Goal: Task Accomplishment & Management: Manage account settings

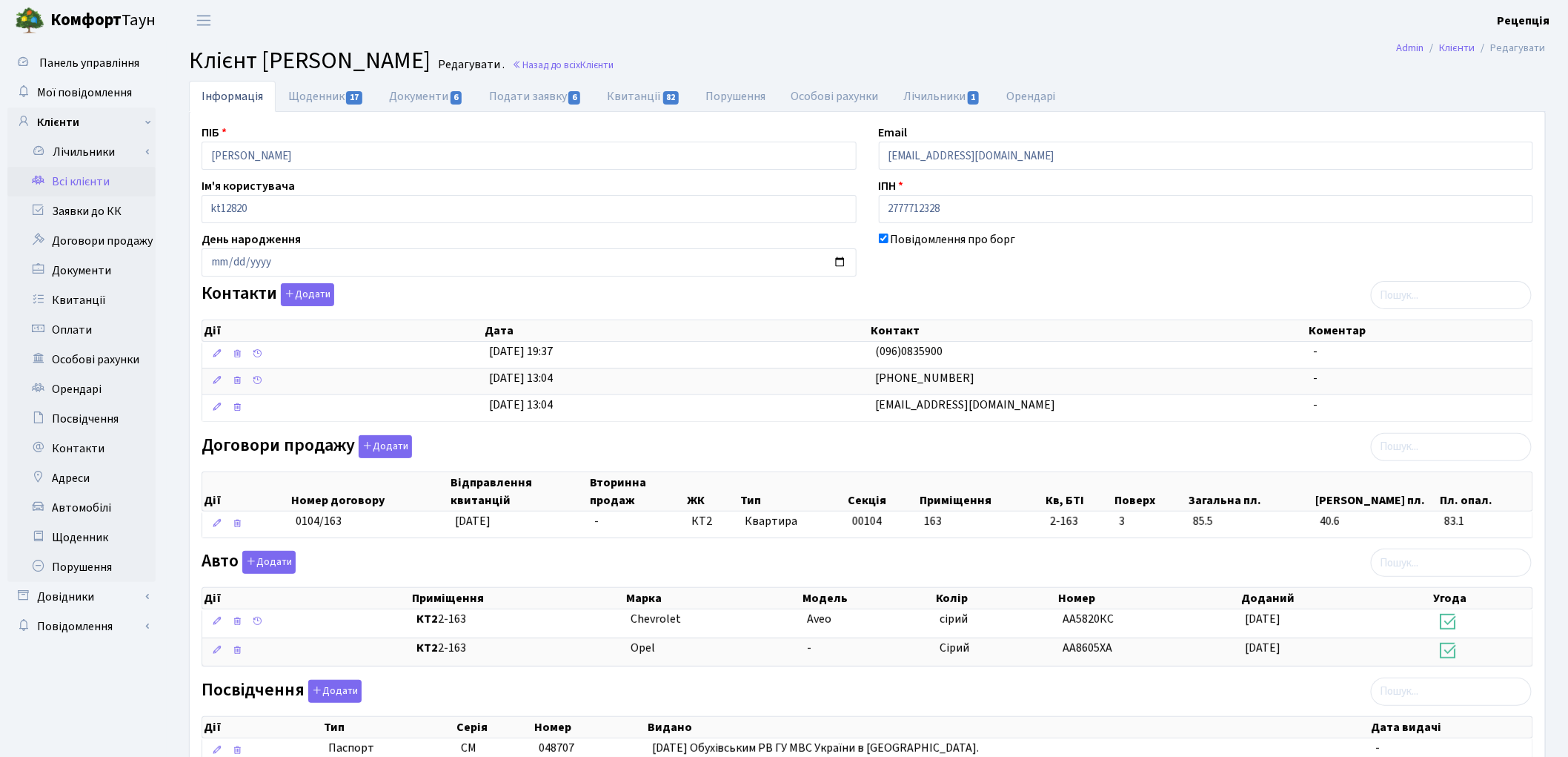
click at [61, 181] on link "Всі клієнти" at bounding box center [81, 181] width 148 height 30
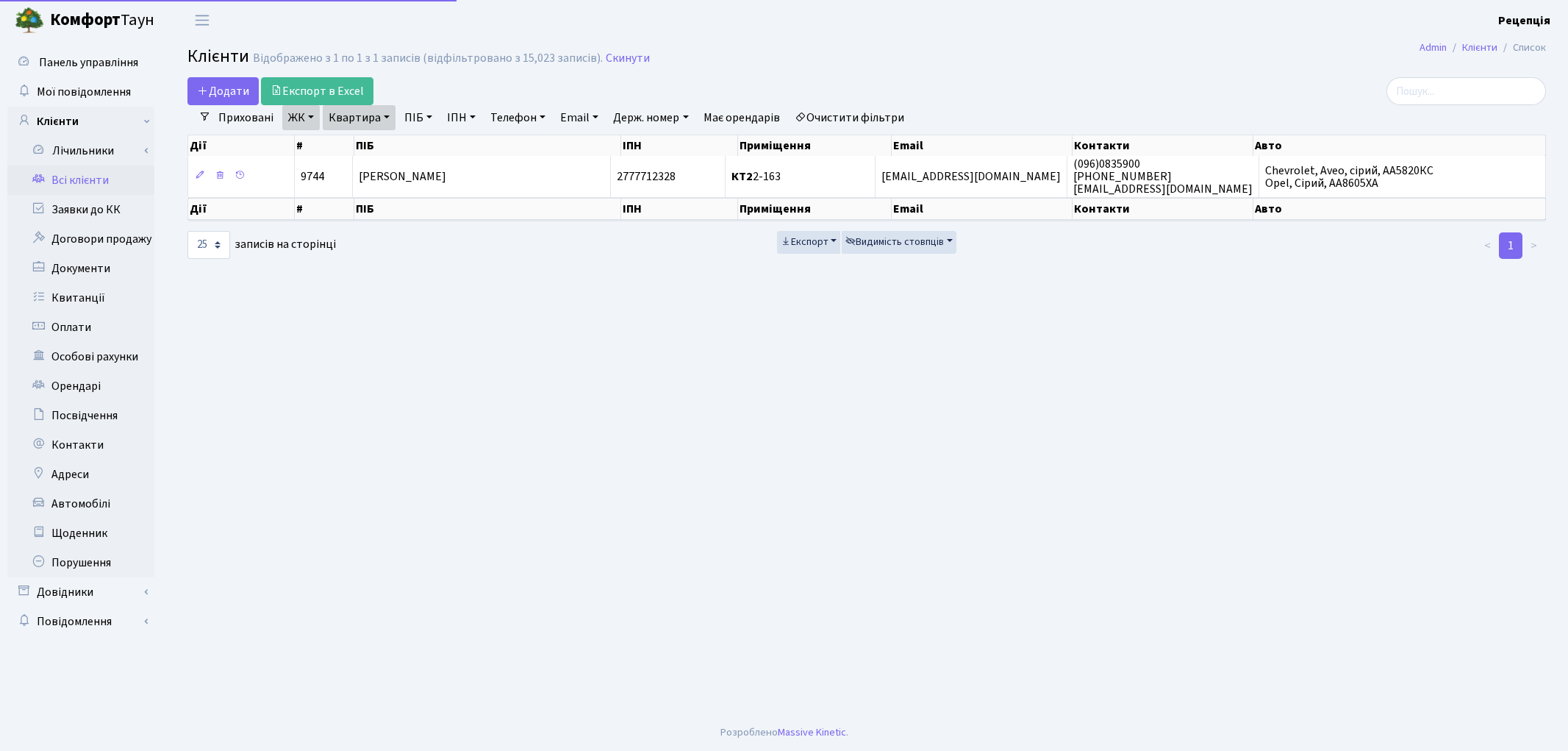
select select "25"
click at [870, 119] on link "Очистити фільтри" at bounding box center [849, 117] width 122 height 25
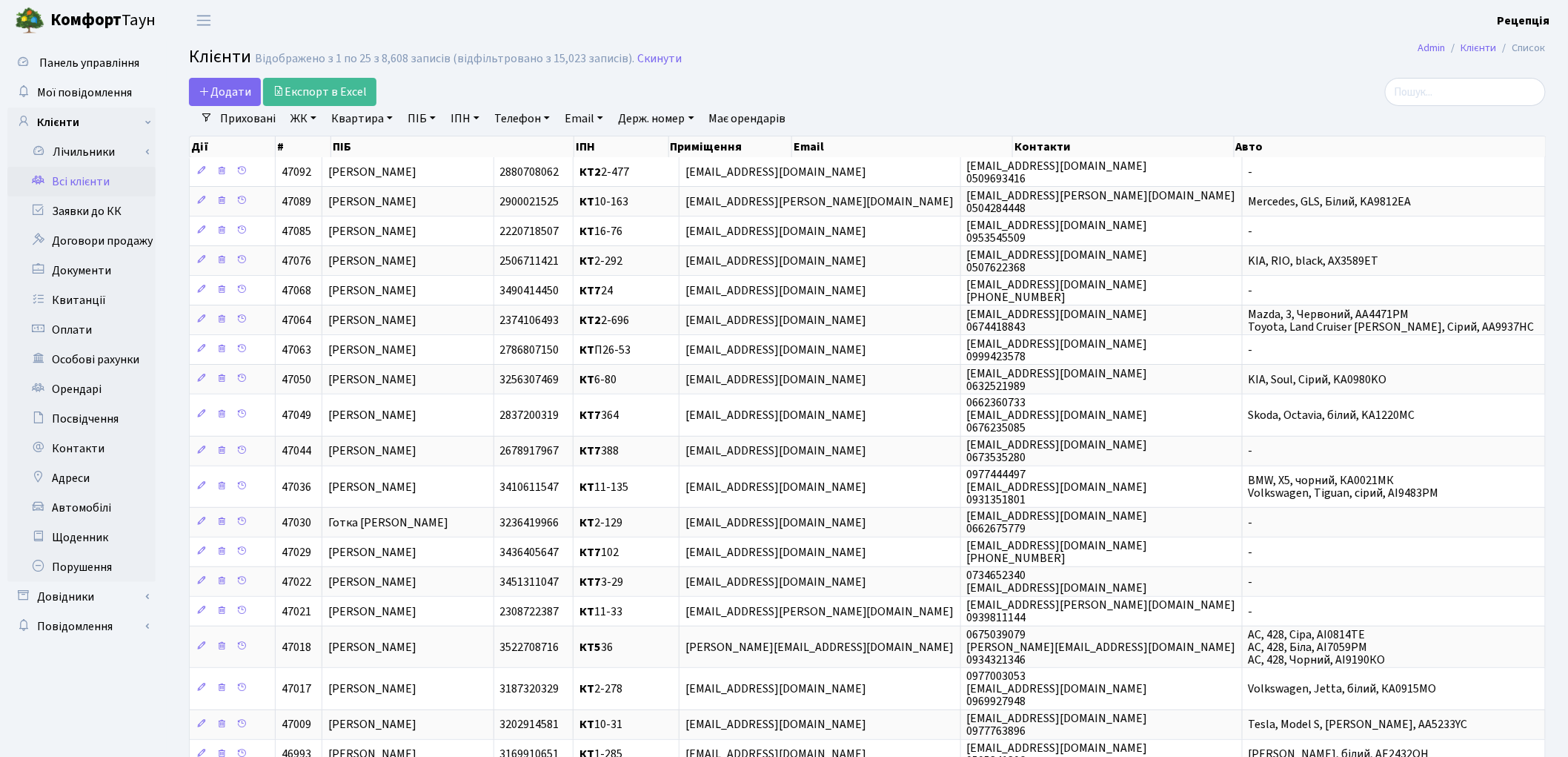
click at [309, 126] on link "ЖК" at bounding box center [303, 118] width 38 height 25
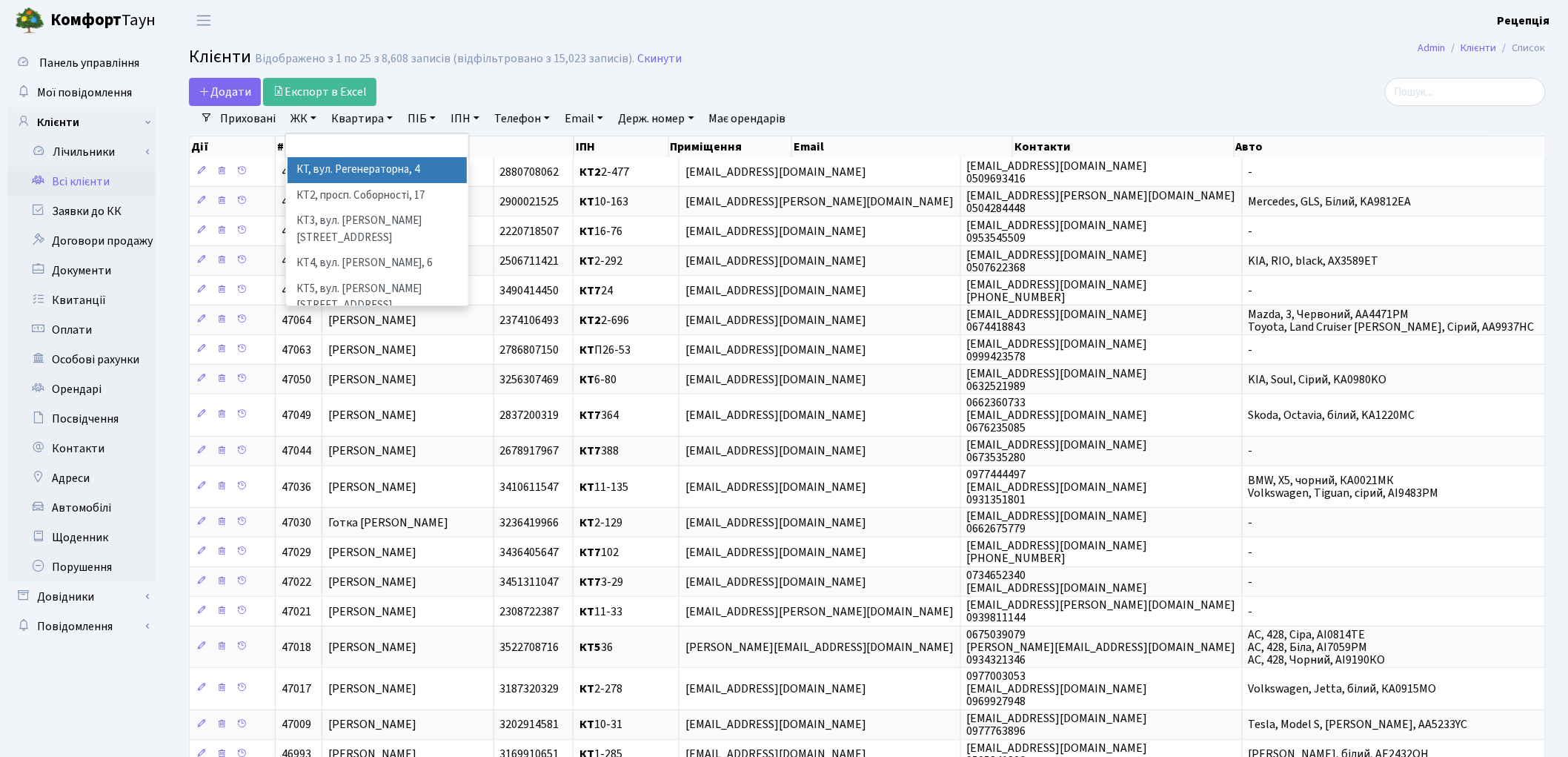
click at [367, 168] on li "КТ, вул. Регенераторна, 4" at bounding box center [378, 170] width 180 height 26
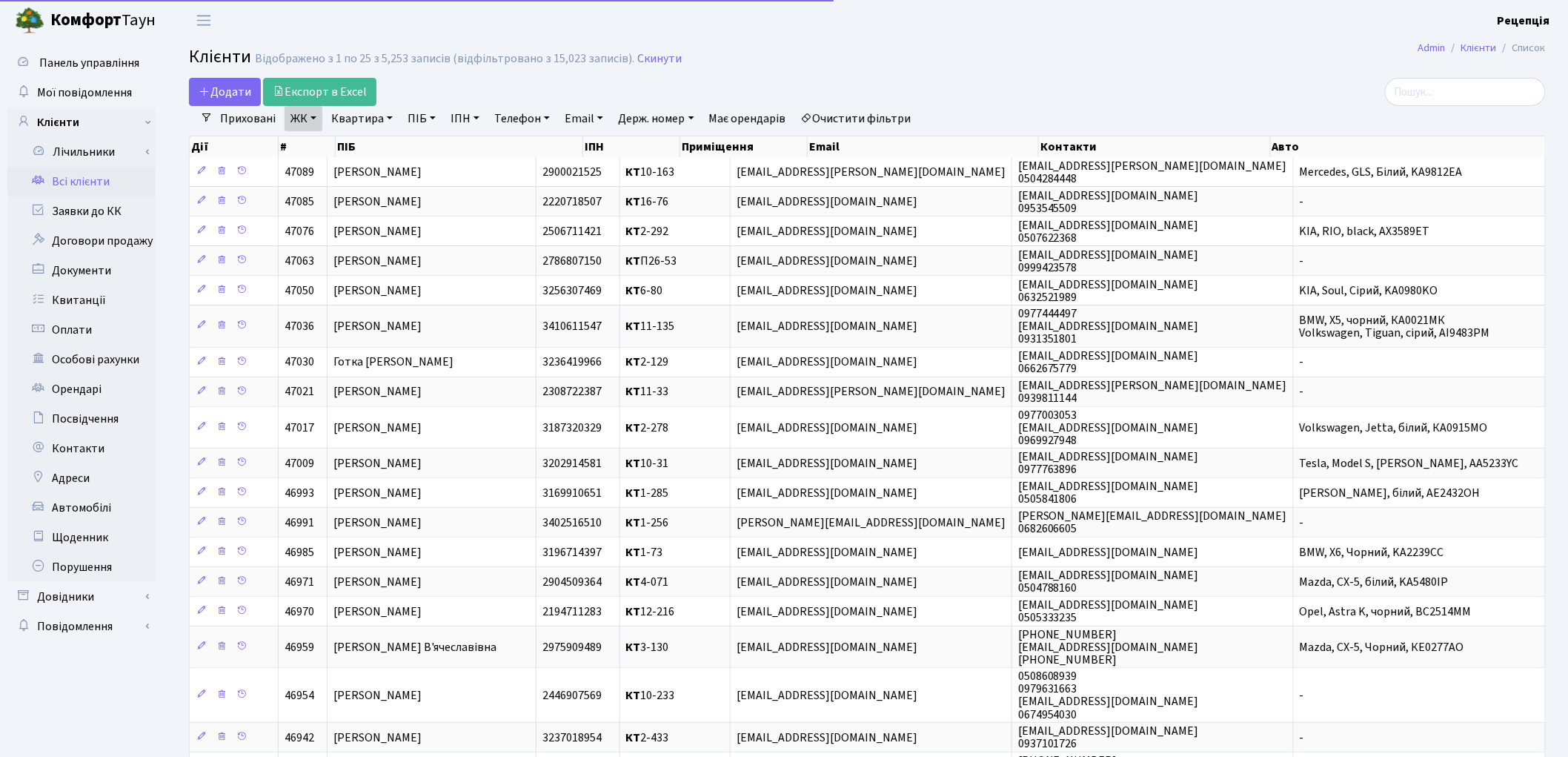
click at [386, 116] on link "Квартира" at bounding box center [362, 118] width 74 height 25
type input "5-532"
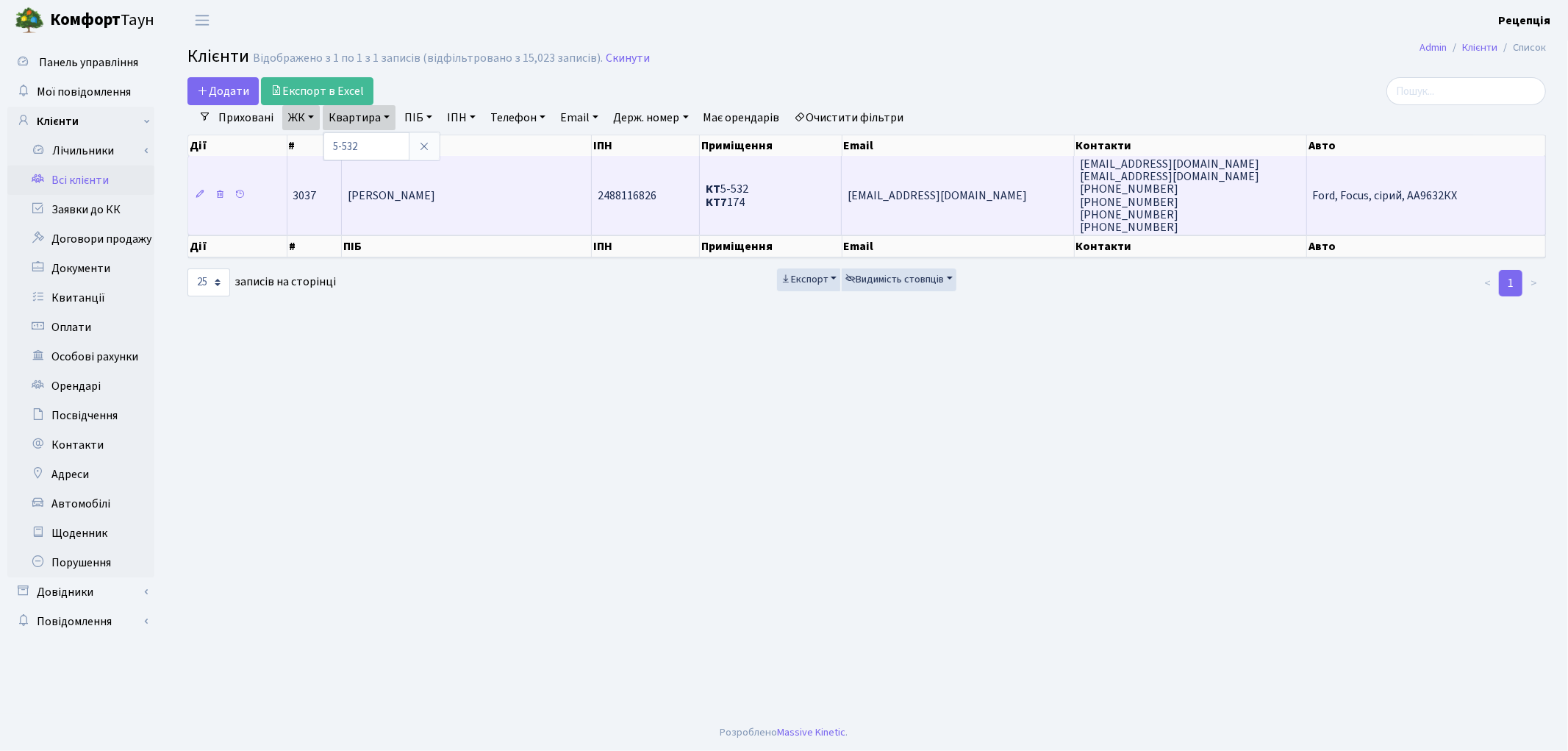
click at [473, 219] on td "Приходько Олена Едуардівна" at bounding box center [467, 195] width 250 height 79
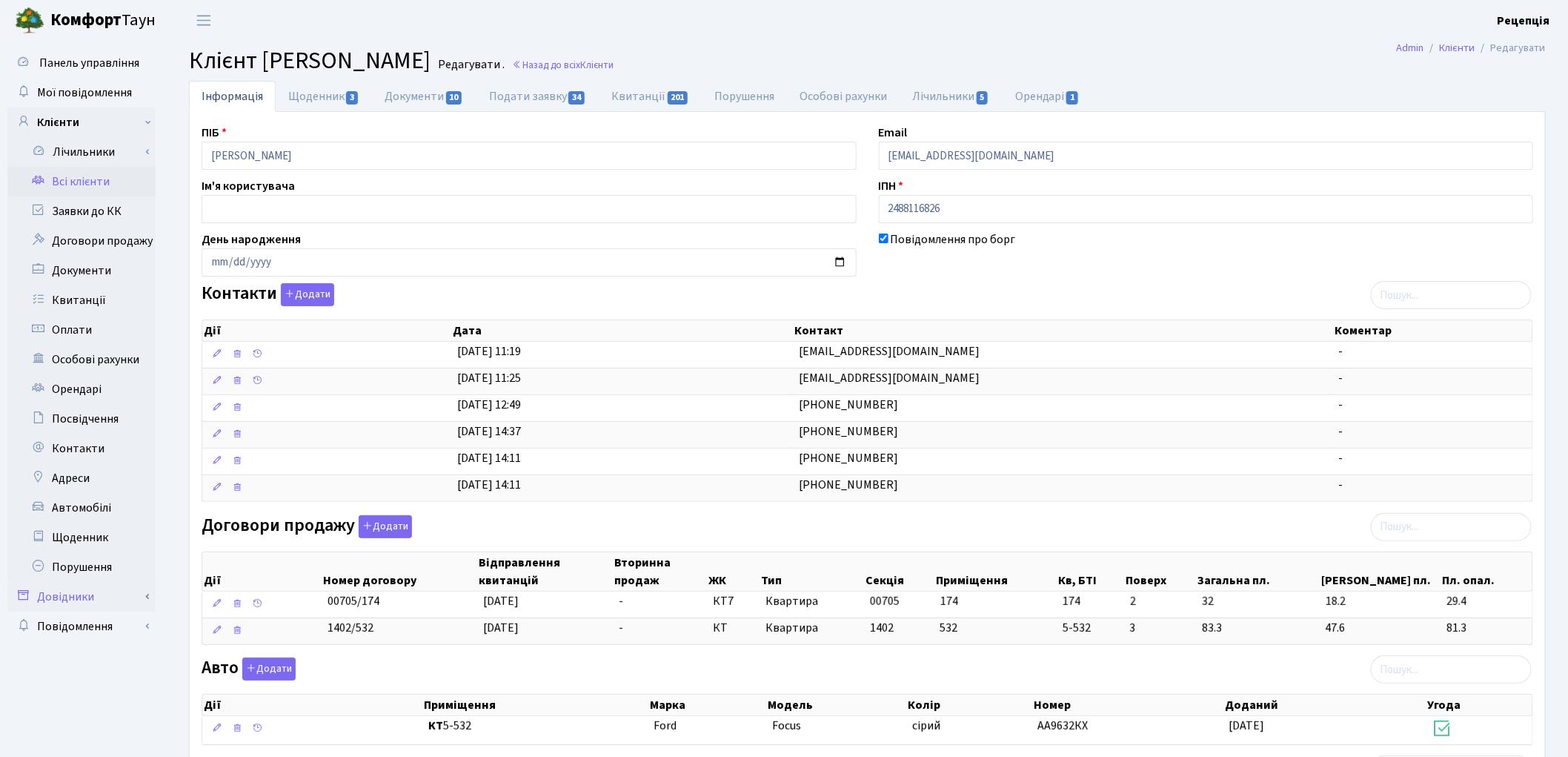
click at [113, 598] on link "Довідники" at bounding box center [81, 597] width 148 height 30
click at [123, 731] on link "Приміщення" at bounding box center [86, 733] width 139 height 30
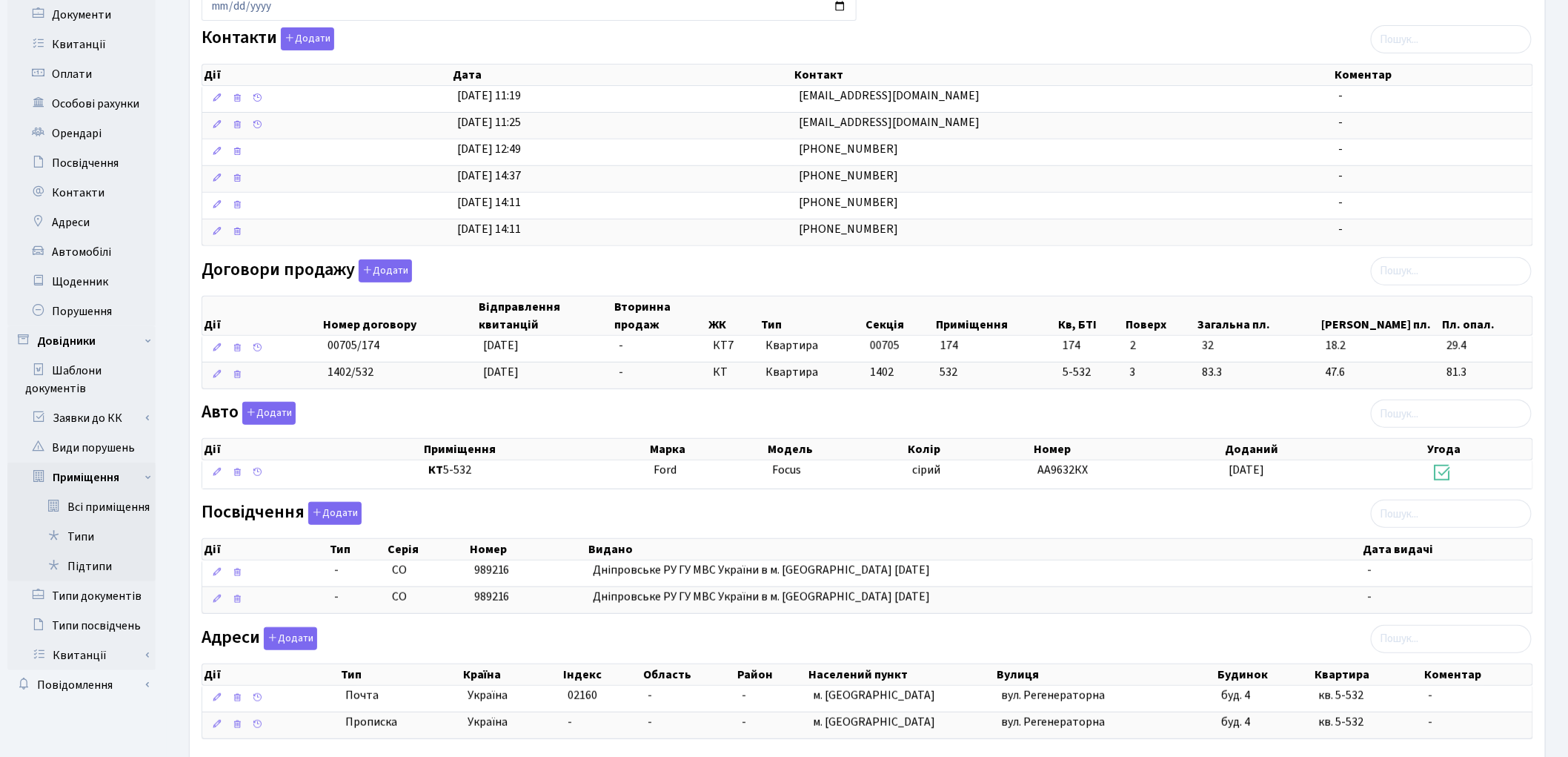
scroll to position [282, 0]
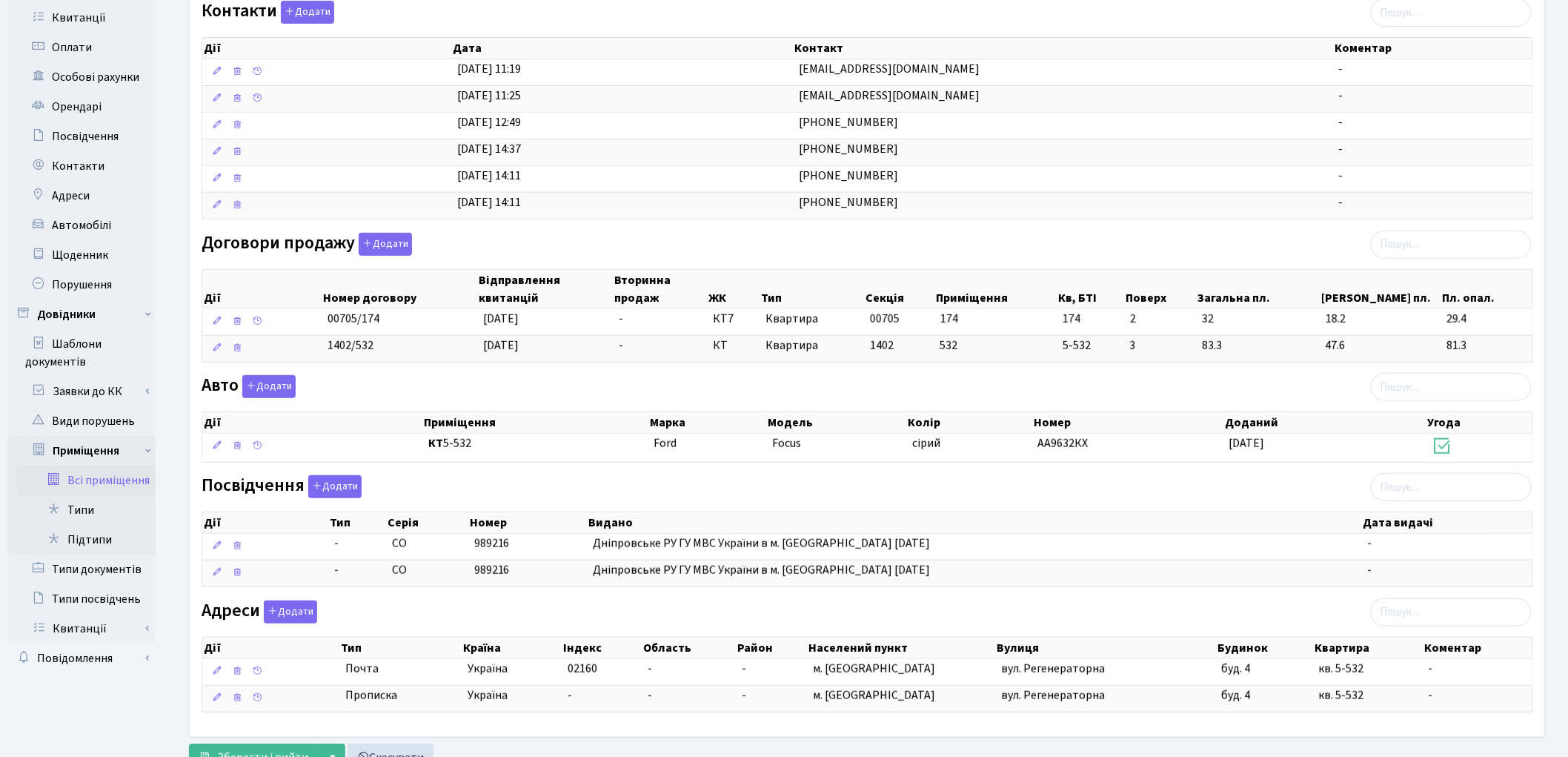
click at [130, 482] on link "Всі приміщення" at bounding box center [86, 480] width 139 height 30
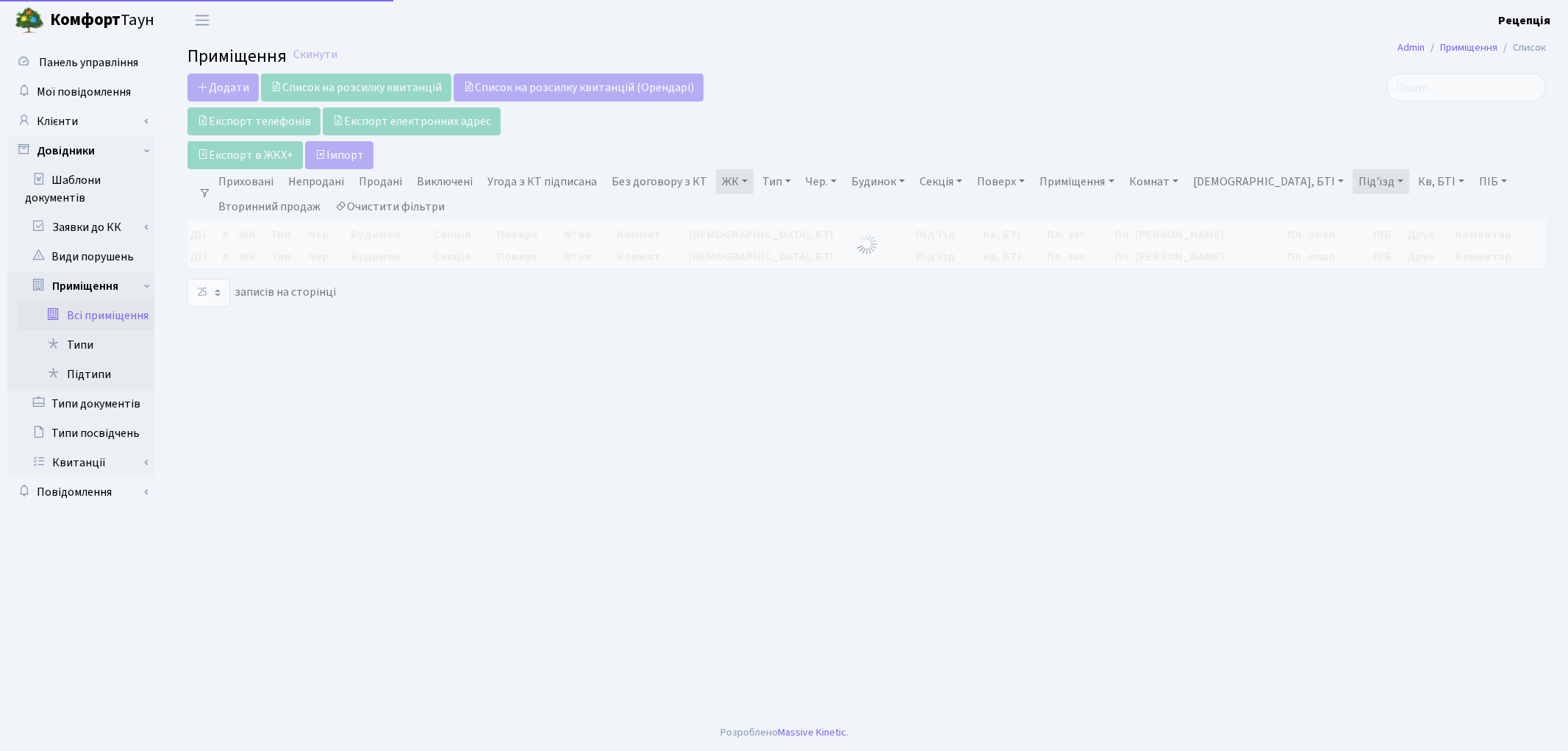
select select "25"
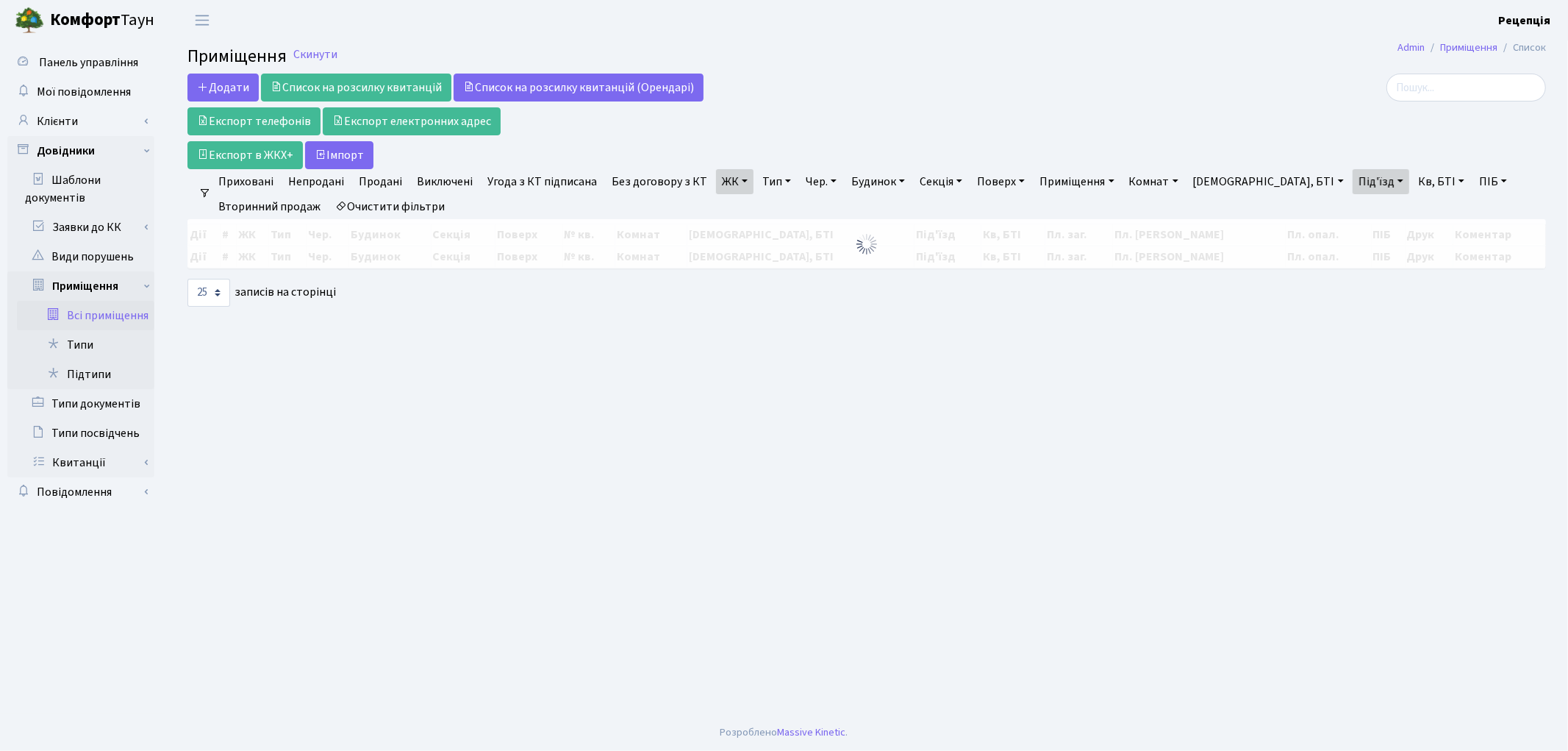
click at [721, 179] on link "ЖК" at bounding box center [734, 181] width 37 height 25
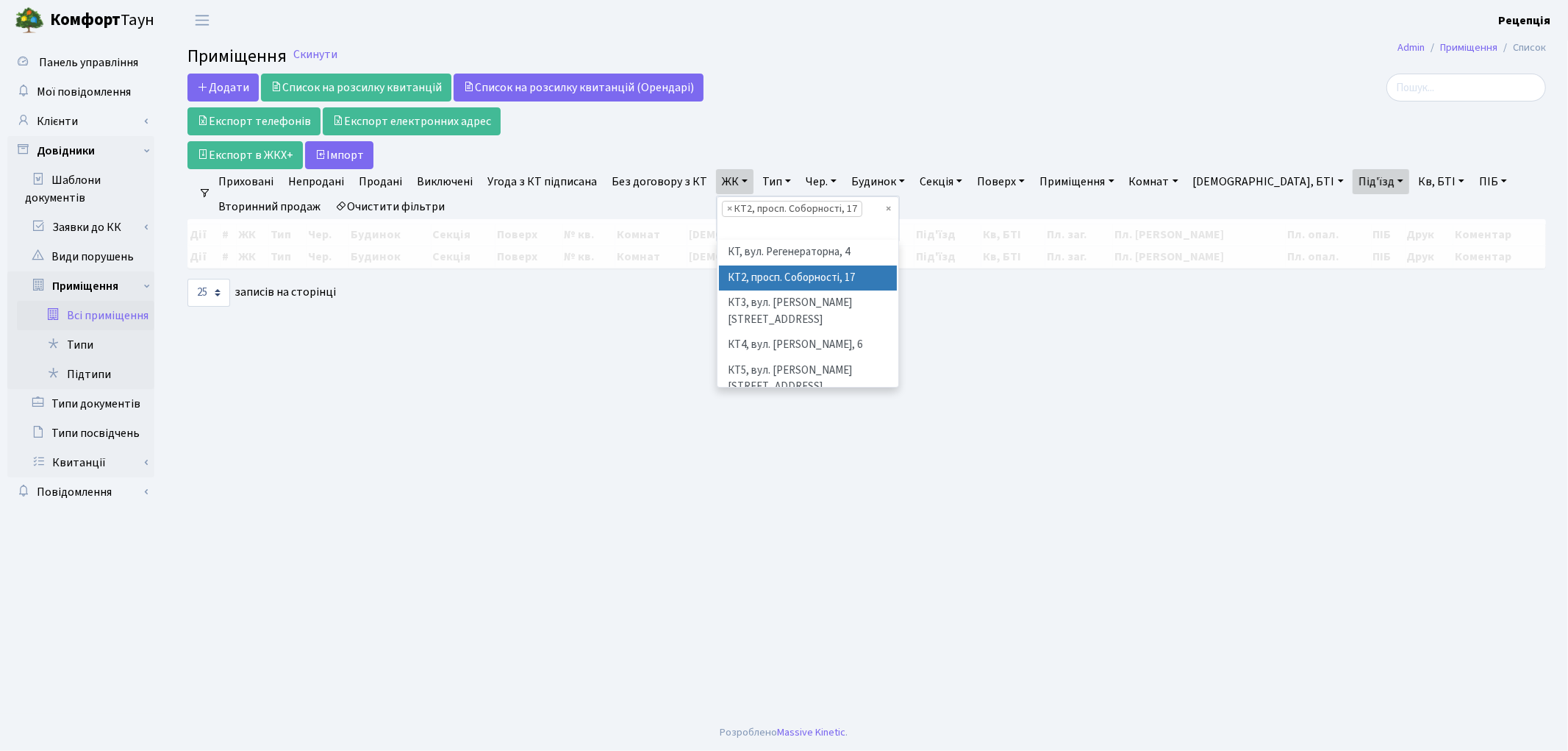
click at [721, 179] on link "ЖК" at bounding box center [734, 181] width 37 height 25
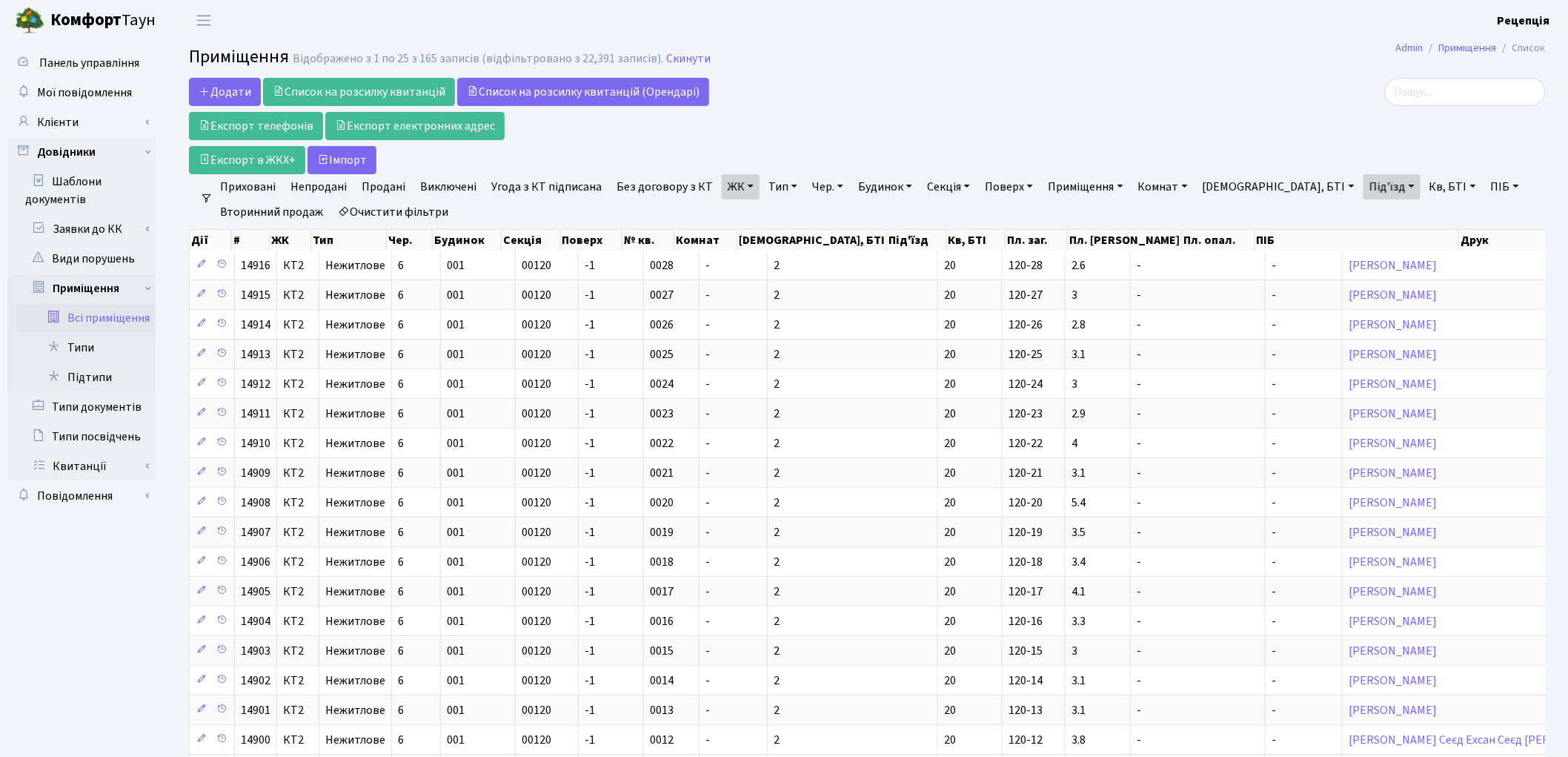
click at [1364, 181] on link "Під'їзд" at bounding box center [1392, 186] width 57 height 25
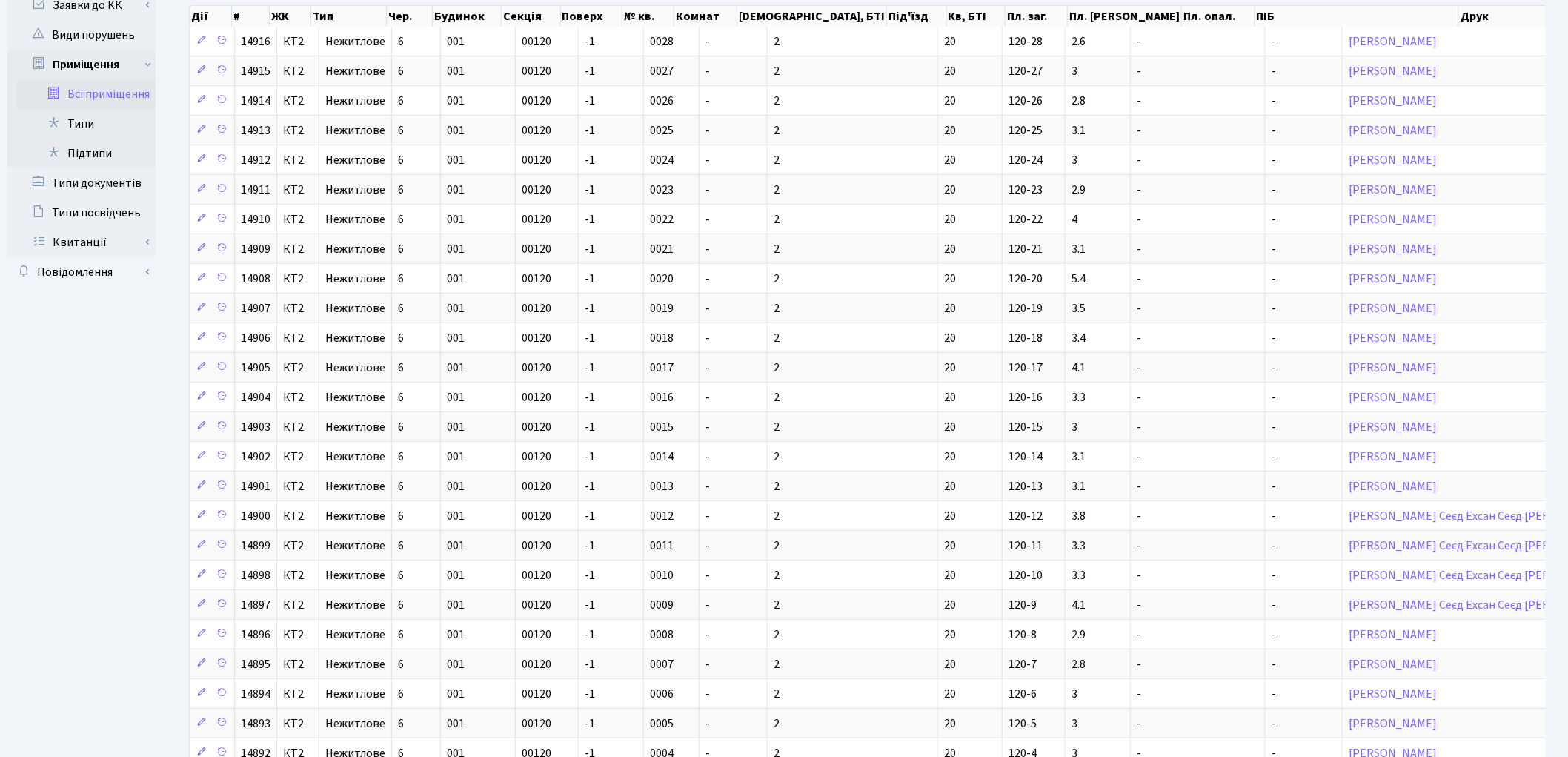
scroll to position [212, 0]
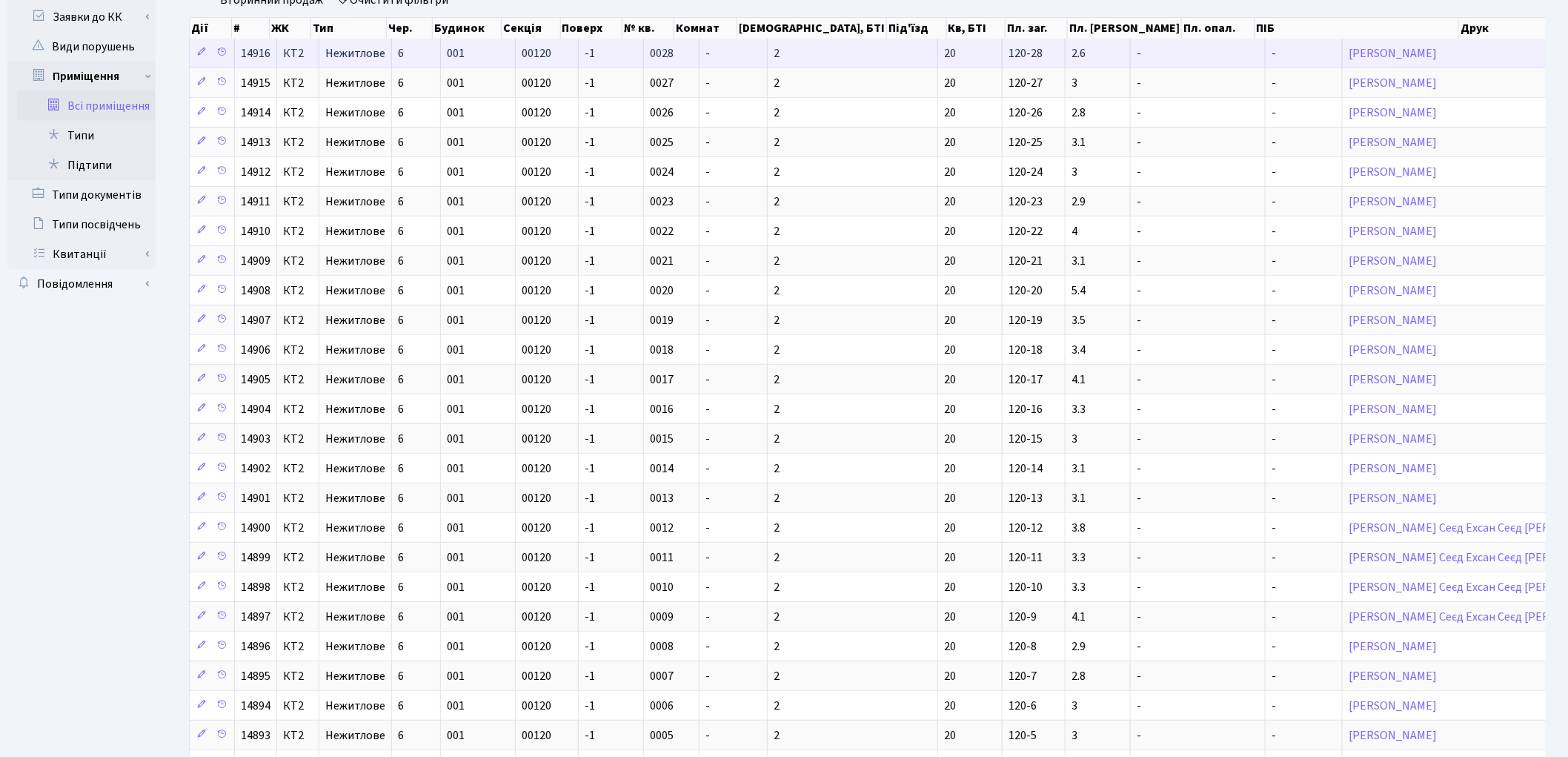
click at [1008, 54] on span "120-28" at bounding box center [1025, 53] width 34 height 16
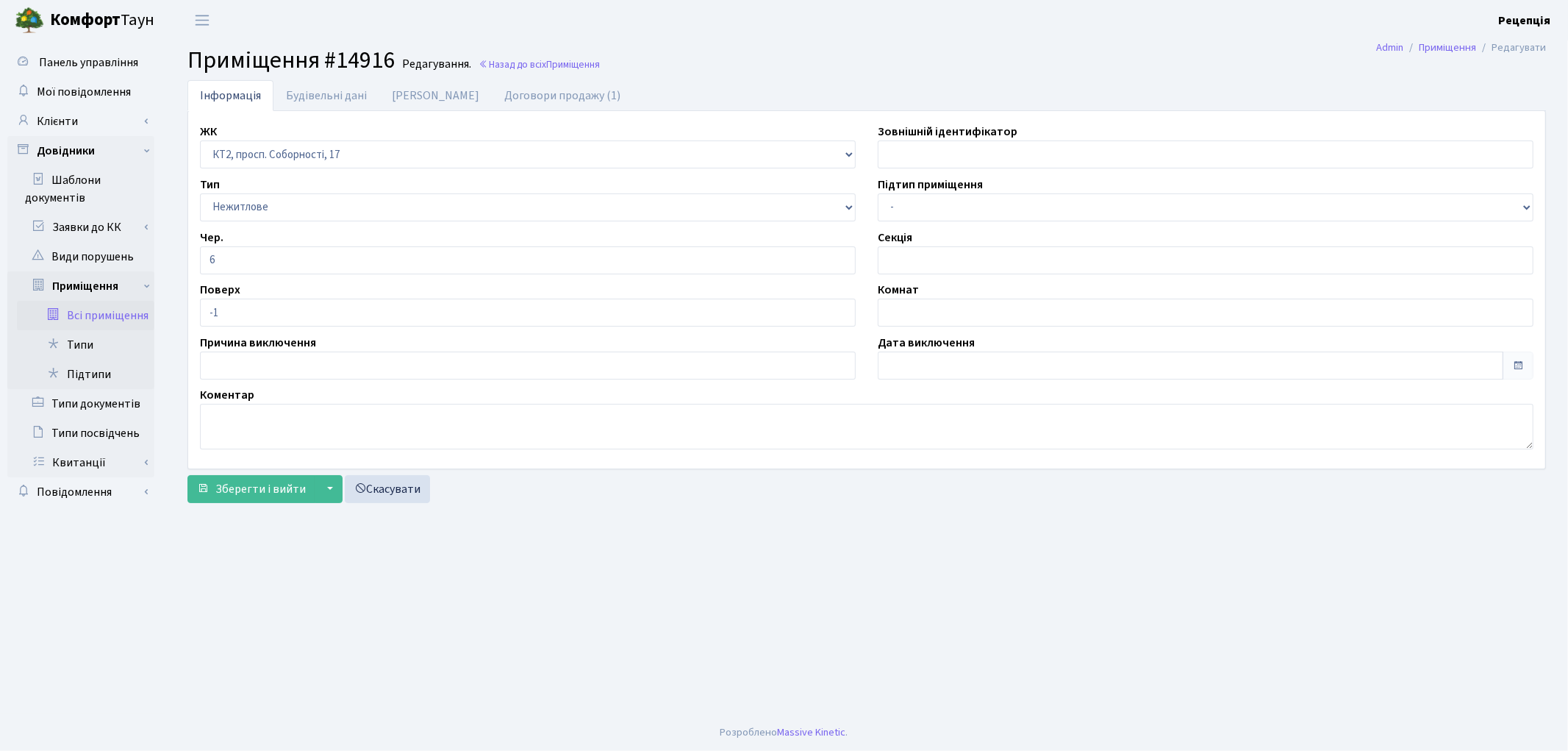
click at [107, 310] on link "Всі приміщення" at bounding box center [85, 315] width 138 height 29
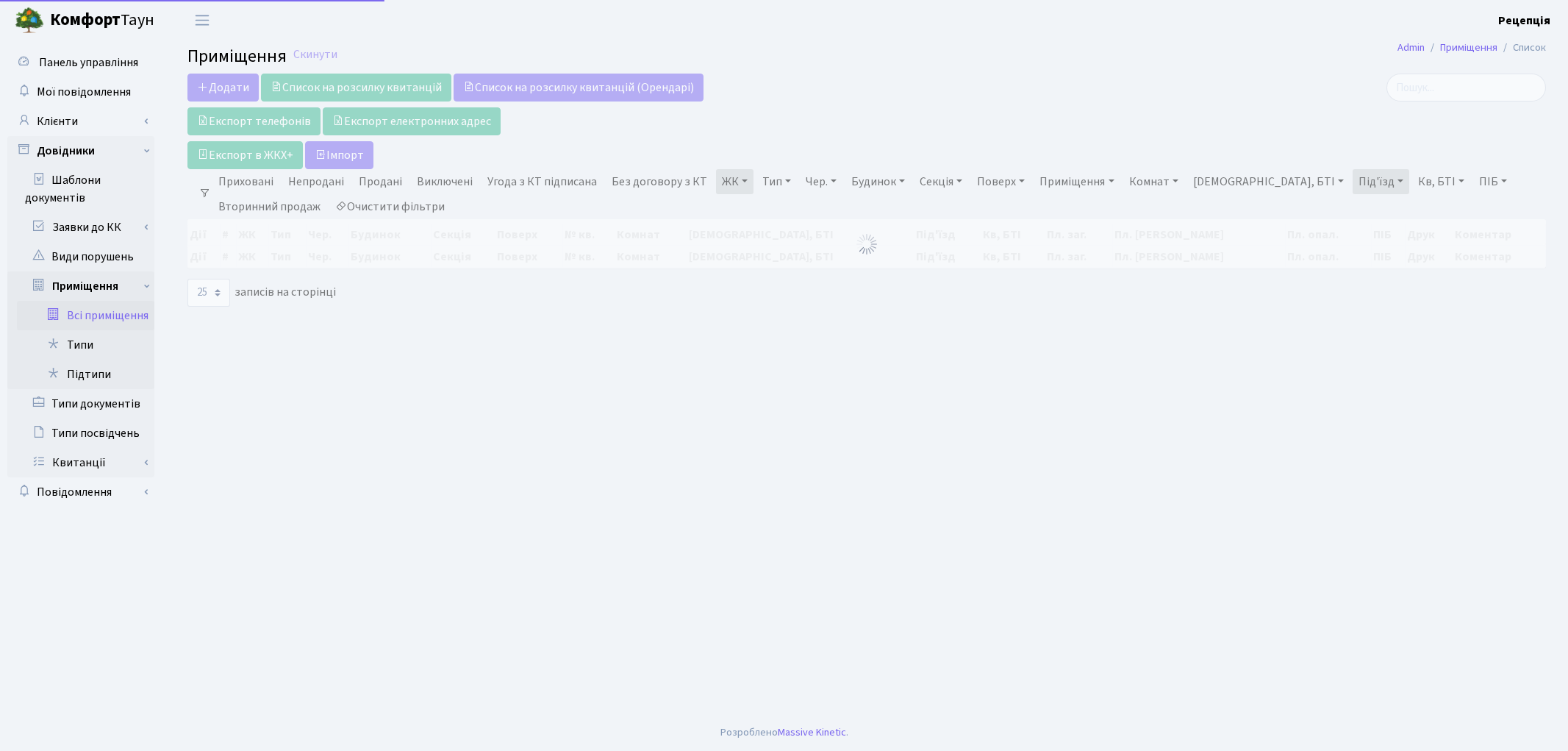
select select "25"
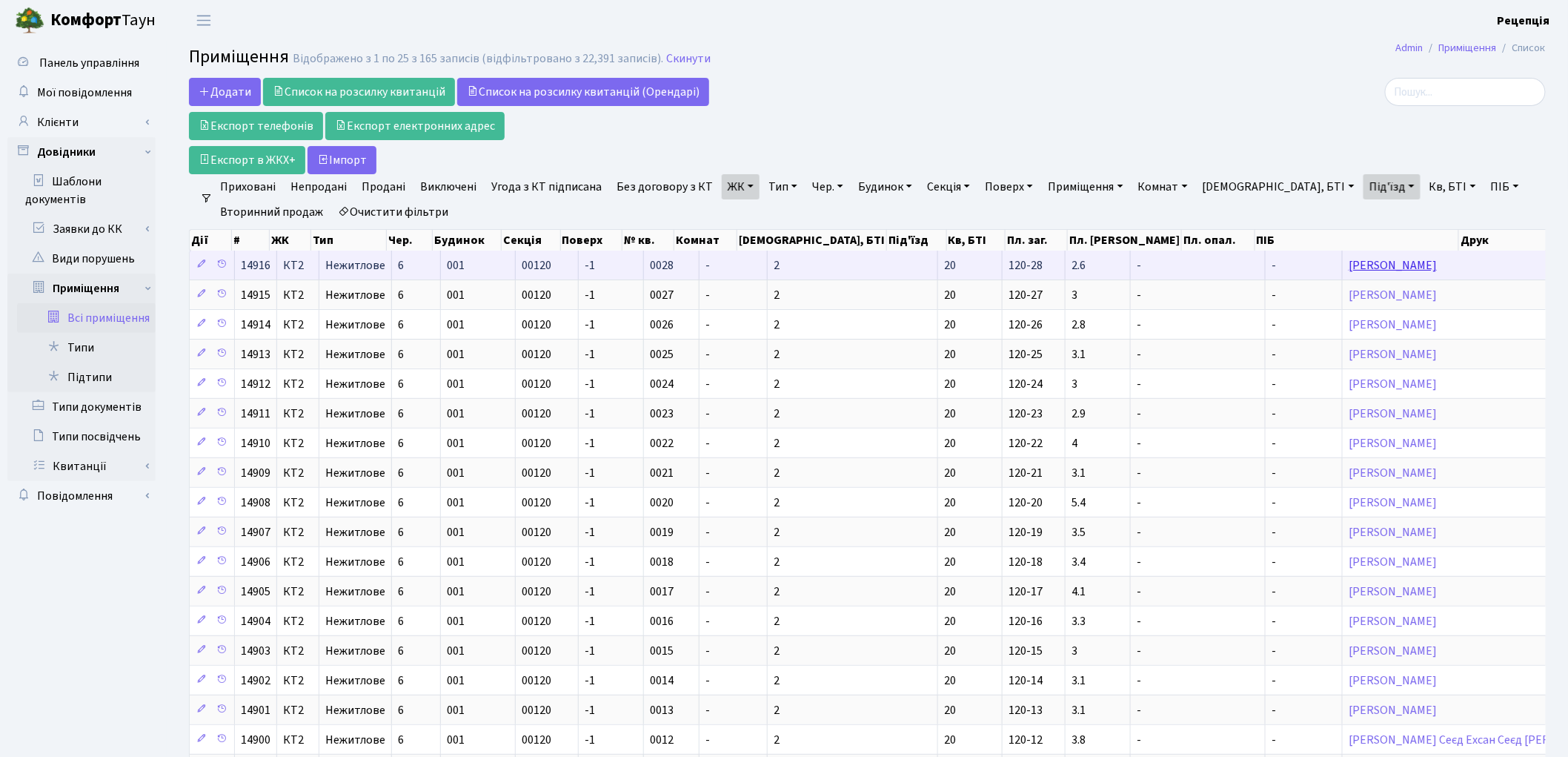
click at [1348, 264] on link "Кирильченко Олександр Васильович" at bounding box center [1392, 265] width 88 height 16
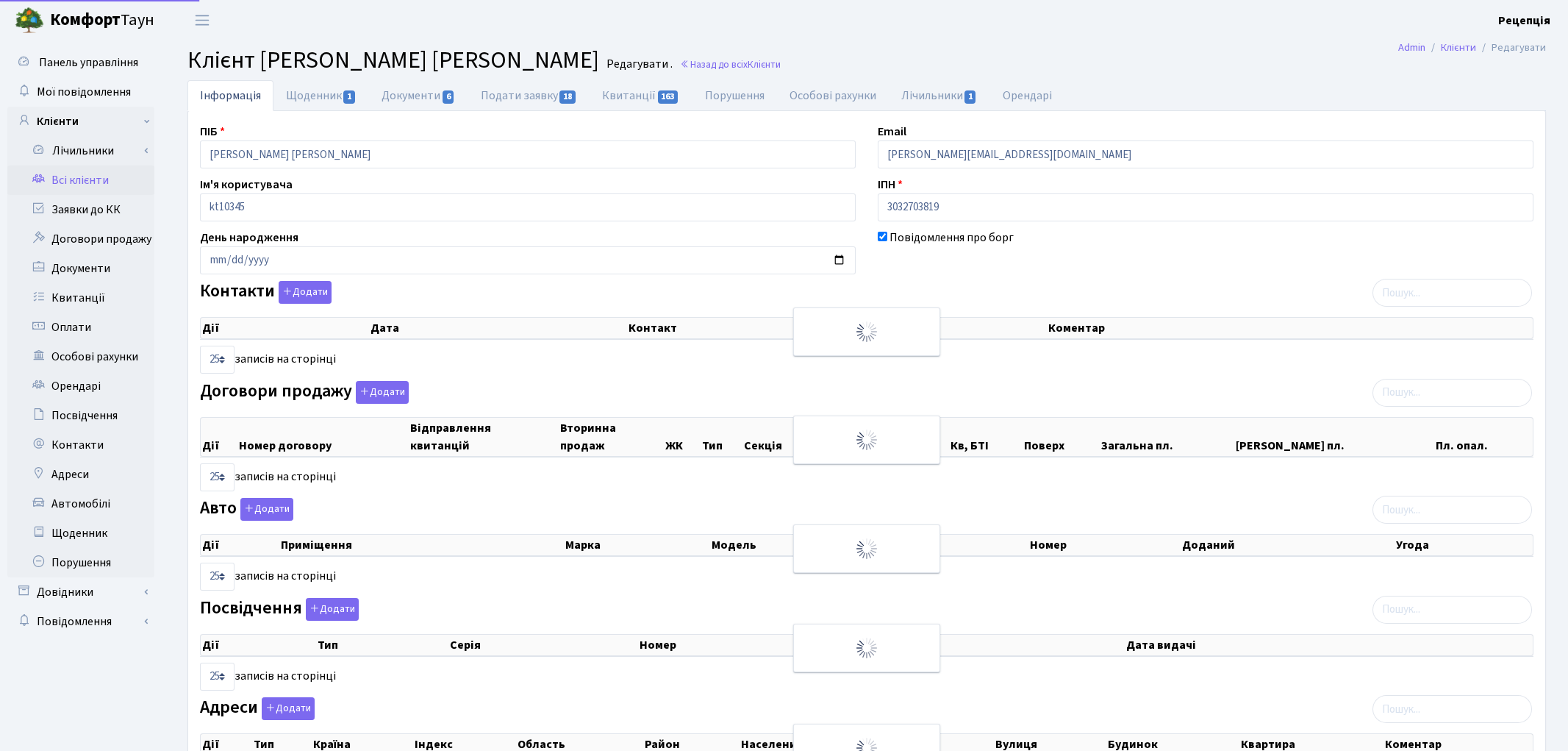
select select "25"
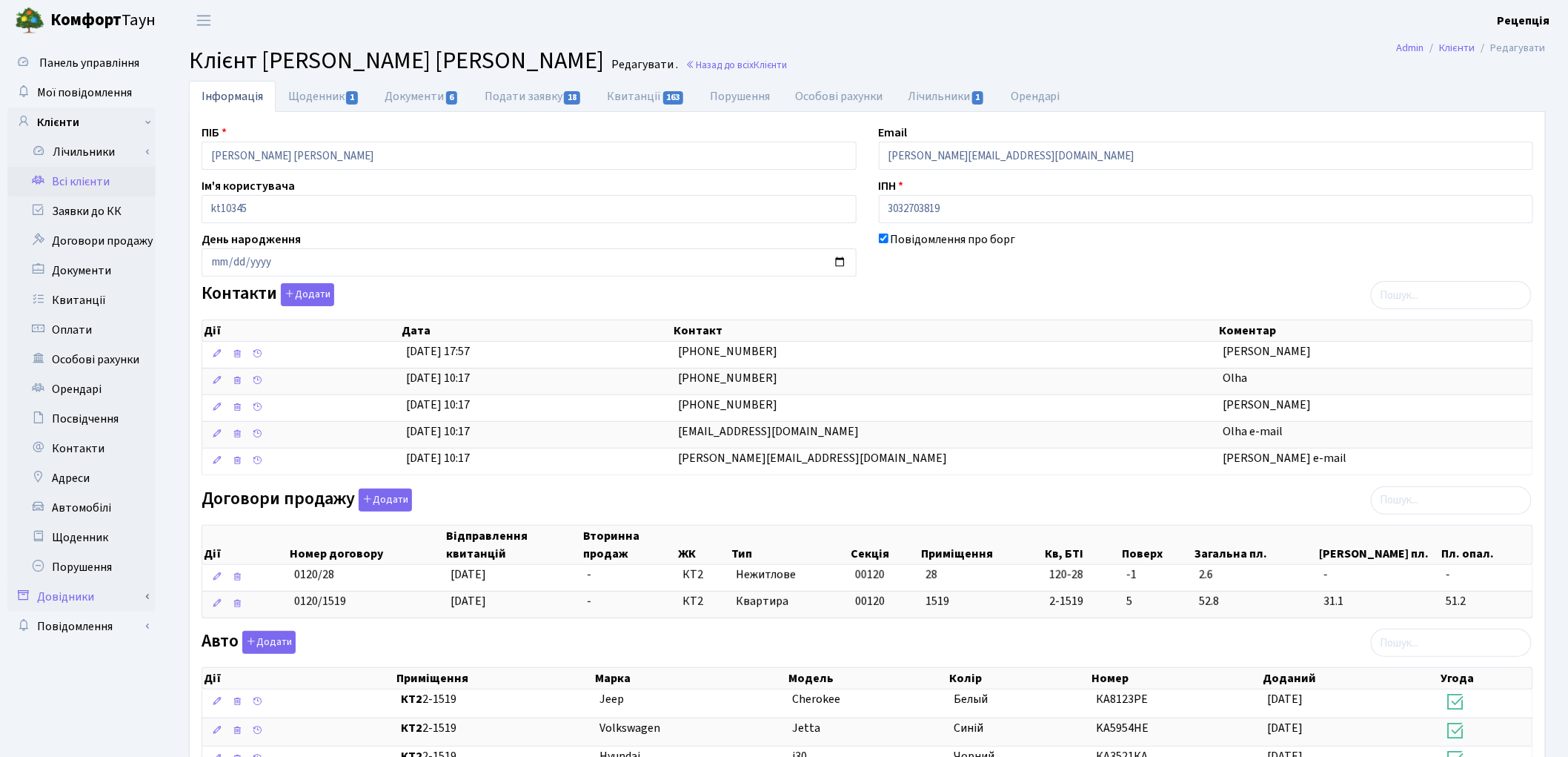
click at [123, 592] on link "Довідники" at bounding box center [81, 597] width 148 height 30
click at [73, 182] on link "Всі клієнти" at bounding box center [81, 181] width 148 height 30
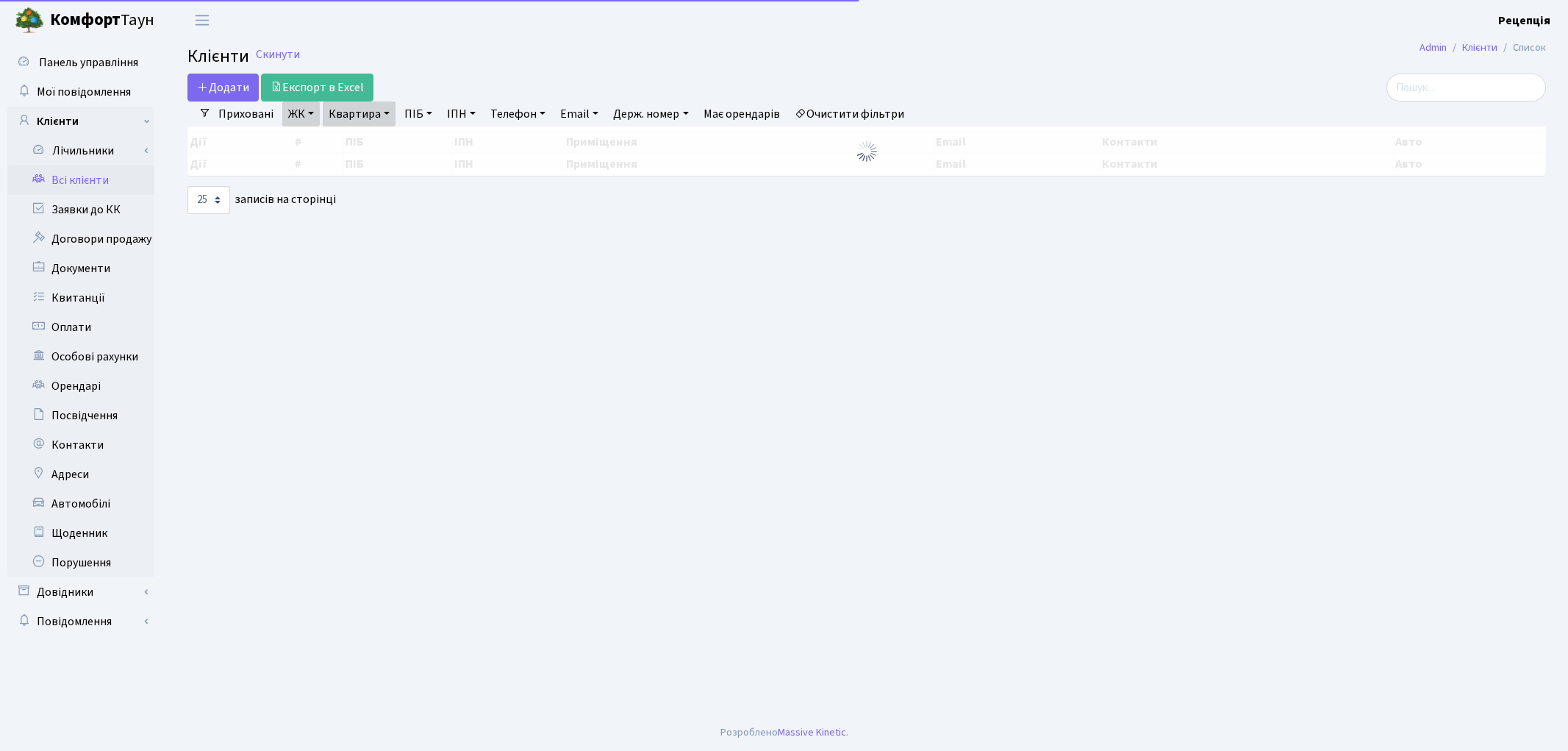
select select "25"
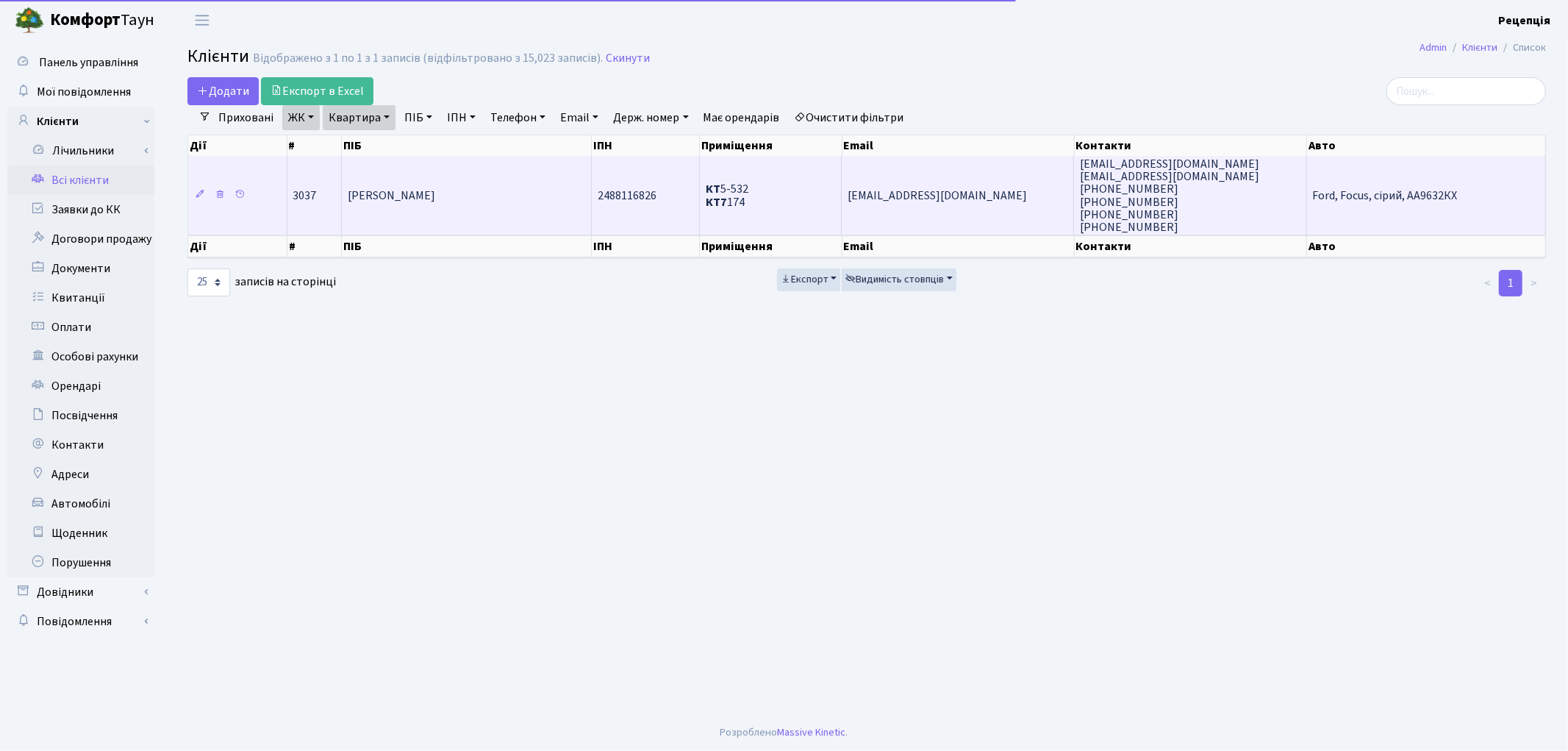
click at [501, 185] on td "[PERSON_NAME]" at bounding box center [467, 195] width 250 height 79
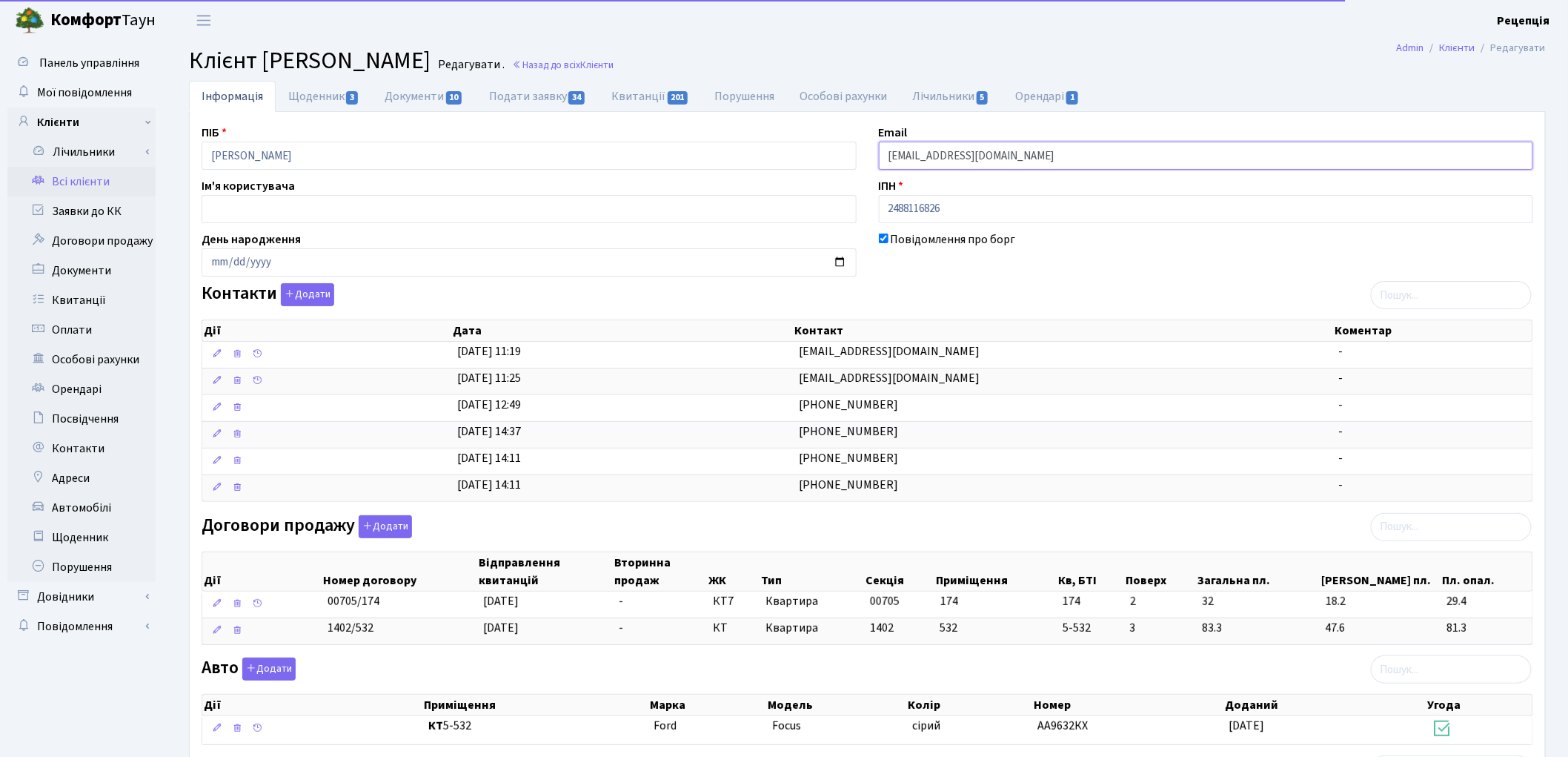
drag, startPoint x: 1023, startPoint y: 160, endPoint x: 863, endPoint y: 172, distance: 160.4
click at [863, 172] on div "ПІБ Приходько Олена Едуардівна Email prihodkokirill97@gmail.com Ім'я користувач…" at bounding box center [867, 565] width 1354 height 884
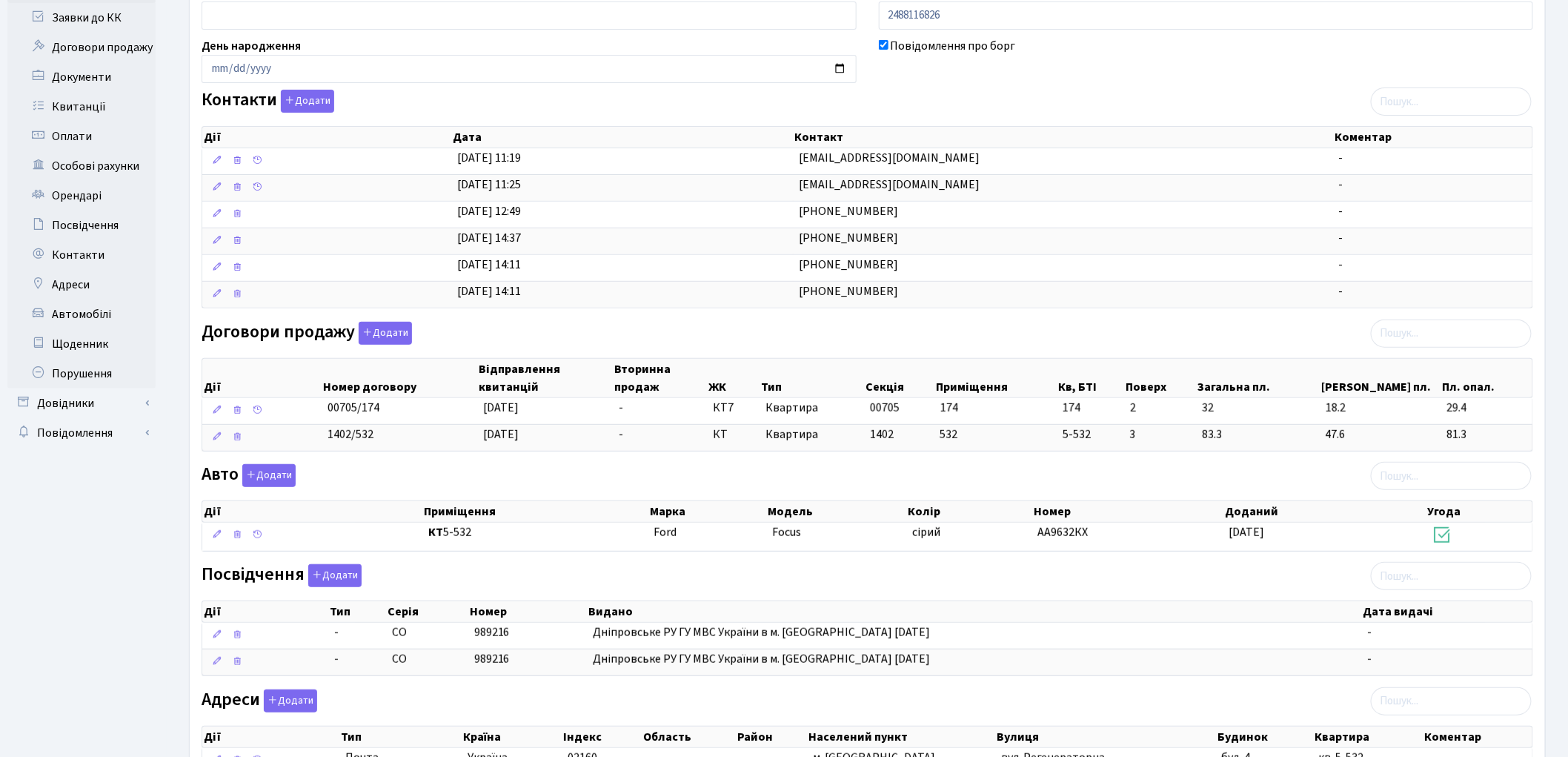
scroll to position [223, 0]
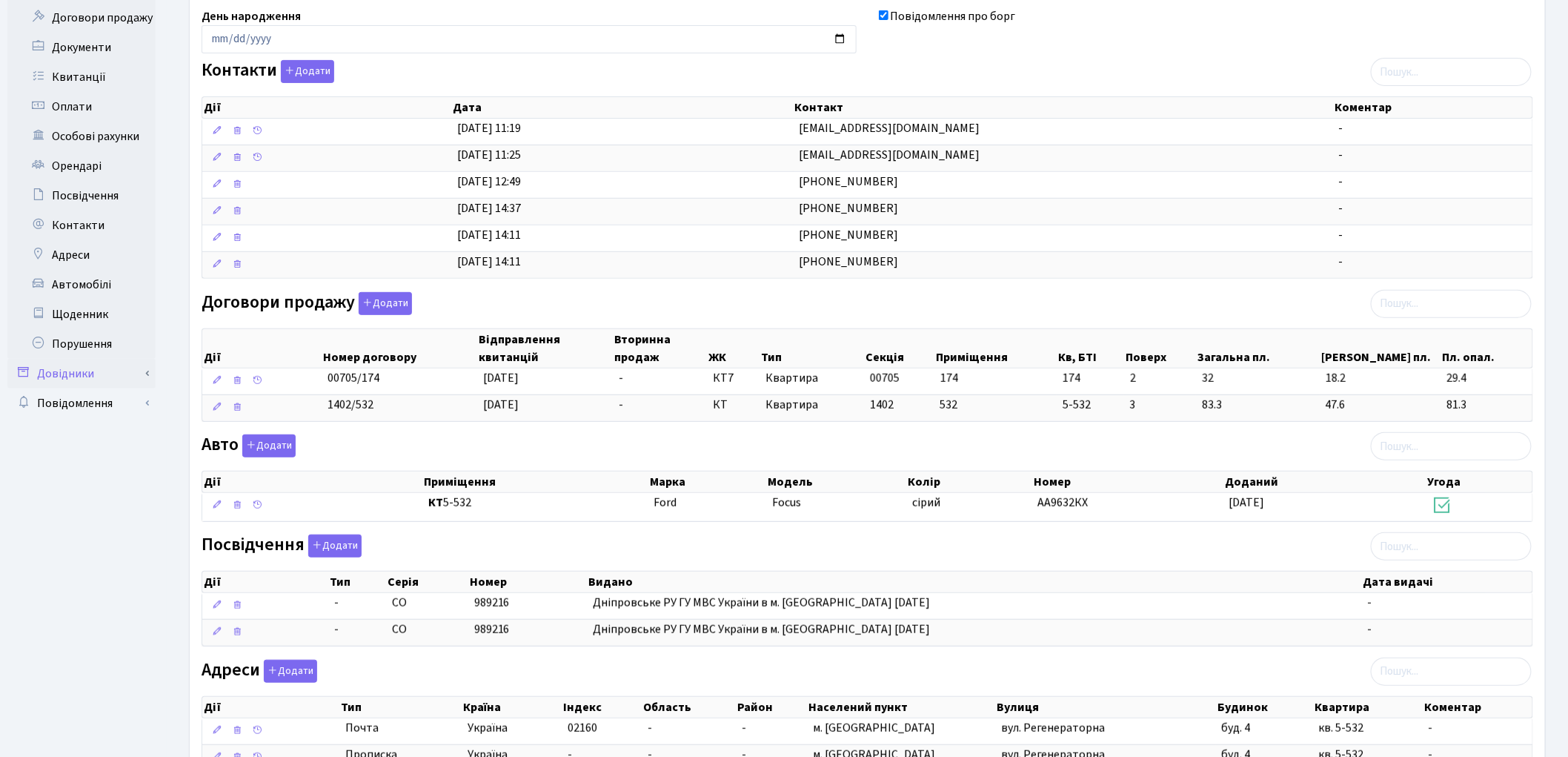
click at [96, 361] on link "Довідники" at bounding box center [81, 373] width 148 height 30
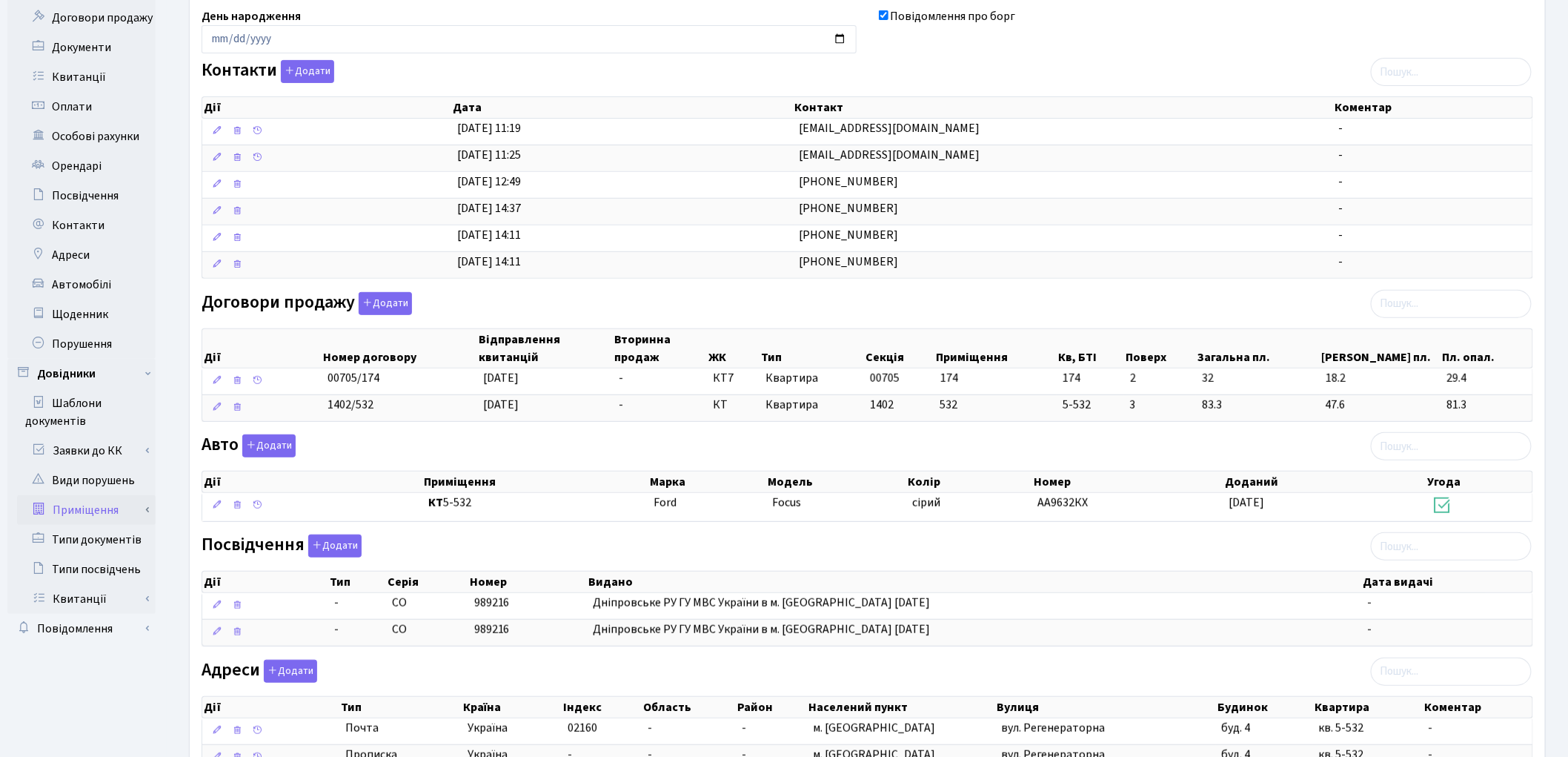
click at [109, 499] on link "Приміщення" at bounding box center [86, 509] width 139 height 30
click at [113, 537] on link "Всі приміщення" at bounding box center [86, 539] width 139 height 30
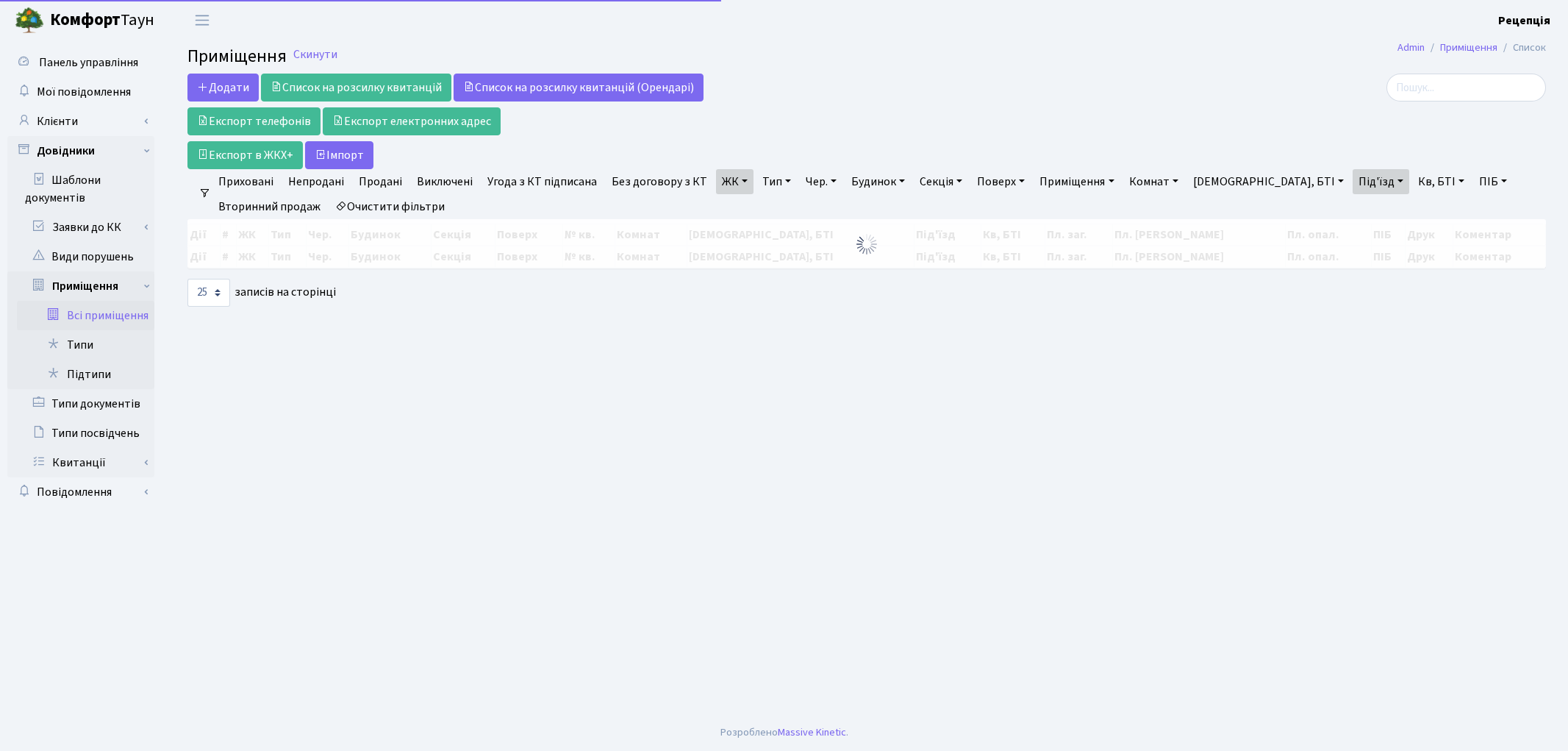
select select "25"
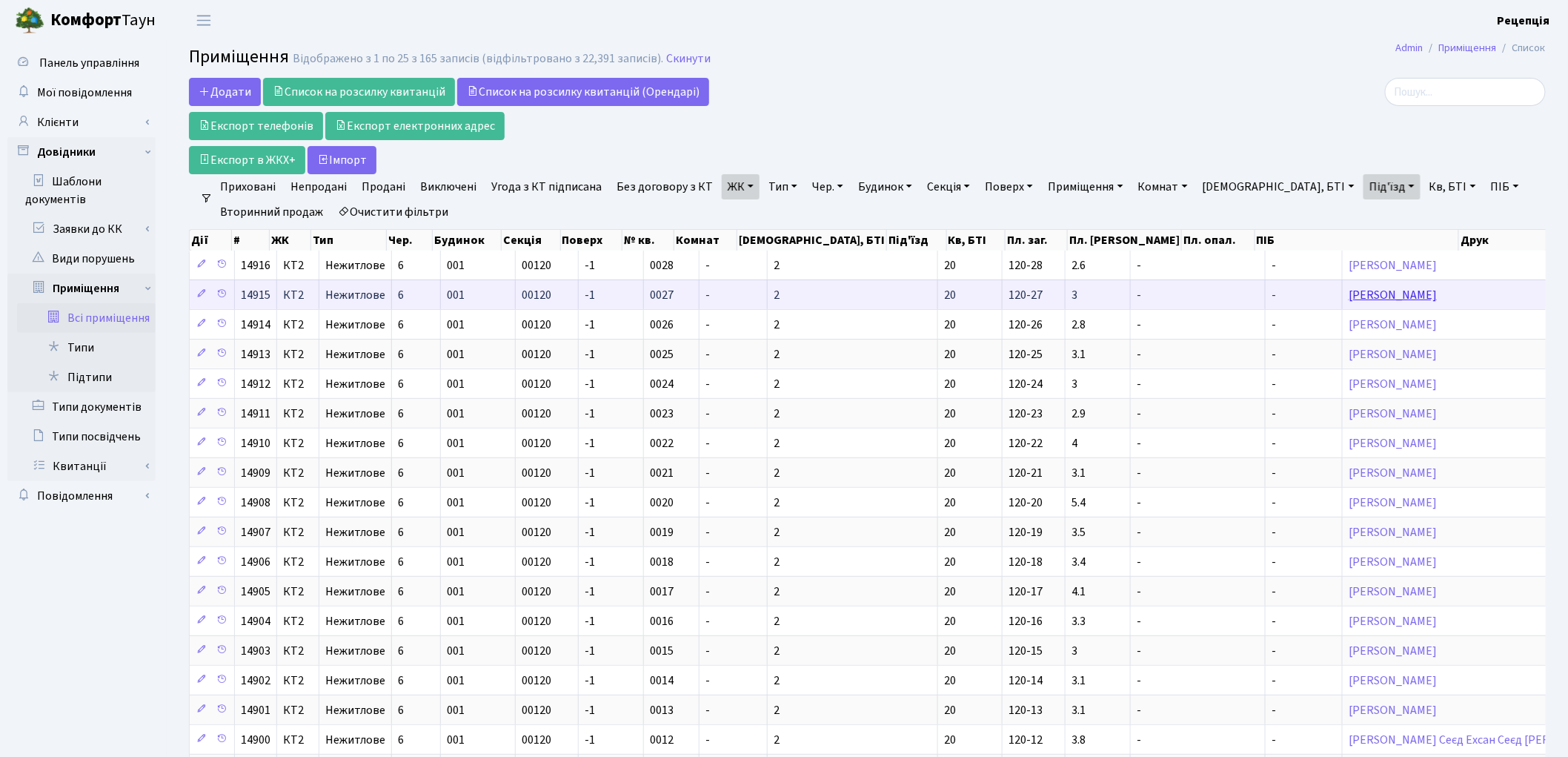
click at [1348, 297] on link "[PERSON_NAME]" at bounding box center [1392, 295] width 88 height 16
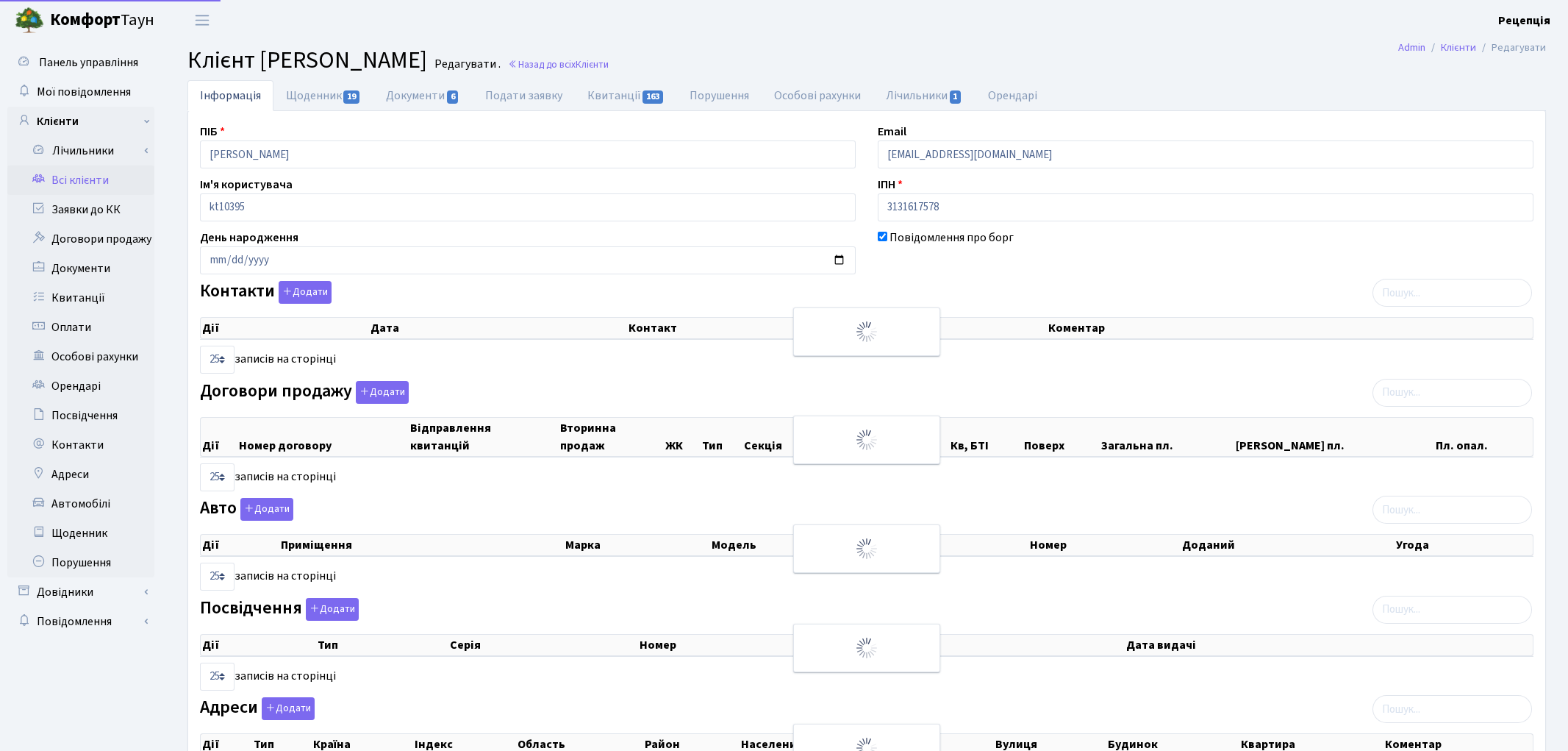
select select "25"
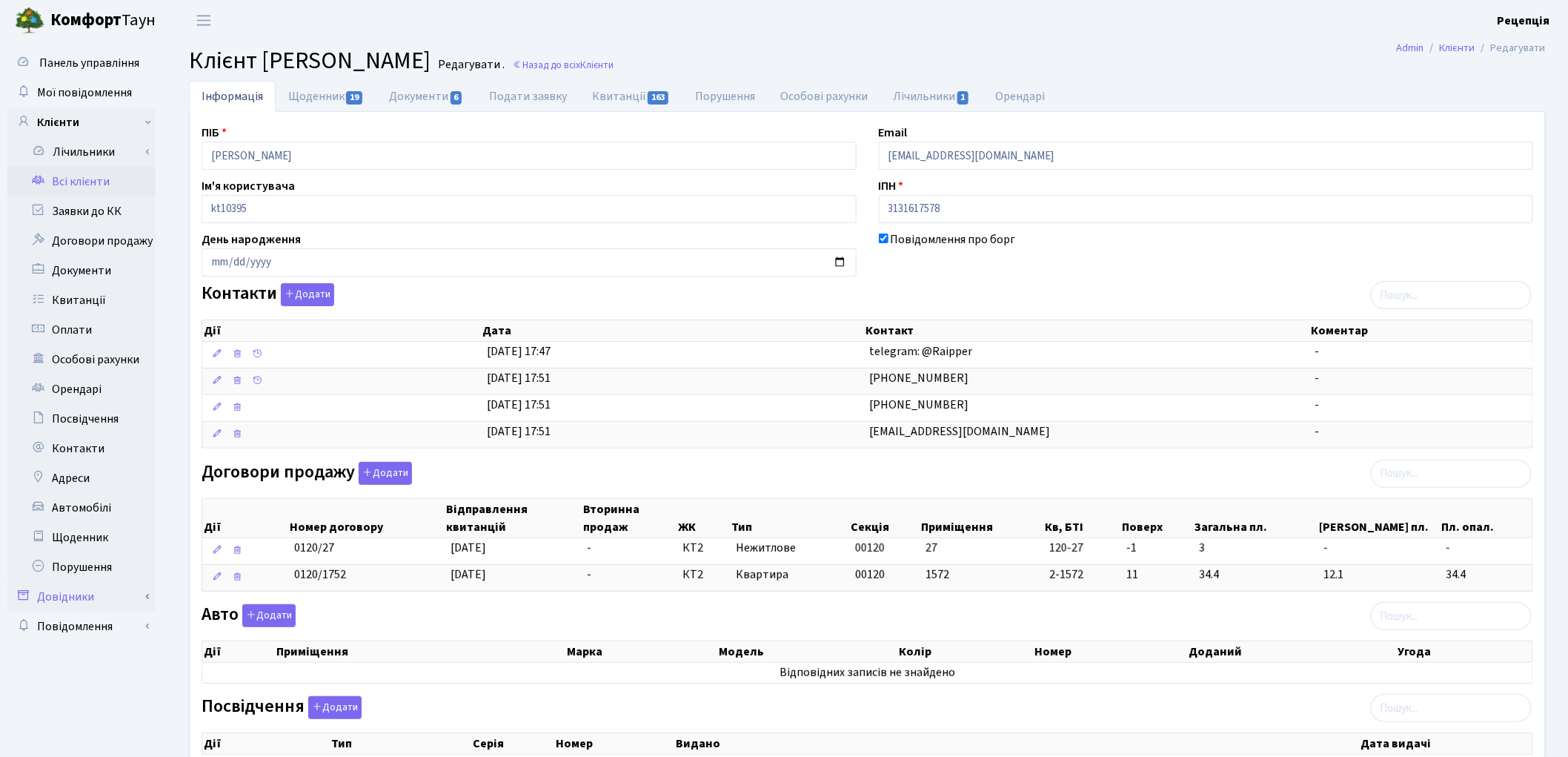
click at [111, 587] on link "Довідники" at bounding box center [81, 597] width 148 height 30
click at [104, 735] on link "Приміщення" at bounding box center [86, 733] width 139 height 30
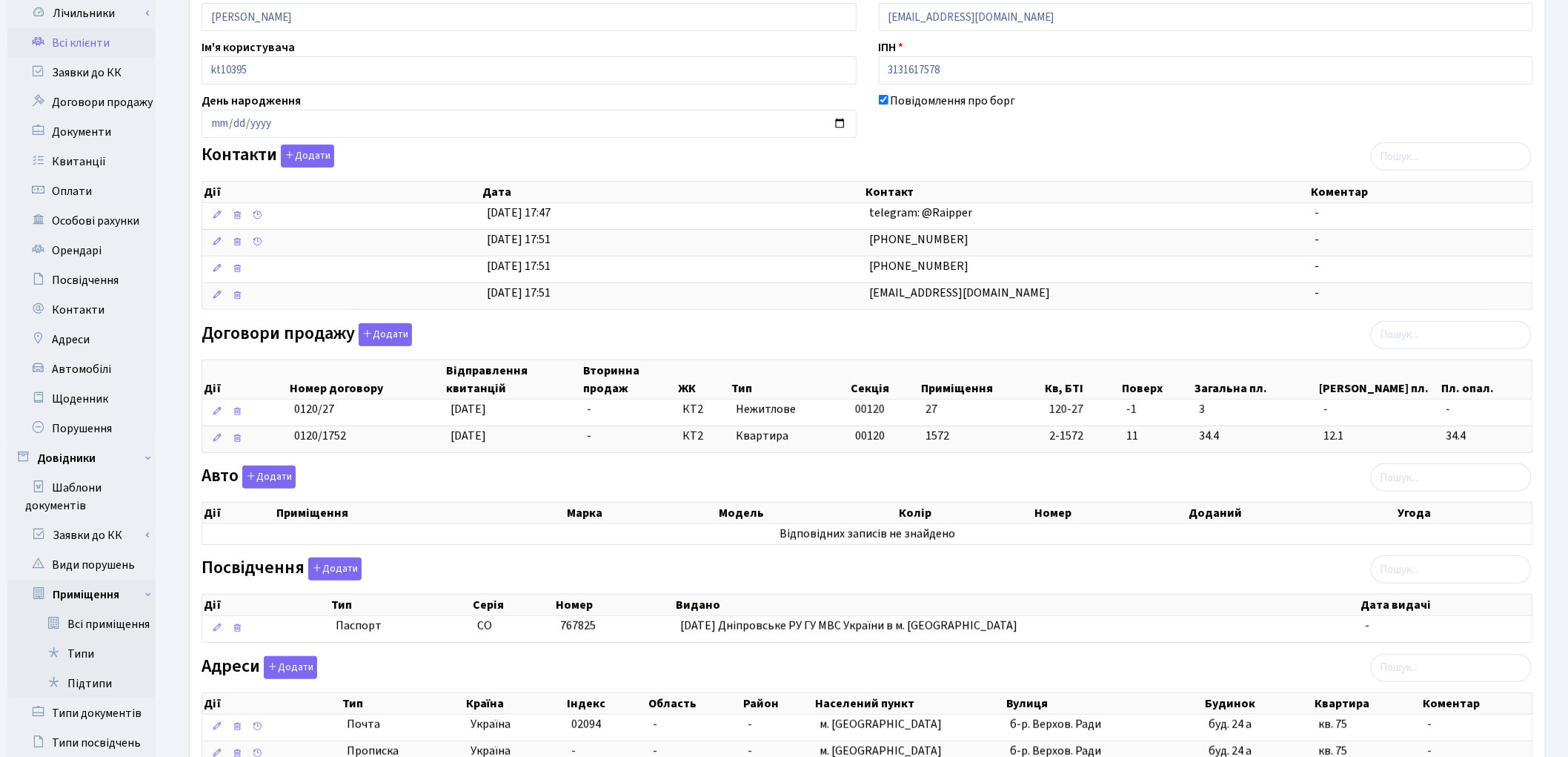
scroll to position [191, 0]
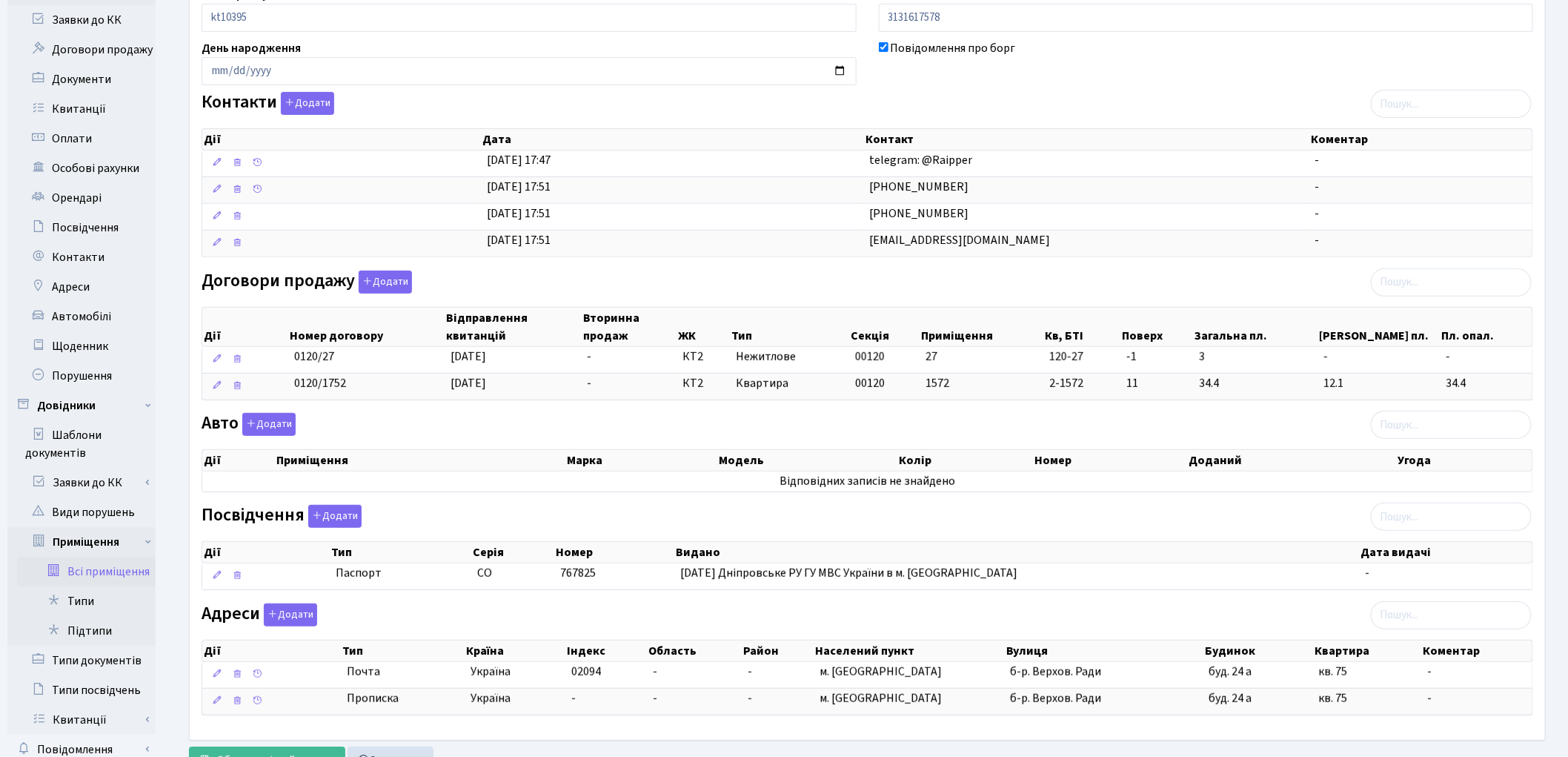
click at [98, 573] on link "Всі приміщення" at bounding box center [86, 571] width 139 height 30
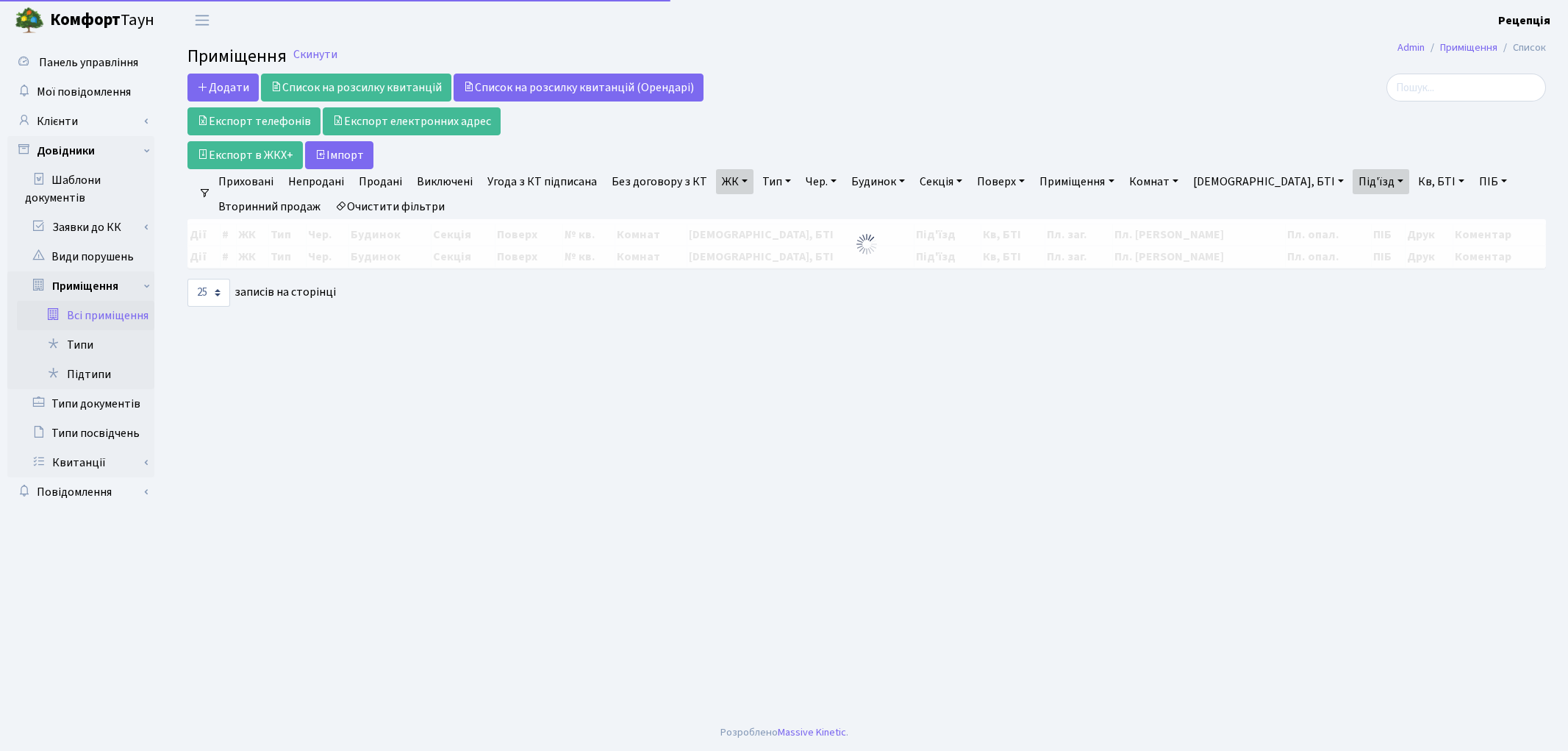
select select "25"
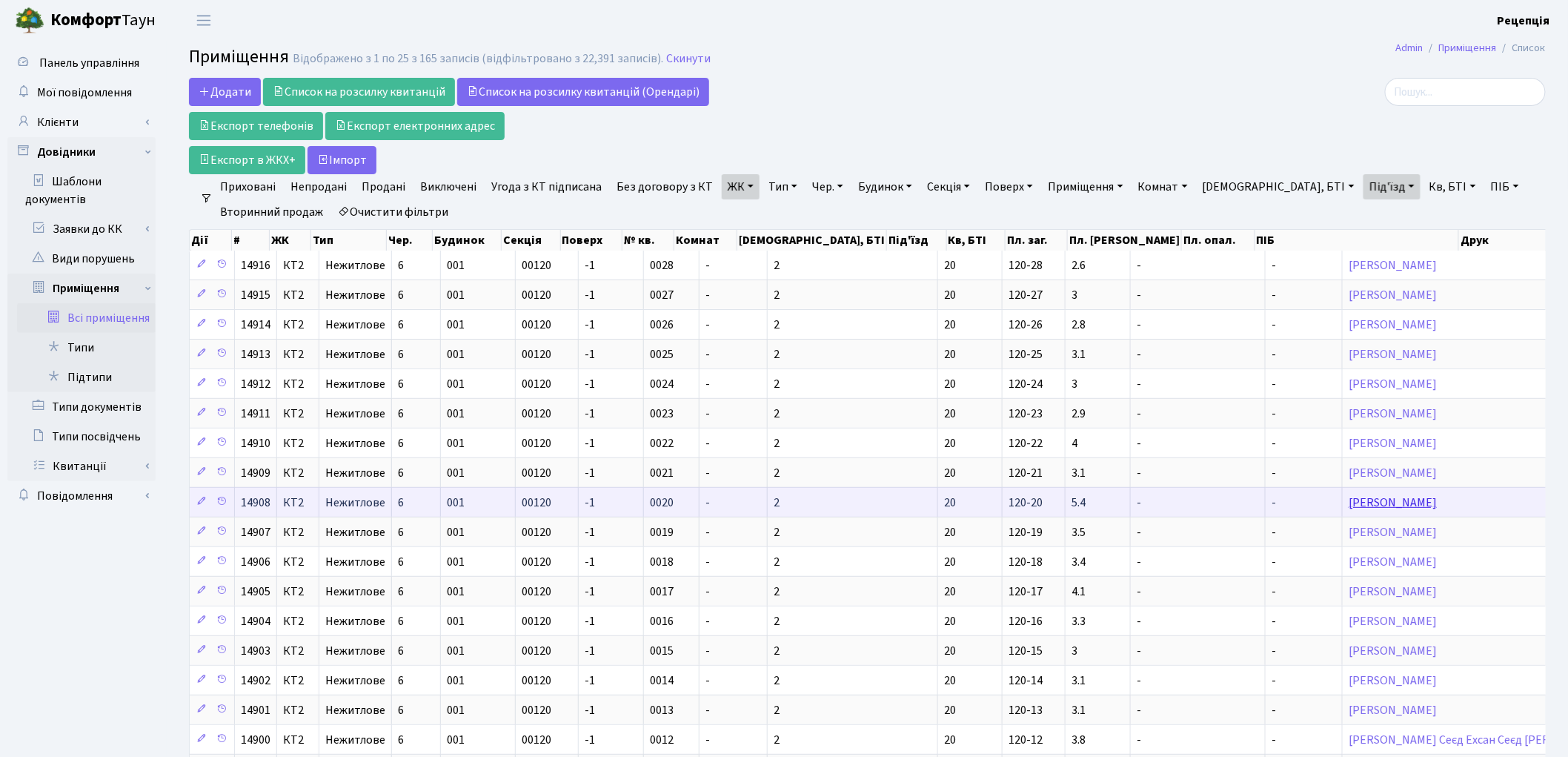
click at [1348, 509] on link "[PERSON_NAME]" at bounding box center [1392, 503] width 88 height 16
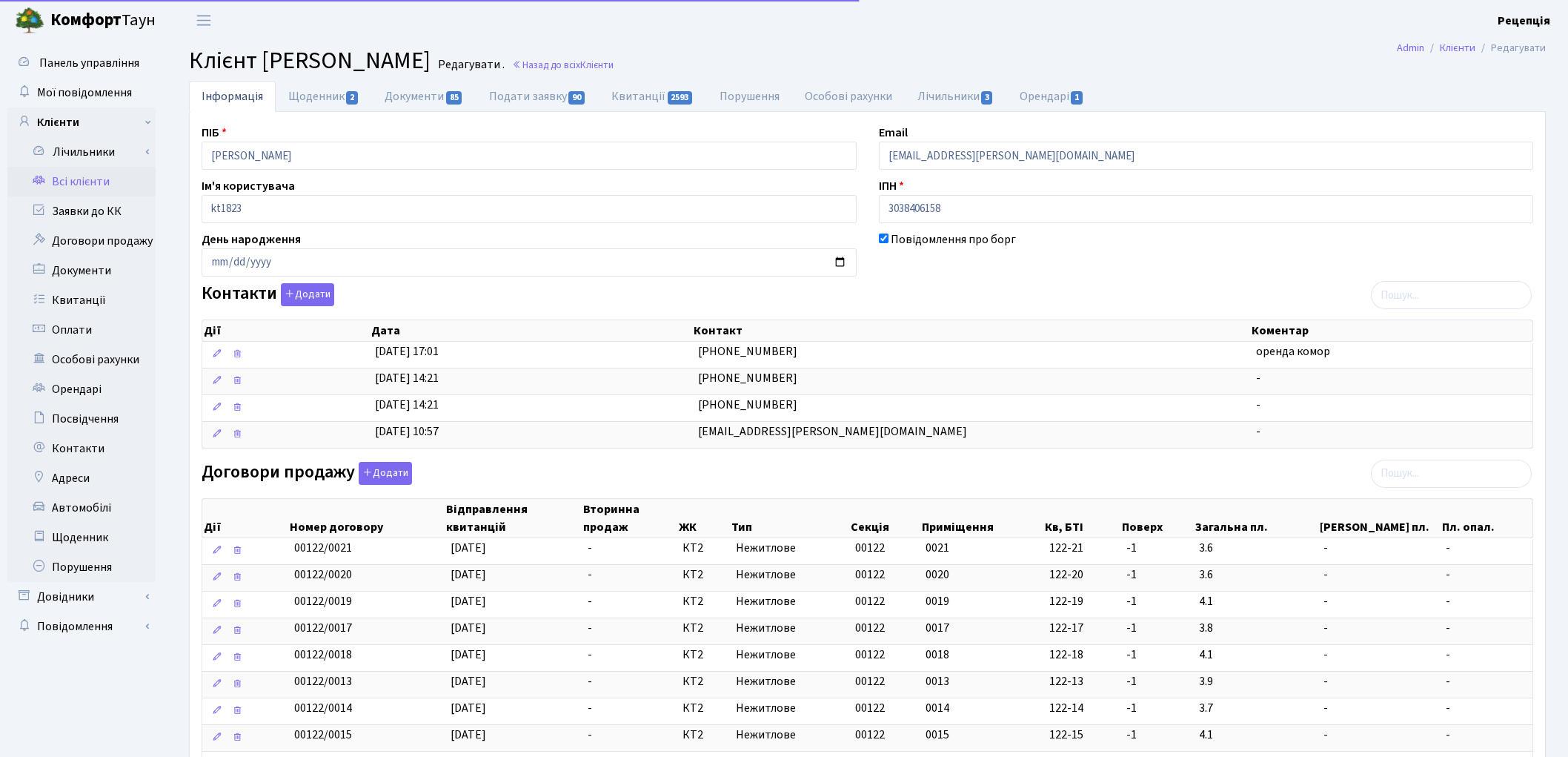
select select "25"
click at [78, 596] on link "Довідники" at bounding box center [81, 597] width 148 height 30
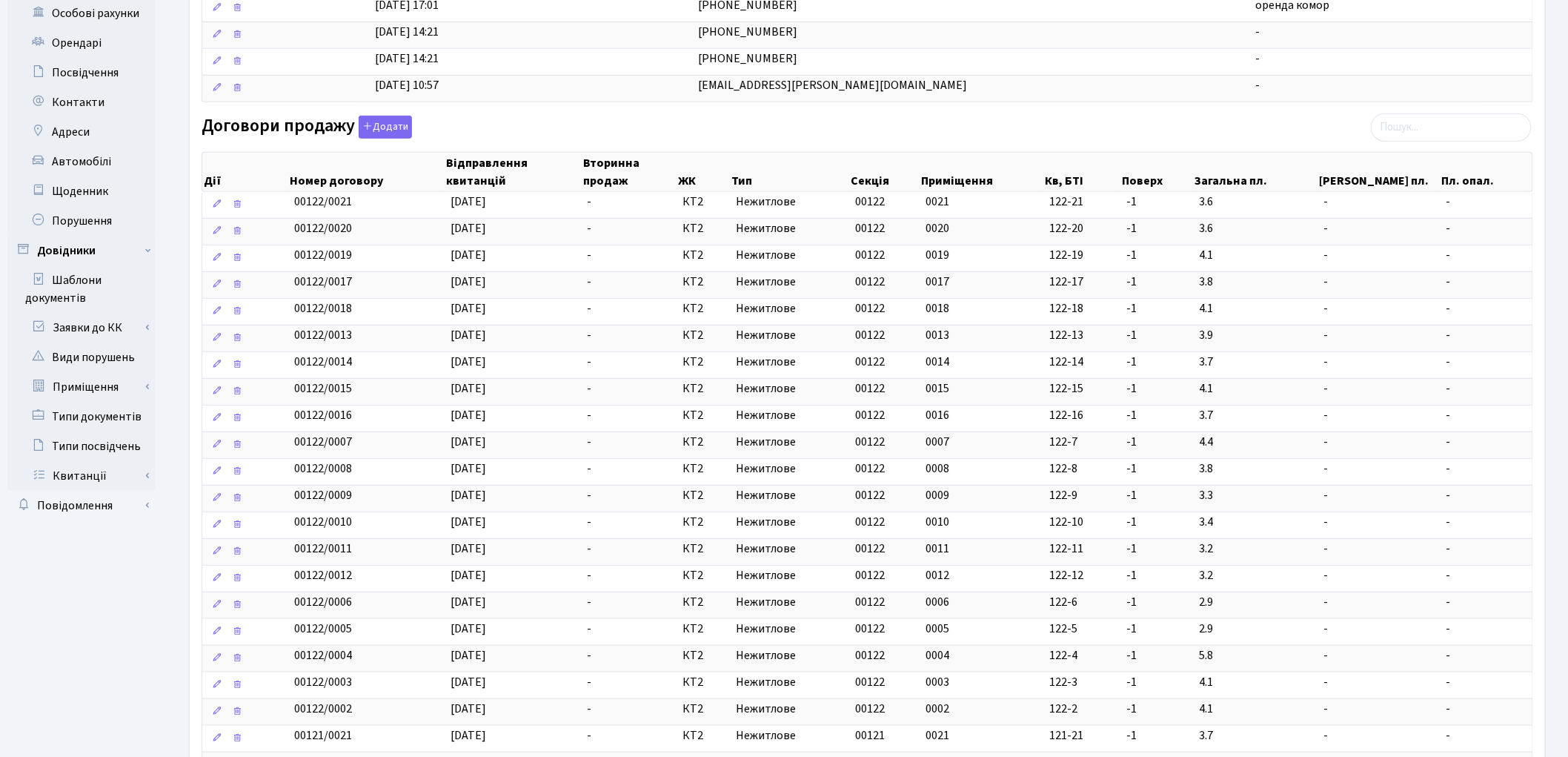
scroll to position [405, 0]
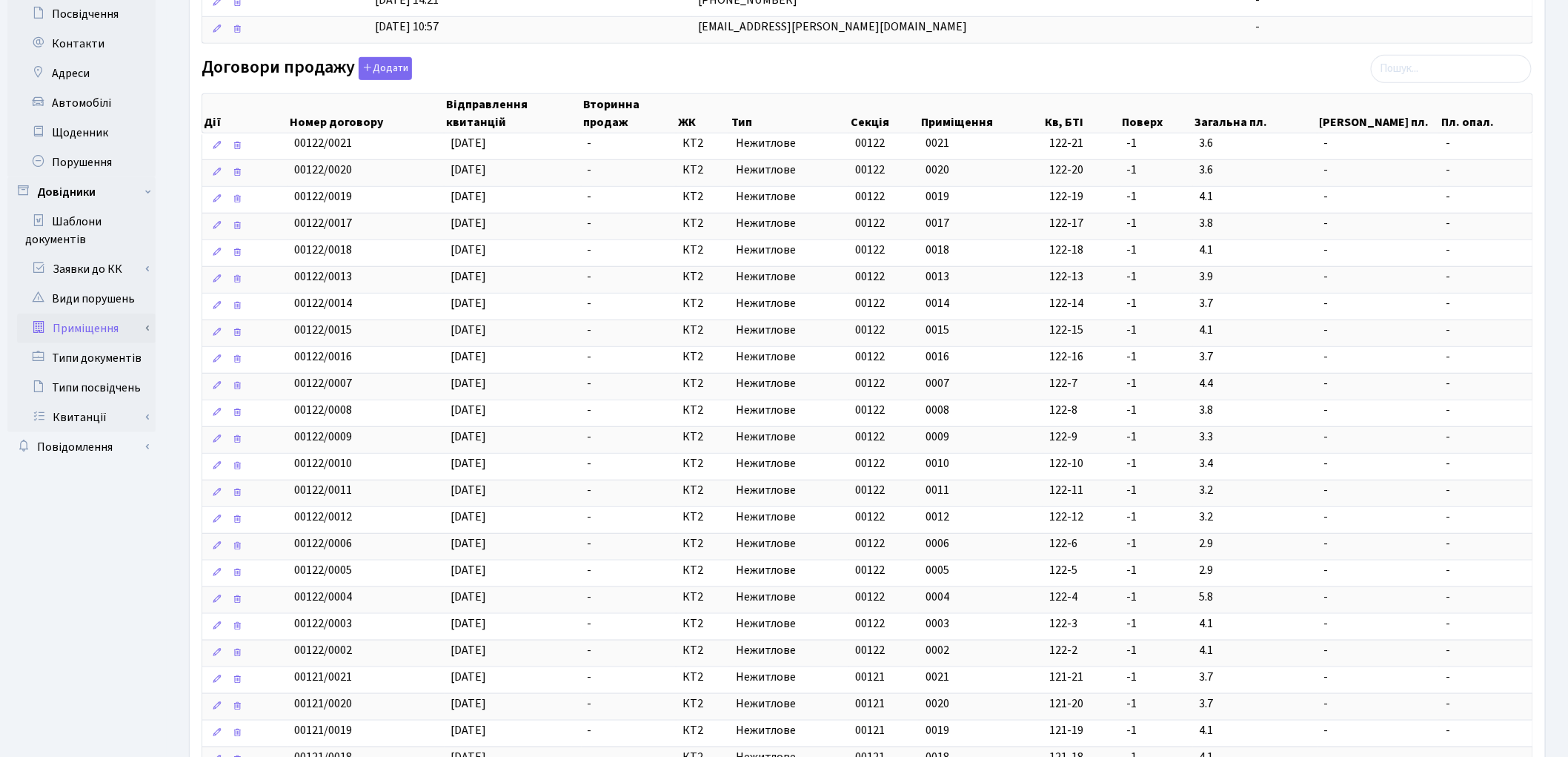
click at [75, 319] on link "Приміщення" at bounding box center [86, 328] width 139 height 30
click at [93, 360] on link "Всі приміщення" at bounding box center [86, 358] width 139 height 30
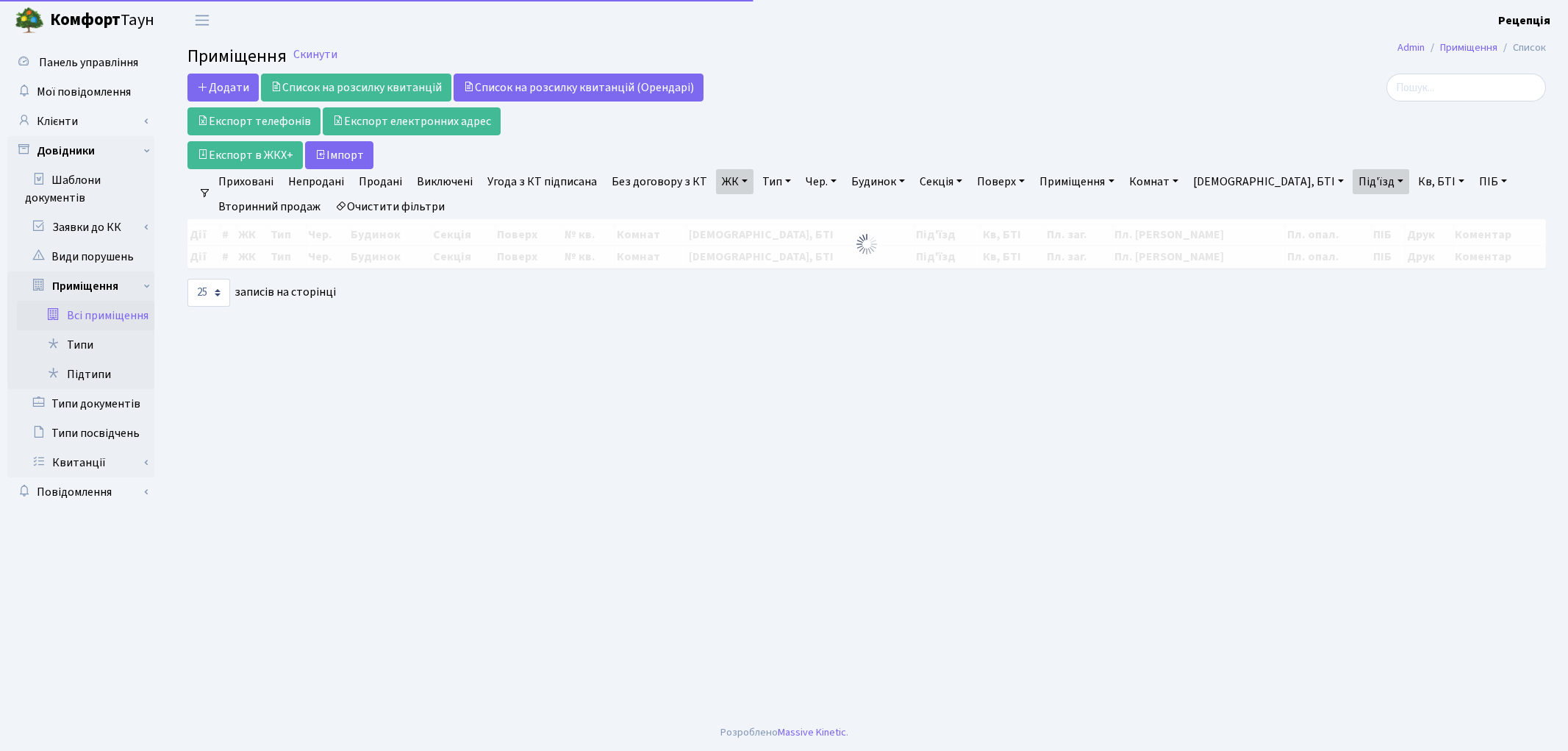
select select "25"
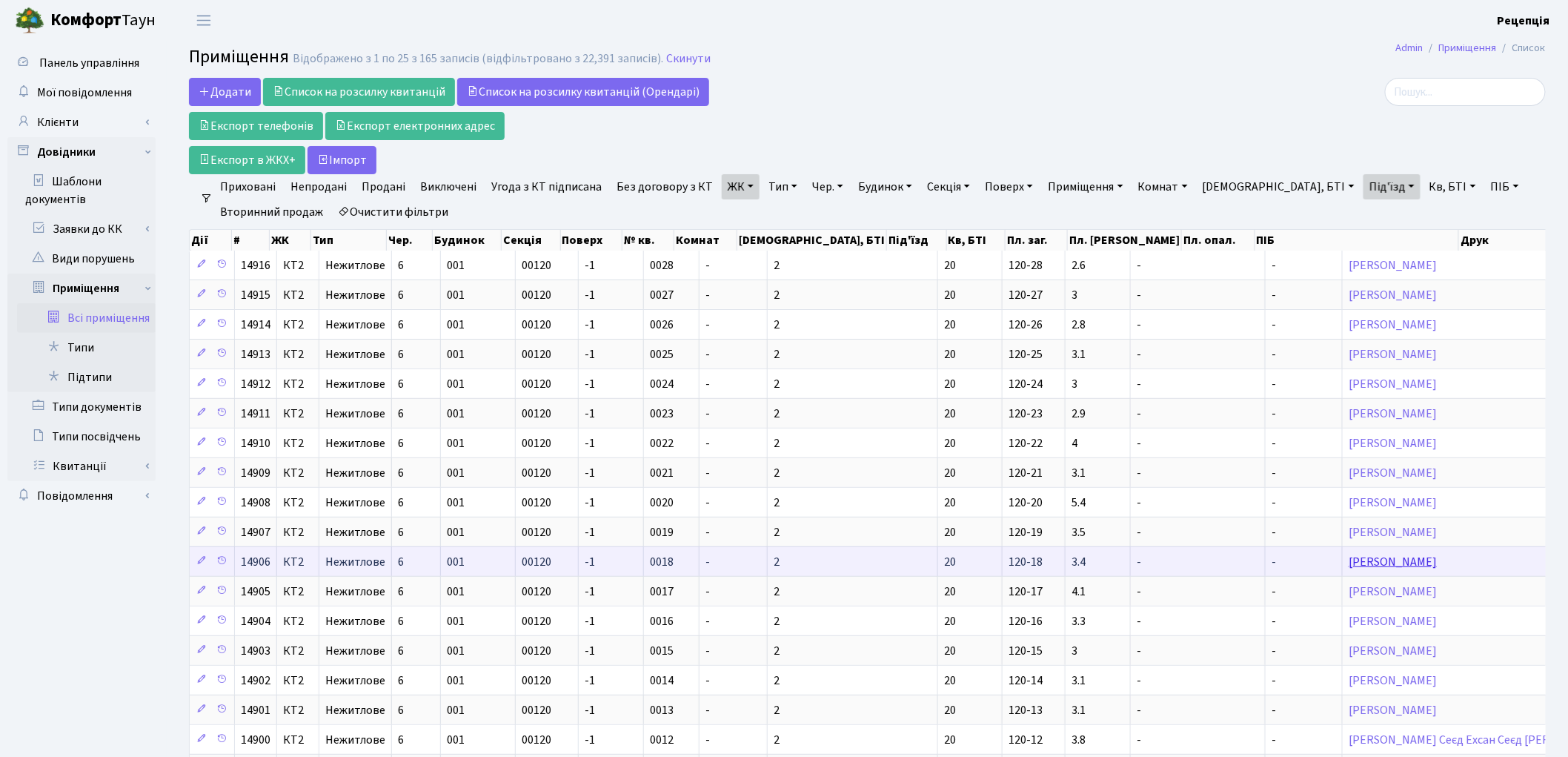
click at [1348, 559] on link "[PERSON_NAME]" at bounding box center [1392, 561] width 88 height 16
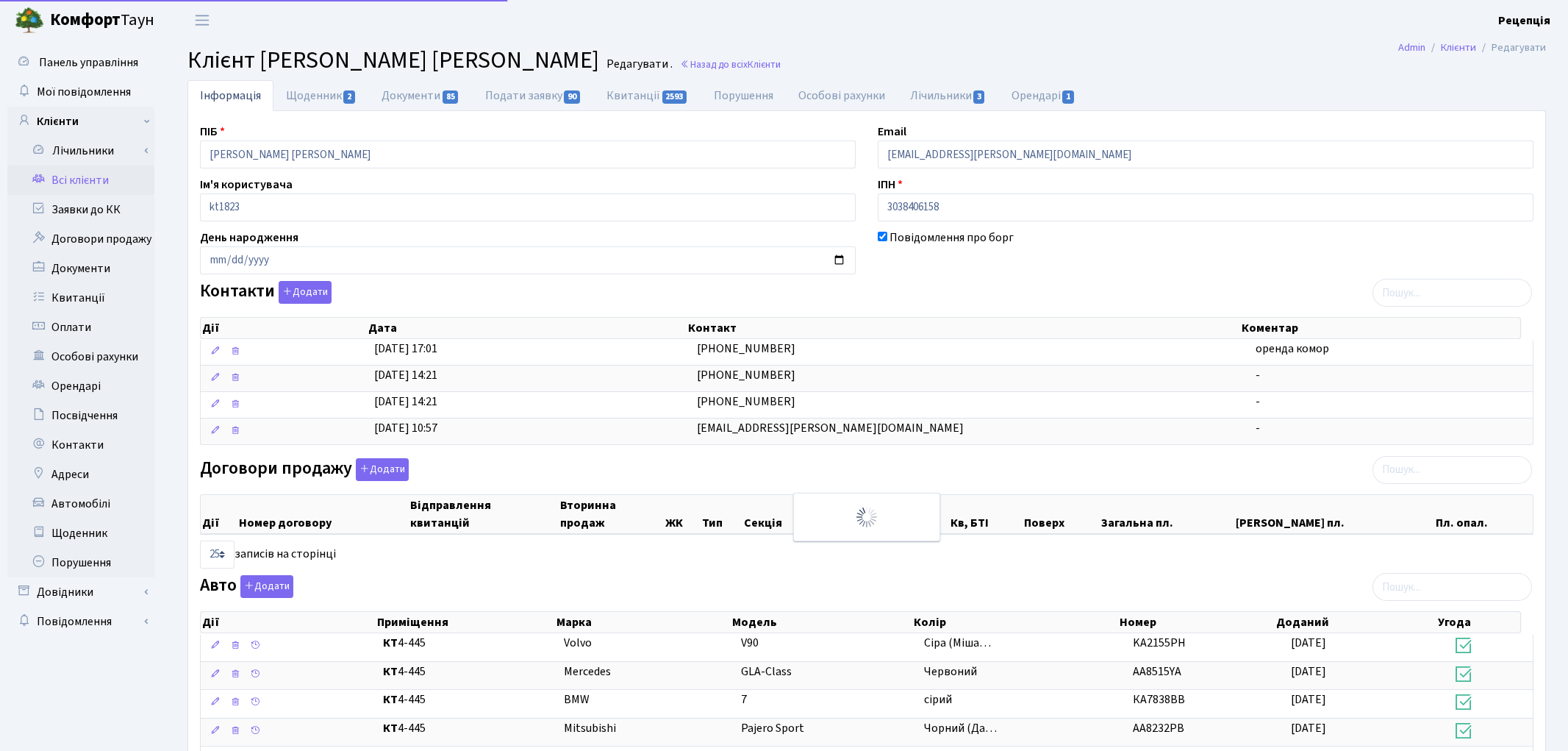
select select "25"
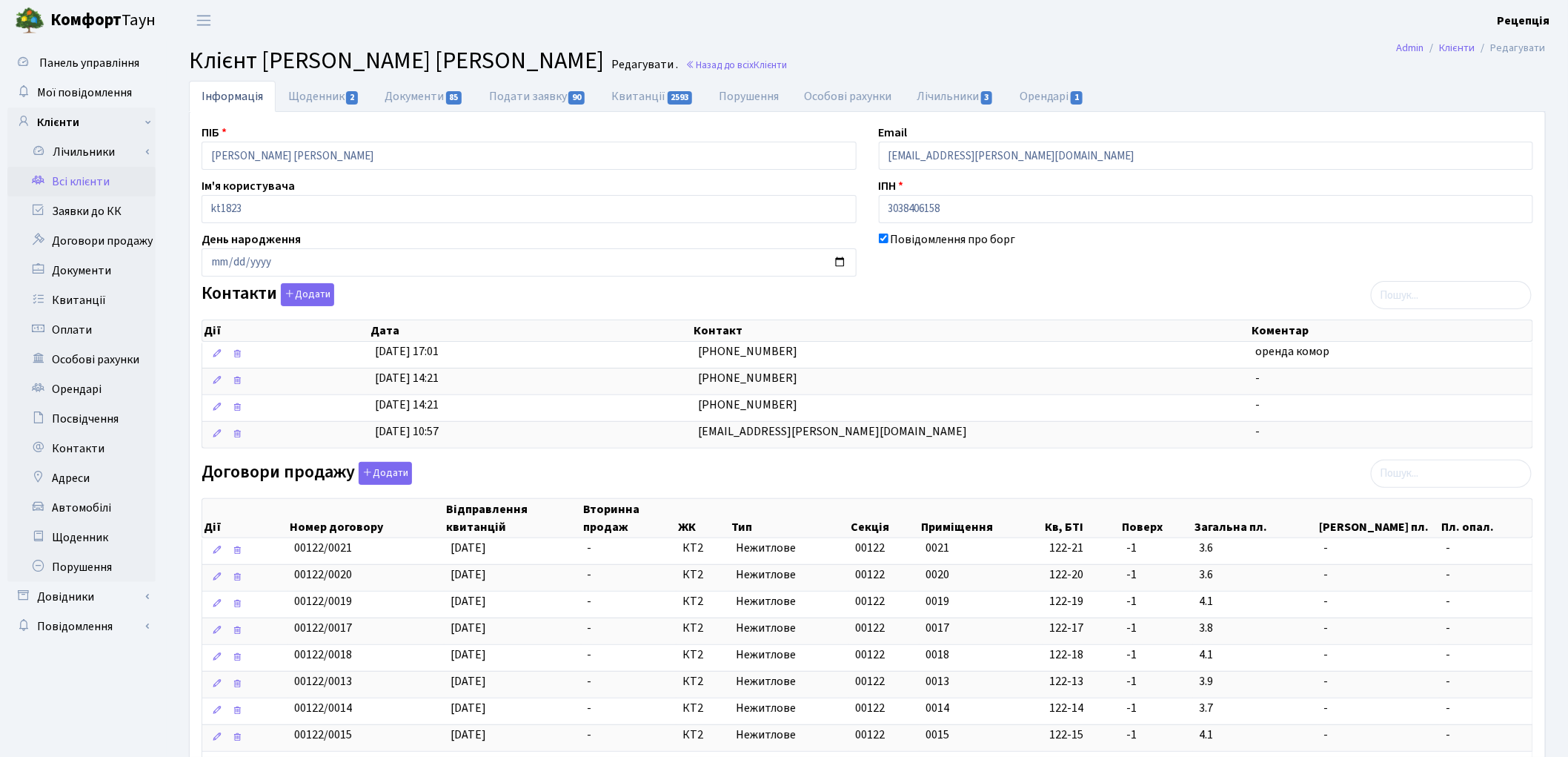
scroll to position [662, 0]
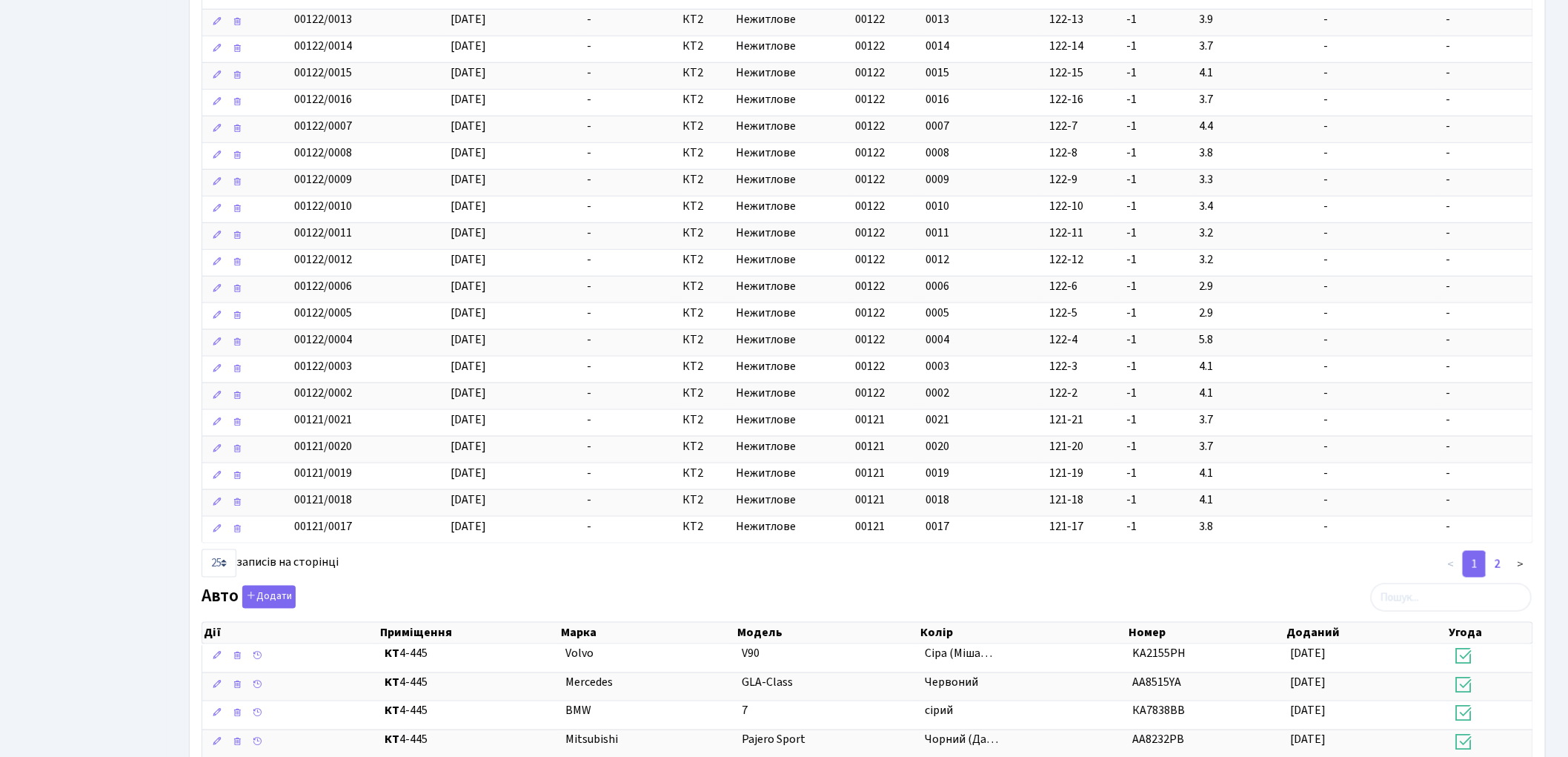
click at [1501, 559] on link "2" at bounding box center [1497, 564] width 24 height 26
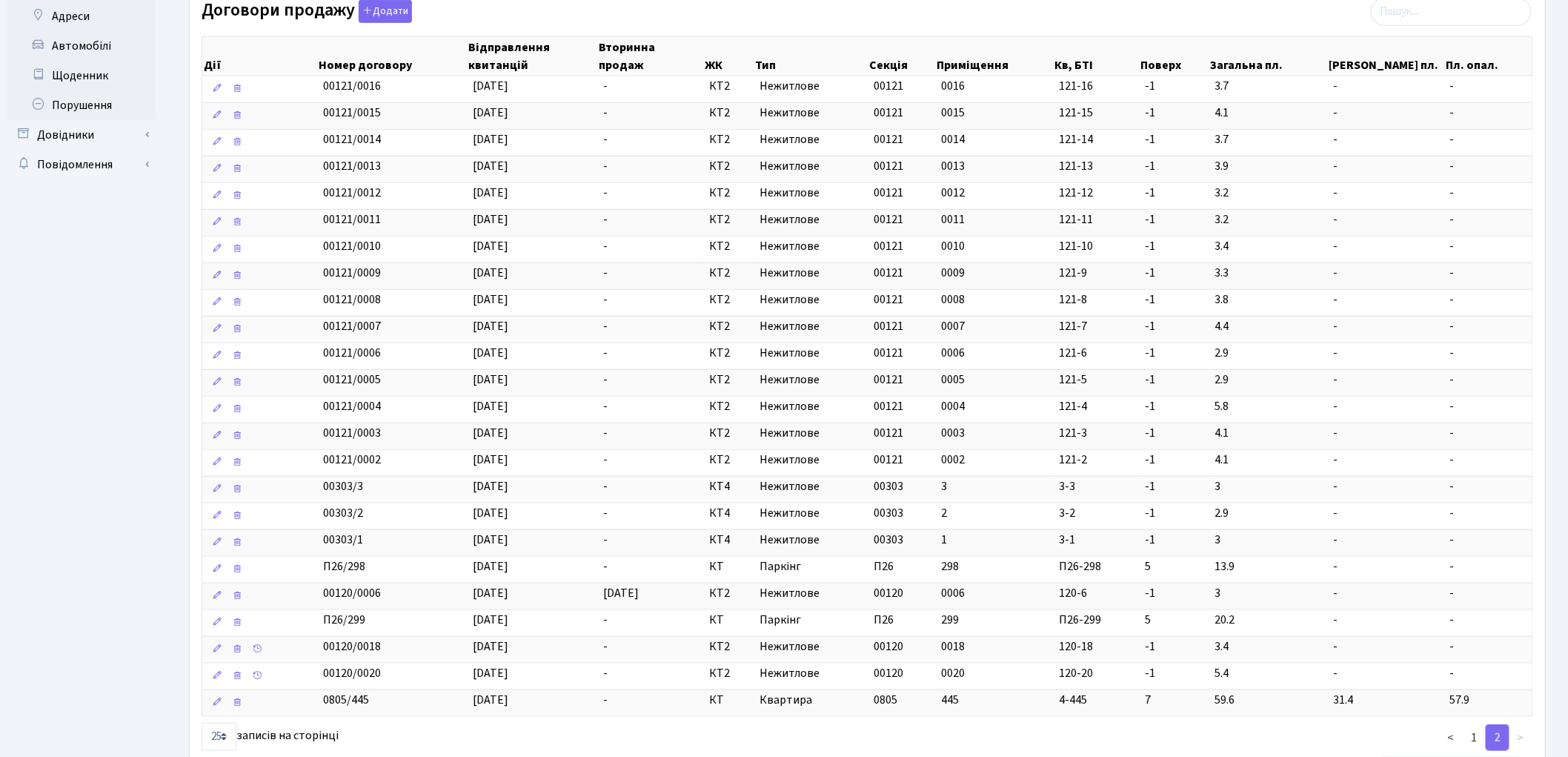
scroll to position [472, 0]
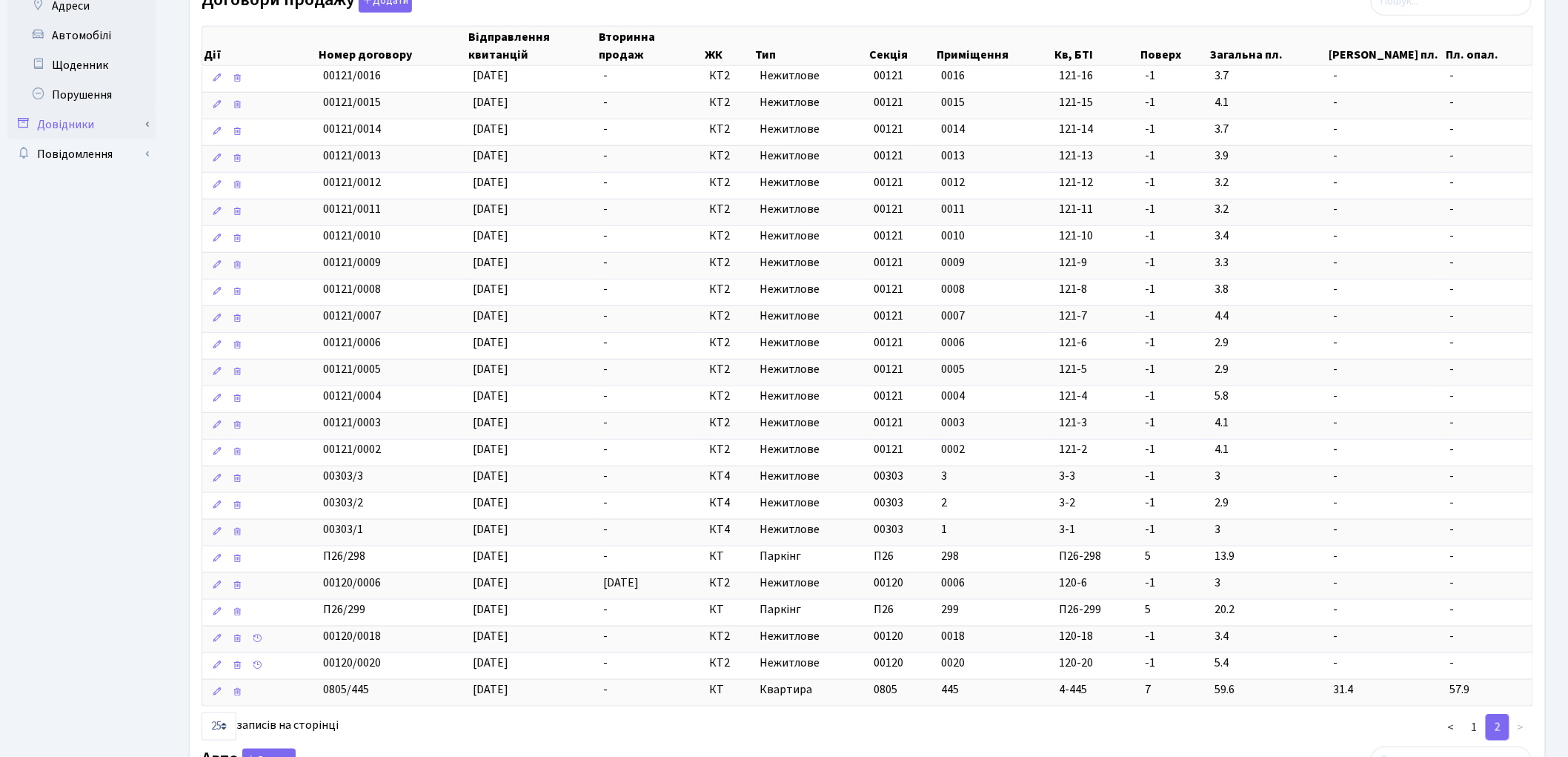
click at [97, 124] on link "Довідники" at bounding box center [81, 124] width 148 height 30
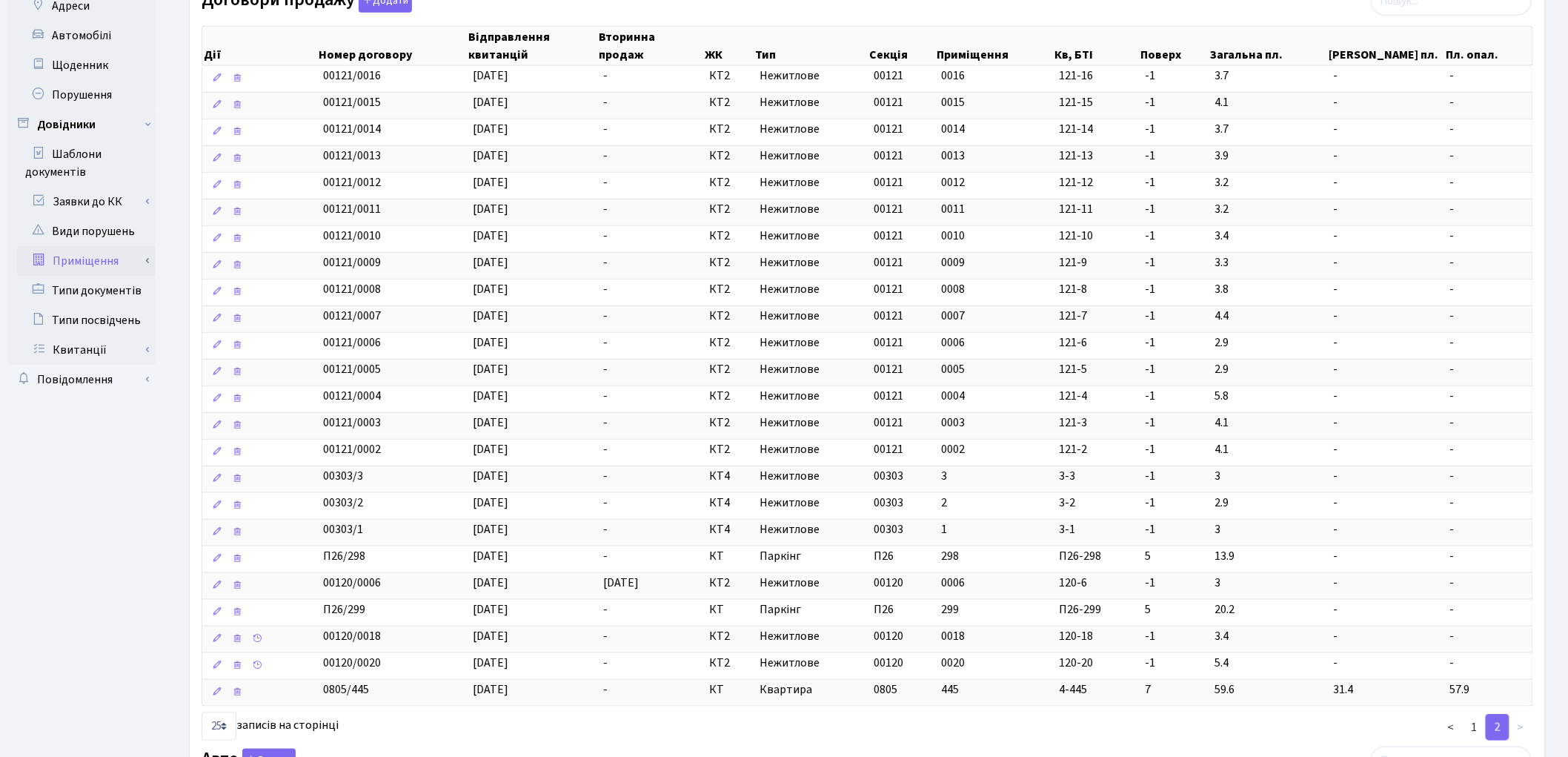
click at [103, 261] on link "Приміщення" at bounding box center [86, 261] width 139 height 30
click at [106, 286] on link "Всі приміщення" at bounding box center [86, 290] width 139 height 30
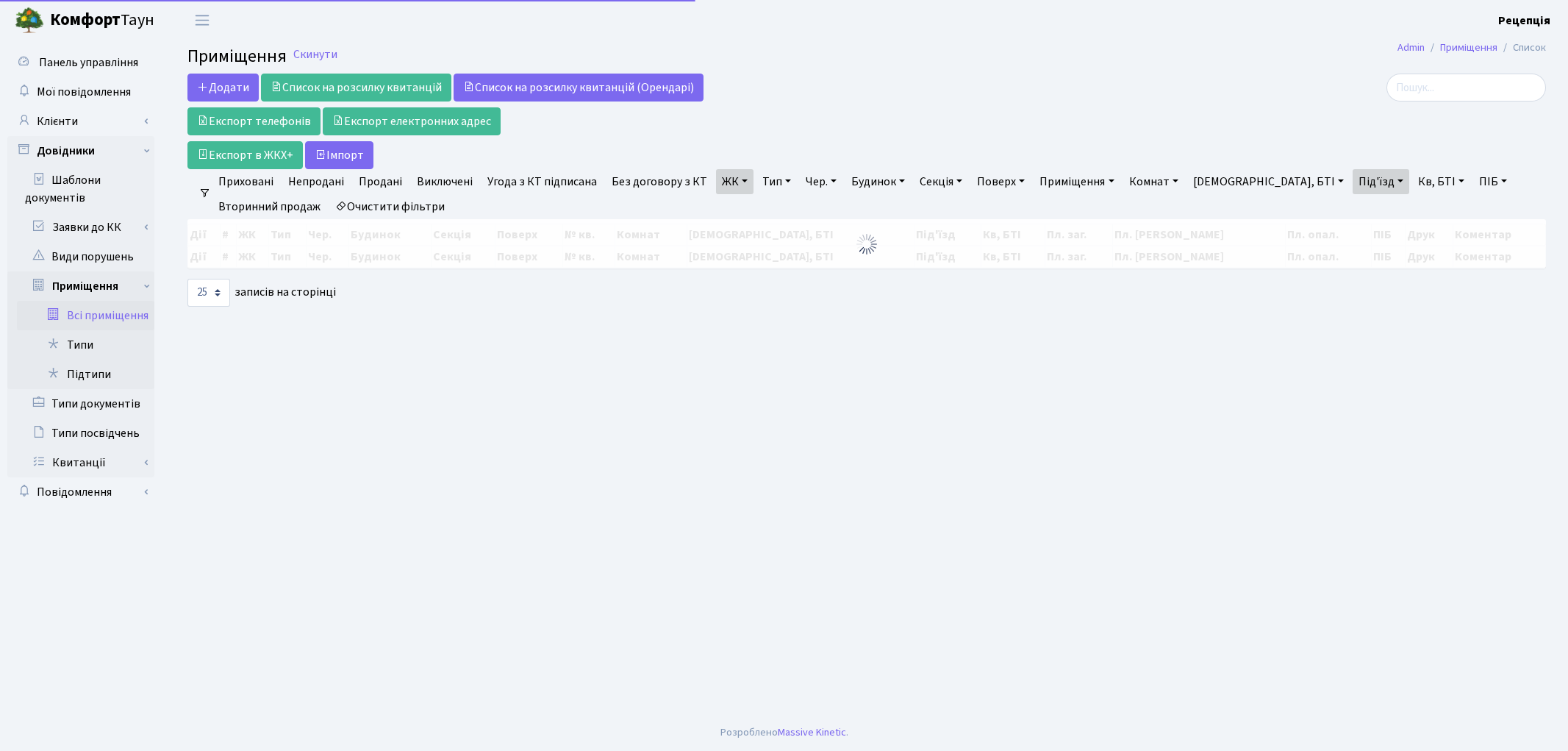
select select "25"
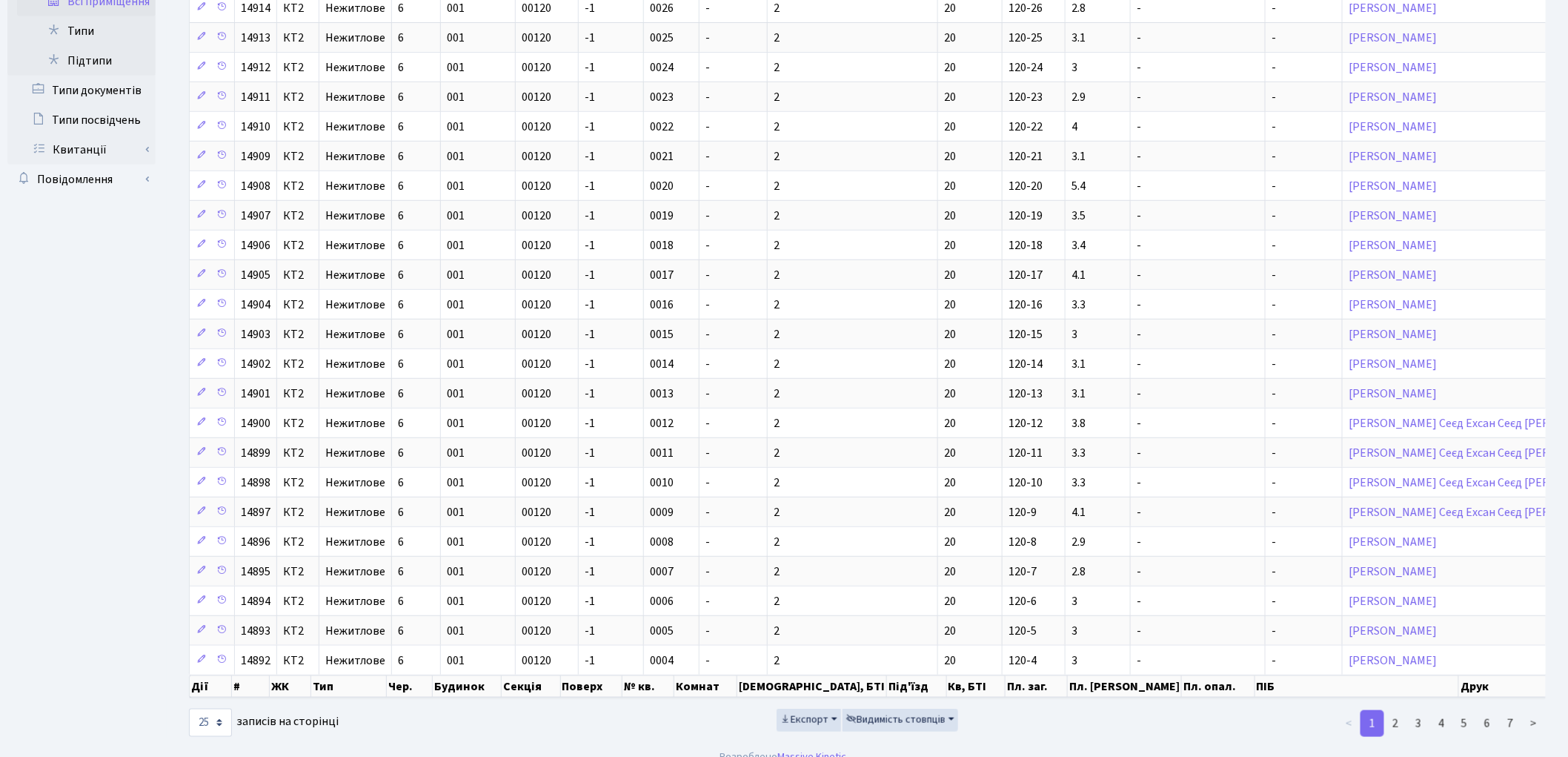
scroll to position [319, 0]
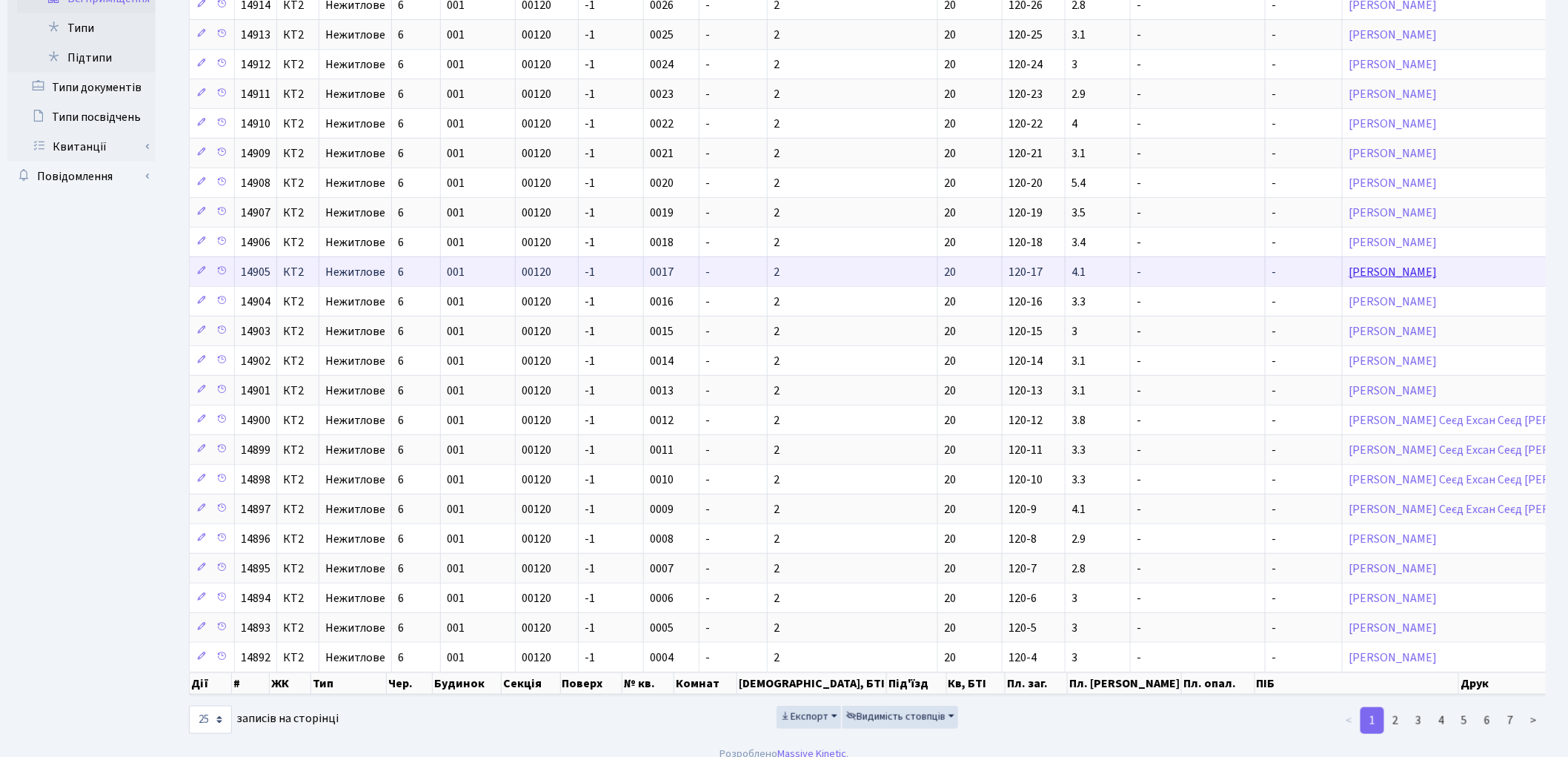
click at [1348, 277] on link "[PERSON_NAME]" at bounding box center [1392, 272] width 88 height 16
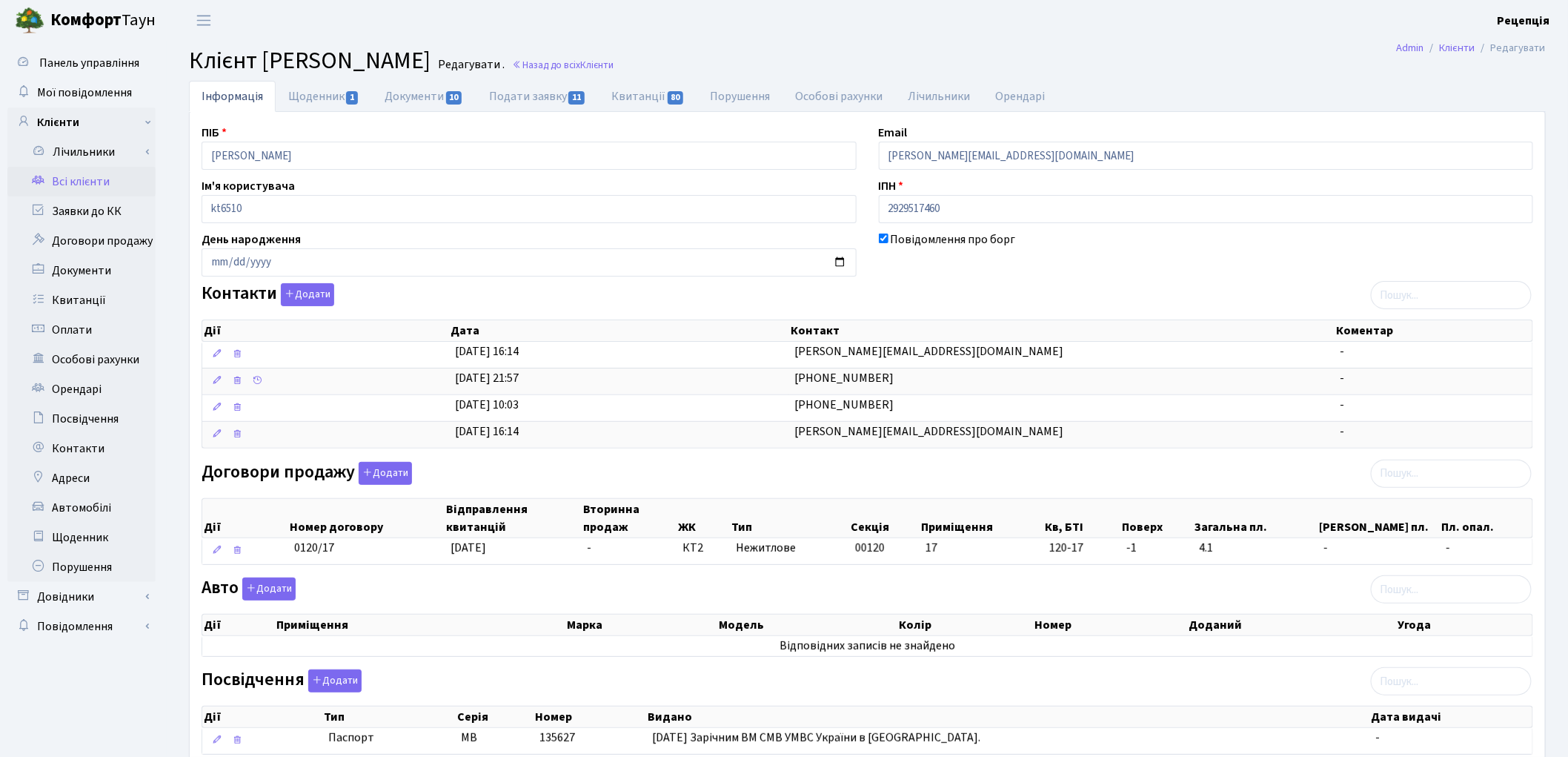
click at [100, 185] on link "Всі клієнти" at bounding box center [81, 181] width 148 height 30
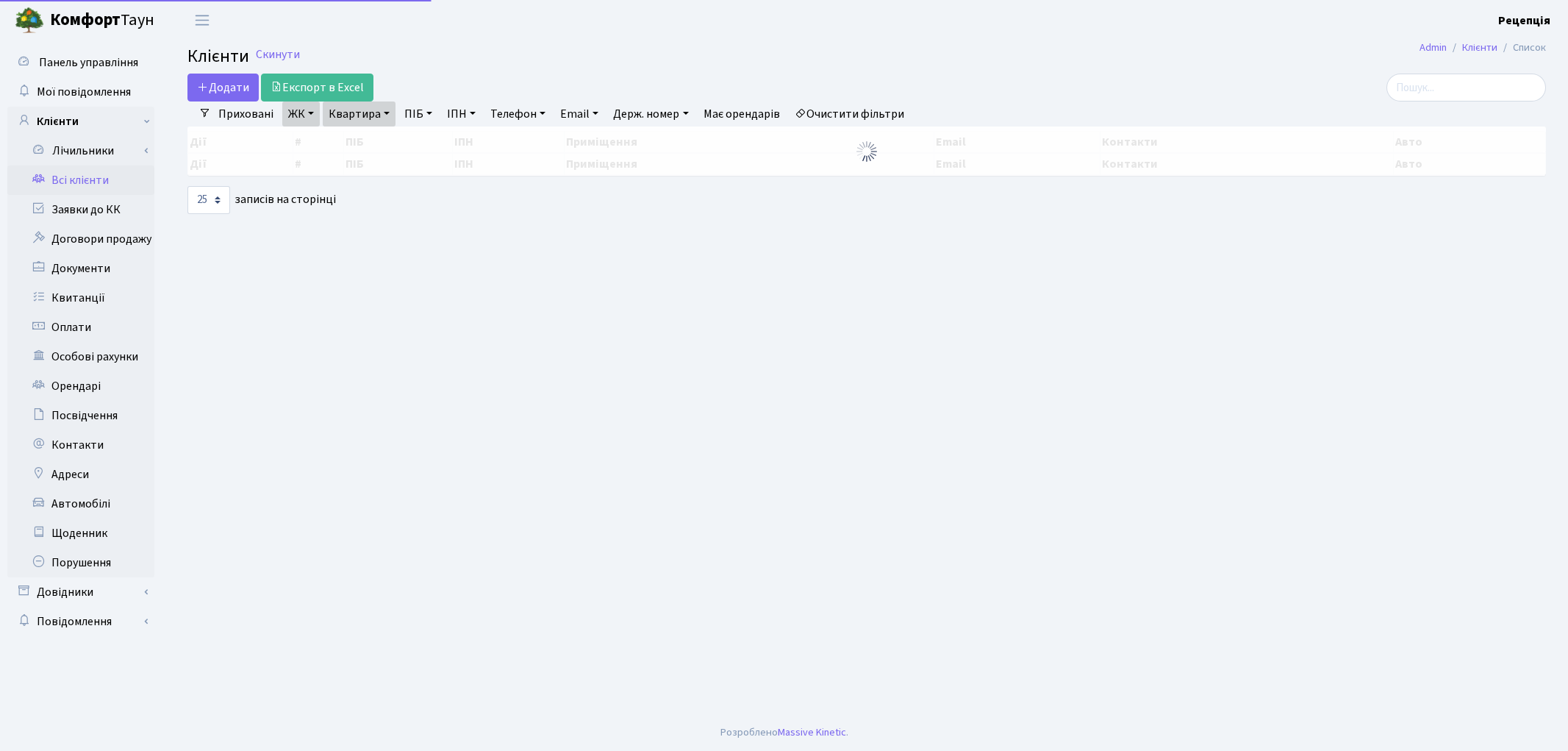
select select "25"
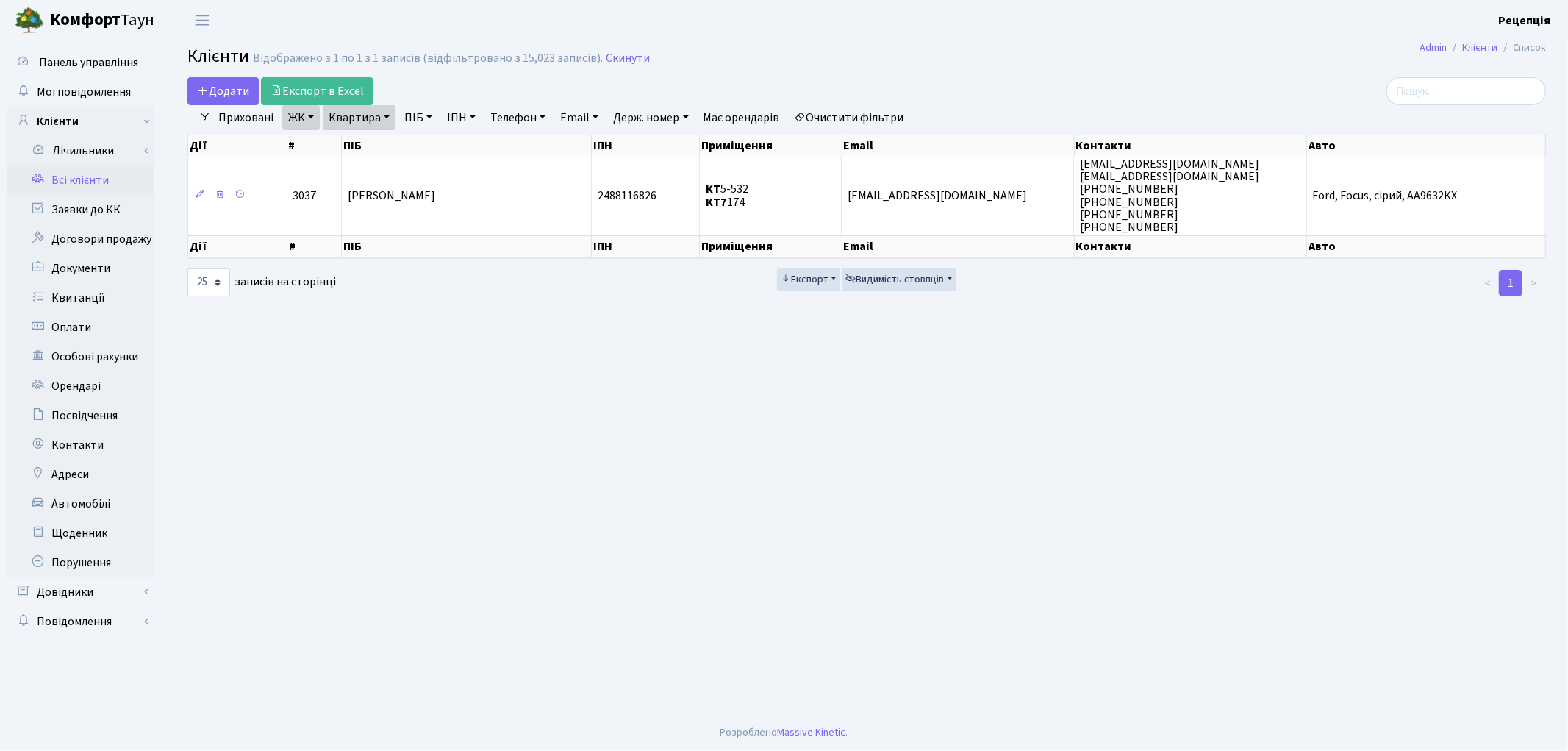
click at [867, 111] on link "Очистити фільтри" at bounding box center [849, 117] width 122 height 25
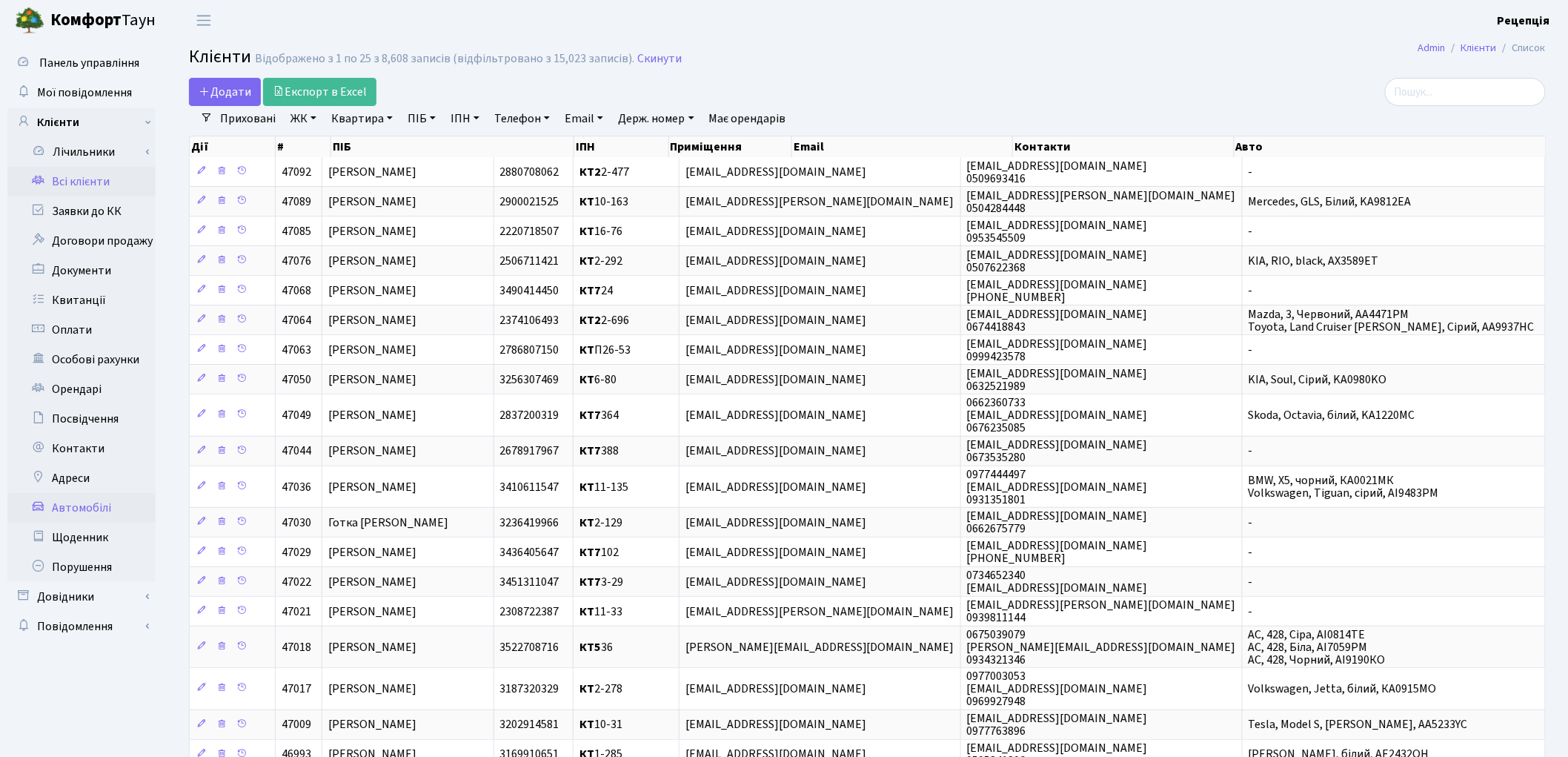
click at [103, 504] on link "Автомобілі" at bounding box center [81, 508] width 148 height 30
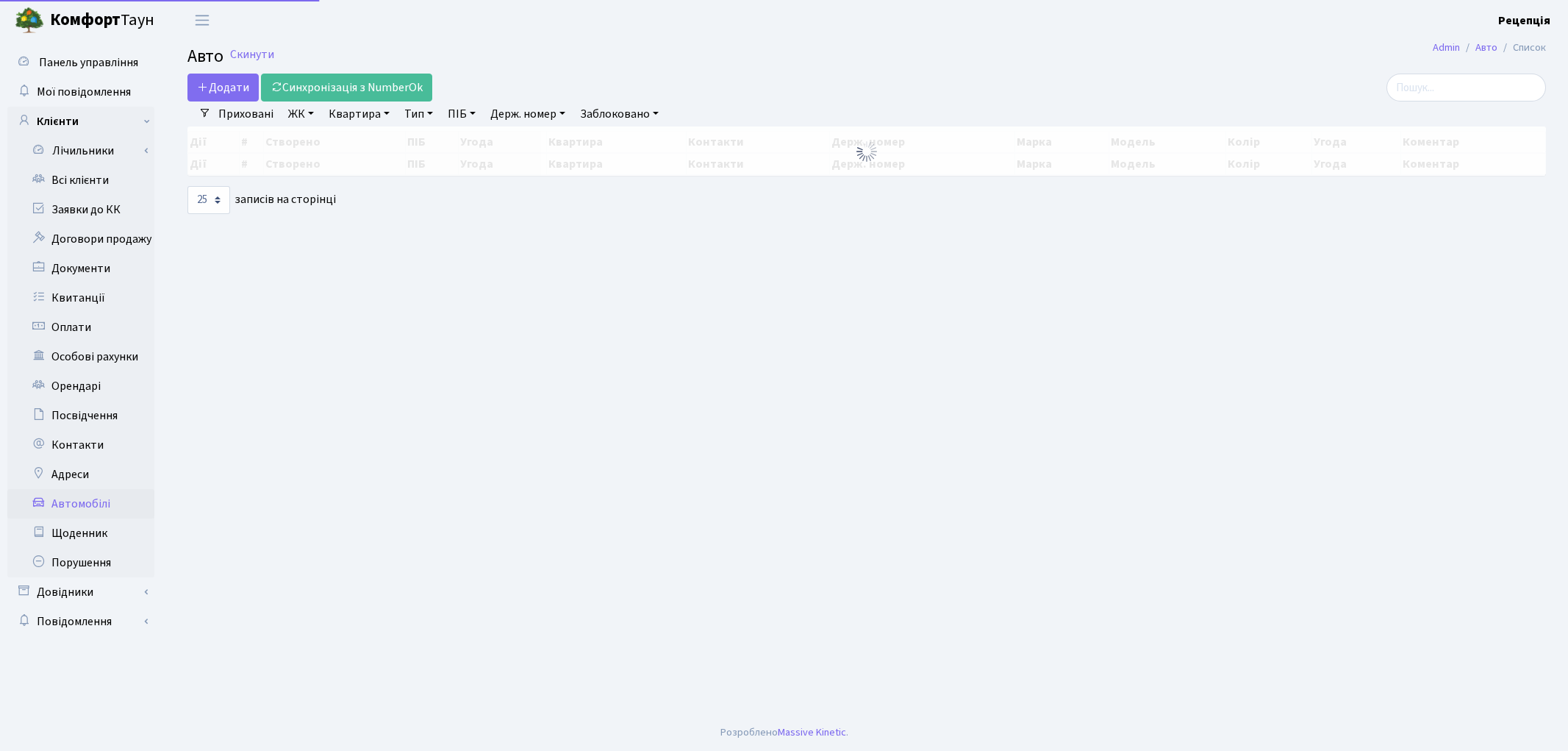
select select "25"
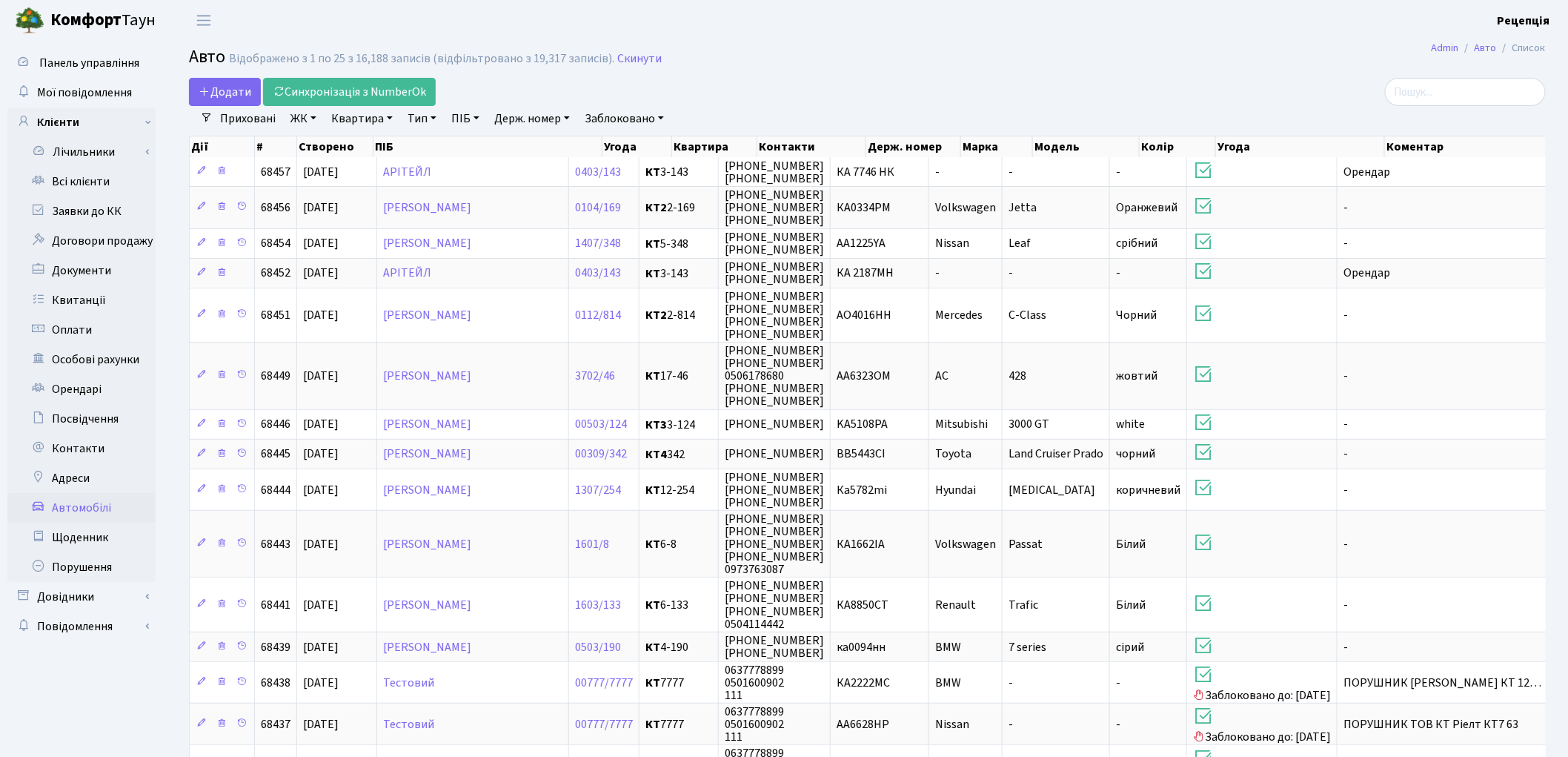
click at [535, 114] on link "Держ. номер" at bounding box center [531, 118] width 87 height 25
type input "8531"
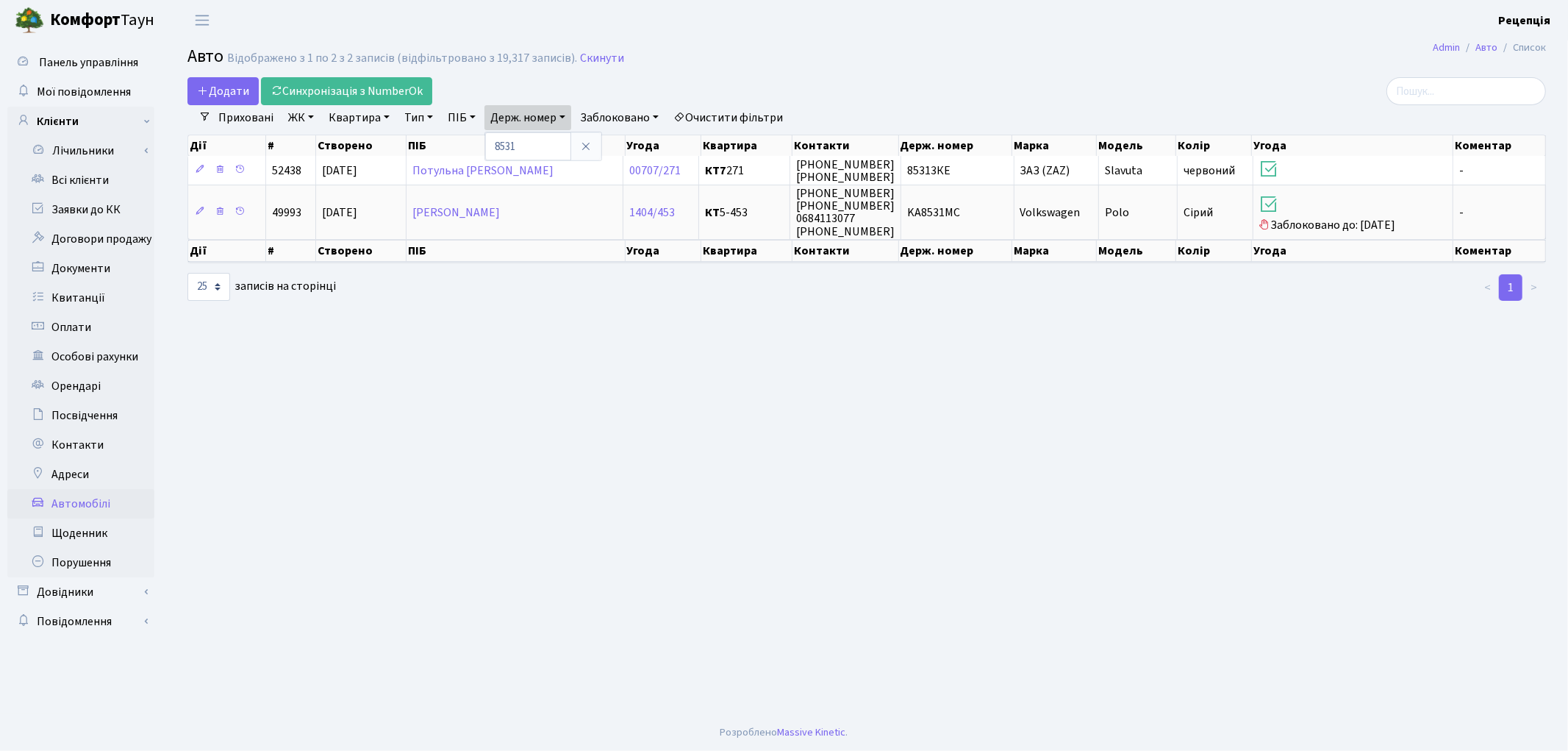
click at [821, 386] on main "Admin Авто Список Авто Відображено з 1 по 2 з 2 записів (відфільтровано з 19,31…" at bounding box center [867, 377] width 1403 height 674
click at [751, 115] on link "Очистити фільтри" at bounding box center [728, 117] width 122 height 25
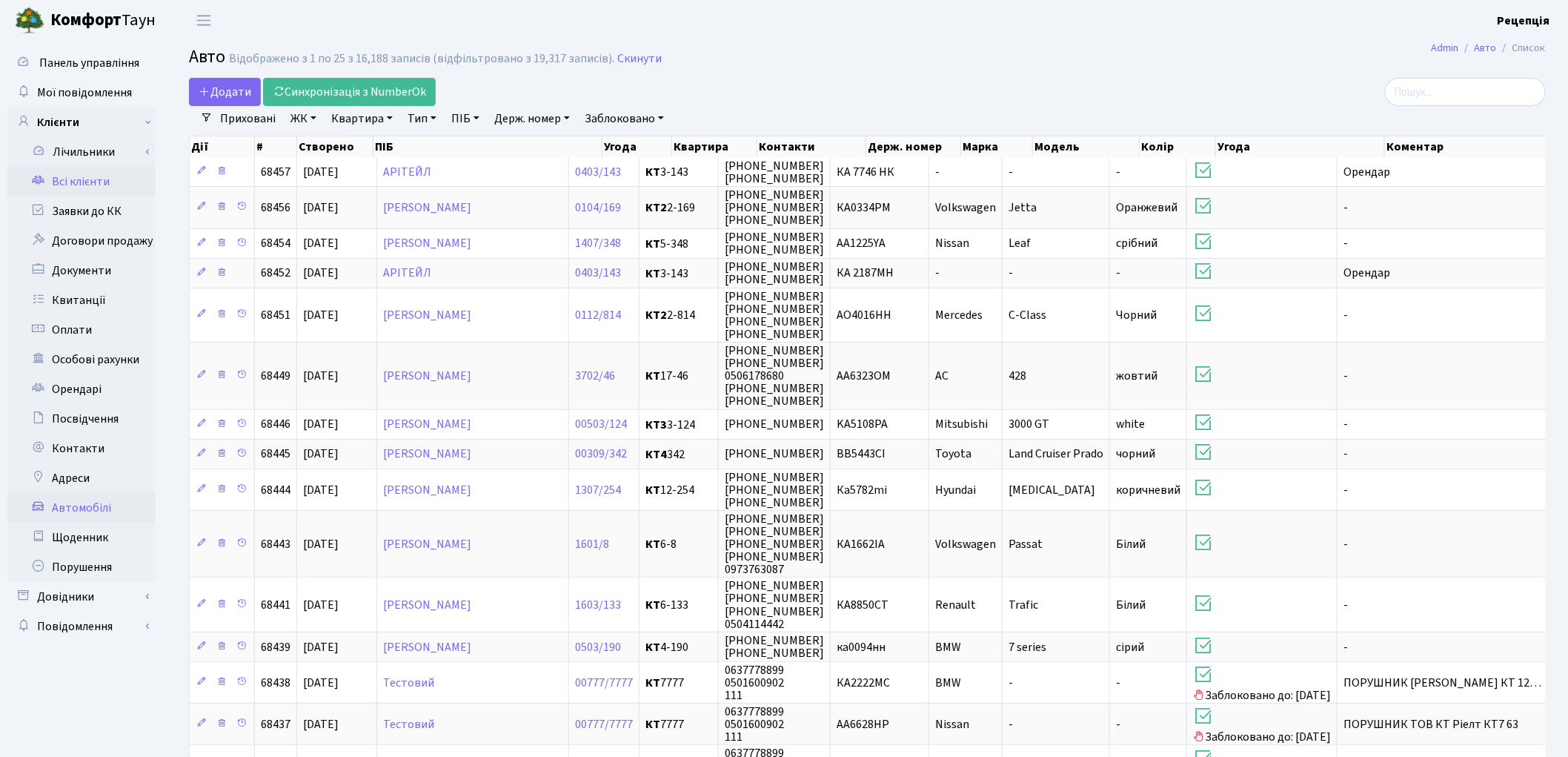
click at [83, 188] on link "Всі клієнти" at bounding box center [81, 181] width 148 height 30
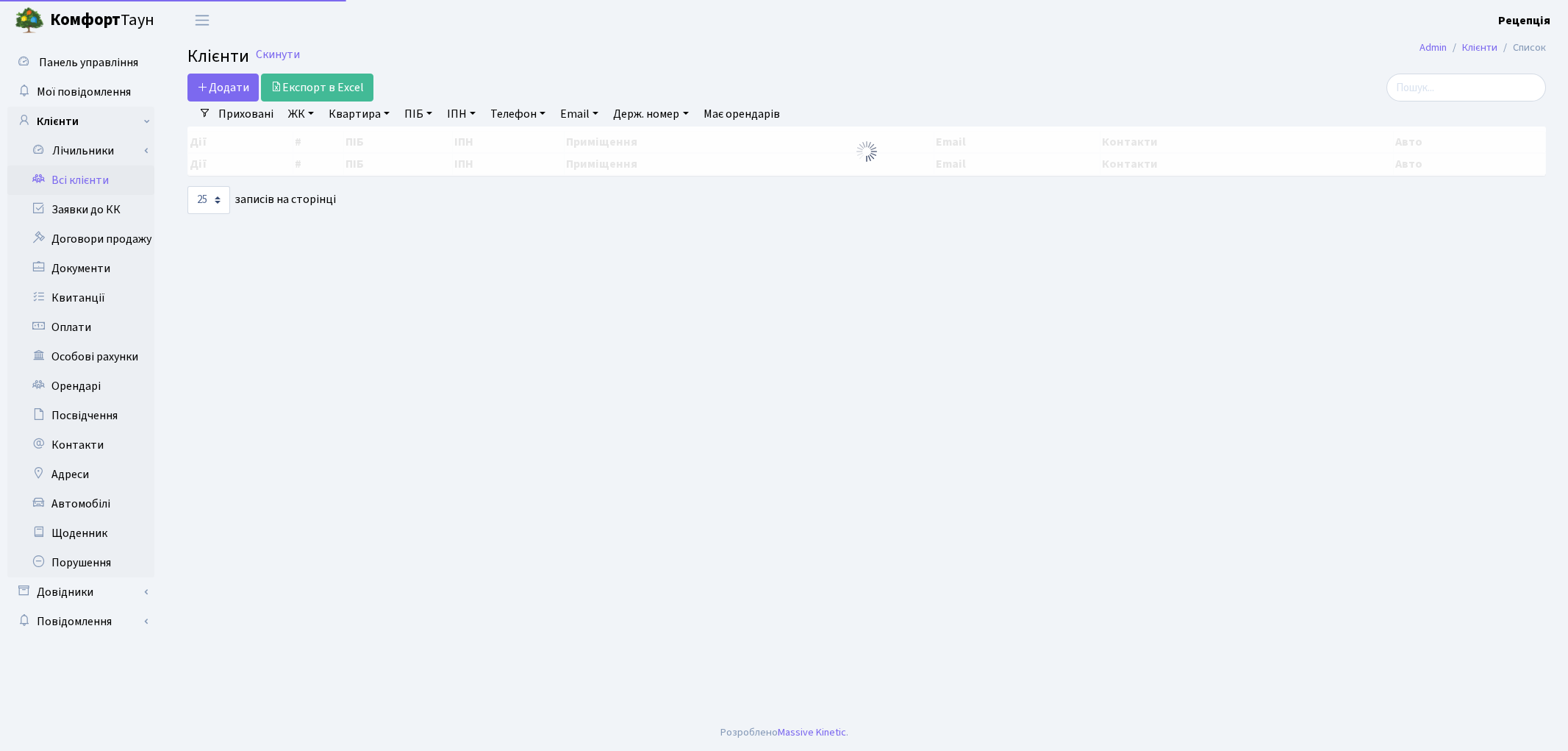
select select "25"
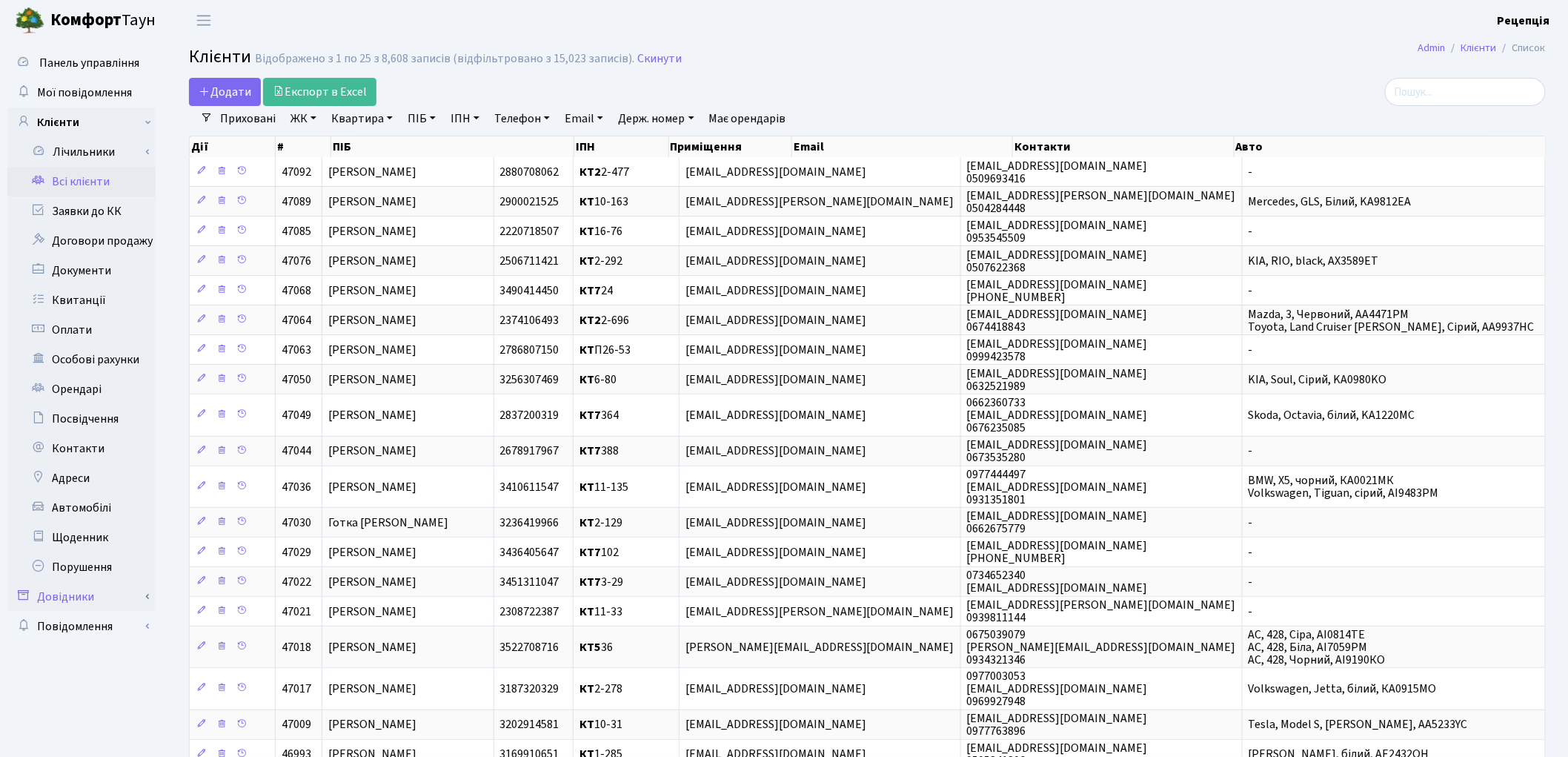
click at [79, 599] on link "Довідники" at bounding box center [81, 597] width 148 height 30
click at [85, 730] on link "Приміщення" at bounding box center [86, 733] width 139 height 30
click at [99, 736] on link "Приміщення" at bounding box center [86, 733] width 139 height 30
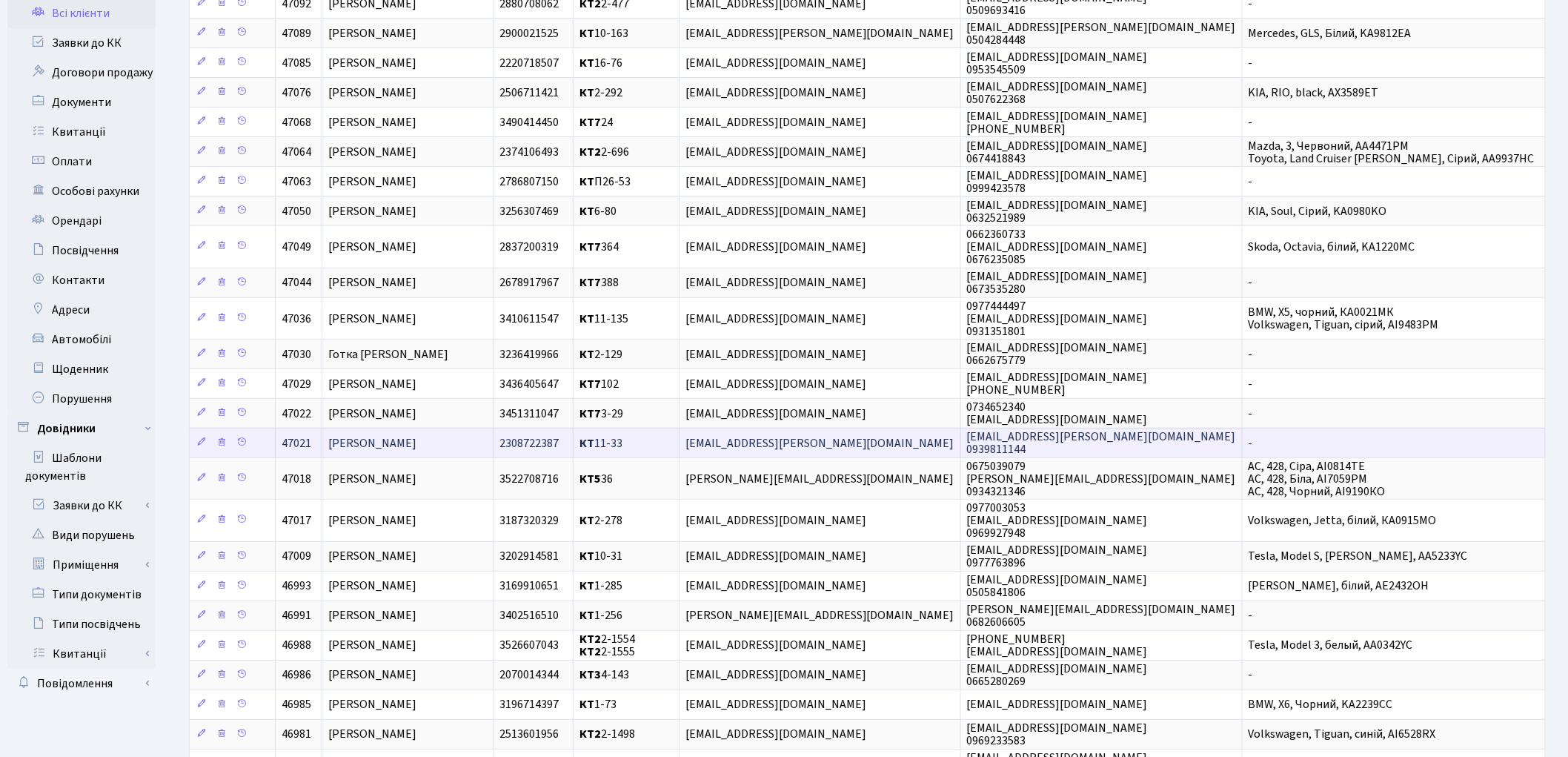
scroll to position [195, 0]
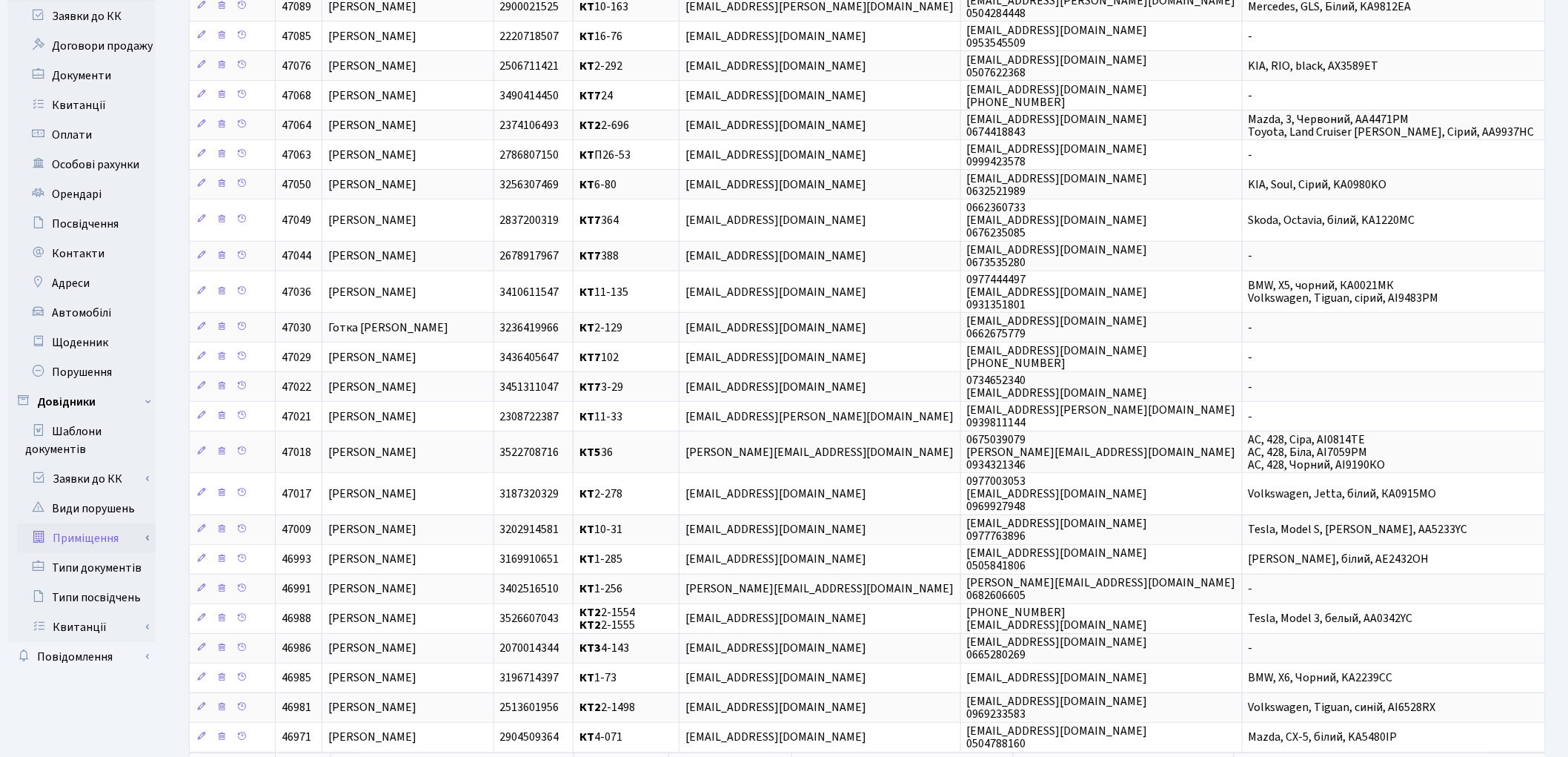
click at [82, 535] on link "Приміщення" at bounding box center [86, 538] width 139 height 30
click at [93, 565] on link "Всі приміщення" at bounding box center [86, 568] width 139 height 30
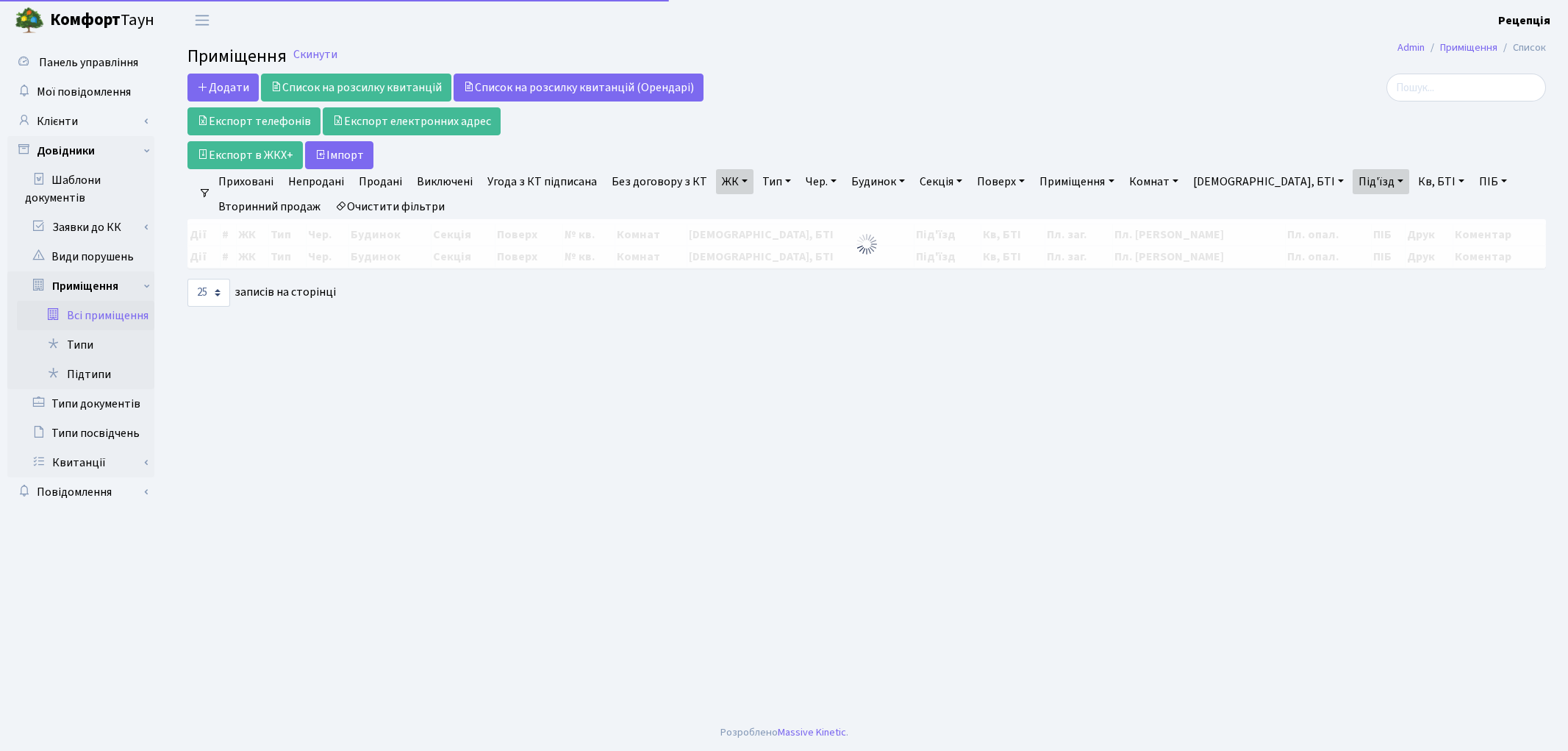
select select "25"
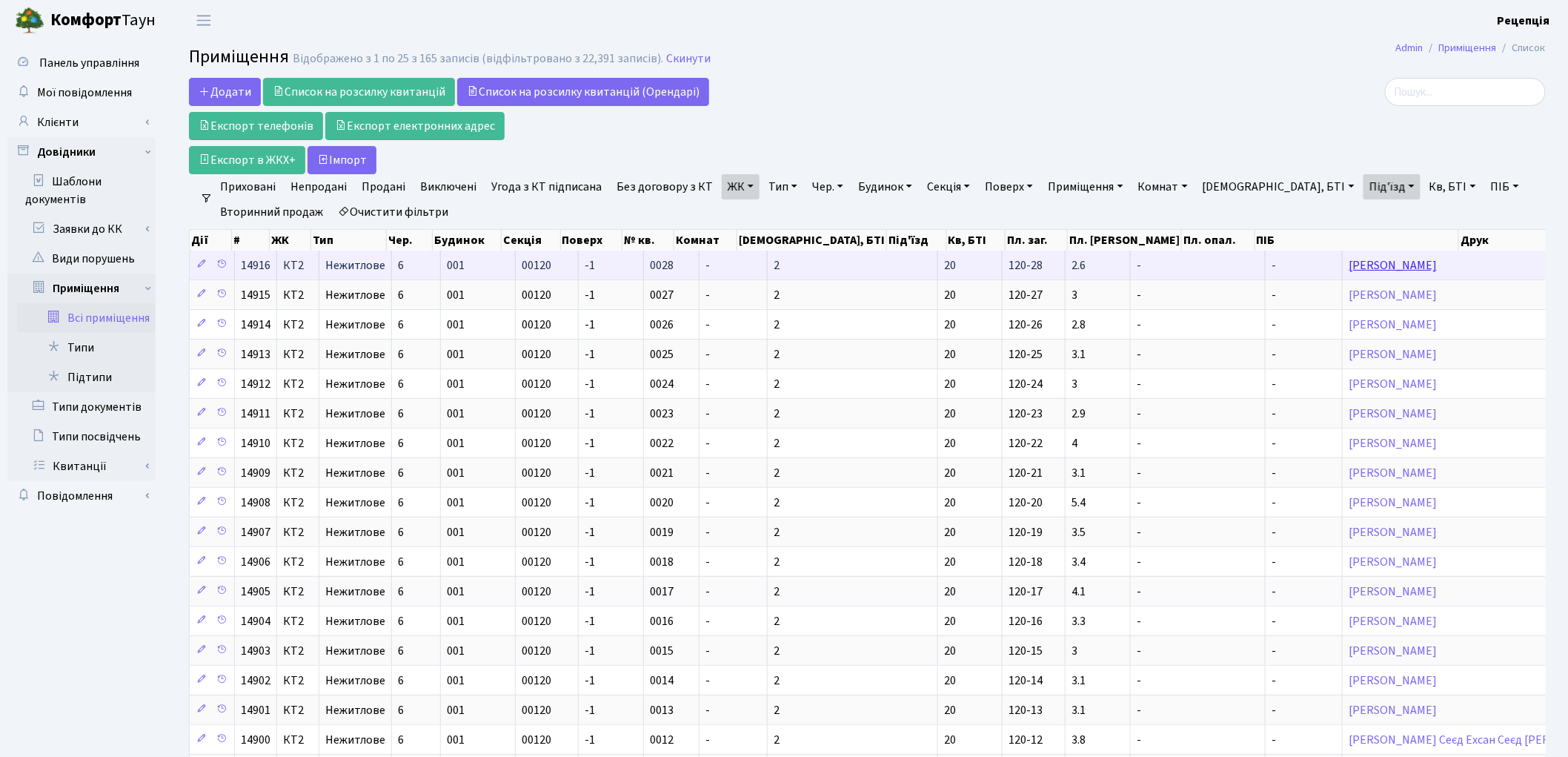
click at [1348, 262] on link "[PERSON_NAME]" at bounding box center [1392, 265] width 88 height 16
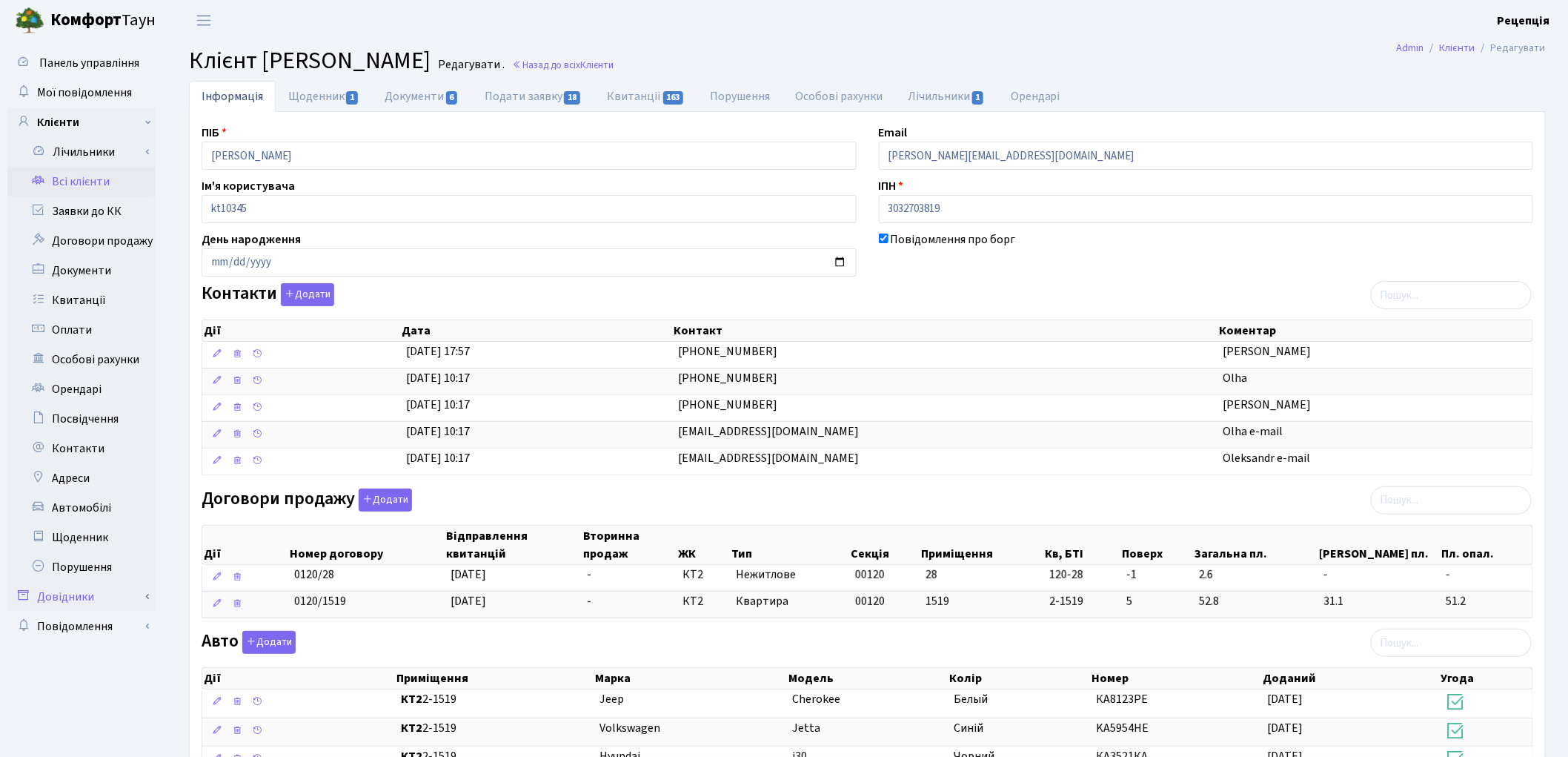
click at [79, 590] on link "Довідники" at bounding box center [81, 597] width 148 height 30
click at [103, 727] on link "Приміщення" at bounding box center [86, 733] width 139 height 30
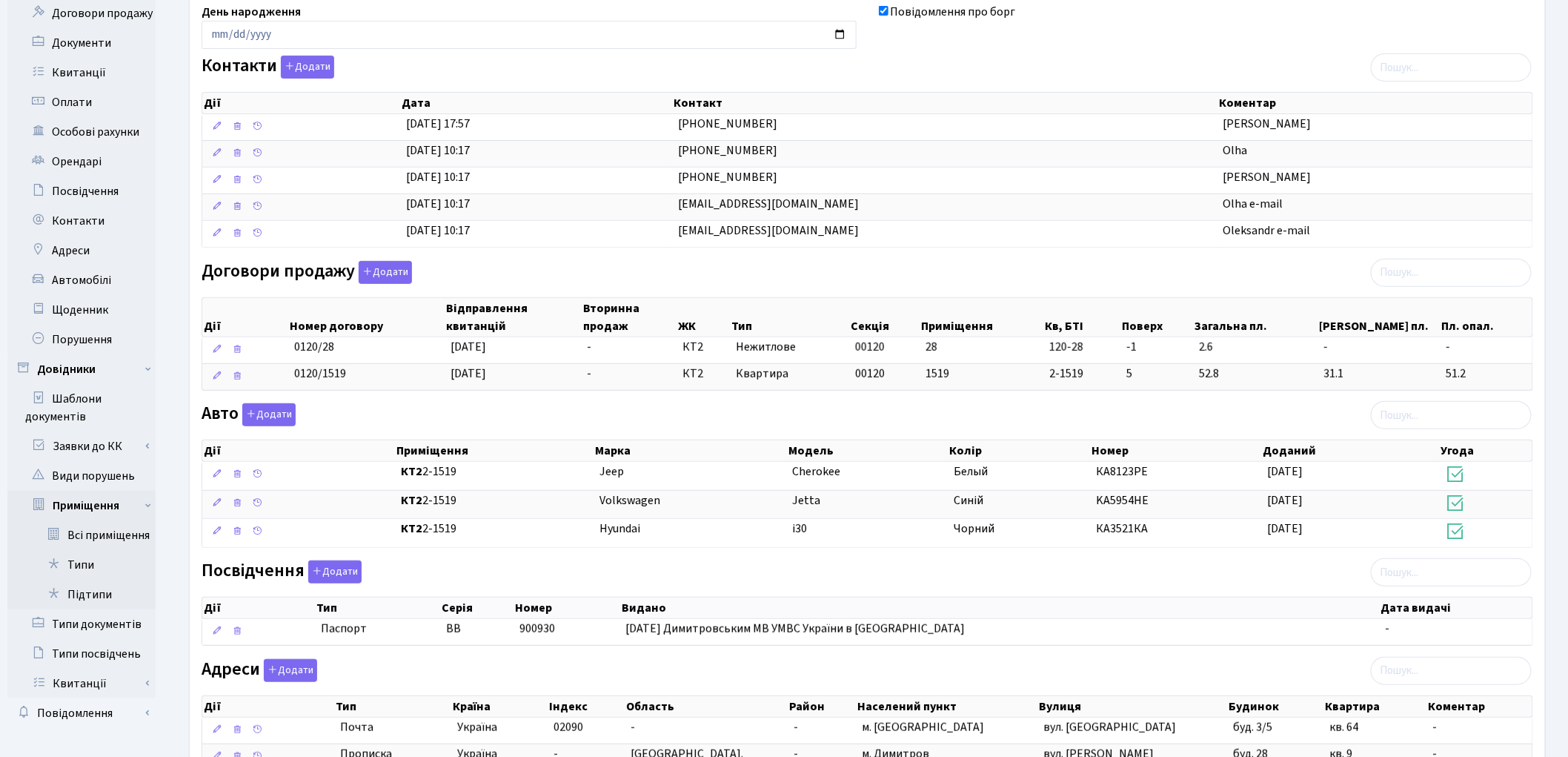
scroll to position [350, 0]
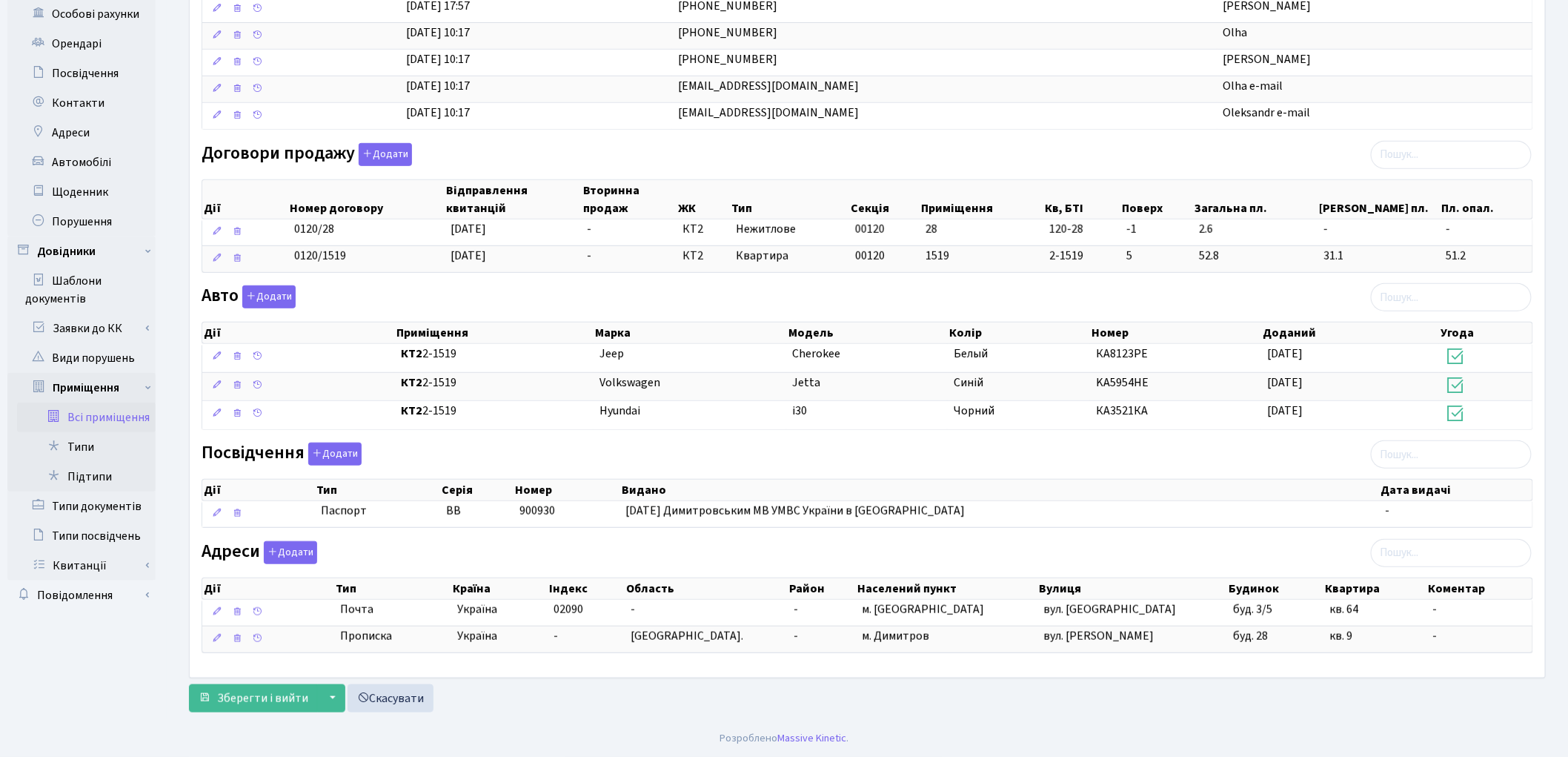
click at [105, 411] on link "Всі приміщення" at bounding box center [86, 417] width 139 height 30
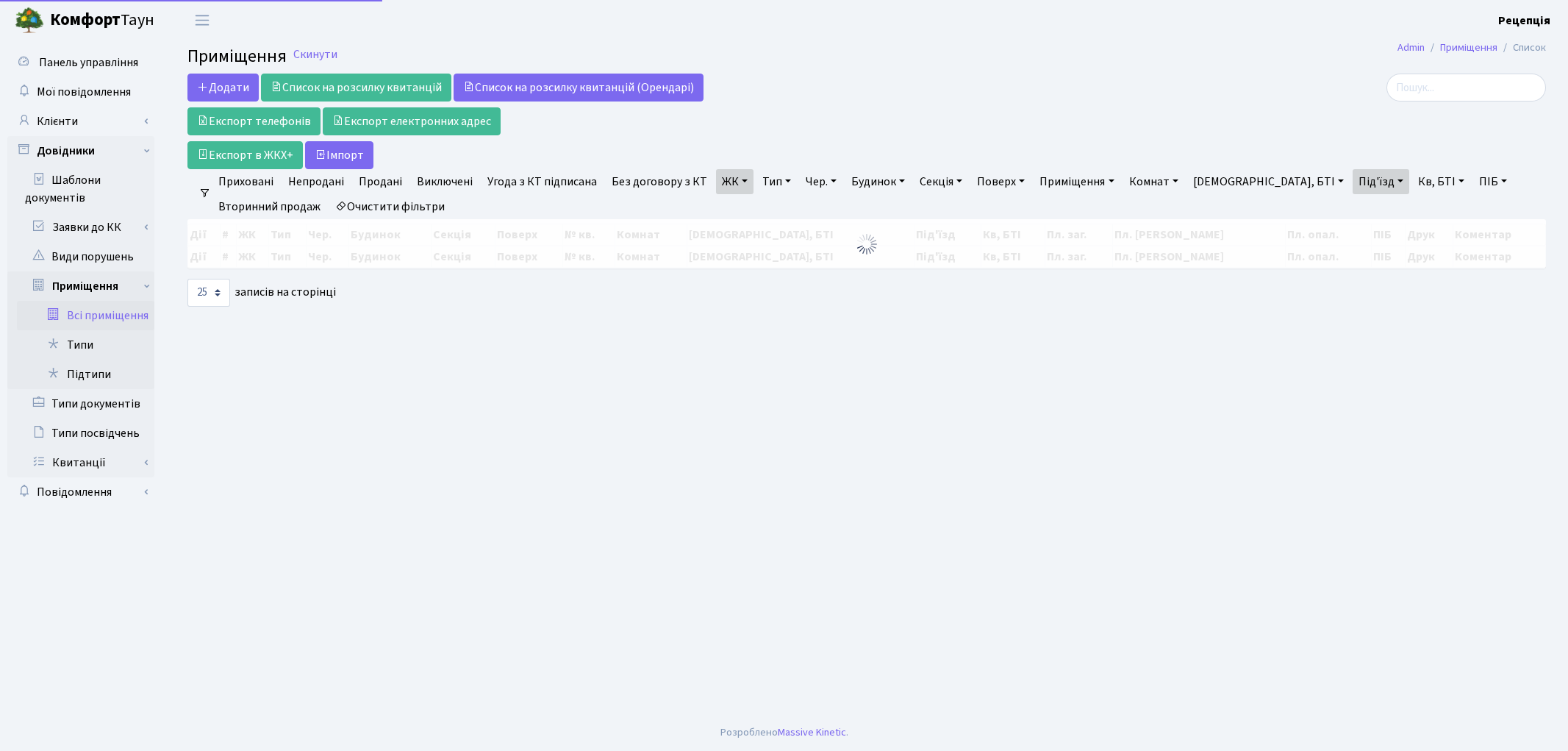
select select "25"
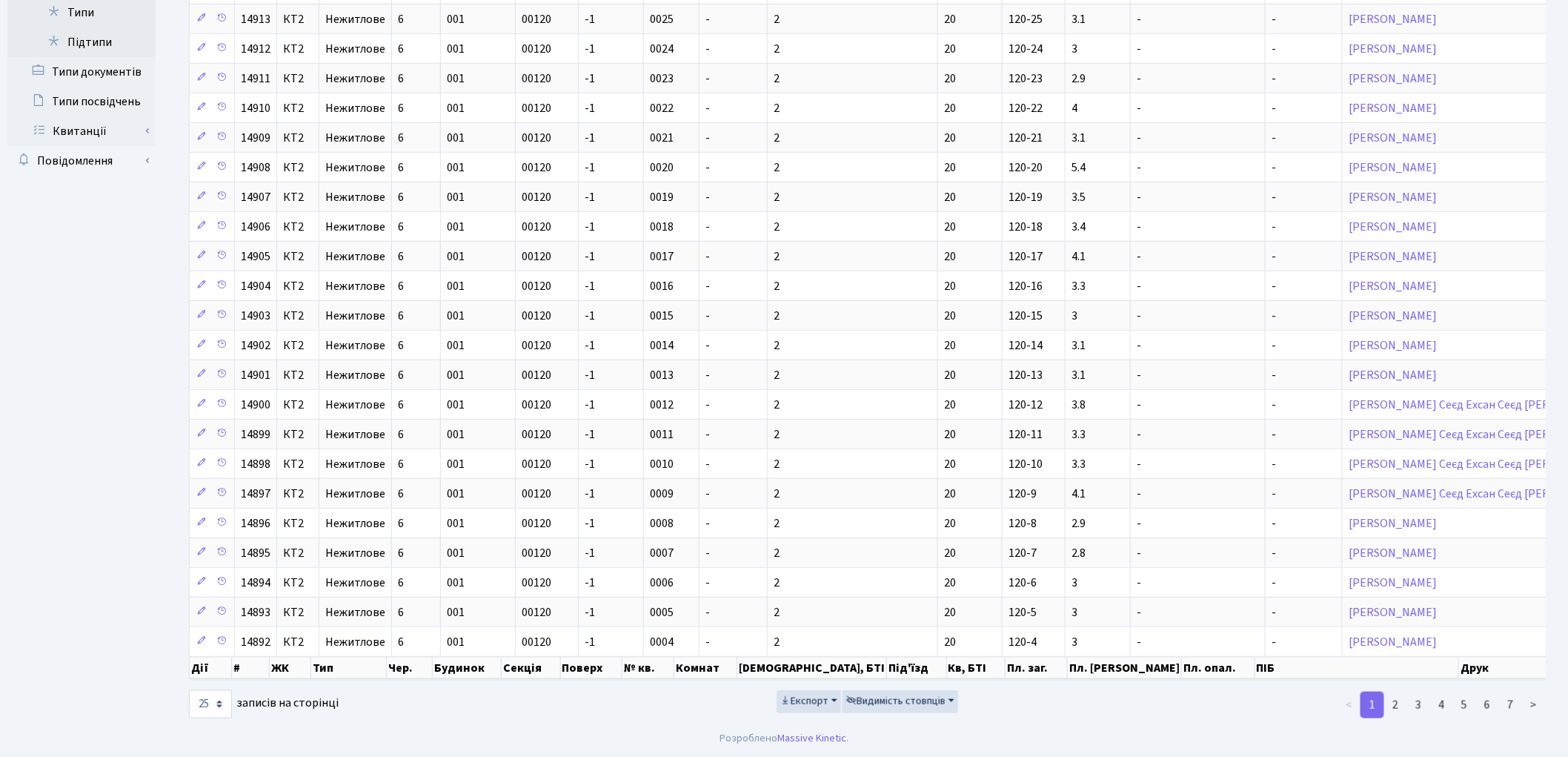
scroll to position [353, 0]
click at [1404, 701] on link "2" at bounding box center [1396, 704] width 24 height 26
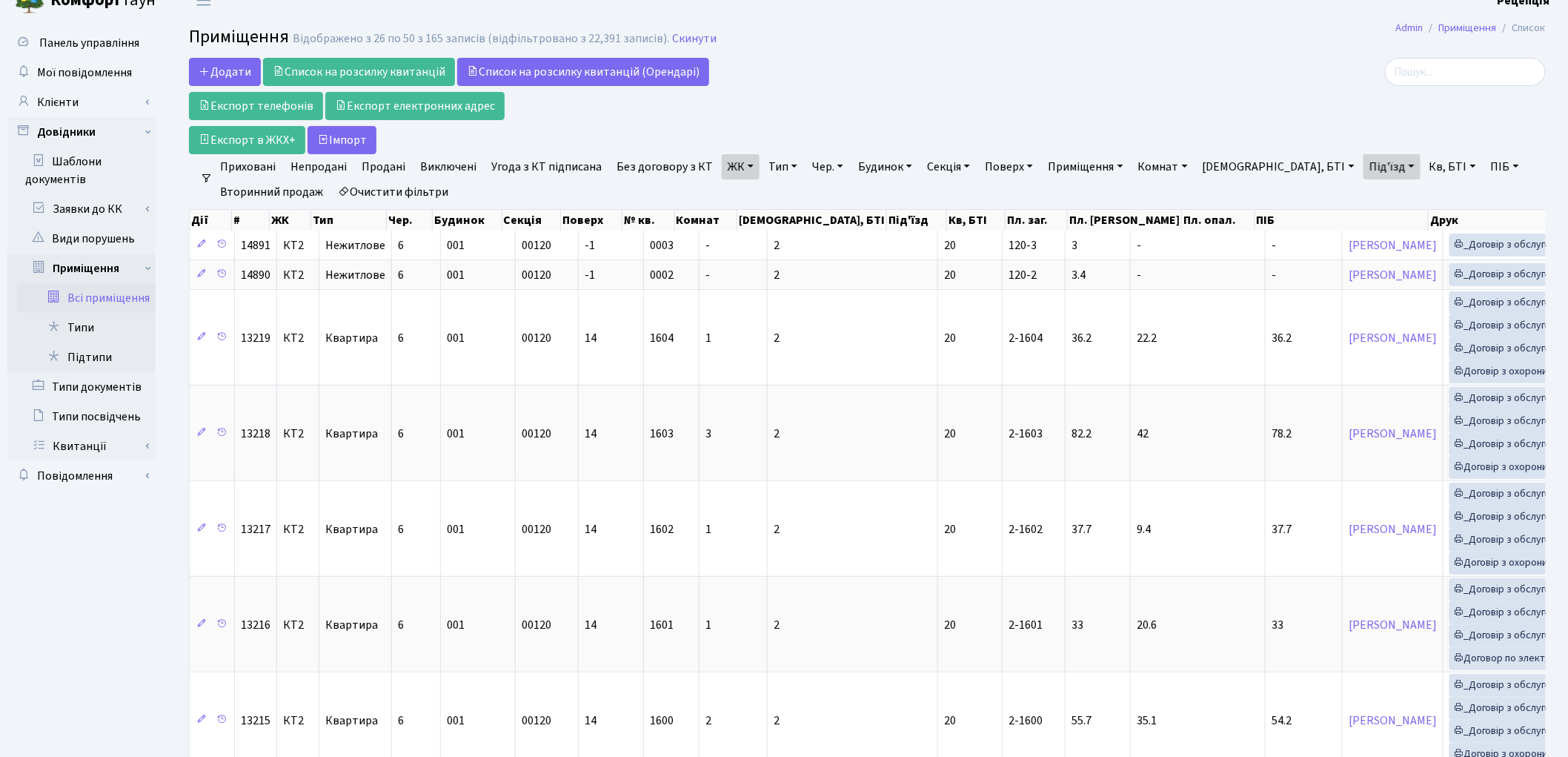
scroll to position [0, 0]
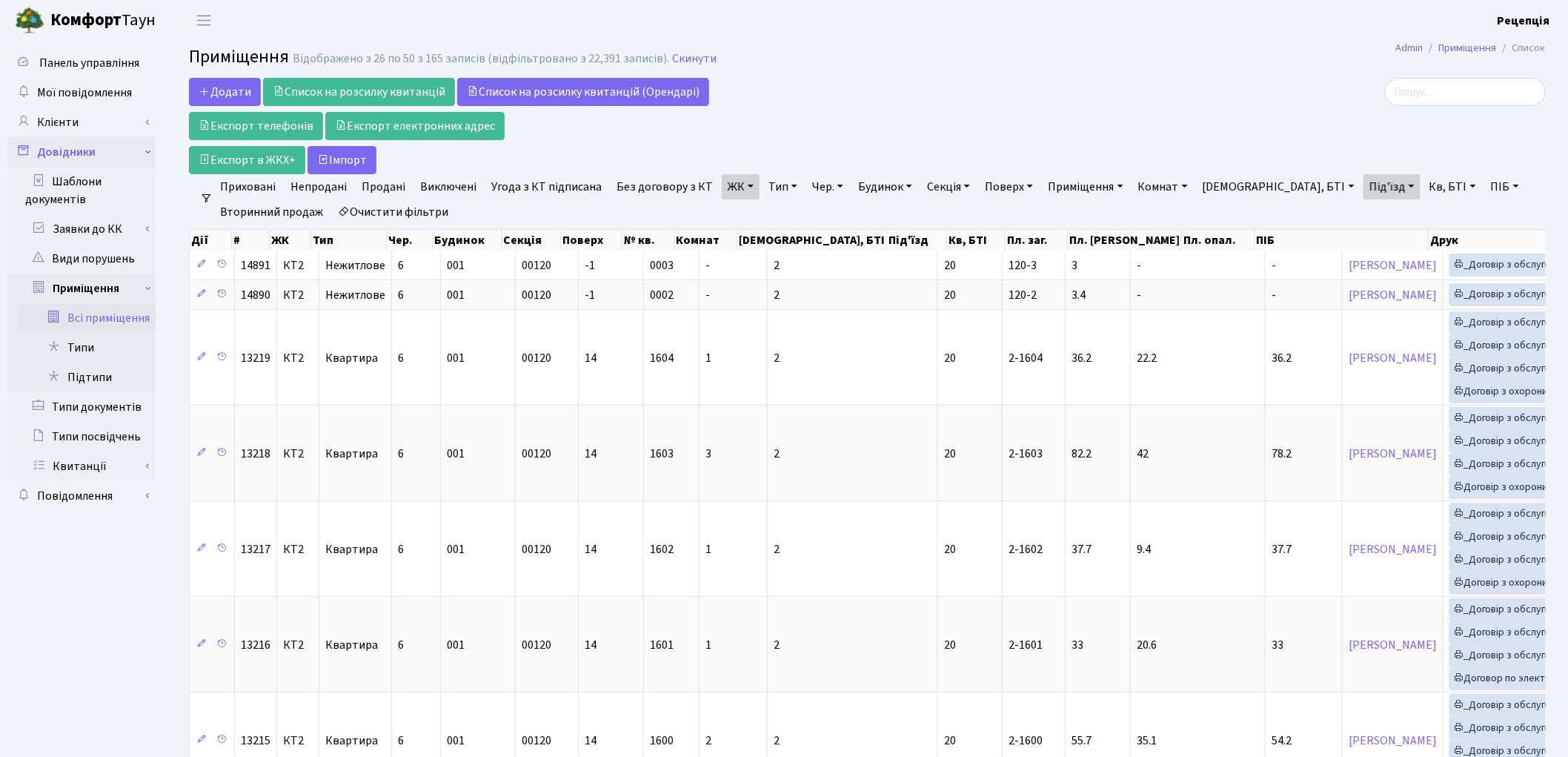
click at [103, 153] on link "Довідники" at bounding box center [81, 152] width 148 height 30
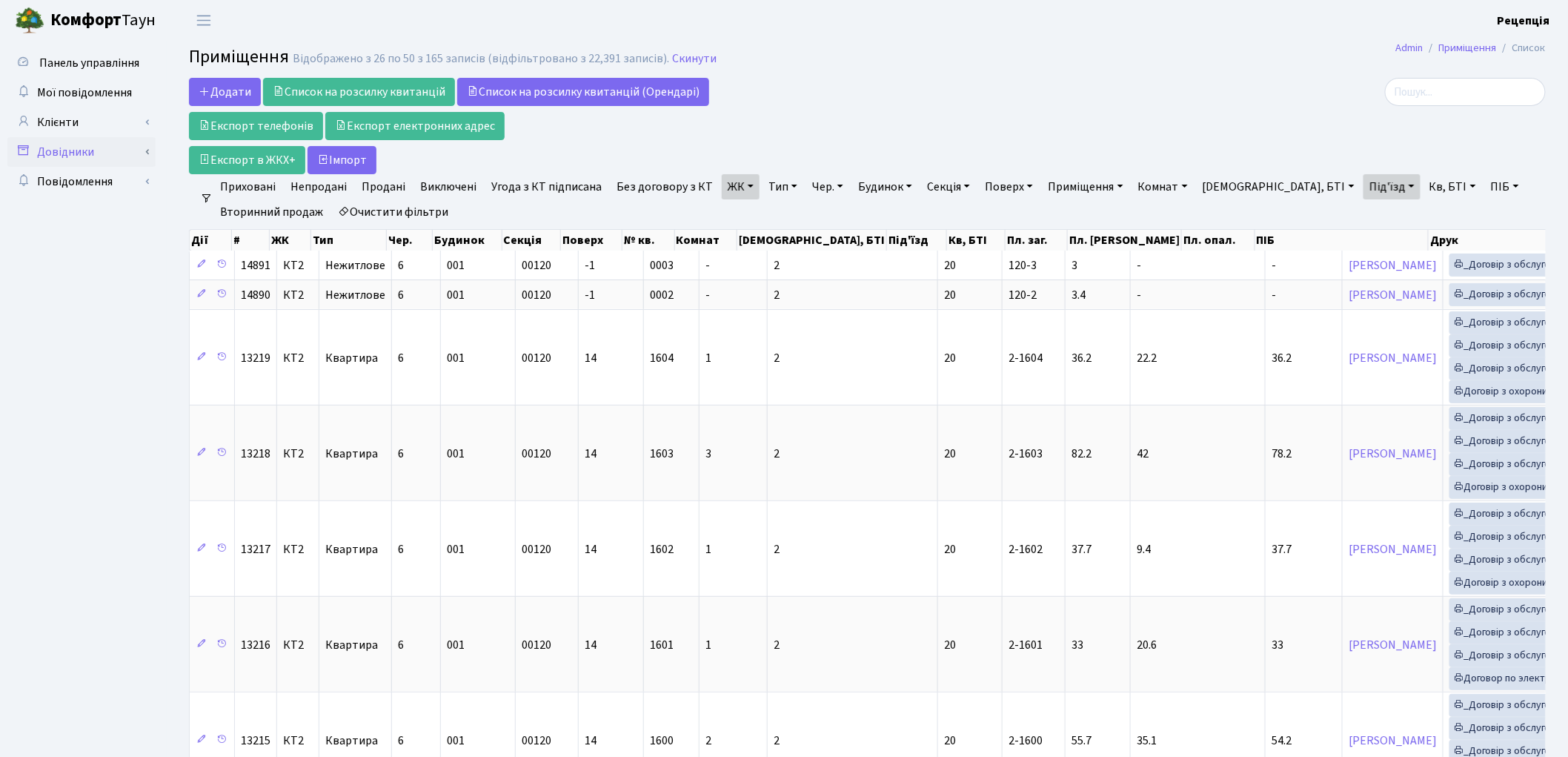
click at [103, 153] on link "Довідники" at bounding box center [81, 152] width 148 height 30
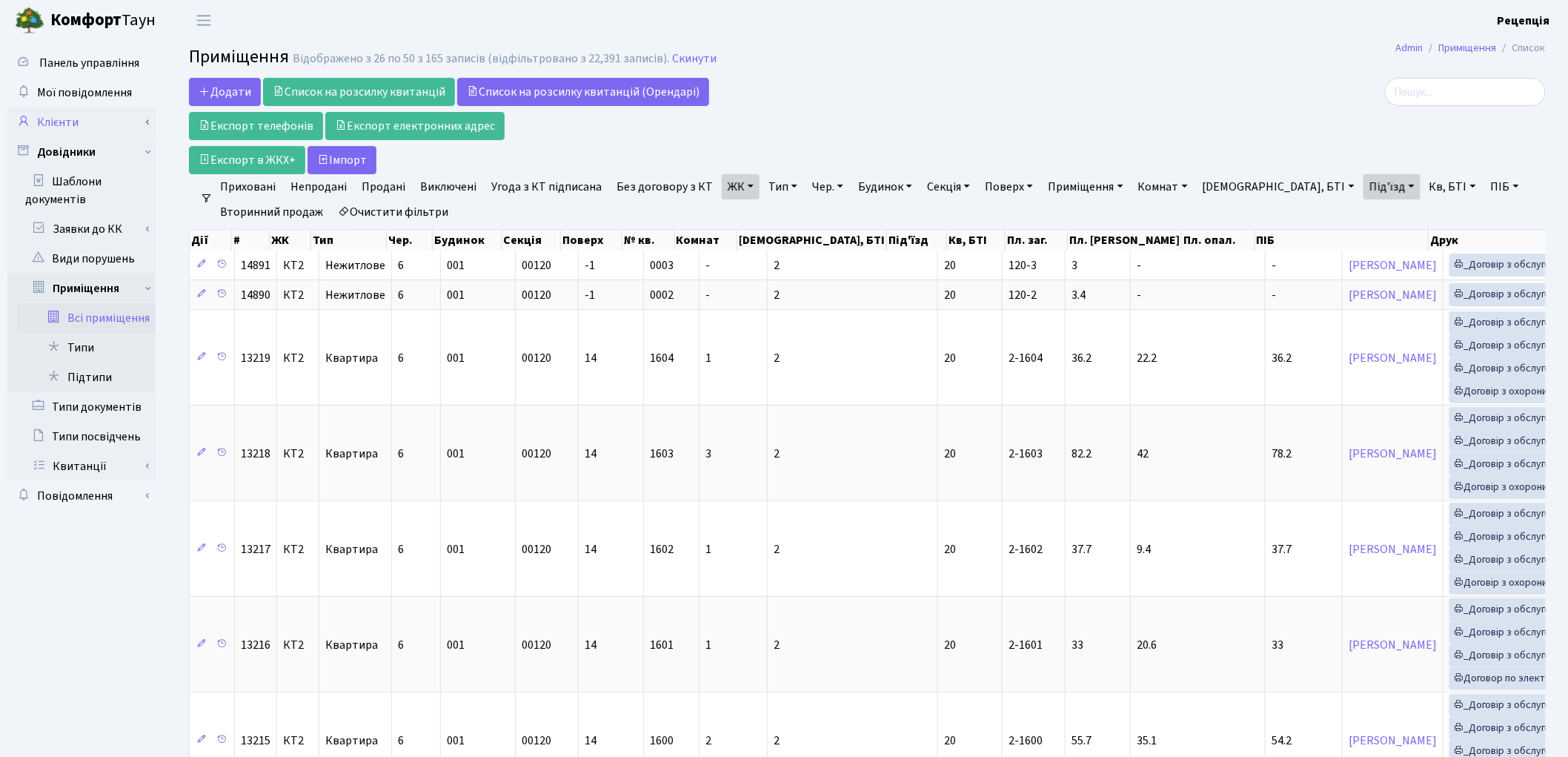
click at [59, 126] on link "Клієнти" at bounding box center [81, 122] width 148 height 30
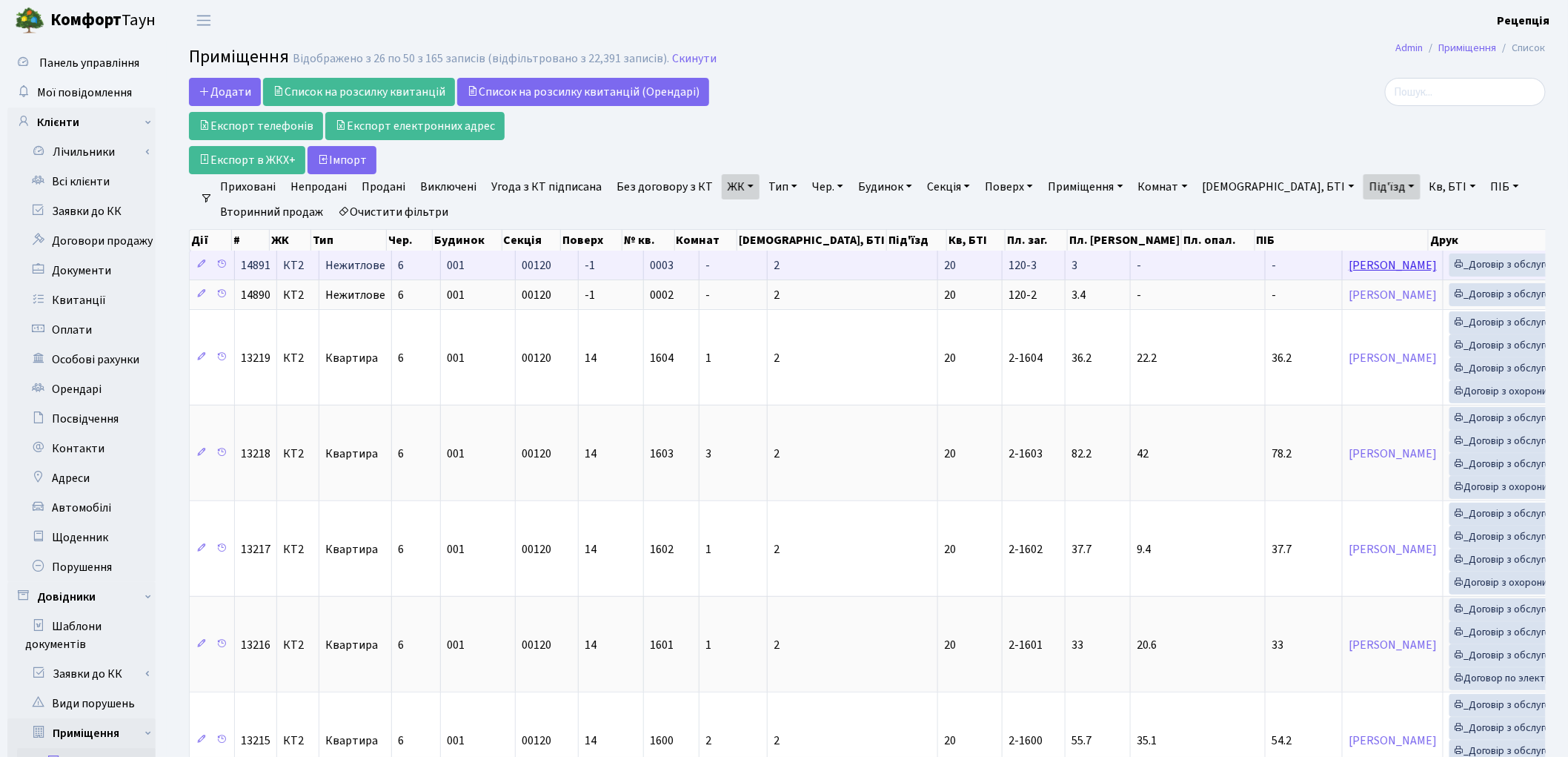
click at [1348, 269] on link "Трофименко Ольга Олександрівна" at bounding box center [1392, 265] width 88 height 16
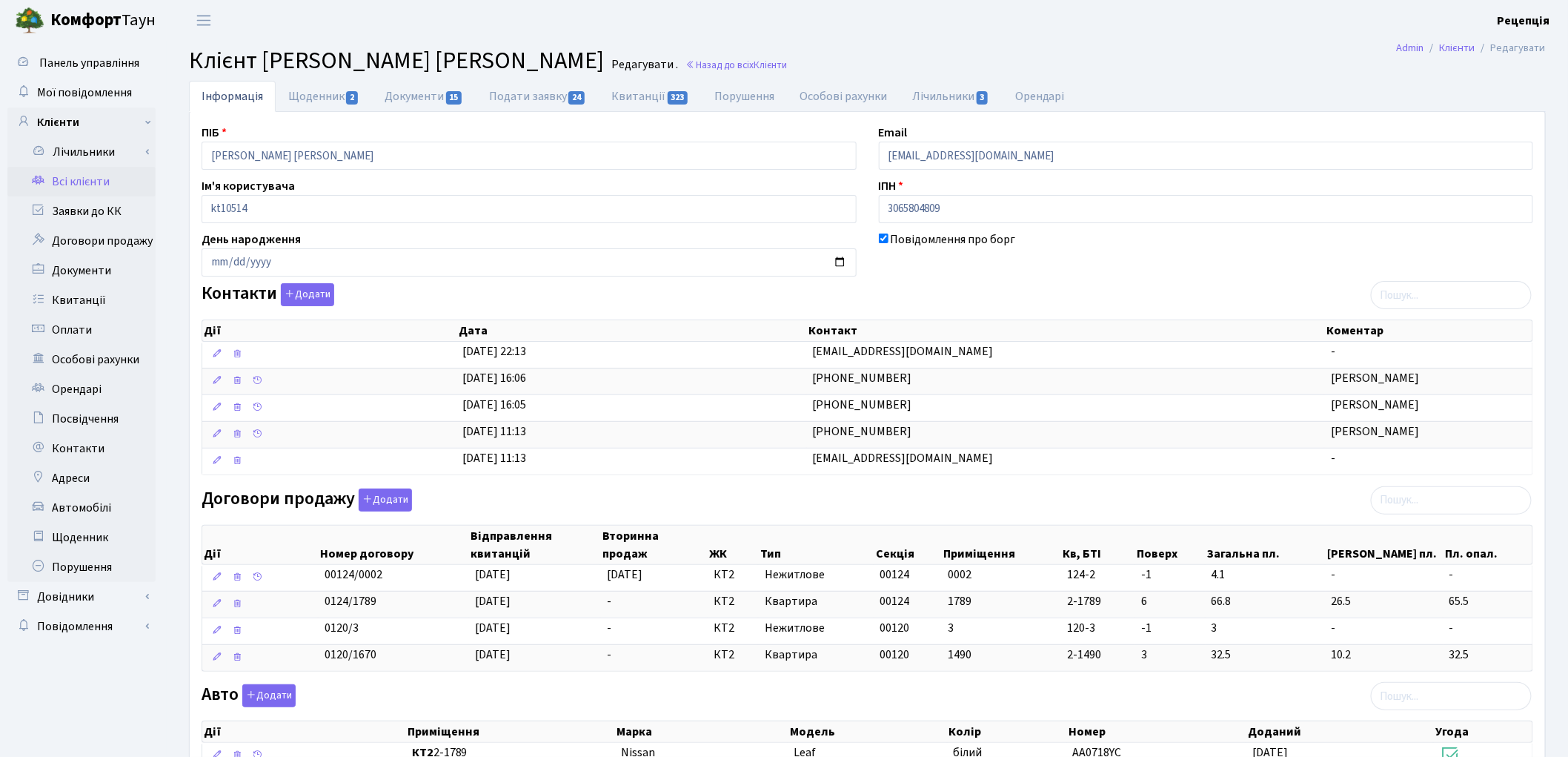
click at [85, 176] on link "Всі клієнти" at bounding box center [81, 181] width 148 height 30
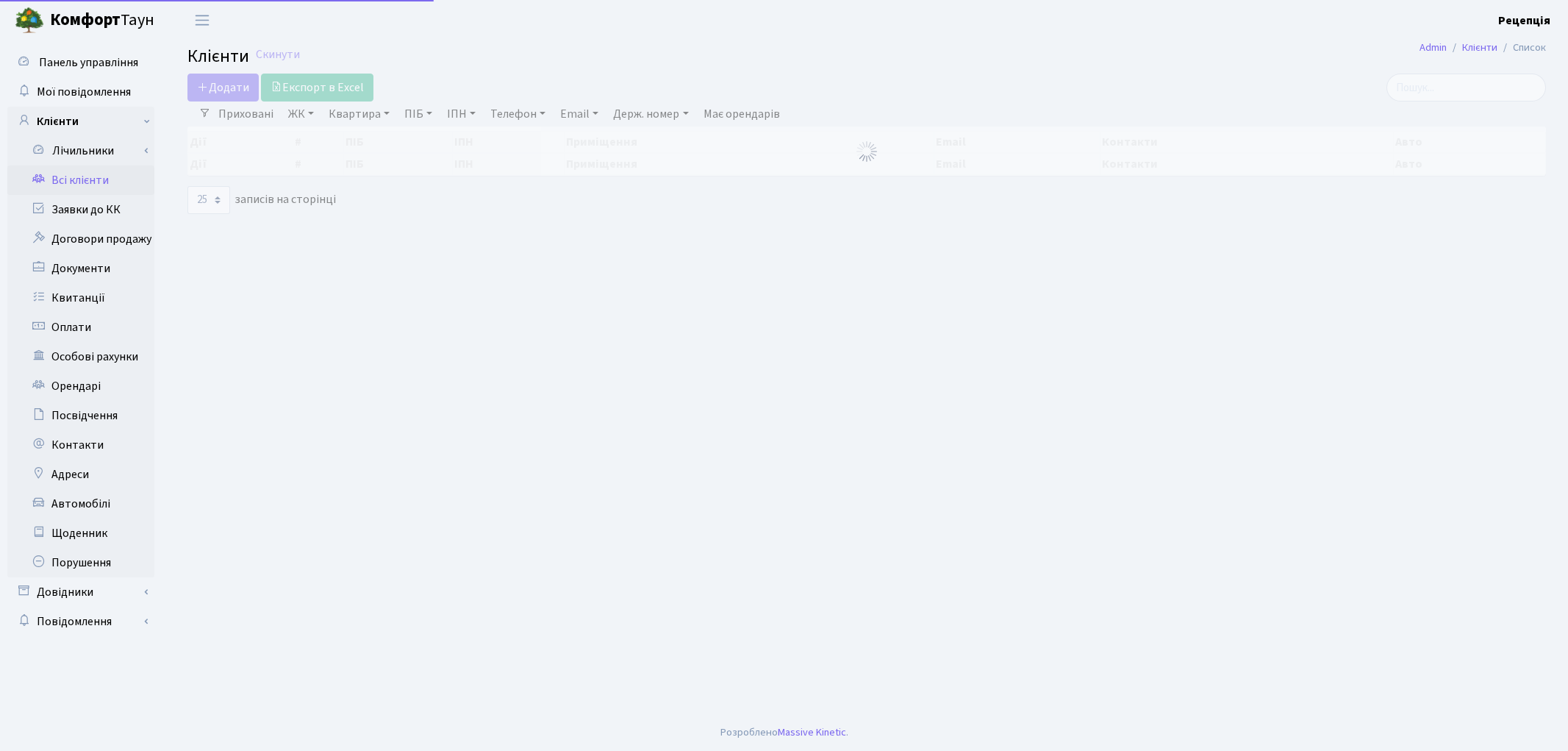
select select
select select "25"
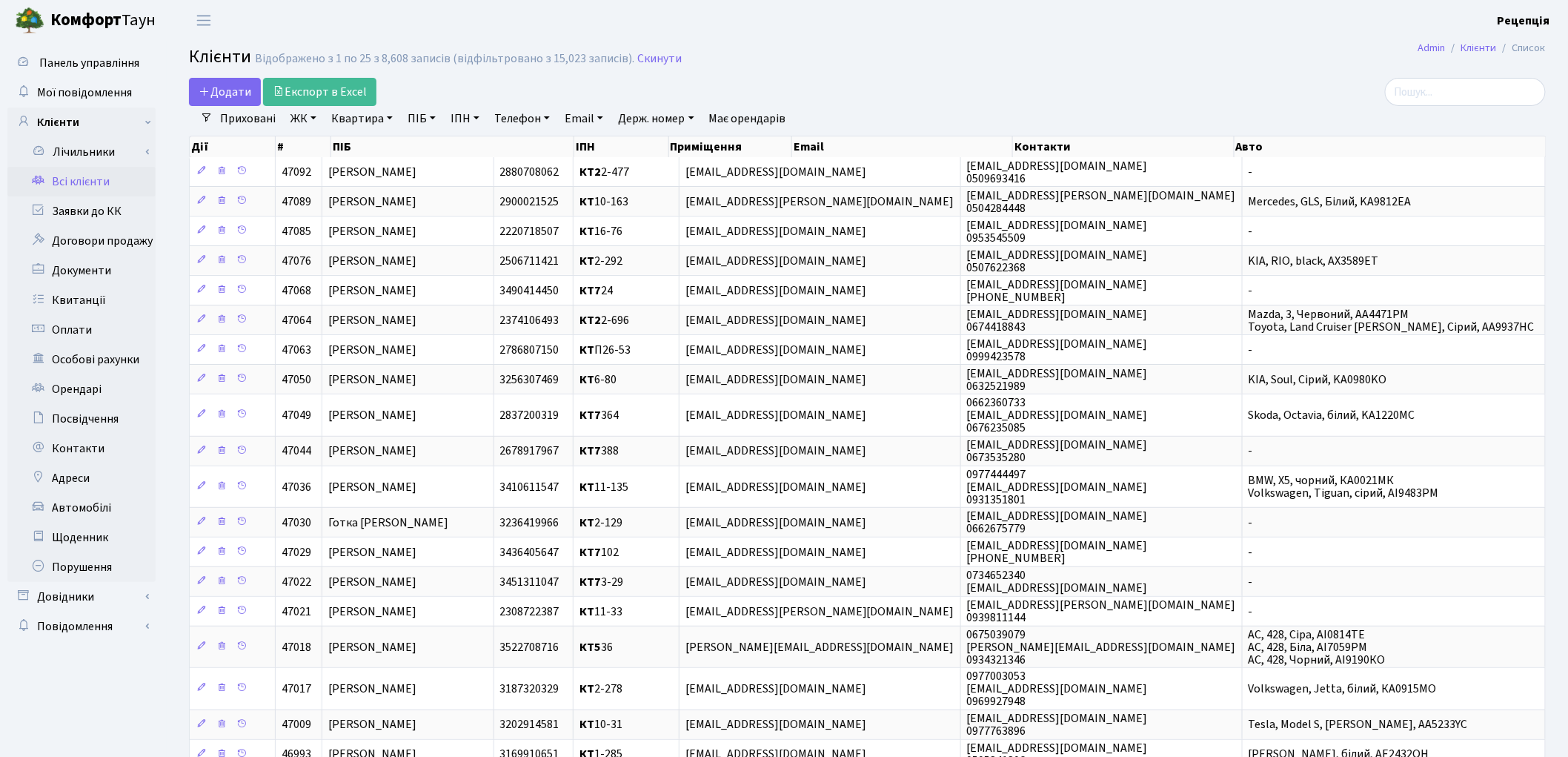
click at [295, 123] on link "ЖК" at bounding box center [303, 118] width 38 height 25
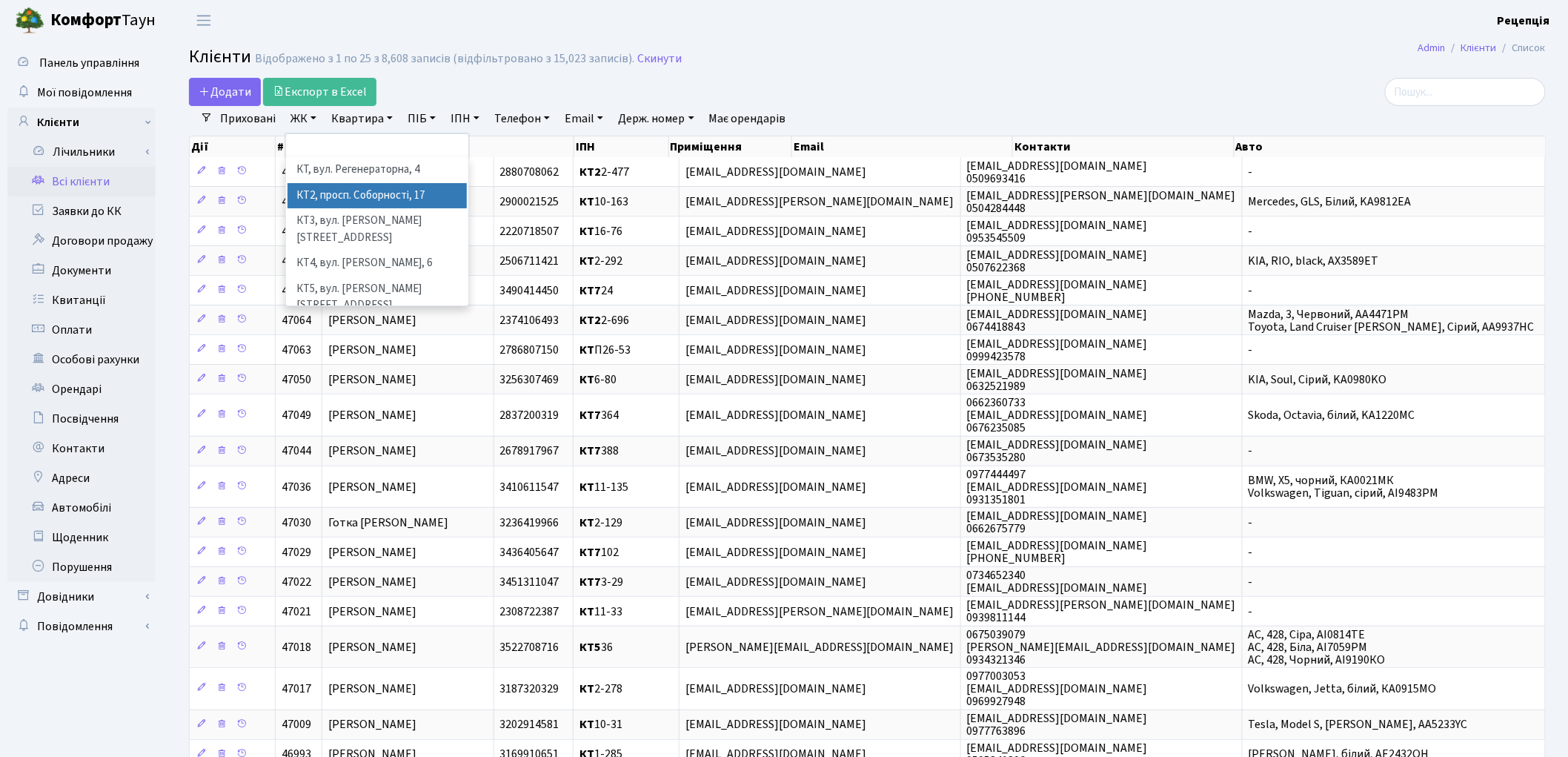
click at [379, 198] on li "КТ2, просп. Соборності, 17" at bounding box center [378, 196] width 180 height 26
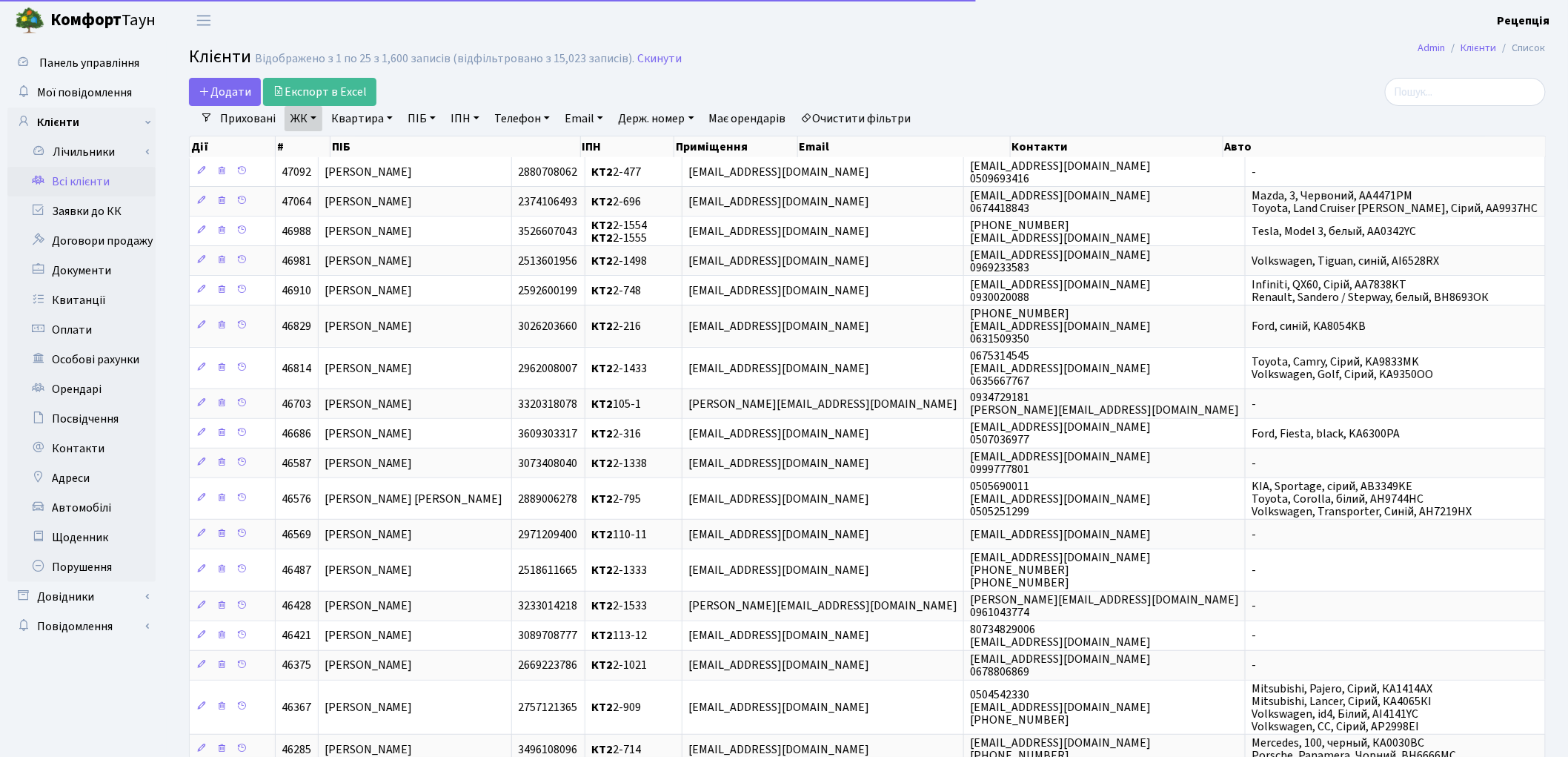
click at [365, 121] on link "Квартира" at bounding box center [362, 118] width 74 height 25
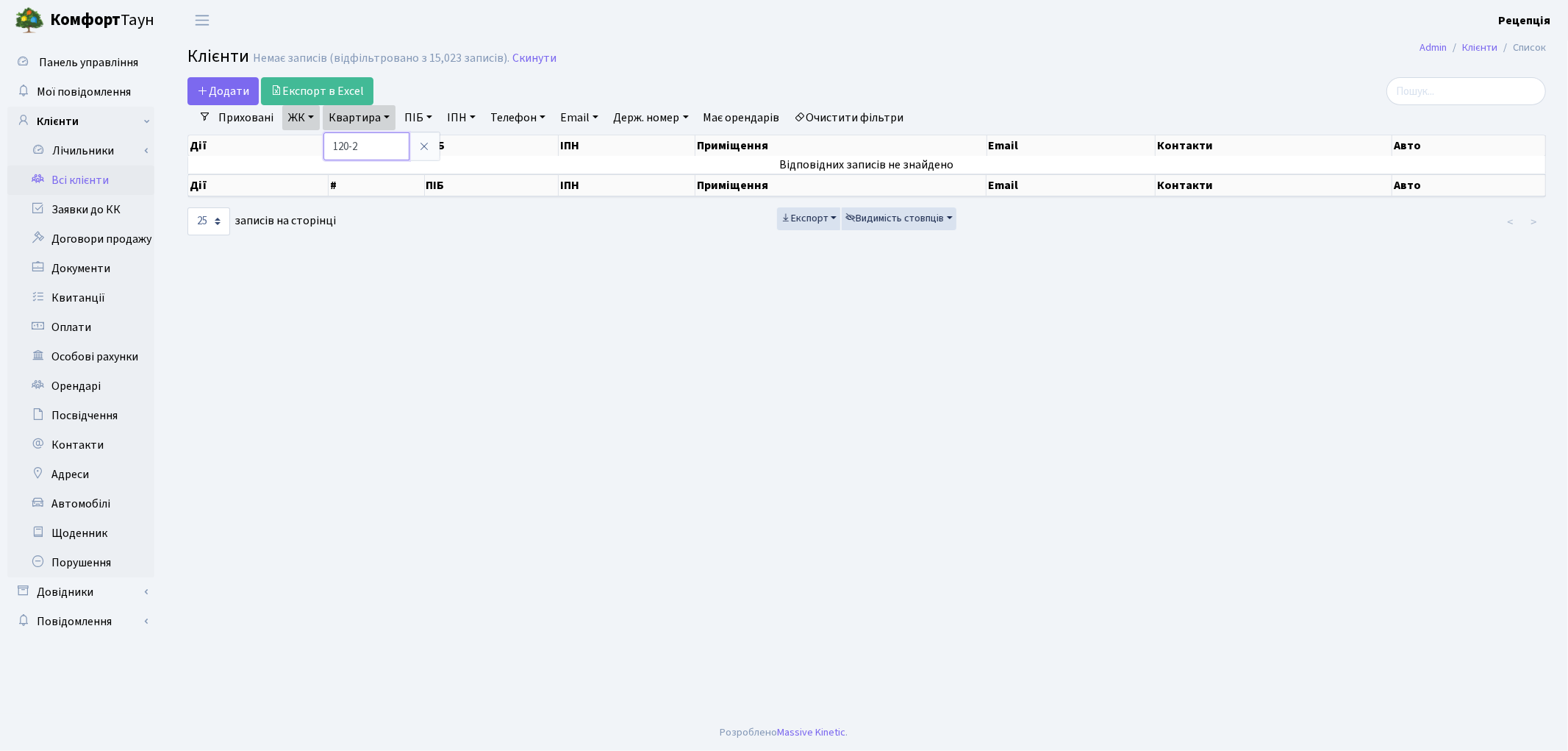
type input "120-2"
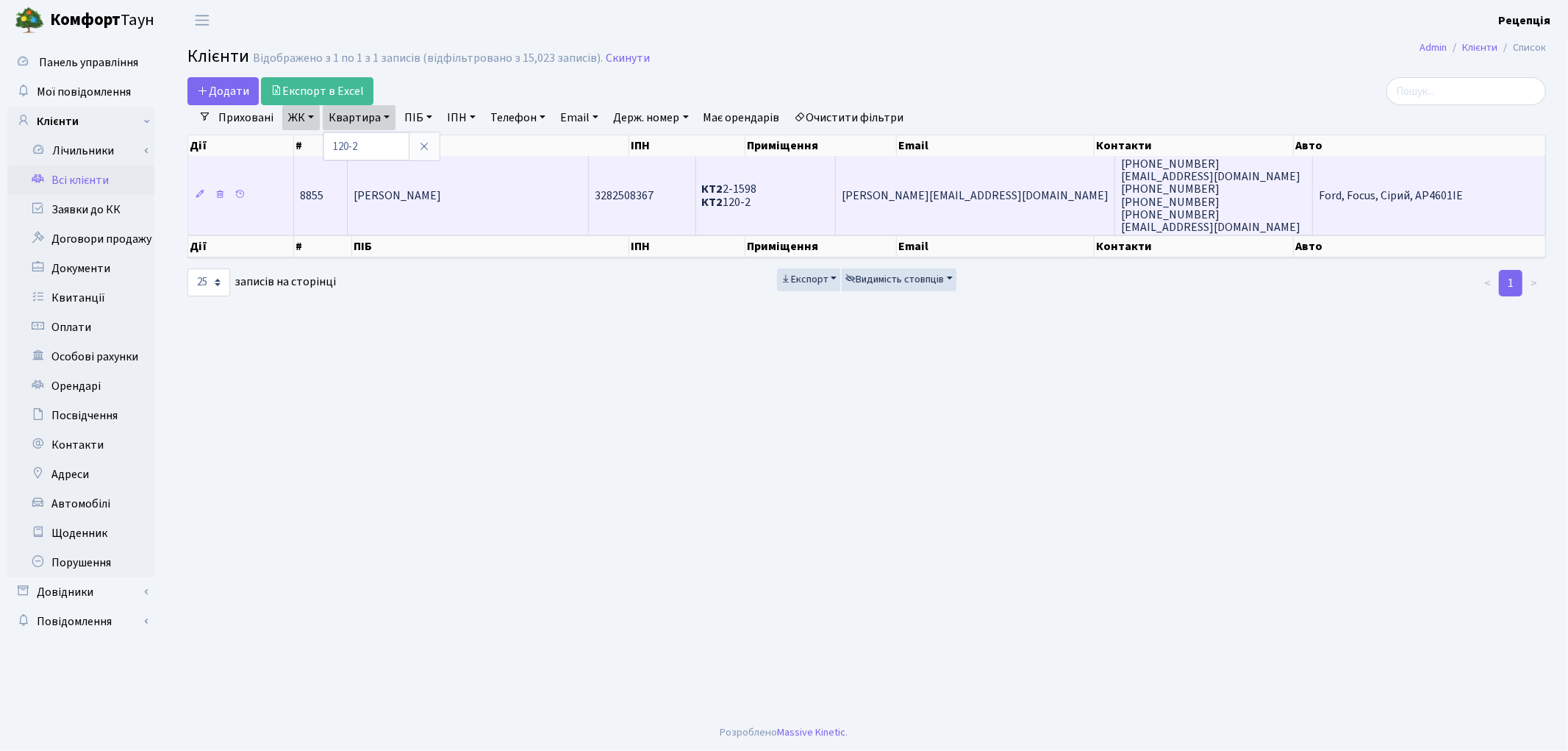
click at [441, 189] on span "[PERSON_NAME]" at bounding box center [398, 196] width 87 height 16
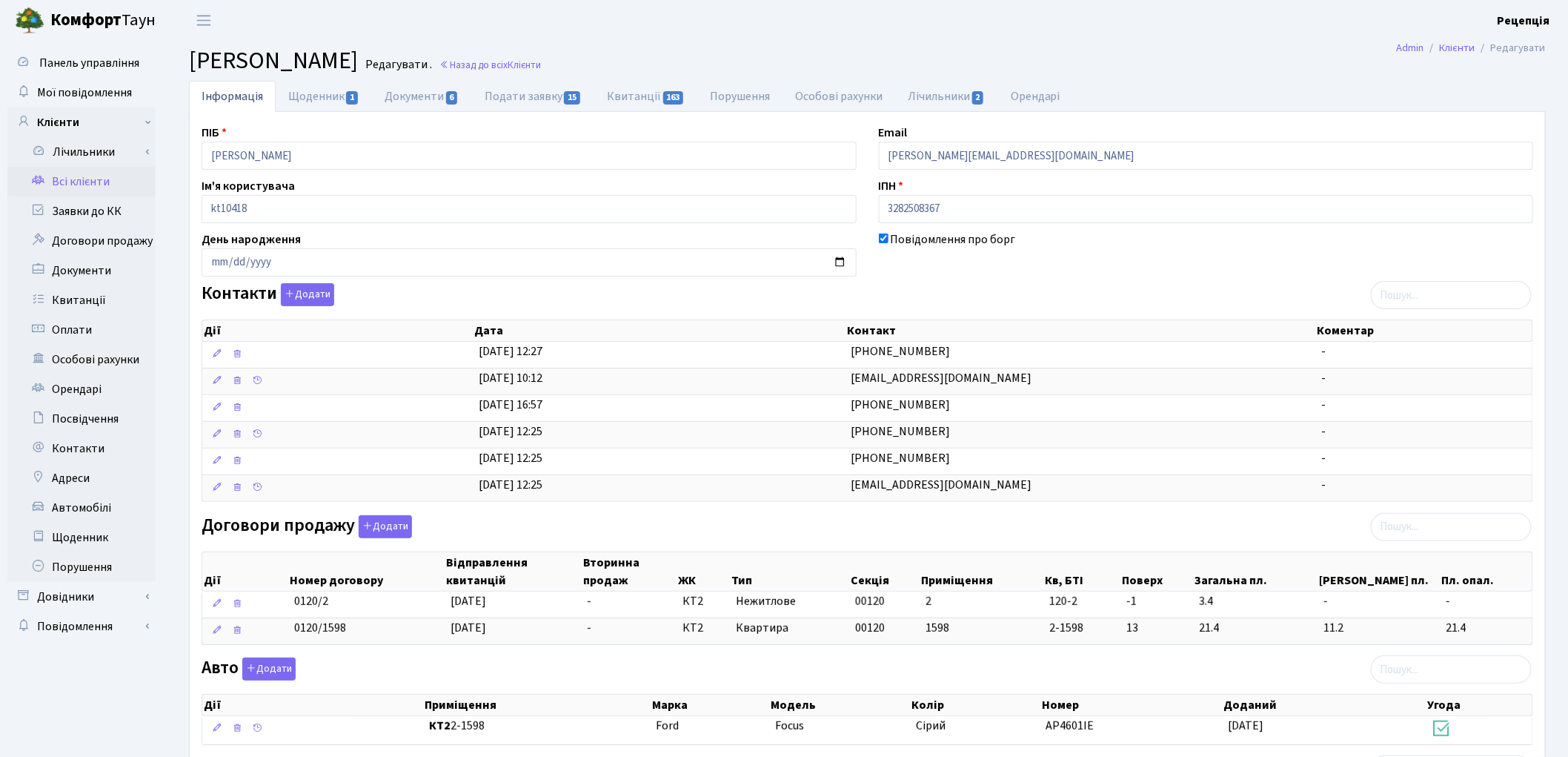
click at [74, 179] on link "Всі клієнти" at bounding box center [81, 181] width 148 height 30
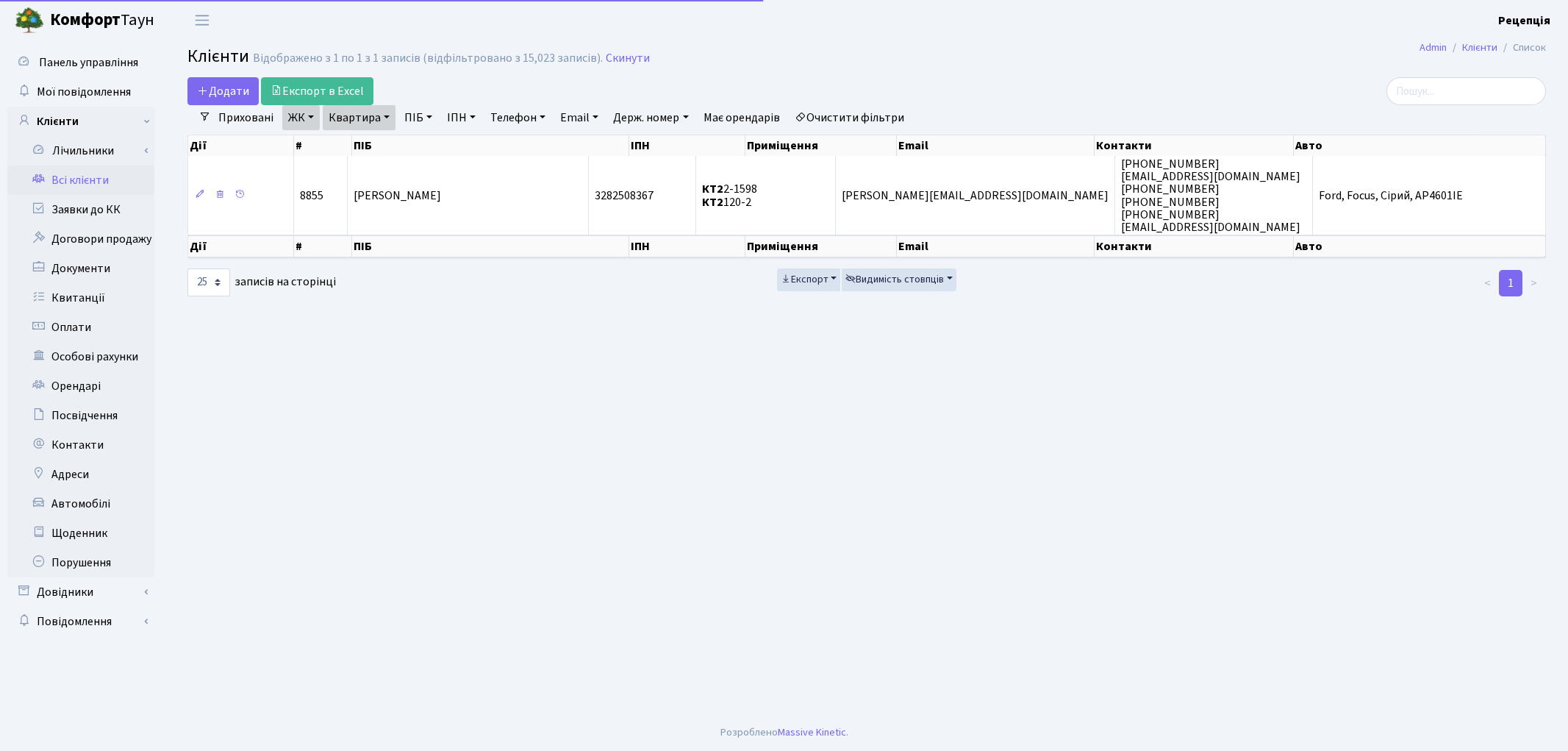
select select "25"
click at [855, 112] on link "Очистити фільтри" at bounding box center [849, 117] width 122 height 25
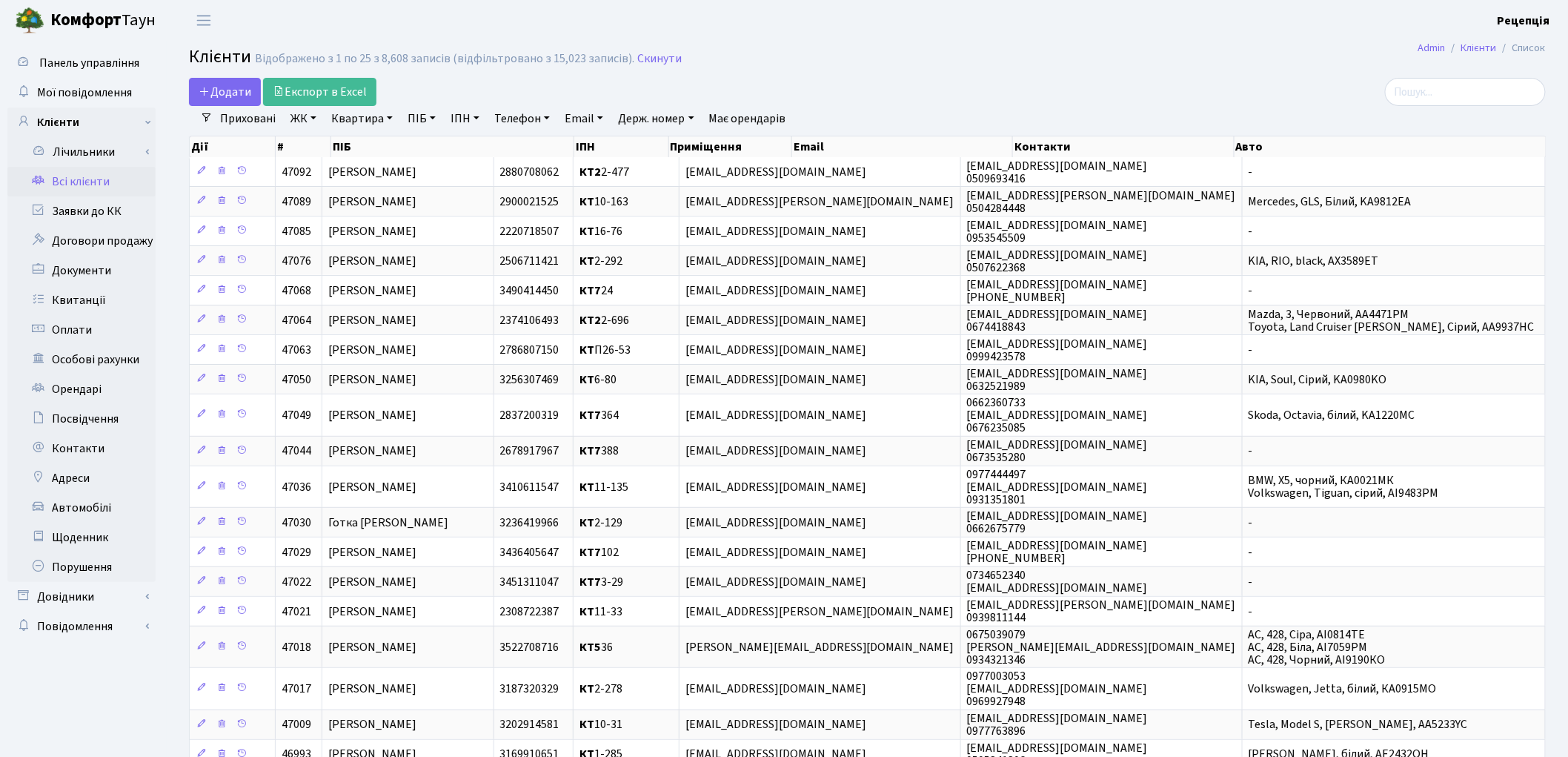
click at [306, 122] on link "ЖК" at bounding box center [303, 118] width 38 height 25
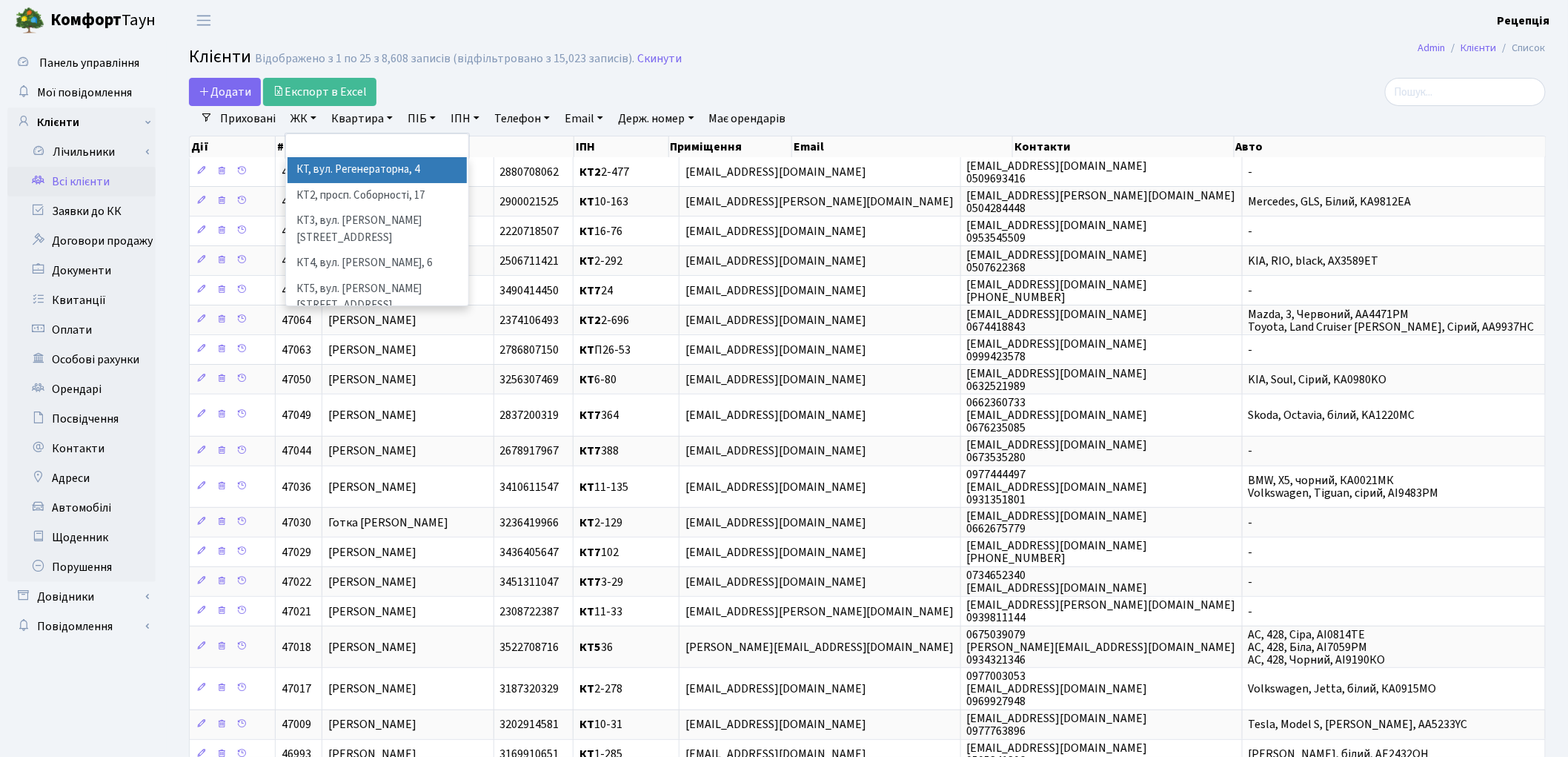
click at [330, 171] on li "КТ, вул. Регенераторна, 4" at bounding box center [378, 170] width 180 height 26
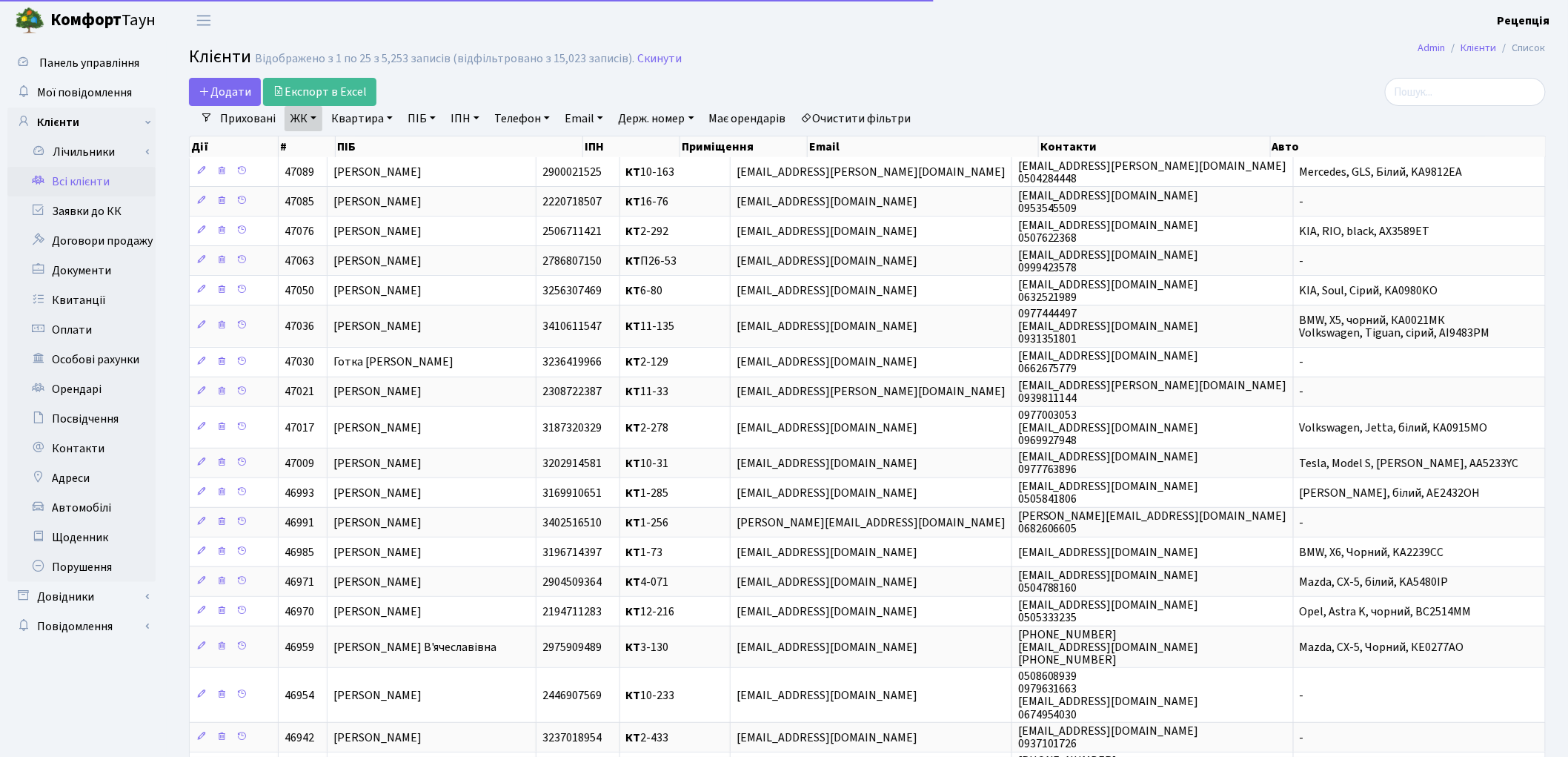
drag, startPoint x: 366, startPoint y: 117, endPoint x: 373, endPoint y: 126, distance: 11.4
click at [368, 119] on link "Квартира" at bounding box center [362, 118] width 74 height 25
type input "11-49"
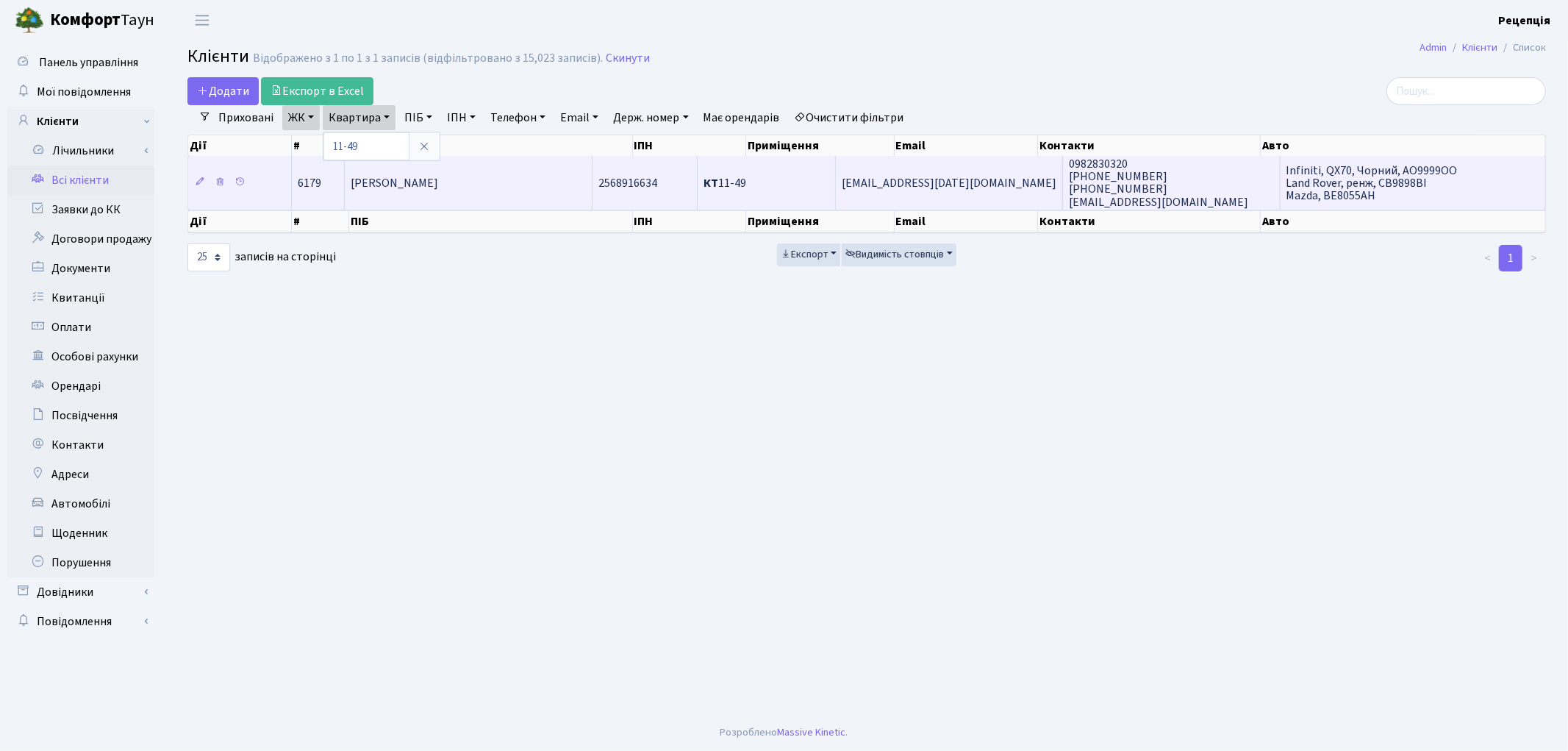
click at [438, 184] on span "[PERSON_NAME] [PERSON_NAME]" at bounding box center [394, 183] width 87 height 16
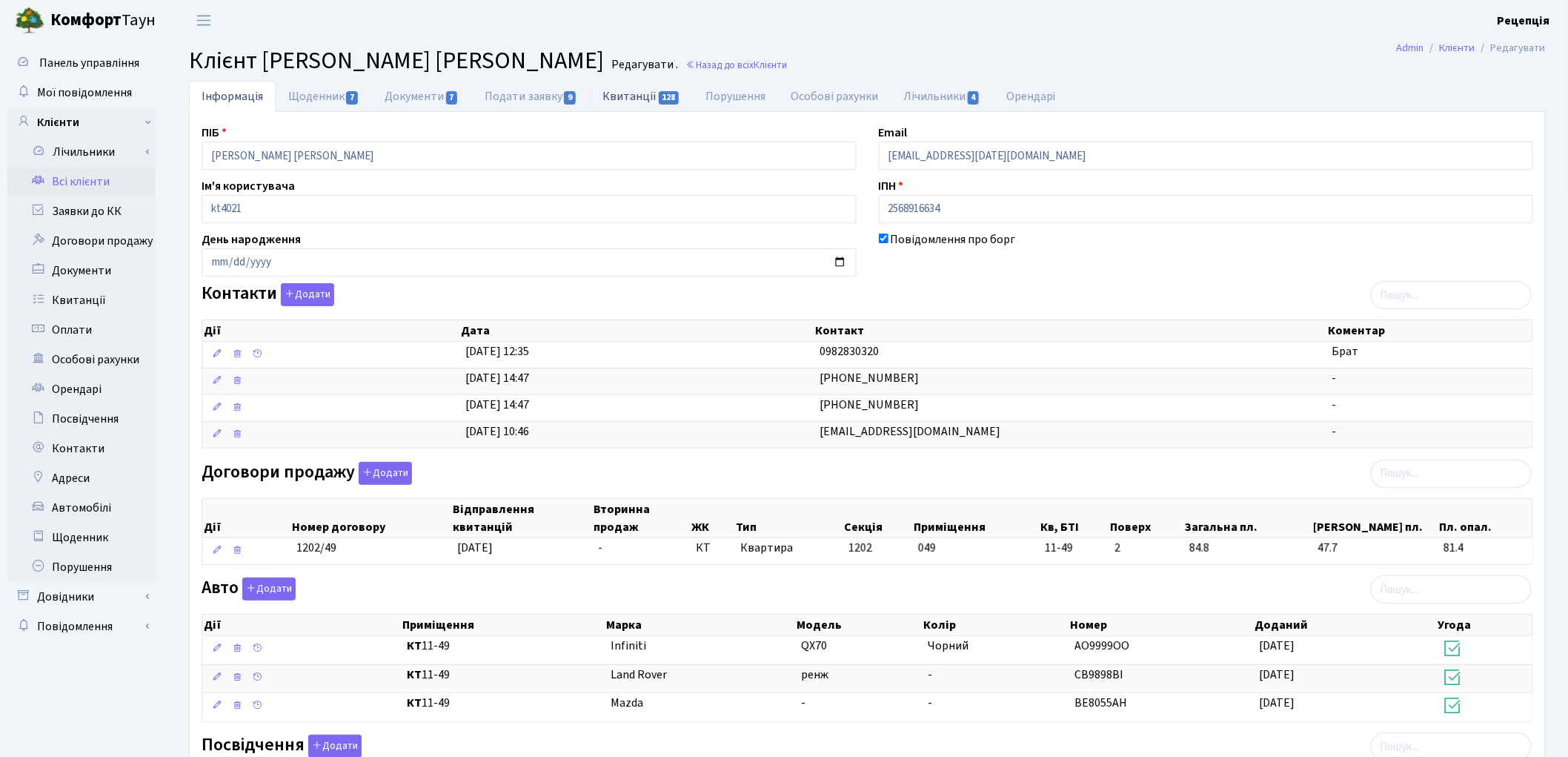
click at [619, 96] on link "Квитанції 128" at bounding box center [641, 96] width 103 height 30
select select "25"
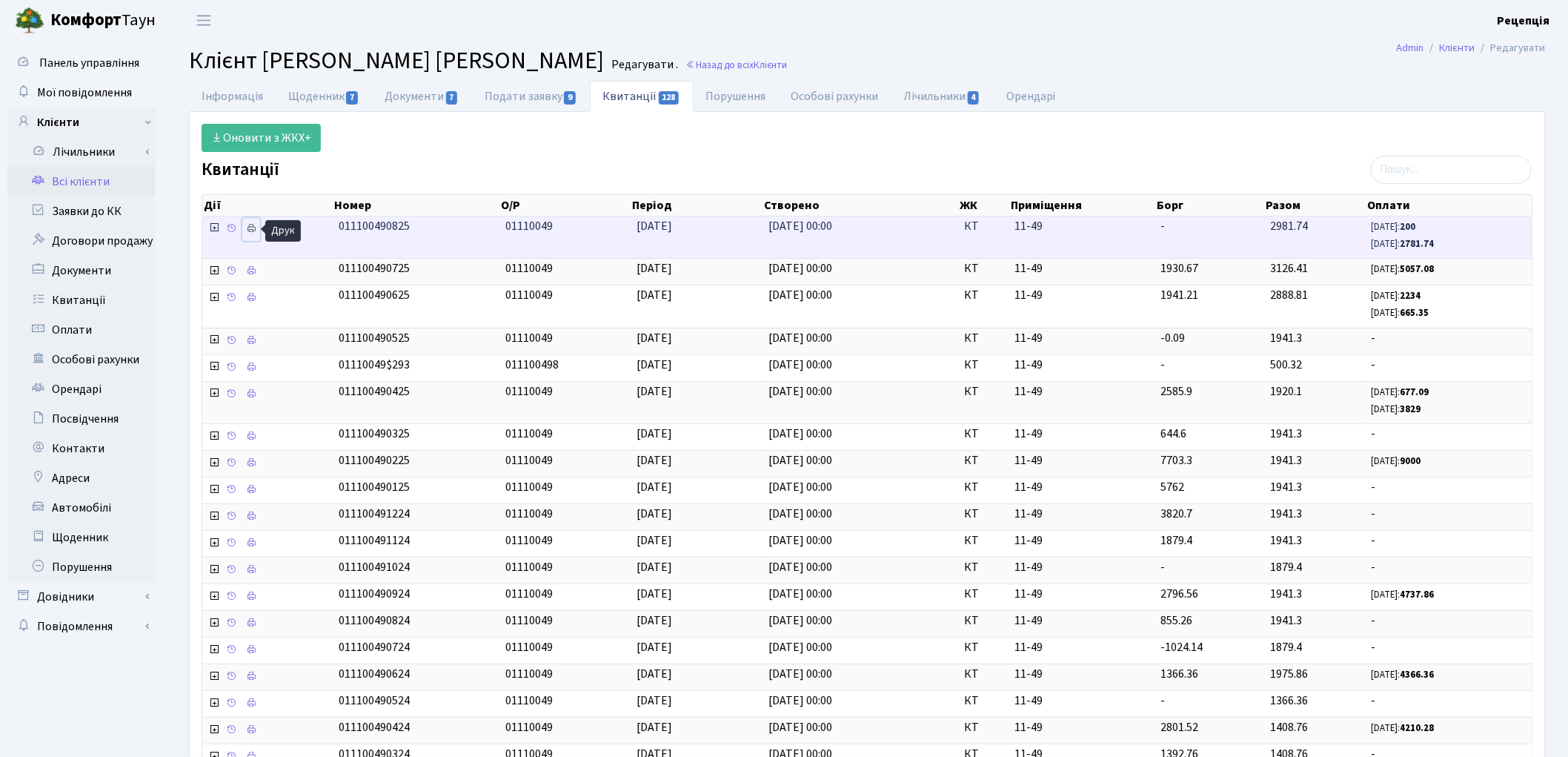
click at [247, 232] on icon at bounding box center [251, 228] width 10 height 10
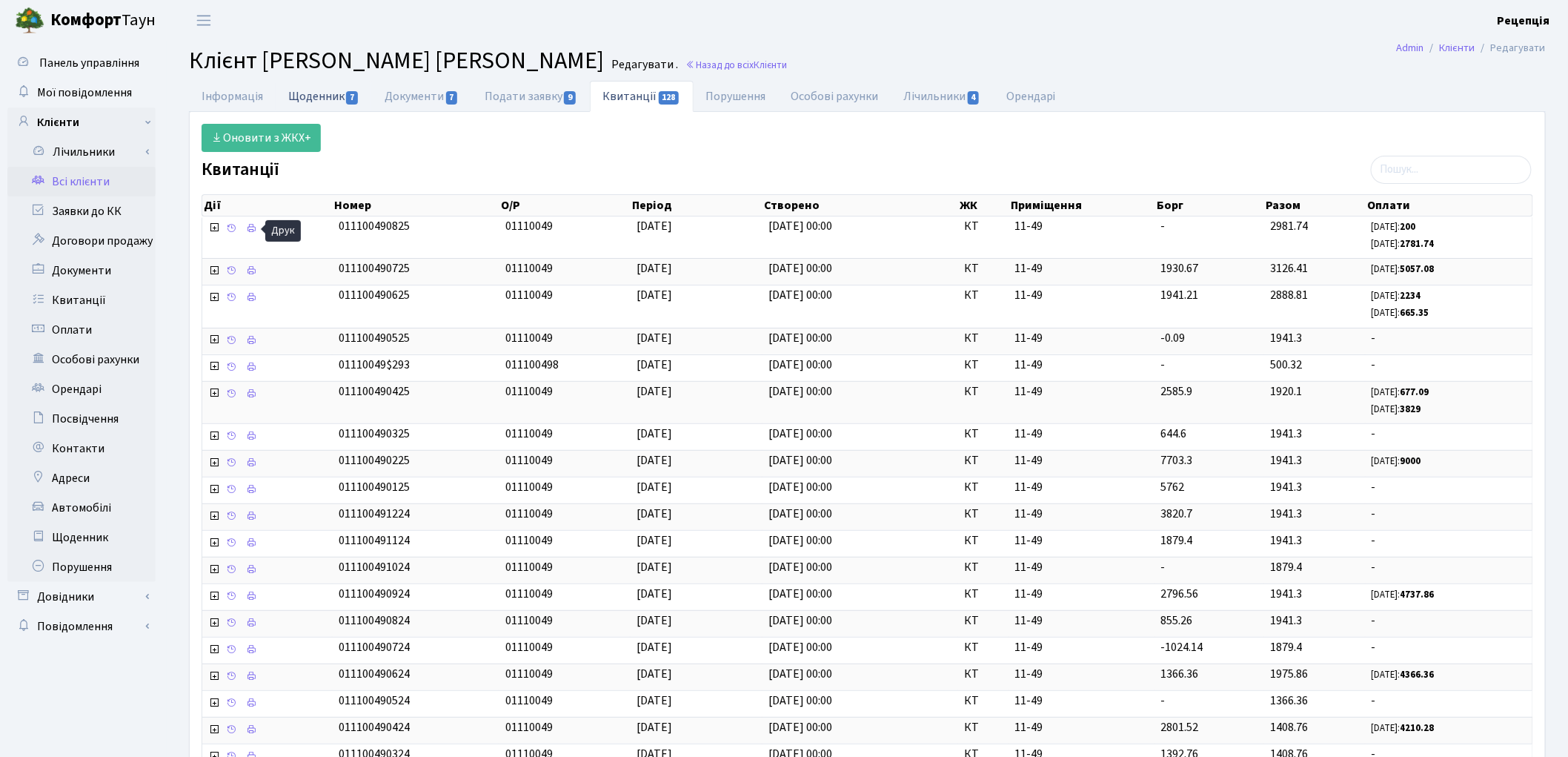
click at [327, 90] on link "Щоденник 7" at bounding box center [324, 96] width 96 height 30
select select "25"
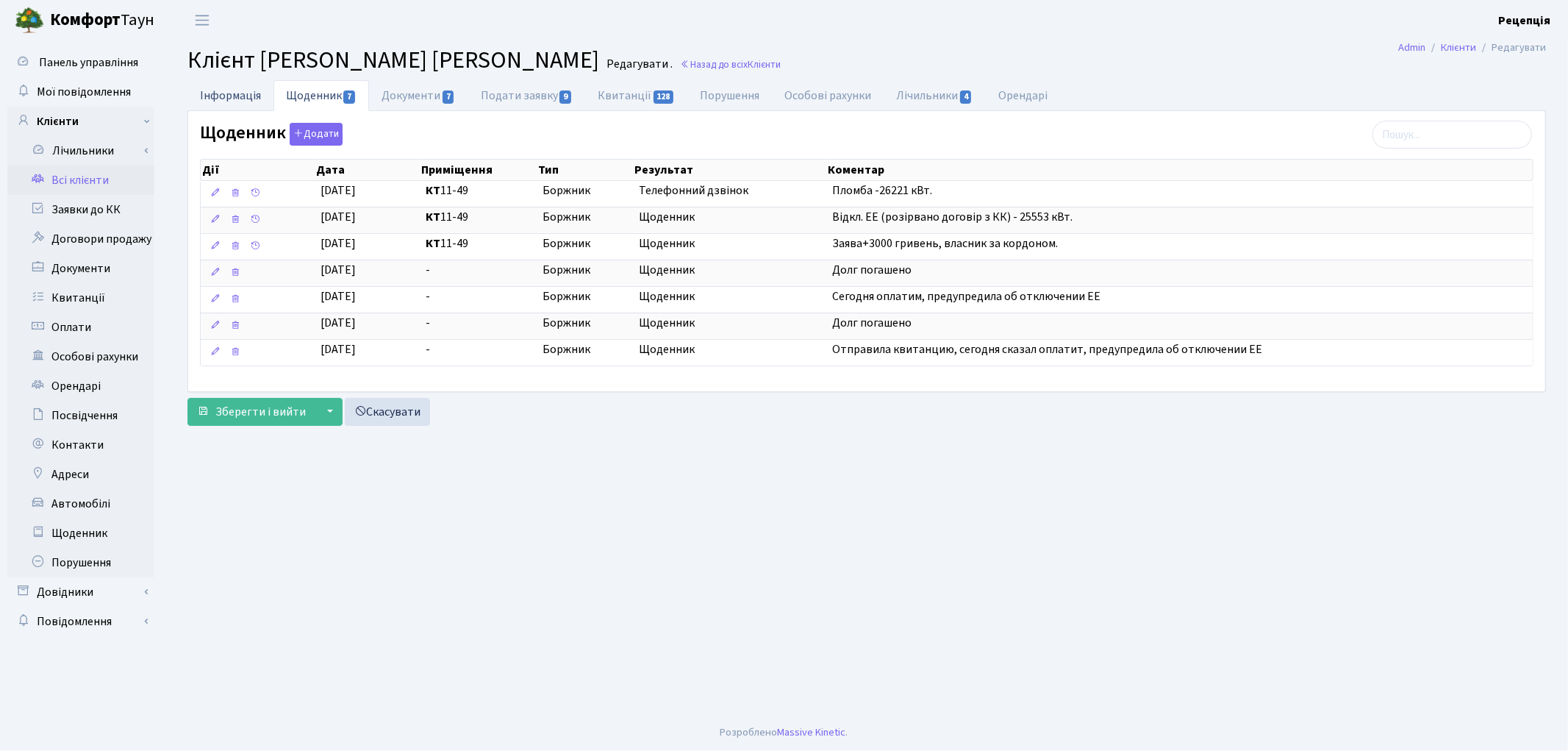
click at [253, 92] on link "Інформація" at bounding box center [231, 95] width 86 height 30
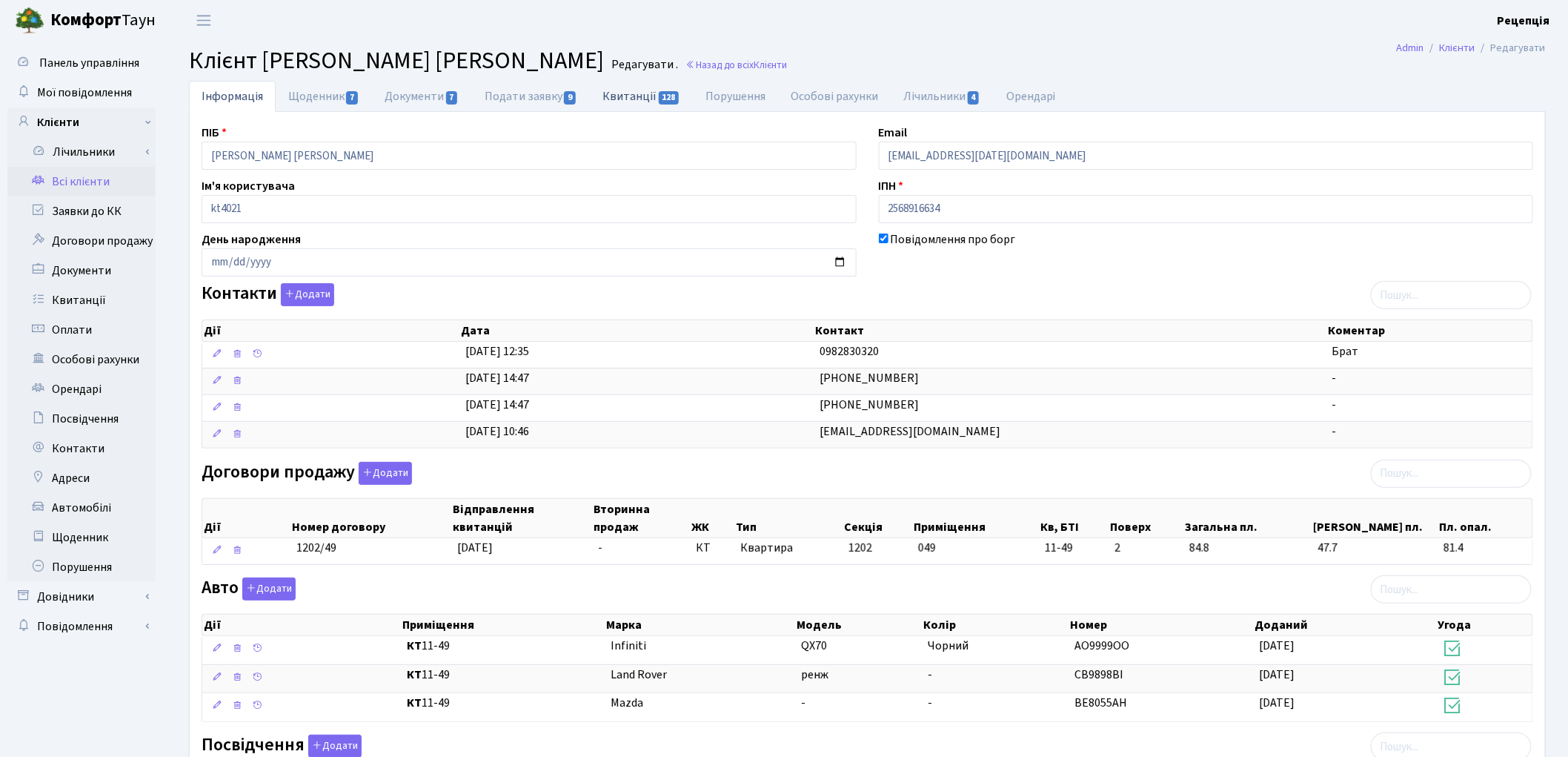
click at [635, 102] on link "Квитанції 128" at bounding box center [641, 96] width 103 height 30
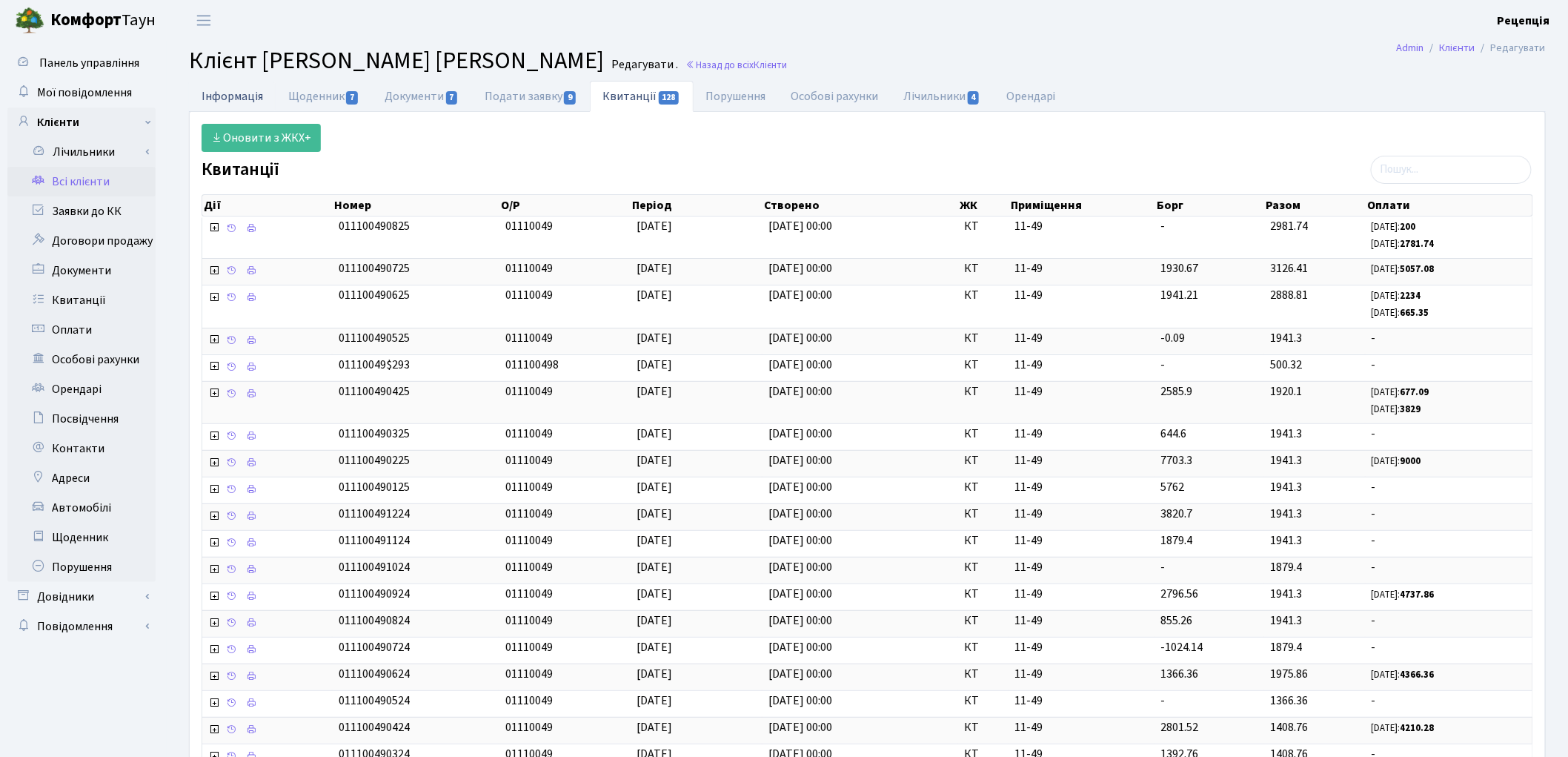
click at [255, 89] on link "Інформація" at bounding box center [232, 96] width 87 height 30
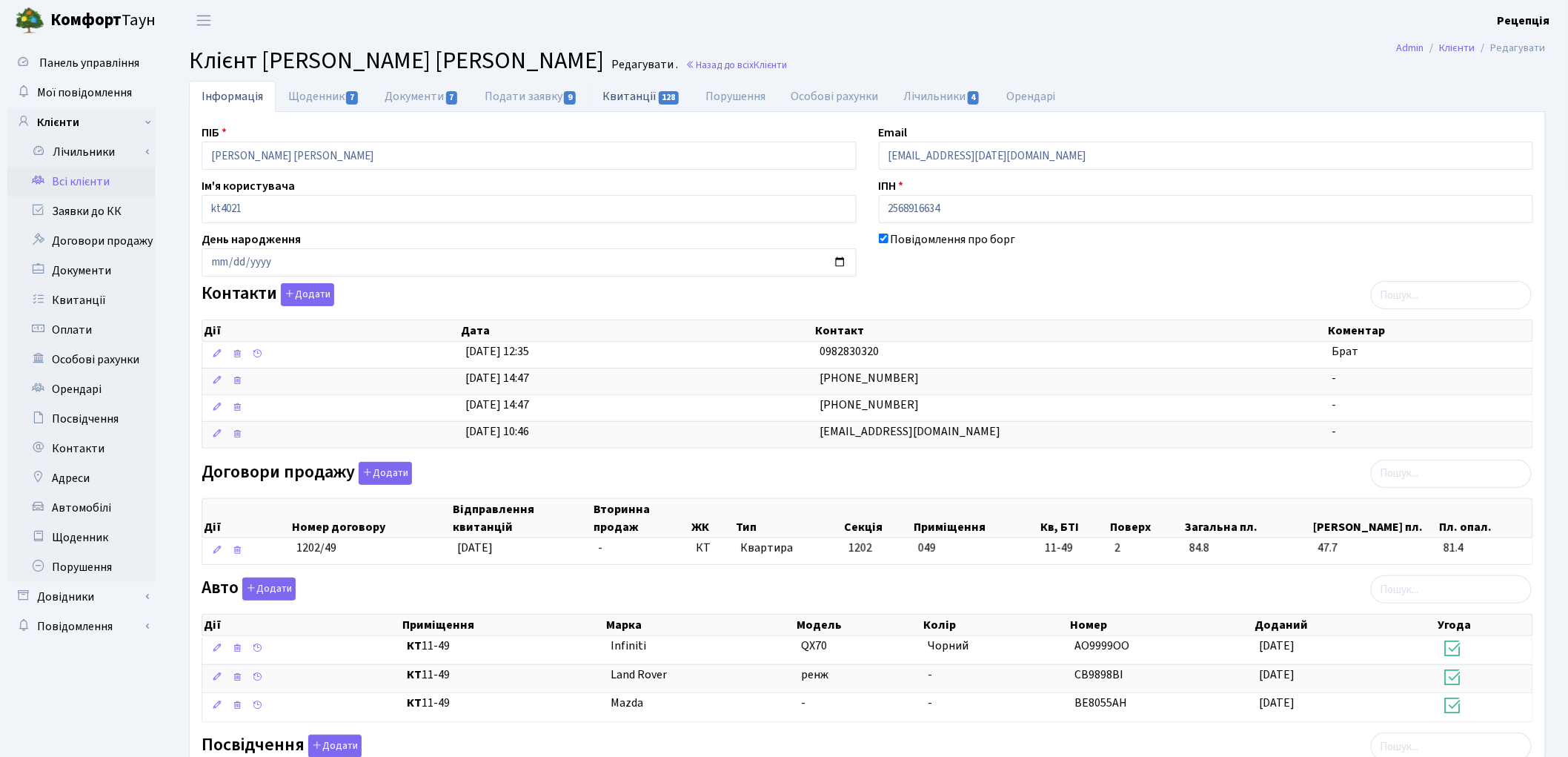
click at [648, 98] on link "Квитанції 128" at bounding box center [641, 96] width 103 height 30
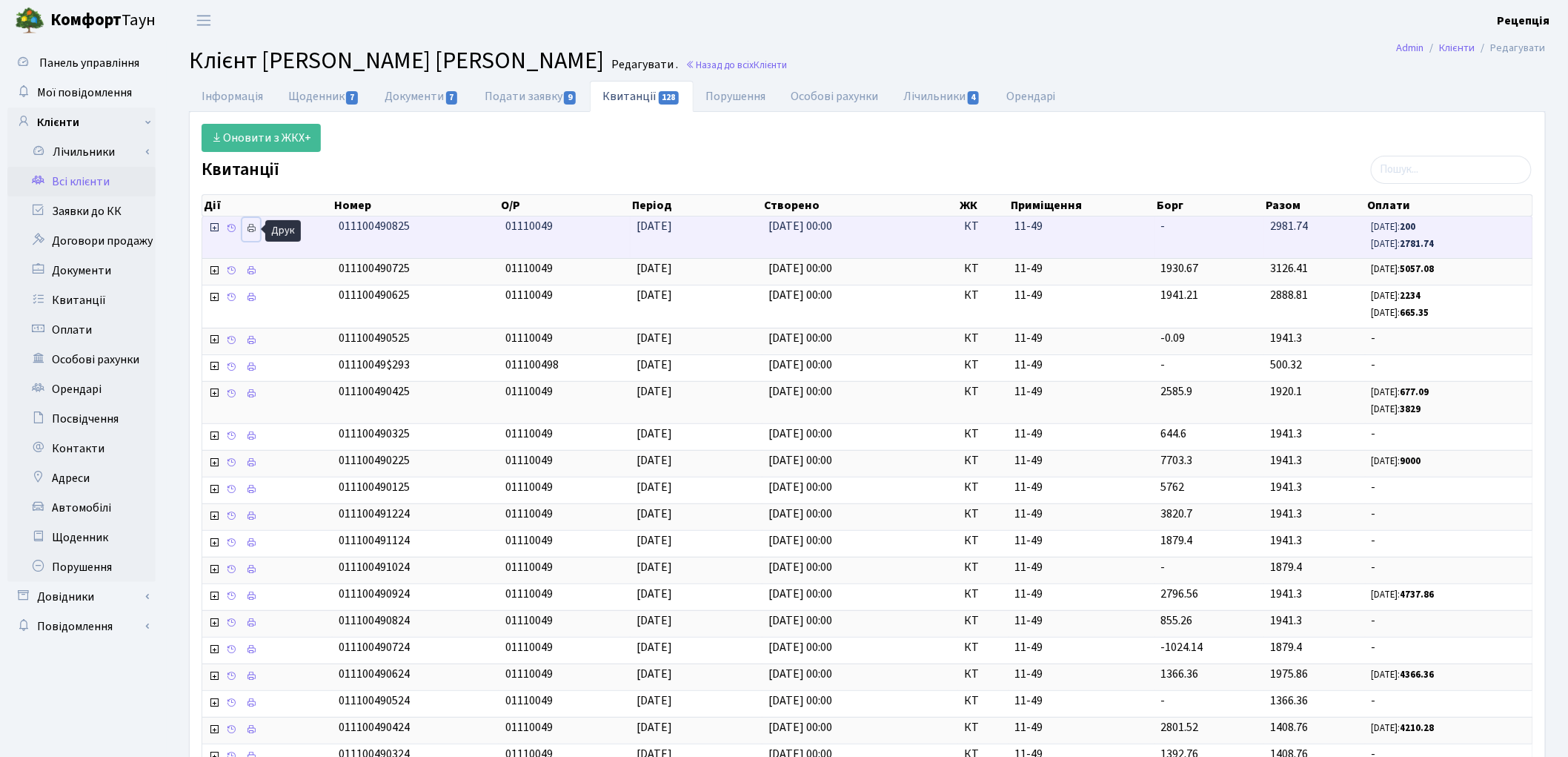
click at [249, 226] on icon at bounding box center [251, 228] width 10 height 10
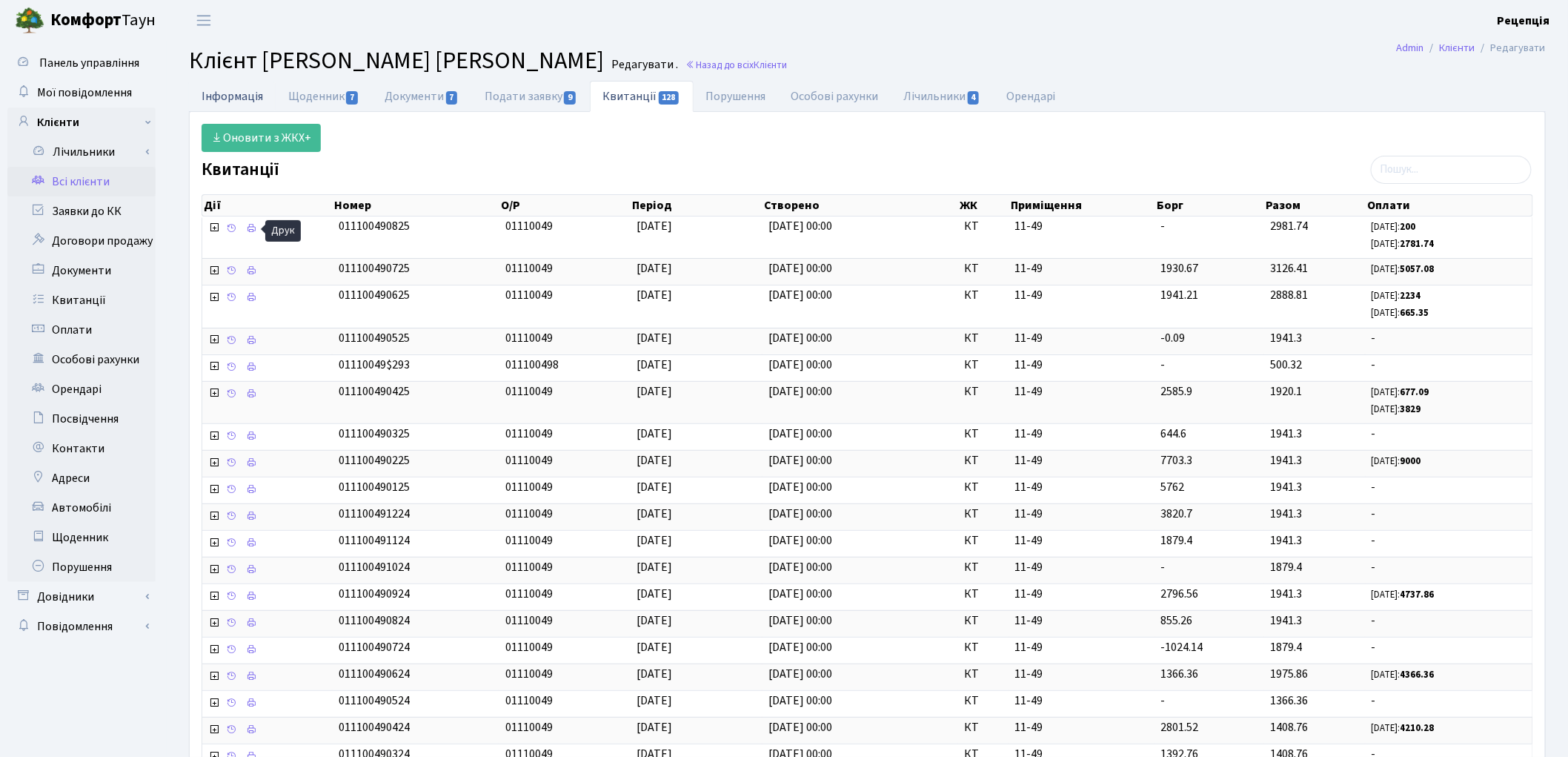
click at [232, 95] on link "Інформація" at bounding box center [232, 96] width 87 height 30
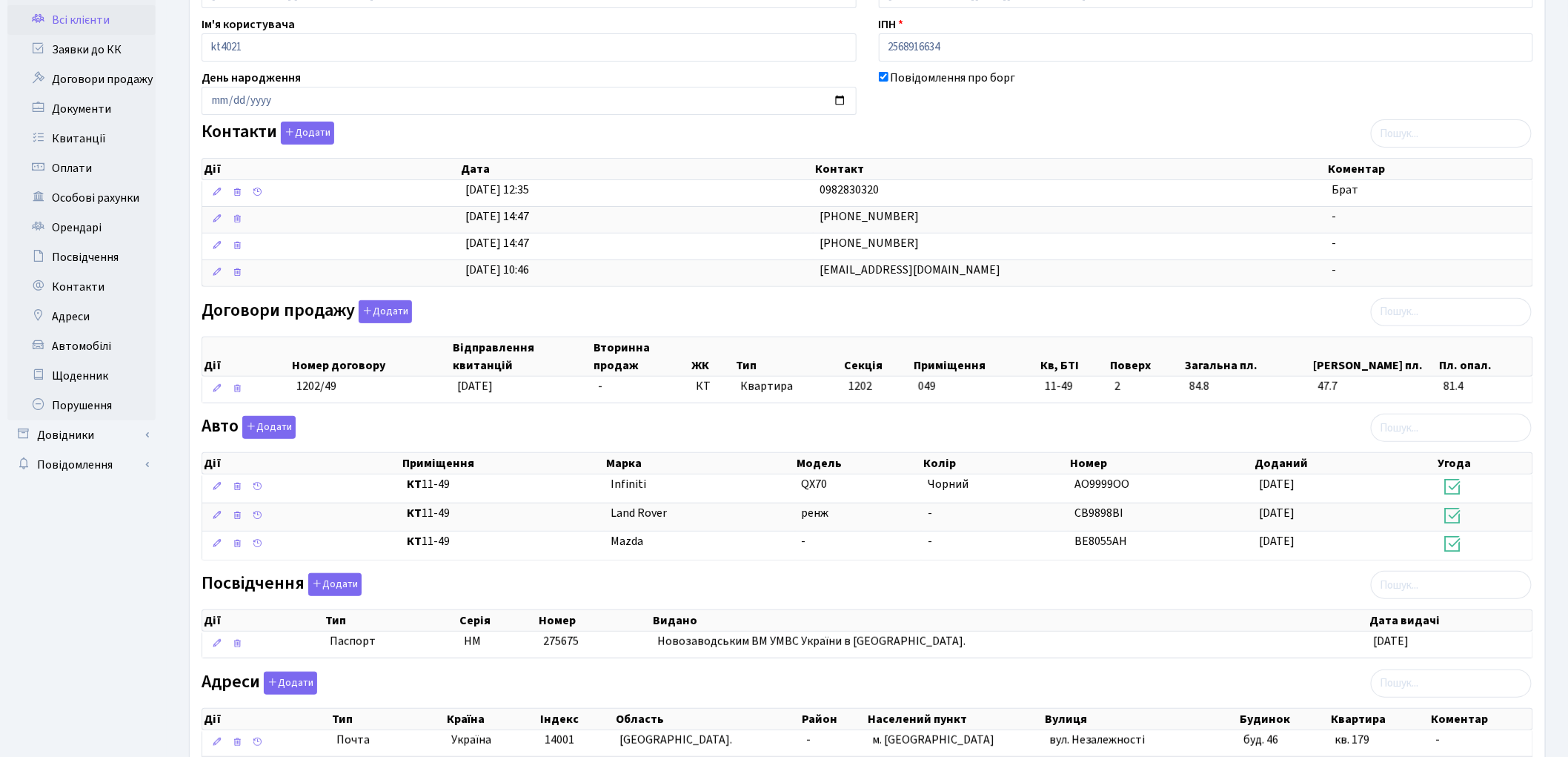
scroll to position [163, 0]
click at [282, 431] on button "Додати" at bounding box center [269, 426] width 54 height 23
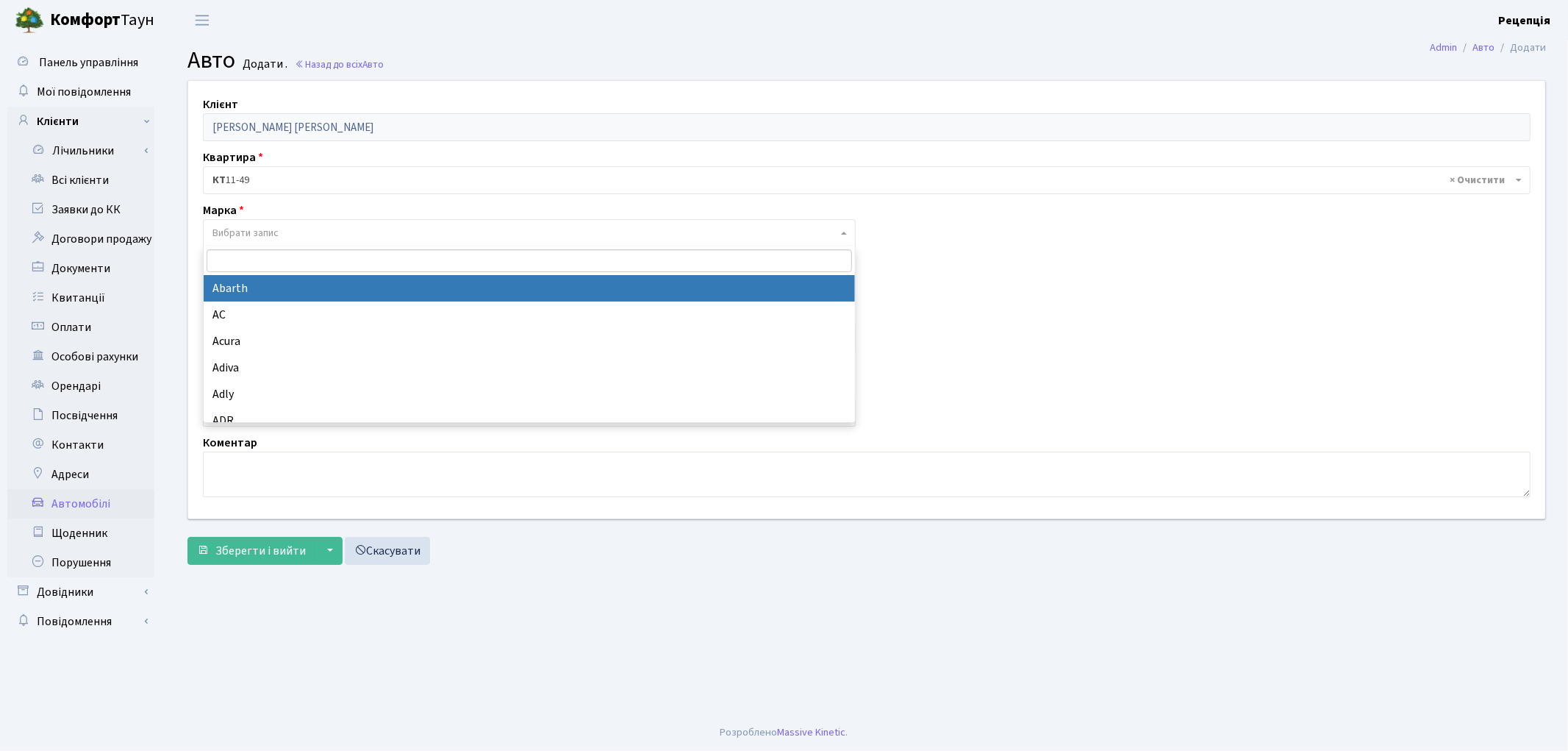
click at [251, 230] on span "Вибрати запис" at bounding box center [245, 233] width 66 height 14
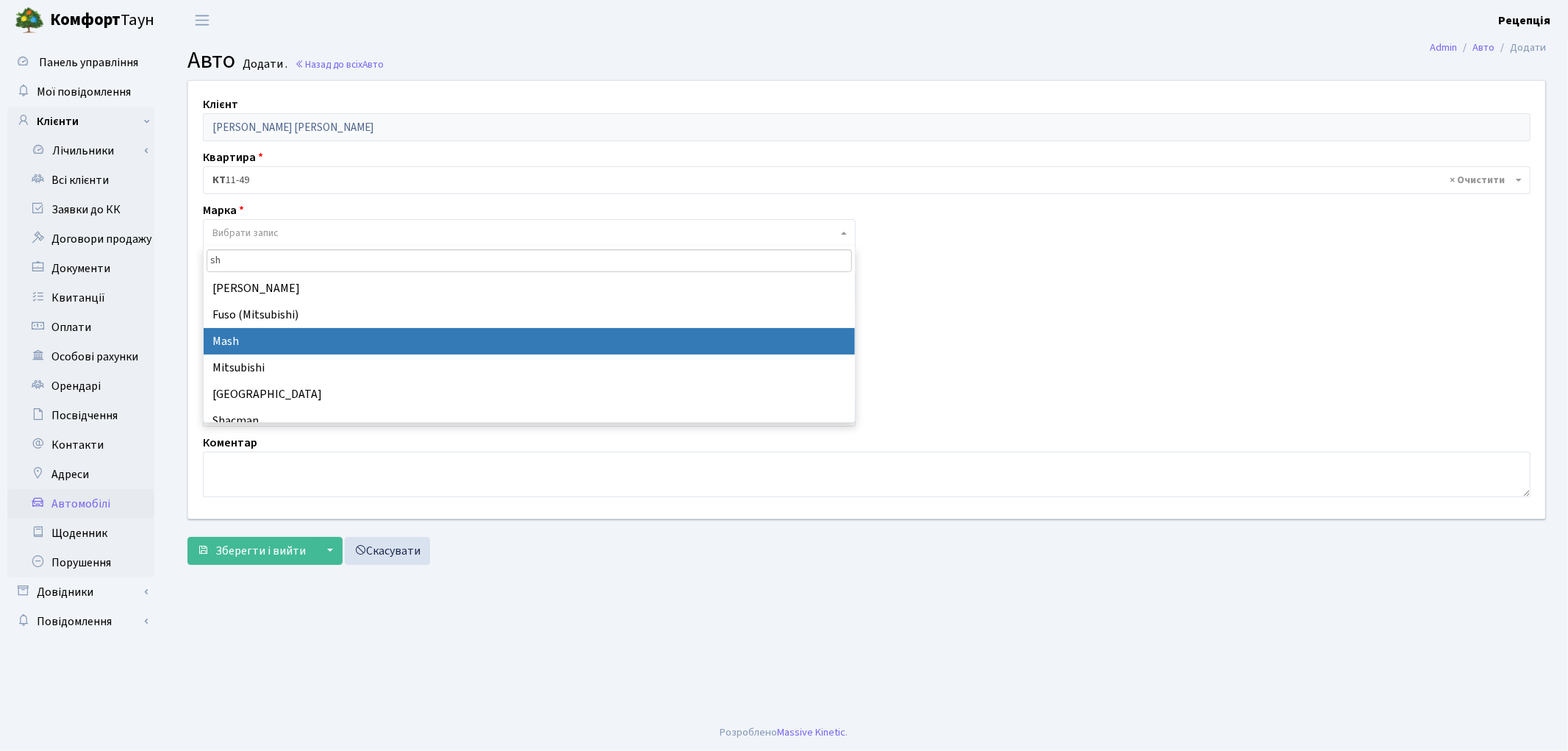
type input "s"
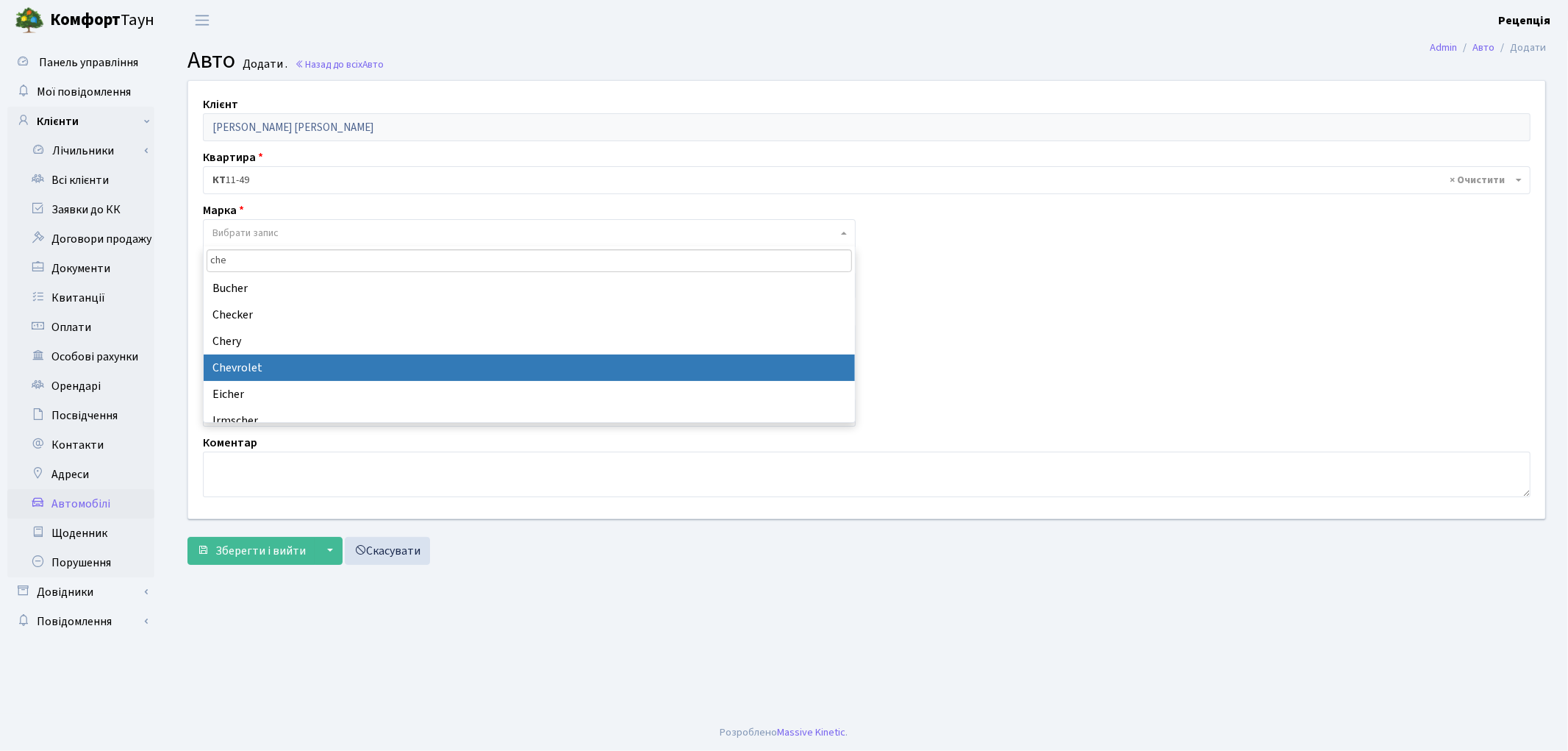
type input "che"
select select "30"
select select
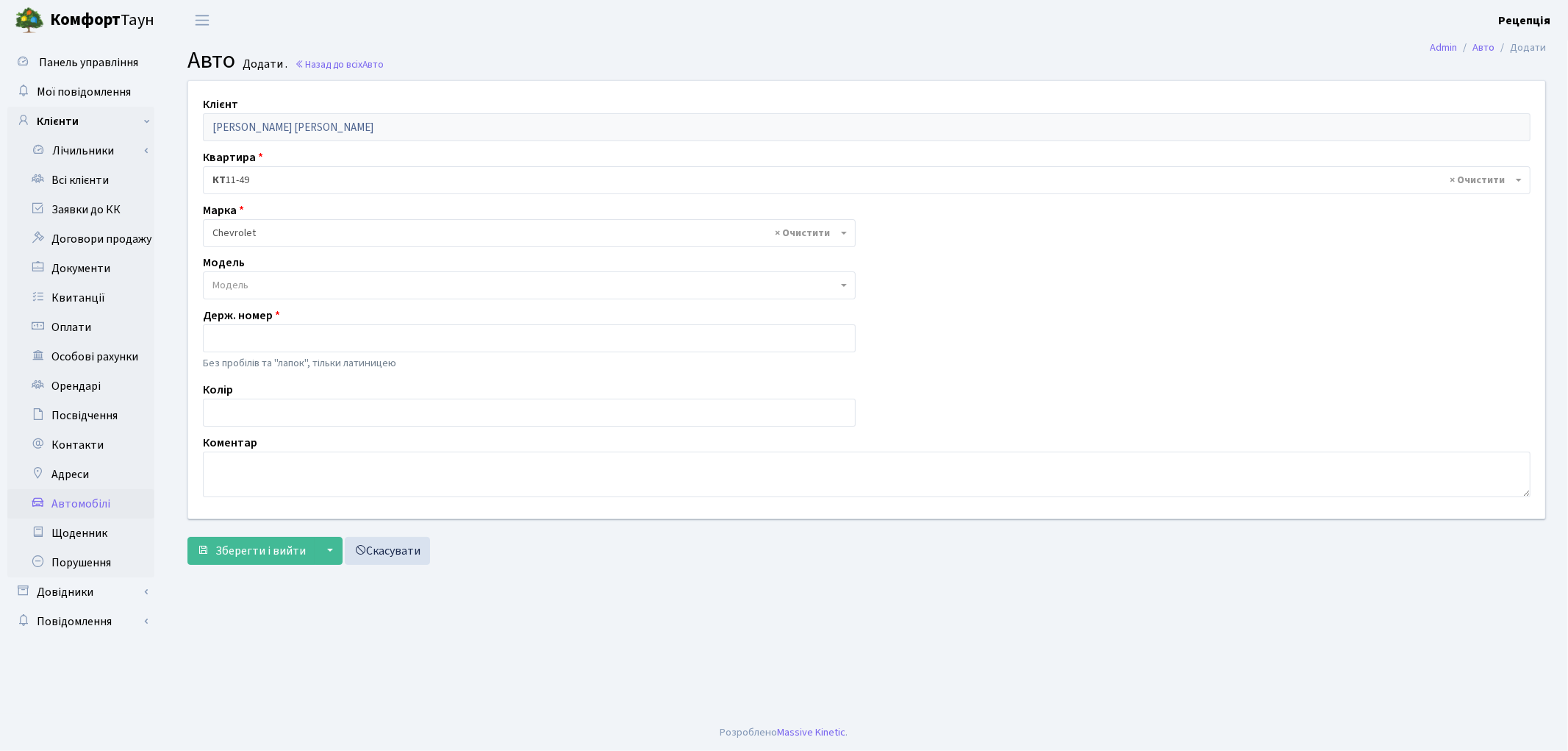
click at [241, 281] on span "Модель" at bounding box center [230, 285] width 36 height 14
click at [247, 338] on input "text" at bounding box center [529, 338] width 653 height 28
type input "KA5070PP"
click at [239, 407] on input "text" at bounding box center [529, 412] width 653 height 28
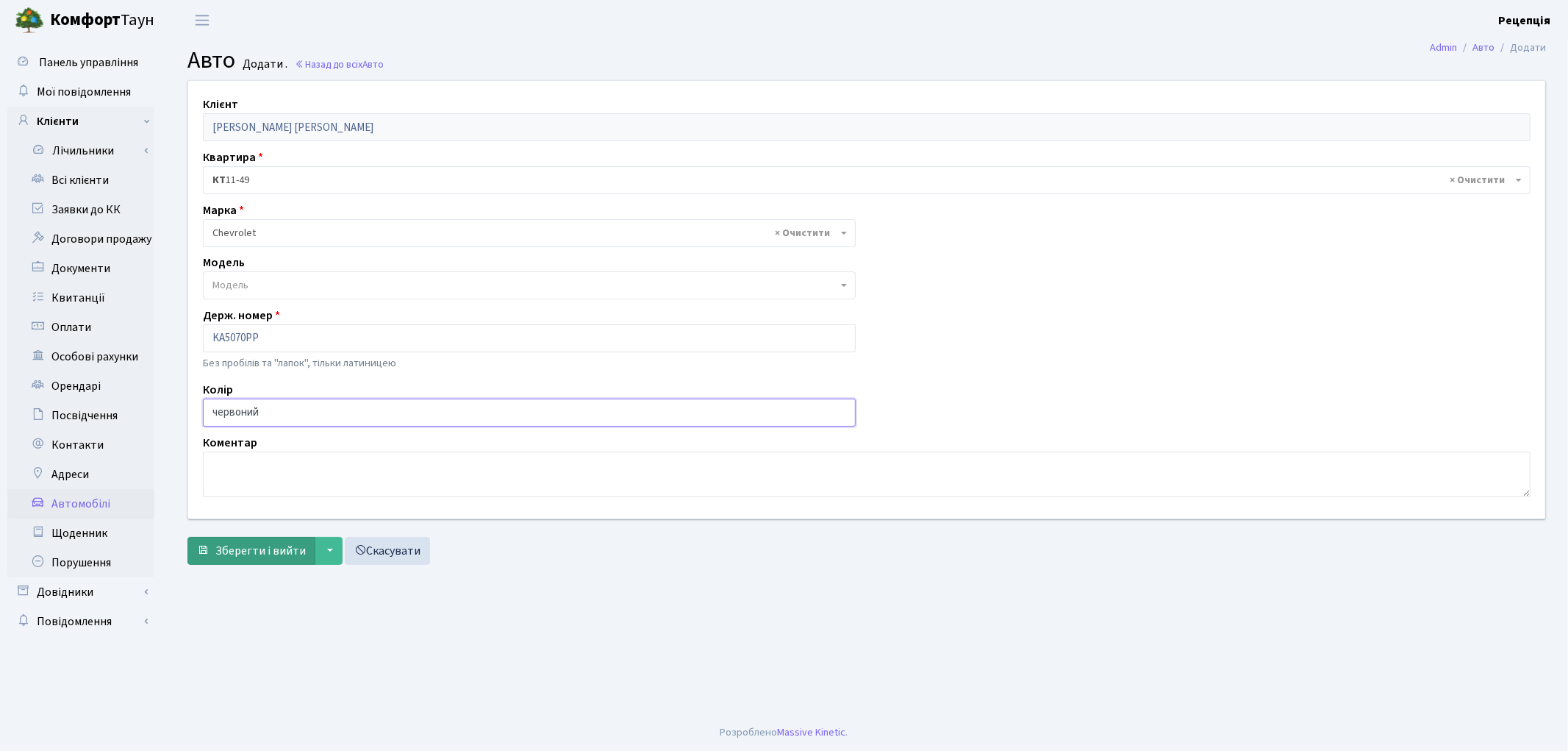
type input "червоний"
click at [258, 548] on span "Зберегти і вийти" at bounding box center [261, 551] width 91 height 16
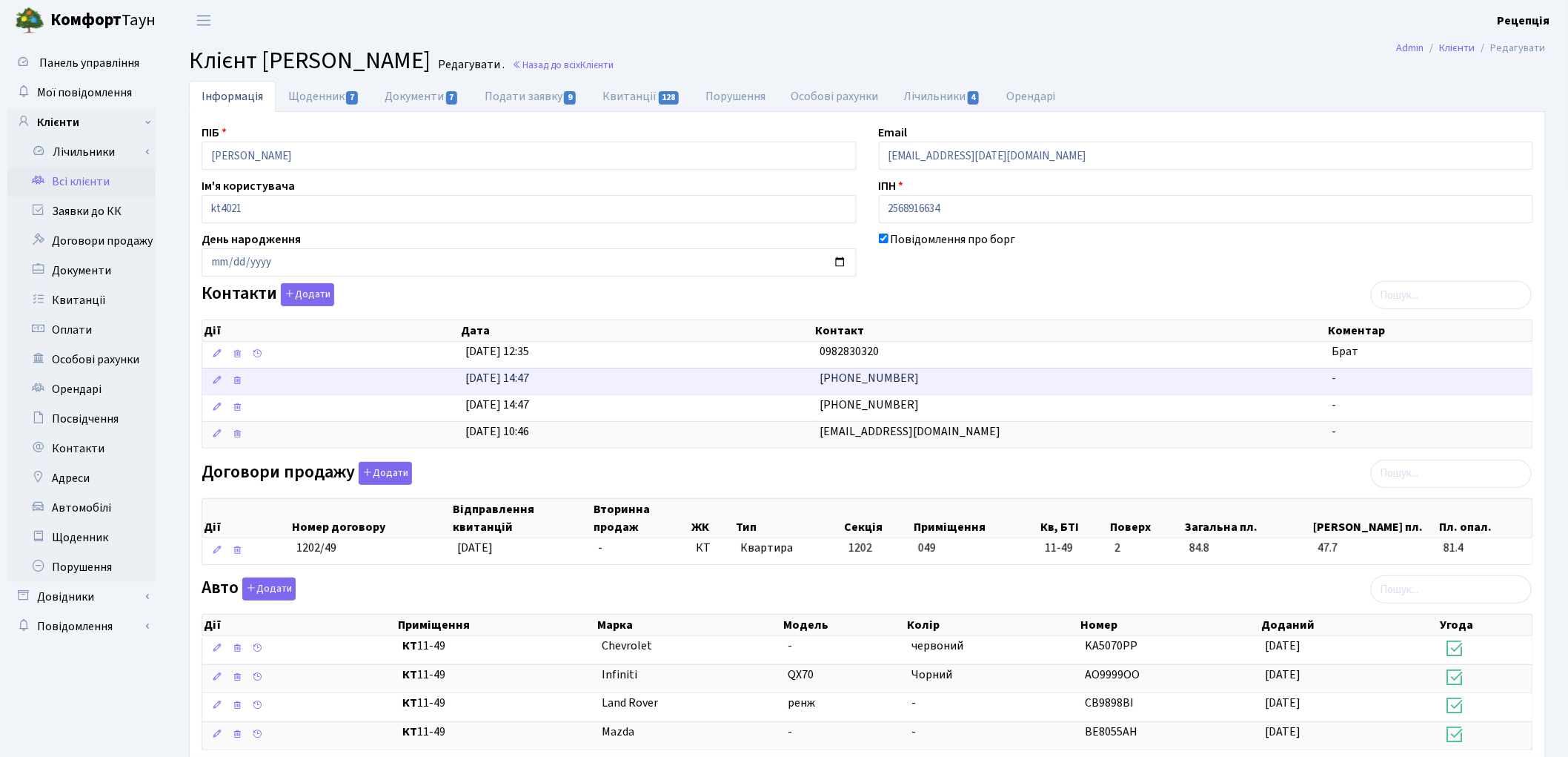
click at [1344, 384] on td "-" at bounding box center [1429, 380] width 206 height 26
click at [1344, 383] on td "-" at bounding box center [1429, 380] width 206 height 26
click at [217, 383] on icon at bounding box center [216, 380] width 10 height 10
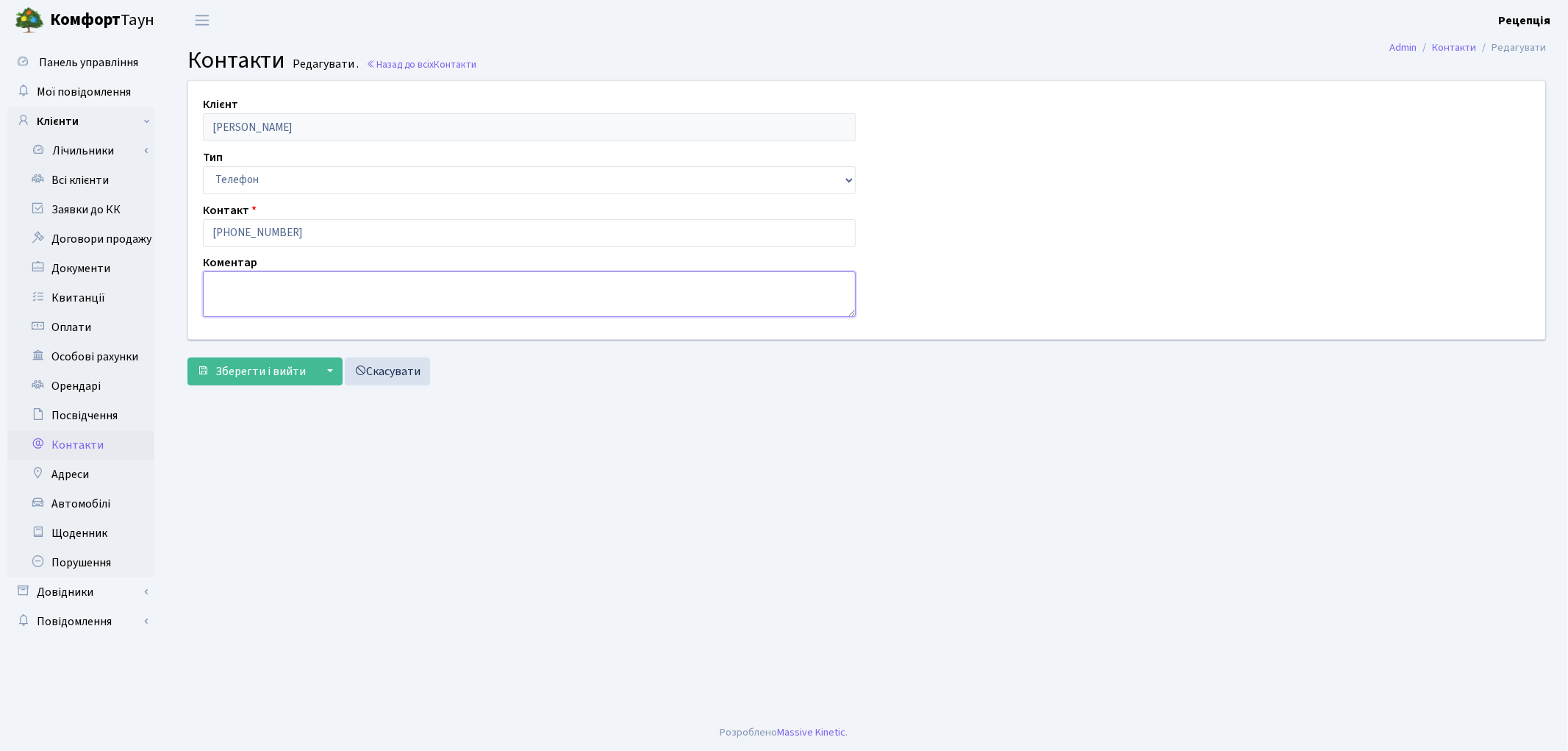
click at [250, 297] on textarea at bounding box center [529, 294] width 653 height 45
type textarea "дружина"
click at [239, 368] on span "Зберегти і вийти" at bounding box center [261, 372] width 91 height 16
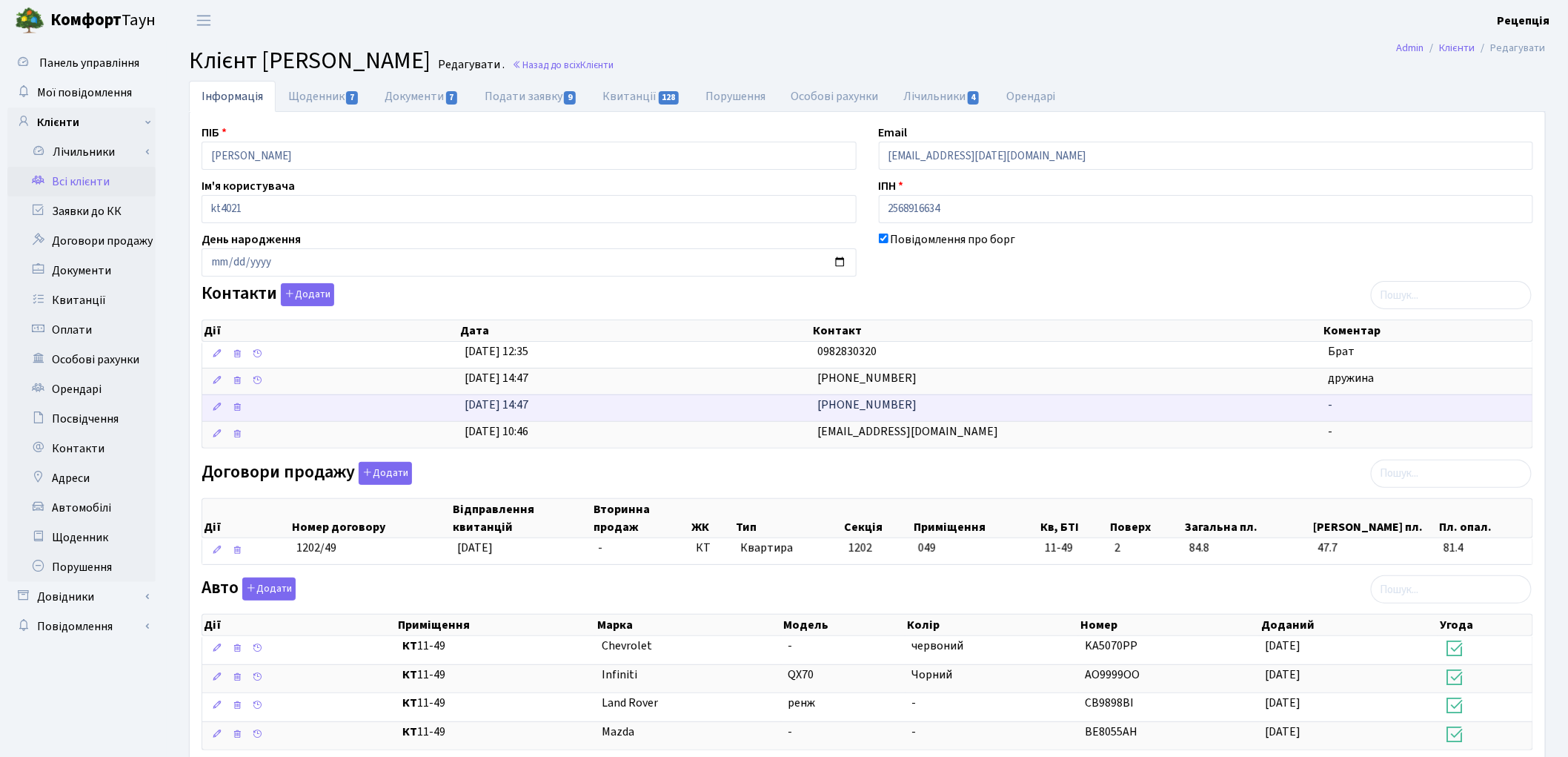
click at [1346, 411] on td "-" at bounding box center [1427, 407] width 211 height 26
click at [215, 414] on link at bounding box center [217, 407] width 18 height 23
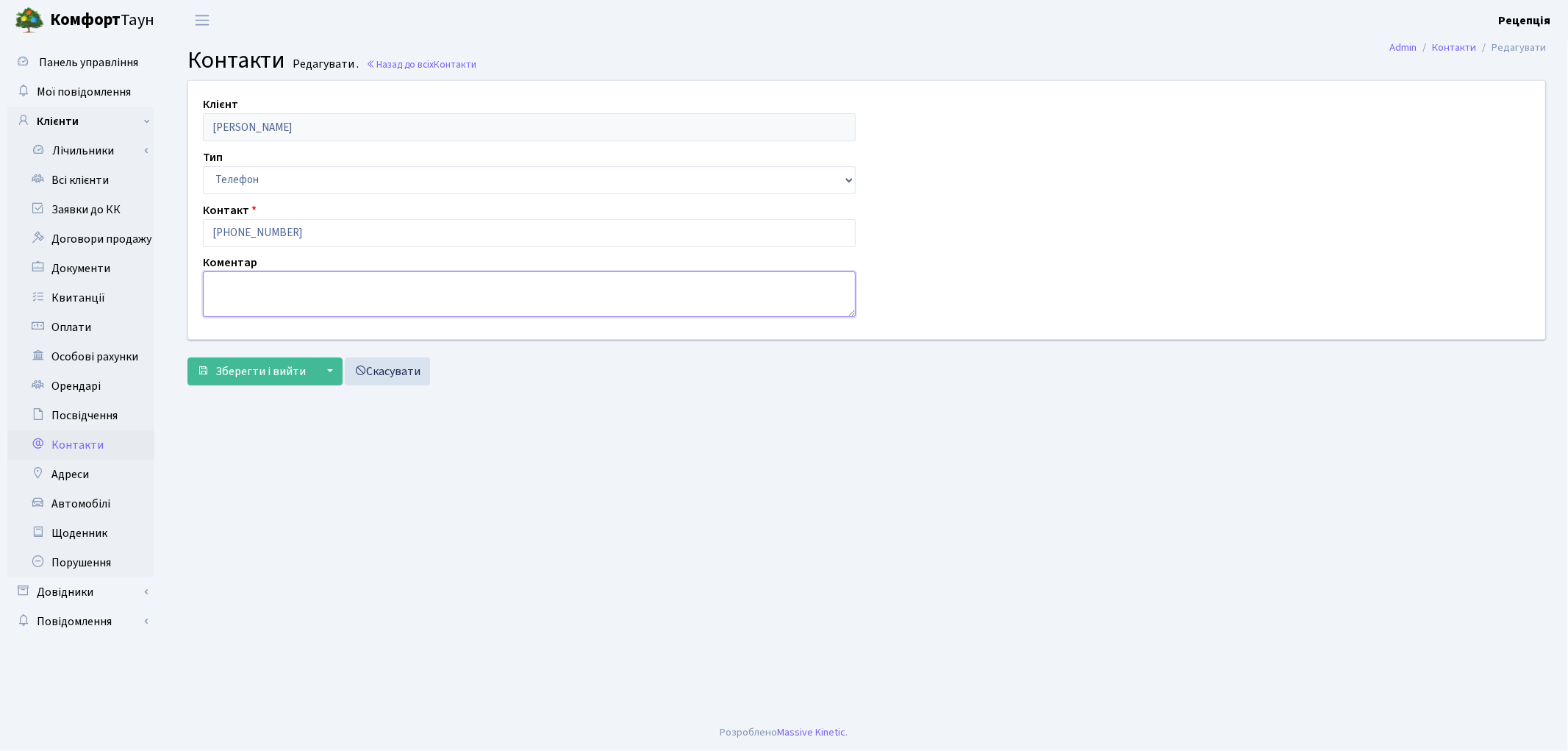
click at [239, 281] on textarea at bounding box center [529, 294] width 653 height 45
type textarea "чоловік"
click at [253, 371] on span "Зберегти і вийти" at bounding box center [261, 372] width 91 height 16
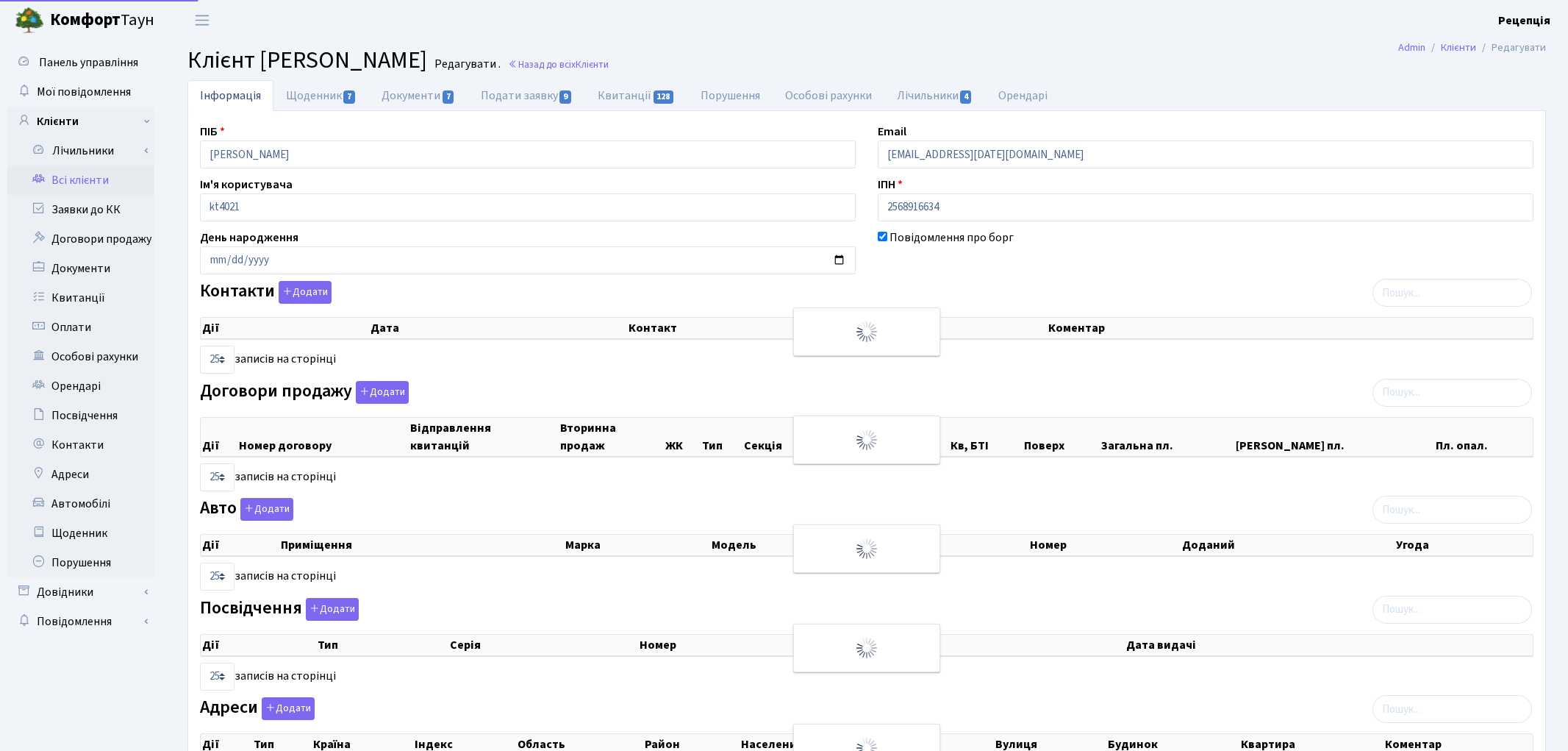
select select "25"
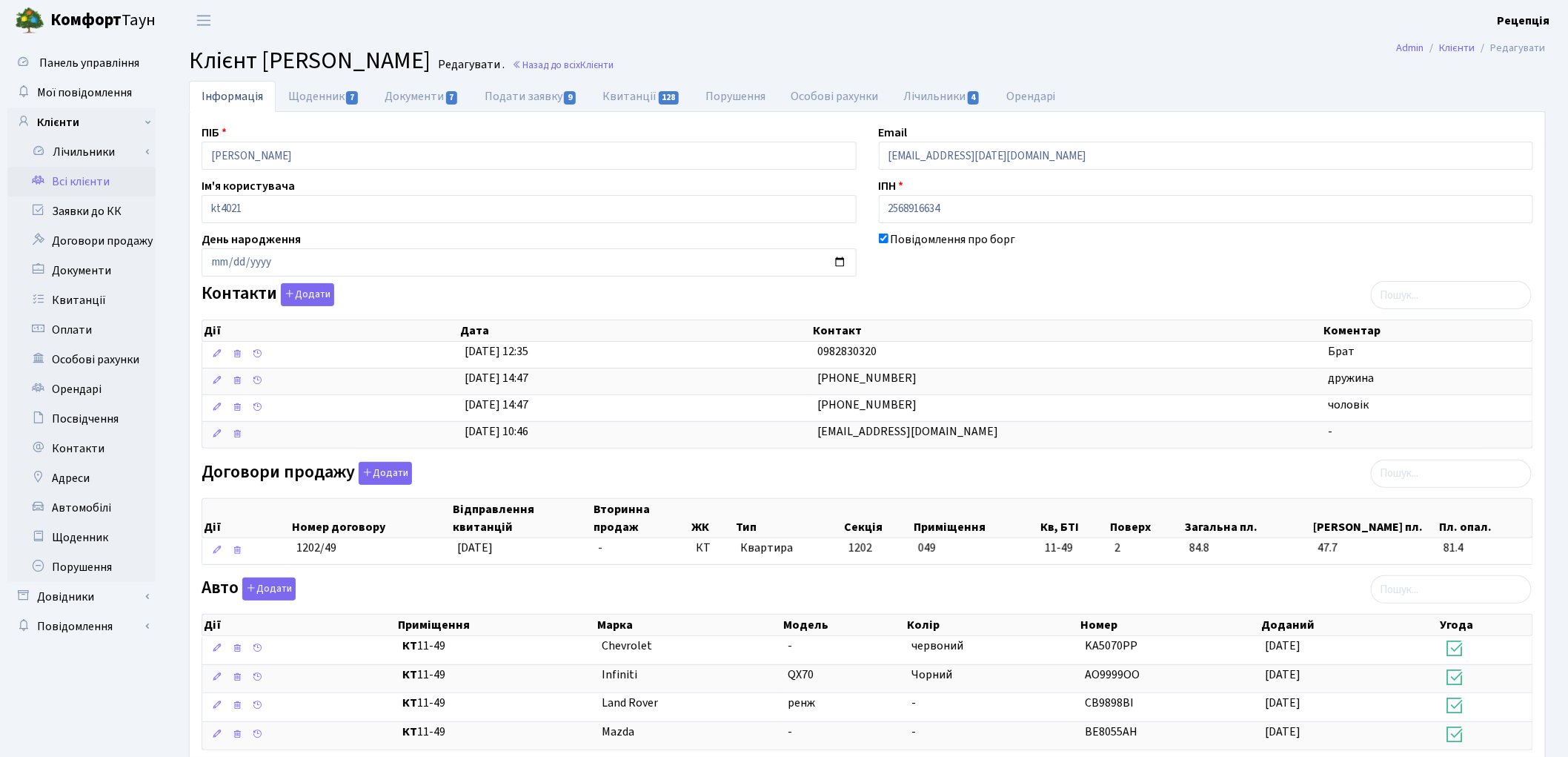
click at [91, 183] on link "Всі клієнти" at bounding box center [81, 181] width 148 height 30
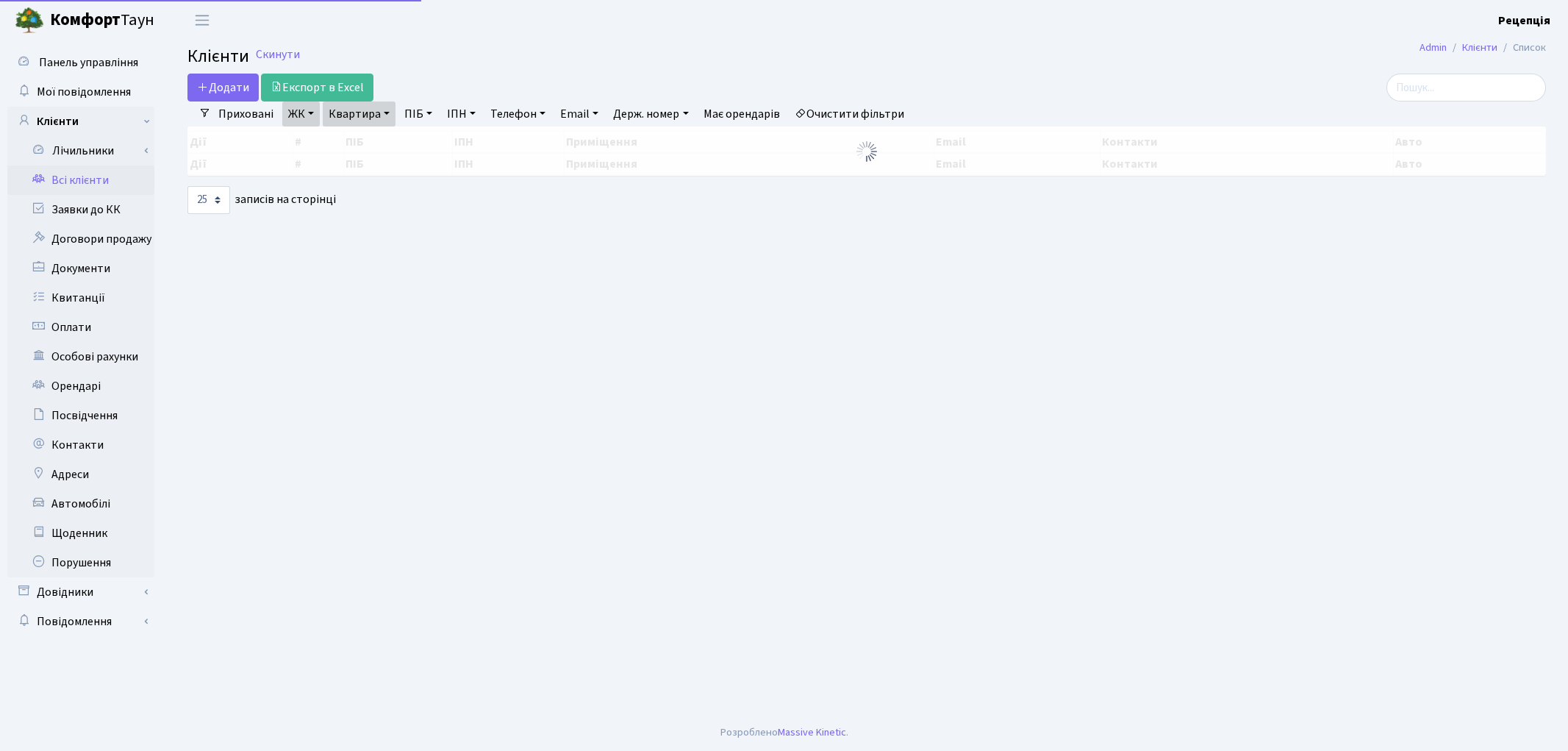
select select "25"
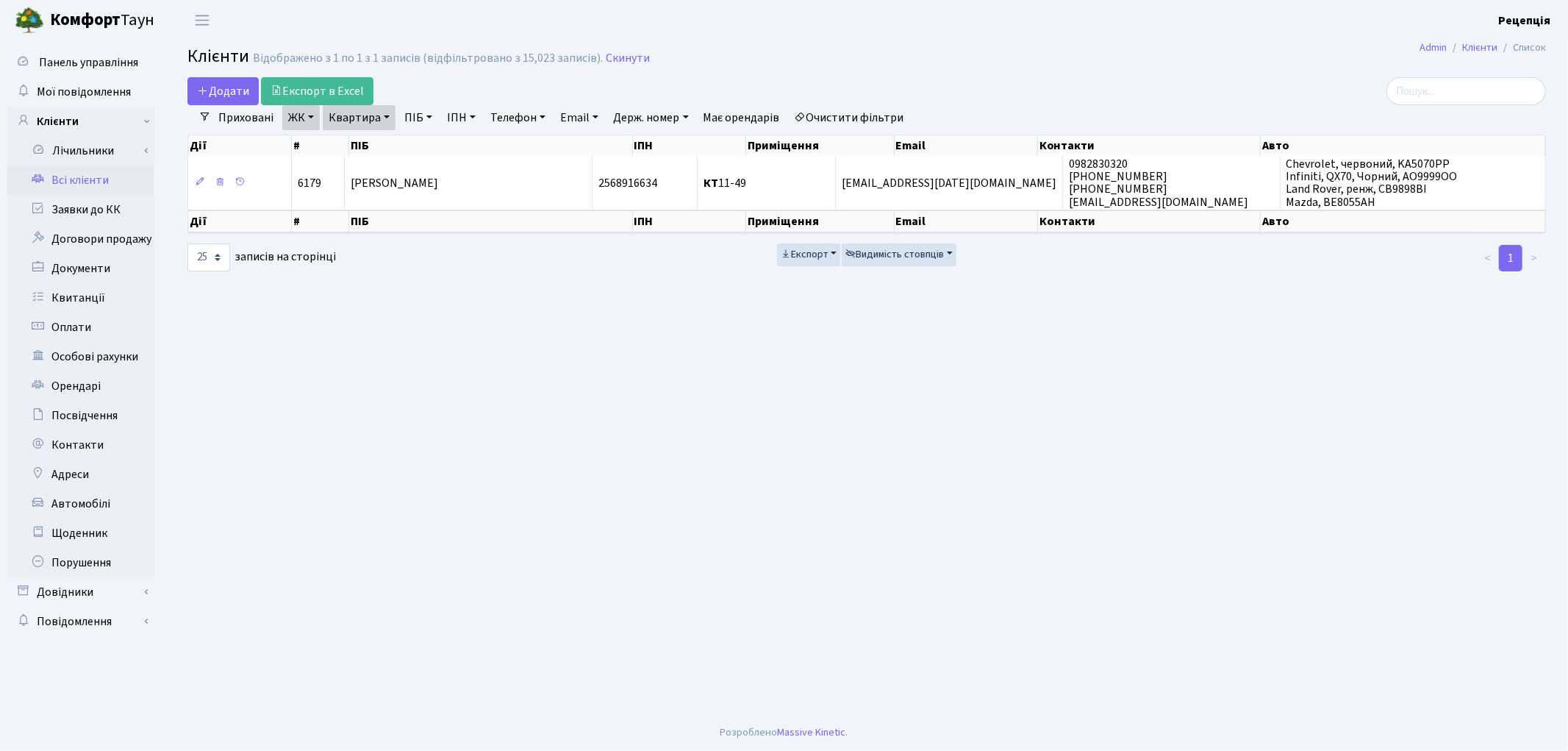
click at [826, 114] on link "Очистити фільтри" at bounding box center [849, 117] width 122 height 25
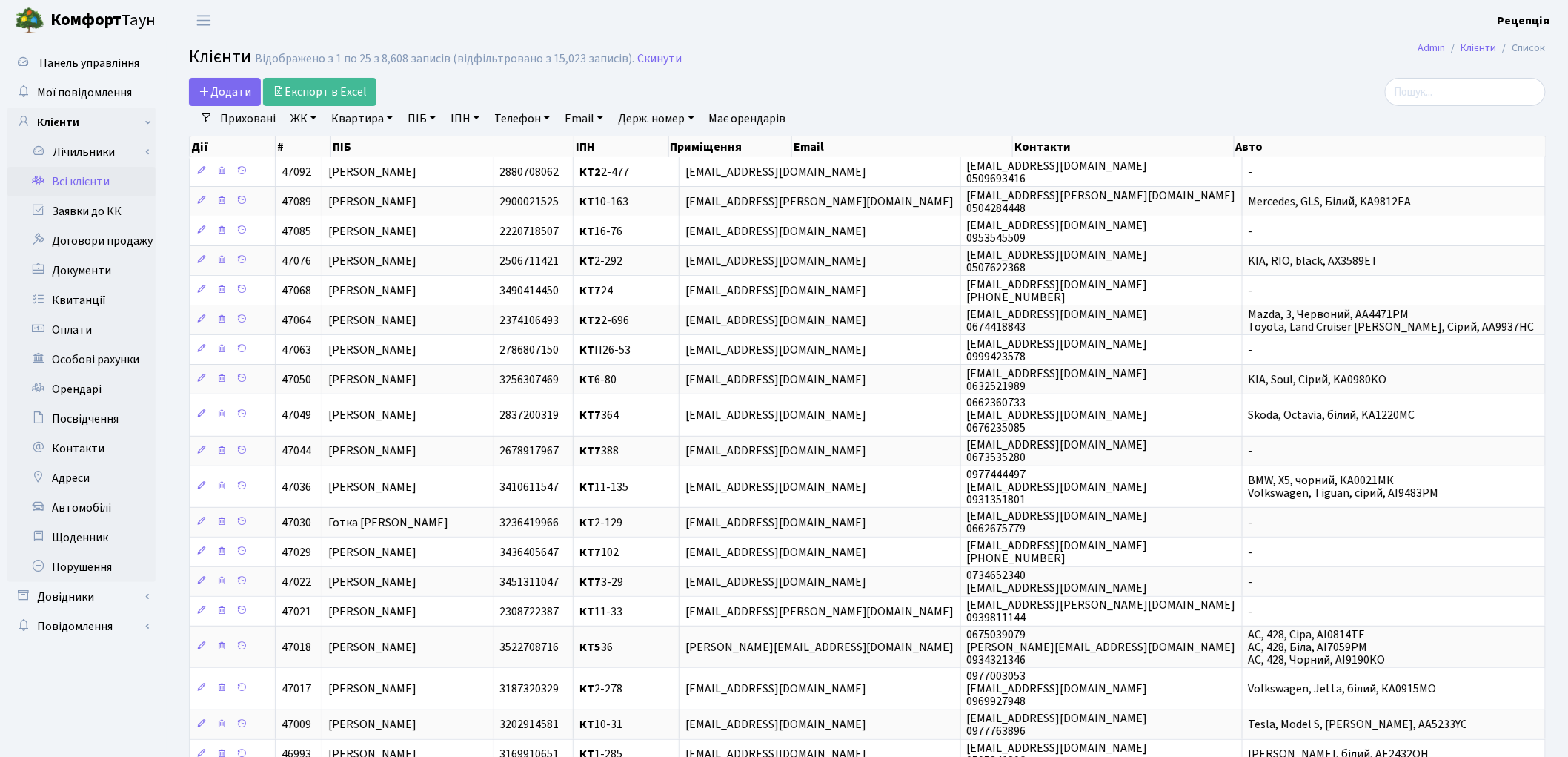
click at [312, 119] on link "ЖК" at bounding box center [303, 118] width 38 height 25
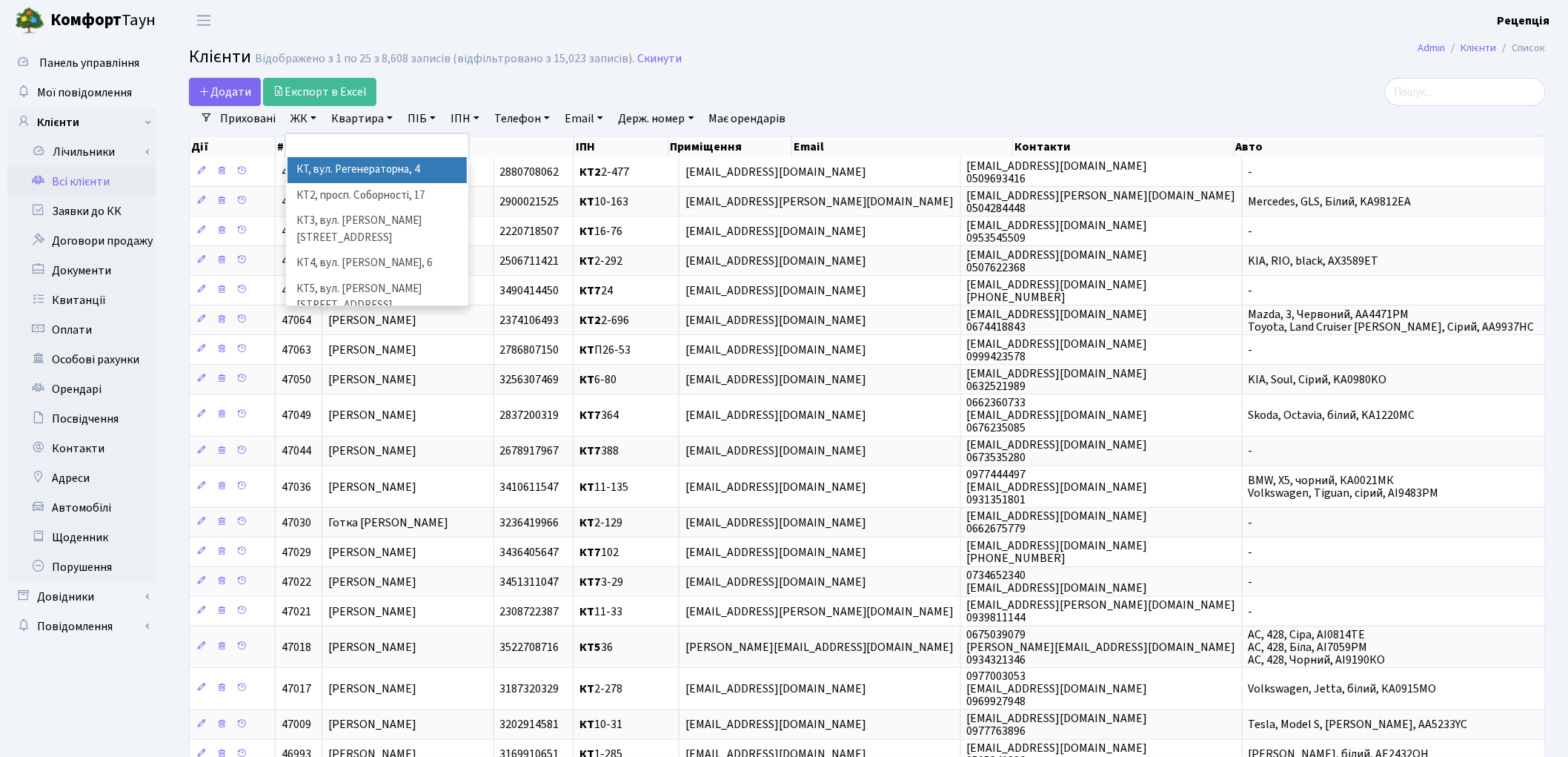
click at [361, 171] on li "КТ, вул. Регенераторна, 4" at bounding box center [378, 170] width 180 height 26
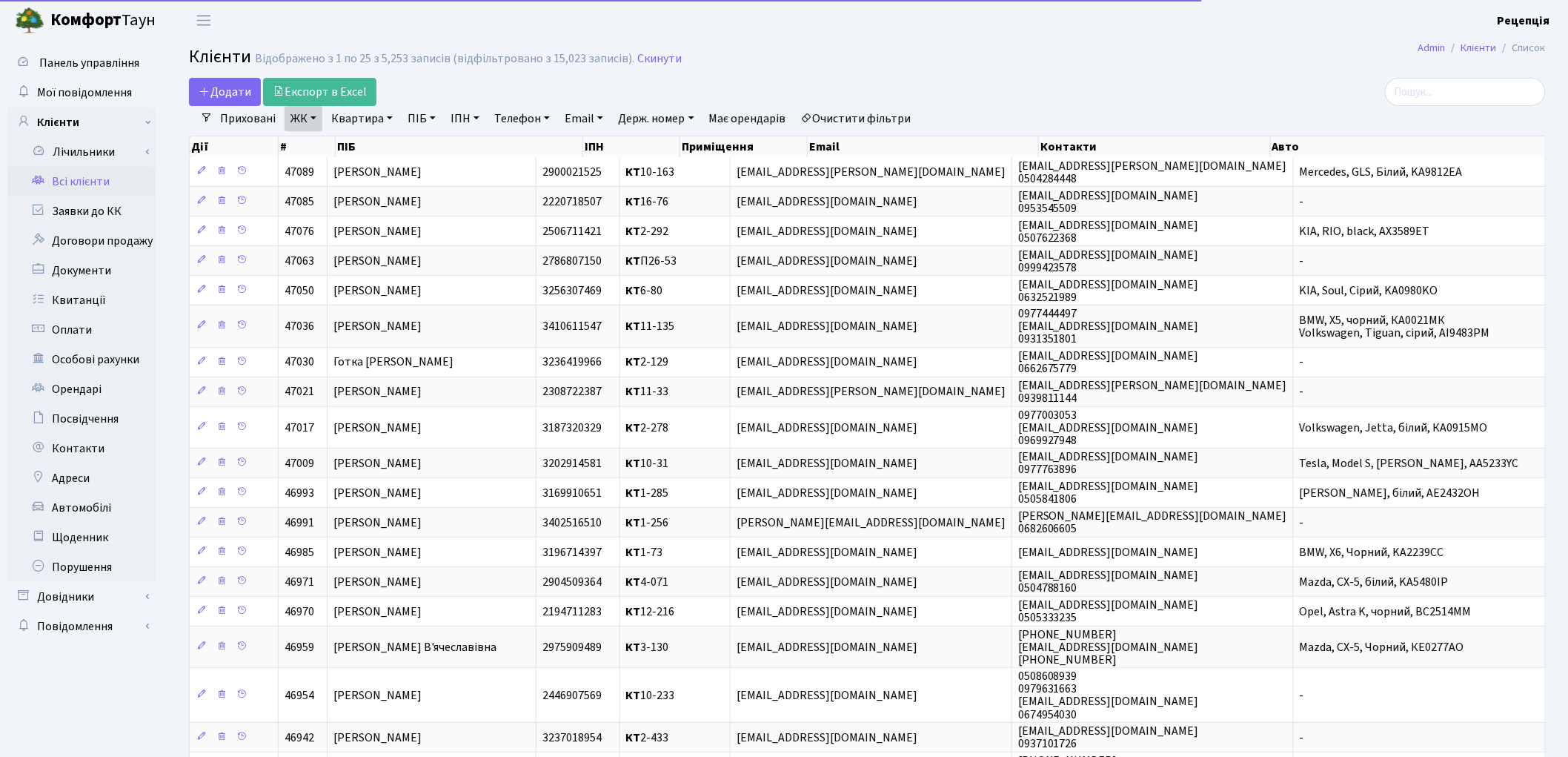
click at [354, 123] on link "Квартира" at bounding box center [362, 118] width 74 height 25
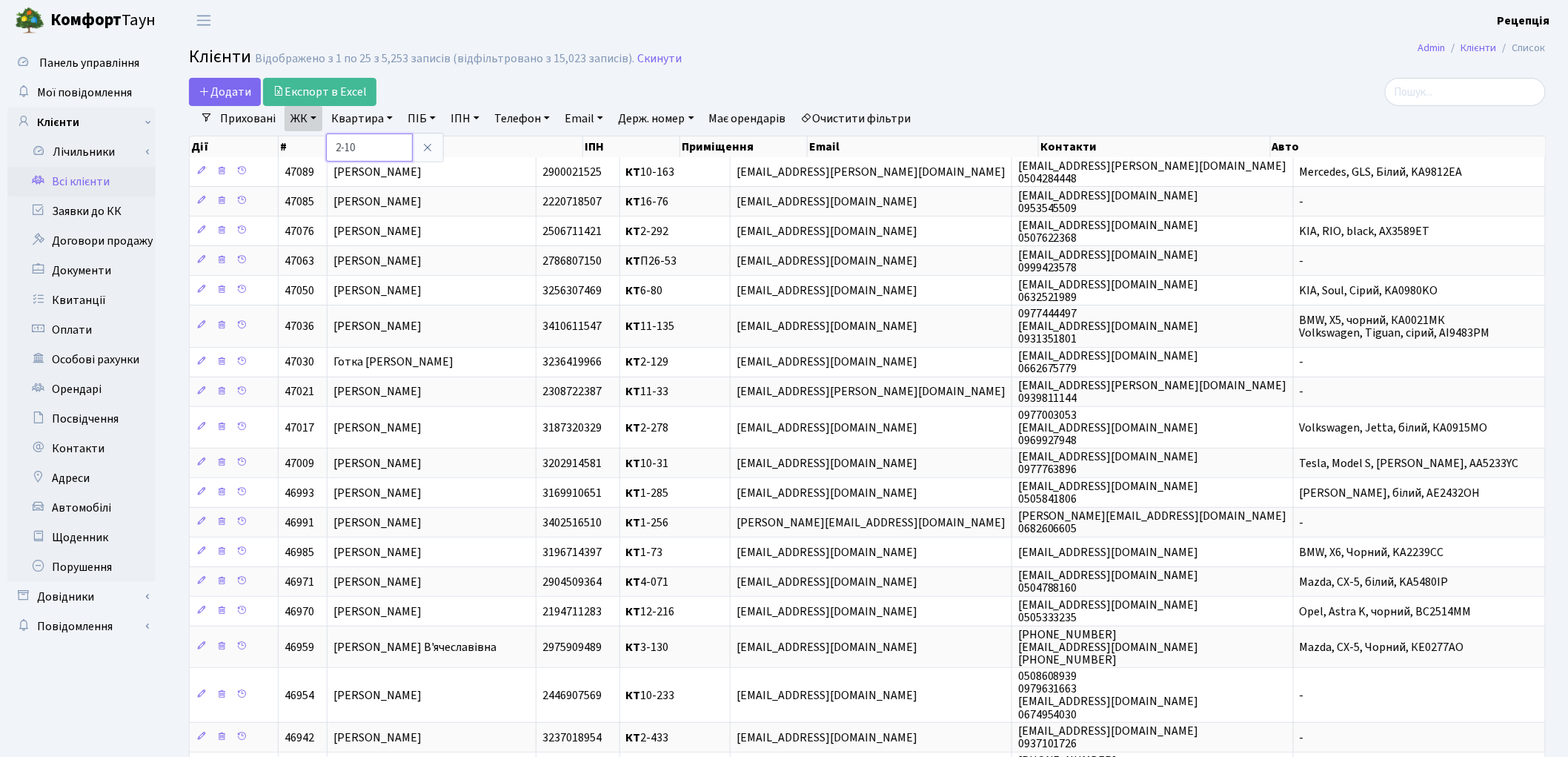
type input "2-10"
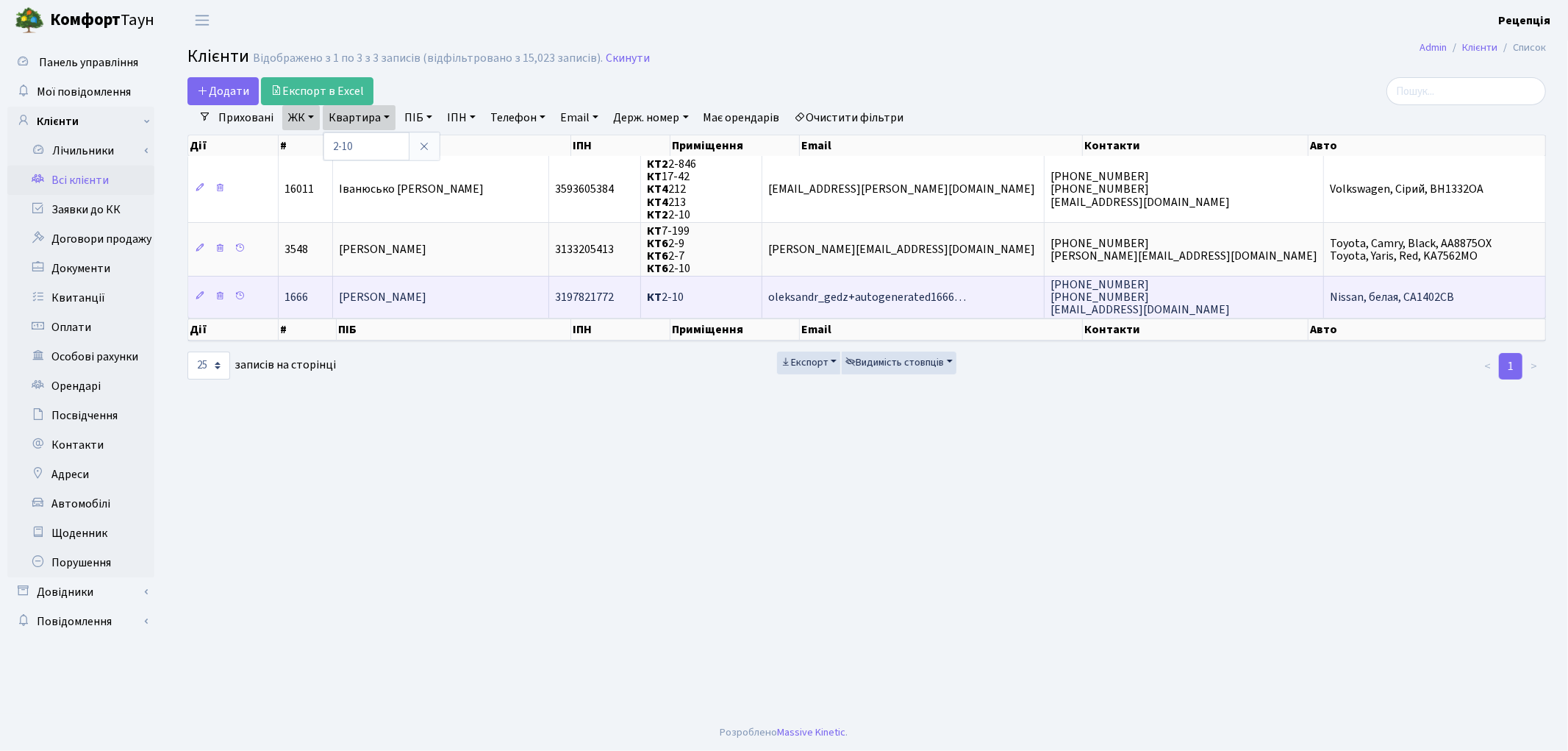
click at [520, 292] on td "[PERSON_NAME]" at bounding box center [441, 297] width 216 height 41
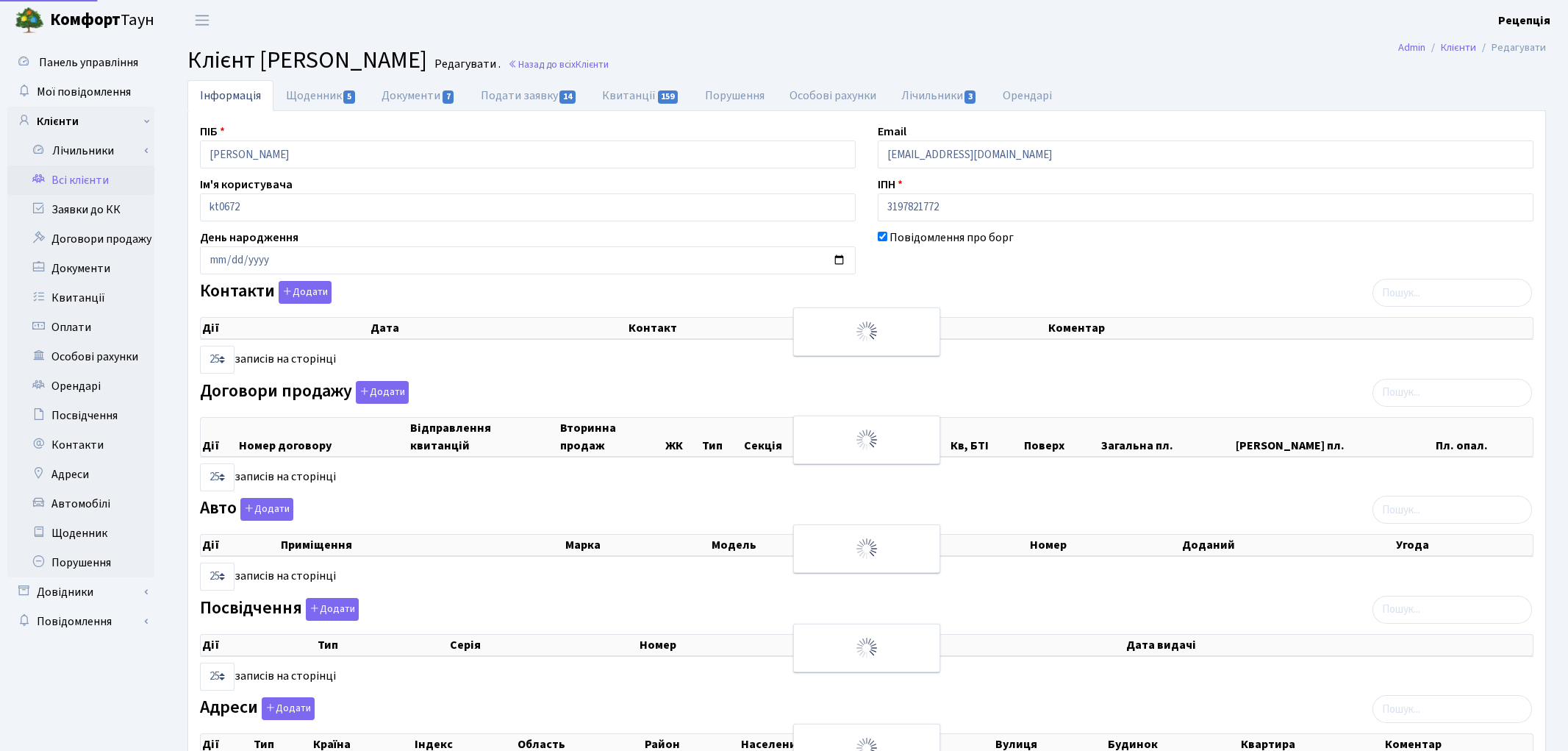
select select "25"
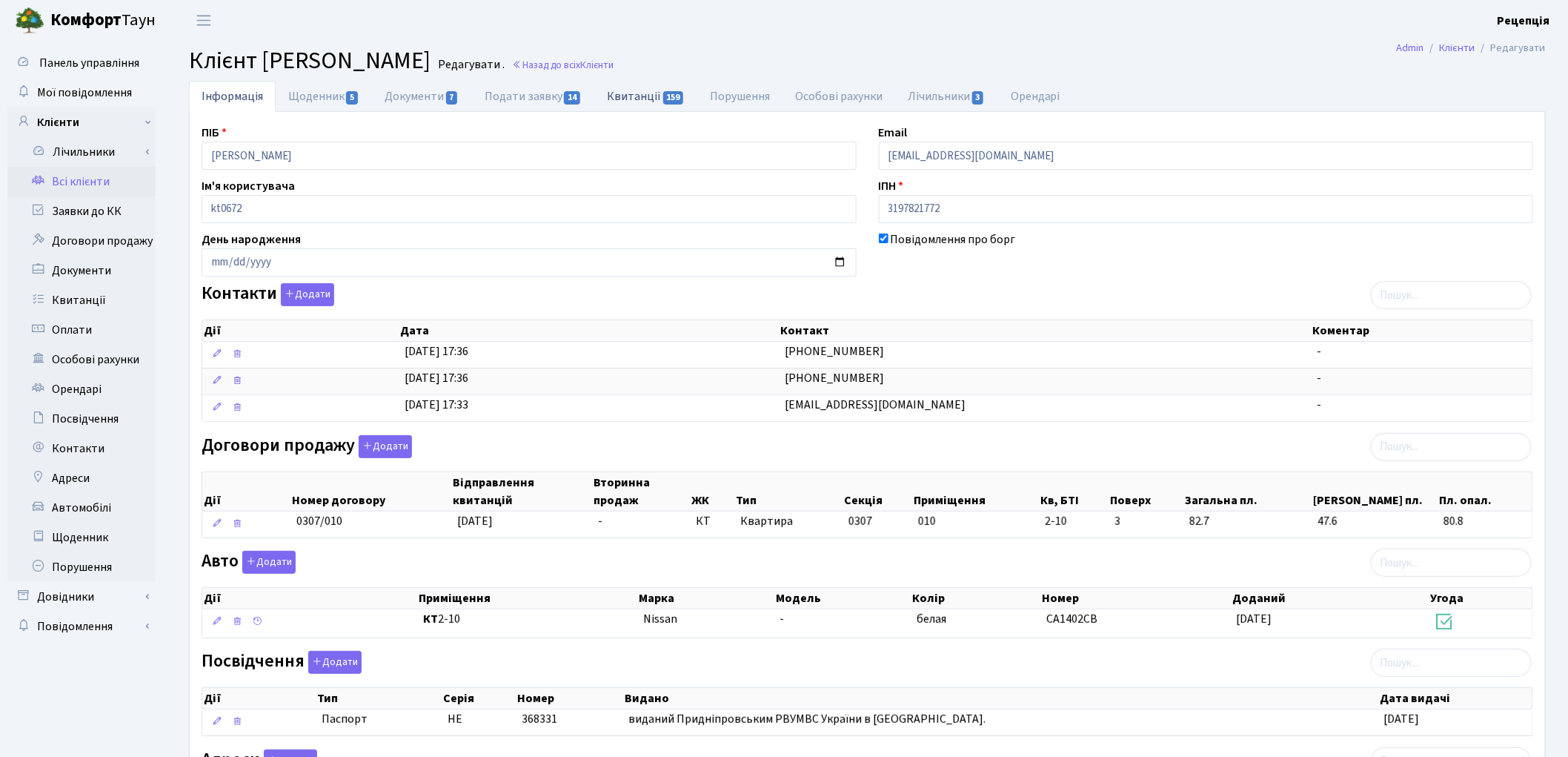
click at [626, 98] on link "Квитанції 159" at bounding box center [645, 96] width 103 height 30
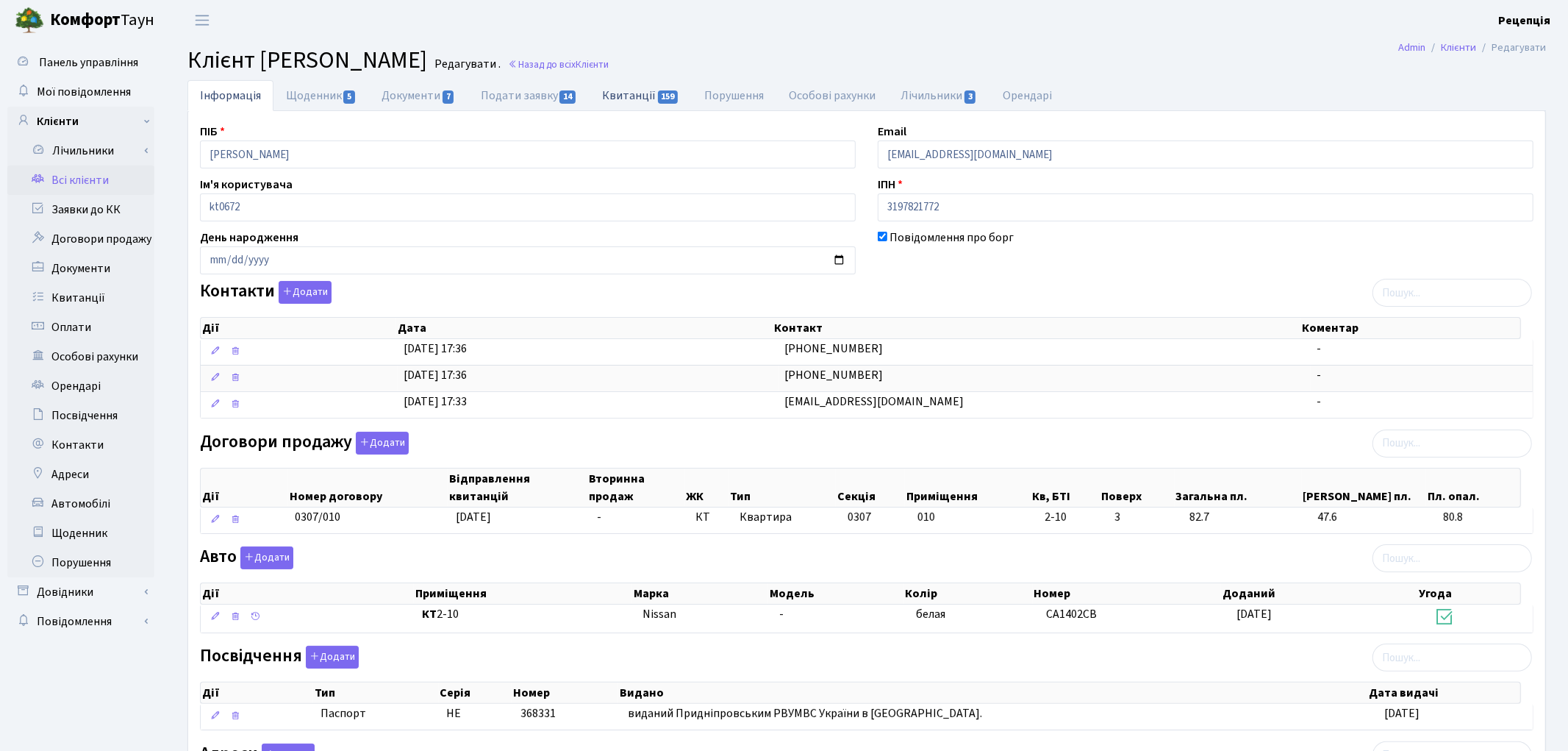
select select "25"
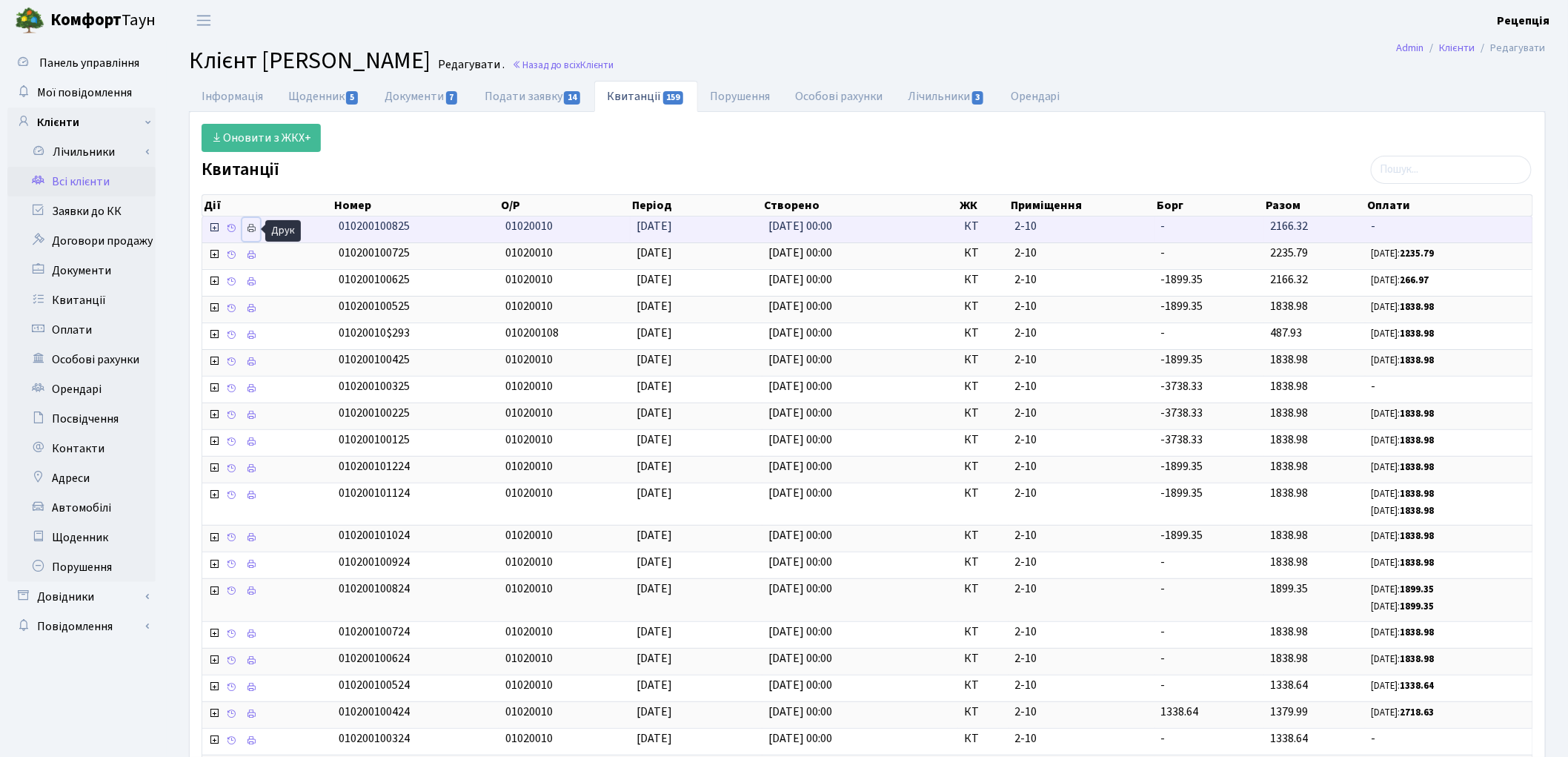
click at [249, 228] on icon at bounding box center [251, 228] width 10 height 10
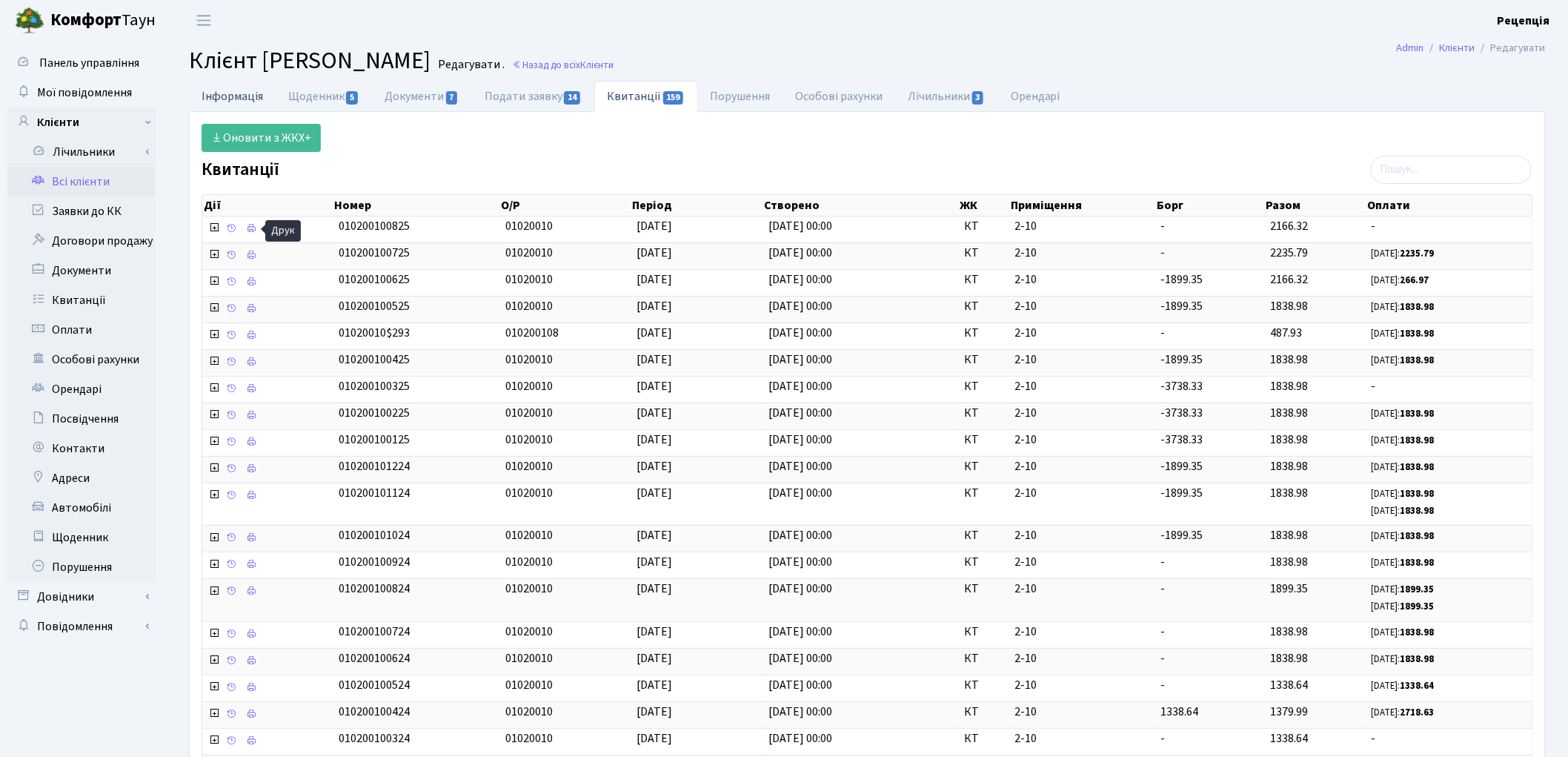
click at [230, 103] on link "Інформація" at bounding box center [232, 96] width 87 height 30
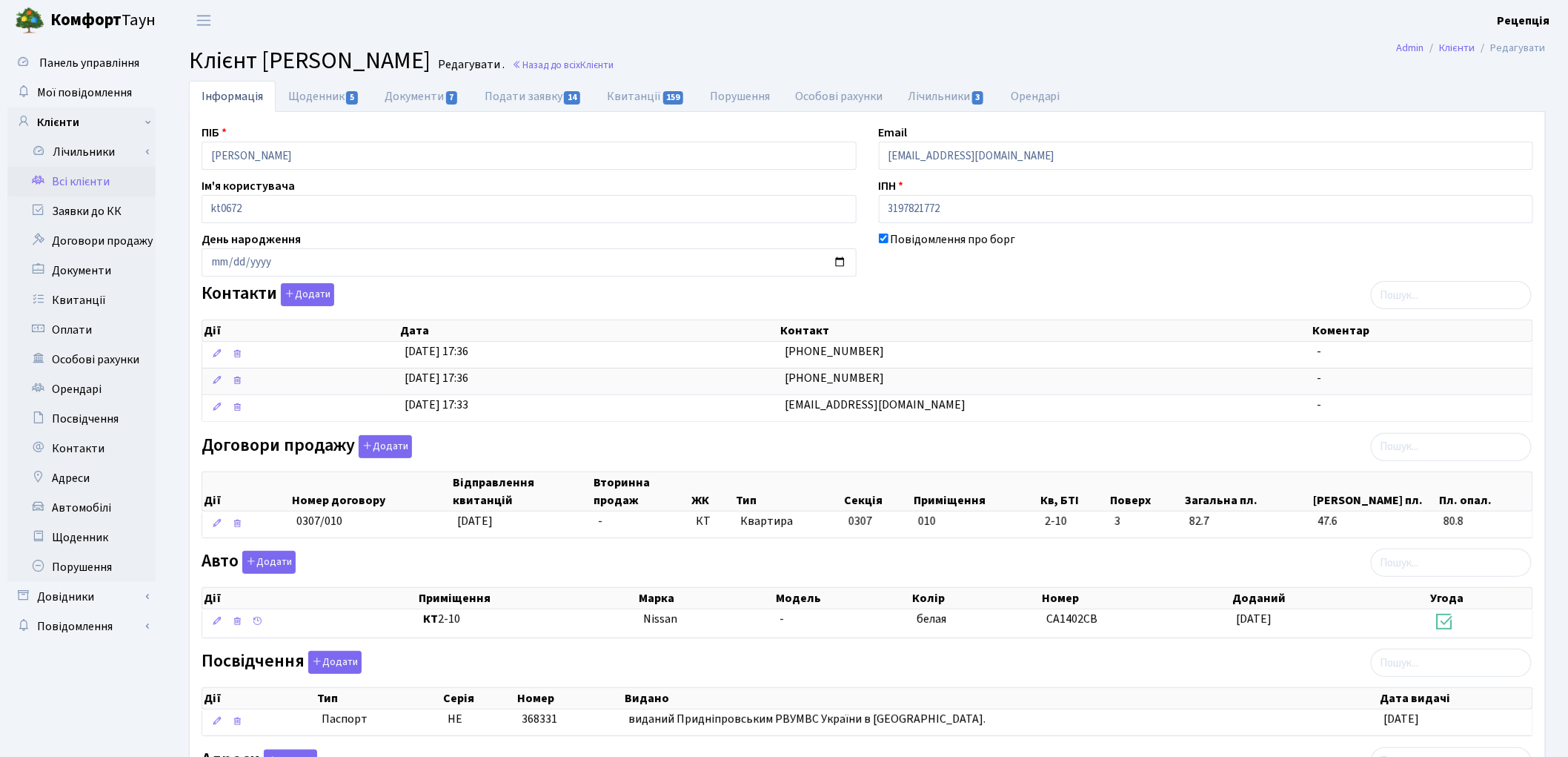
drag, startPoint x: 917, startPoint y: 407, endPoint x: 724, endPoint y: 423, distance: 193.7
click at [724, 422] on table "Дії Дата Контакт Коментар 28.08.2012, 17:36 (050) 685-72-31 - 28.08.2012, 17:36…" at bounding box center [867, 382] width 1332 height 80
copy \<\/span\>\a "[EMAIL_ADDRESS][DOMAIN_NAME]"
click at [1115, 157] on input "[EMAIL_ADDRESS][DOMAIN_NAME]" at bounding box center [1206, 156] width 655 height 28
drag, startPoint x: 1115, startPoint y: 156, endPoint x: 878, endPoint y: 172, distance: 237.5
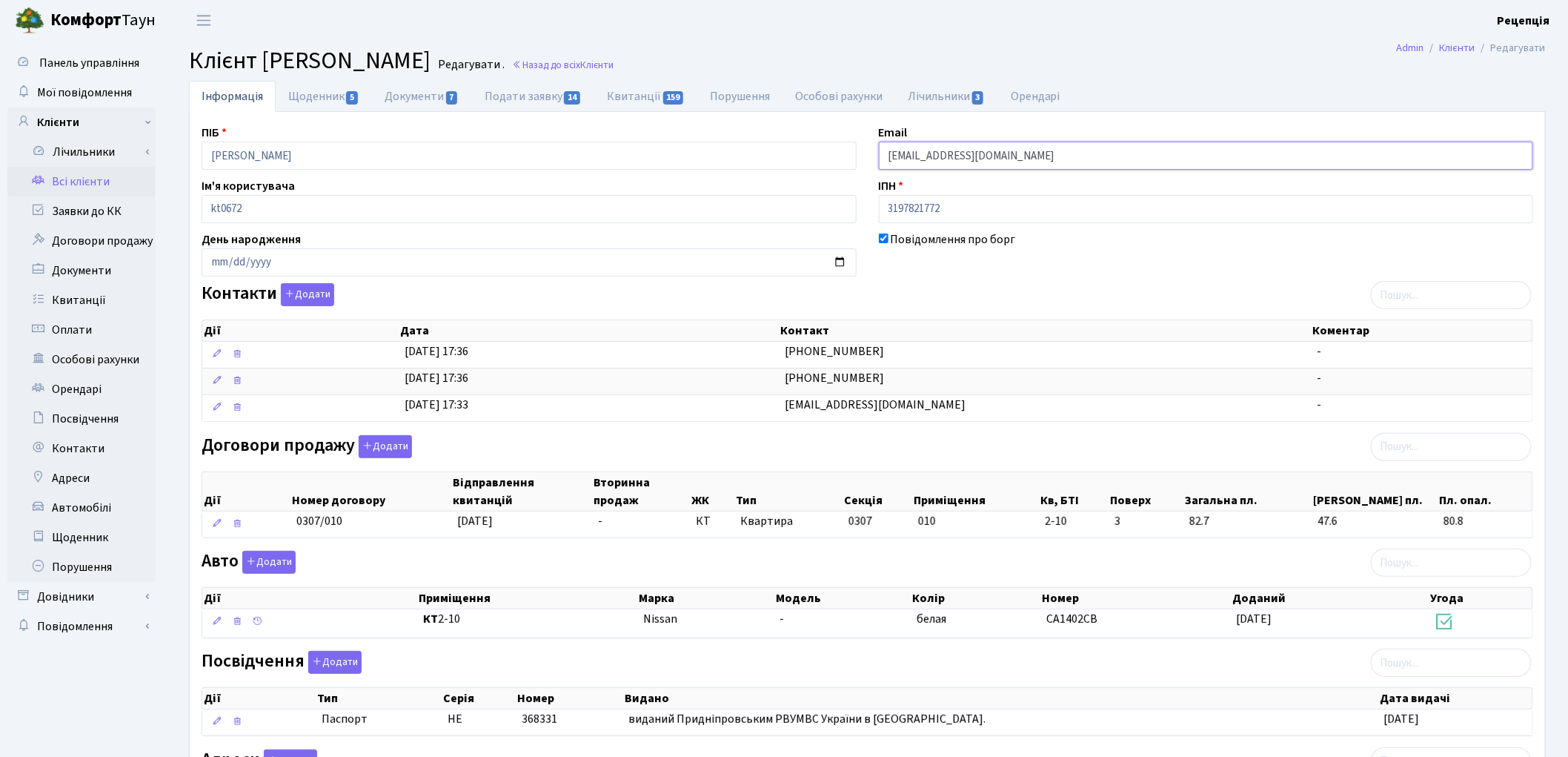
click at [878, 172] on div "ПІБ Гедз Олександр Михайлович Email oleksandr_gedz+autogenerated1666@ukr.net Ім…" at bounding box center [867, 498] width 1354 height 750
paste input "[EMAIL_ADDRESS][DOMAIN_NAME]"
click at [904, 157] on input "[EMAIL_ADDRESS][DOMAIN_NAME]" at bounding box center [1206, 156] width 655 height 28
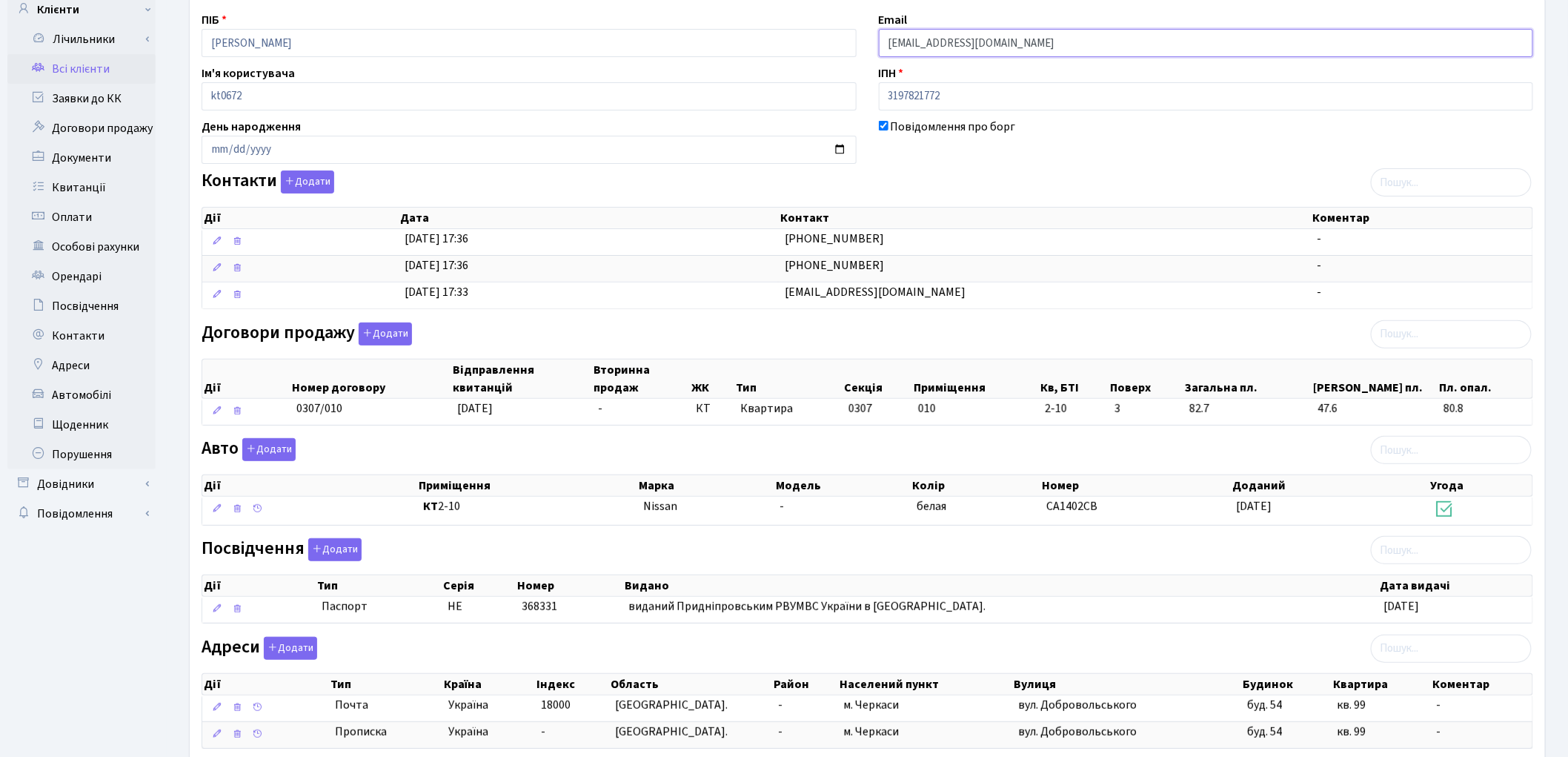
scroll to position [211, 0]
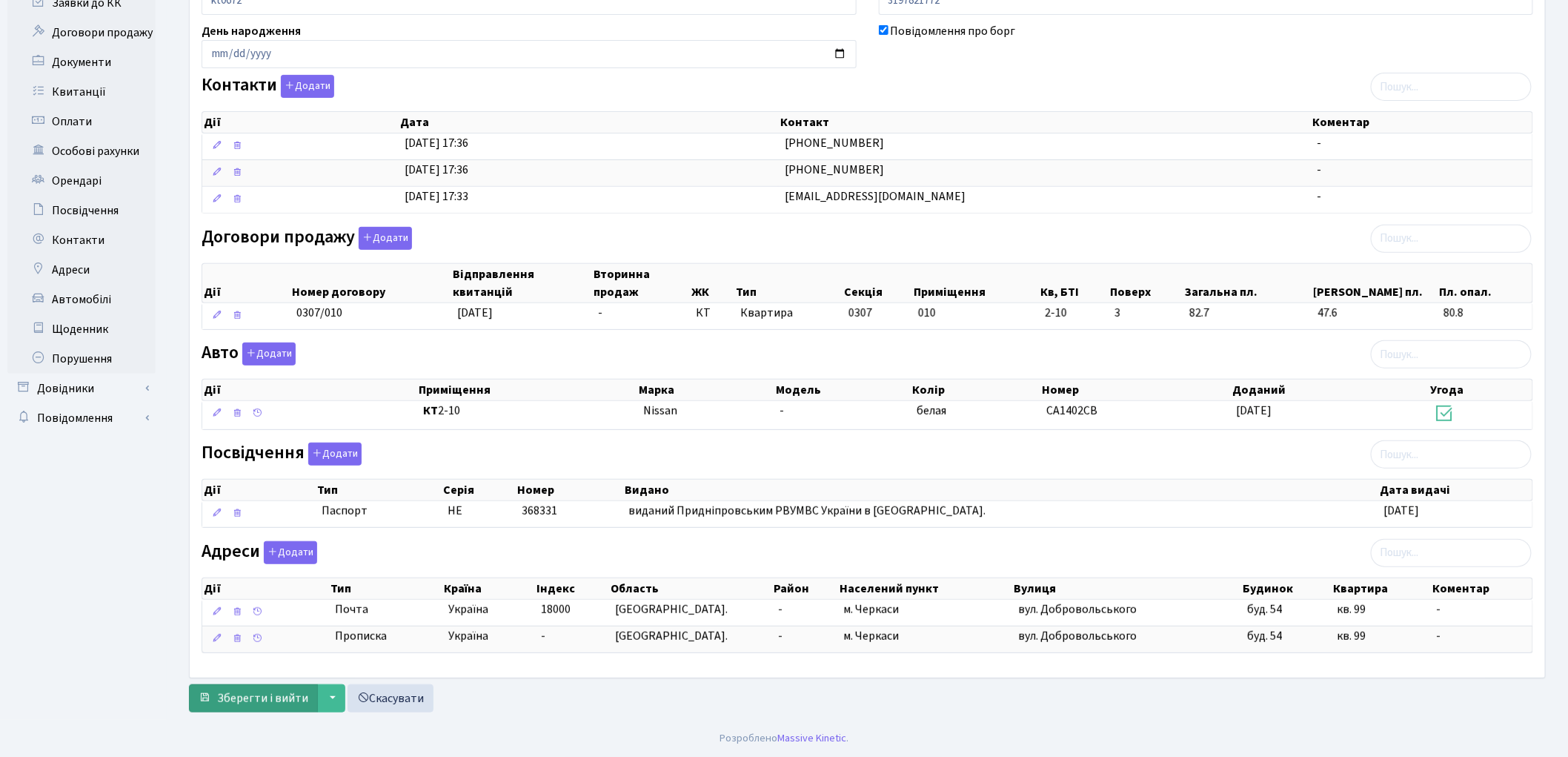
type input "oleksandr_gedz@ukr.net"
click at [257, 694] on span "Зберегти і вийти" at bounding box center [263, 698] width 91 height 16
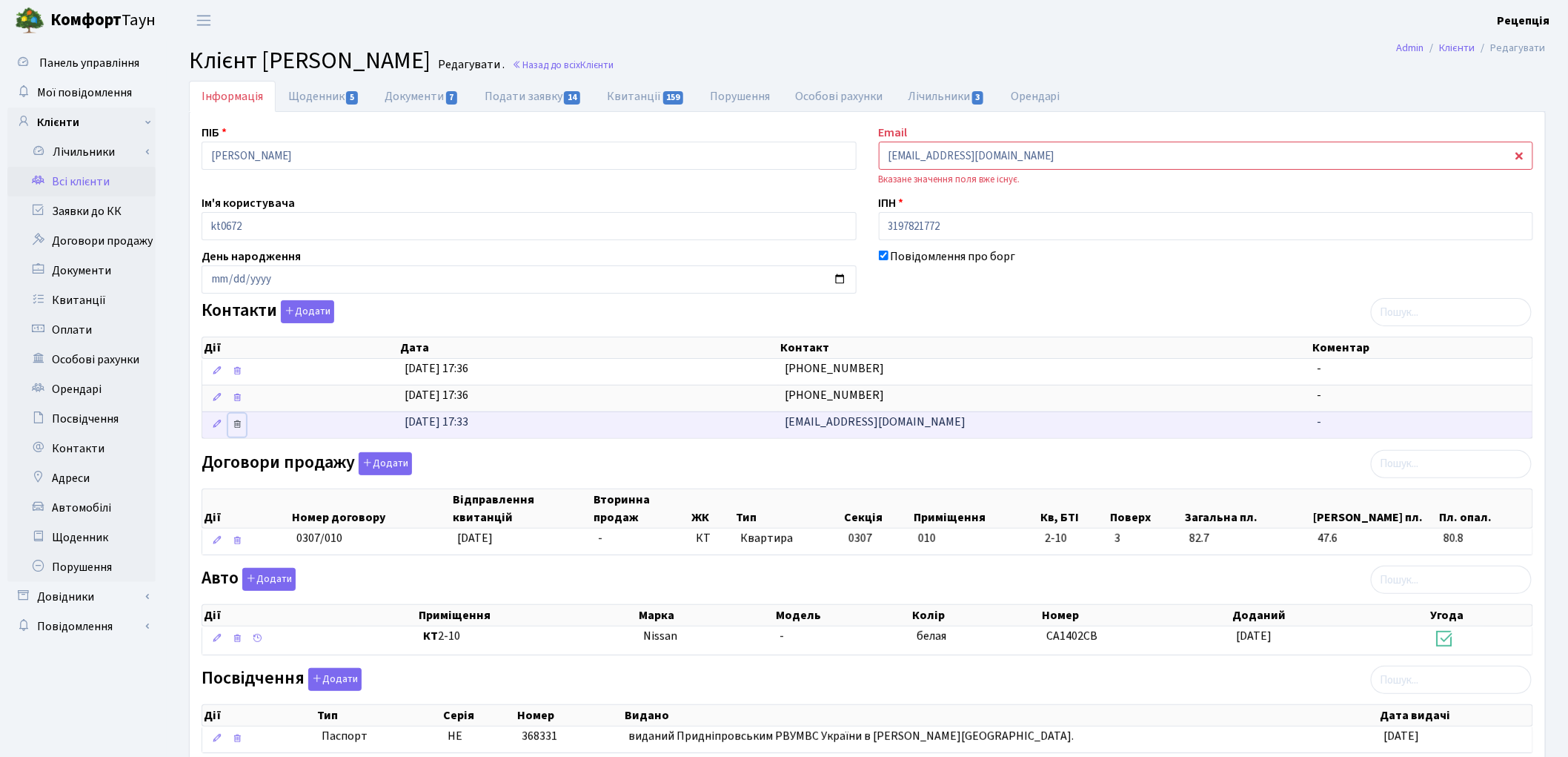
click at [238, 425] on icon at bounding box center [236, 423] width 10 height 10
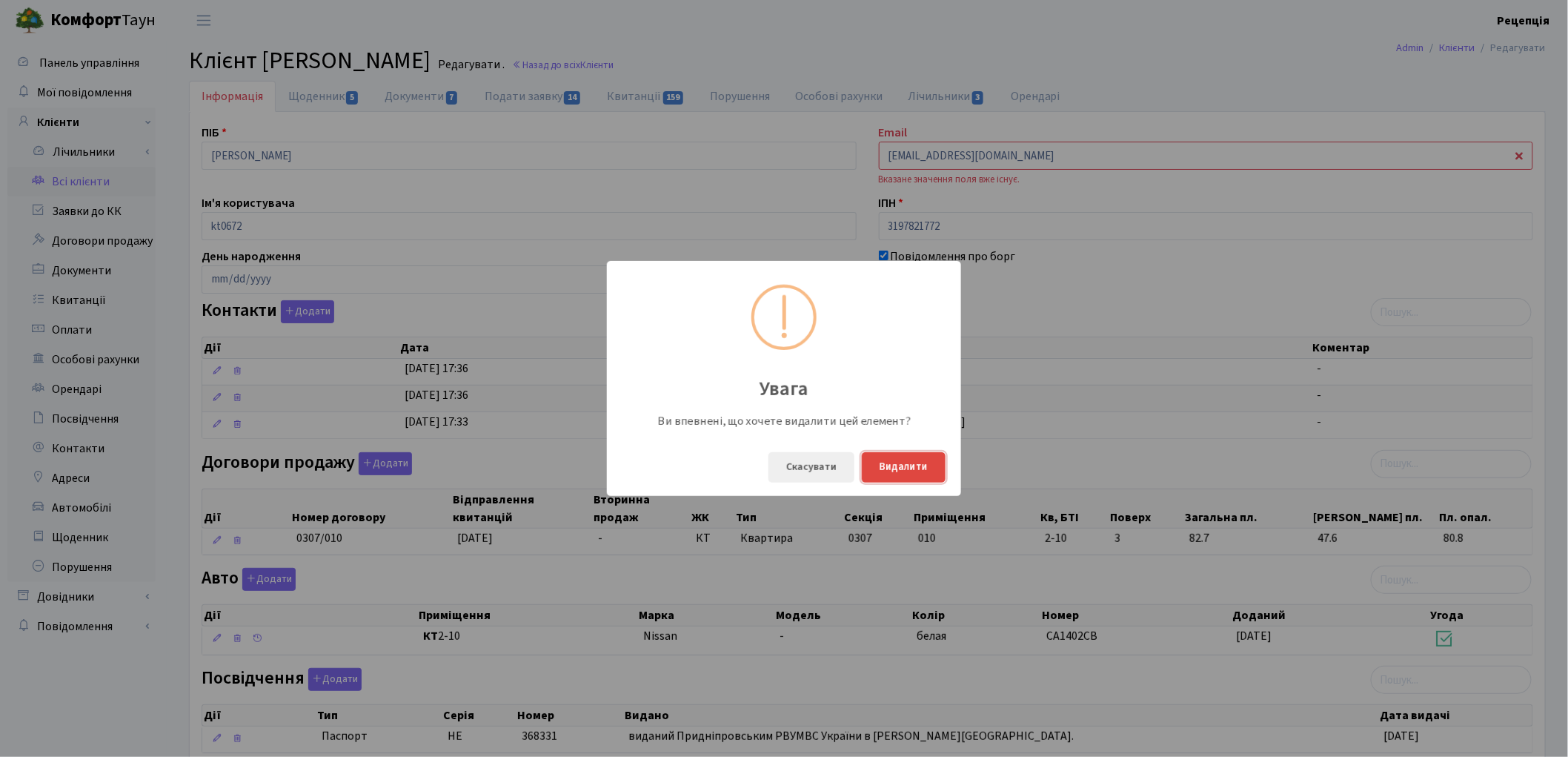
click at [914, 459] on button "Видалити" at bounding box center [903, 468] width 83 height 30
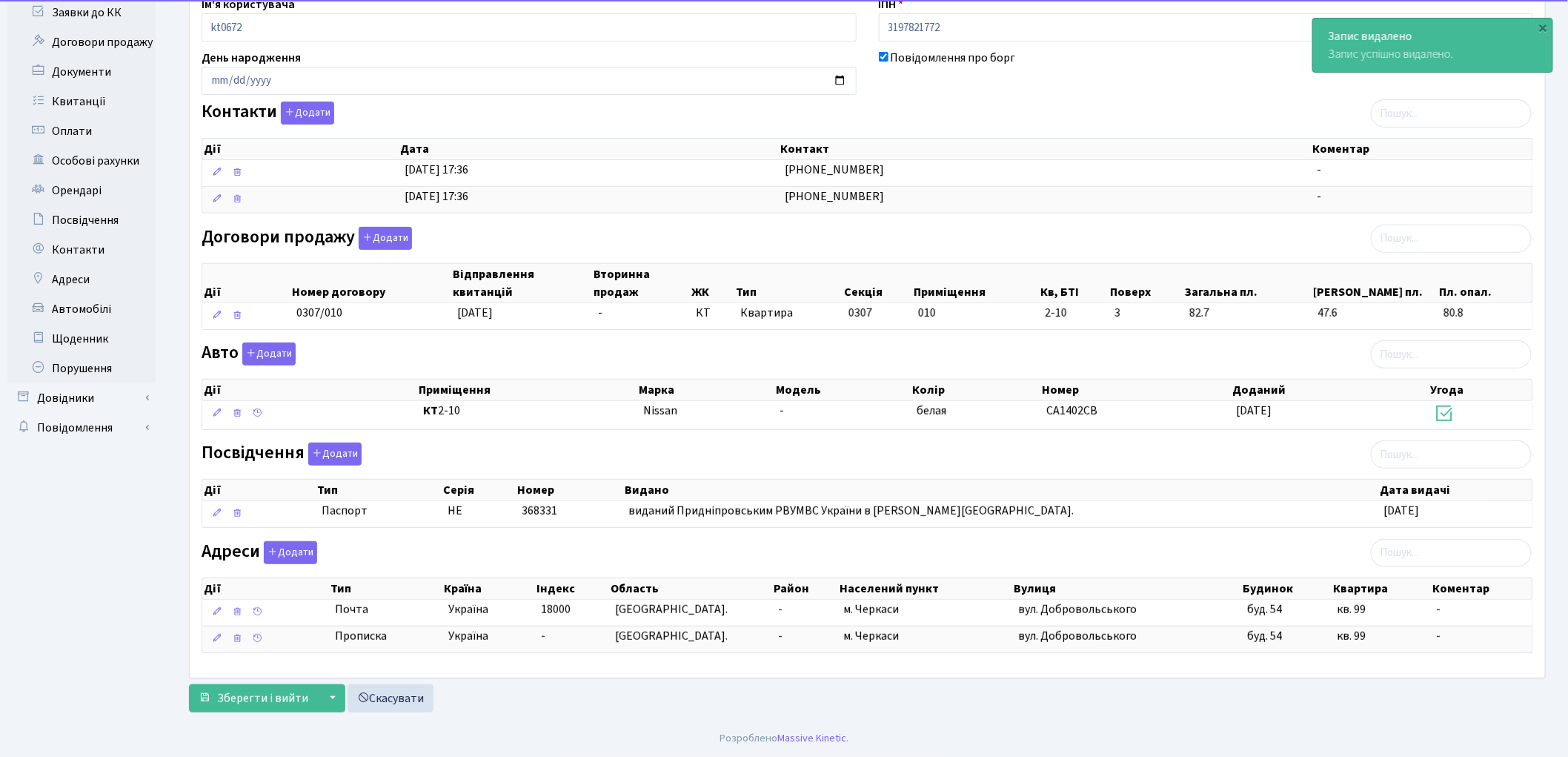
scroll to position [201, 0]
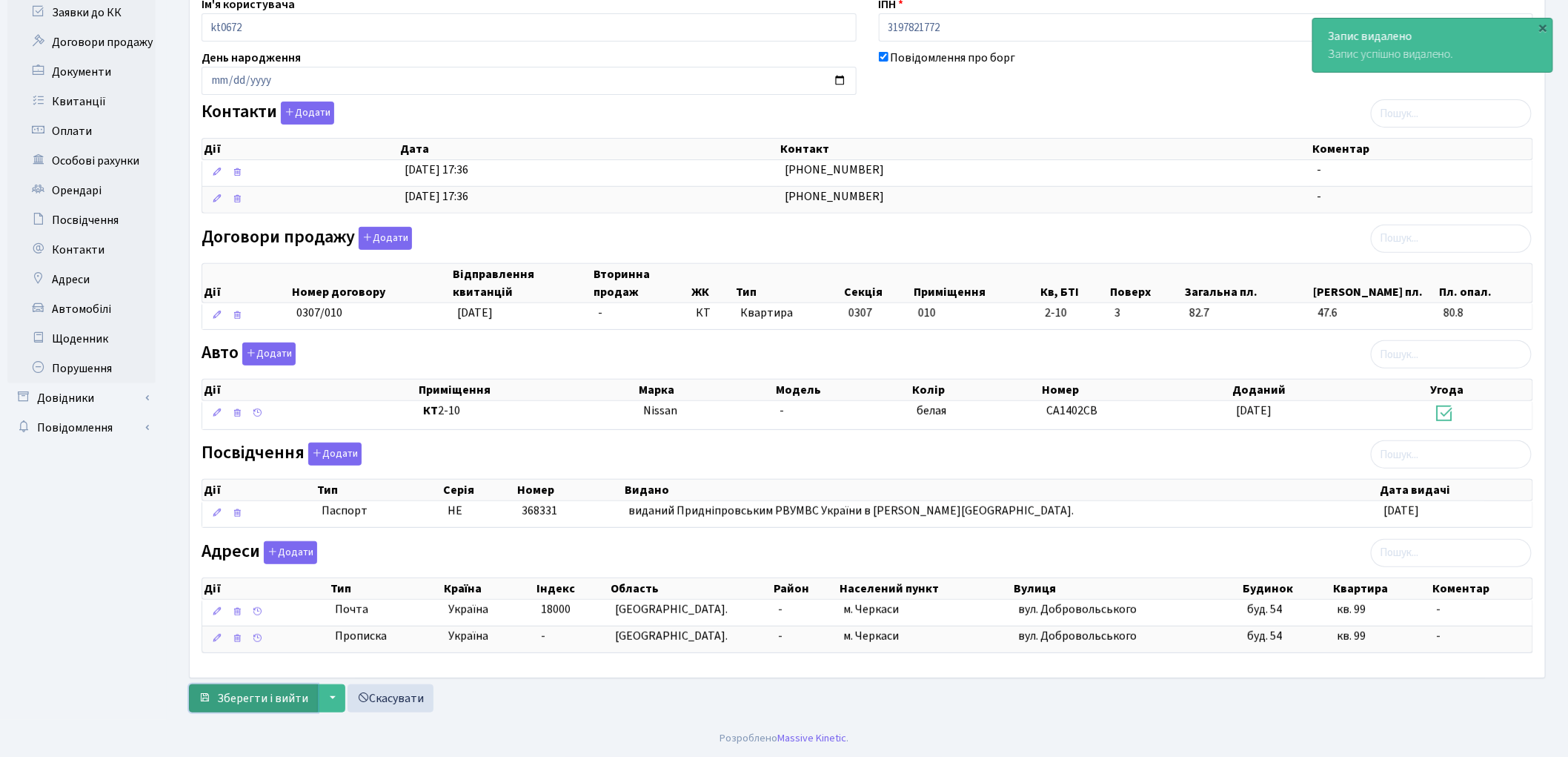
click at [281, 705] on span "Зберегти і вийти" at bounding box center [263, 698] width 91 height 16
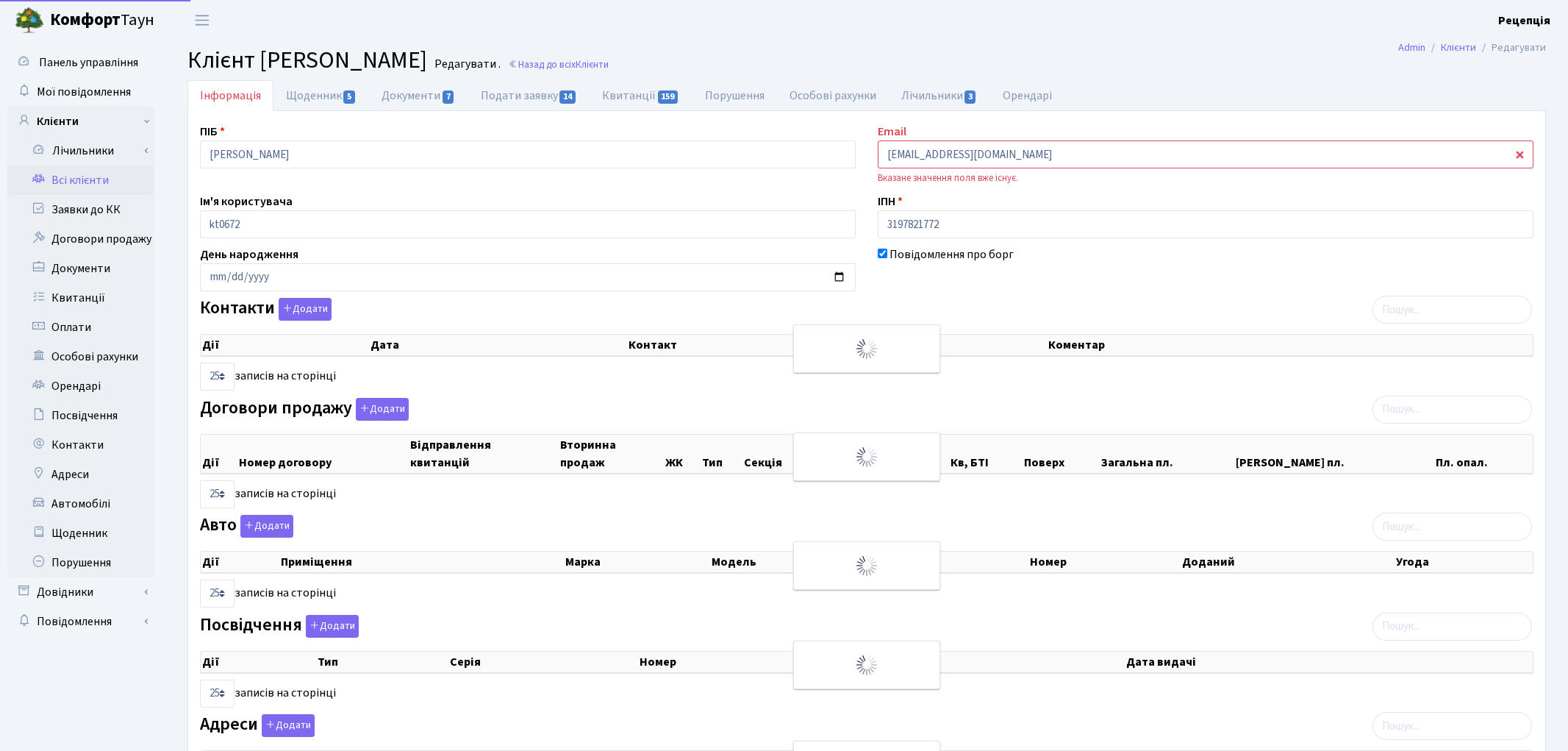
select select "25"
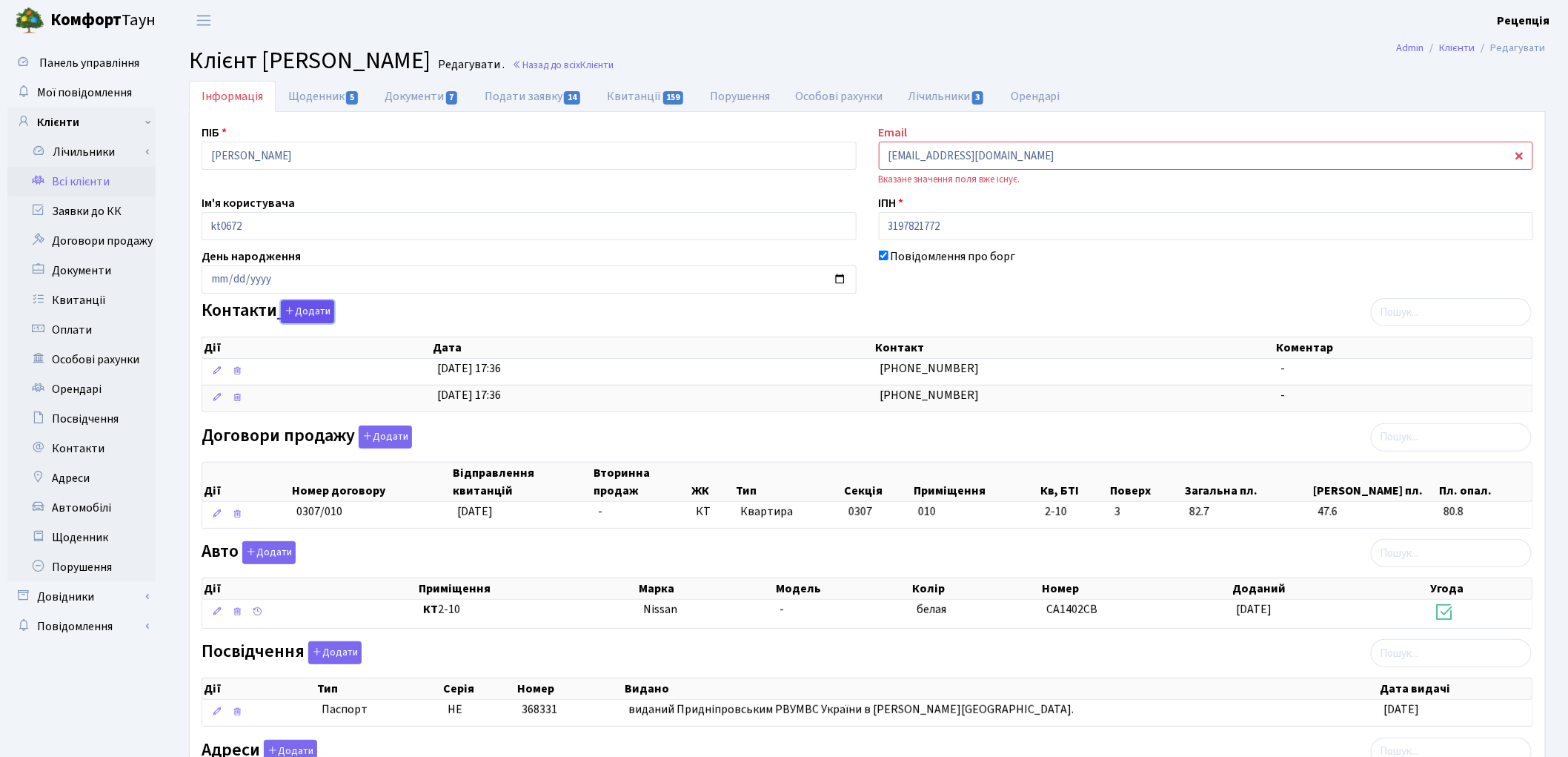
click at [293, 309] on icon "button" at bounding box center [289, 310] width 10 height 10
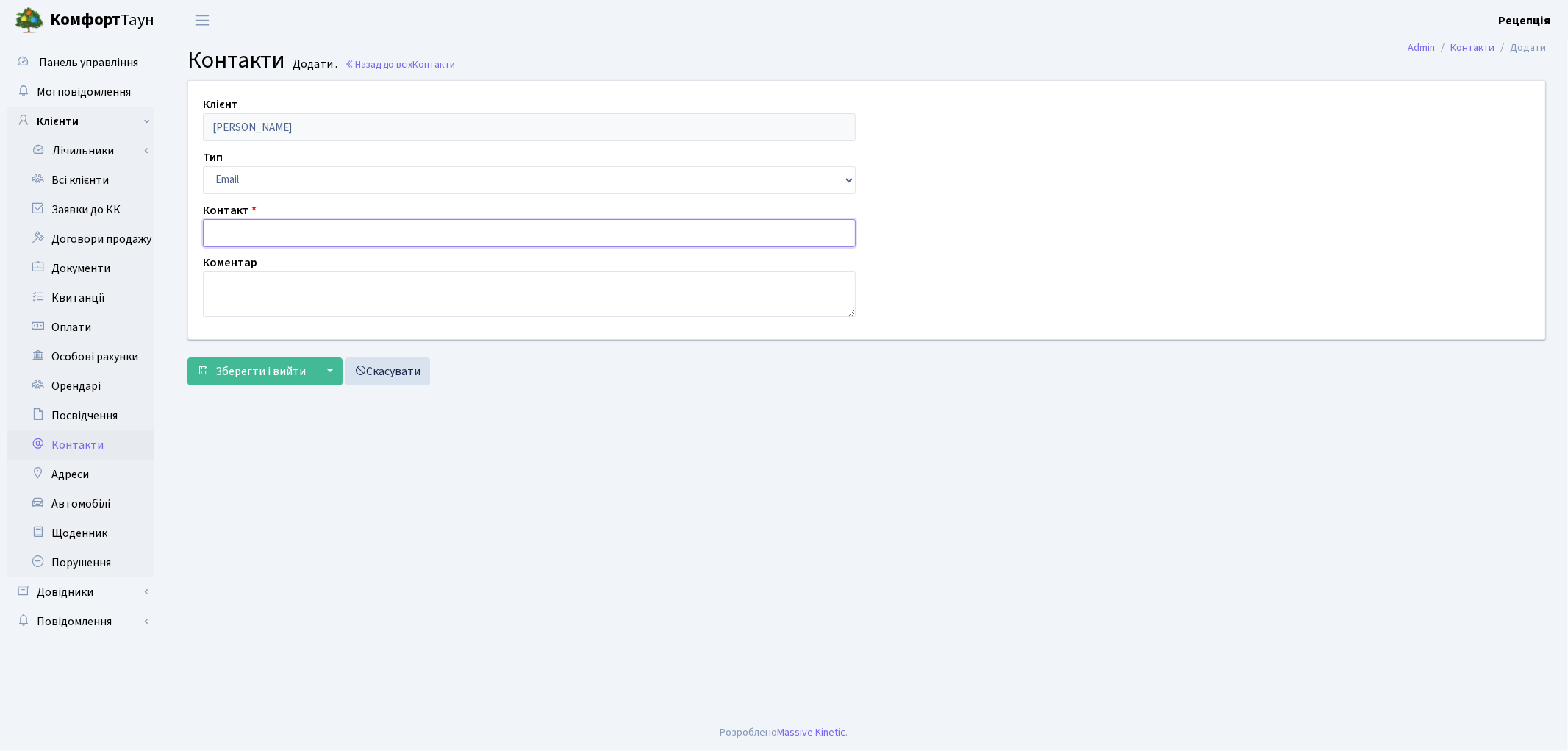
click at [247, 238] on input "text" at bounding box center [529, 232] width 653 height 28
paste input "[EMAIL_ADDRESS][DOMAIN_NAME]"
click at [231, 233] on input "[EMAIL_ADDRESS][DOMAIN_NAME]" at bounding box center [529, 232] width 653 height 28
type input "[EMAIL_ADDRESS][DOMAIN_NAME]"
click at [241, 374] on span "Зберегти і вийти" at bounding box center [261, 372] width 91 height 16
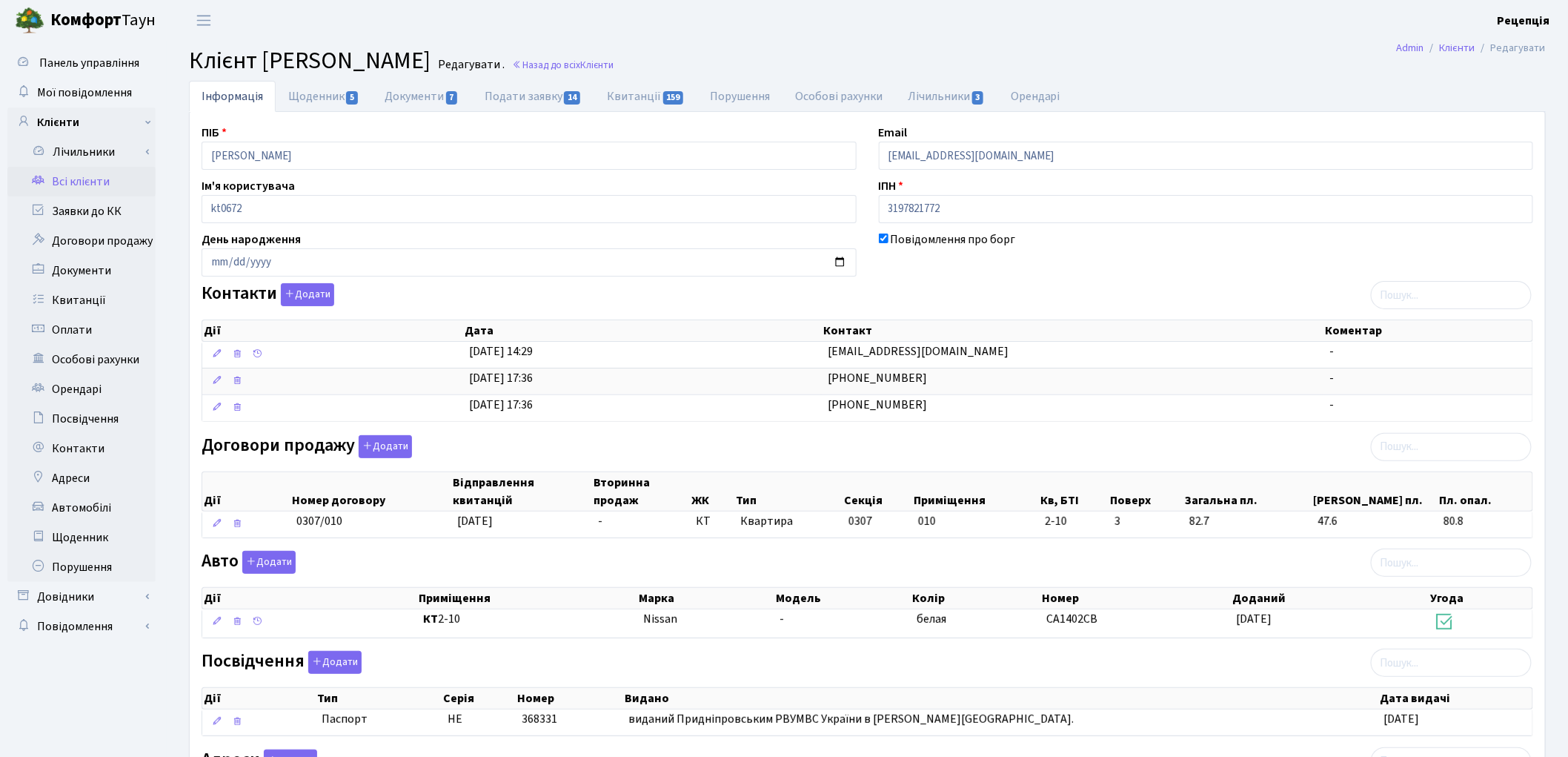
click at [111, 180] on link "Всі клієнти" at bounding box center [81, 181] width 148 height 30
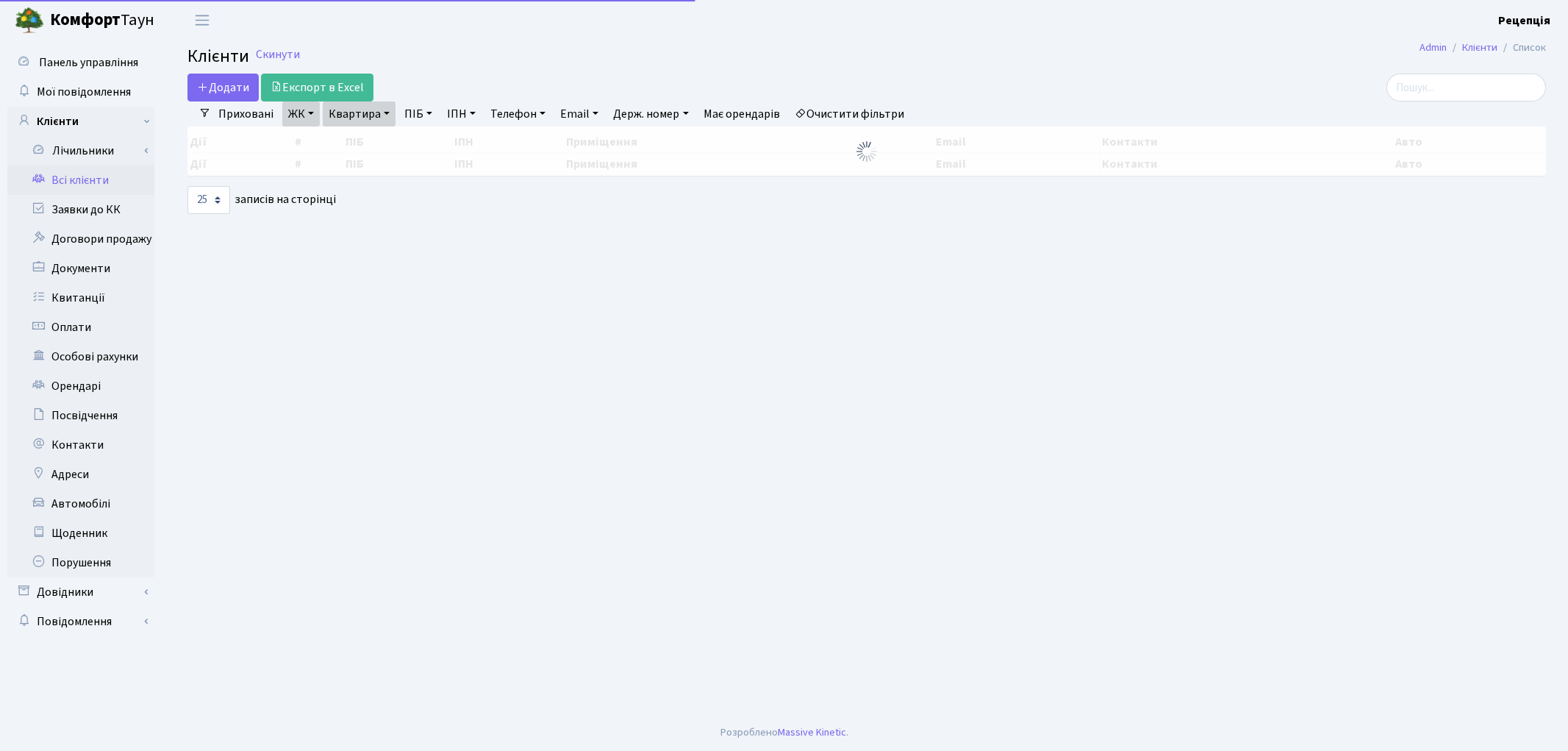
select select "25"
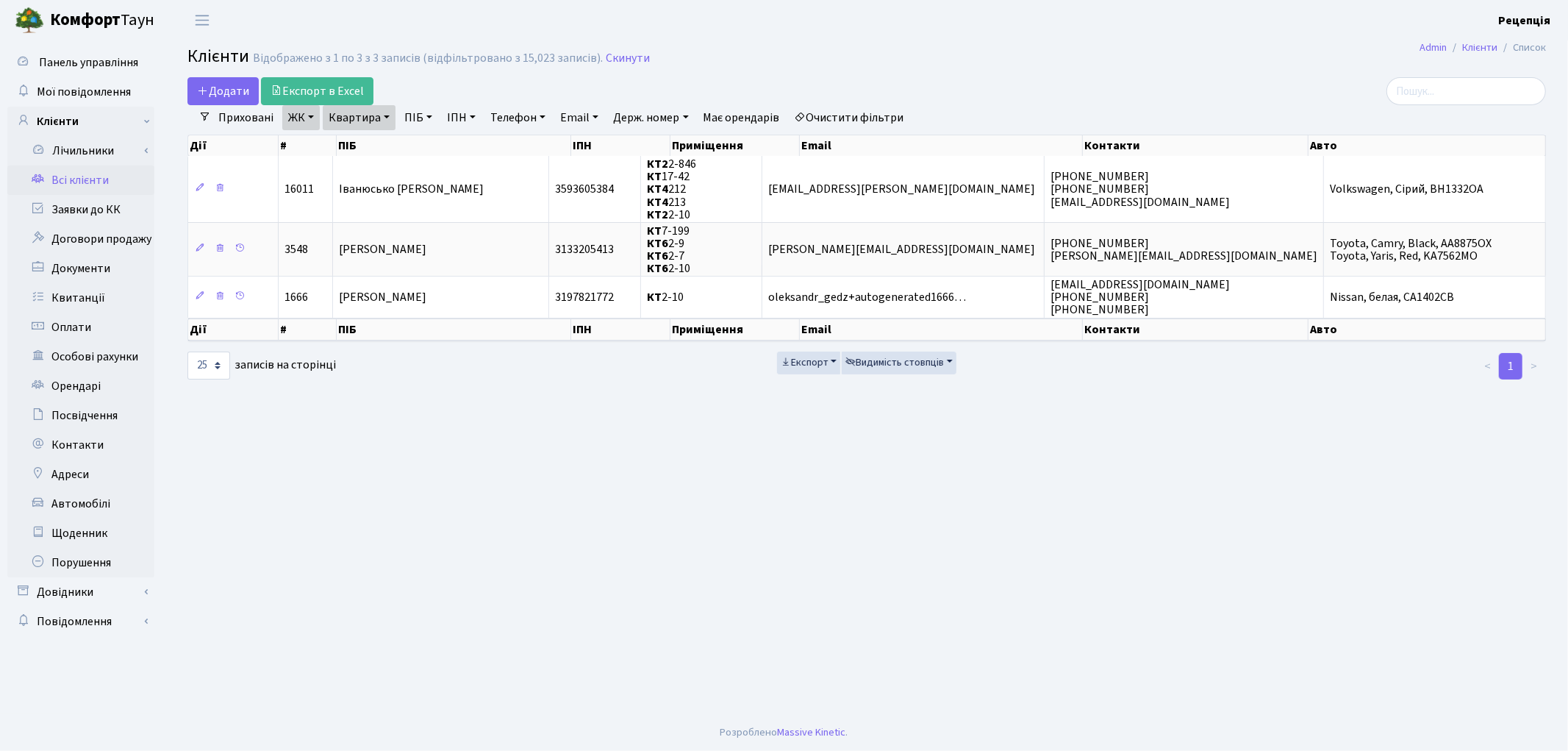
click at [842, 115] on link "Очистити фільтри" at bounding box center [849, 117] width 122 height 25
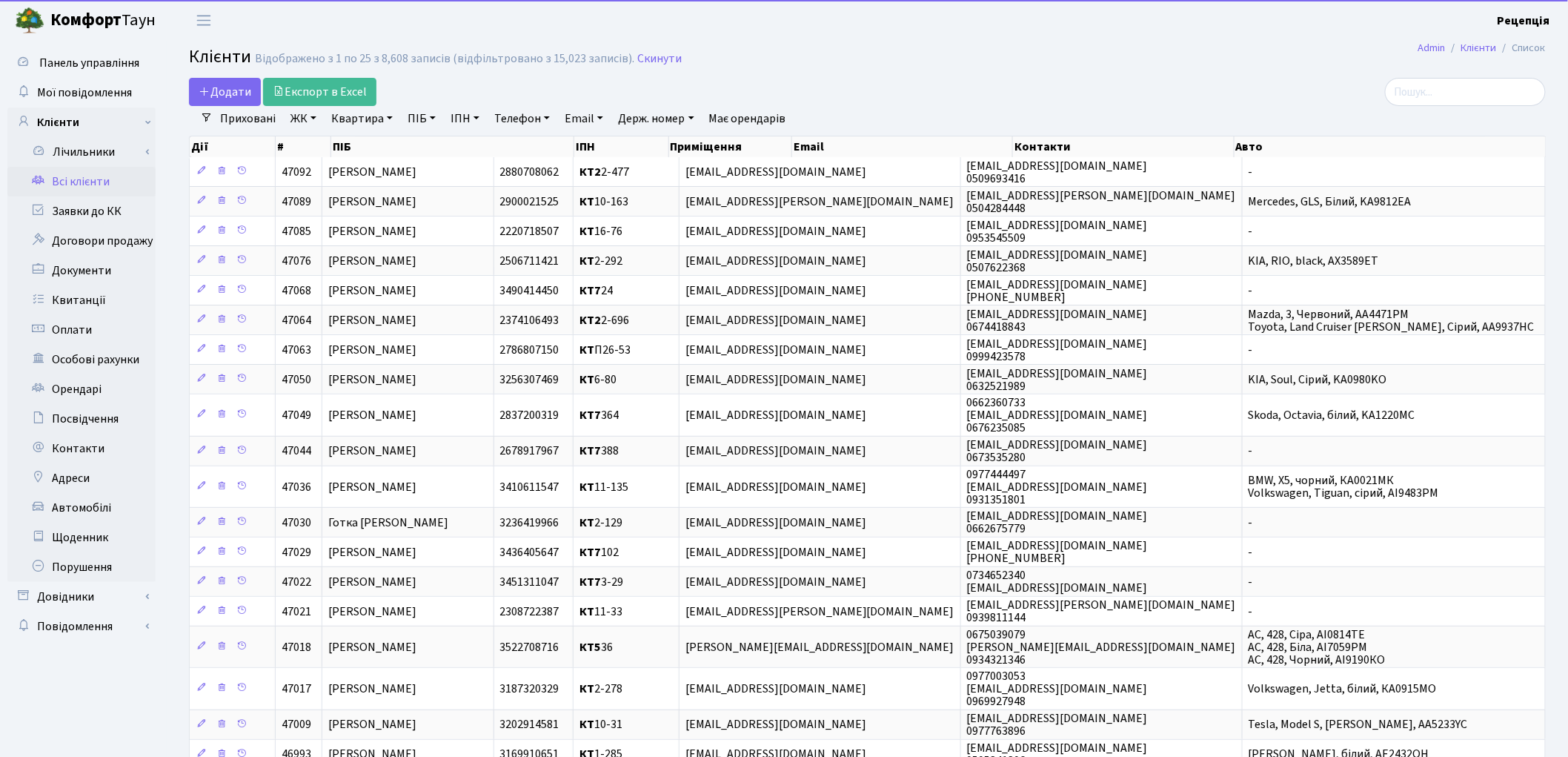
click at [593, 117] on link "Email" at bounding box center [584, 118] width 51 height 25
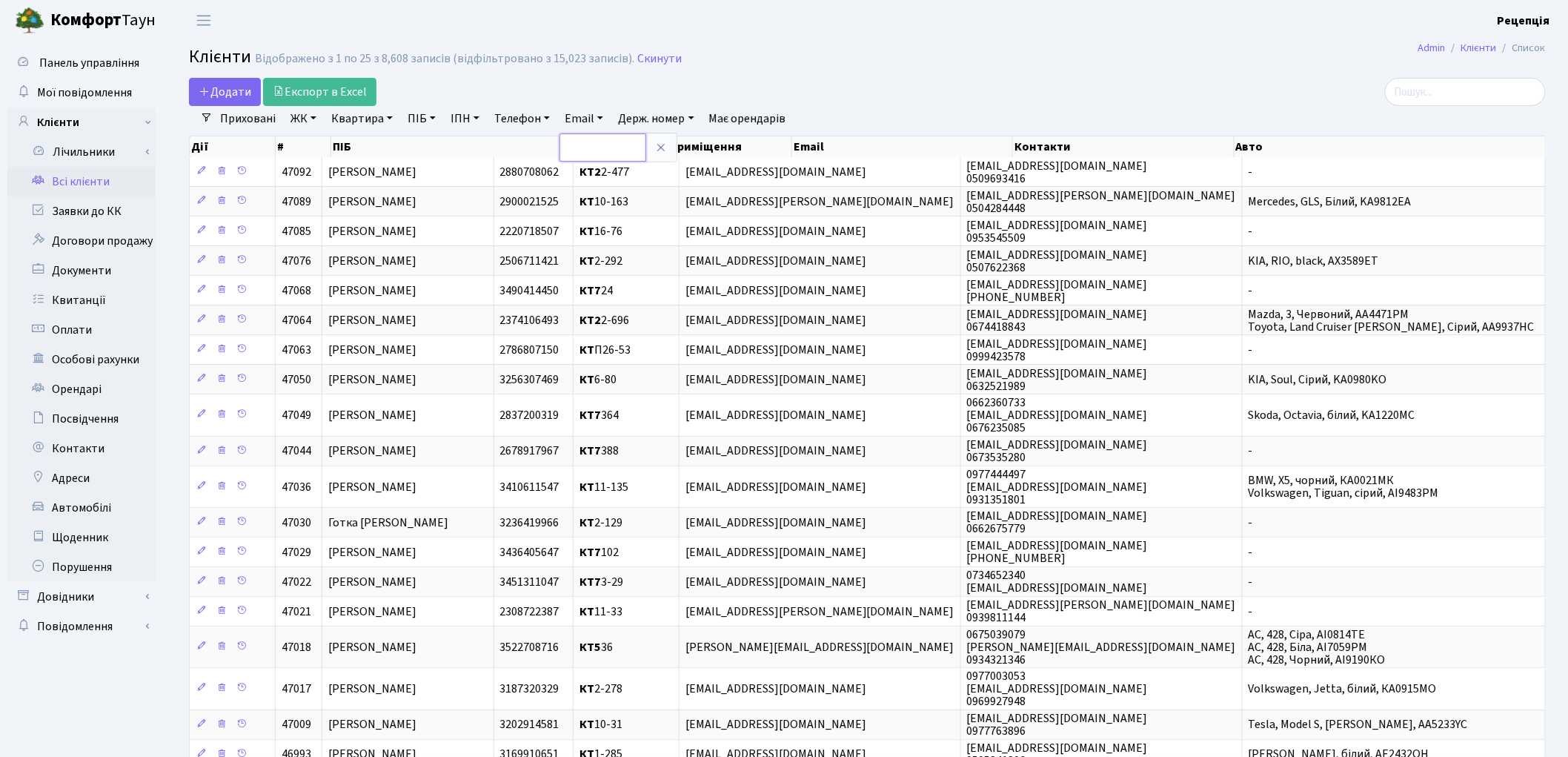
paste input "[EMAIL_ADDRESS][DOMAIN_NAME]"
type input "[EMAIL_ADDRESS][DOMAIN_NAME]"
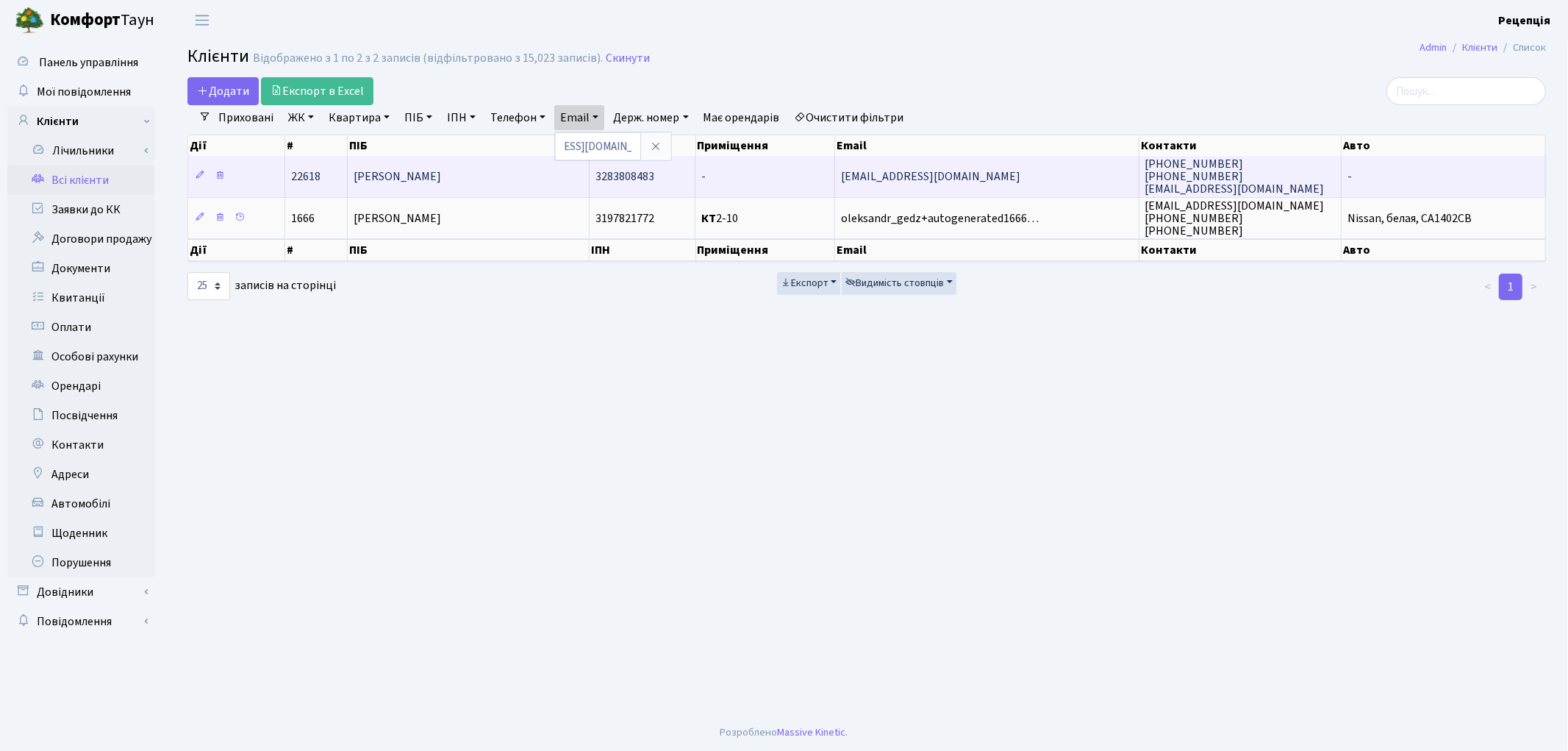
click at [545, 175] on td "[PERSON_NAME]" at bounding box center [468, 176] width 242 height 41
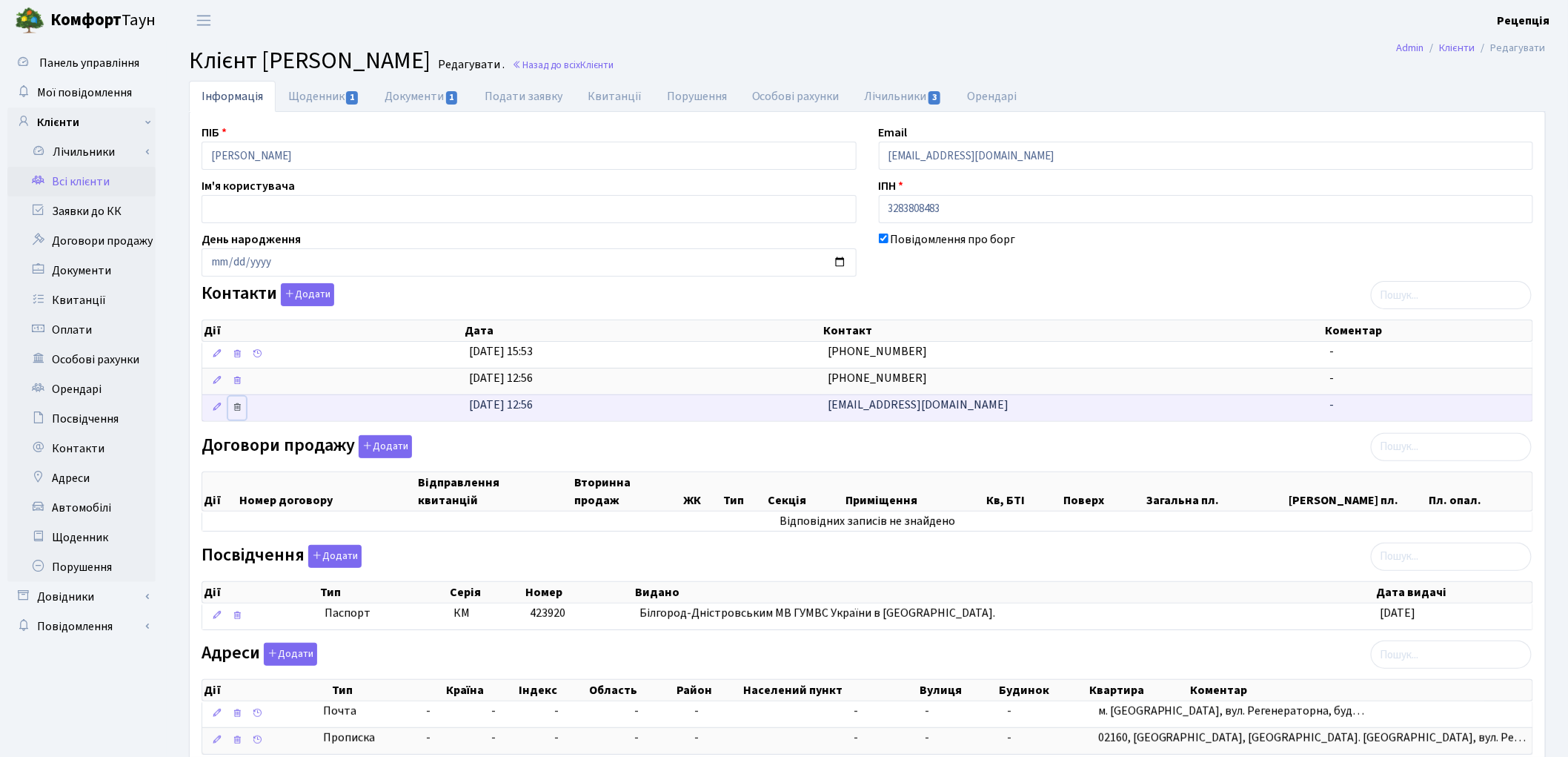
click at [239, 409] on icon at bounding box center [236, 407] width 10 height 10
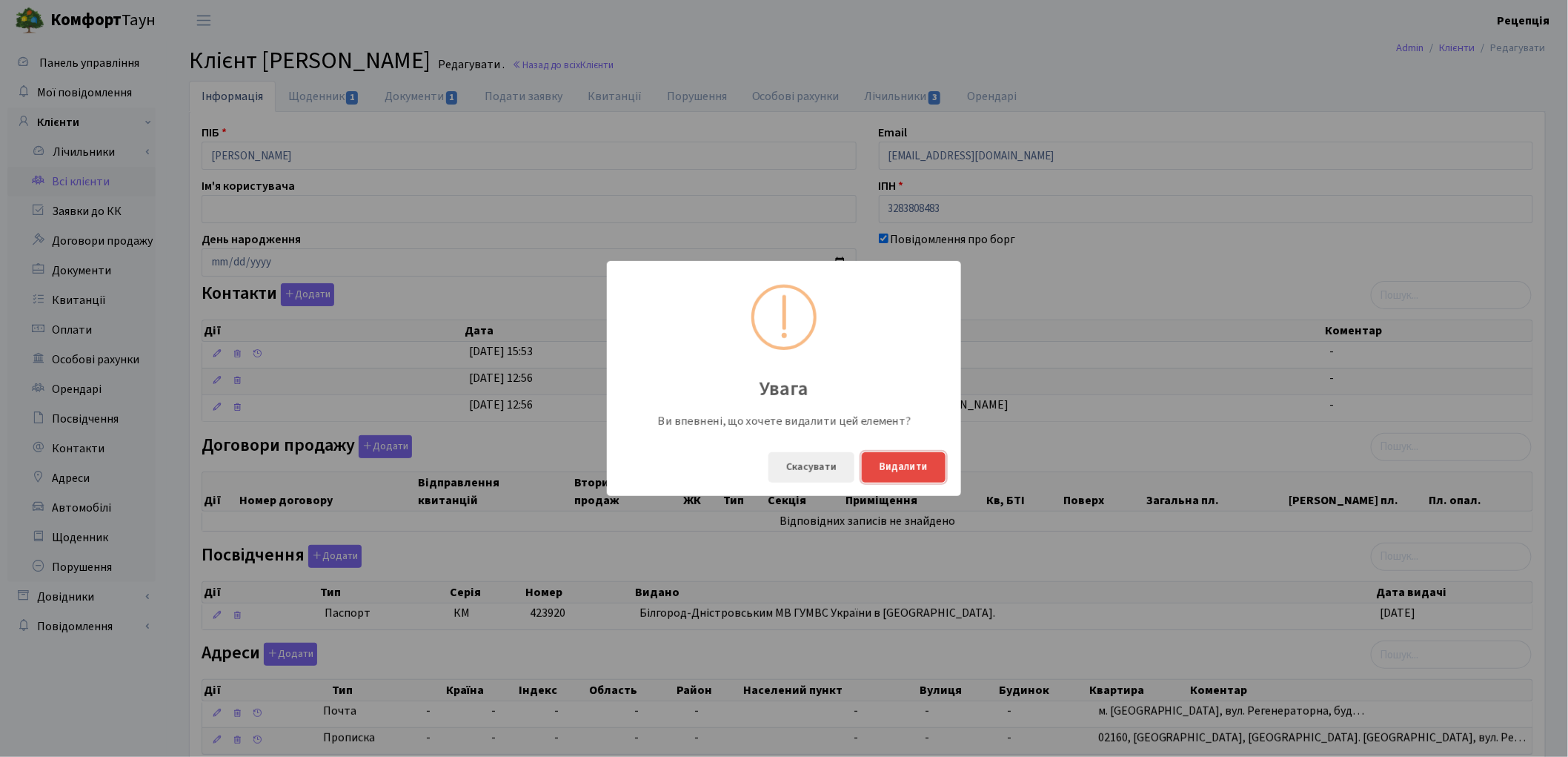
click at [887, 468] on button "Видалити" at bounding box center [903, 468] width 83 height 30
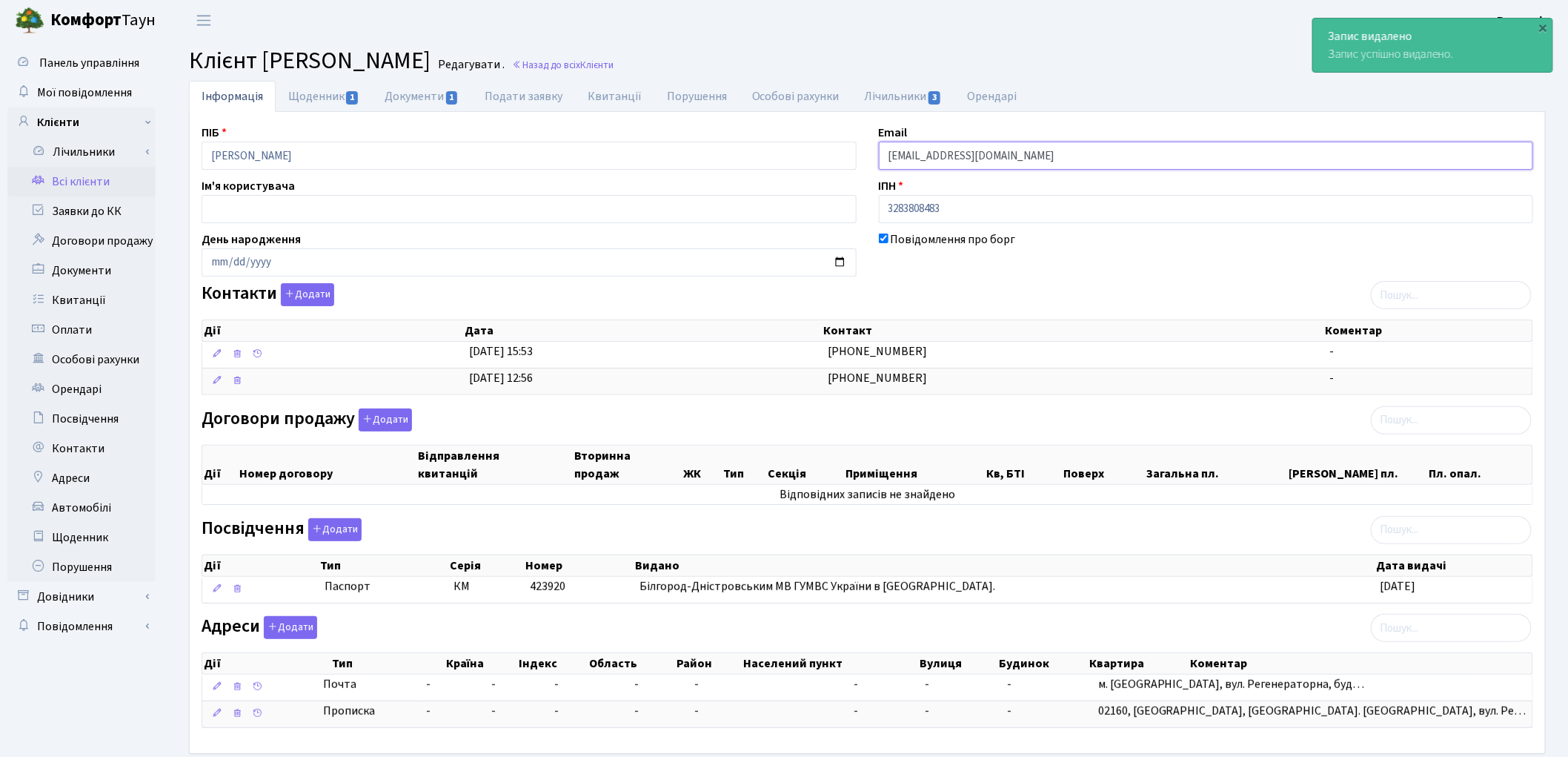
click at [941, 157] on input "[EMAIL_ADDRESS][DOMAIN_NAME]" at bounding box center [1206, 156] width 655 height 28
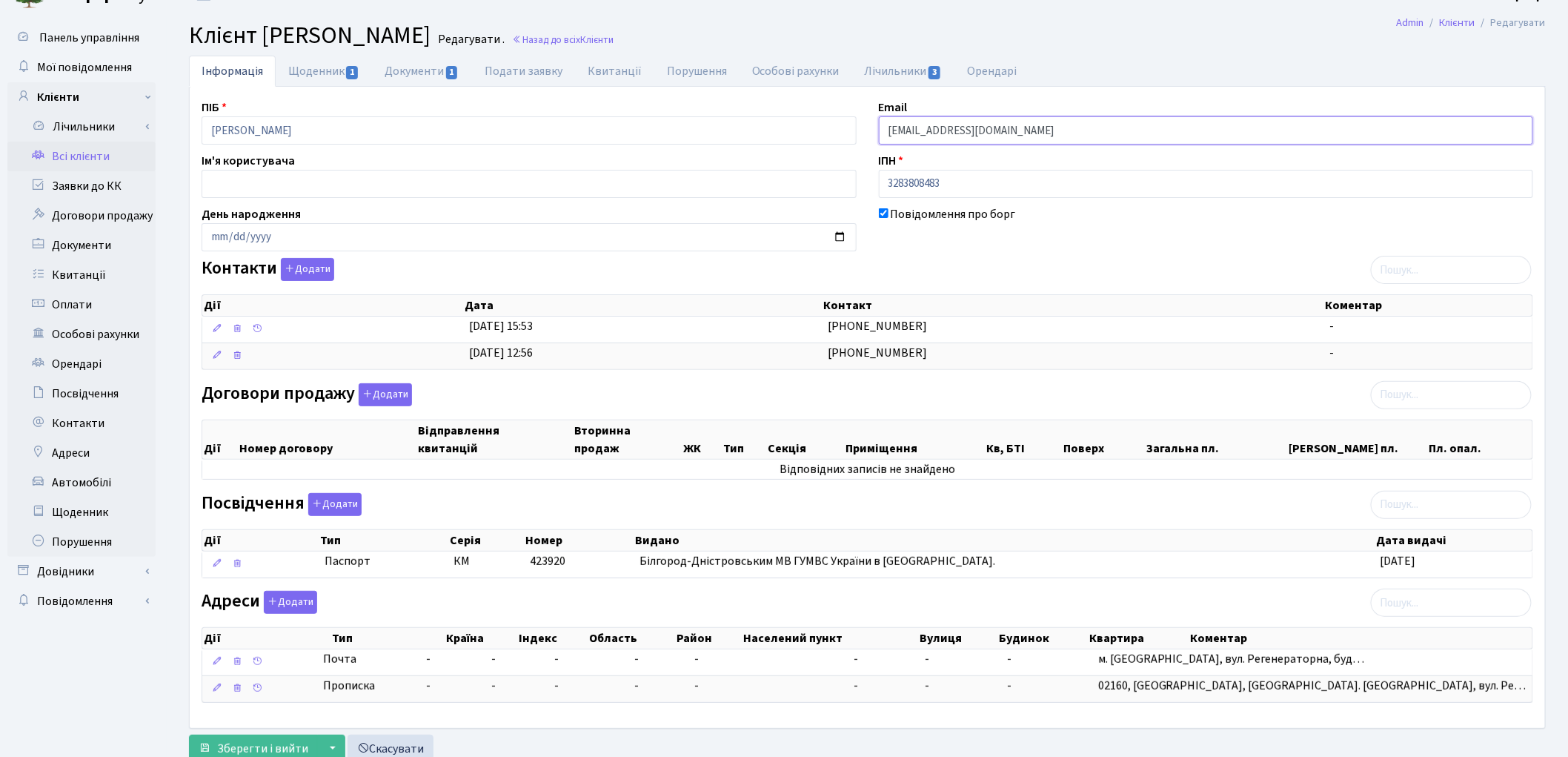
scroll to position [78, 0]
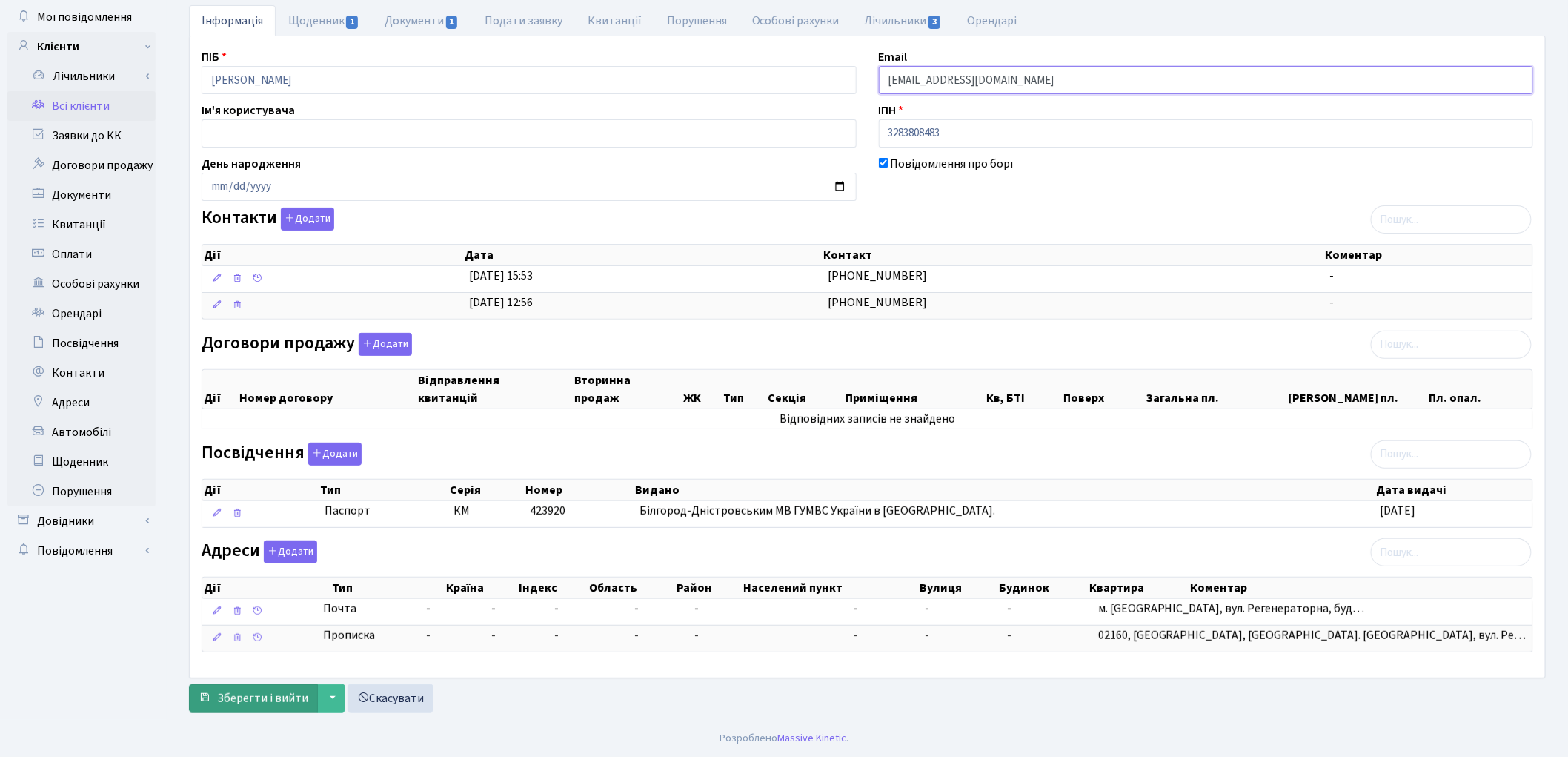
type input "gedz@ukr.net"
click at [286, 690] on span "Зберегти і вийти" at bounding box center [263, 698] width 91 height 16
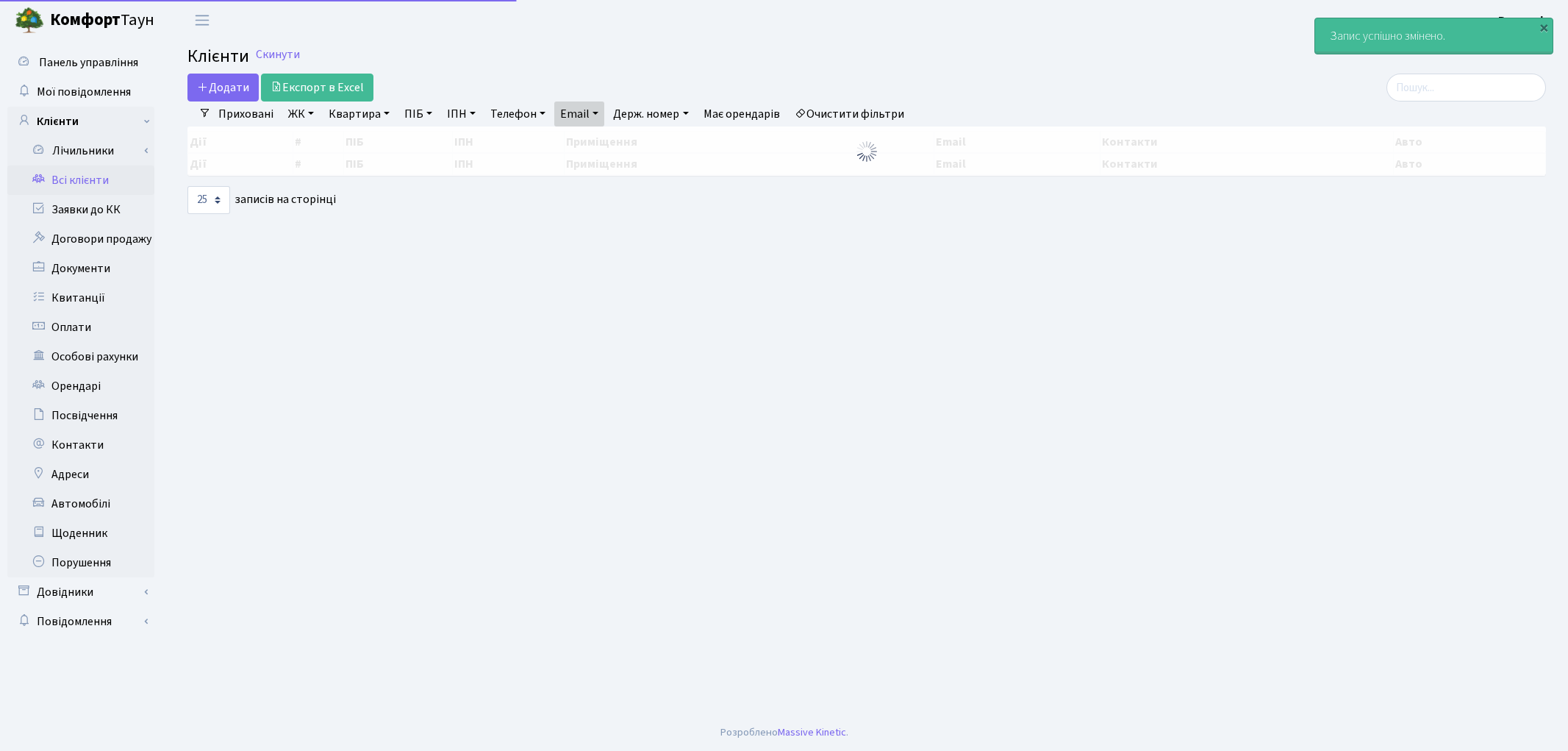
select select "25"
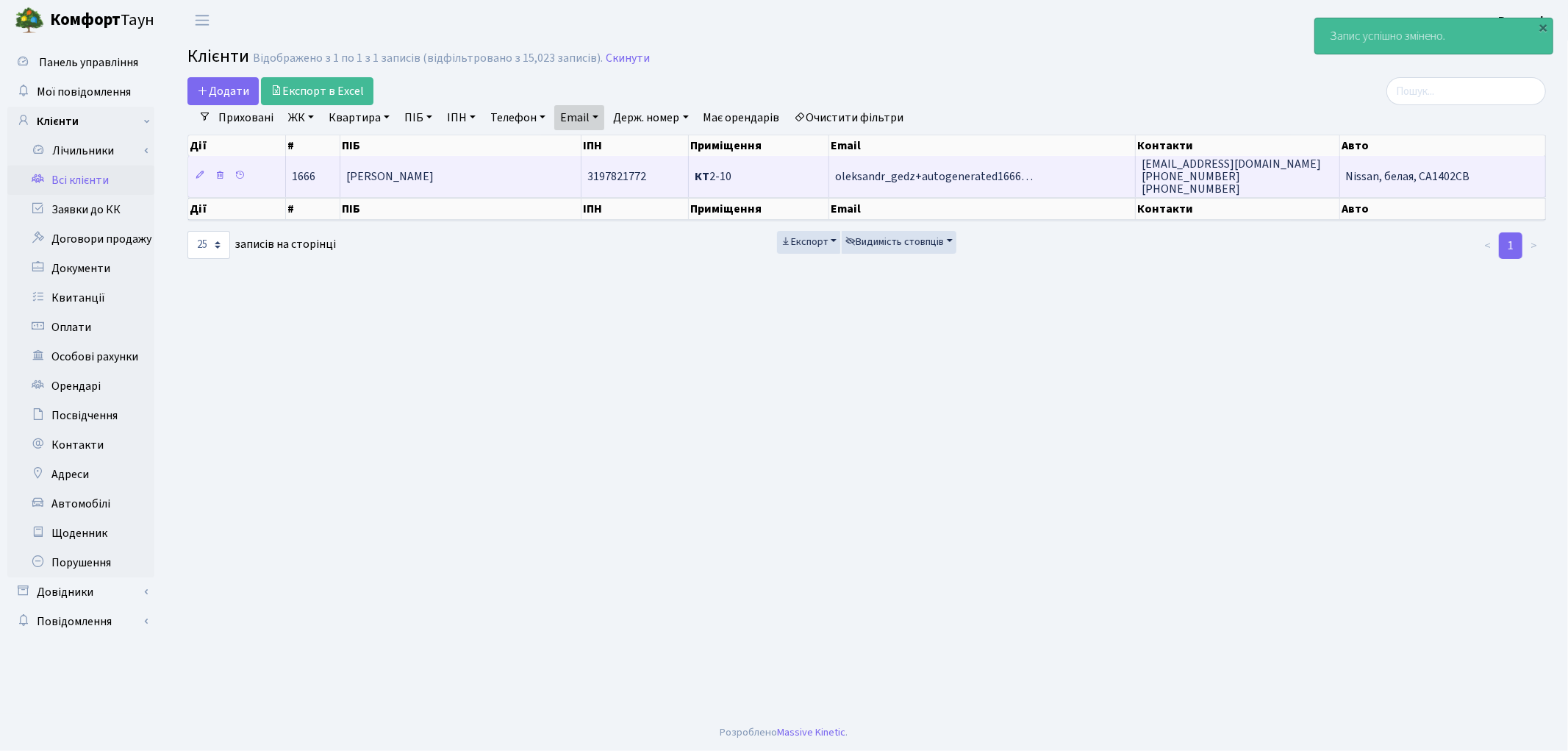
click at [433, 170] on span "[PERSON_NAME]" at bounding box center [390, 177] width 87 height 16
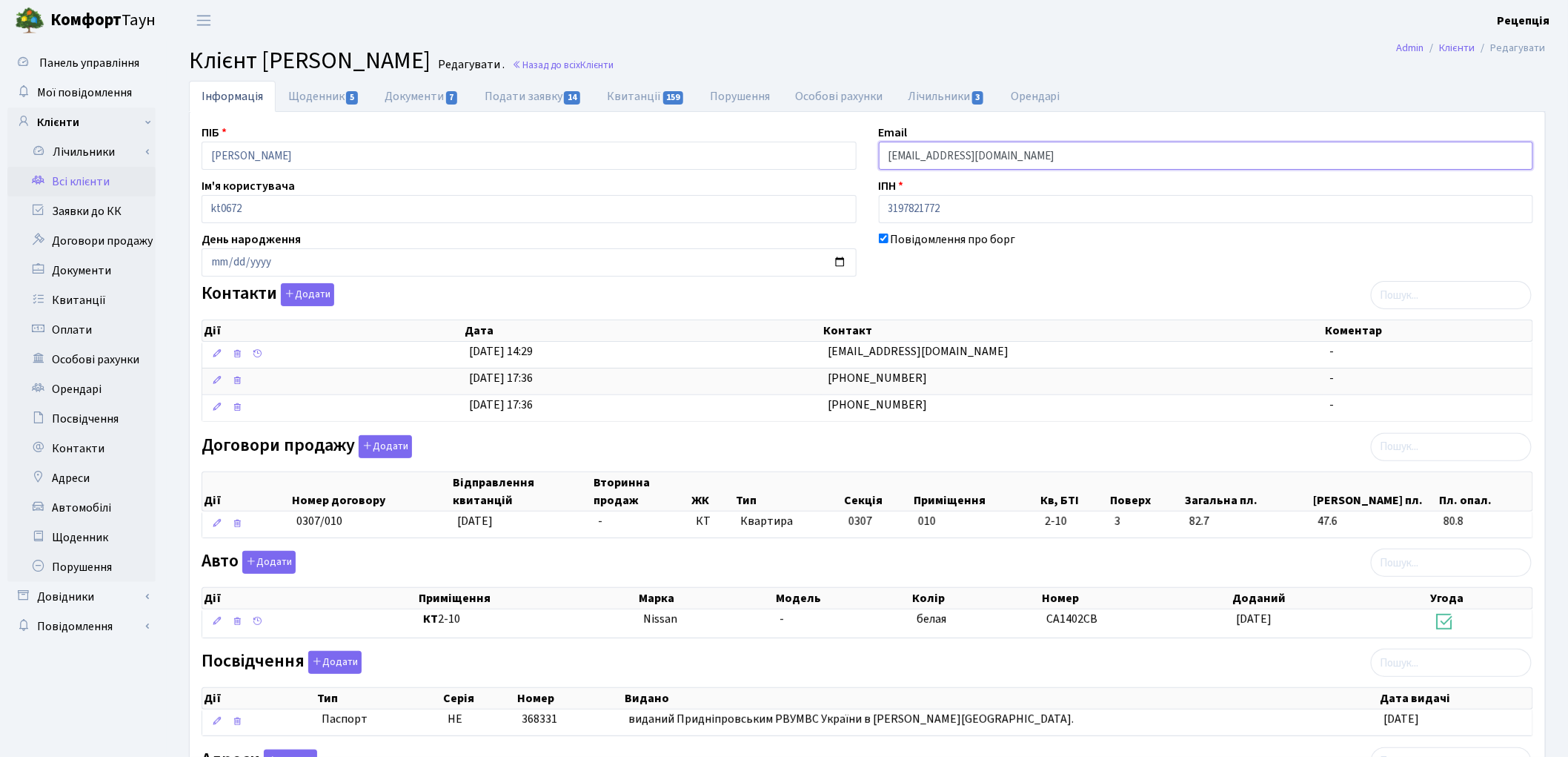
drag, startPoint x: 1109, startPoint y: 153, endPoint x: 865, endPoint y: 154, distance: 244.0
click at [863, 156] on div "ПІБ [PERSON_NAME] Email [EMAIL_ADDRESS][DOMAIN_NAME] Ім'я користувача kt0672 ІП…" at bounding box center [867, 498] width 1354 height 750
paste input "[EMAIL_ADDRESS][DOMAIN_NAME]"
click at [908, 156] on input "[EMAIL_ADDRESS][DOMAIN_NAME]" at bounding box center [1206, 156] width 655 height 28
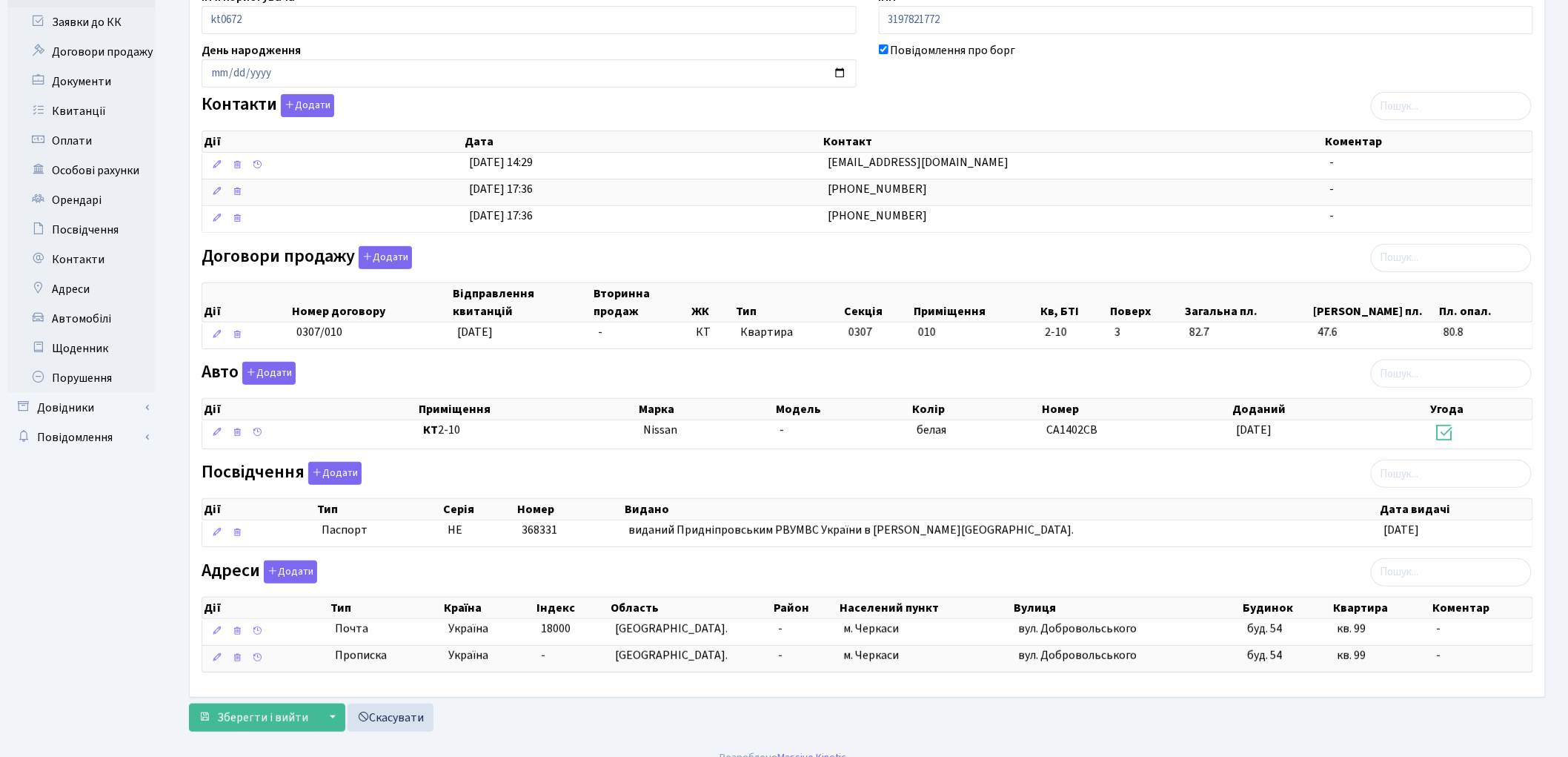
scroll to position [211, 0]
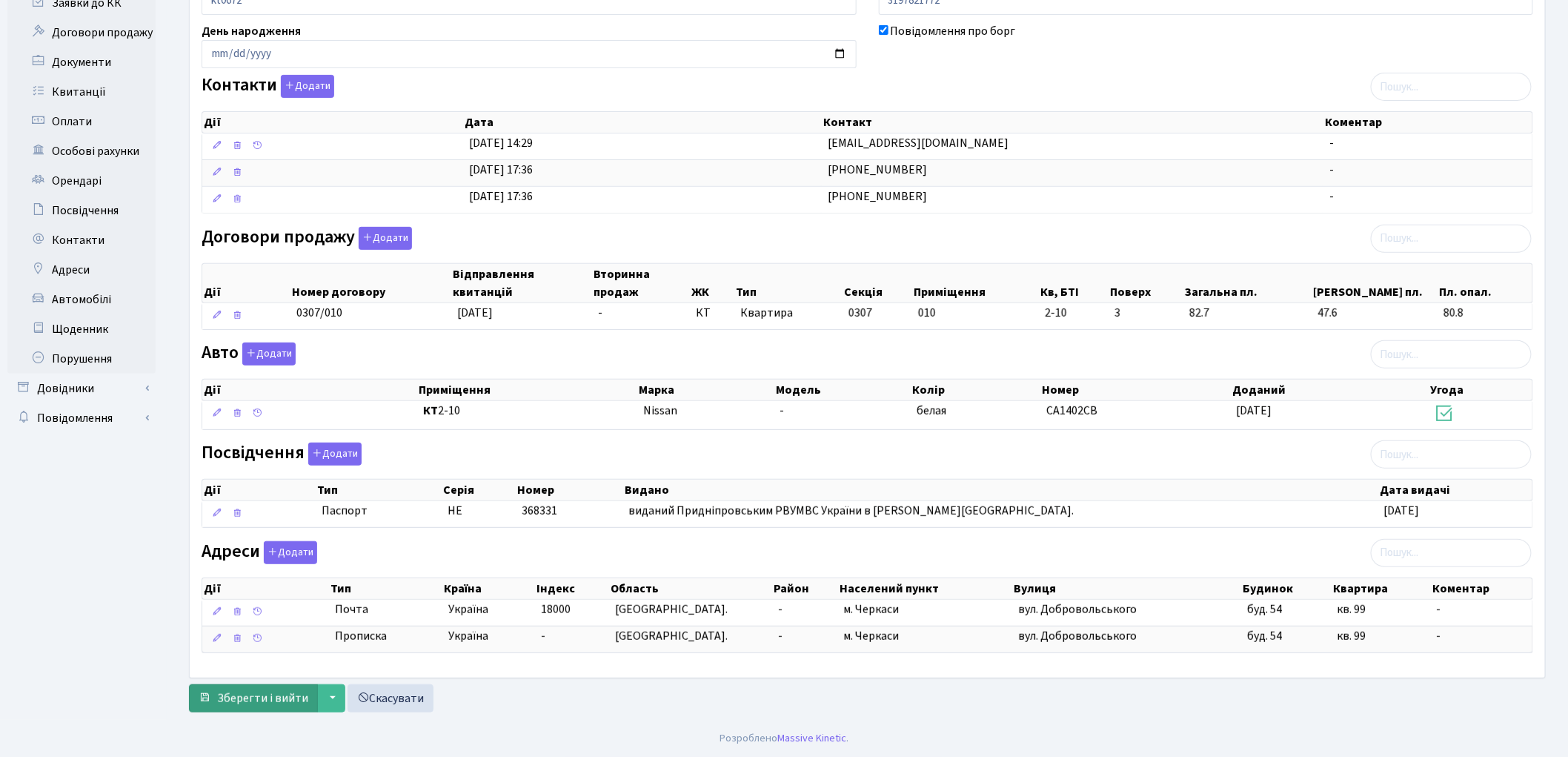
type input "[EMAIL_ADDRESS][DOMAIN_NAME]"
click at [218, 698] on span "Зберегти і вийти" at bounding box center [263, 698] width 91 height 16
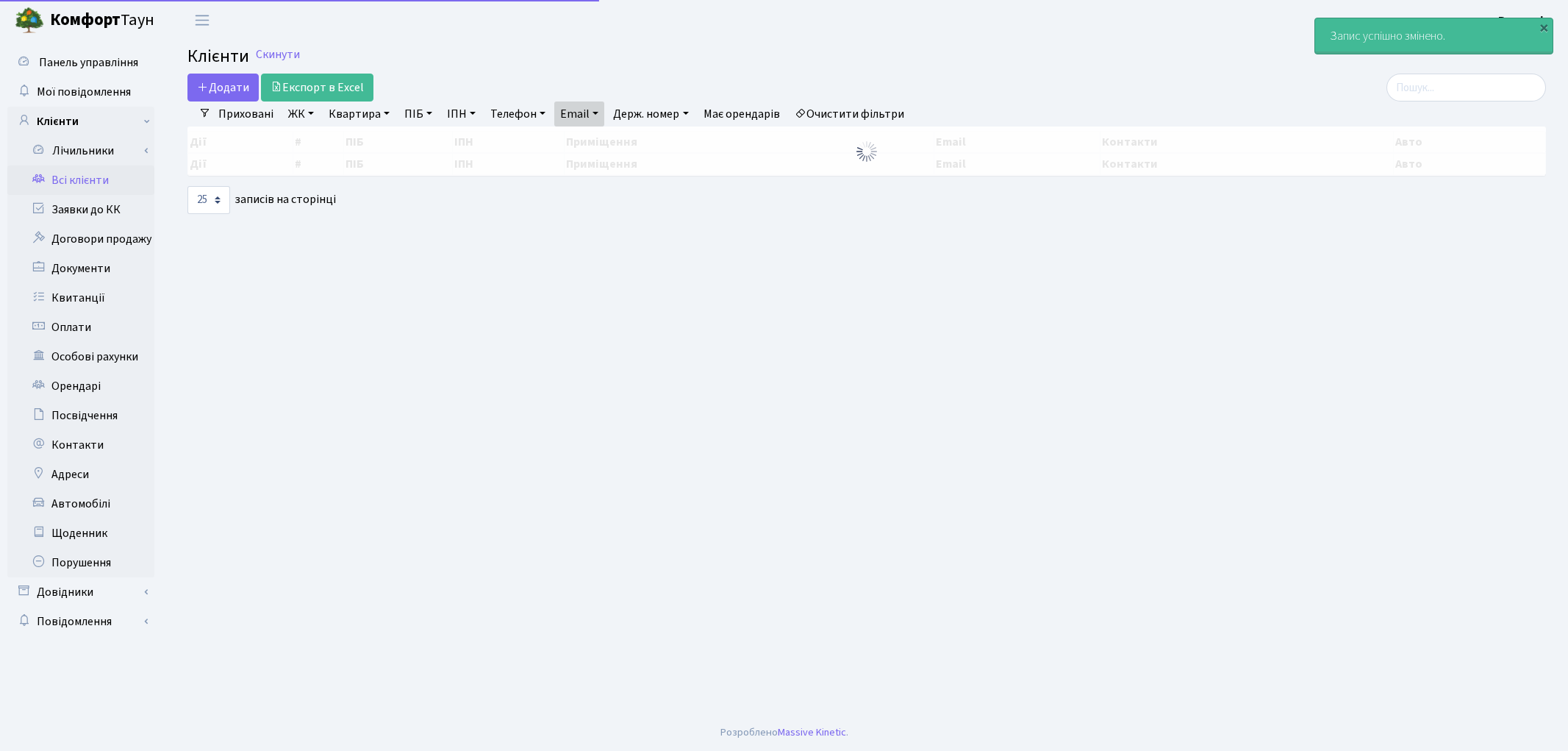
select select "25"
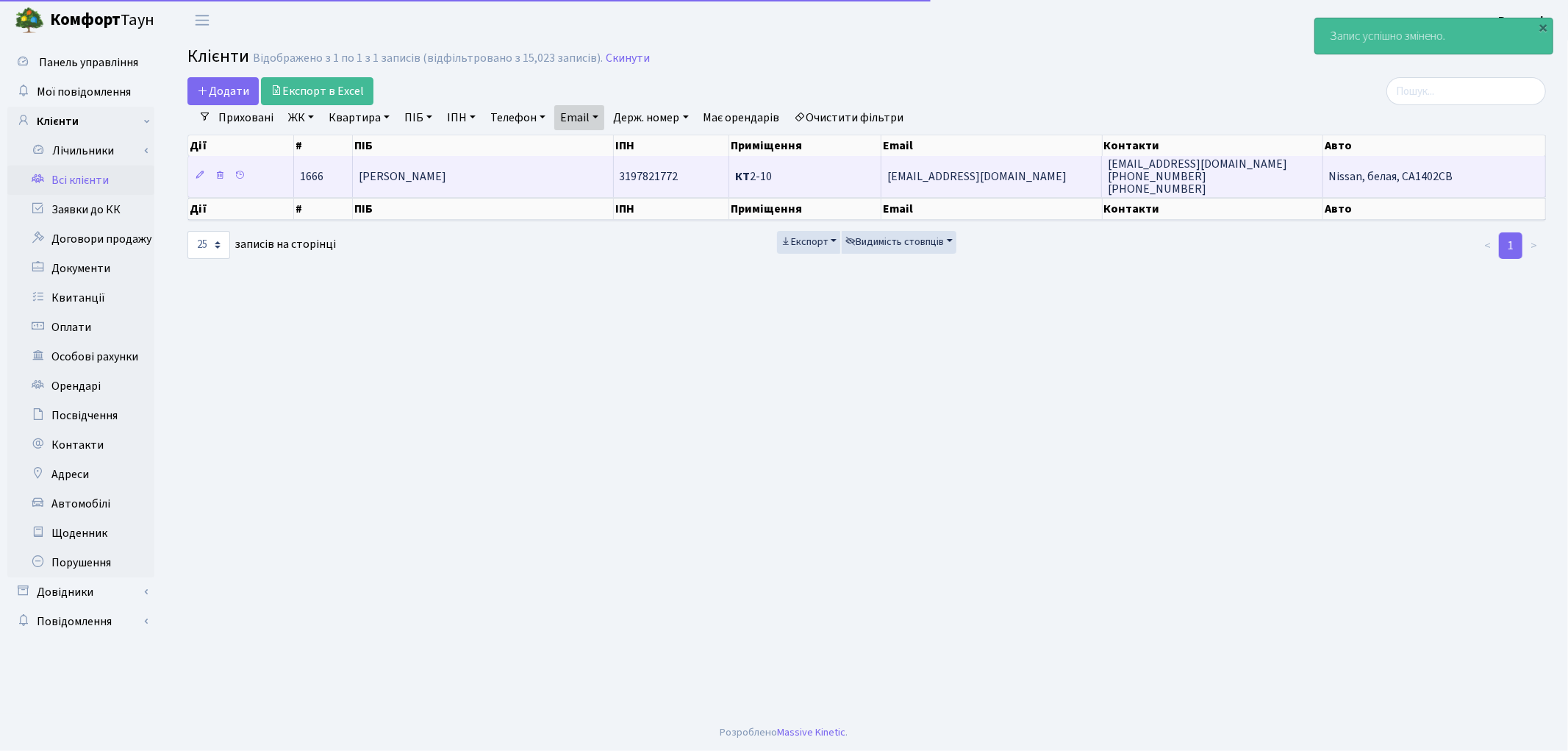
click at [533, 180] on td "Гедз Олександр Михайлович" at bounding box center [483, 176] width 261 height 41
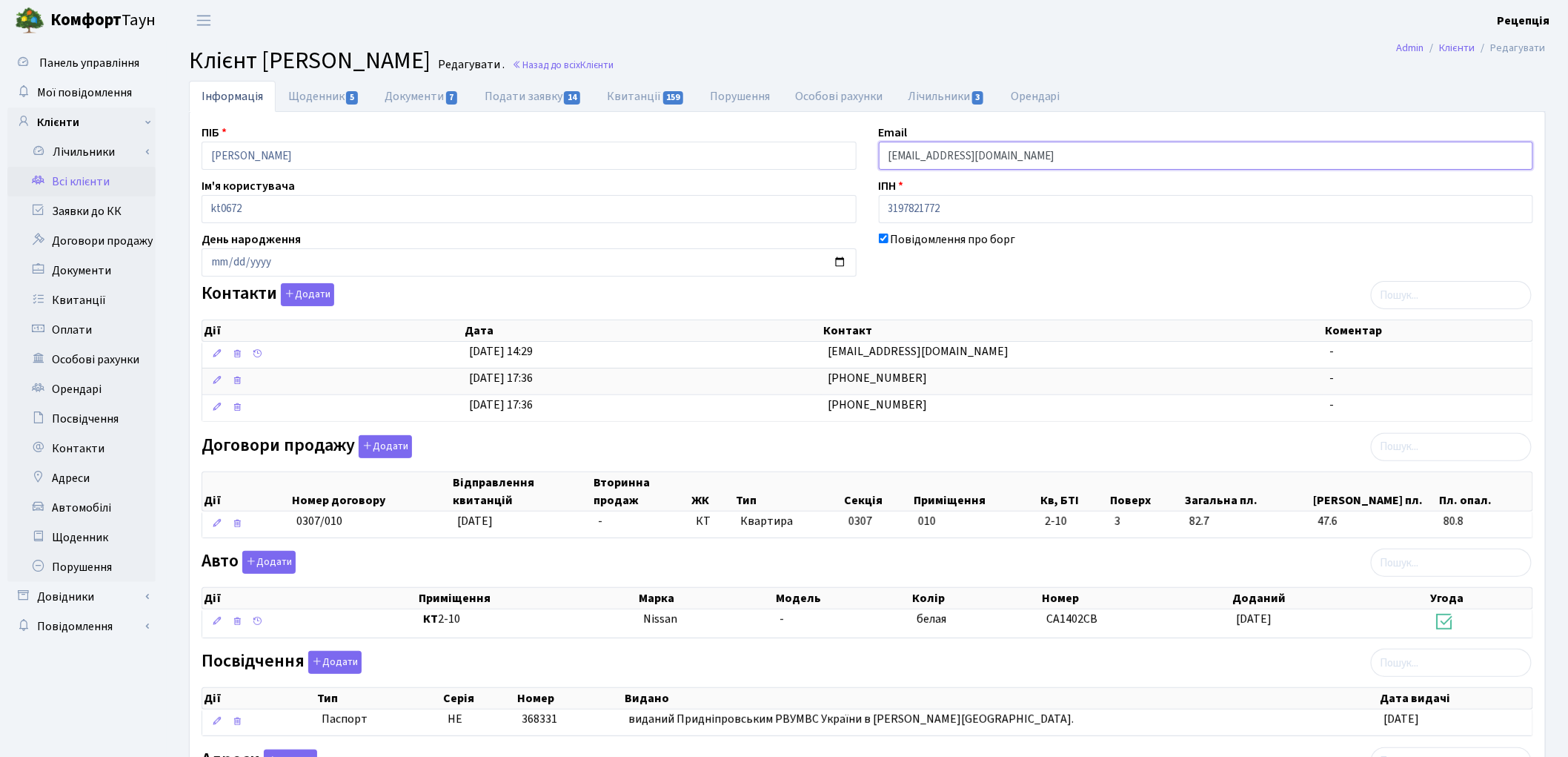
drag, startPoint x: 1012, startPoint y: 158, endPoint x: 858, endPoint y: 159, distance: 154.0
click at [858, 159] on div "ПІБ Гедз Олександр Михайлович Email oleksandr_gedz@ukr.net Ім'я користувача kt0…" at bounding box center [867, 498] width 1354 height 750
click at [1021, 281] on div "ПІБ Гедз Олександр Михайлович Email oleksandr_gedz@ukr.net Ім'я користувача kt0…" at bounding box center [867, 498] width 1354 height 750
click at [1069, 269] on div "Повідомлення про борг" at bounding box center [1206, 253] width 677 height 46
click at [95, 211] on link "Заявки до КК" at bounding box center [81, 211] width 148 height 30
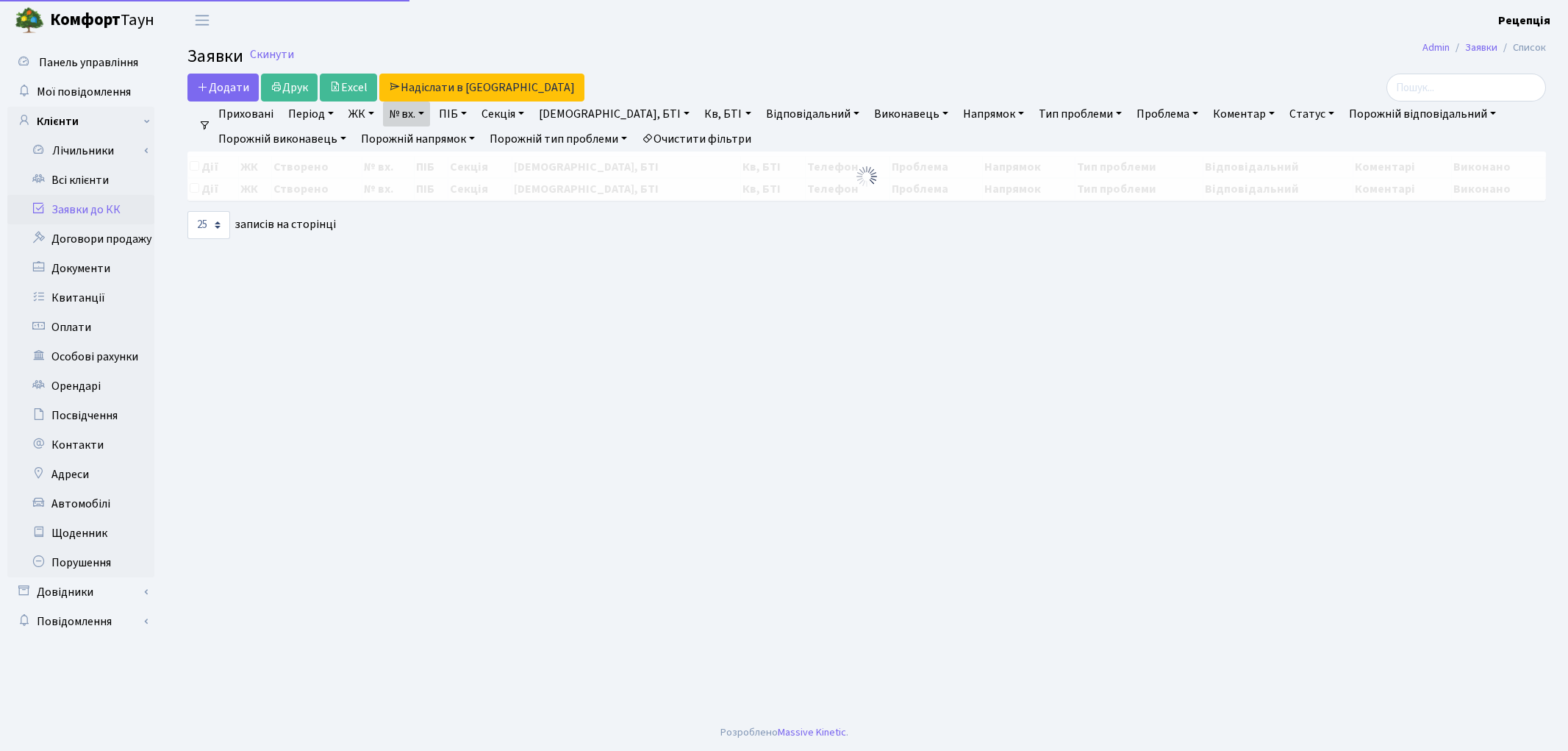
select select "25"
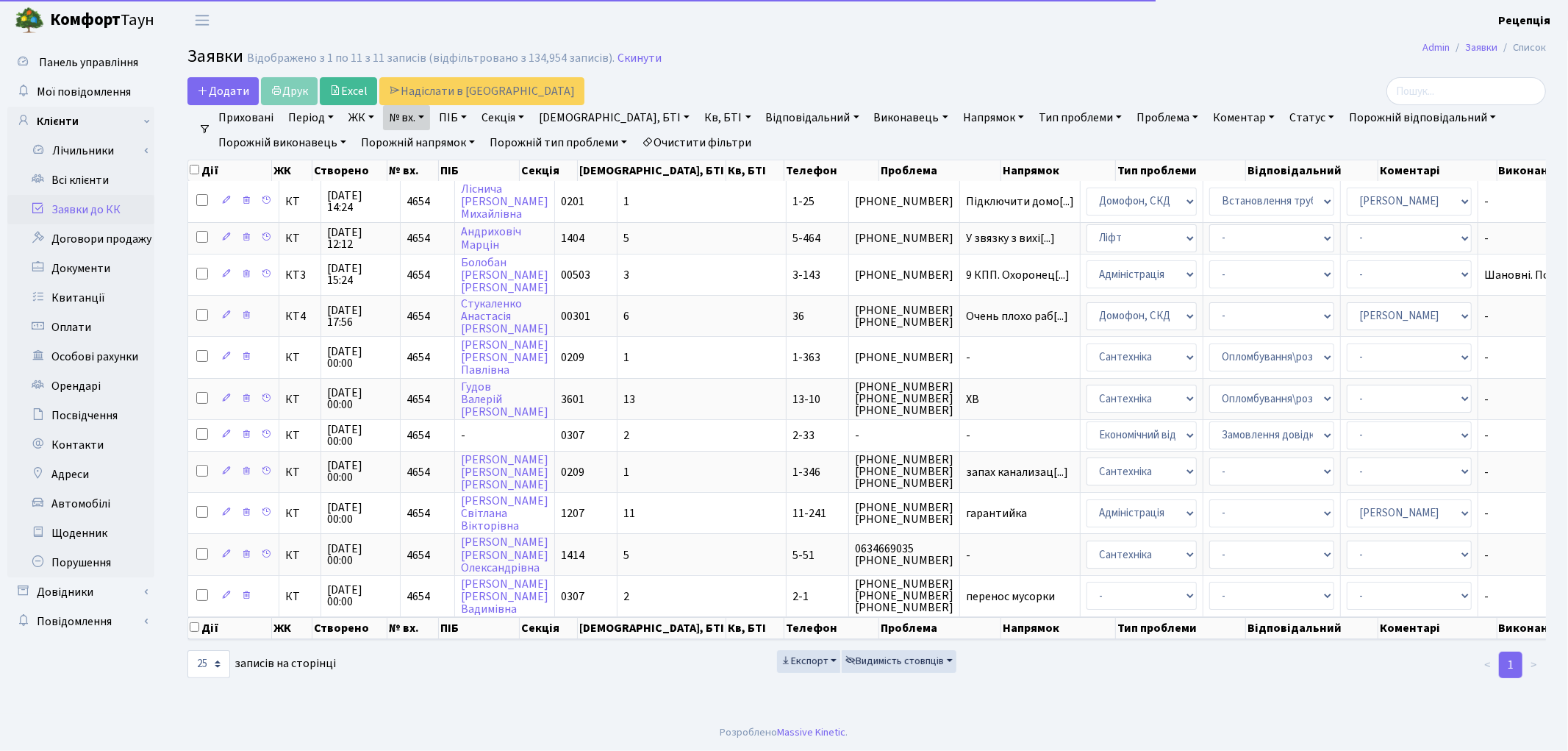
click at [701, 138] on link "Очистити фільтри" at bounding box center [697, 142] width 122 height 25
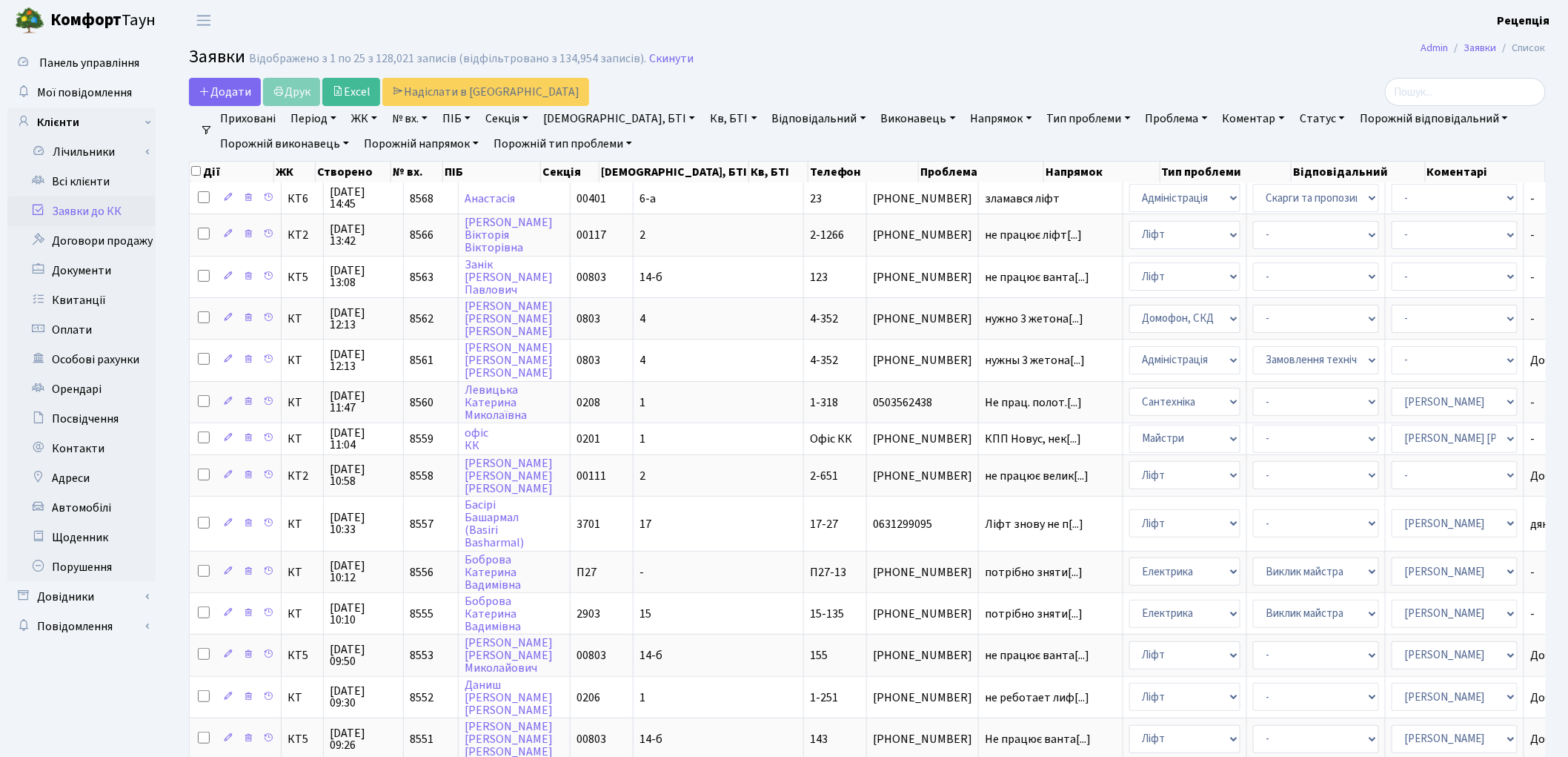
click at [371, 119] on link "ЖК" at bounding box center [364, 118] width 38 height 25
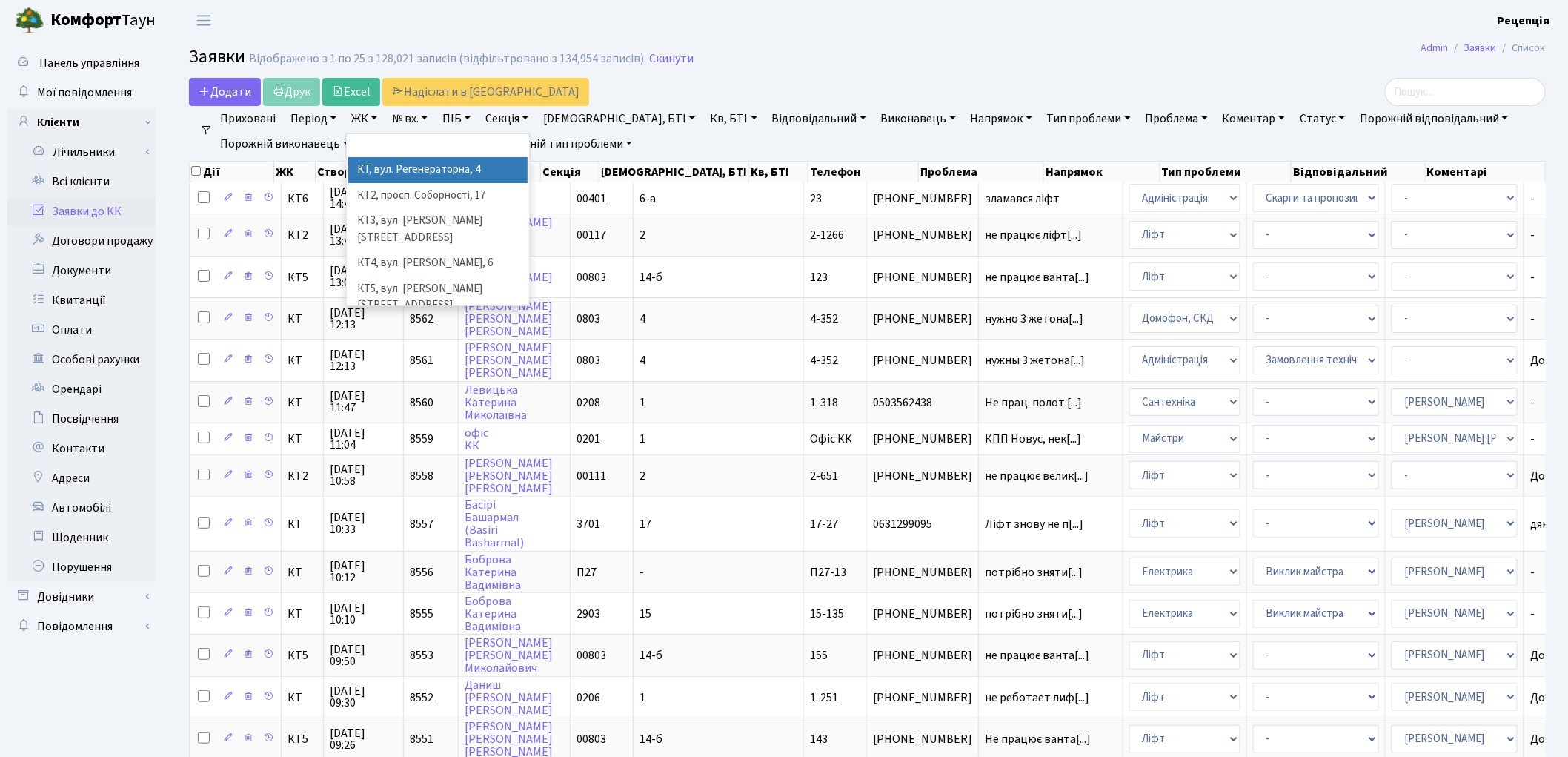
click at [390, 167] on li "КТ, вул. Регенераторна, 4" at bounding box center [438, 170] width 180 height 26
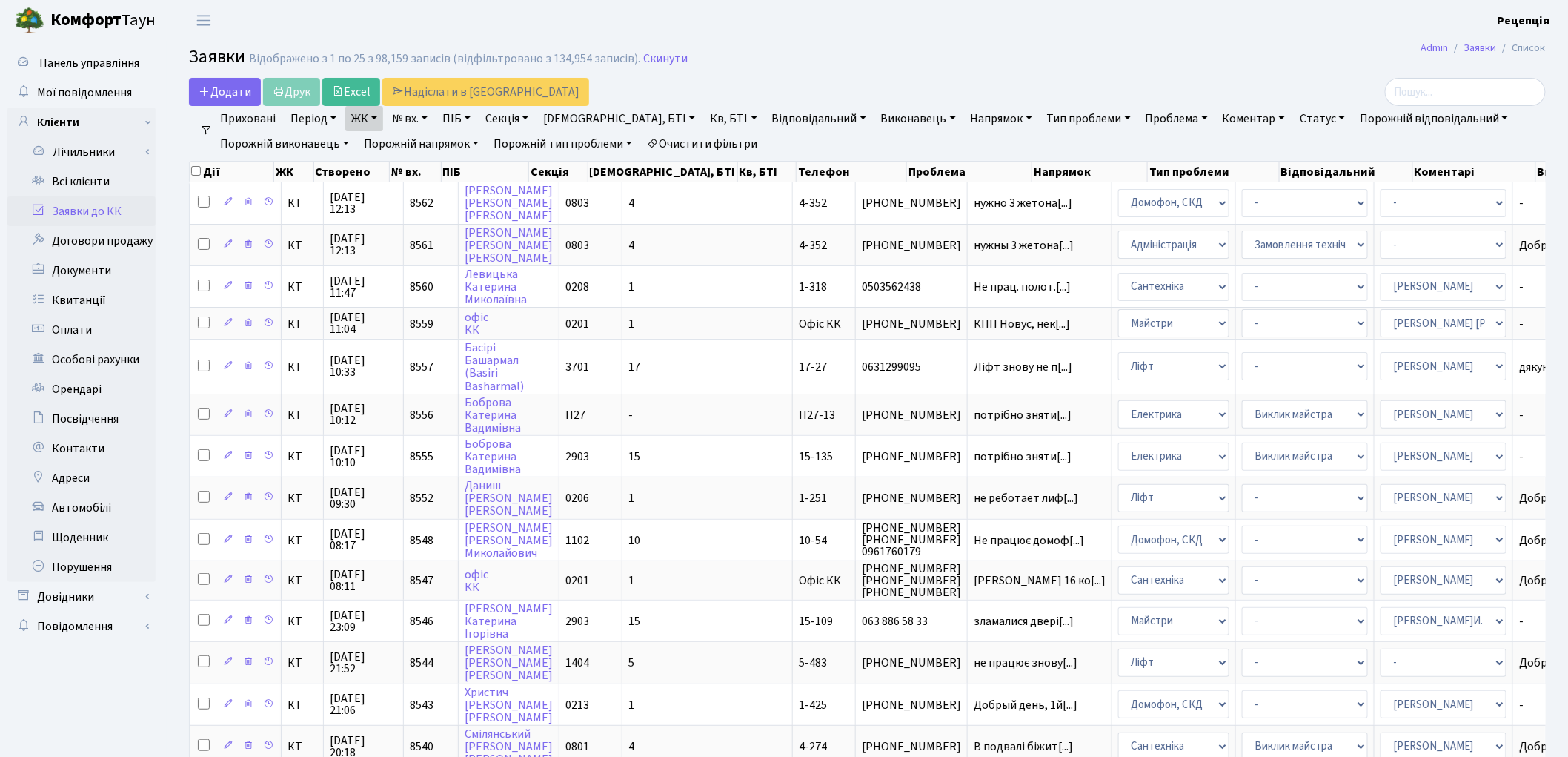
click at [704, 120] on link "Кв, БТІ" at bounding box center [733, 118] width 59 height 25
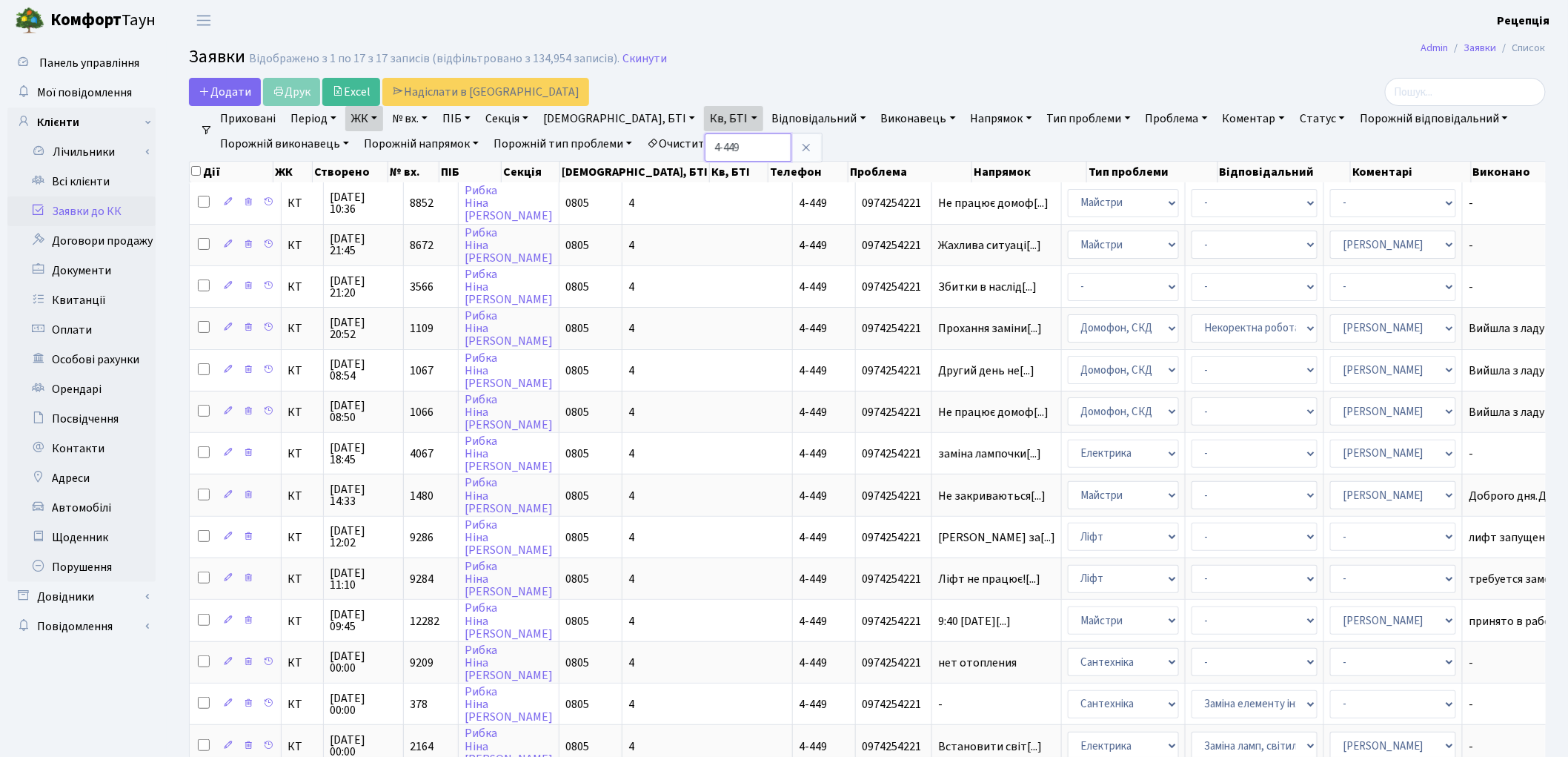
click at [705, 147] on input "4-449" at bounding box center [748, 147] width 87 height 28
click at [705, 146] on input "4-449" at bounding box center [748, 147] width 87 height 28
type input "4-149"
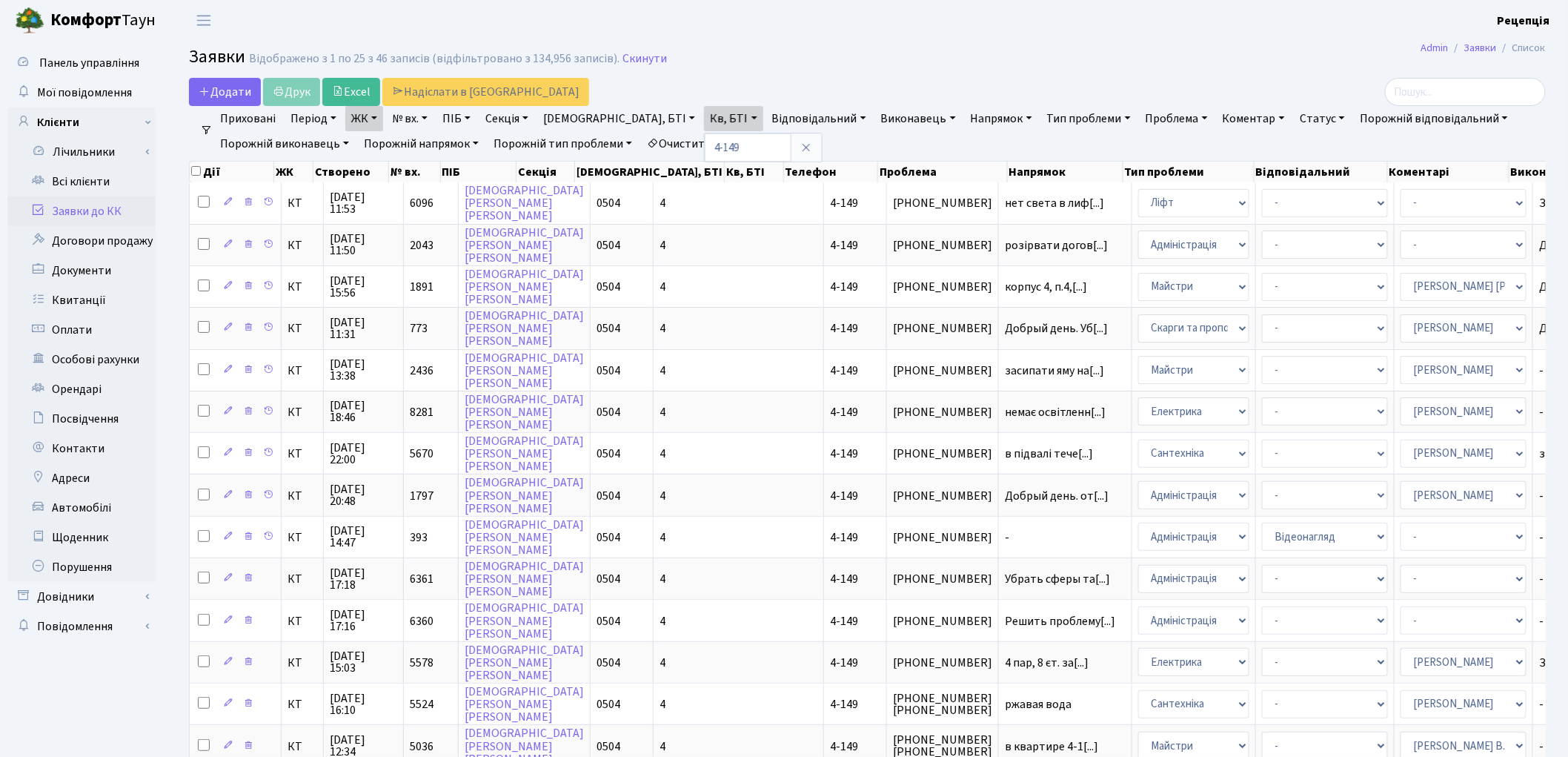
click at [750, 151] on link "Очистити фільтри" at bounding box center [702, 144] width 123 height 25
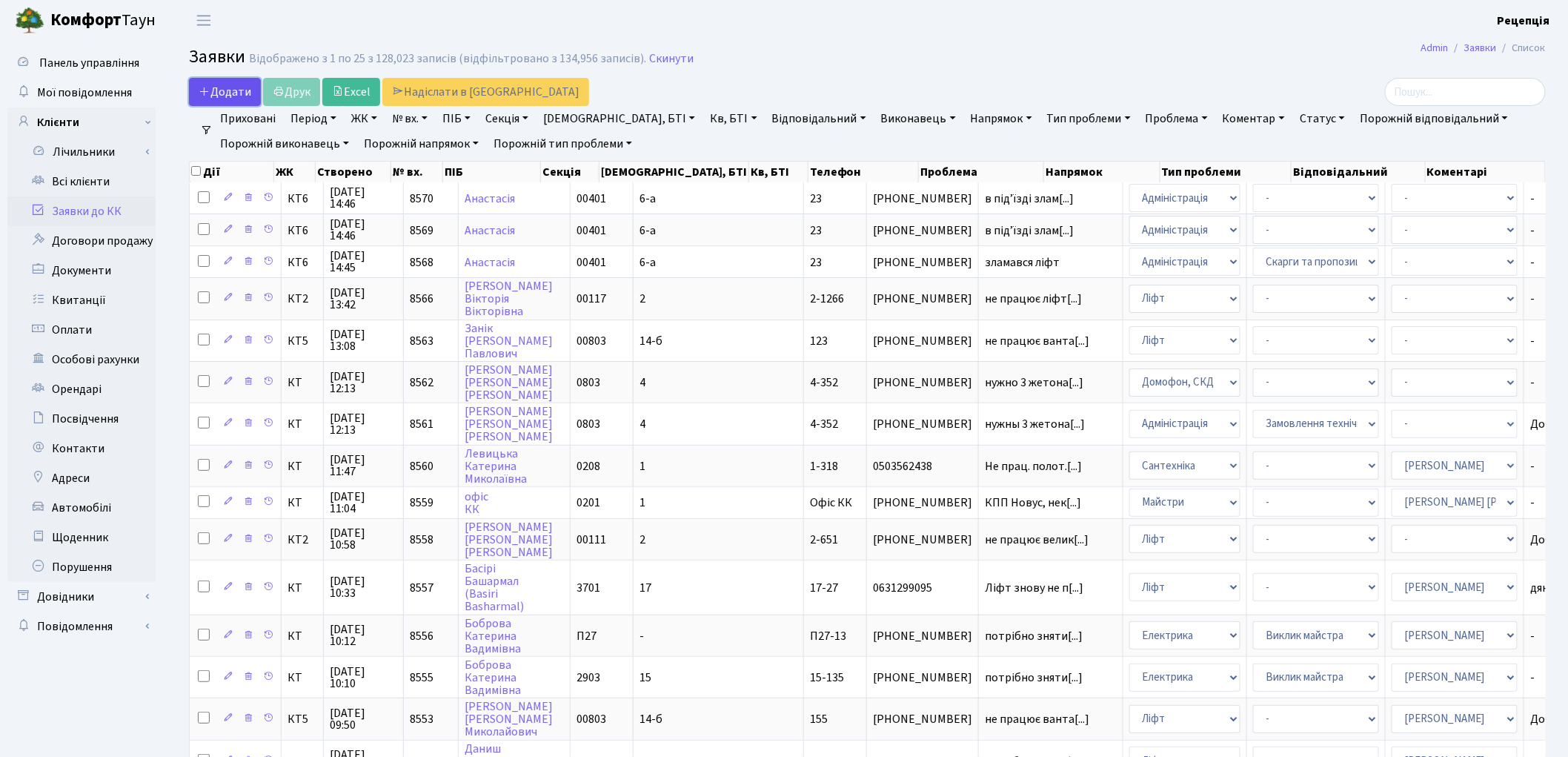
click at [216, 83] on span "Додати" at bounding box center [225, 91] width 53 height 16
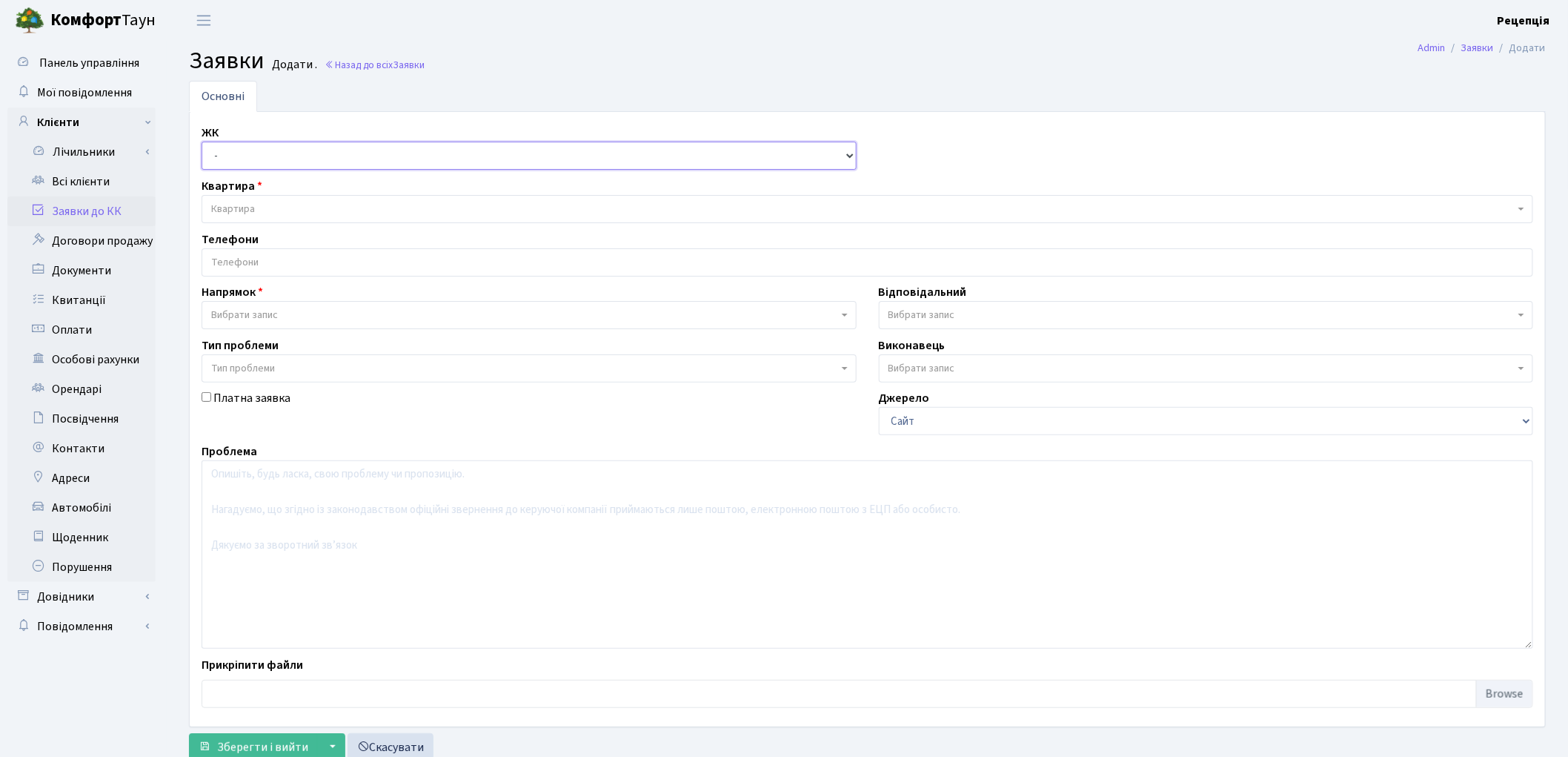
click at [242, 152] on select "- КТ, вул. Регенераторна, 4 КТ2, просп. Соборності, 17 КТ3, вул. Березнева, 16 …" at bounding box center [528, 156] width 655 height 28
select select "271"
click at [201, 142] on select "- КТ, вул. Регенераторна, 4 КТ2, просп. Соборності, 17 КТ3, вул. Березнева, 16 …" at bounding box center [528, 156] width 655 height 28
select select
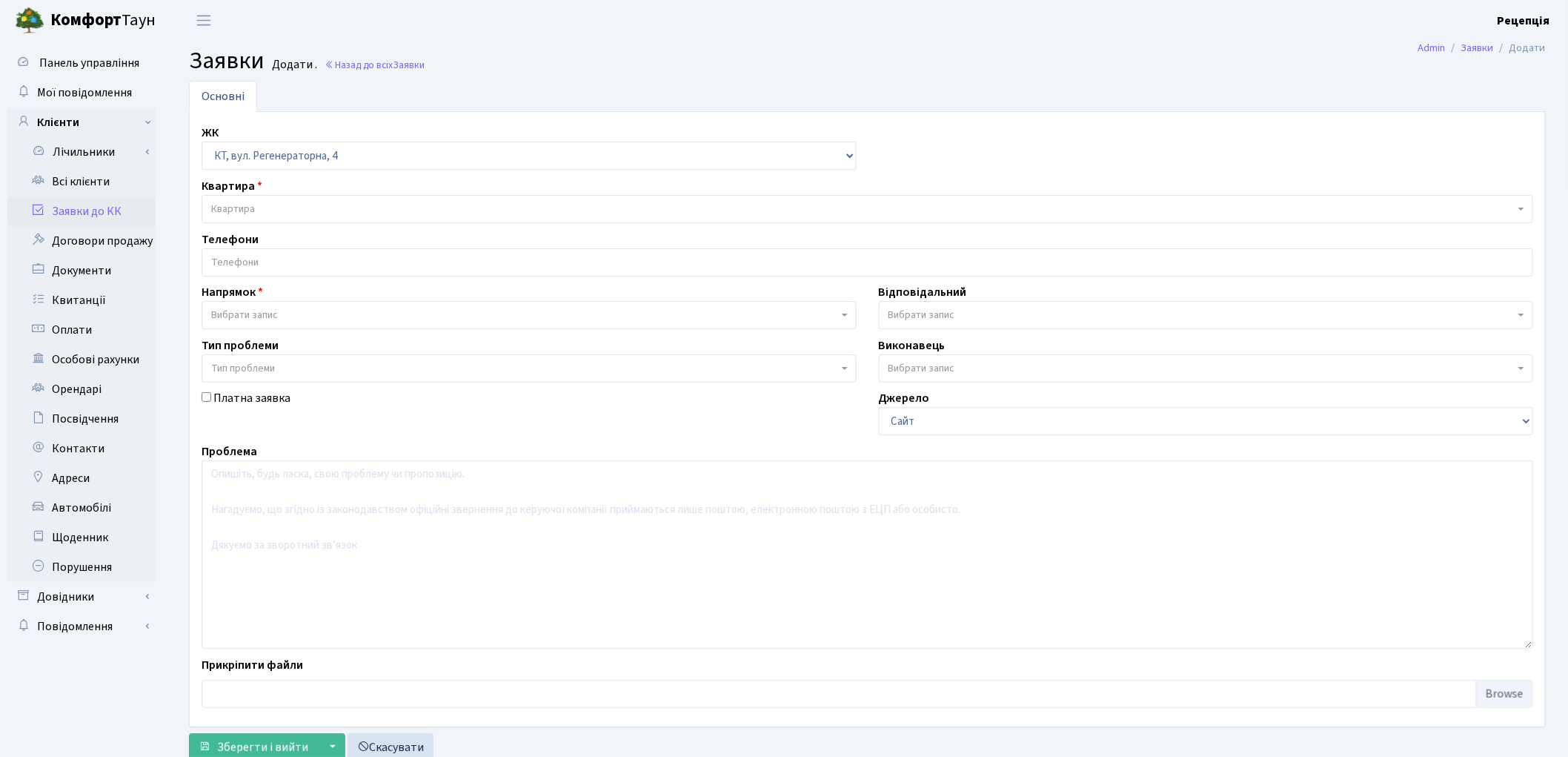
click at [258, 203] on span "Квартира" at bounding box center [863, 208] width 1303 height 14
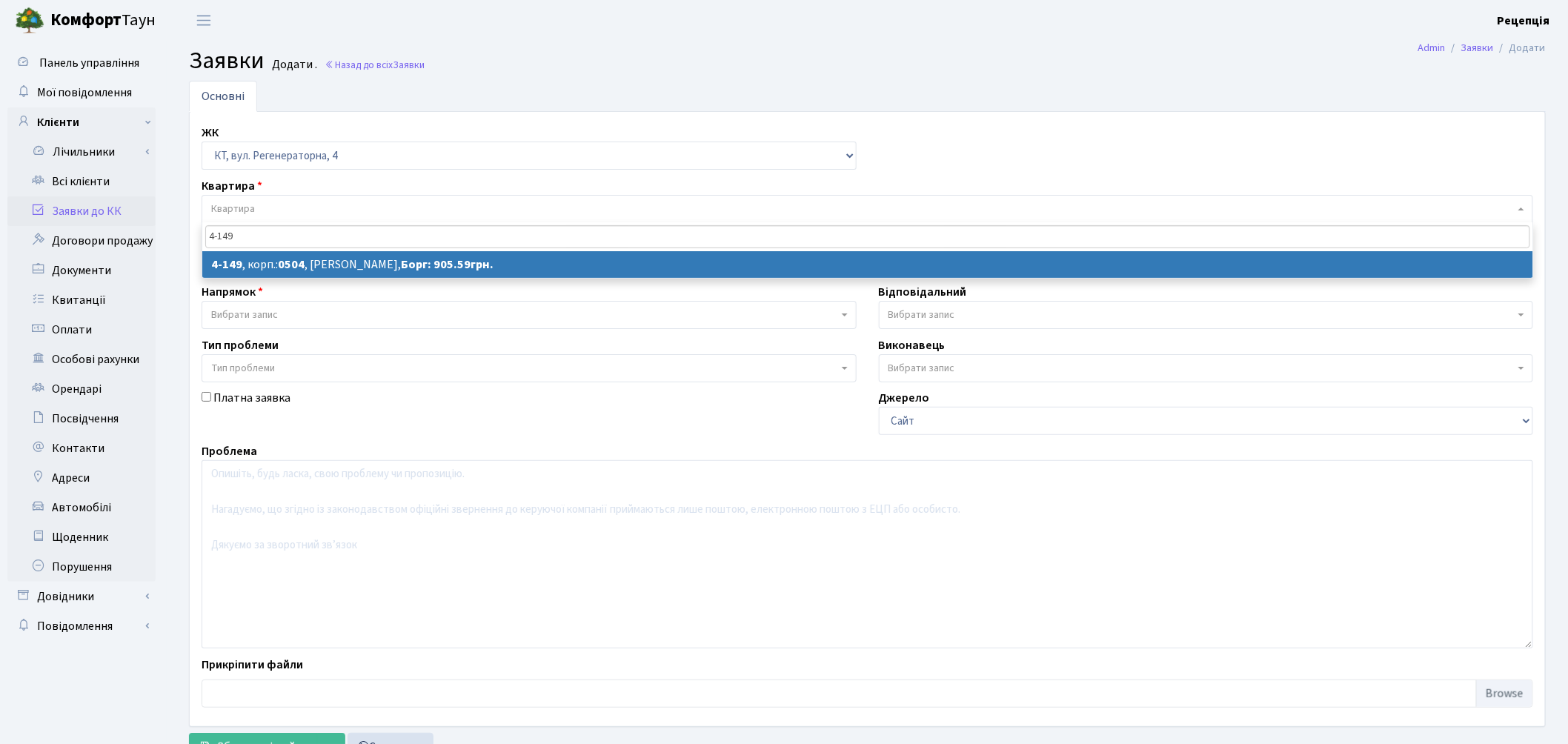
type input "4-149"
select select
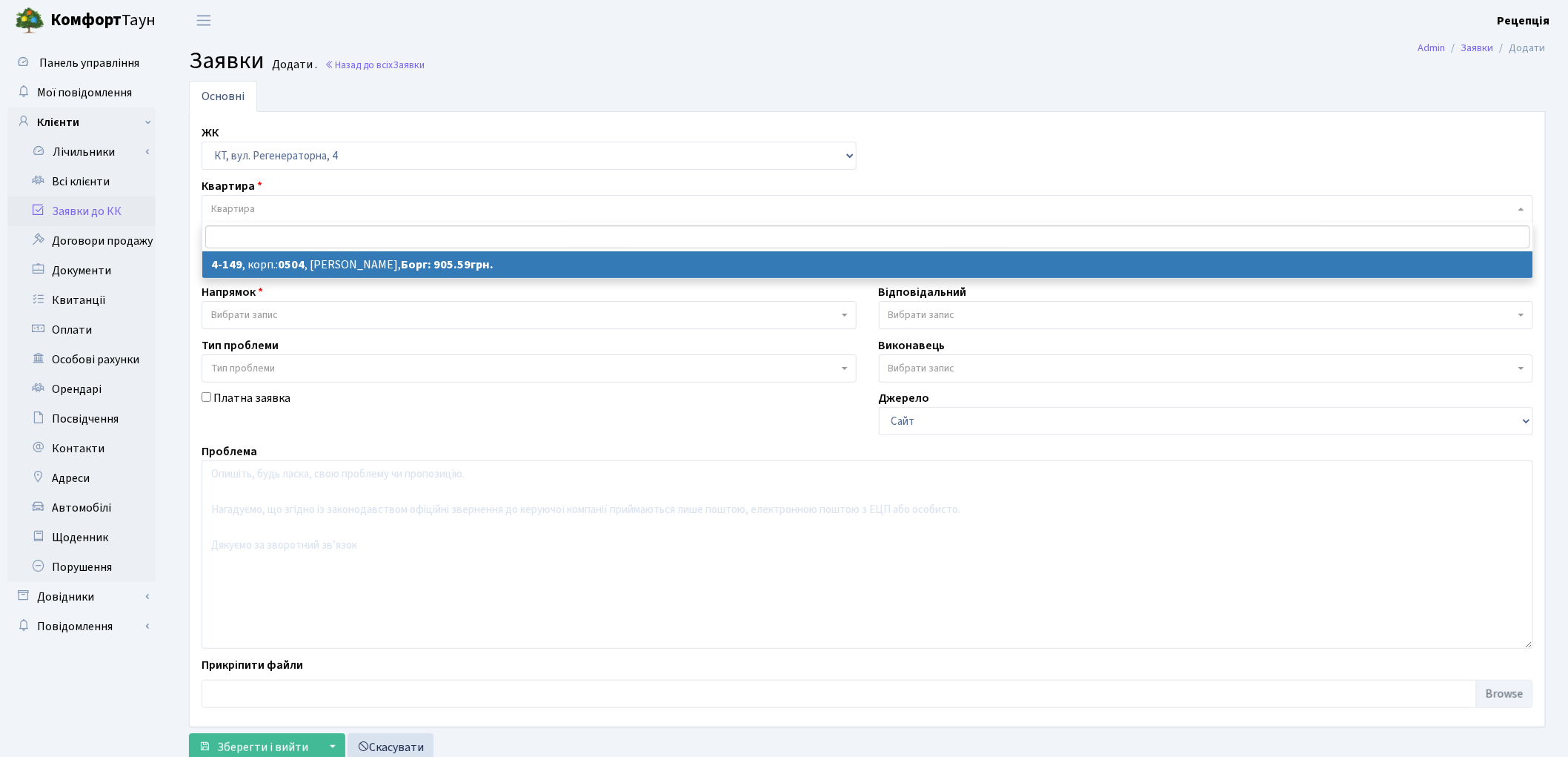
select select "1145"
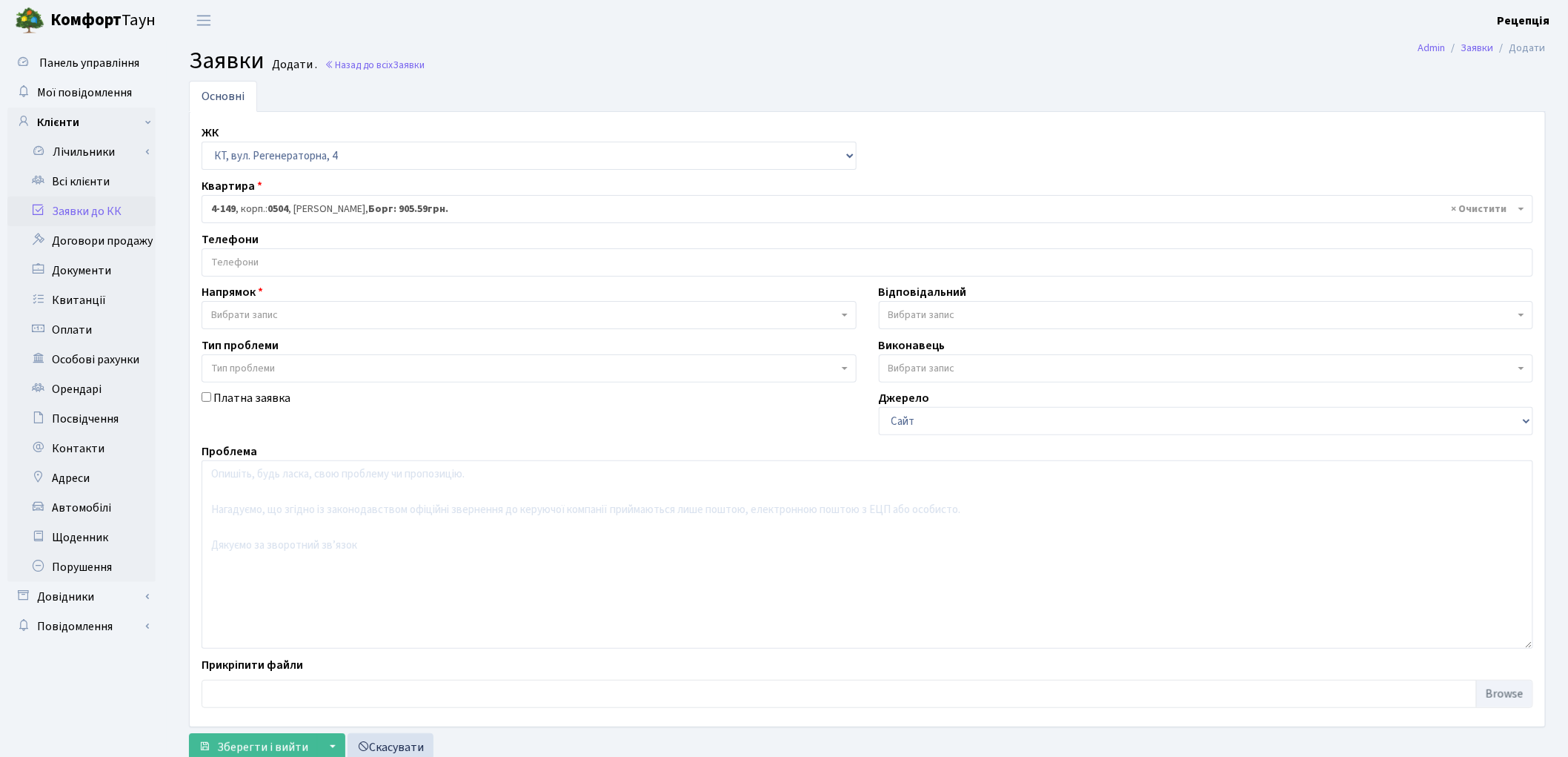
click at [249, 261] on input "search" at bounding box center [867, 262] width 1330 height 26
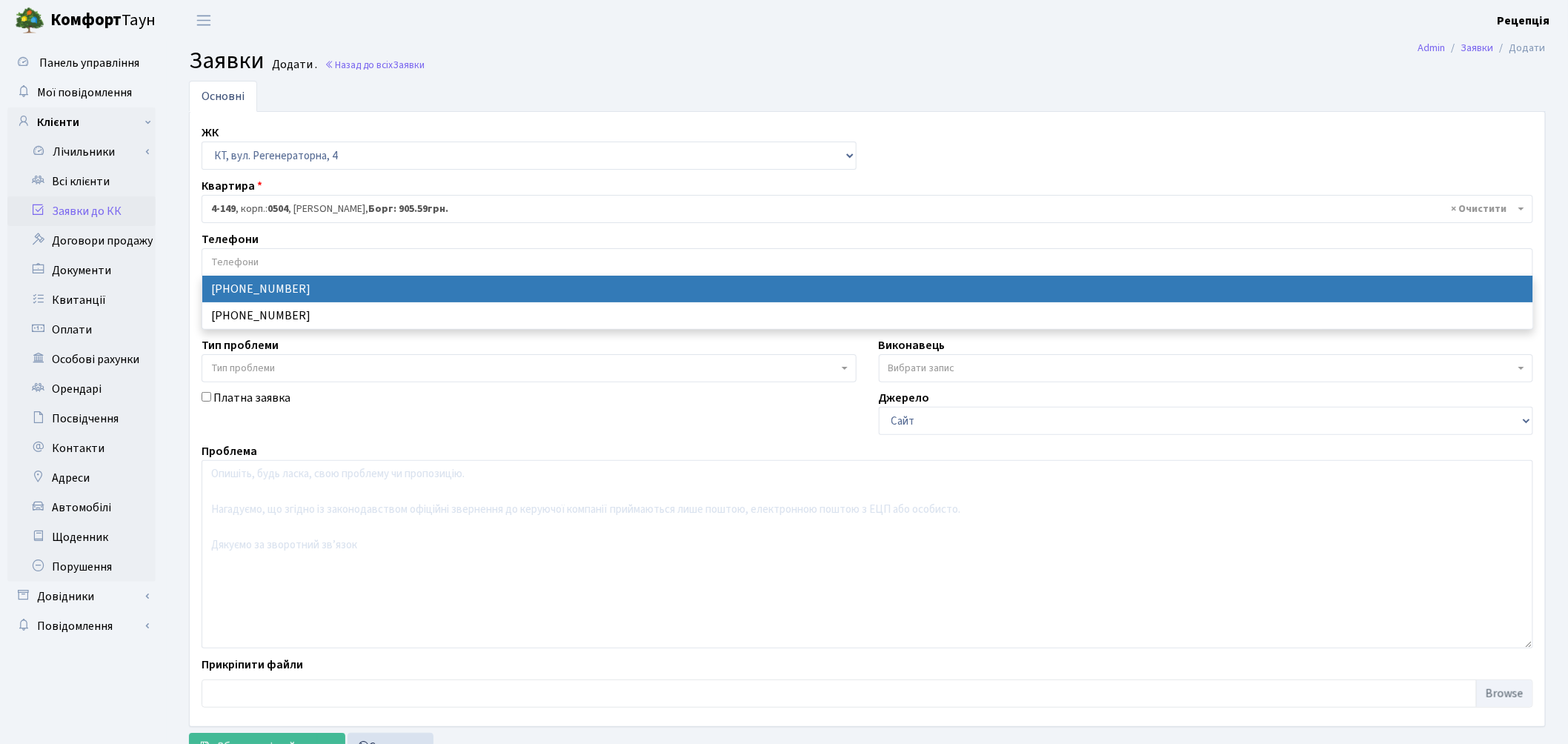
select select "13423"
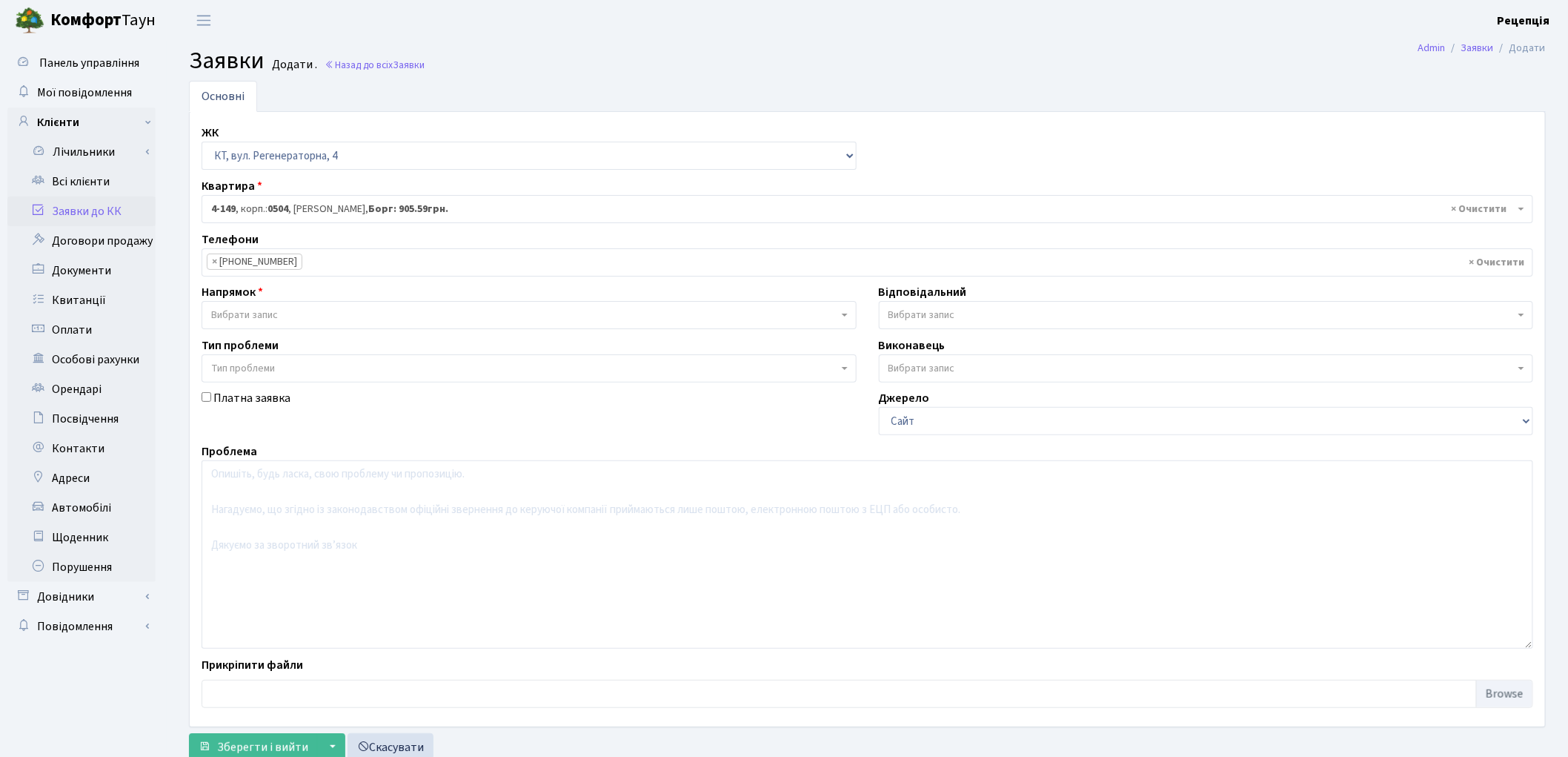
click at [269, 310] on span "Вибрати запис" at bounding box center [244, 315] width 67 height 14
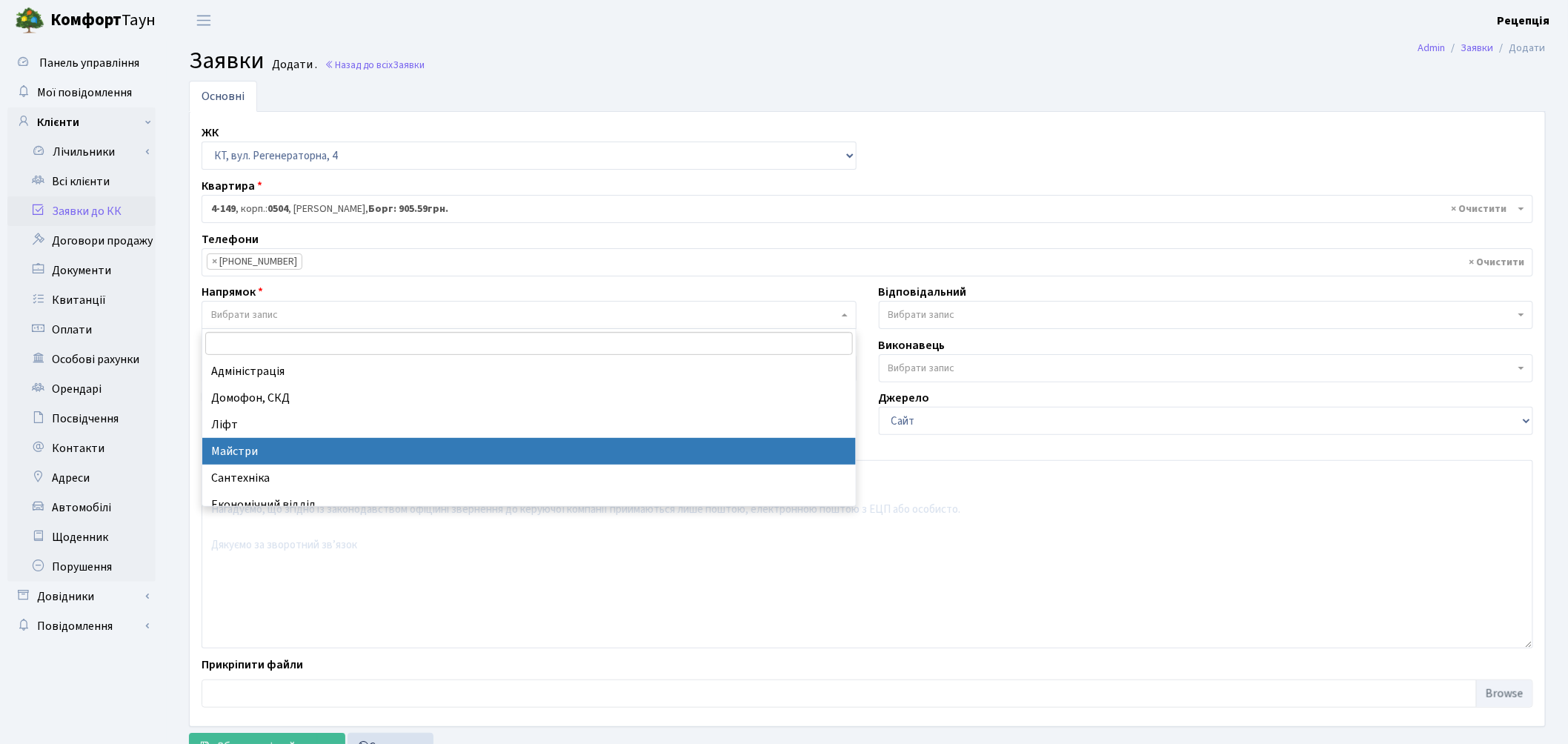
select select "1"
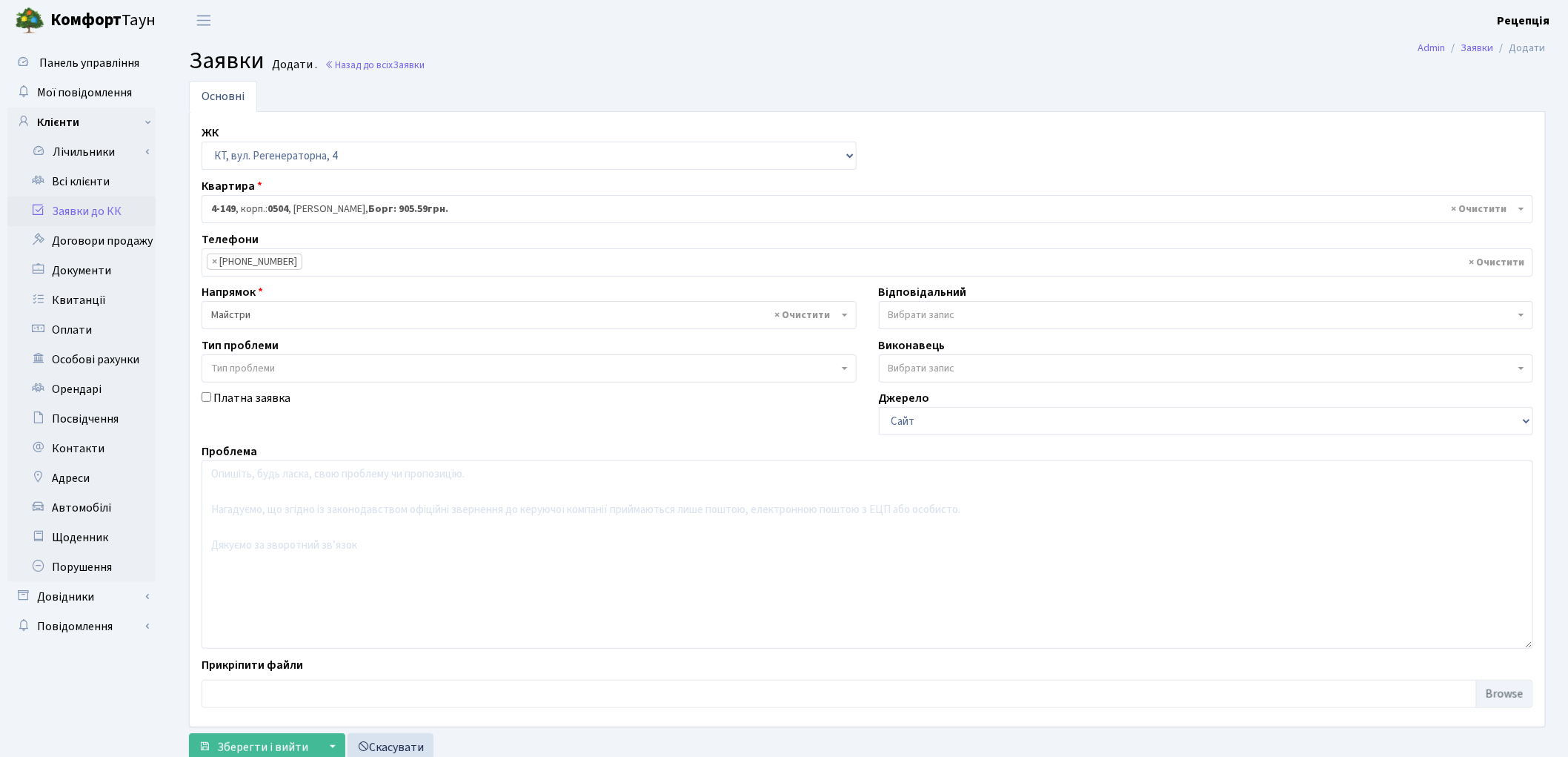
click at [255, 358] on span "Тип проблеми" at bounding box center [528, 368] width 655 height 28
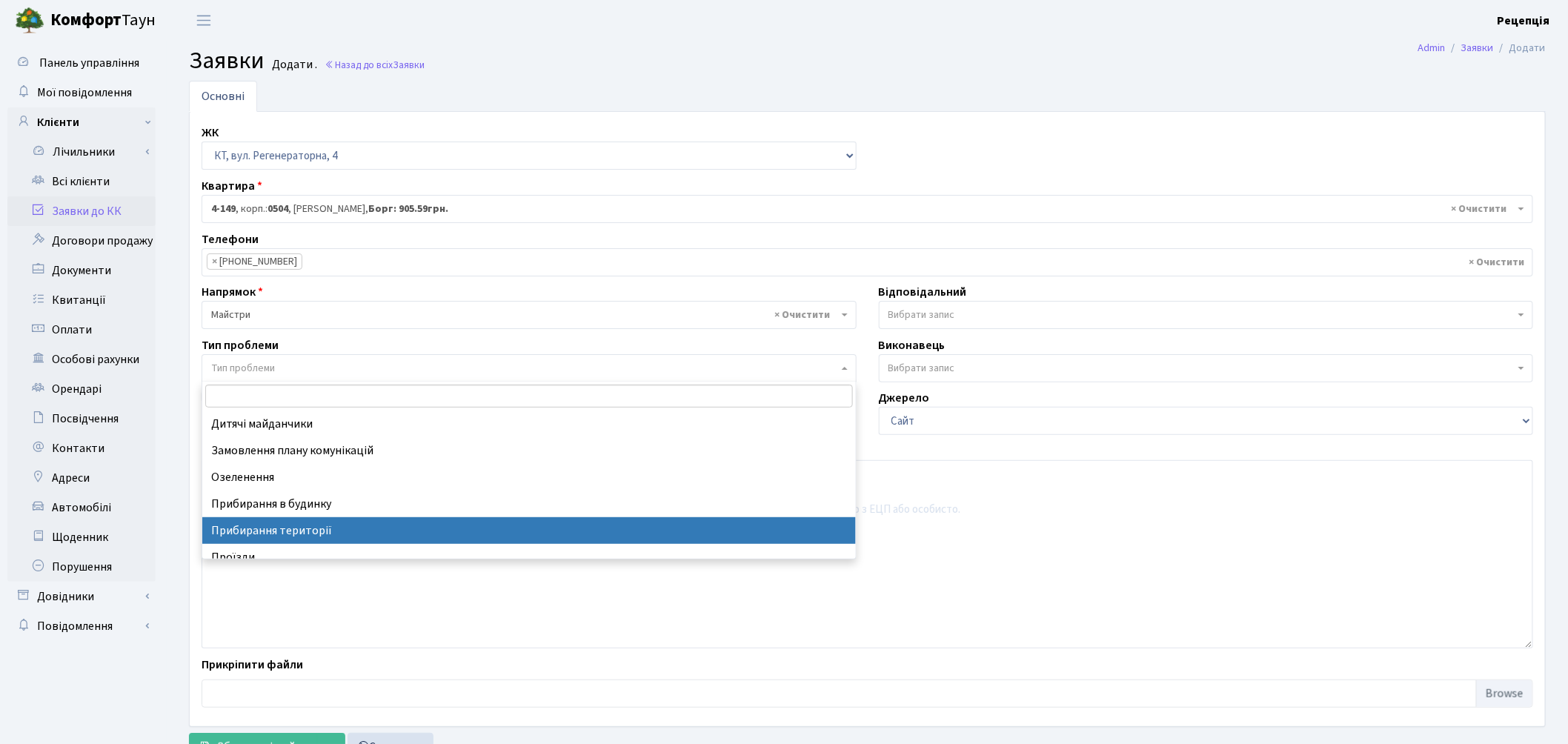
select select "59"
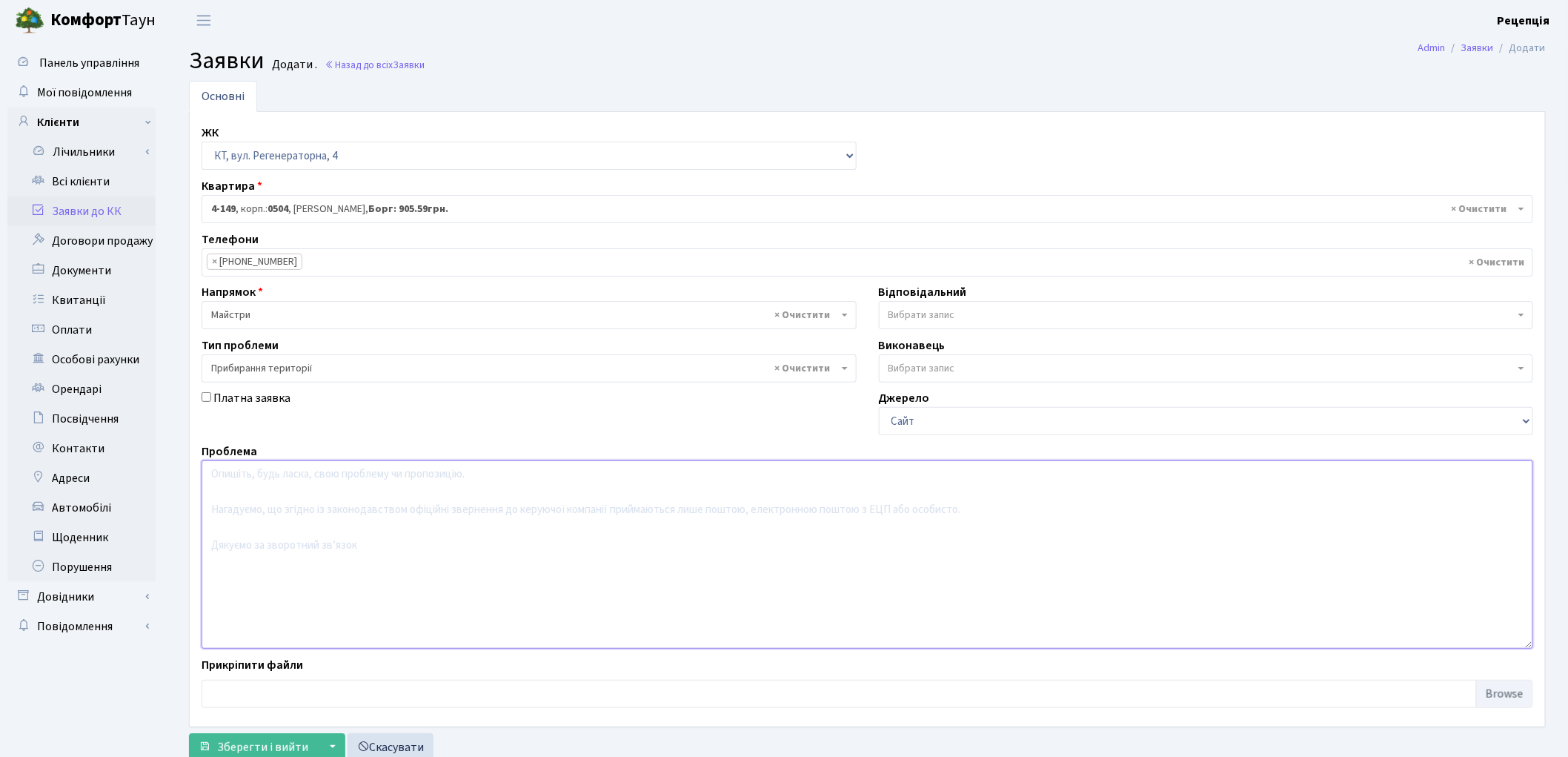
click at [282, 498] on textarea at bounding box center [867, 554] width 1332 height 188
type textarea "С"
drag, startPoint x: 421, startPoint y: 475, endPoint x: 463, endPoint y: 479, distance: 42.2
click at [463, 479] on textarea "Не здіймати пил при прибиранні території дуйками. Пил осідає на машини, перехож…" at bounding box center [867, 554] width 1332 height 188
click at [292, 476] on textarea "Не здіймати пил при прибиранні території . Пил осідає на машини, перехожих люде…" at bounding box center [867, 554] width 1332 height 188
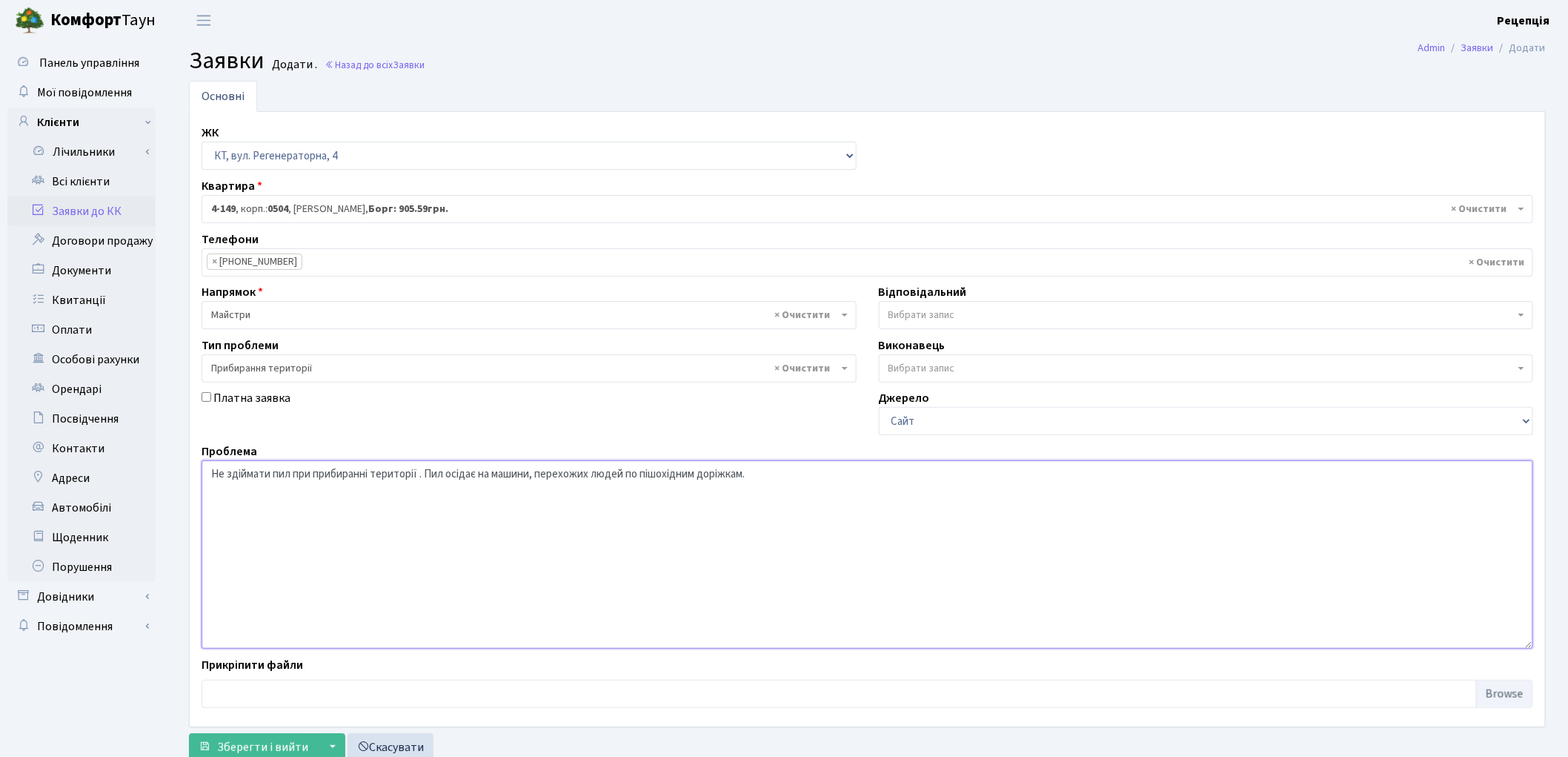
paste textarea "уйками"
click at [477, 477] on textarea "Не здіймати пил дуйками при прибиранні території . Пил осідає на машини, перехо…" at bounding box center [867, 554] width 1332 height 188
click at [465, 476] on textarea "Не здіймати пил дуйками при прибиранні території . Пил осідає на машини, перехо…" at bounding box center [867, 554] width 1332 height 188
click at [470, 477] on textarea "Не здіймати пил дуйками при прибиранні території. Пил осідає на машини, перехож…" at bounding box center [867, 554] width 1332 height 188
drag, startPoint x: 1109, startPoint y: 476, endPoint x: 764, endPoint y: 475, distance: 345.0
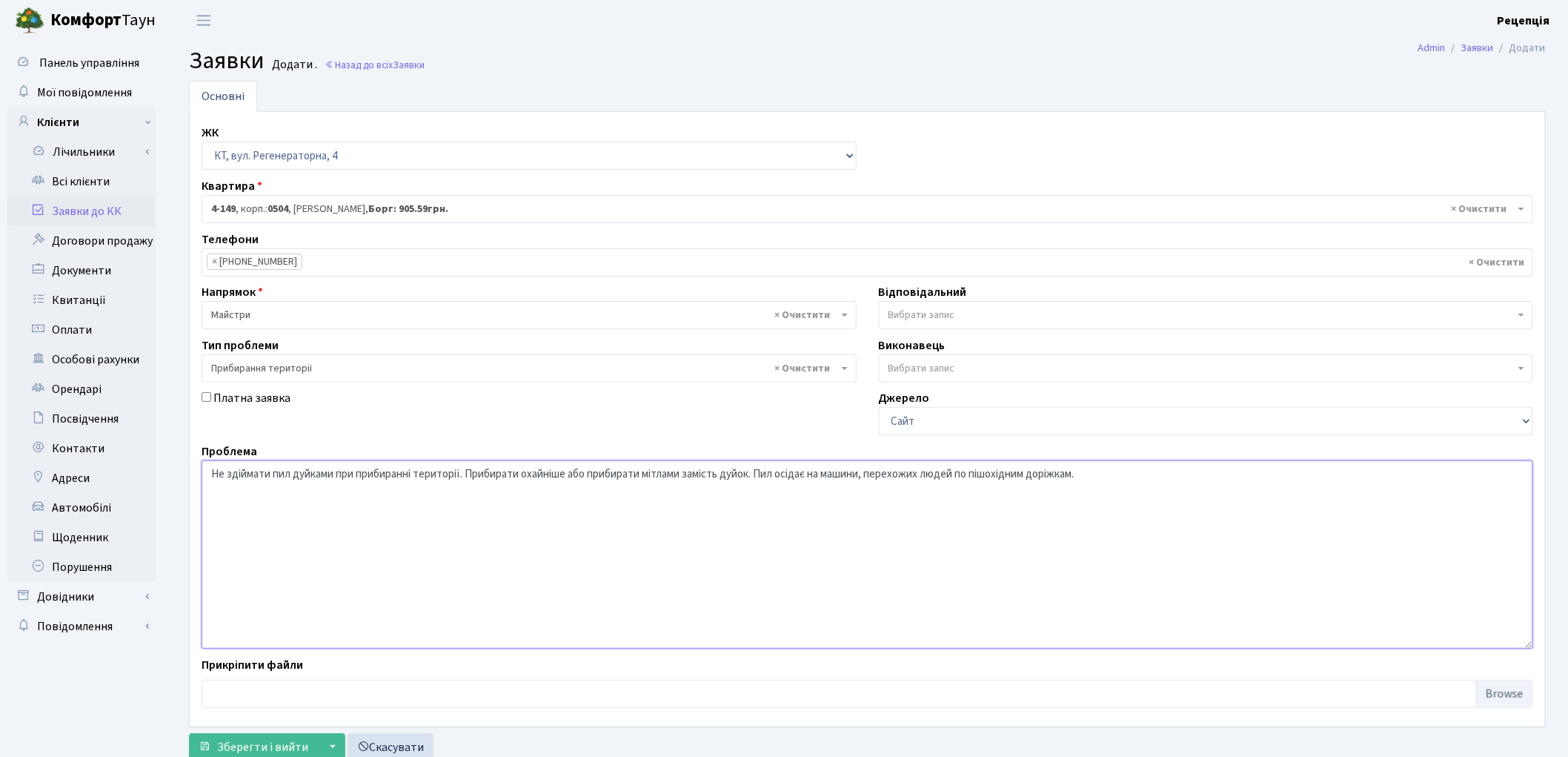
click at [764, 475] on textarea "Не здіймати пил дуйками при прибиранні території. Прибирати охайніше або прибир…" at bounding box center [867, 554] width 1332 height 188
click at [467, 475] on textarea "Не здіймати пил дуйками при прибиранні території. Прибирати охайніше або прибир…" at bounding box center [867, 554] width 1332 height 188
click at [469, 476] on textarea "Не здіймати пил дуйками при прибиранні території. Прибирати охайніше або прибир…" at bounding box center [867, 554] width 1332 height 188
paste textarea "ил осідає на машини, перехожих людей по пішохідним доріжкам.П"
click at [465, 476] on textarea "Не здіймати пил дуйками при прибиранні території. Пил осідає на машини, перехож…" at bounding box center [867, 554] width 1332 height 188
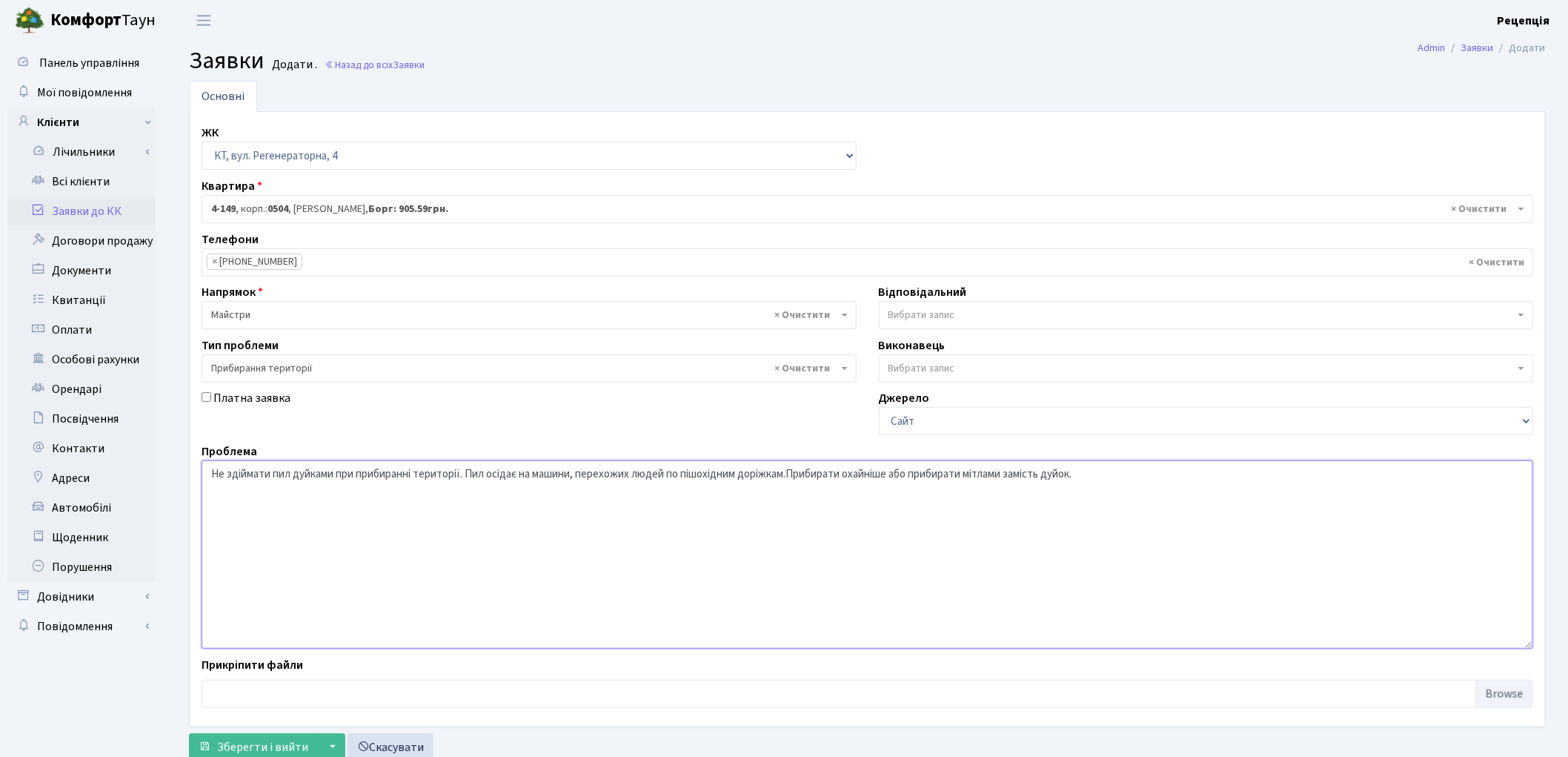
click at [470, 475] on textarea "Не здіймати пил дуйками при прибиранні території. Пил осідає на машини, перехож…" at bounding box center [867, 554] width 1332 height 188
click at [580, 472] on textarea "Не здіймати пил дуйками при прибиранні території. Підіймаються стовпи Пил осіда…" at bounding box center [867, 554] width 1332 height 188
click at [590, 476] on textarea "Не здіймати пил дуйками при прибиранні території. Підіймаються стовпи пил осіда…" at bounding box center [867, 554] width 1332 height 188
click at [931, 475] on textarea "Не здіймати пил дуйками при прибиранні території. Підіймаються стовпи пилу, яки…" at bounding box center [867, 554] width 1332 height 188
click at [988, 477] on textarea "Не здіймати пил дуйками при прибиранні території. Підіймаються стовпи пилу, яки…" at bounding box center [867, 554] width 1332 height 188
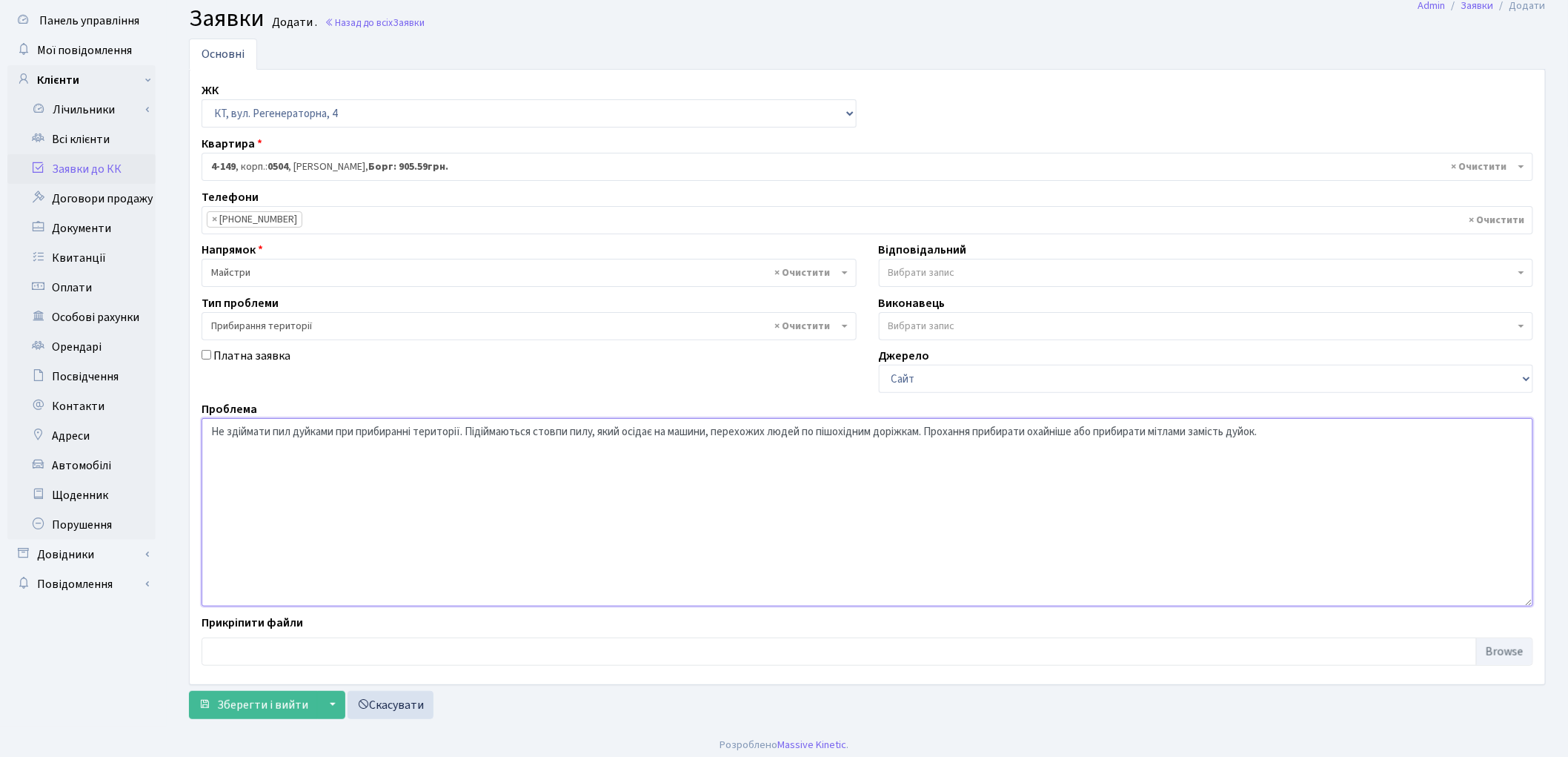
scroll to position [49, 0]
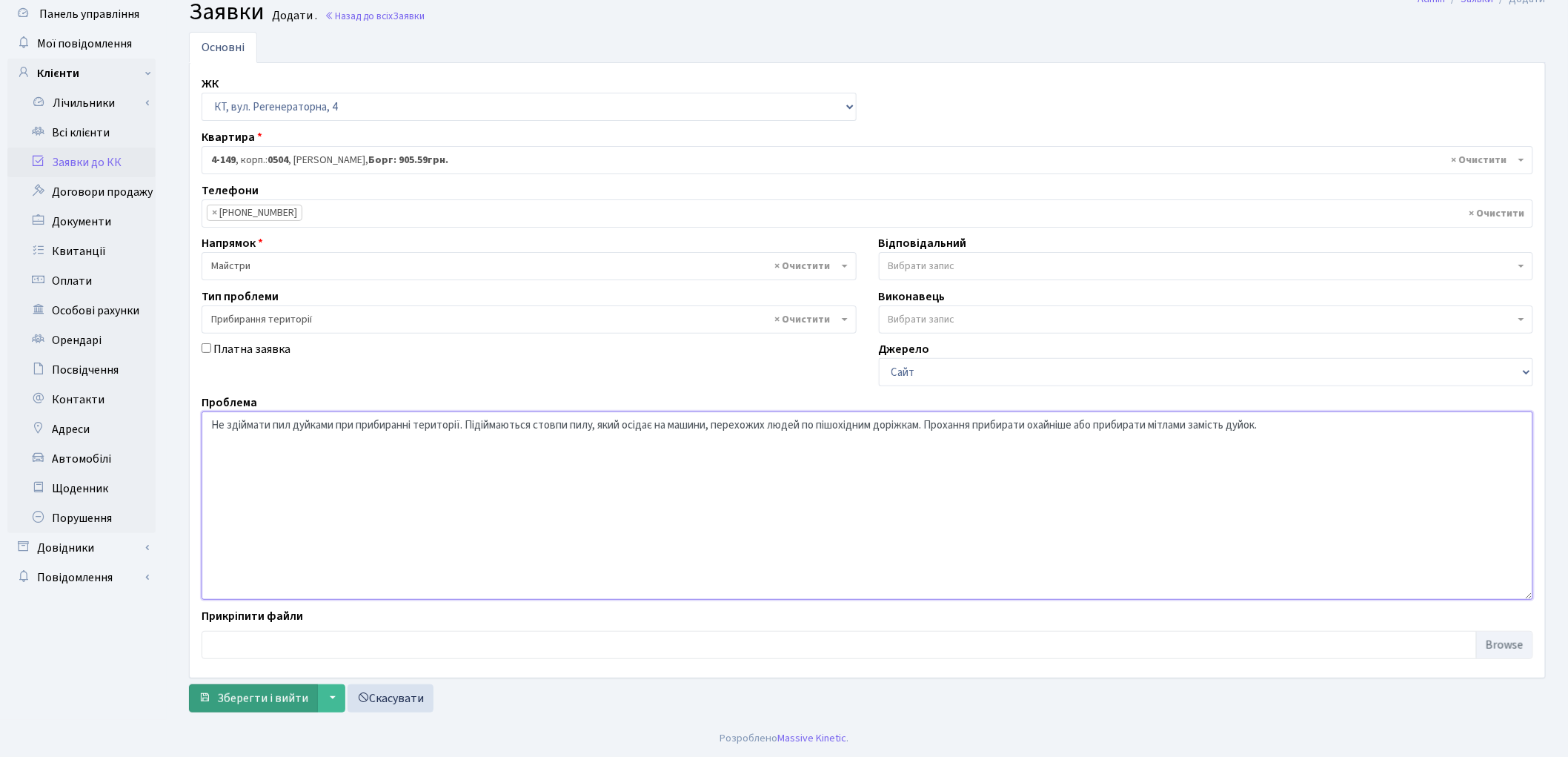
type textarea "Не здіймати пил дуйками при прибиранні території. Підіймаються стовпи пилу, яки…"
click at [249, 692] on span "Зберегти і вийти" at bounding box center [263, 698] width 91 height 16
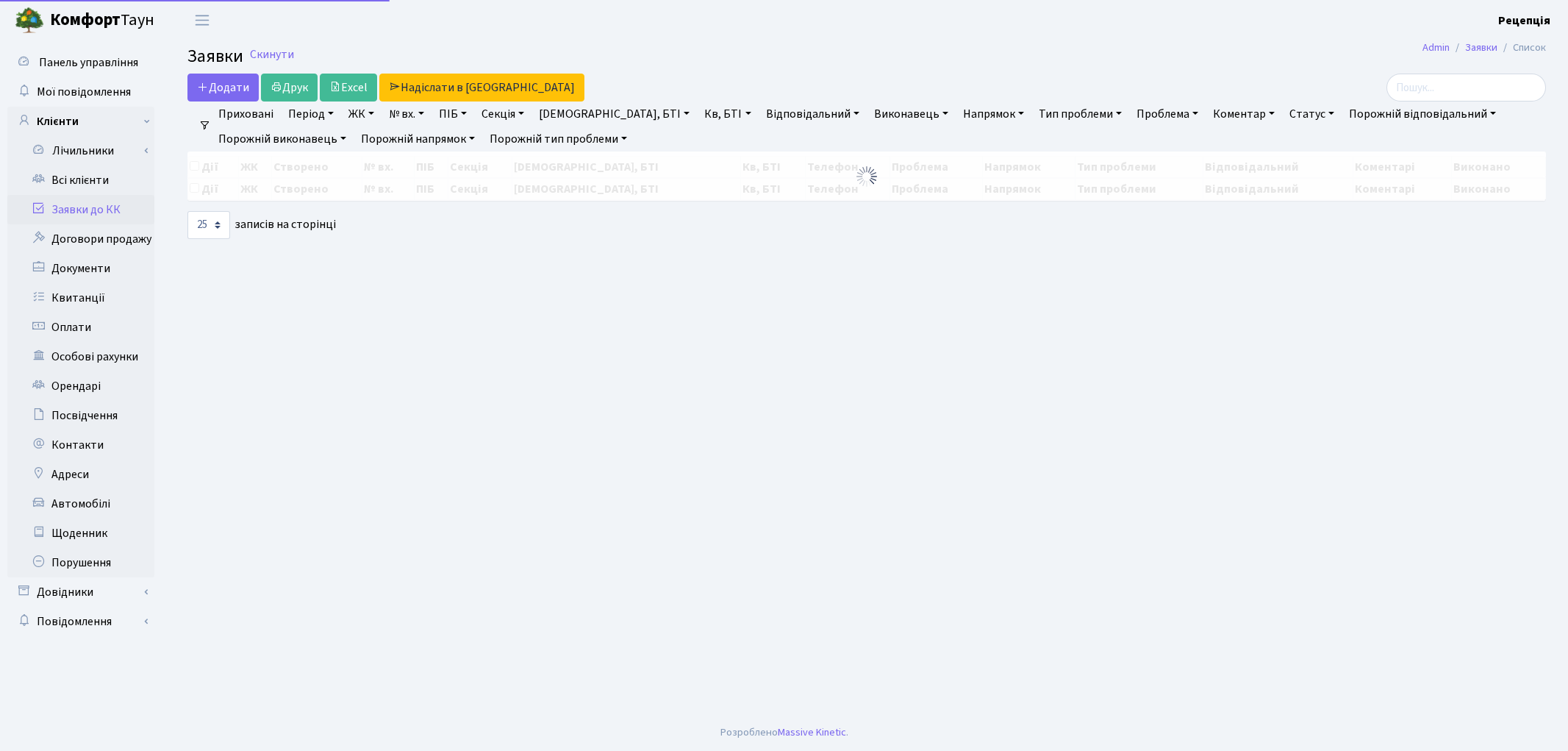
select select "25"
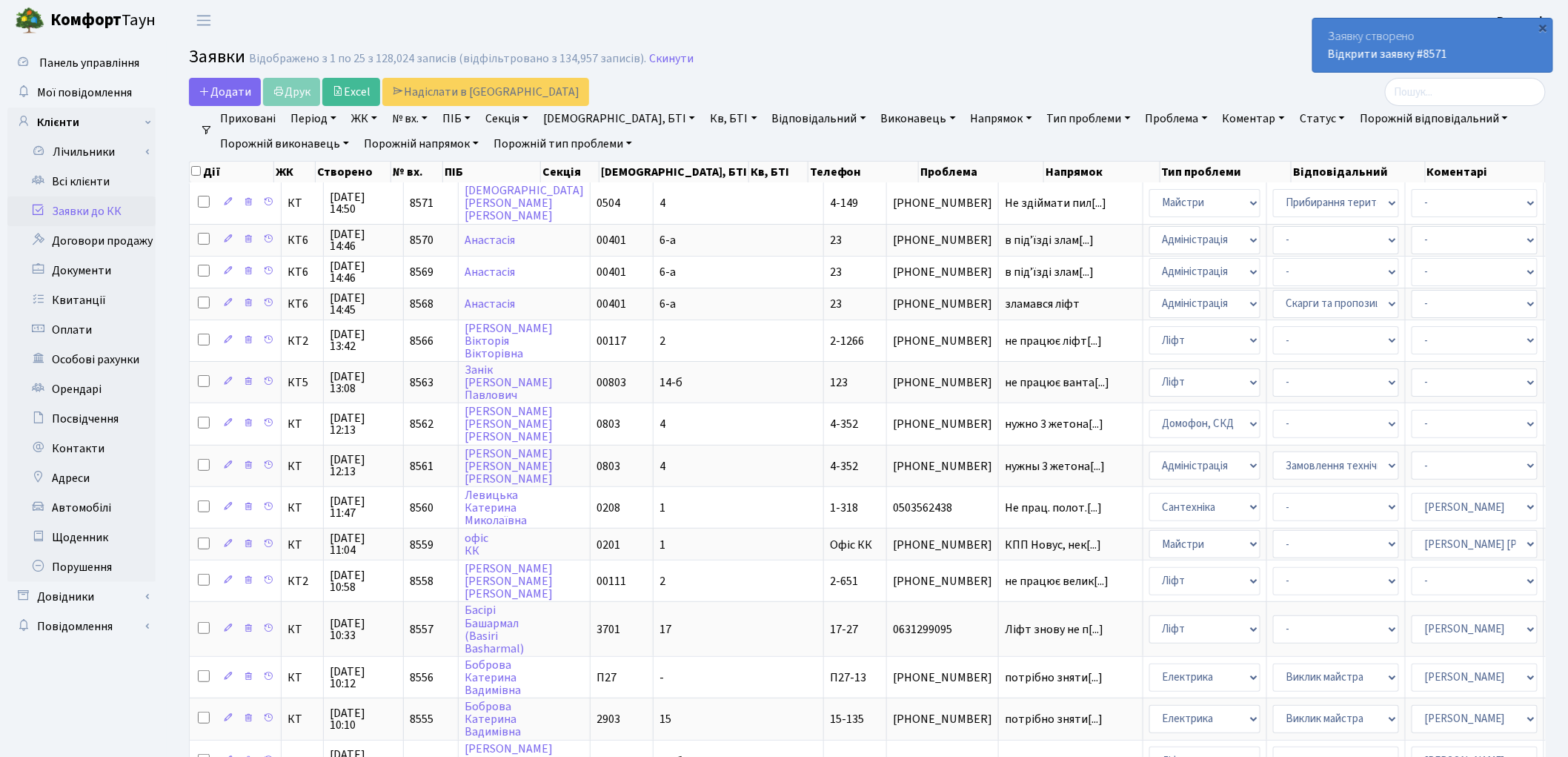
click at [116, 211] on link "Заявки до КК" at bounding box center [81, 211] width 148 height 30
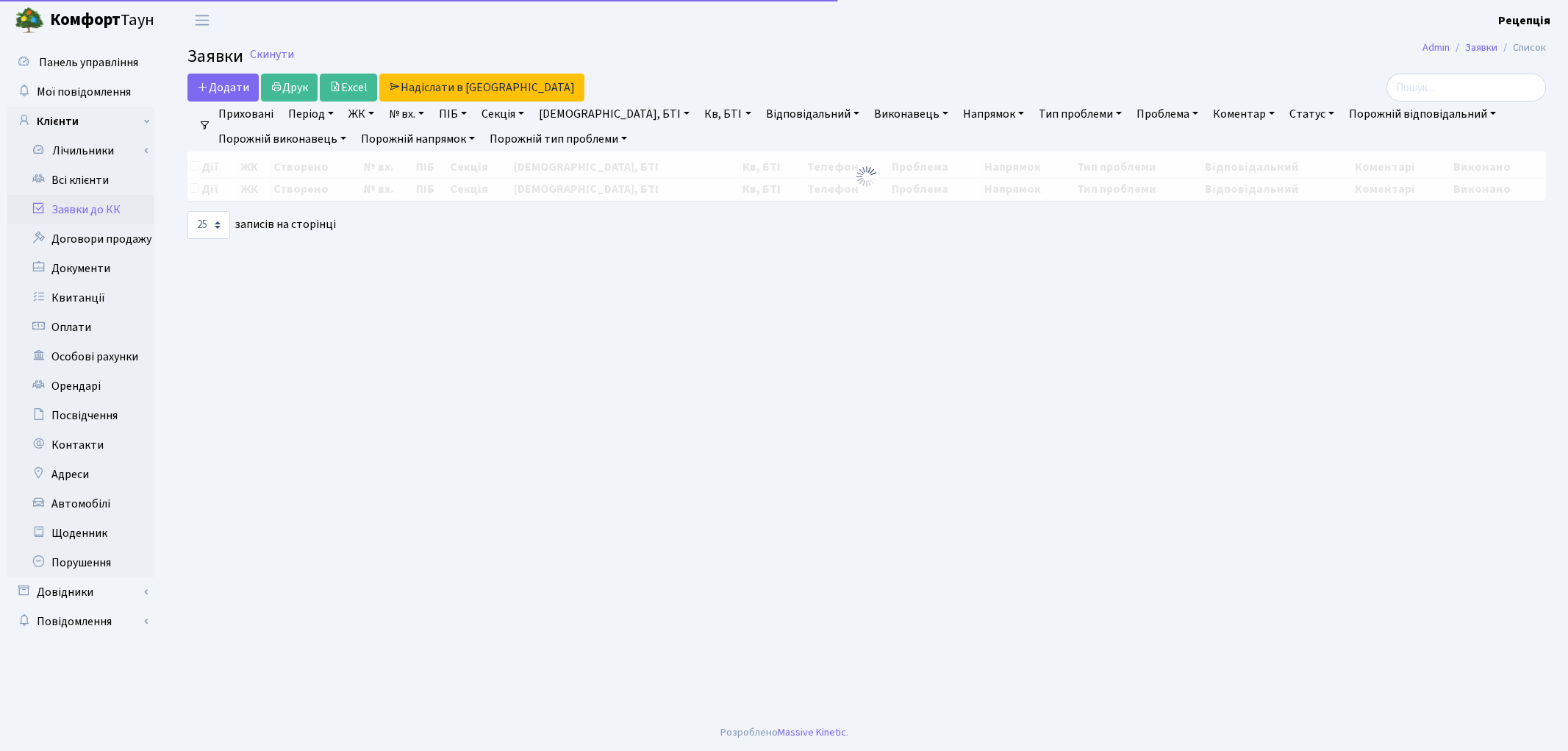
select select "25"
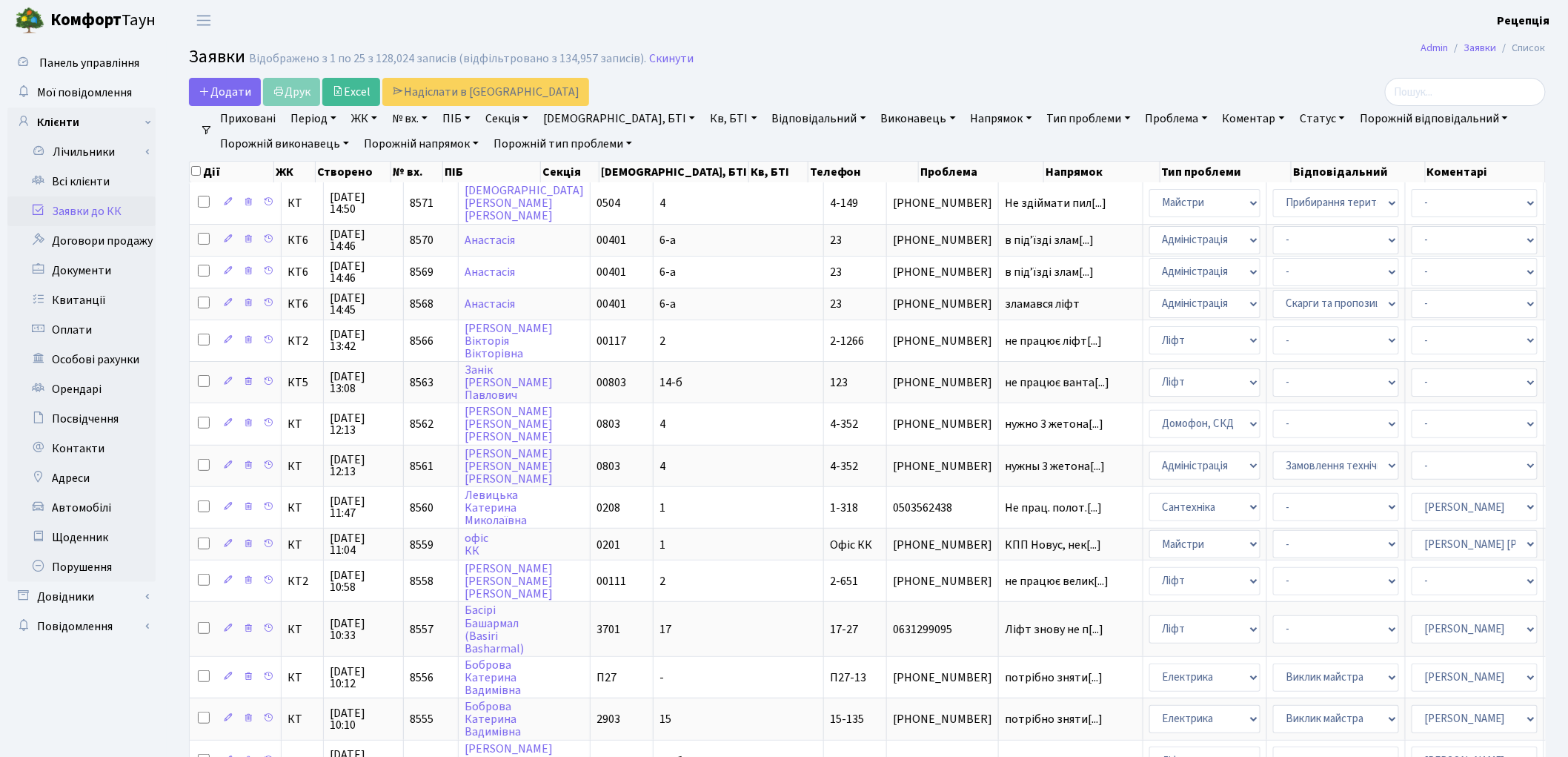
click at [80, 210] on link "Заявки до КК" at bounding box center [81, 211] width 148 height 30
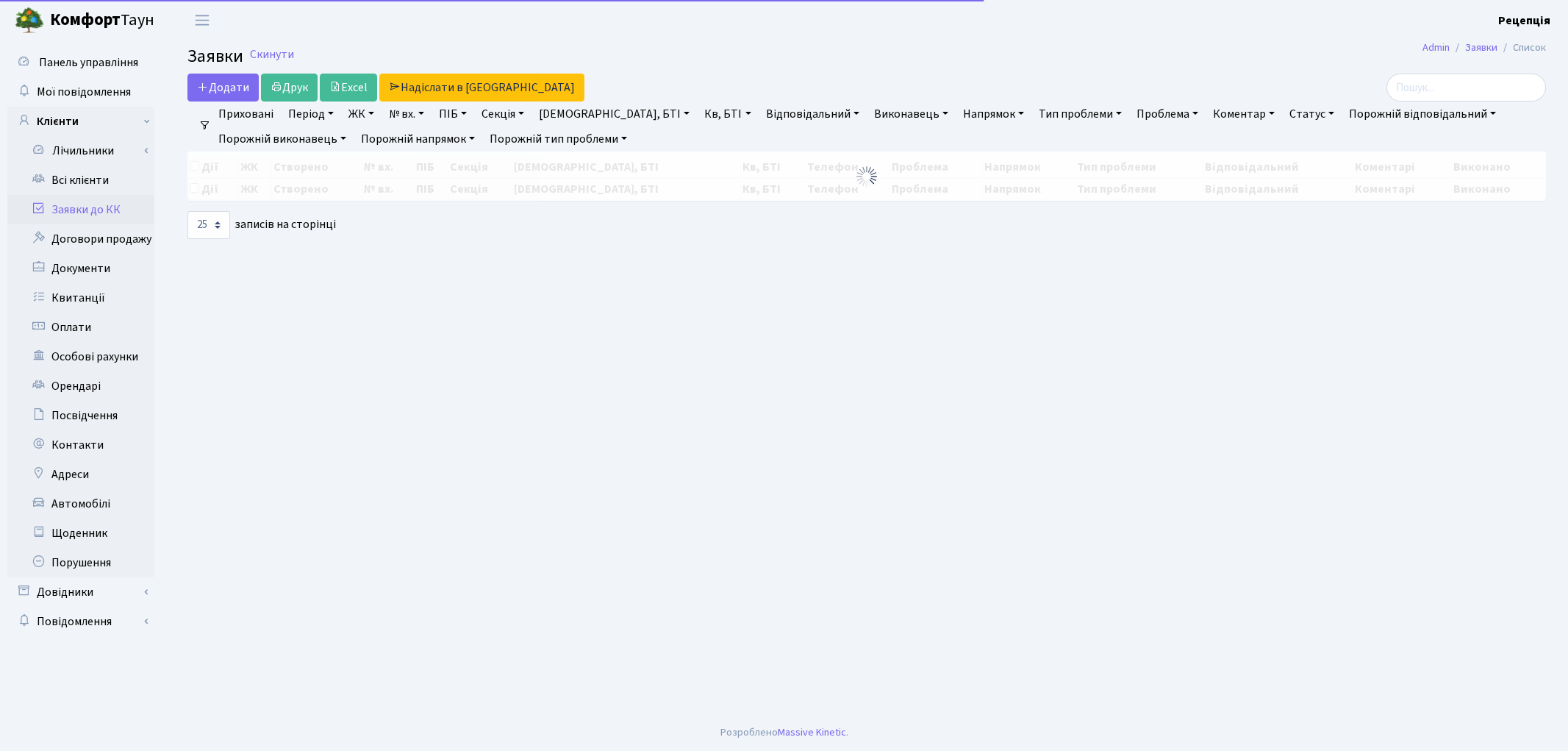
select select "25"
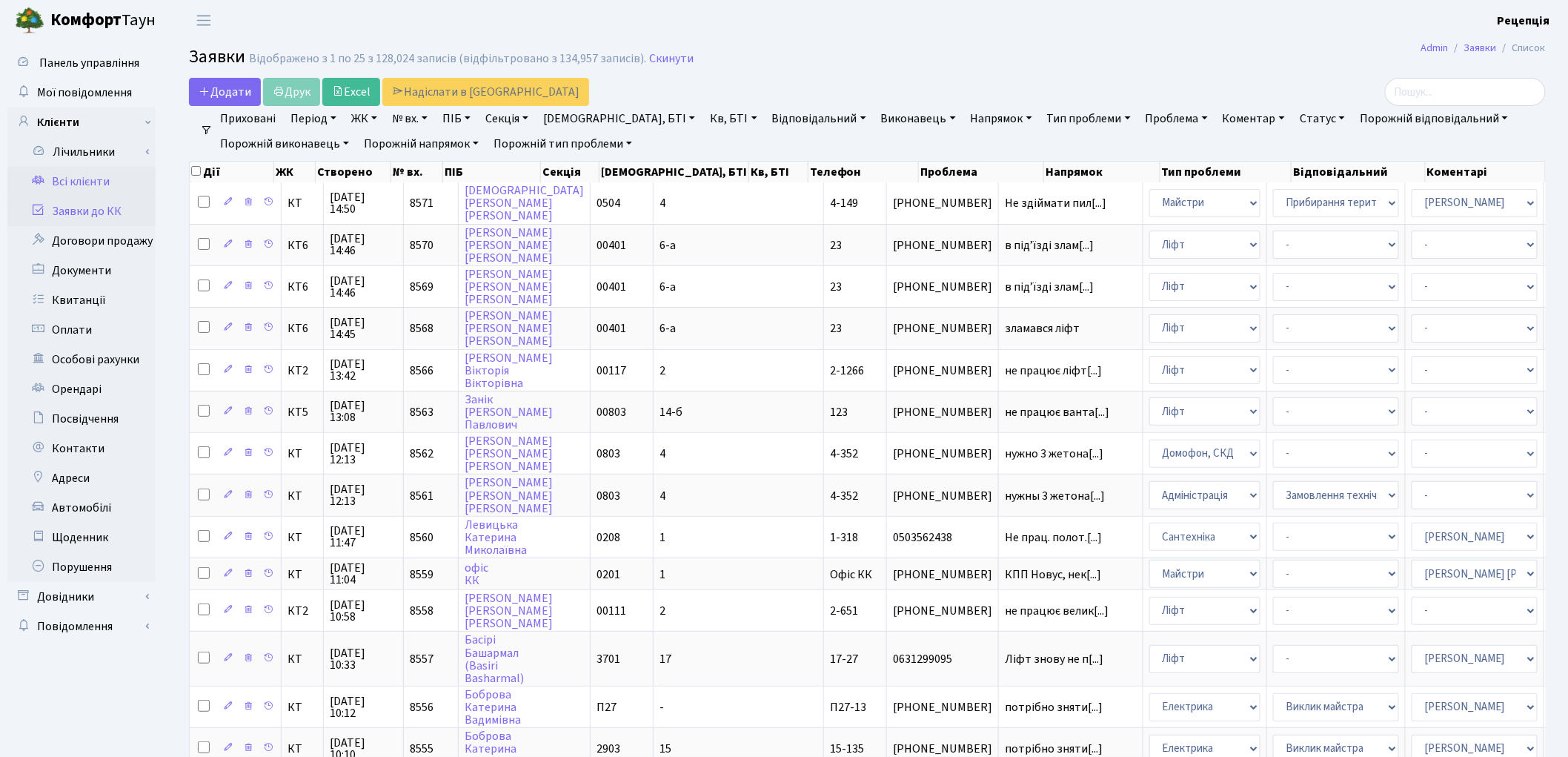
click at [110, 182] on link "Всі клієнти" at bounding box center [81, 181] width 148 height 30
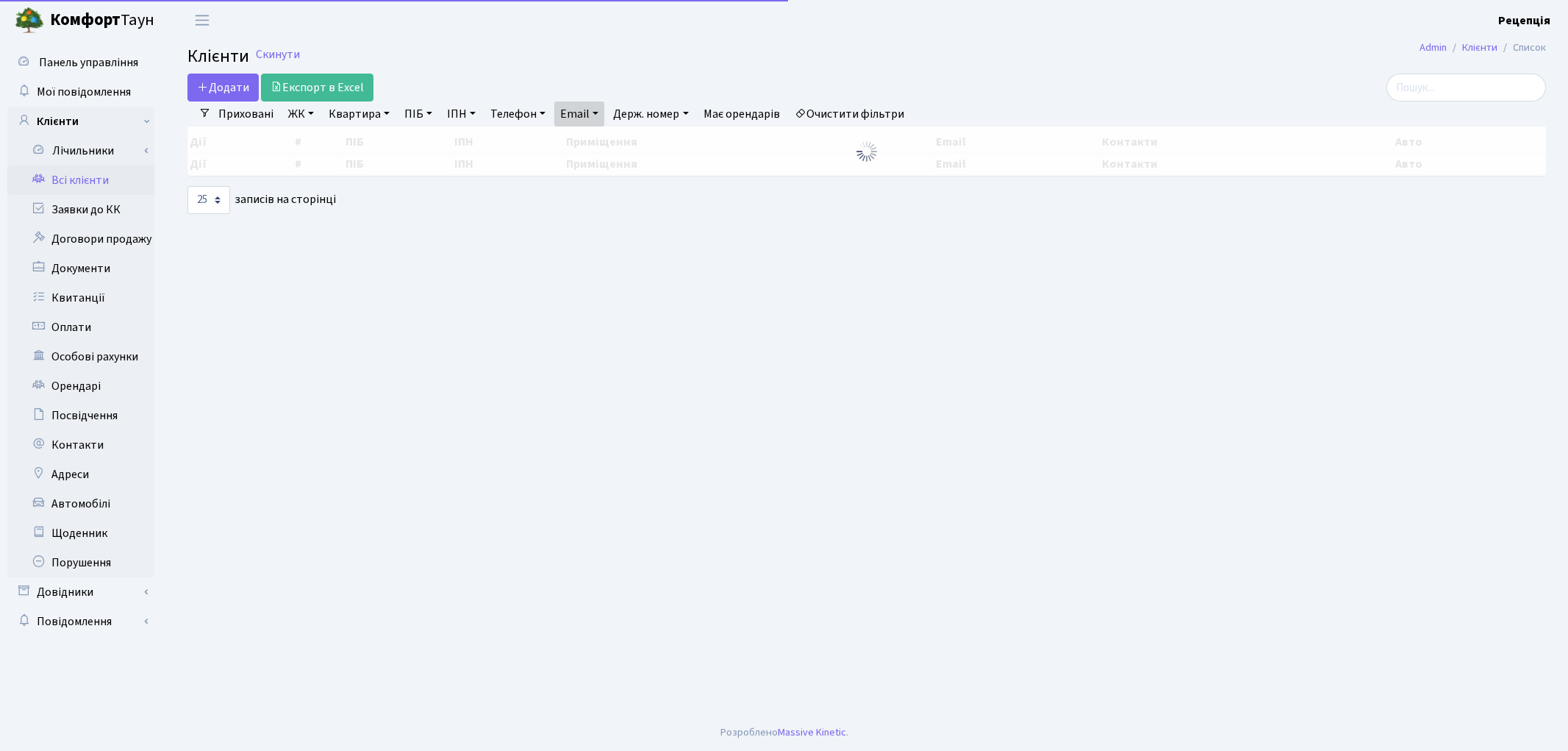
select select "25"
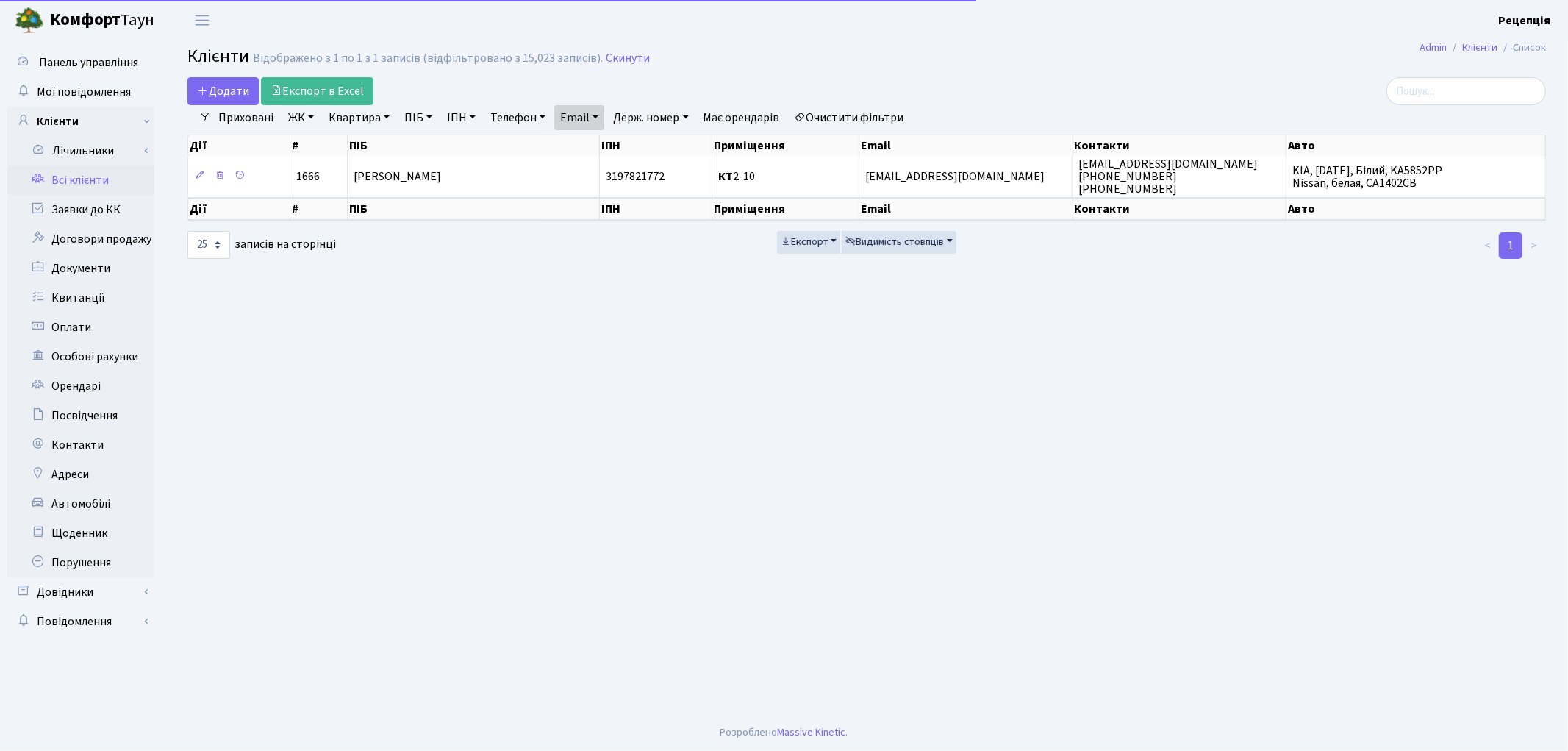
click at [836, 119] on link "Очистити фільтри" at bounding box center [849, 117] width 122 height 25
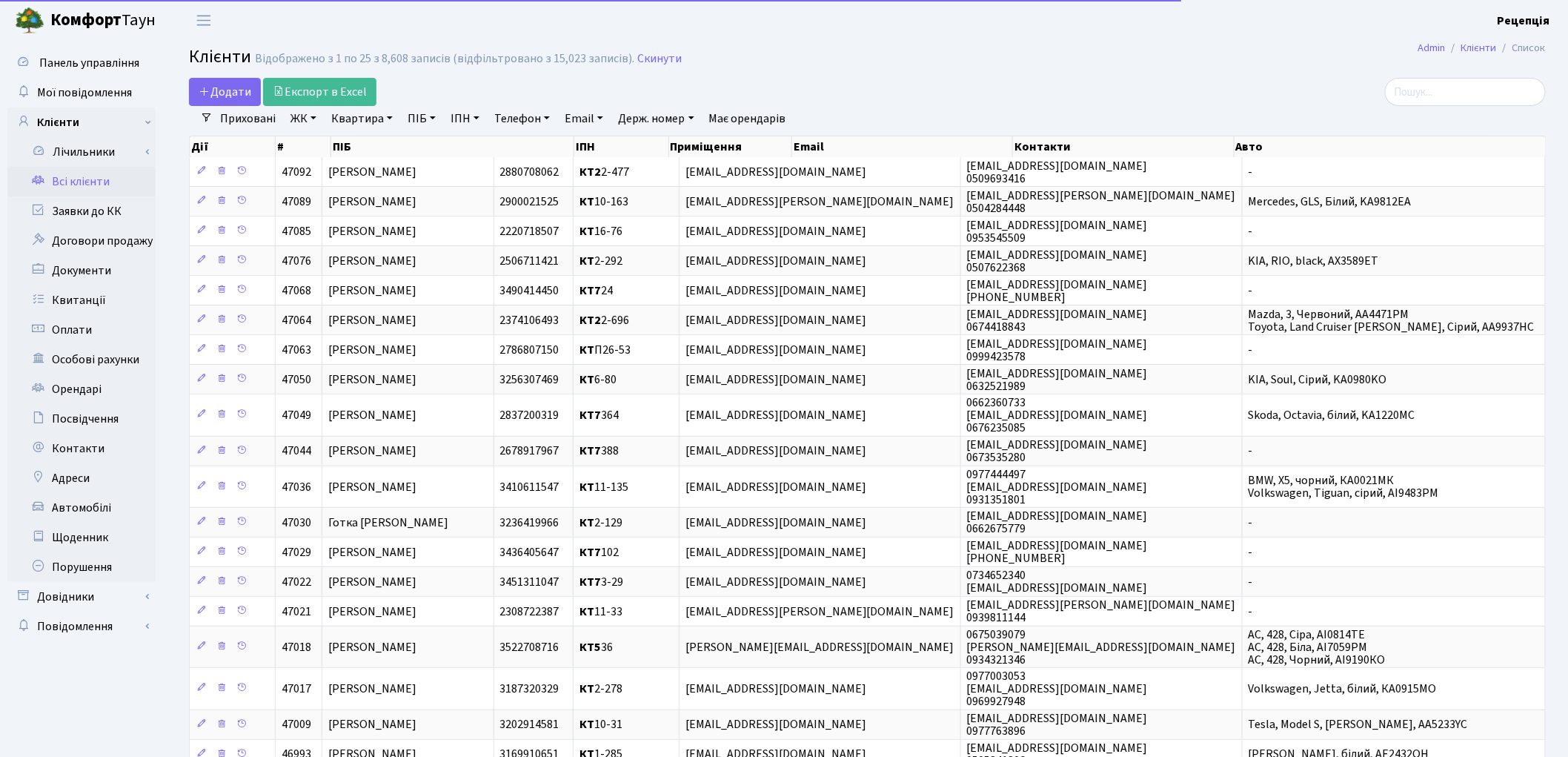
click at [302, 113] on link "ЖК" at bounding box center [303, 118] width 38 height 25
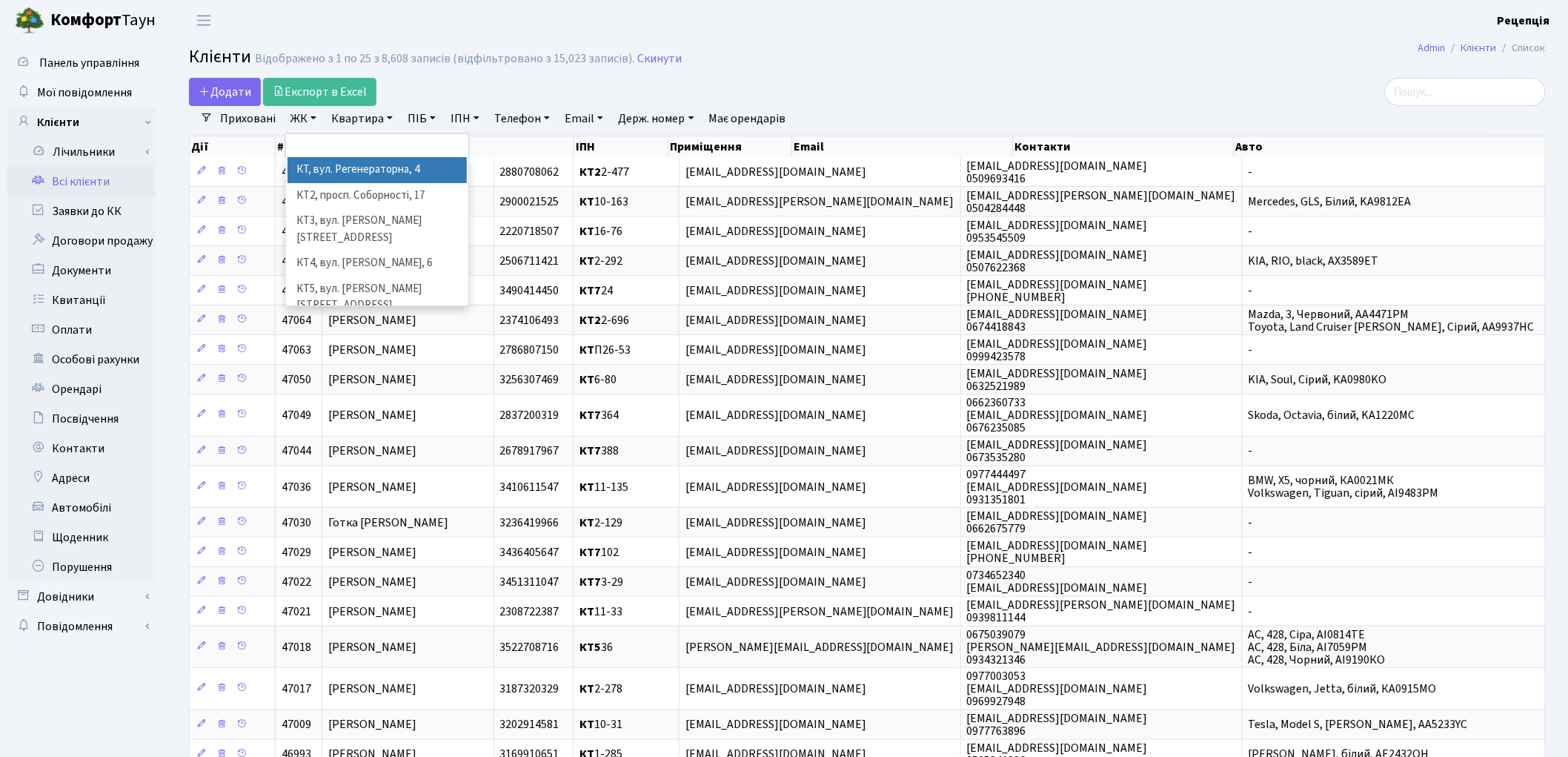
click at [313, 169] on li "КТ, вул. Регенераторна, 4" at bounding box center [378, 170] width 180 height 26
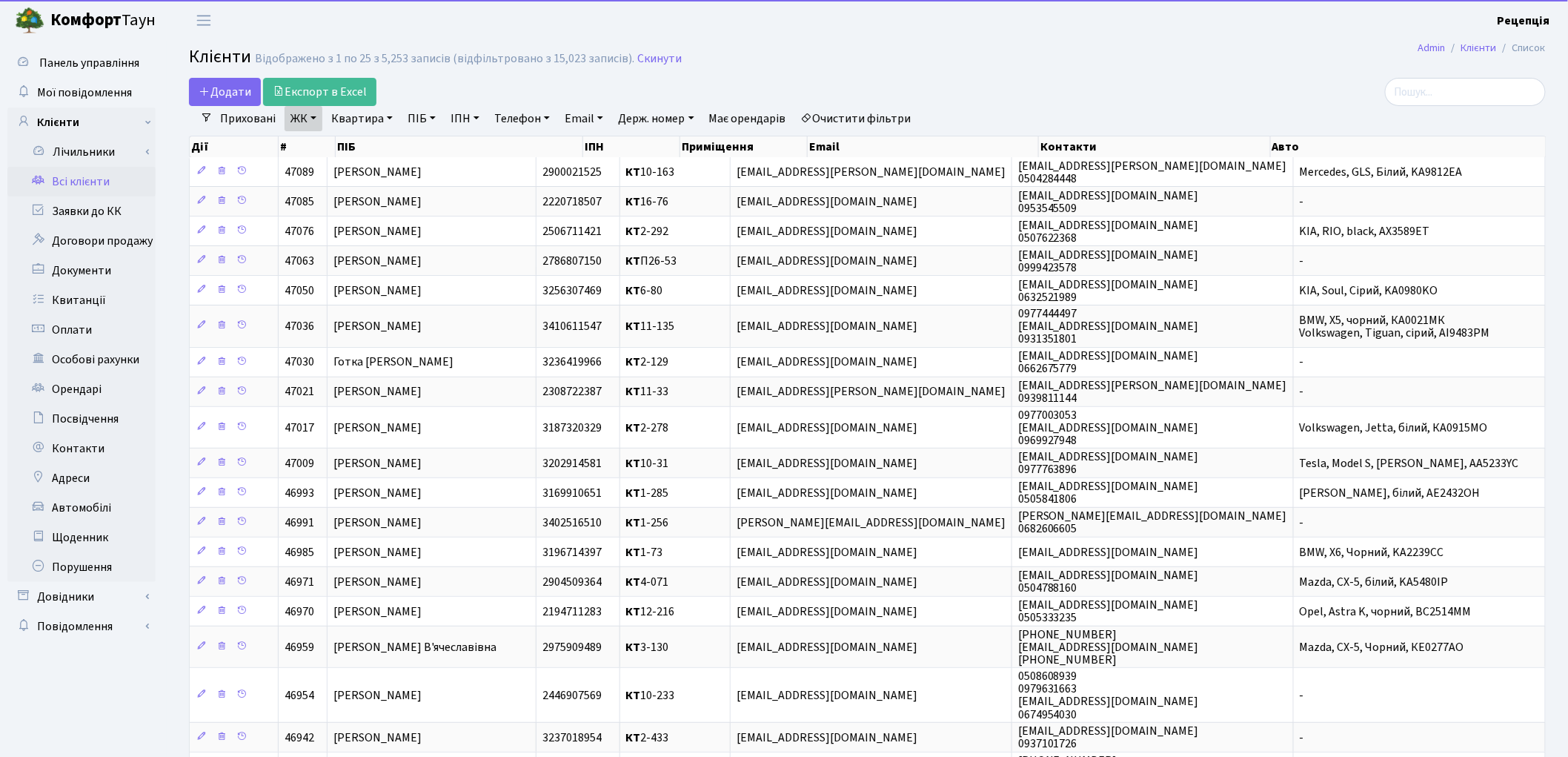
click at [361, 117] on link "Квартира" at bounding box center [362, 118] width 74 height 25
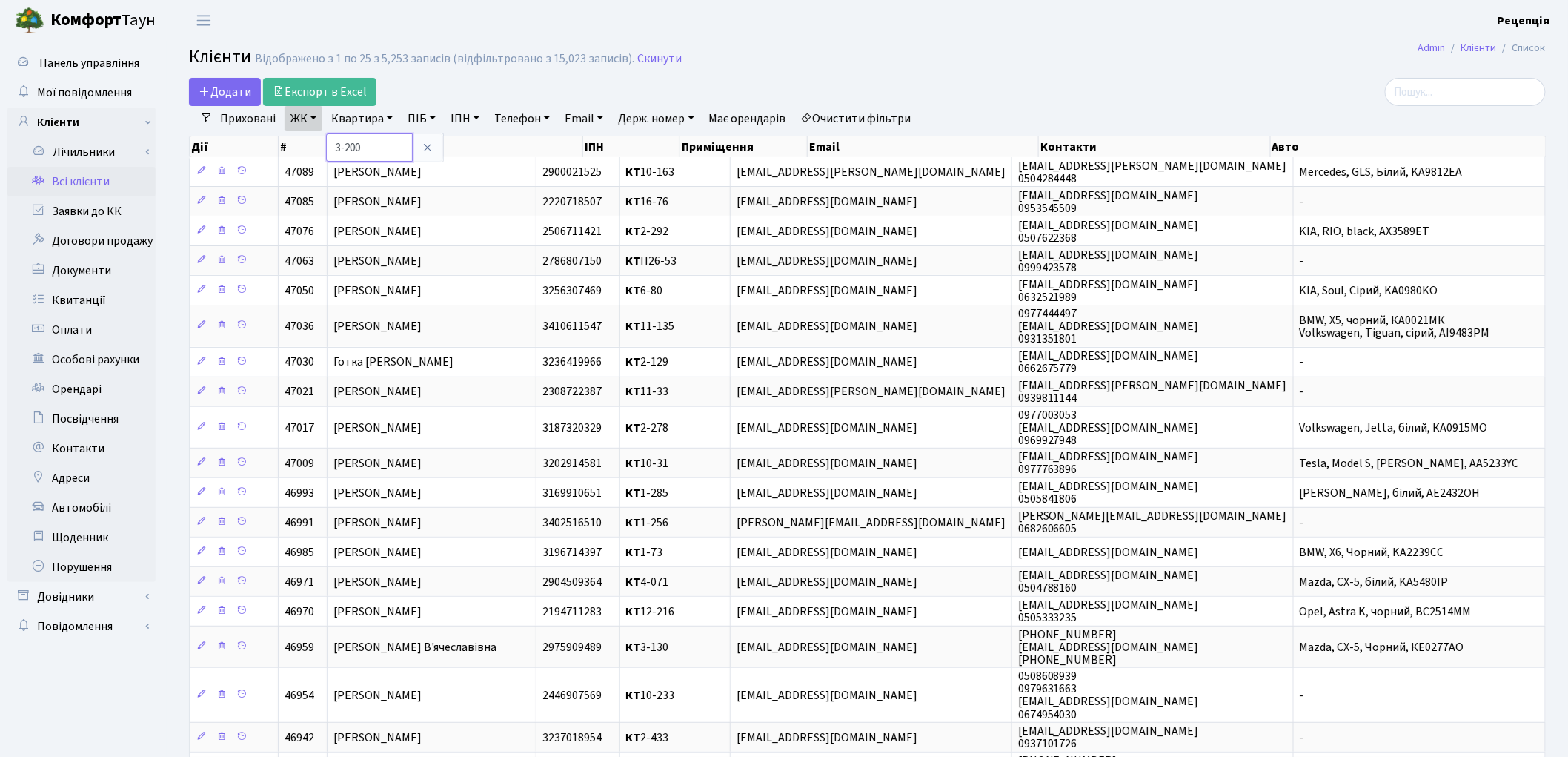
type input "3-200"
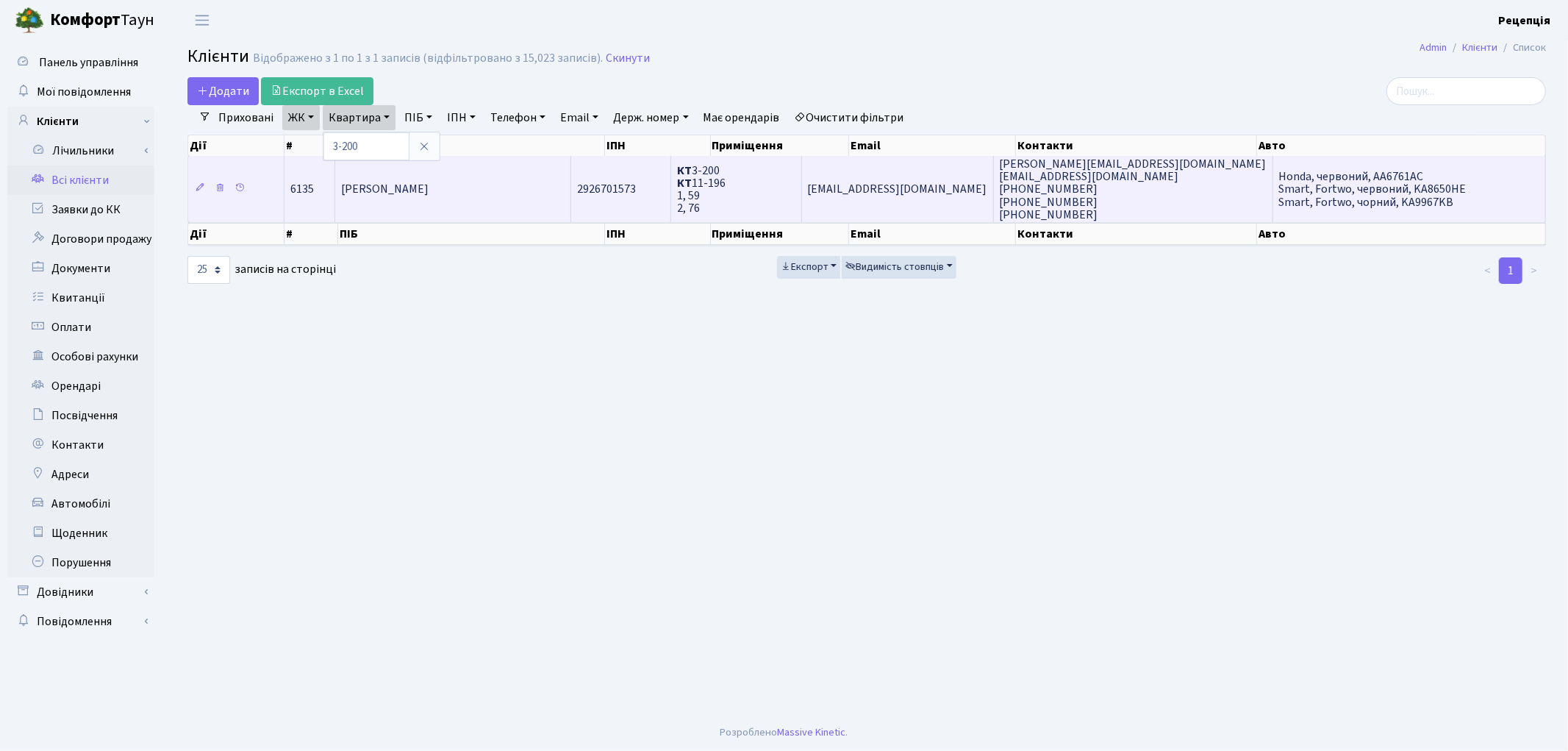
click at [439, 201] on td "[PERSON_NAME]" at bounding box center [453, 189] width 237 height 66
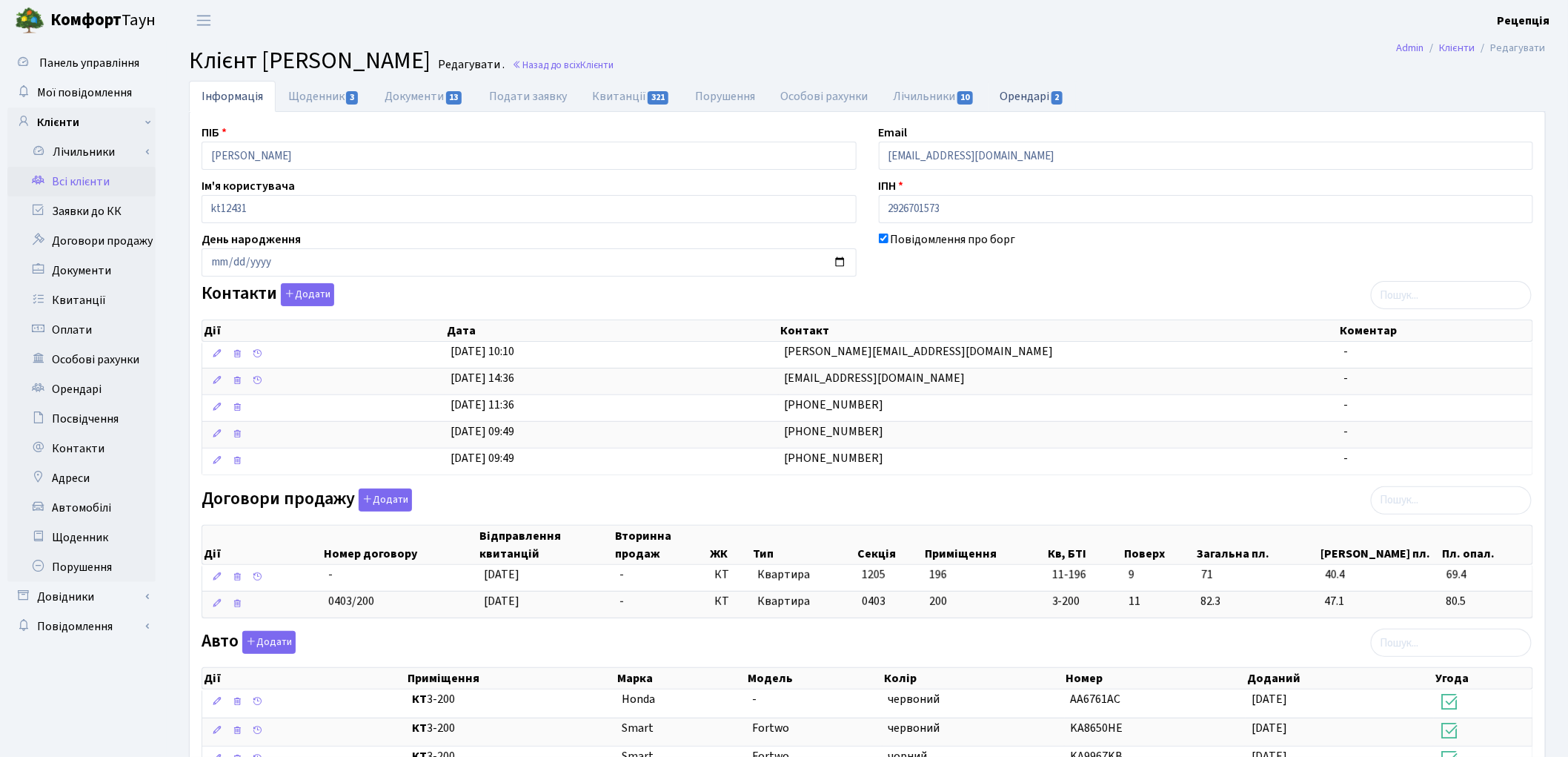
click at [1019, 97] on link "Орендарі 2" at bounding box center [1033, 96] width 90 height 30
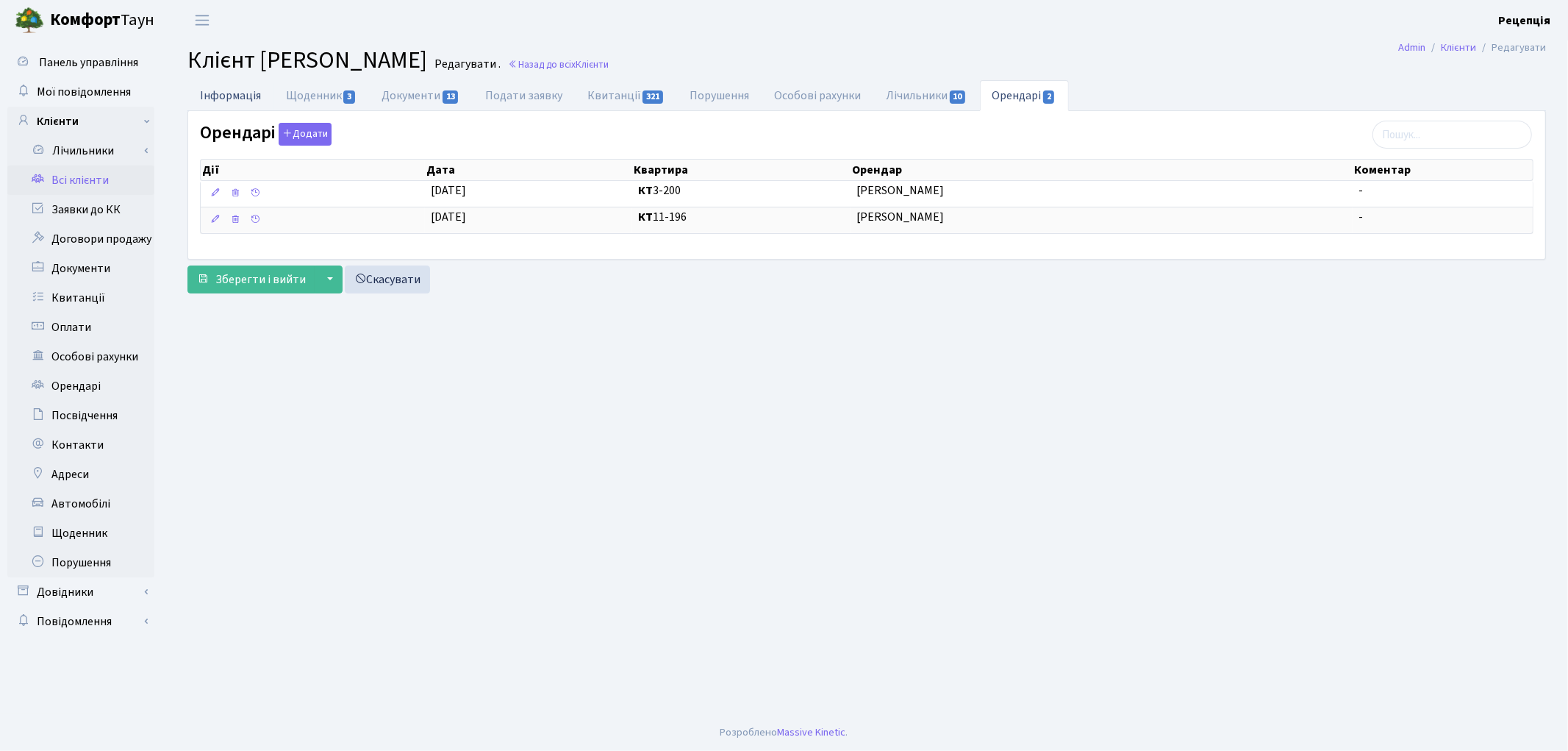
click at [231, 94] on link "Інформація" at bounding box center [231, 95] width 86 height 30
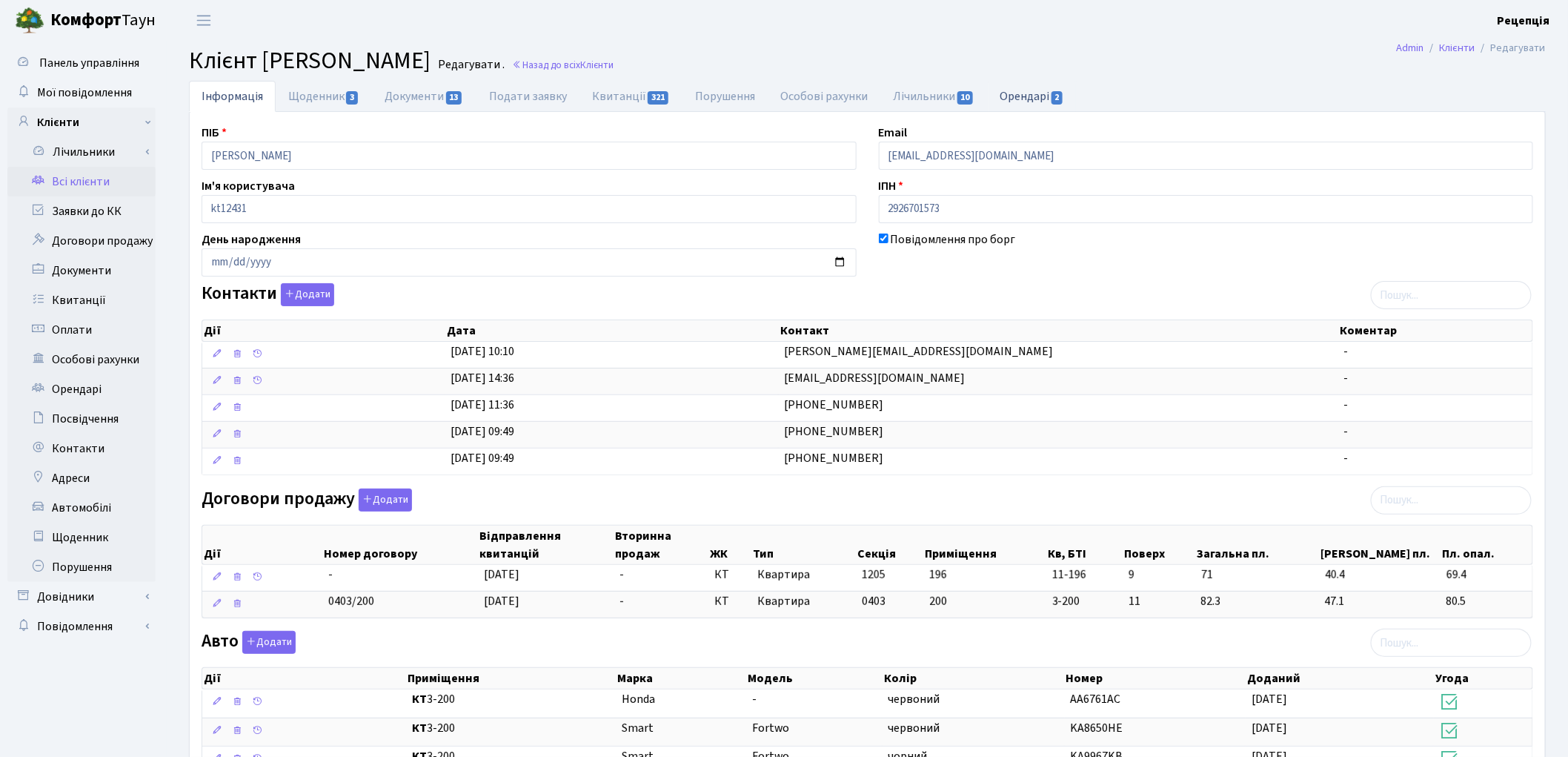
click at [1021, 87] on link "Орендарі 2" at bounding box center [1033, 96] width 90 height 30
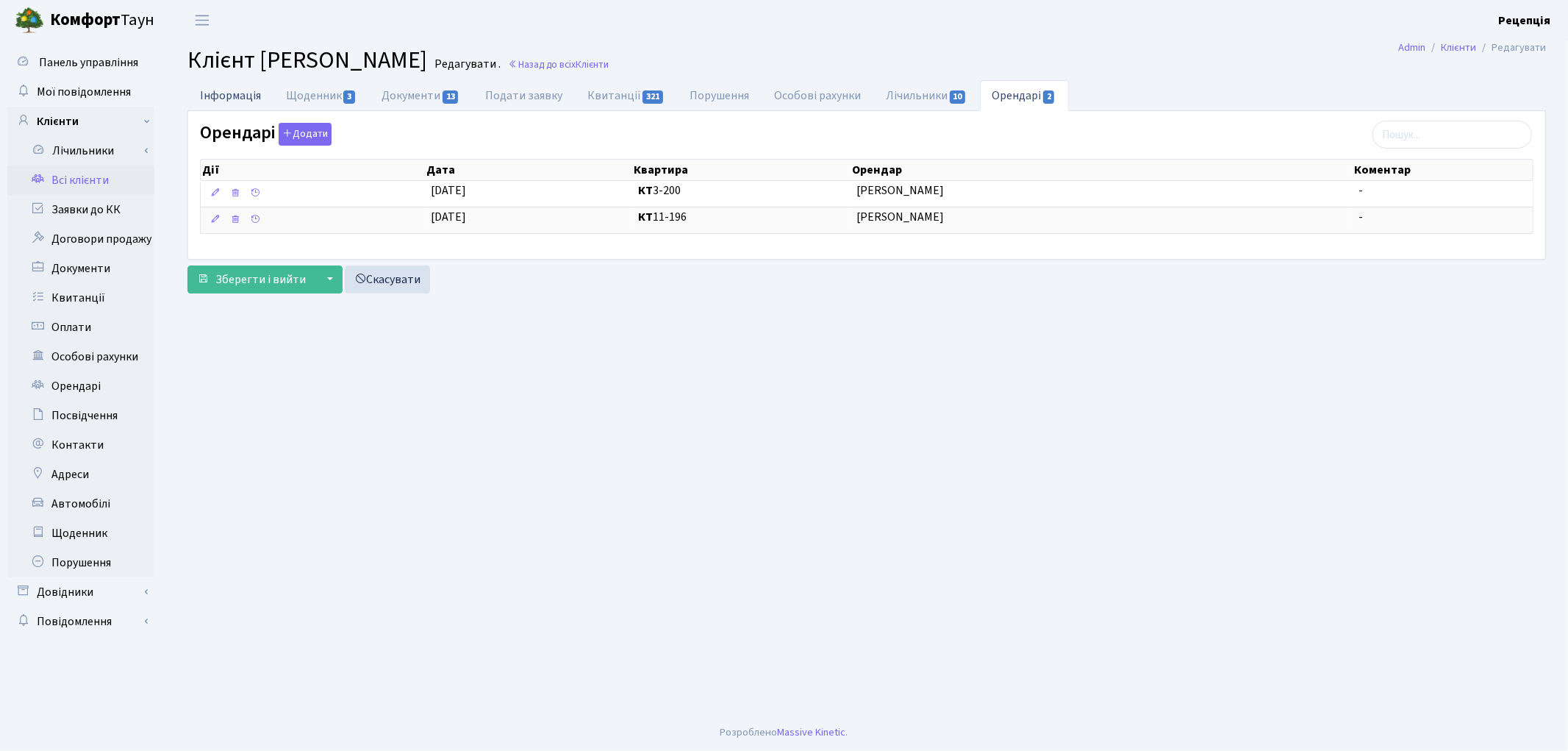
click at [251, 99] on link "Інформація" at bounding box center [231, 95] width 86 height 30
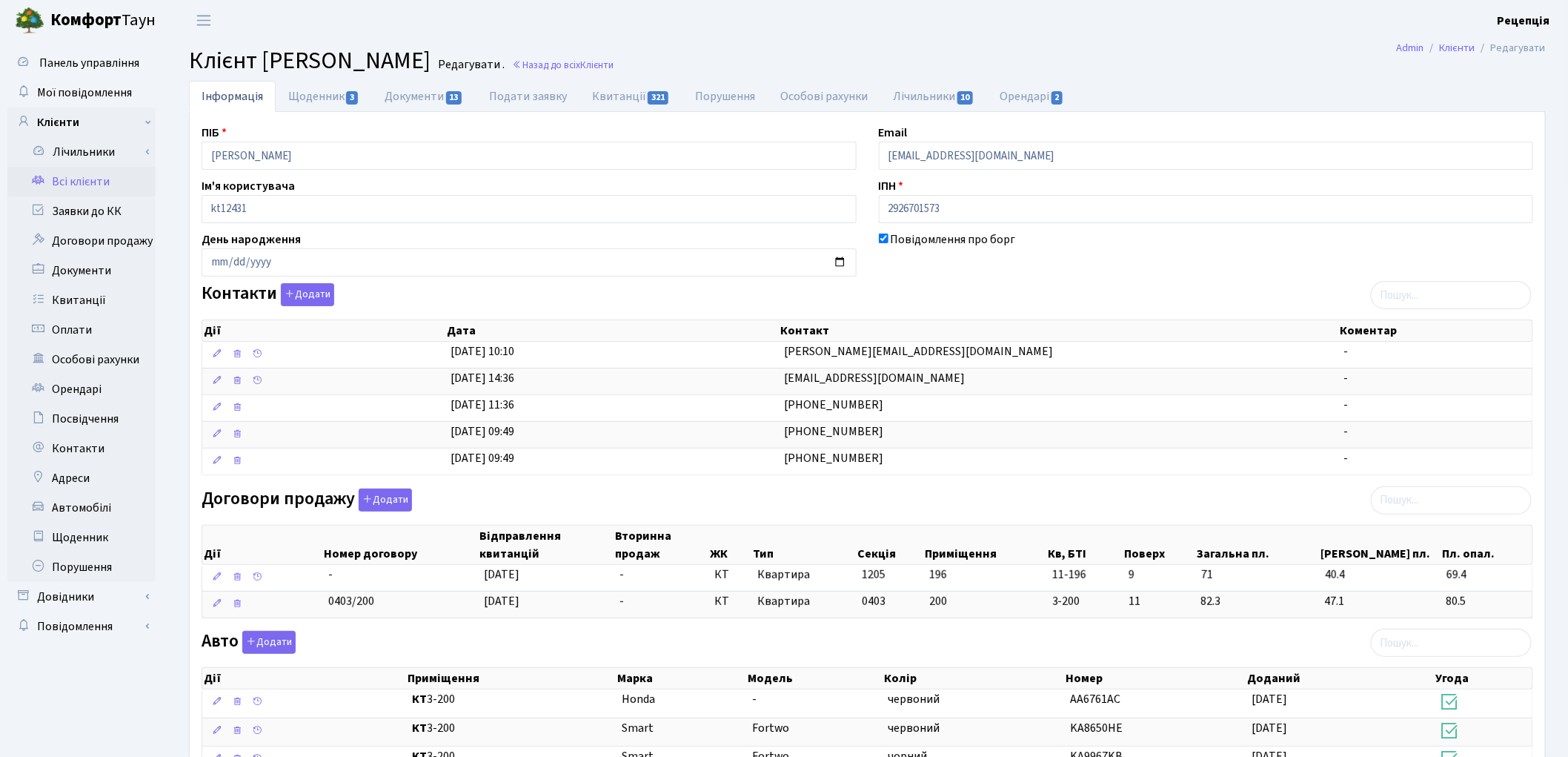
click at [96, 178] on link "Всі клієнти" at bounding box center [81, 181] width 148 height 30
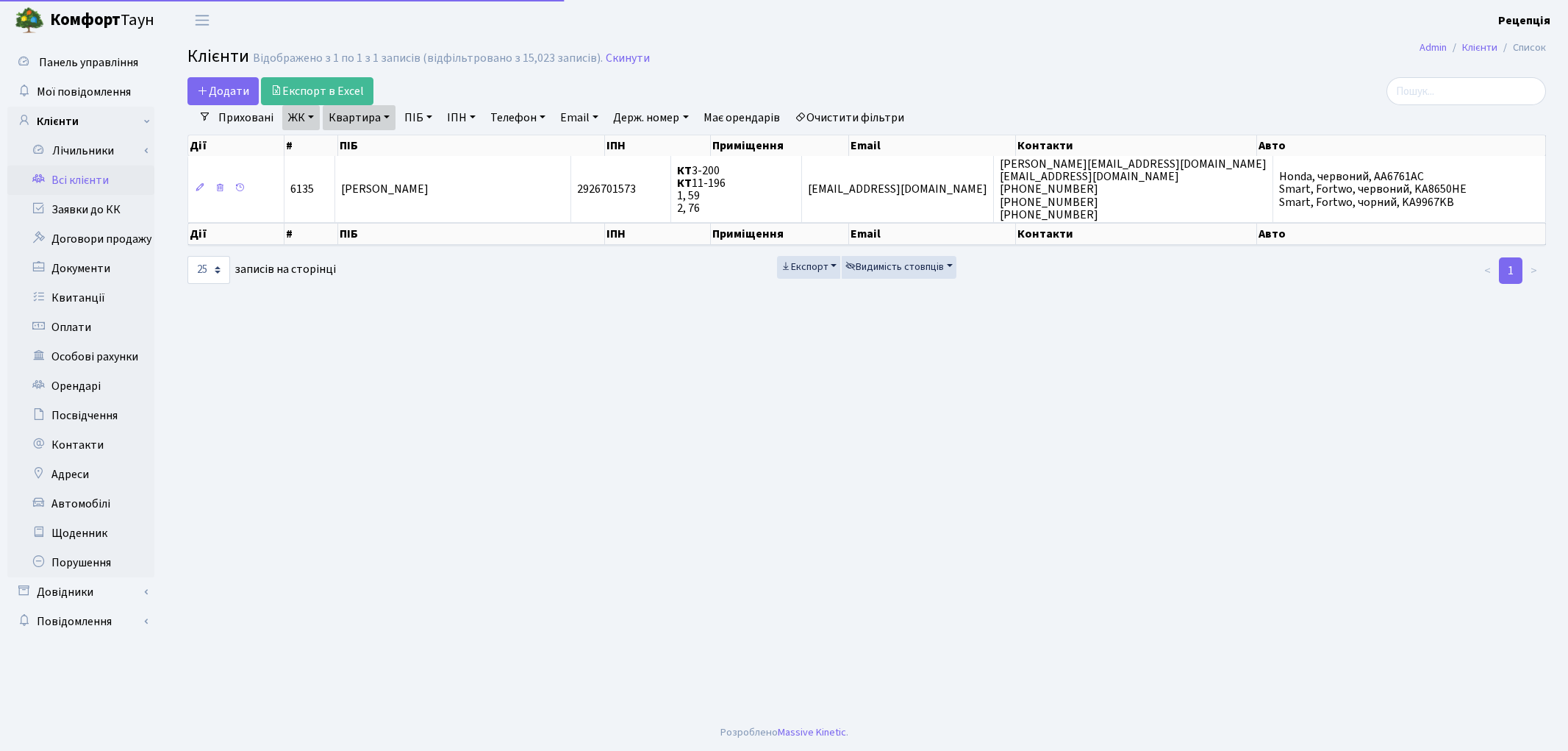
select select "25"
click at [902, 107] on link "Очистити фільтри" at bounding box center [849, 117] width 122 height 25
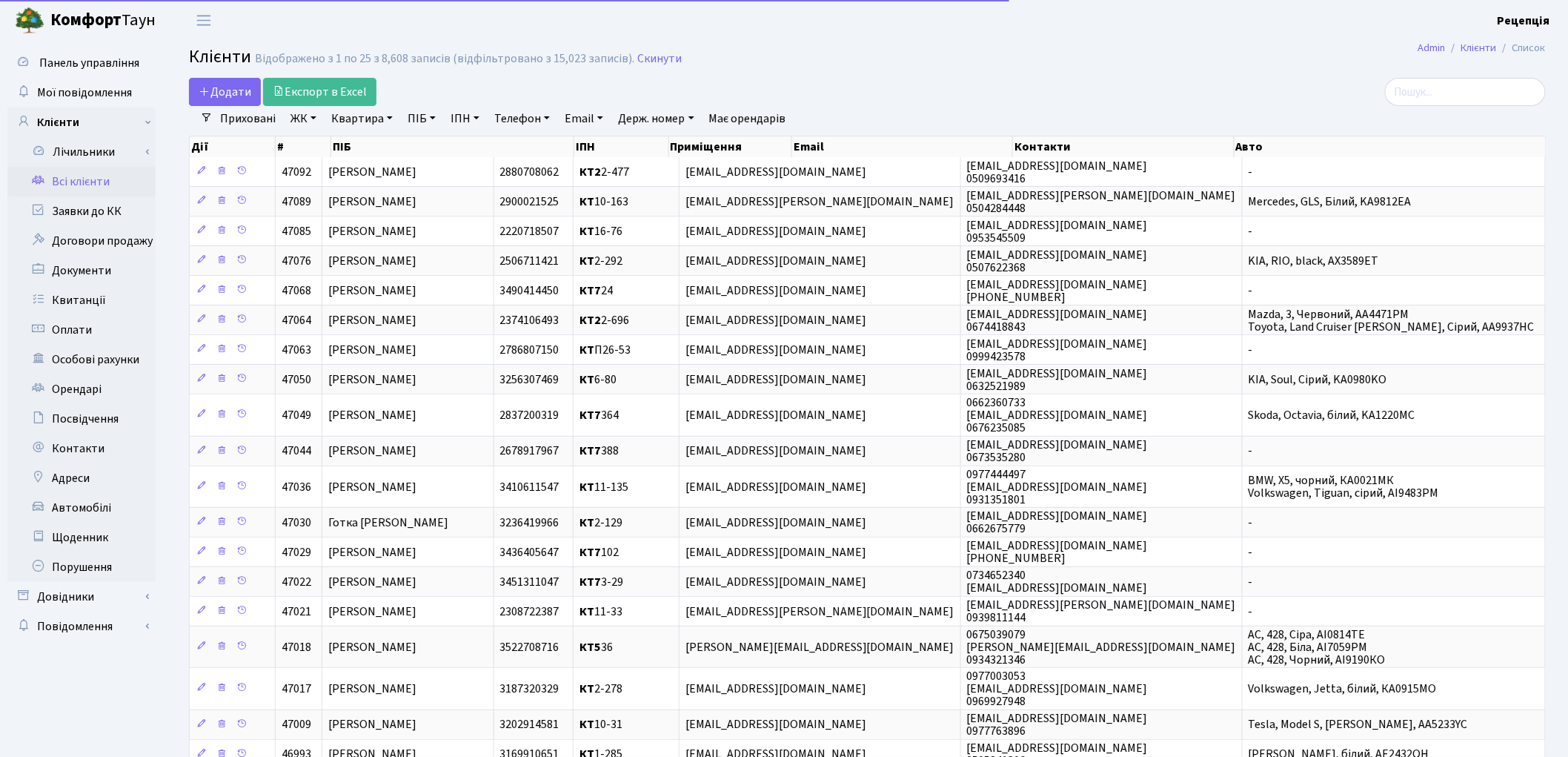
click at [319, 120] on link "ЖК" at bounding box center [303, 118] width 38 height 25
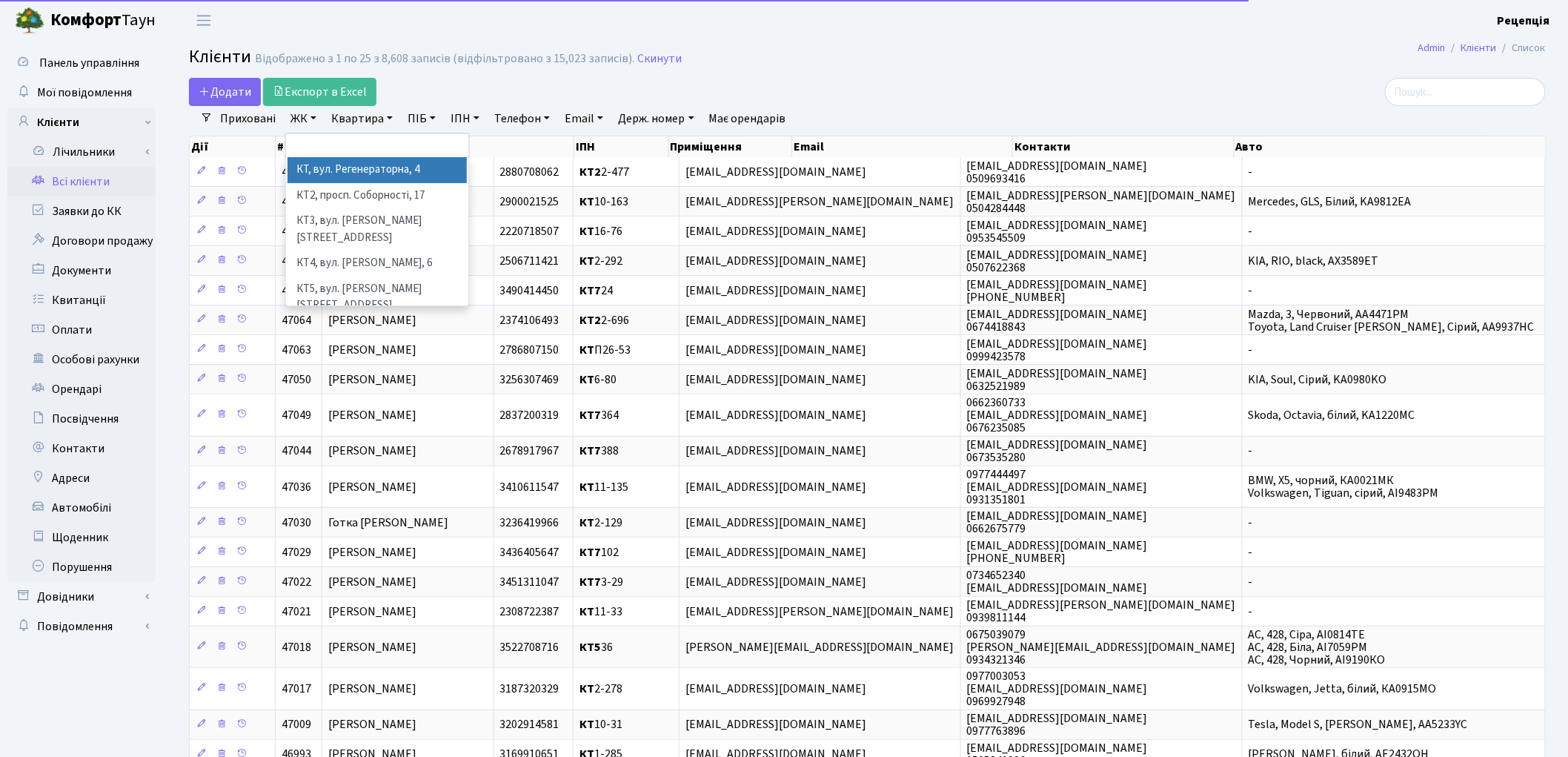
click at [339, 164] on li "КТ, вул. Регенераторна, 4" at bounding box center [378, 170] width 180 height 26
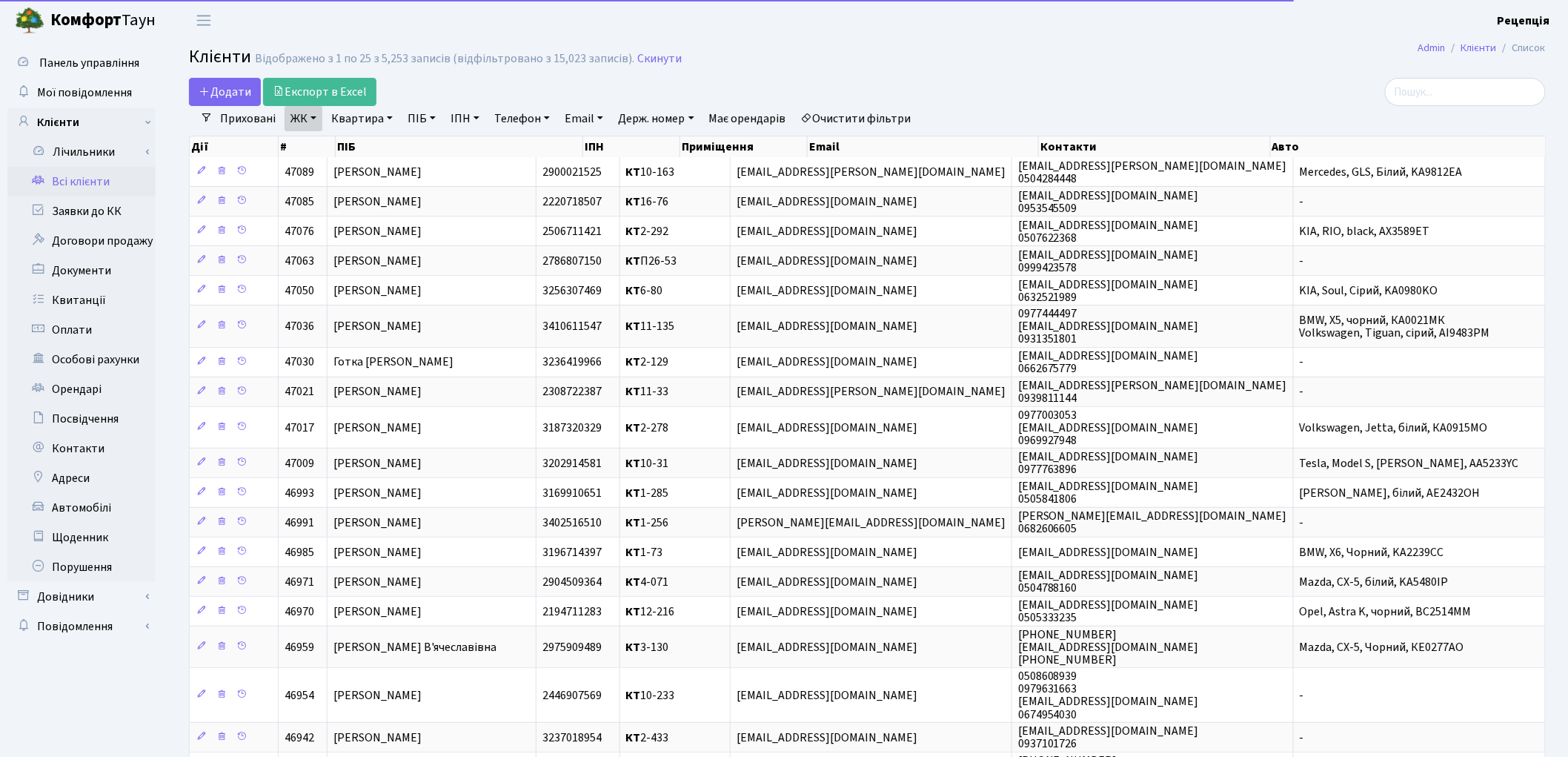
click at [357, 128] on link "Квартира" at bounding box center [362, 118] width 74 height 25
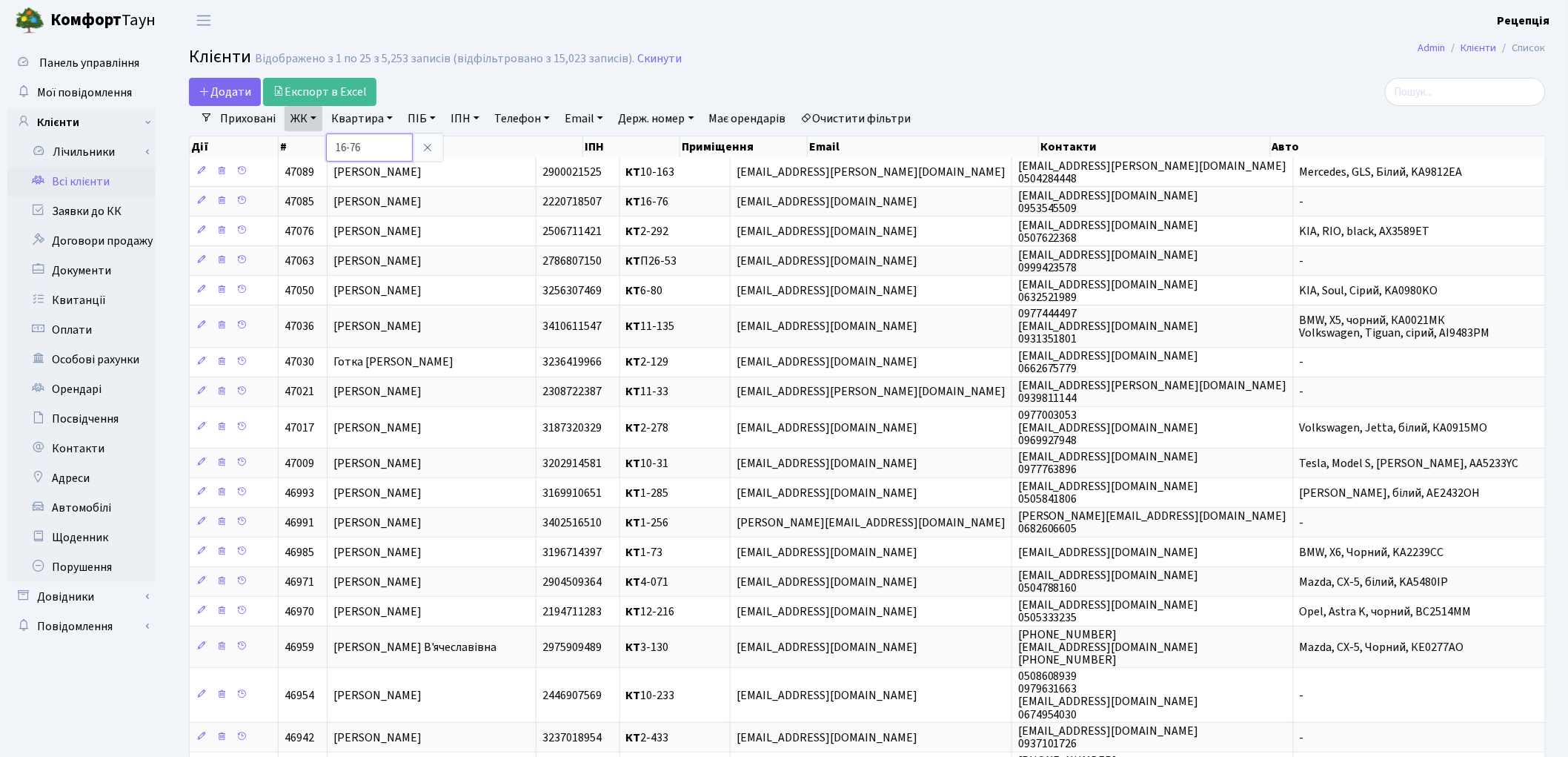
type input "16-76"
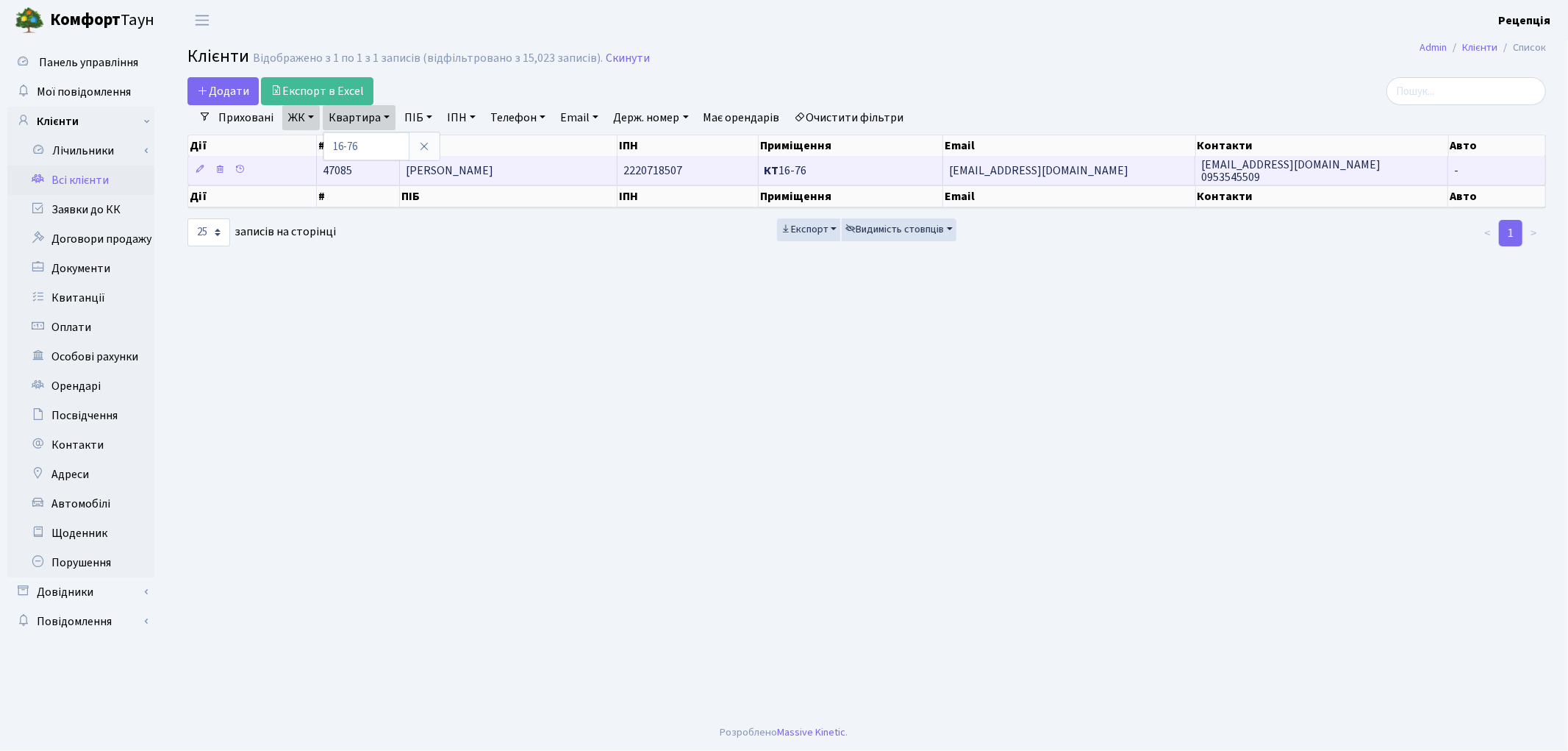
click at [489, 171] on span "[PERSON_NAME]" at bounding box center [449, 170] width 87 height 16
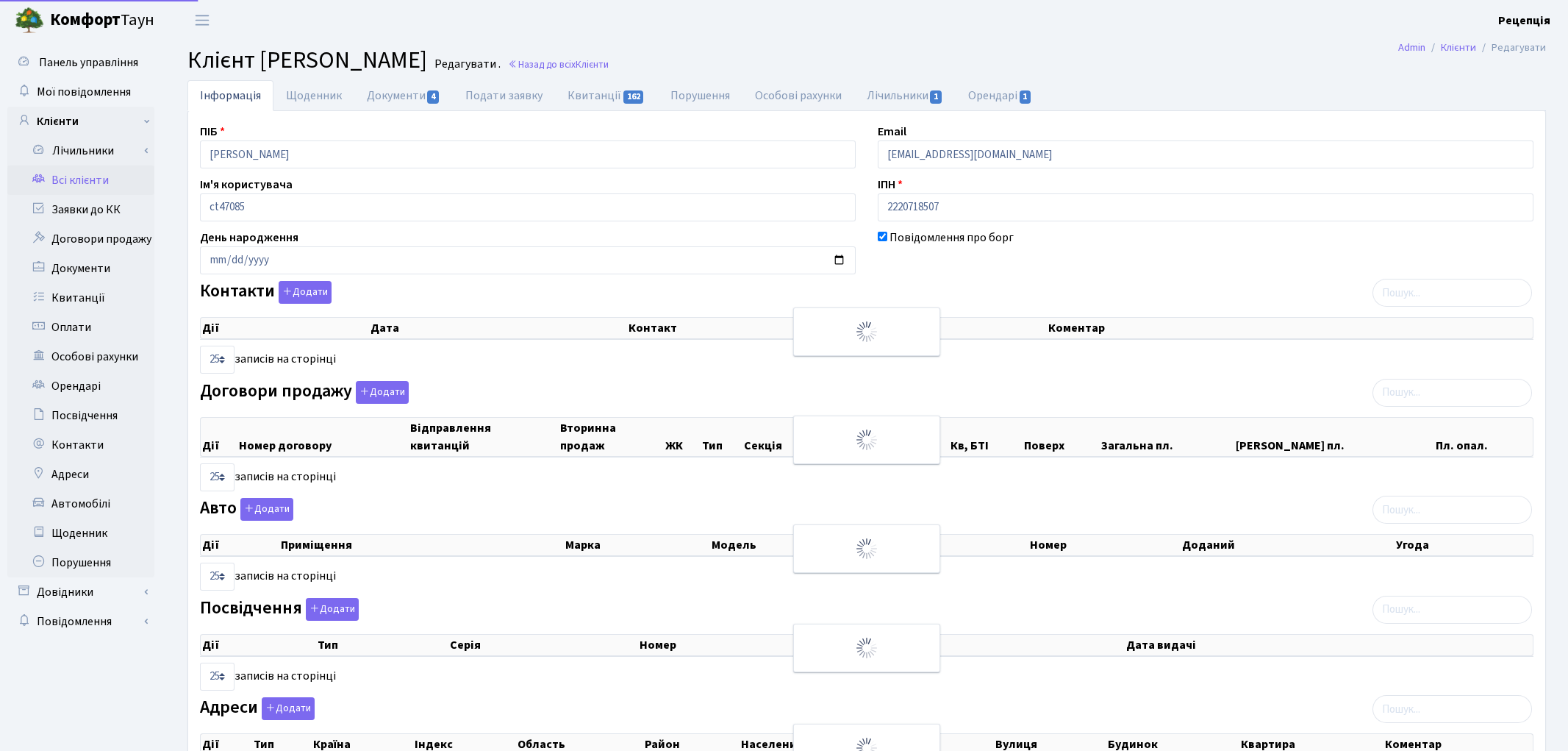
select select "25"
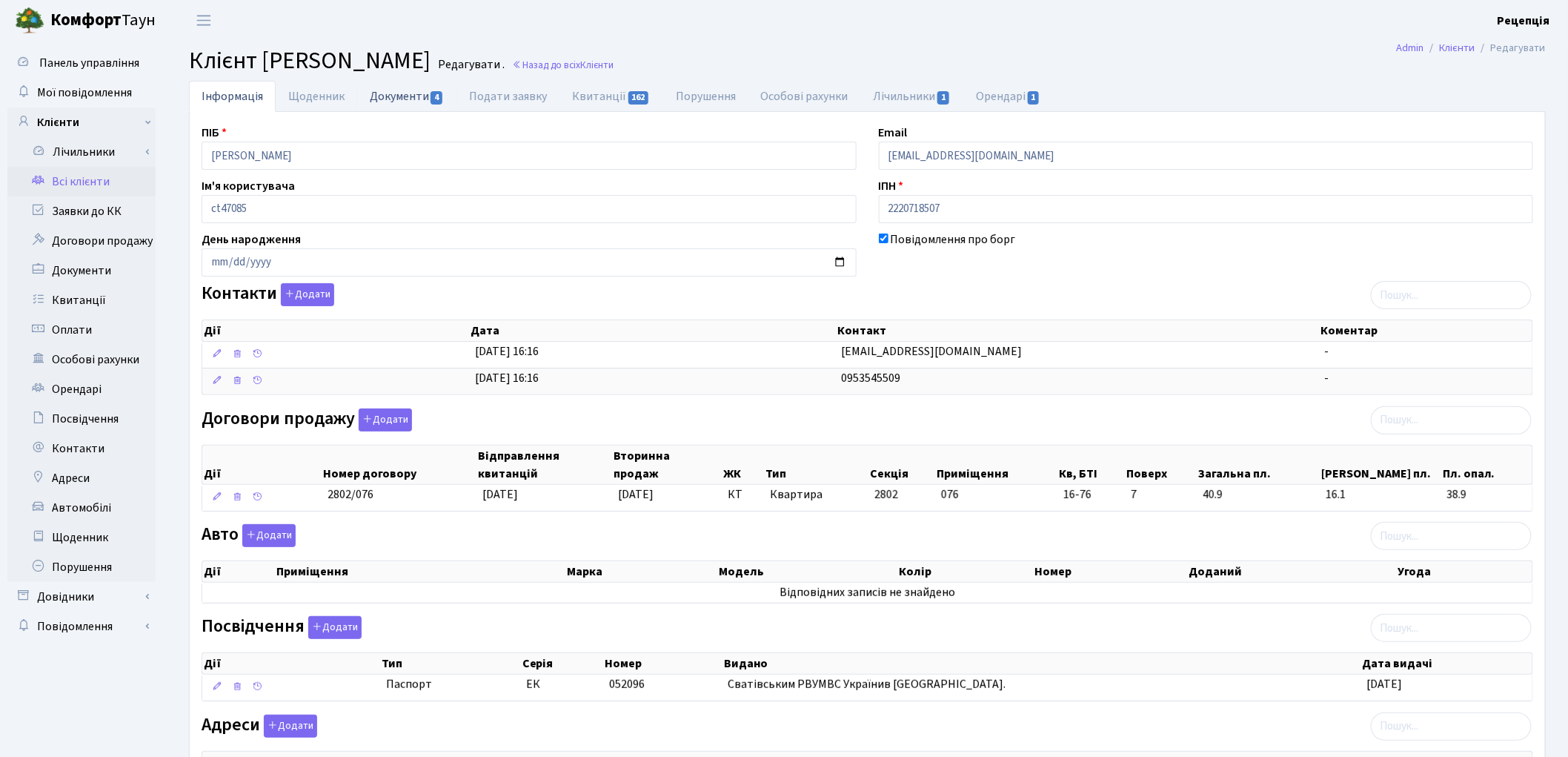
click at [410, 93] on link "Документи 4" at bounding box center [407, 96] width 99 height 30
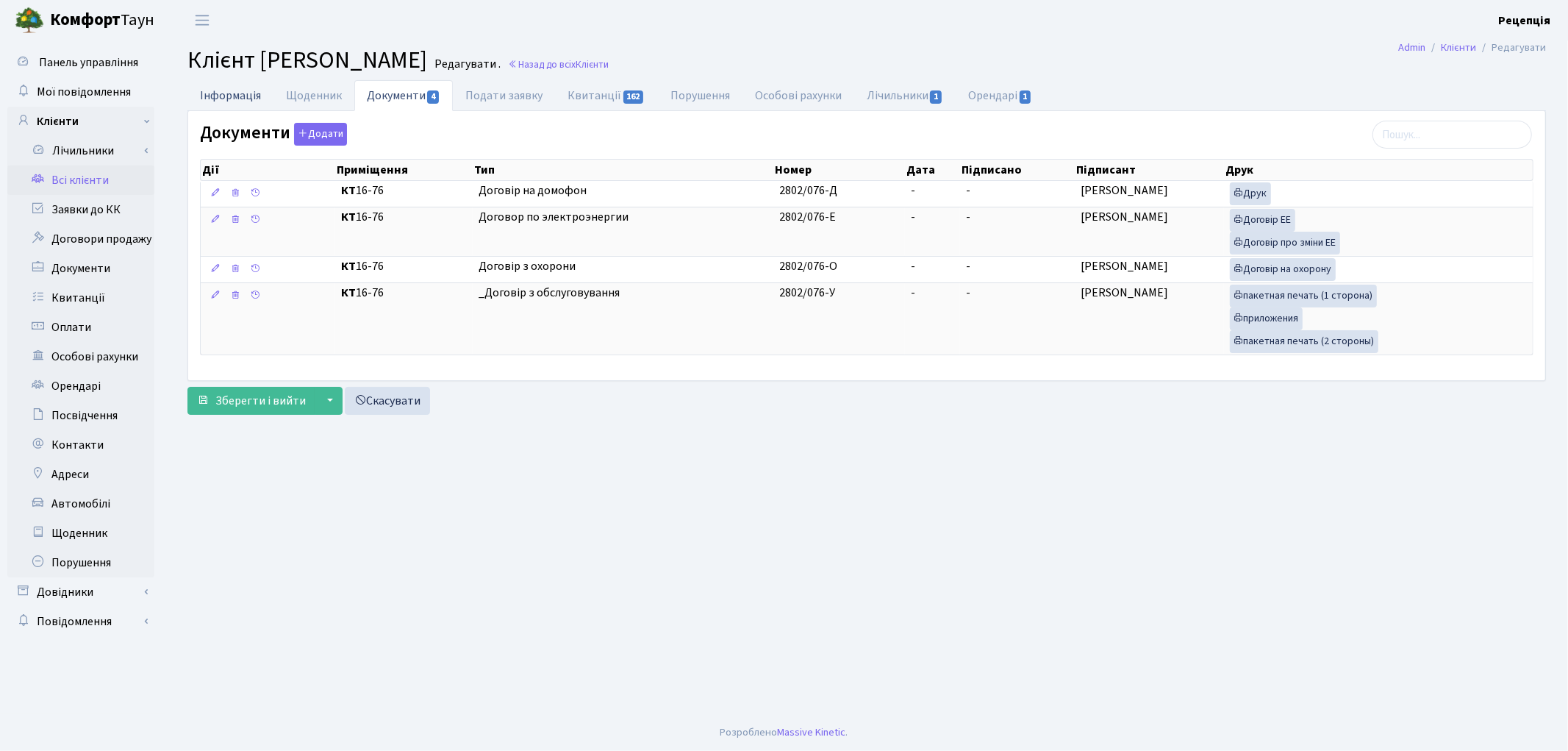
click at [230, 92] on link "Інформація" at bounding box center [231, 95] width 86 height 30
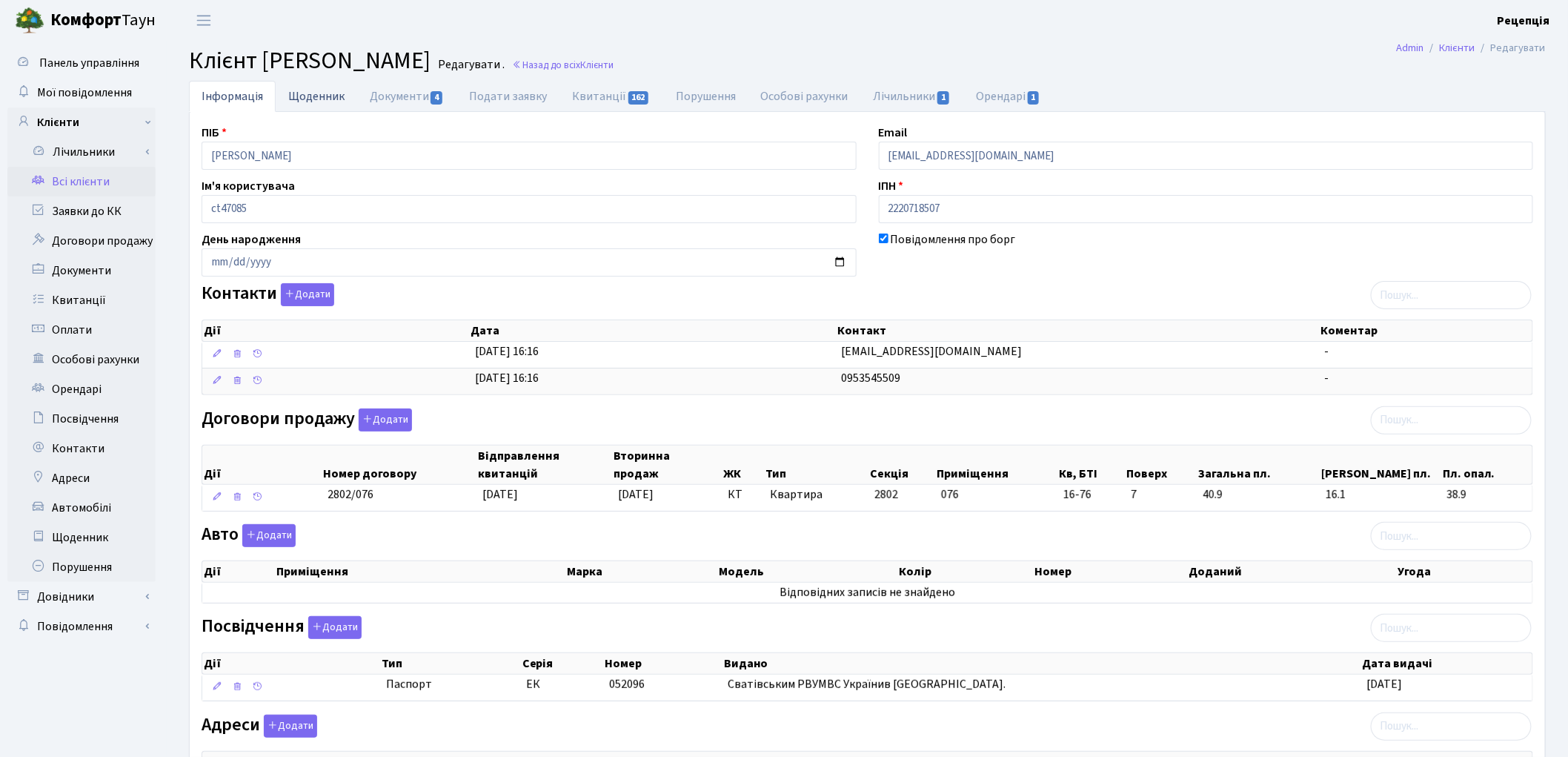
click at [293, 102] on link "Щоденник" at bounding box center [317, 96] width 82 height 30
select select "25"
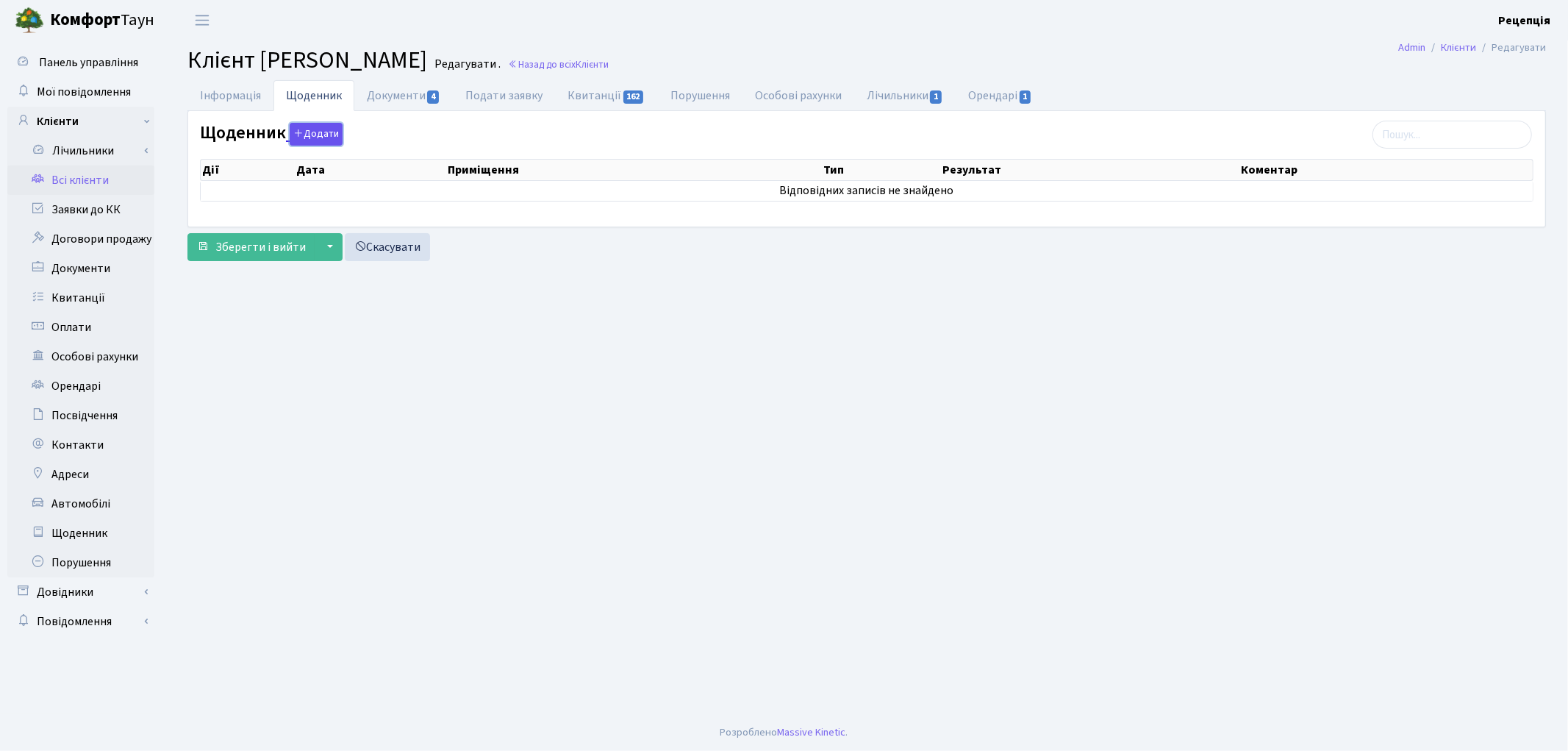
click at [313, 134] on button "Додати" at bounding box center [316, 134] width 53 height 23
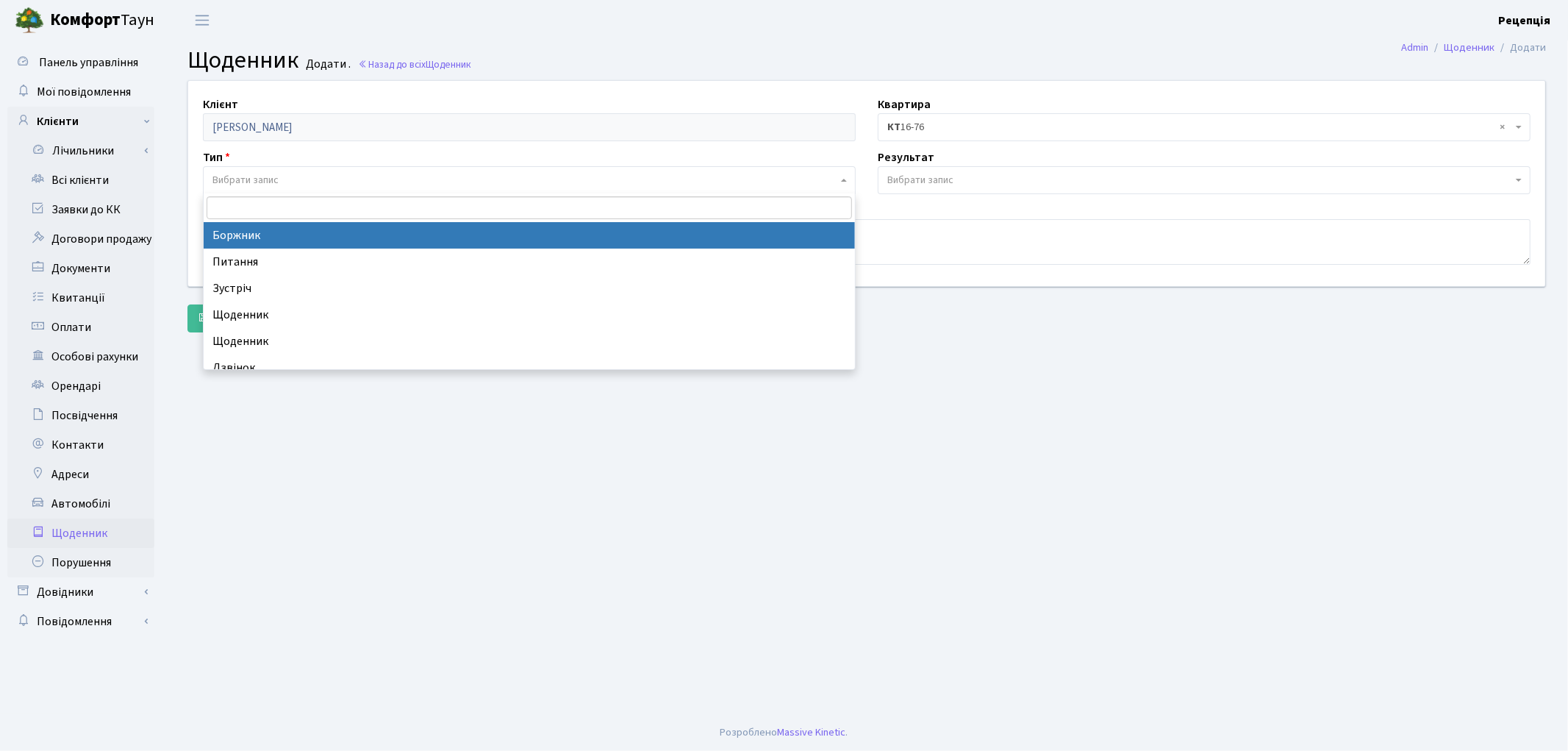
click at [274, 177] on span "Вибрати запис" at bounding box center [245, 180] width 66 height 14
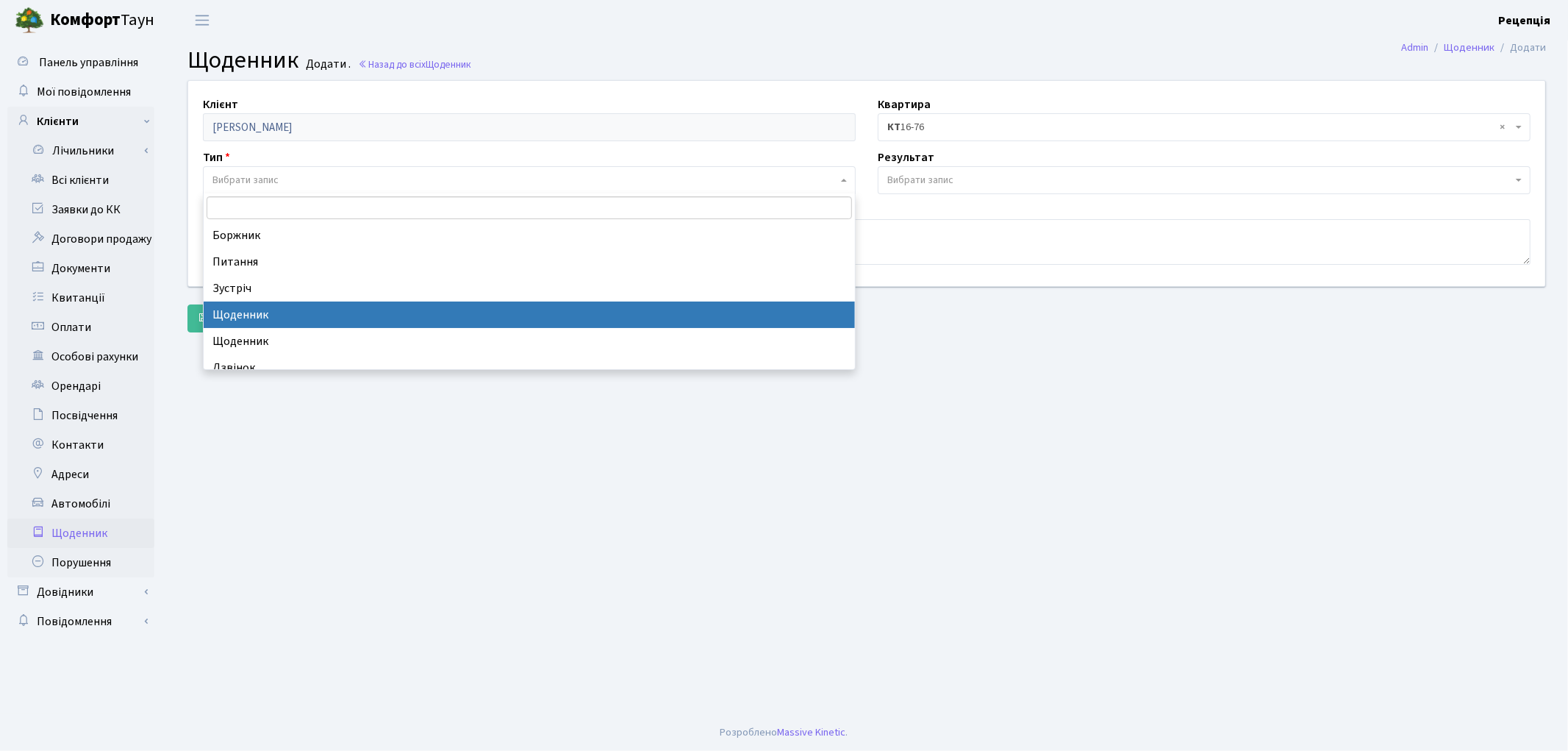
select select "11"
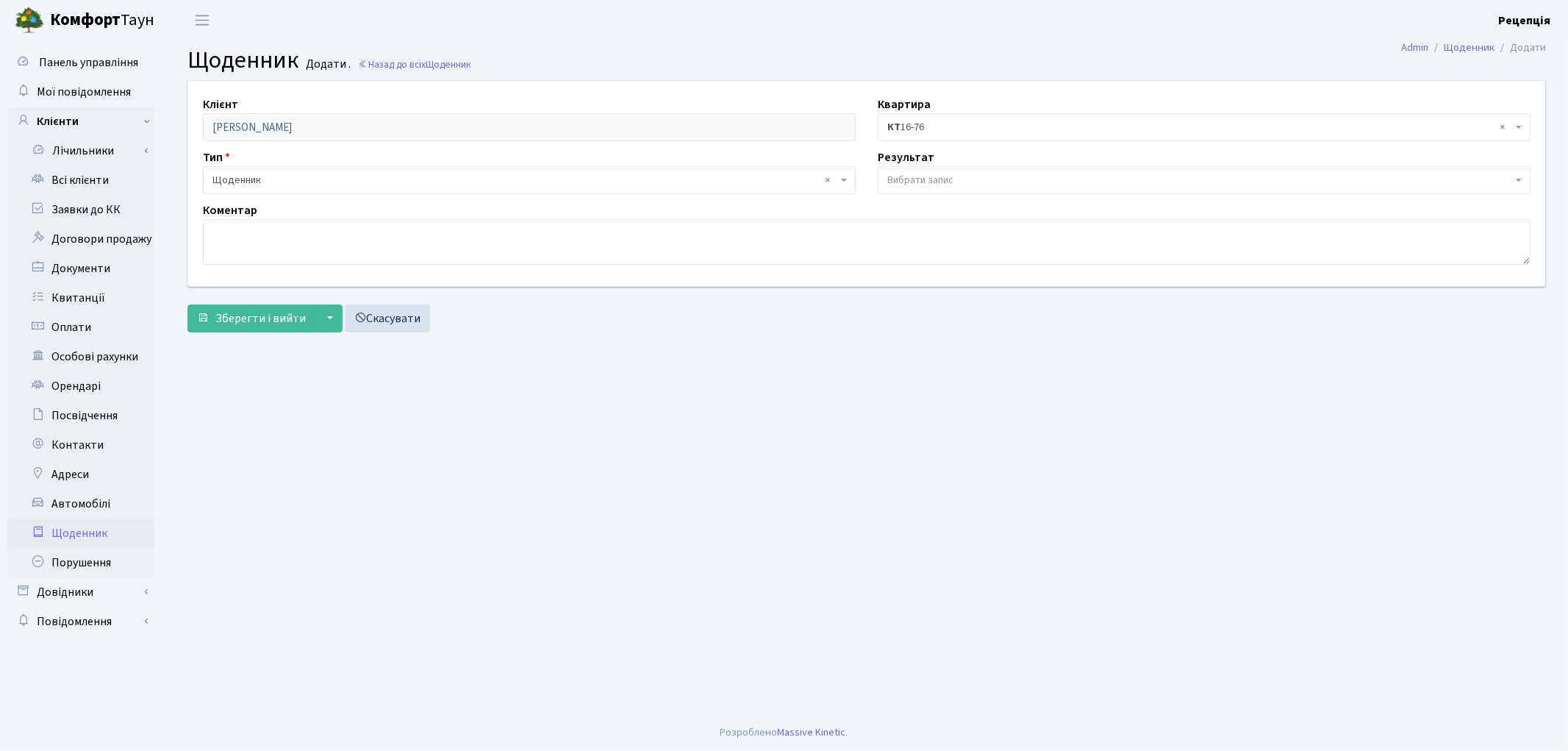
click at [907, 177] on span "Вибрати запис" at bounding box center [920, 180] width 66 height 14
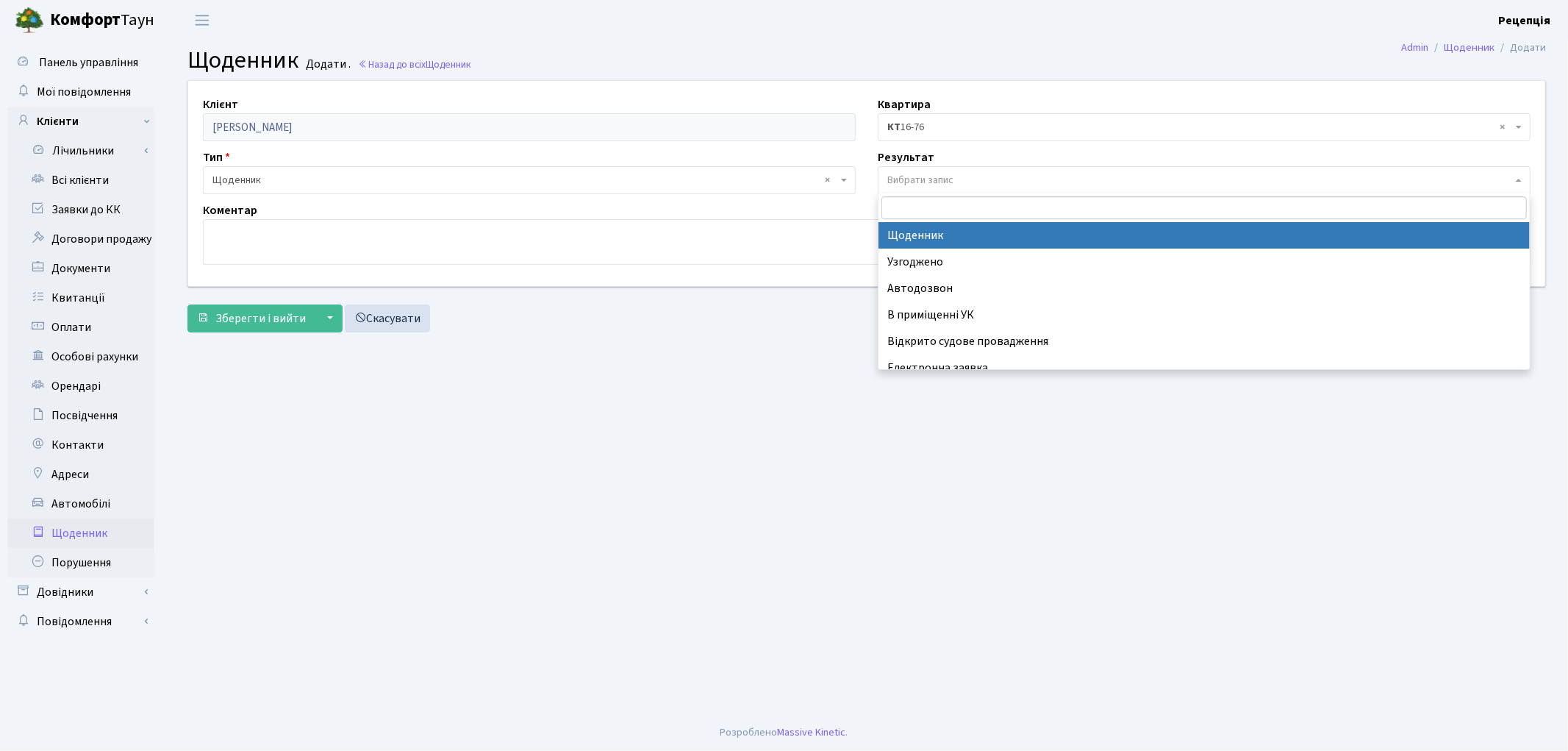
select select "14"
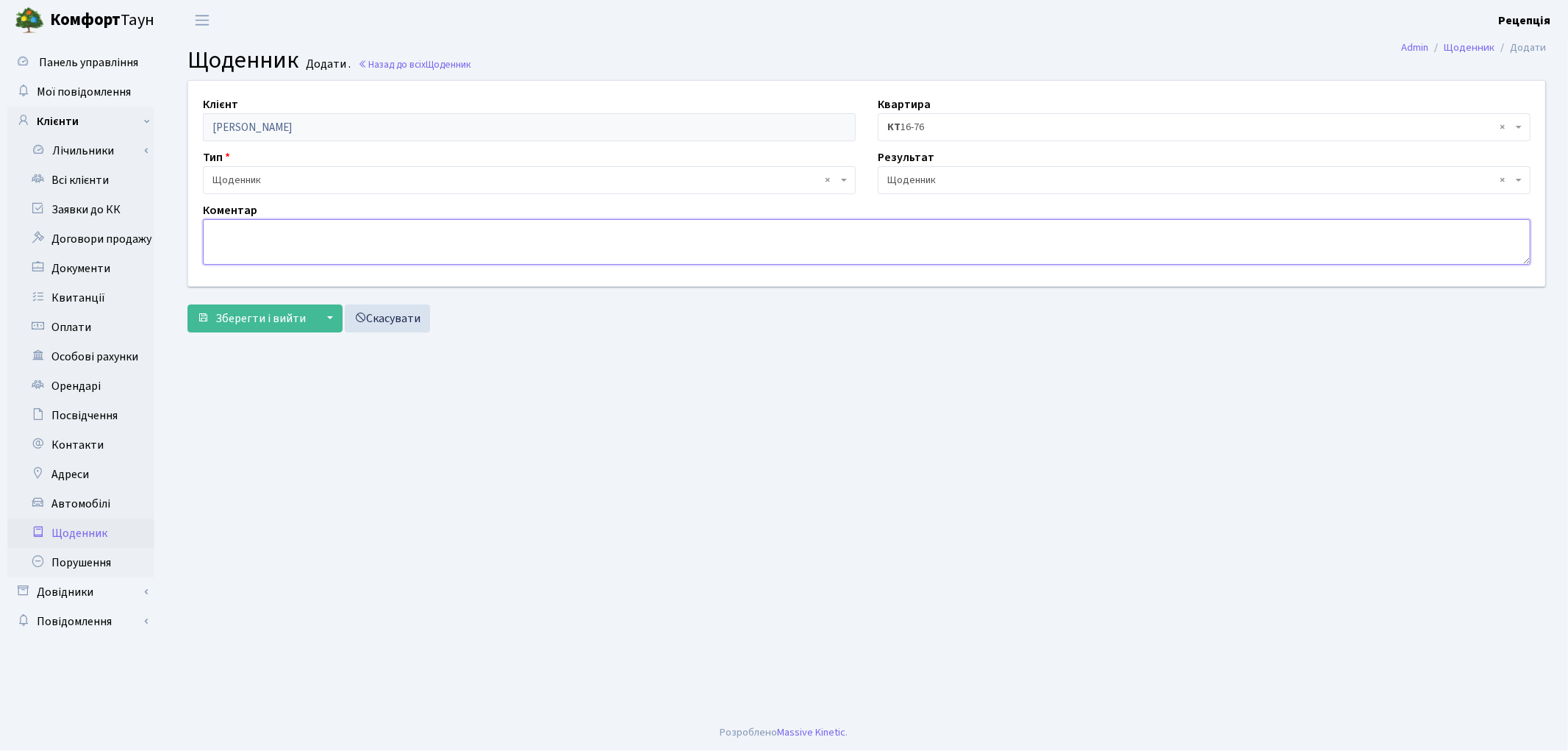
click at [335, 237] on textarea at bounding box center [866, 241] width 1327 height 45
click at [209, 232] on textarea "Розрочка" at bounding box center [866, 241] width 1327 height 45
click at [258, 235] on textarea "Квартири у Розрочка" at bounding box center [866, 241] width 1327 height 45
click at [270, 233] on textarea "Квартира у Розрочка" at bounding box center [866, 241] width 1327 height 45
click at [274, 233] on textarea "Квартира у Розрочка" at bounding box center [866, 241] width 1327 height 45
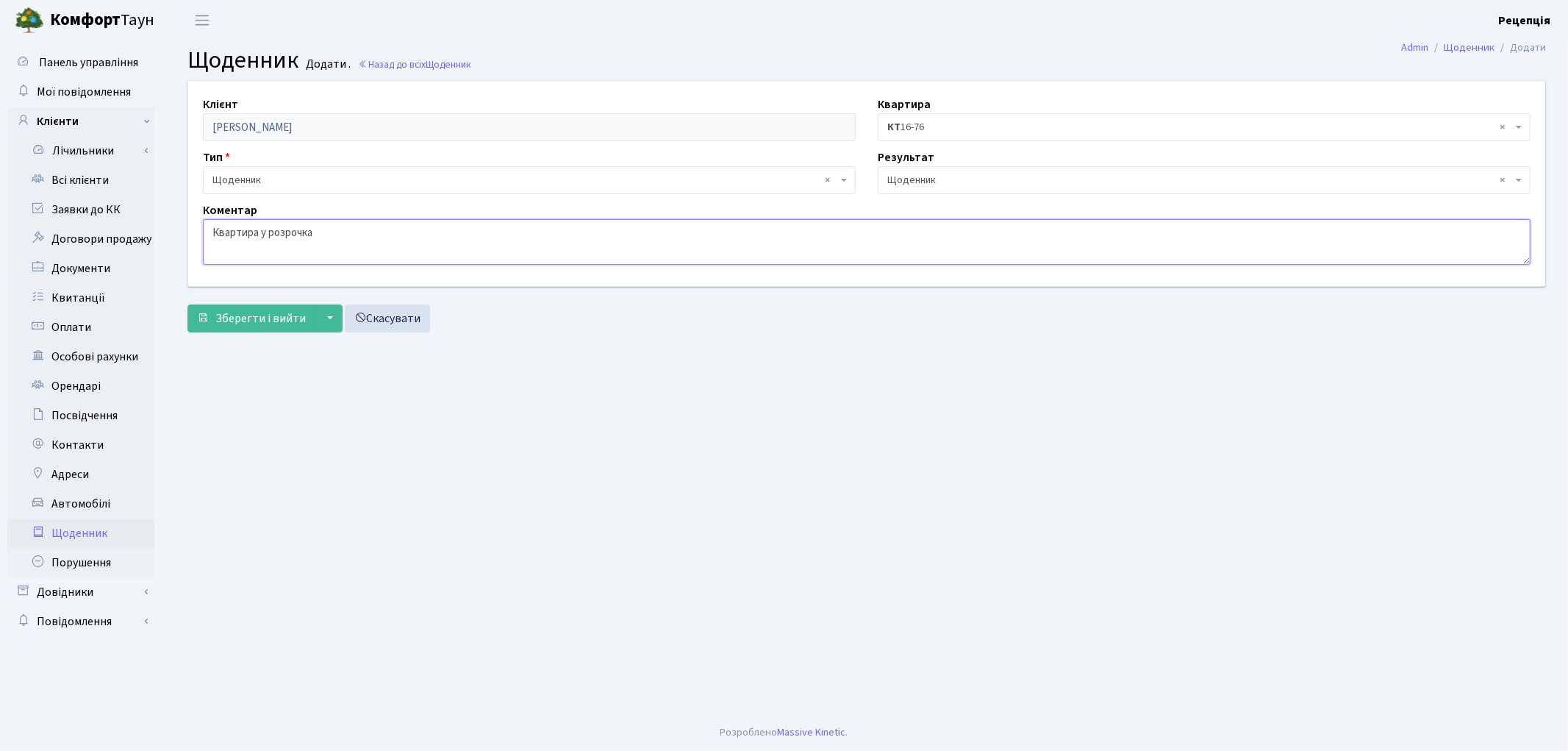
click at [316, 235] on textarea "Квартира у розрочка" at bounding box center [866, 241] width 1327 height 45
type textarea "Квартира у розрочці."
click at [239, 313] on span "Зберегти і вийти" at bounding box center [261, 318] width 91 height 16
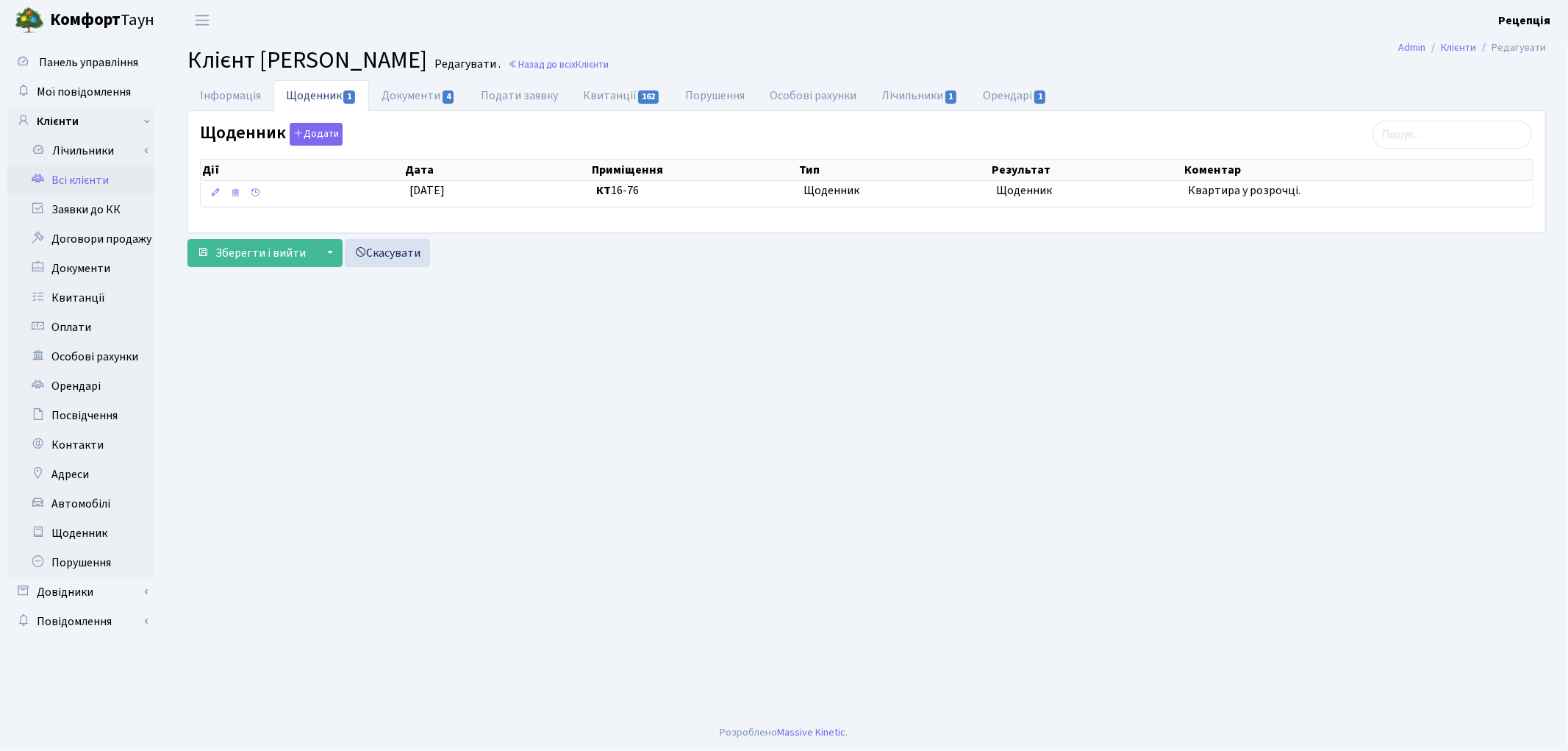
click at [78, 173] on link "Всі клієнти" at bounding box center [80, 180] width 147 height 29
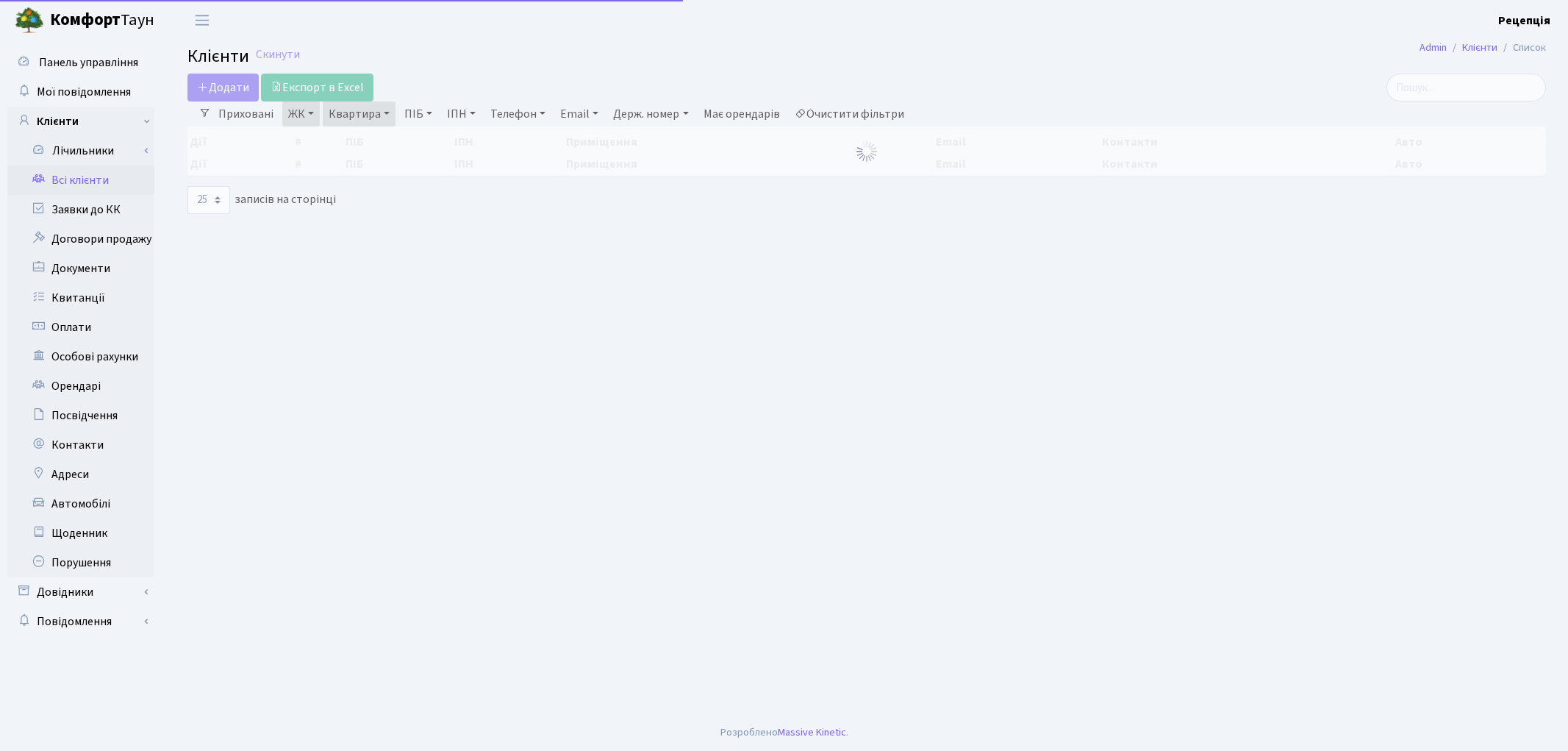
select select "25"
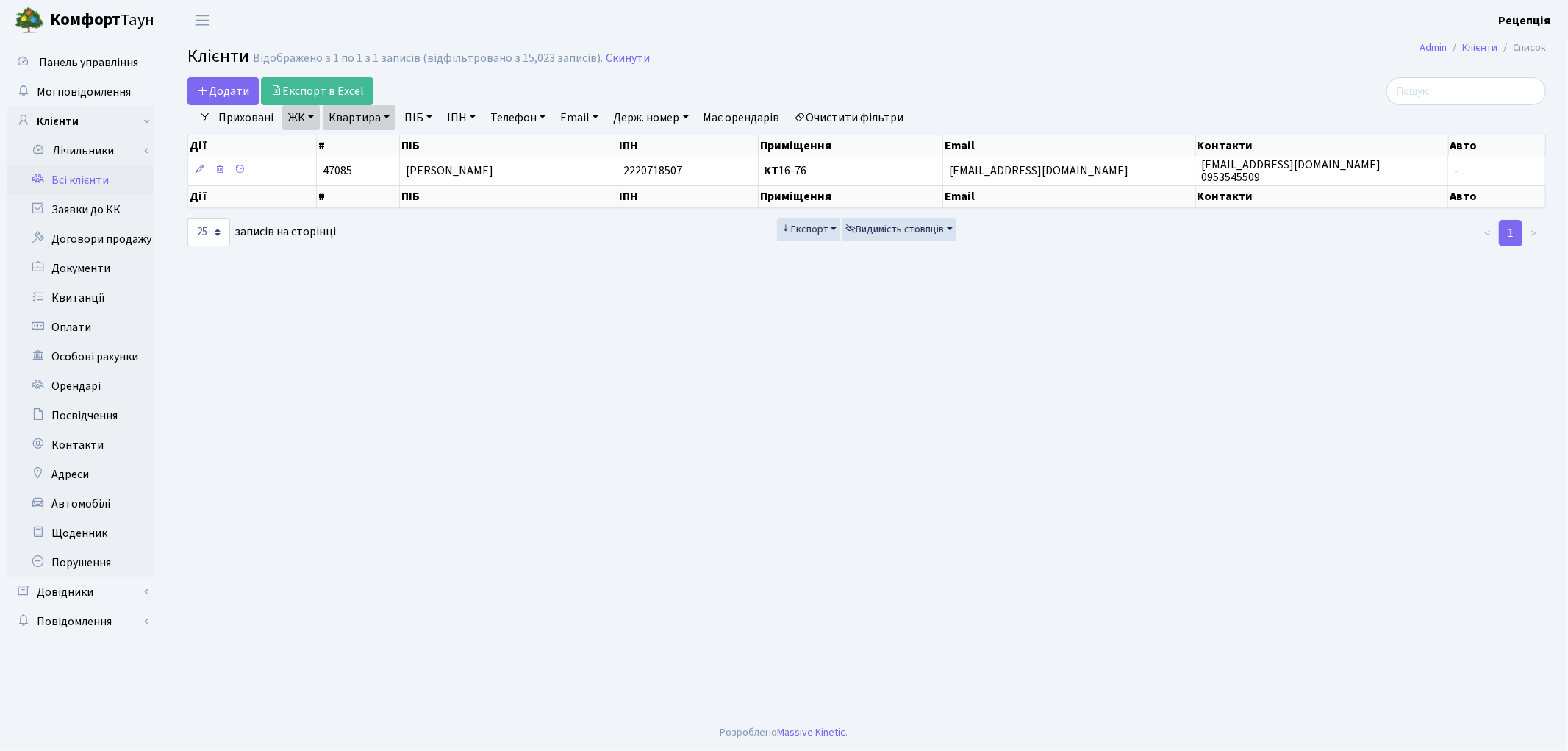
click at [305, 120] on link "ЖК" at bounding box center [301, 117] width 37 height 25
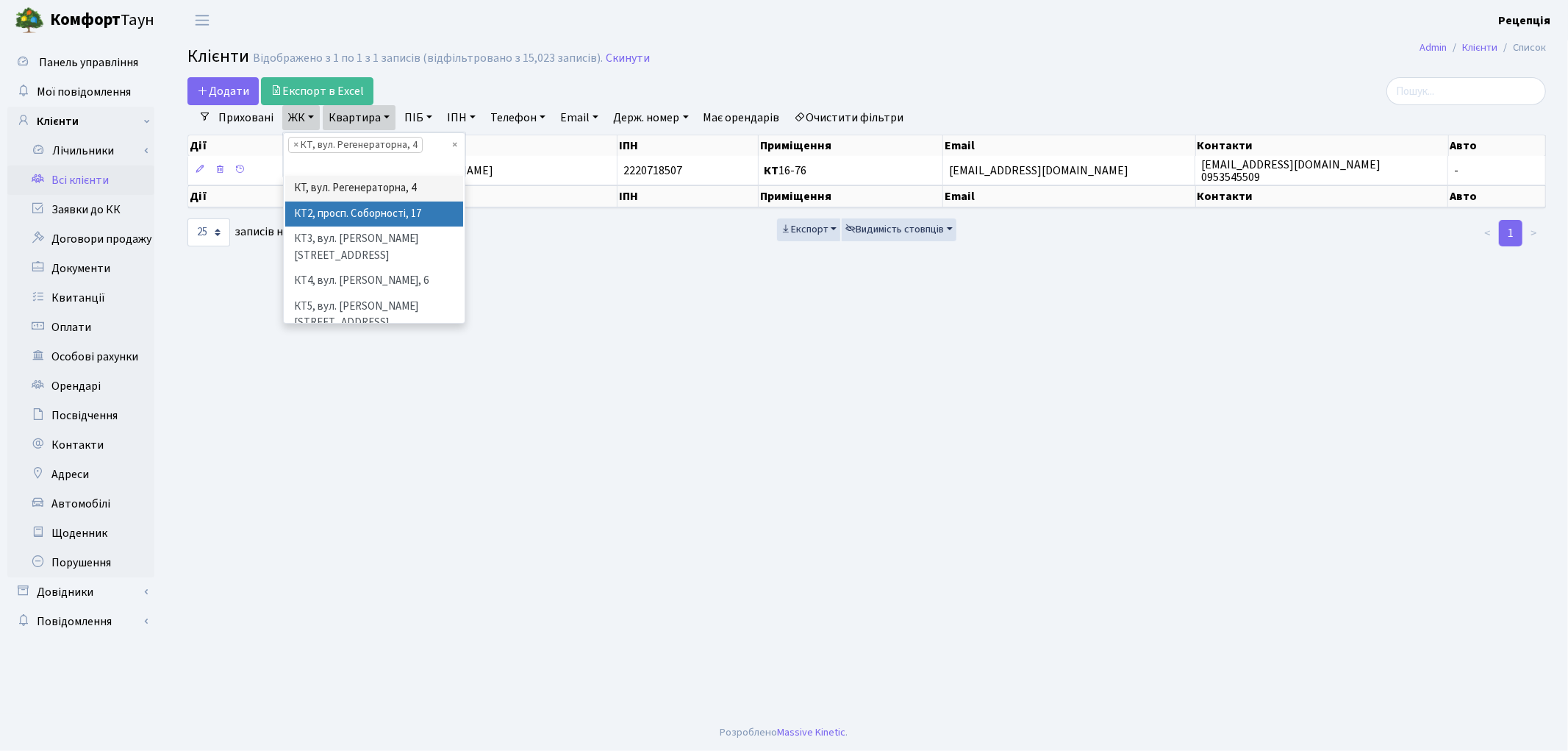
click at [370, 216] on li "КТ2, просп. Соборності, 17" at bounding box center [375, 214] width 178 height 25
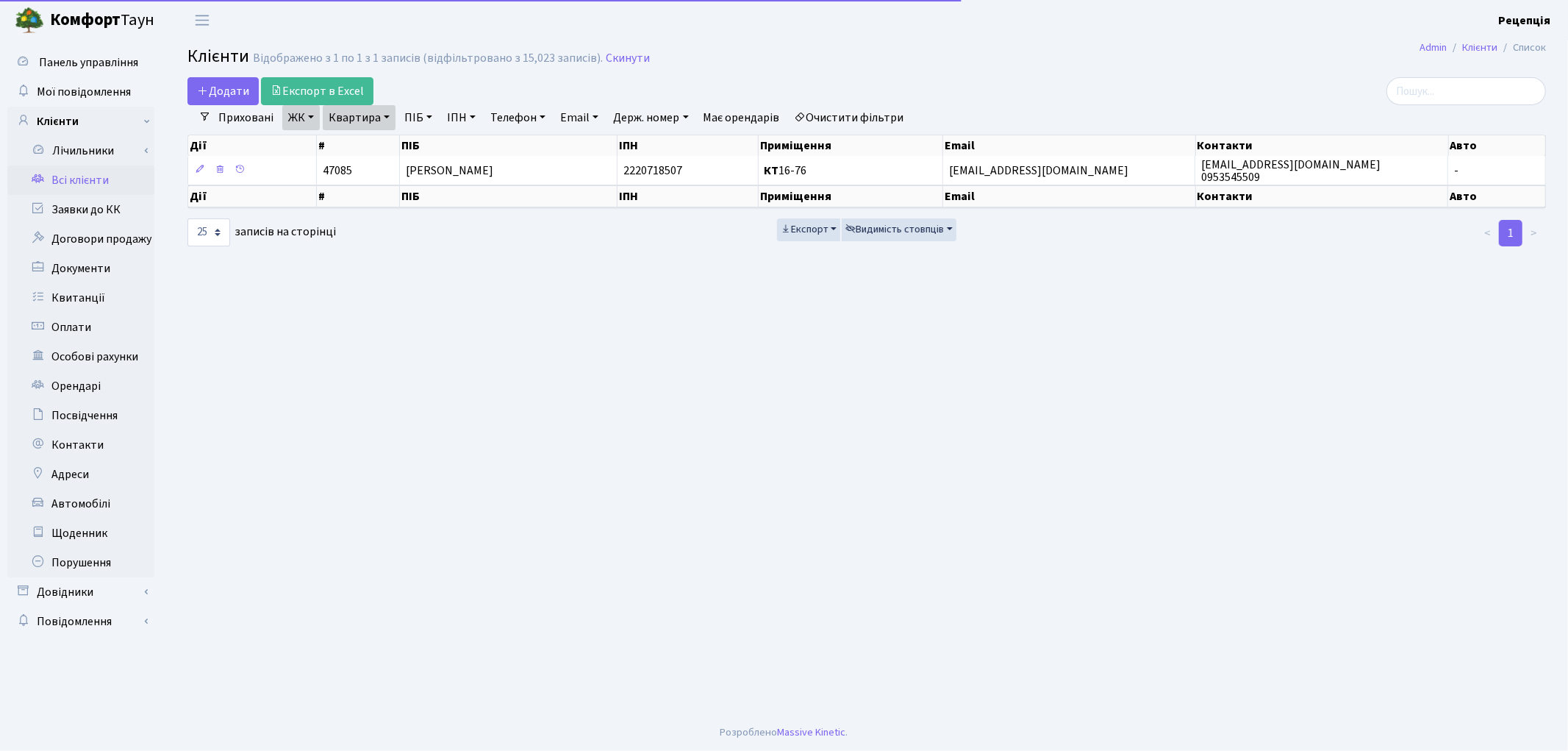
click at [375, 118] on link "Квартира" at bounding box center [359, 117] width 73 height 25
click at [379, 142] on input "16-76" at bounding box center [367, 146] width 86 height 28
type input "1"
type input "120-25"
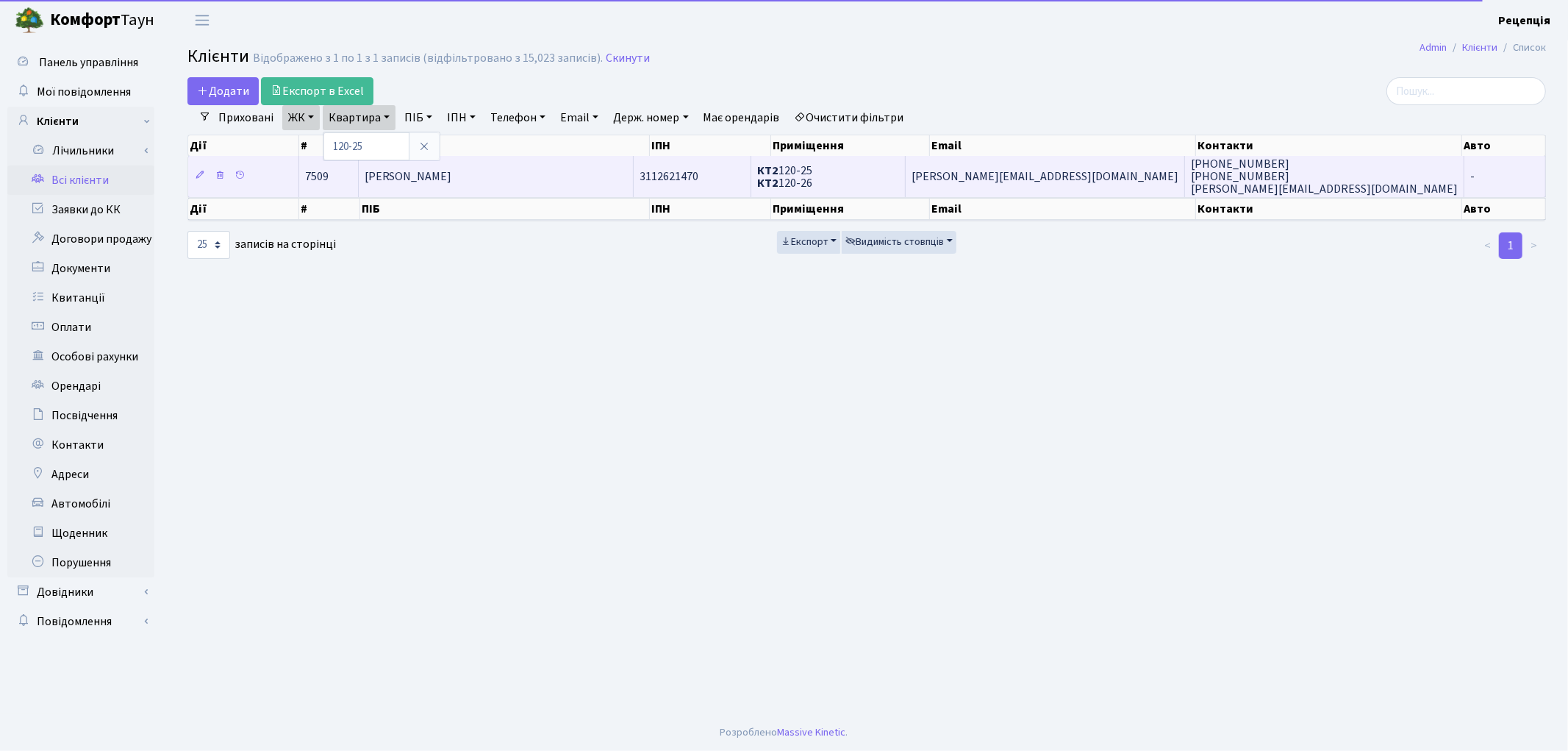
click at [544, 173] on td "[PERSON_NAME]" at bounding box center [496, 176] width 276 height 41
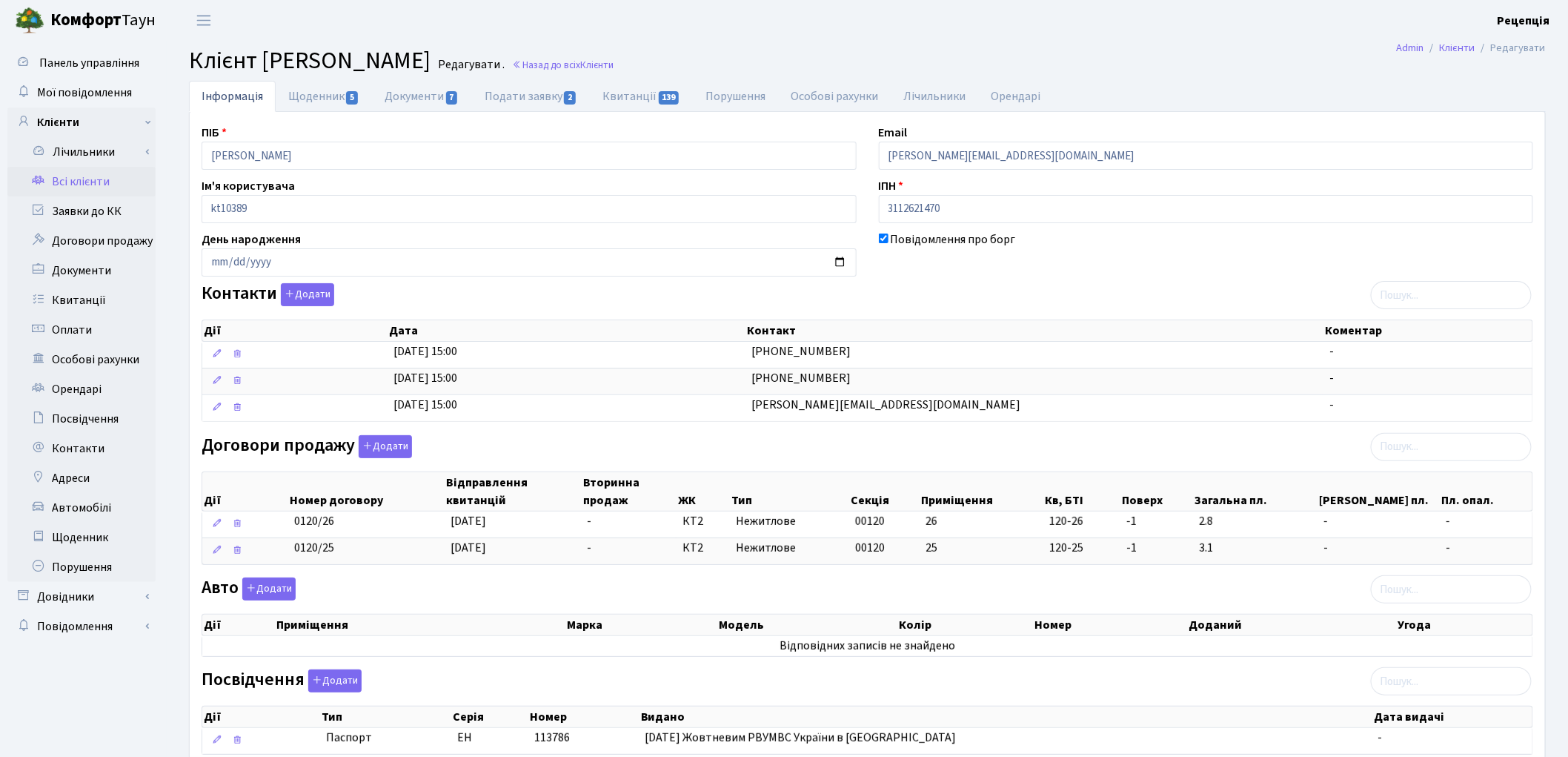
click at [83, 178] on link "Всі клієнти" at bounding box center [81, 181] width 148 height 30
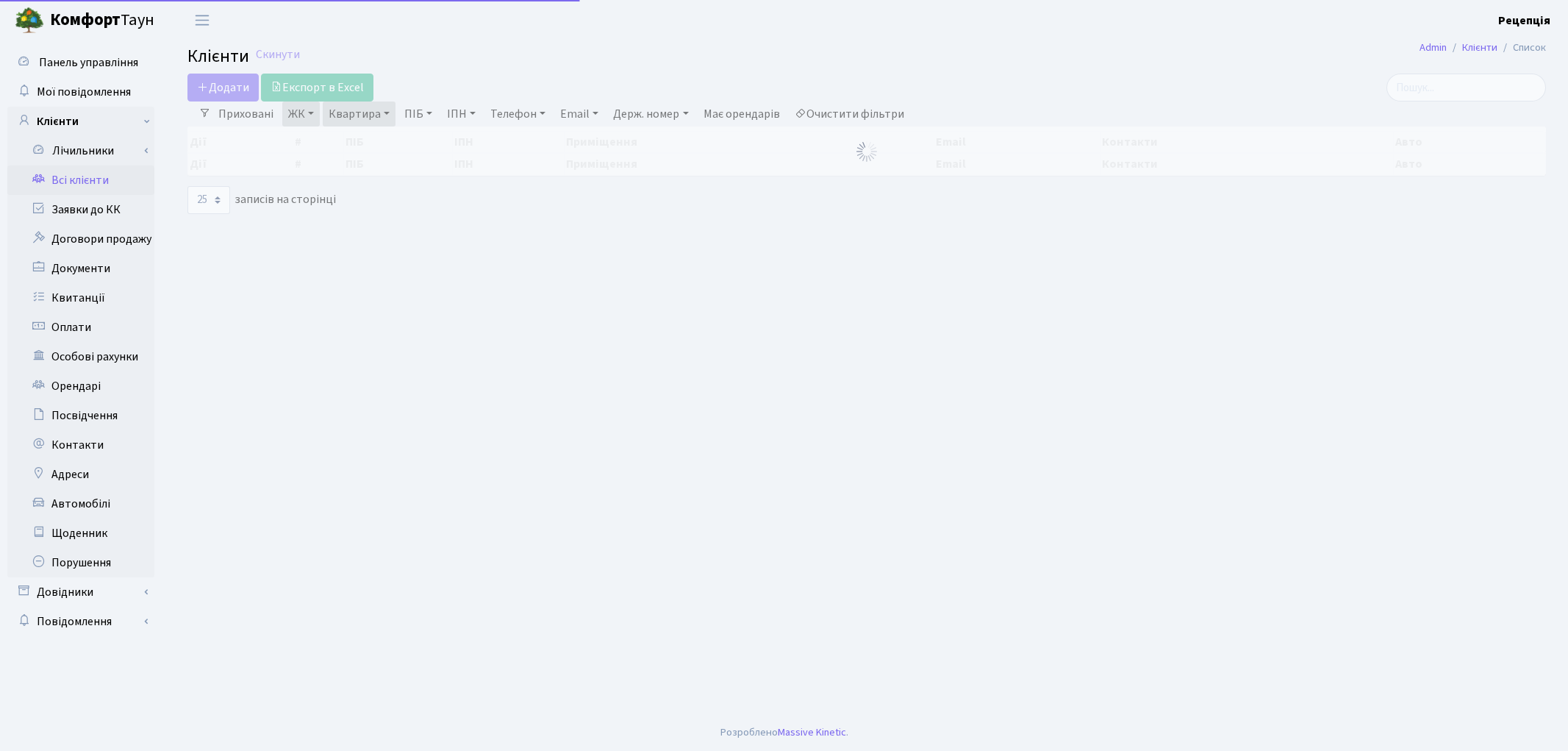
select select "25"
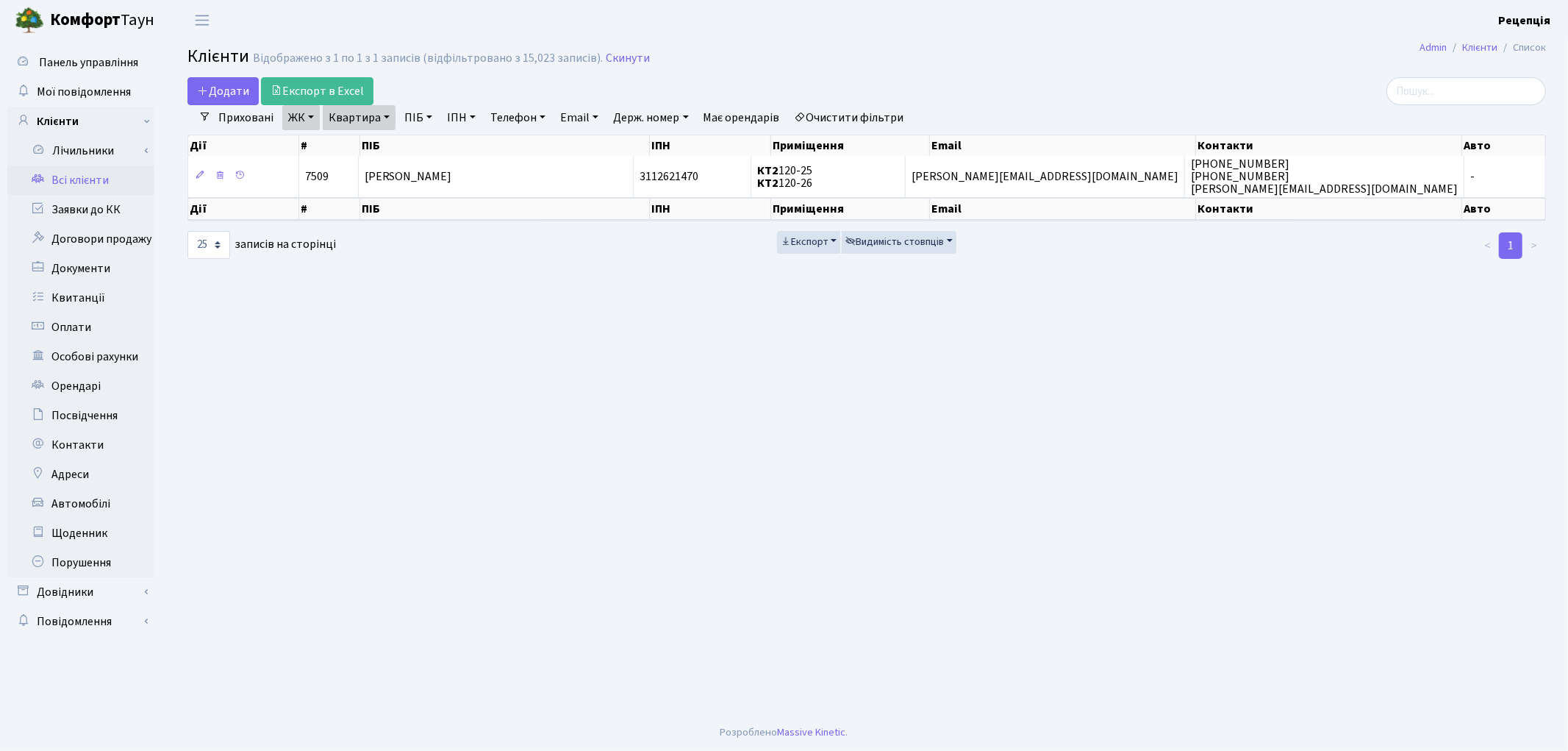
click at [853, 111] on link "Очистити фільтри" at bounding box center [849, 117] width 122 height 25
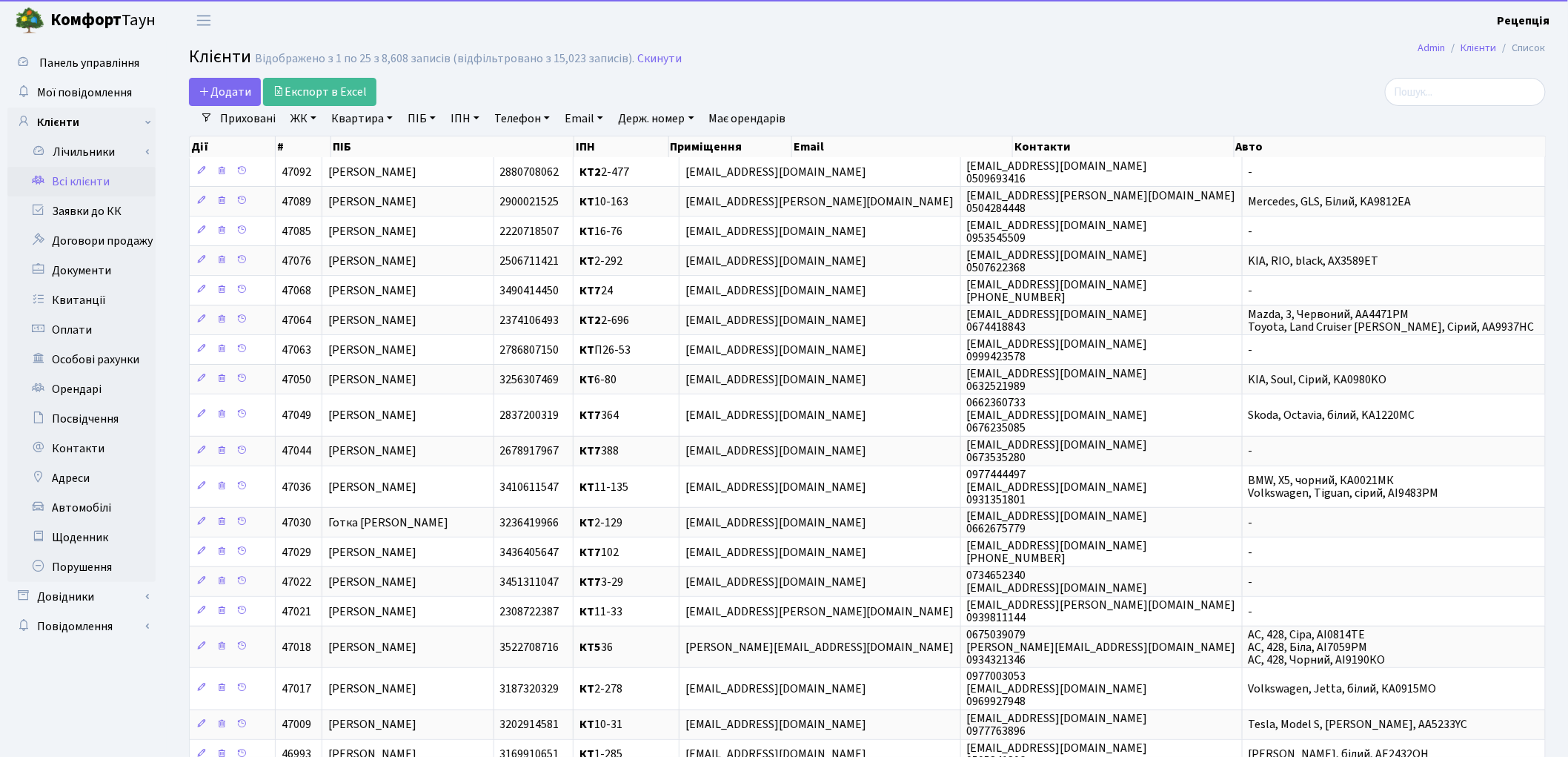
click at [418, 111] on link "ПІБ" at bounding box center [422, 118] width 40 height 25
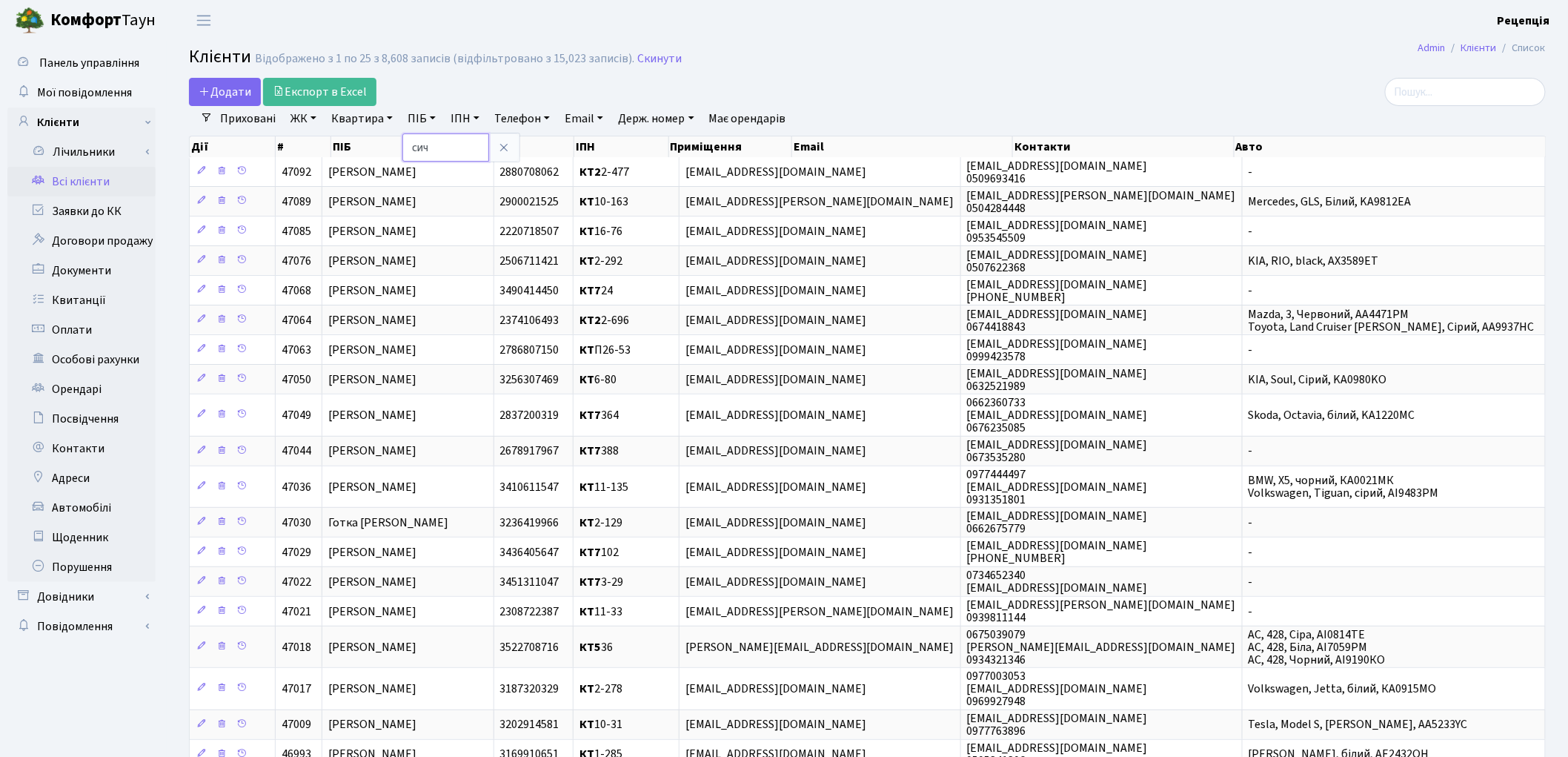
type input "сич"
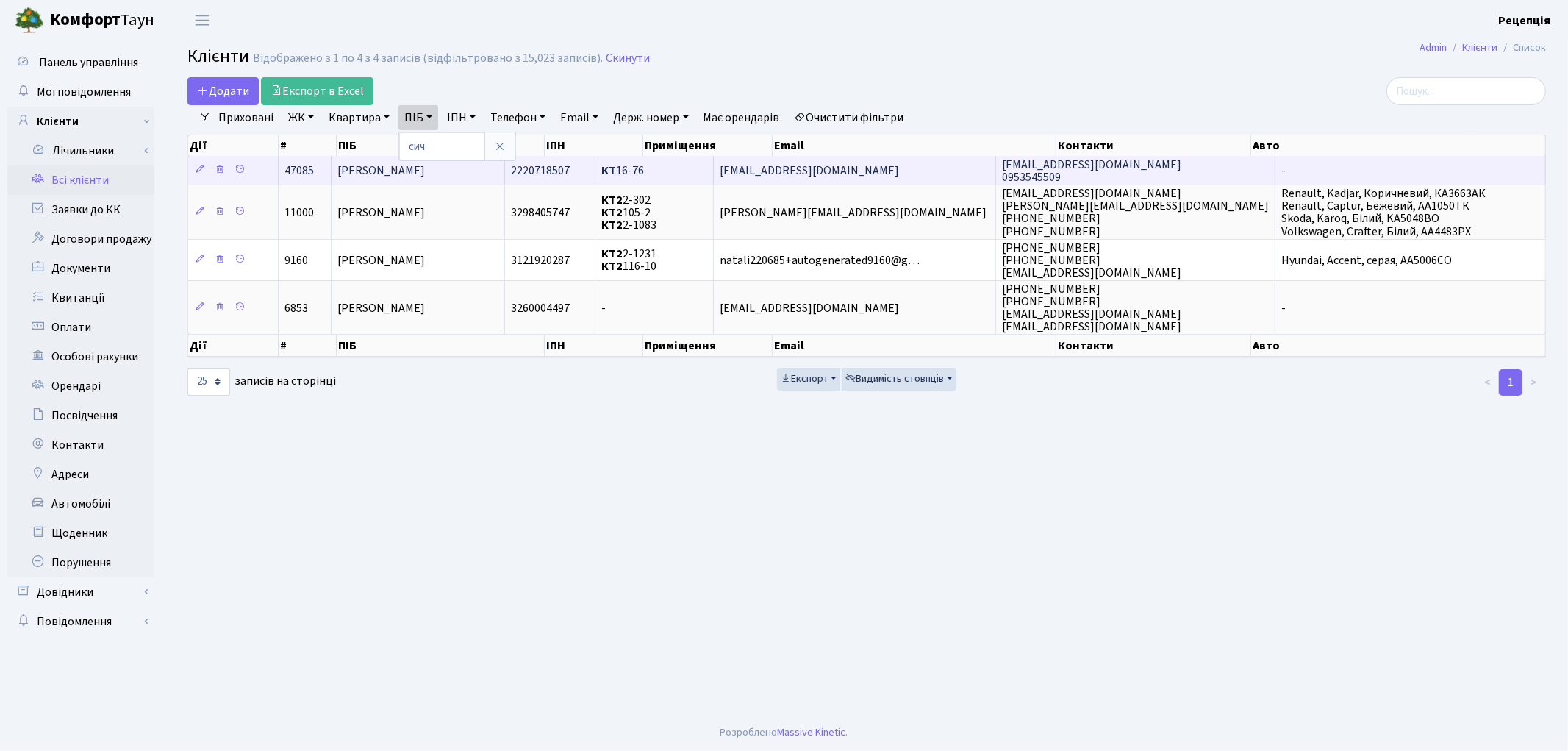
click at [443, 170] on td "[PERSON_NAME]" at bounding box center [418, 170] width 174 height 29
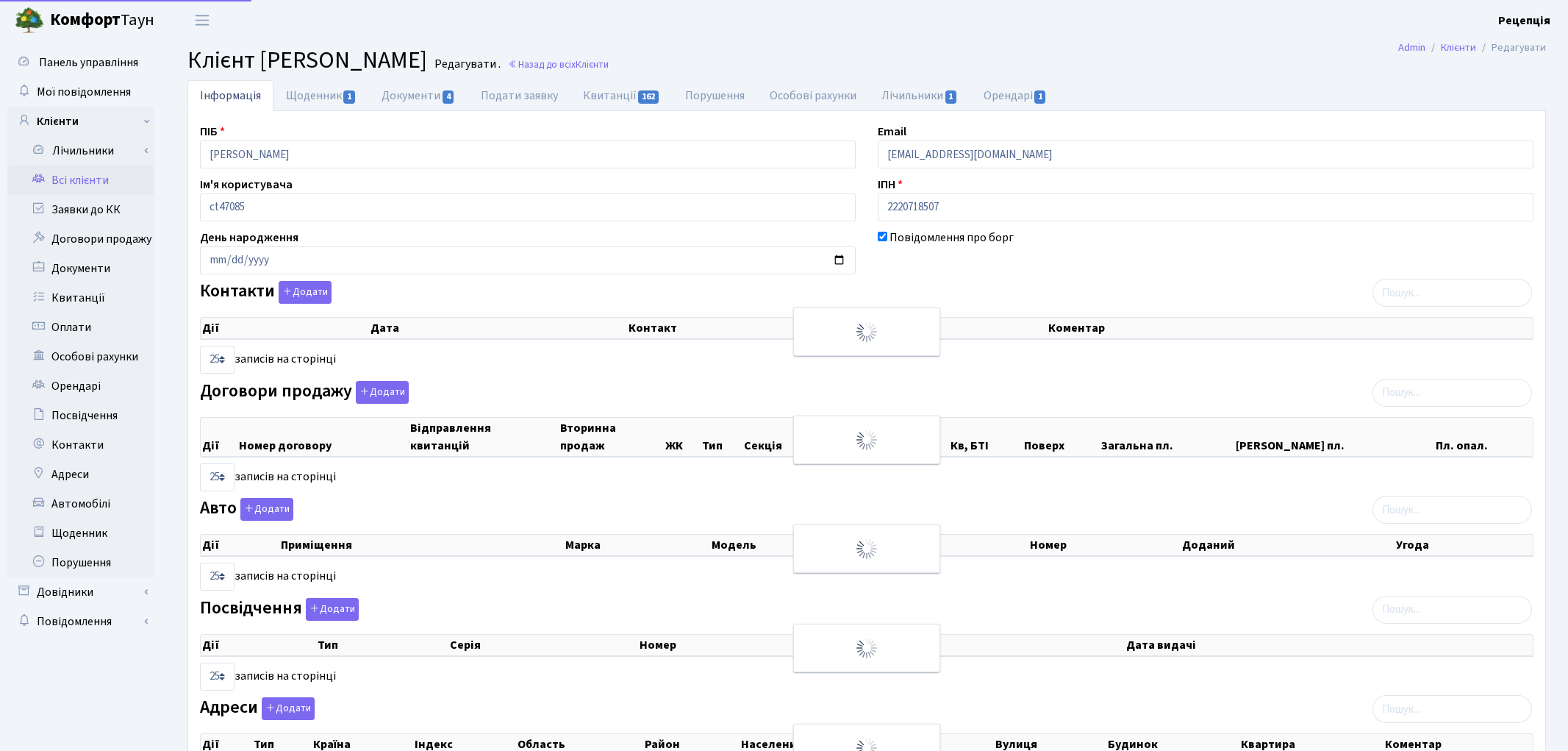
select select "25"
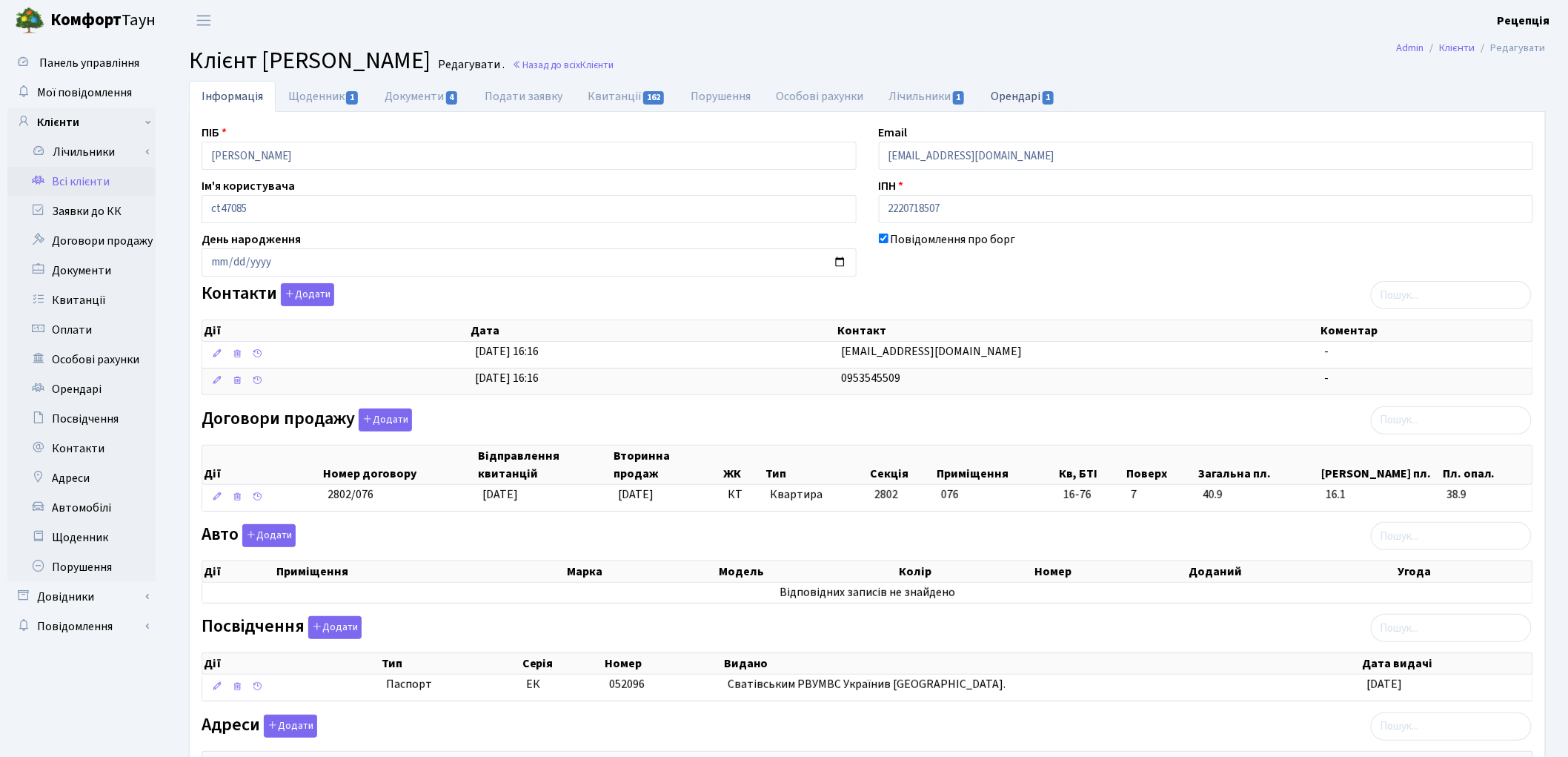
click at [993, 102] on link "Орендарі 1" at bounding box center [1024, 96] width 90 height 30
select select "25"
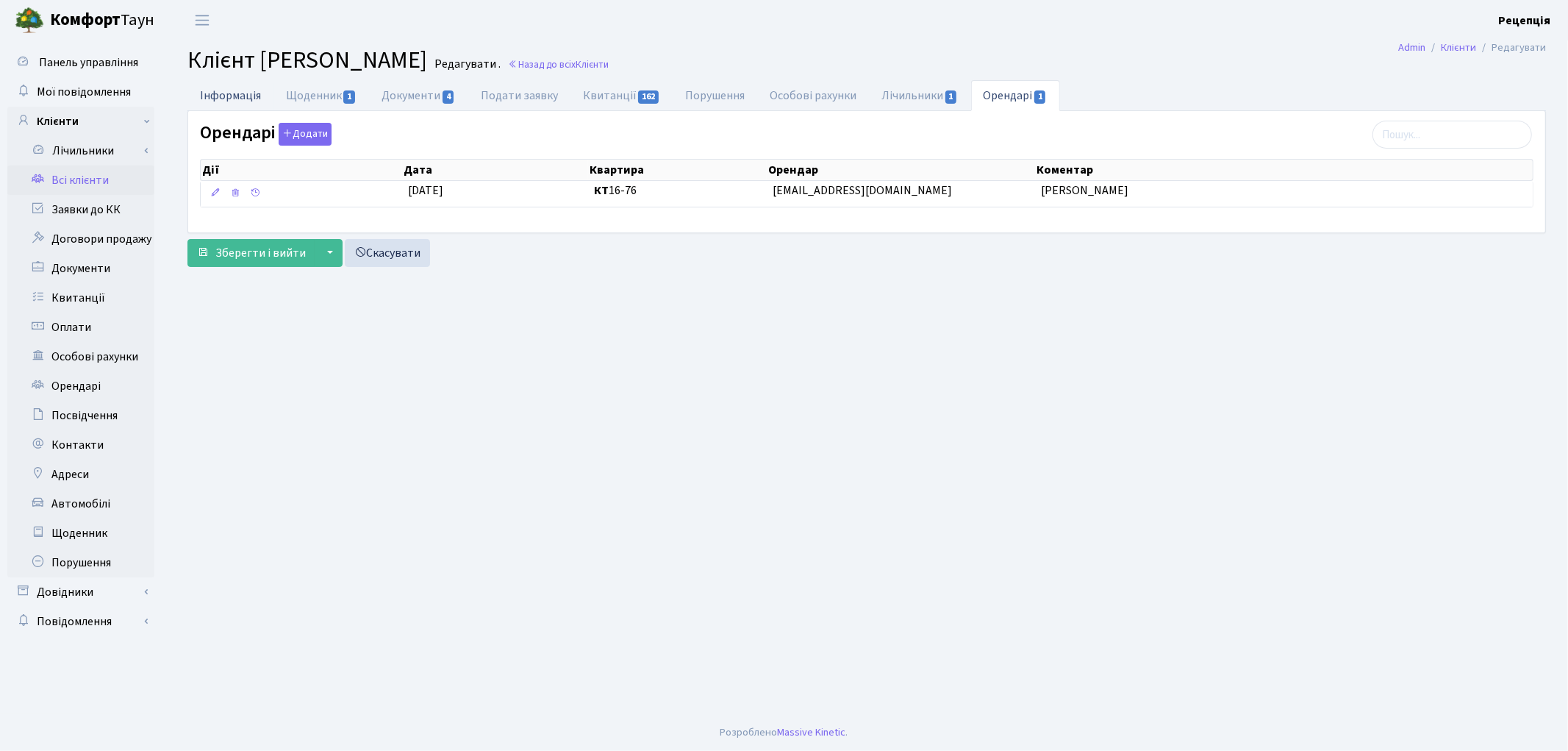
click at [245, 105] on link "Інформація" at bounding box center [231, 95] width 86 height 30
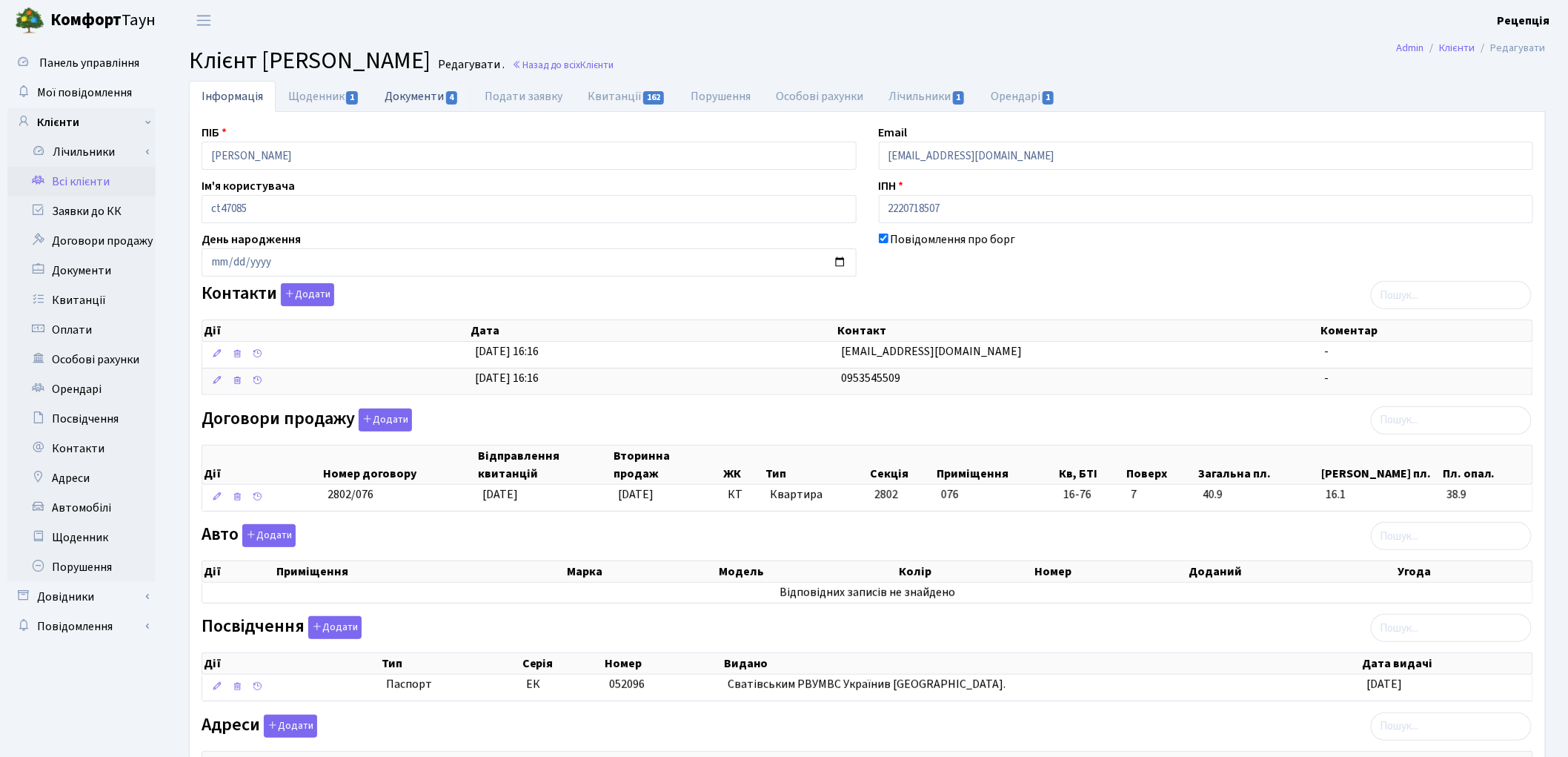
click at [412, 95] on link "Документи 4" at bounding box center [422, 96] width 99 height 30
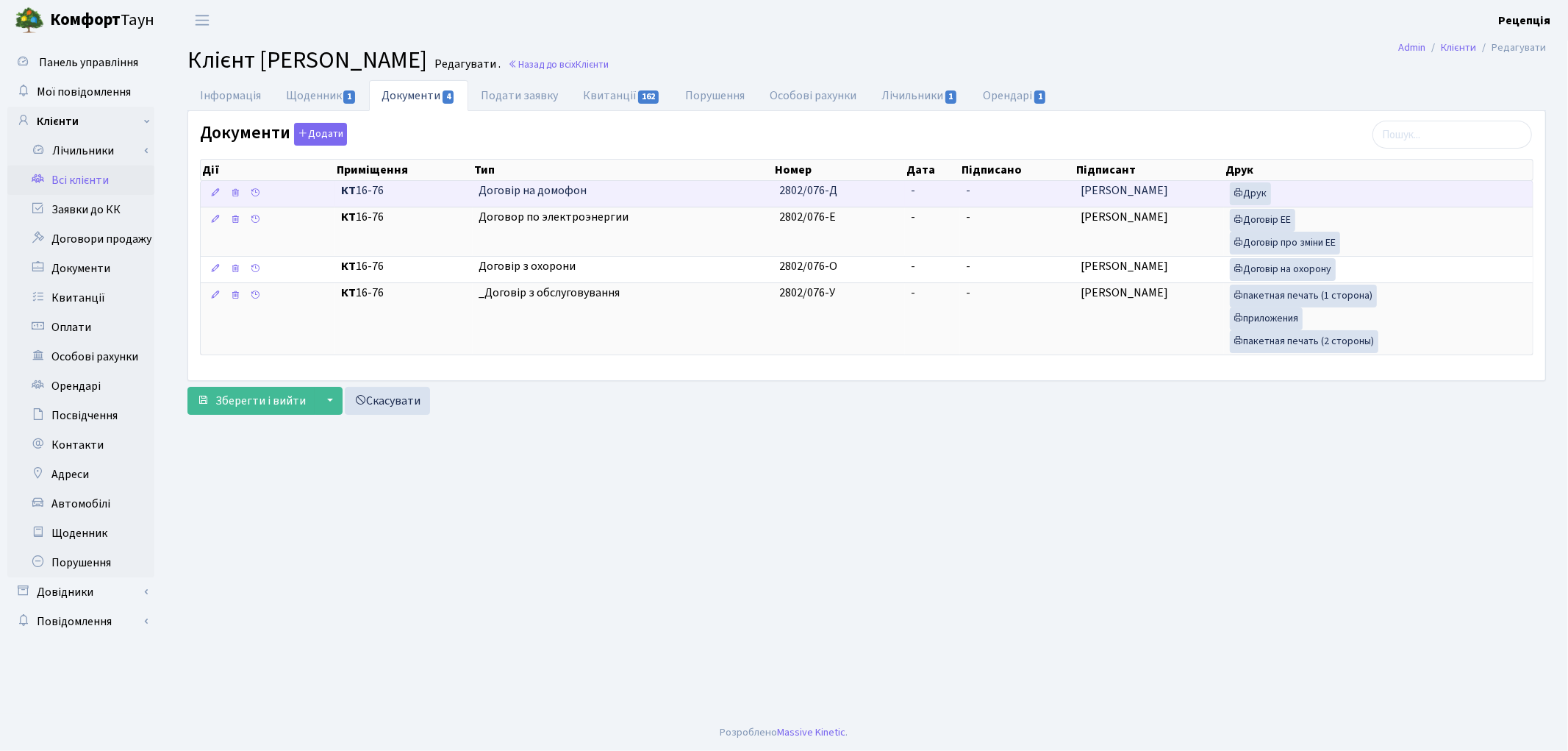
click at [916, 197] on td "-" at bounding box center [933, 193] width 56 height 25
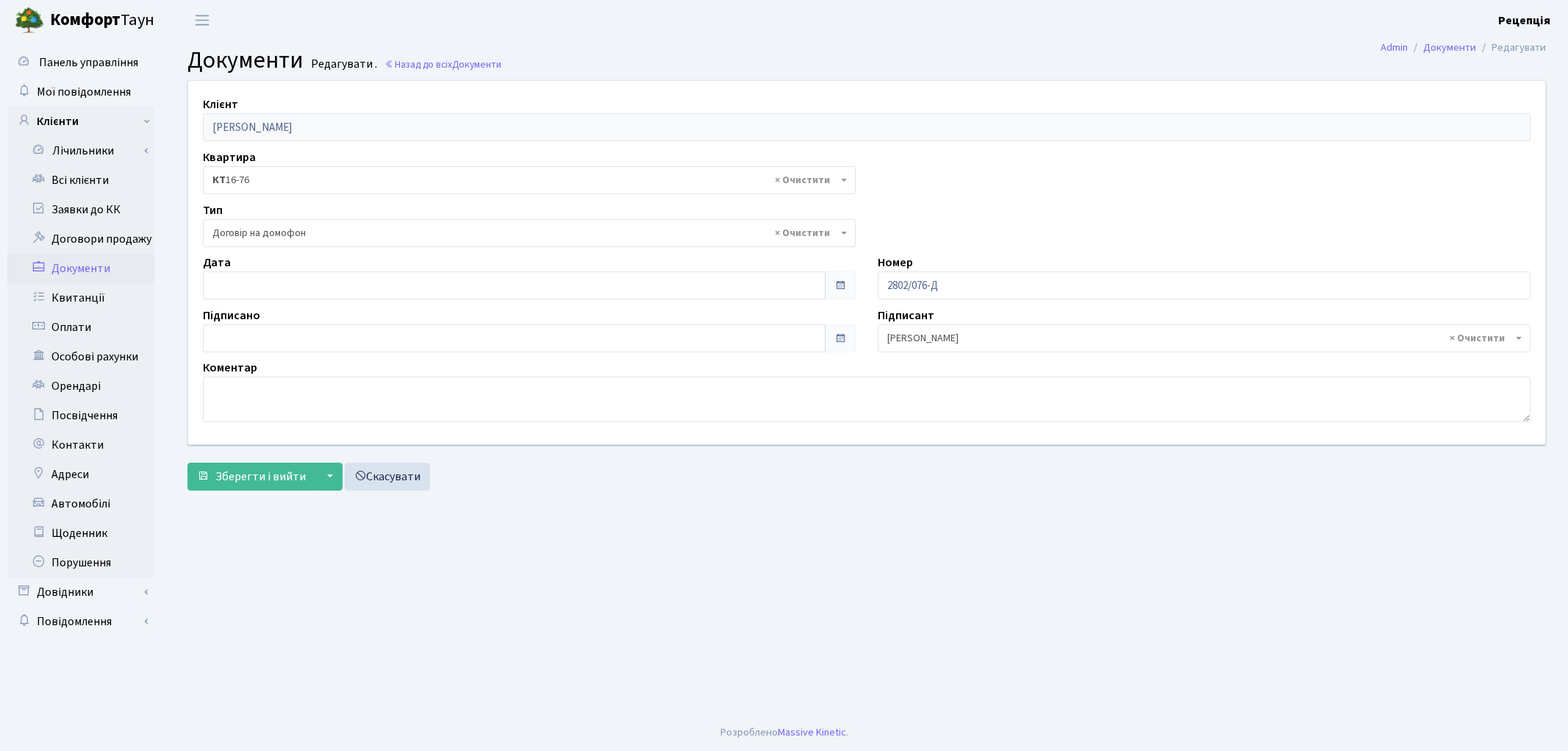
select select "292"
click at [267, 286] on input "[DATE]" at bounding box center [514, 285] width 623 height 28
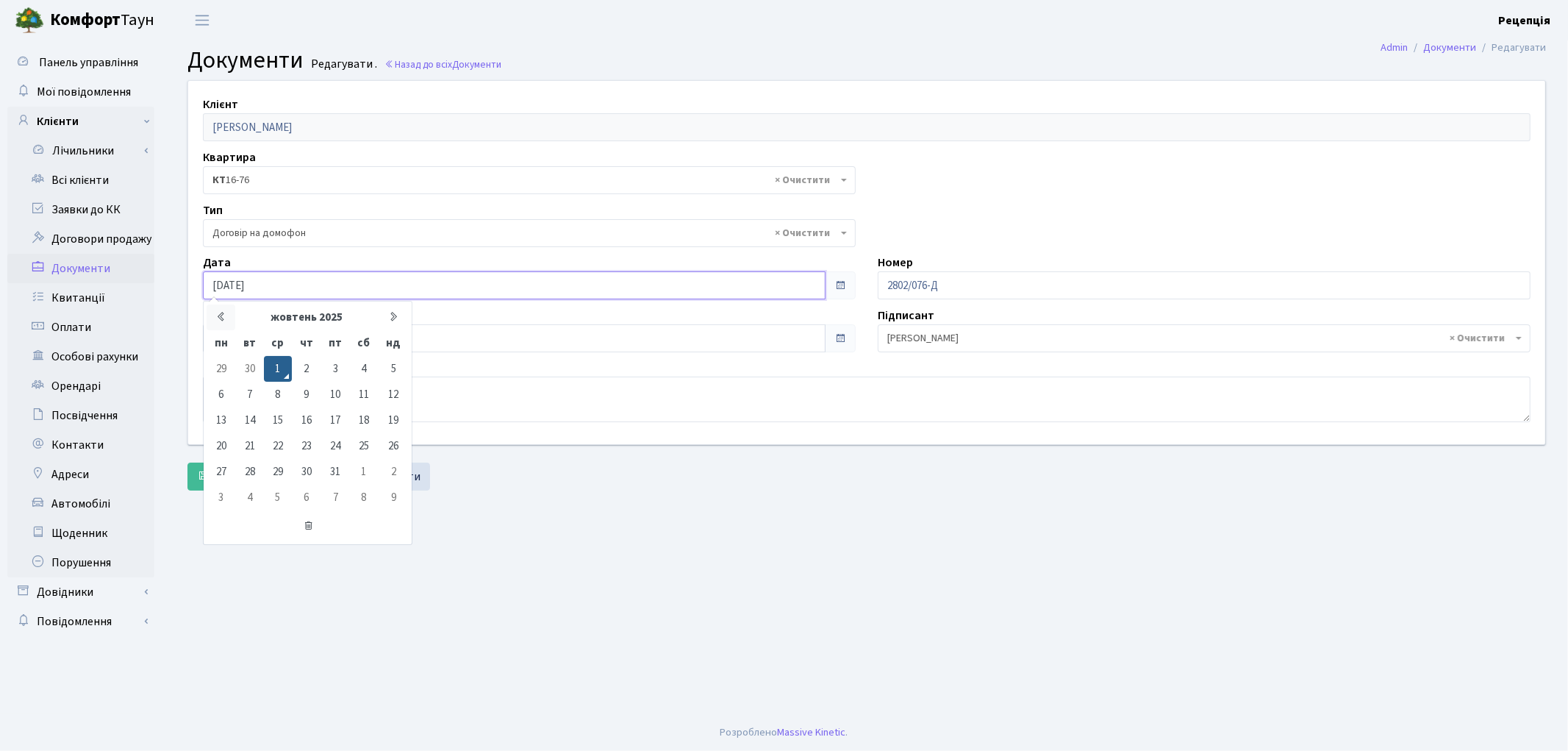
click at [223, 316] on icon at bounding box center [221, 317] width 11 height 11
click at [246, 468] on td "30" at bounding box center [249, 472] width 28 height 25
type input "[DATE]"
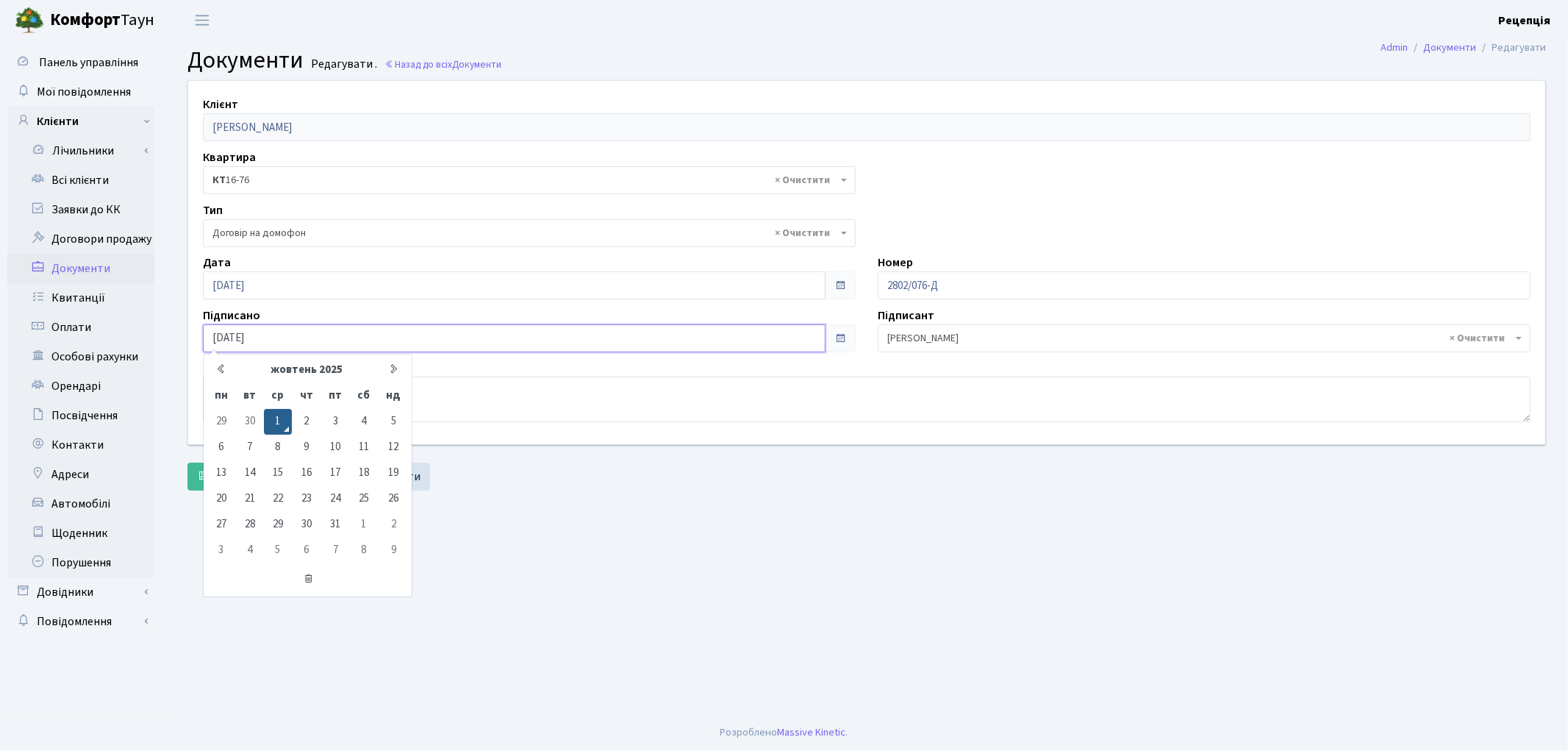
click at [248, 342] on input "[DATE]" at bounding box center [514, 338] width 623 height 28
click at [223, 371] on icon at bounding box center [221, 369] width 11 height 11
drag, startPoint x: 251, startPoint y: 522, endPoint x: 250, endPoint y: 496, distance: 26.0
click at [251, 523] on td "30" at bounding box center [249, 524] width 28 height 25
type input "[DATE]"
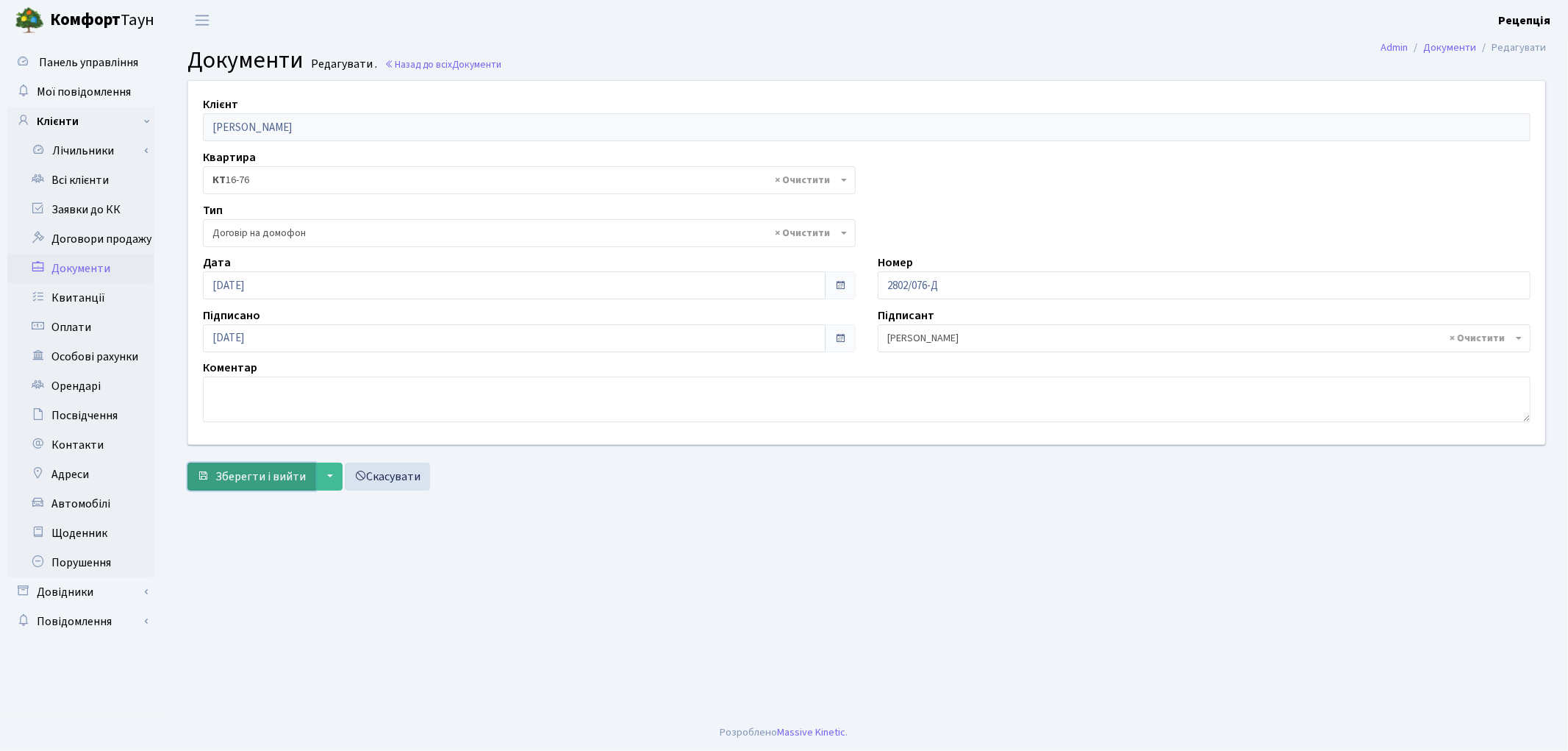
click at [250, 477] on span "Зберегти і вийти" at bounding box center [261, 477] width 91 height 16
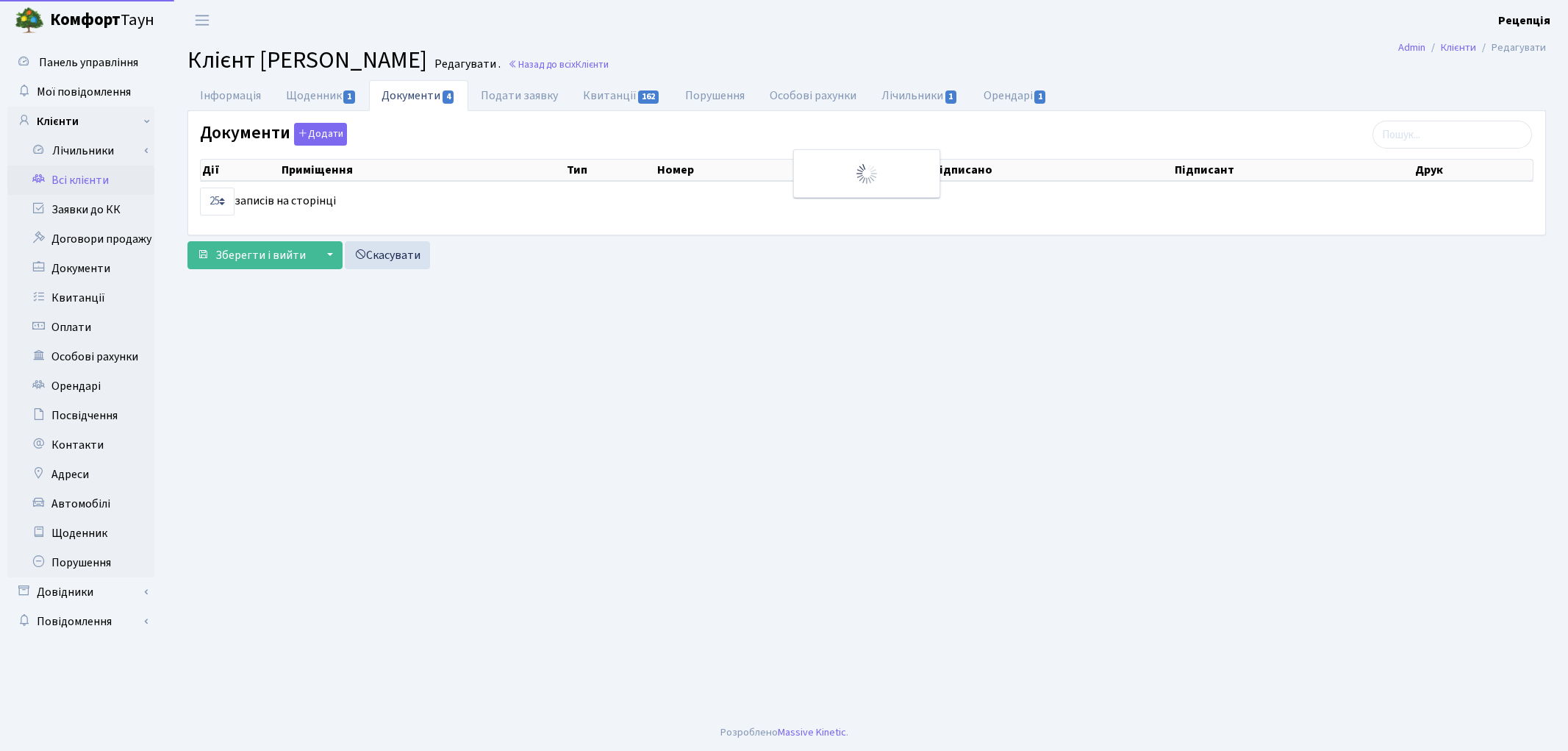
select select "25"
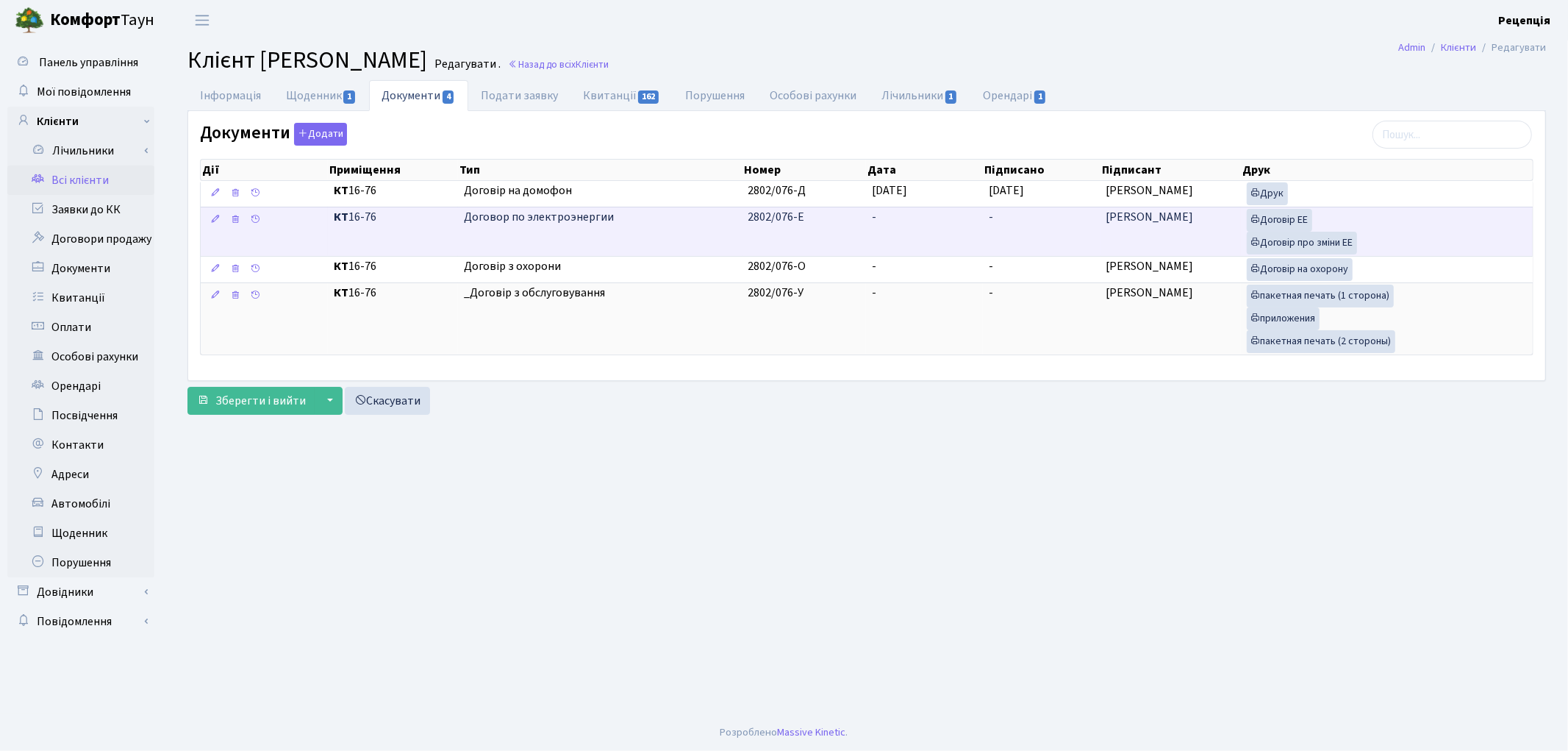
click at [918, 234] on td "-" at bounding box center [924, 232] width 117 height 49
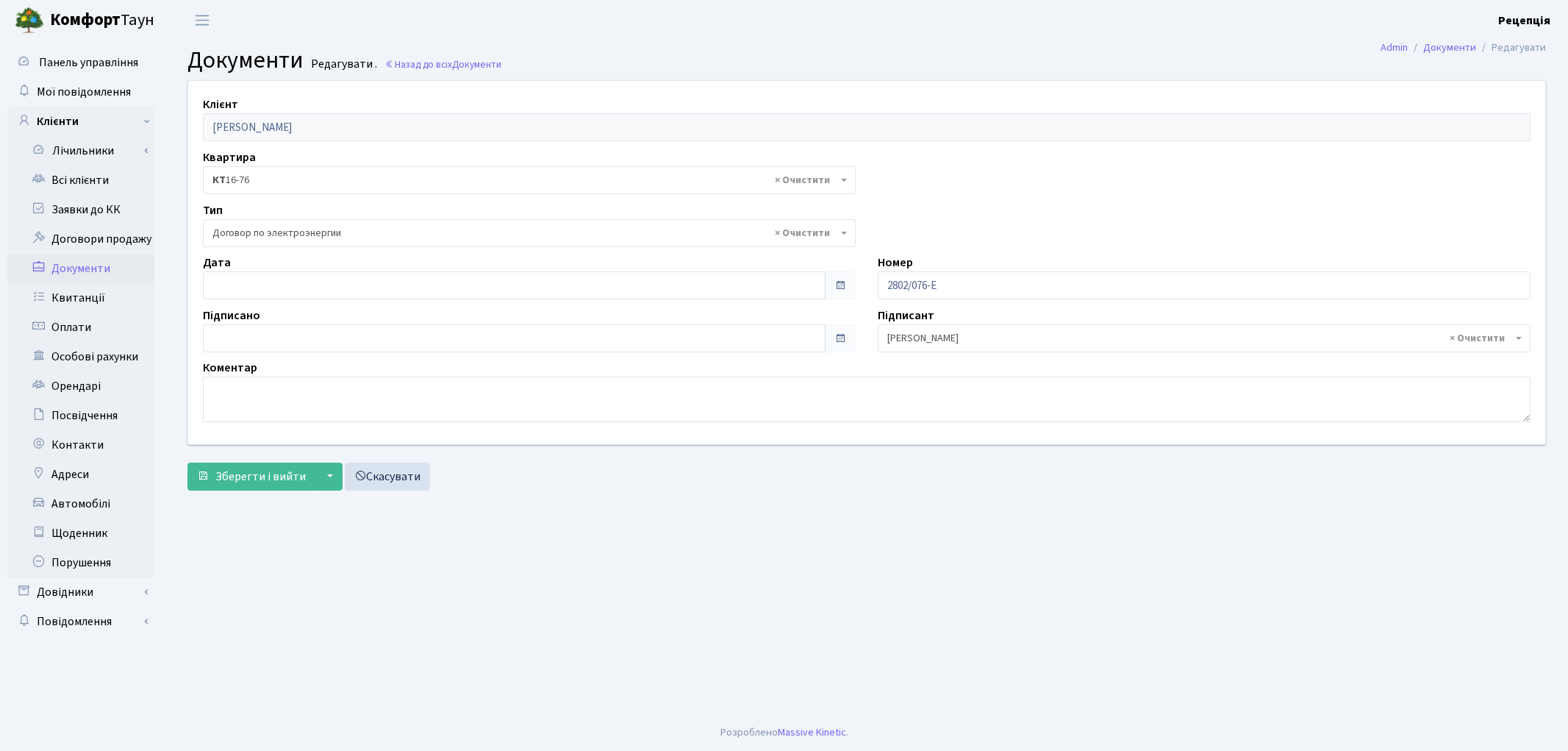
select select "294"
click at [252, 285] on input "text" at bounding box center [514, 285] width 623 height 28
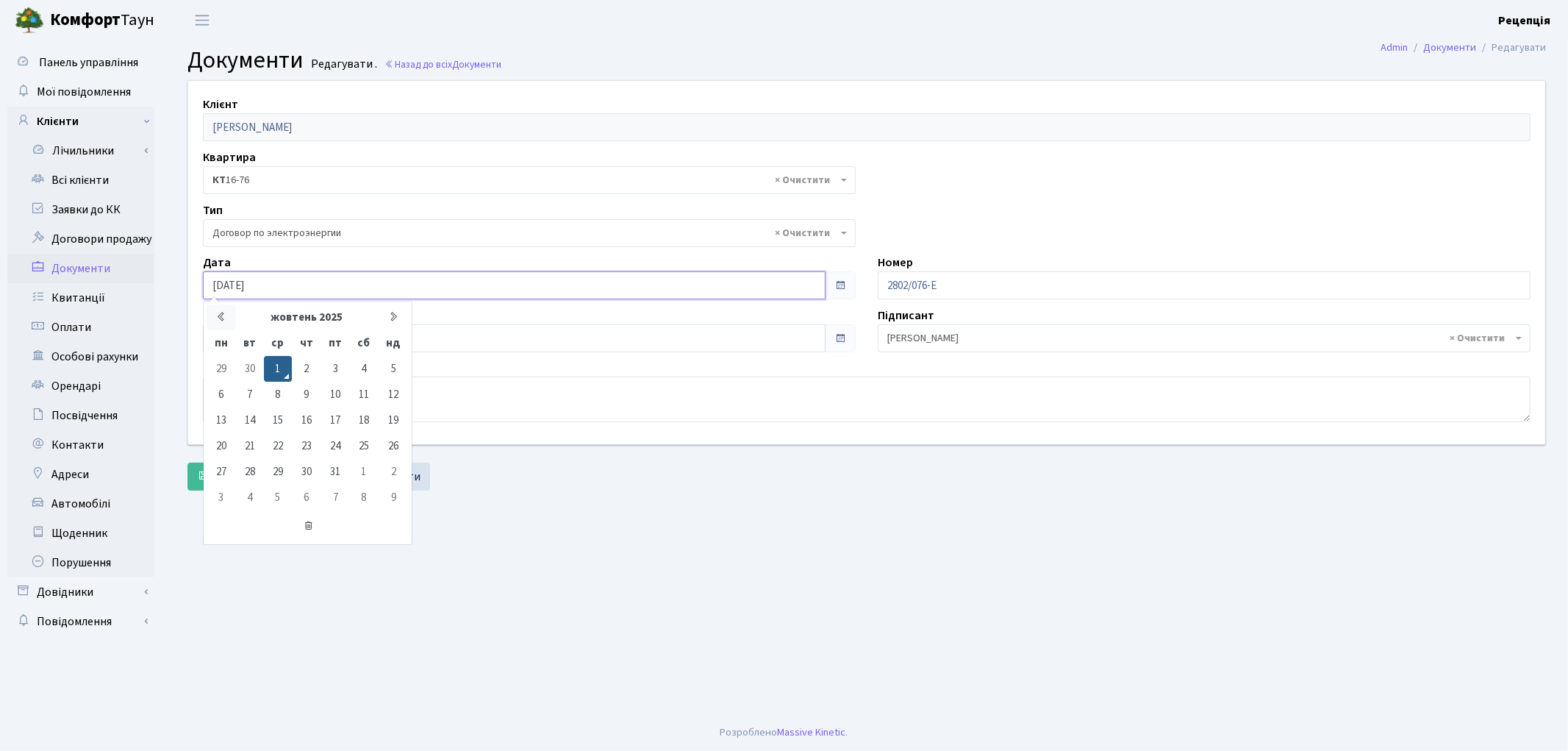
click at [215, 319] on th at bounding box center [221, 317] width 29 height 25
click at [247, 476] on td "30" at bounding box center [249, 472] width 28 height 25
type input "[DATE]"
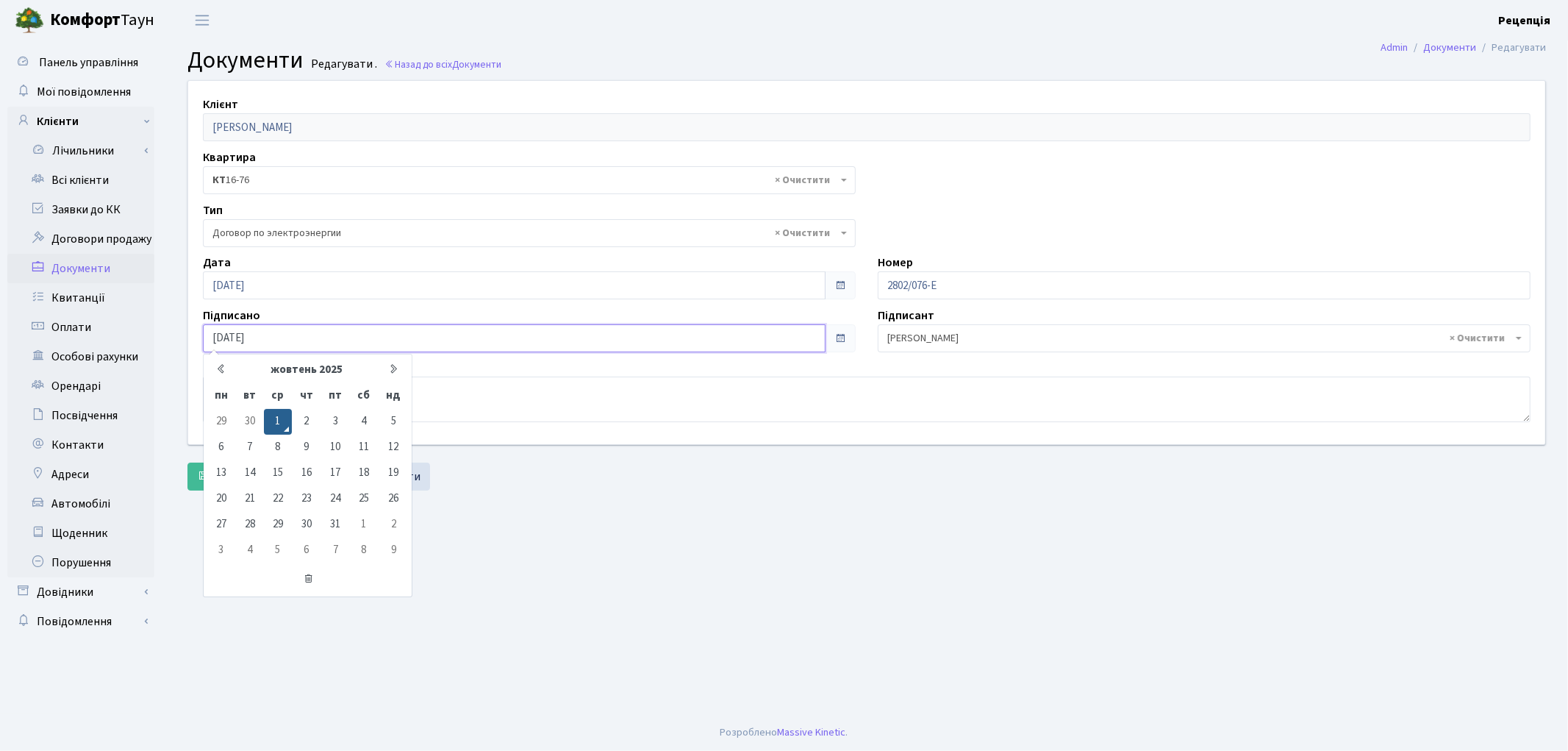
click at [231, 336] on input "01.10.2025" at bounding box center [514, 338] width 623 height 28
click at [220, 370] on icon at bounding box center [221, 369] width 11 height 11
click at [258, 519] on td "30" at bounding box center [249, 524] width 28 height 25
type input "[DATE]"
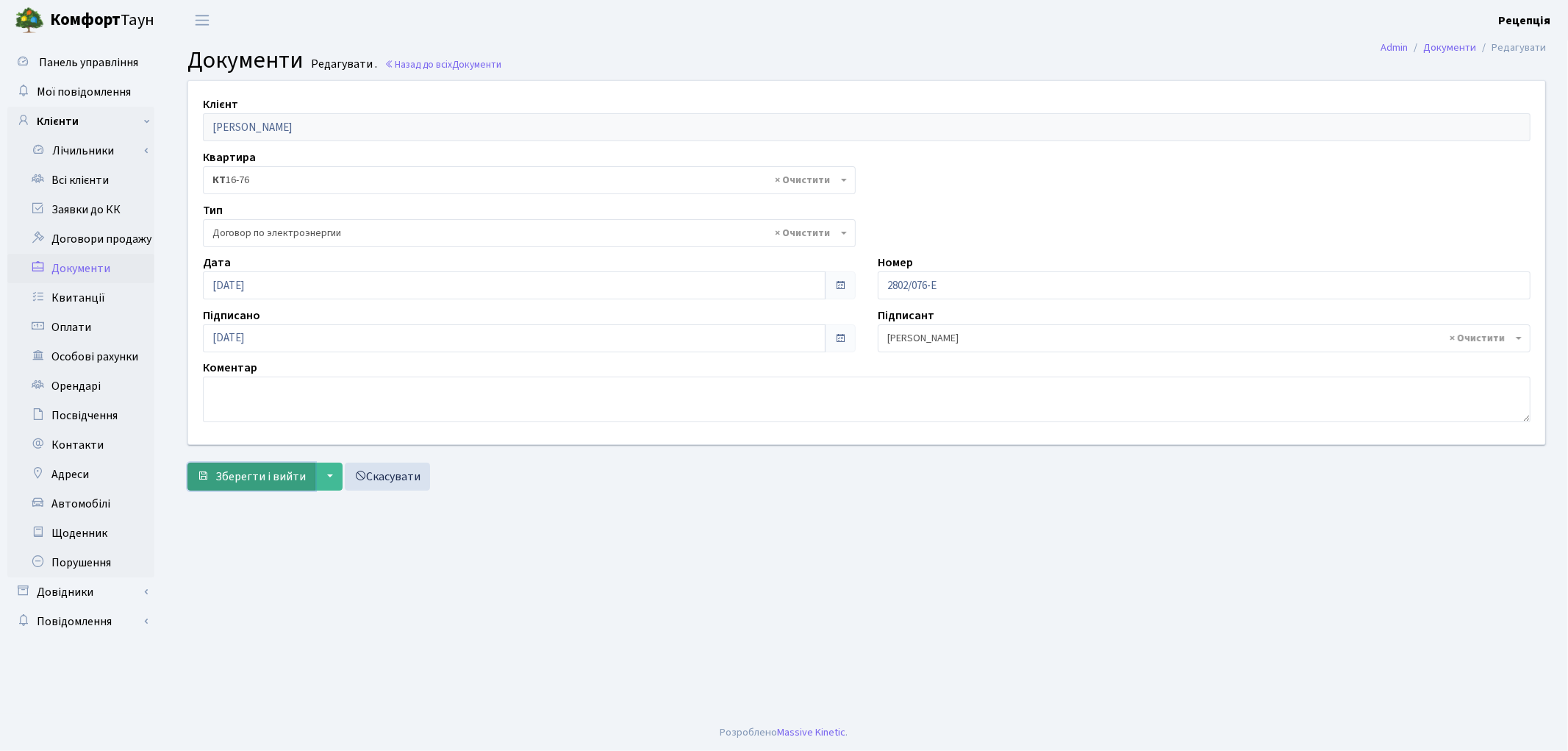
click at [214, 469] on button "Зберегти і вийти" at bounding box center [251, 476] width 128 height 28
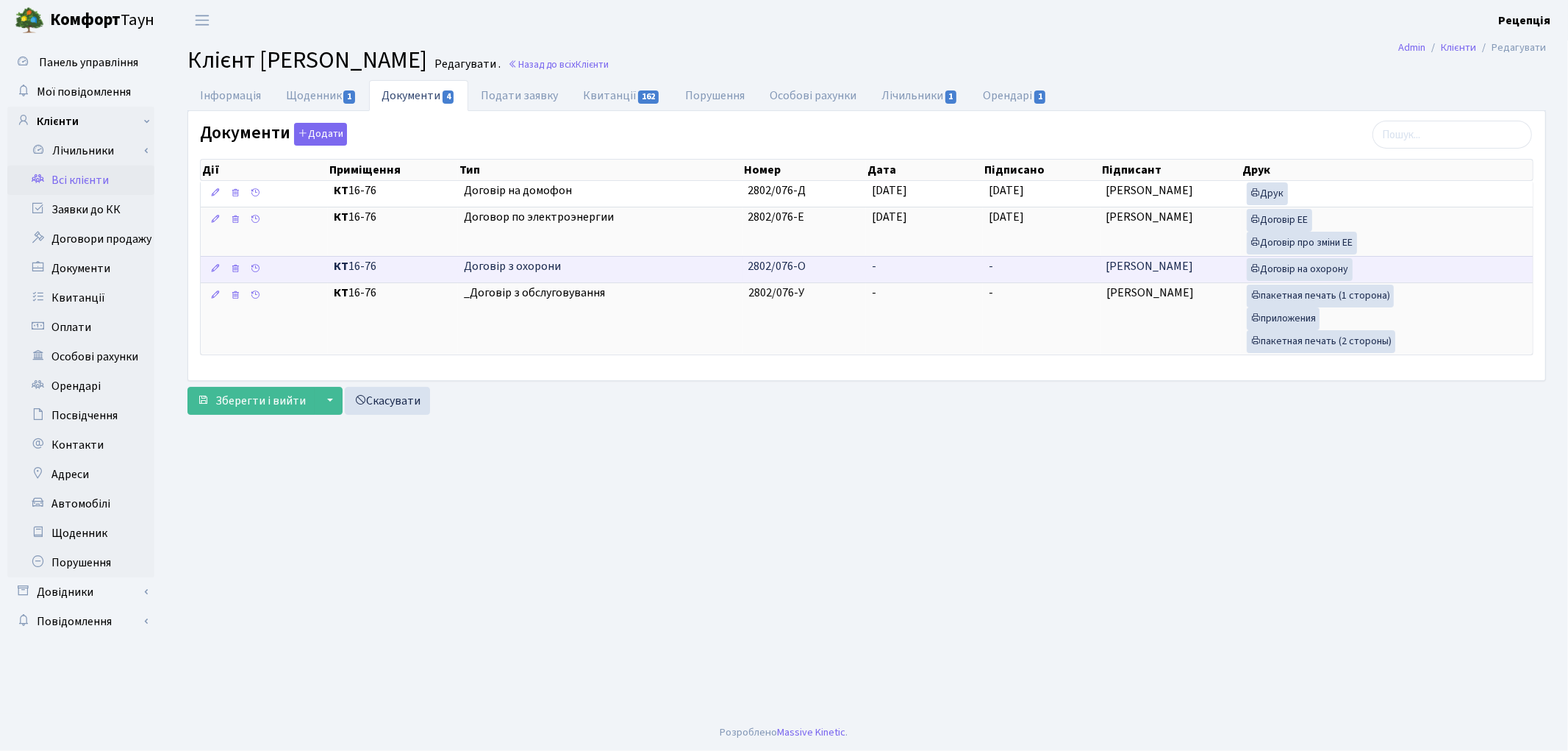
click at [879, 273] on td "-" at bounding box center [924, 269] width 117 height 26
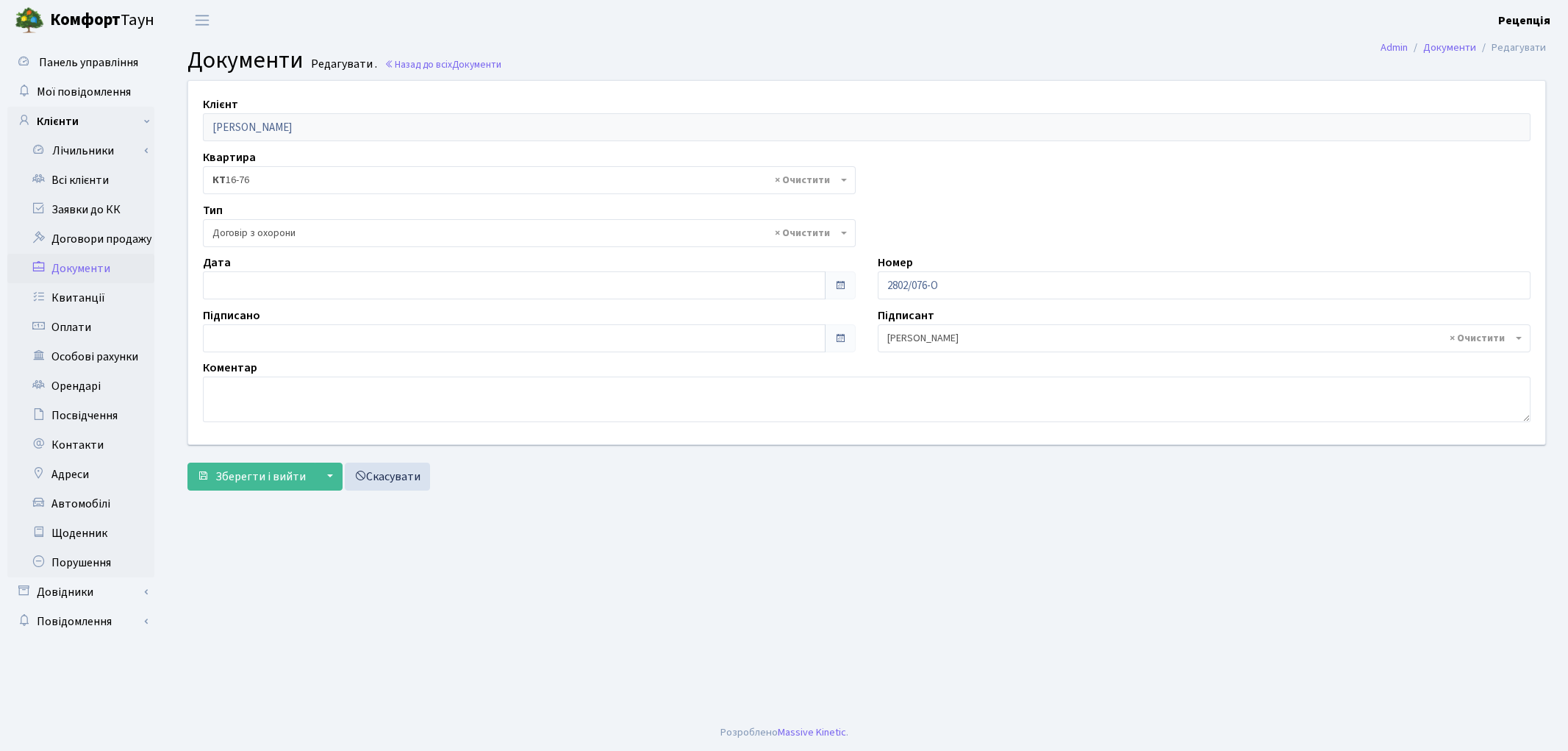
select select "290"
click at [415, 63] on link "Назад до всіх Документи" at bounding box center [442, 64] width 117 height 14
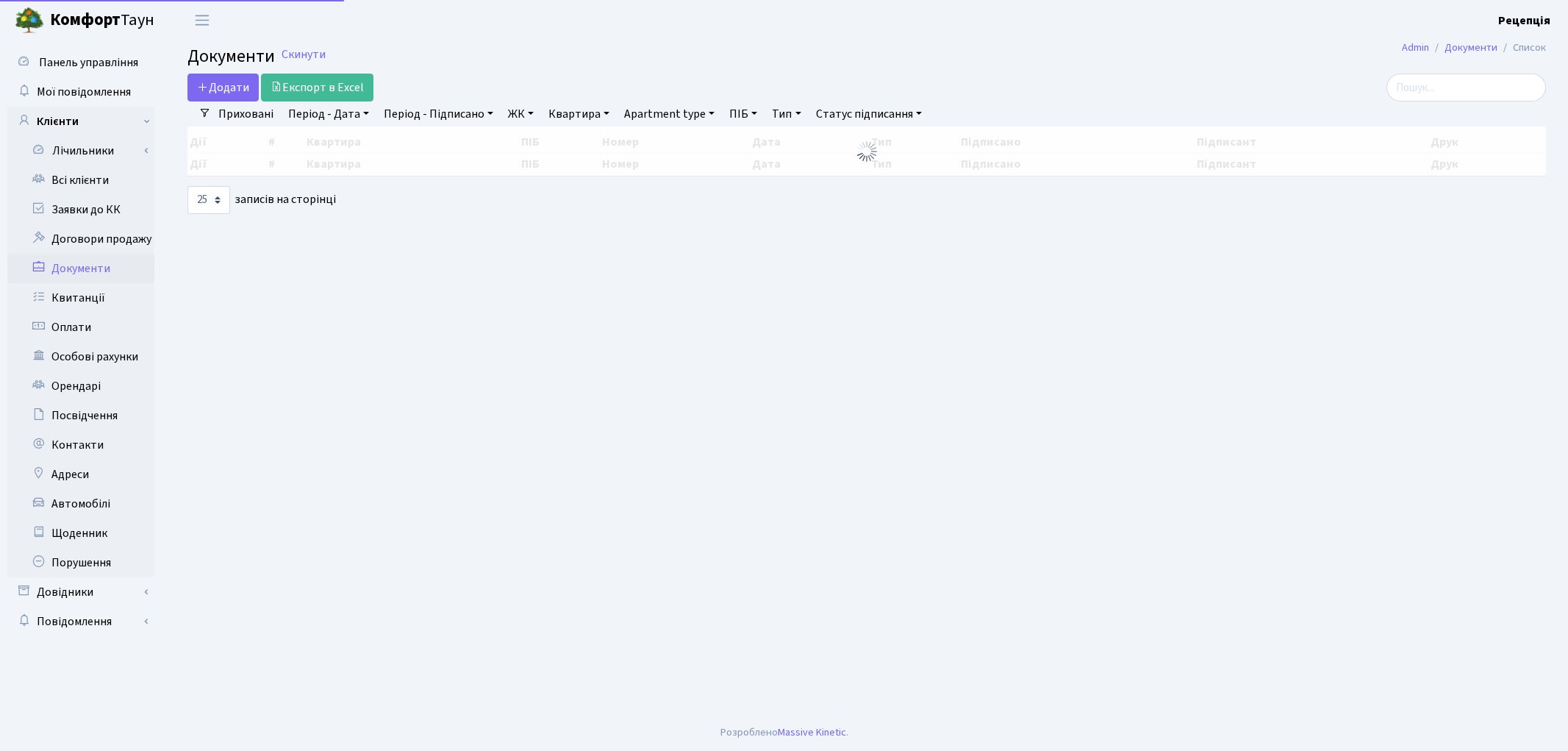
select select "25"
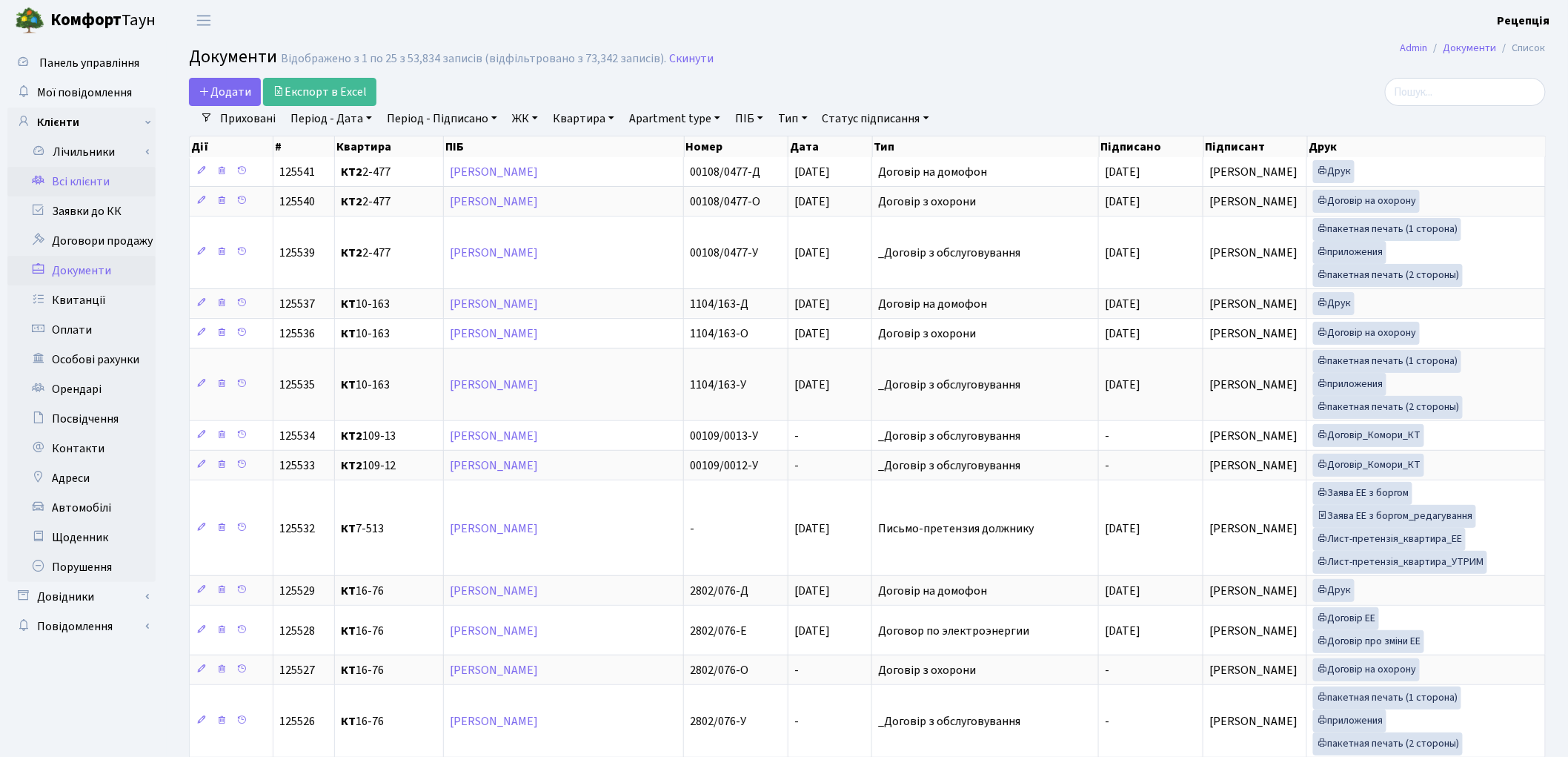
click at [85, 185] on link "Всі клієнти" at bounding box center [81, 181] width 148 height 30
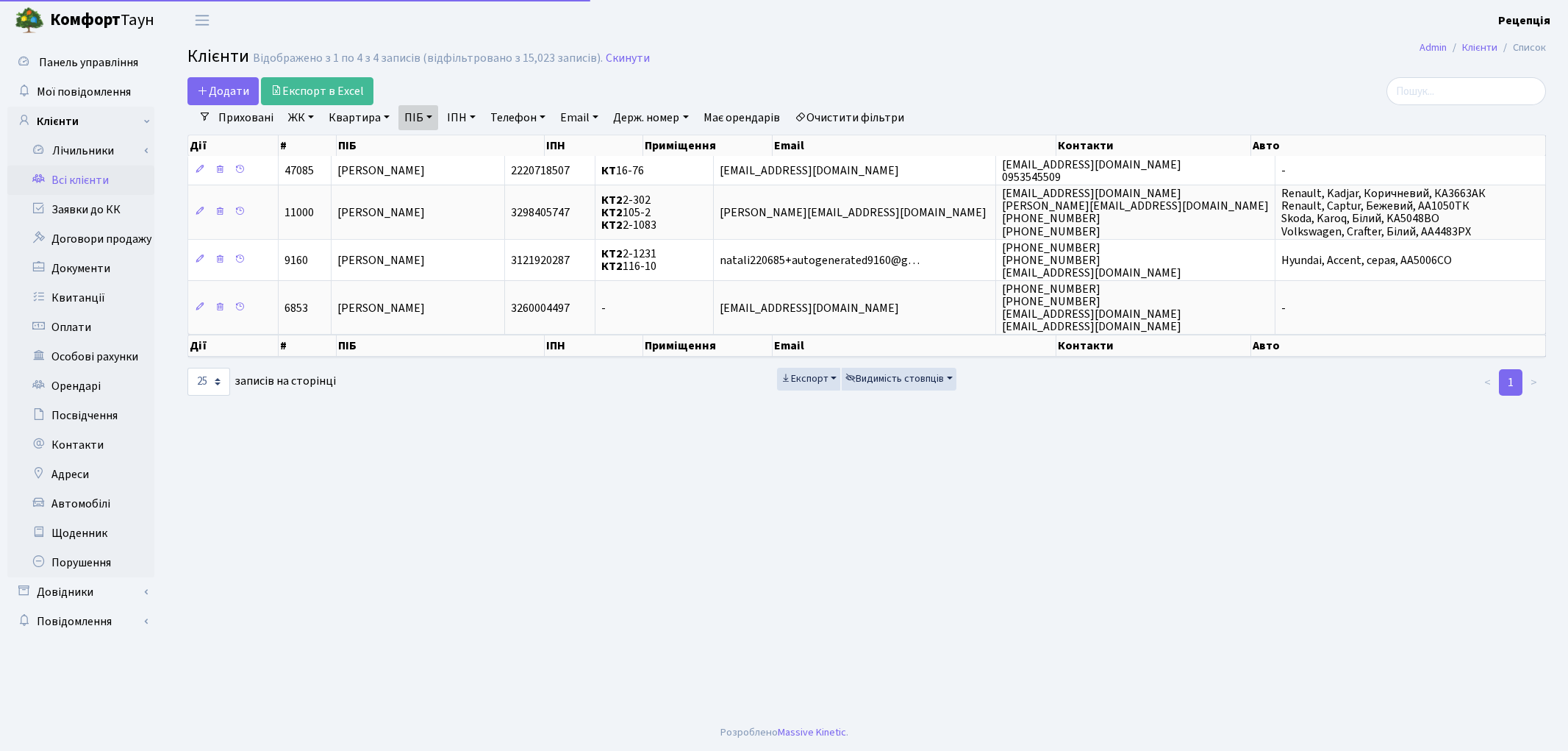
select select "25"
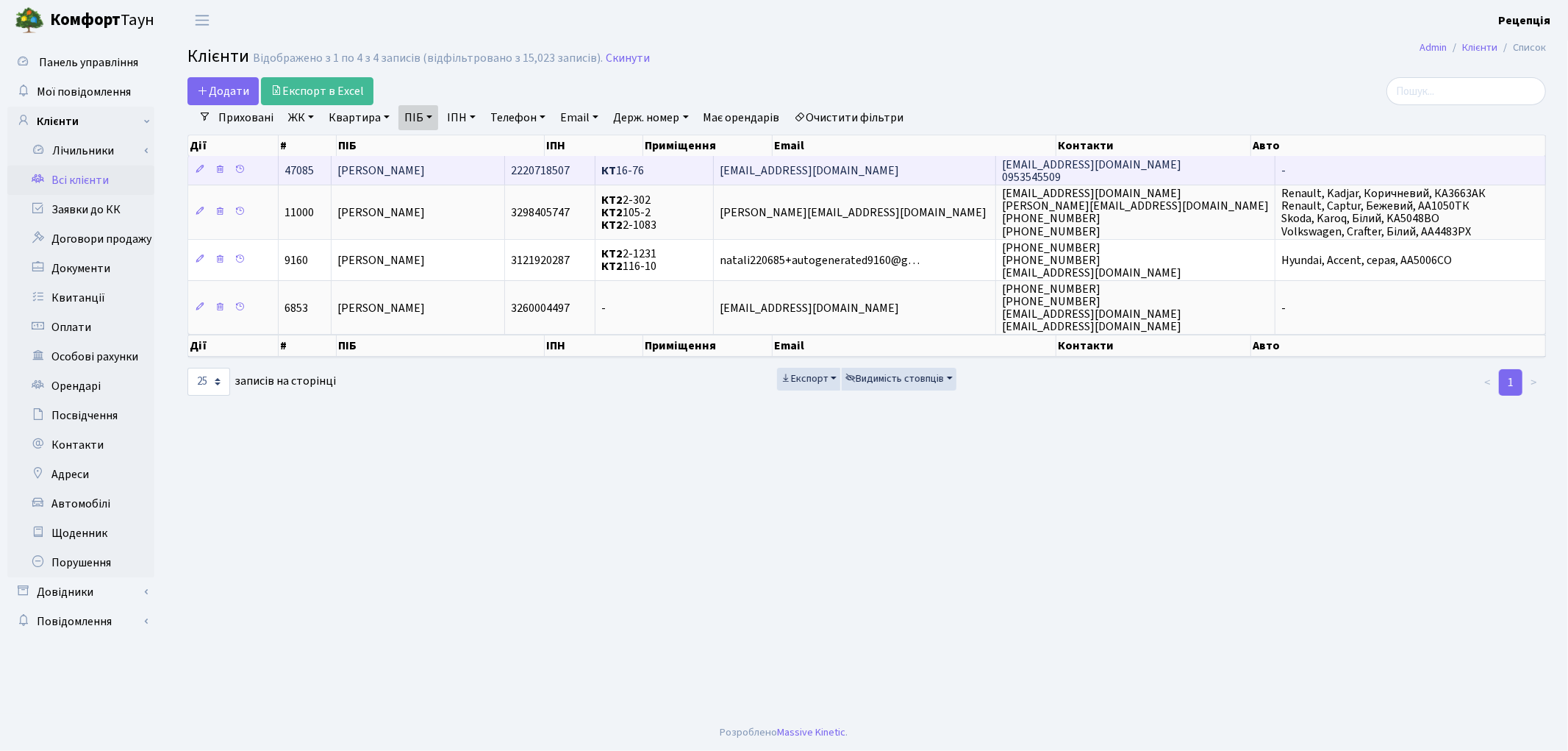
click at [506, 165] on td "[PERSON_NAME]" at bounding box center [418, 170] width 174 height 29
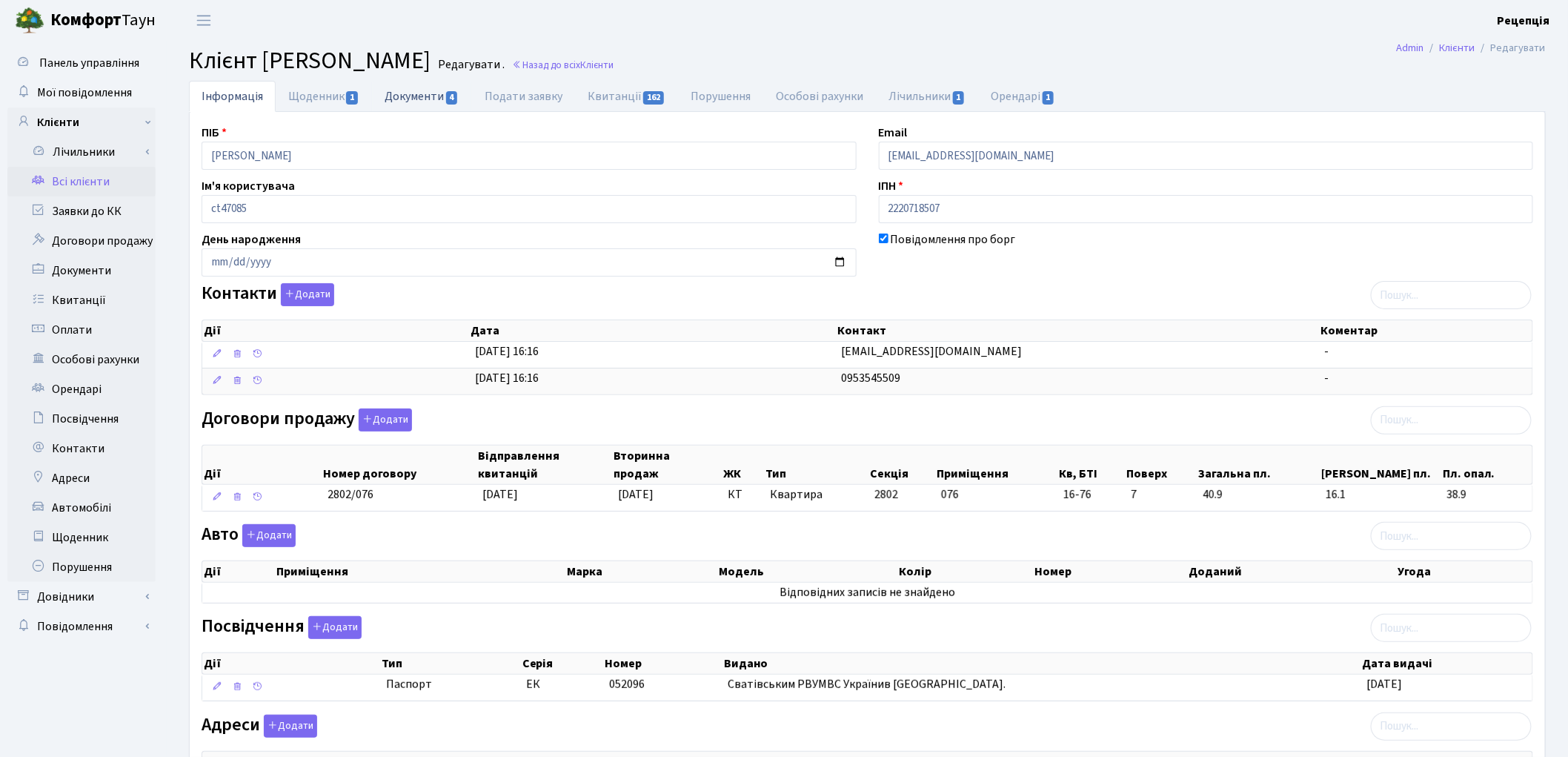
click at [417, 89] on link "Документи 4" at bounding box center [422, 96] width 99 height 30
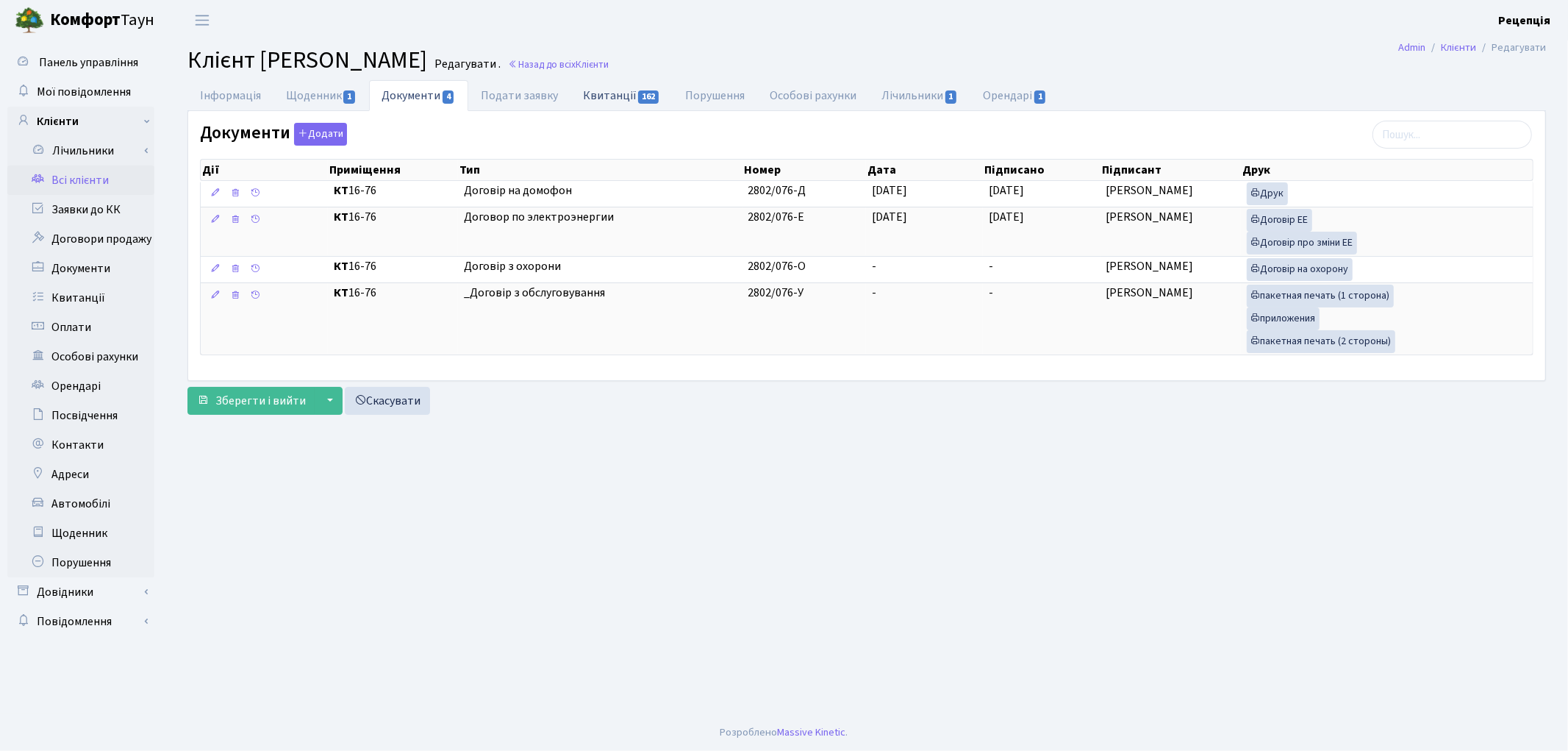
click at [627, 94] on link "Квитанції 162" at bounding box center [621, 95] width 102 height 30
select select "25"
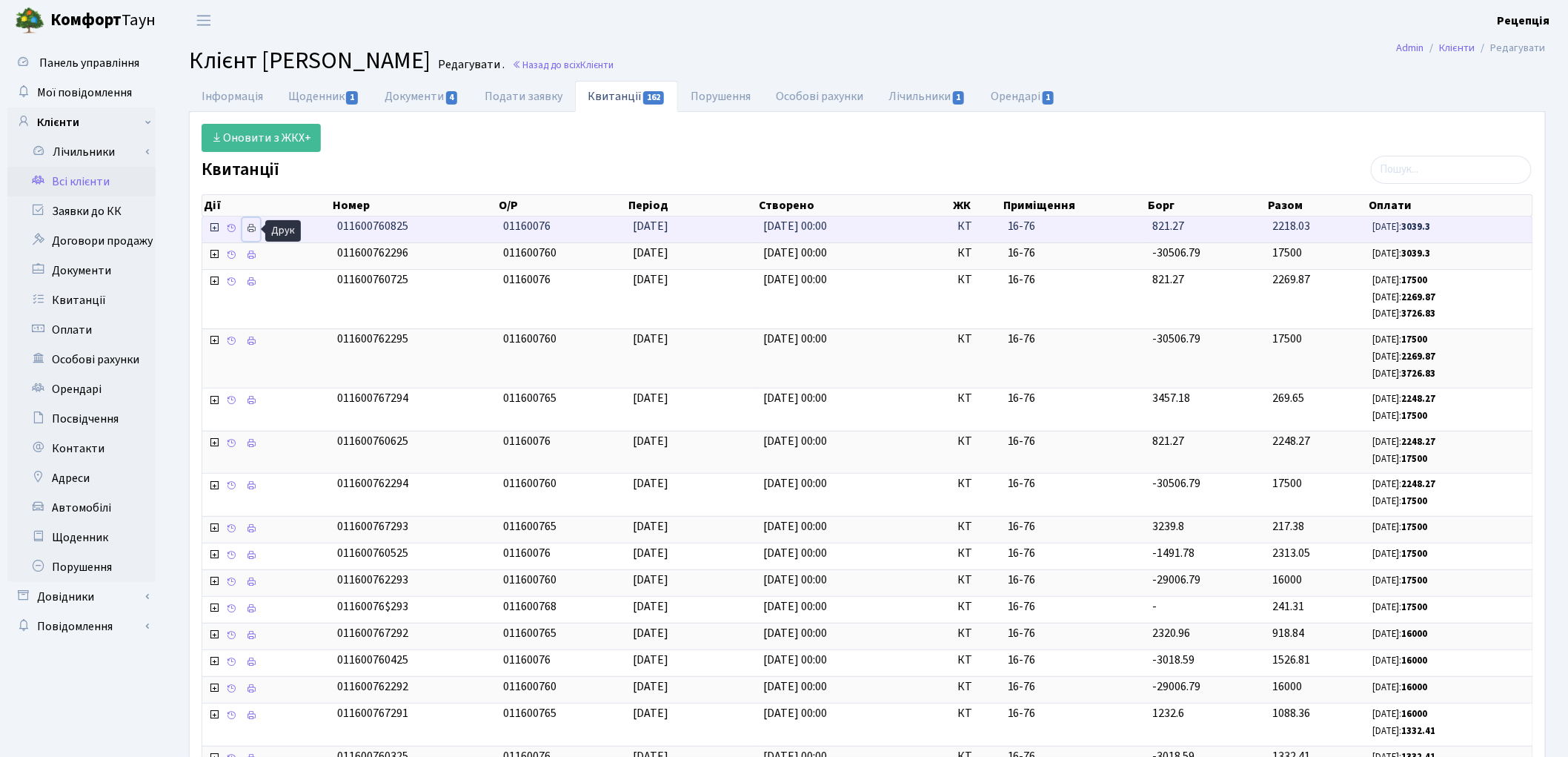
click at [249, 230] on icon at bounding box center [251, 228] width 10 height 10
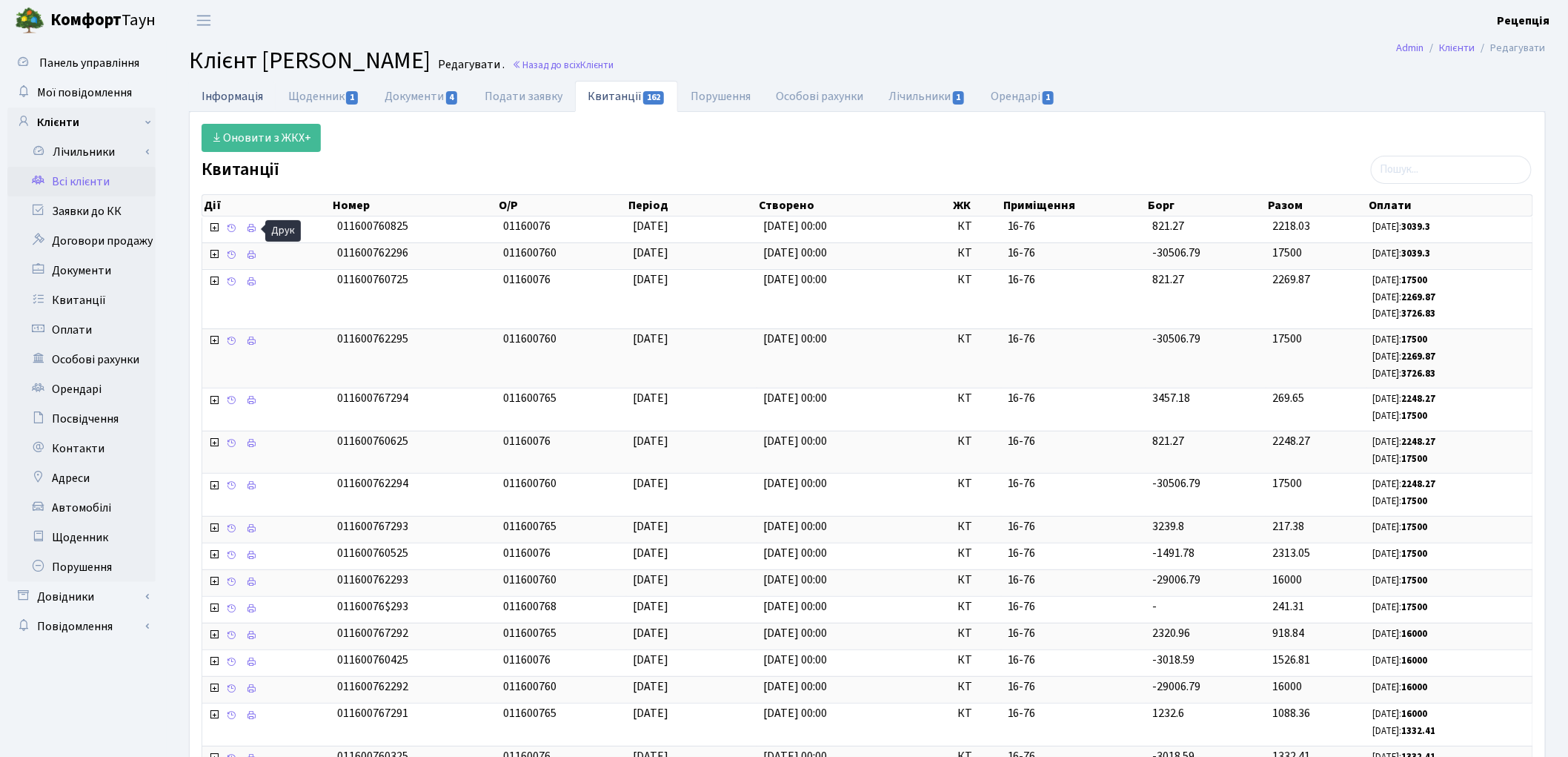
click at [239, 95] on link "Інформація" at bounding box center [232, 96] width 87 height 30
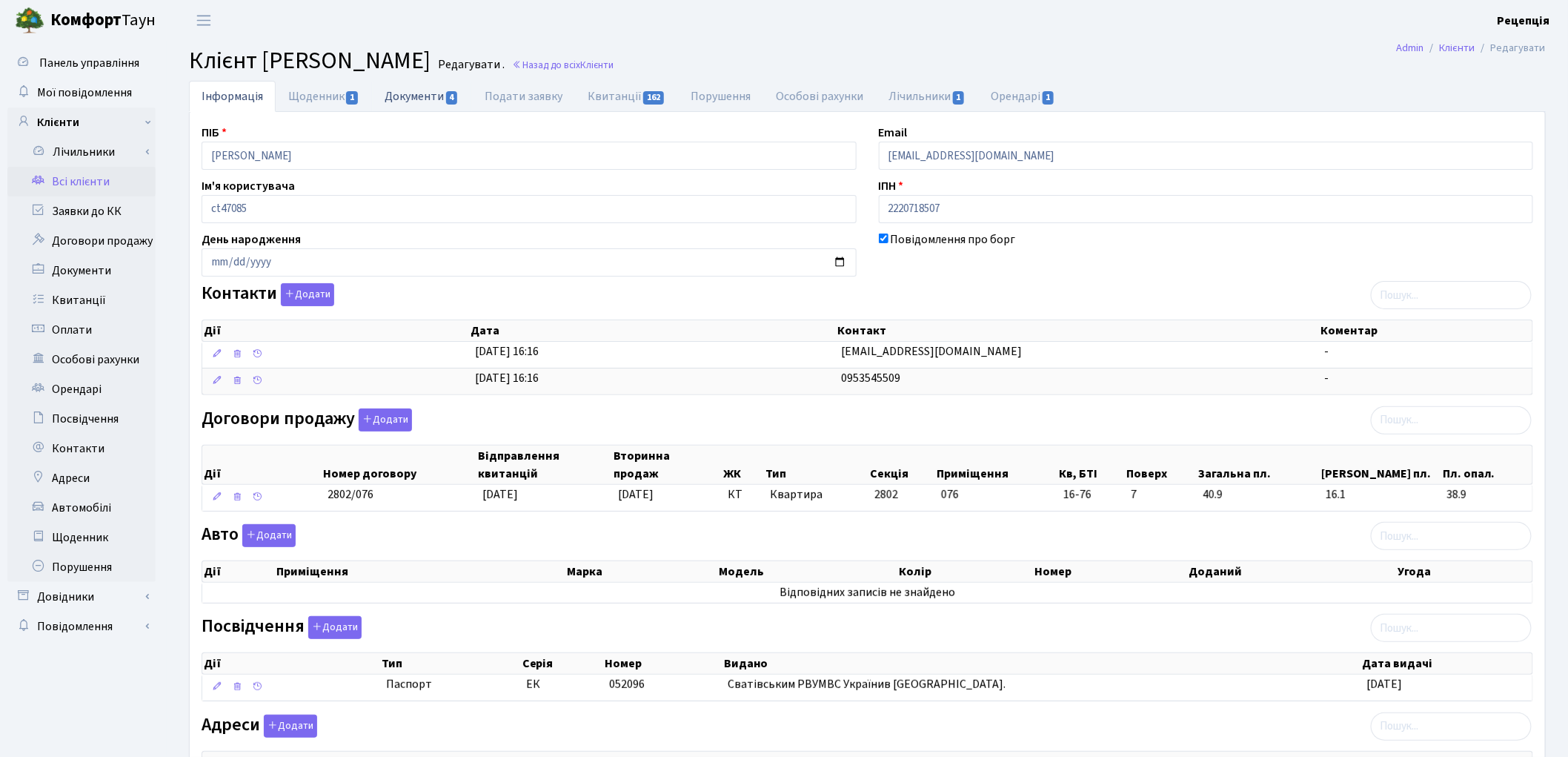
click at [434, 96] on link "Документи 4" at bounding box center [422, 96] width 99 height 30
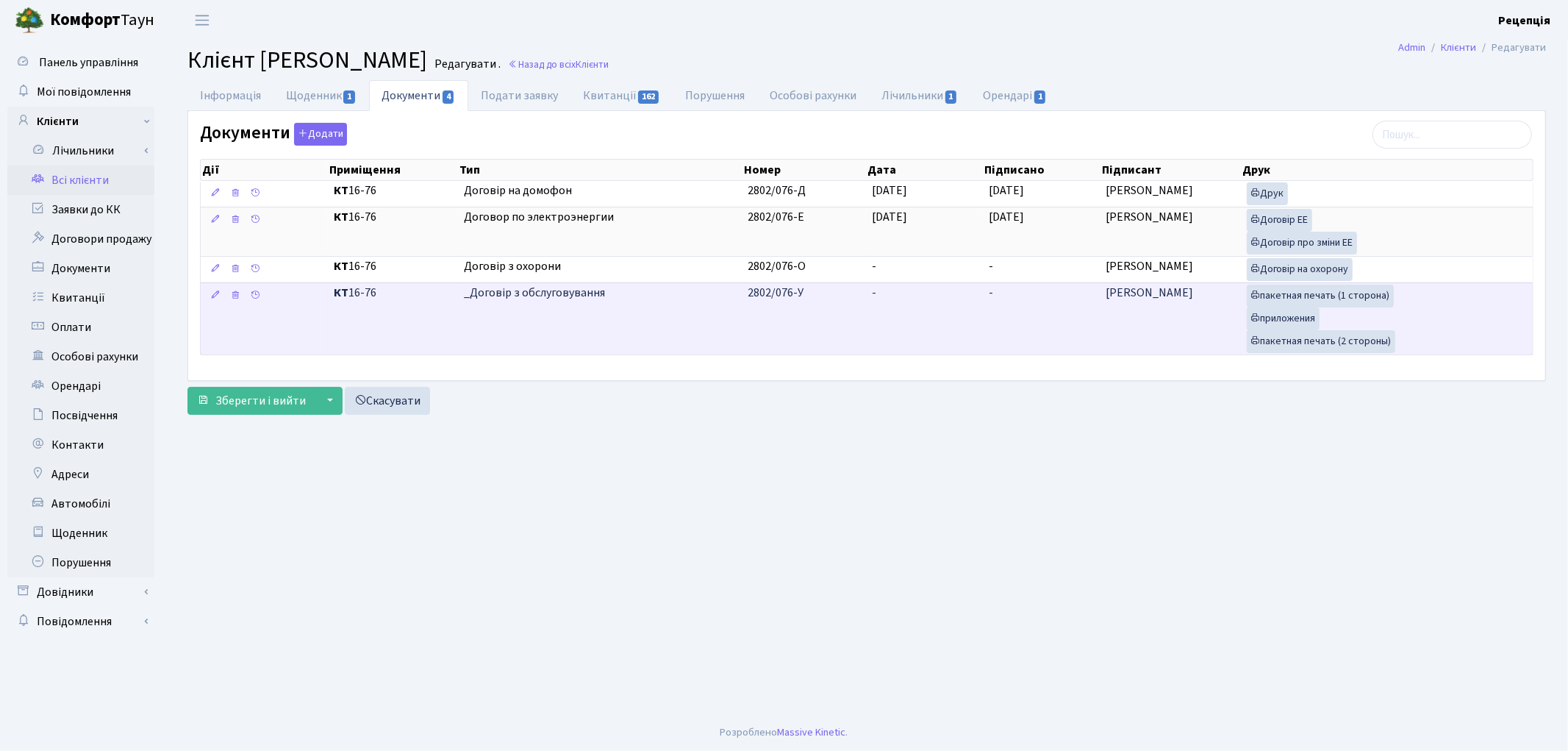
click at [866, 296] on td "-" at bounding box center [924, 318] width 117 height 72
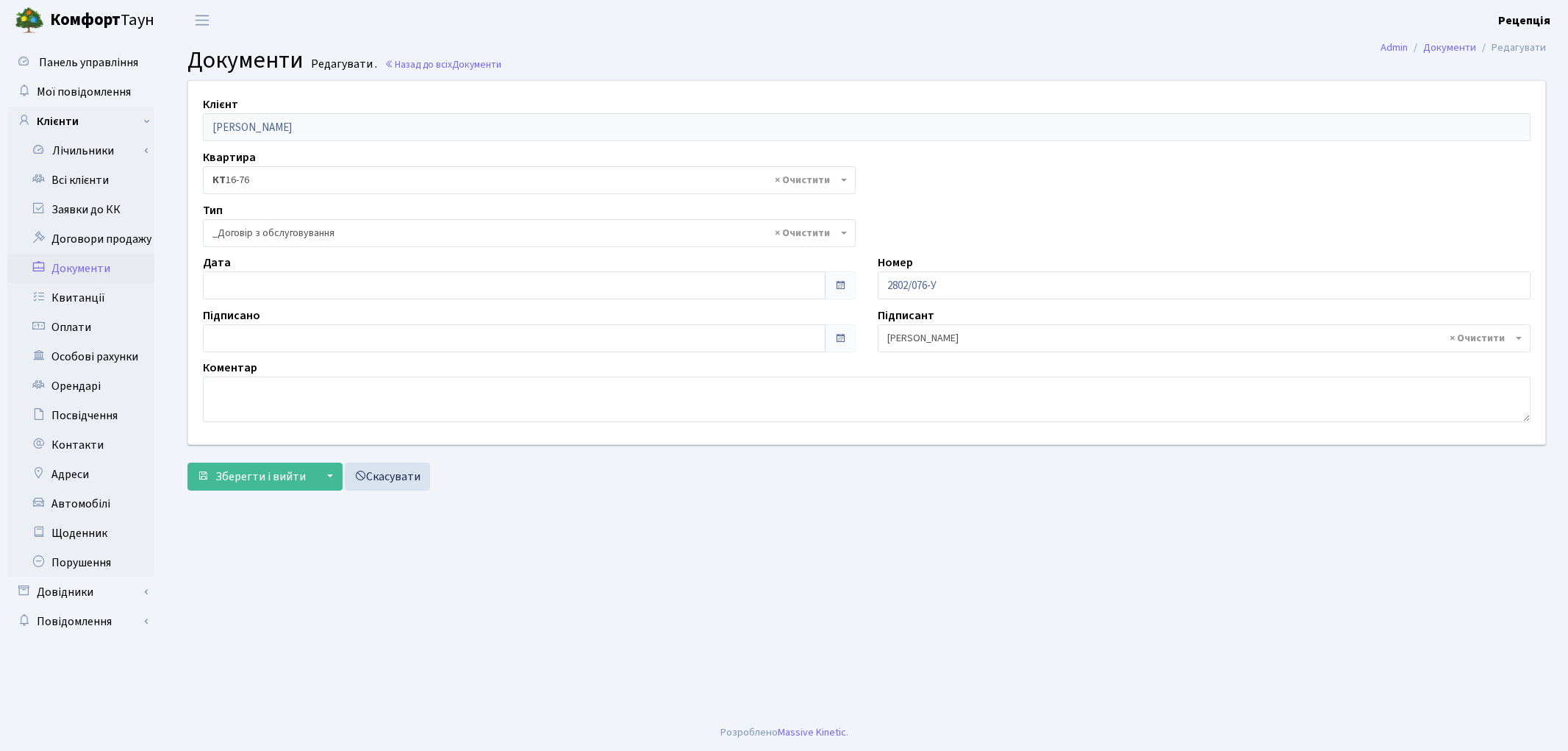
select select "289"
click at [321, 290] on input "[DATE]" at bounding box center [514, 285] width 623 height 28
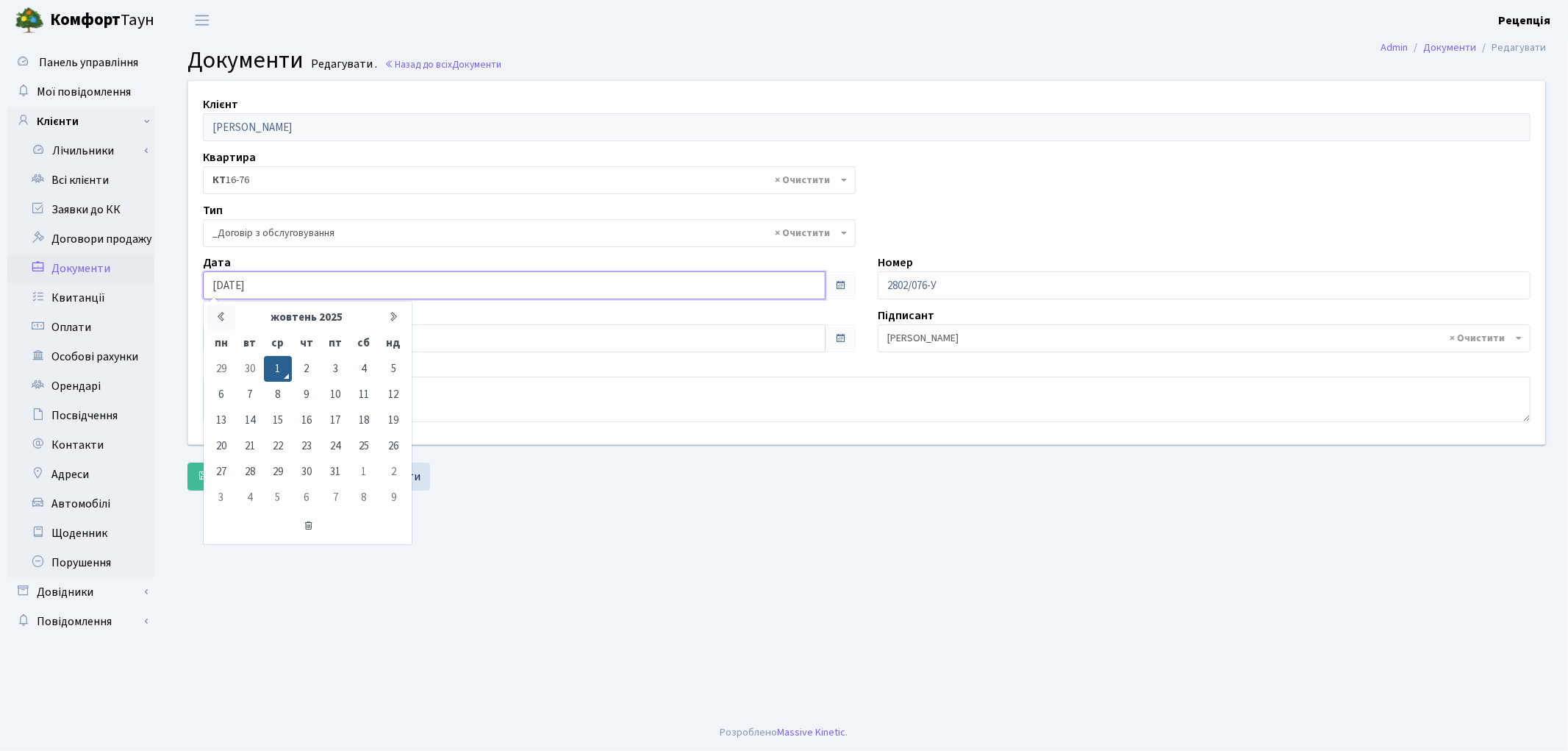
click at [222, 316] on icon at bounding box center [221, 317] width 11 height 11
click at [256, 469] on td "30" at bounding box center [249, 472] width 28 height 25
type input "[DATE]"
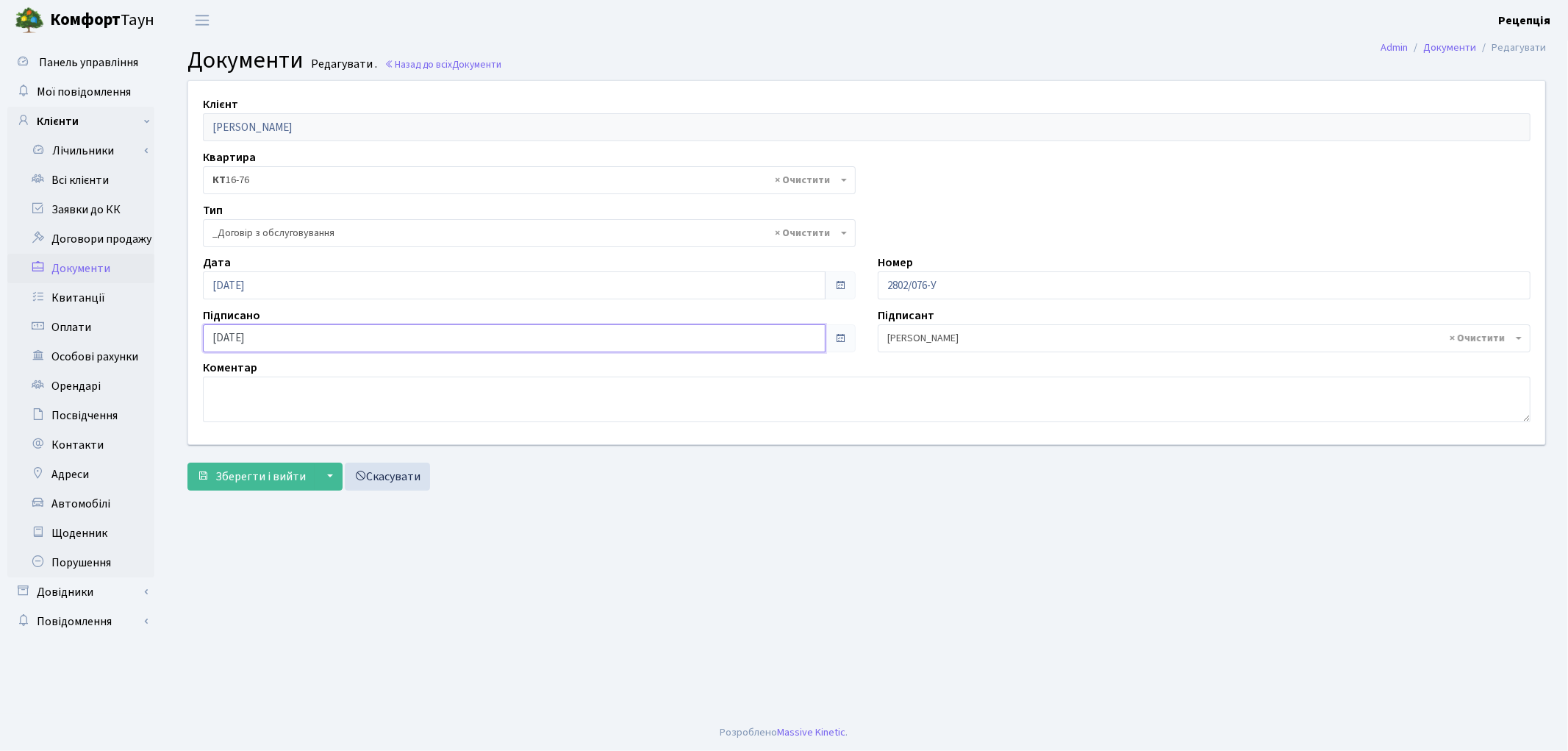
click at [266, 335] on input "[DATE]" at bounding box center [514, 338] width 623 height 28
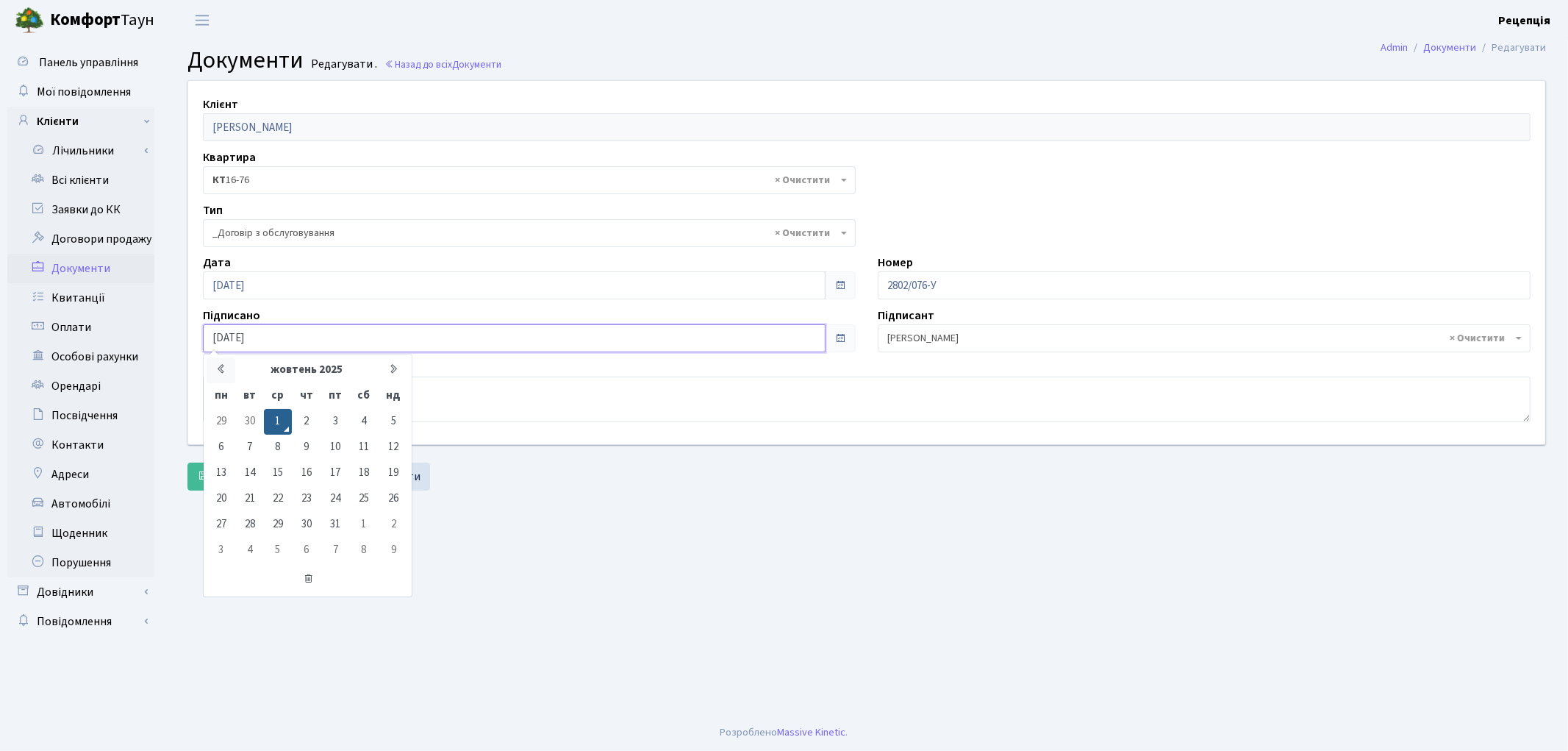
click at [221, 372] on icon at bounding box center [221, 369] width 11 height 11
click at [256, 512] on td "30" at bounding box center [249, 524] width 28 height 25
type input "[DATE]"
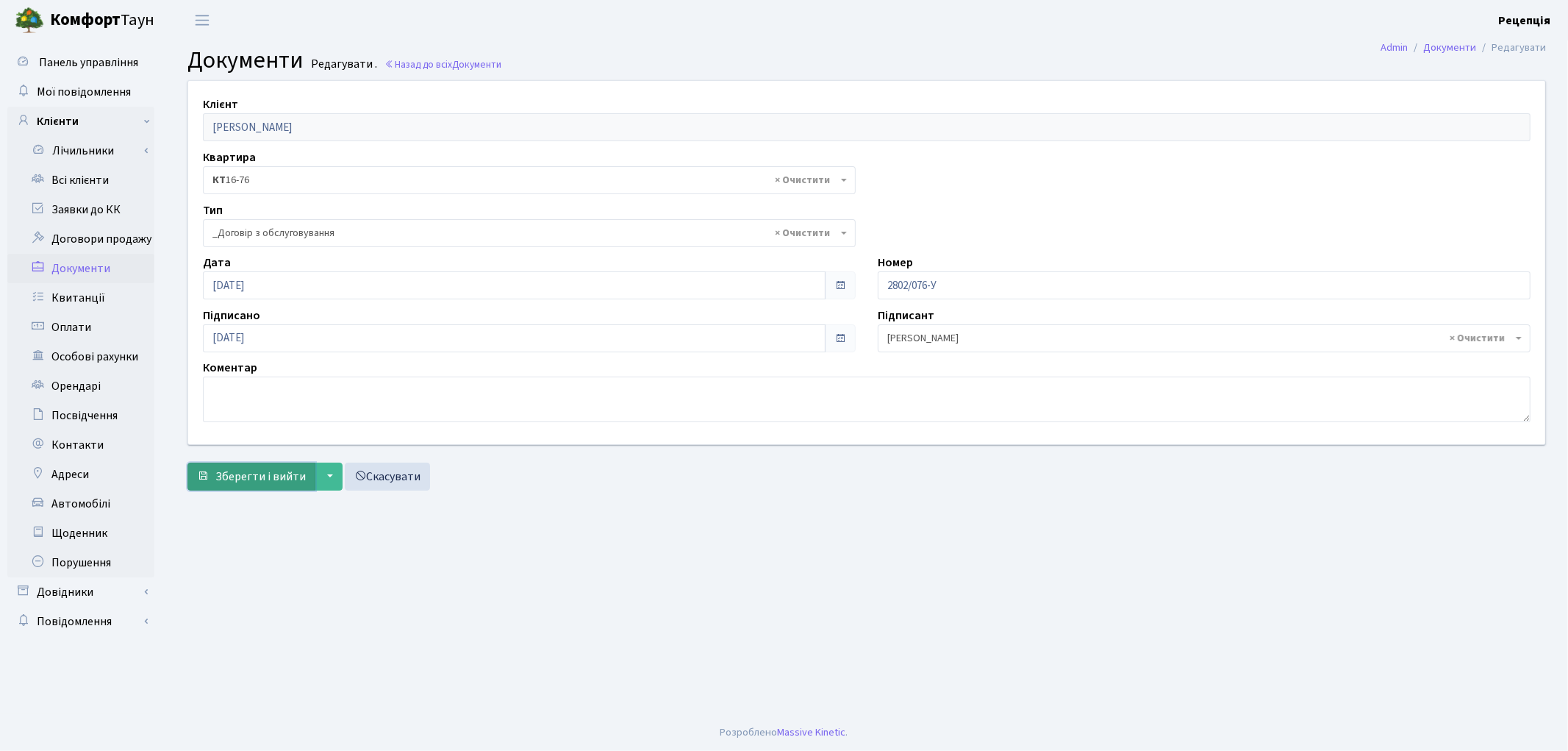
click at [240, 469] on span "Зберегти і вийти" at bounding box center [261, 477] width 91 height 16
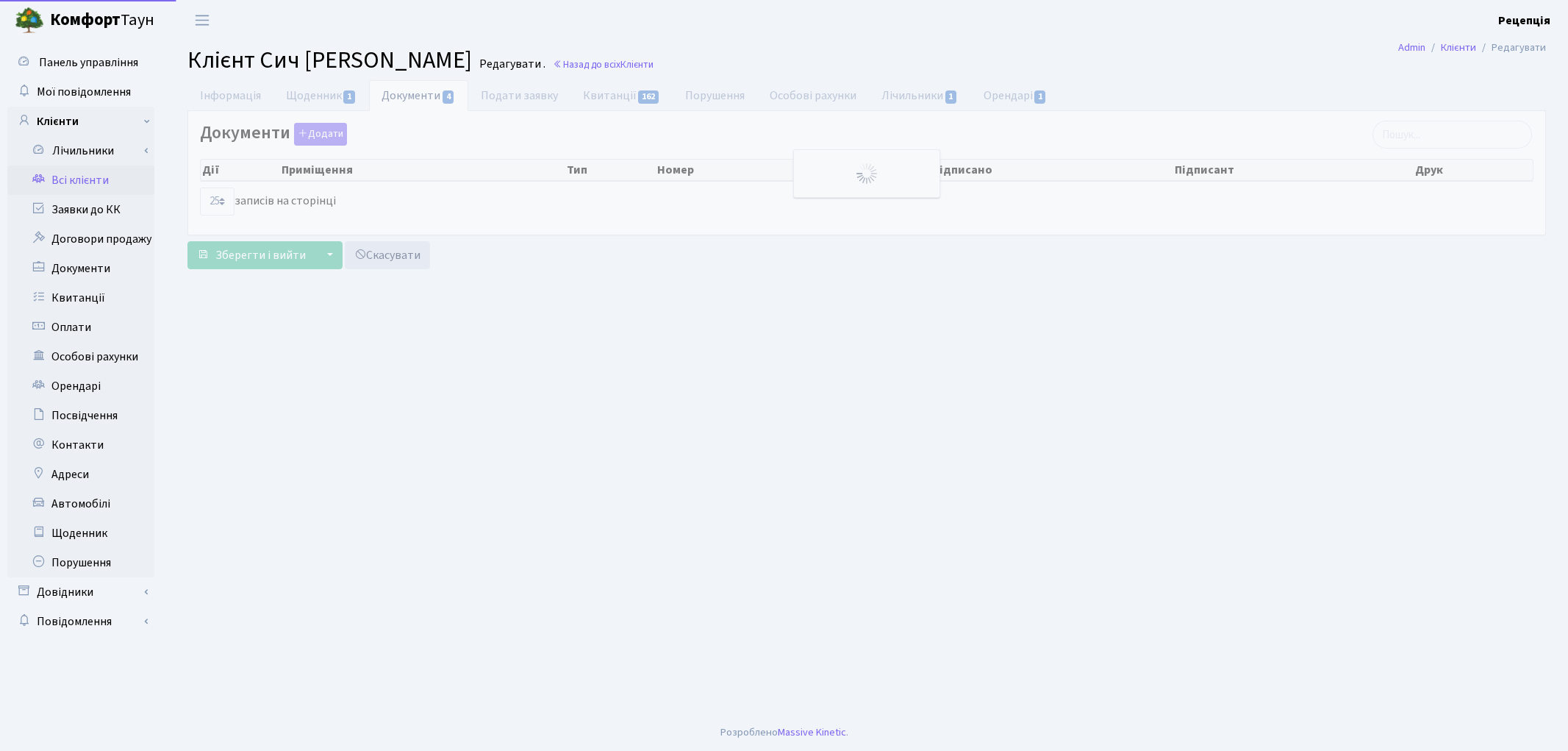
select select "25"
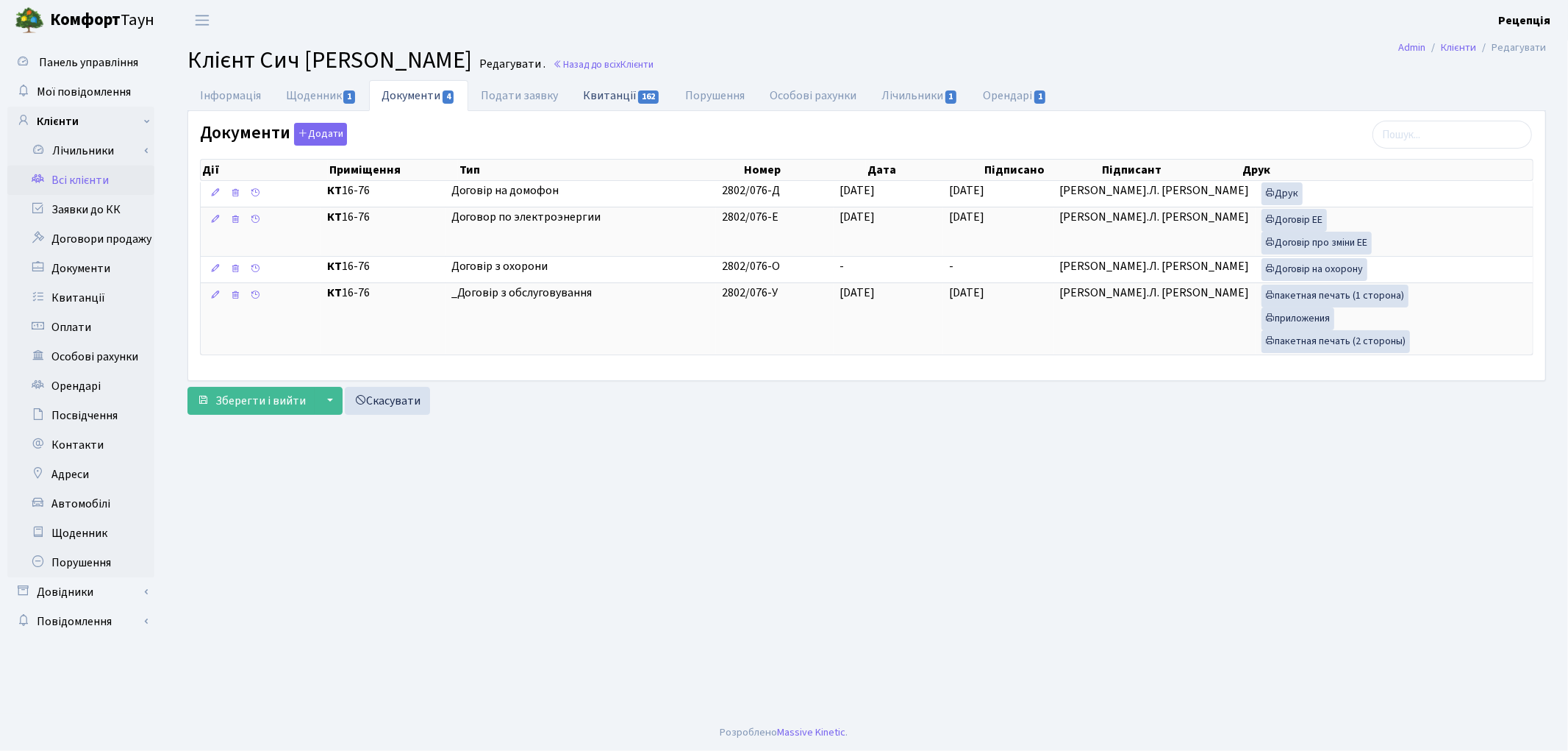
click at [592, 102] on link "Квитанції 162" at bounding box center [621, 95] width 102 height 30
select select "25"
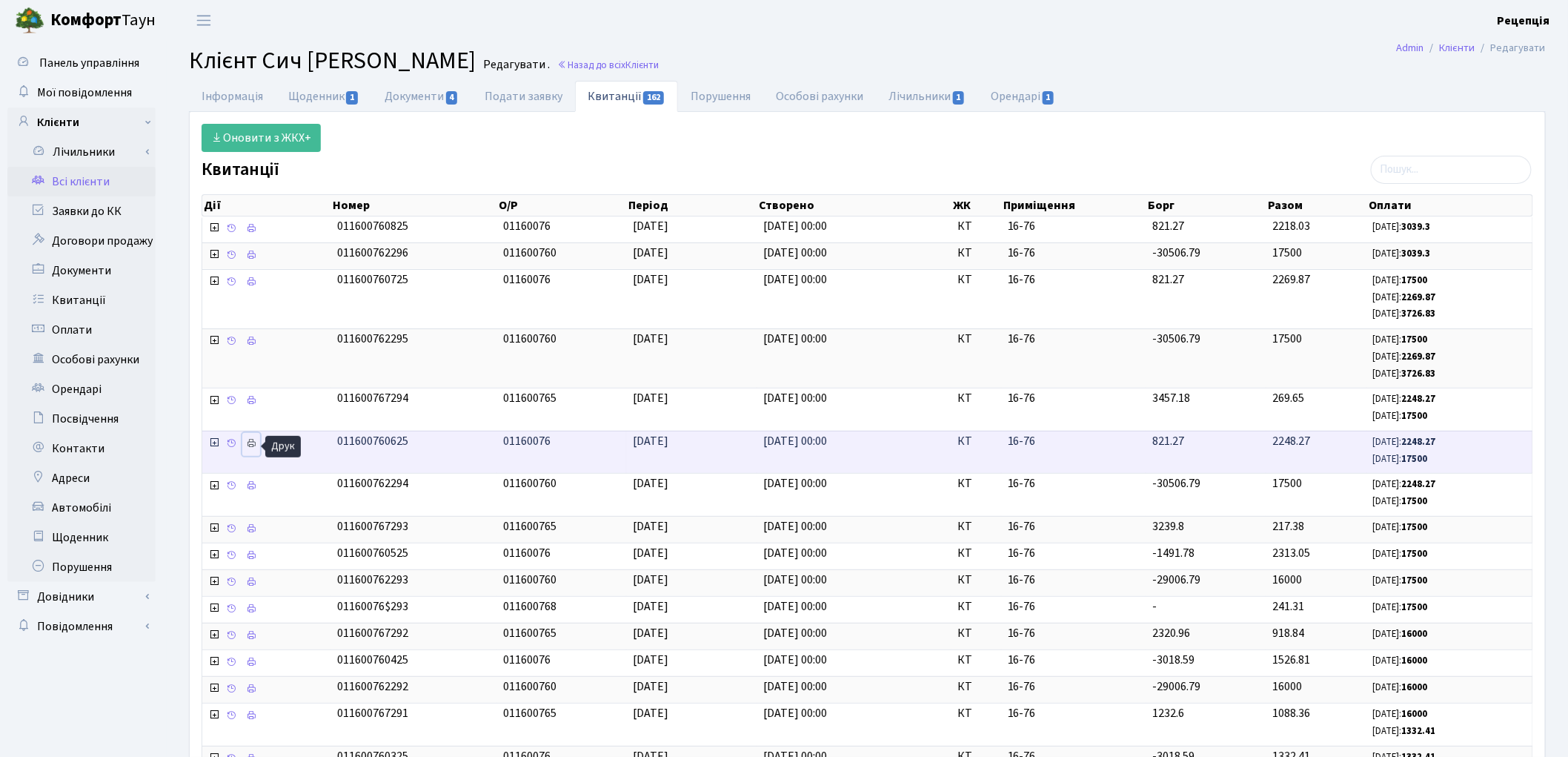
click at [254, 446] on icon at bounding box center [251, 443] width 10 height 10
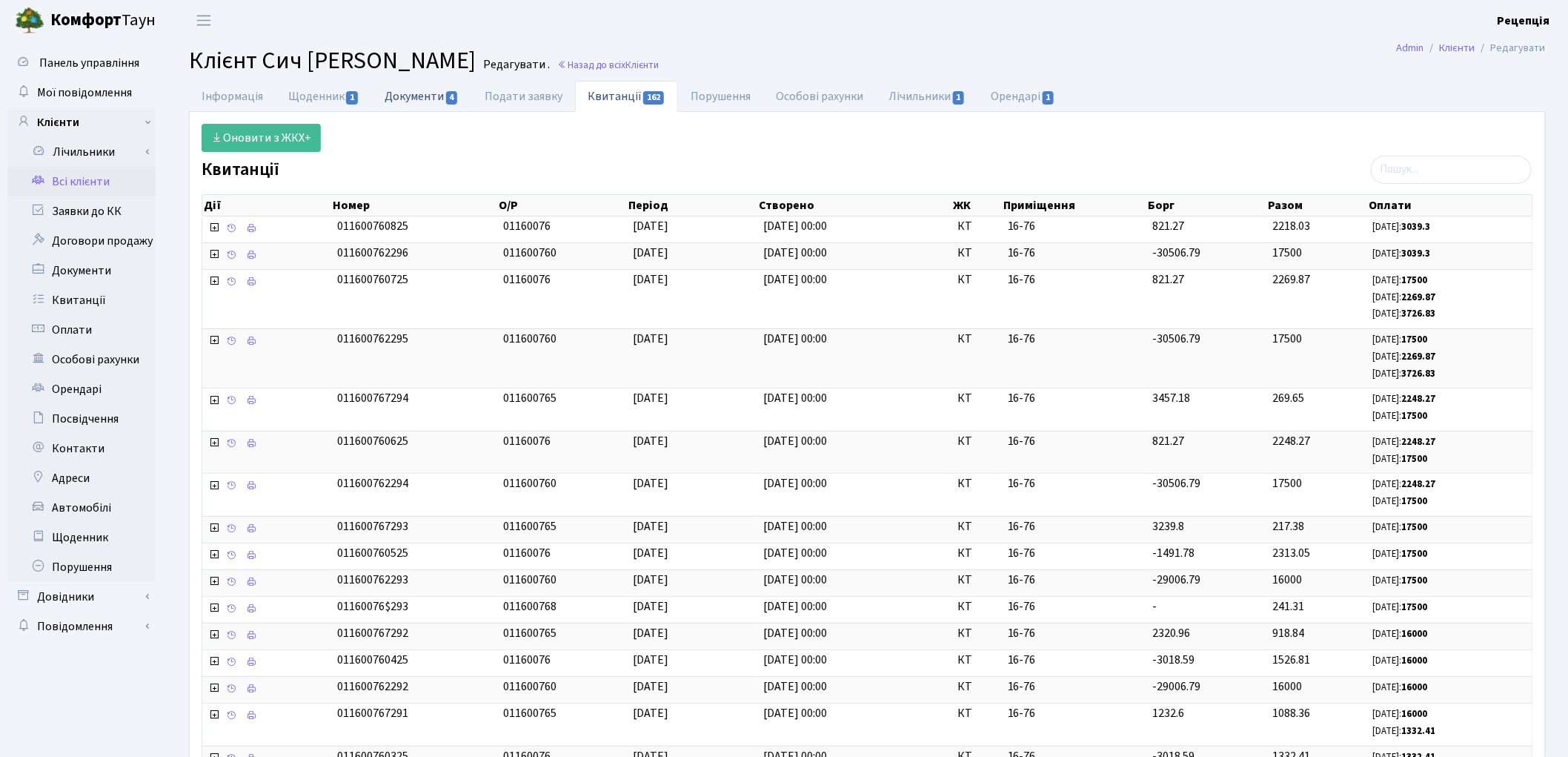
click at [400, 93] on link "Документи 4" at bounding box center [422, 96] width 99 height 30
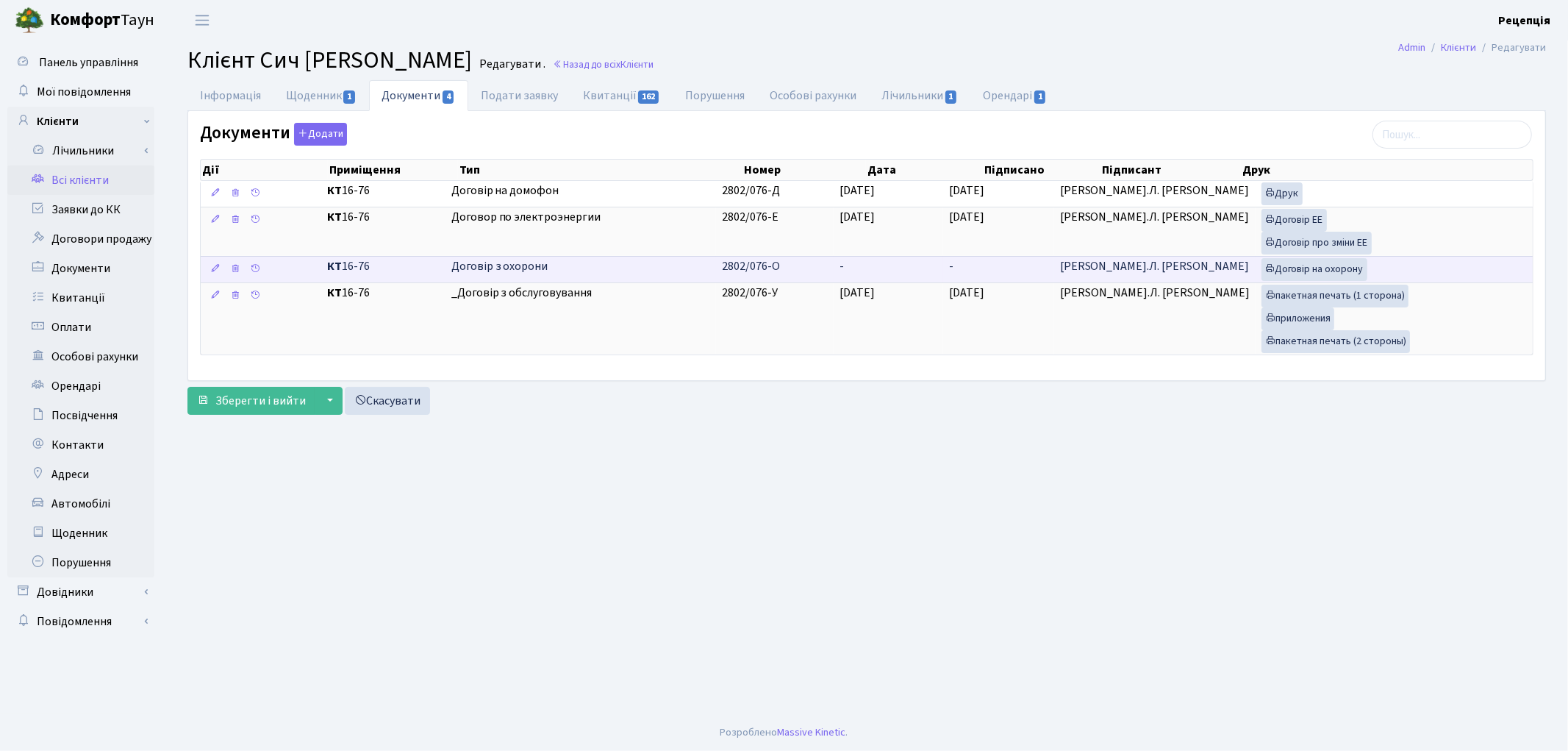
click at [805, 269] on td "2802/076-О" at bounding box center [774, 269] width 118 height 26
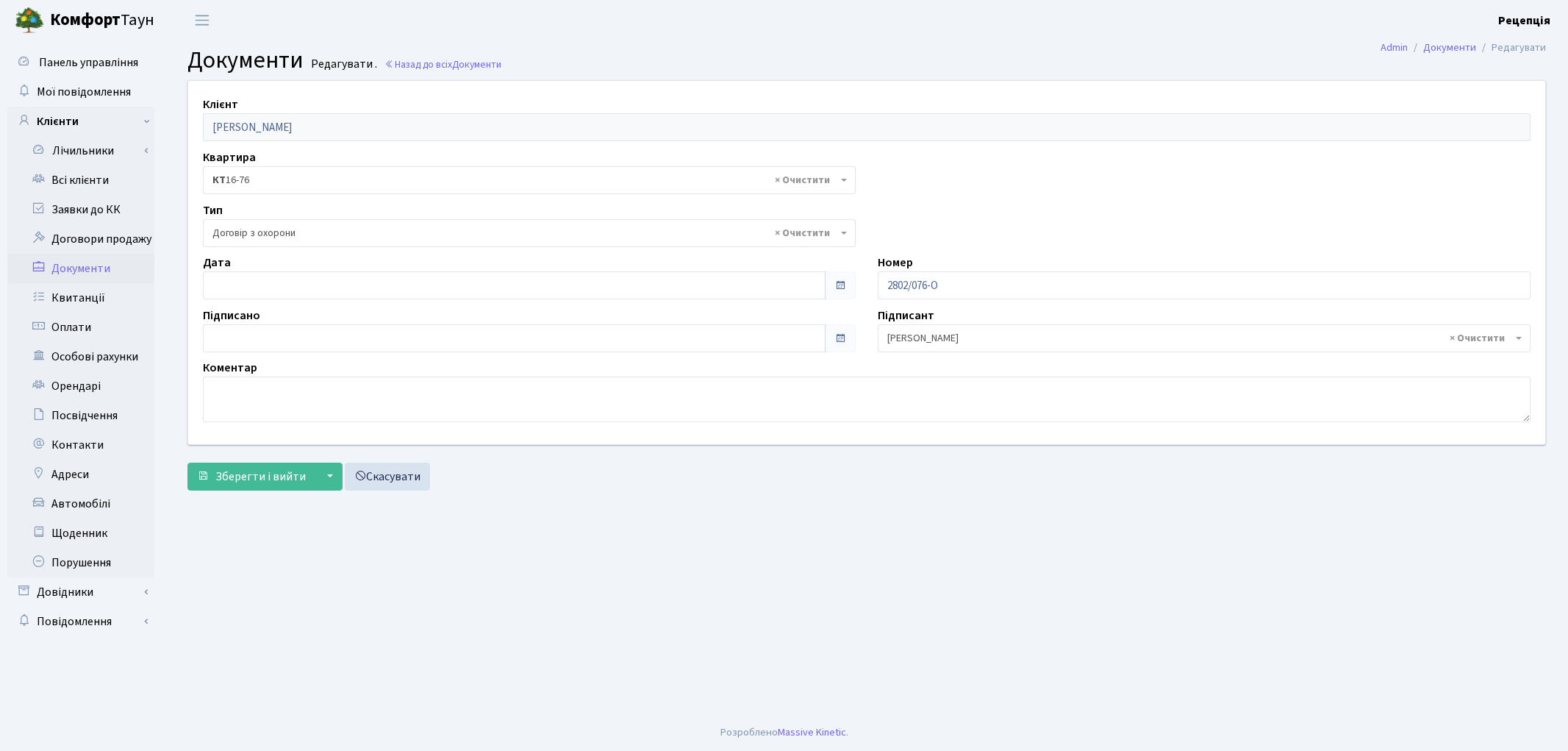
select select "290"
click at [234, 283] on input "01.10.2025" at bounding box center [514, 285] width 623 height 28
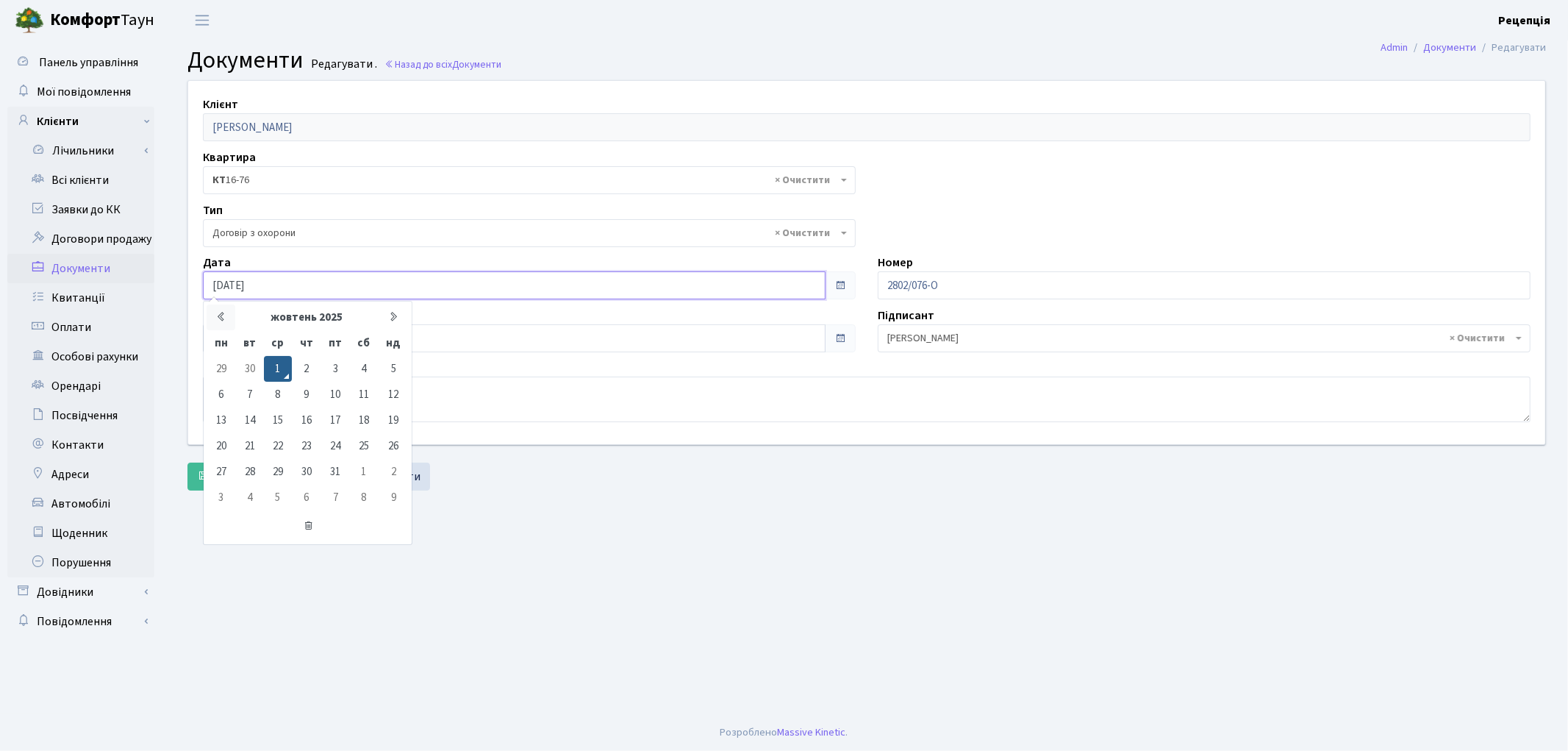
click at [228, 321] on th at bounding box center [221, 317] width 29 height 25
click at [251, 466] on td "30" at bounding box center [249, 472] width 28 height 25
click at [288, 291] on input "30.09.2025" at bounding box center [514, 285] width 623 height 28
type input "30.09.2020"
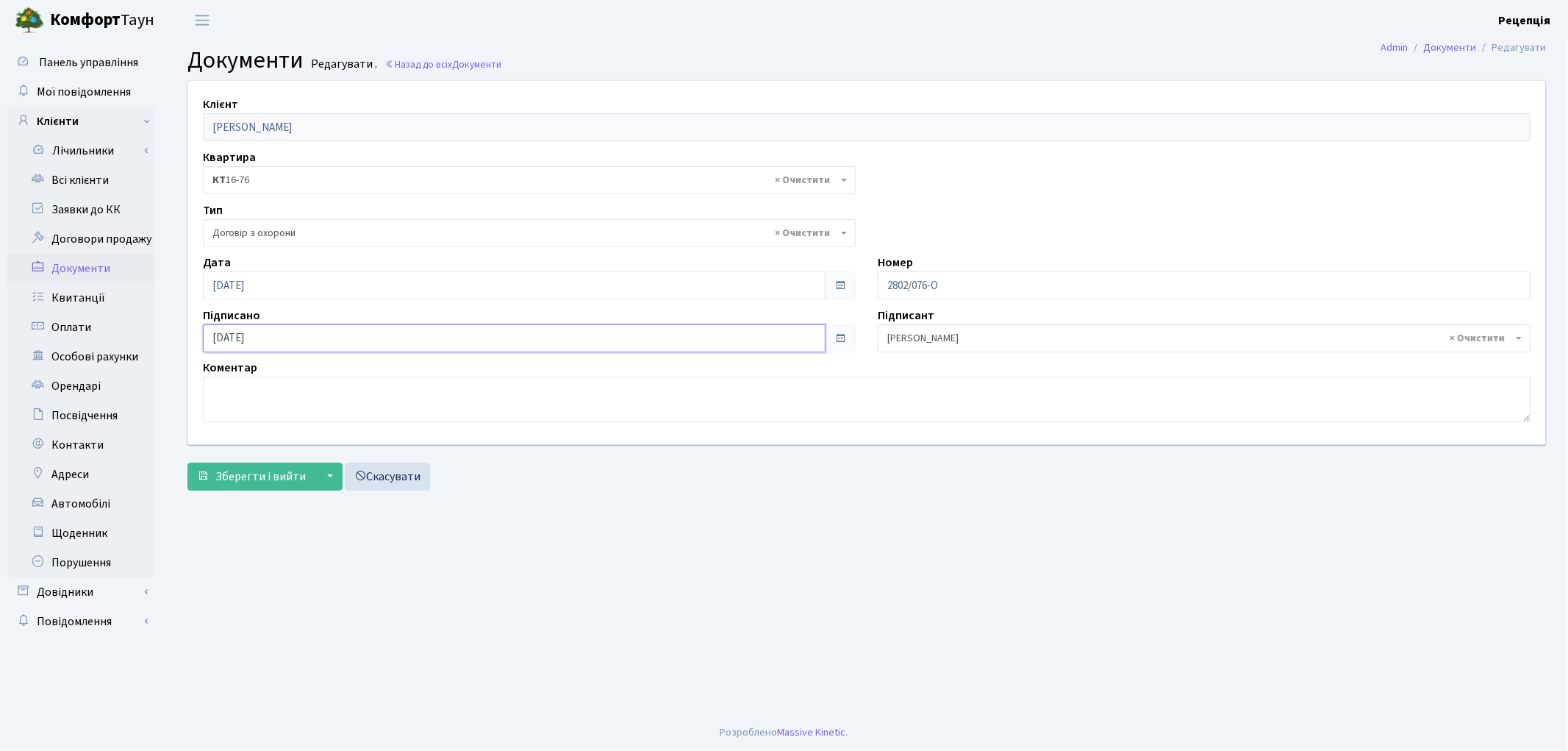
click at [254, 347] on input "[DATE]" at bounding box center [514, 338] width 623 height 28
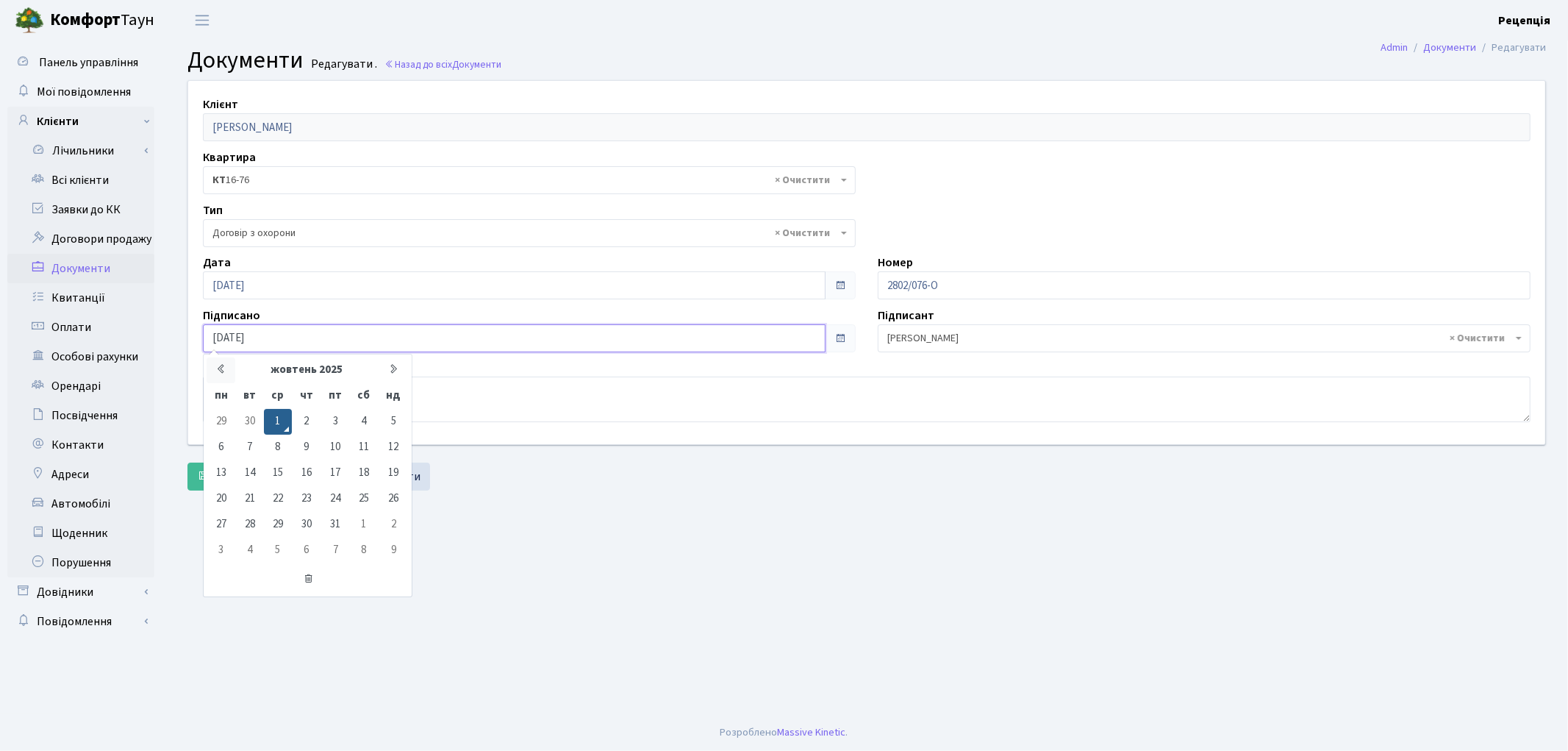
click at [223, 374] on icon at bounding box center [221, 369] width 11 height 11
click at [254, 520] on td "30" at bounding box center [249, 524] width 28 height 25
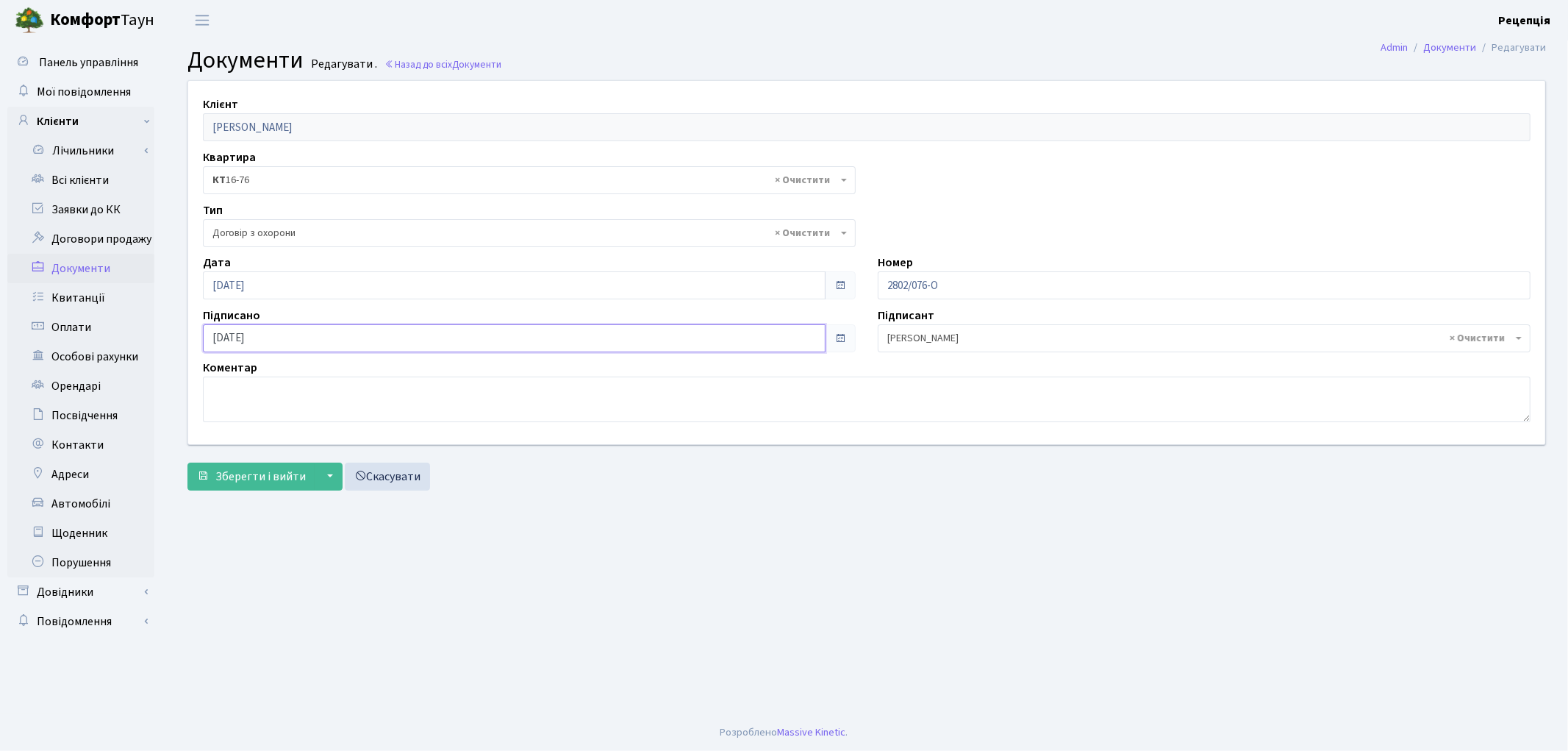
click at [292, 339] on input "30.09.2025" at bounding box center [514, 338] width 623 height 28
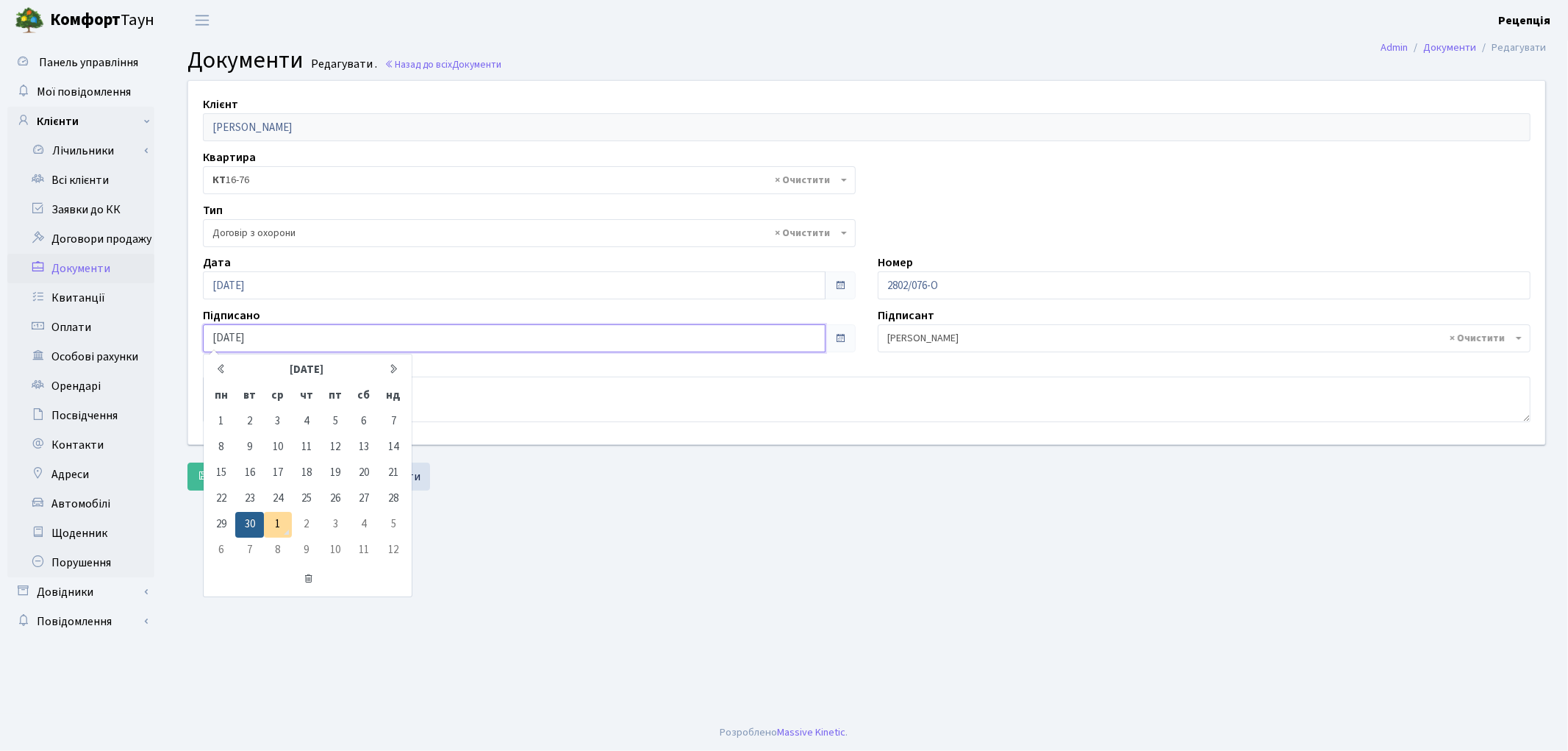
type input "30.09.2020"
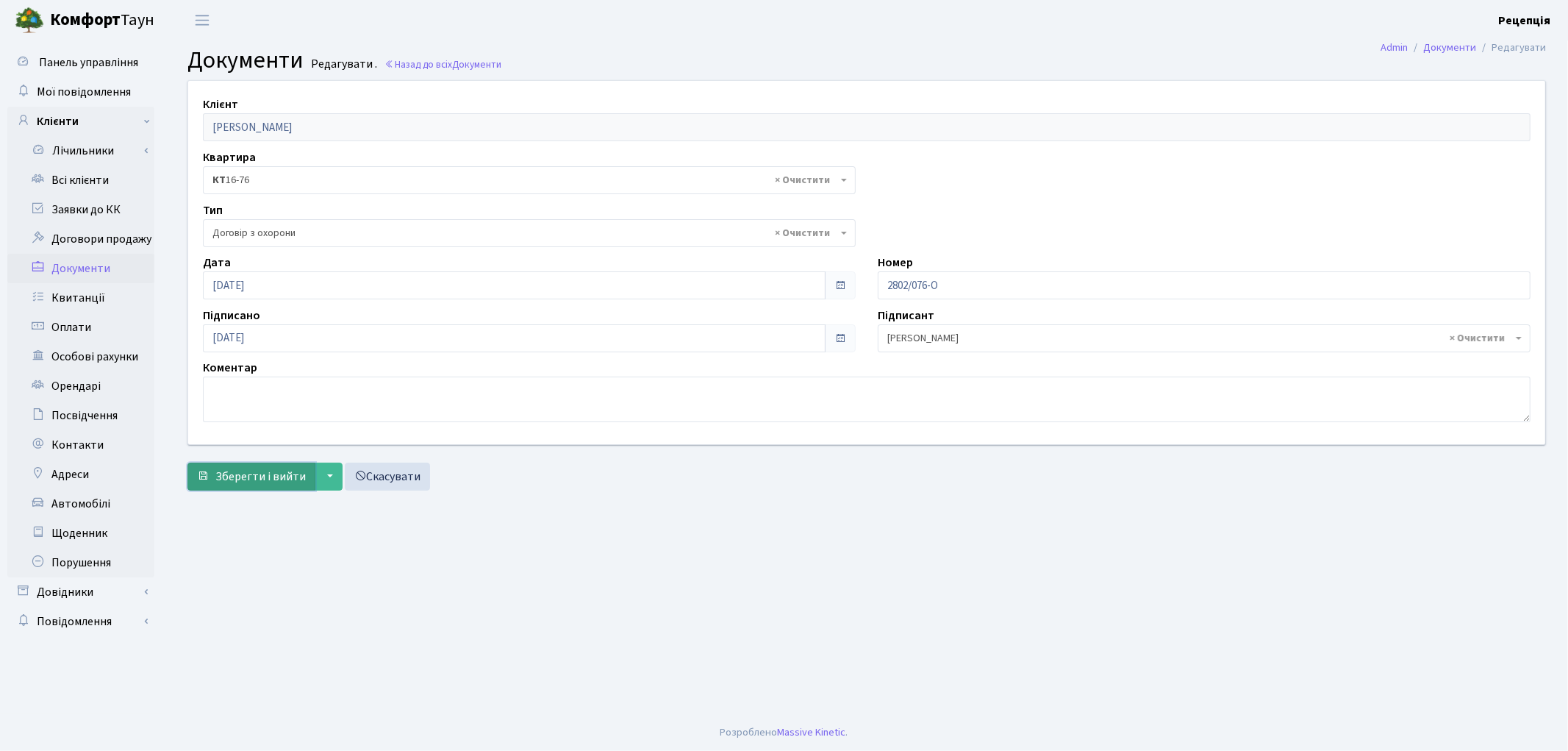
click at [233, 481] on span "Зберегти і вийти" at bounding box center [261, 477] width 91 height 16
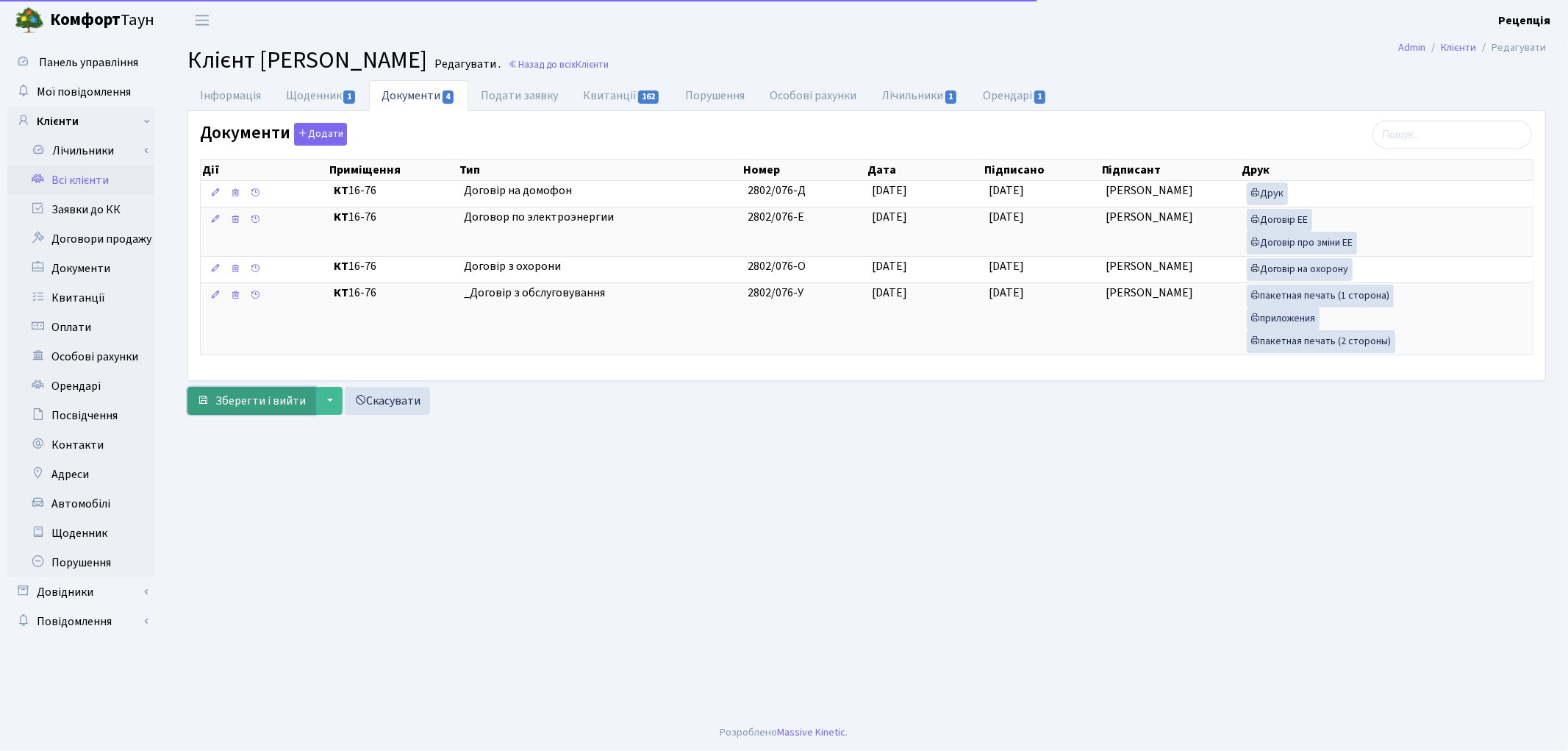
click at [246, 407] on span "Зберегти і вийти" at bounding box center [261, 401] width 91 height 16
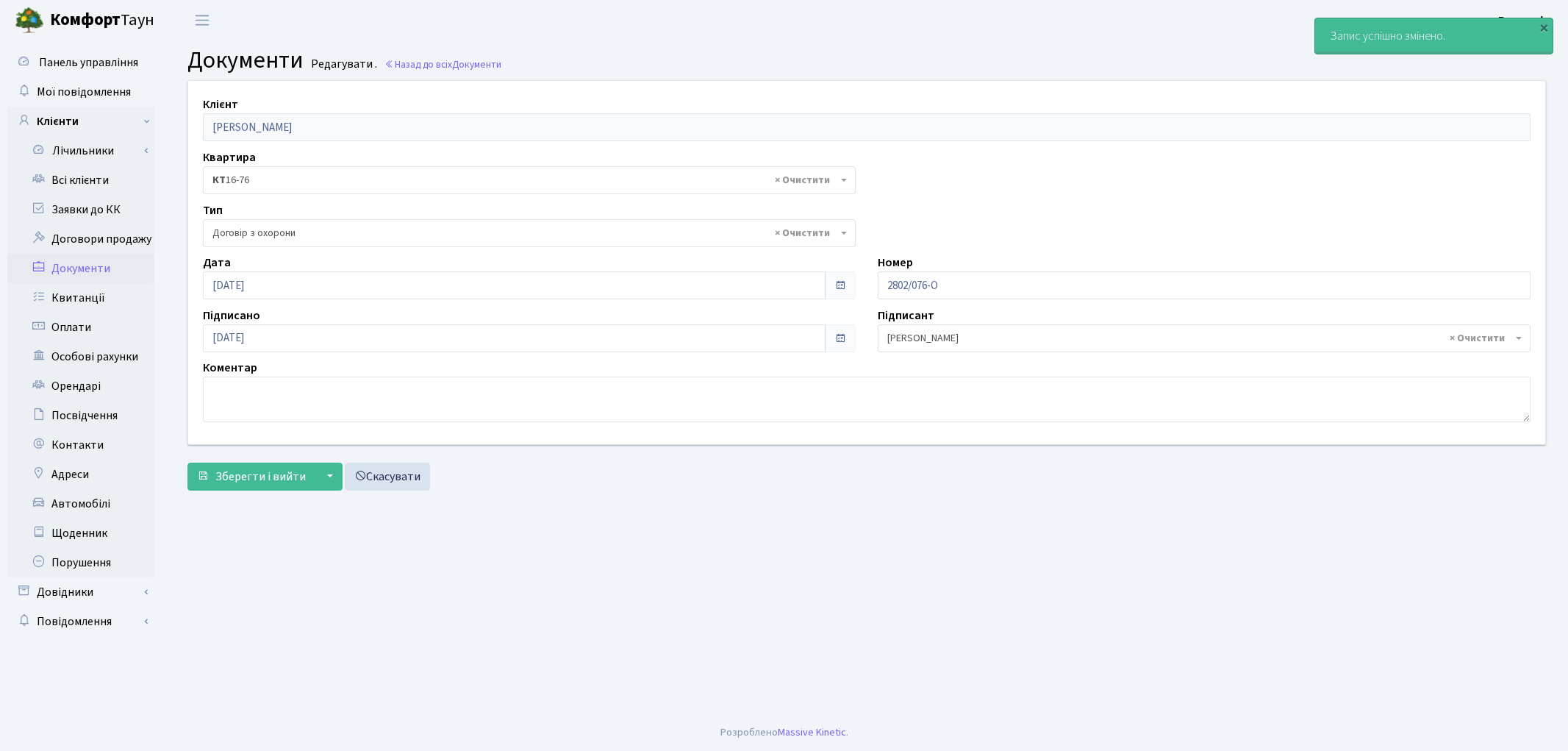
select select "290"
click at [91, 204] on link "Заявки до КК" at bounding box center [80, 209] width 147 height 29
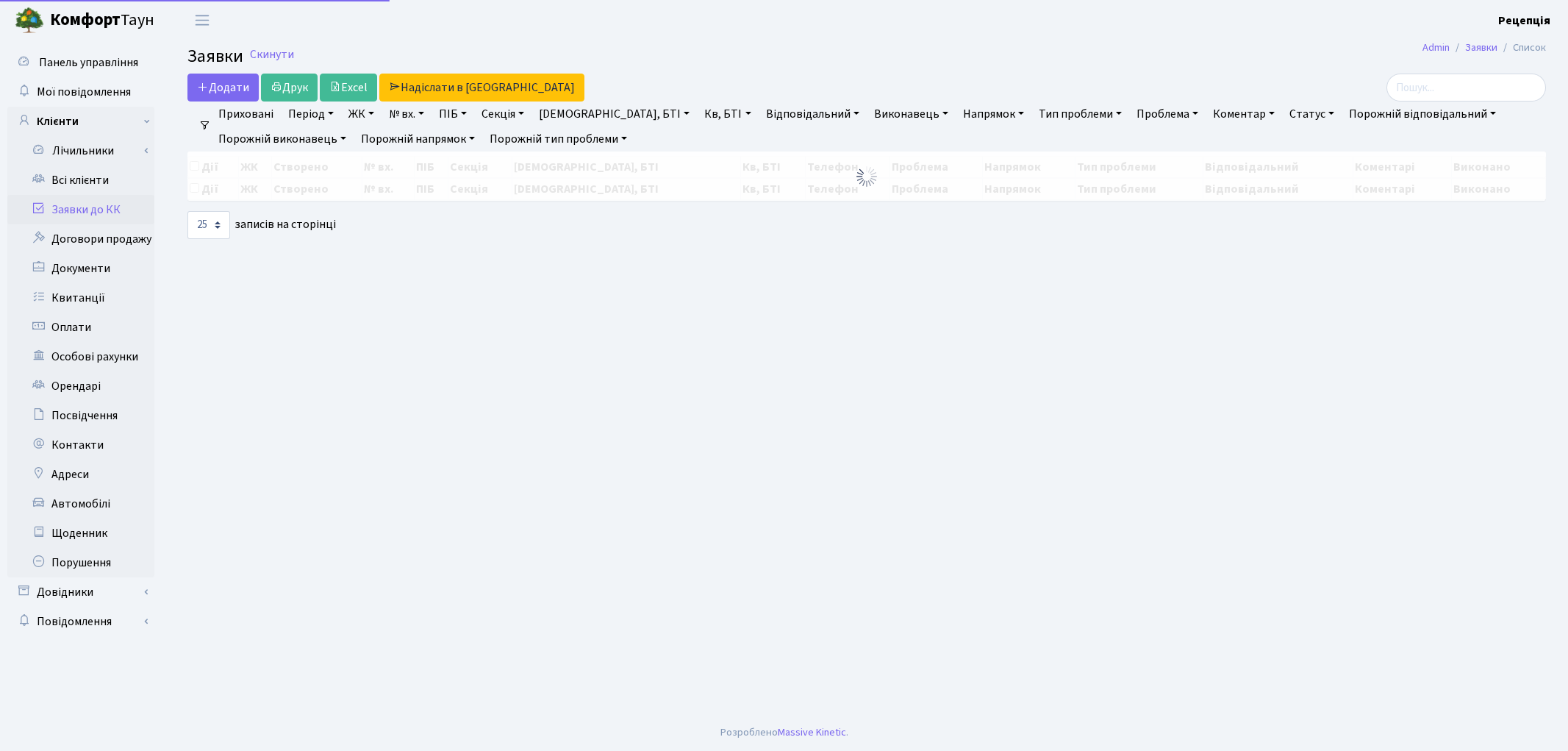
select select "25"
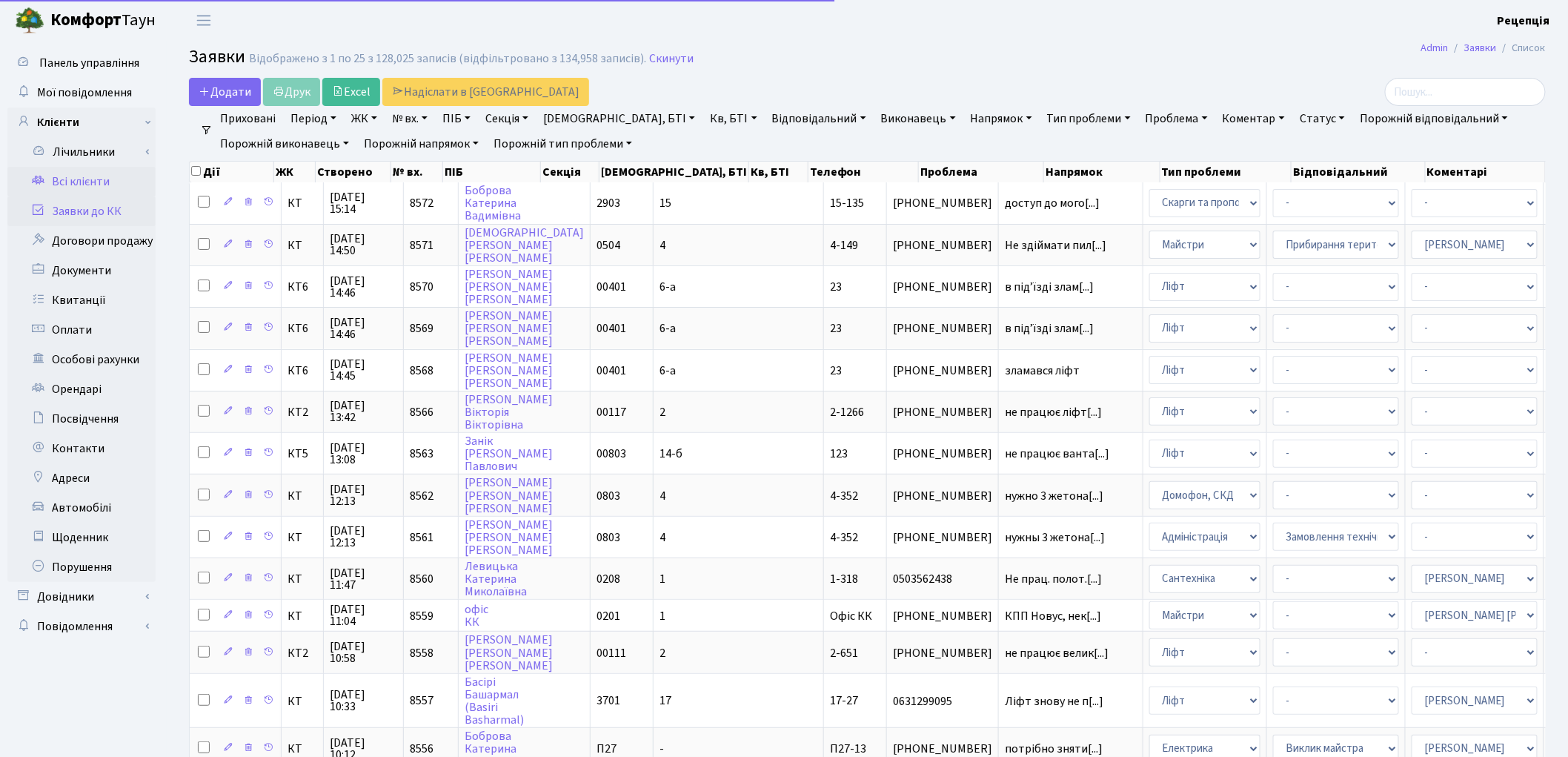
click at [82, 185] on link "Всі клієнти" at bounding box center [81, 181] width 148 height 30
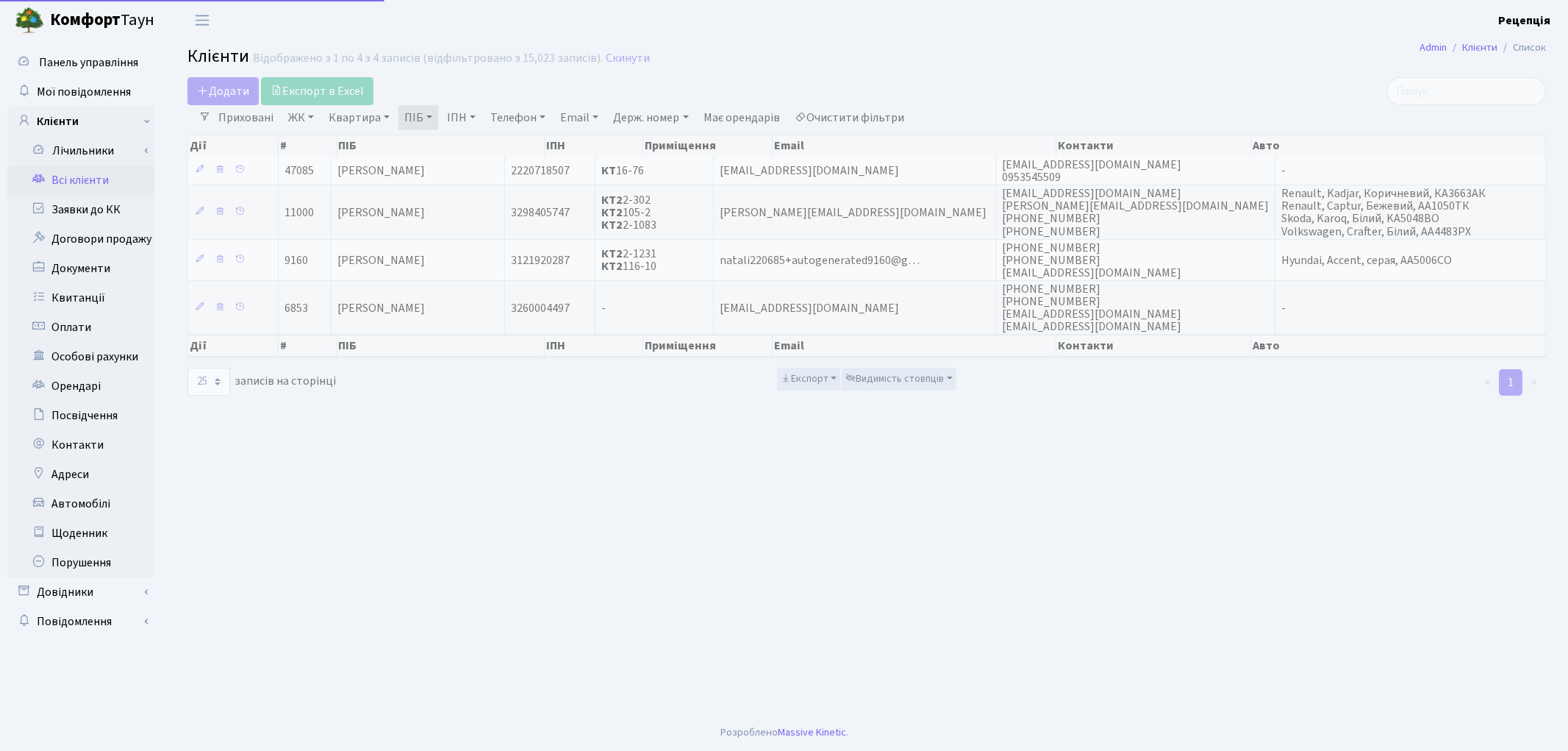
select select "25"
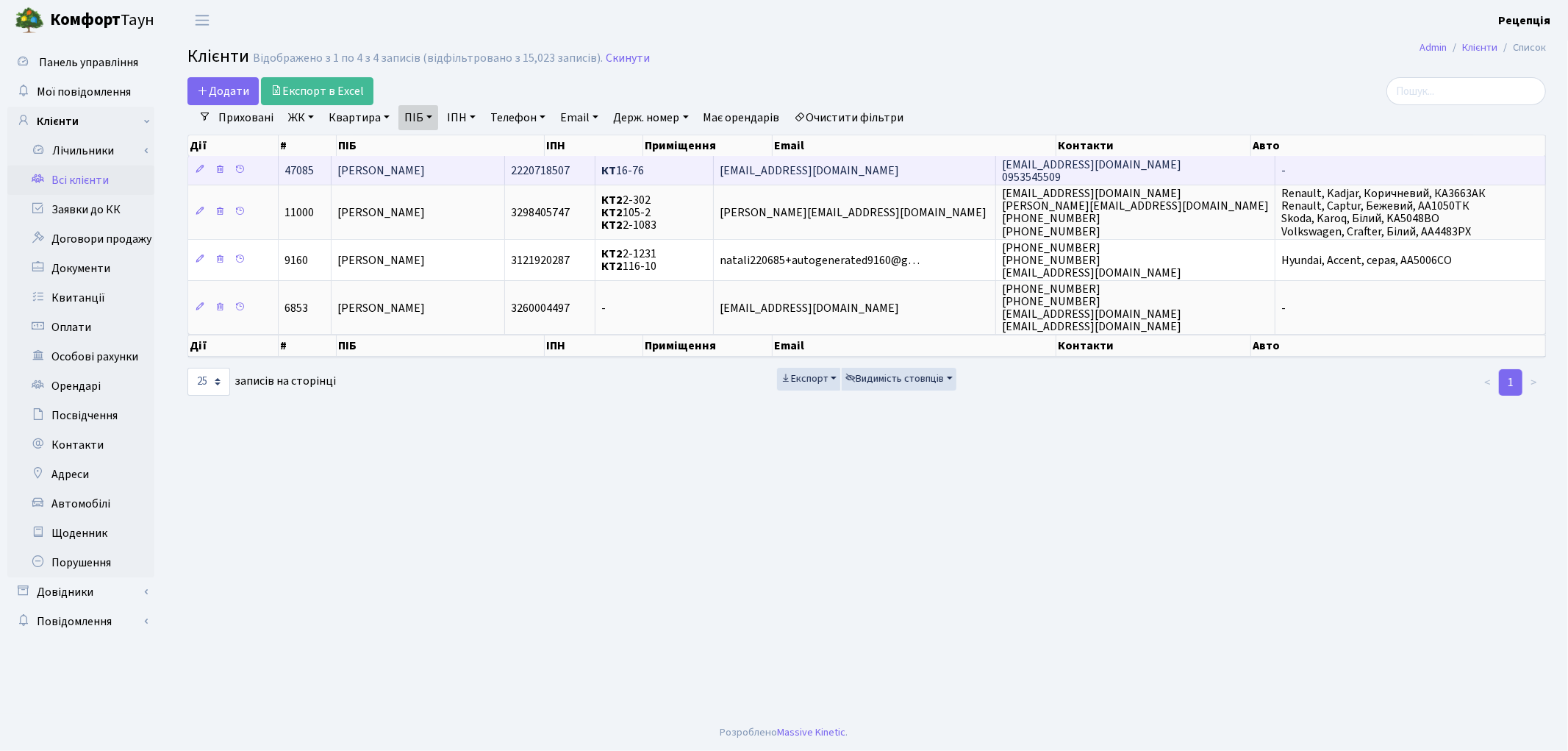
click at [468, 168] on td "[PERSON_NAME]" at bounding box center [418, 170] width 174 height 29
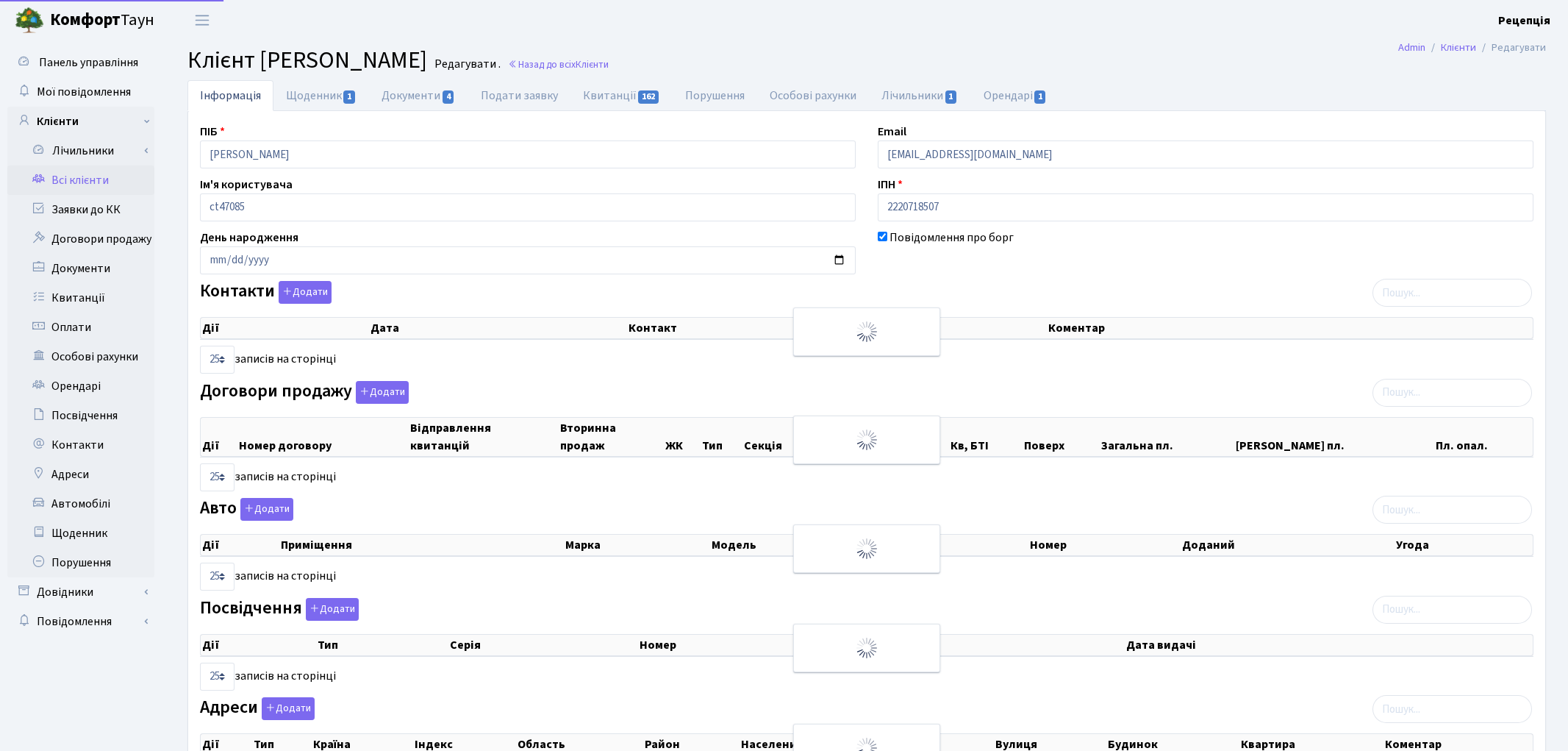
select select "25"
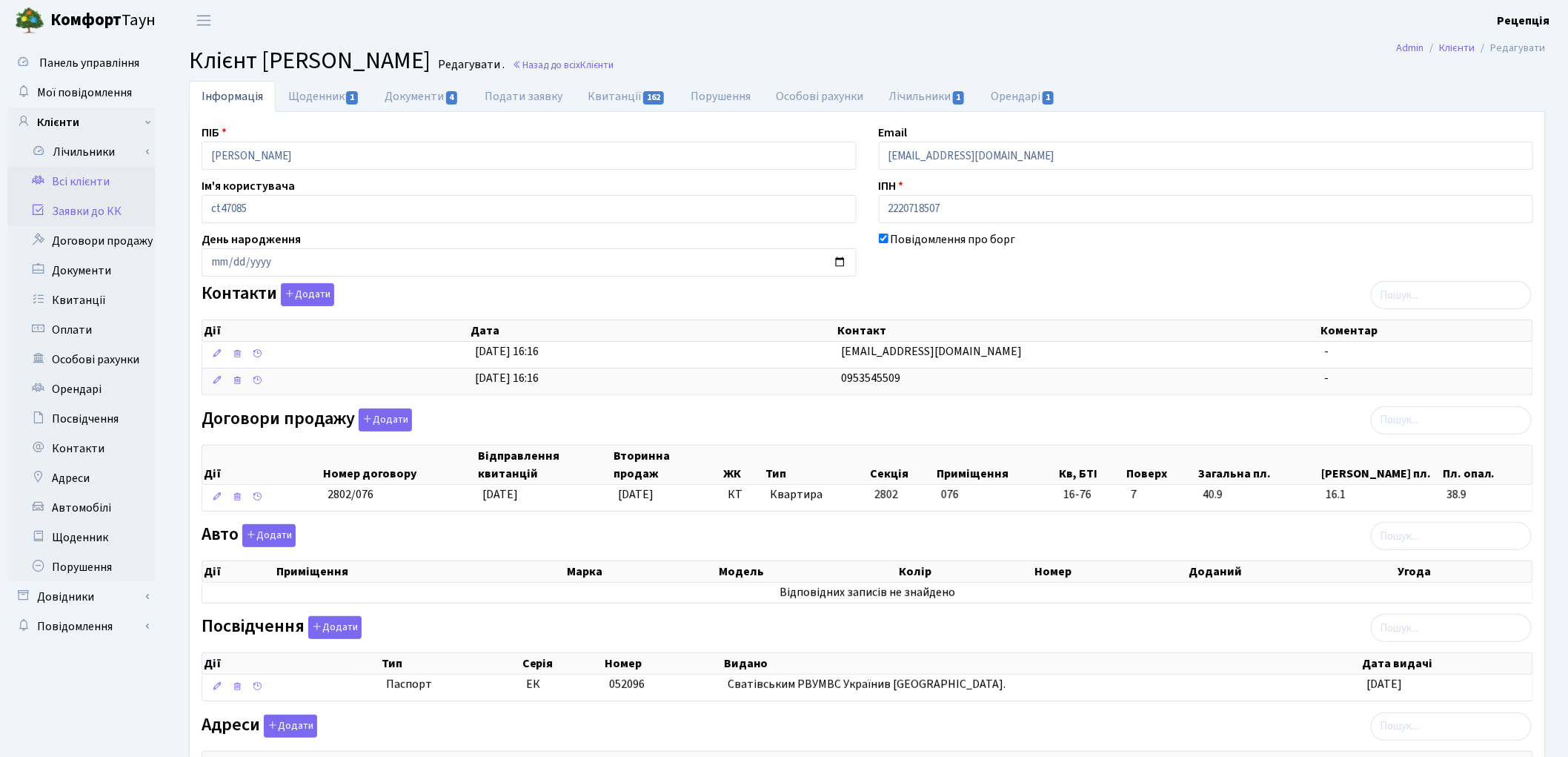
click at [82, 210] on link "Заявки до КК" at bounding box center [81, 211] width 148 height 30
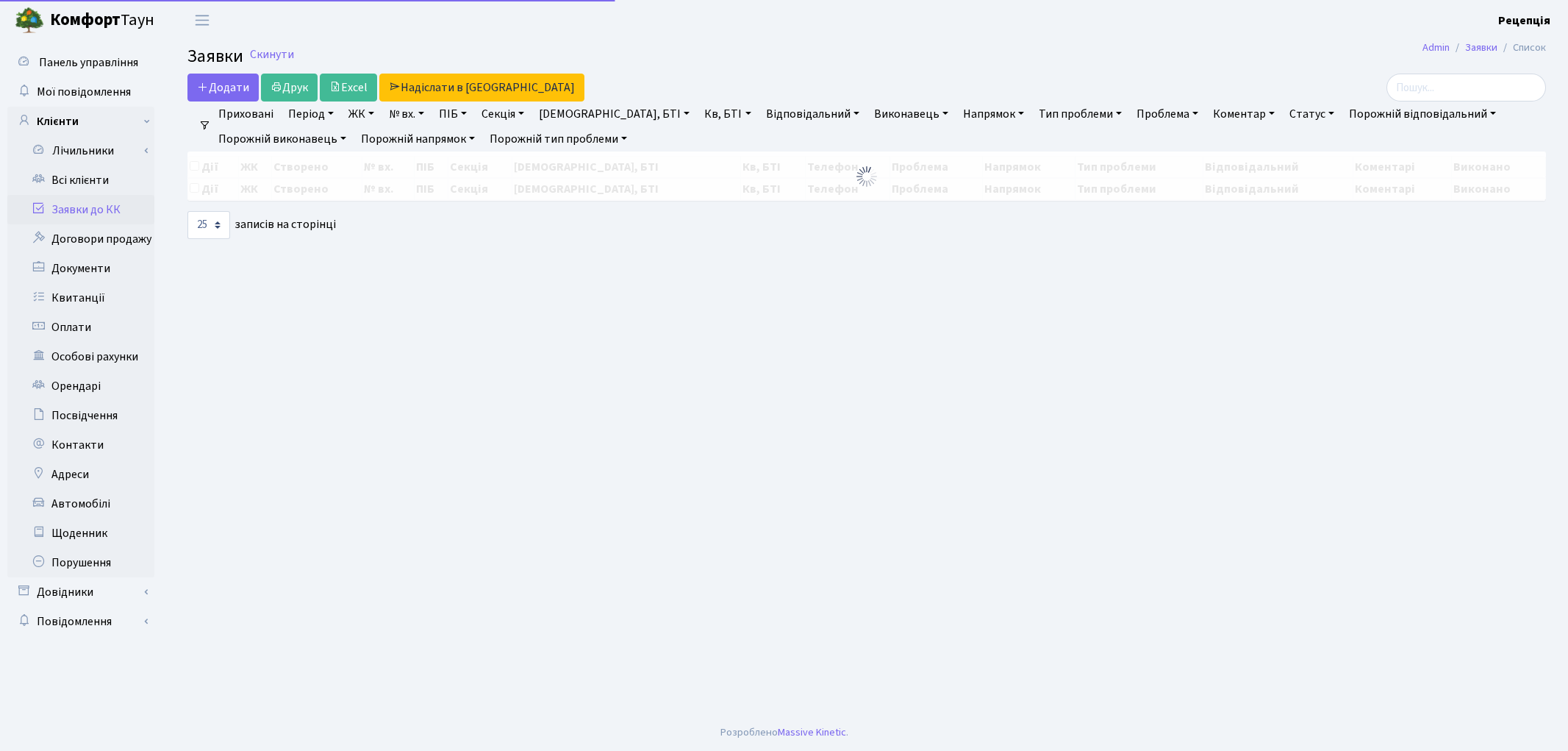
select select "25"
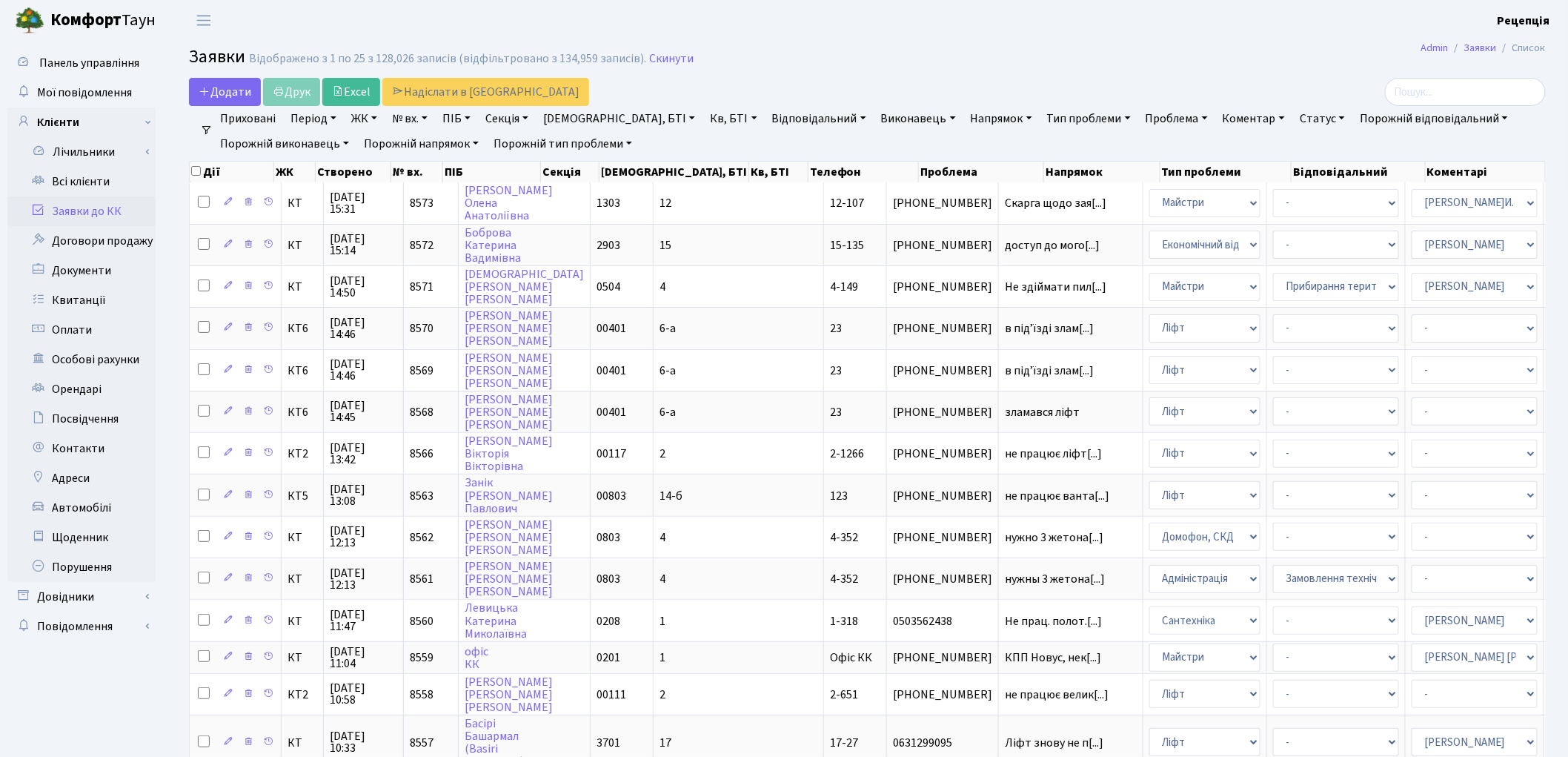
click at [1008, 63] on h2 "Заявки Відображено з 1 по 25 з 128,026 записів (відфільтровано з 134,959 записі…" at bounding box center [867, 59] width 1356 height 25
click at [94, 213] on link "Заявки до КК" at bounding box center [81, 211] width 148 height 30
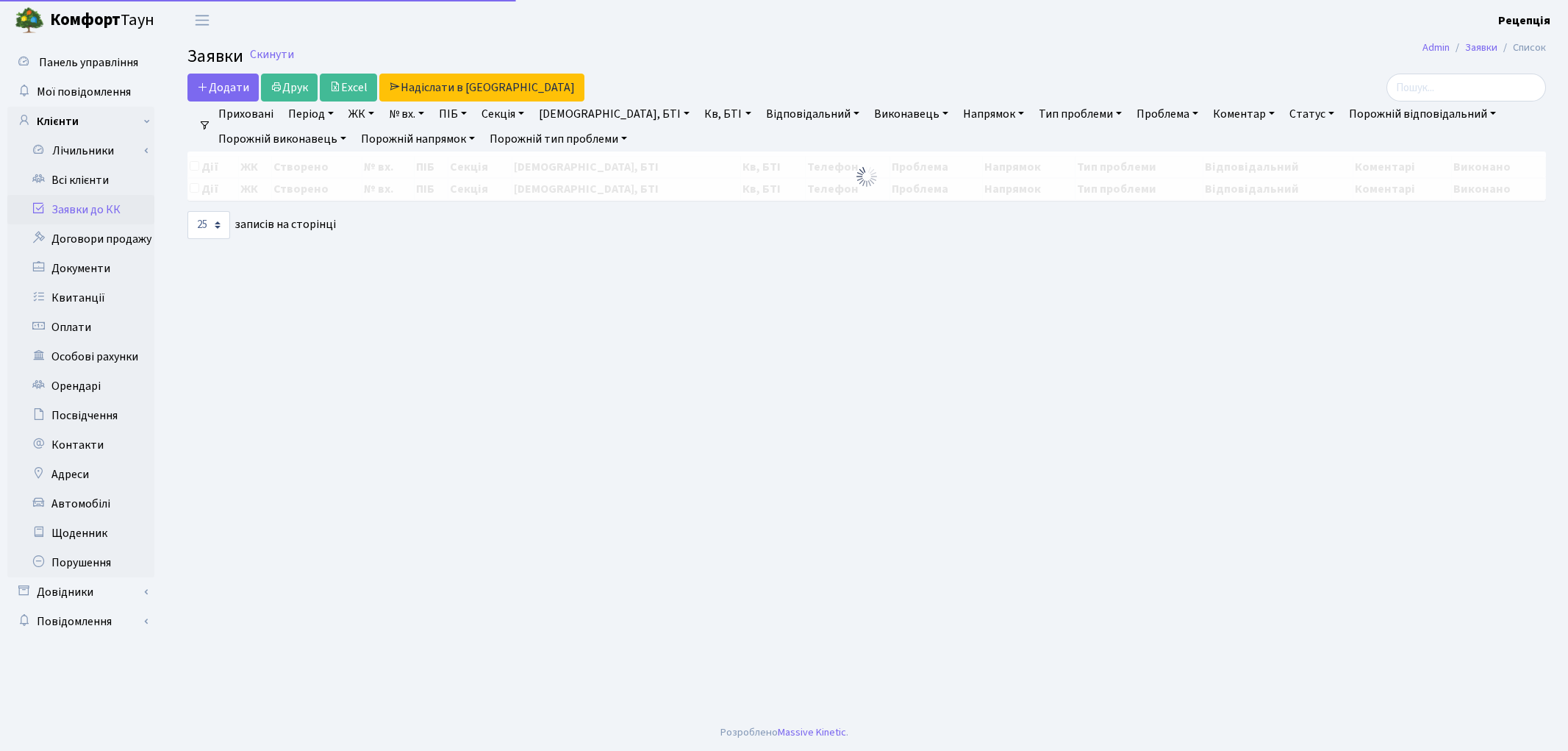
select select "25"
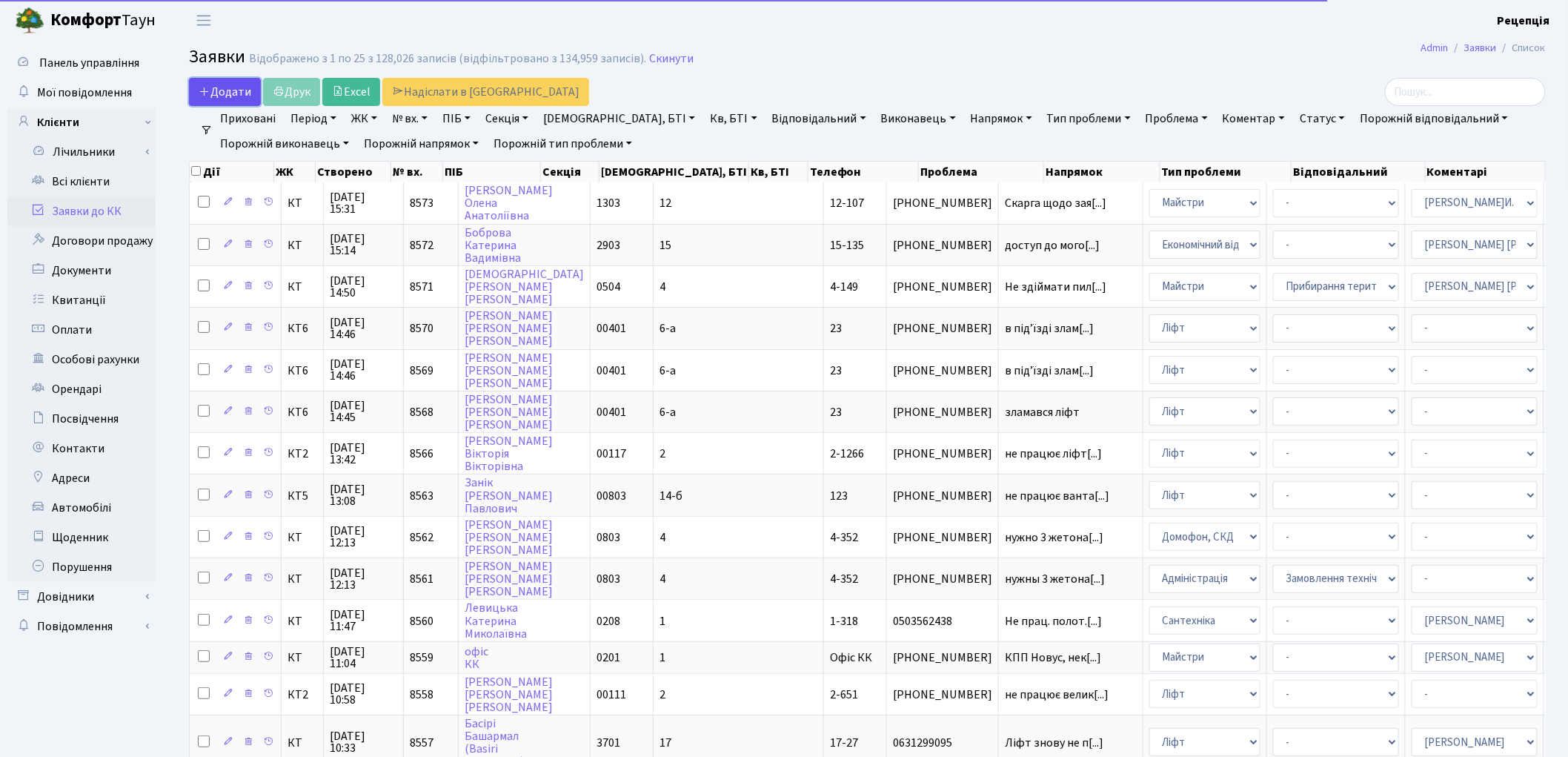
click at [240, 89] on span "Додати" at bounding box center [225, 91] width 53 height 16
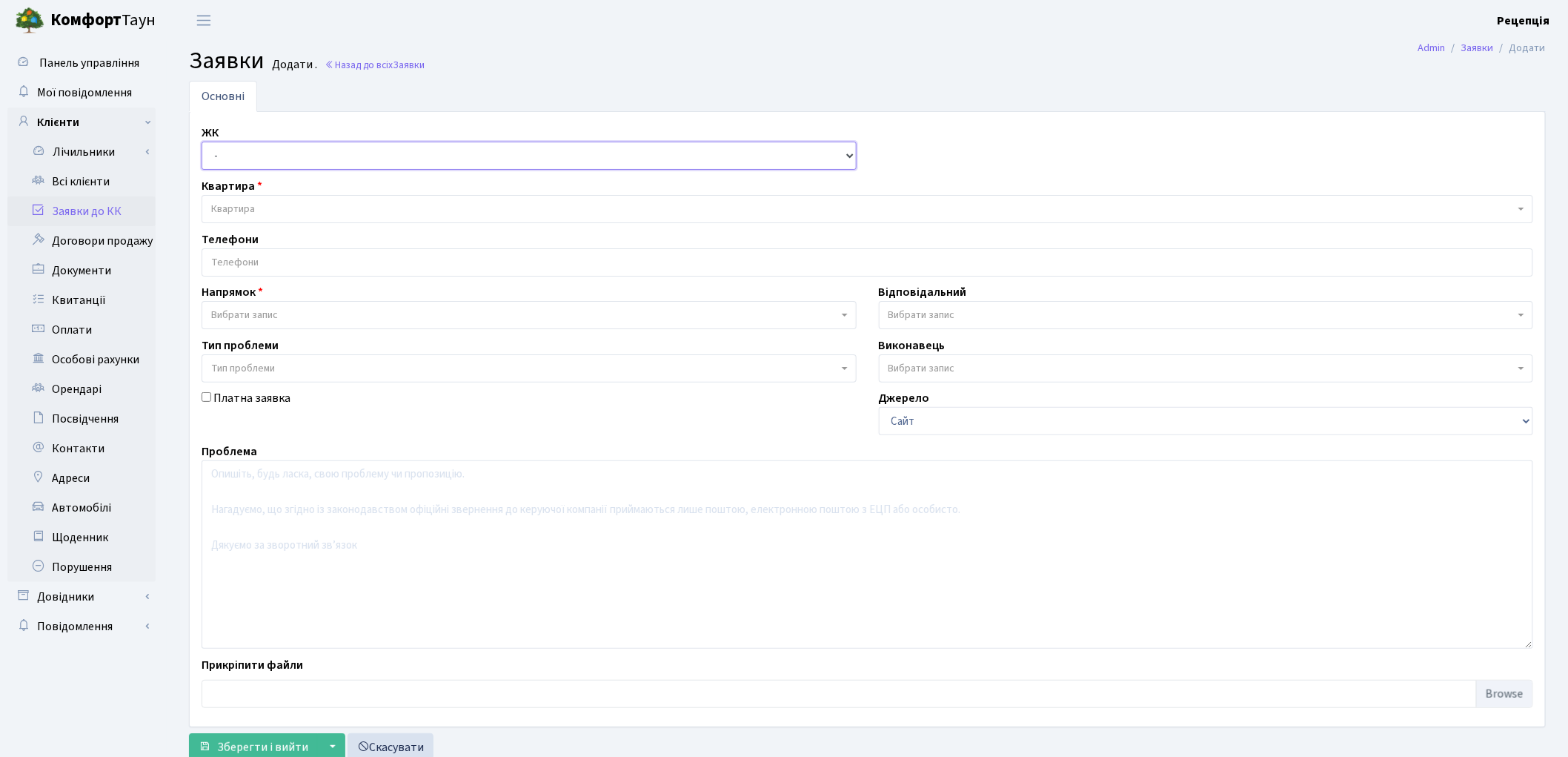
click at [258, 153] on select "- КТ, вул. Регенераторна, 4 КТ2, просп. [STREET_ADDRESS] [STREET_ADDRESS] [PERS…" at bounding box center [528, 156] width 655 height 28
select select "271"
click at [201, 142] on select "- КТ, вул. Регенераторна, 4 КТ2, просп. [STREET_ADDRESS] [STREET_ADDRESS] [PERS…" at bounding box center [528, 156] width 655 height 28
select select
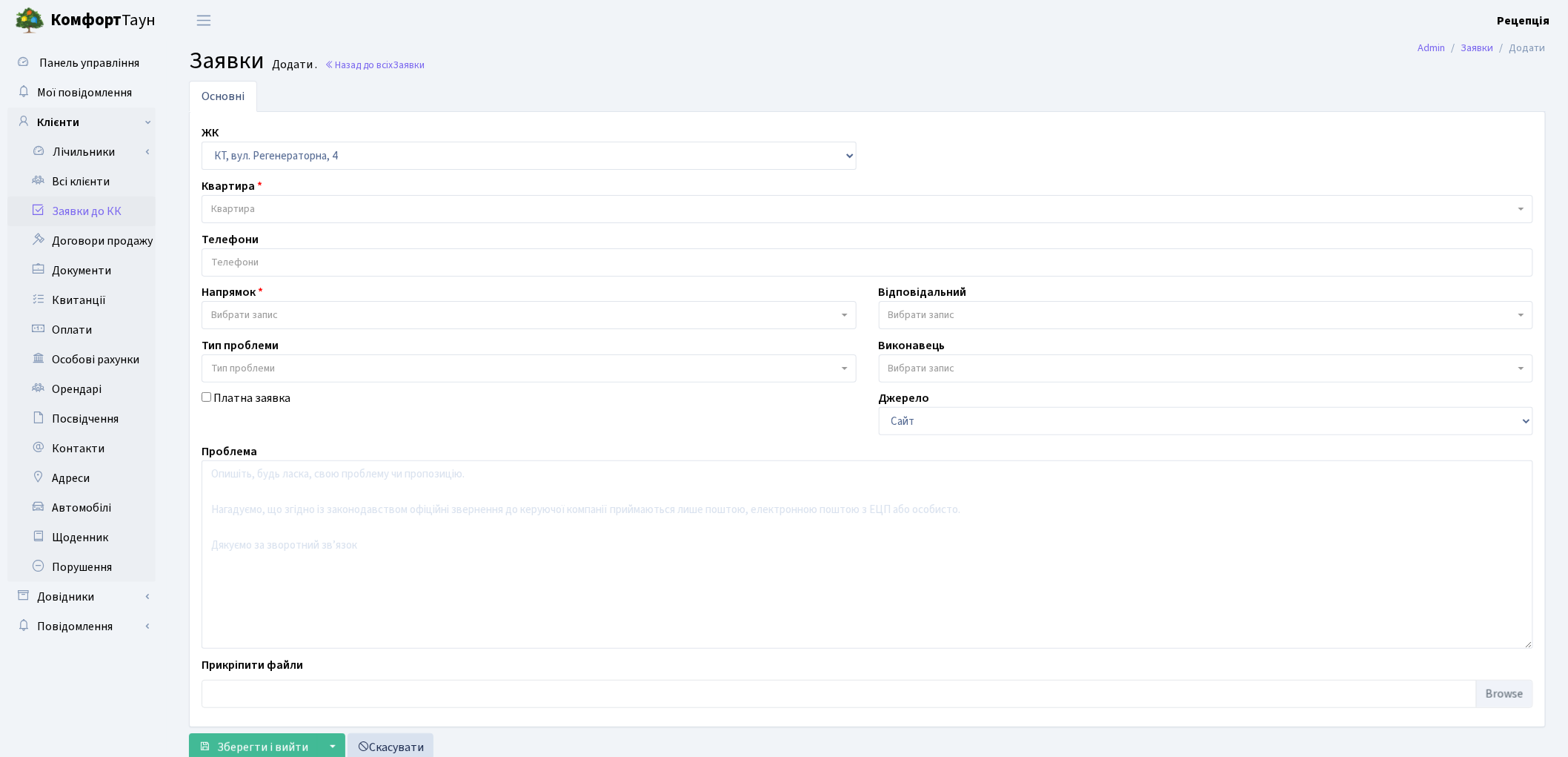
click at [273, 200] on span "Квартира" at bounding box center [867, 208] width 1332 height 28
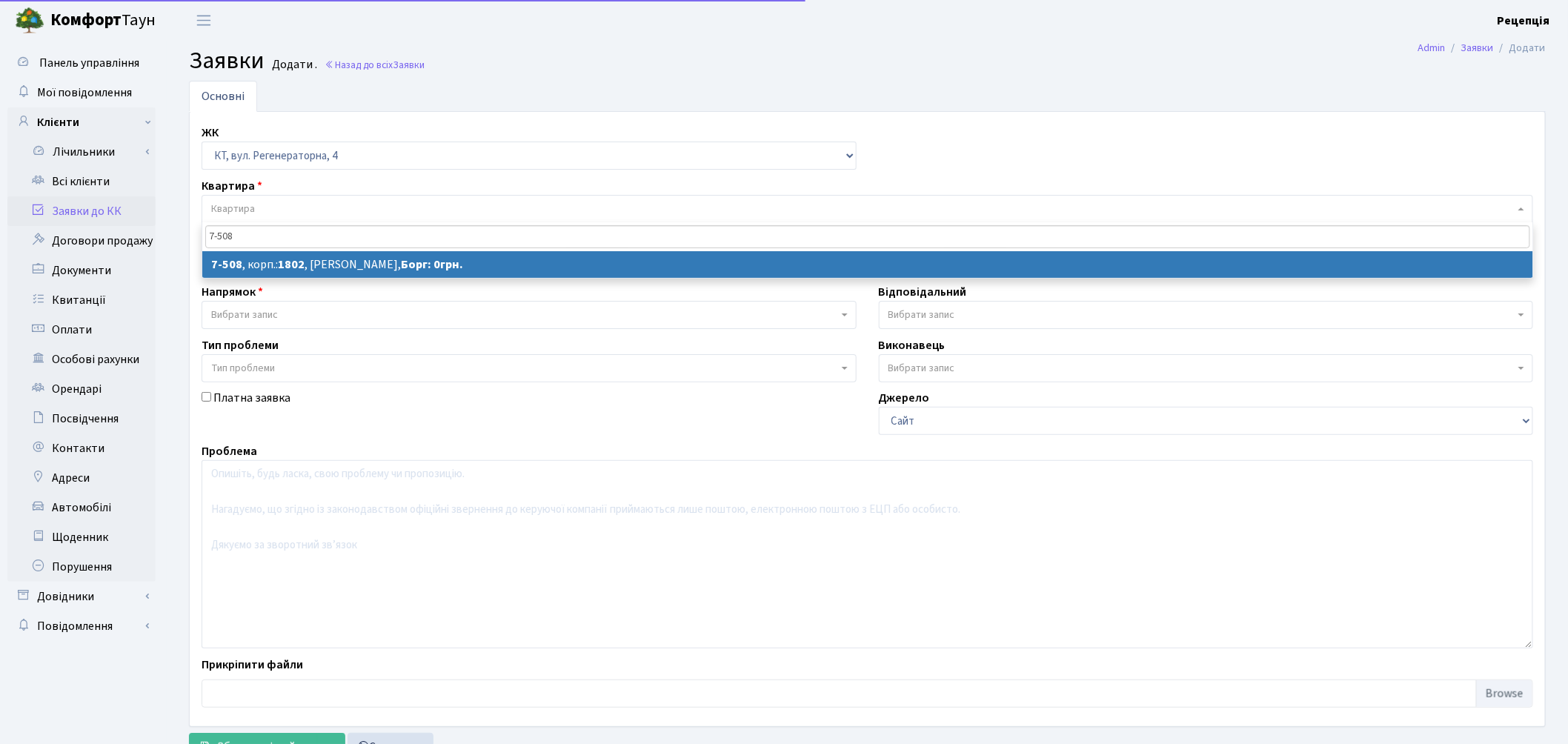
type input "7-508"
select select
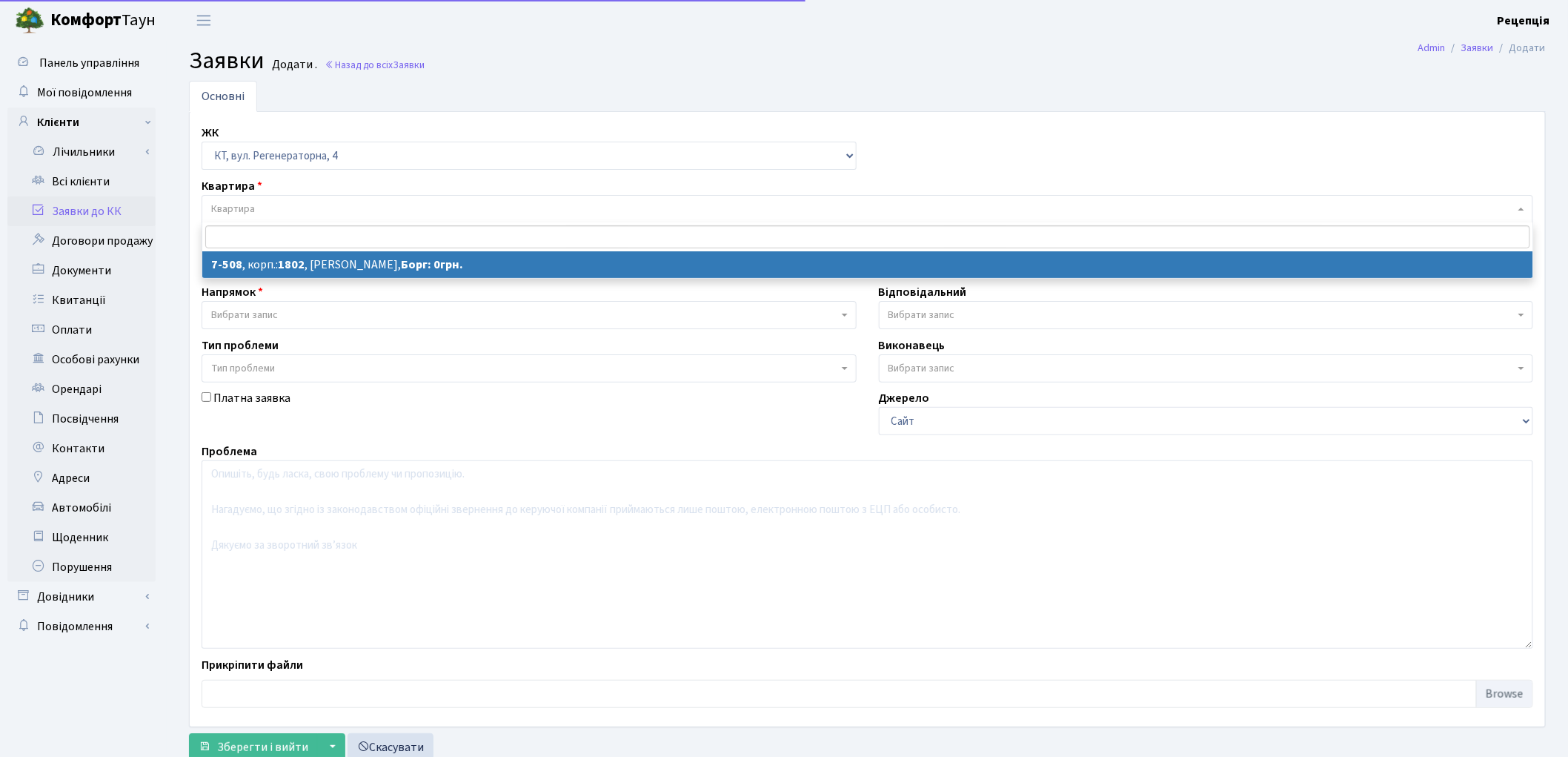
select select "4663"
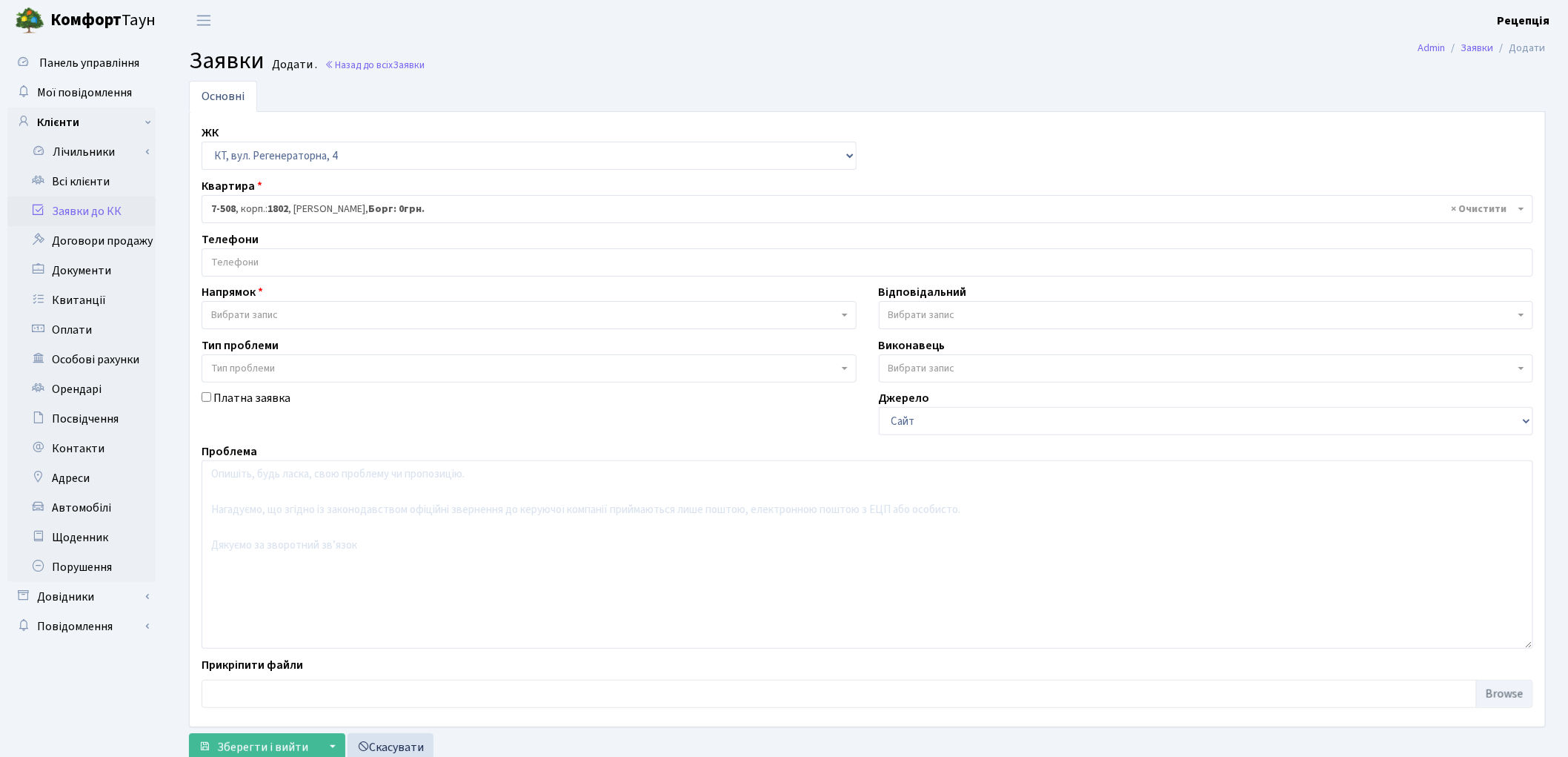
click at [262, 268] on input "search" at bounding box center [867, 262] width 1330 height 26
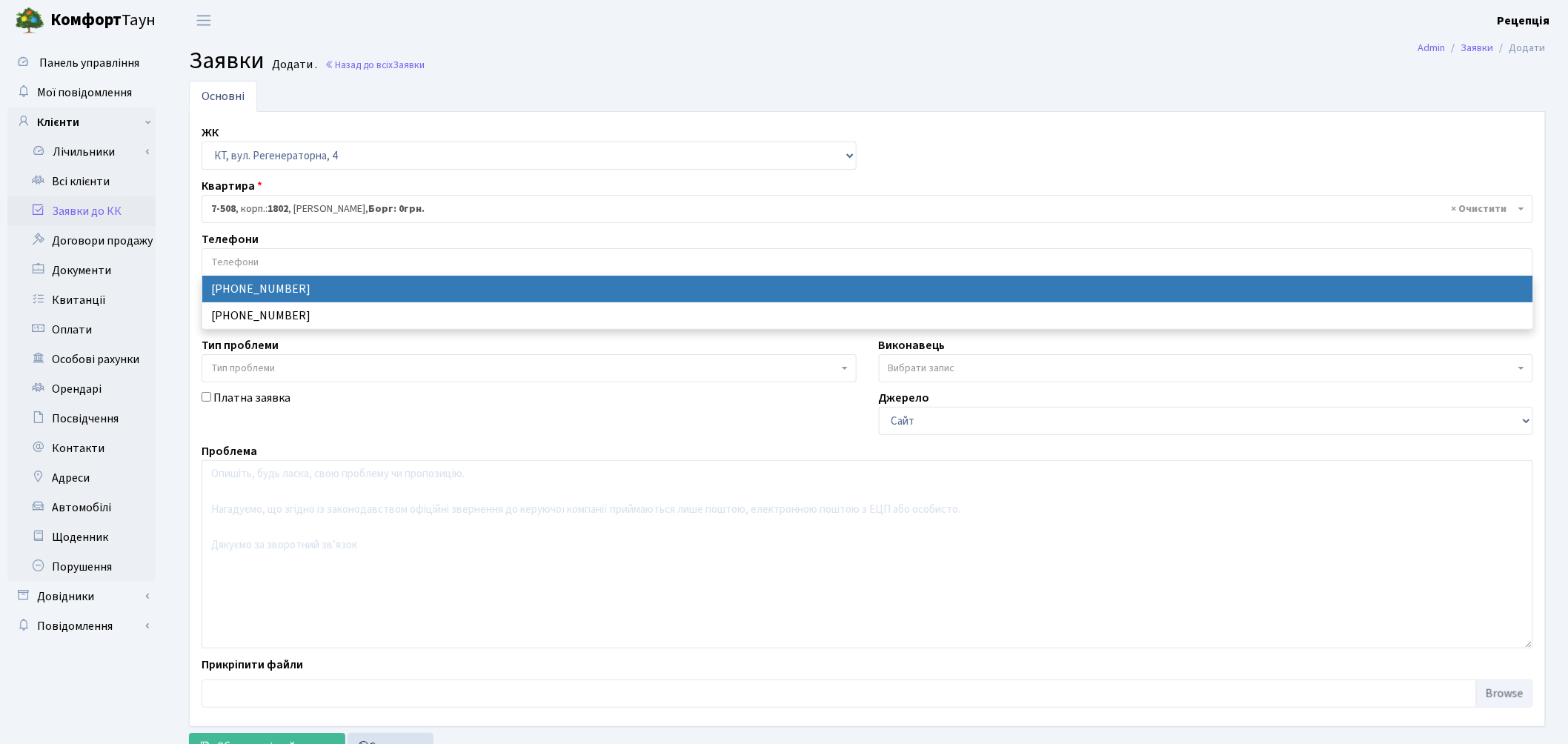
select select "65475"
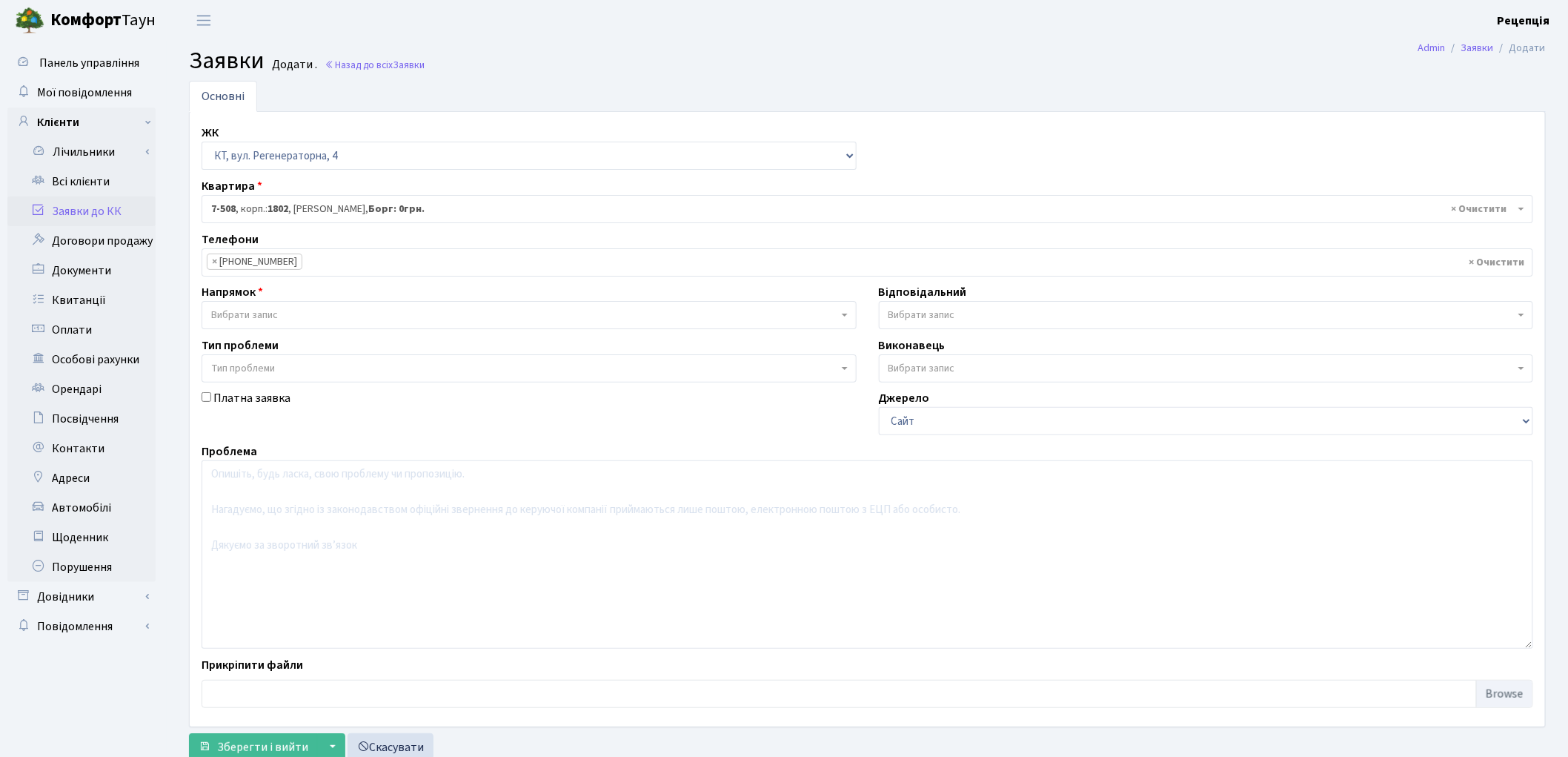
click at [274, 310] on span "Вибрати запис" at bounding box center [244, 315] width 67 height 14
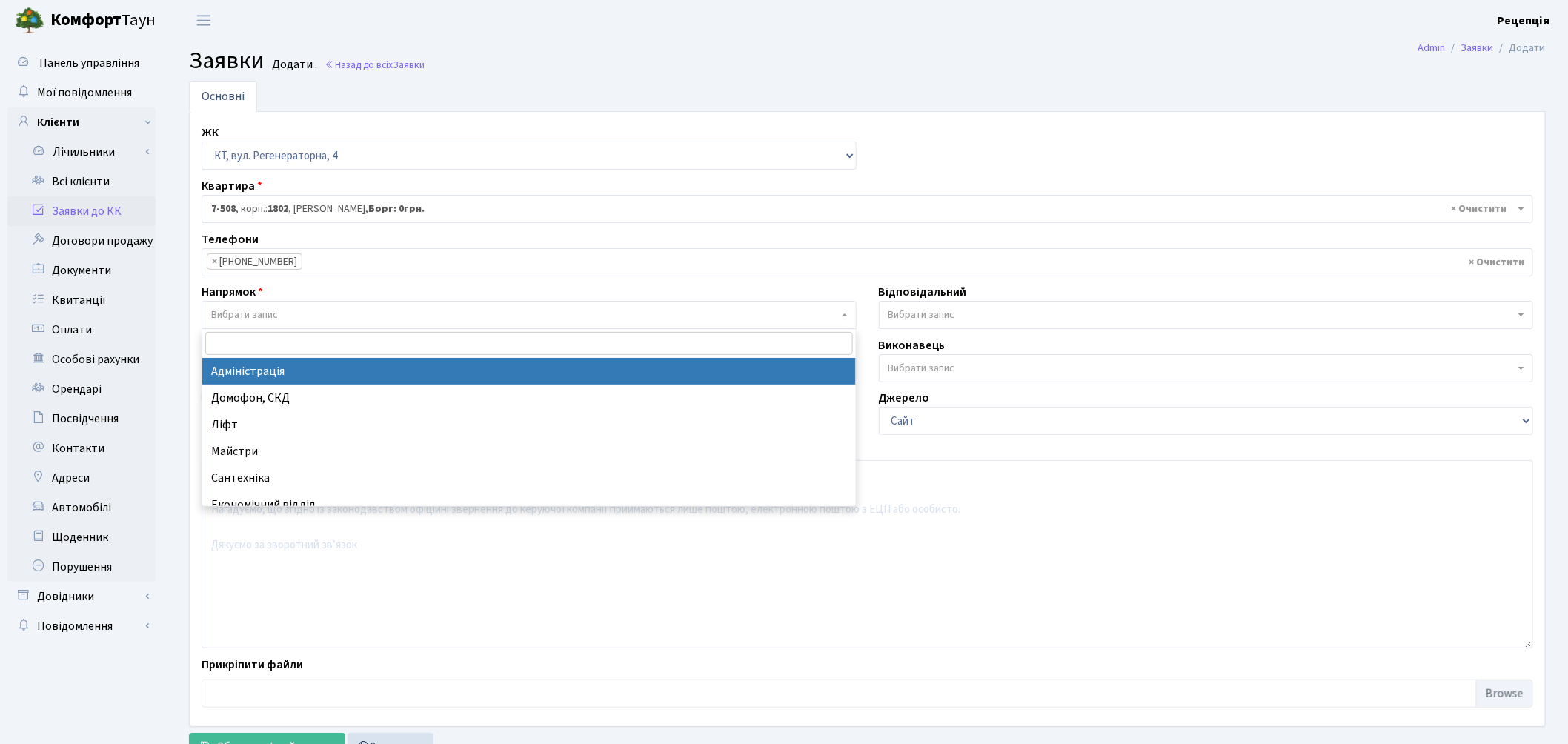
select select "5"
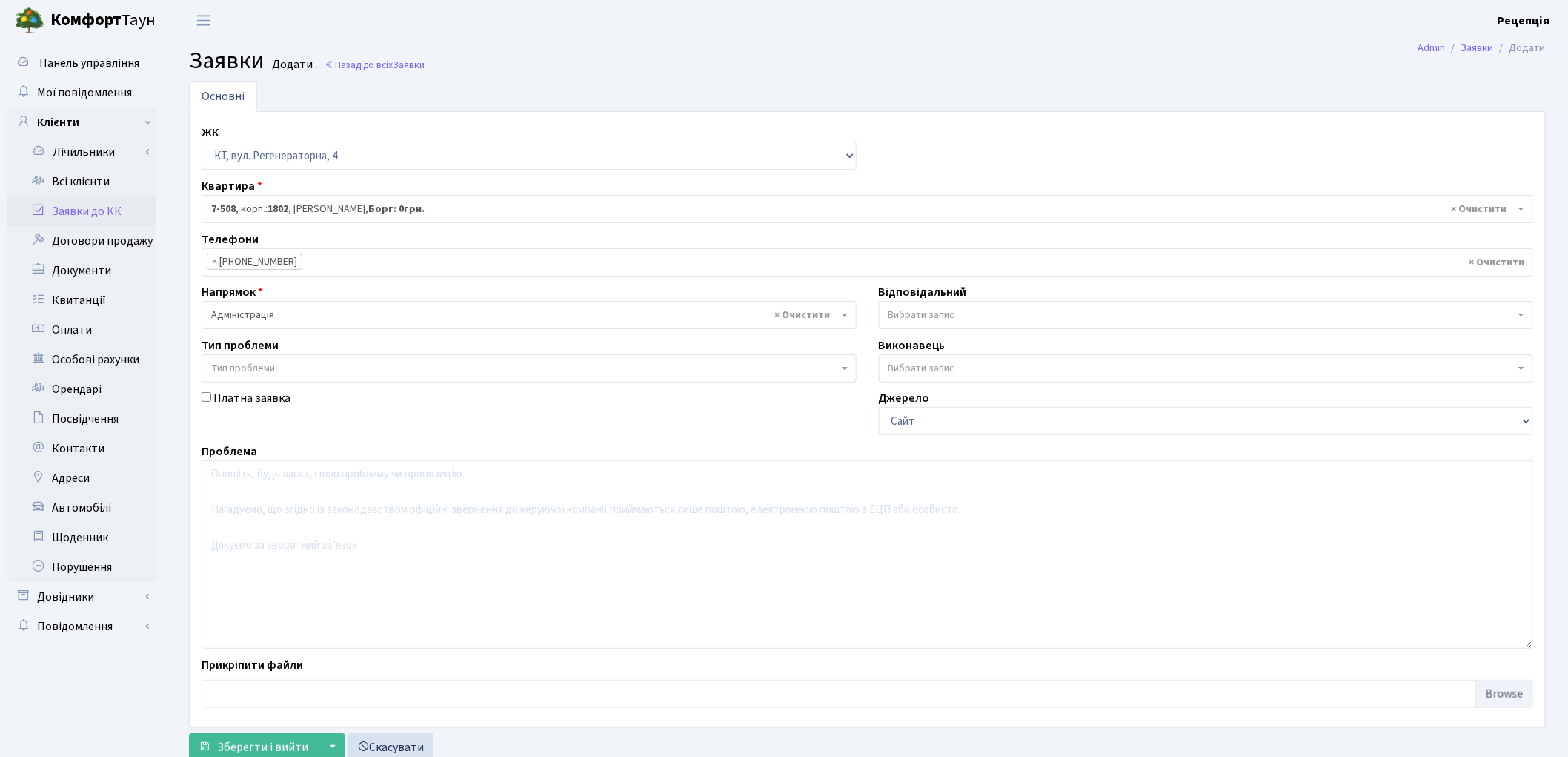
click at [269, 363] on span "Тип проблеми" at bounding box center [242, 368] width 63 height 14
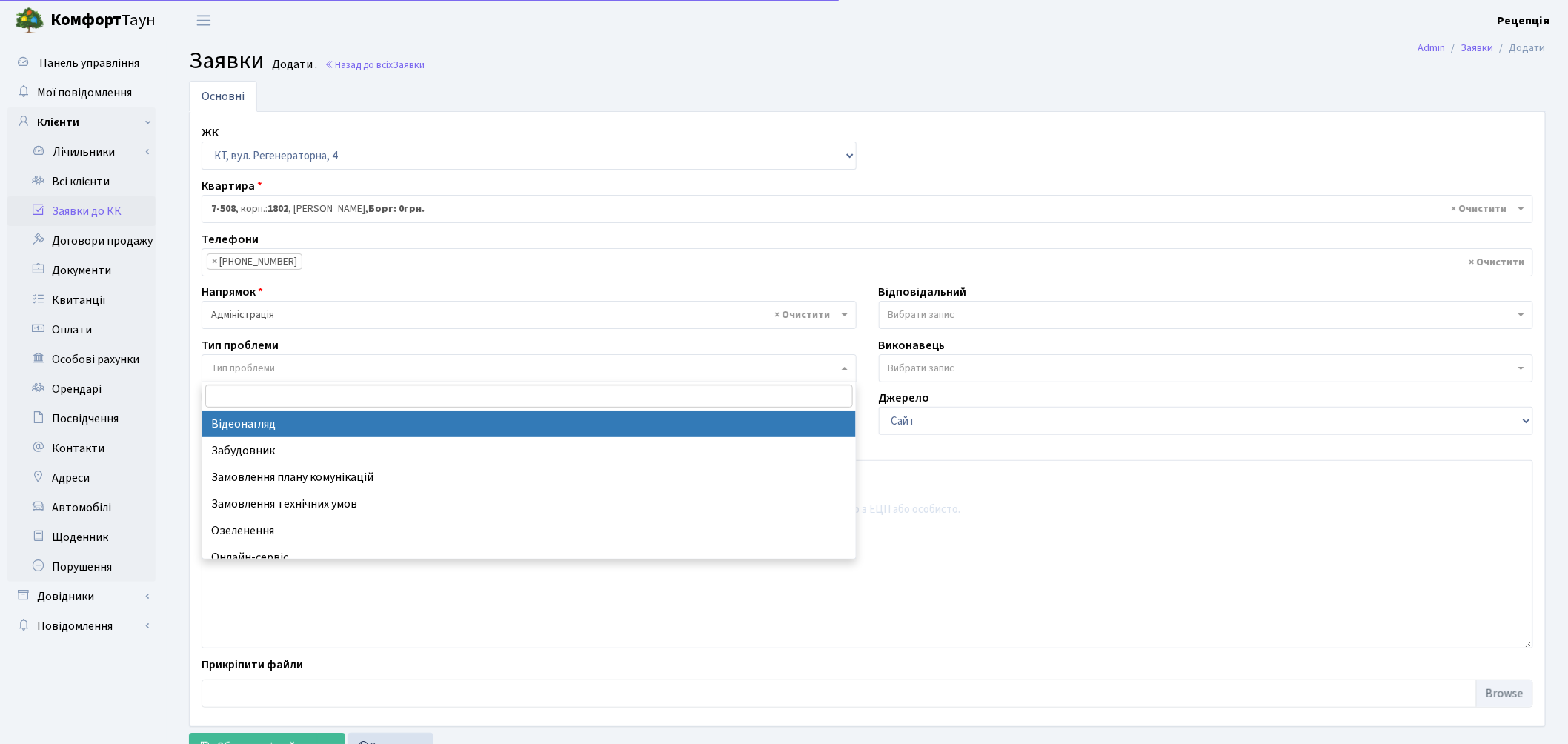
select select "45"
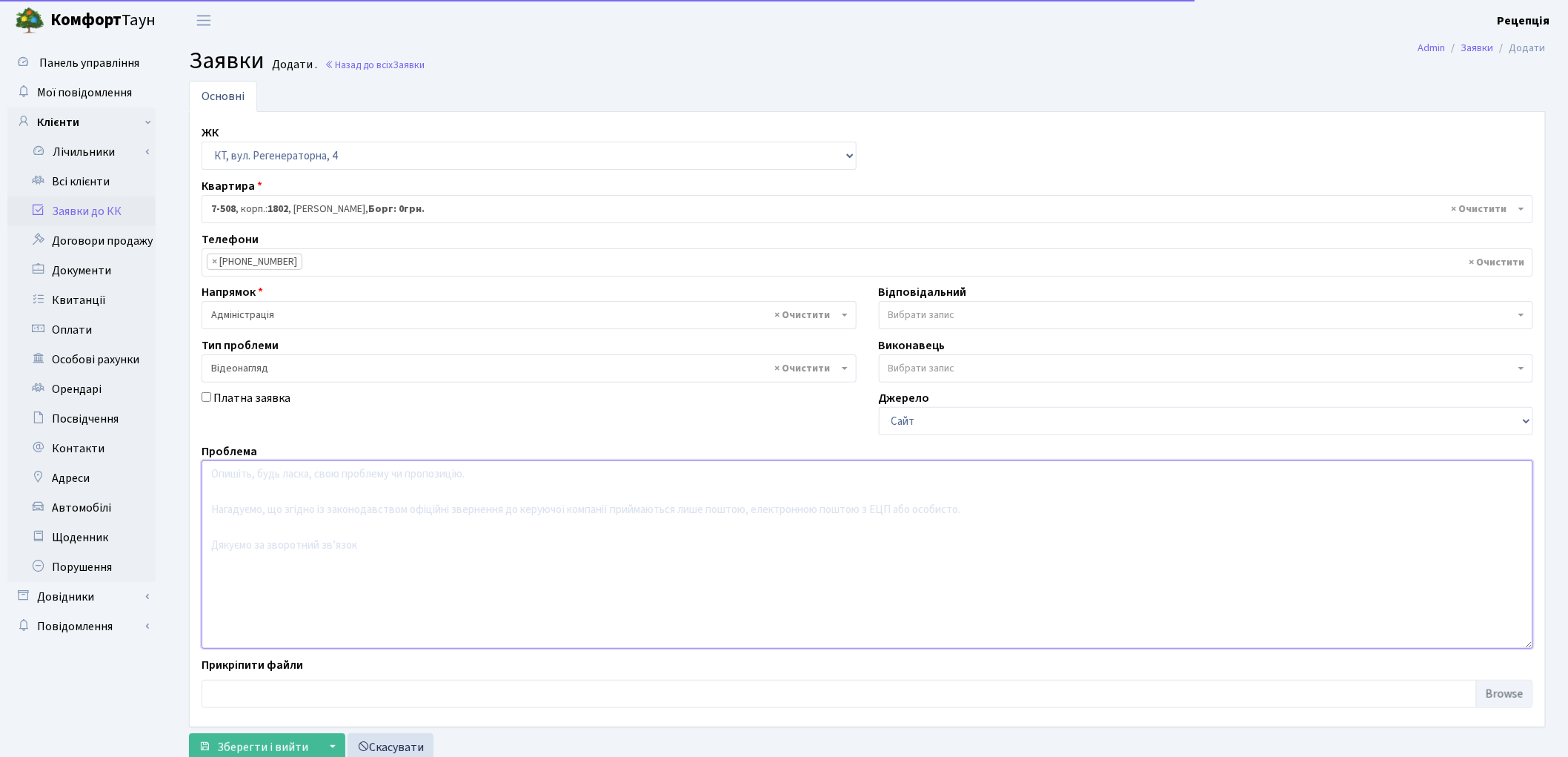
click at [304, 522] on textarea at bounding box center [867, 554] width 1332 height 188
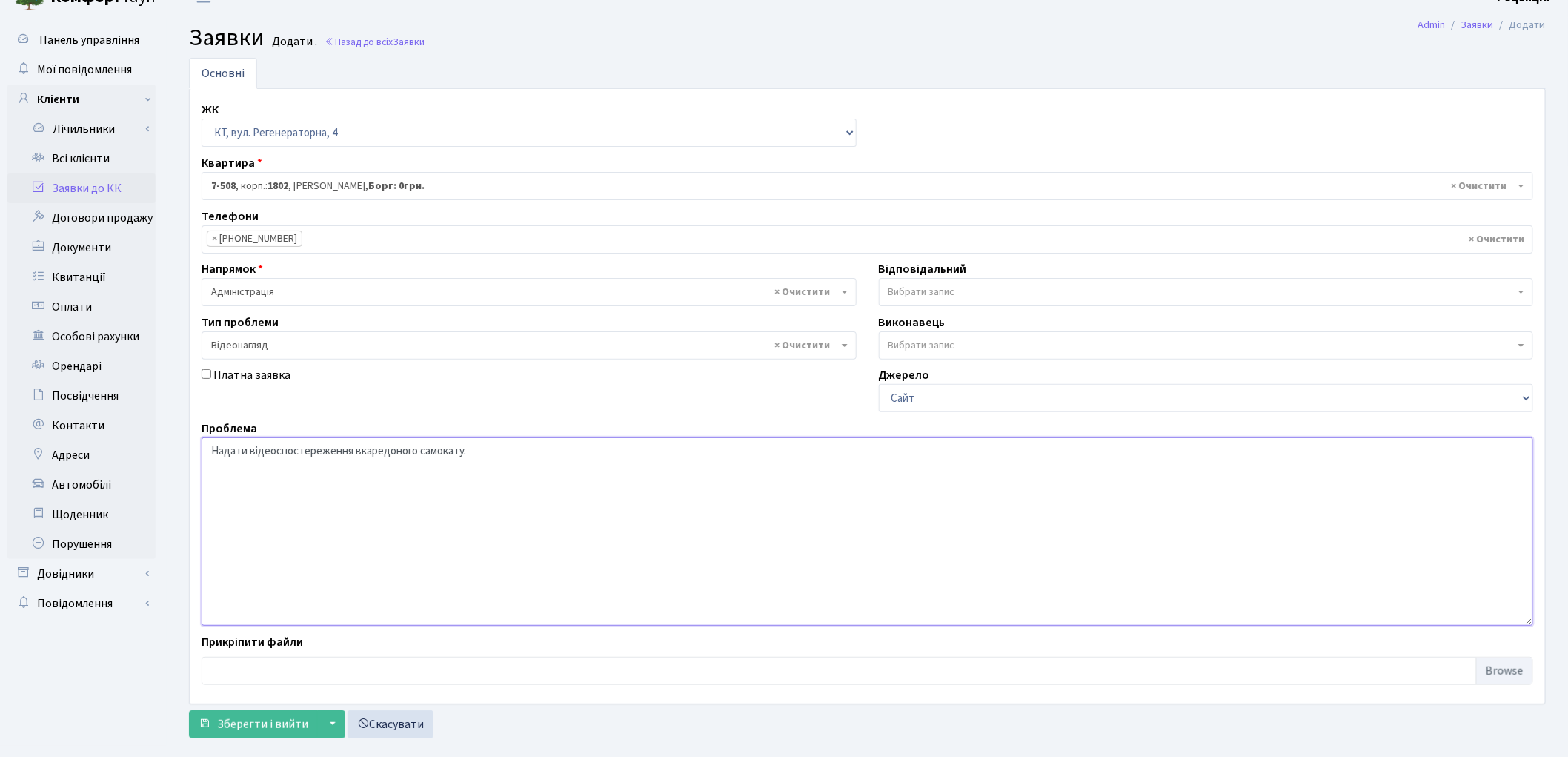
scroll to position [49, 0]
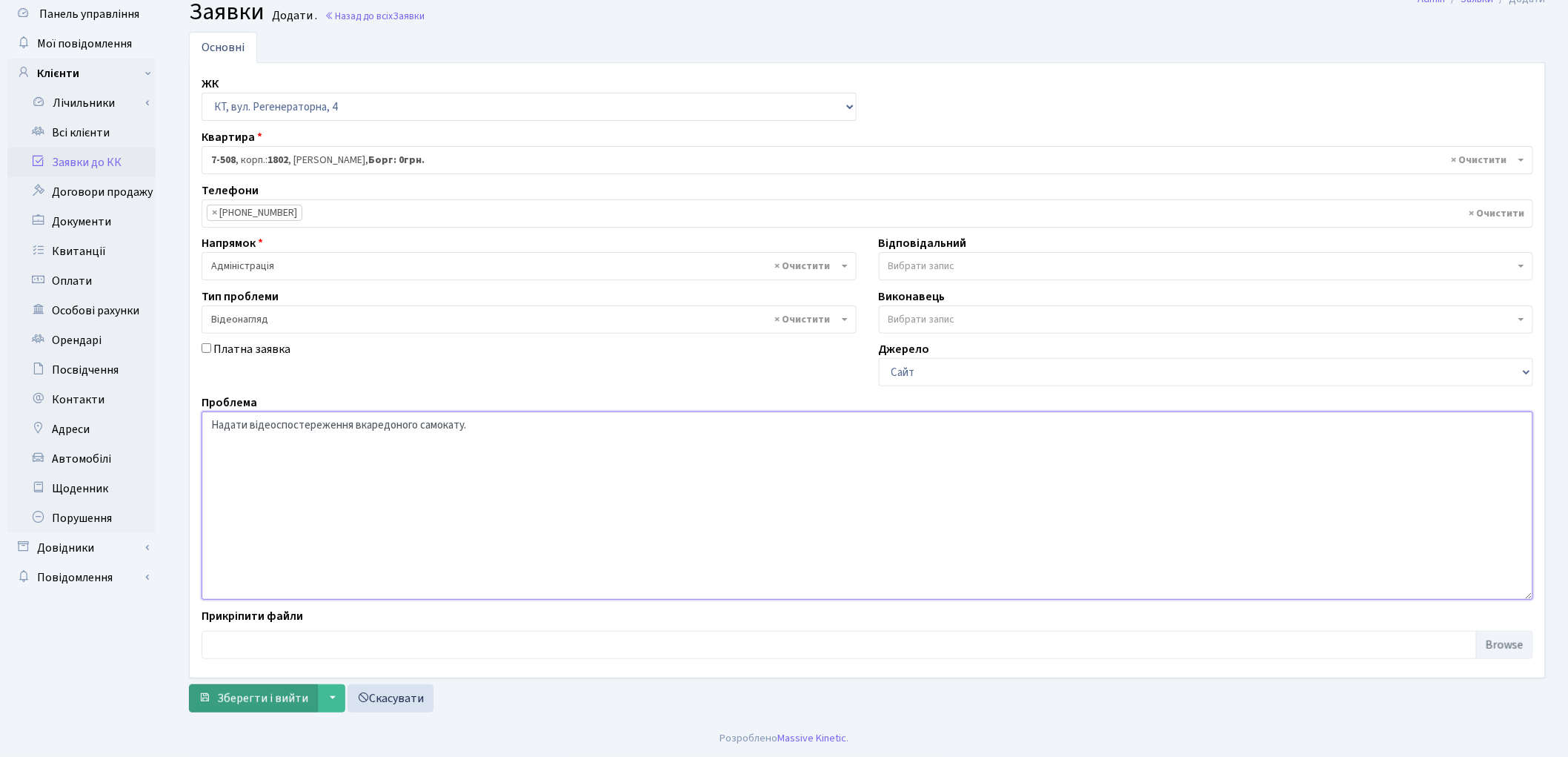
type textarea "Надати відеоспостереження вкаредоного самокату."
click at [257, 694] on span "Зберегти і вийти" at bounding box center [263, 698] width 91 height 16
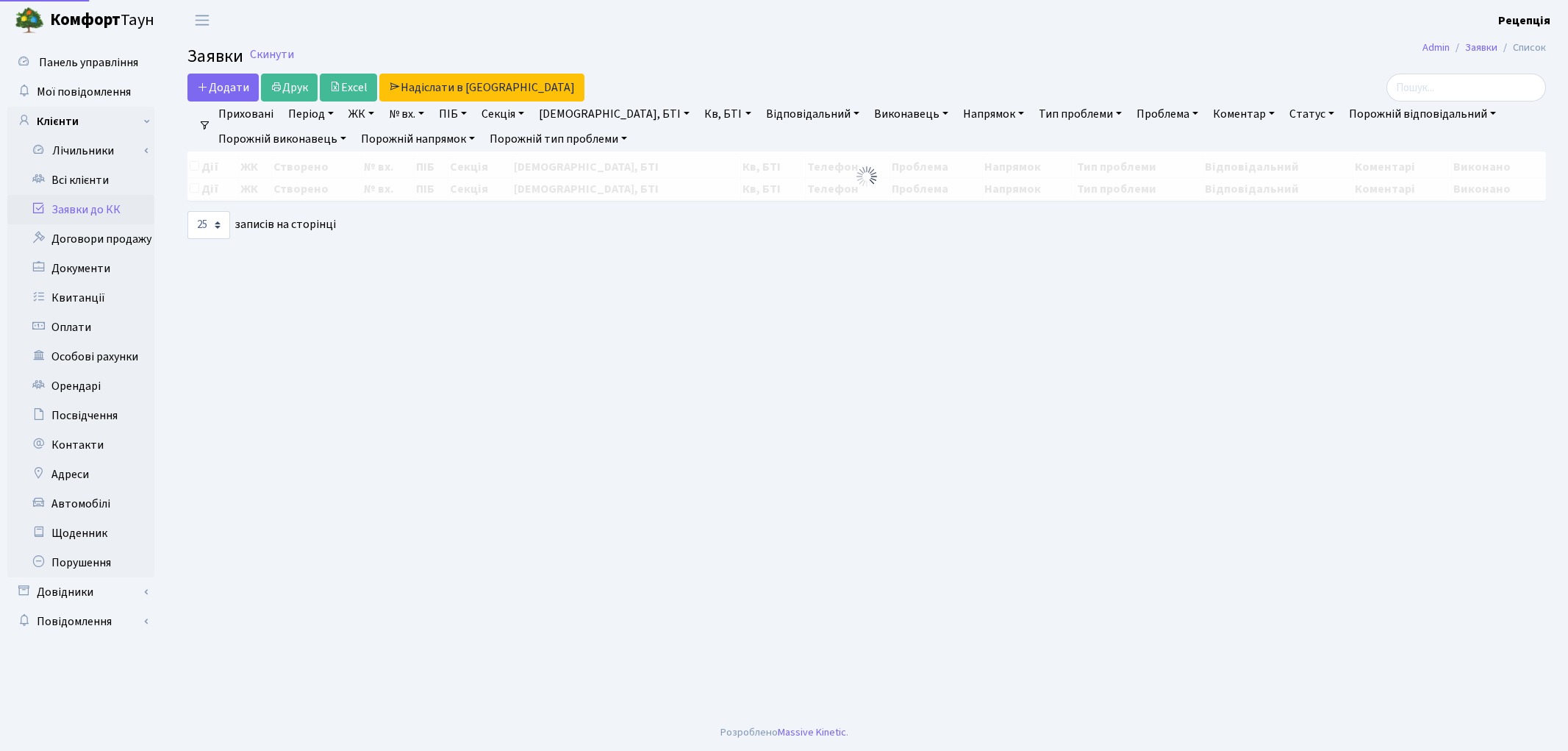
select select "25"
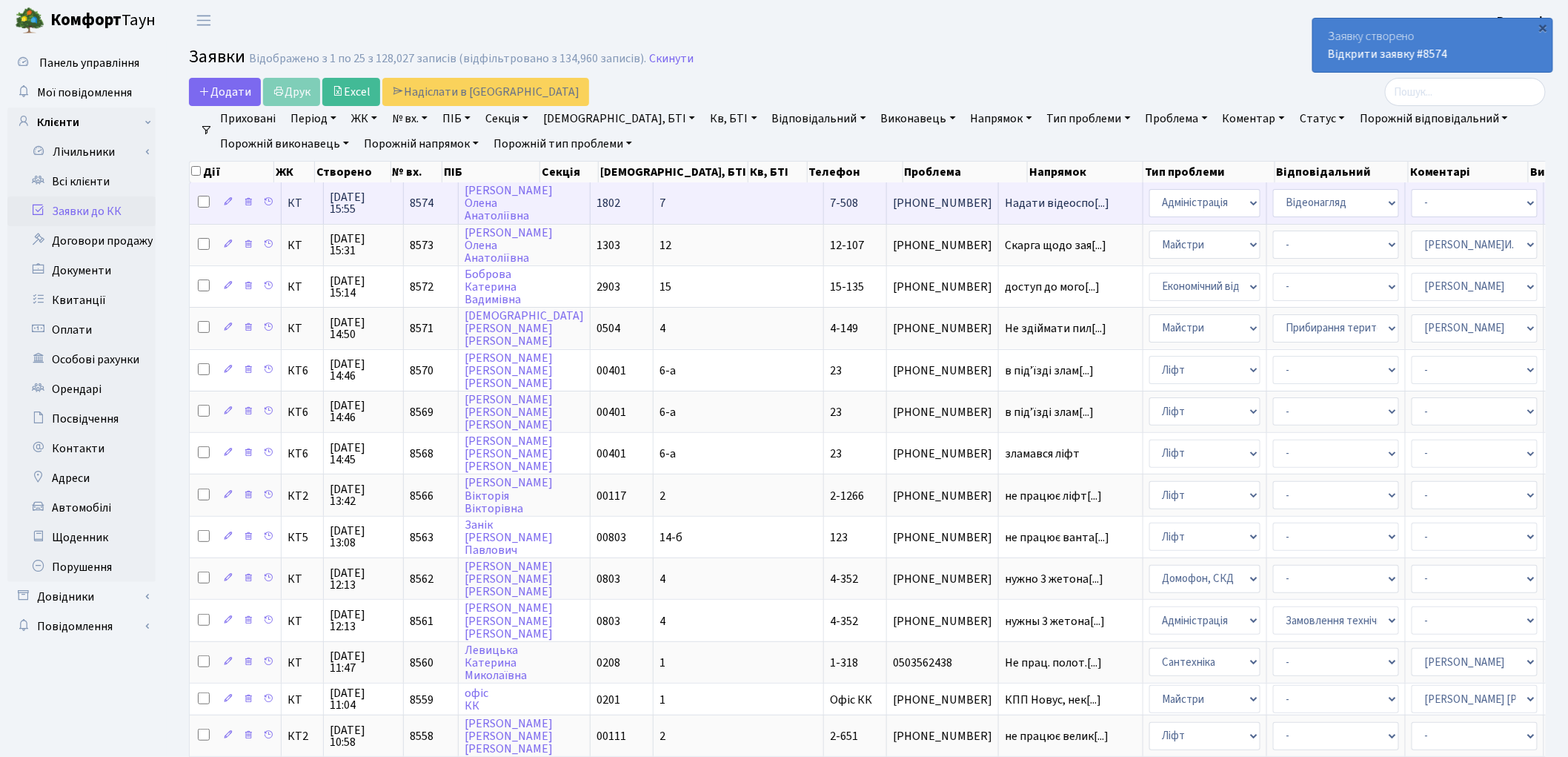
click at [824, 210] on td "7-508" at bounding box center [855, 202] width 63 height 41
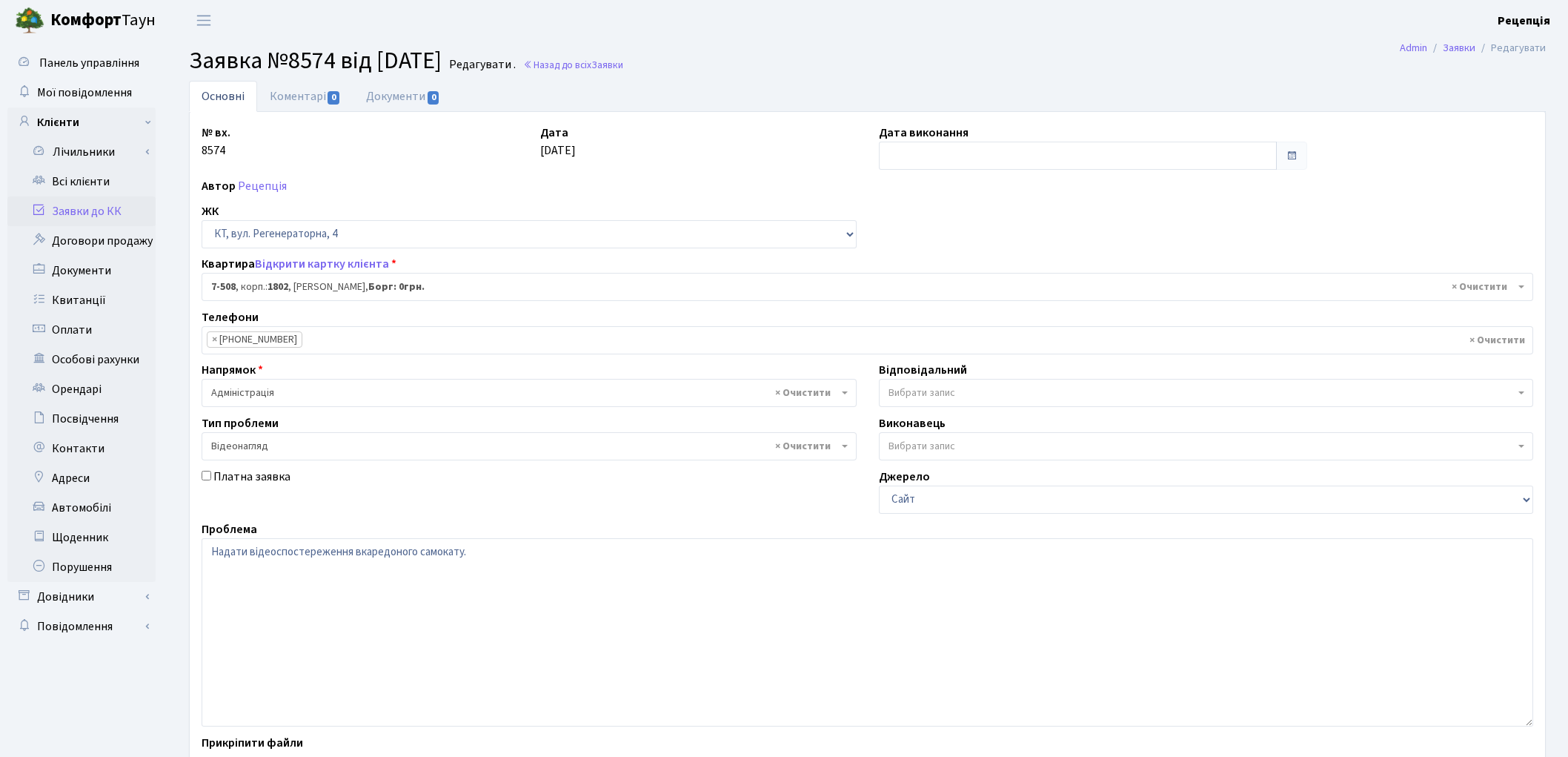
select select "4663"
select select "45"
click at [498, 560] on textarea "Надати відеоспостереження вкаредоного самокату." at bounding box center [867, 632] width 1332 height 188
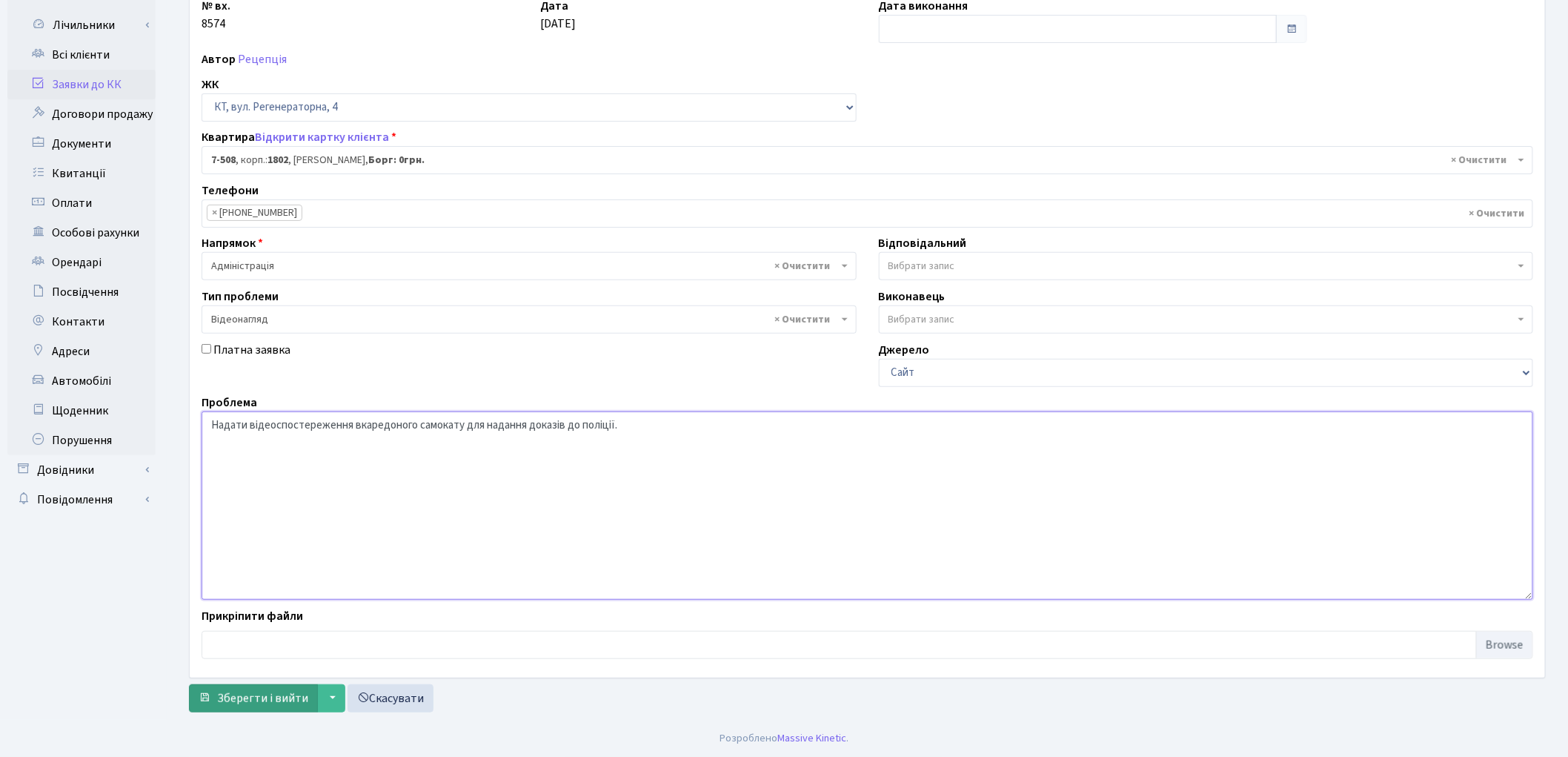
type textarea "Надати відеоспостереження вкаредоного самокату для надання доказів до поліції."
click at [275, 698] on span "Зберегти і вийти" at bounding box center [263, 698] width 91 height 16
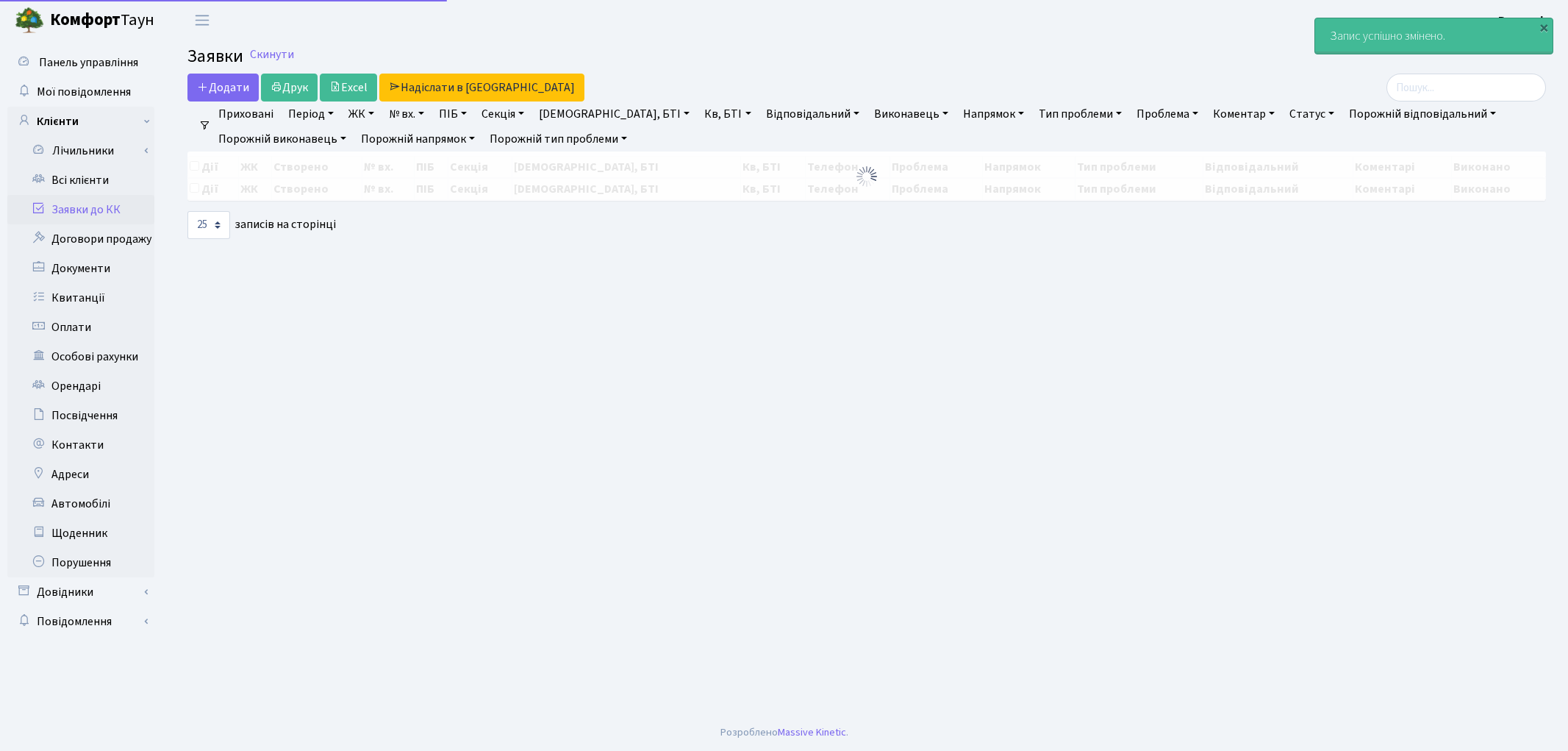
select select "25"
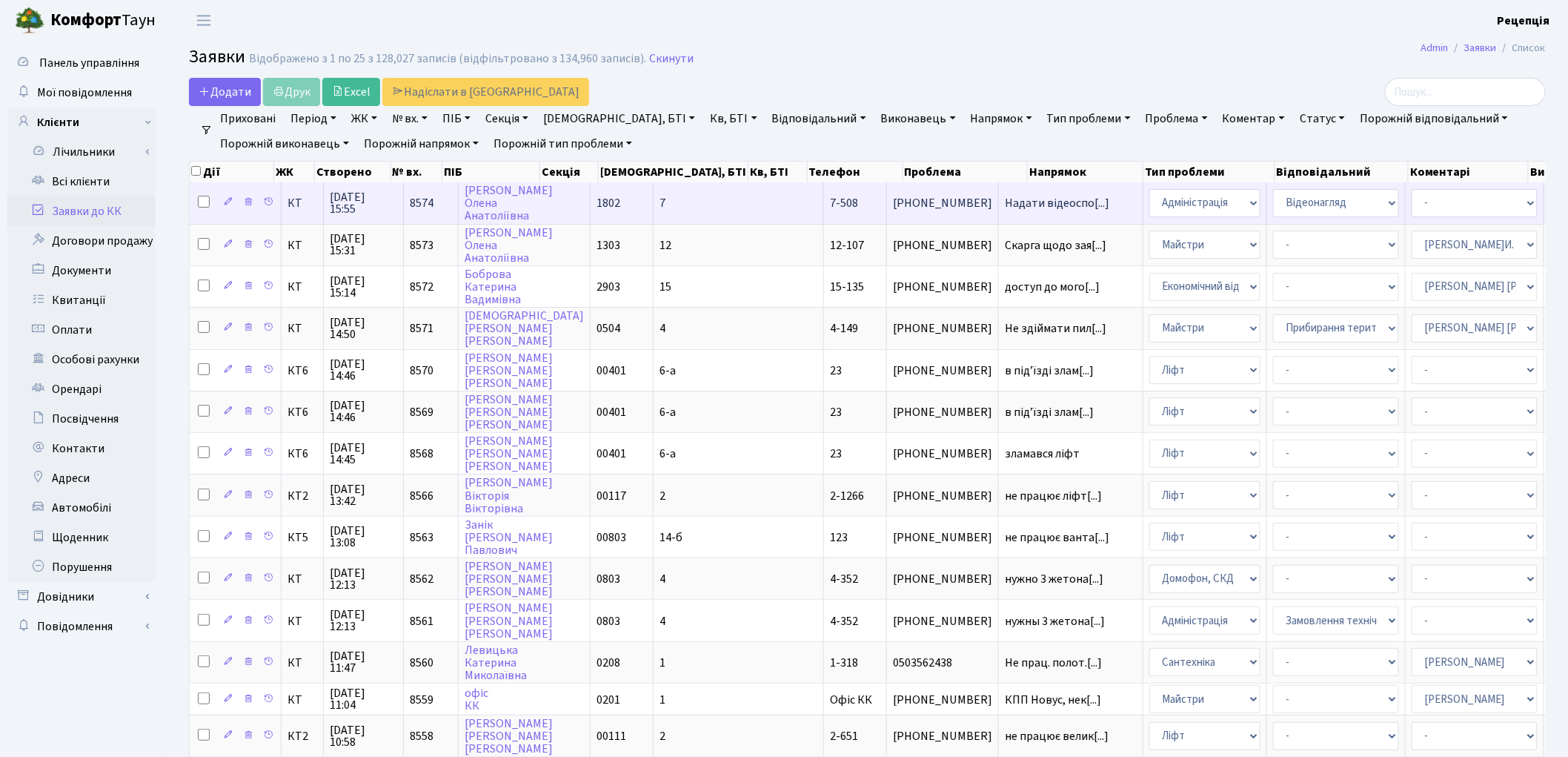
click at [653, 212] on td "7" at bounding box center [738, 202] width 171 height 41
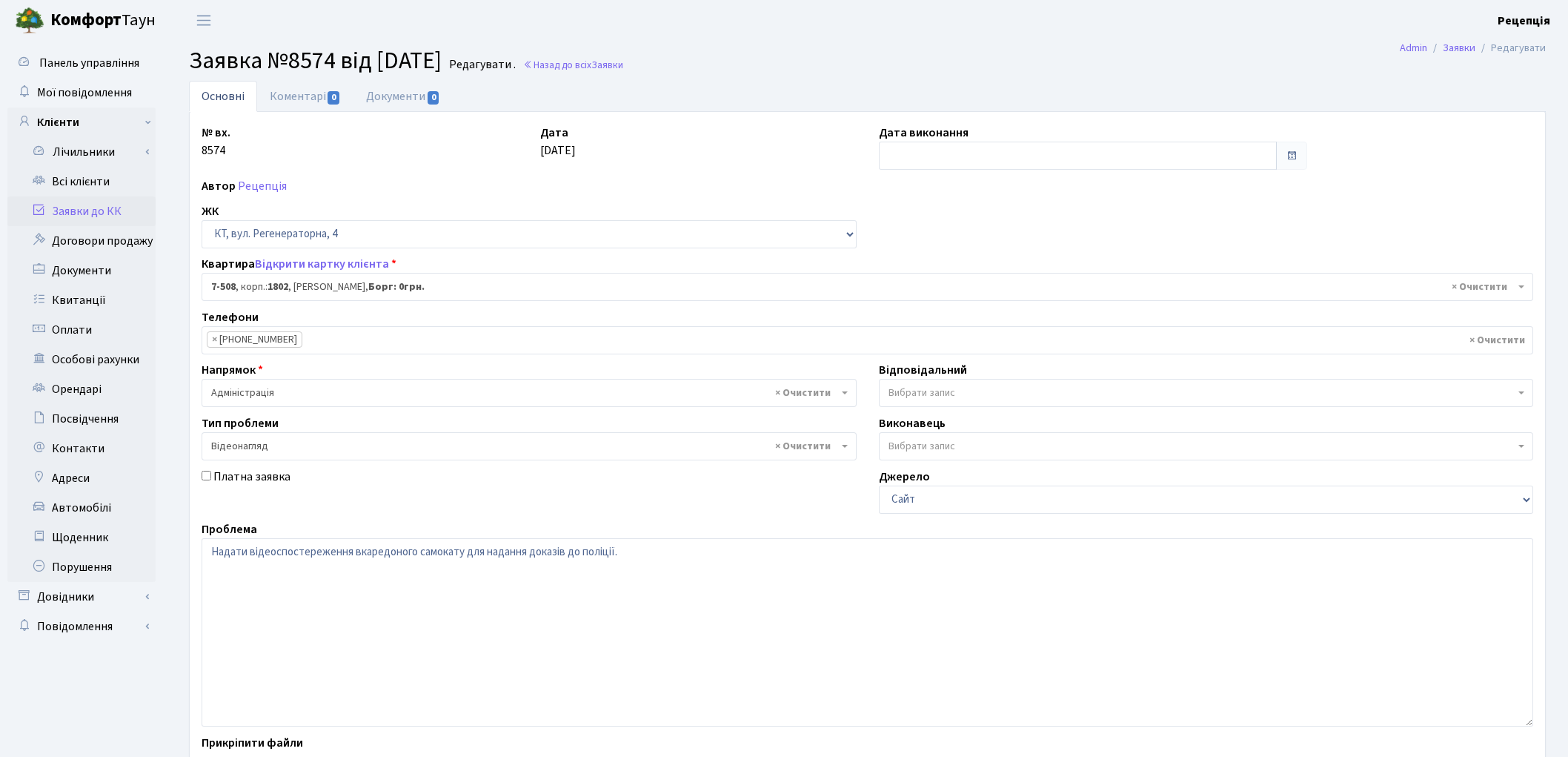
select select "4663"
select select "45"
click at [430, 92] on span "0" at bounding box center [433, 98] width 12 height 14
select select "25"
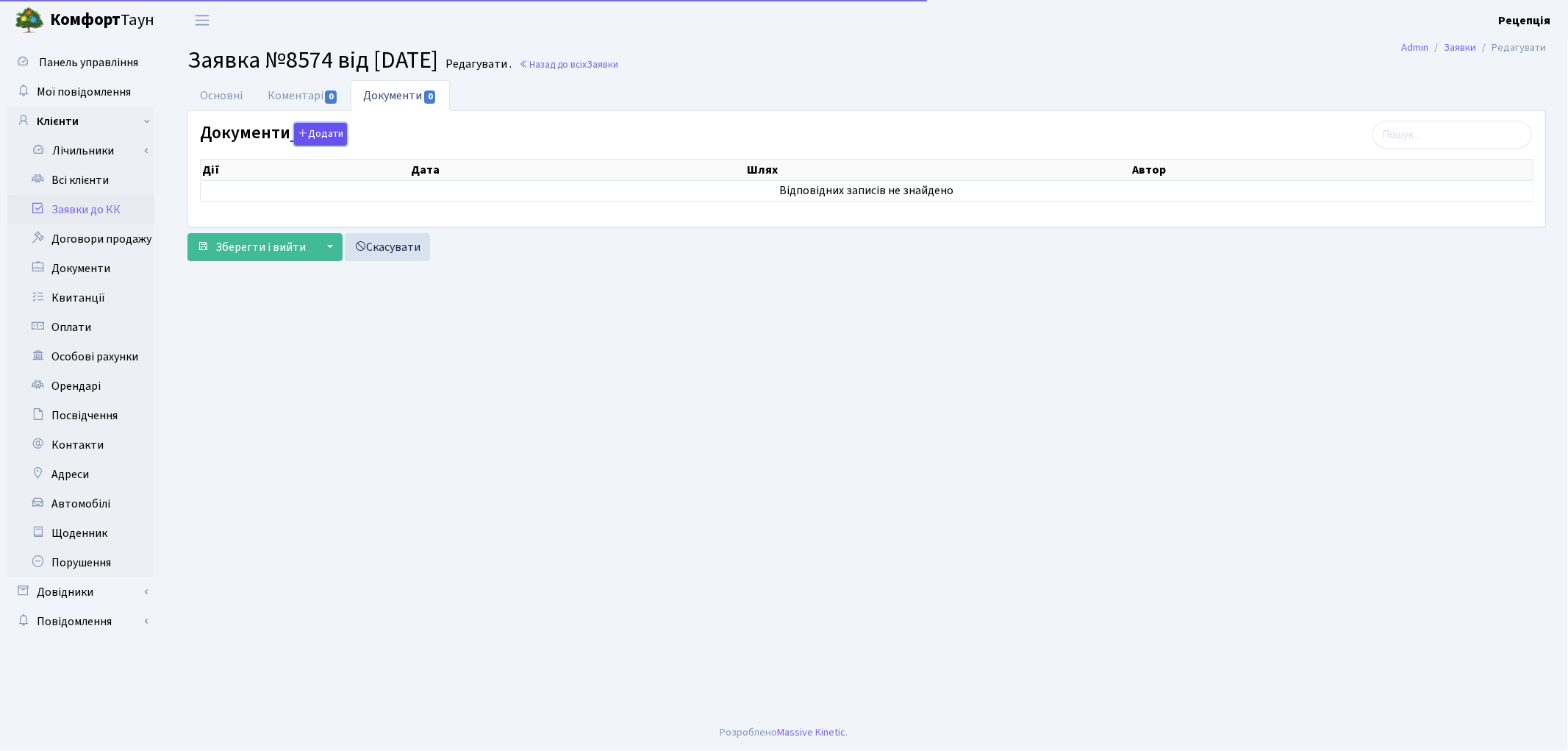
click at [301, 132] on icon "button" at bounding box center [302, 133] width 10 height 10
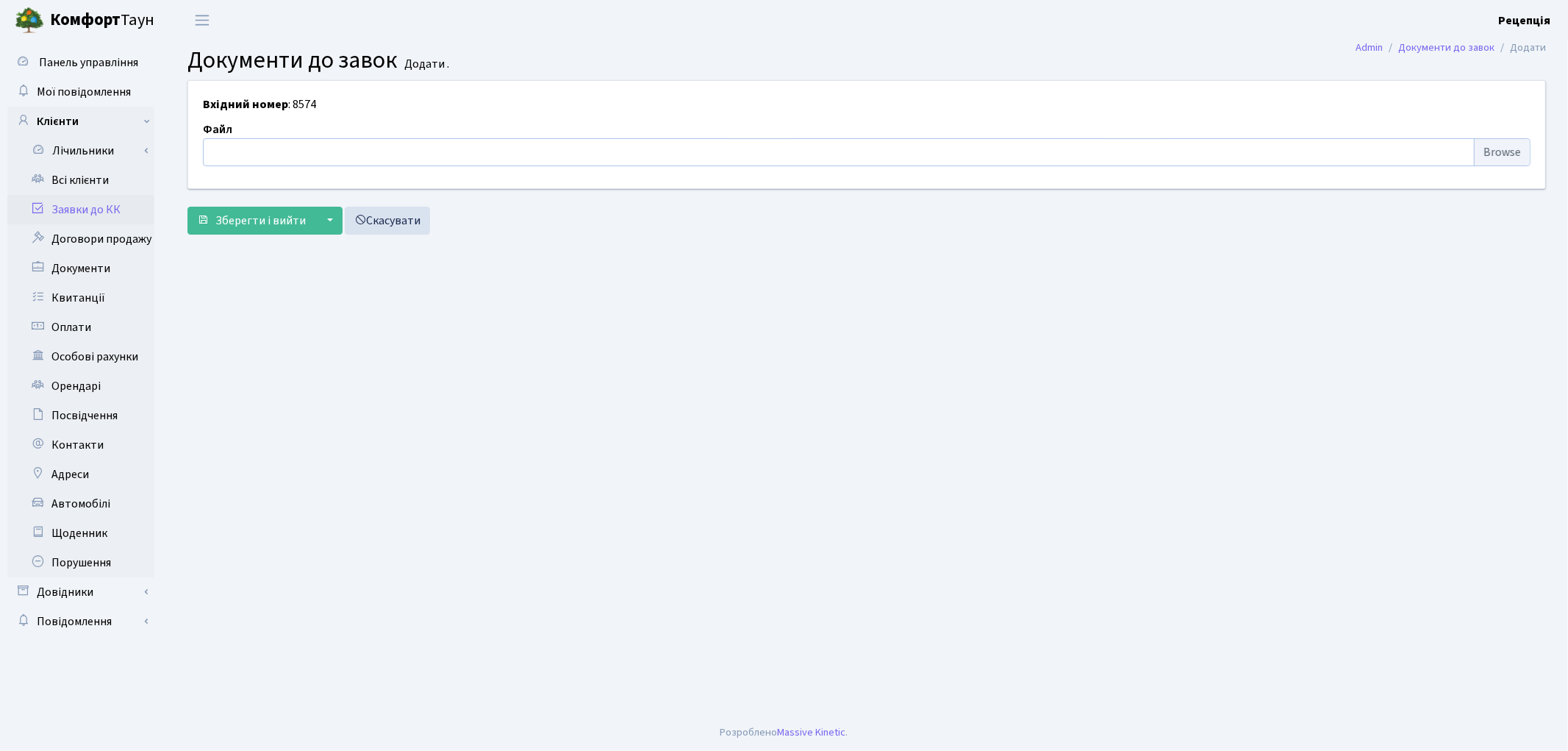
click at [1512, 149] on input "file" at bounding box center [866, 152] width 1327 height 28
type input "C:\fakepath\сканирование0742.pdf"
click at [253, 215] on span "Зберегти і вийти" at bounding box center [261, 220] width 91 height 16
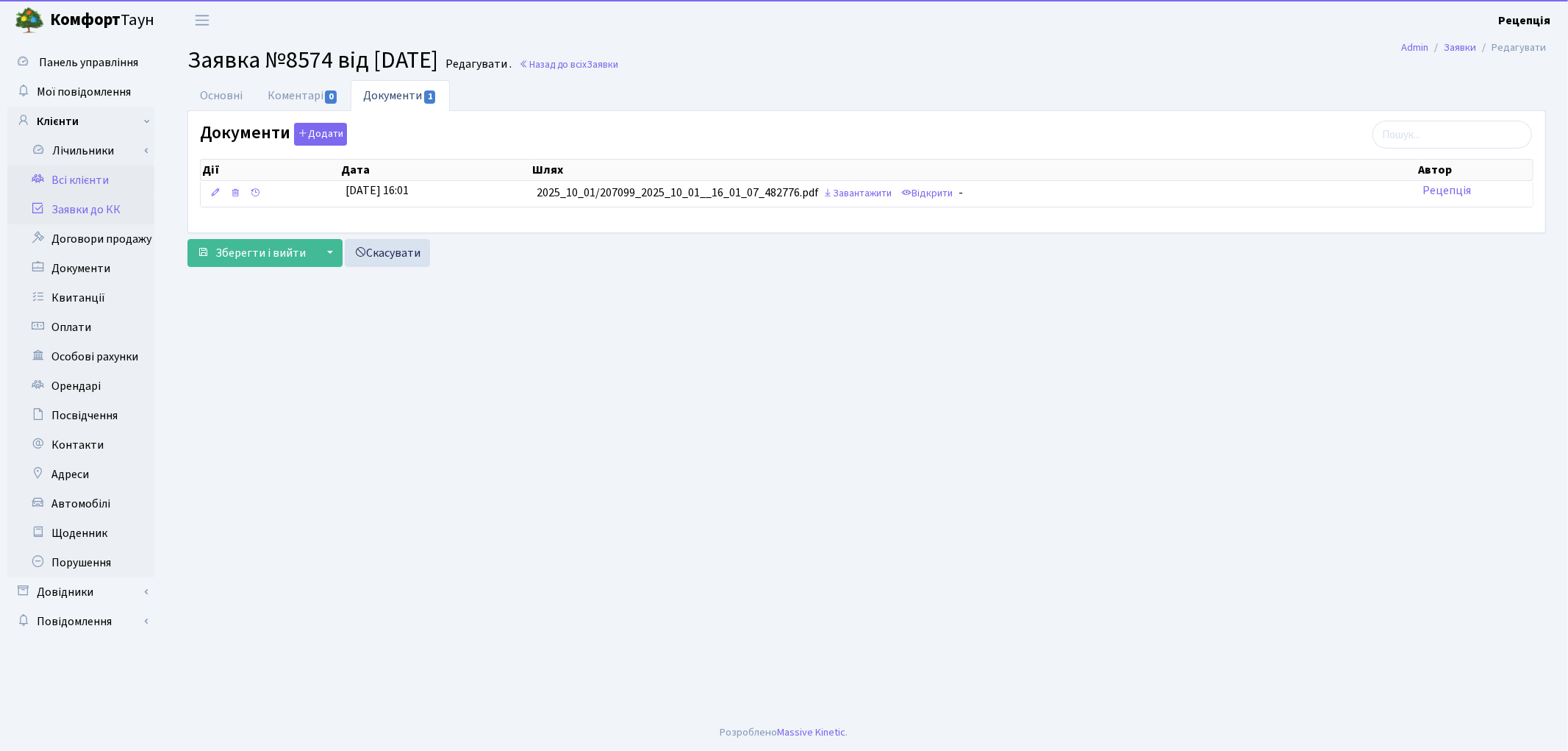
click at [93, 185] on link "Всі клієнти" at bounding box center [80, 180] width 147 height 29
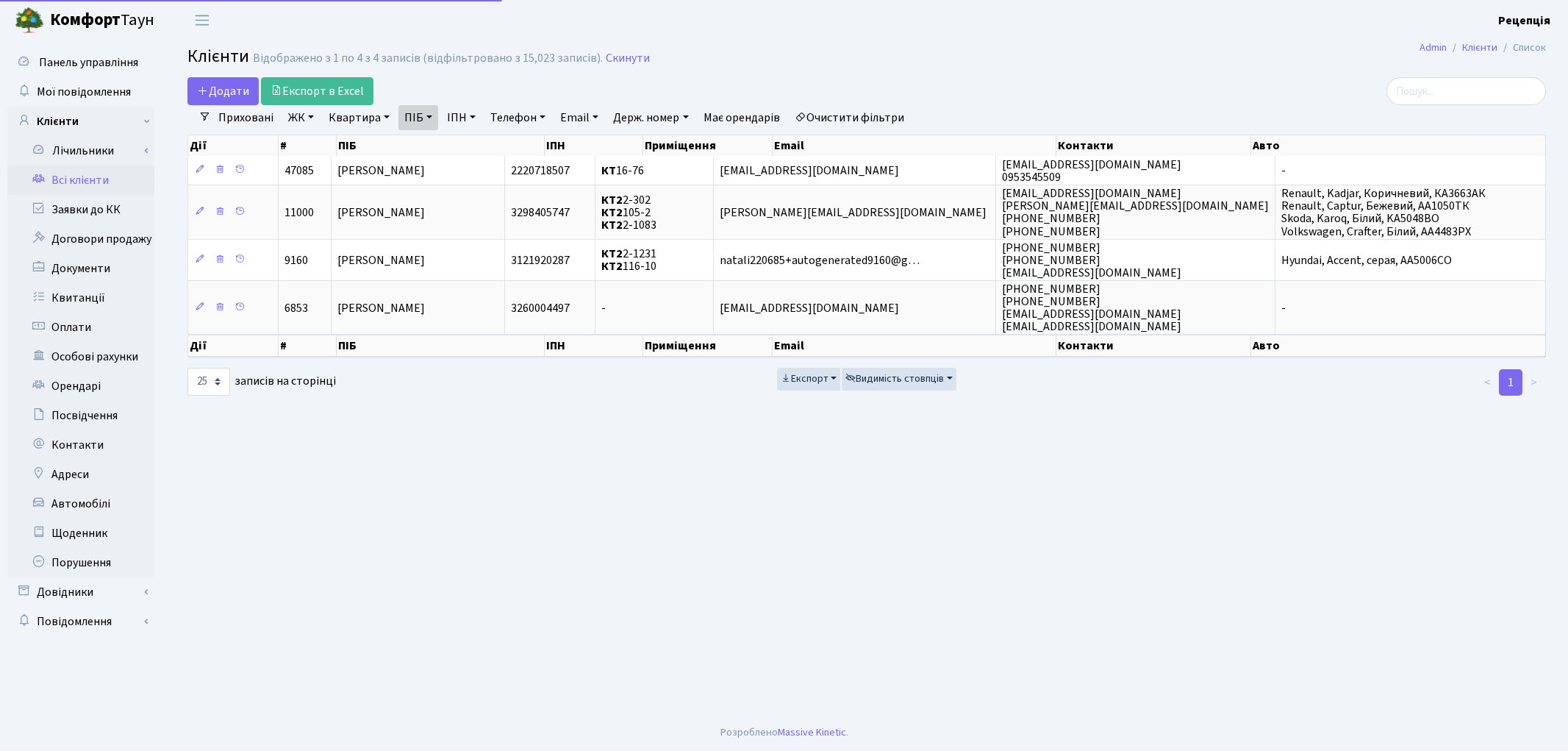
select select "25"
click at [879, 119] on link "Очистити фільтри" at bounding box center [849, 117] width 122 height 25
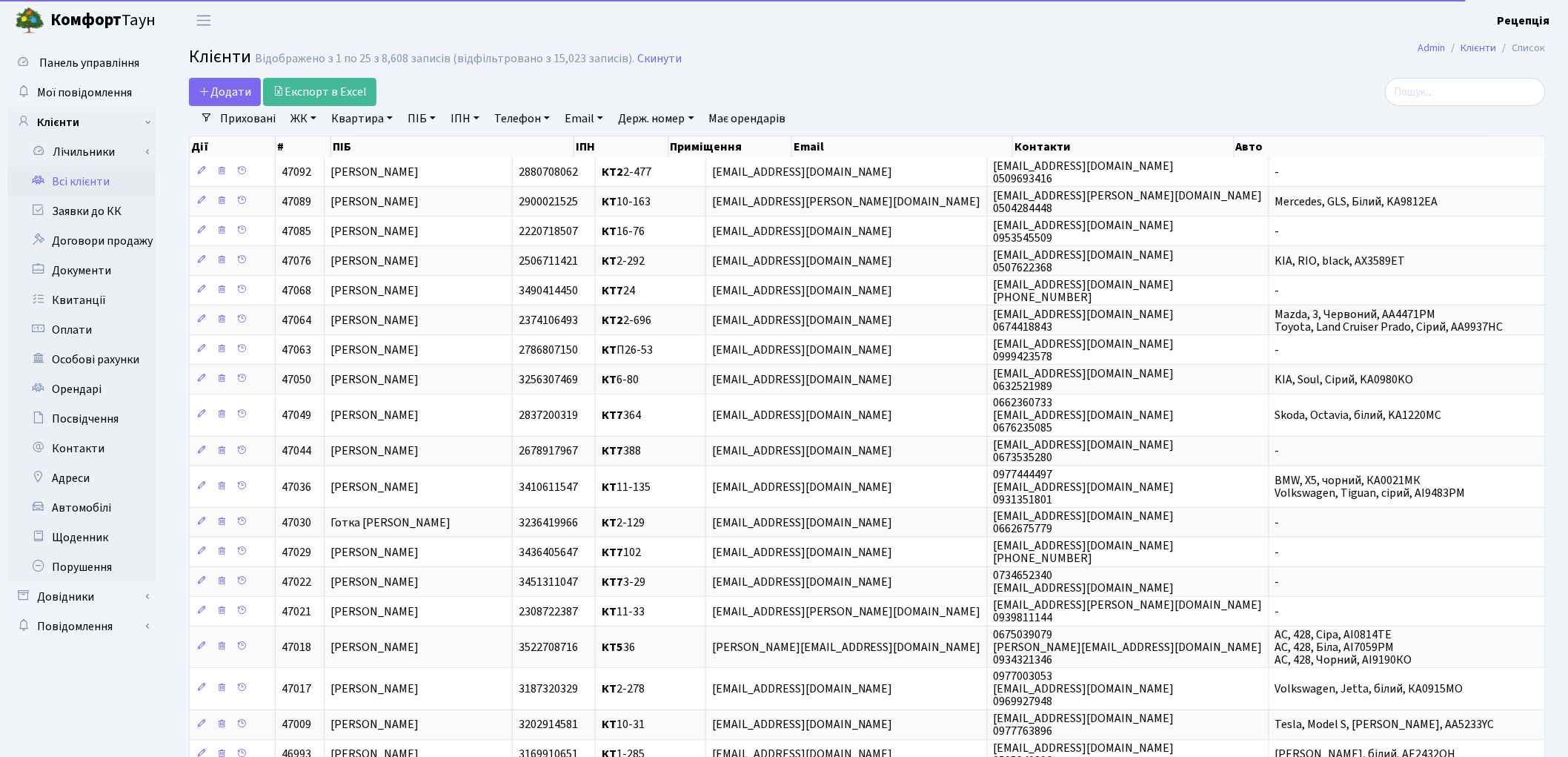
click at [305, 114] on link "ЖК" at bounding box center [303, 118] width 38 height 25
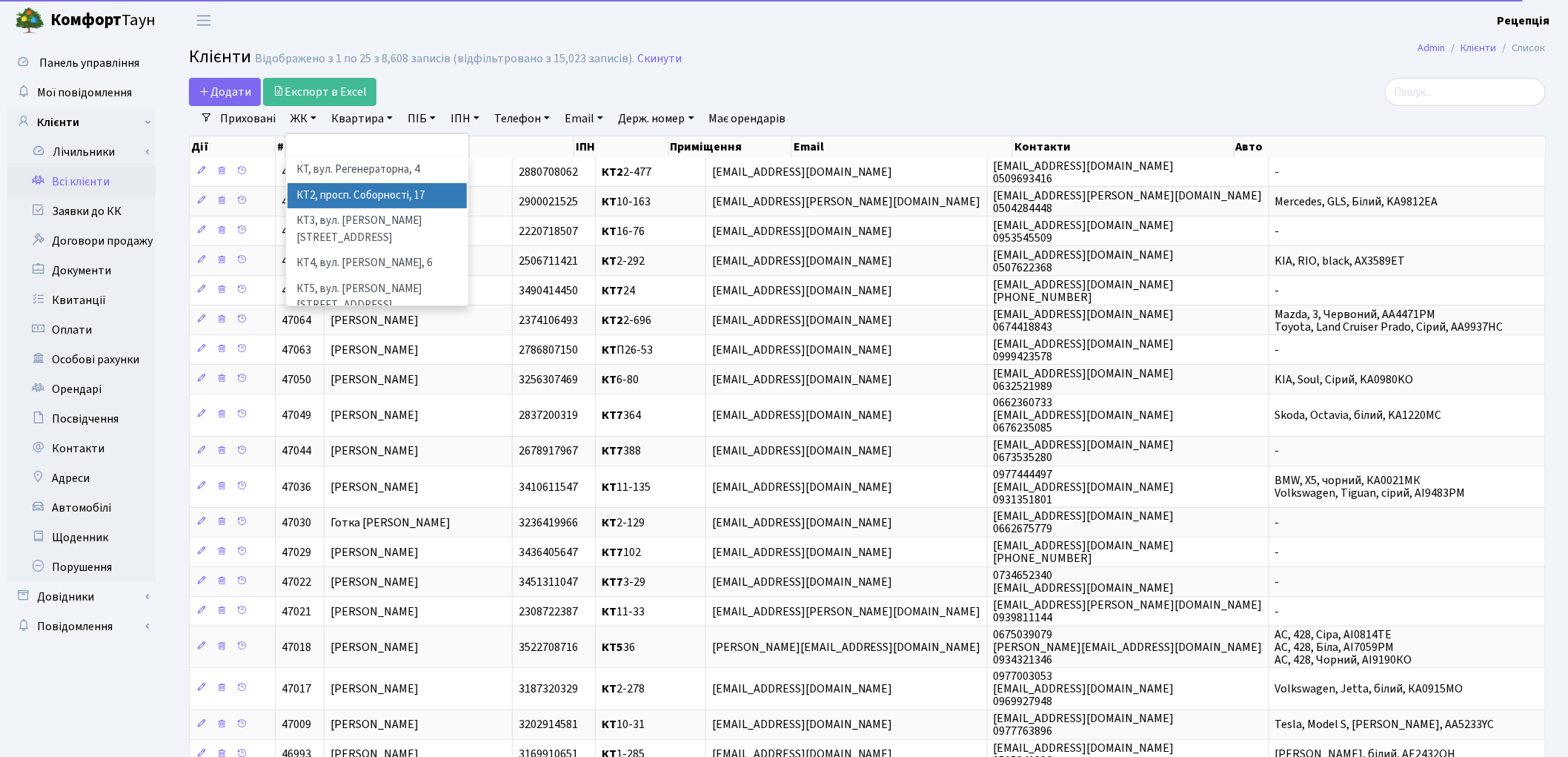
click at [333, 194] on li "КТ2, просп. Соборності, 17" at bounding box center [378, 196] width 180 height 26
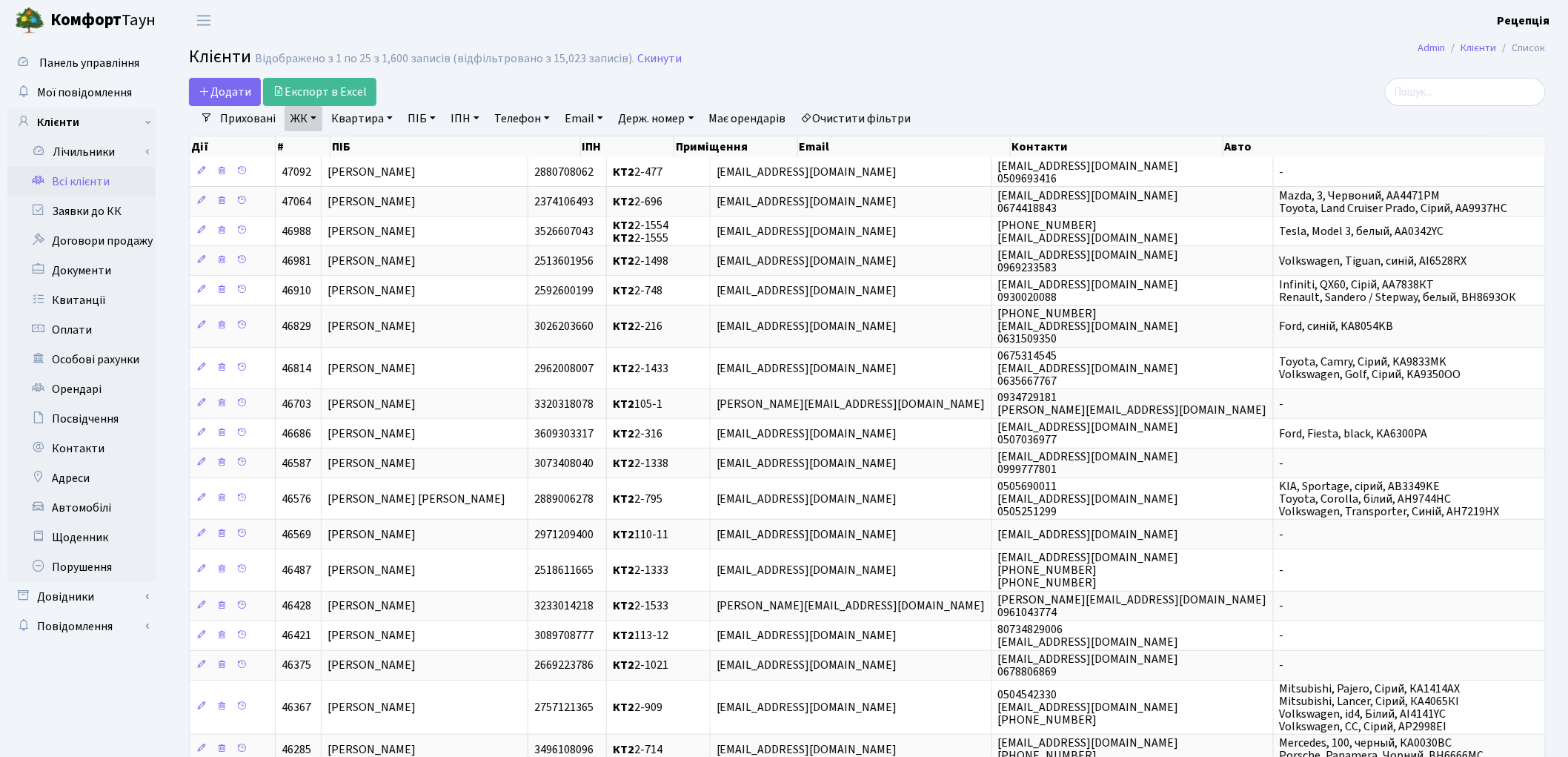
click at [378, 119] on link "Квартира" at bounding box center [362, 118] width 74 height 25
type input "2-708"
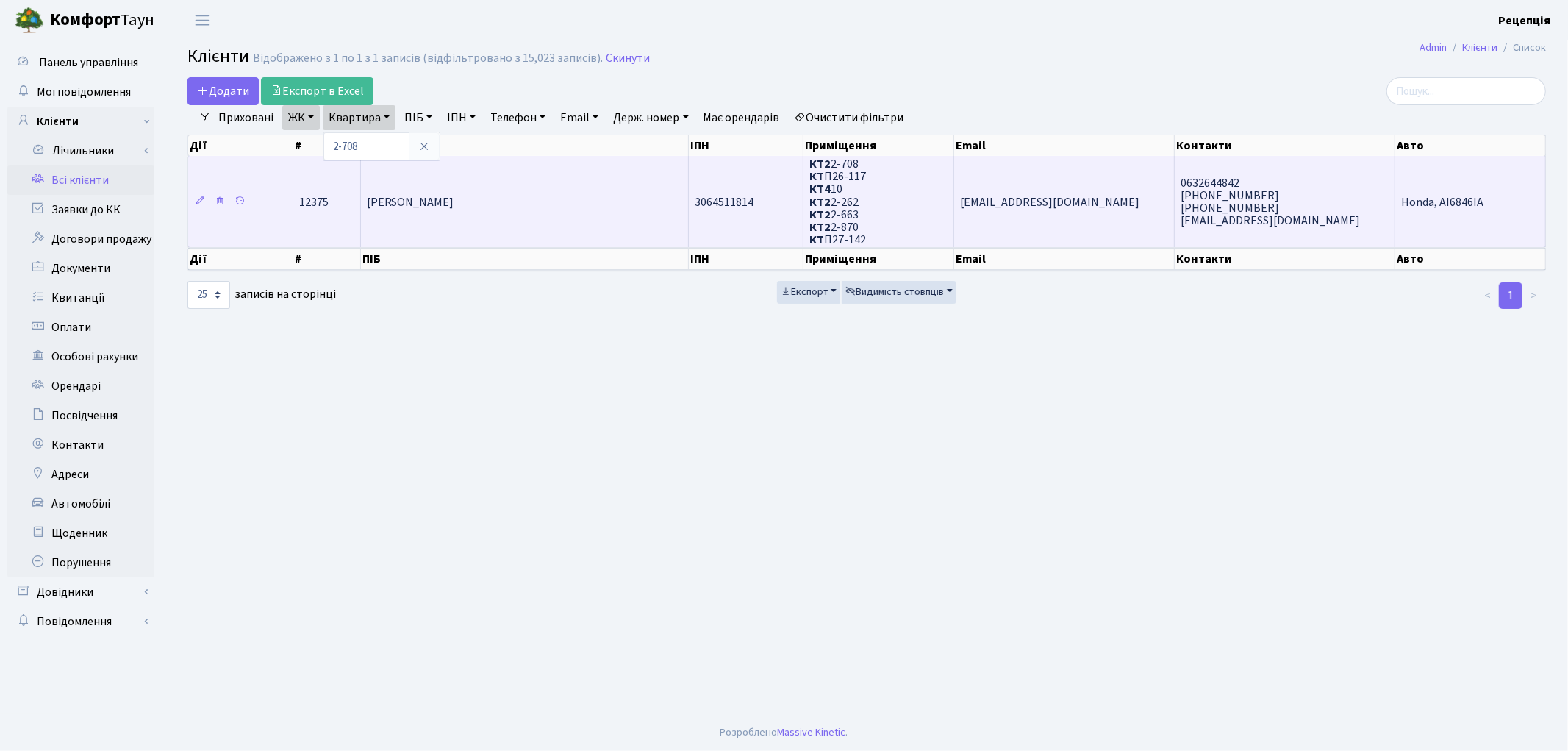
click at [503, 189] on td "[PERSON_NAME]" at bounding box center [525, 201] width 328 height 91
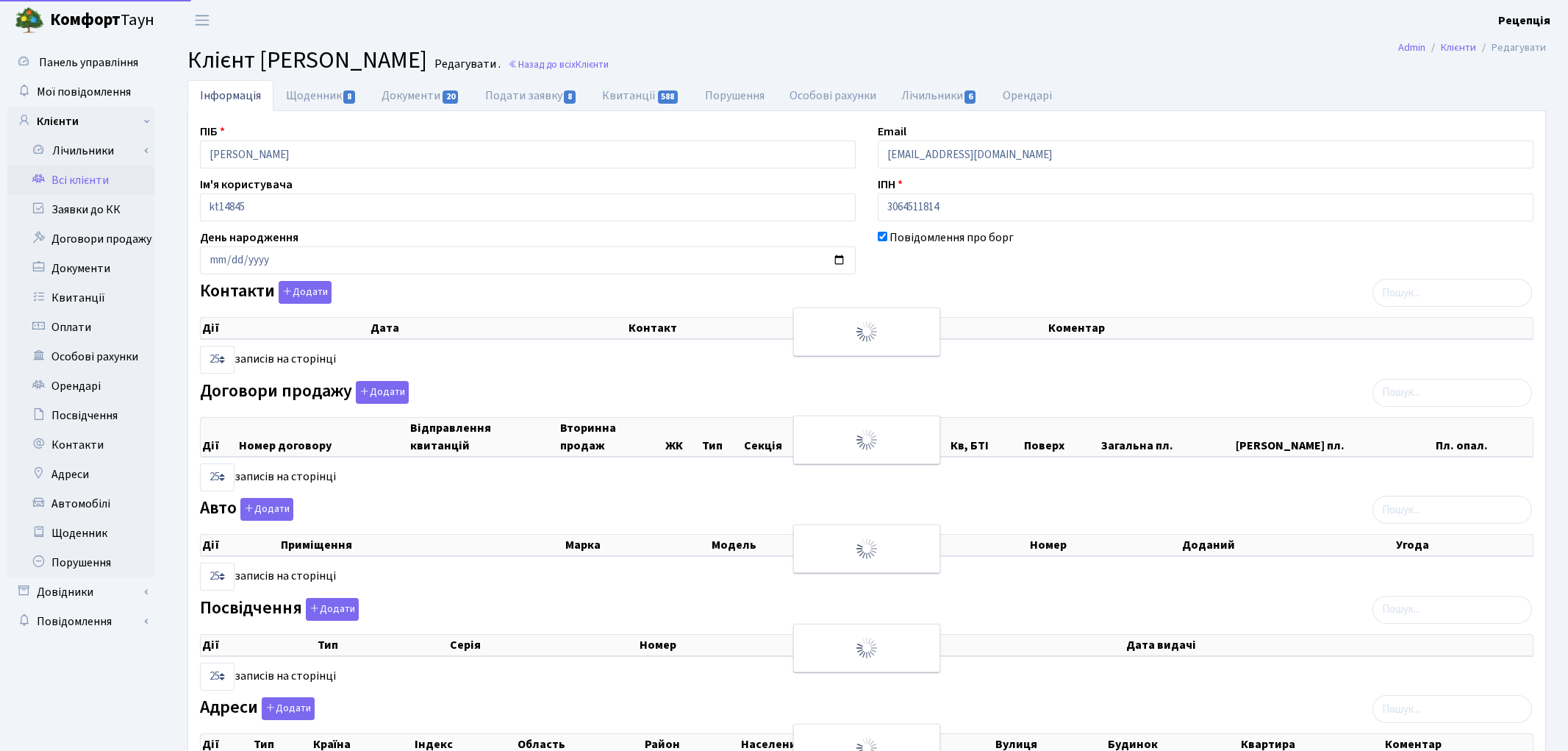
select select "25"
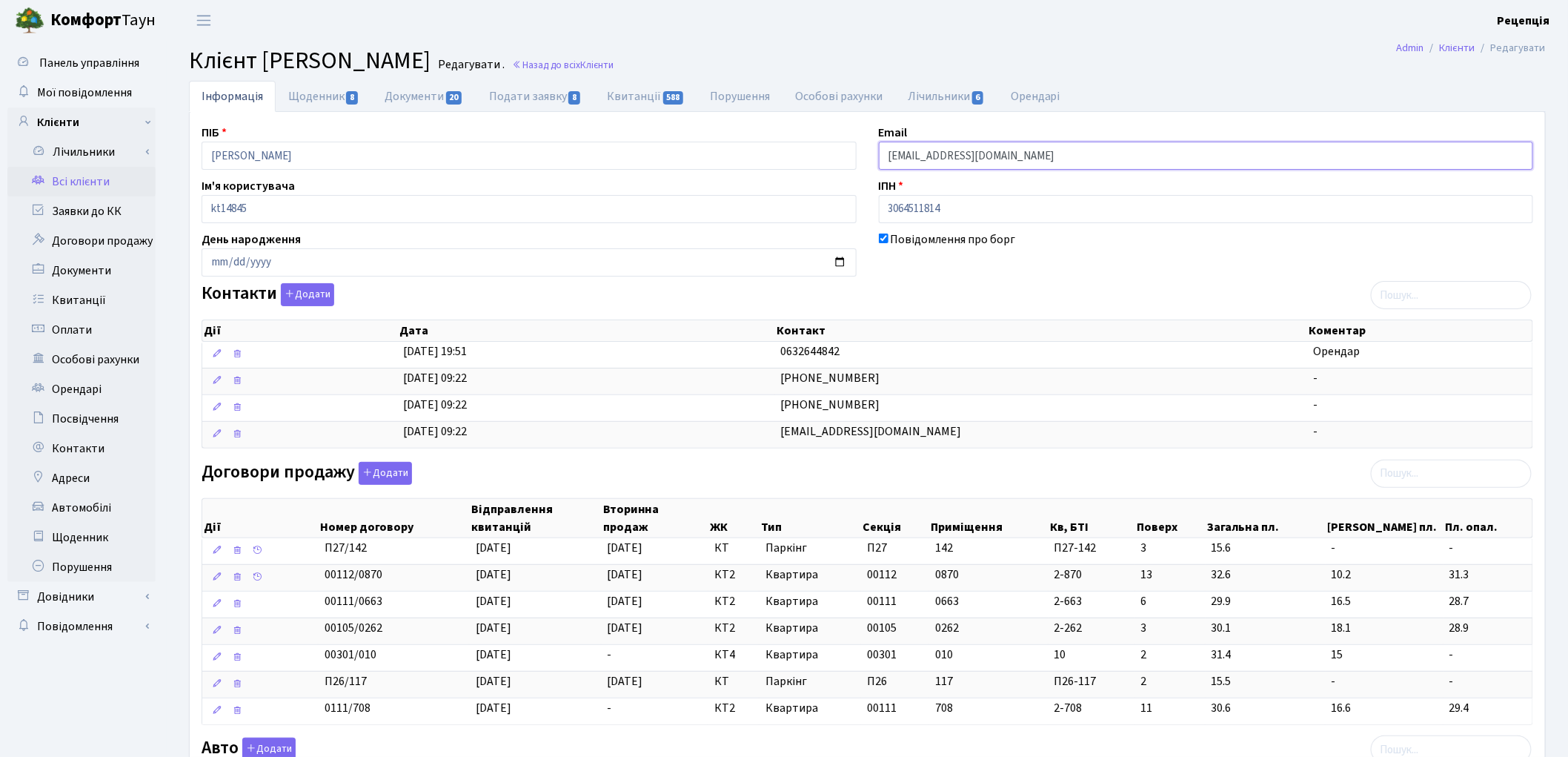
drag, startPoint x: 1013, startPoint y: 154, endPoint x: 838, endPoint y: 159, distance: 175.1
click at [838, 159] on div "ПІБ Жаворонков Всеволод Миколайович Email cryptorich41@gmail.com Ім'я користува…" at bounding box center [867, 592] width 1354 height 937
click at [69, 180] on link "Всі клієнти" at bounding box center [81, 181] width 148 height 30
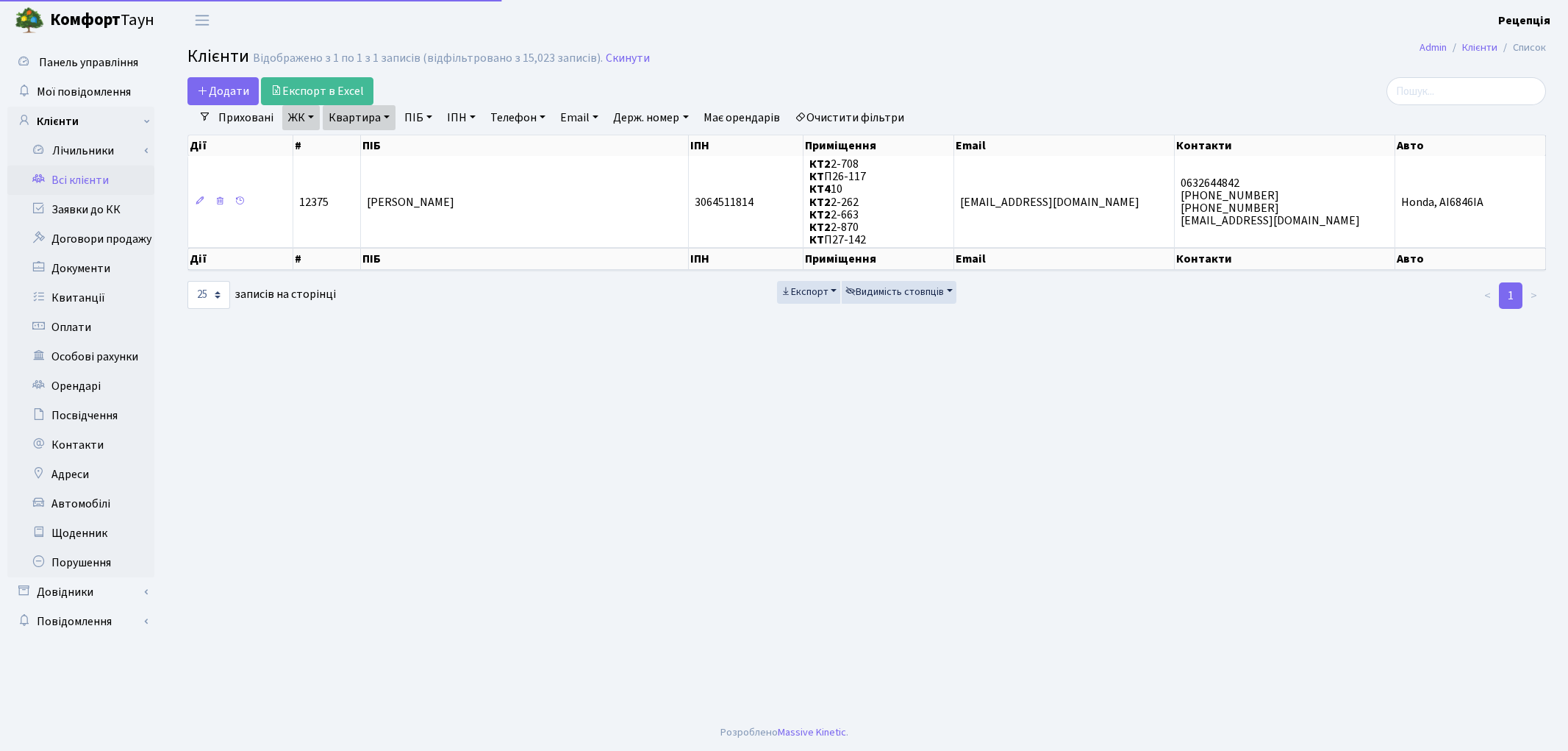
select select "25"
click at [851, 111] on link "Очистити фільтри" at bounding box center [849, 117] width 122 height 25
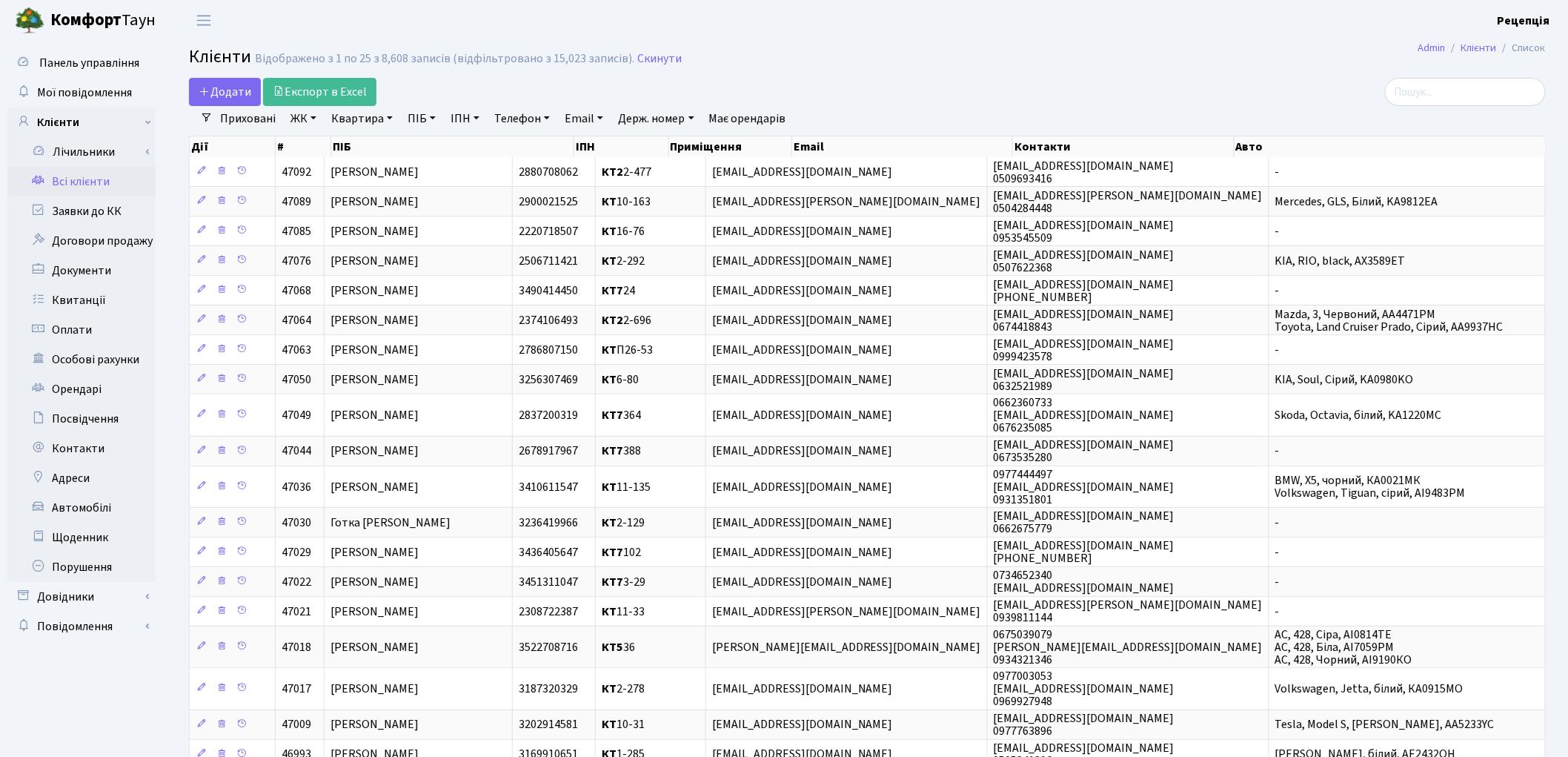
click at [309, 123] on link "ЖК" at bounding box center [303, 118] width 38 height 25
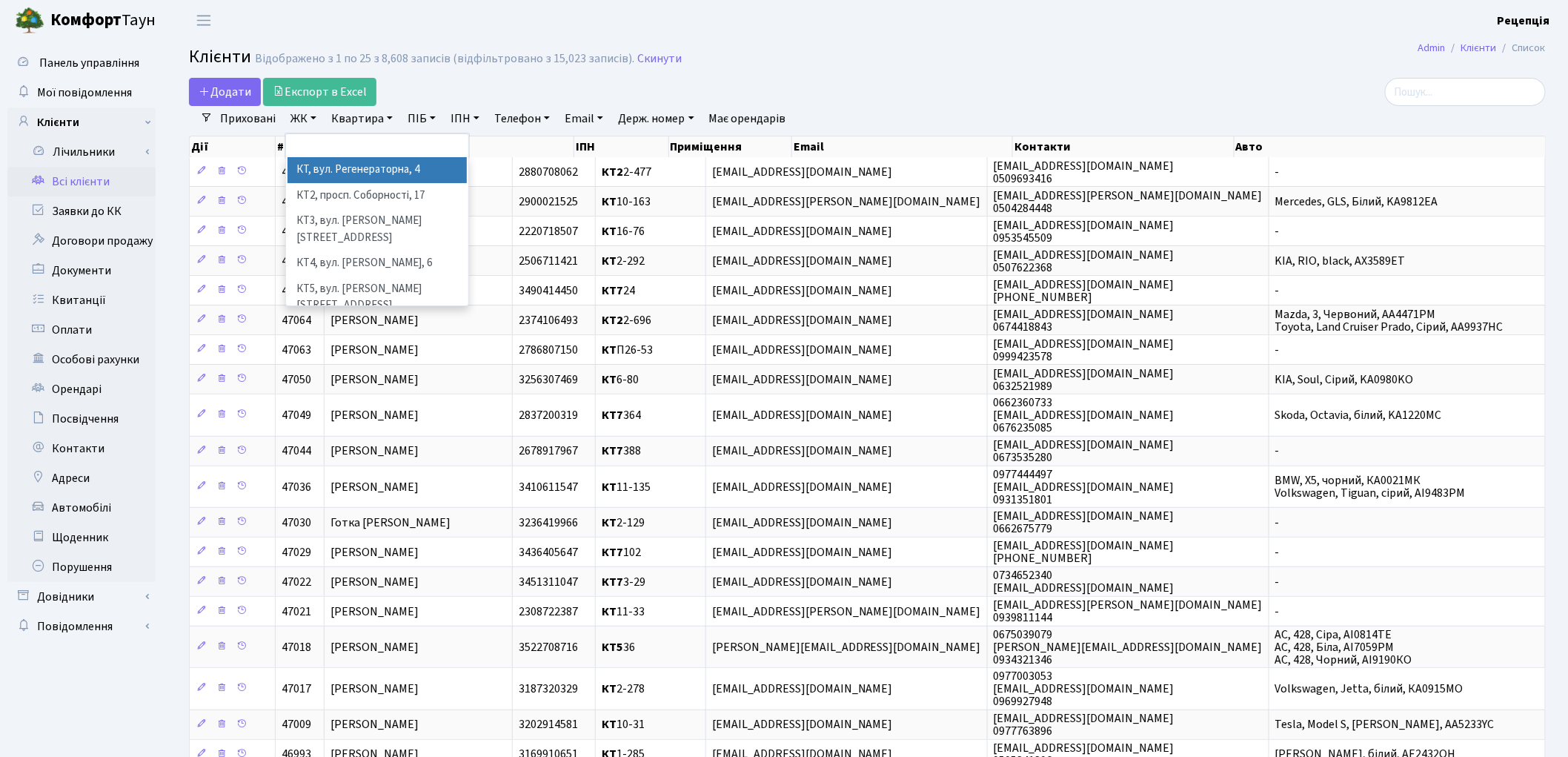
click at [320, 164] on li "КТ, вул. Регенераторна, 4" at bounding box center [378, 170] width 180 height 26
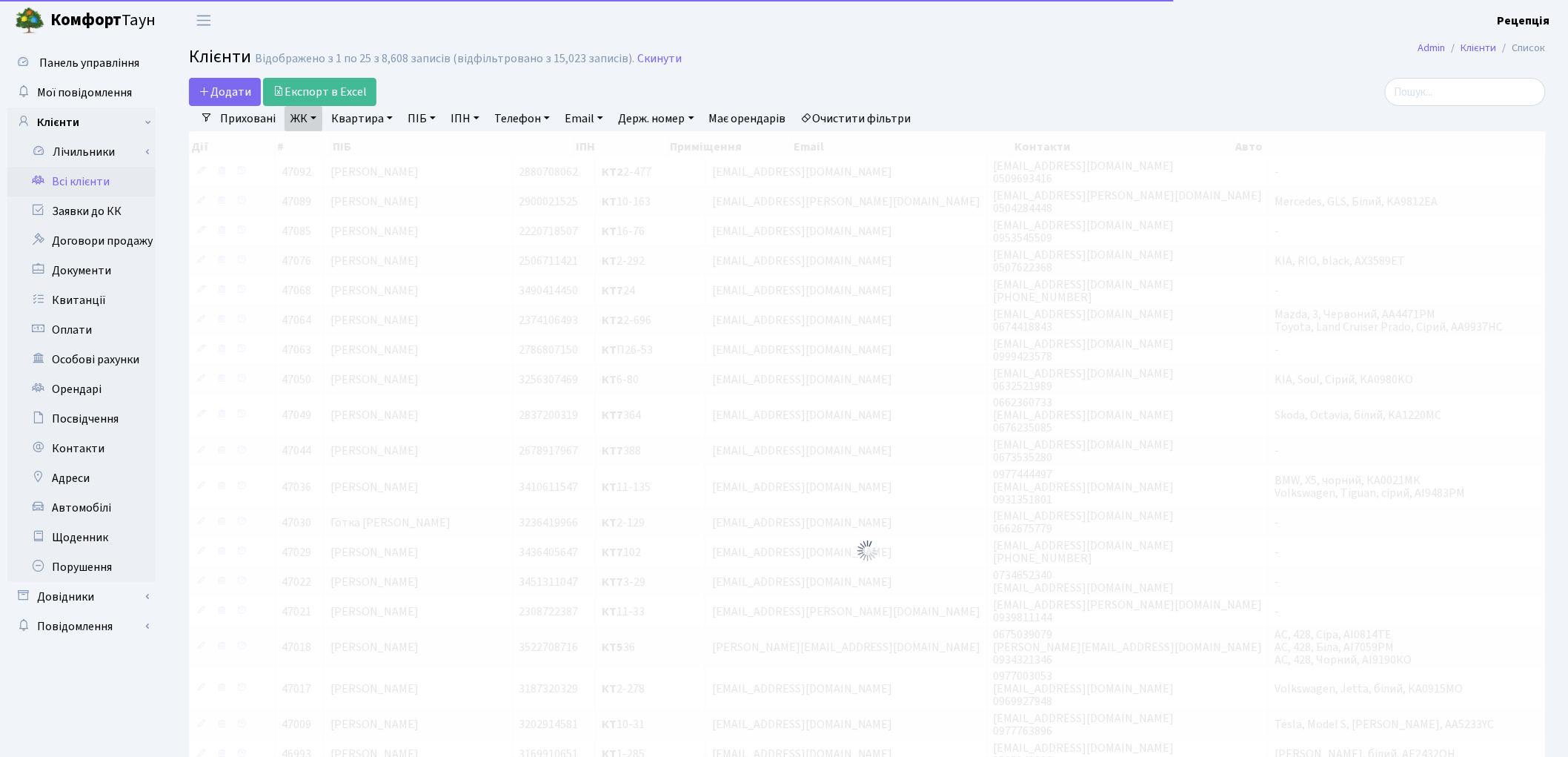
click at [366, 120] on link "Квартира" at bounding box center [362, 118] width 74 height 25
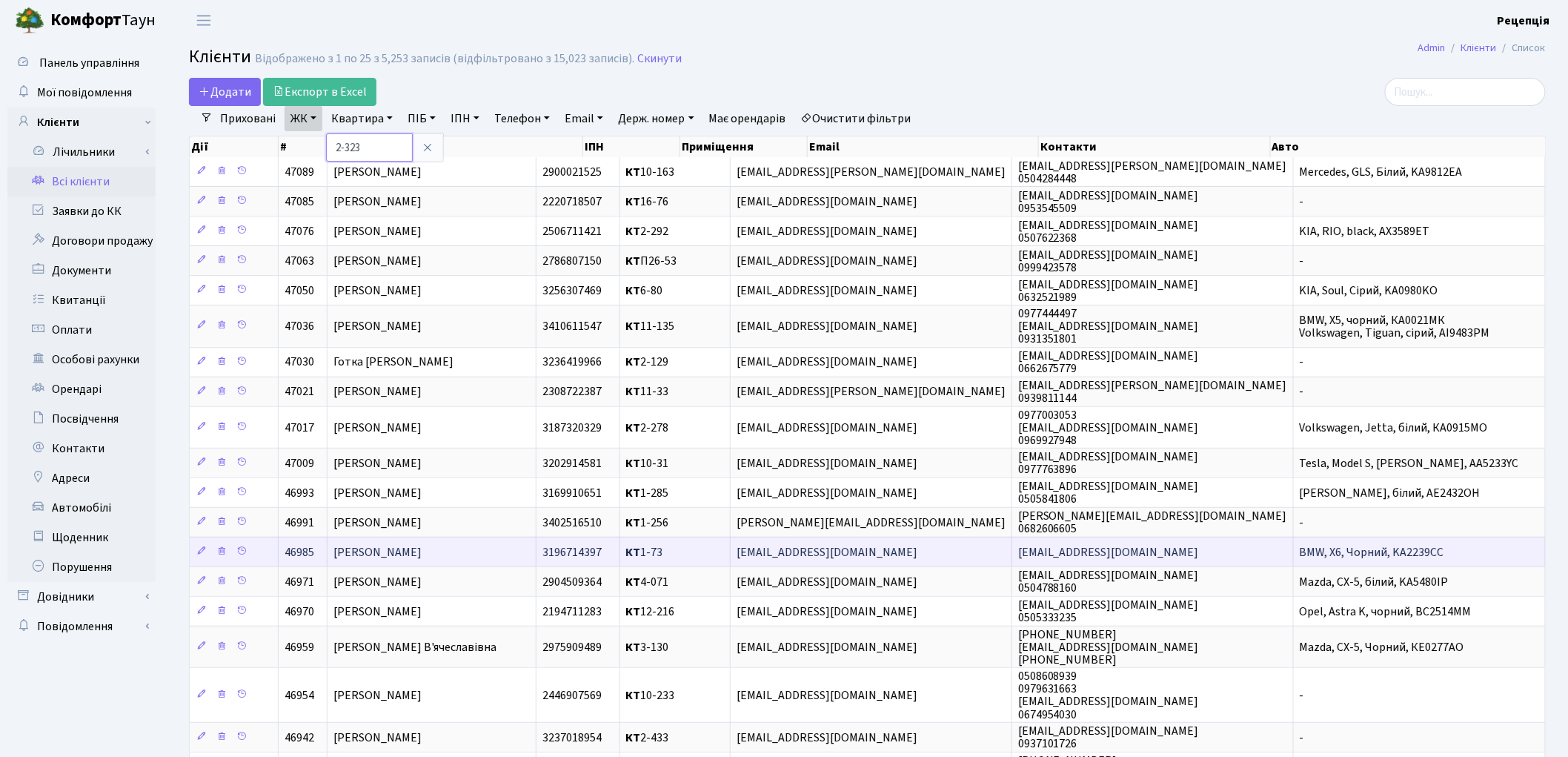
type input "2-323"
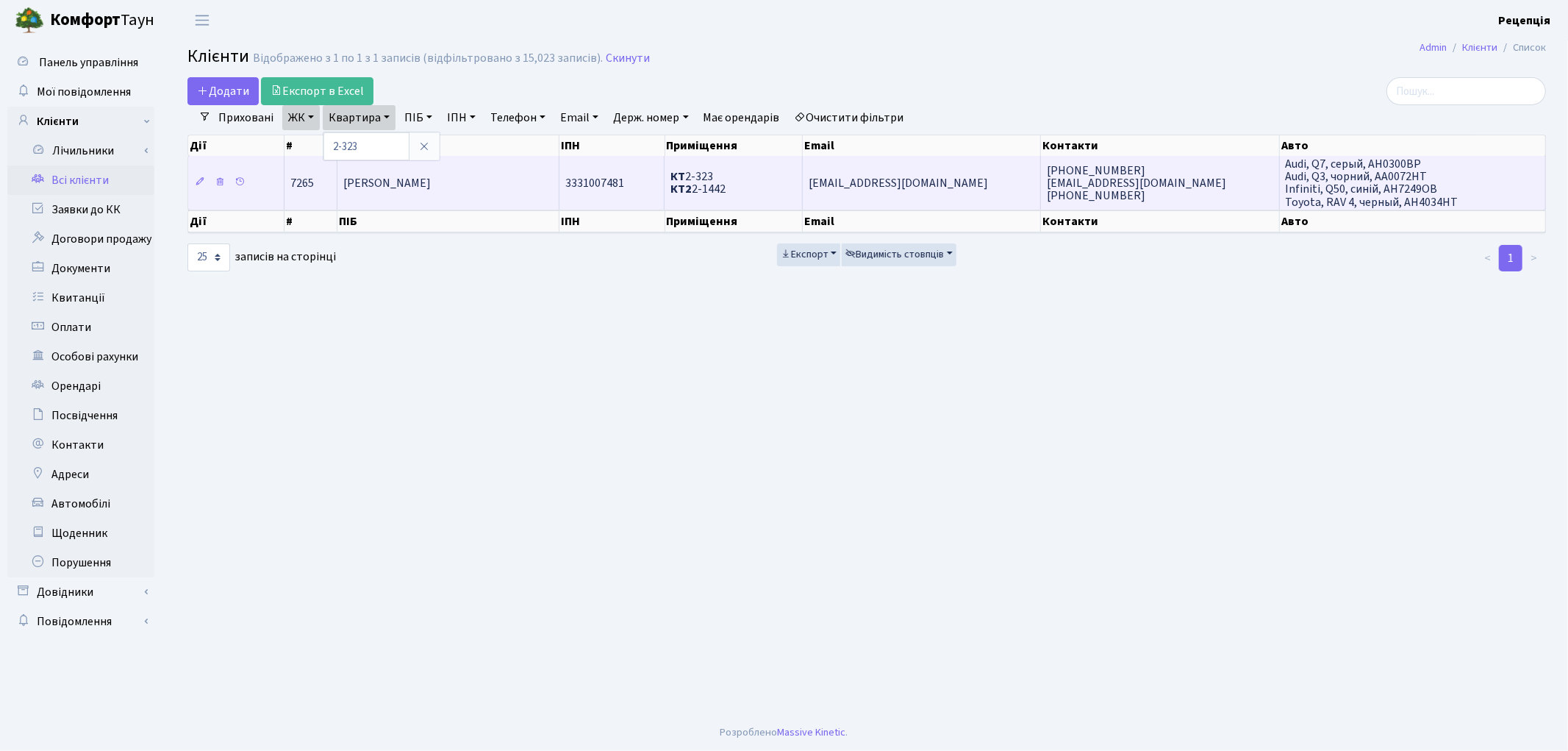
click at [468, 196] on td "Кострецька Інна Андріївна" at bounding box center [448, 182] width 222 height 53
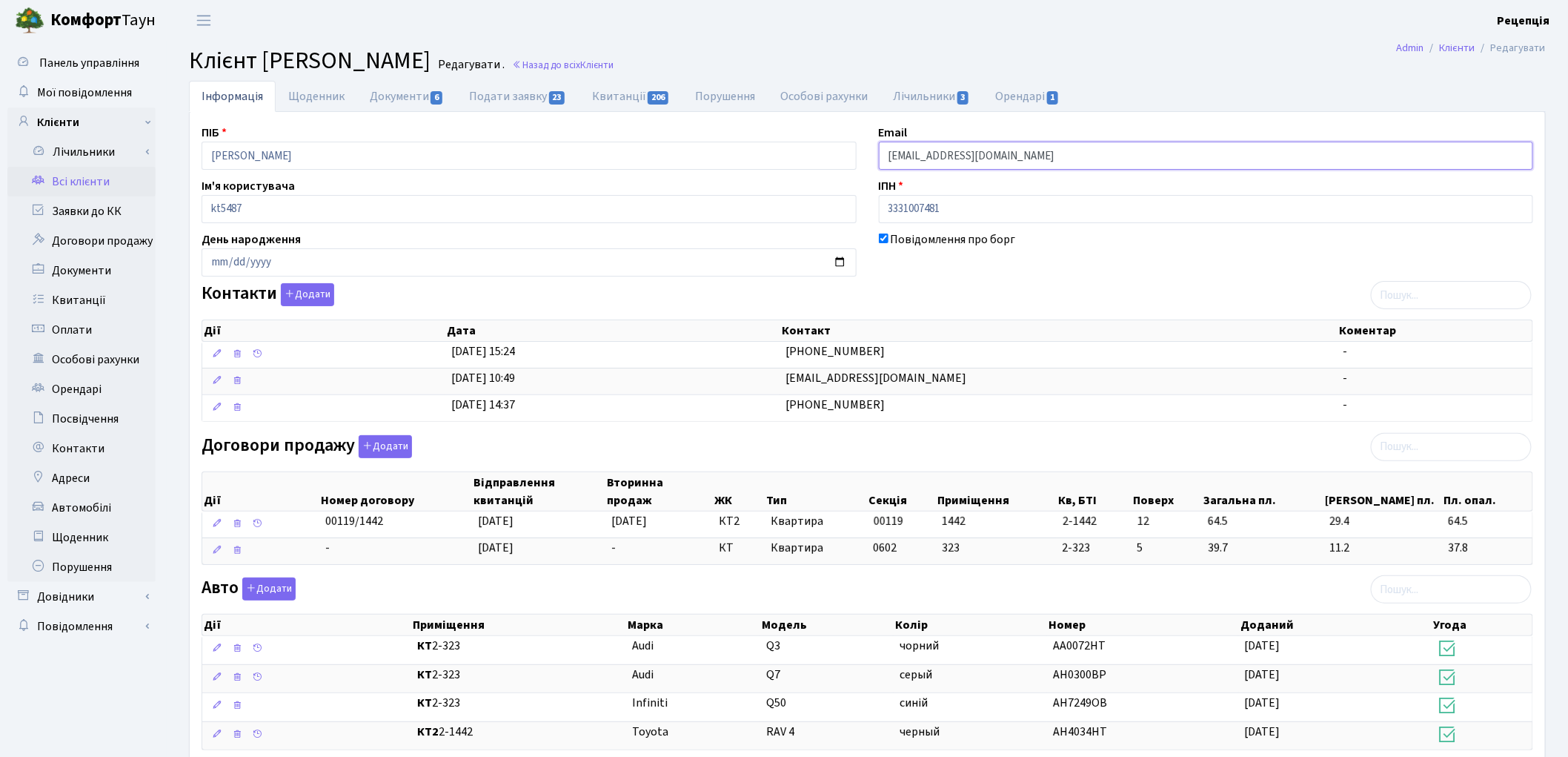
drag, startPoint x: 1038, startPoint y: 158, endPoint x: 840, endPoint y: 166, distance: 198.2
click at [842, 166] on div "ПІБ [PERSON_NAME] Email [EMAIL_ADDRESS][DOMAIN_NAME] Ім'я користувача kt5487 ІП…" at bounding box center [867, 541] width 1354 height 836
click at [84, 186] on link "Всі клієнти" at bounding box center [81, 181] width 148 height 30
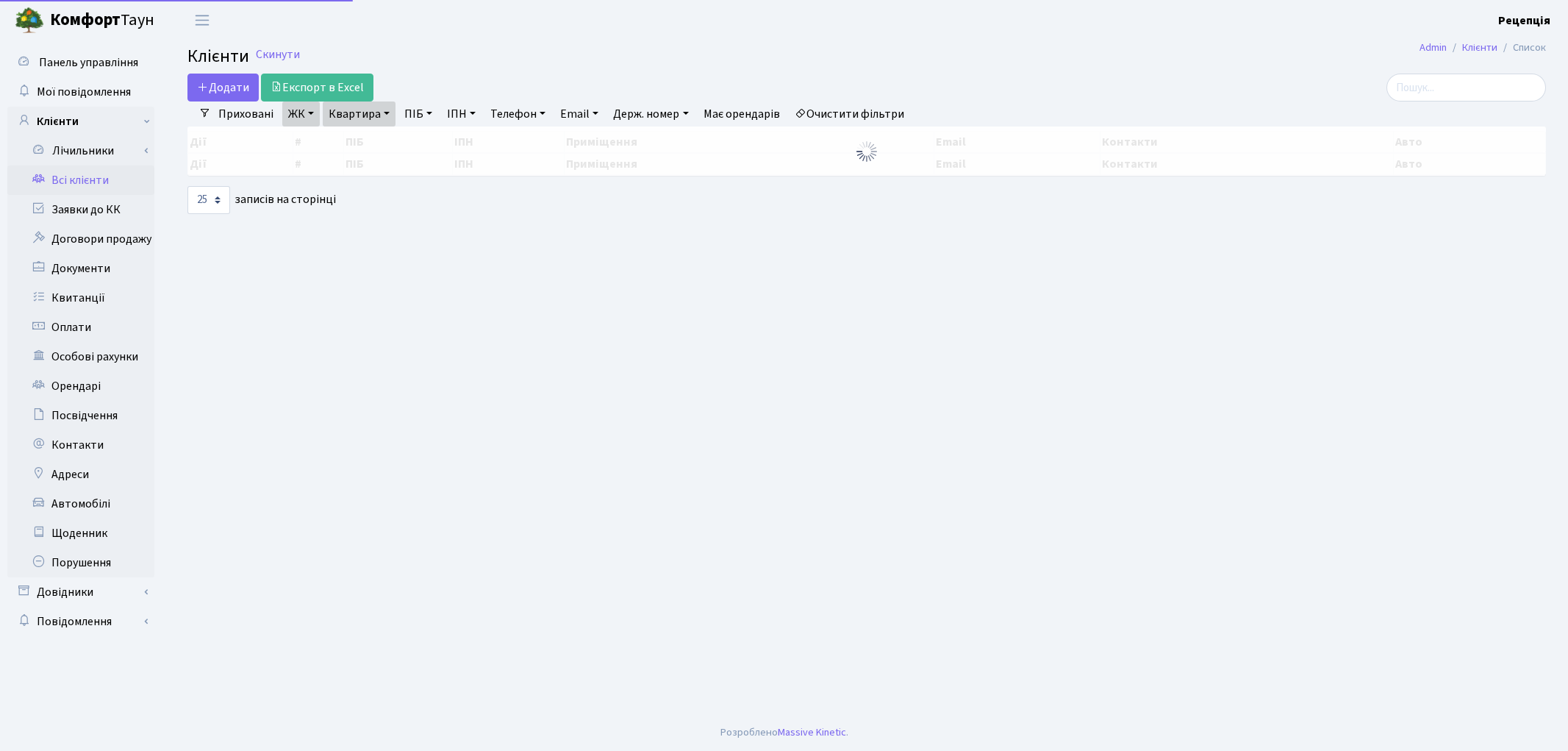
select select "25"
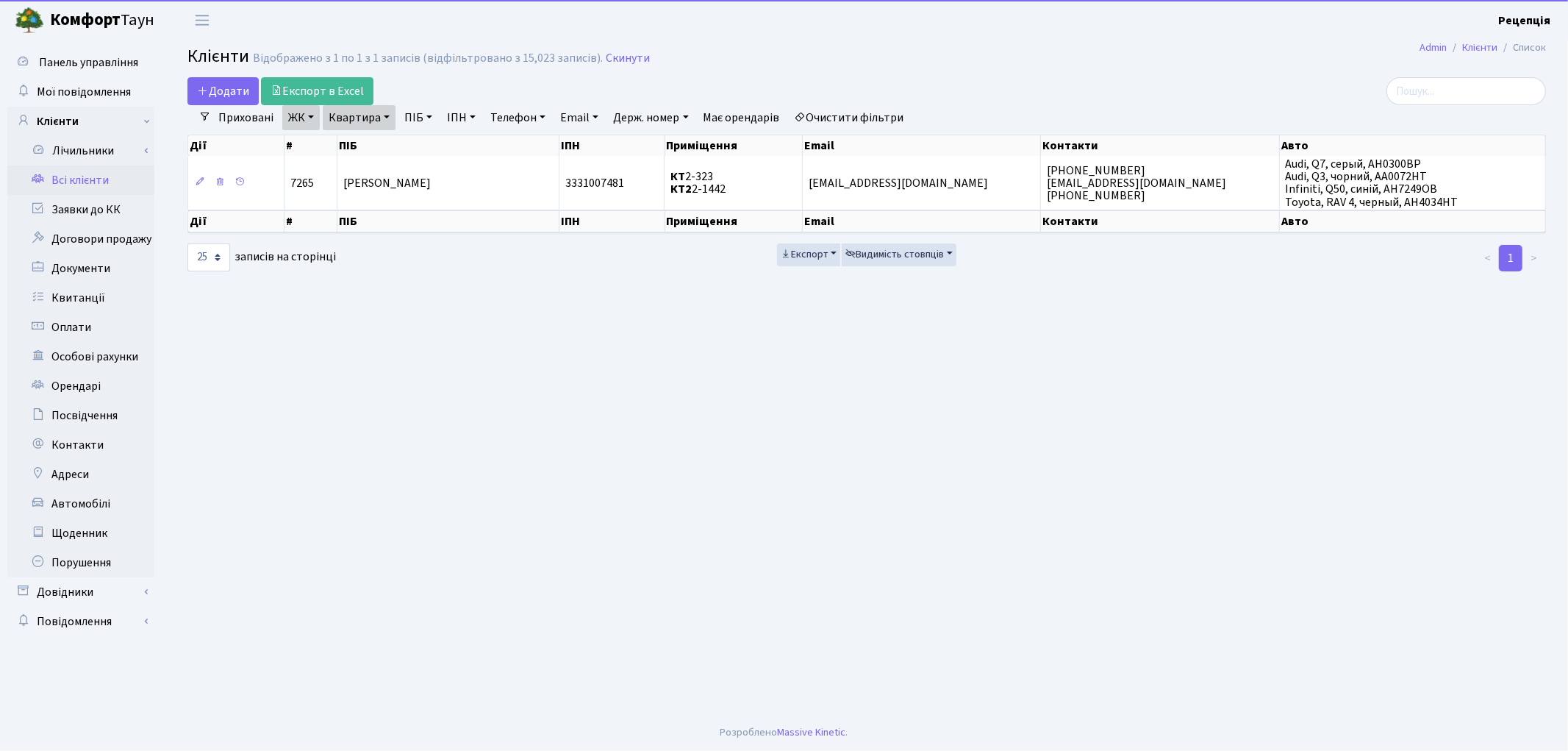
click at [849, 119] on link "Очистити фільтри" at bounding box center [849, 117] width 122 height 25
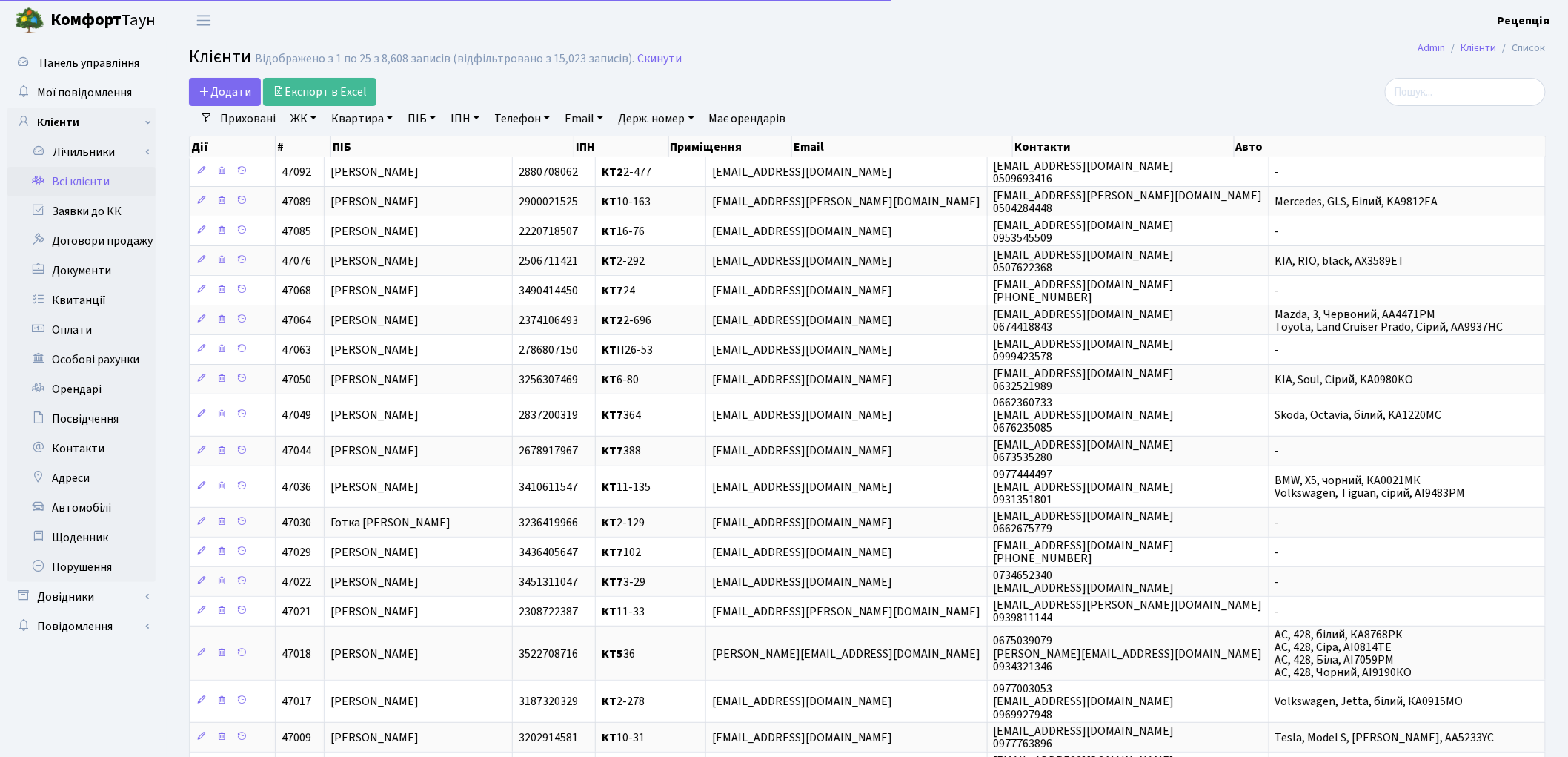
click at [306, 126] on link "ЖК" at bounding box center [303, 118] width 38 height 25
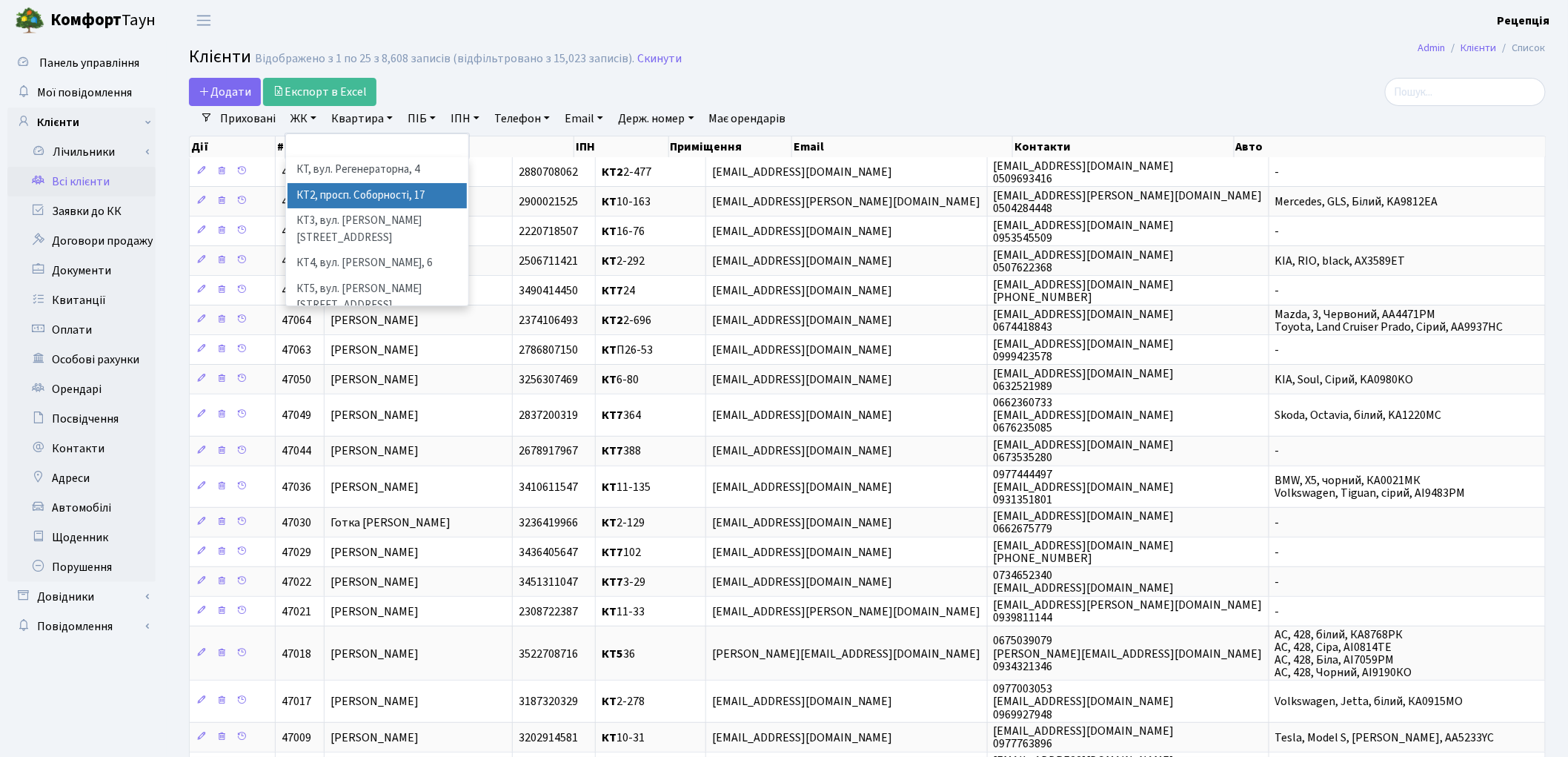
drag, startPoint x: 350, startPoint y: 188, endPoint x: 360, endPoint y: 159, distance: 30.7
click at [350, 188] on li "КТ2, просп. Соборності, 17" at bounding box center [378, 196] width 180 height 26
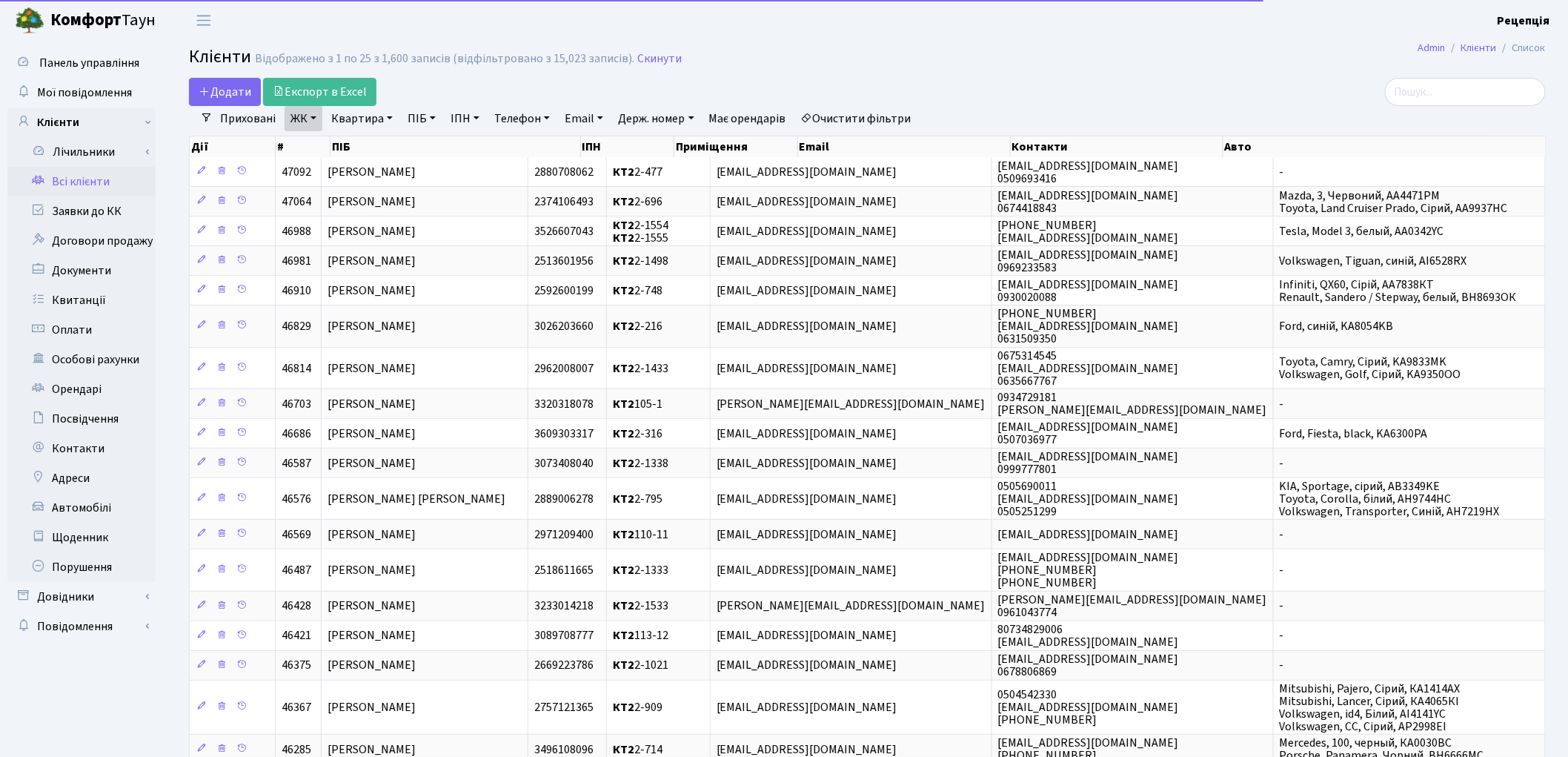
click at [366, 119] on link "Квартира" at bounding box center [362, 118] width 74 height 25
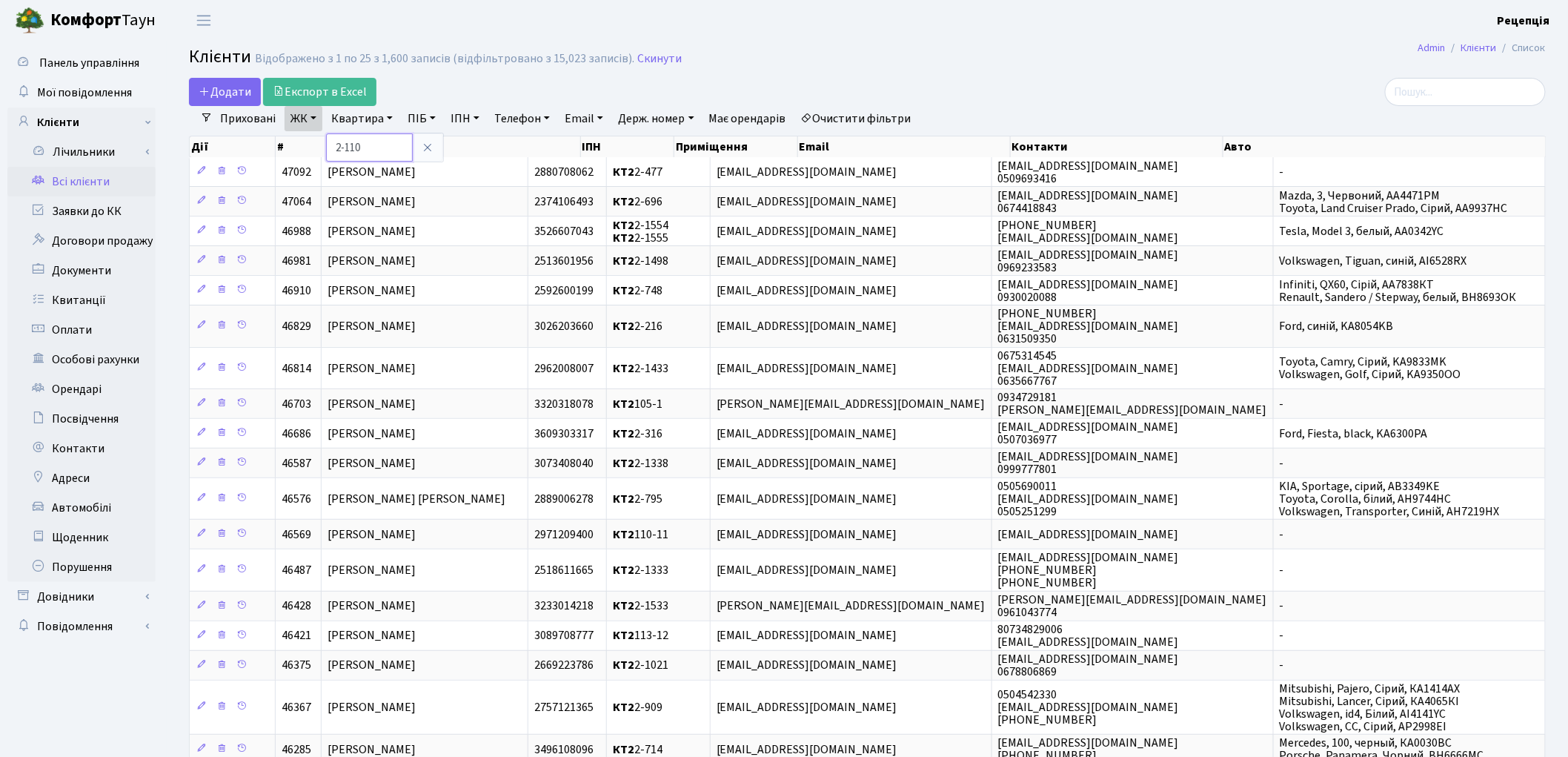
type input "2-110"
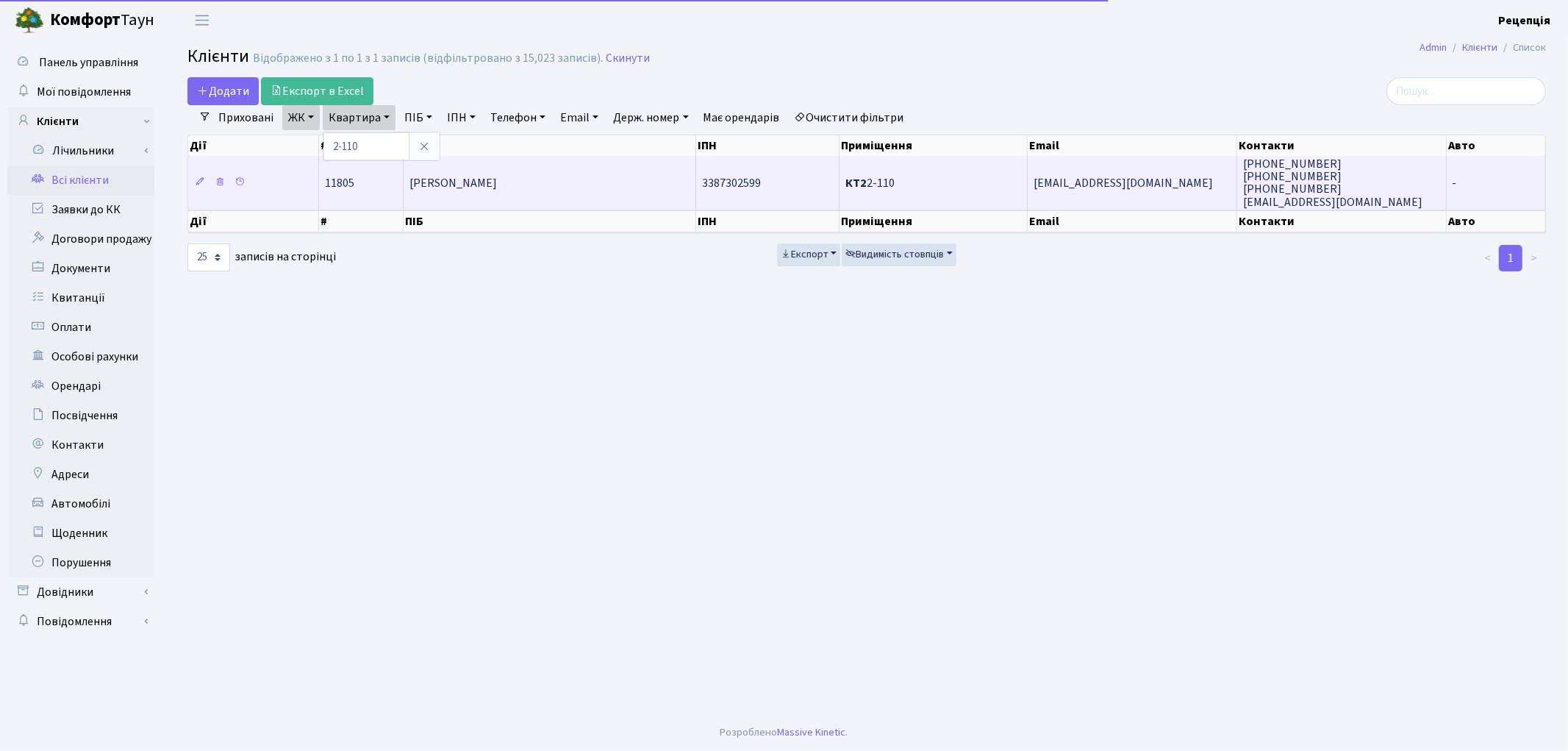
click at [461, 185] on span "[PERSON_NAME]" at bounding box center [453, 183] width 87 height 16
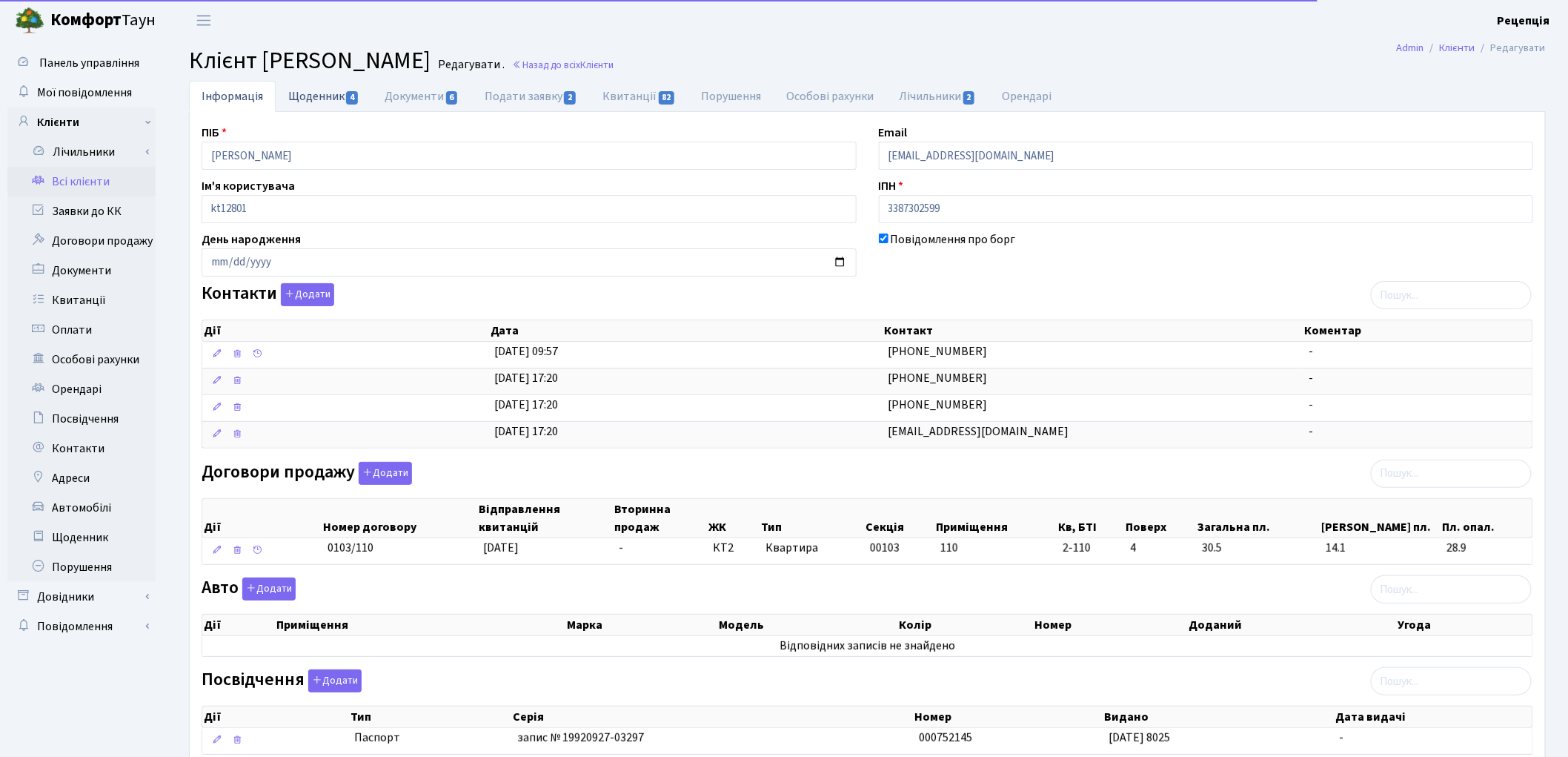
click at [309, 108] on link "Щоденник 4" at bounding box center [324, 96] width 96 height 30
select select "25"
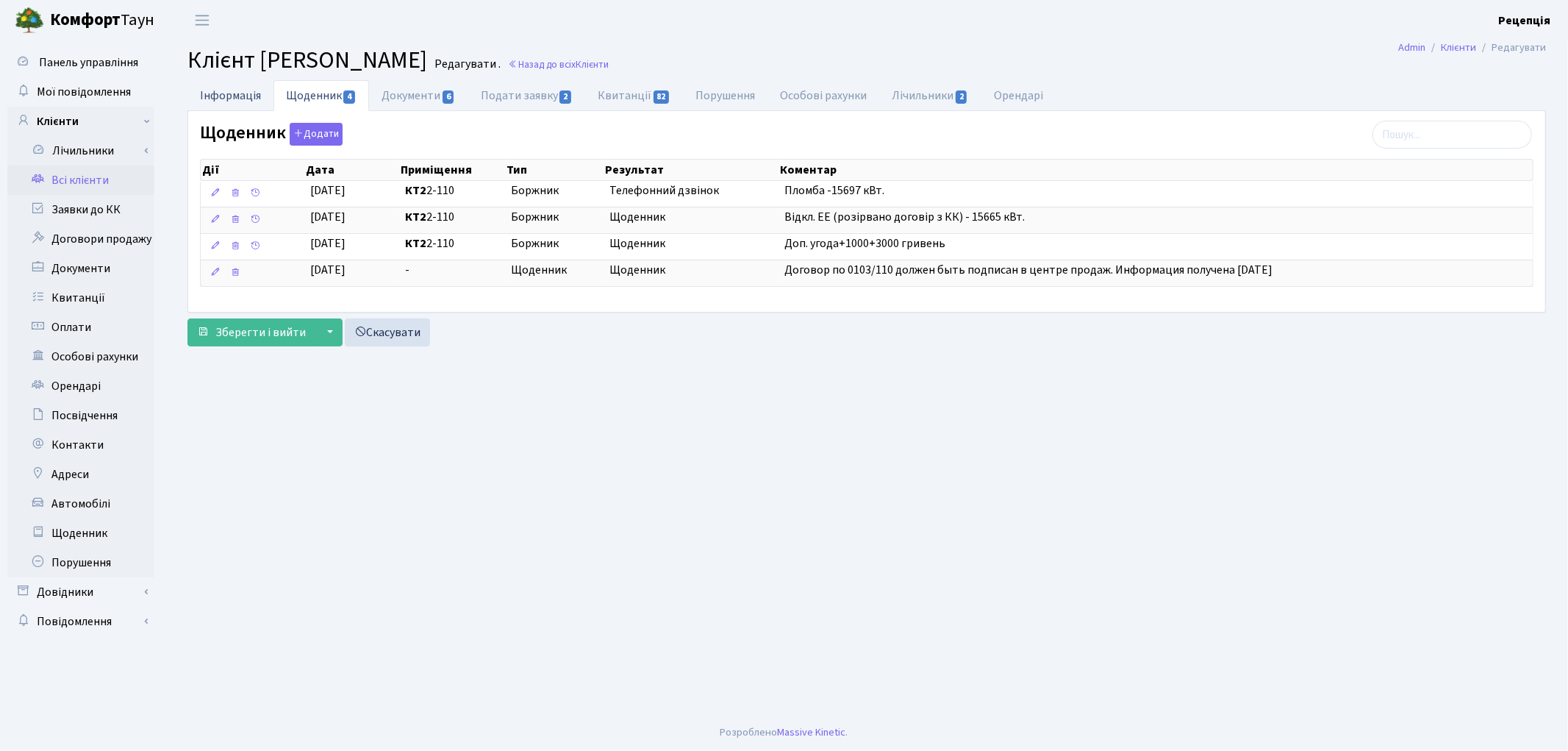
click at [212, 102] on link "Інформація" at bounding box center [231, 95] width 86 height 30
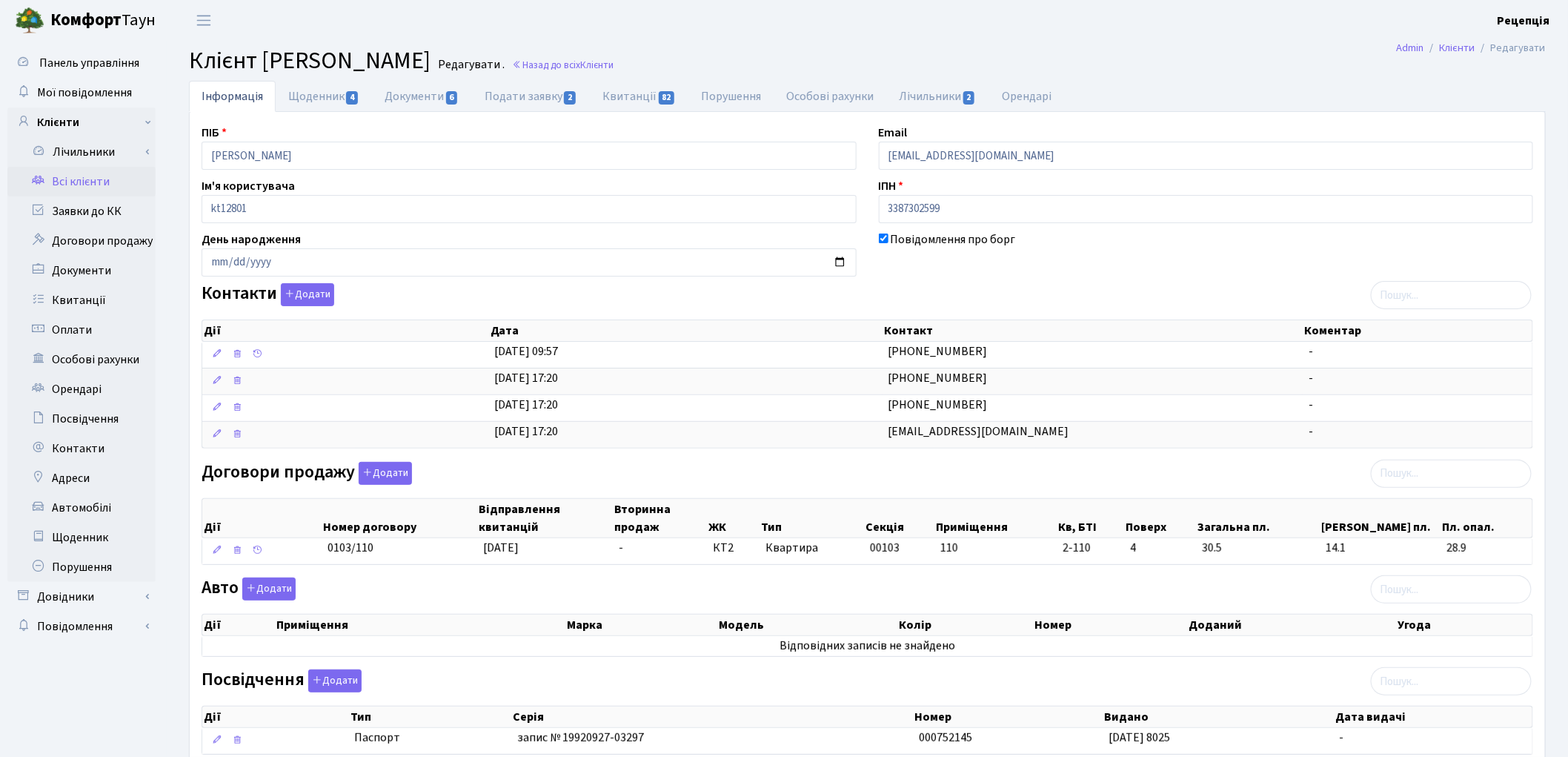
click at [85, 178] on link "Всі клієнти" at bounding box center [81, 181] width 148 height 30
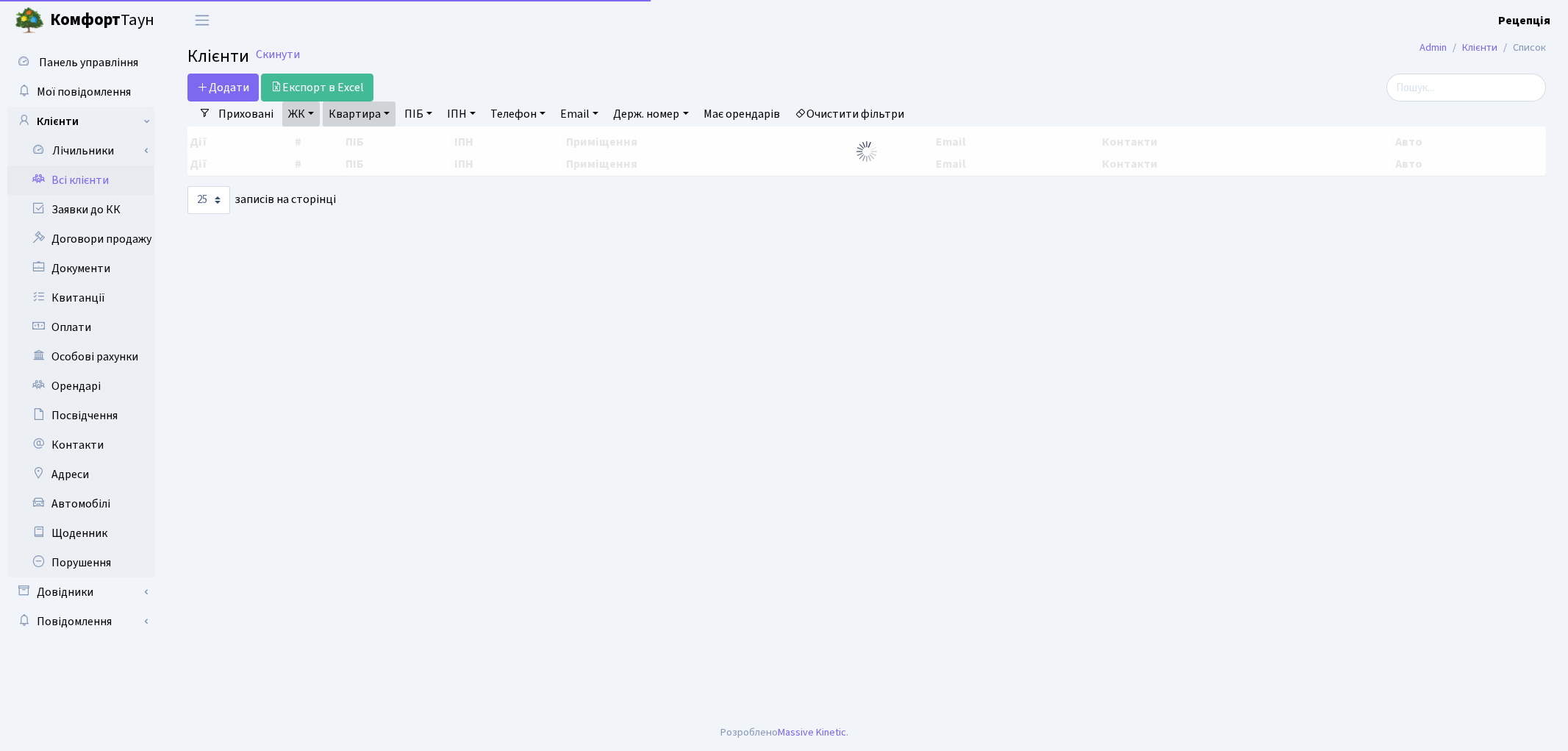
select select "25"
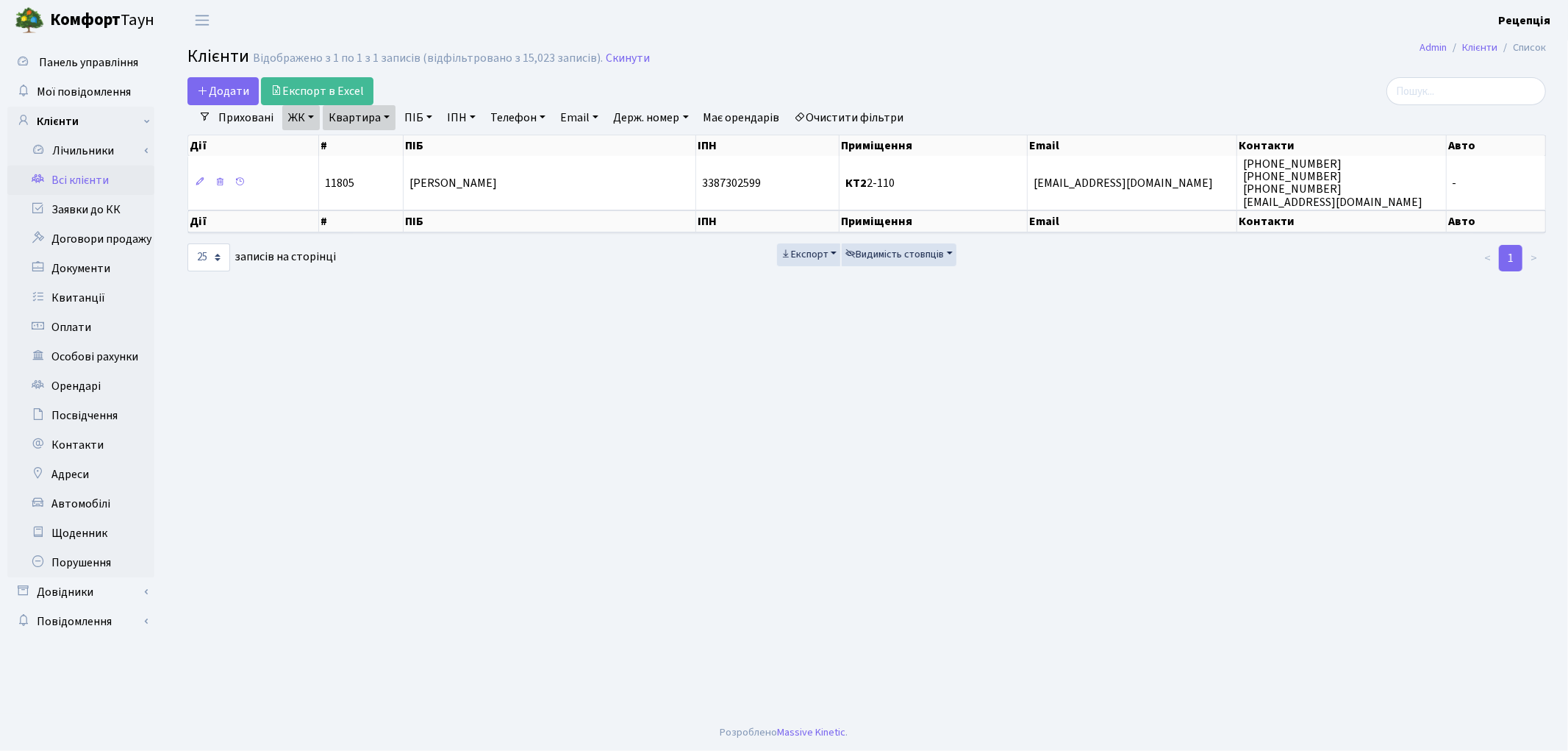
click at [864, 111] on link "Очистити фільтри" at bounding box center [849, 117] width 122 height 25
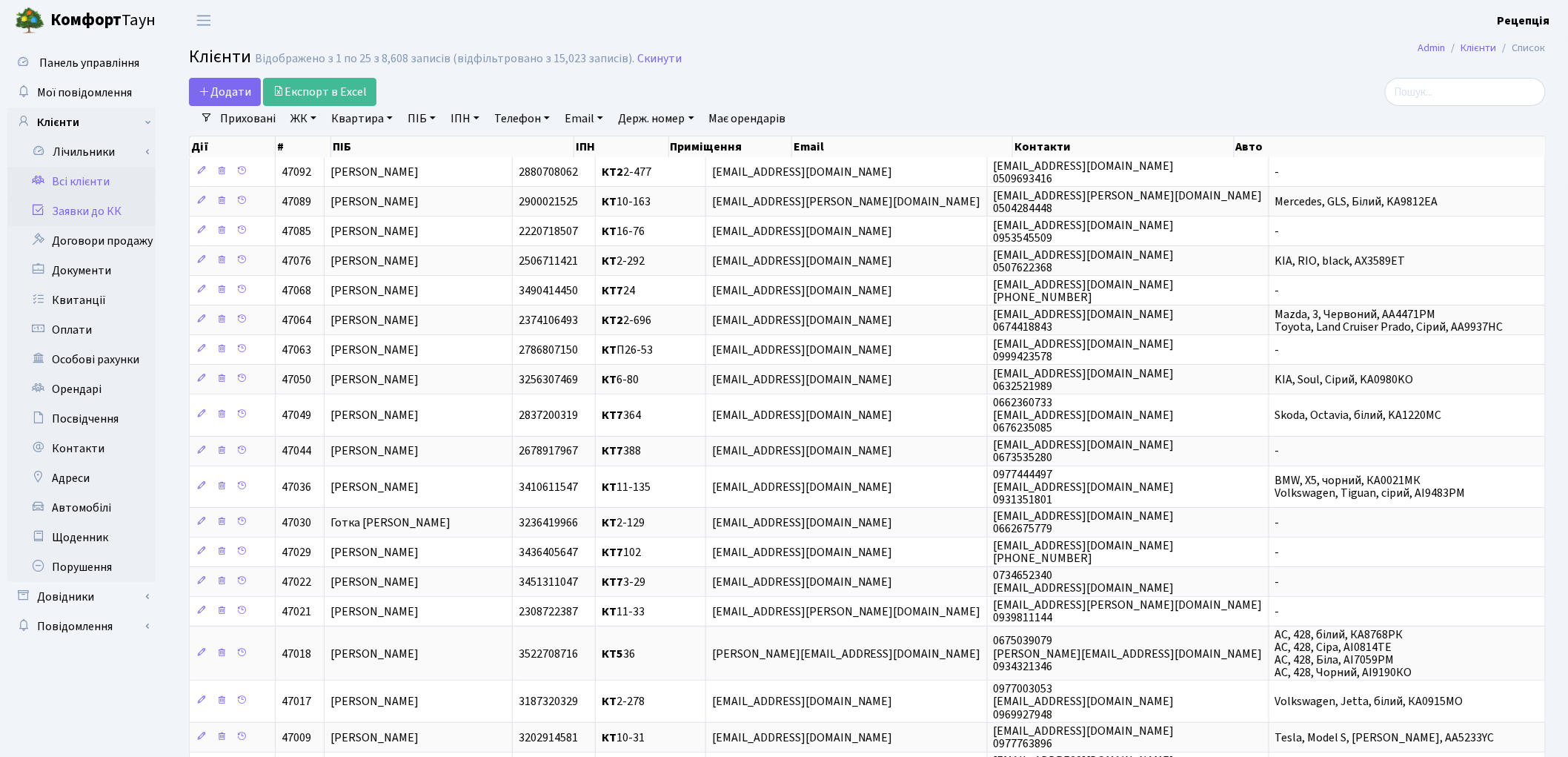
click at [113, 211] on link "Заявки до КК" at bounding box center [81, 211] width 148 height 30
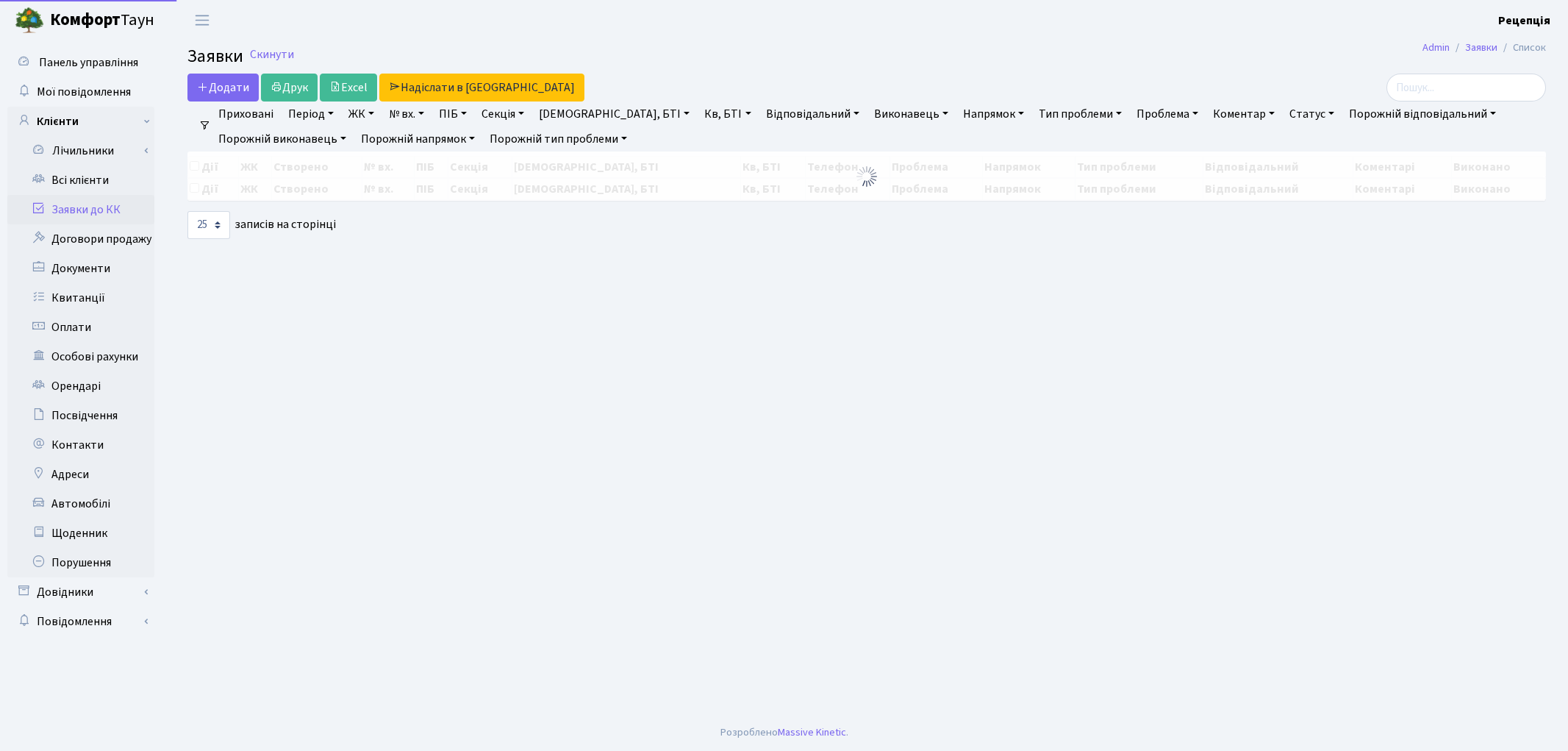
select select "25"
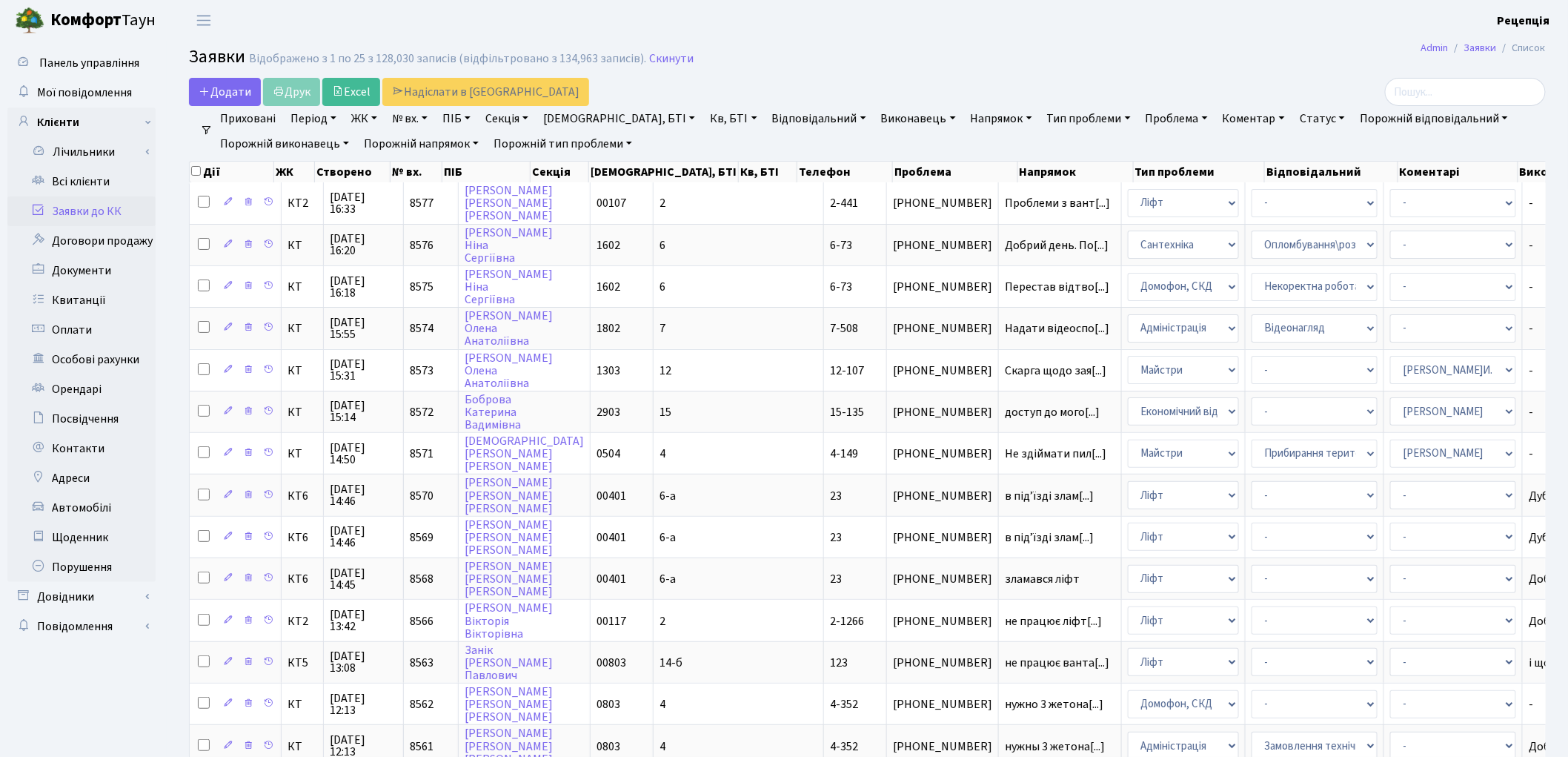
click at [375, 117] on link "ЖК" at bounding box center [364, 118] width 38 height 25
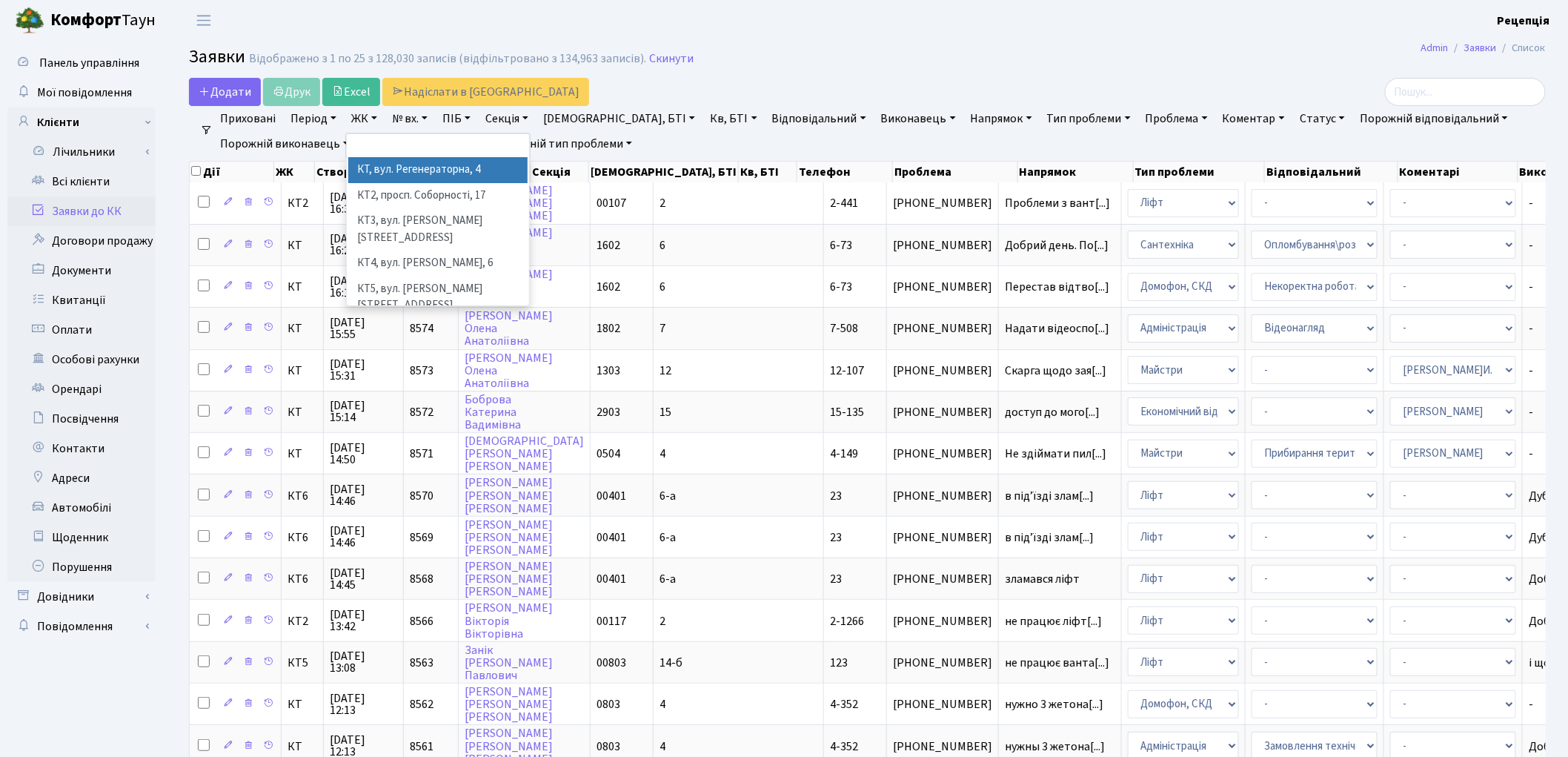
click at [390, 172] on li "КТ, вул. Регенераторна, 4" at bounding box center [438, 170] width 180 height 26
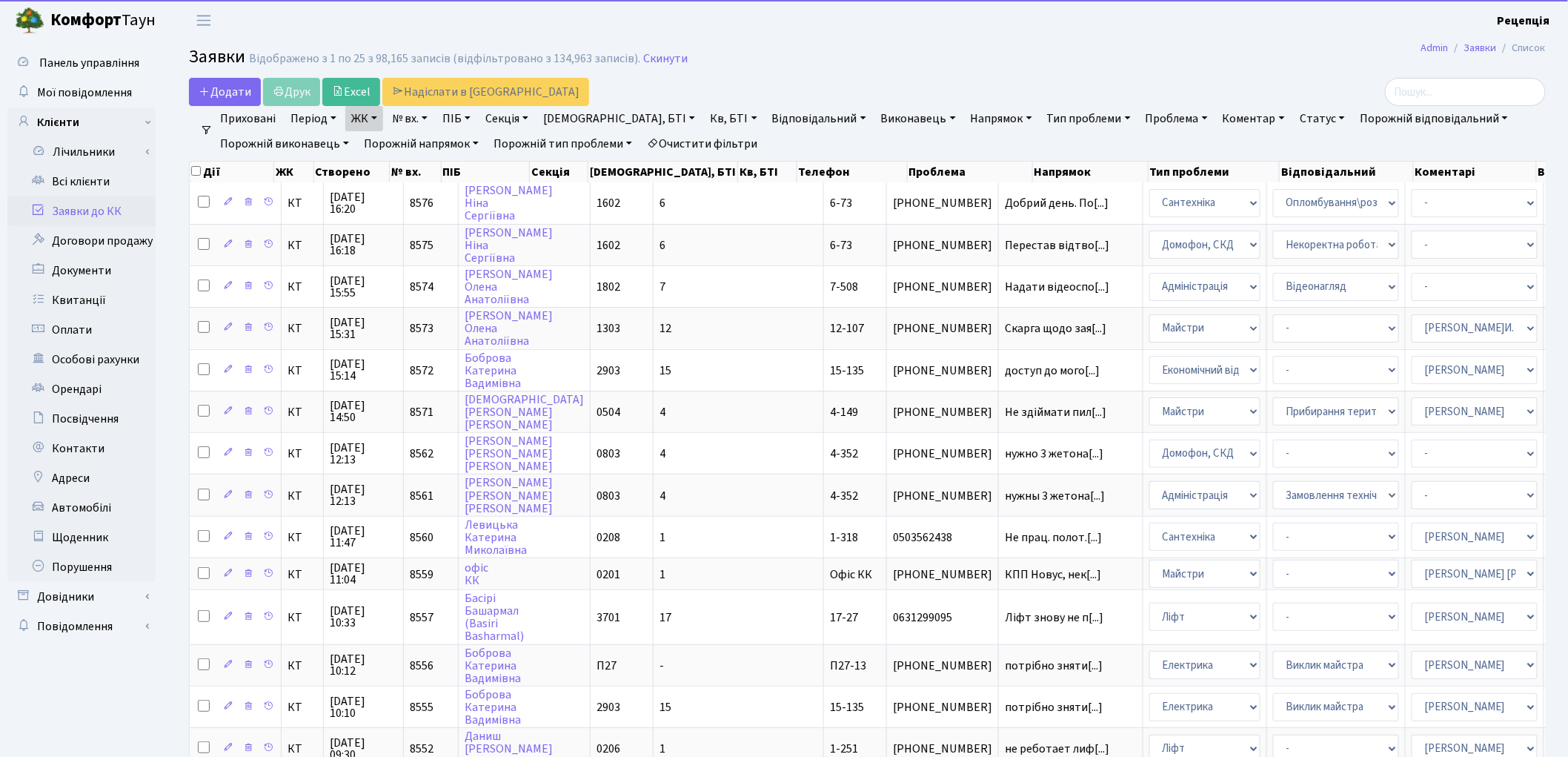
click at [704, 112] on link "Кв, БТІ" at bounding box center [733, 118] width 59 height 25
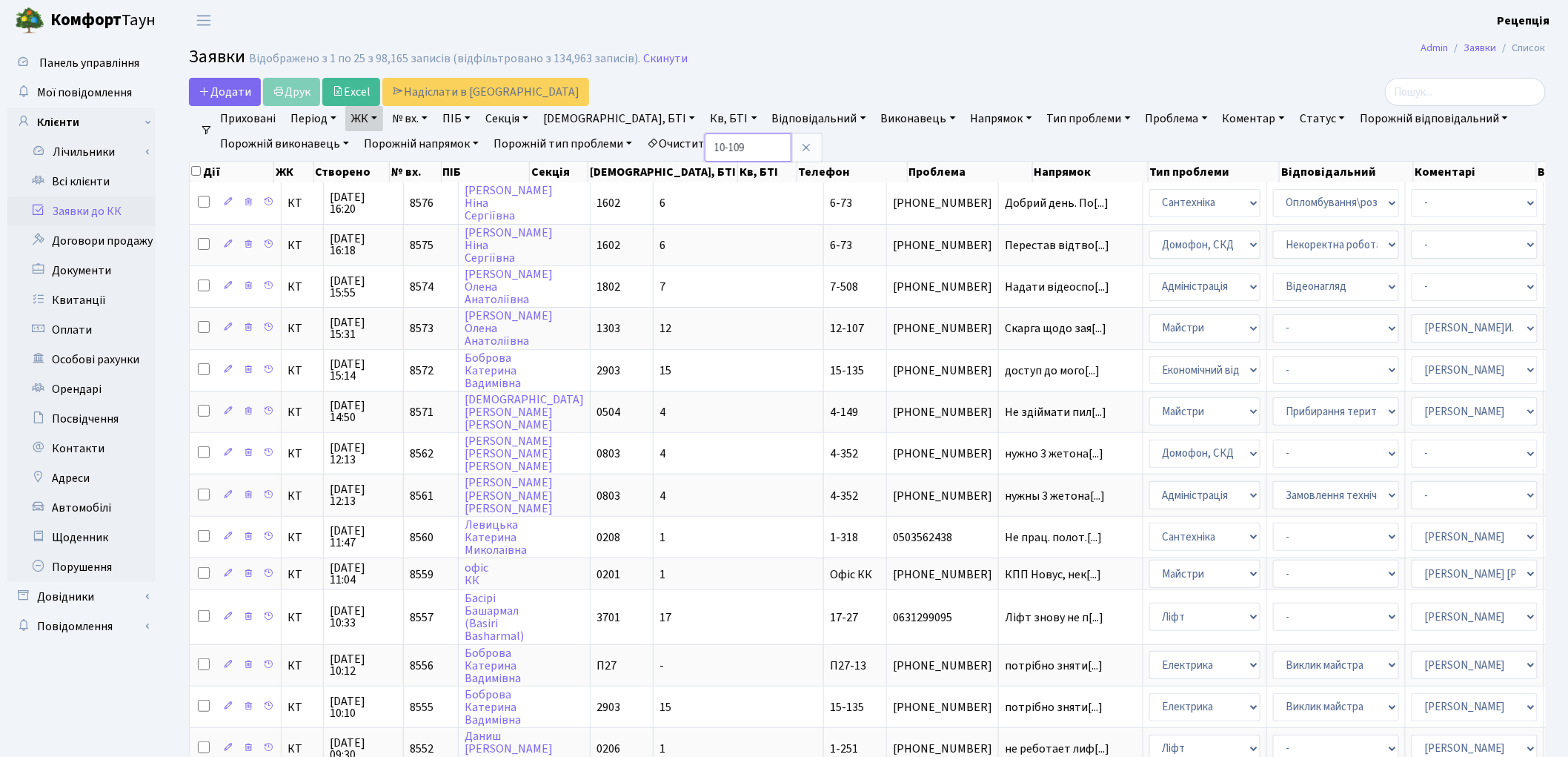
type input "10-109"
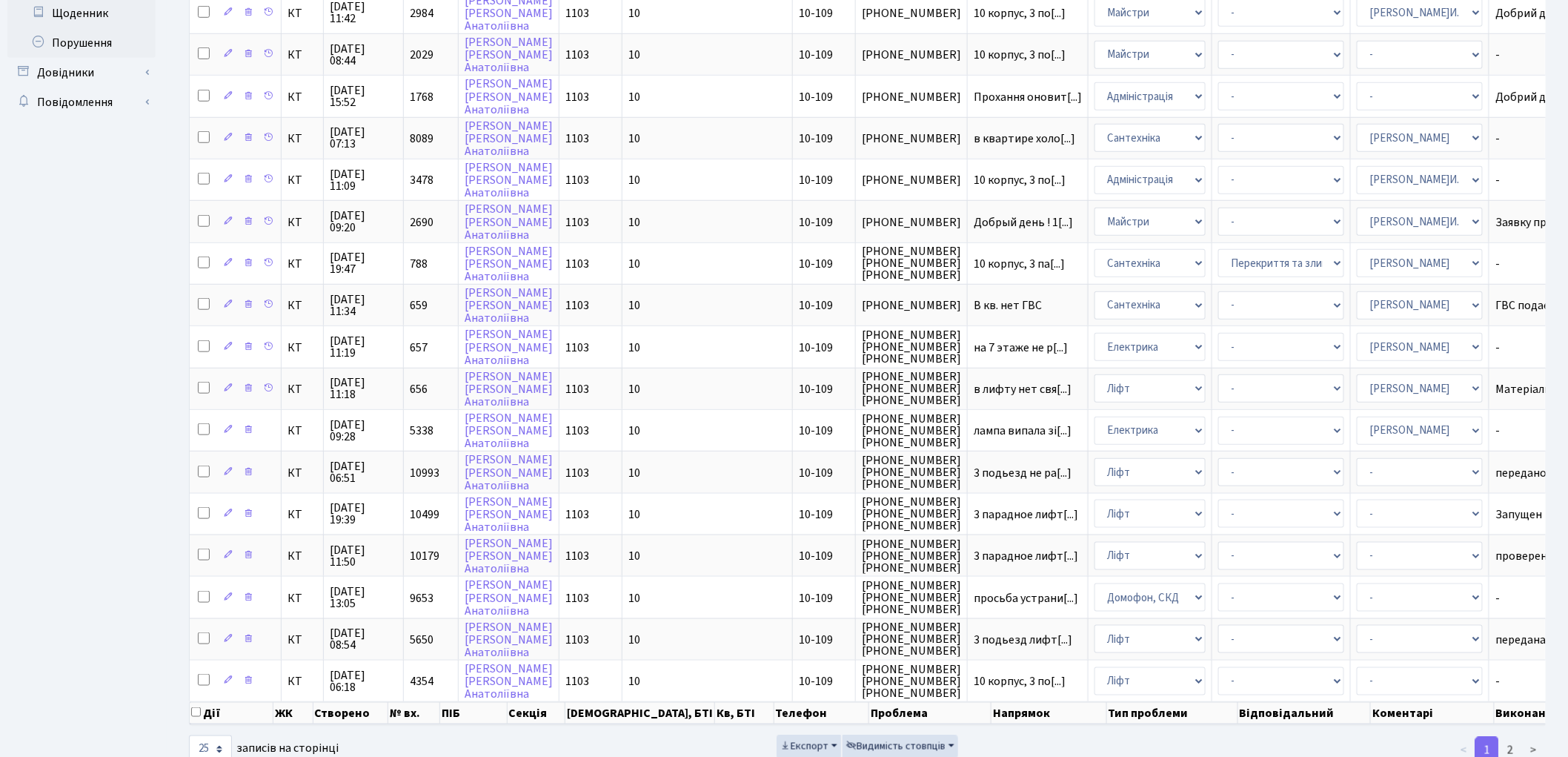
scroll to position [528, 0]
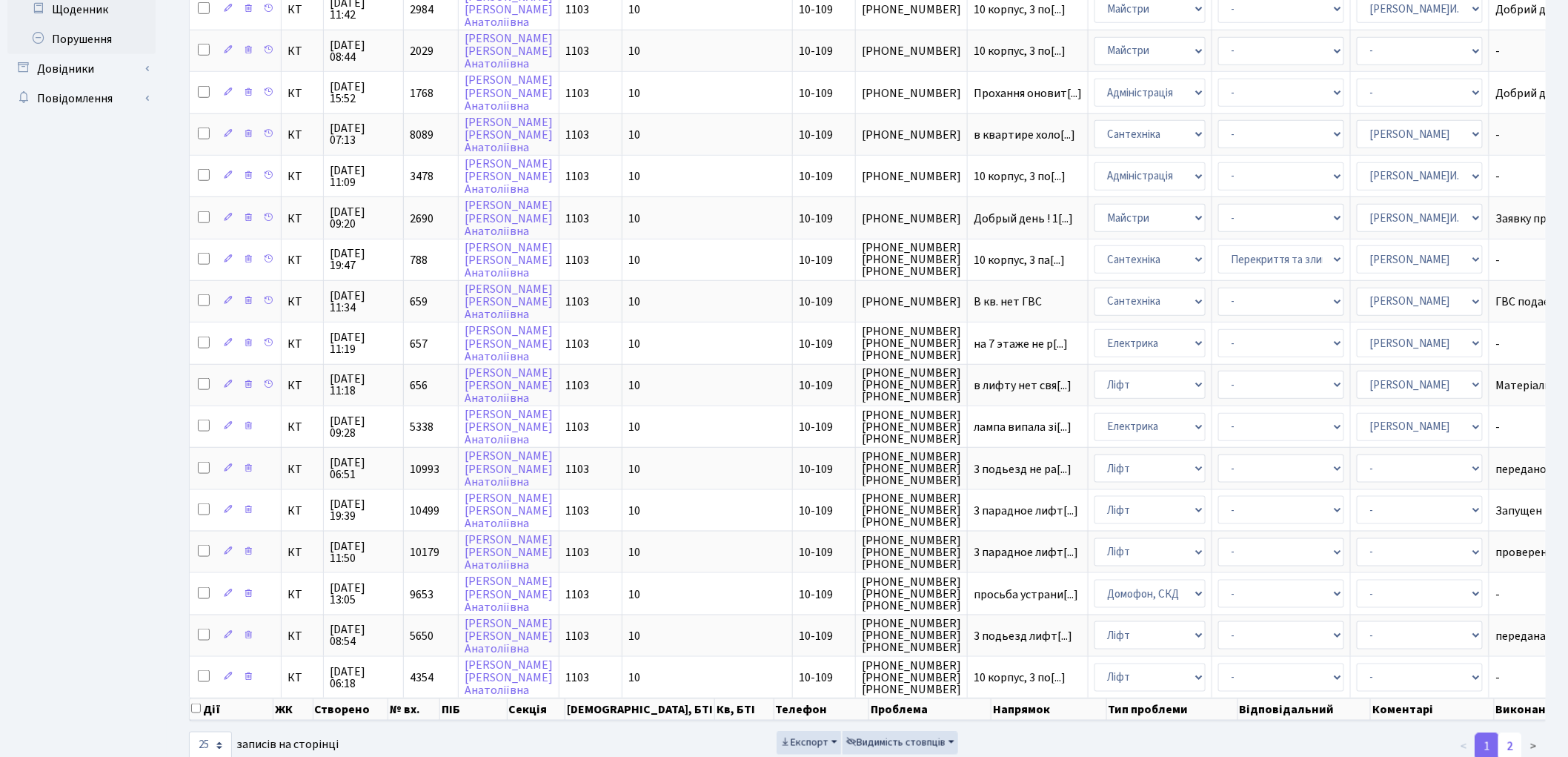
click at [1507, 733] on link "2" at bounding box center [1510, 746] width 24 height 26
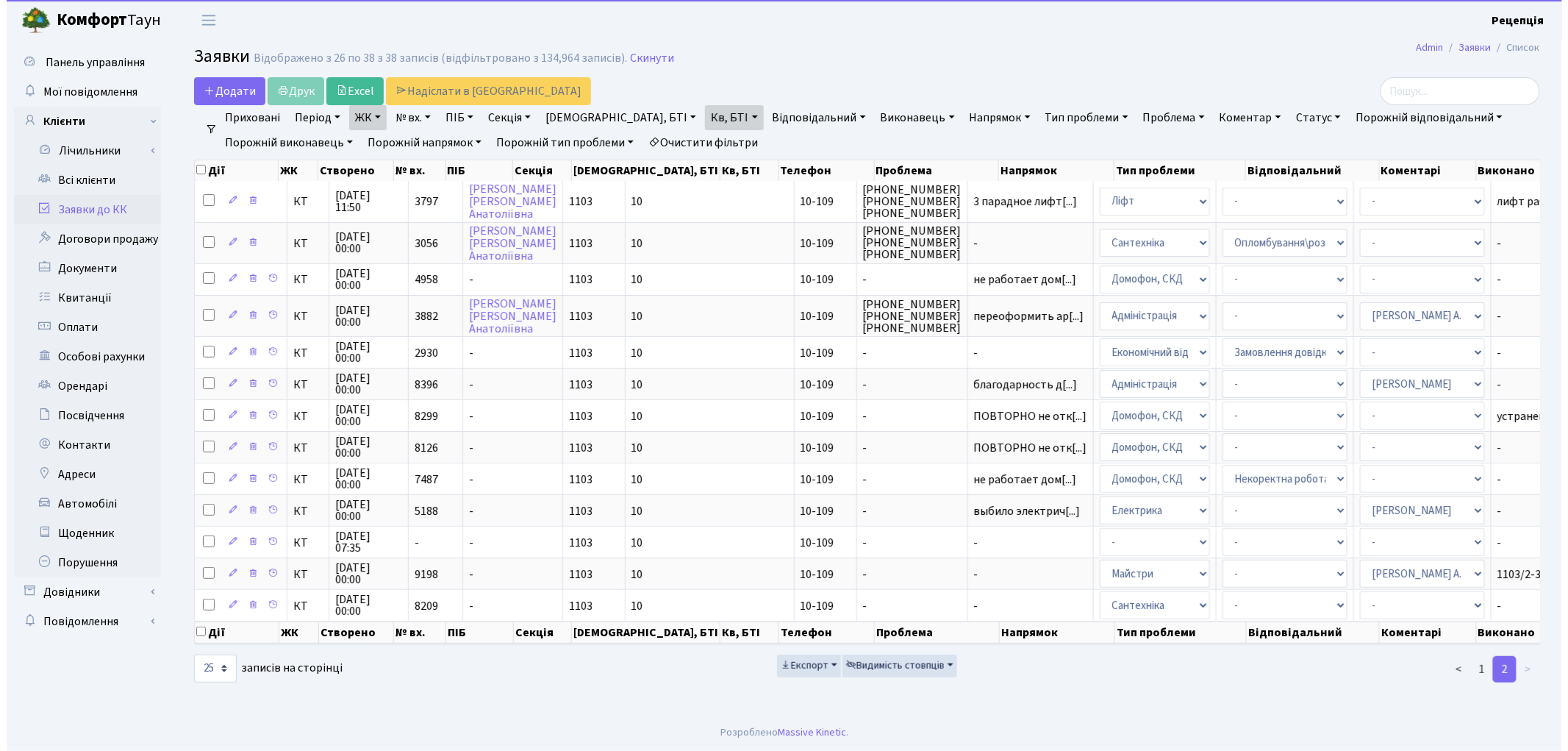
scroll to position [0, 0]
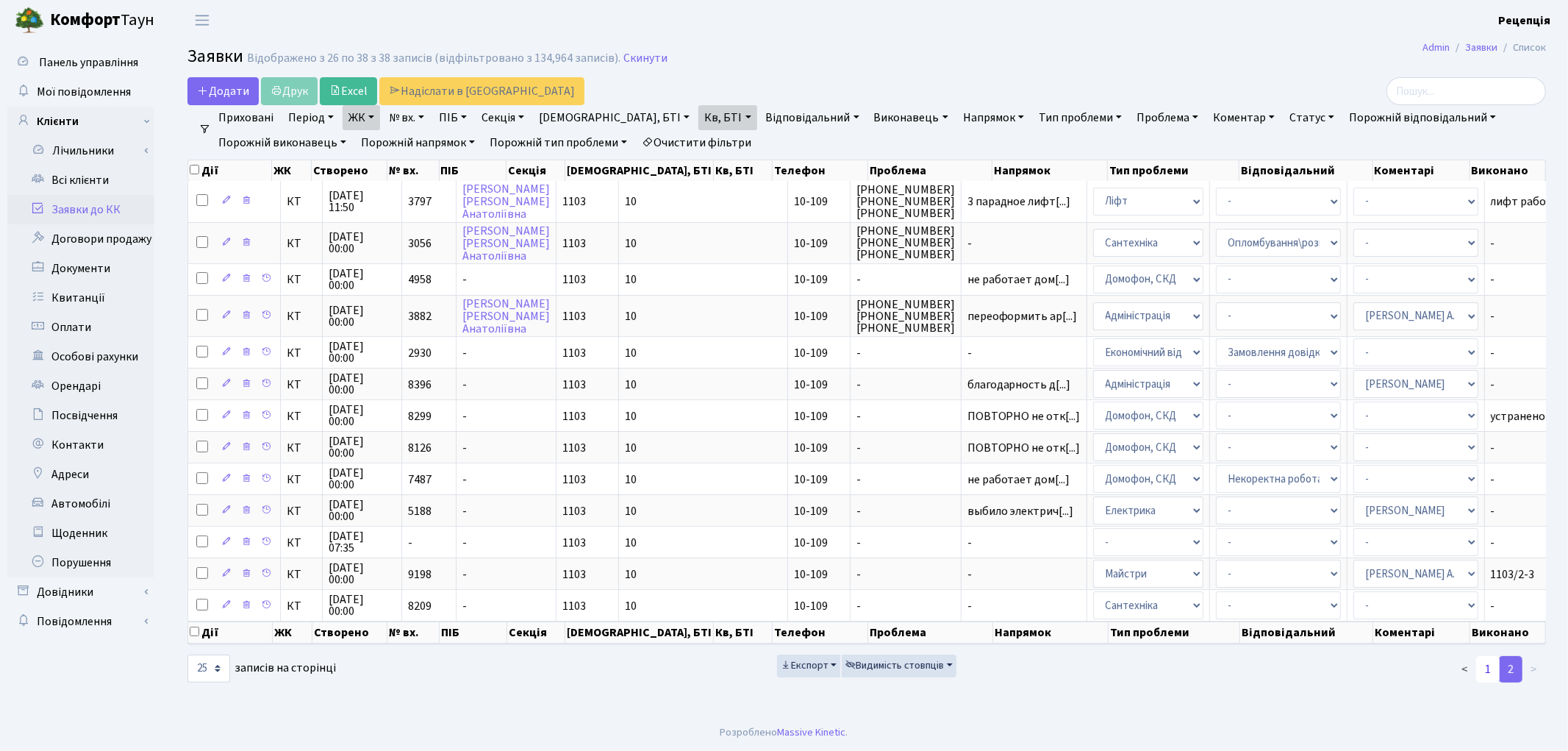
click at [1483, 665] on link "1" at bounding box center [1488, 668] width 24 height 26
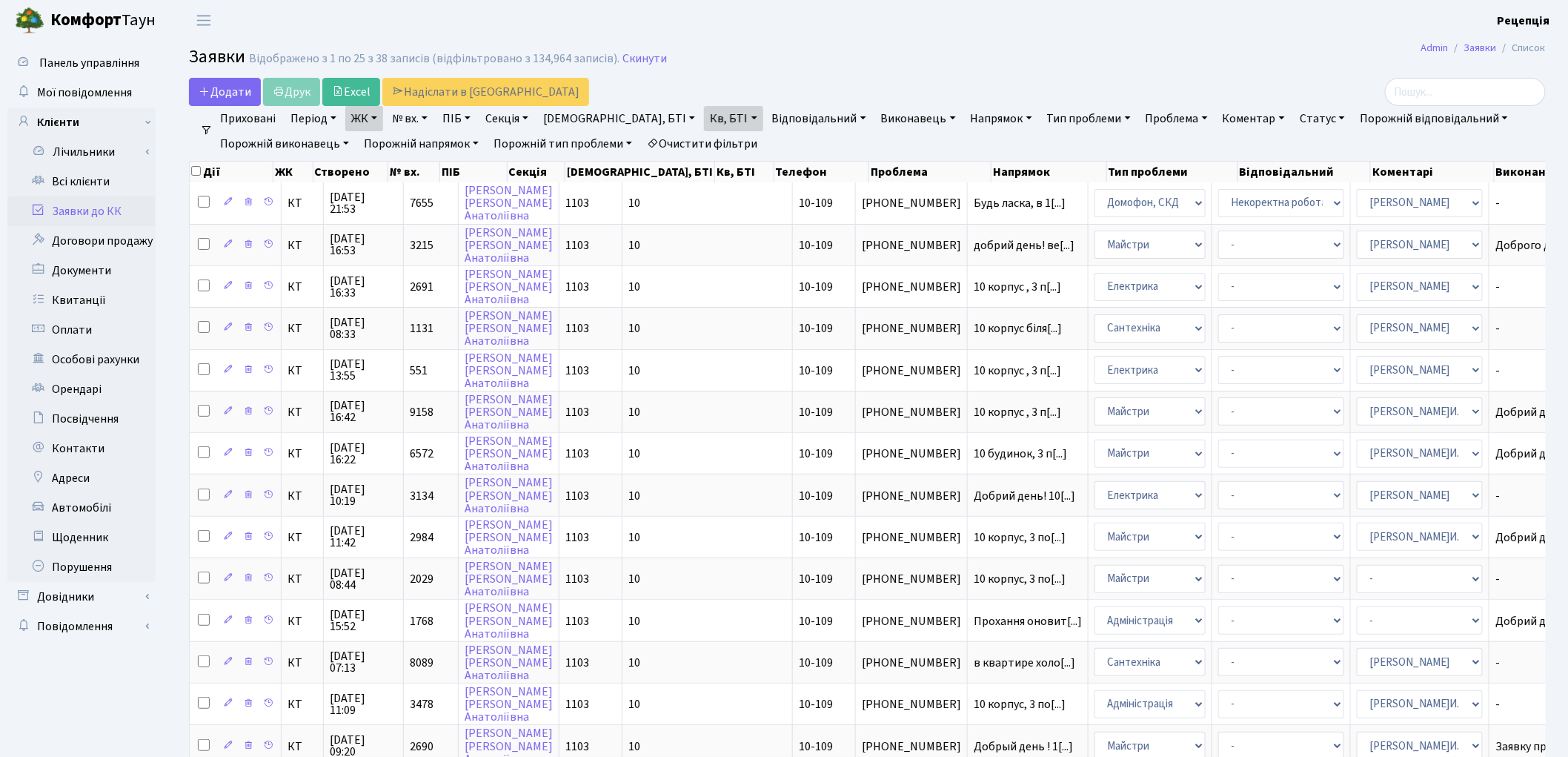
click at [695, 135] on link "Очистити фільтри" at bounding box center [702, 144] width 123 height 25
select select
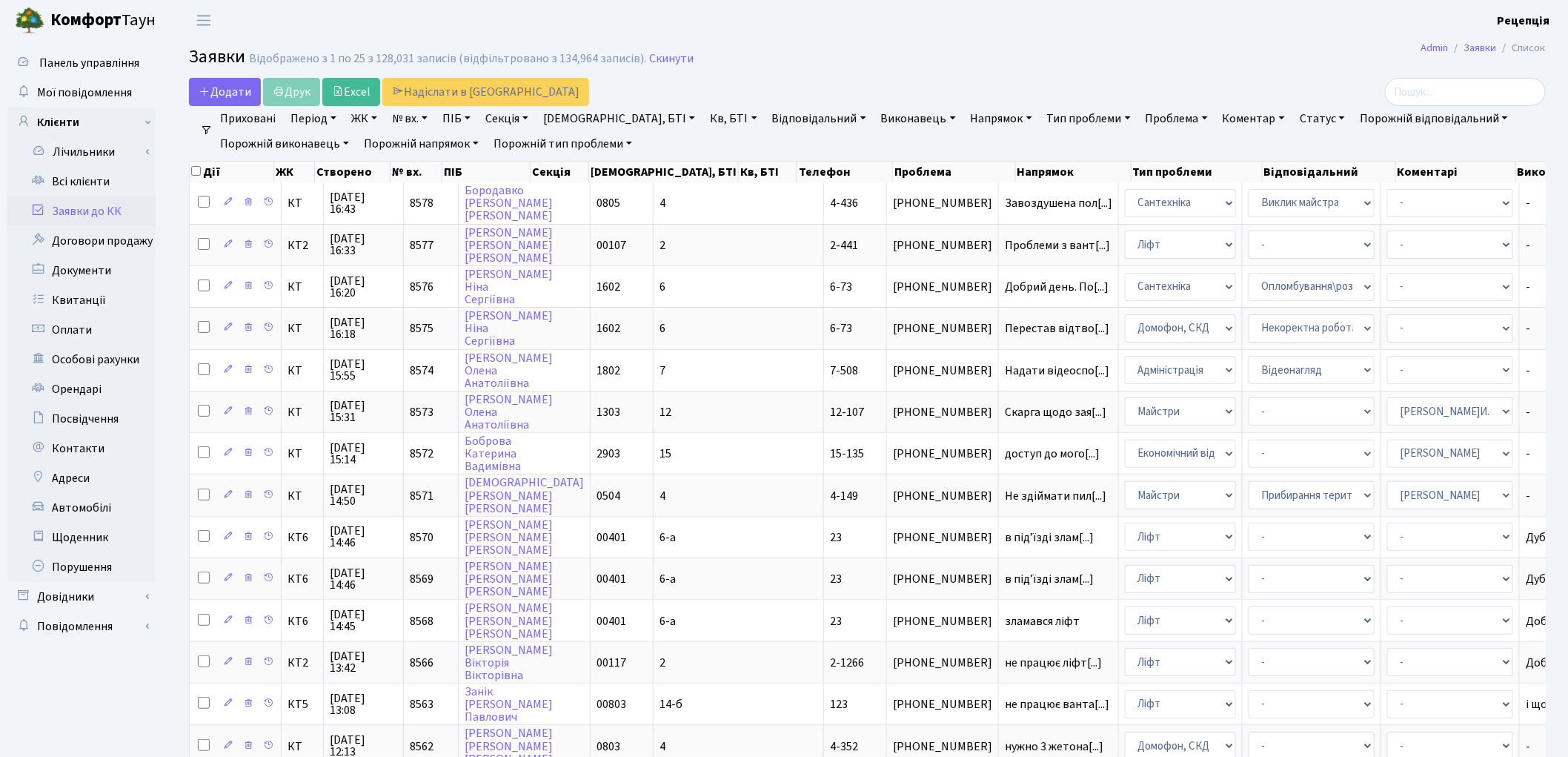
click at [373, 116] on link "ЖК" at bounding box center [364, 118] width 38 height 25
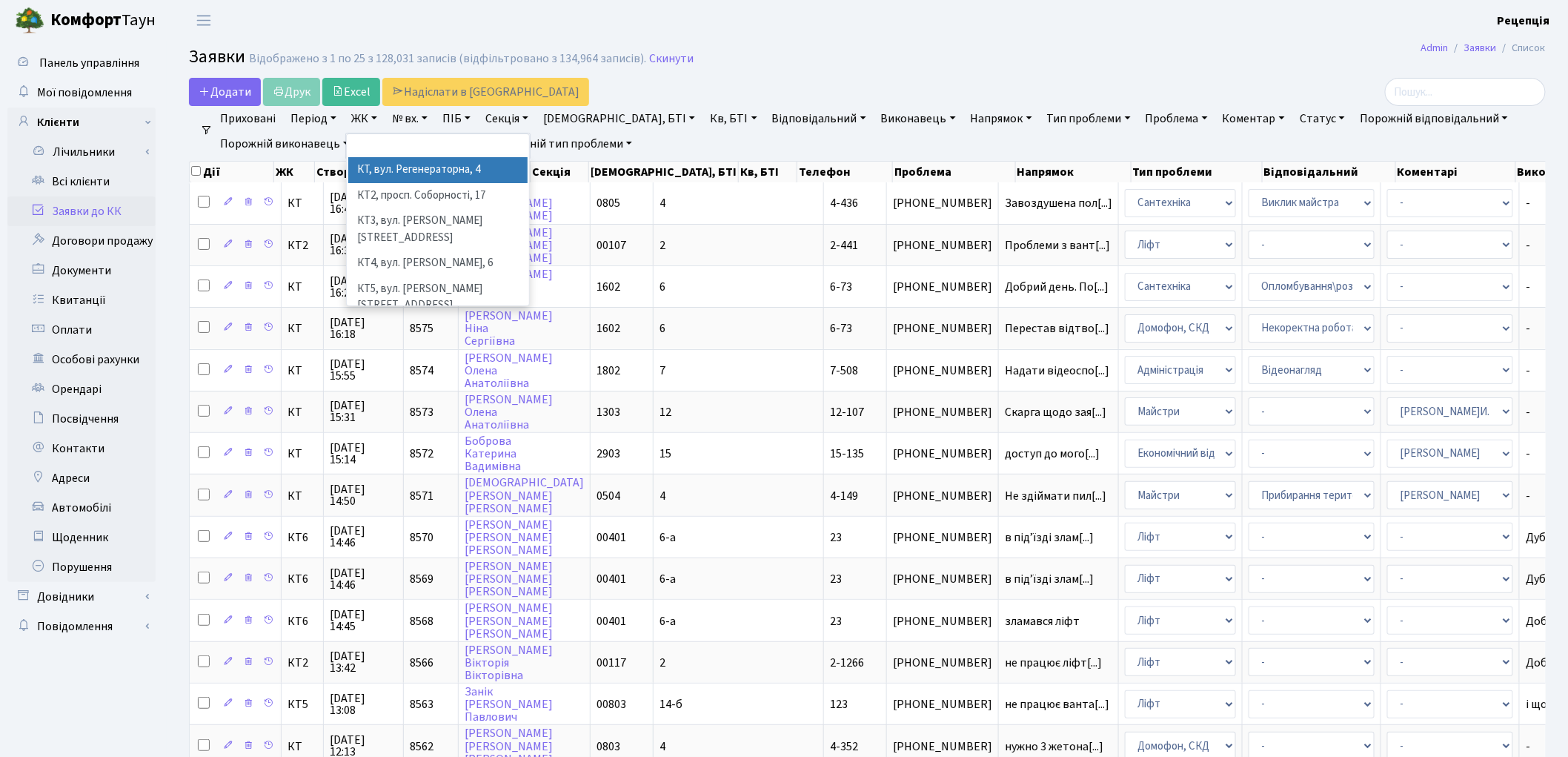
click at [410, 171] on li "КТ, вул. Регенераторна, 4" at bounding box center [438, 170] width 180 height 26
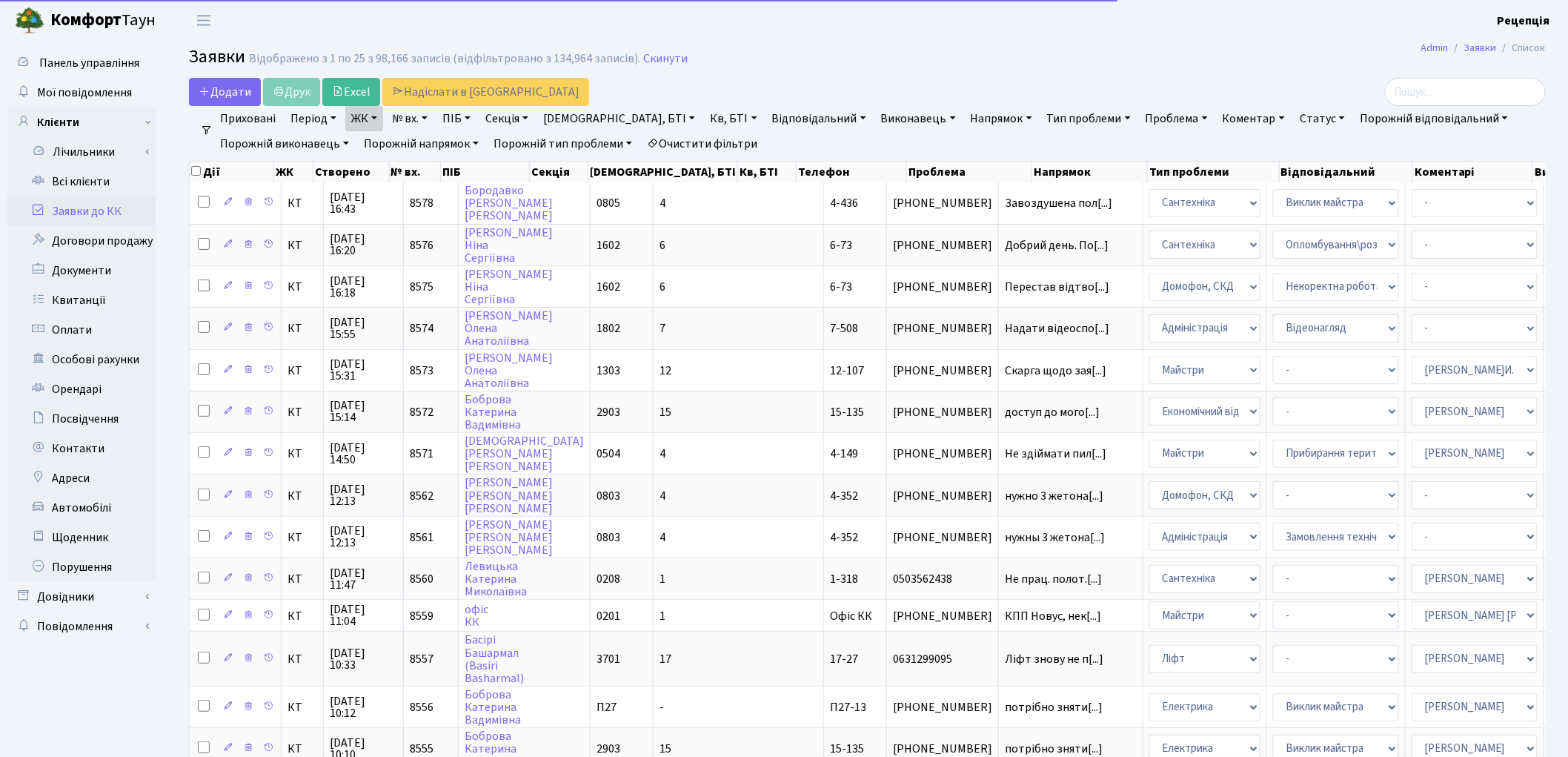
drag, startPoint x: 641, startPoint y: 110, endPoint x: 653, endPoint y: 123, distance: 17.7
click at [704, 110] on link "Кв, БТІ" at bounding box center [733, 118] width 59 height 25
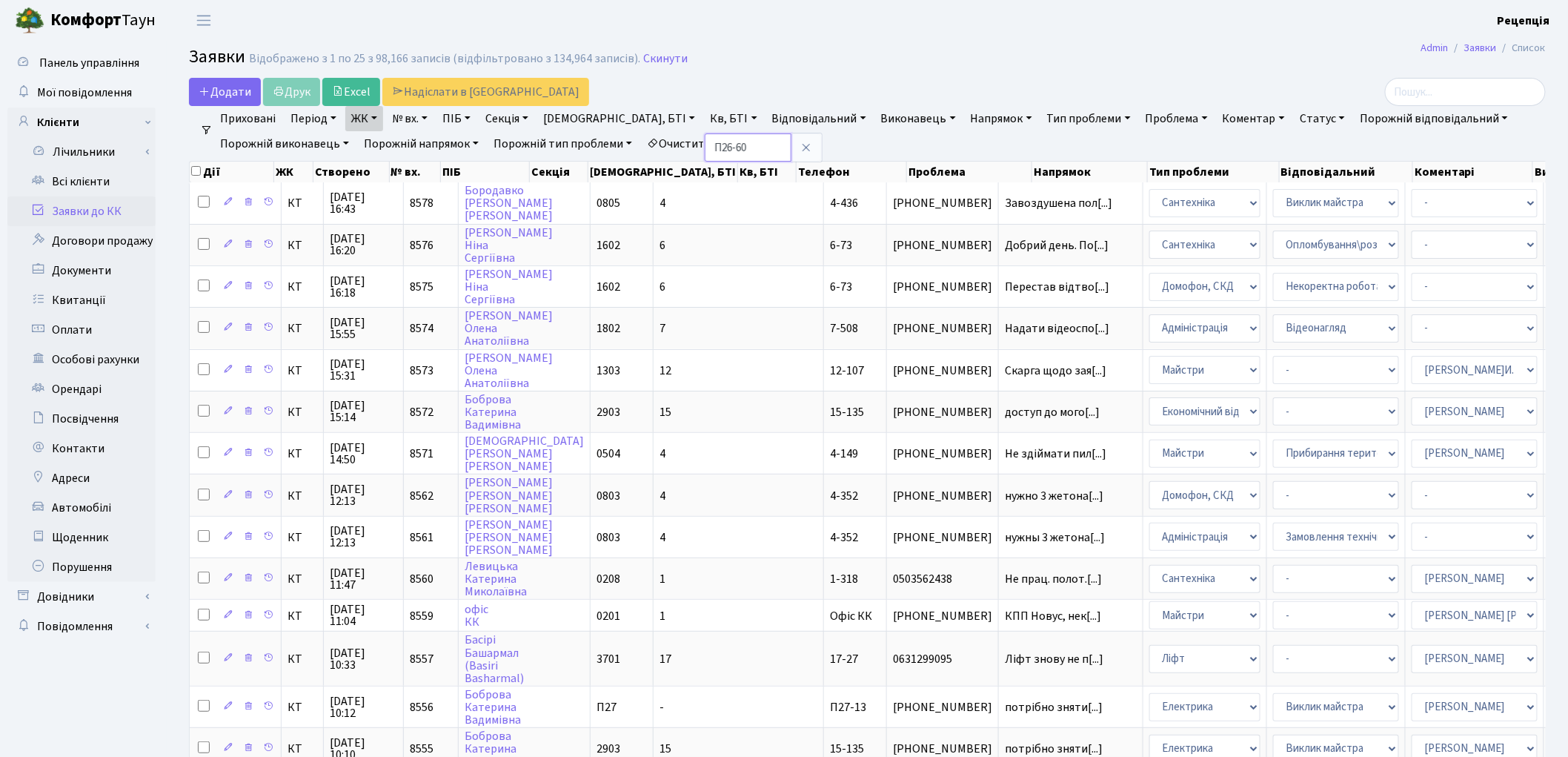
type input "П26-60"
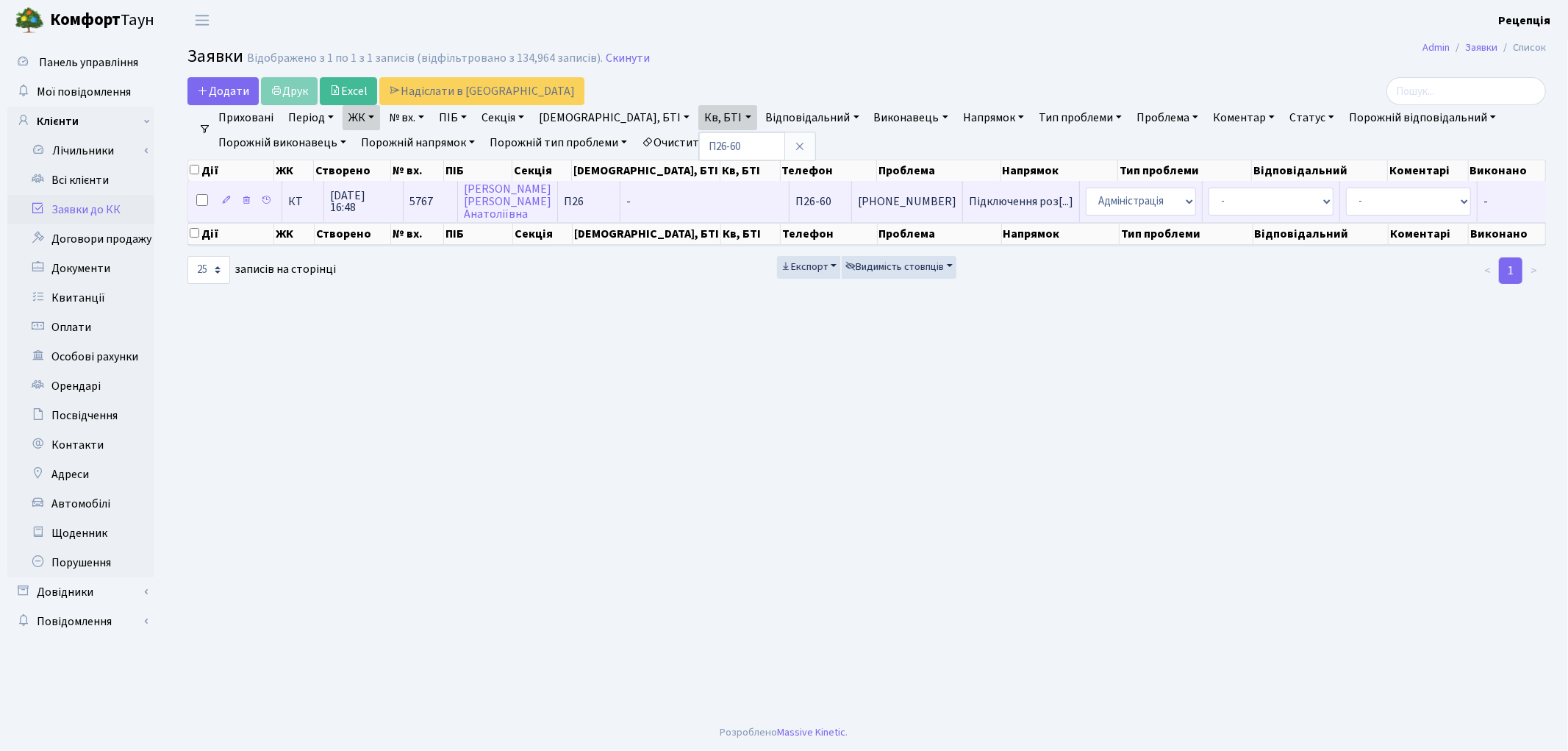
click at [635, 199] on td "-" at bounding box center [704, 200] width 169 height 41
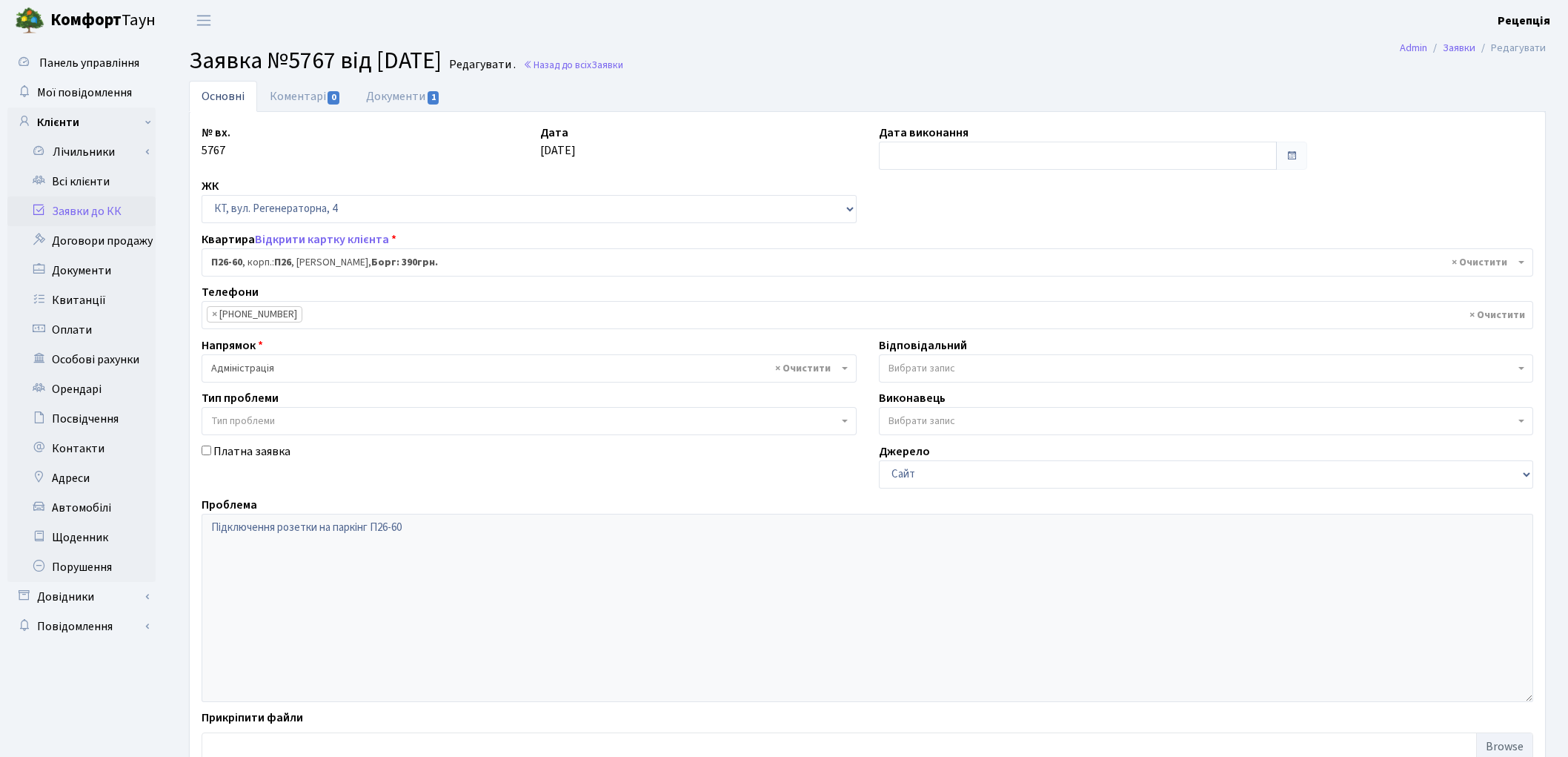
select select "8321"
click at [400, 103] on link "Документи 1" at bounding box center [403, 96] width 99 height 30
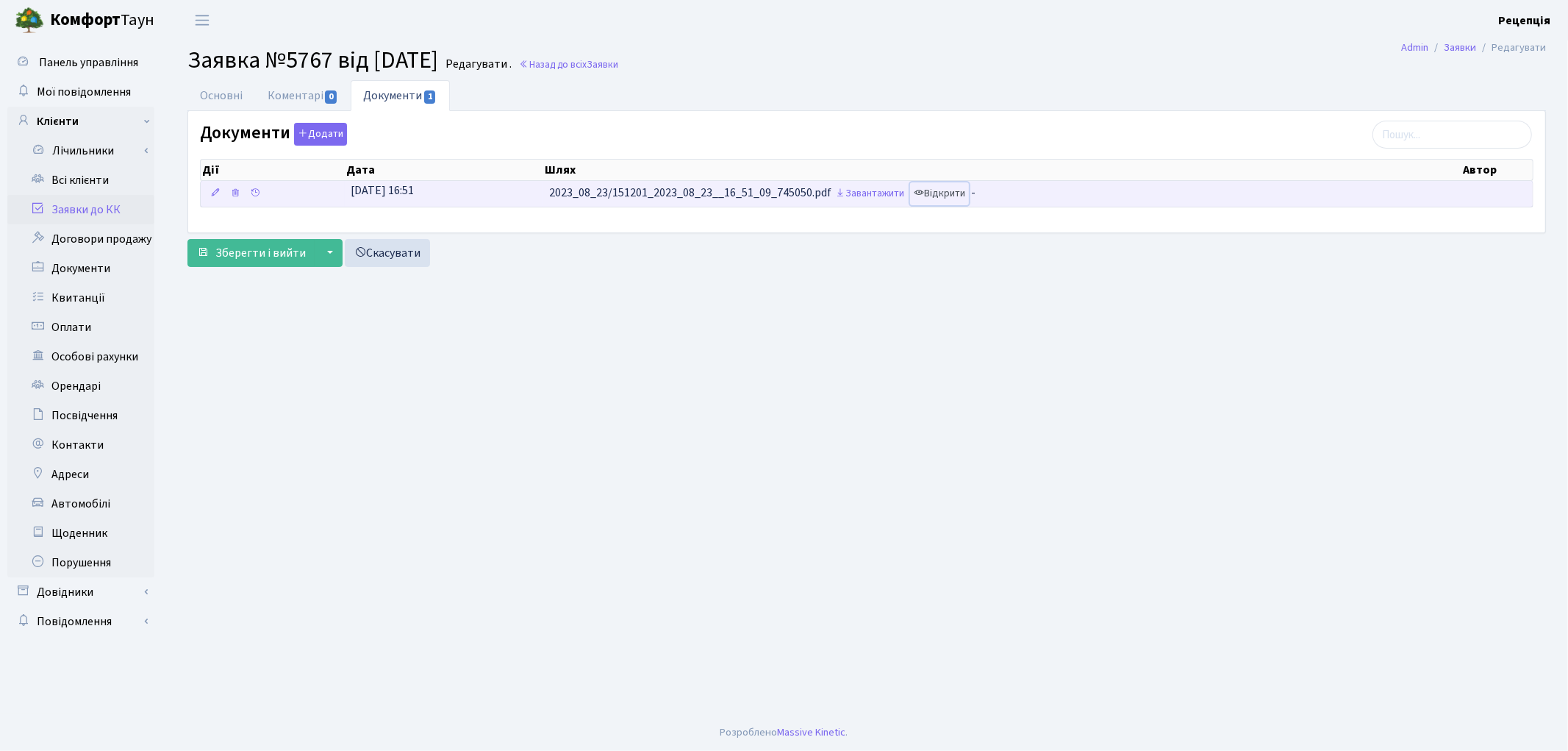
click at [946, 193] on link "Відкрити" at bounding box center [939, 193] width 59 height 23
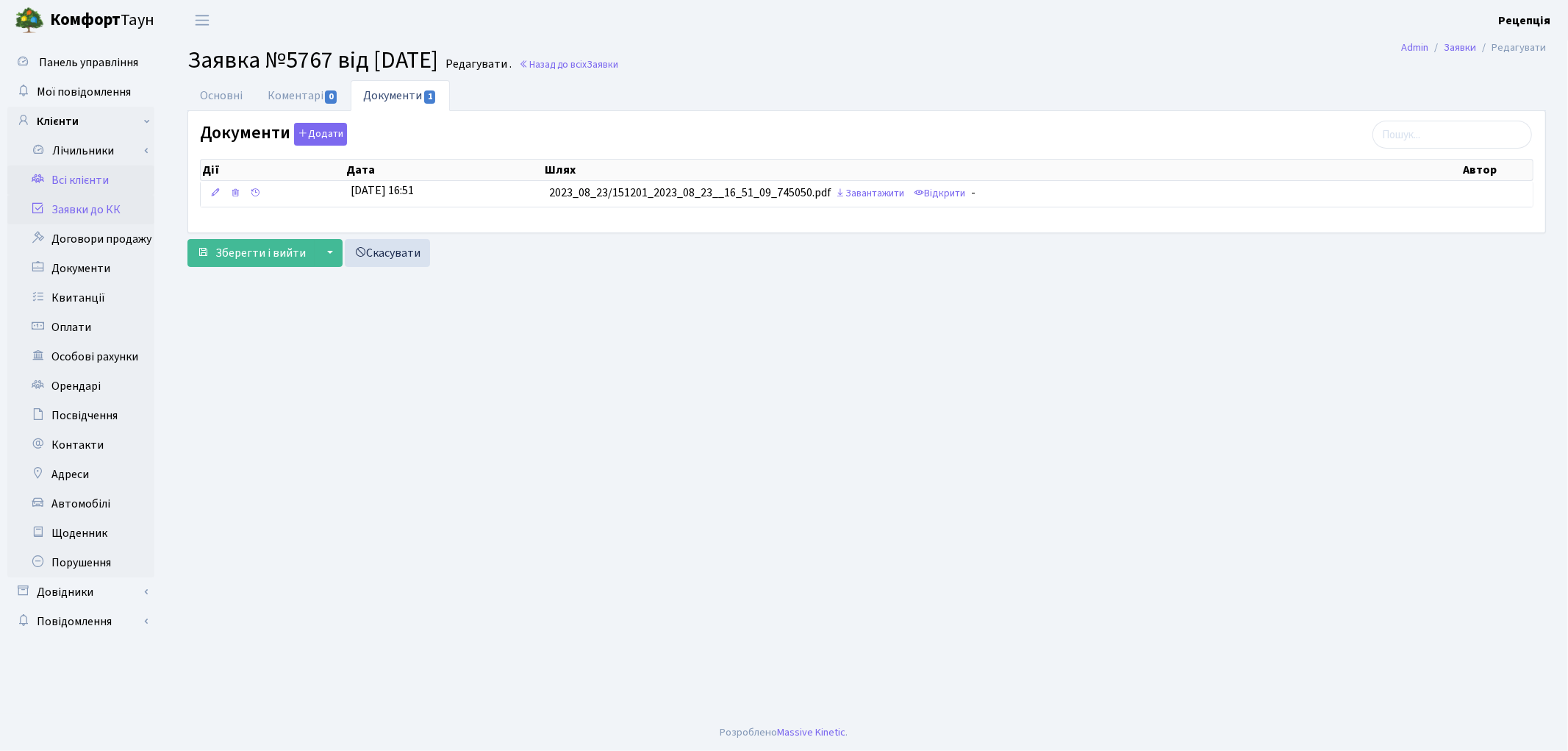
click at [91, 193] on link "Всі клієнти" at bounding box center [80, 180] width 147 height 29
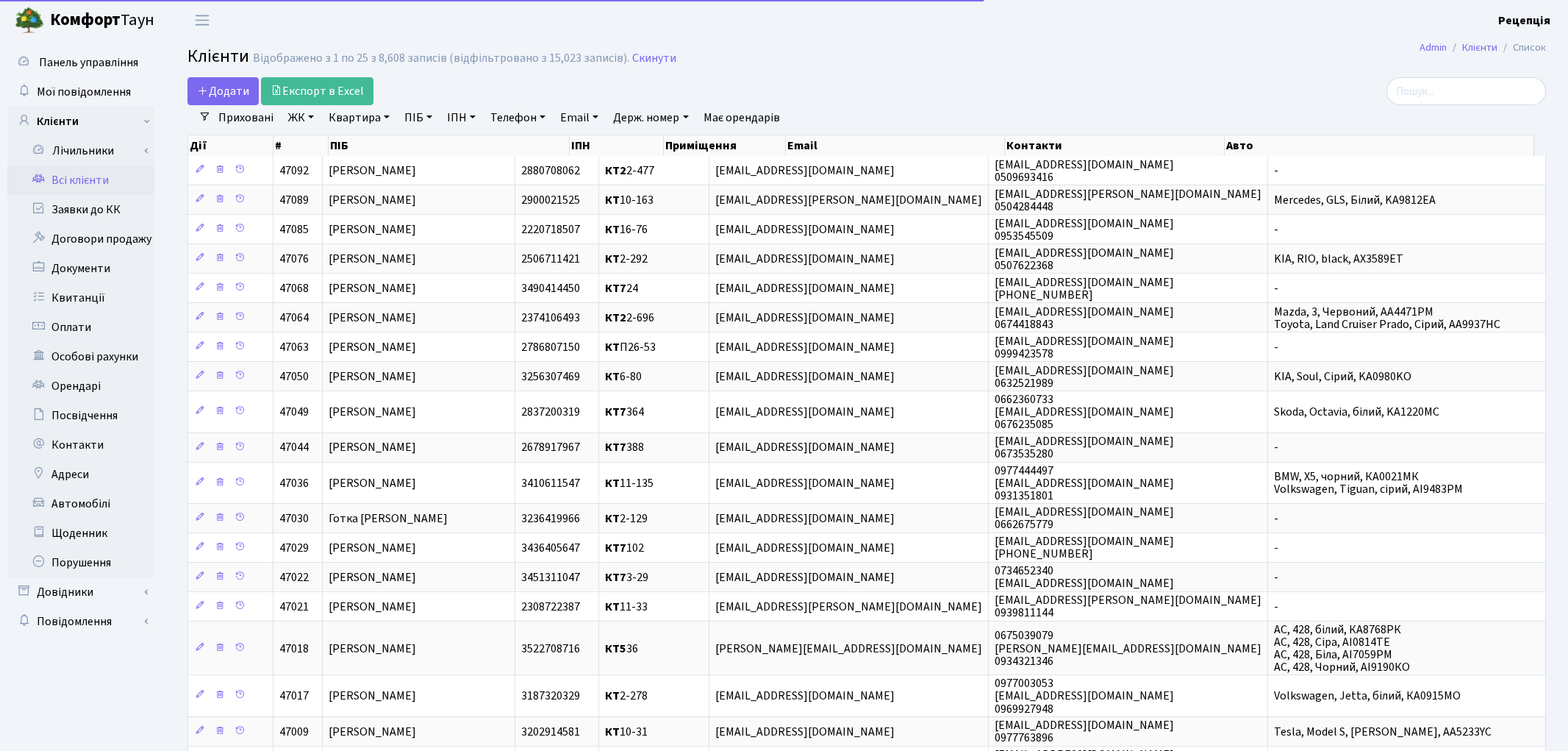
select select "25"
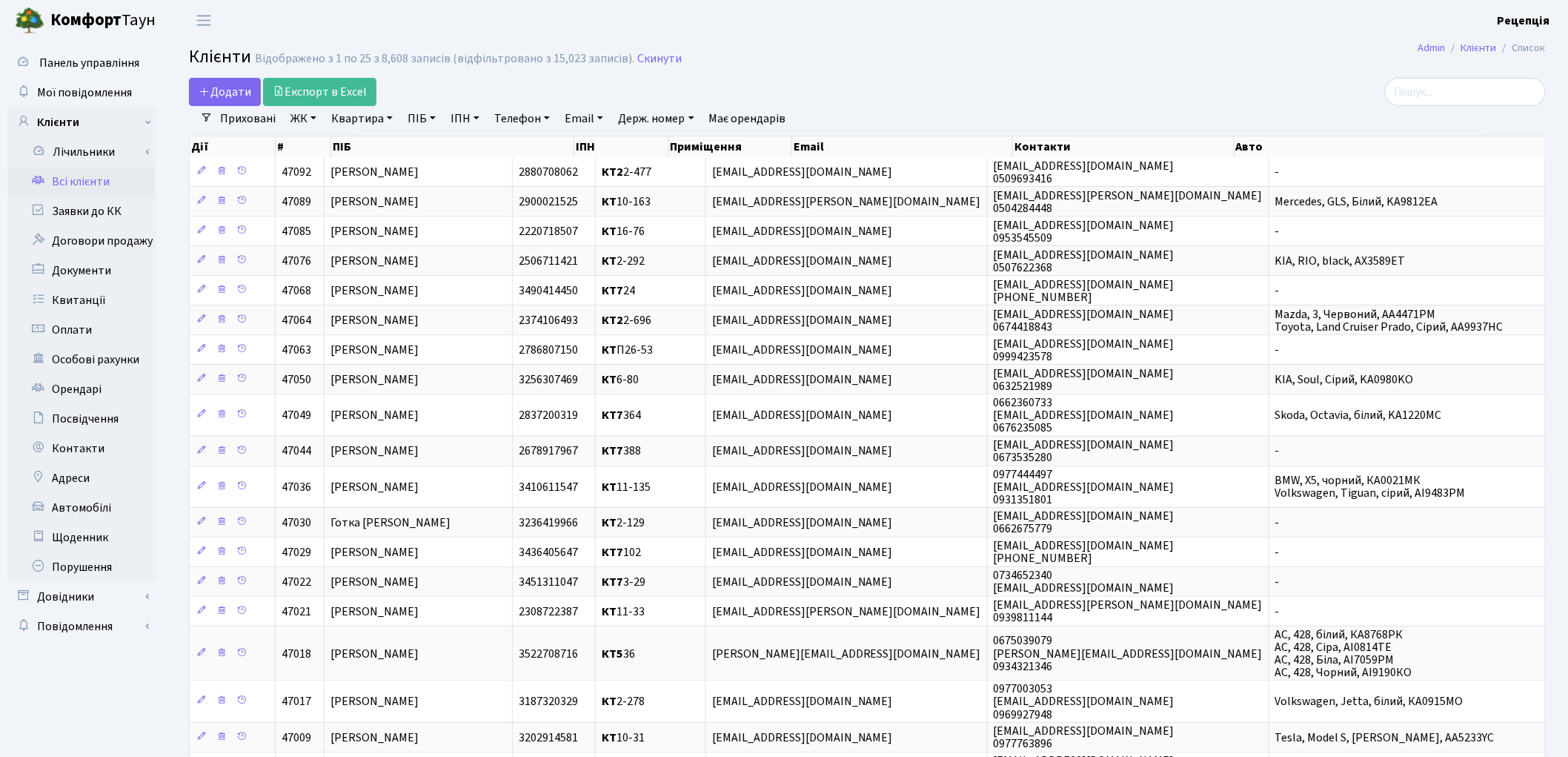
click at [311, 117] on link "ЖК" at bounding box center [303, 118] width 38 height 25
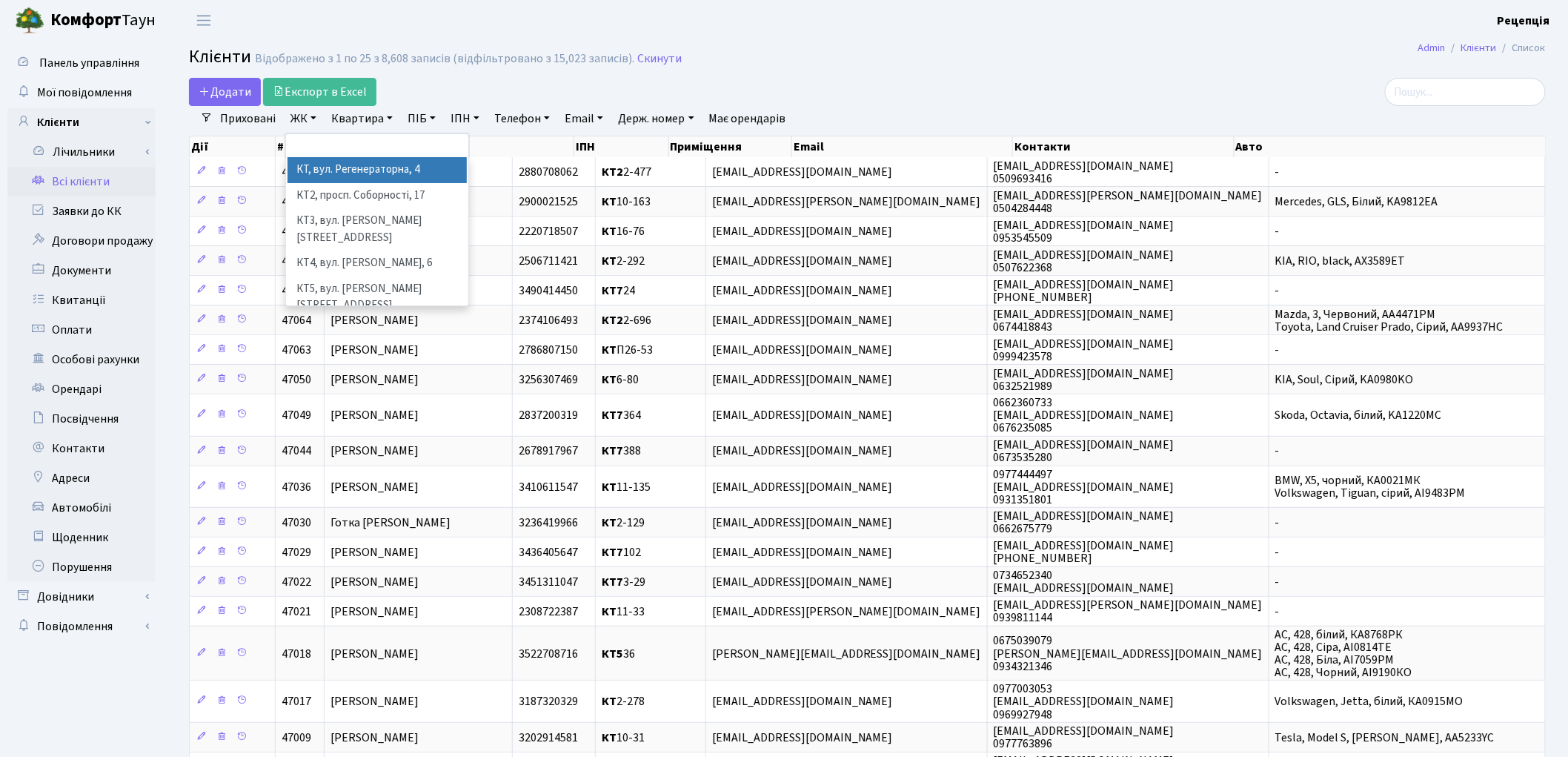
click at [346, 168] on li "КТ, вул. Регенераторна, 4" at bounding box center [378, 170] width 180 height 26
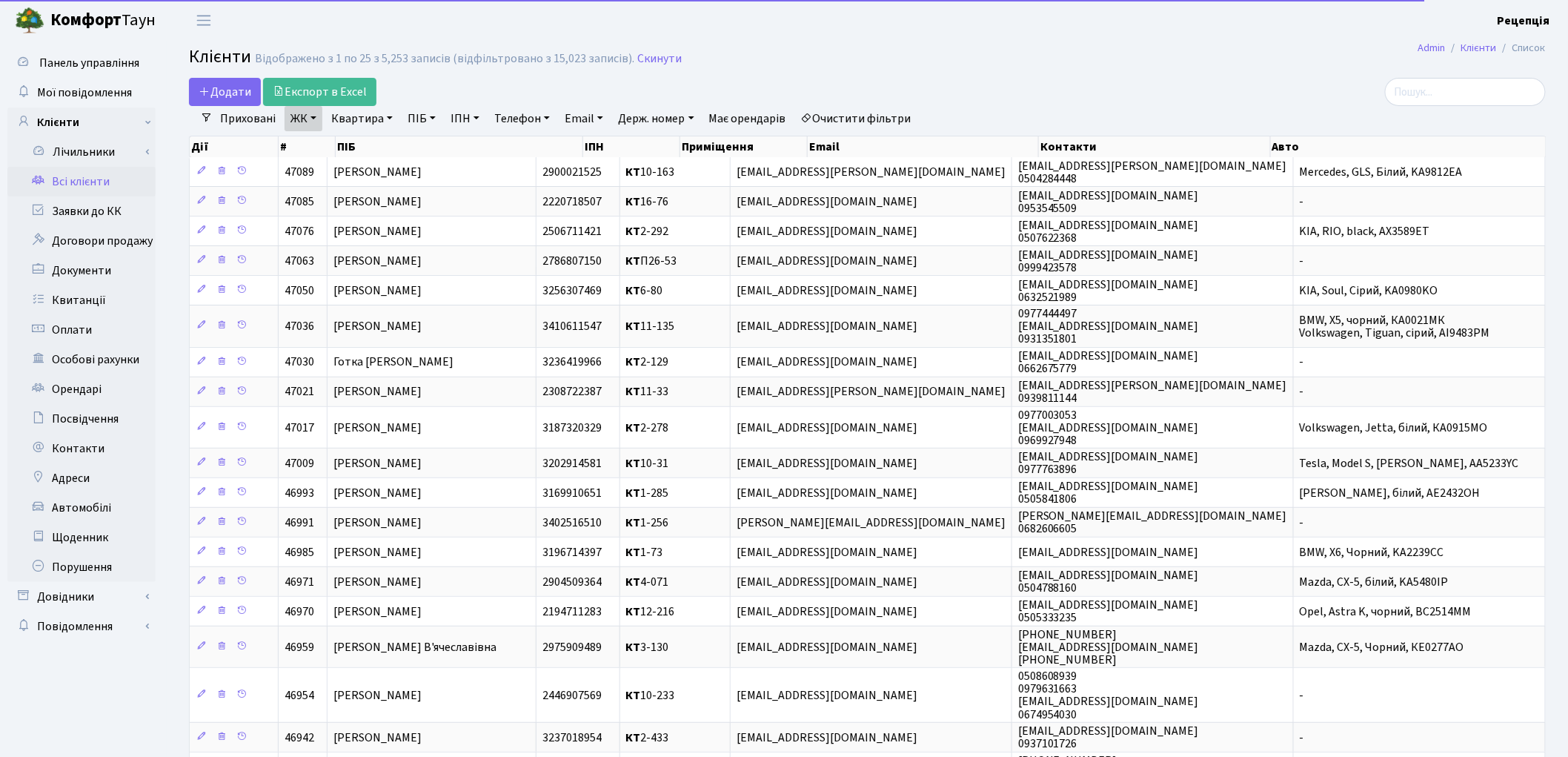
click at [368, 130] on link "Квартира" at bounding box center [362, 118] width 74 height 25
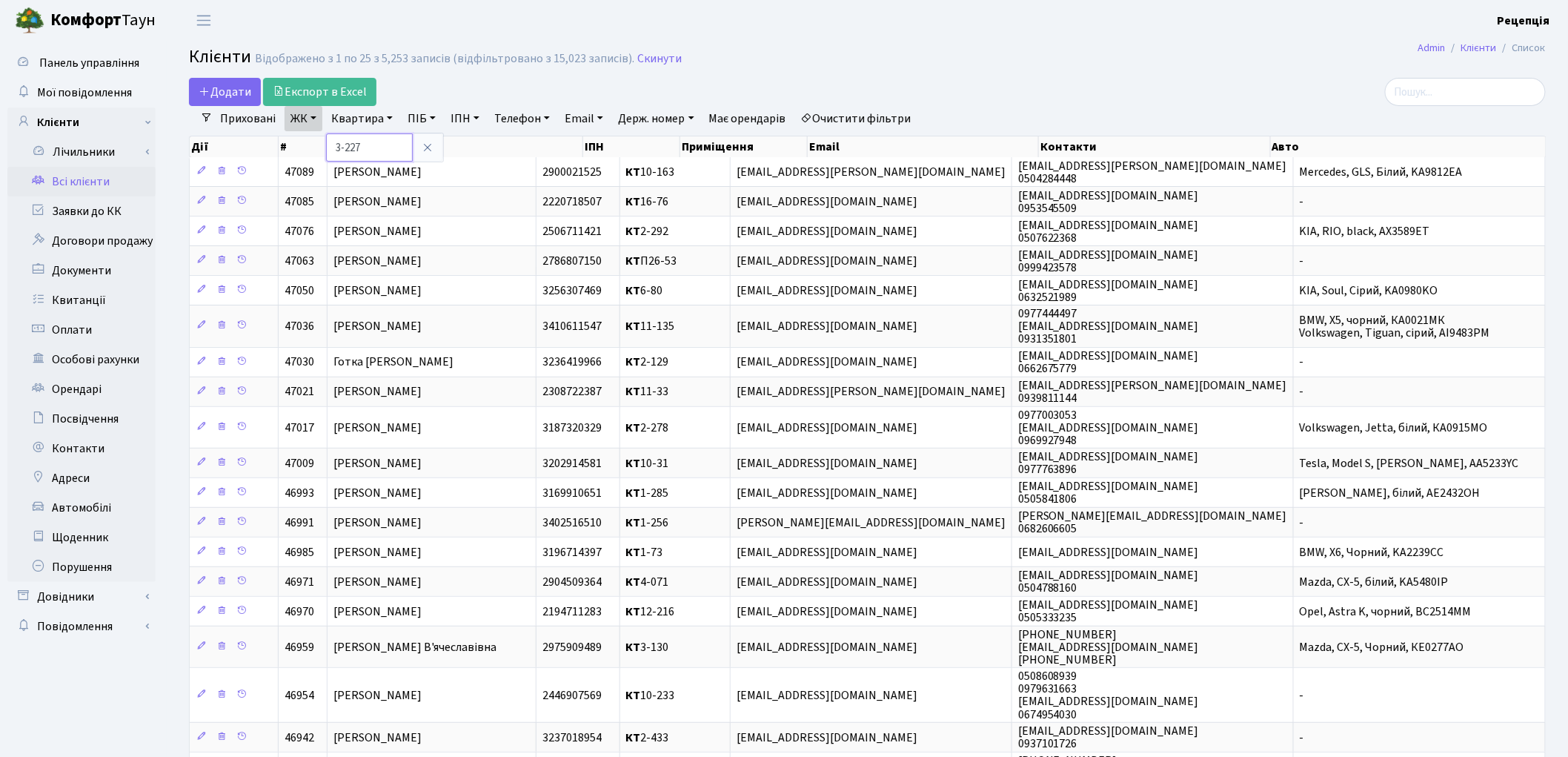
type input "3-227"
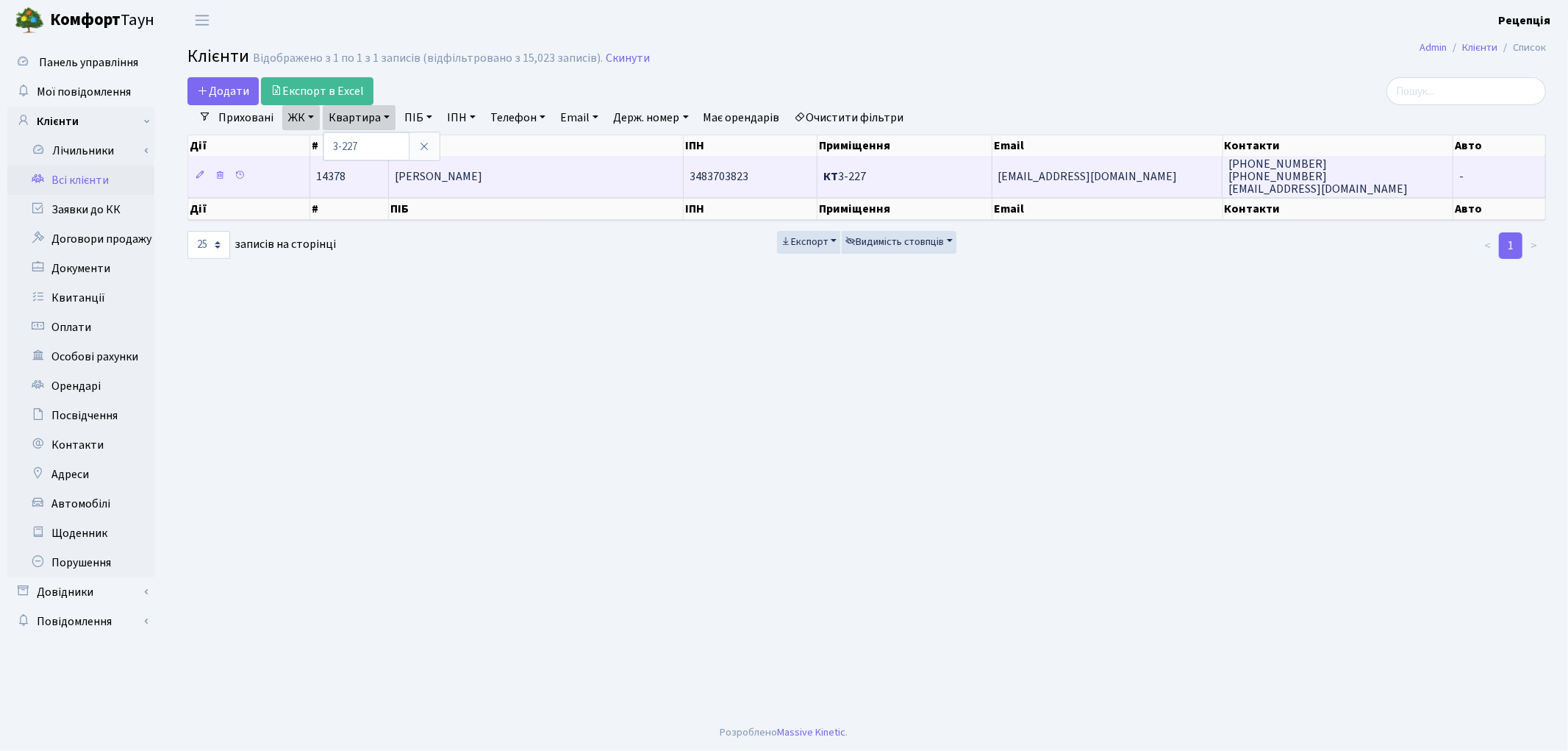
click at [456, 169] on span "[PERSON_NAME]" at bounding box center [438, 177] width 87 height 16
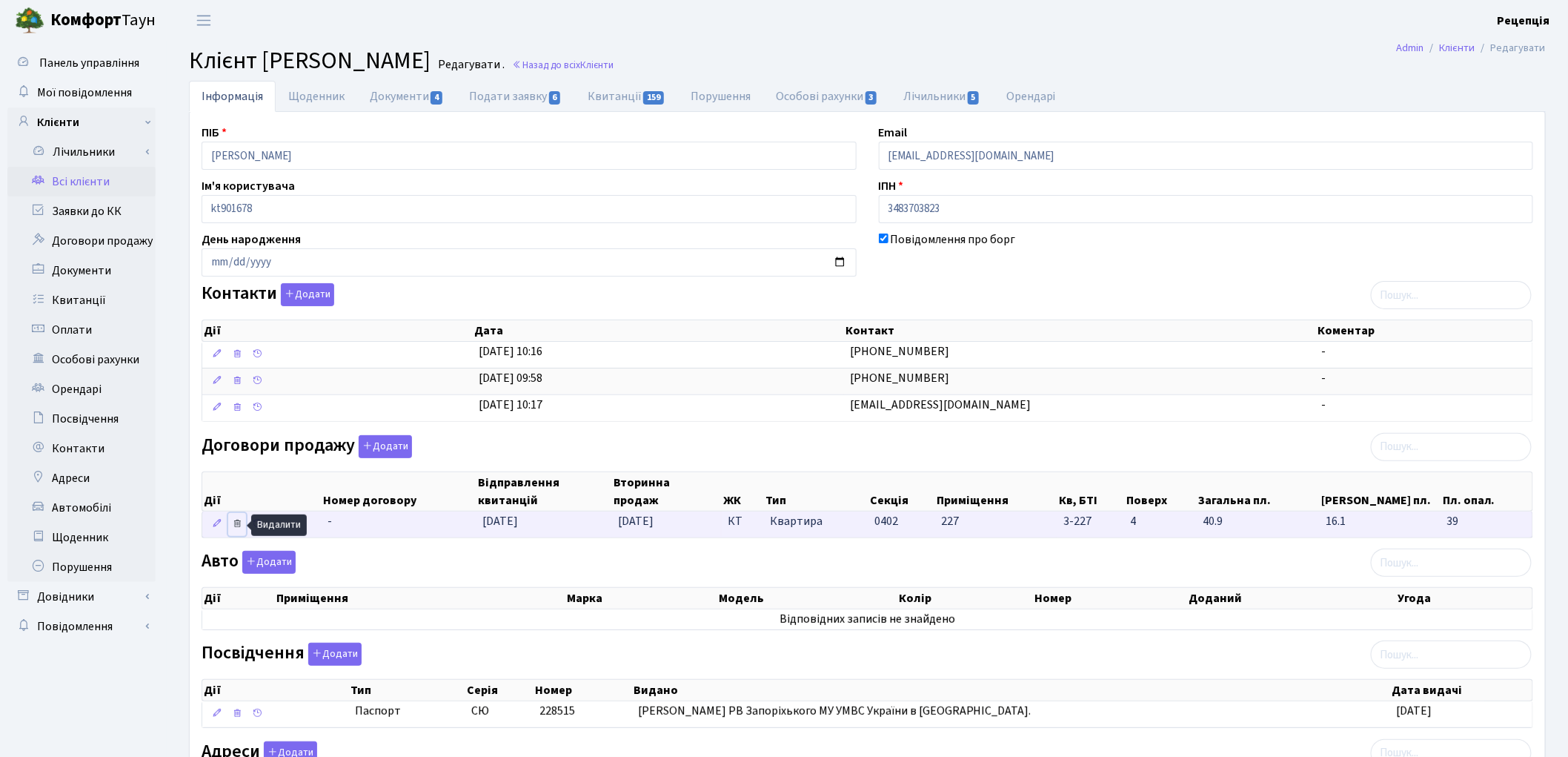
click at [236, 523] on icon at bounding box center [236, 523] width 10 height 10
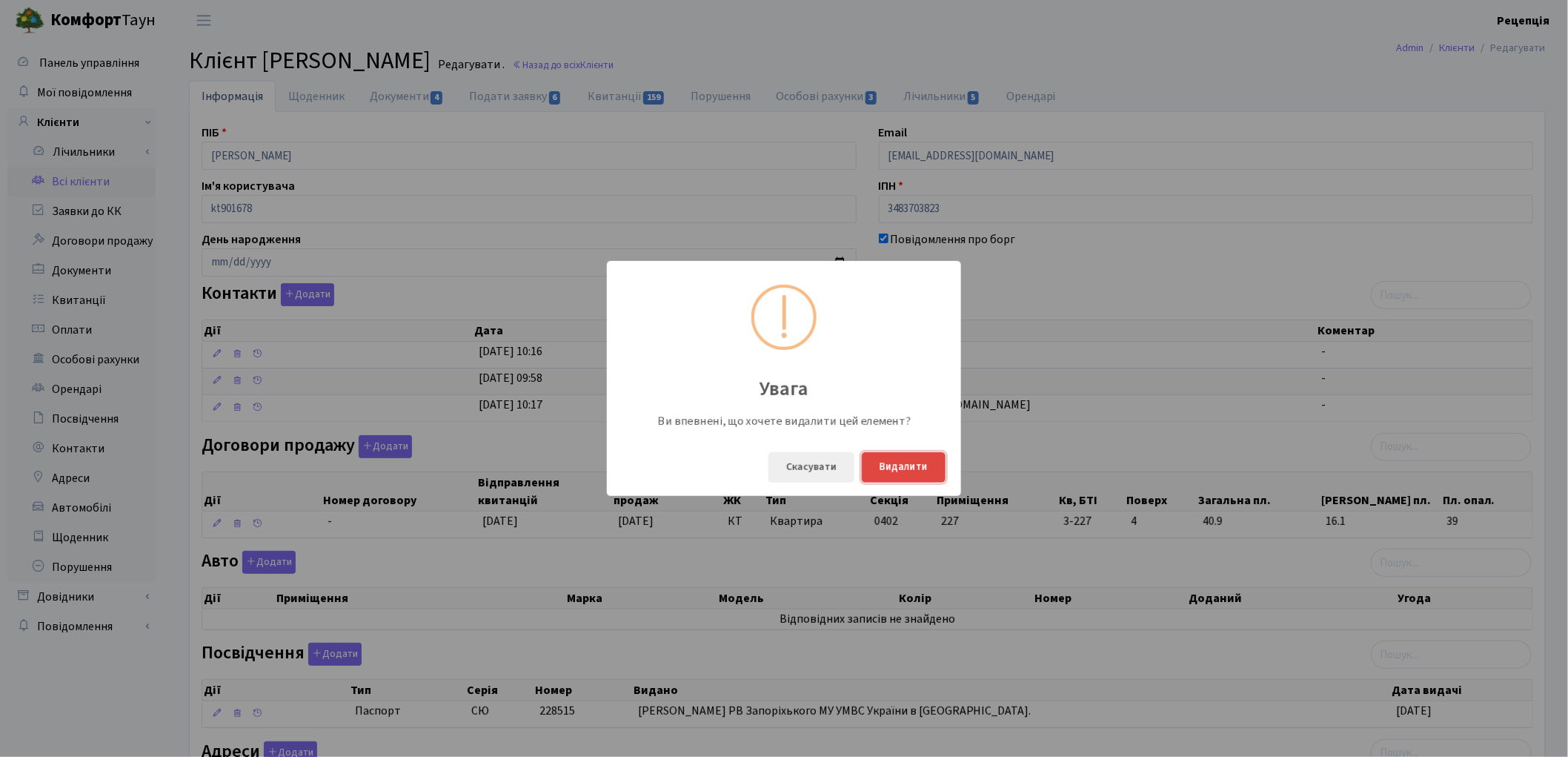
click at [892, 472] on button "Видалити" at bounding box center [903, 468] width 83 height 30
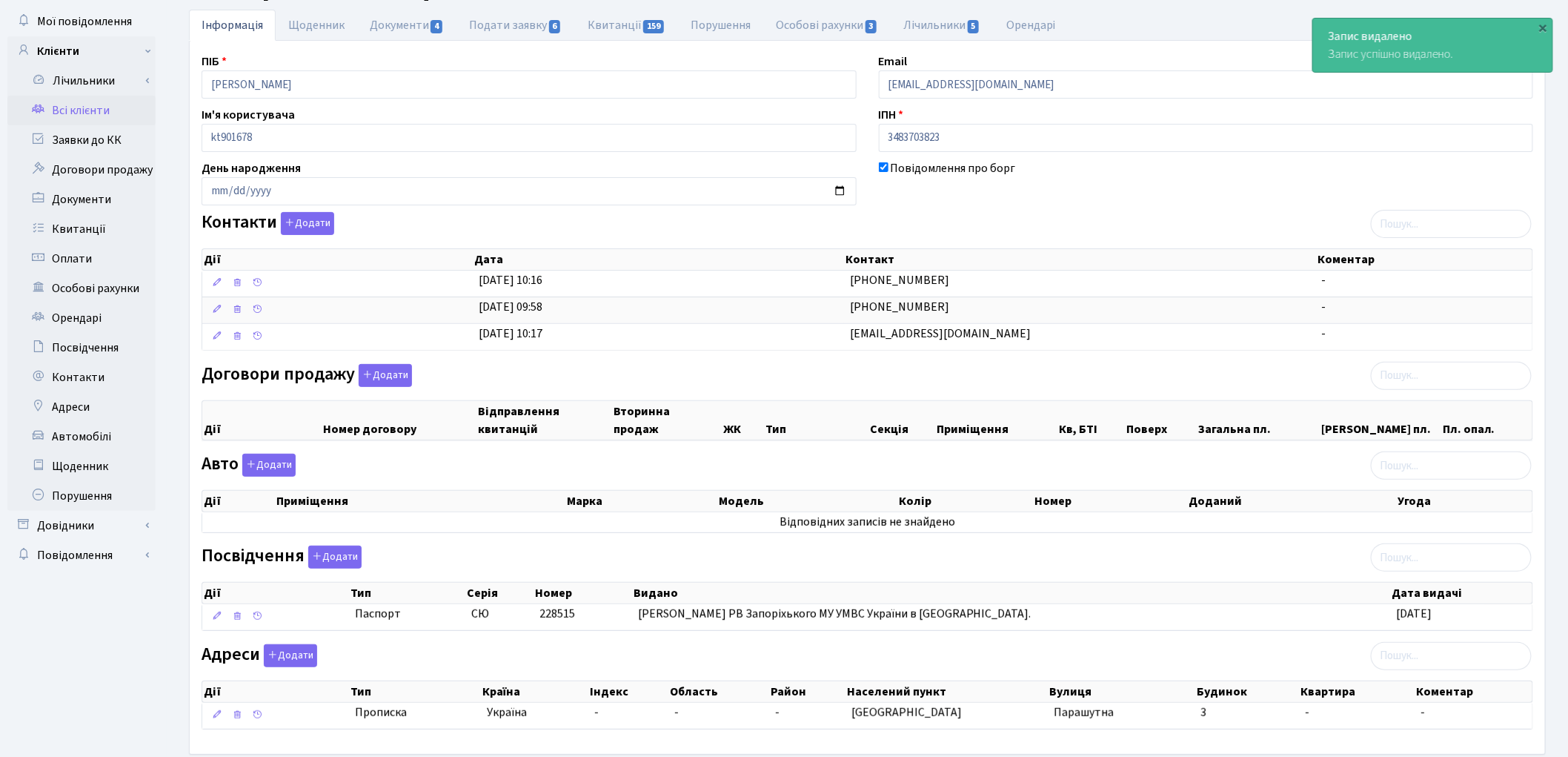
scroll to position [151, 0]
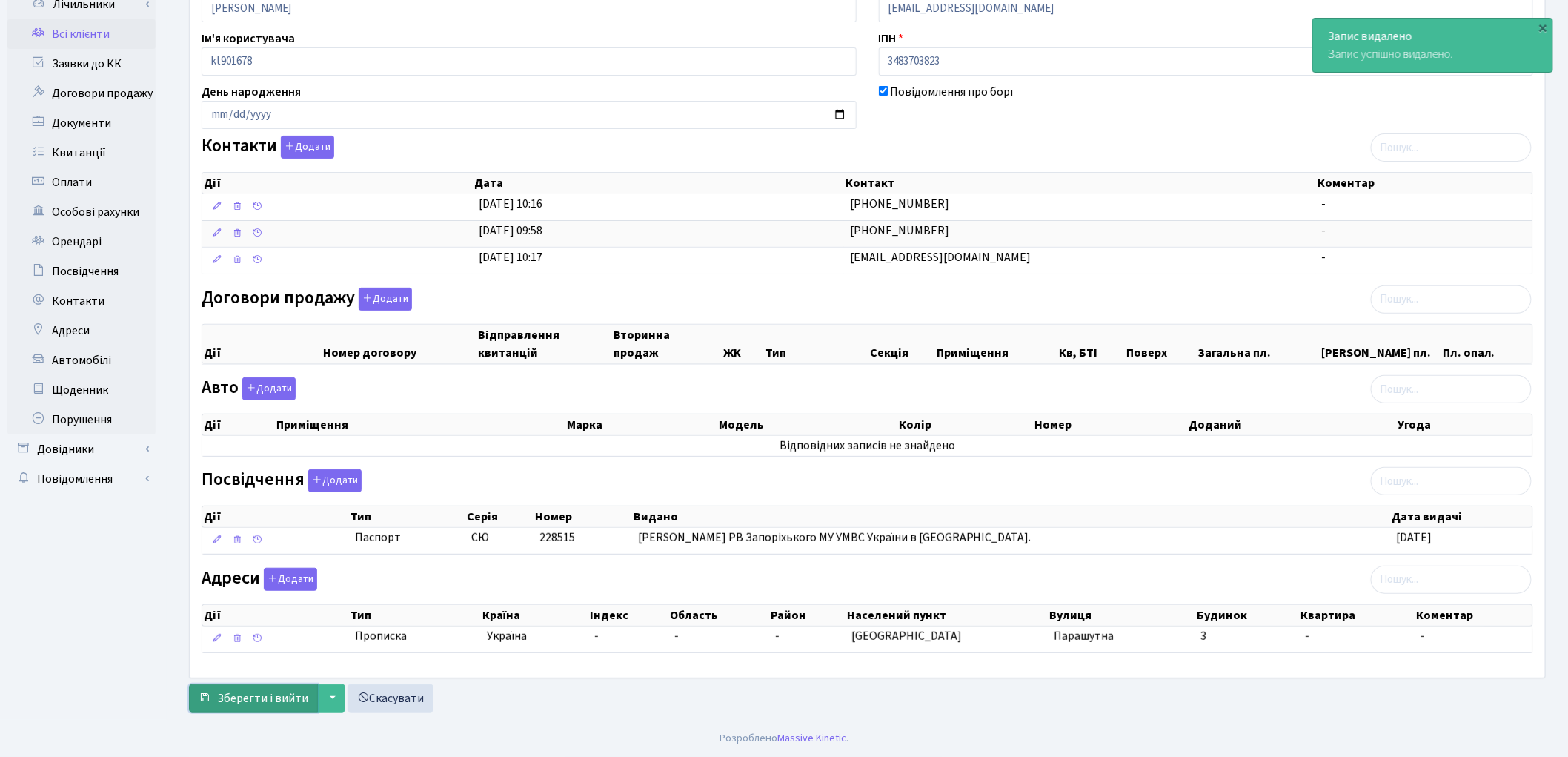
click at [285, 693] on span "Зберегти і вийти" at bounding box center [263, 698] width 91 height 16
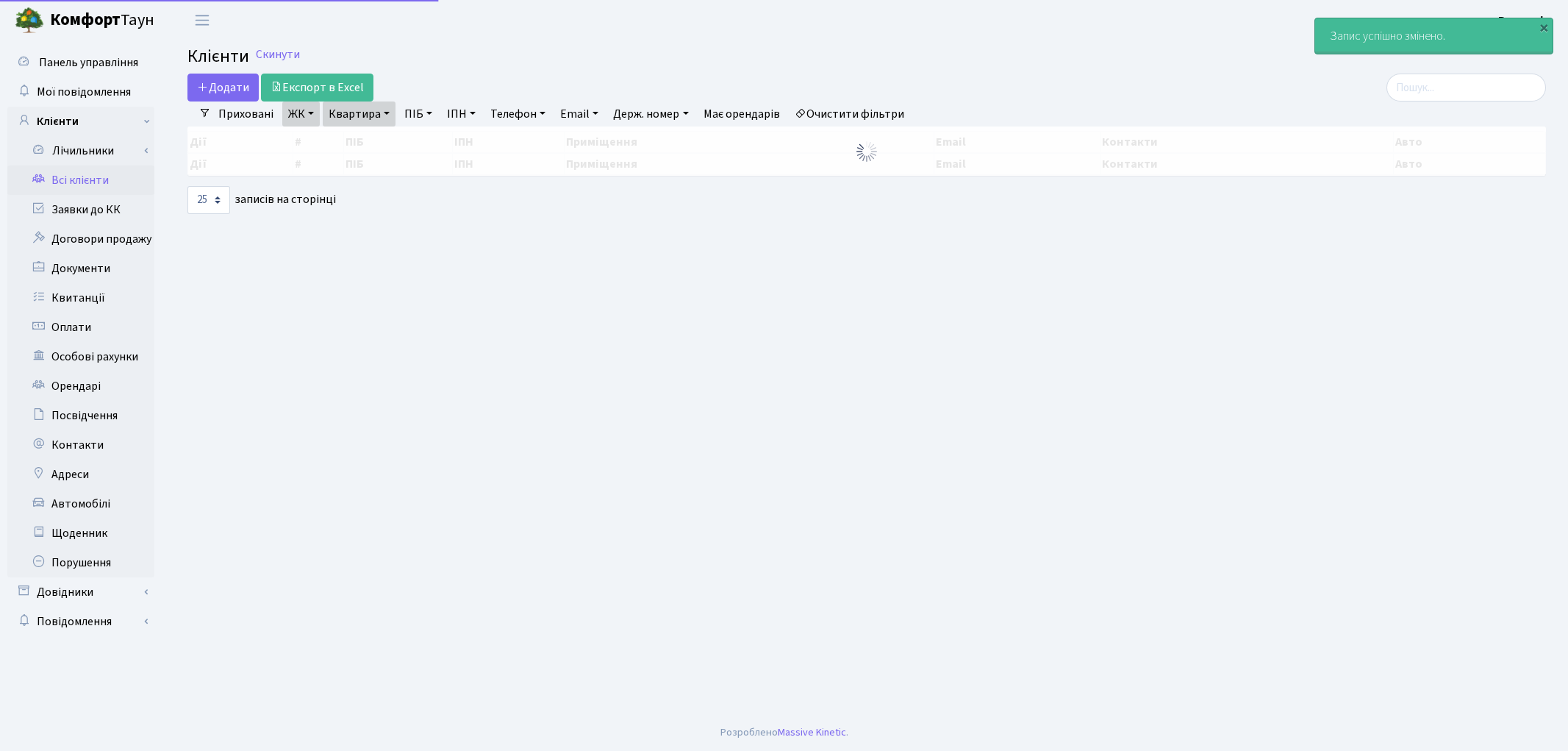
select select "25"
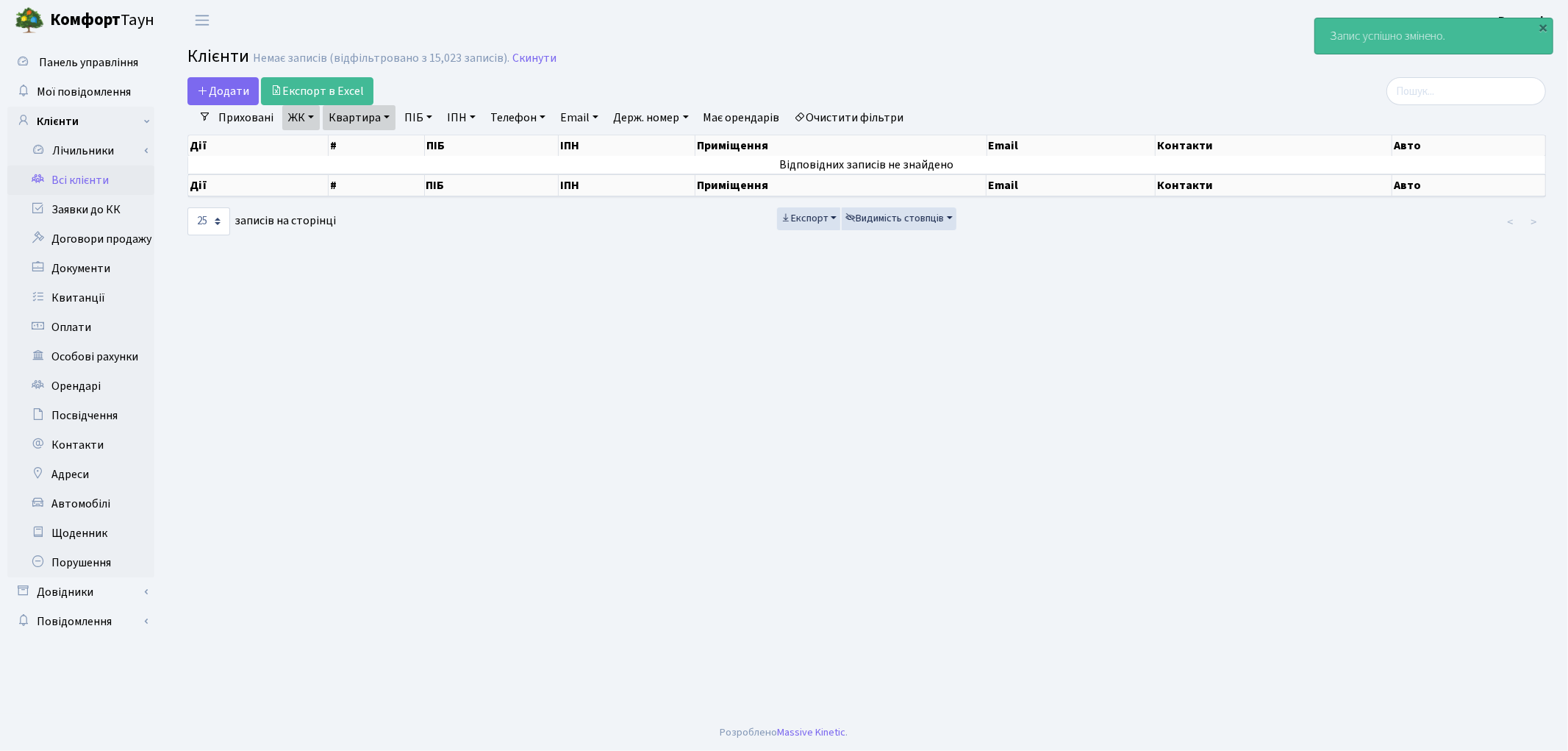
click at [892, 115] on link "Очистити фільтри" at bounding box center [849, 117] width 122 height 25
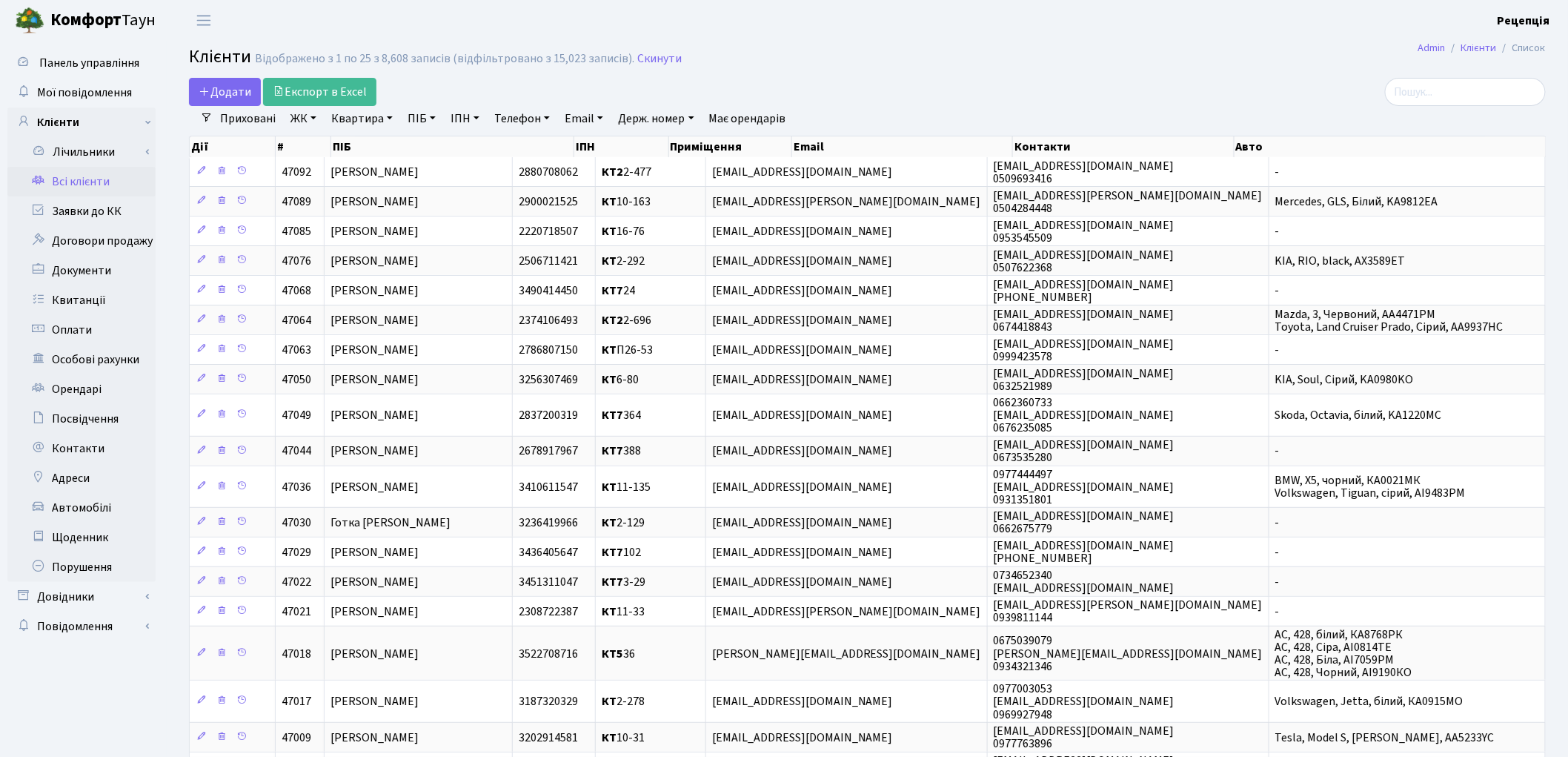
click at [422, 119] on link "ПІБ" at bounding box center [422, 118] width 40 height 25
type input "[PERSON_NAME]"
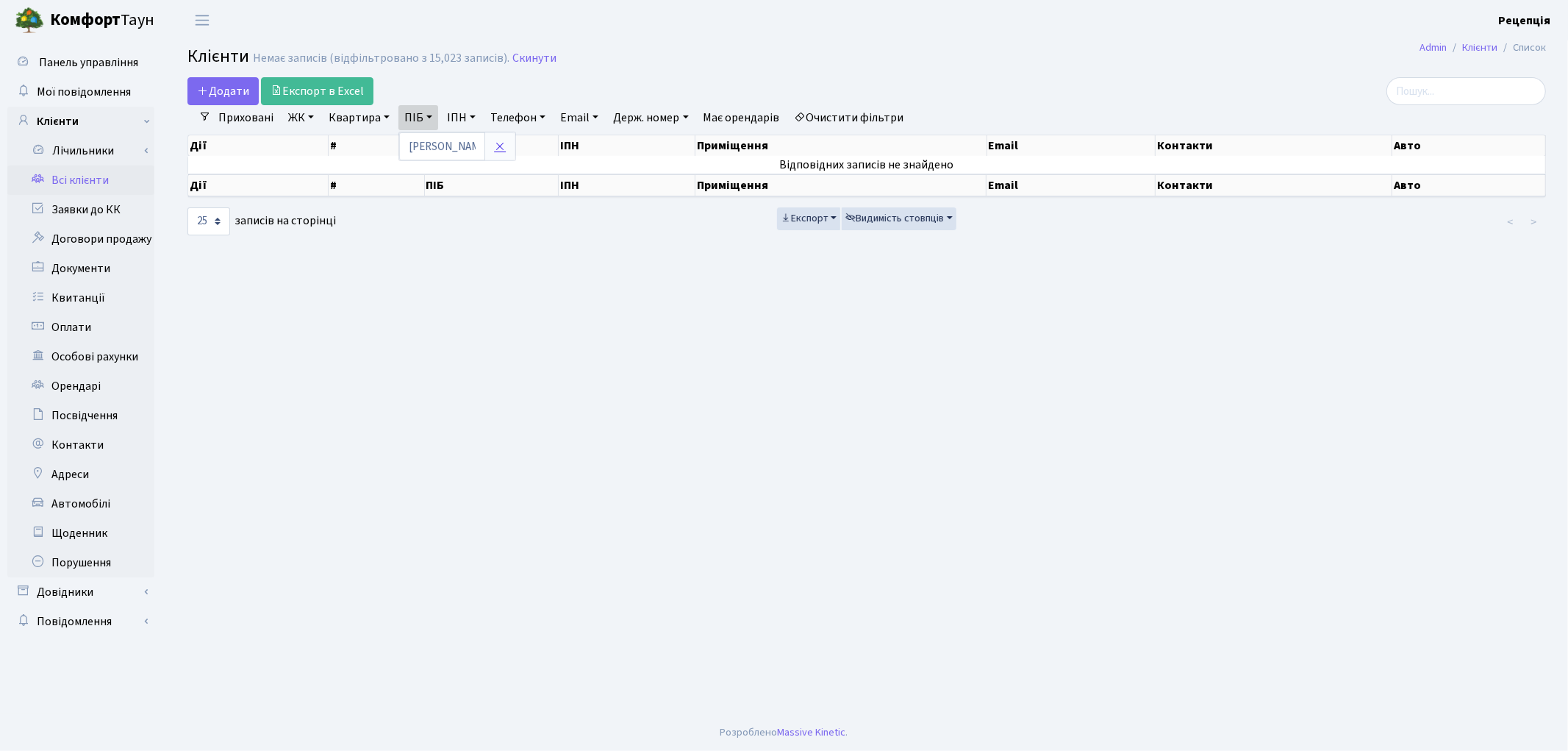
click at [506, 143] on icon at bounding box center [499, 146] width 12 height 12
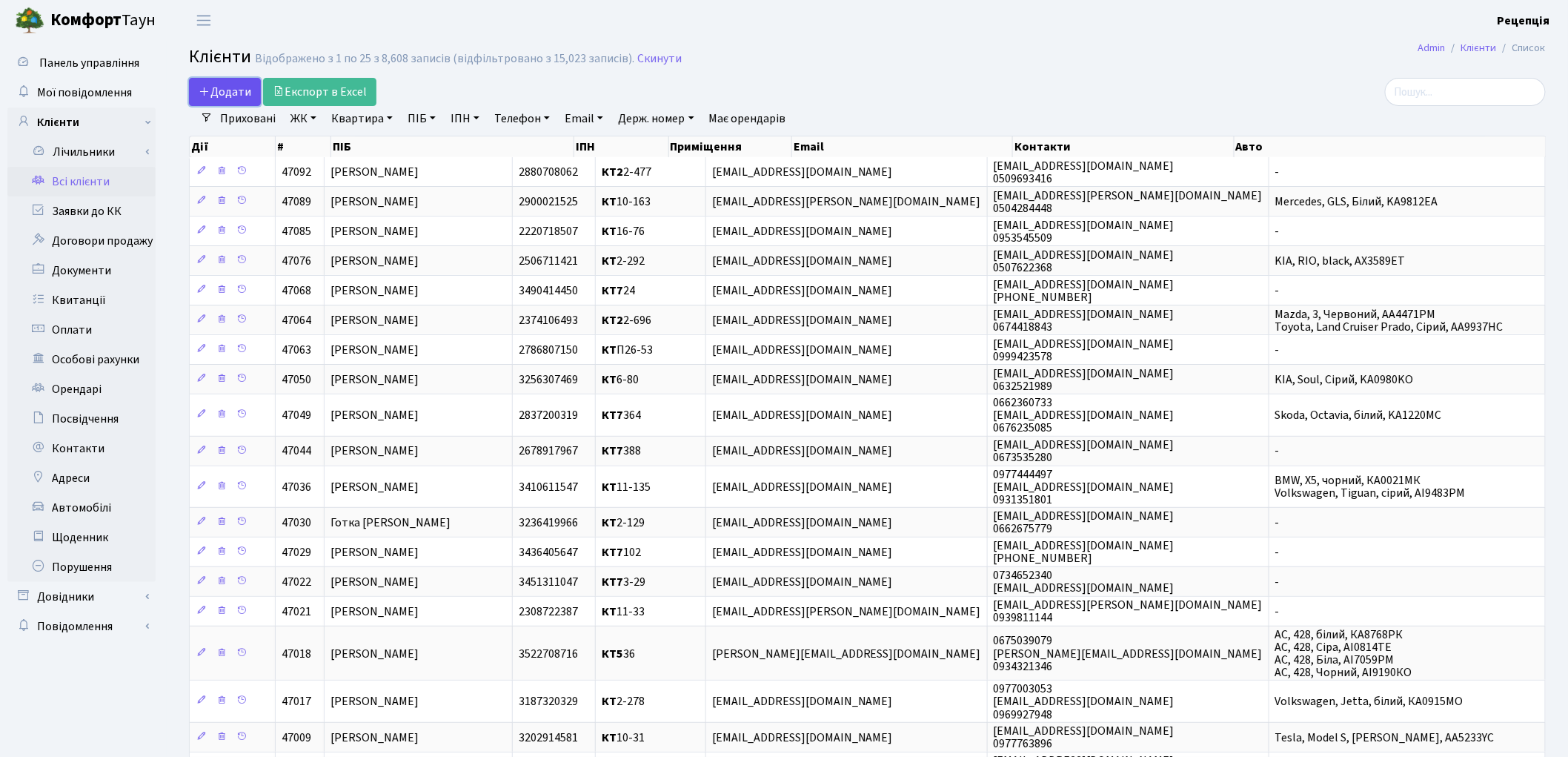
click at [230, 83] on span "Додати" at bounding box center [225, 91] width 53 height 16
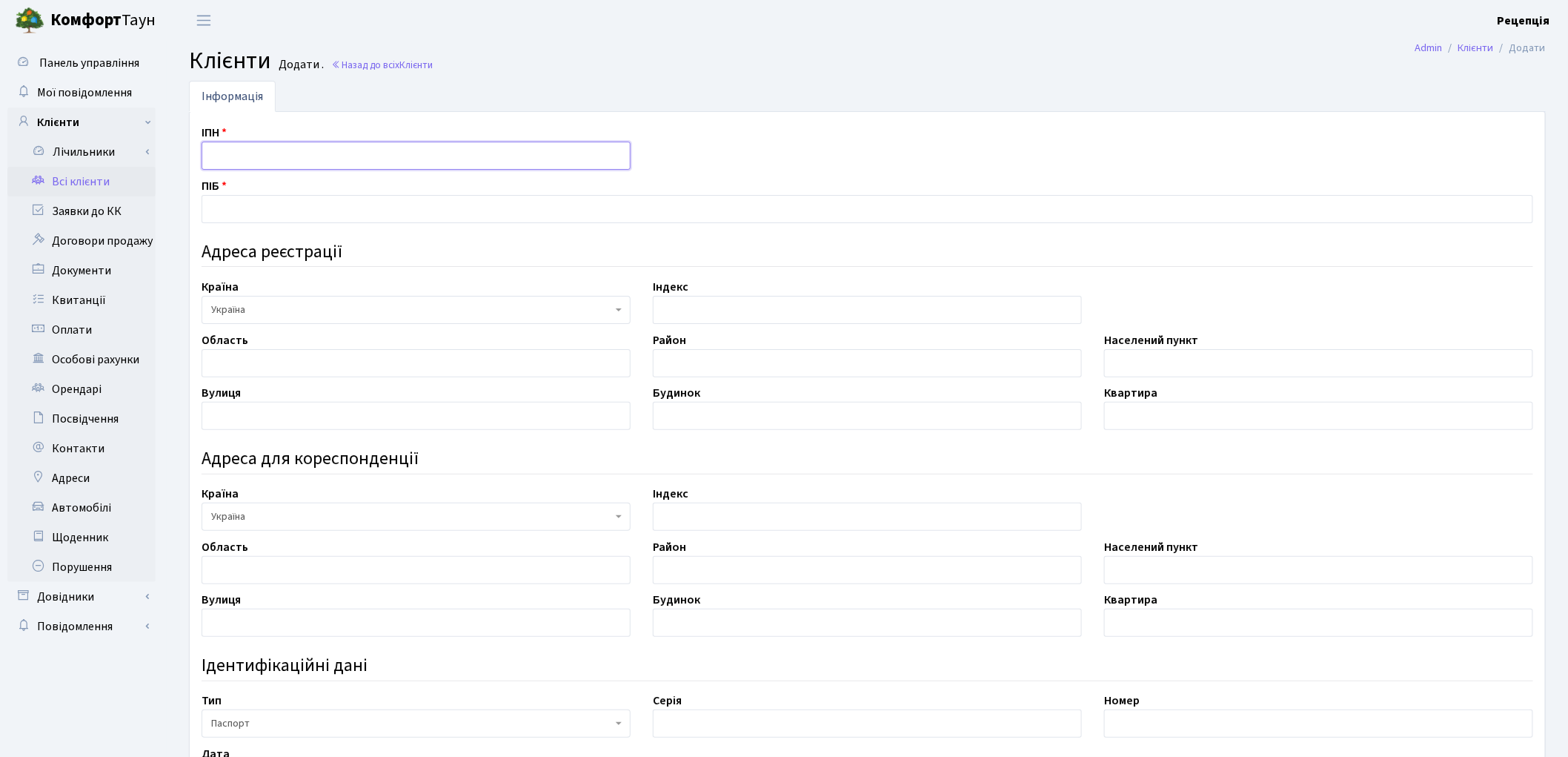
click at [256, 156] on input "text" at bounding box center [415, 156] width 429 height 28
type input "2562313659"
click at [224, 219] on input "text" at bounding box center [867, 208] width 1332 height 28
type input "[PERSON_NAME]"
click at [350, 367] on input "text" at bounding box center [415, 362] width 429 height 28
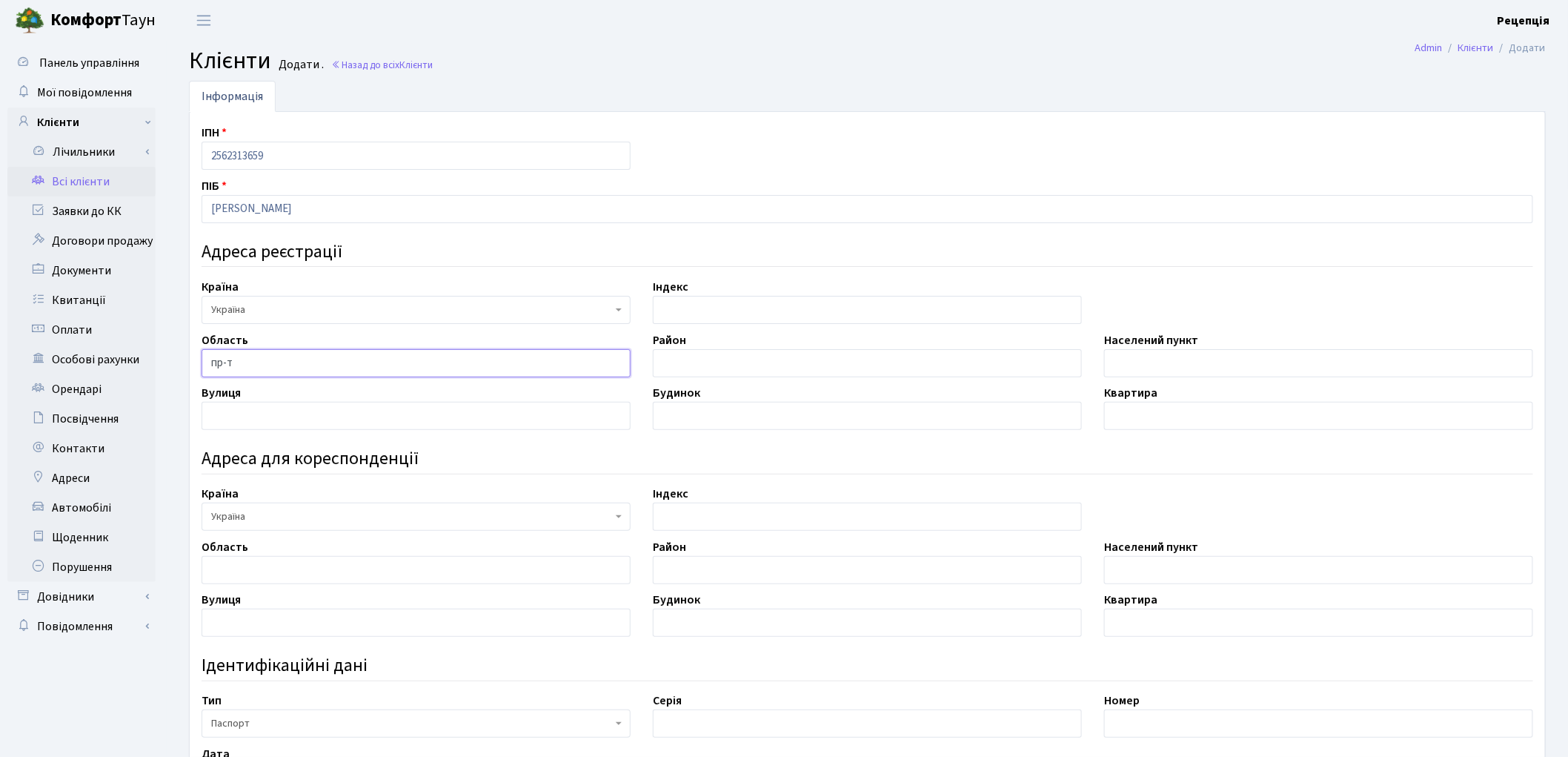
type input "пр-т"
click at [295, 416] on input "text" at bounding box center [415, 415] width 429 height 28
type input "Тичини"
click at [701, 410] on input "text" at bounding box center [867, 415] width 429 height 28
type input "9-А"
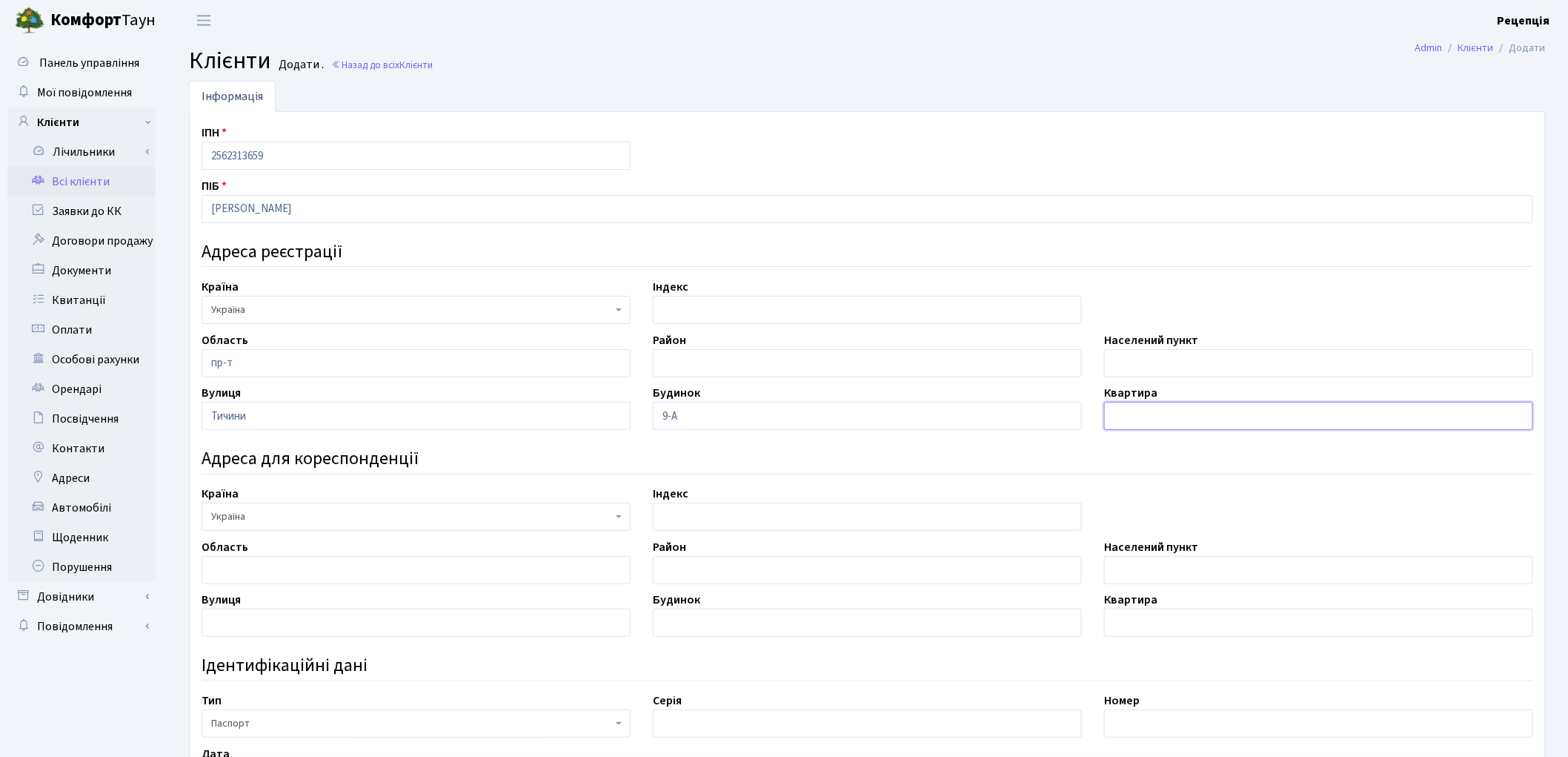
click at [1168, 412] on input "text" at bounding box center [1318, 415] width 429 height 28
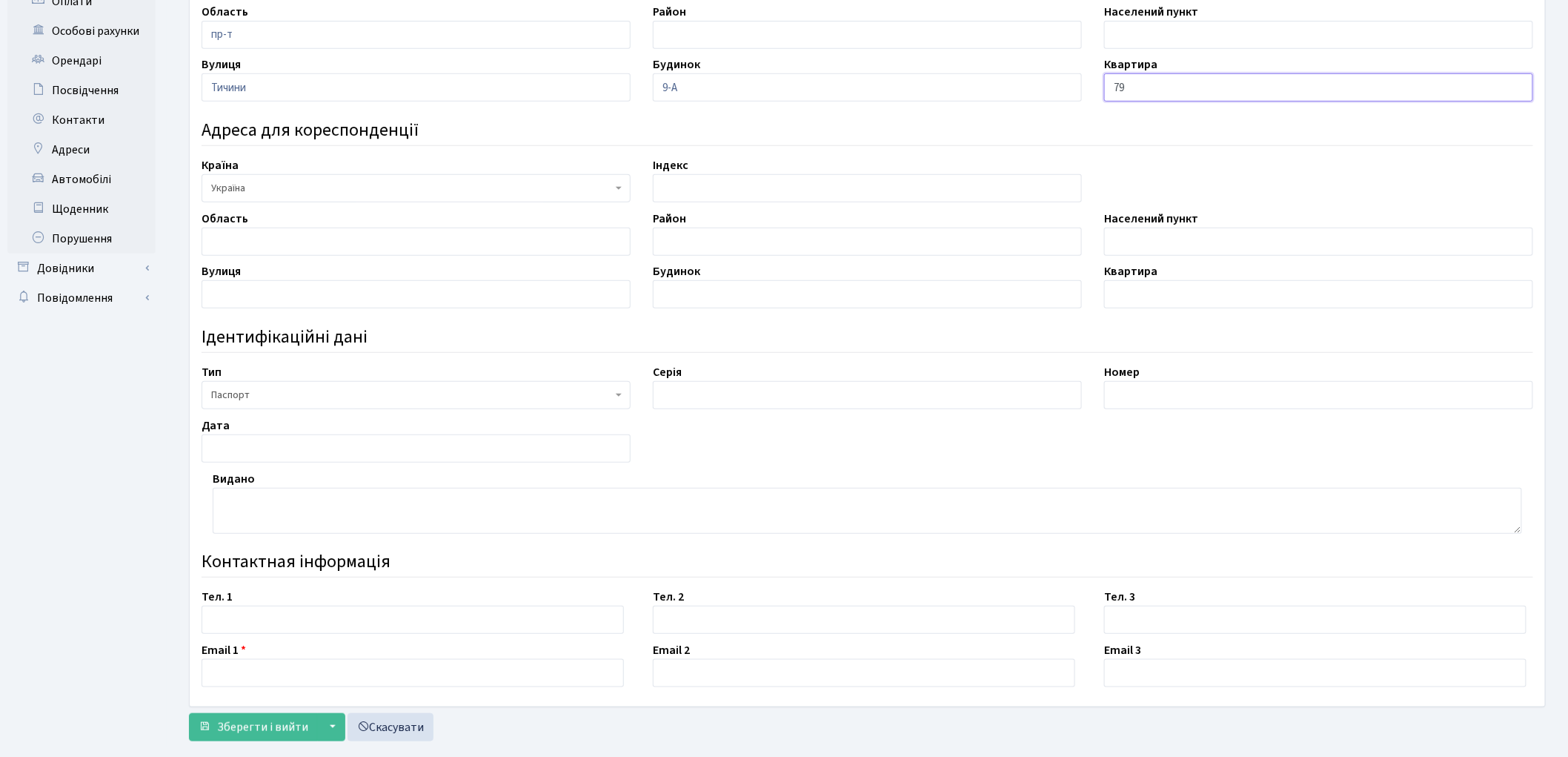
scroll to position [358, 0]
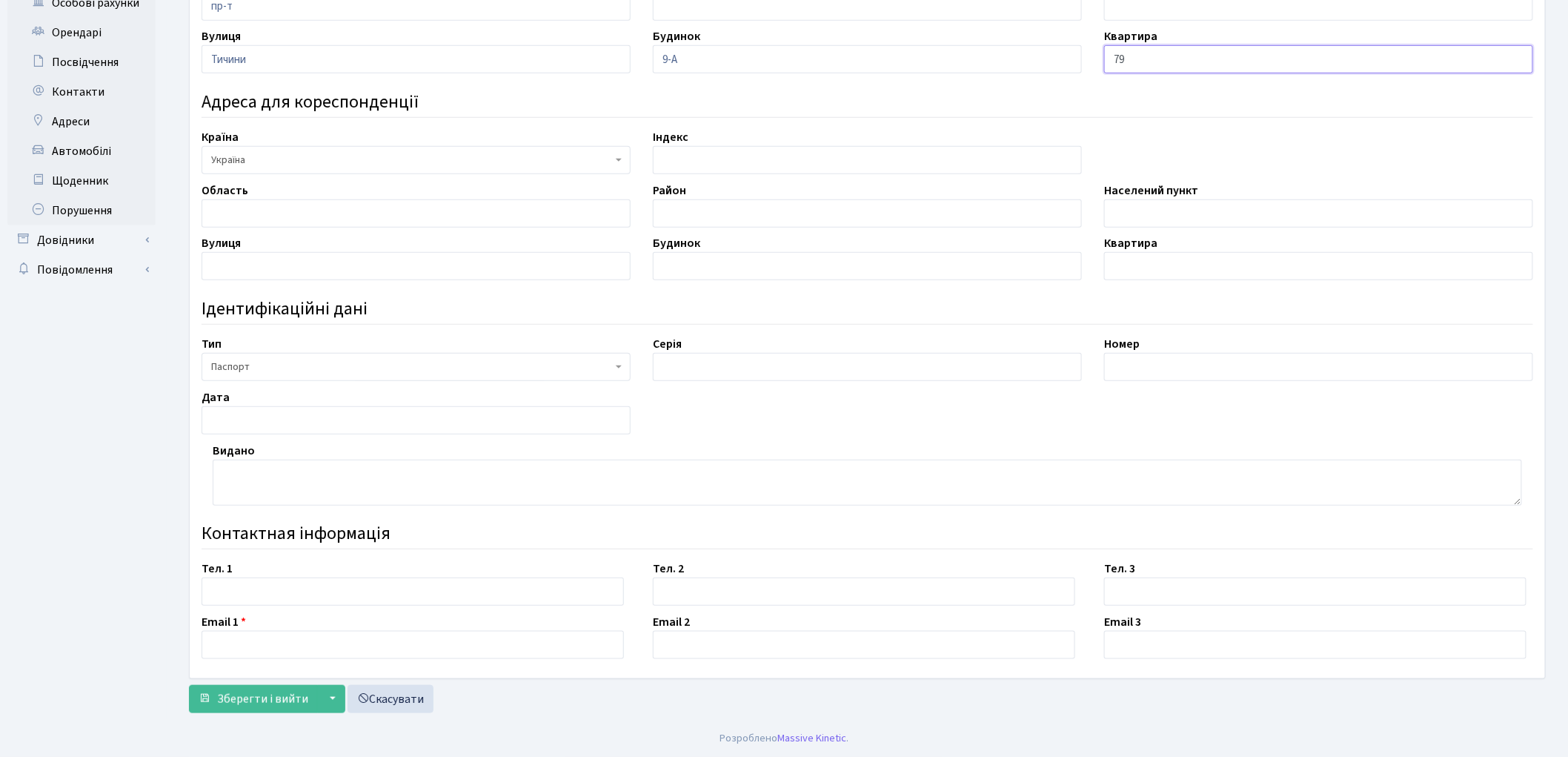
type input "79"
click at [672, 366] on input "text" at bounding box center [867, 366] width 429 height 28
type input "ТТ"
click at [1137, 367] on input "text" at bounding box center [1318, 366] width 429 height 28
type input "163286"
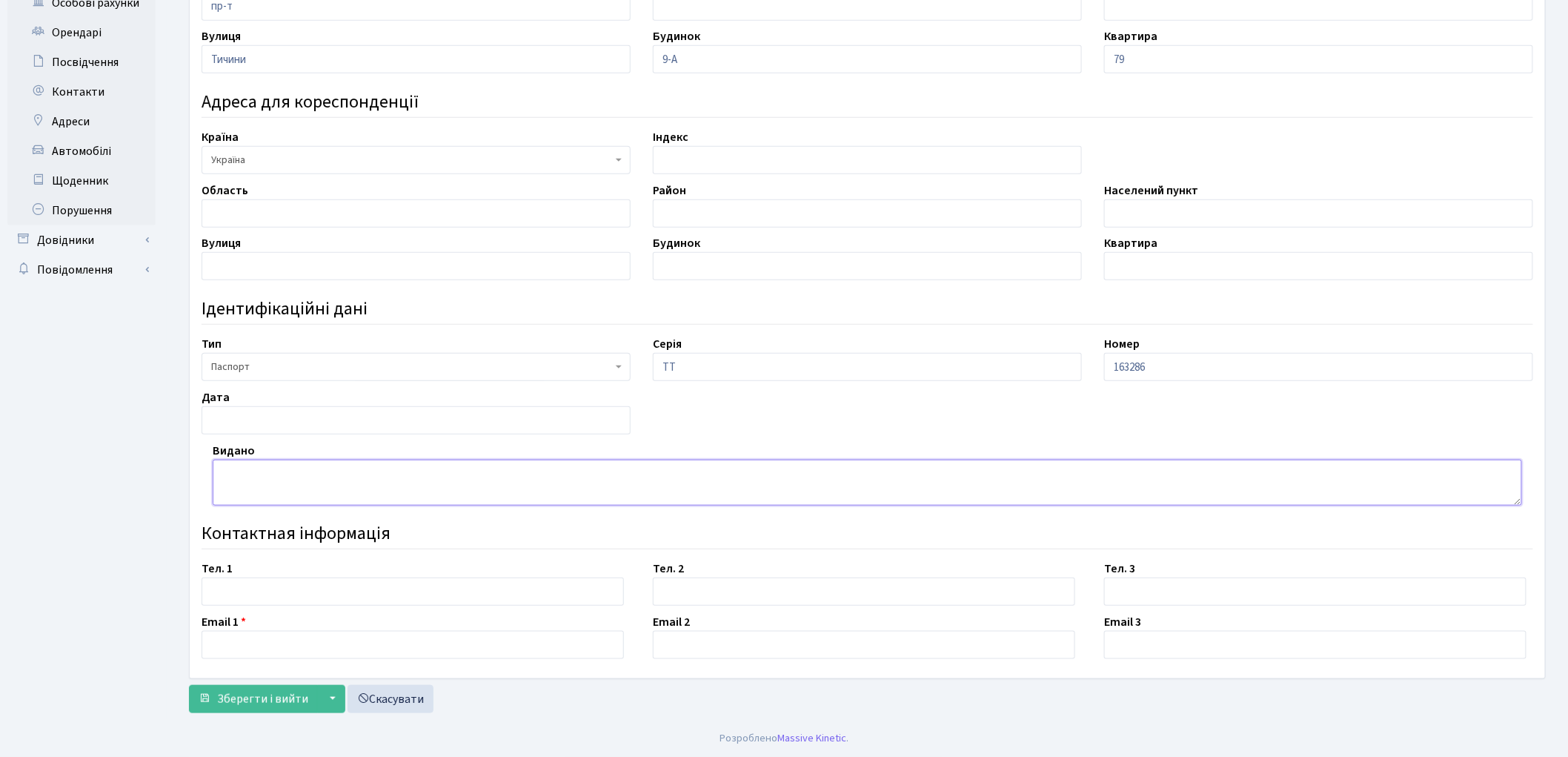
click at [265, 472] on textarea at bounding box center [867, 482] width 1309 height 46
click at [240, 419] on input "text" at bounding box center [415, 420] width 429 height 28
type input "[DATE]"
click at [265, 484] on textarea at bounding box center [867, 482] width 1309 height 46
type textarea "Дніпровським РВ ДМС України в місті Києві"
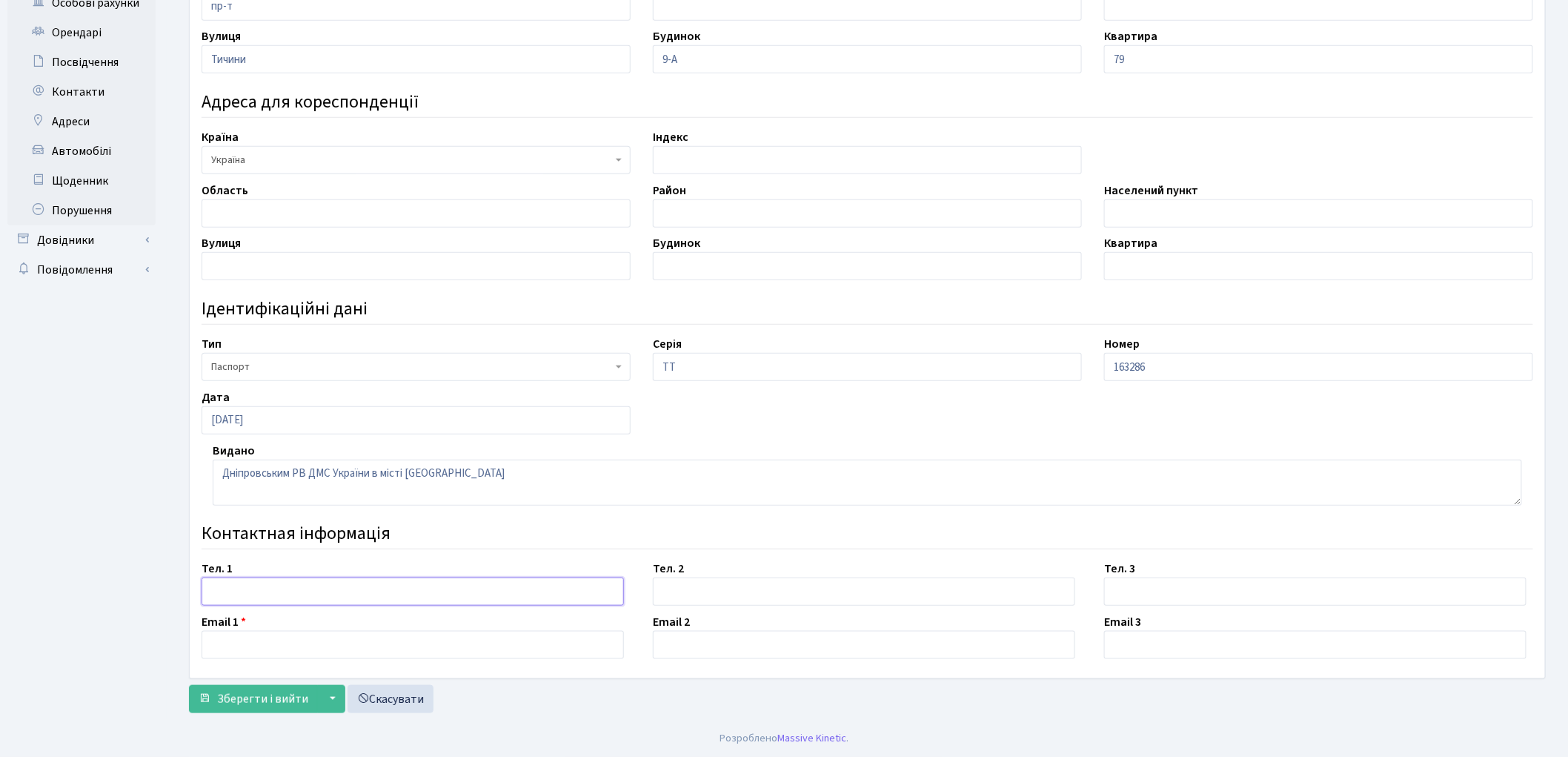
click at [226, 593] on input "text" at bounding box center [412, 591] width 422 height 28
type input "0674493617"
click at [254, 646] on input "text" at bounding box center [412, 645] width 422 height 28
type input "mixa.ogr@gmail.com"
click at [246, 694] on span "Зберегти і вийти" at bounding box center [263, 698] width 91 height 16
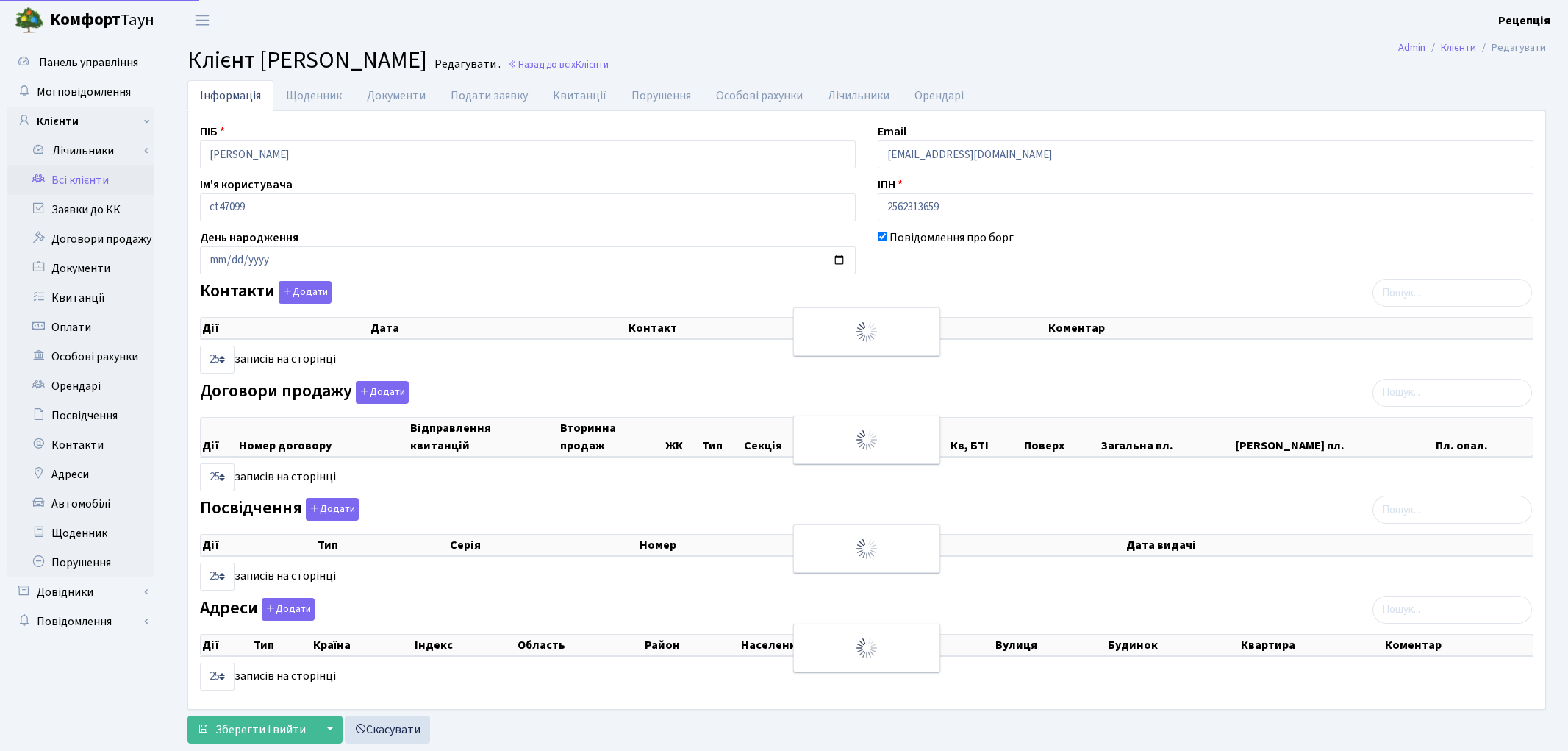
select select "25"
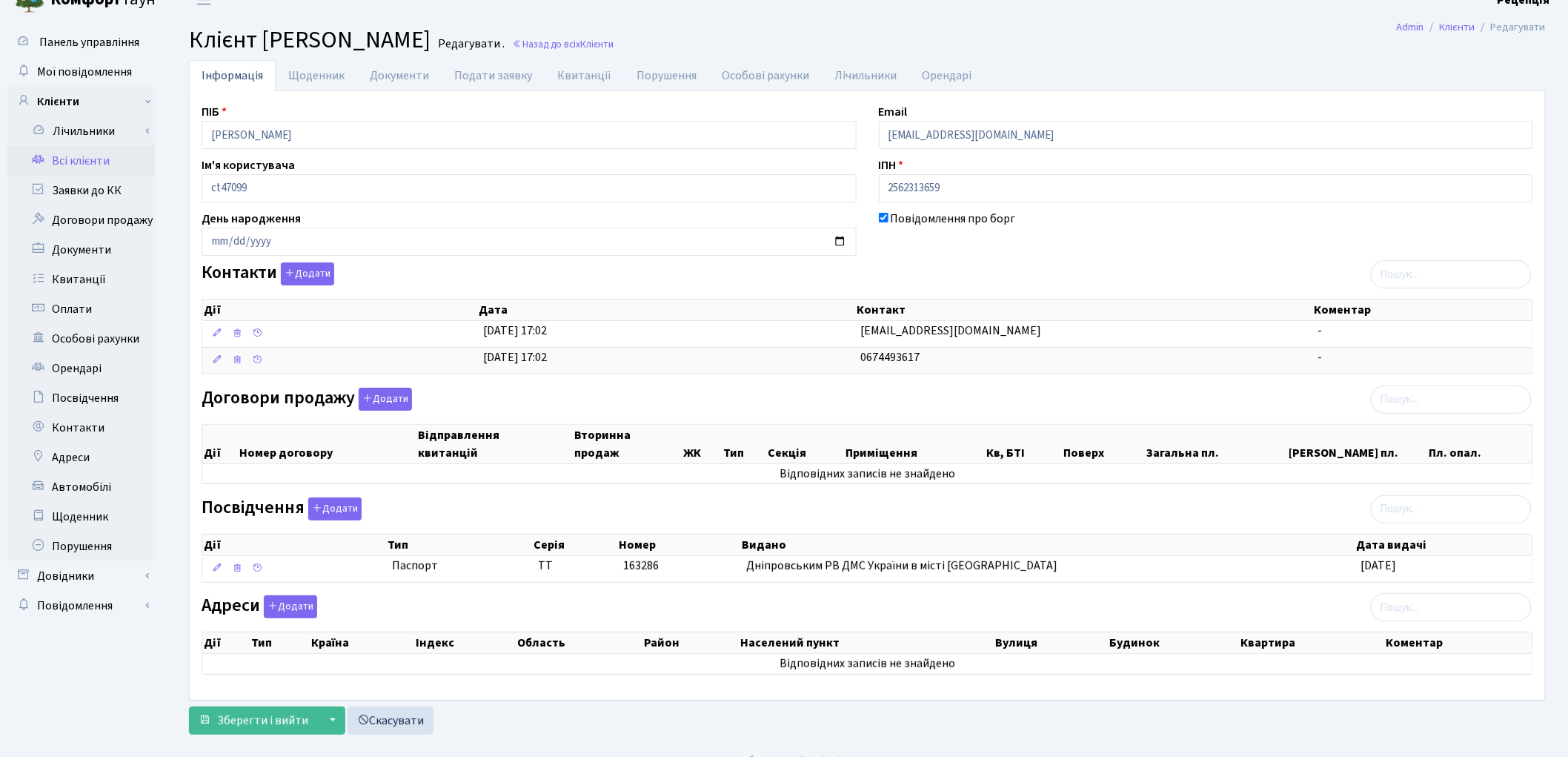
scroll to position [45, 0]
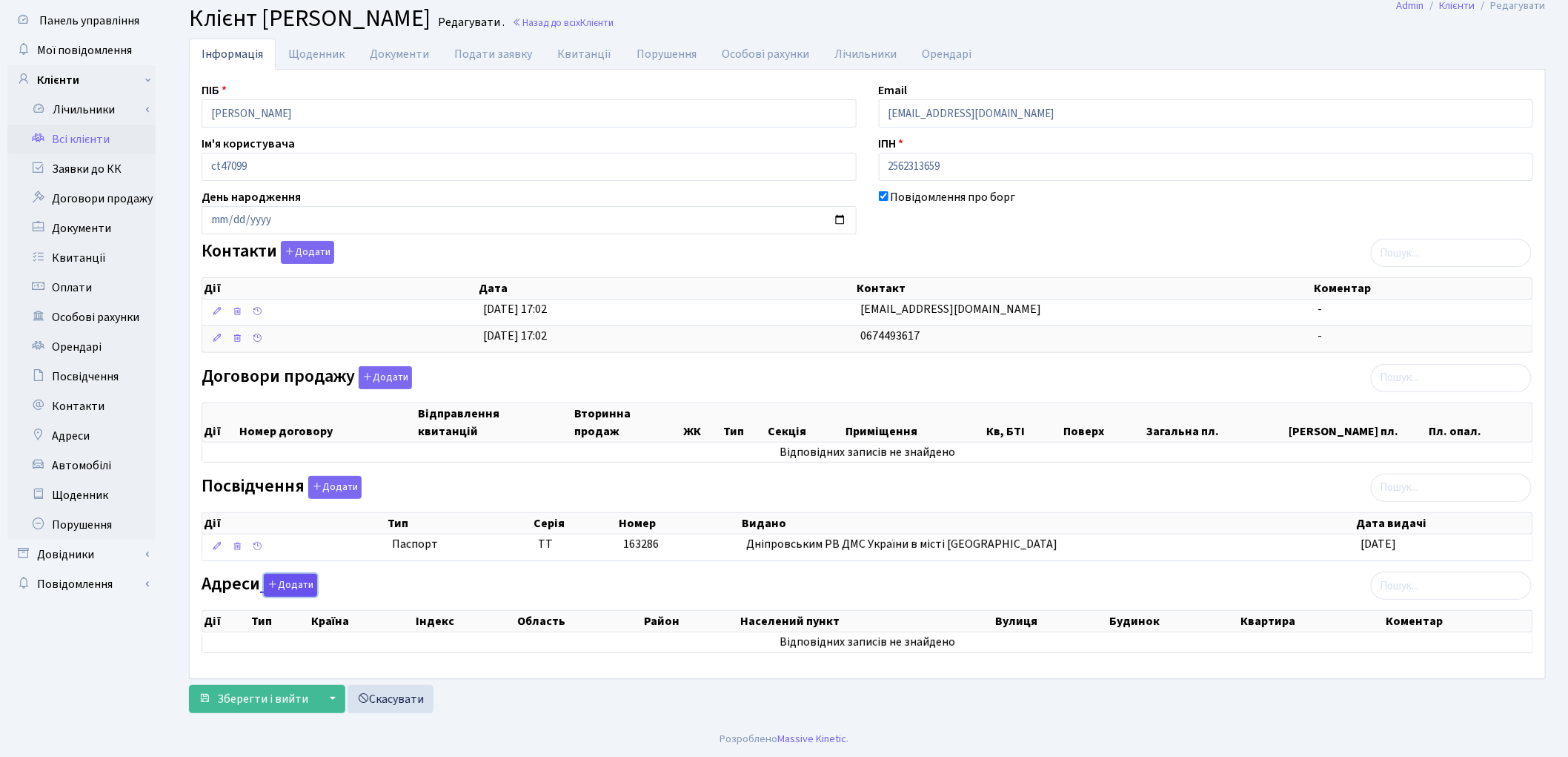
click at [304, 584] on button "Додати" at bounding box center [290, 585] width 54 height 23
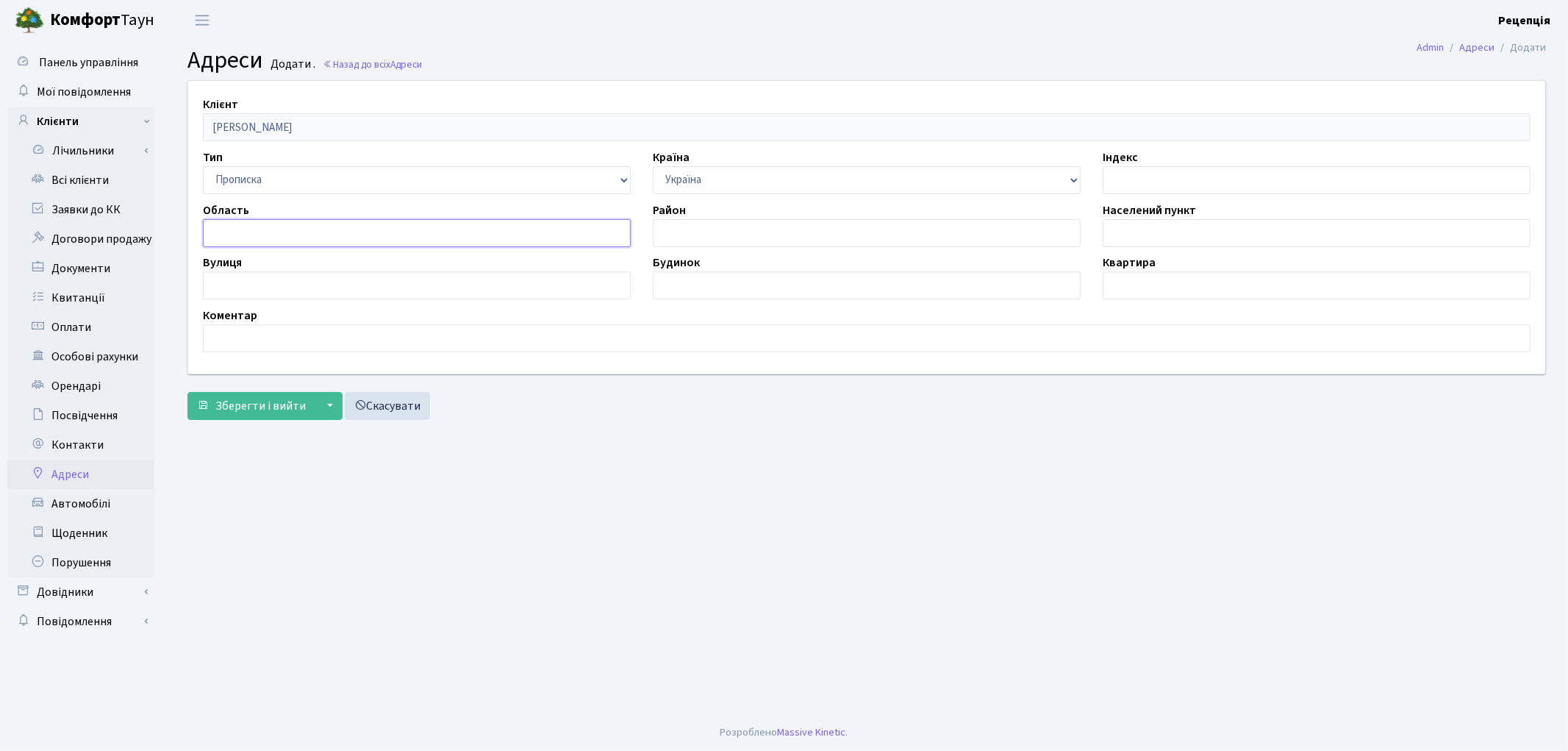
click at [253, 229] on input "text" at bounding box center [417, 232] width 428 height 28
click at [229, 286] on input "text" at bounding box center [417, 285] width 428 height 28
type input "g"
type input "пр-т Тичини"
click at [675, 286] on input "text" at bounding box center [867, 285] width 428 height 28
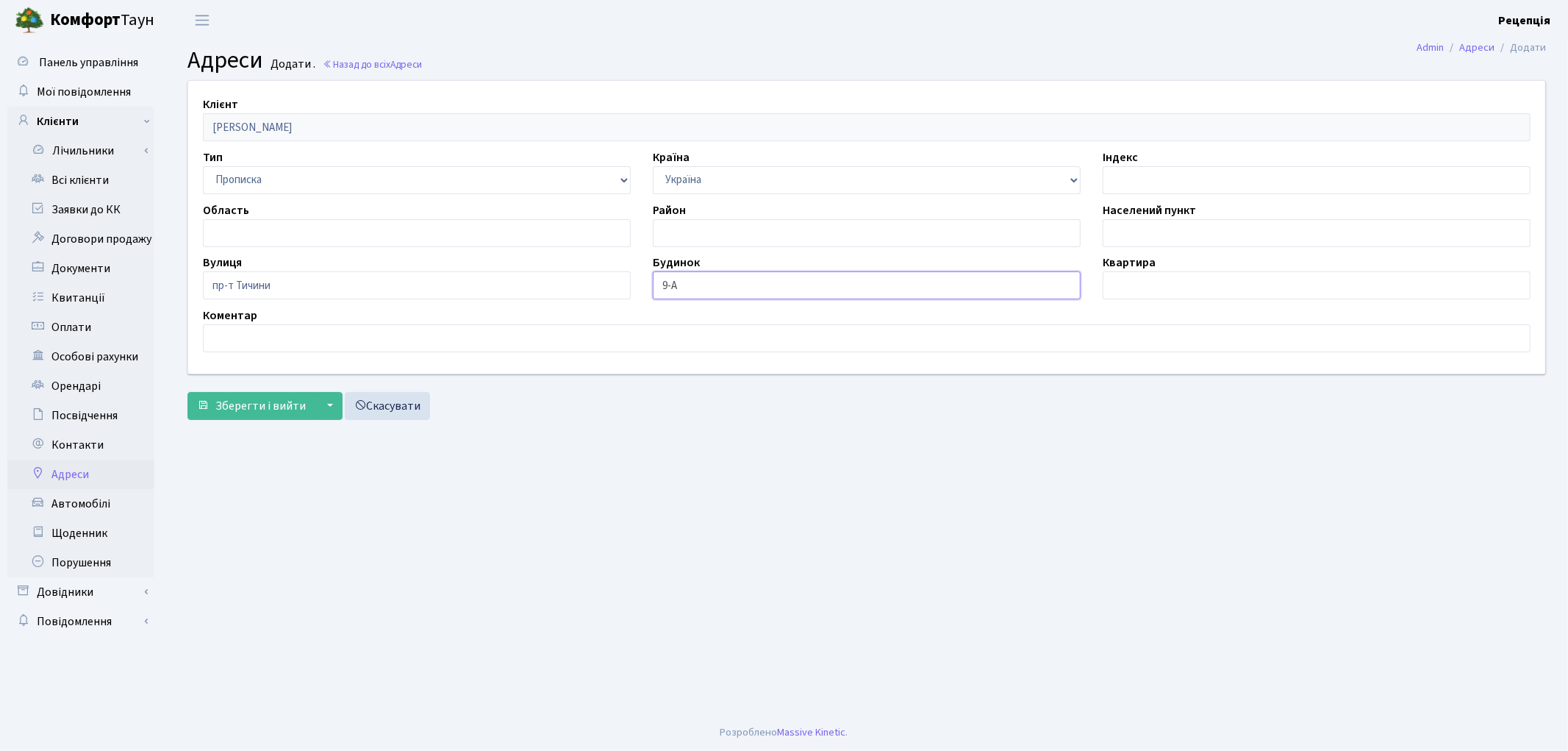
type input "9-А"
click at [1203, 289] on input "text" at bounding box center [1316, 285] width 428 height 28
type input "79"
click at [280, 400] on span "Зберегти і вийти" at bounding box center [261, 406] width 91 height 16
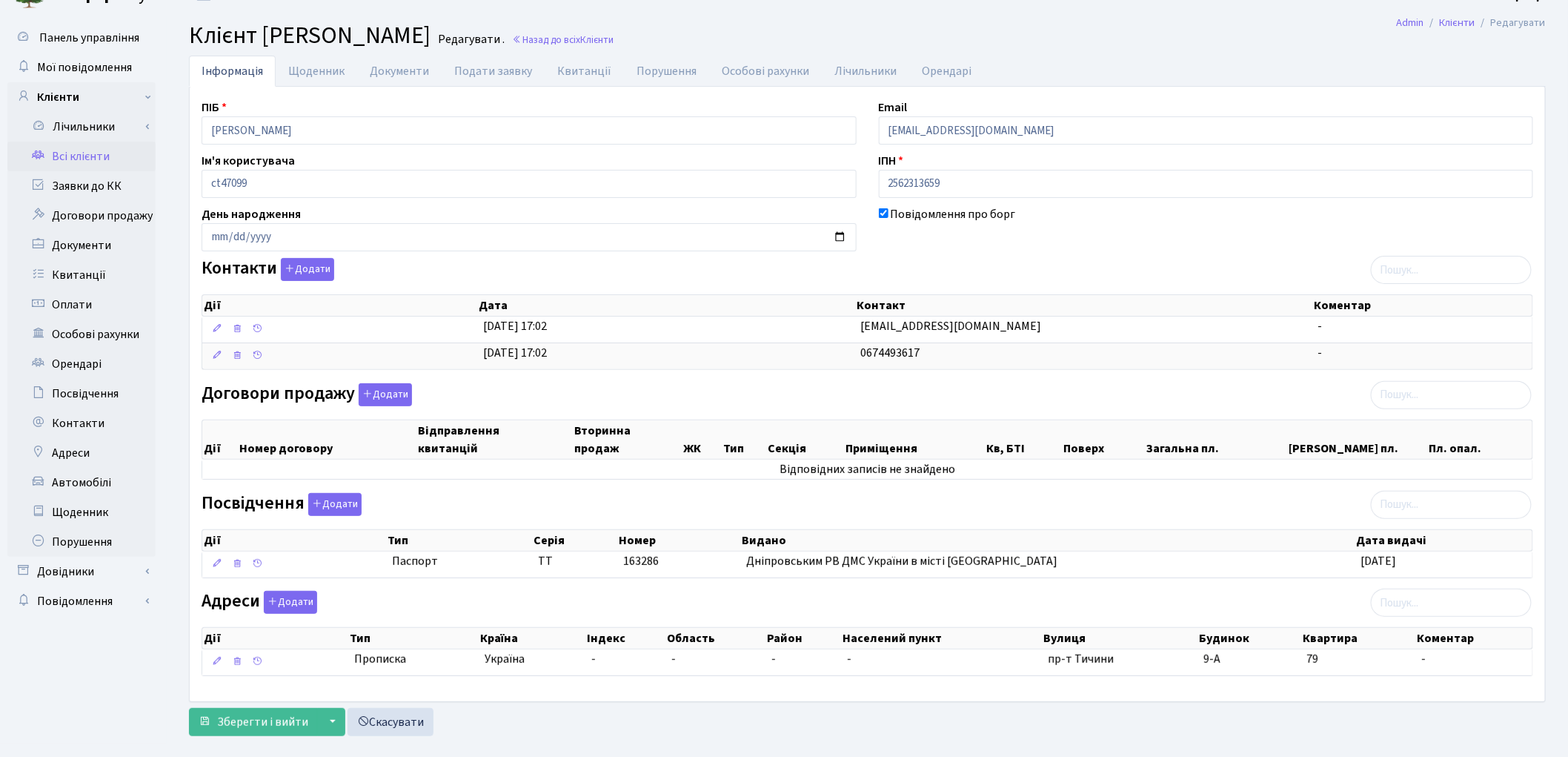
scroll to position [25, 0]
click at [400, 391] on button "Додати" at bounding box center [385, 395] width 54 height 23
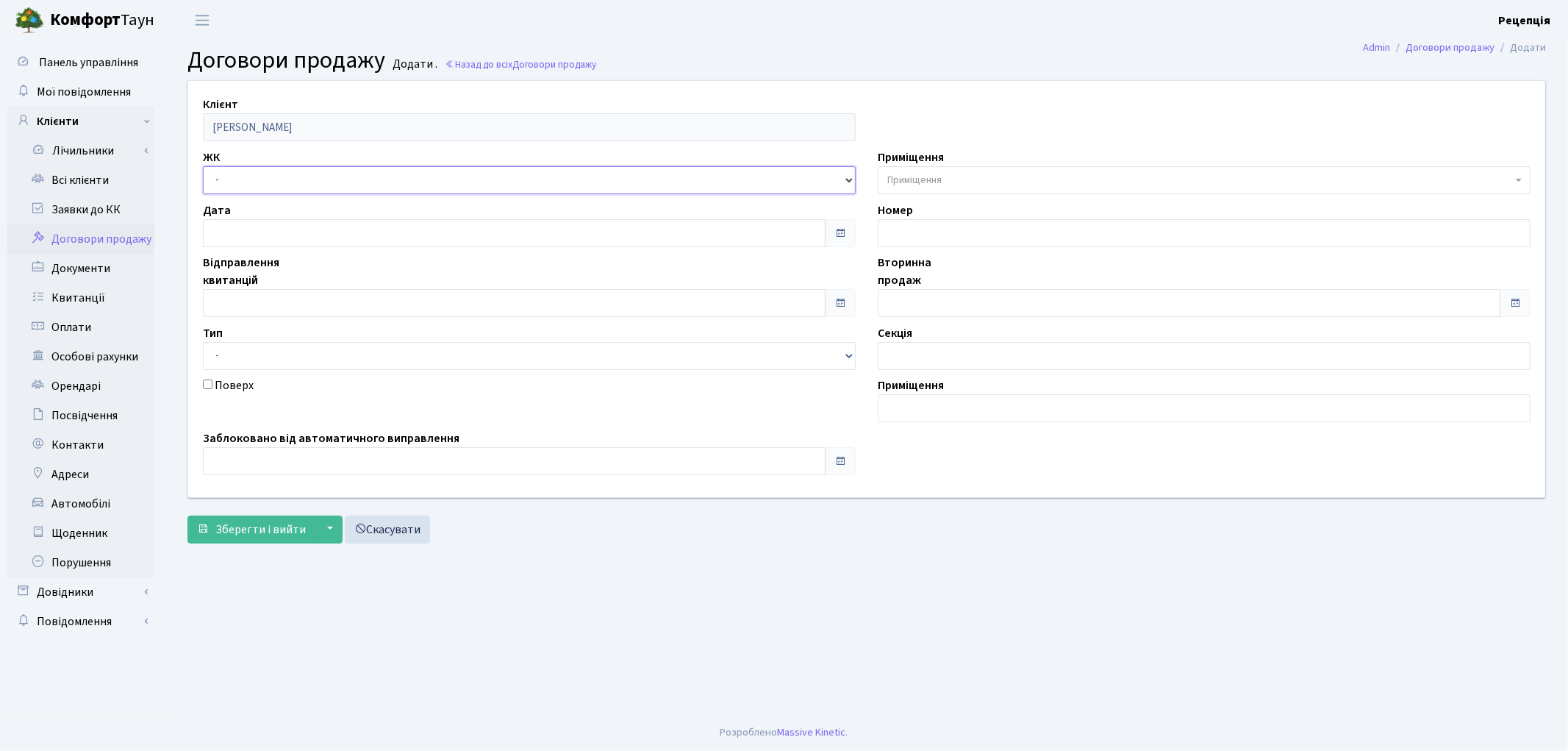
click at [247, 175] on select "- КТ, вул. Регенераторна, 4 КТ2, просп. [STREET_ADDRESS] [STREET_ADDRESS] [PERS…" at bounding box center [529, 180] width 653 height 28
select select "271"
click at [203, 166] on select "- КТ, вул. Регенераторна, 4 КТ2, просп. [STREET_ADDRESS] [STREET_ADDRESS] [PERS…" at bounding box center [529, 180] width 653 height 28
select select
click at [252, 228] on input "text" at bounding box center [514, 232] width 623 height 28
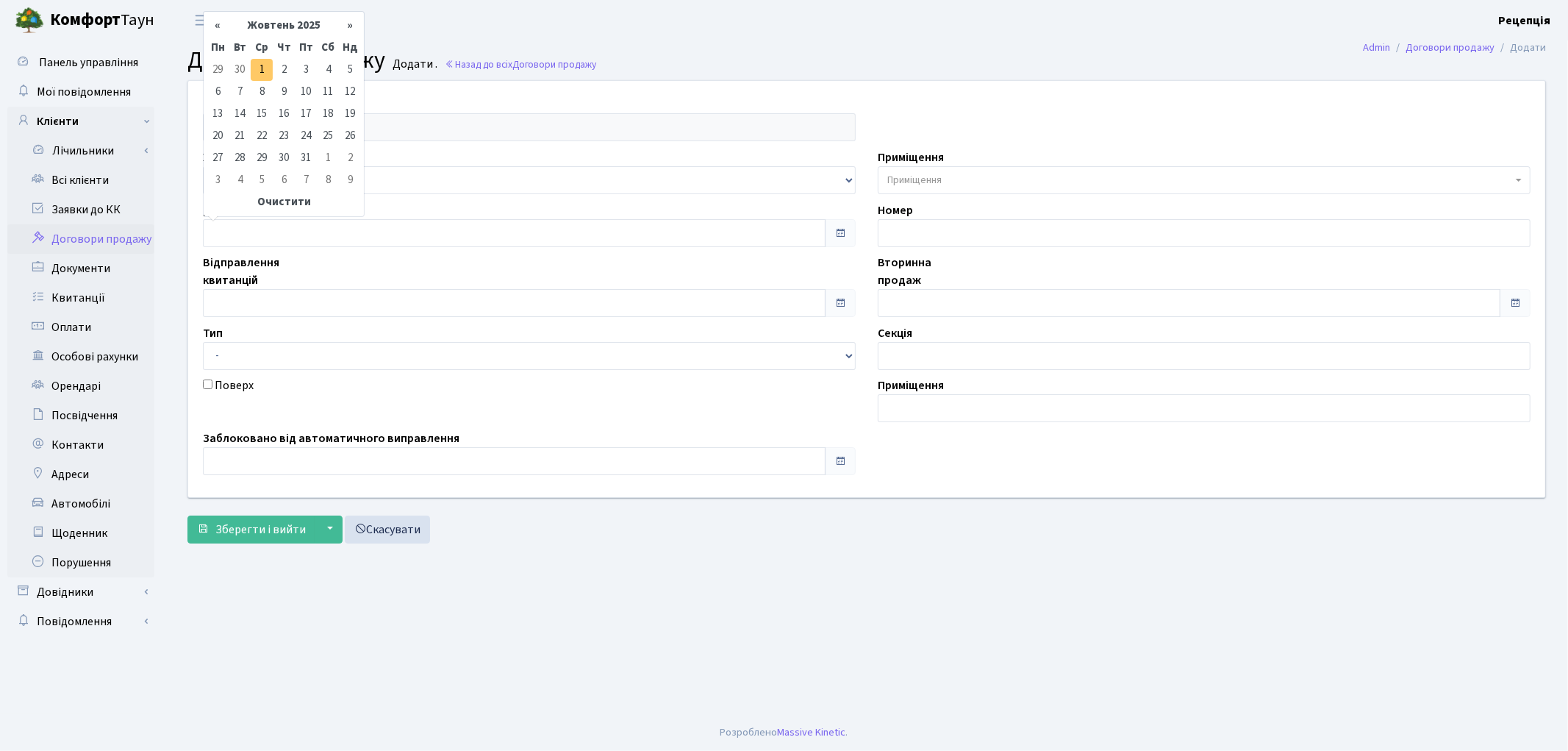
click at [259, 76] on td "1" at bounding box center [262, 70] width 22 height 22
type input "[DATE]"
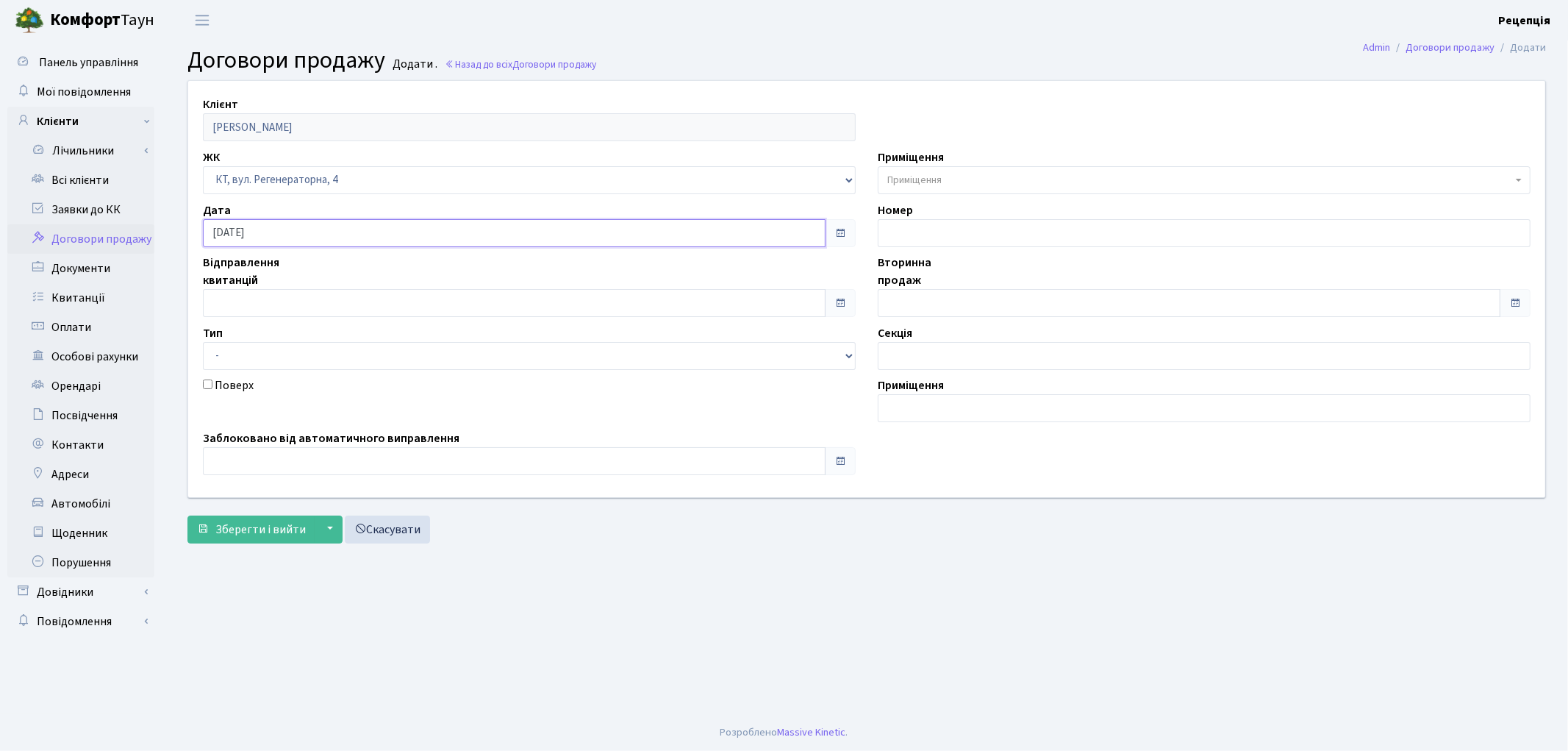
click at [261, 235] on input "[DATE]" at bounding box center [514, 232] width 623 height 28
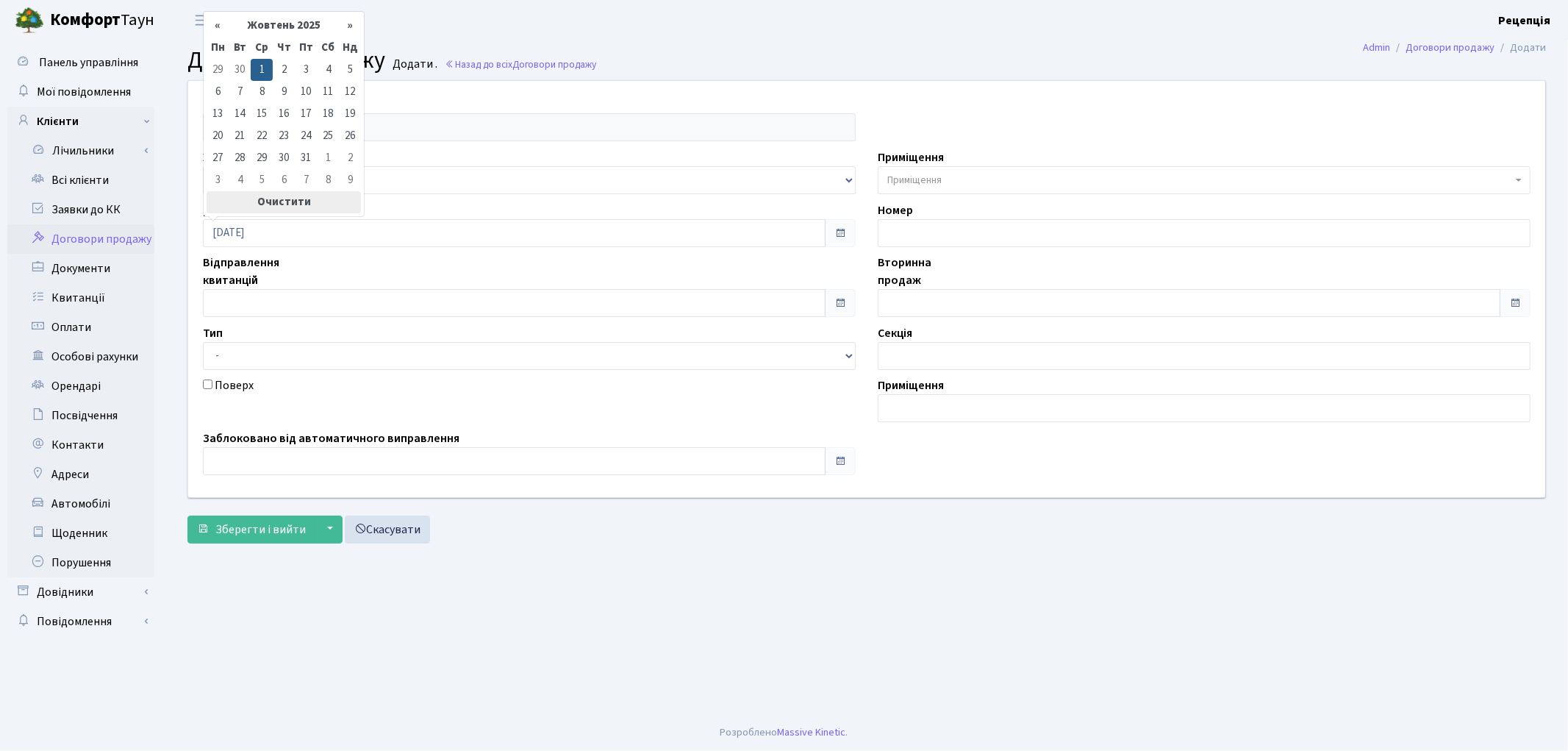
click at [277, 208] on th "Очистити" at bounding box center [284, 202] width 154 height 22
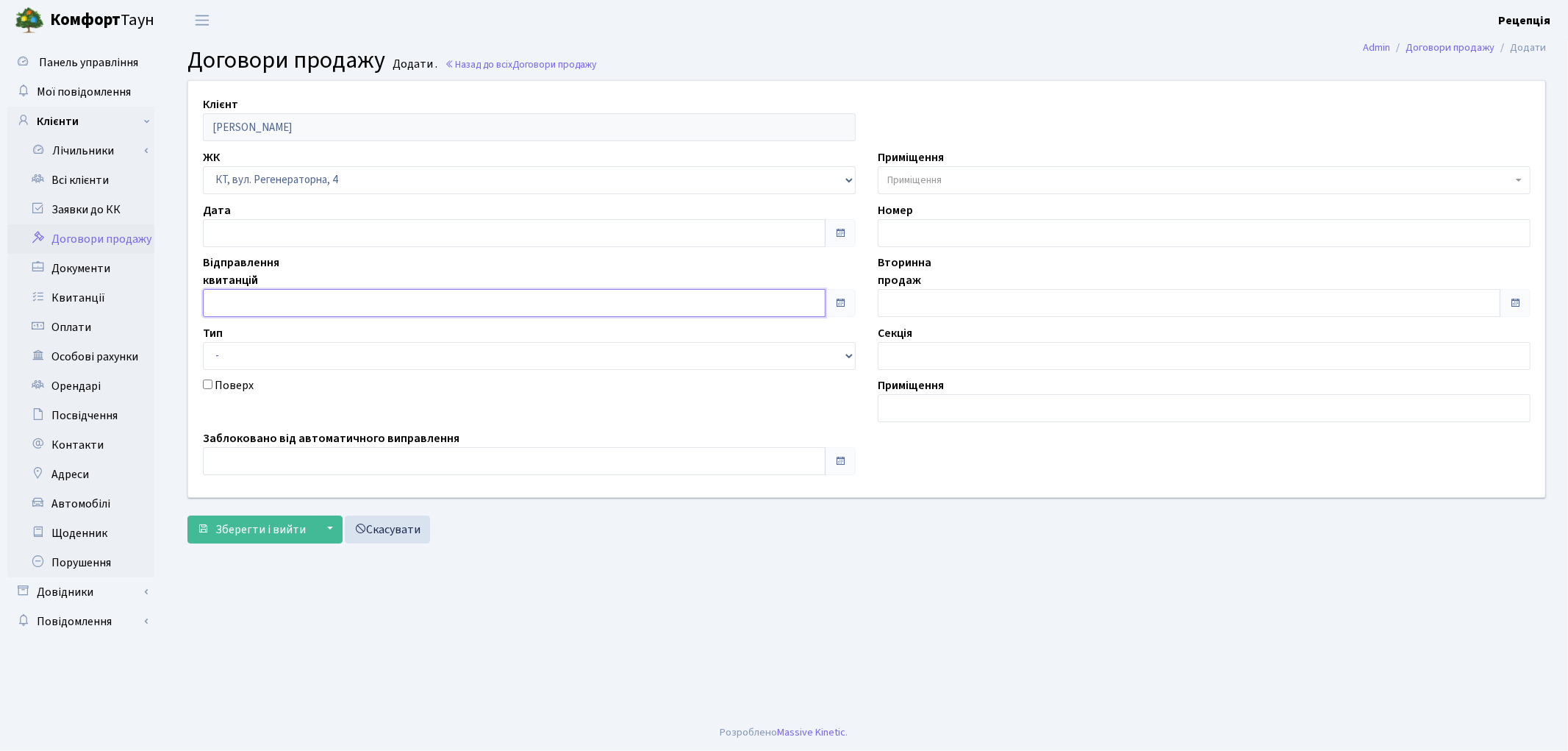
click at [252, 303] on input "text" at bounding box center [514, 302] width 623 height 28
click at [258, 146] on td "1" at bounding box center [262, 141] width 22 height 22
type input "[DATE]"
click at [898, 302] on input "text" at bounding box center [1189, 302] width 623 height 28
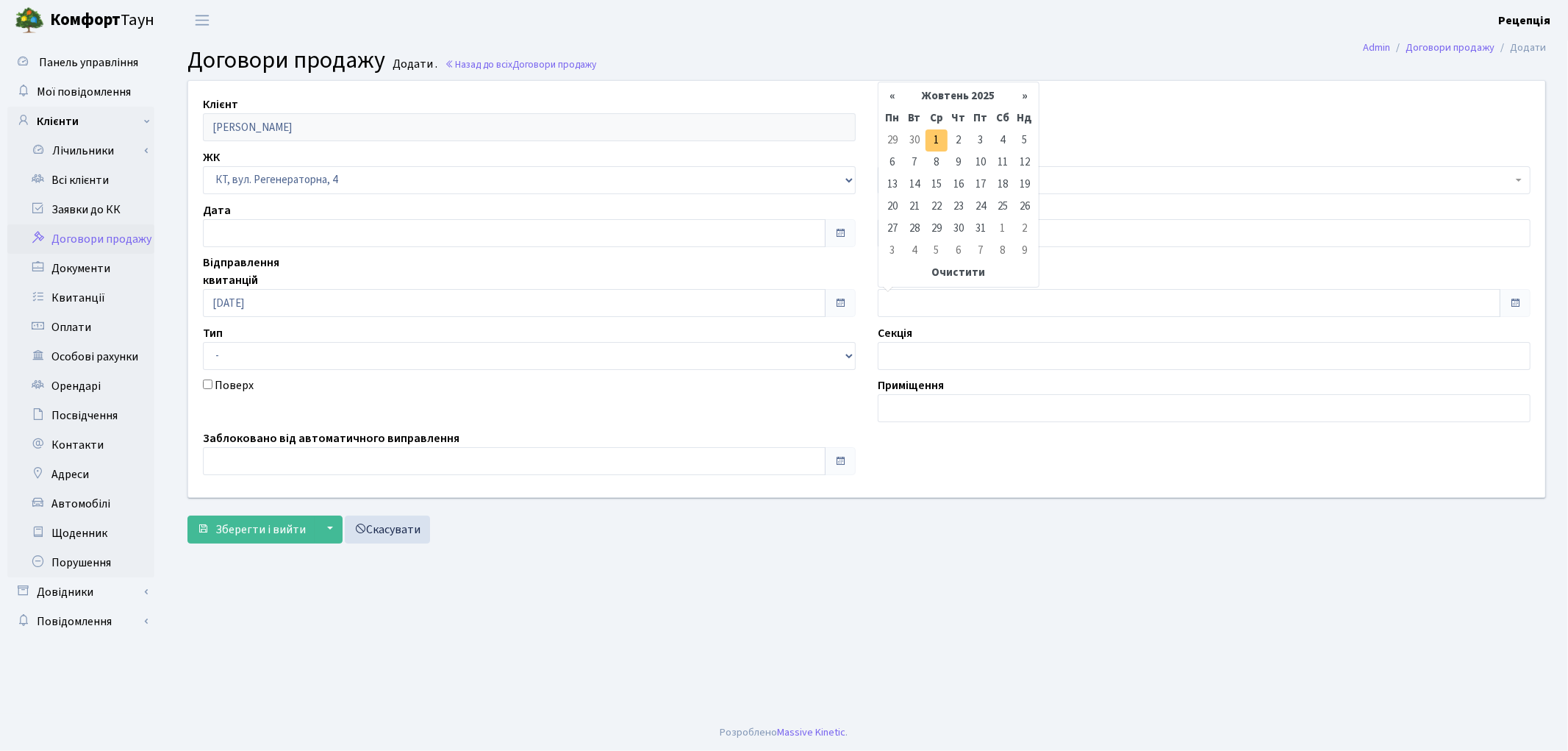
click at [931, 145] on td "1" at bounding box center [937, 141] width 22 height 22
type input "[DATE]"
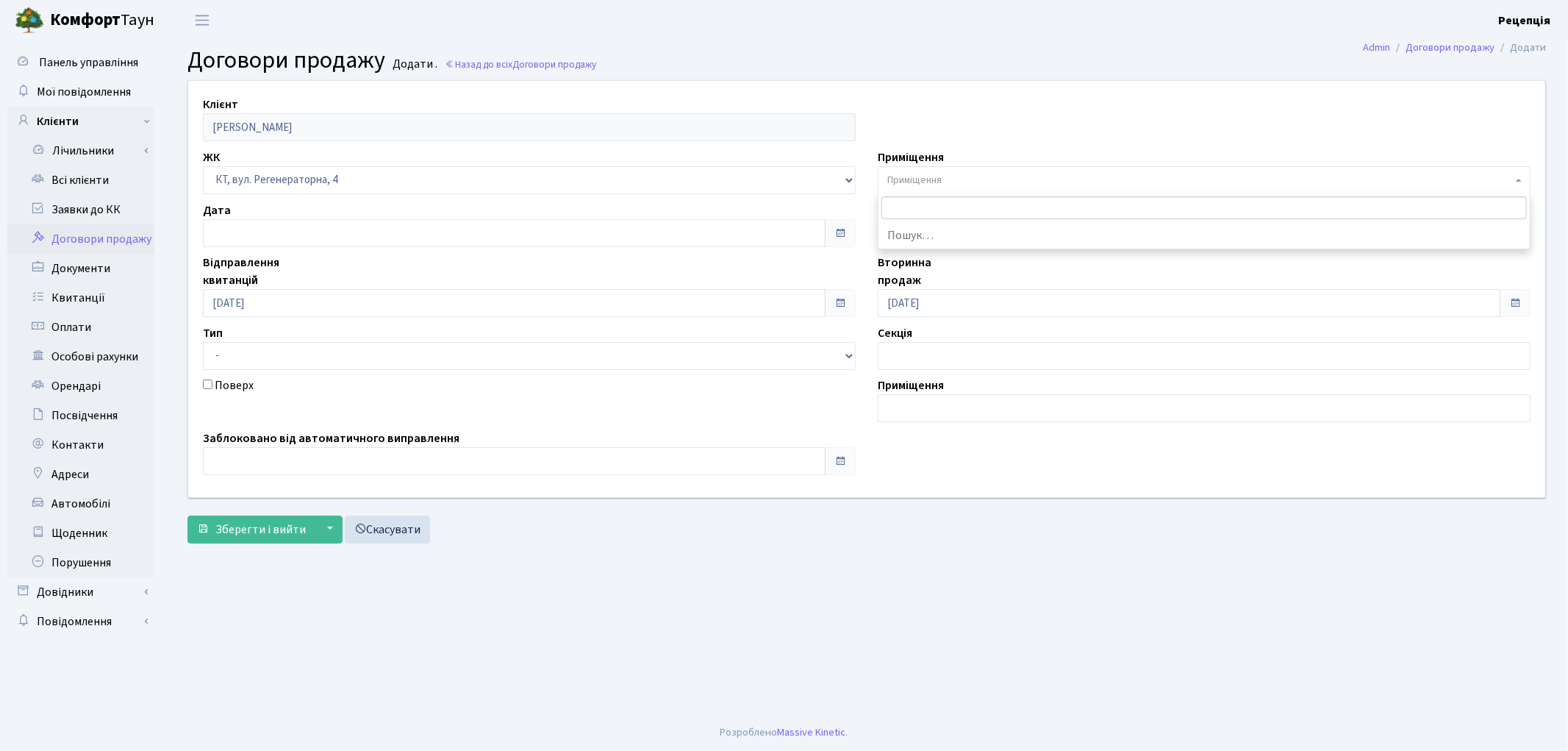
click at [914, 178] on span "Приміщення" at bounding box center [914, 180] width 54 height 14
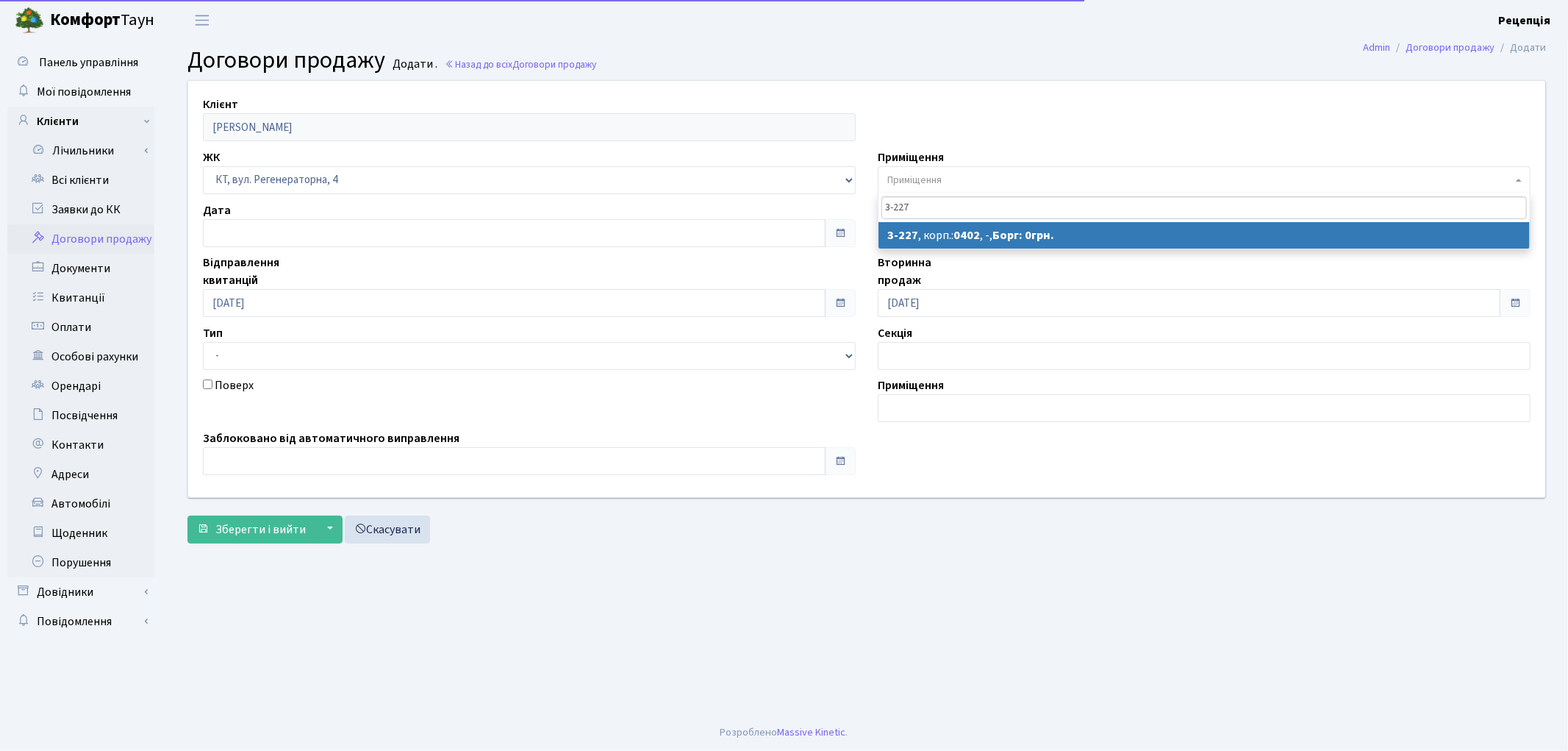
type input "3-227"
select select "796"
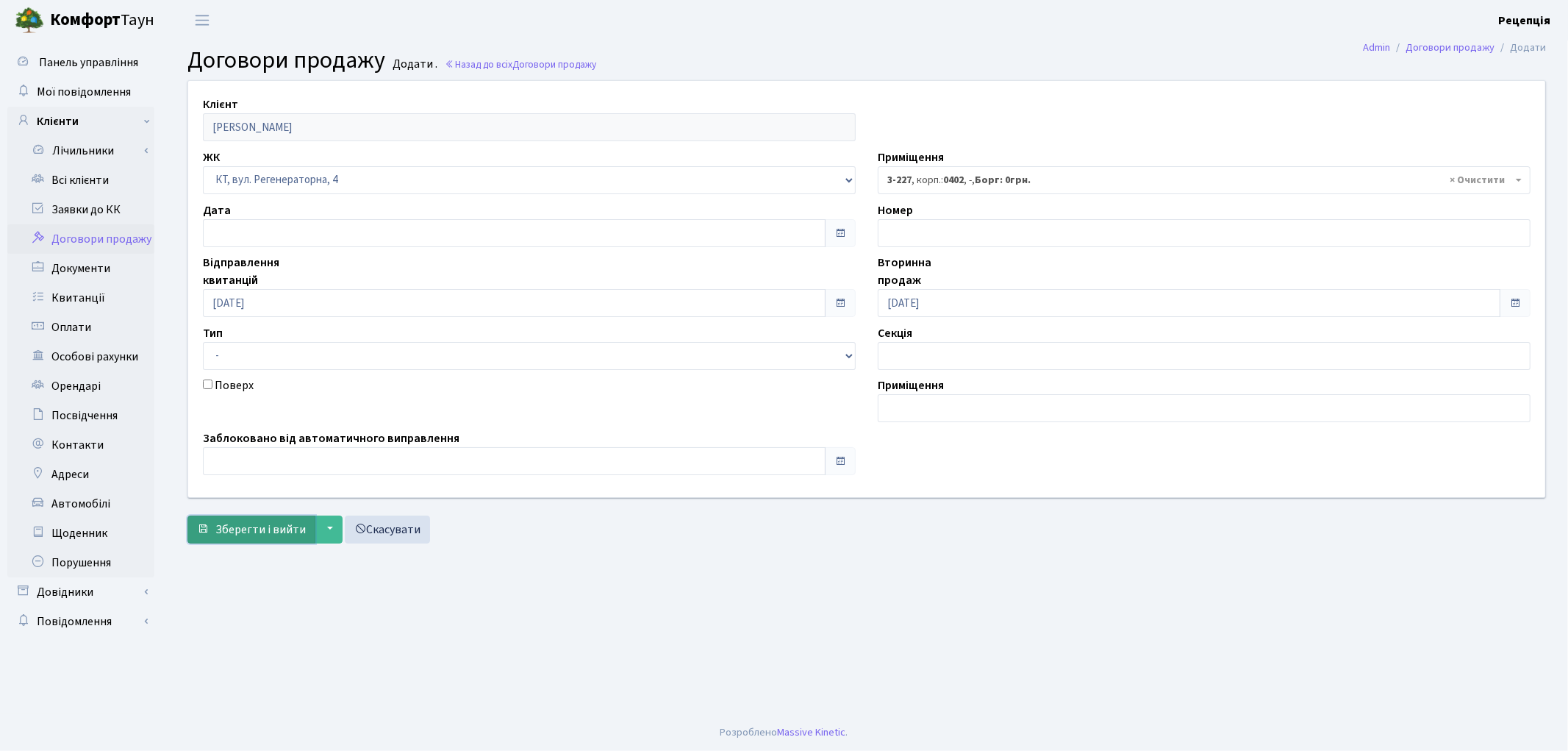
click at [253, 521] on span "Зберегти і вийти" at bounding box center [261, 529] width 91 height 16
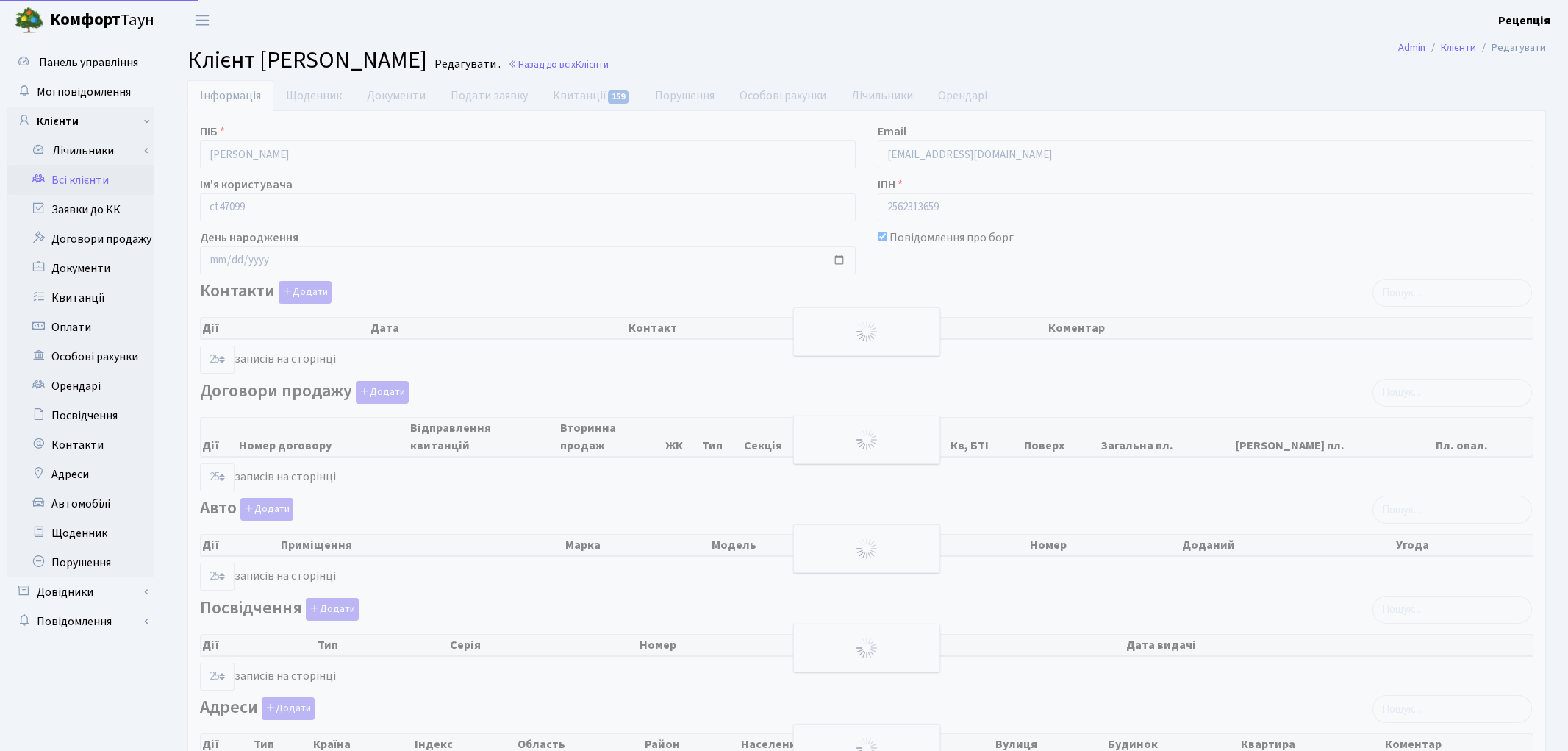
select select "25"
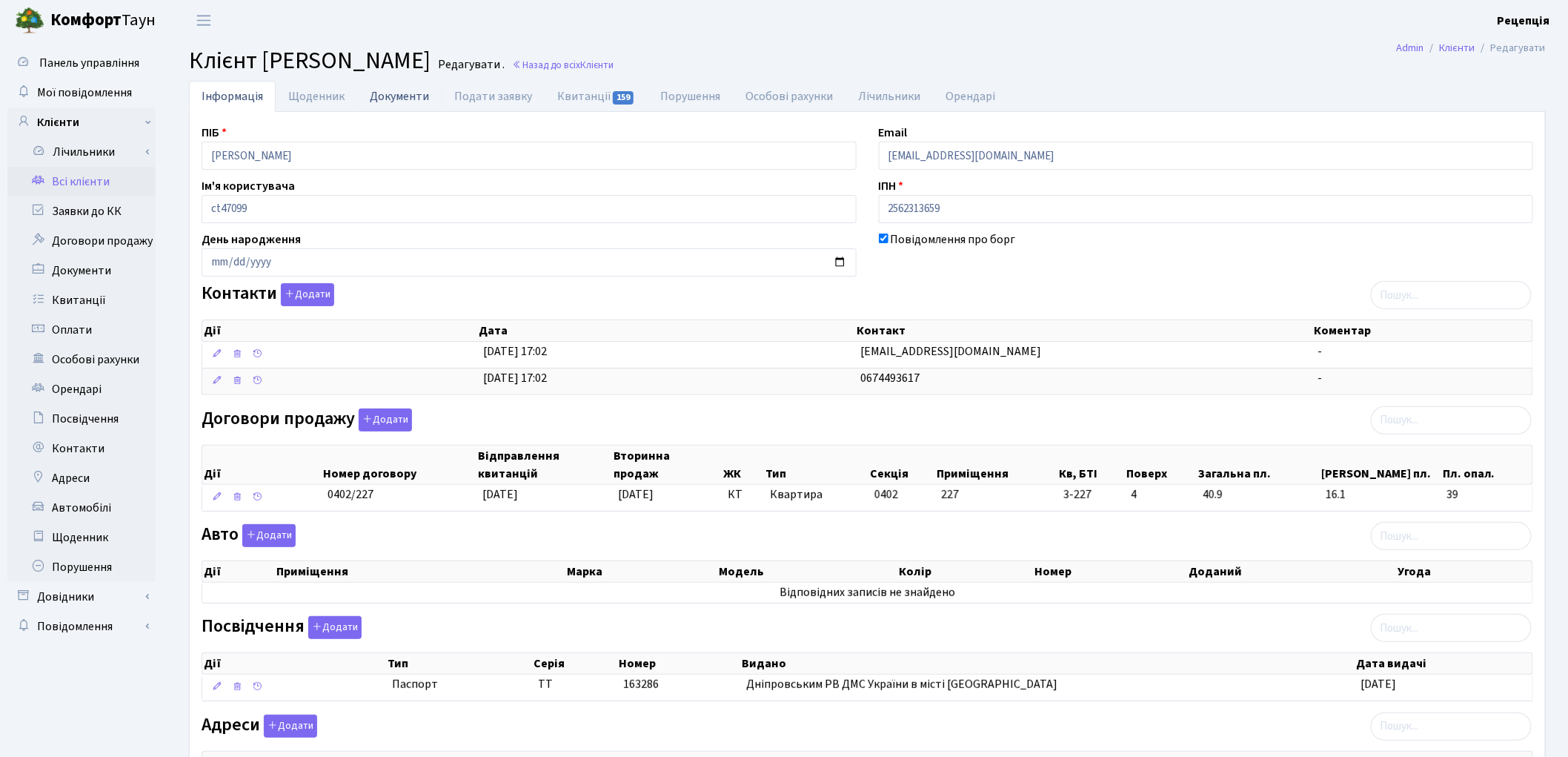
click at [386, 103] on link "Документи" at bounding box center [399, 96] width 84 height 30
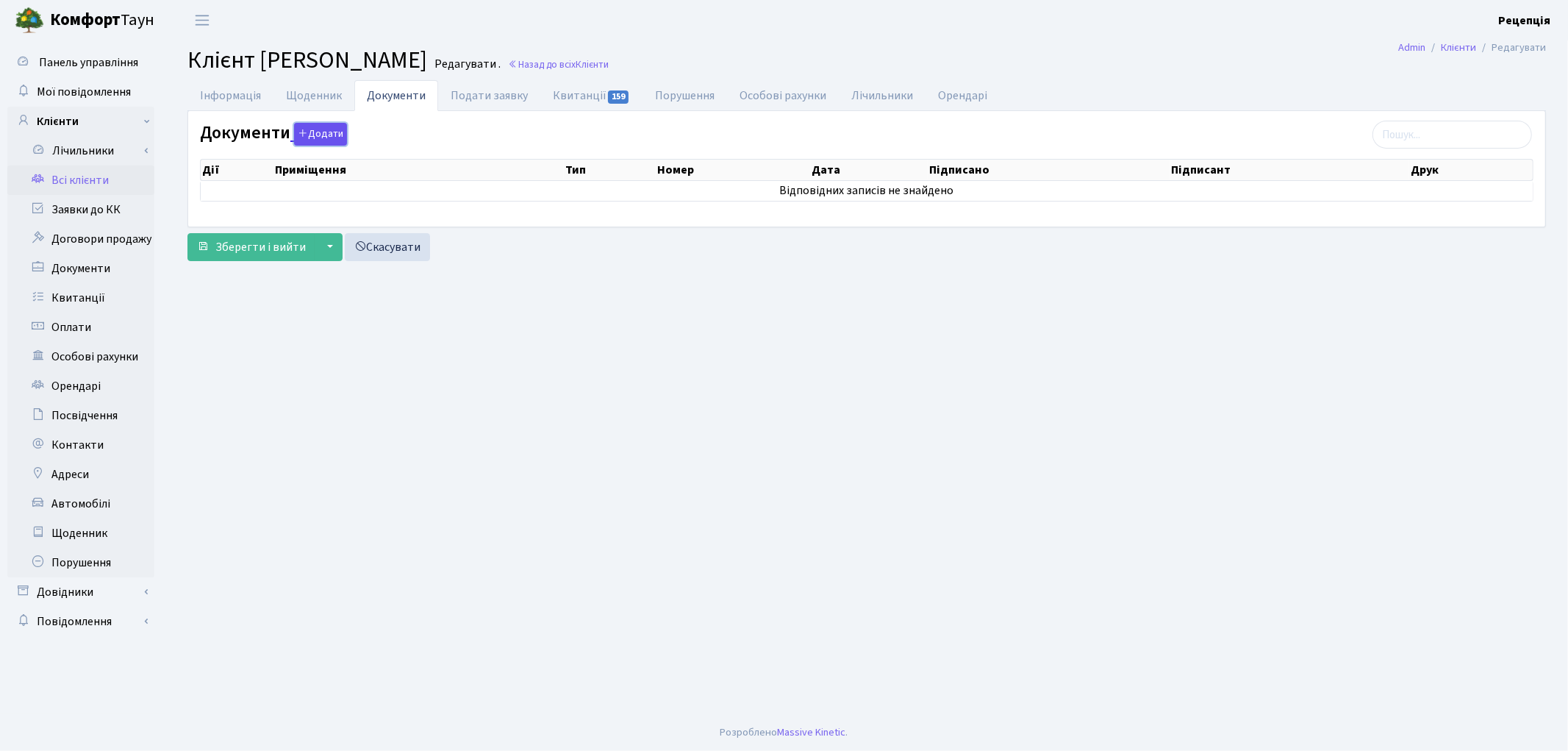
click at [327, 137] on button "Додати" at bounding box center [320, 134] width 53 height 23
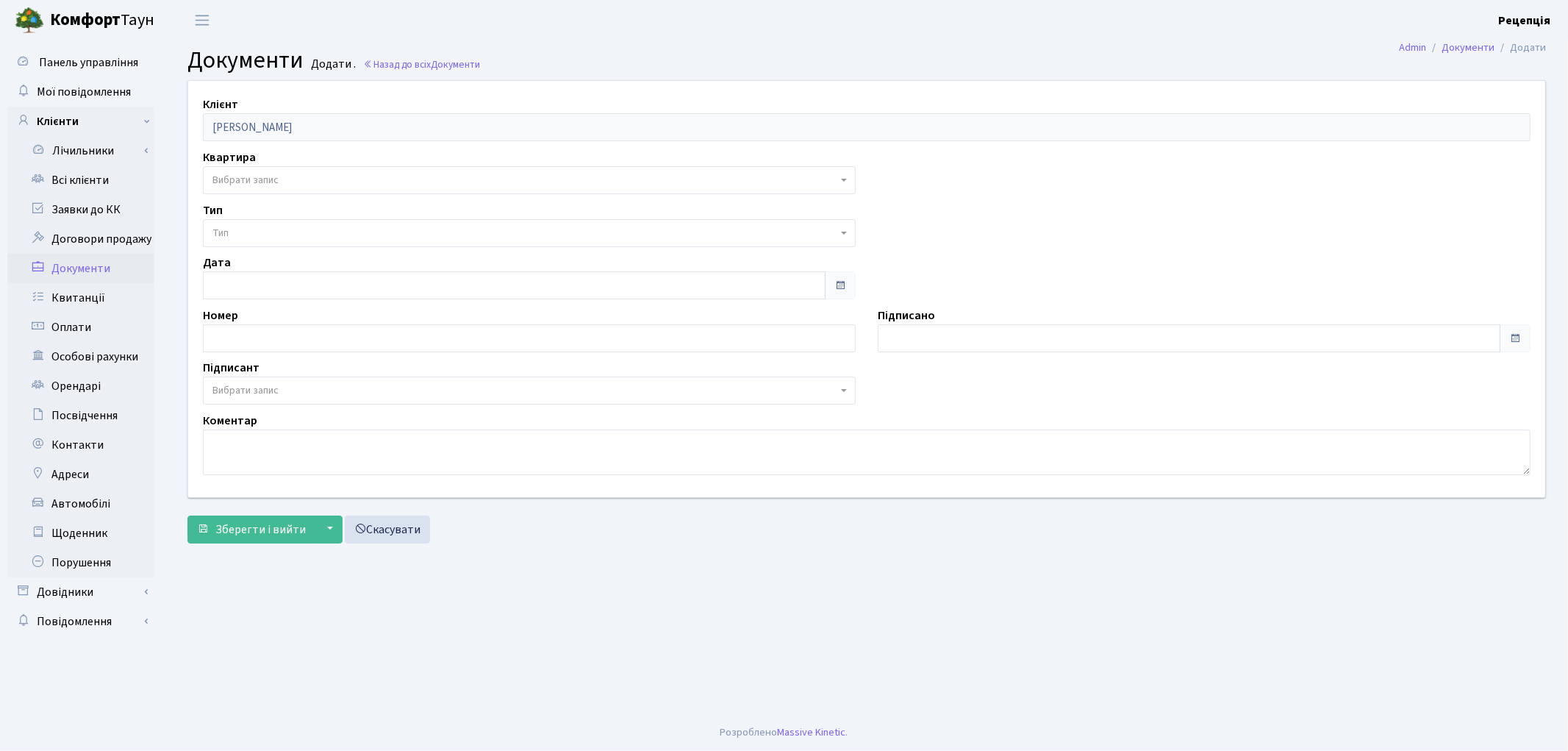
click at [278, 178] on span "Вибрати запис" at bounding box center [245, 180] width 66 height 14
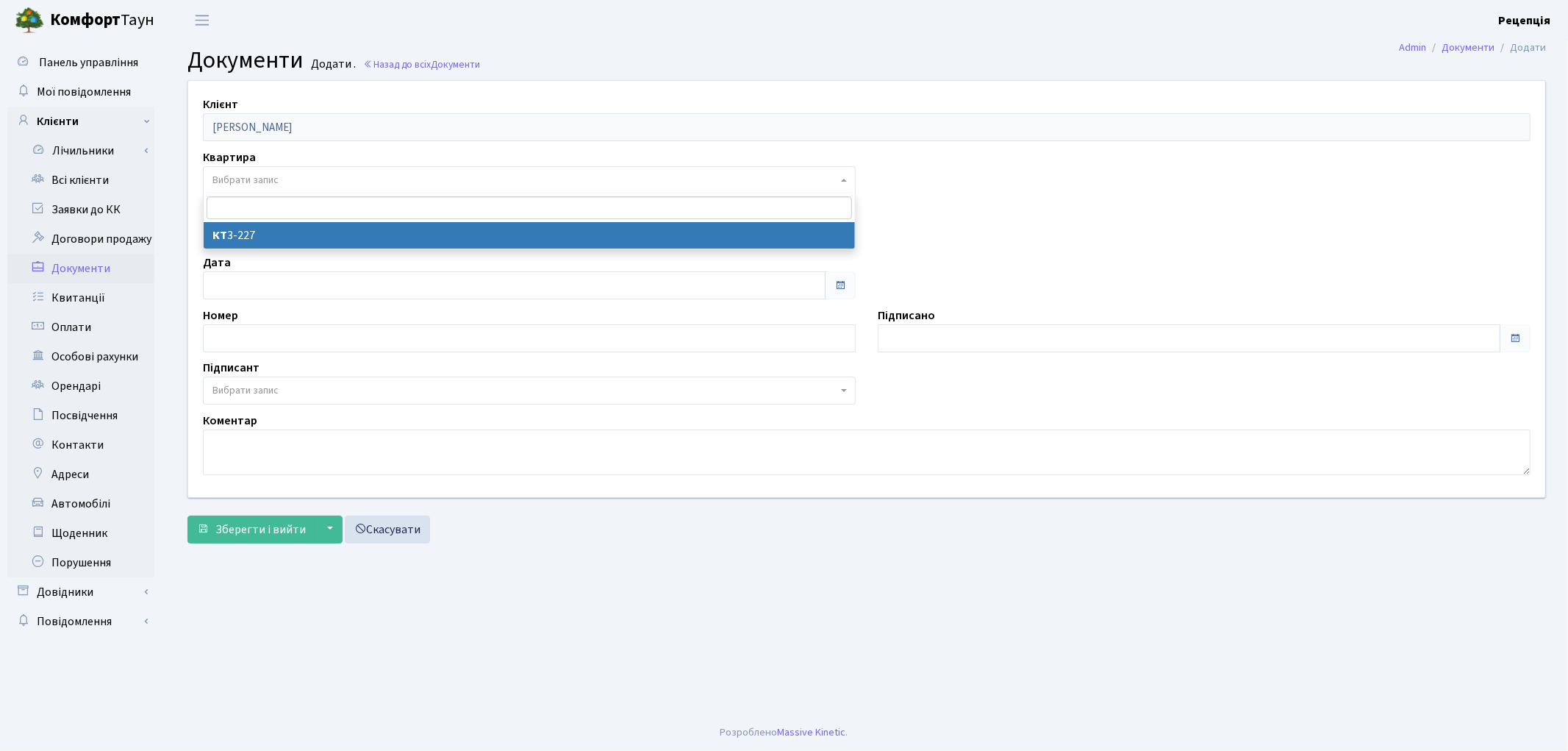
select select "178756"
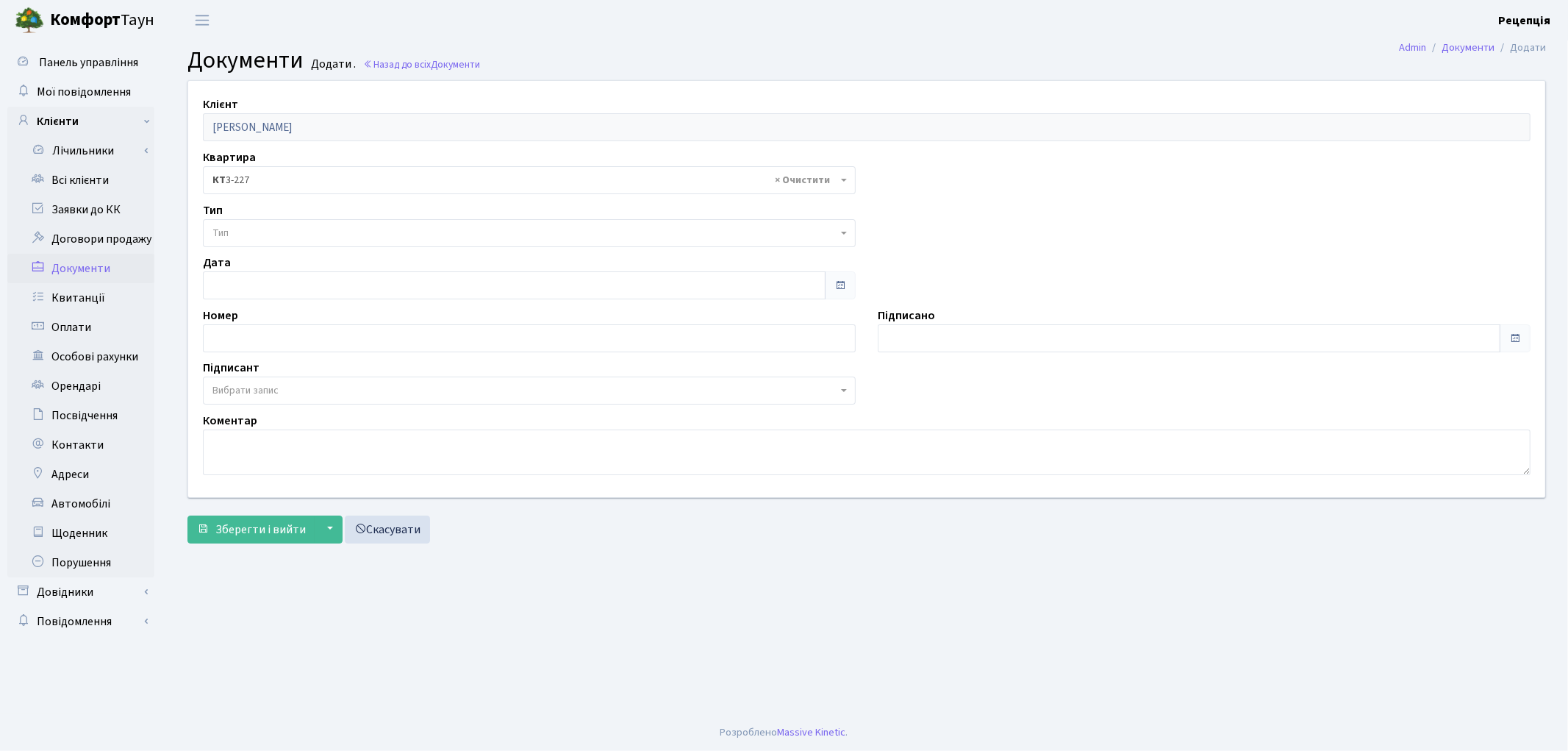
click at [262, 229] on span "Тип" at bounding box center [525, 233] width 625 height 14
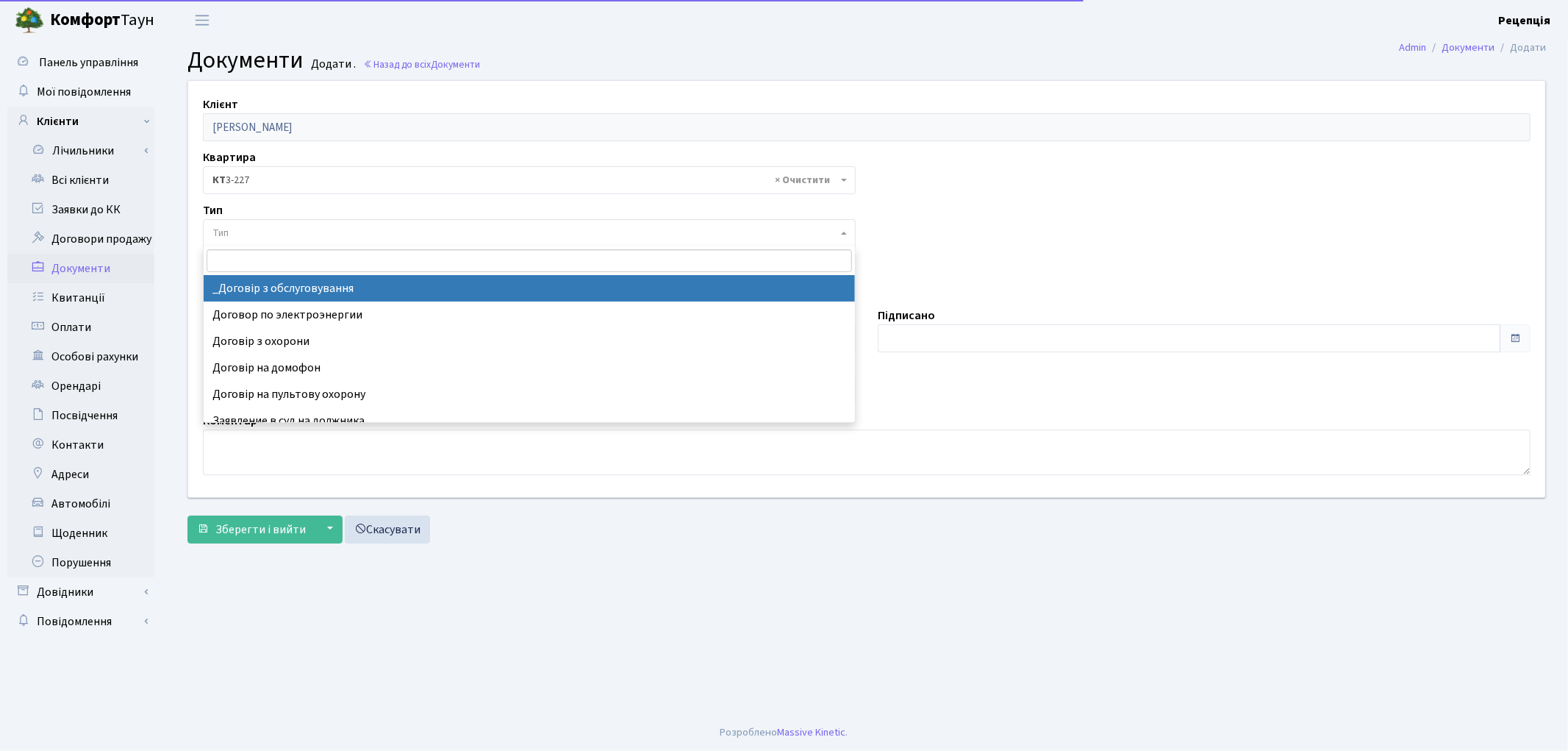
select select "289"
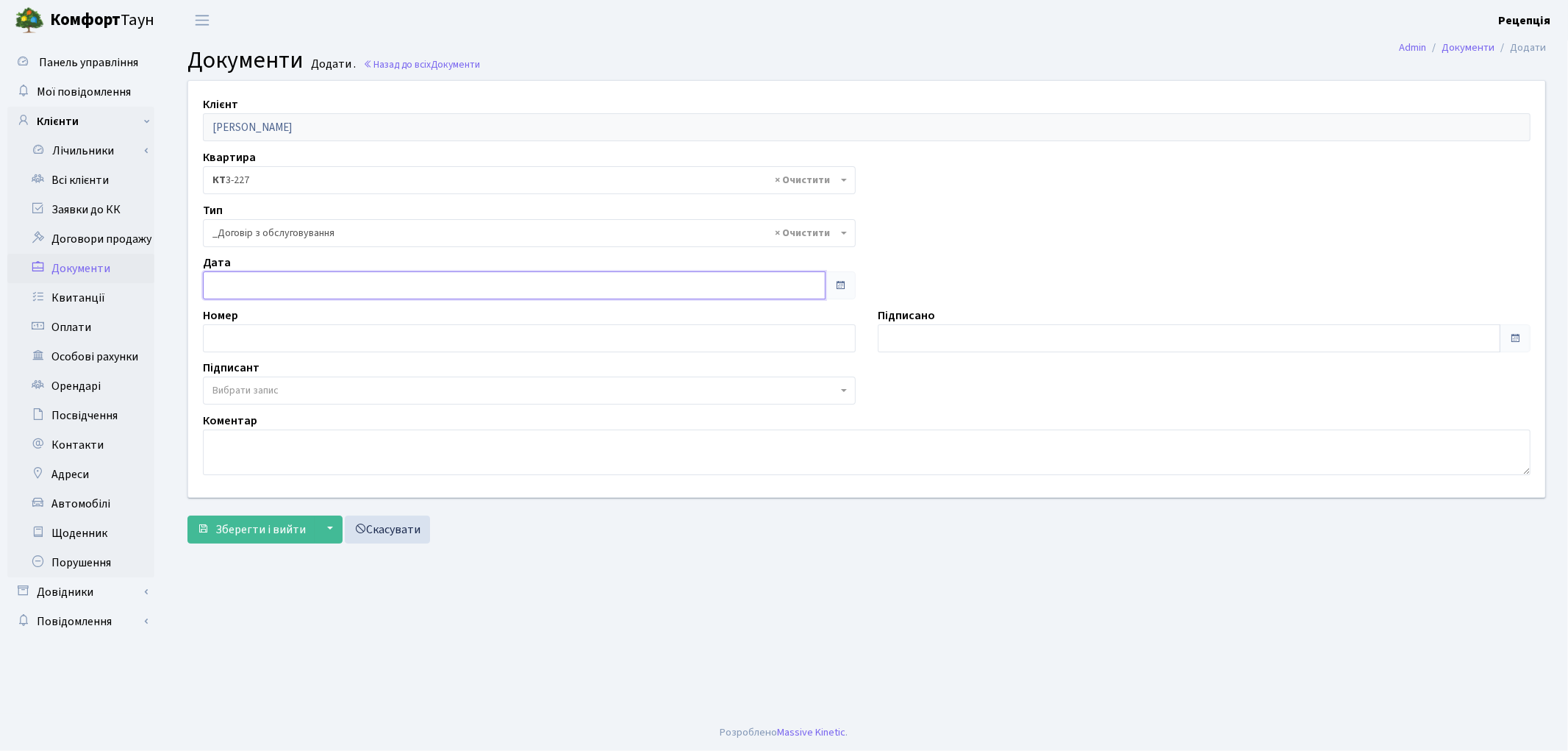
type input "[DATE]"
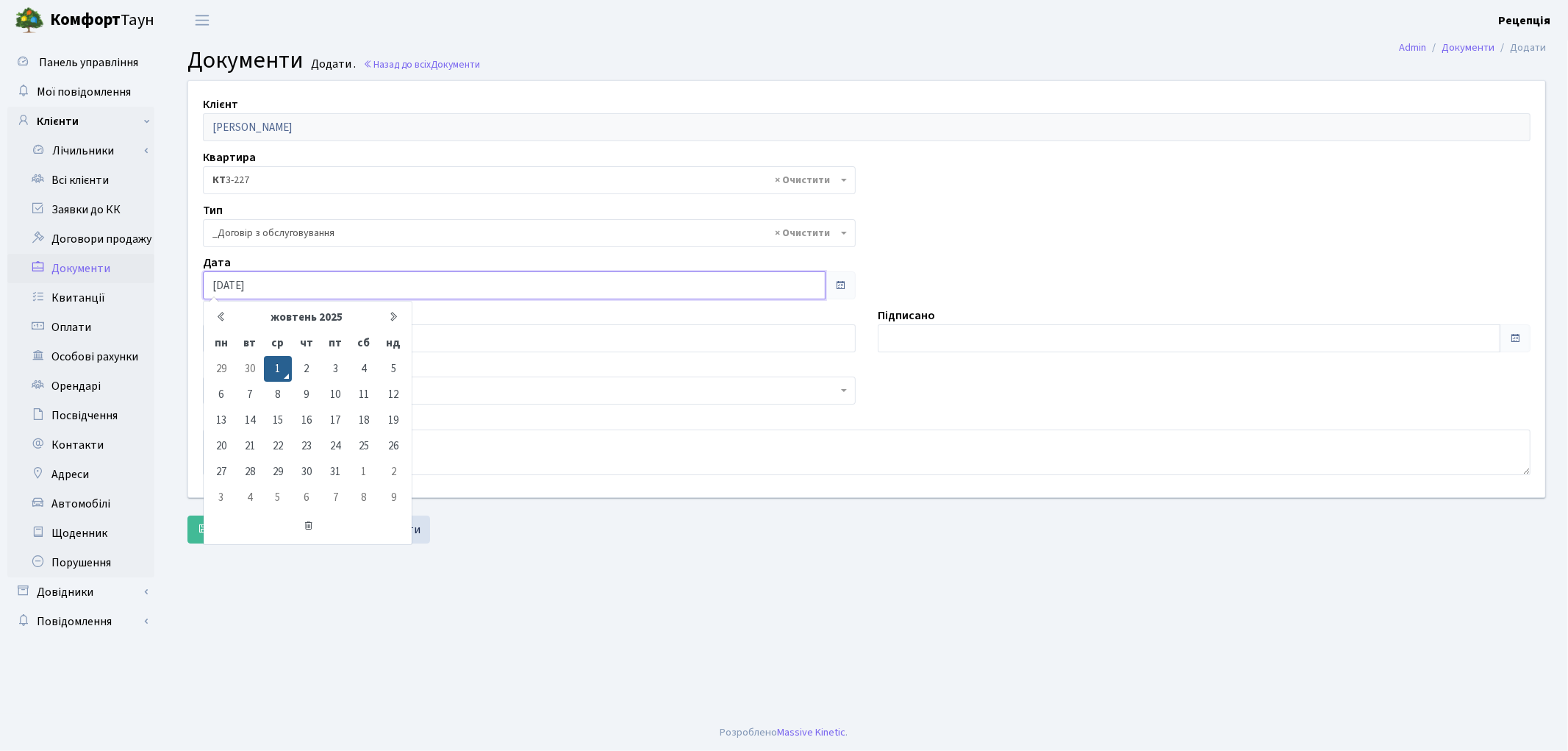
click at [258, 290] on input "01.10.2025" at bounding box center [514, 285] width 623 height 28
click at [270, 287] on input "01.10.2025" at bounding box center [514, 285] width 623 height 28
click at [309, 527] on icon at bounding box center [309, 525] width 202 height 28
click at [537, 527] on div "Зберегти і вийти ▼ Зберегти та продовжити редагування Зберегти та створити Скас…" at bounding box center [867, 529] width 1358 height 28
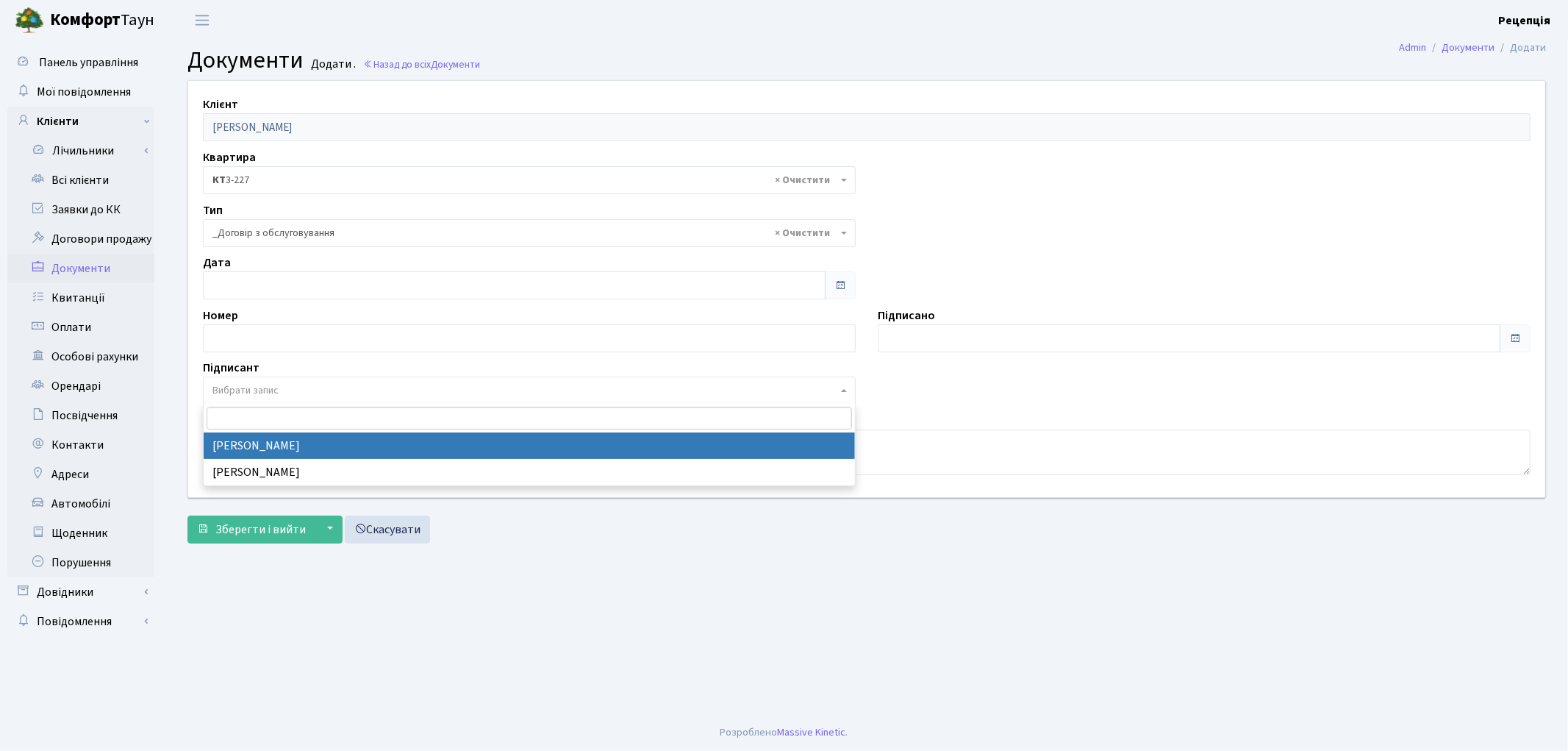
click at [251, 391] on span "Вибрати запис" at bounding box center [245, 391] width 66 height 14
select select "74"
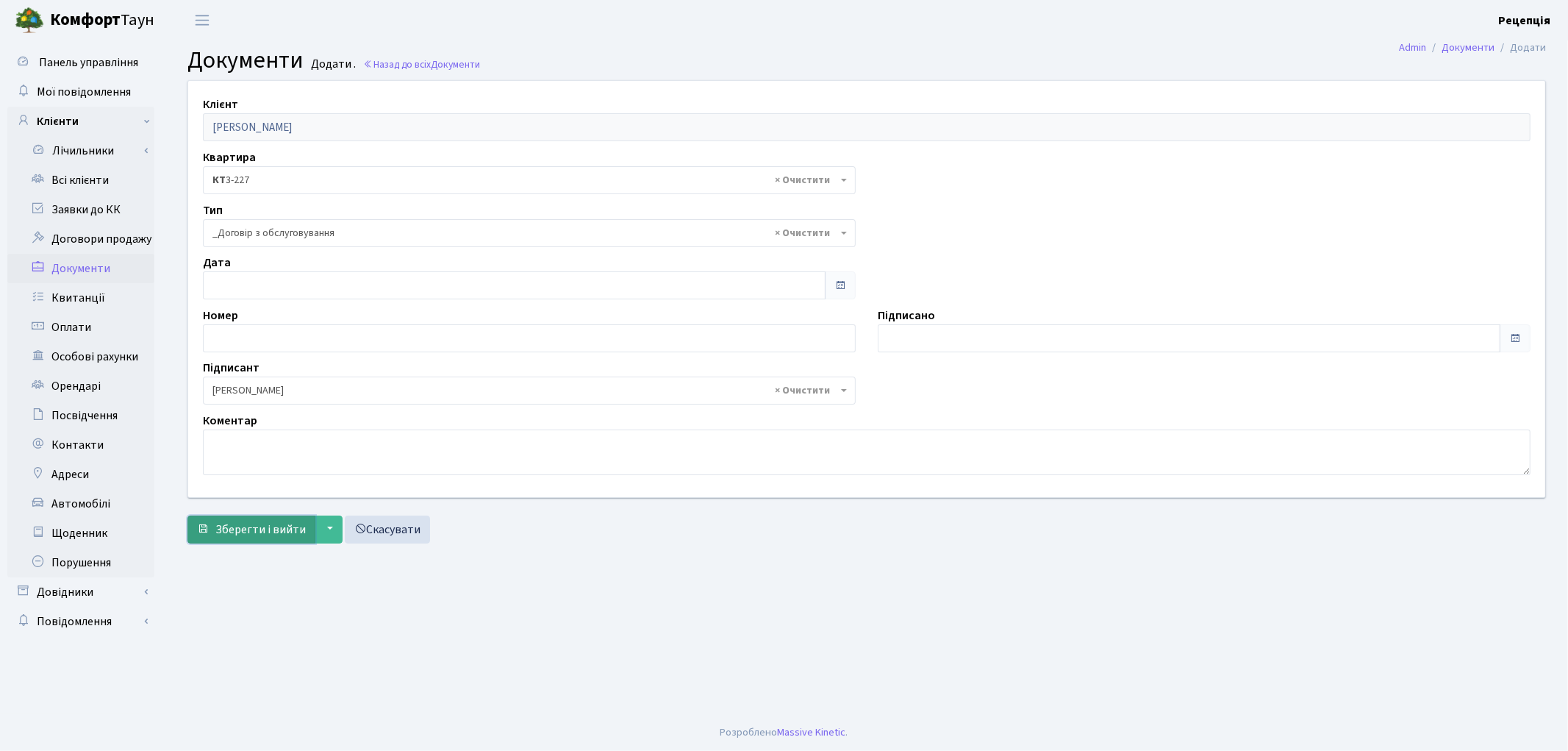
click at [259, 523] on span "Зберегти і вийти" at bounding box center [261, 529] width 91 height 16
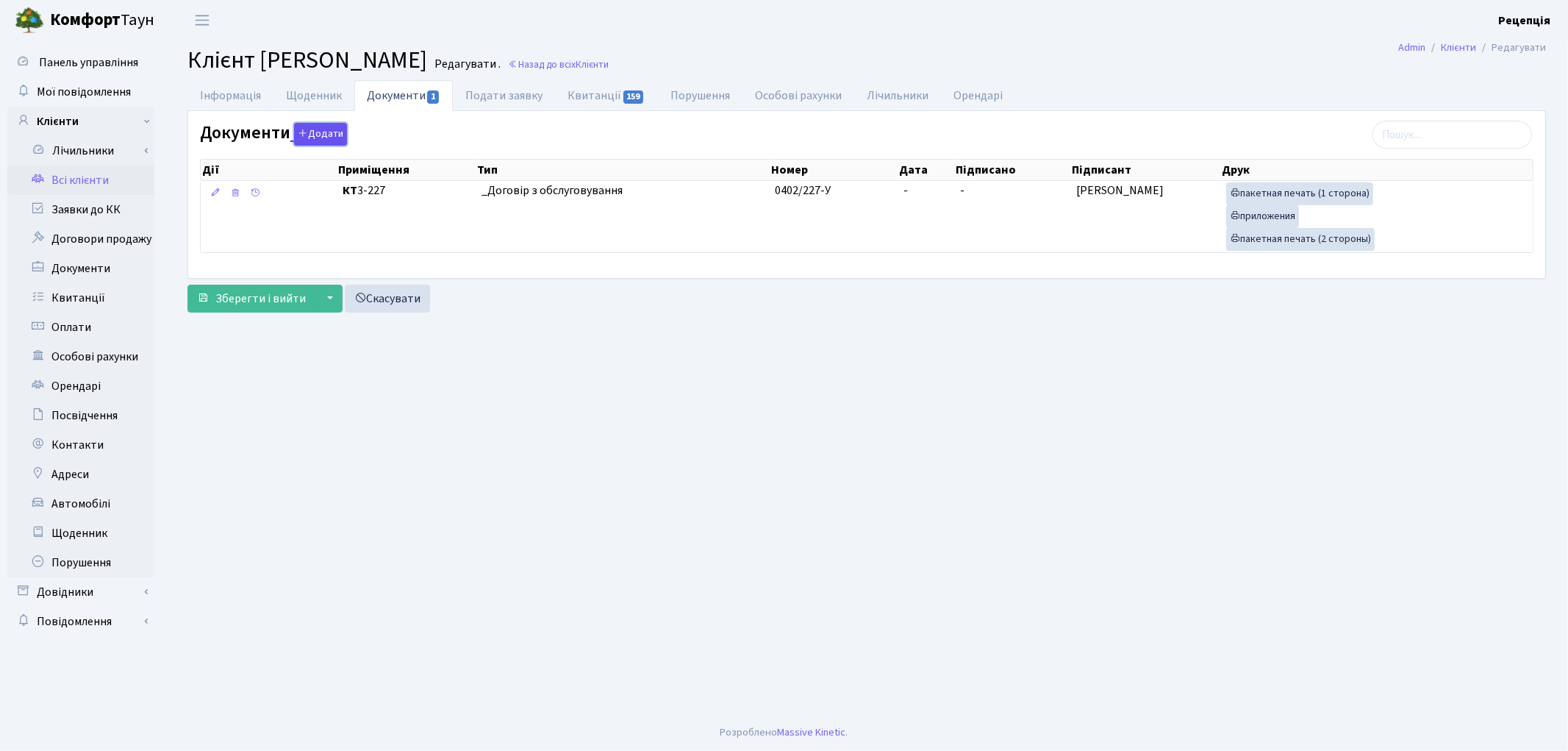
click at [320, 134] on button "Додати" at bounding box center [320, 134] width 53 height 23
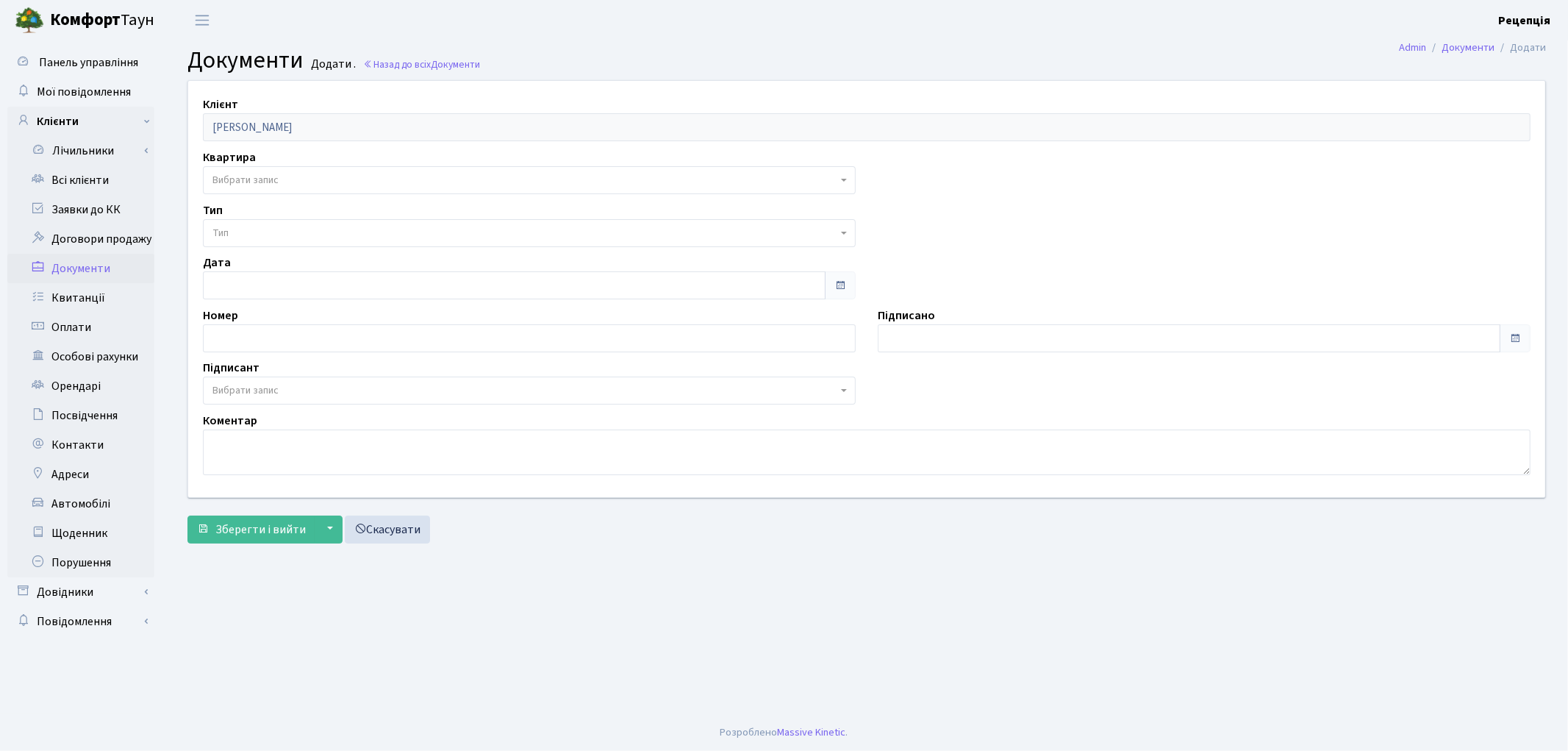
click at [261, 181] on span "Вибрати запис" at bounding box center [245, 180] width 66 height 14
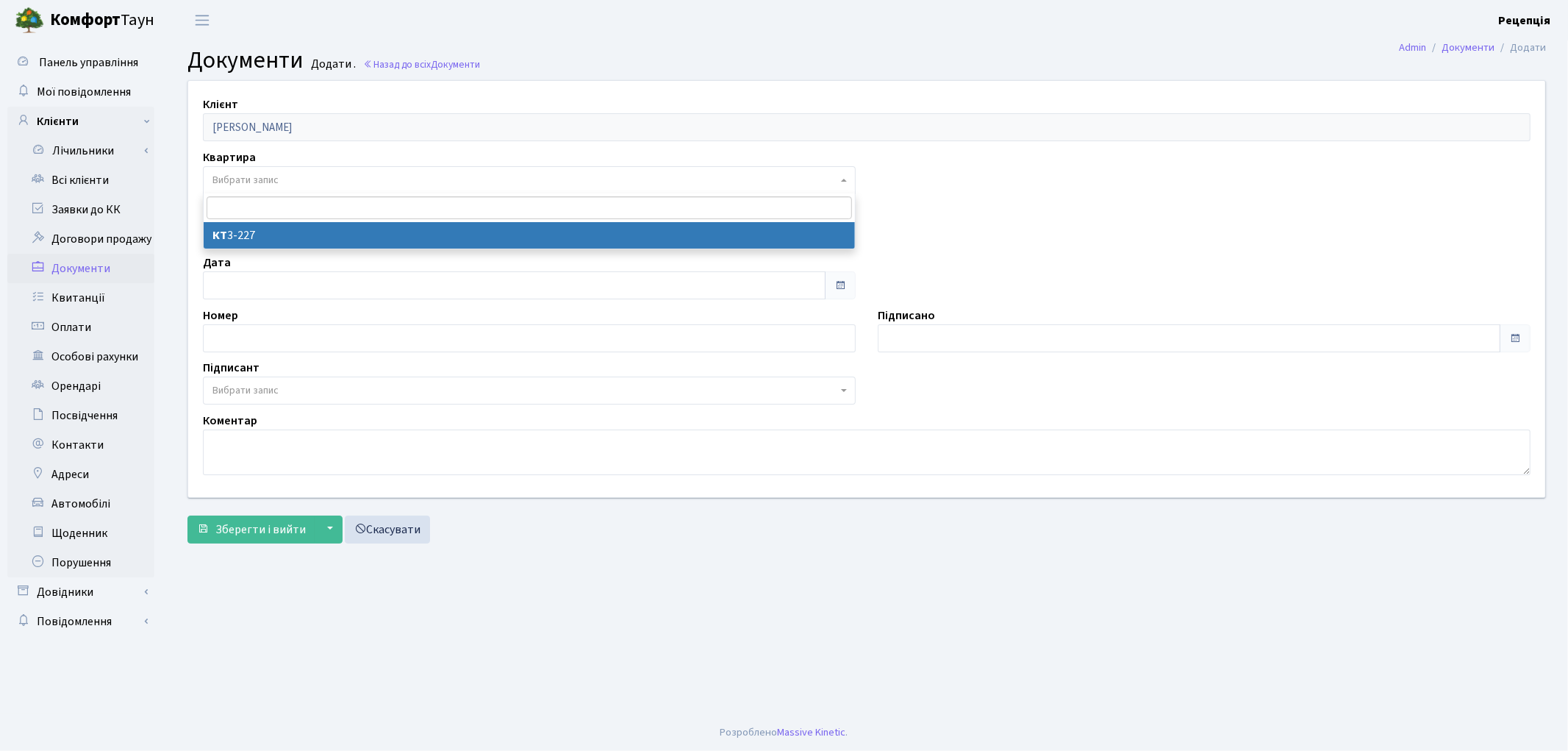
select select "178756"
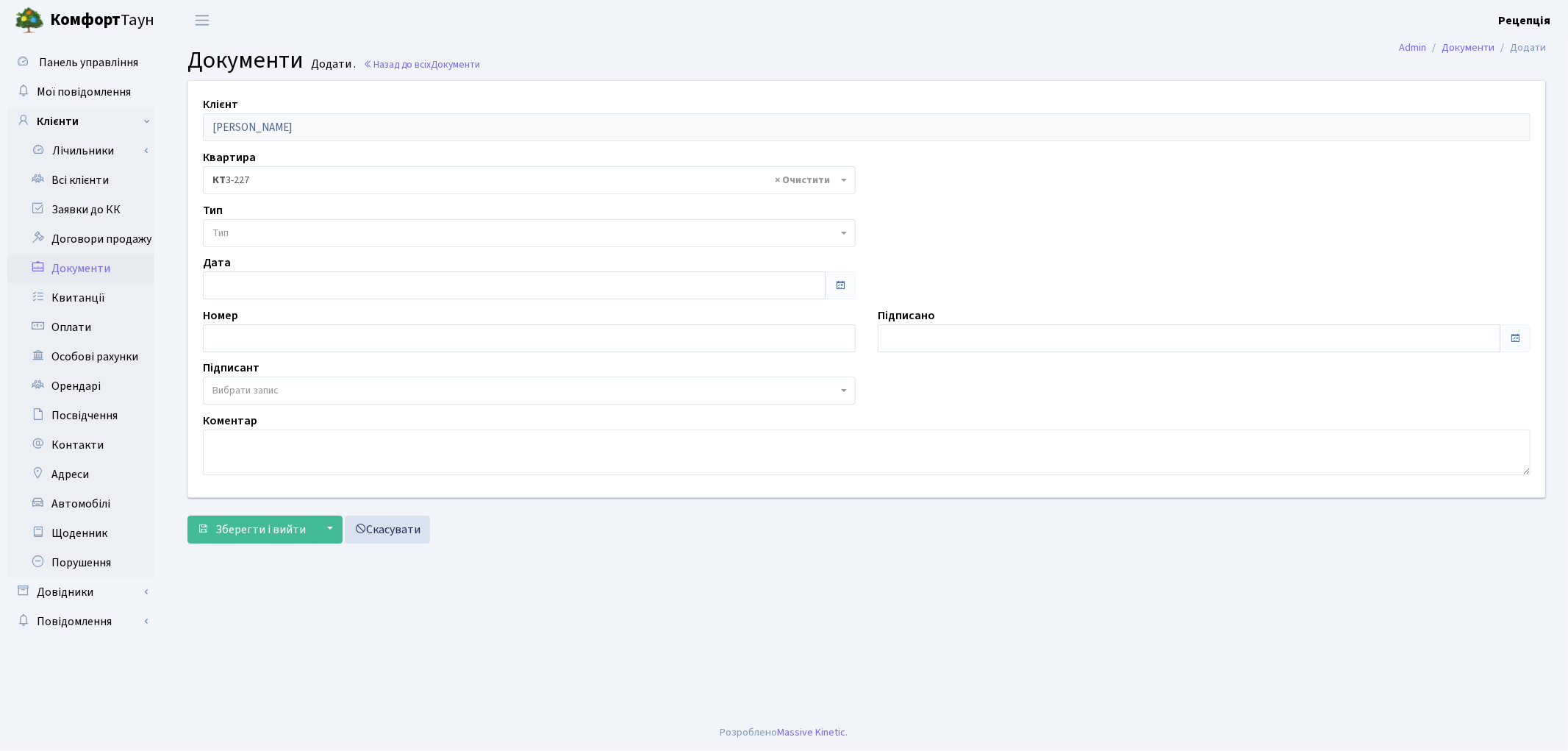
click at [246, 228] on span "Тип" at bounding box center [525, 233] width 625 height 14
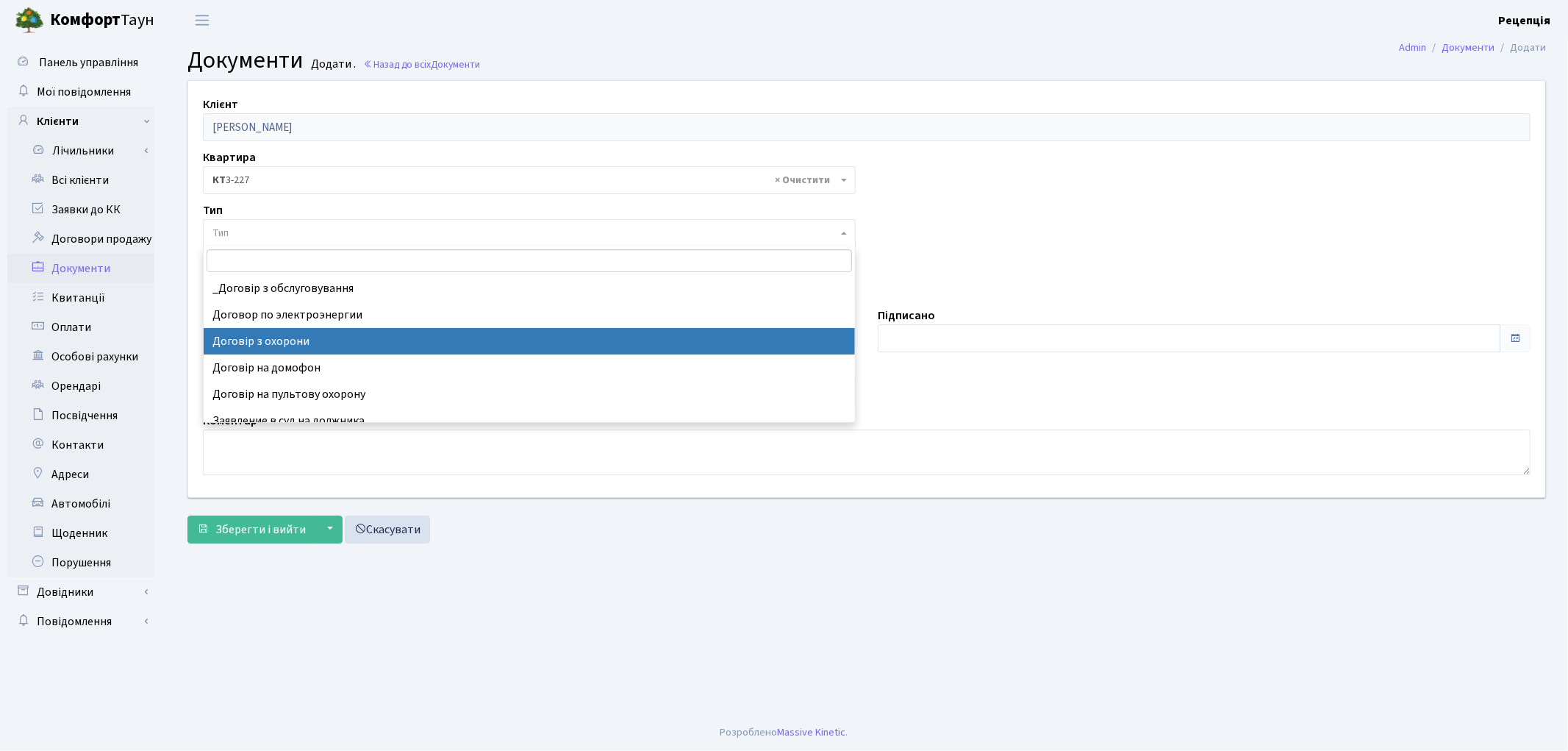
select select "290"
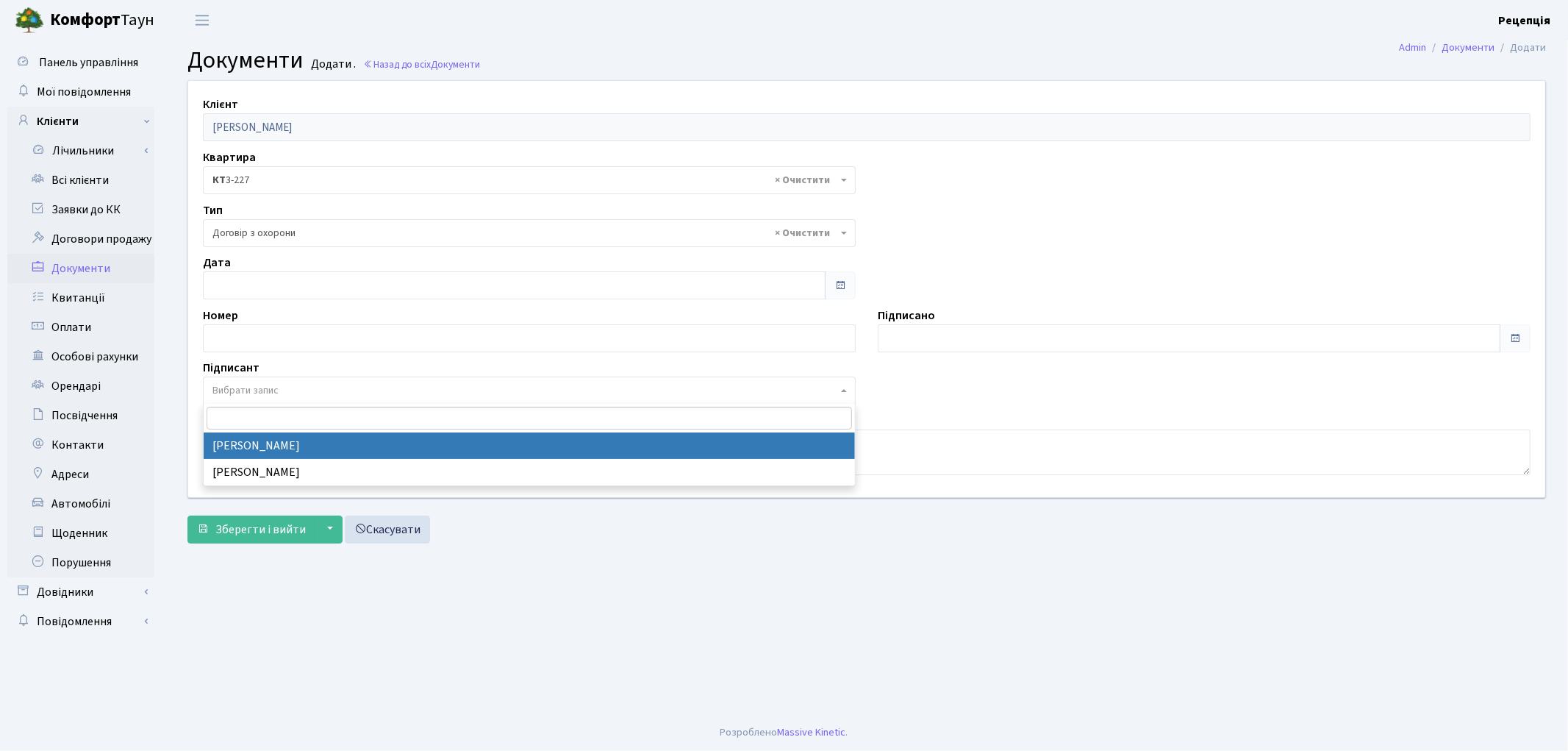
click at [267, 383] on span "Вибрати запис" at bounding box center [245, 391] width 66 height 14
select select "74"
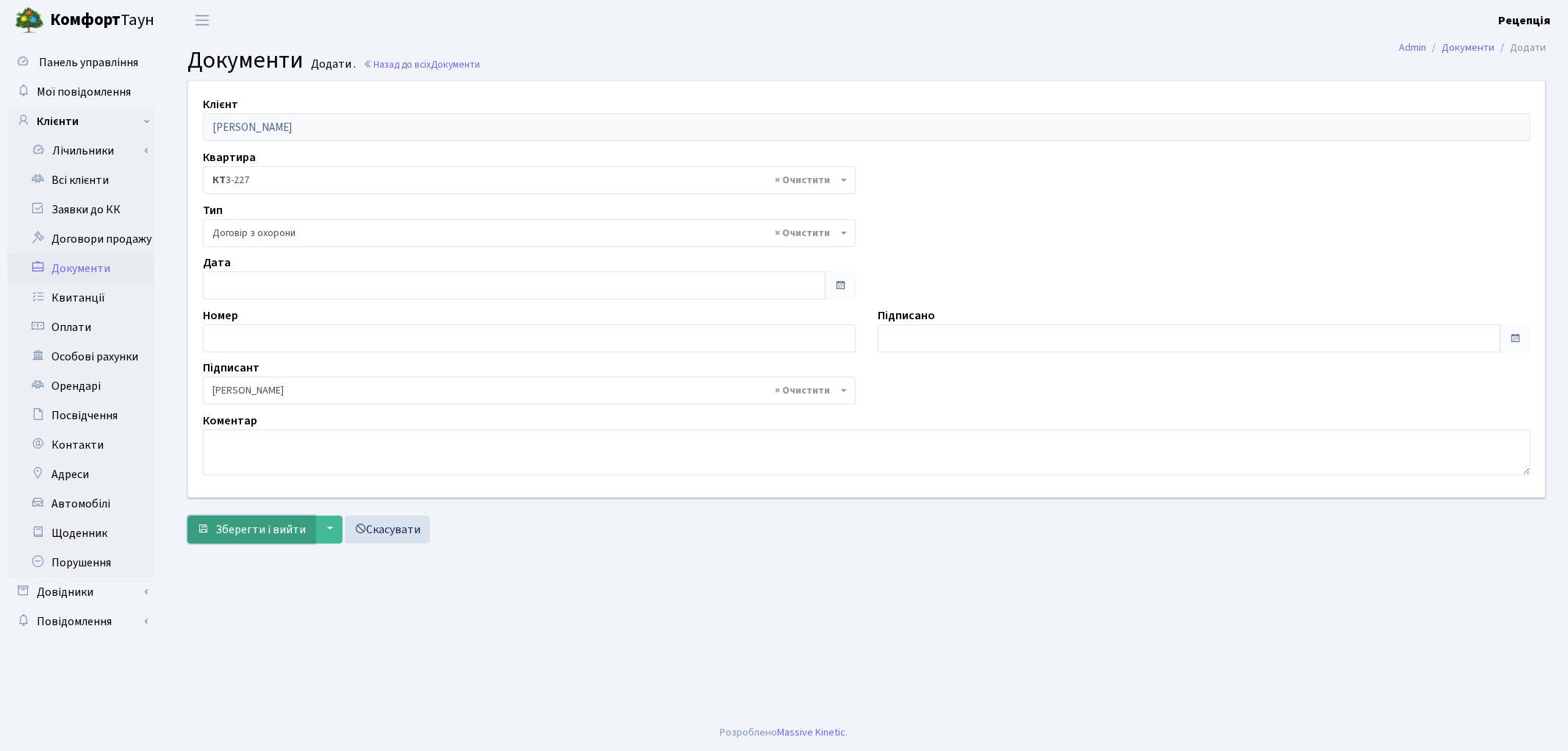
click at [277, 539] on button "Зберегти і вийти" at bounding box center [251, 529] width 128 height 28
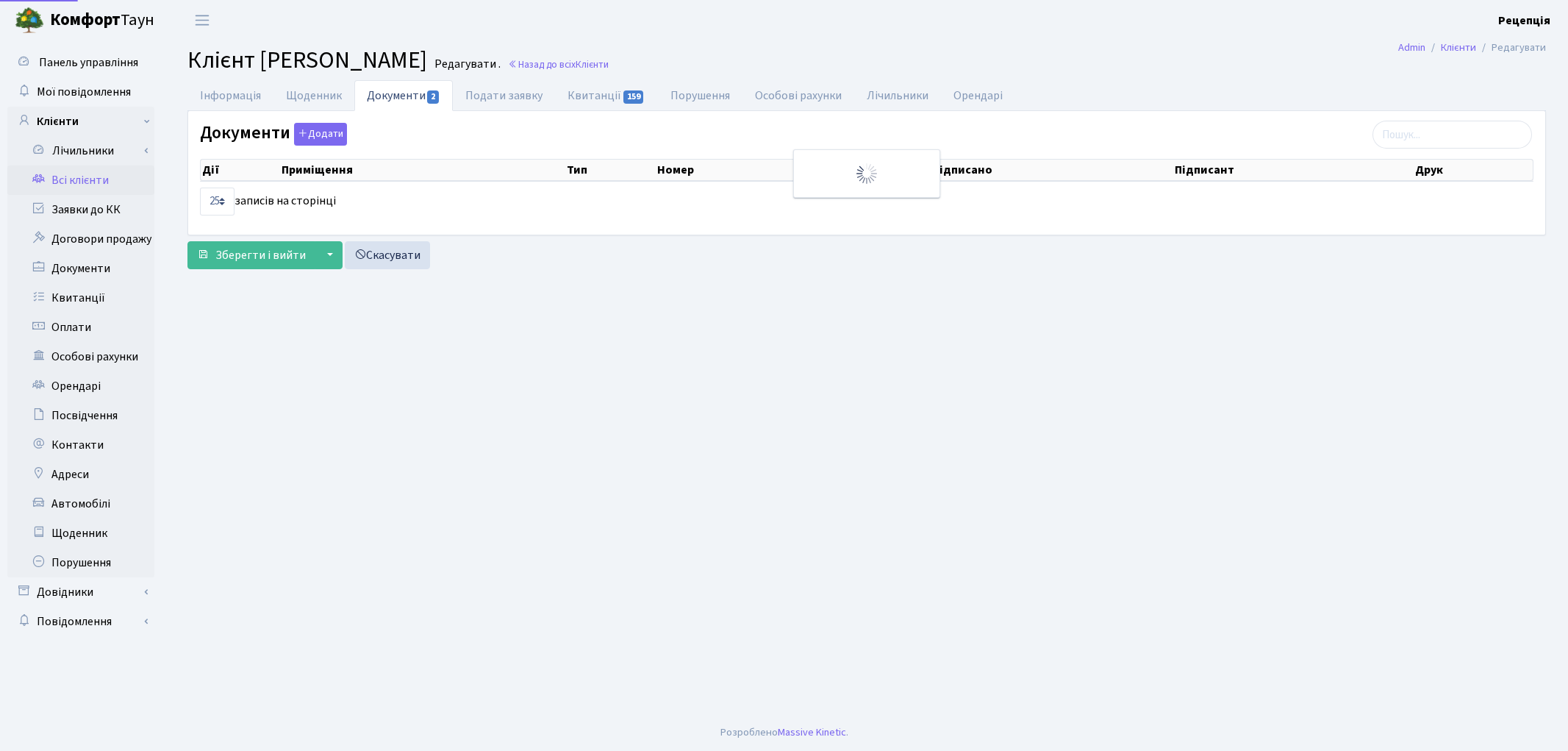
select select "25"
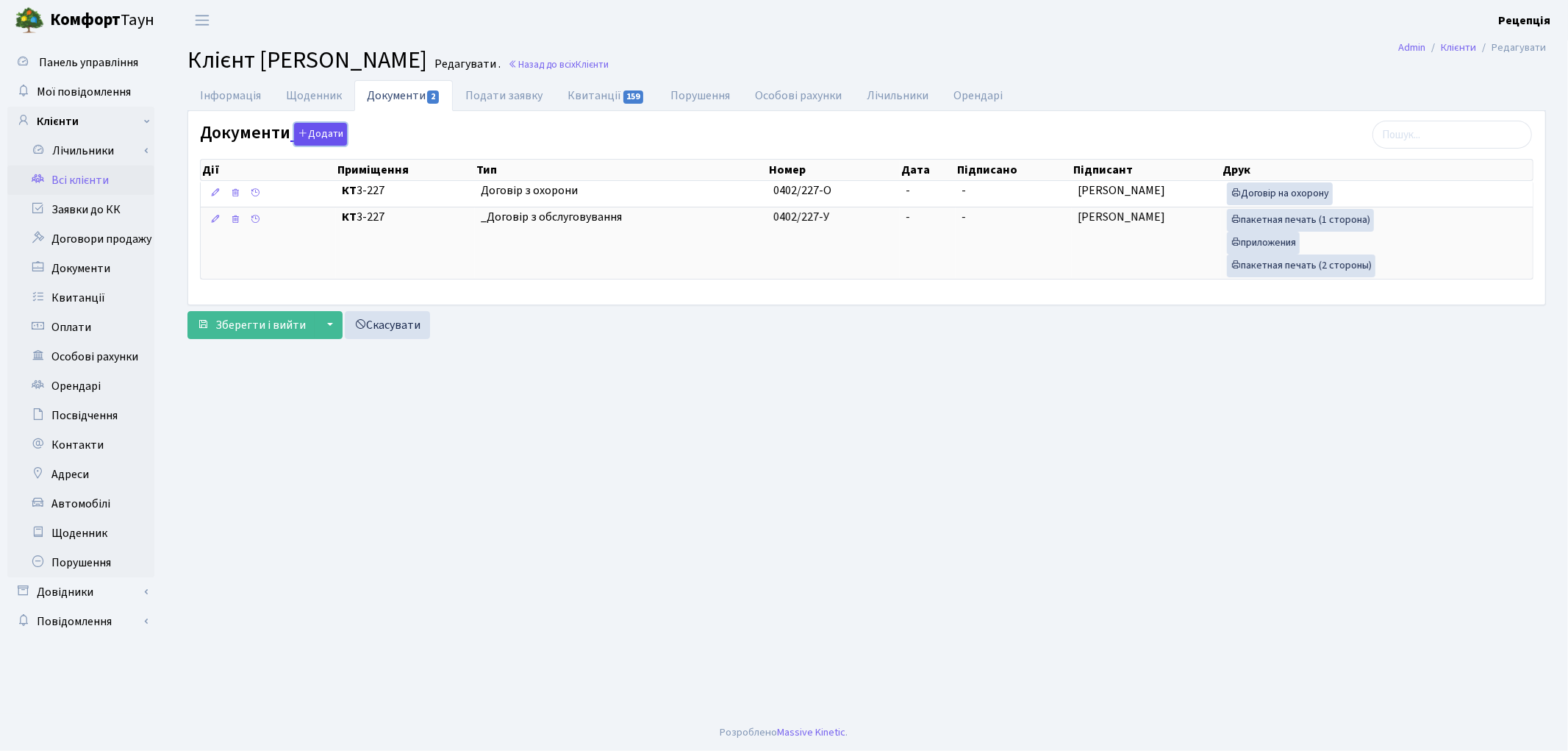
click at [307, 141] on button "Додати" at bounding box center [320, 134] width 53 height 23
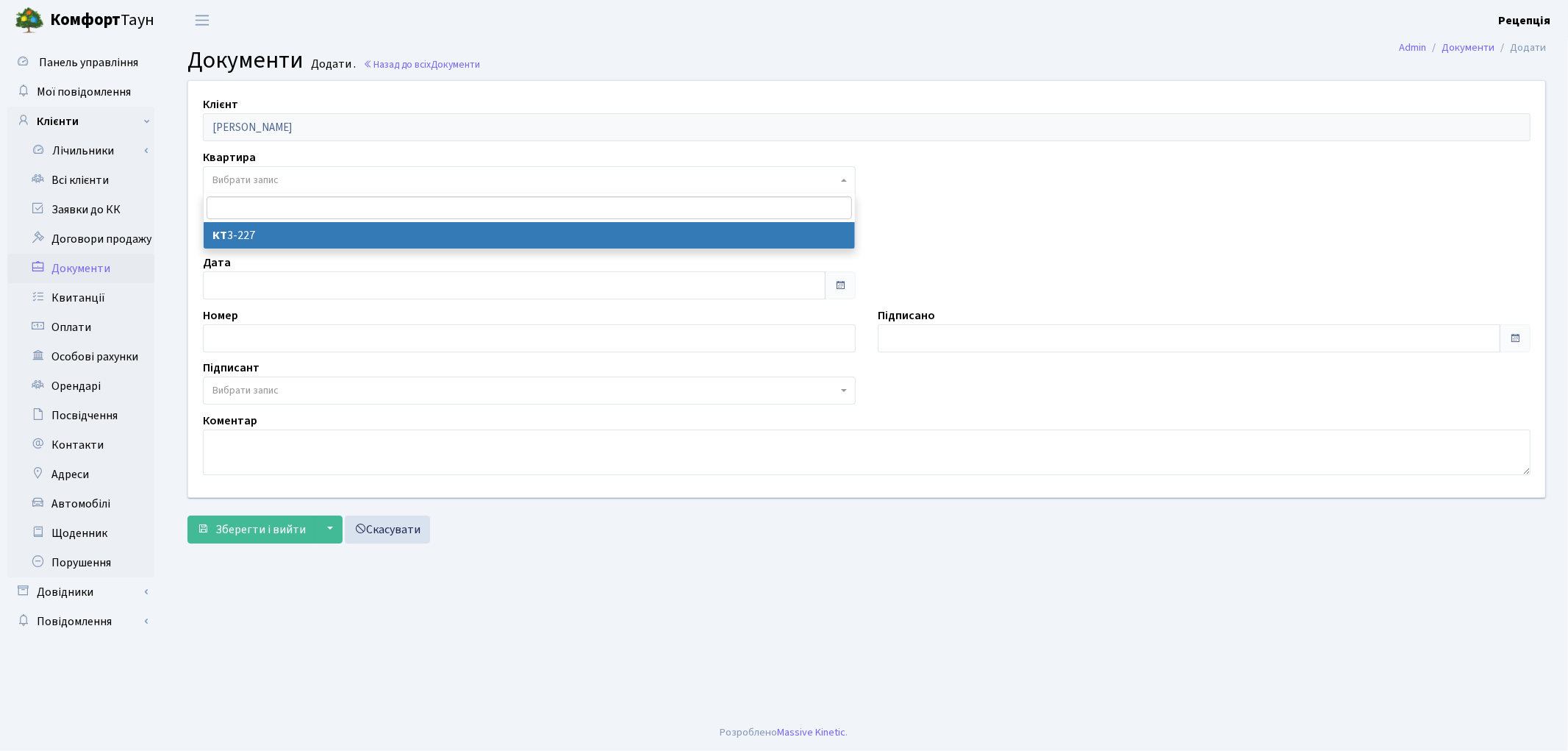
click at [252, 182] on span "Вибрати запис" at bounding box center [245, 180] width 66 height 14
select select "178756"
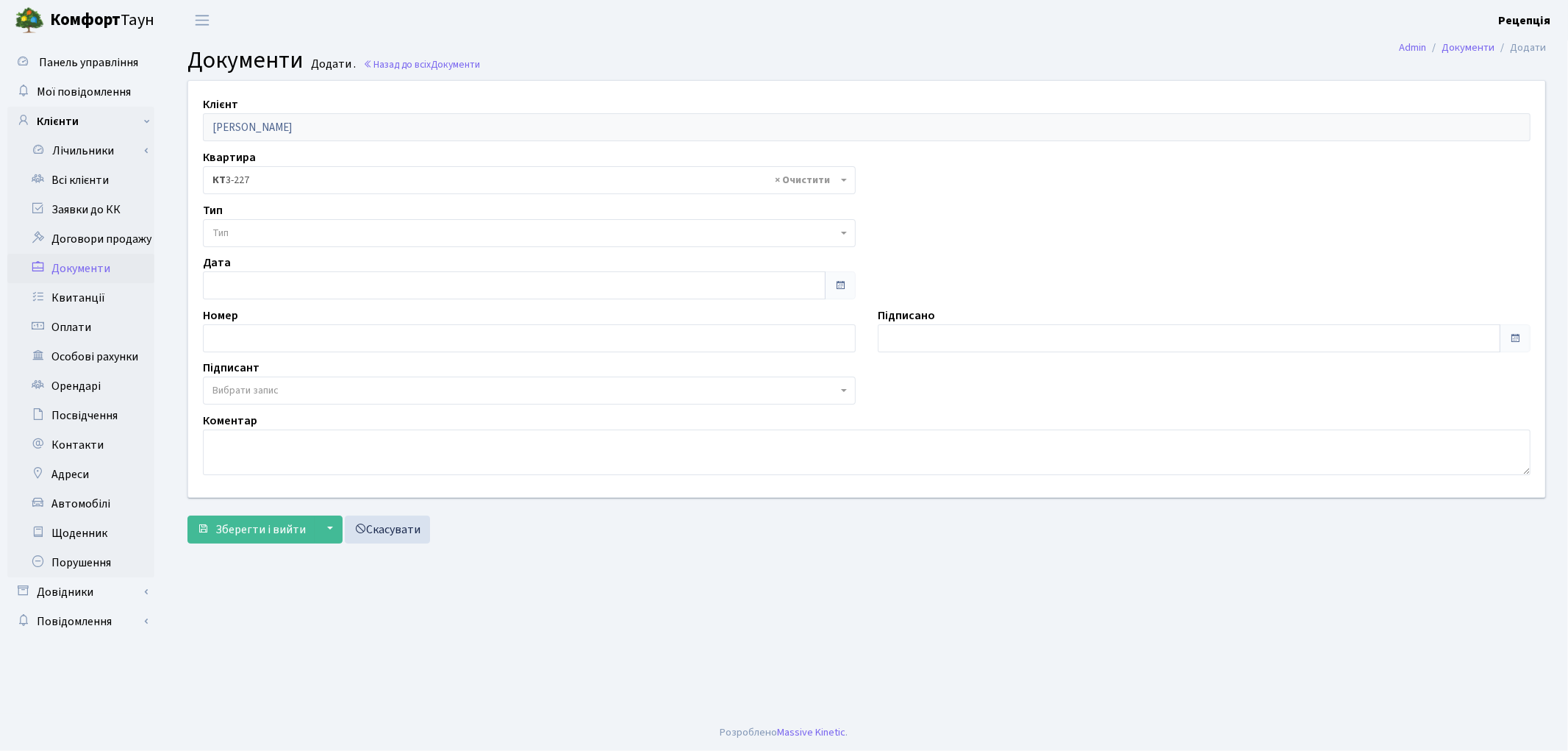
click at [237, 233] on span "Тип" at bounding box center [525, 233] width 625 height 14
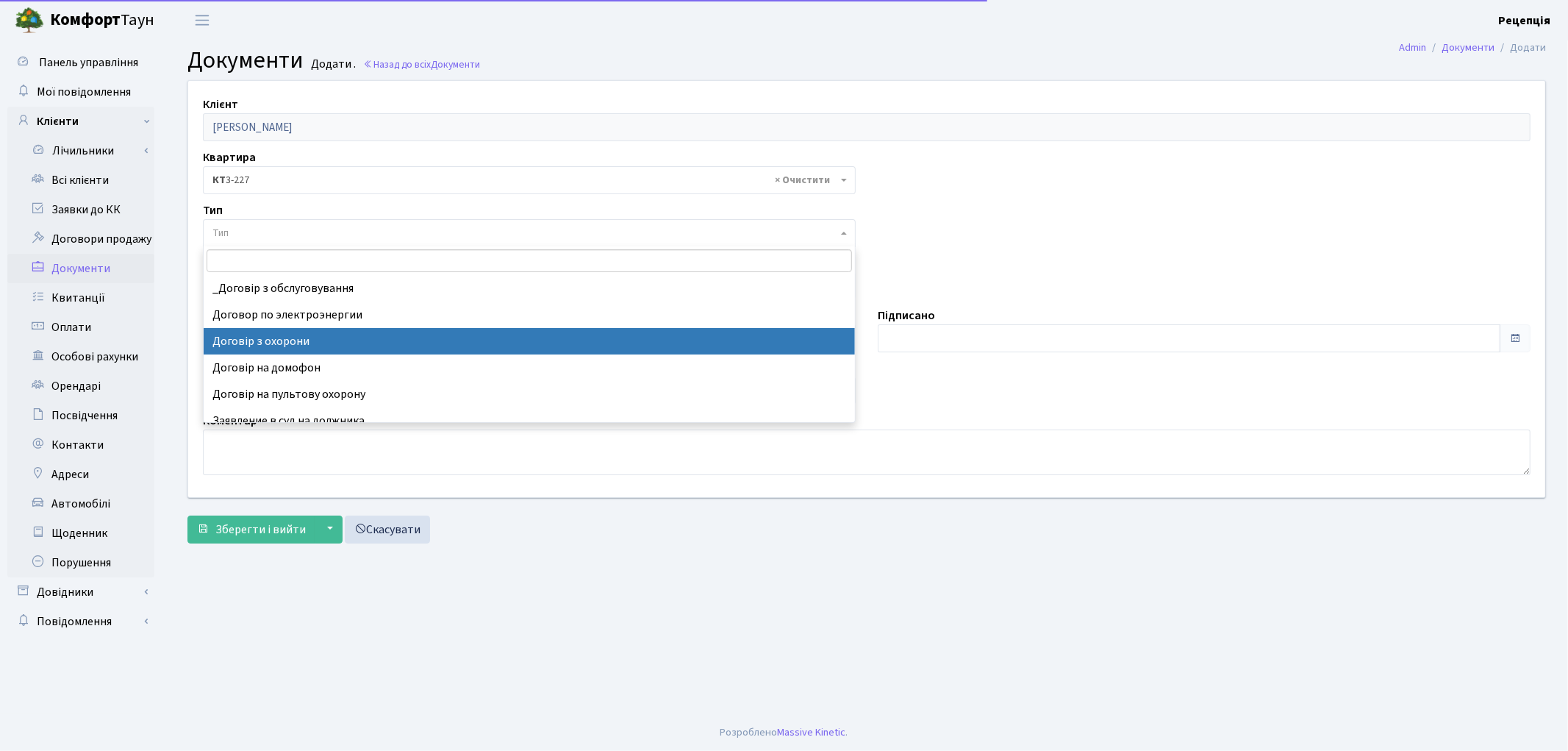
select select "292"
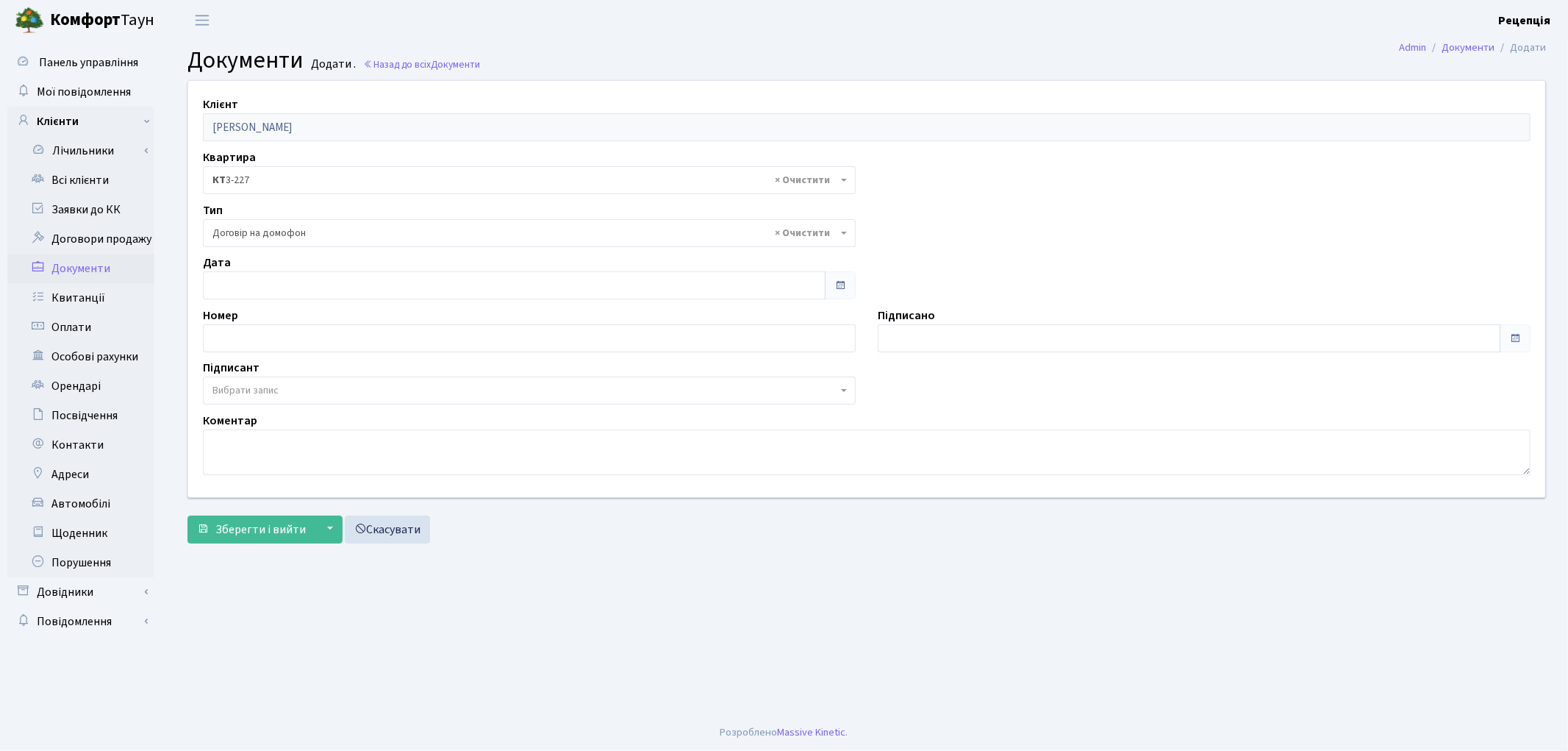
click at [241, 383] on span "Вибрати запис" at bounding box center [245, 391] width 66 height 14
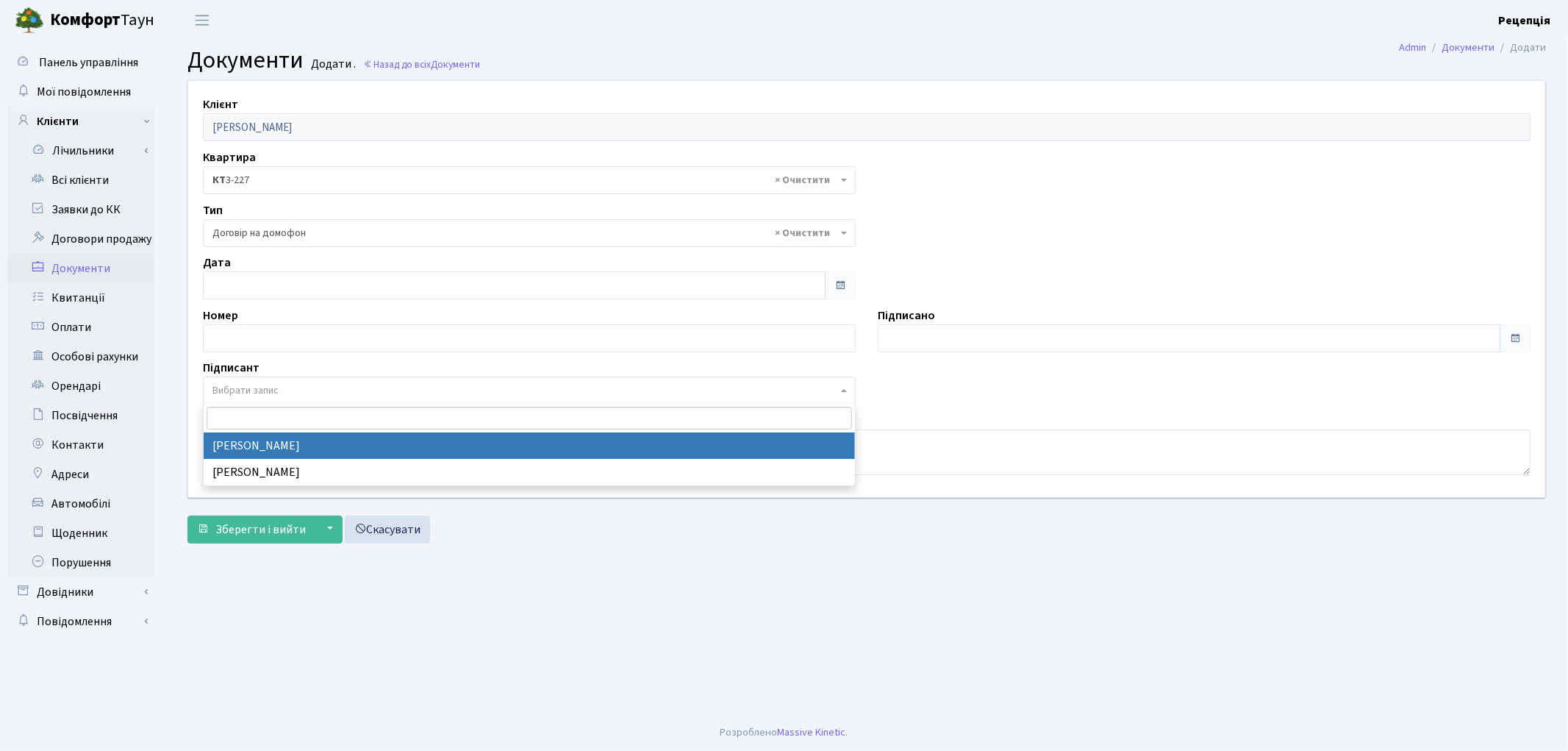
select select "74"
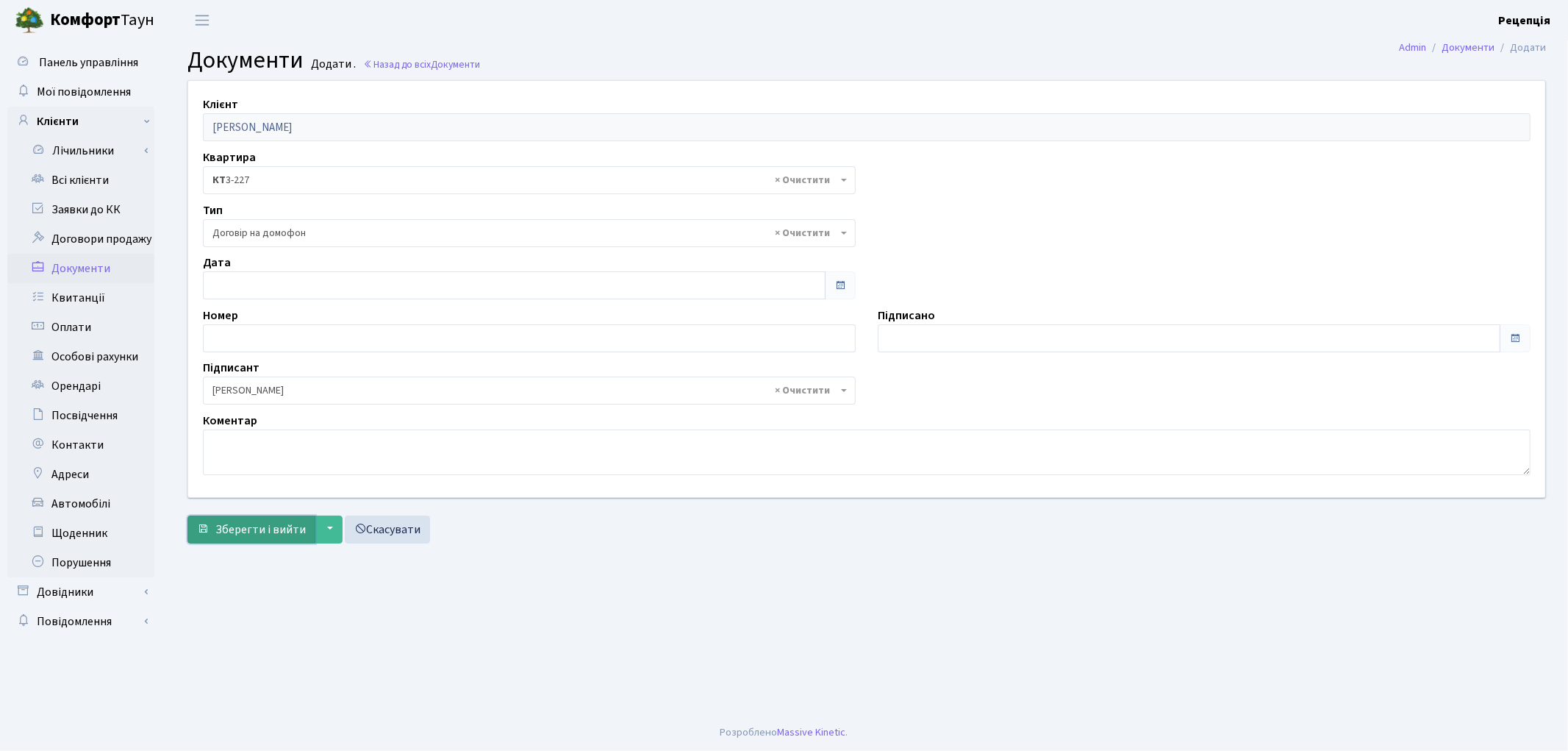
click at [246, 518] on button "Зберегти і вийти" at bounding box center [251, 529] width 128 height 28
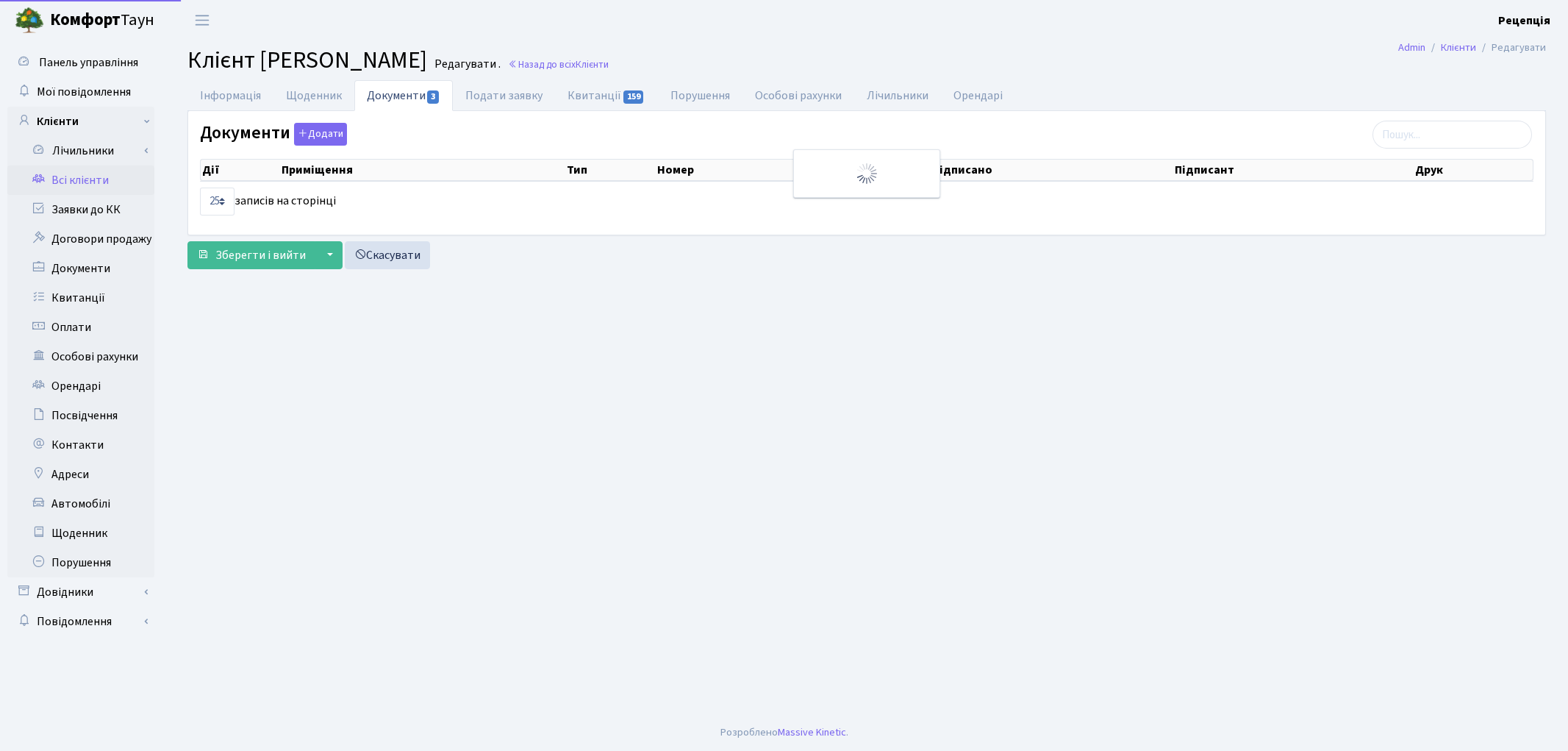
select select "25"
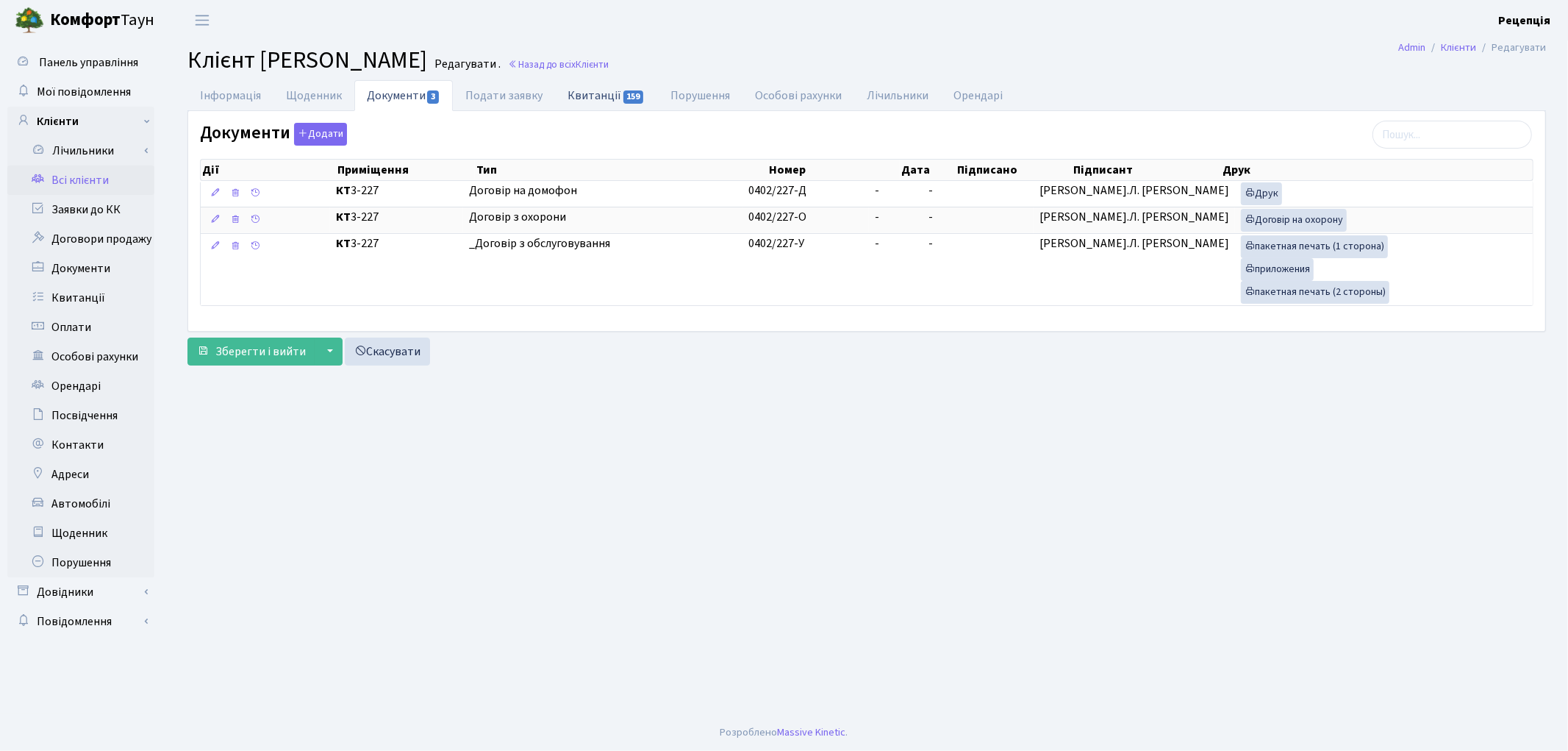
click at [606, 99] on link "Квитанції 159" at bounding box center [606, 95] width 102 height 30
select select "25"
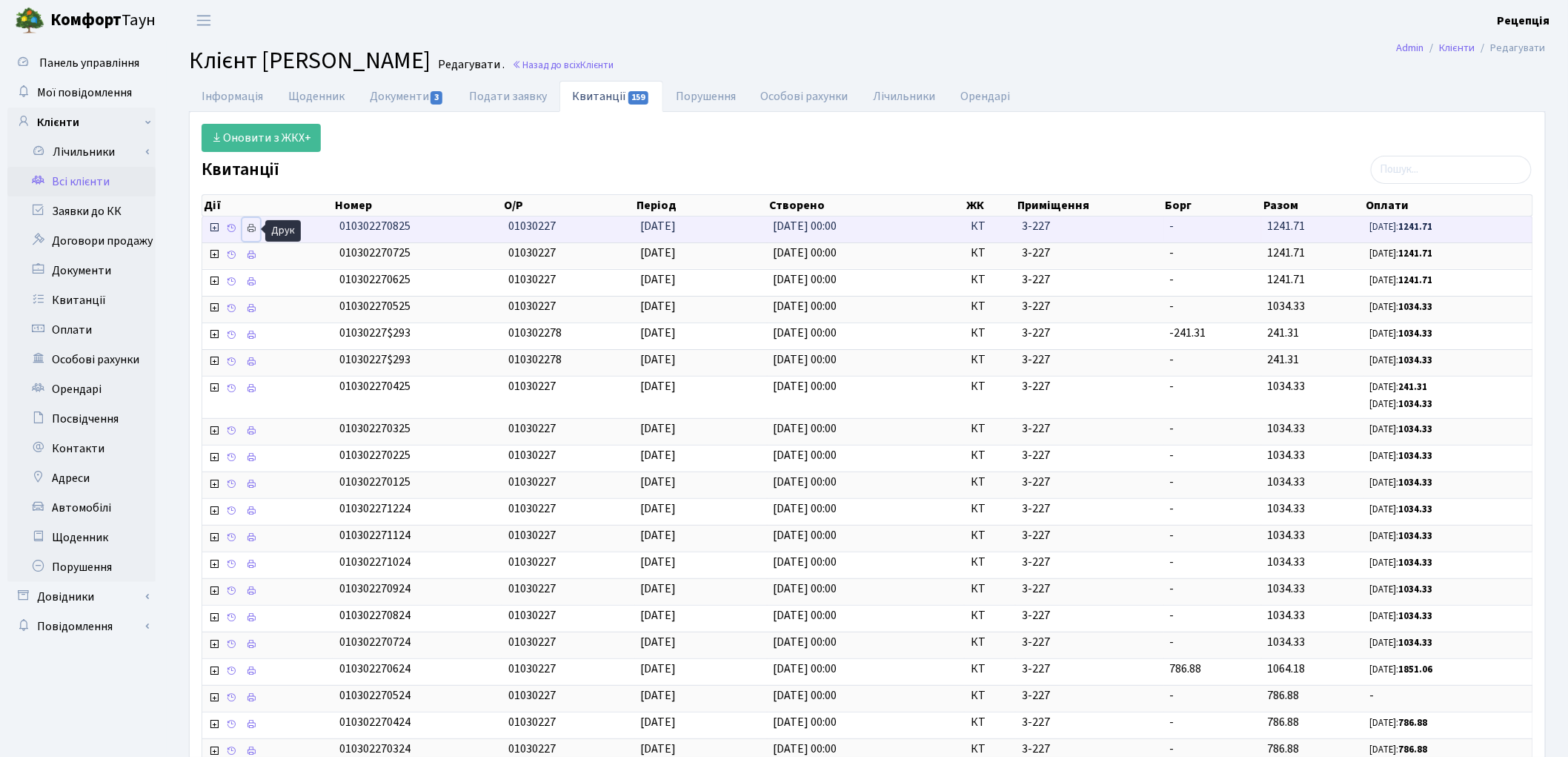
click at [255, 225] on icon at bounding box center [251, 228] width 10 height 10
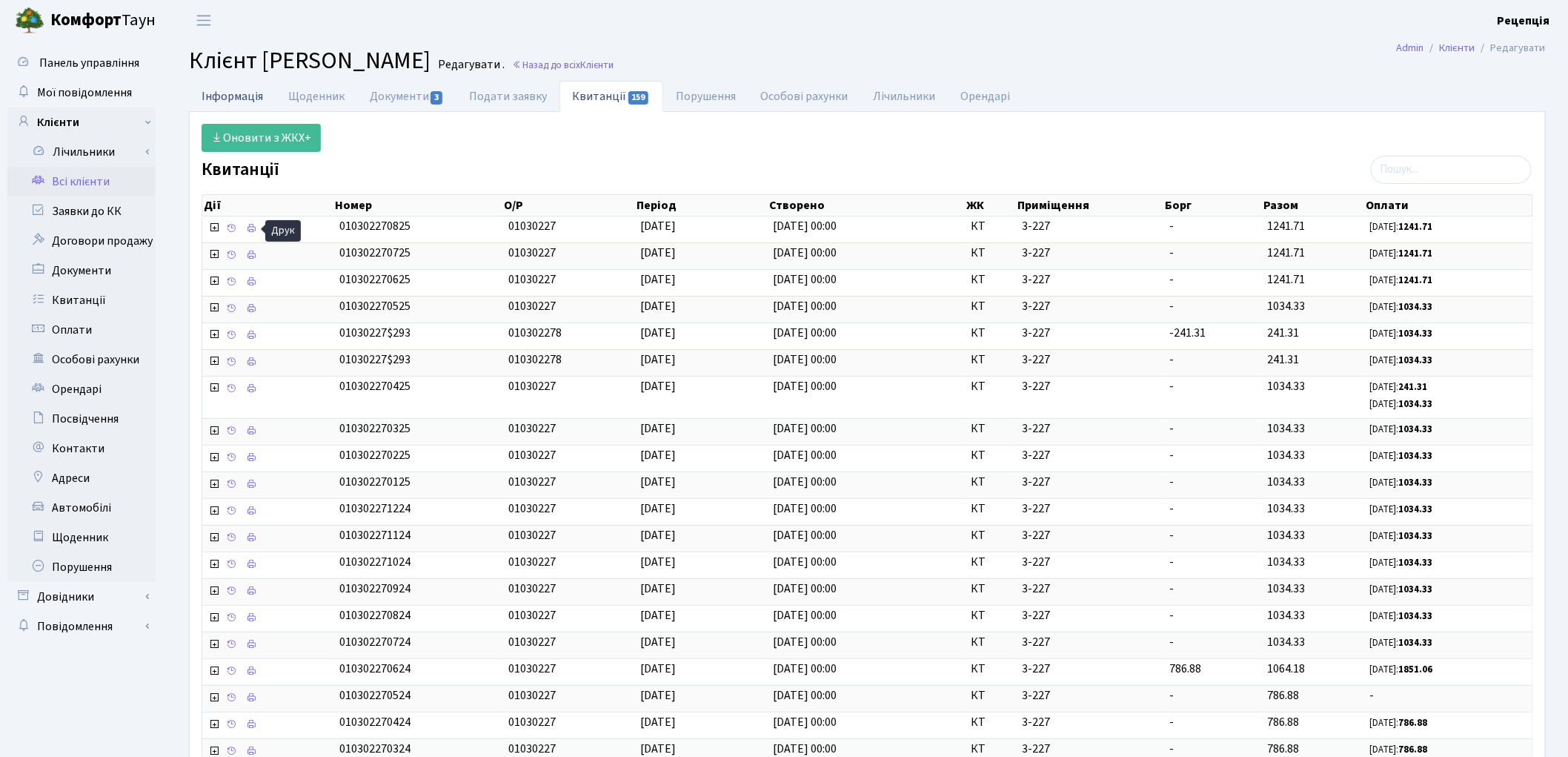
click at [244, 95] on link "Інформація" at bounding box center [232, 96] width 87 height 30
select select "25"
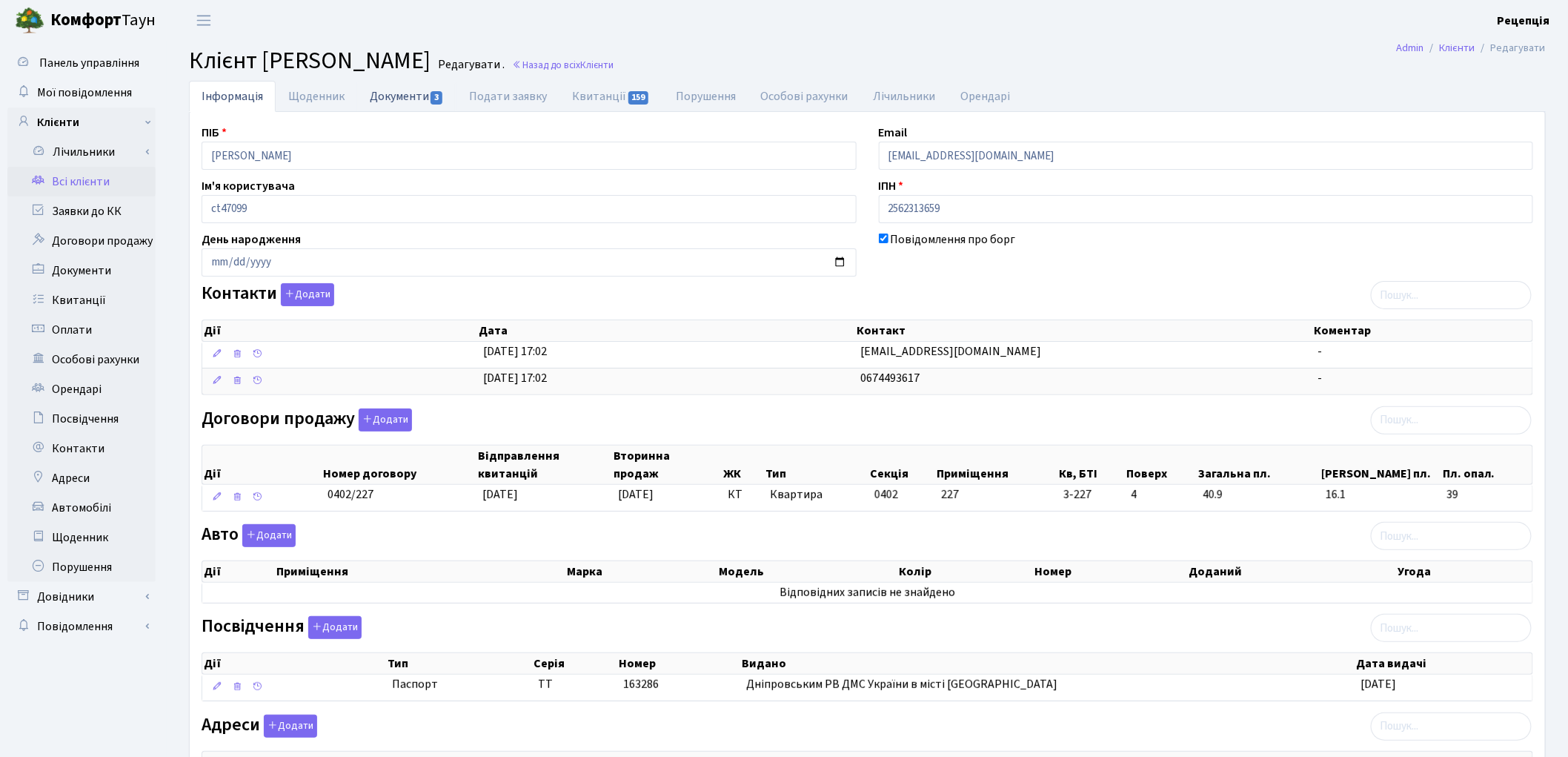
click at [406, 95] on link "Документи 3" at bounding box center [407, 96] width 99 height 30
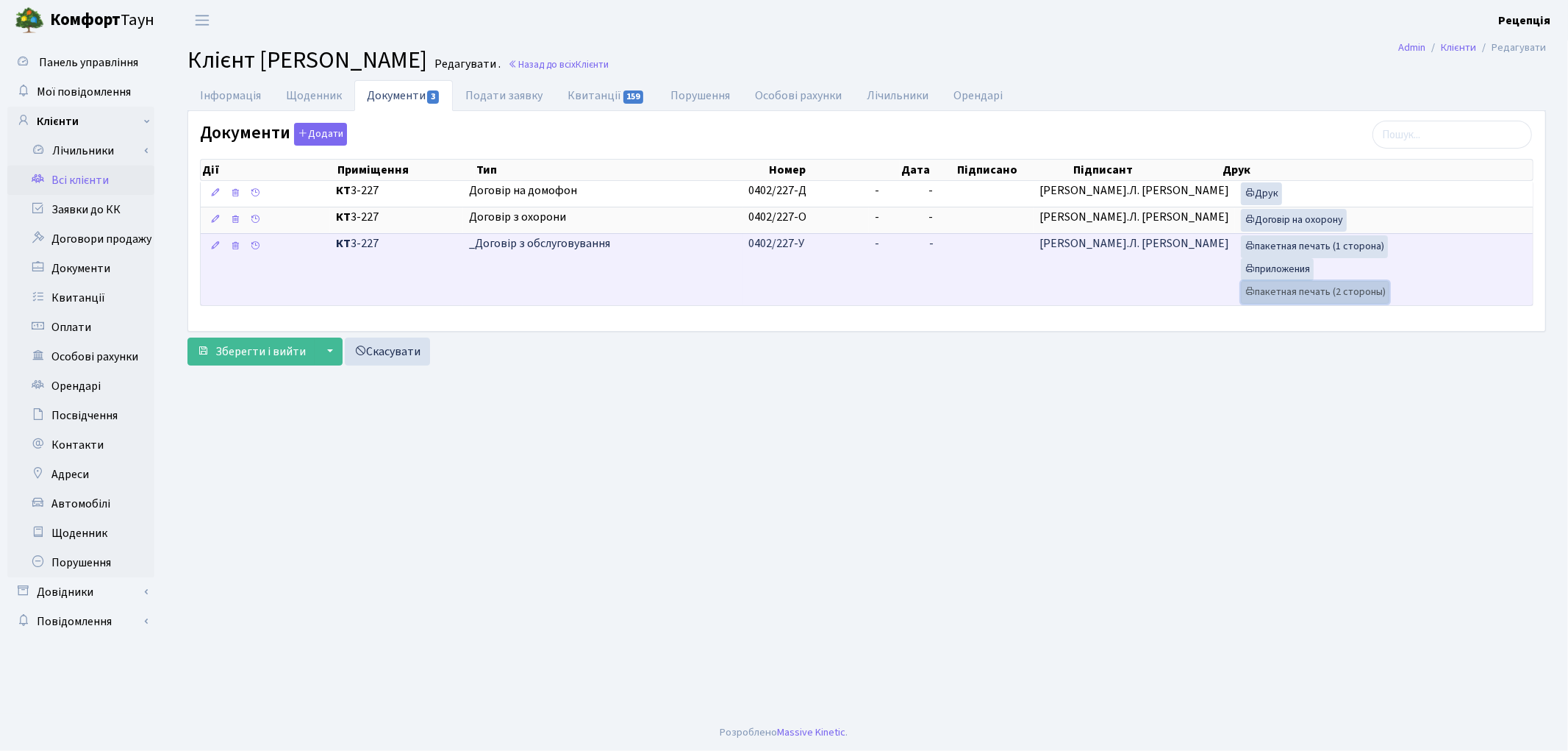
click at [1319, 290] on link "пакетная печать (2 стороны)" at bounding box center [1314, 292] width 149 height 23
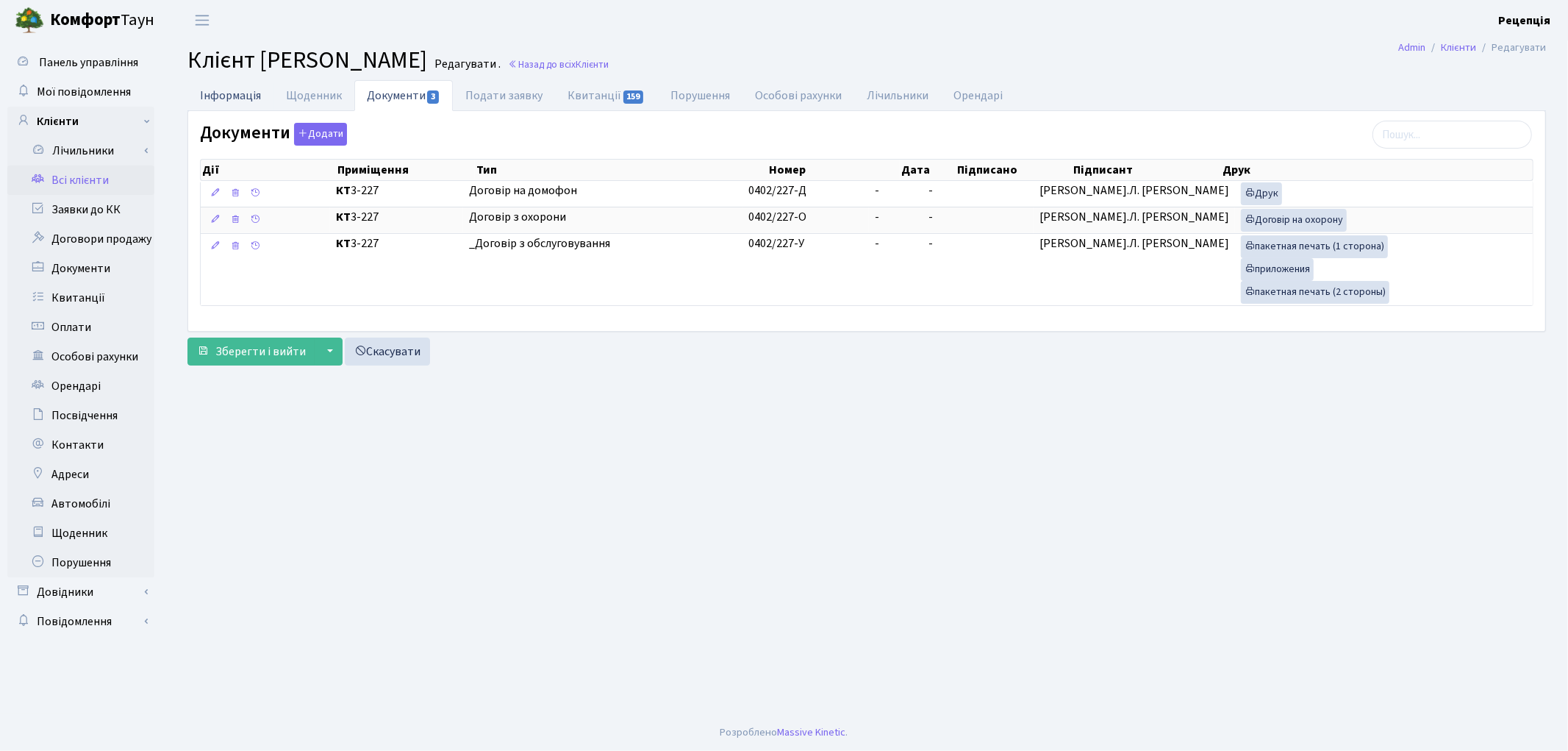
click at [217, 89] on link "Інформація" at bounding box center [231, 95] width 86 height 30
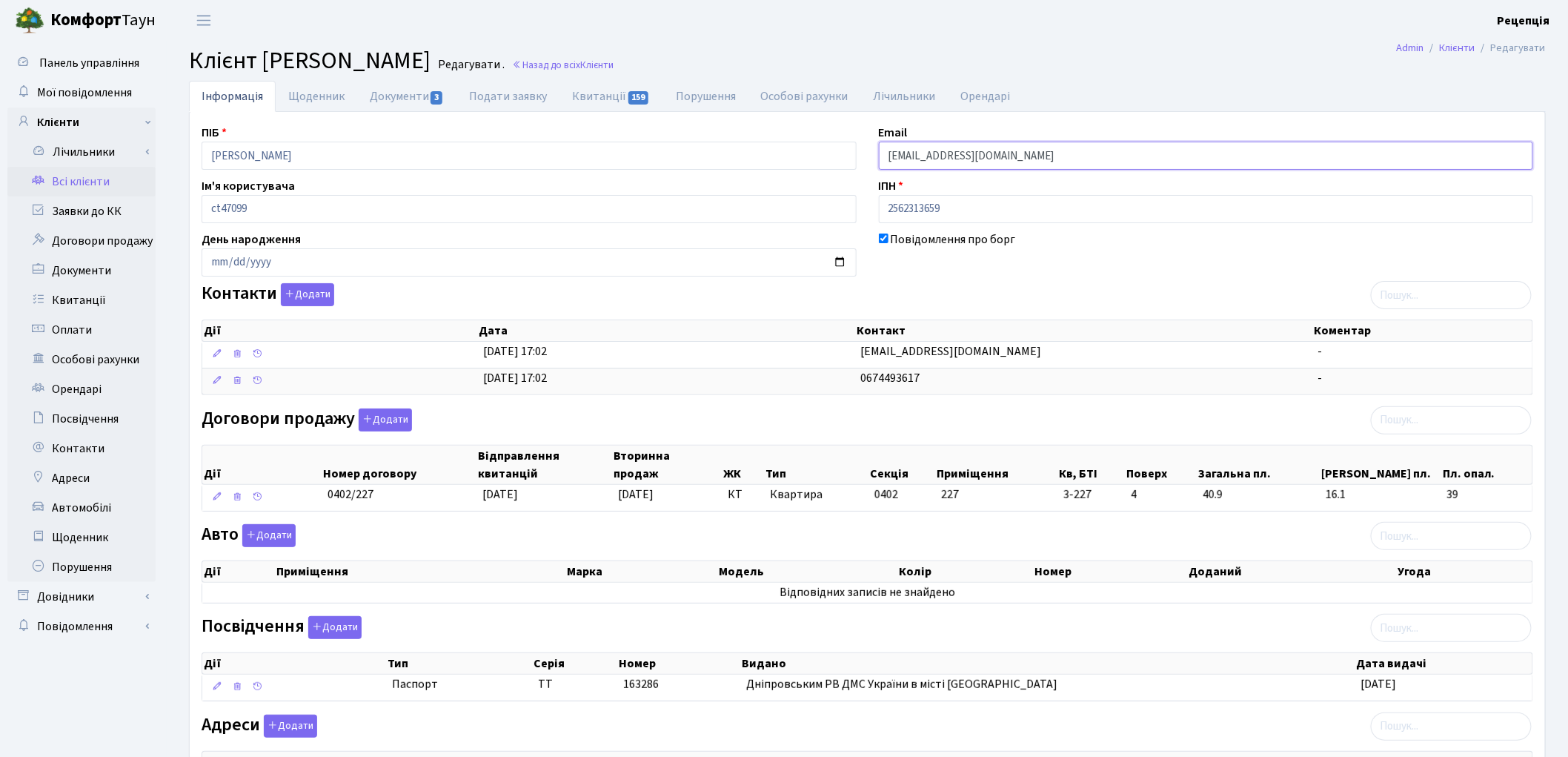
drag, startPoint x: 1004, startPoint y: 157, endPoint x: 880, endPoint y: 153, distance: 124.1
click at [880, 153] on input "[EMAIL_ADDRESS][DOMAIN_NAME]" at bounding box center [1206, 156] width 655 height 28
click at [1011, 260] on div "Повідомлення про борг" at bounding box center [1206, 253] width 677 height 46
click at [411, 102] on link "Документи 3" at bounding box center [407, 96] width 99 height 30
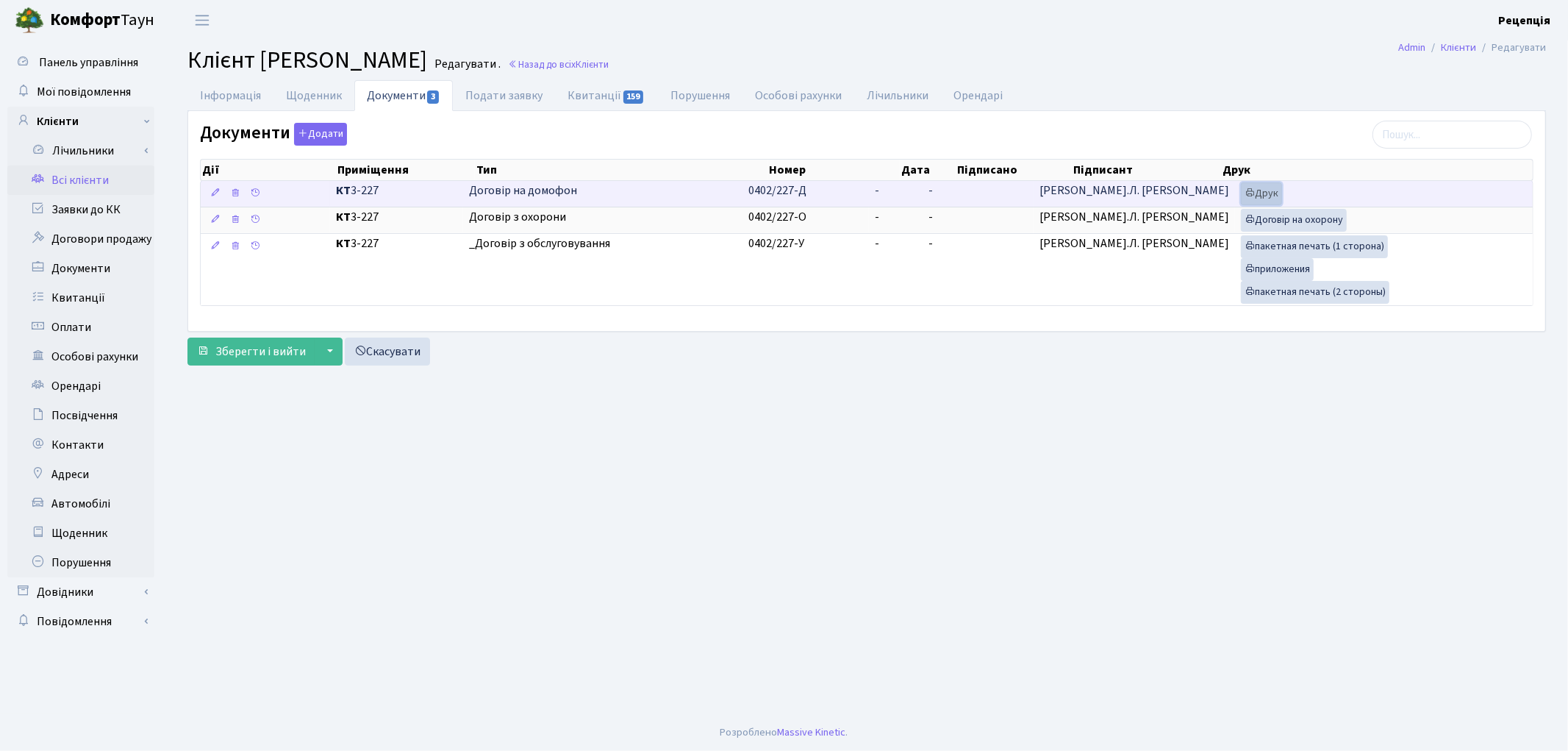
click at [1244, 193] on icon at bounding box center [1249, 193] width 10 height 10
click at [865, 193] on td "0402/227-Д" at bounding box center [805, 193] width 126 height 25
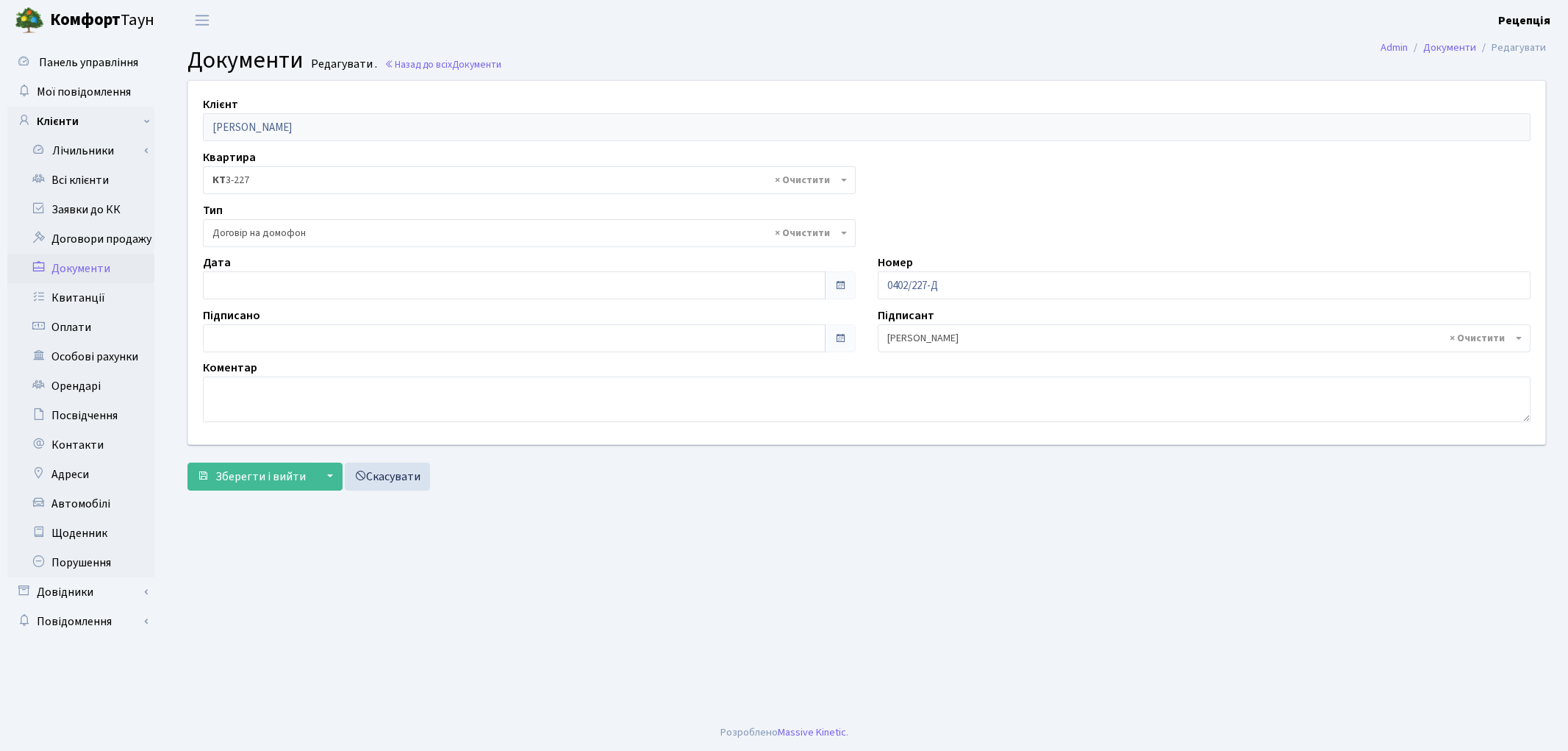
select select "292"
type input "[DATE]"
click at [225, 296] on input "[DATE]" at bounding box center [514, 285] width 623 height 28
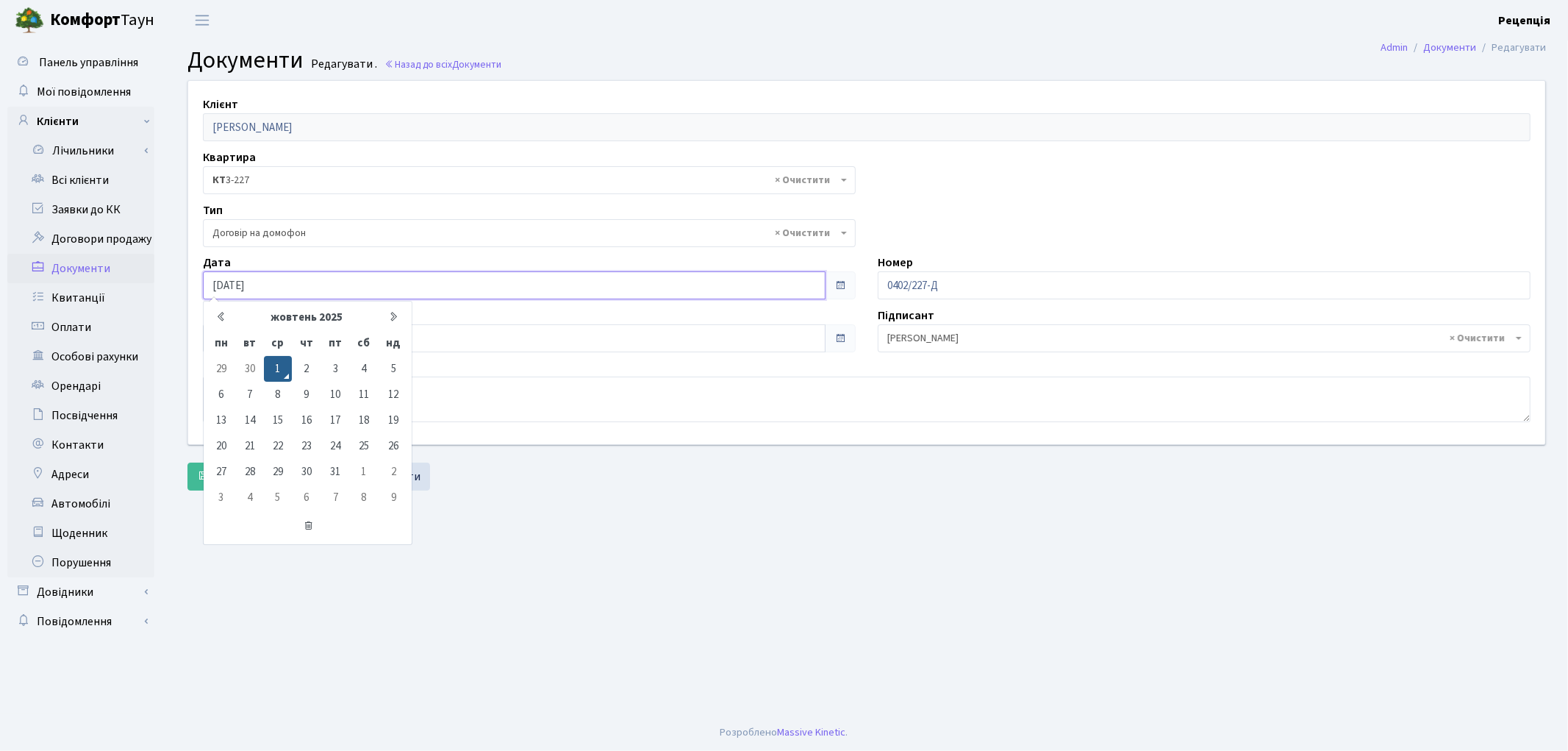
click at [280, 366] on td "1" at bounding box center [278, 368] width 28 height 25
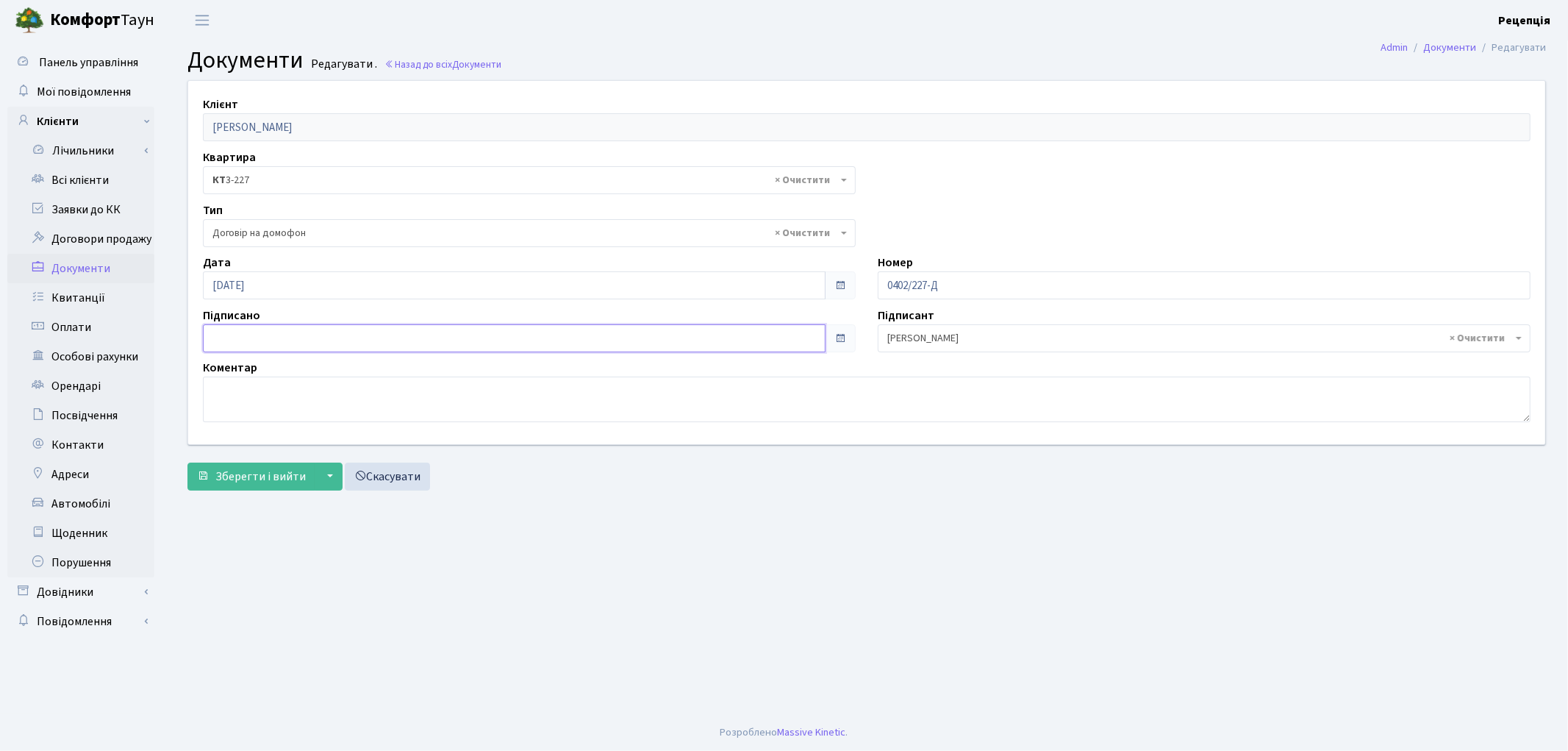
type input "[DATE]"
click at [258, 335] on input "[DATE]" at bounding box center [514, 338] width 623 height 28
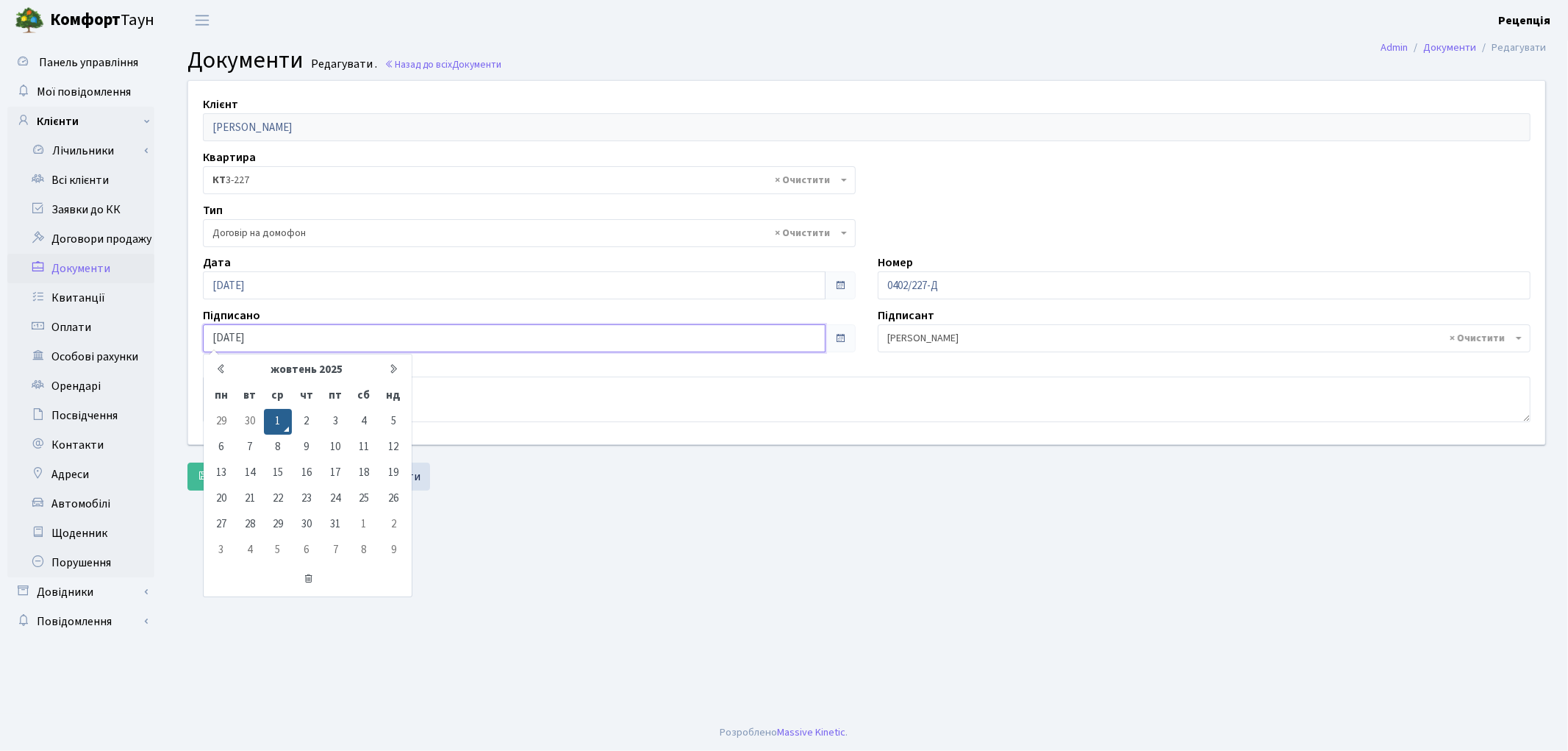
click at [283, 418] on td "1" at bounding box center [278, 422] width 28 height 25
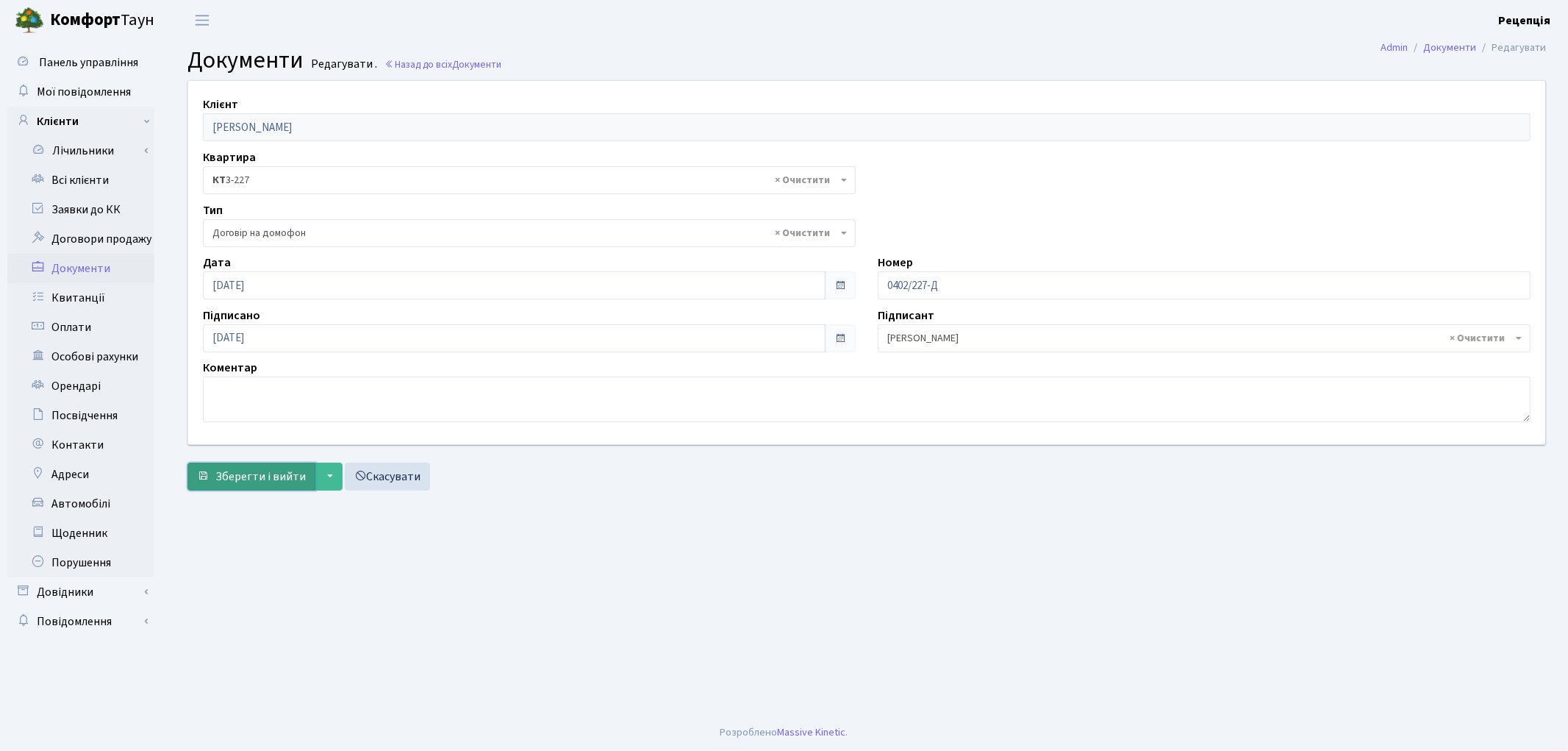
click at [248, 469] on span "Зберегти і вийти" at bounding box center [261, 477] width 91 height 16
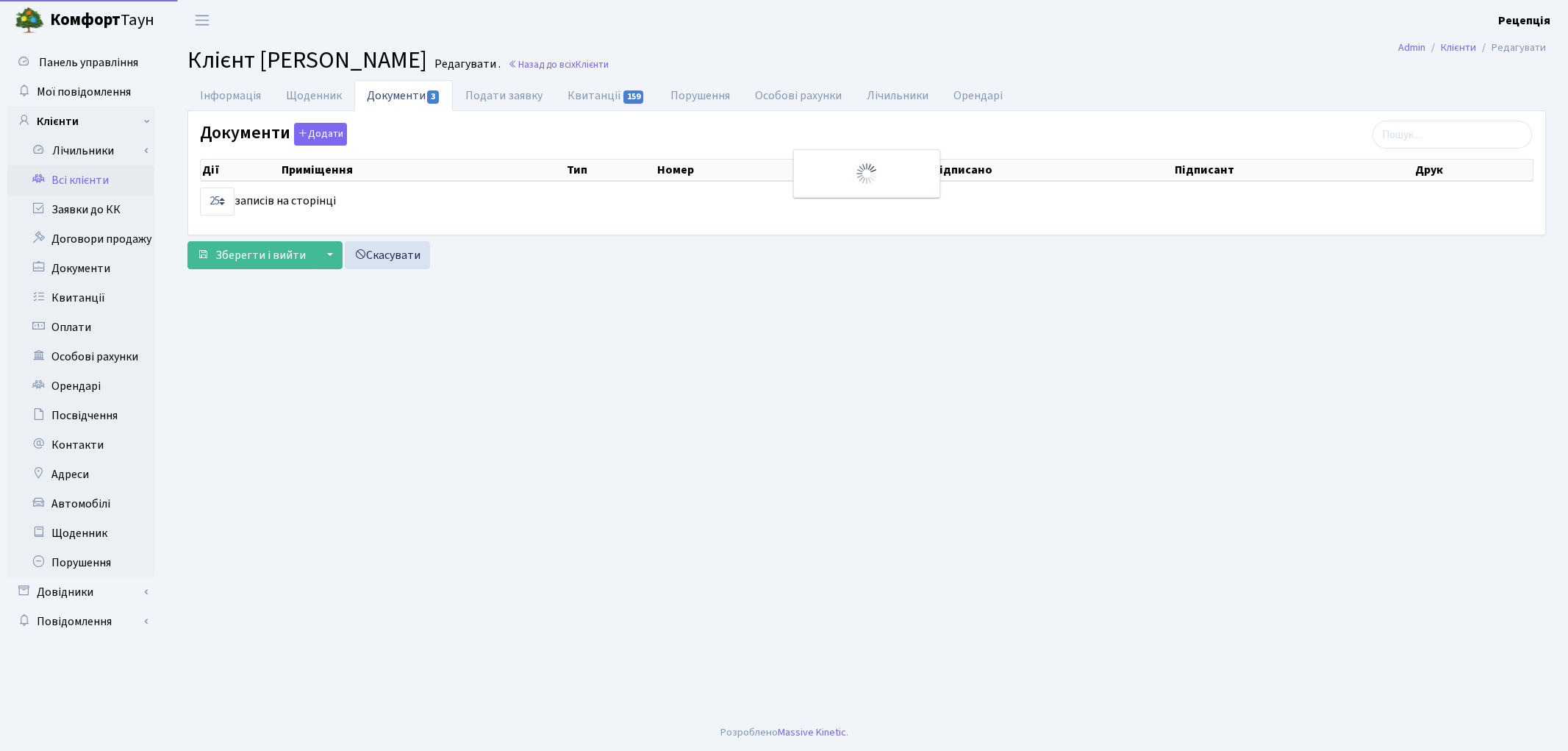
select select "25"
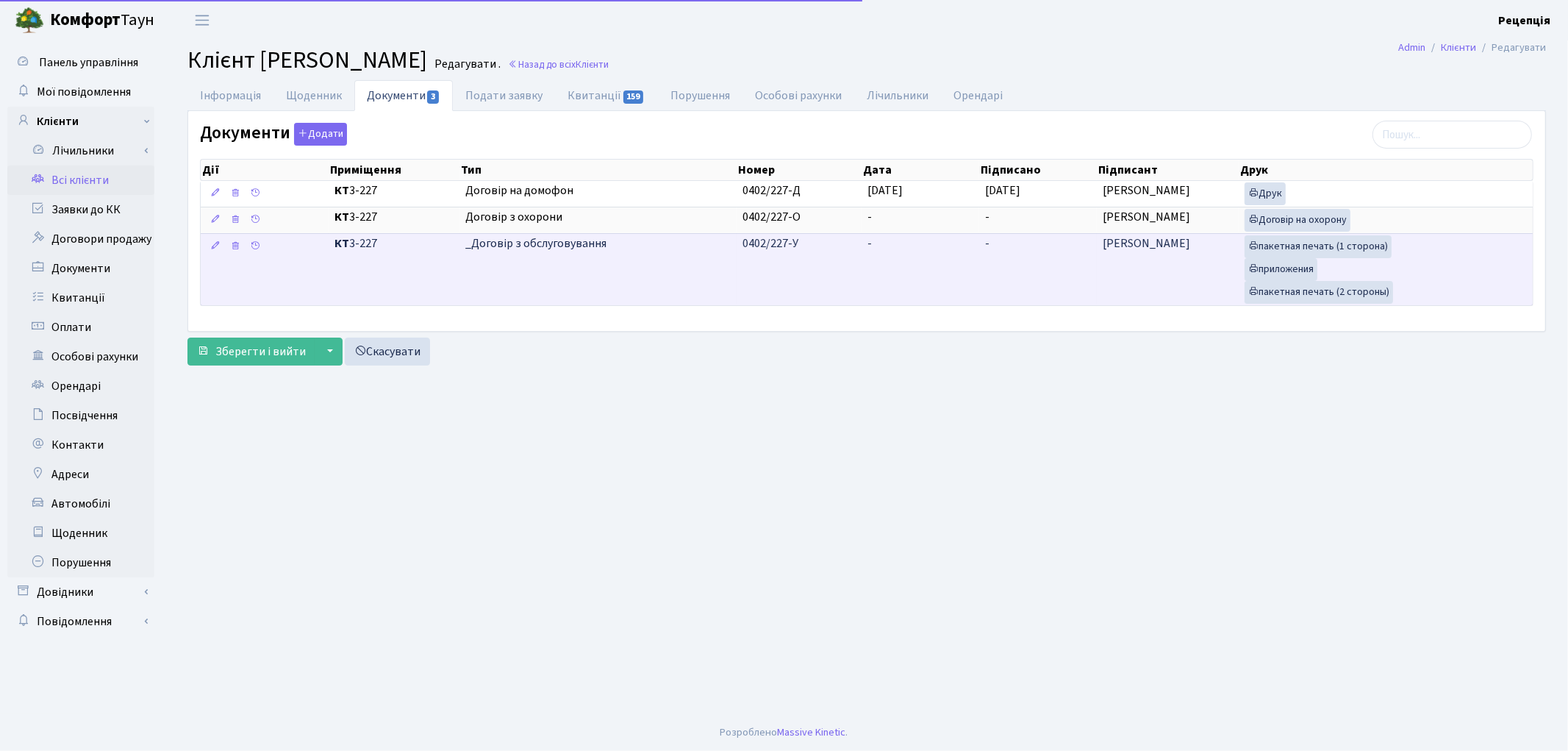
click at [883, 260] on td "-" at bounding box center [920, 269] width 118 height 72
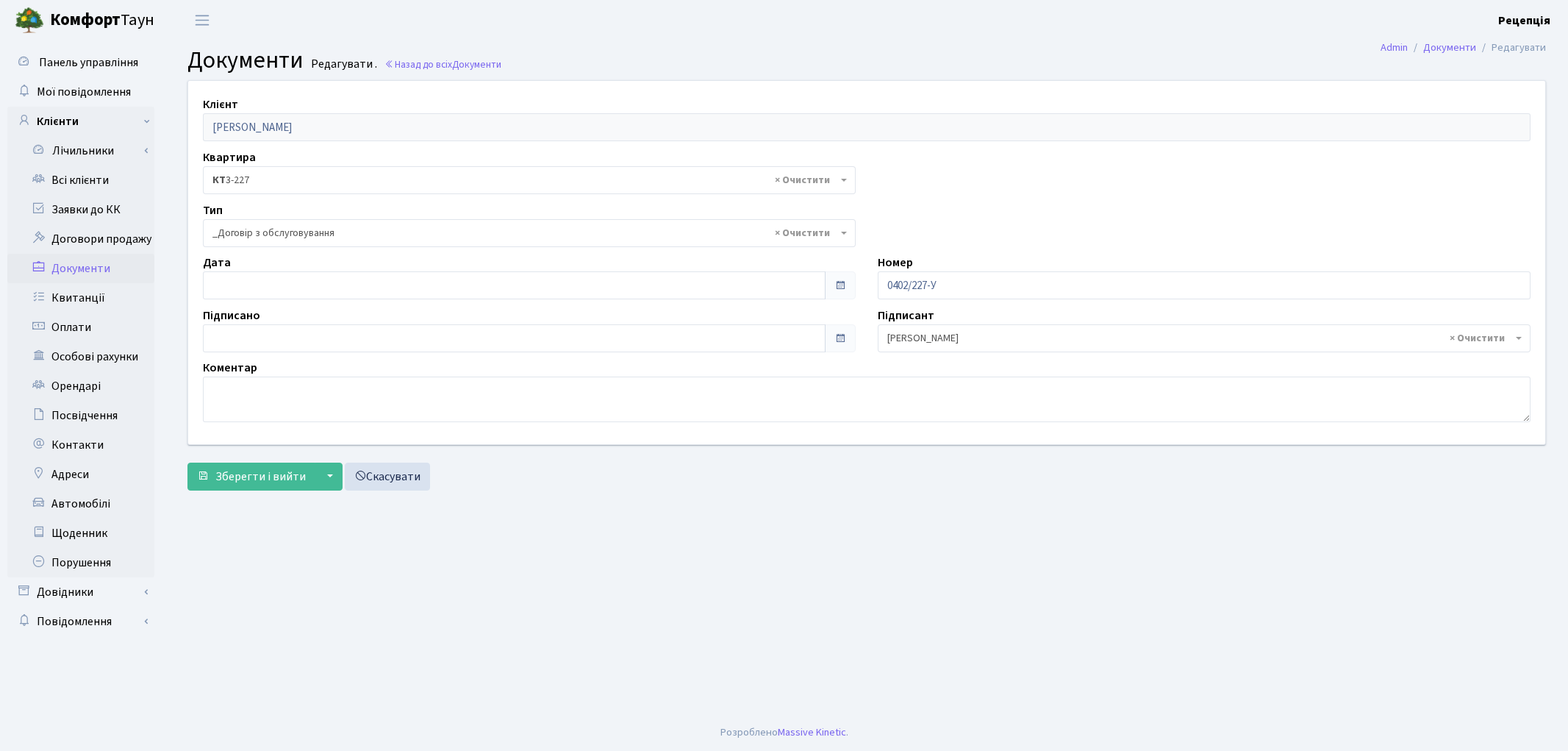
select select "289"
type input "[DATE]"
click at [282, 290] on input "[DATE]" at bounding box center [514, 285] width 623 height 28
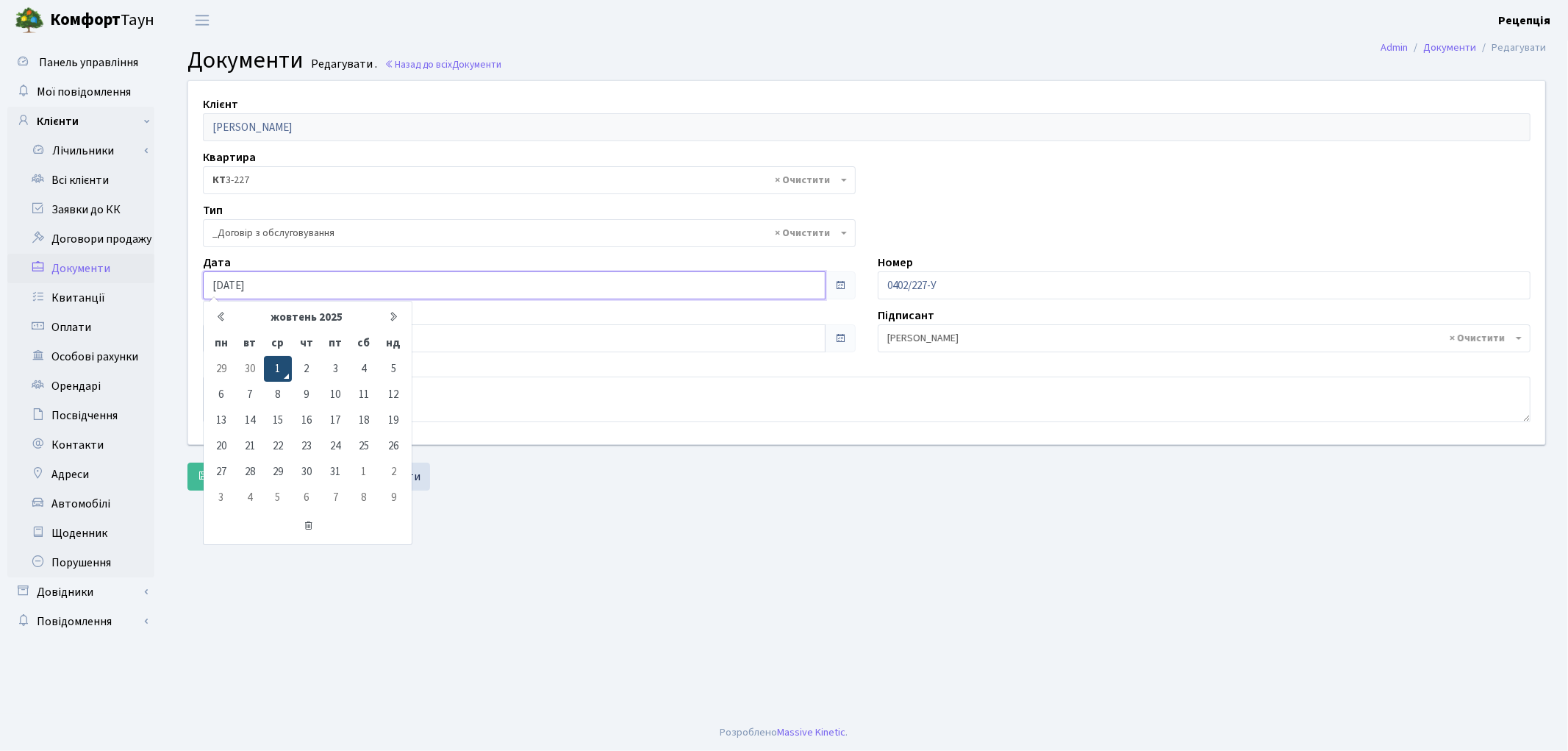
click at [287, 363] on td "1" at bounding box center [278, 368] width 28 height 25
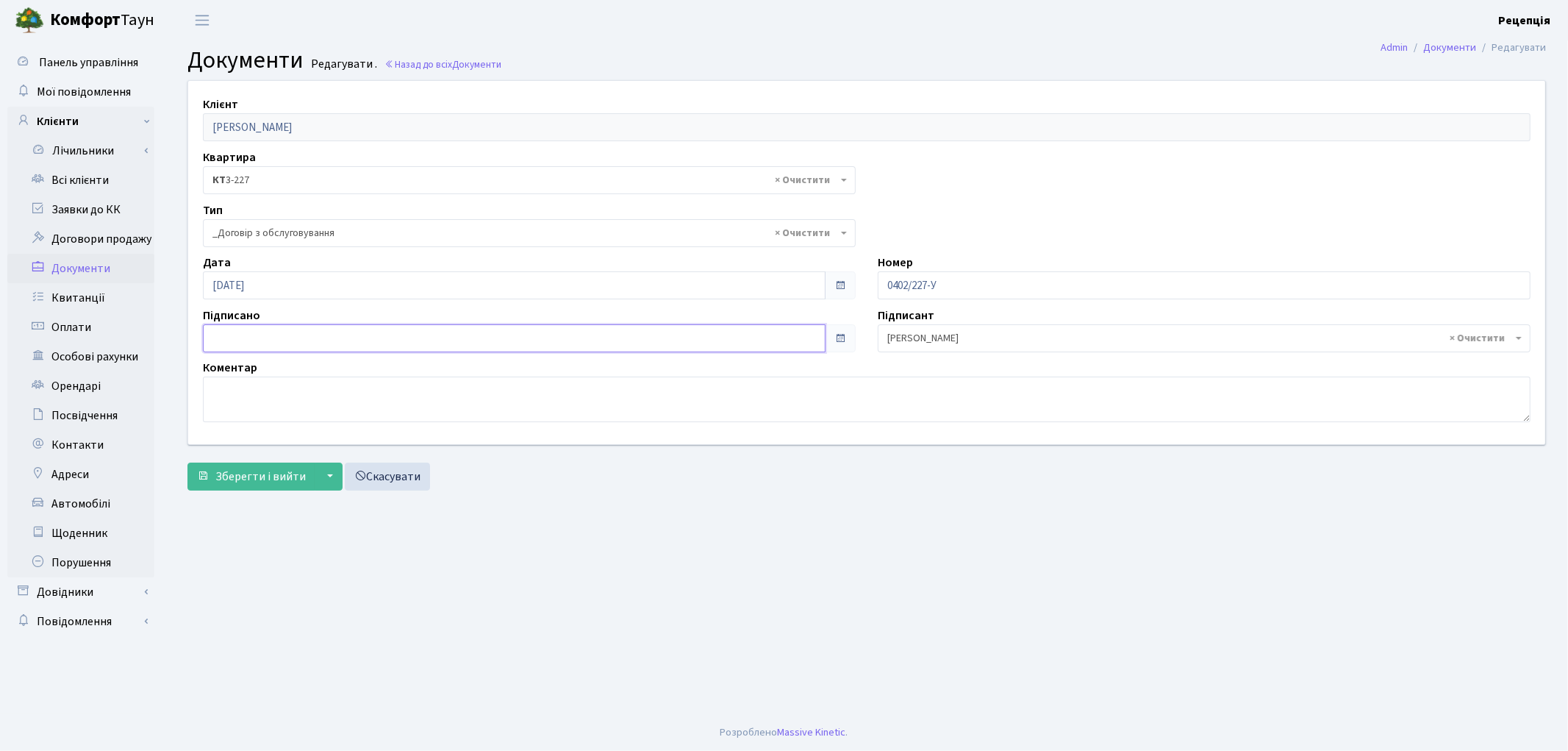
type input "[DATE]"
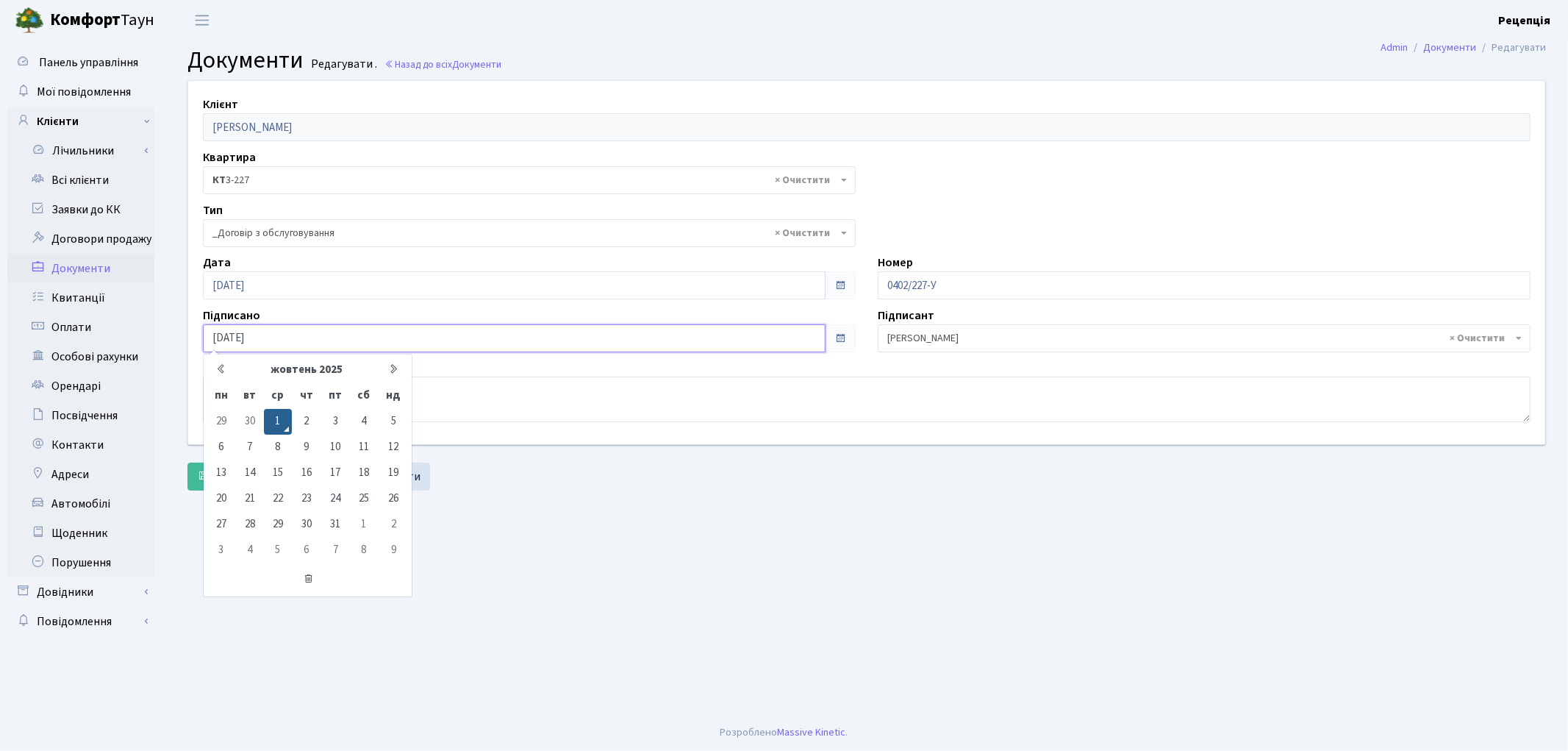
click at [246, 331] on input "[DATE]" at bounding box center [514, 338] width 623 height 28
click at [274, 407] on th "ср" at bounding box center [278, 396] width 28 height 25
click at [275, 413] on td "1" at bounding box center [278, 422] width 28 height 25
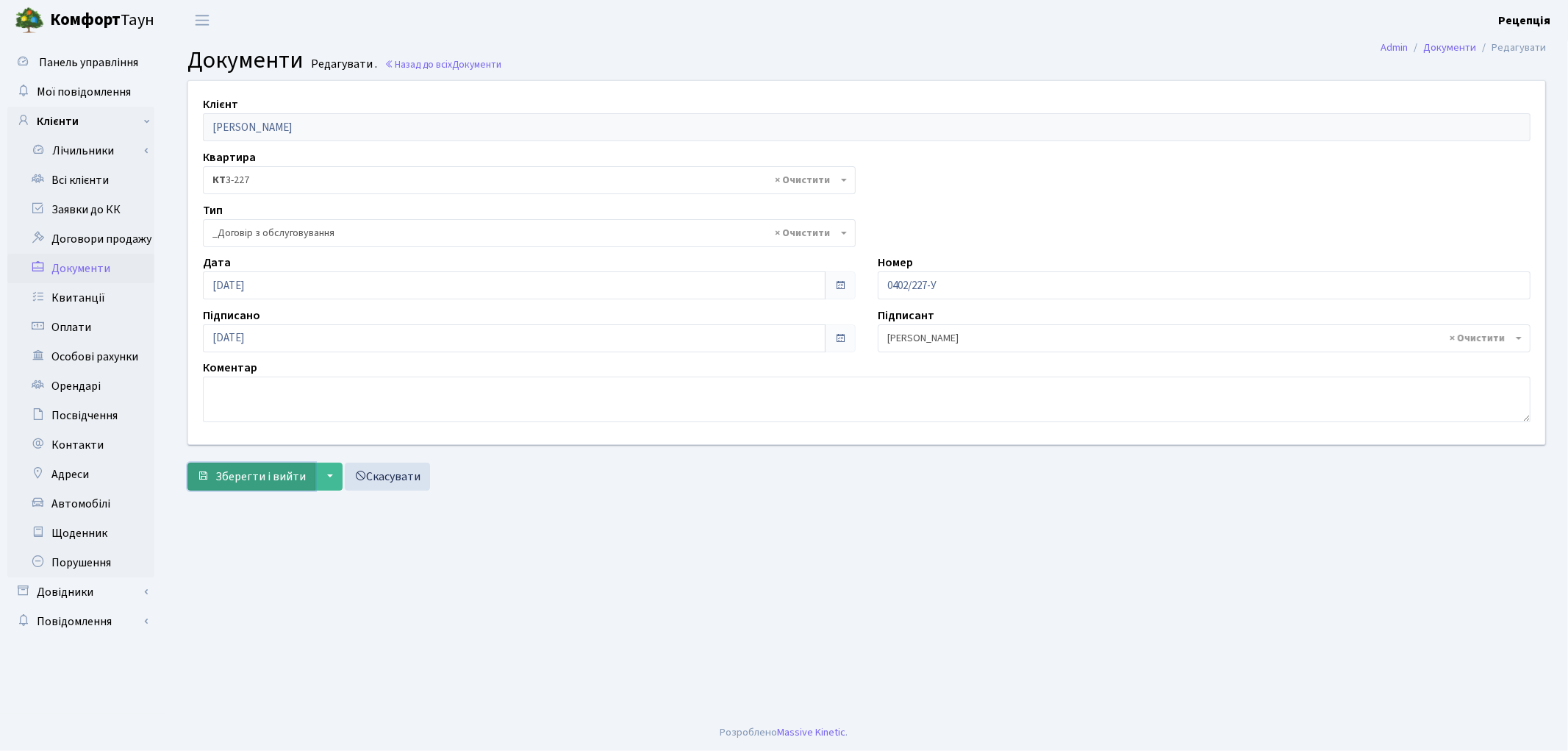
click at [248, 480] on span "Зберегти і вийти" at bounding box center [261, 477] width 91 height 16
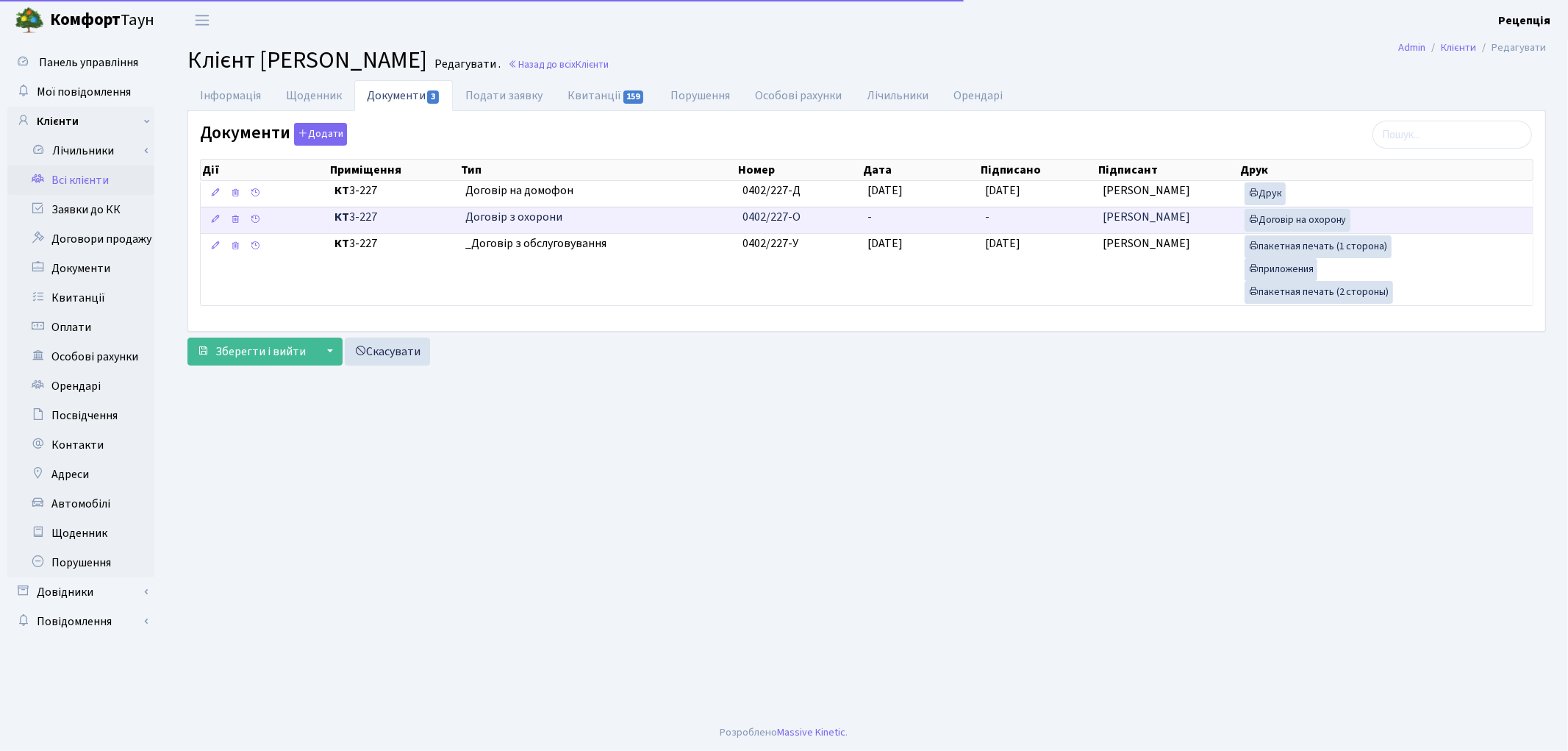
click at [879, 217] on td "-" at bounding box center [920, 220] width 118 height 26
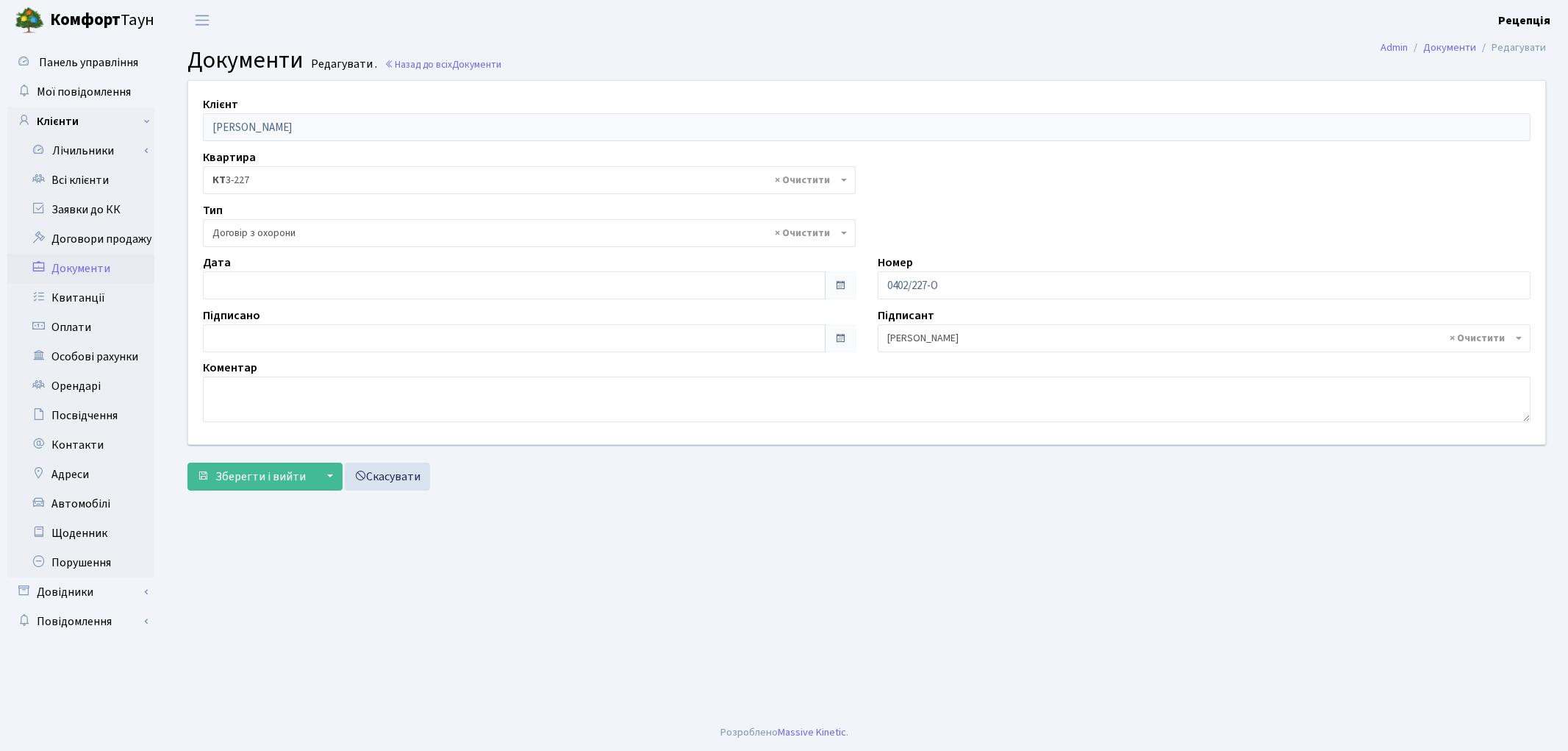
select select "290"
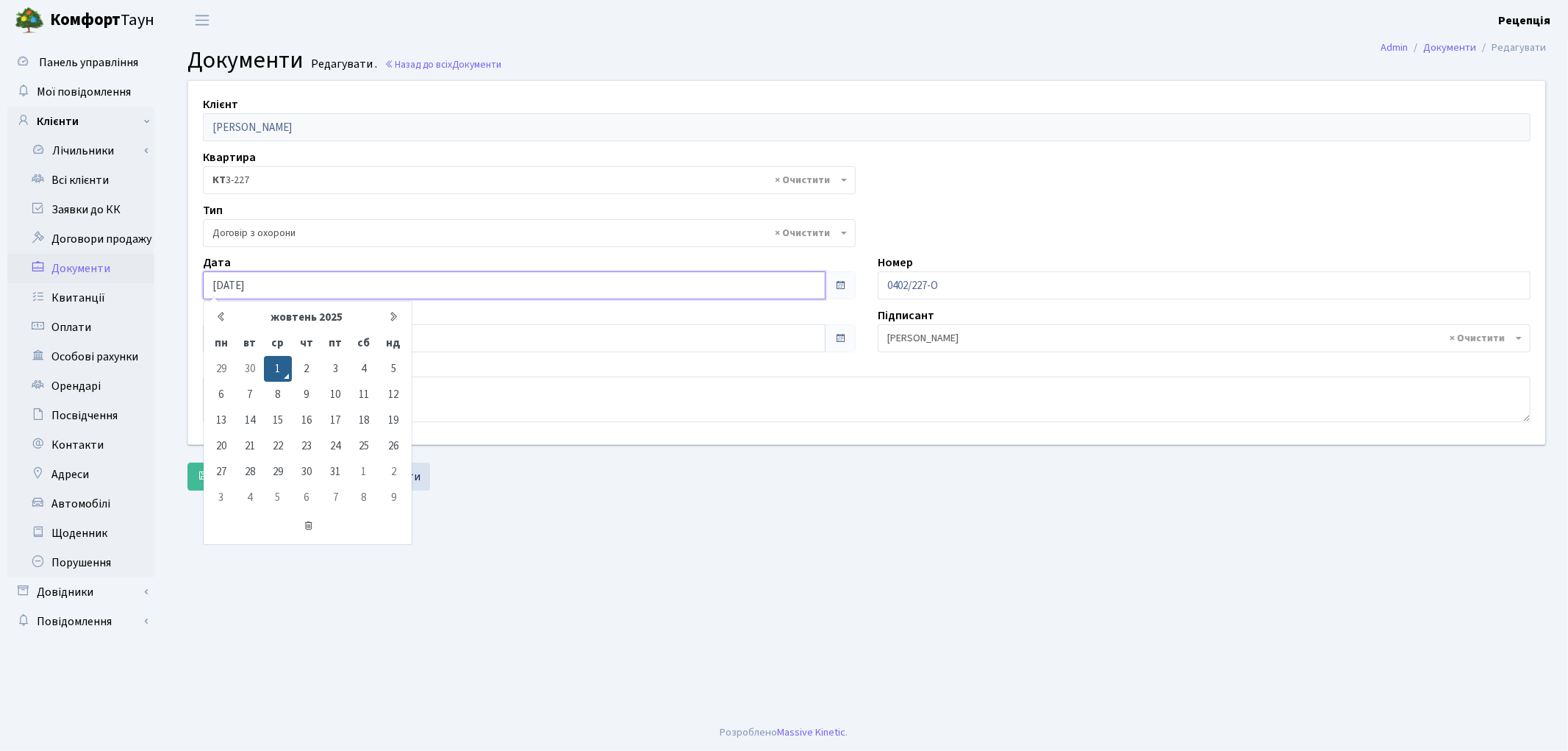
click at [246, 282] on input "[DATE]" at bounding box center [514, 285] width 623 height 28
click at [277, 284] on input "[DATE]" at bounding box center [514, 285] width 623 height 28
type input "[DATE]"
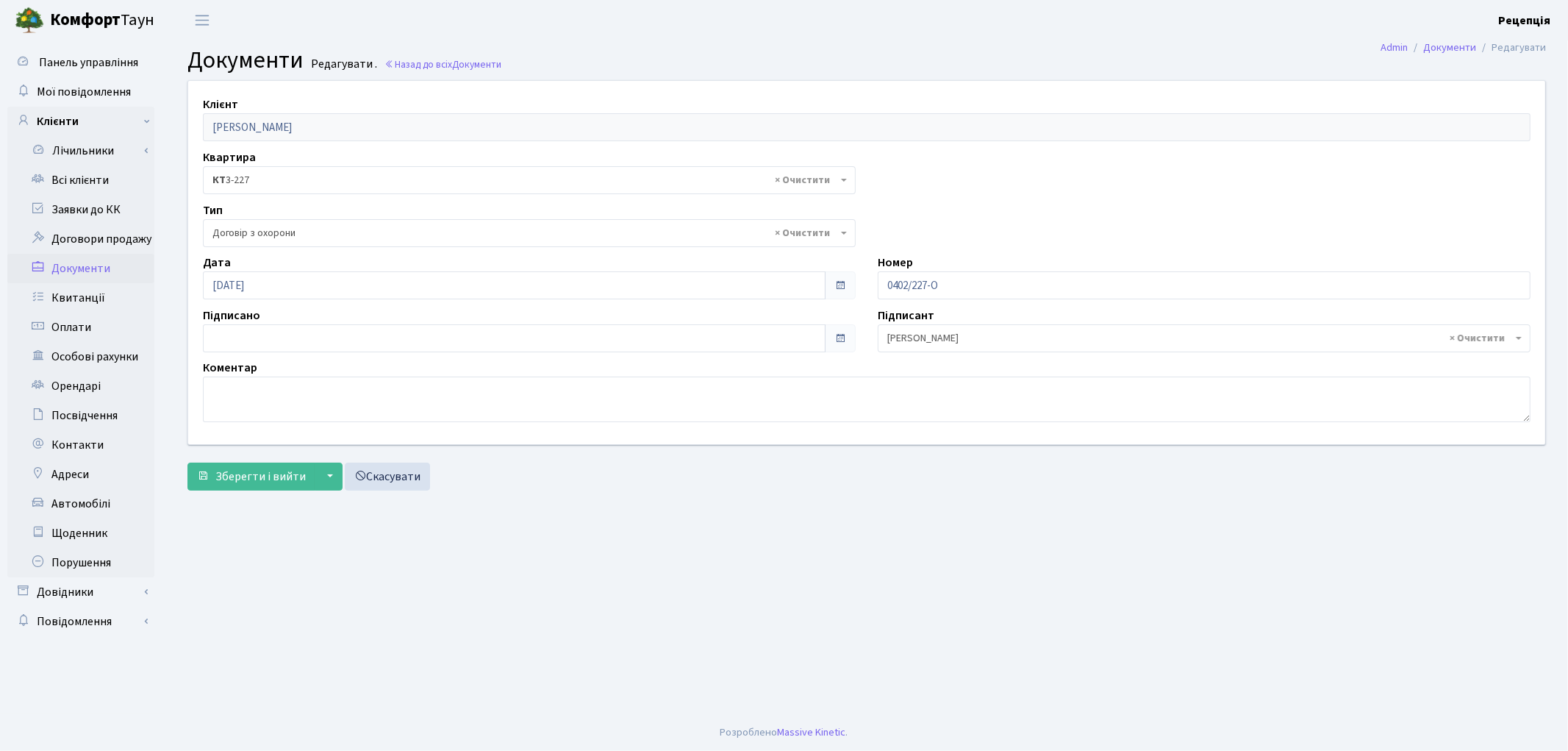
click at [296, 321] on div "Підписано" at bounding box center [529, 329] width 675 height 45
click at [295, 335] on input "[DATE]" at bounding box center [514, 338] width 623 height 28
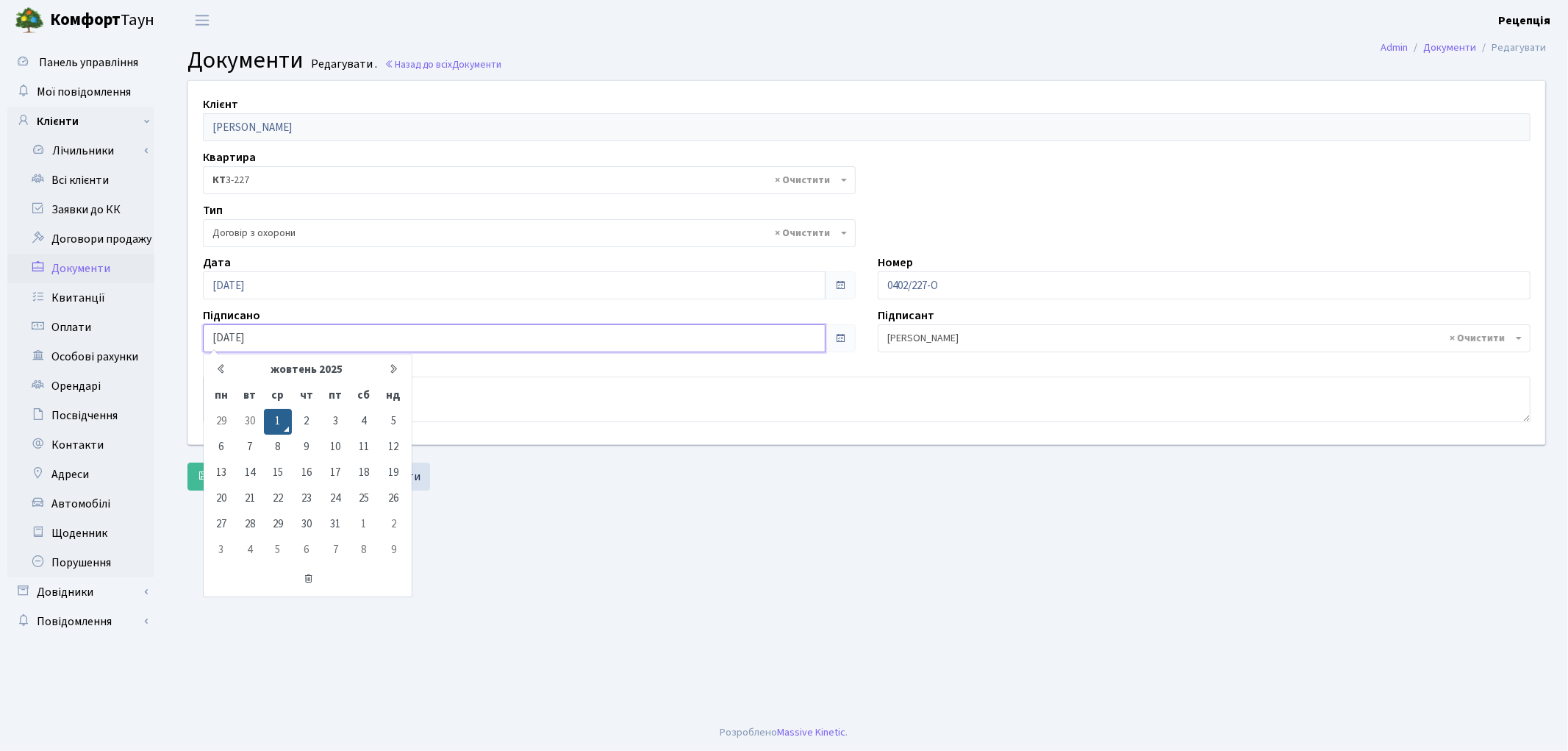
type input "[DATE]"
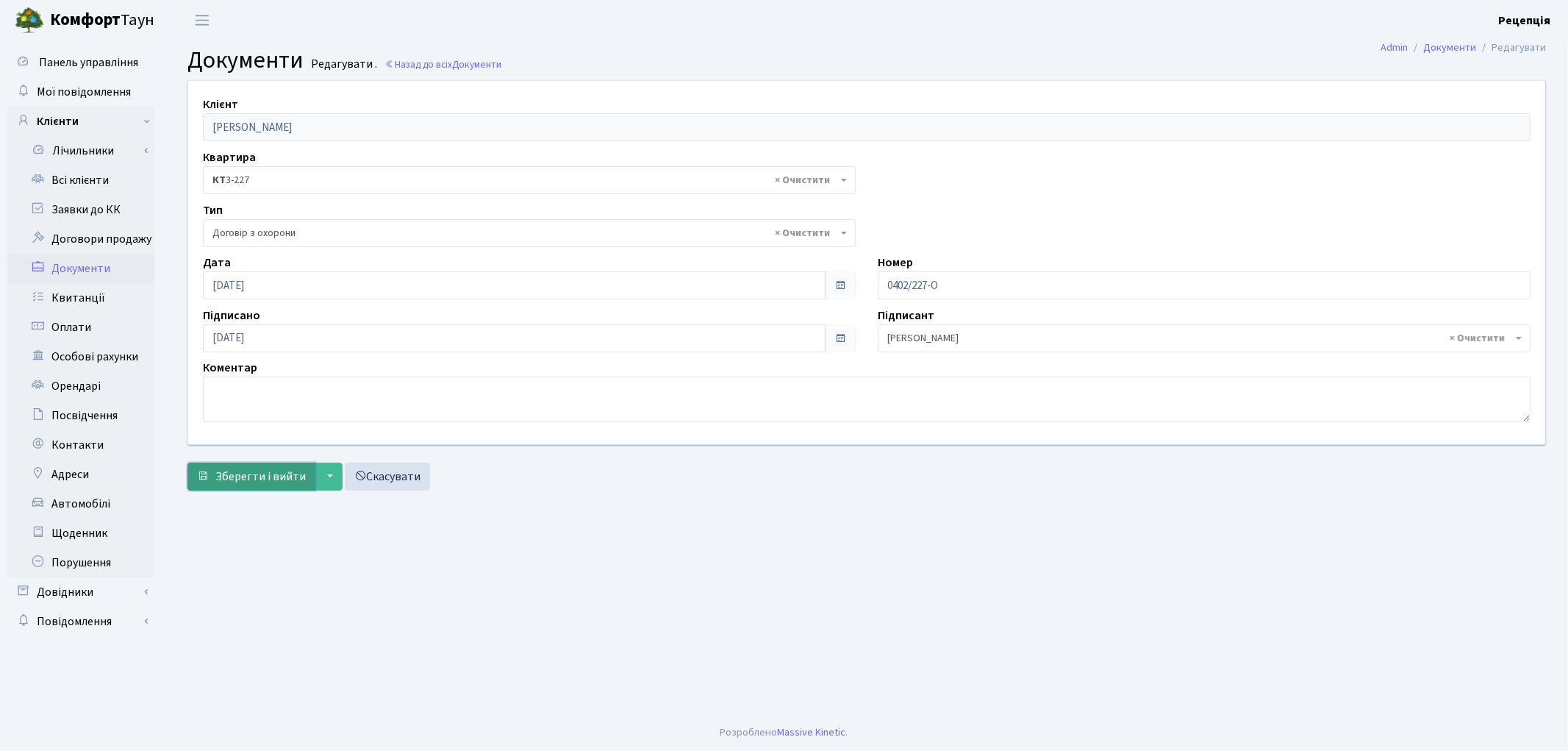
click at [248, 469] on span "Зберегти і вийти" at bounding box center [261, 477] width 91 height 16
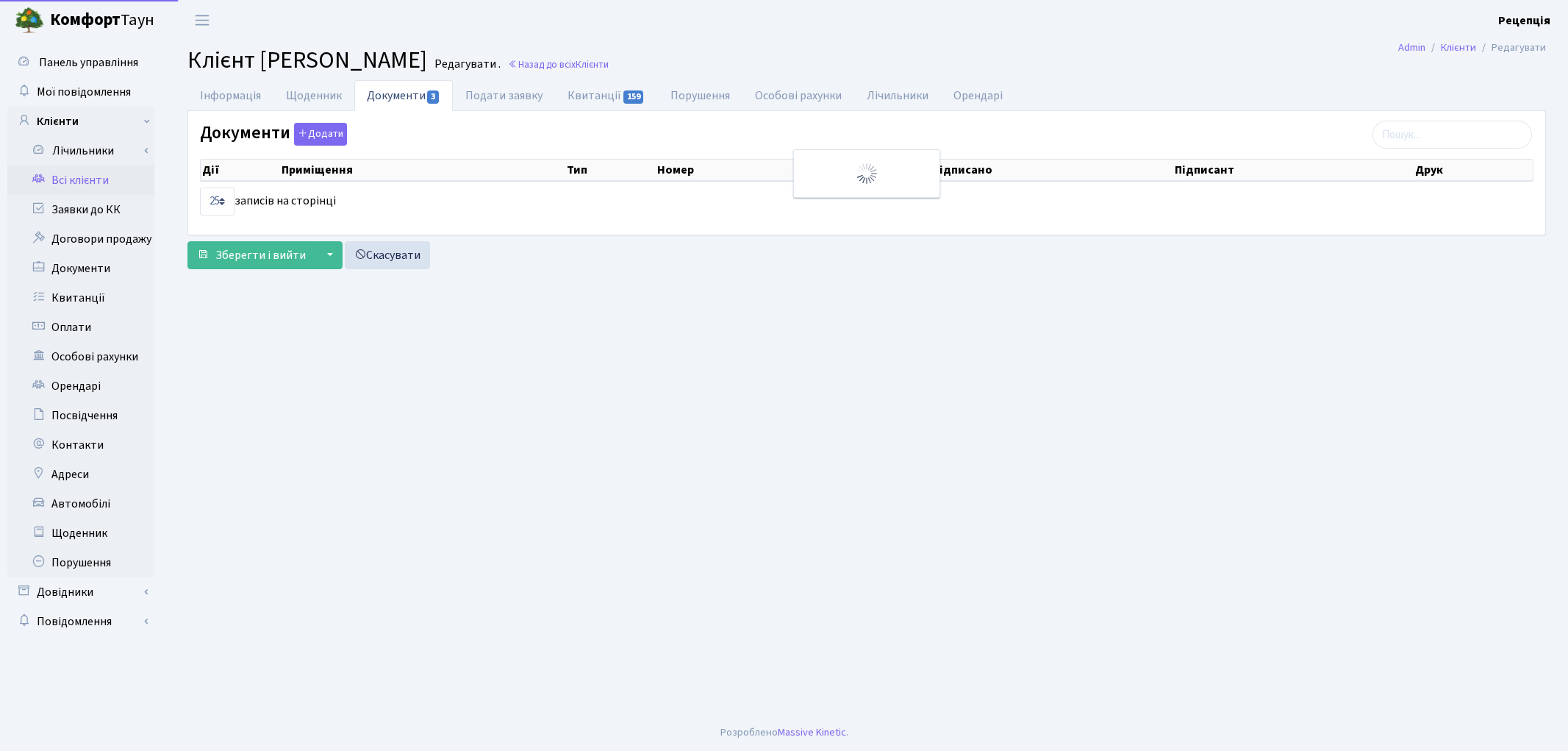
select select "25"
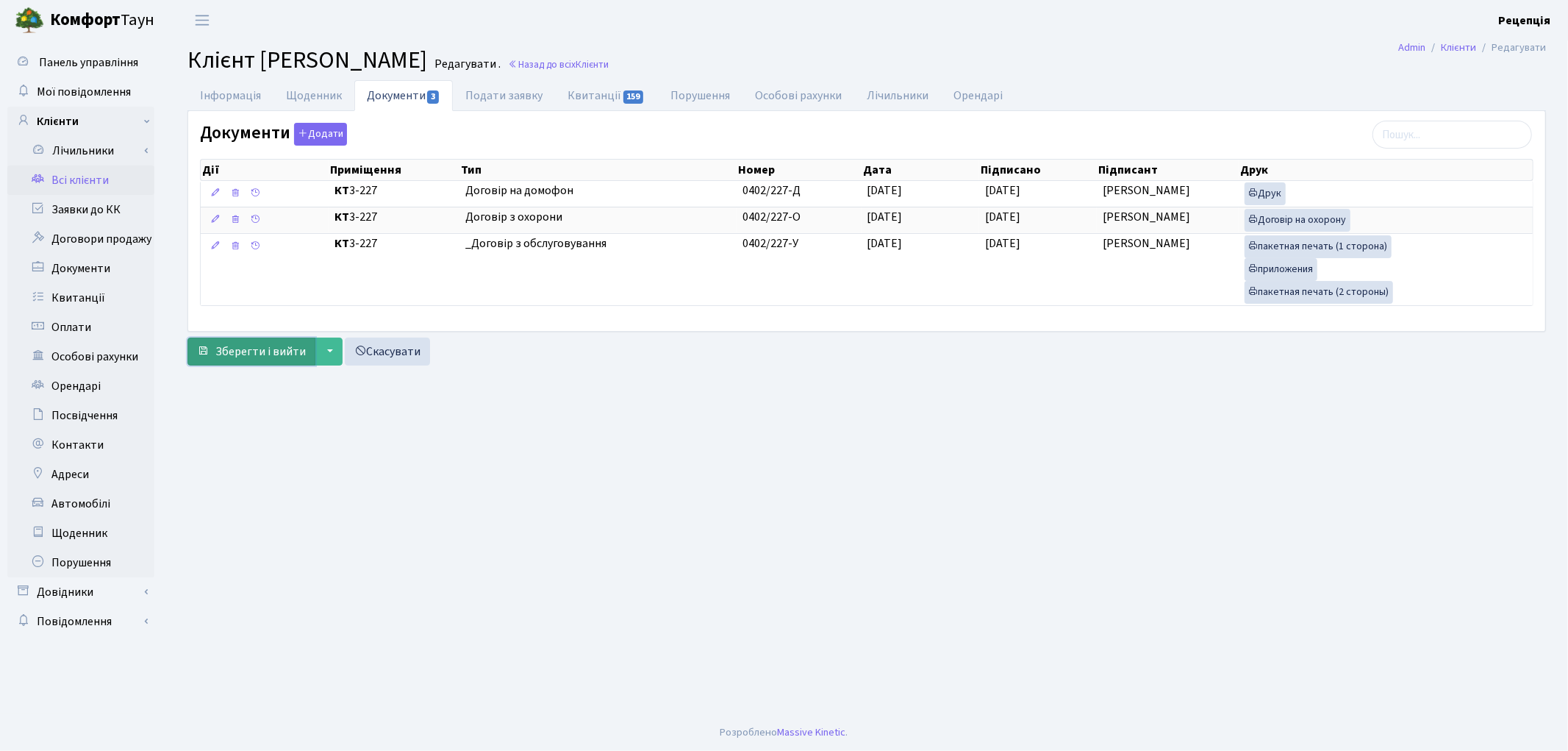
click at [262, 353] on span "Зберегти і вийти" at bounding box center [261, 352] width 91 height 16
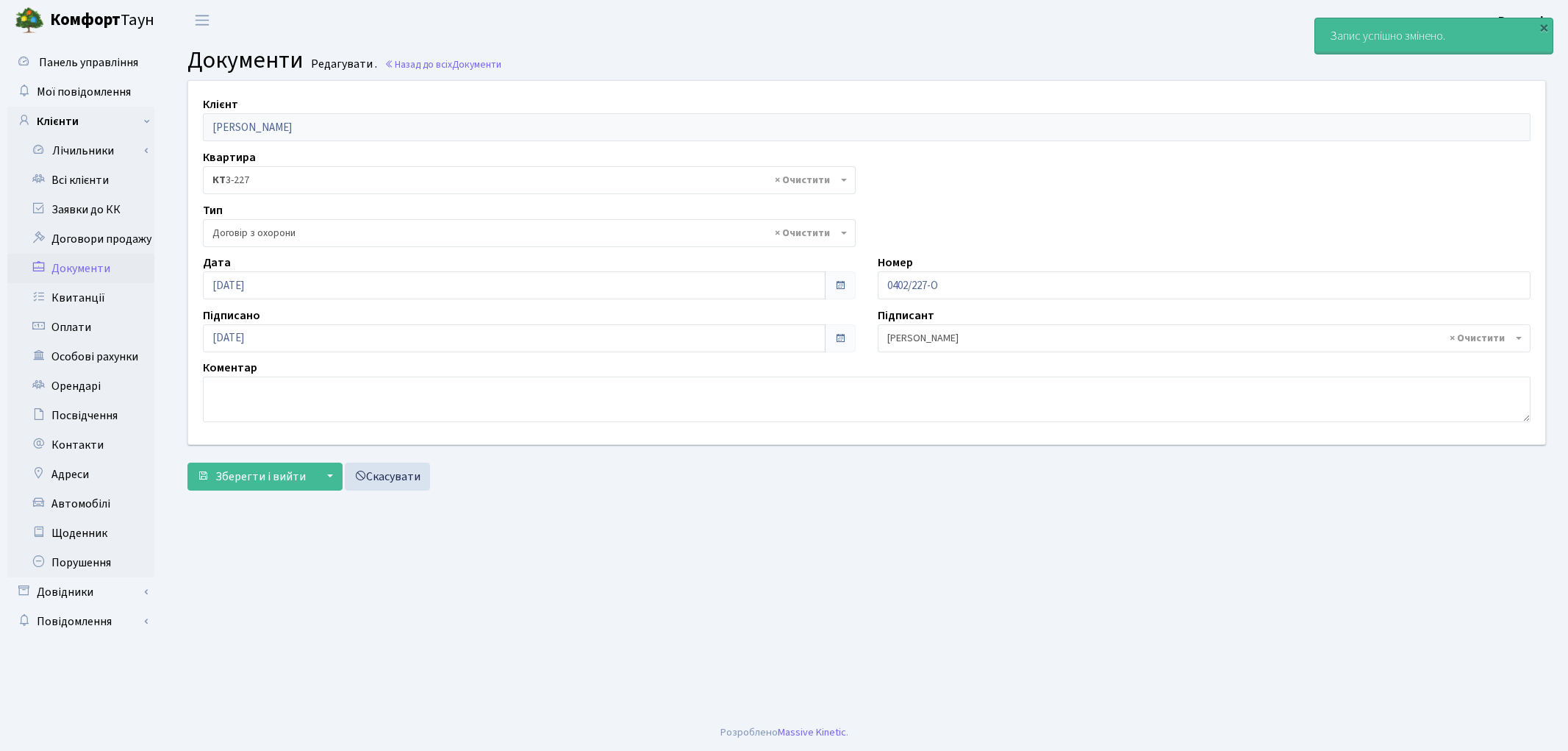
select select "290"
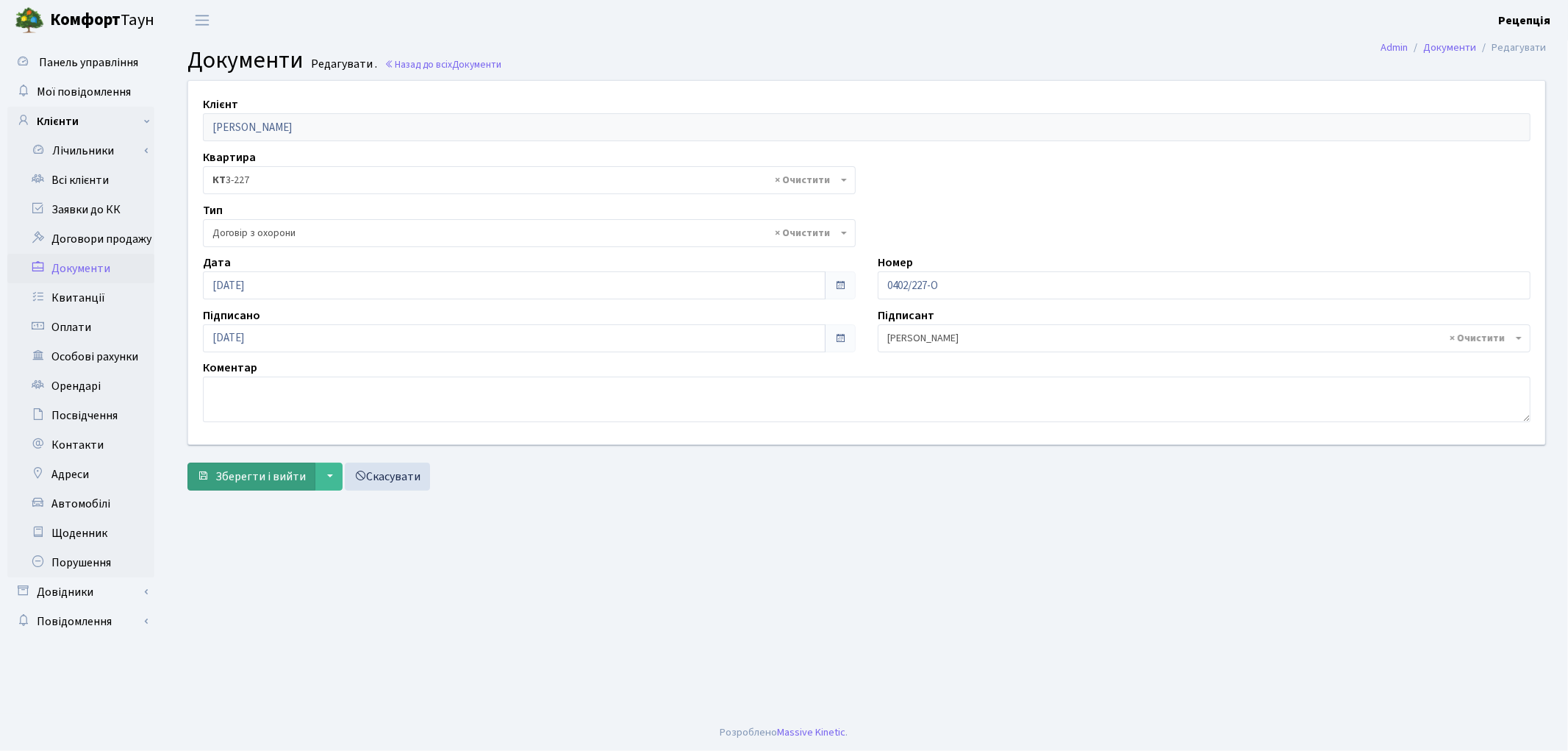
drag, startPoint x: 245, startPoint y: 492, endPoint x: 246, endPoint y: 485, distance: 7.1
click at [246, 492] on div "Клієнт [PERSON_NAME] Квартира - <b>КТ</b>&nbsp;&nbsp;&nbsp;&nbsp;3-227 × КТ 3-2…" at bounding box center [867, 289] width 1380 height 417
click at [246, 483] on span "Зберегти і вийти" at bounding box center [261, 477] width 91 height 16
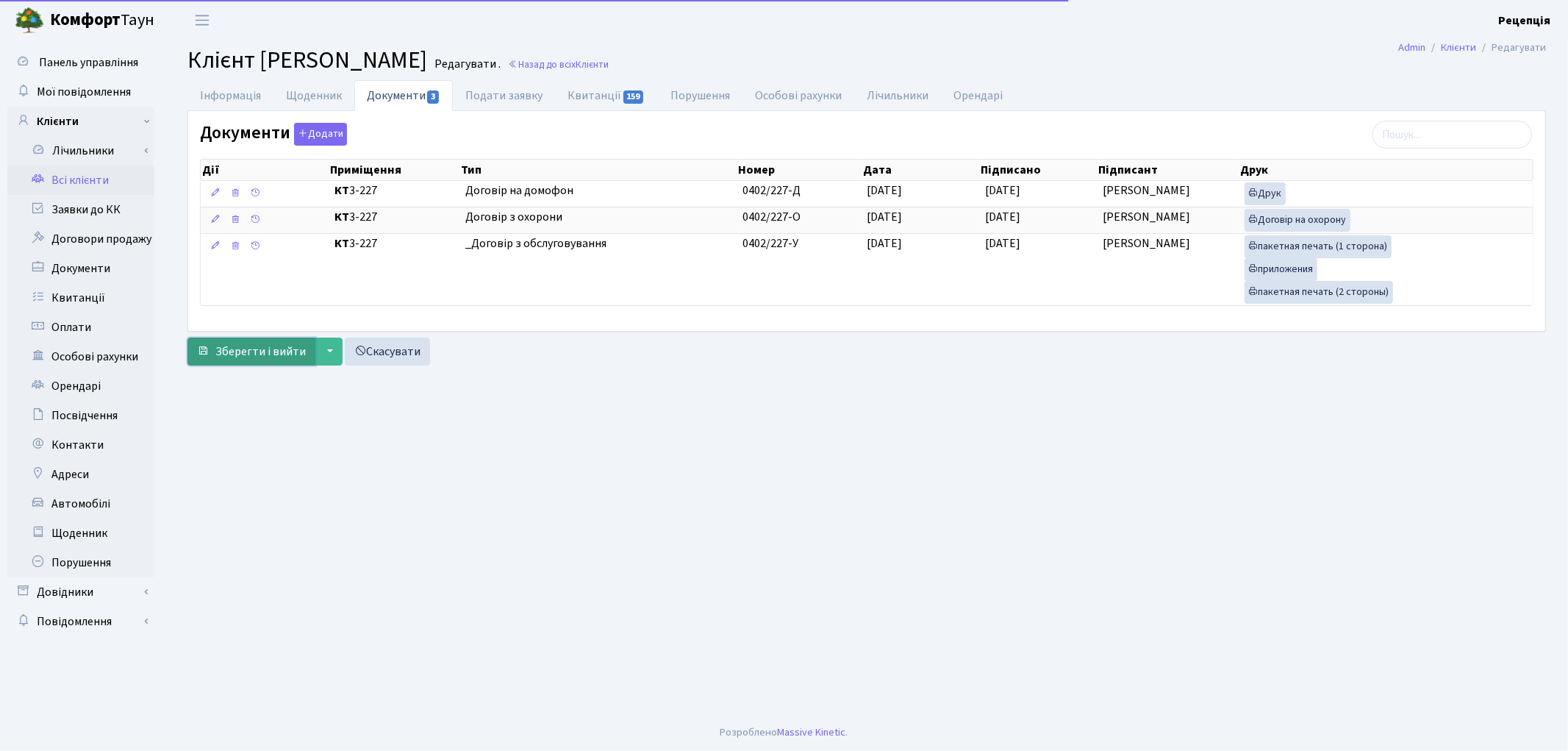
click at [280, 362] on button "Зберегти і вийти" at bounding box center [251, 351] width 128 height 28
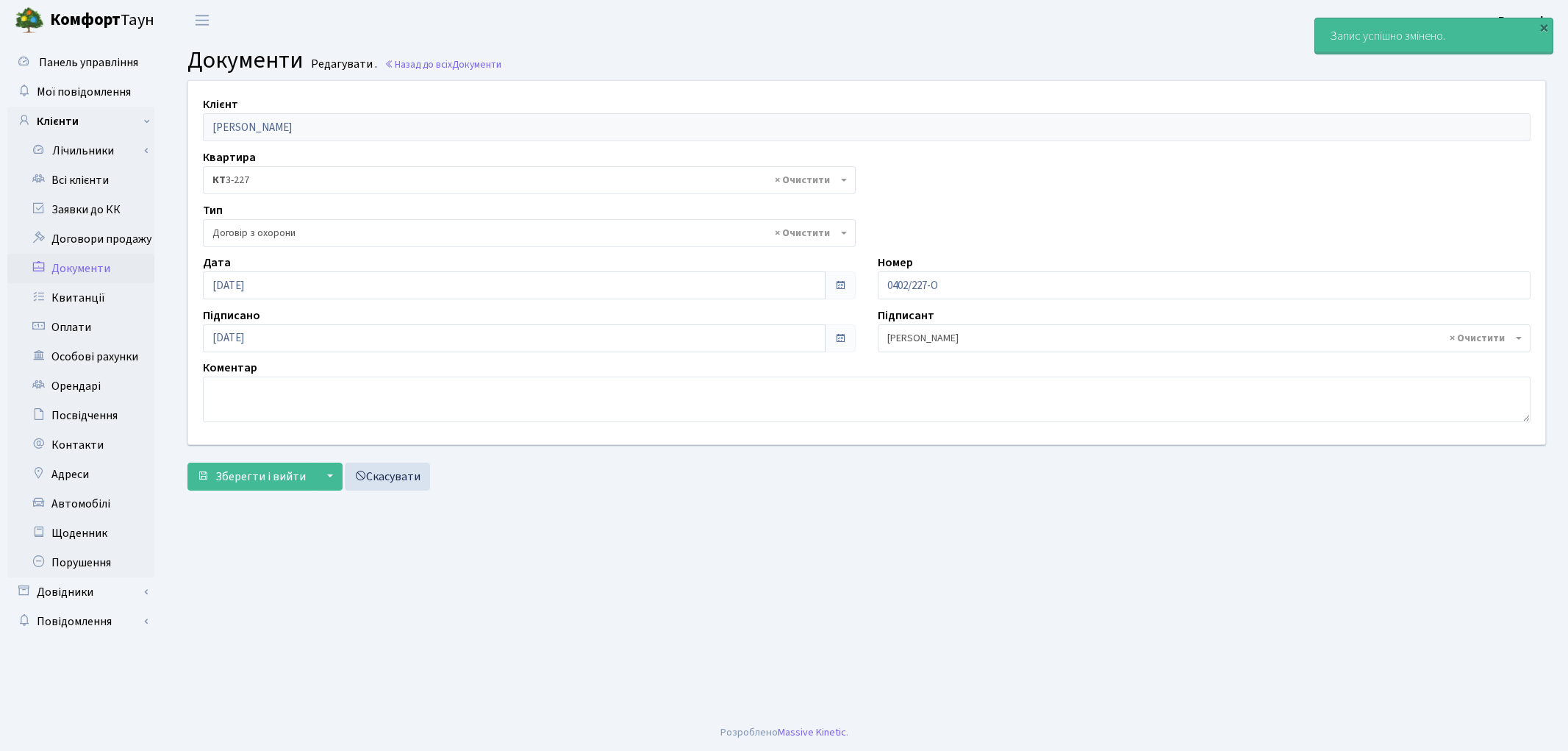
select select "290"
click at [91, 177] on link "Всі клієнти" at bounding box center [80, 180] width 147 height 29
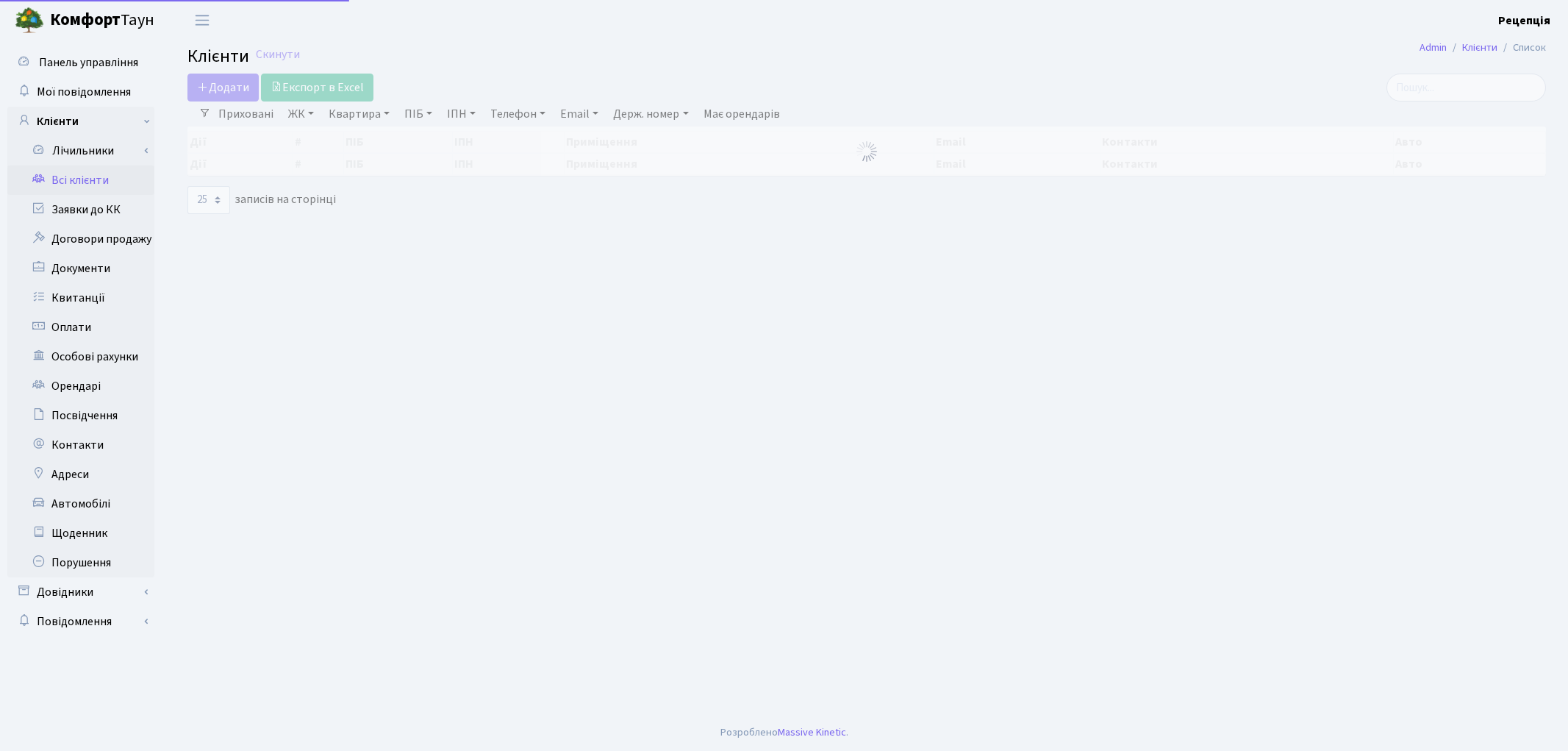
select select "25"
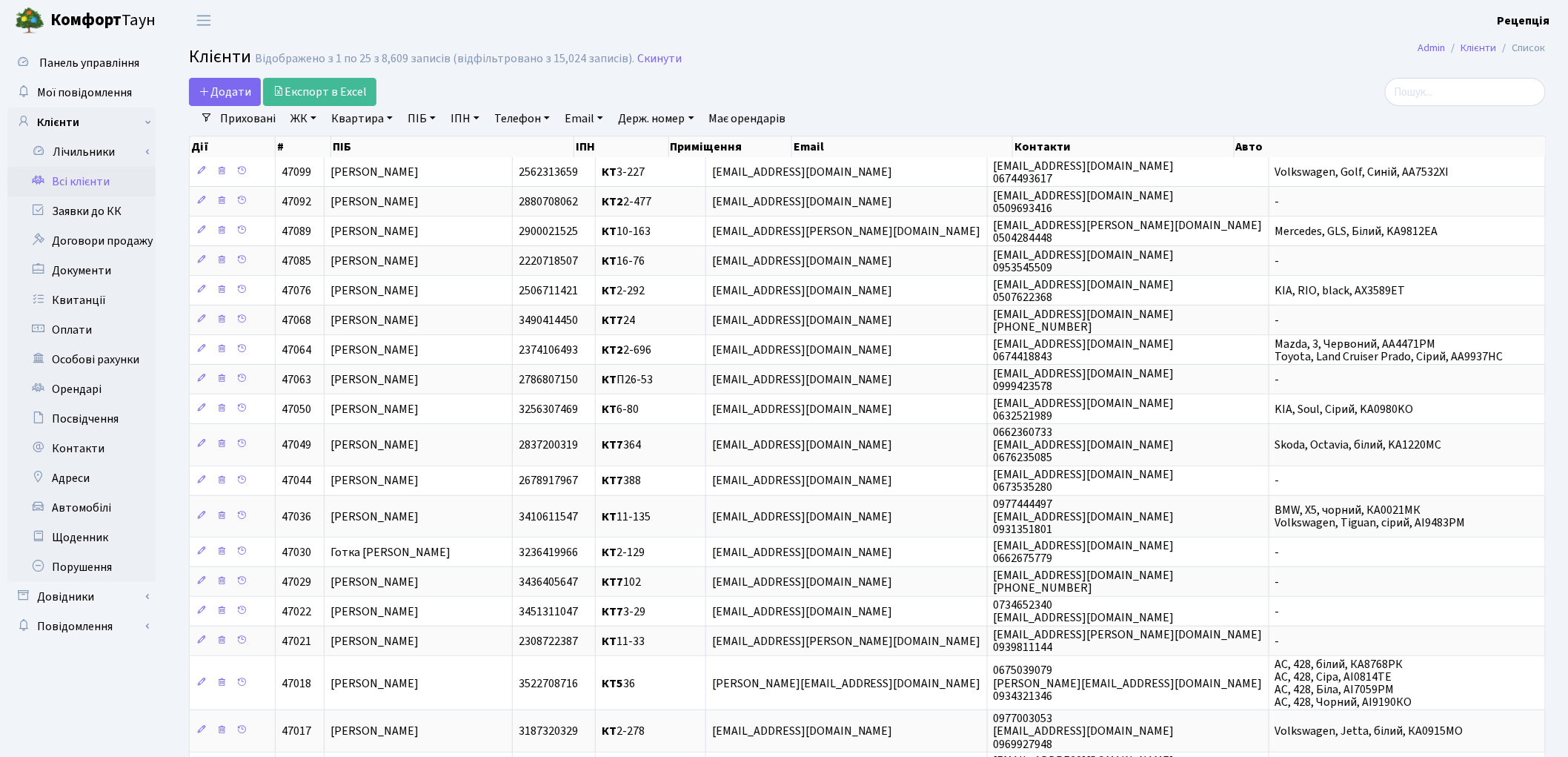
click at [301, 119] on link "ЖК" at bounding box center [303, 118] width 38 height 25
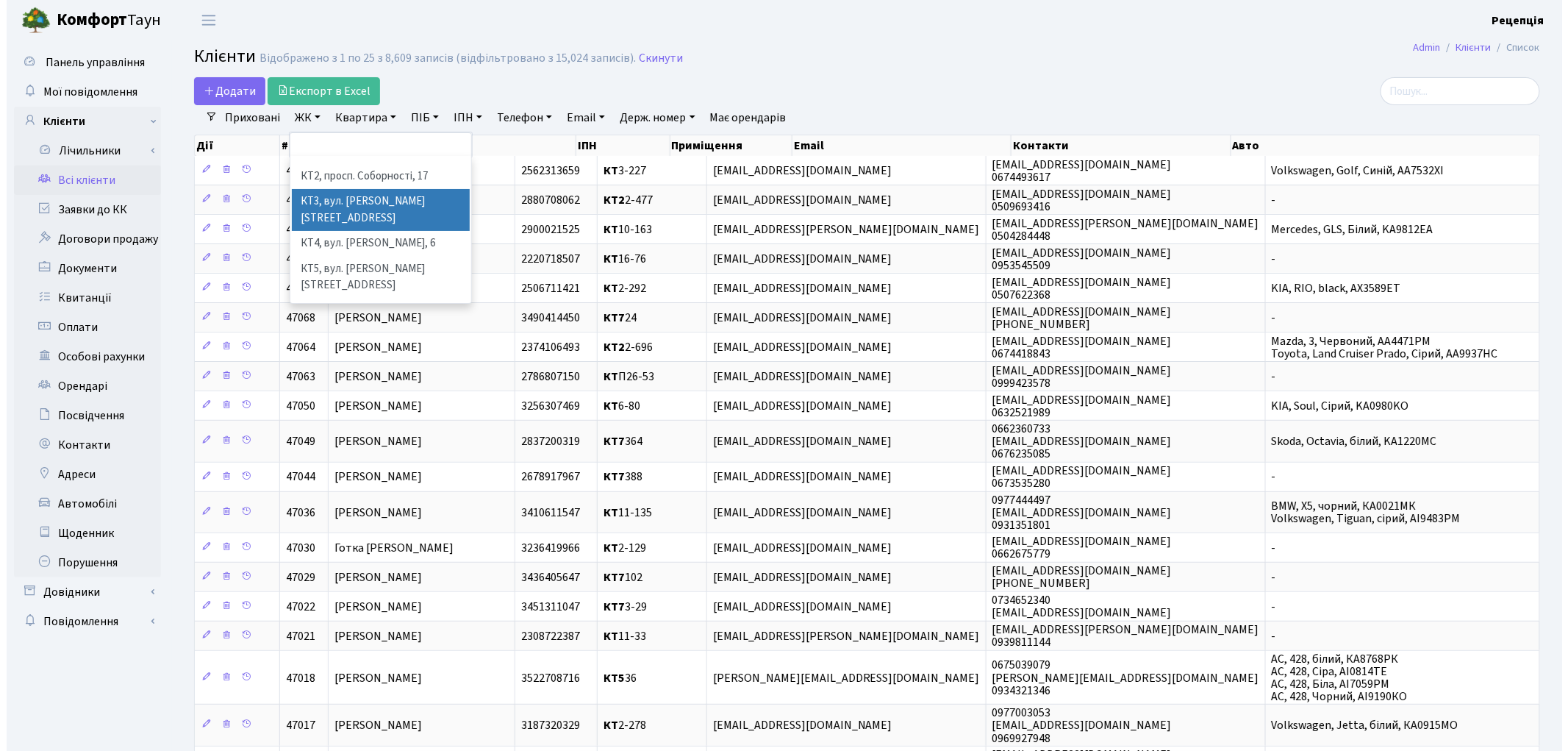
scroll to position [30, 0]
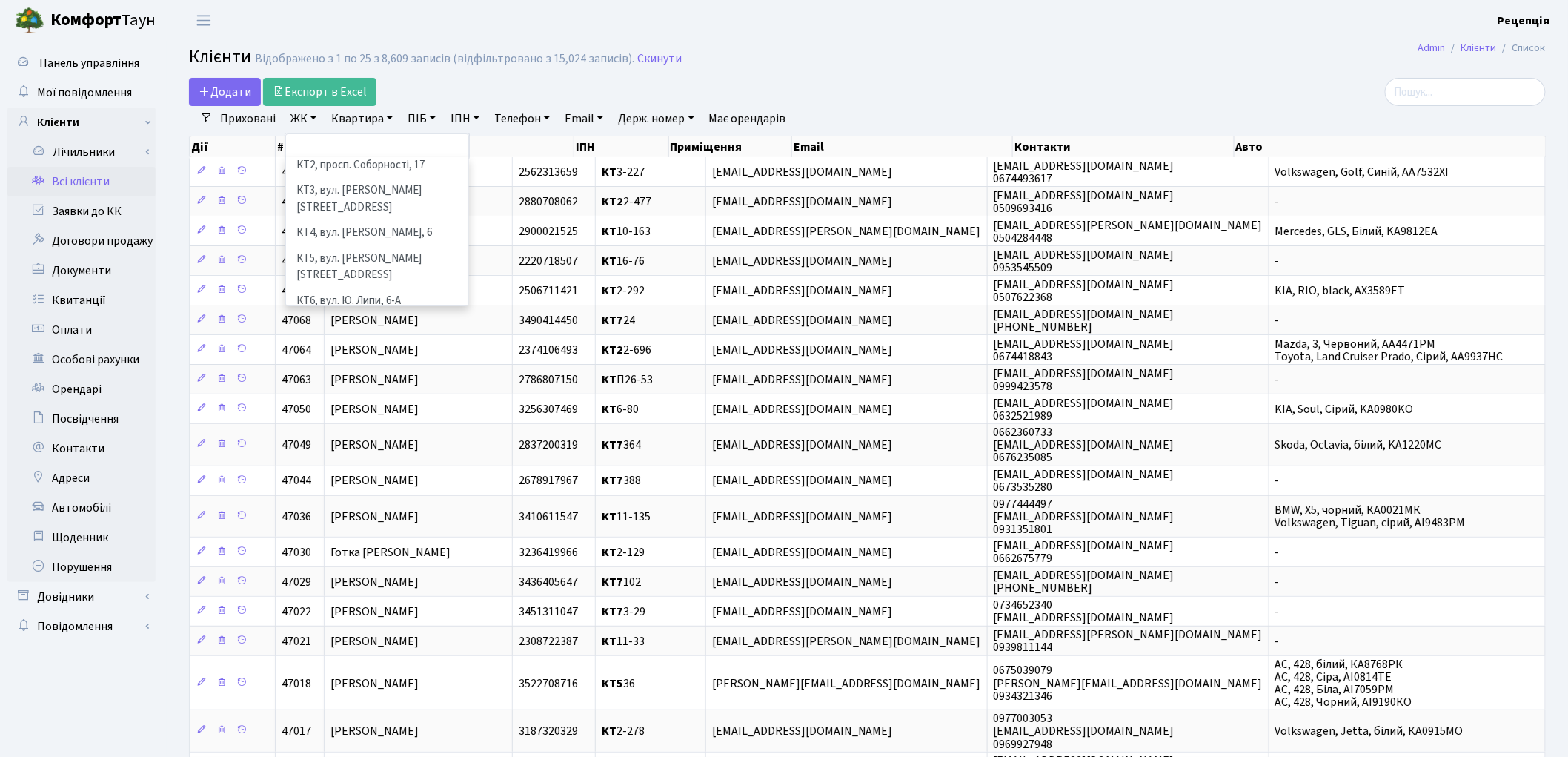
click at [404, 314] on li "КТ7, вул. [PERSON_NAME][STREET_ADDRESS]" at bounding box center [378, 334] width 180 height 43
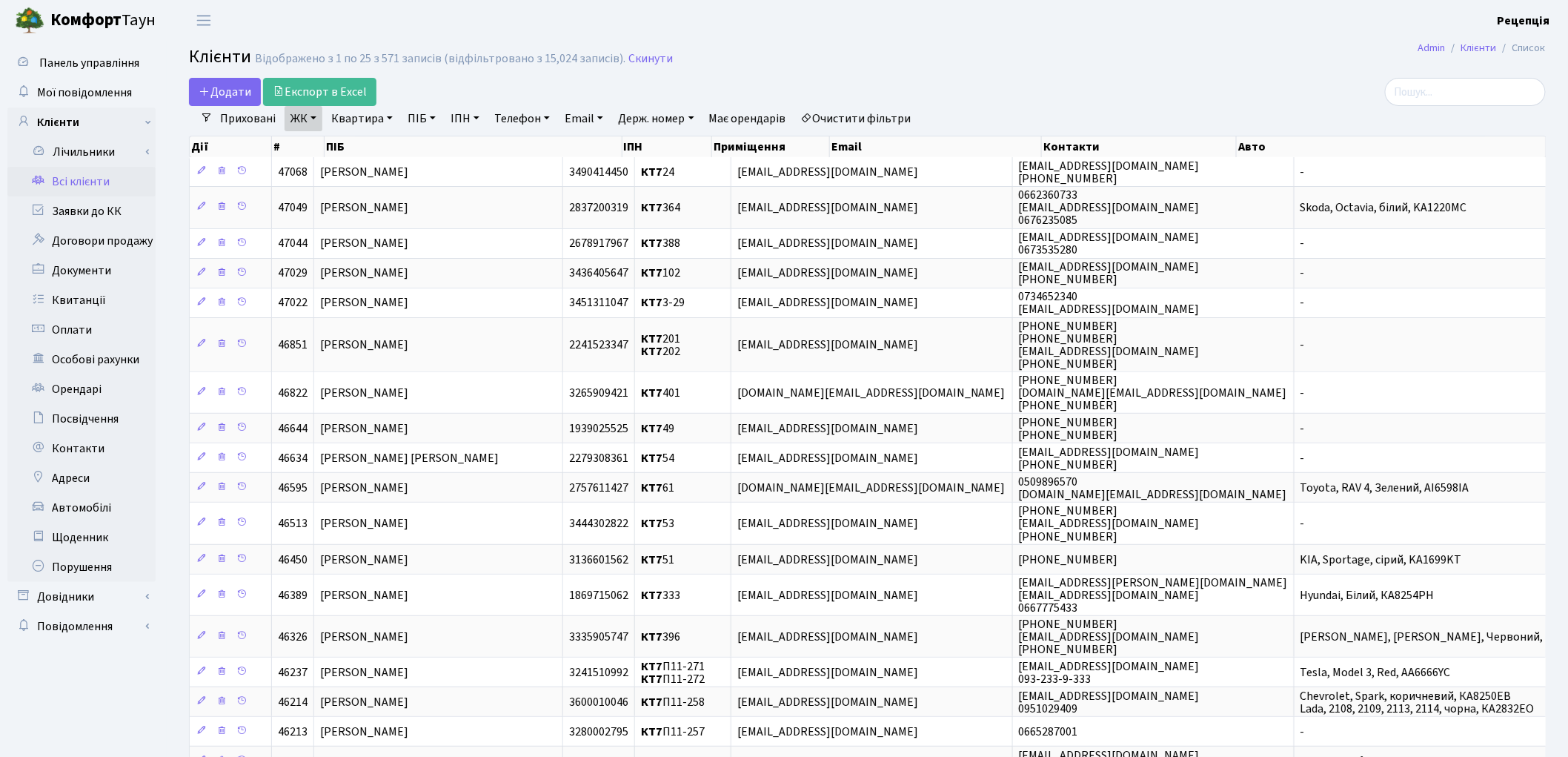
click at [362, 128] on link "Квартира" at bounding box center [362, 118] width 74 height 25
type input "24"
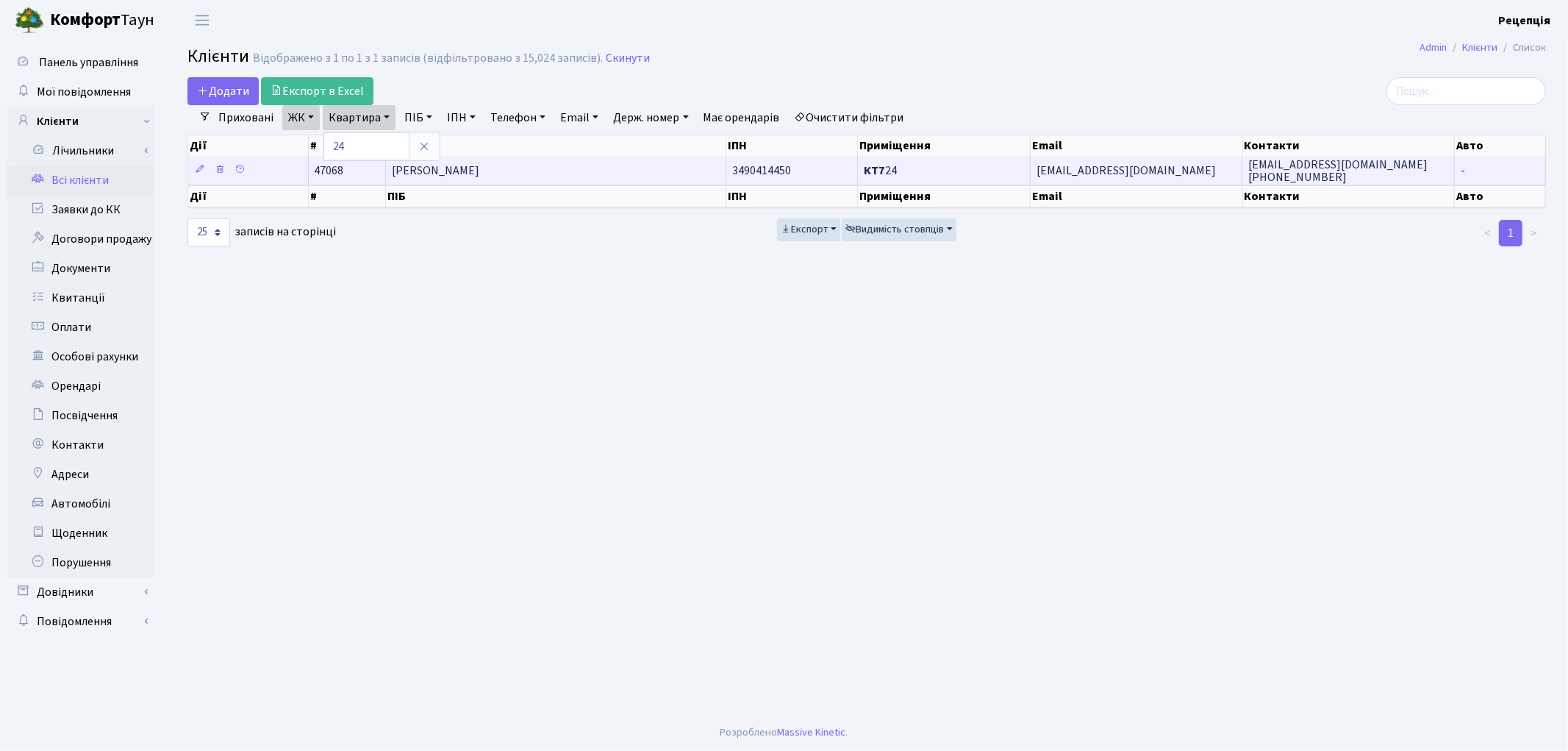
click at [479, 175] on span "[PERSON_NAME]" at bounding box center [436, 170] width 87 height 16
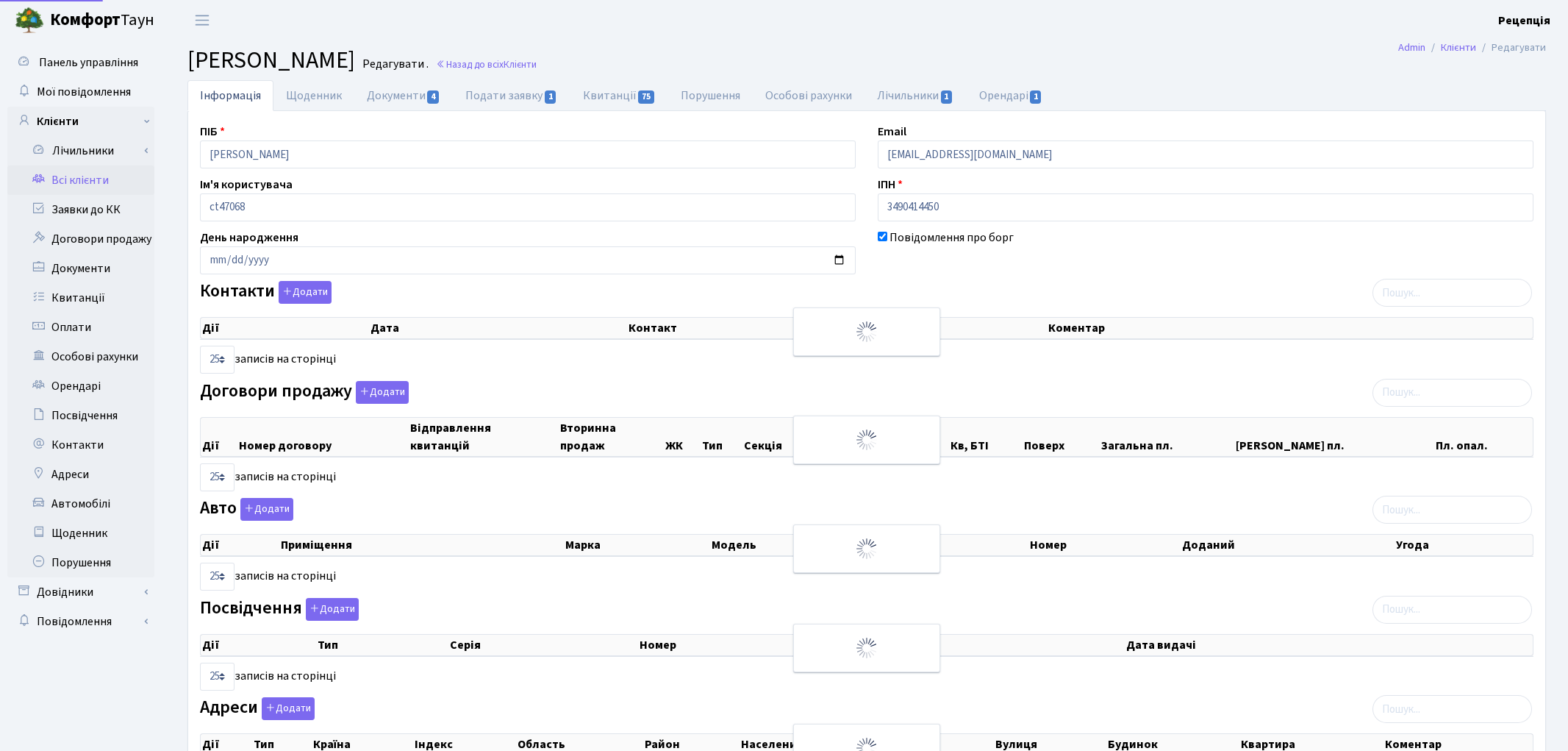
select select "25"
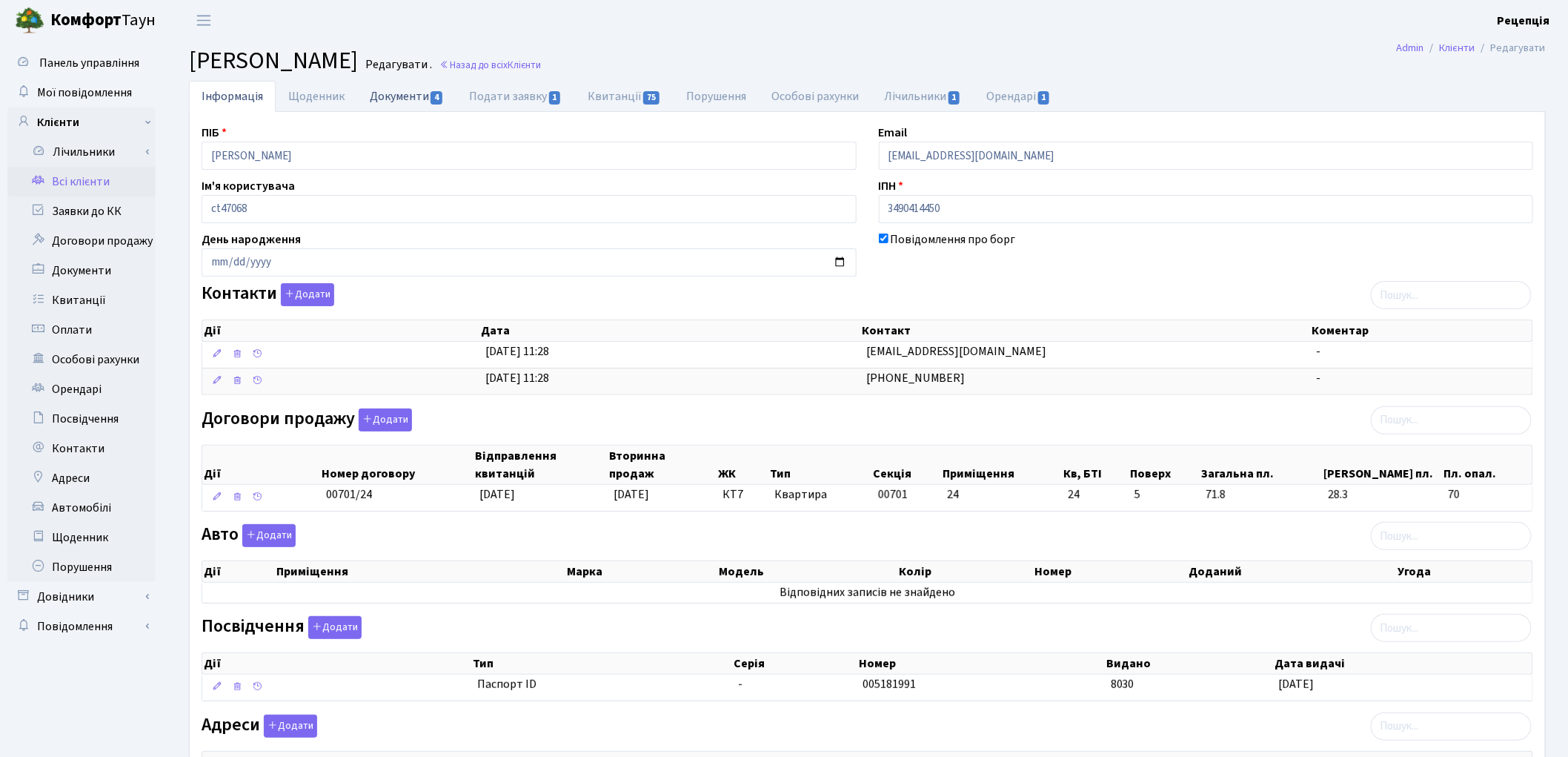
click at [378, 107] on link "Документи 4" at bounding box center [407, 96] width 99 height 30
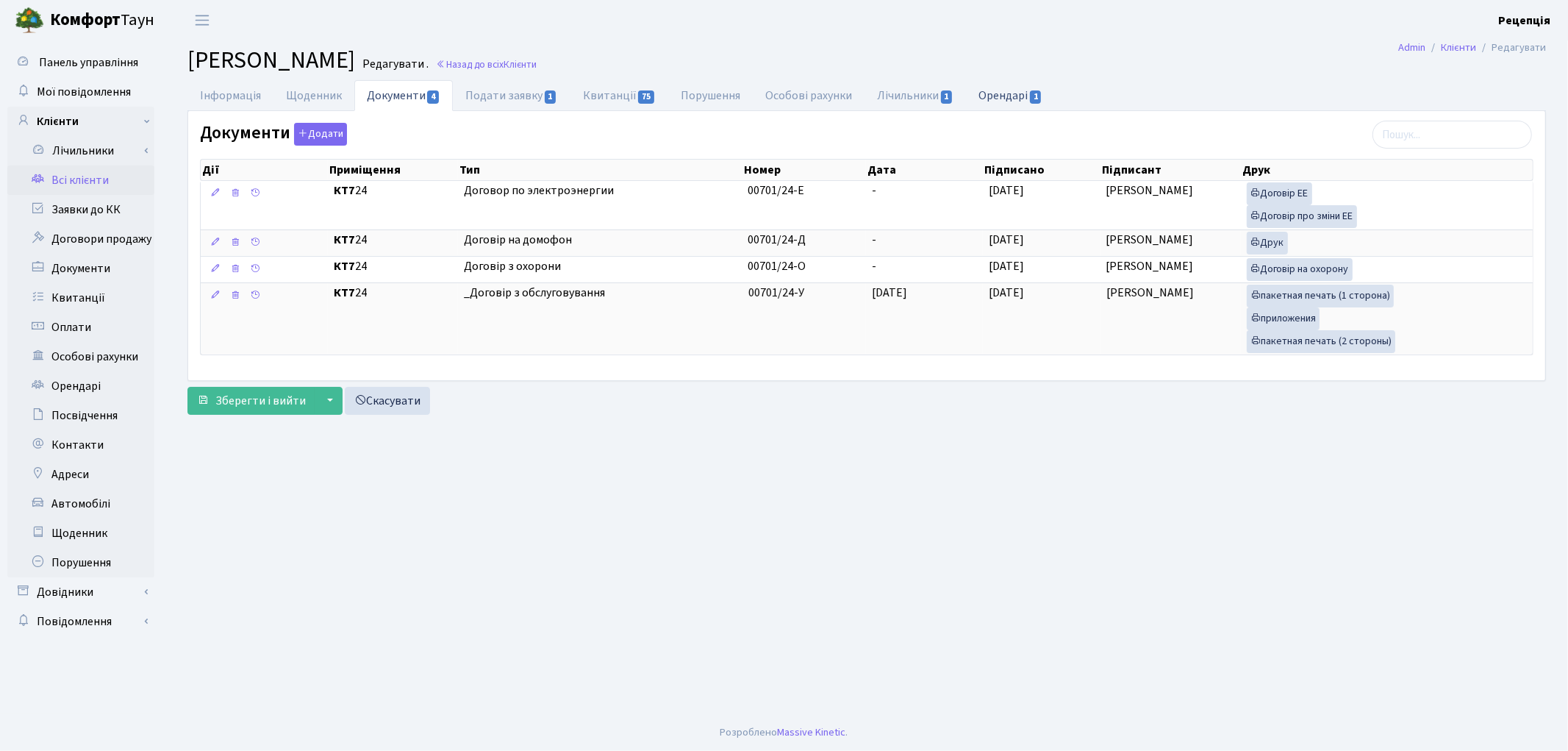
click at [987, 106] on link "Орендарі 1" at bounding box center [1011, 95] width 89 height 30
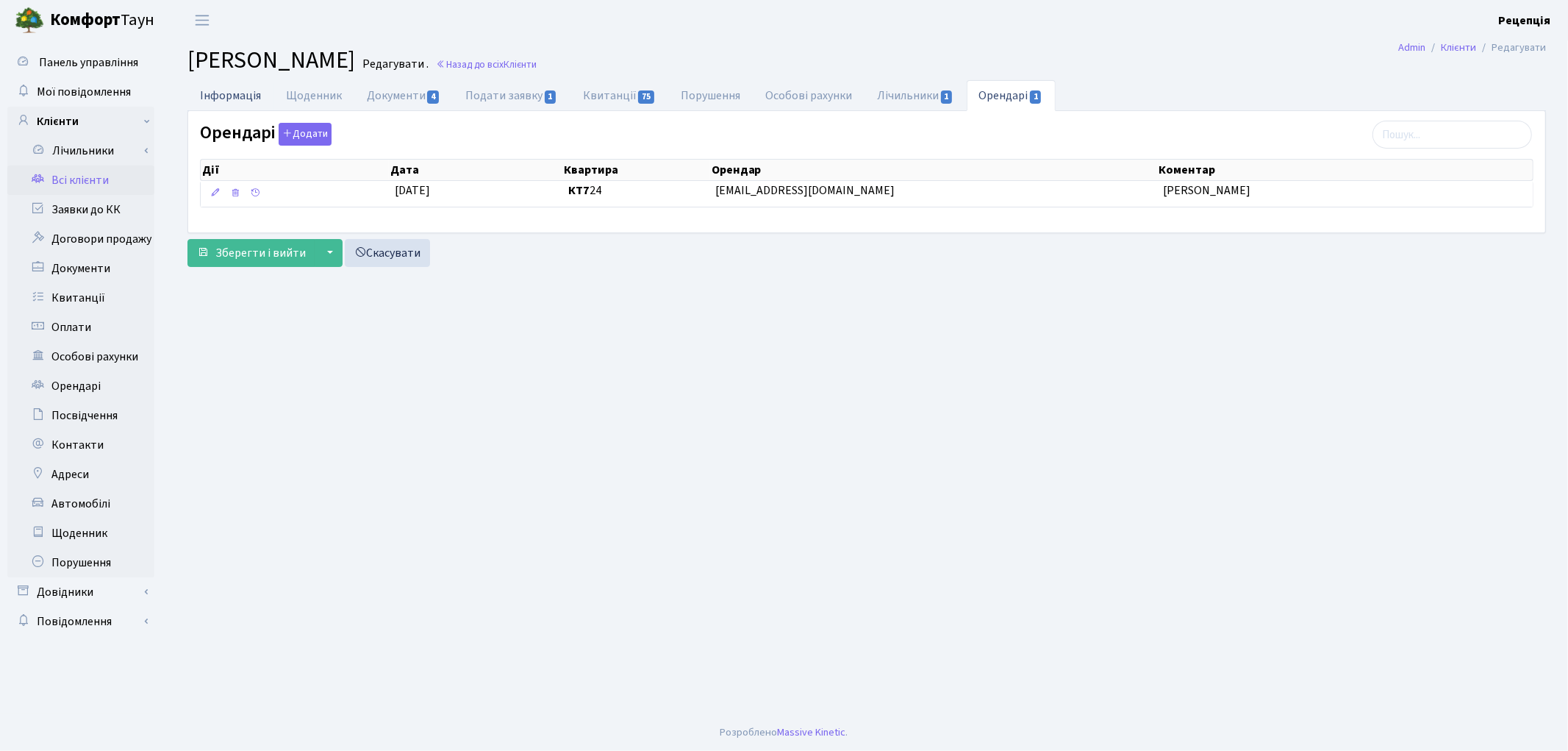
click at [237, 99] on link "Інформація" at bounding box center [231, 95] width 86 height 30
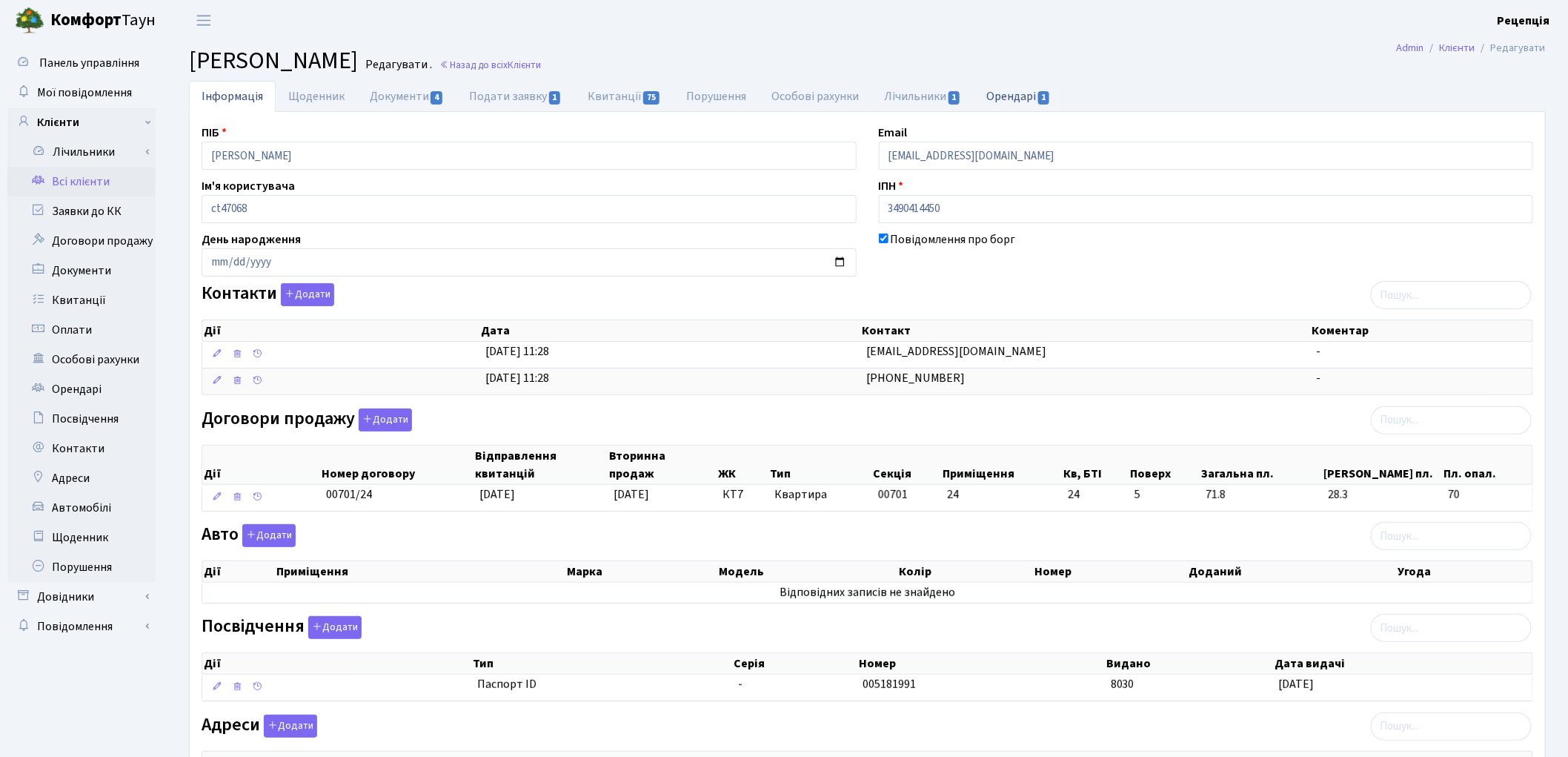
click at [1035, 98] on link "Орендарі 1" at bounding box center [1019, 96] width 90 height 30
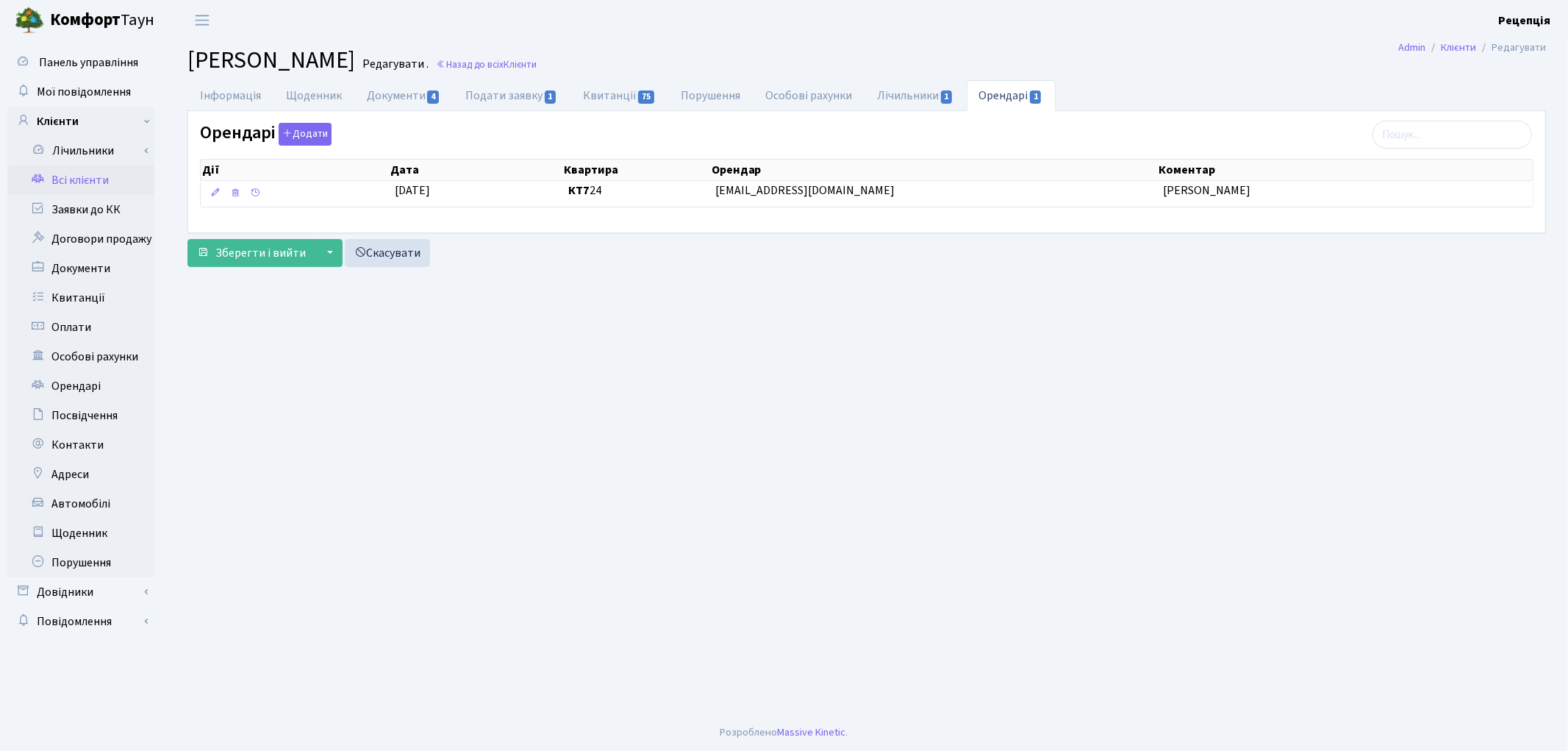
click at [96, 170] on link "Всі клієнти" at bounding box center [80, 180] width 147 height 29
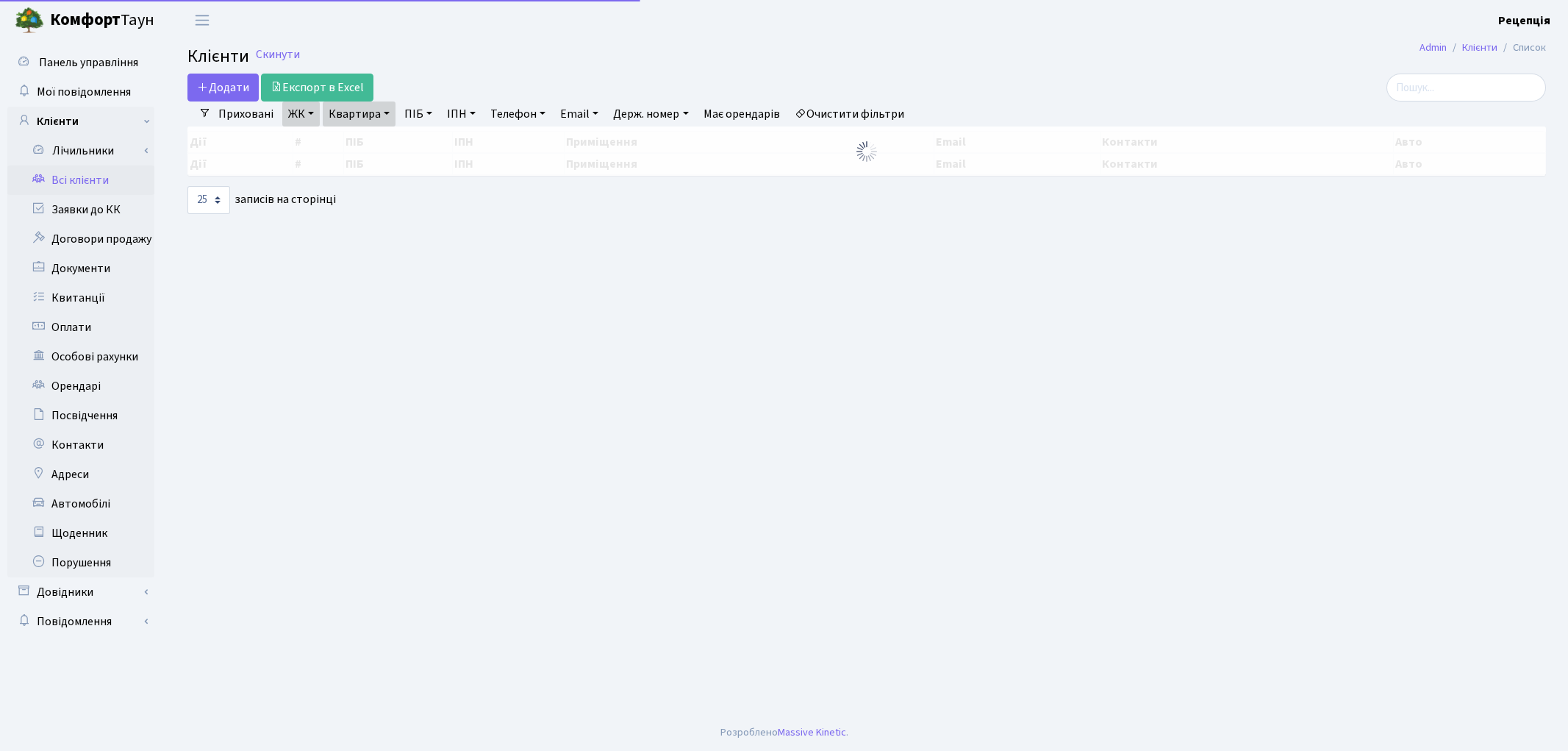
select select "25"
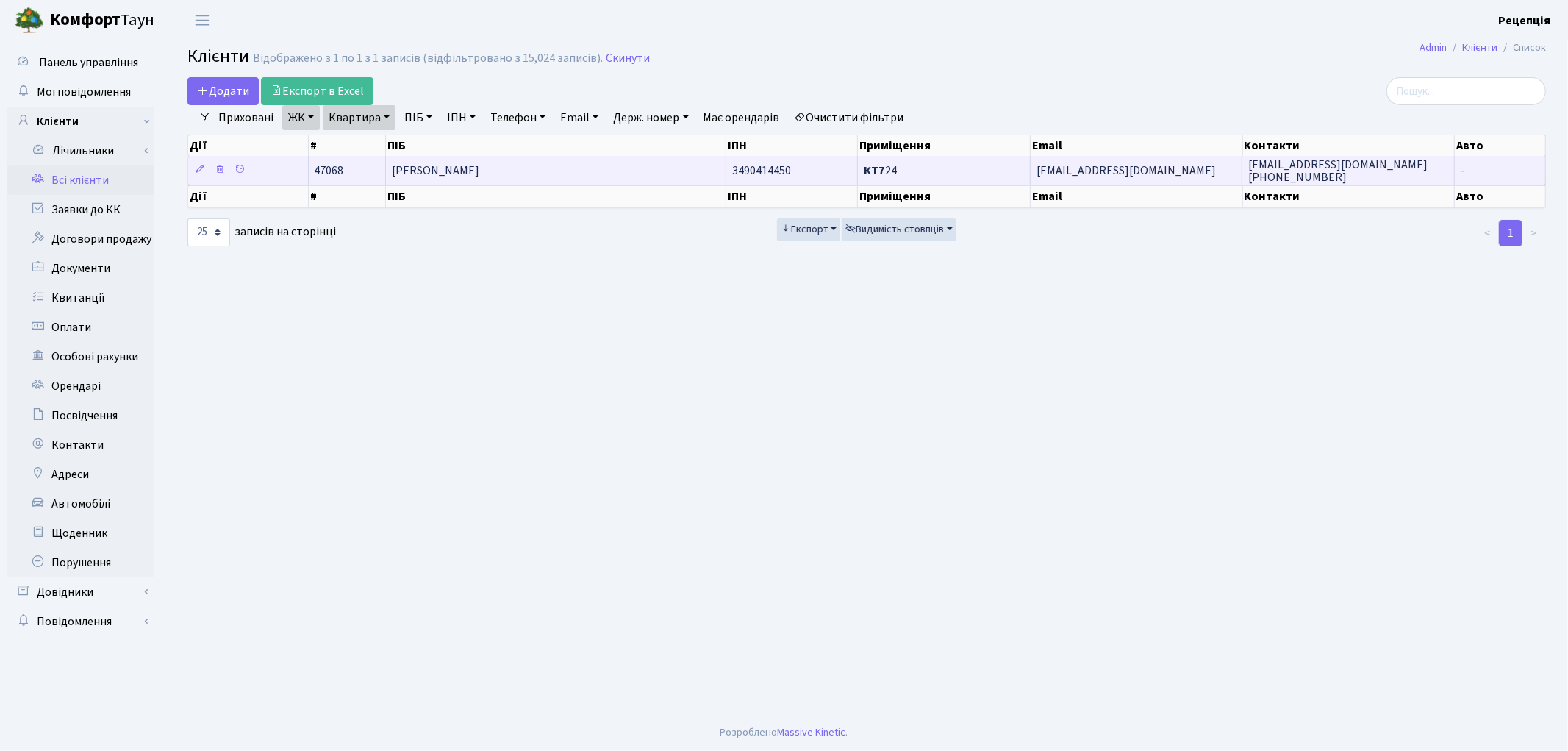
click at [577, 163] on td "[PERSON_NAME]" at bounding box center [556, 170] width 340 height 29
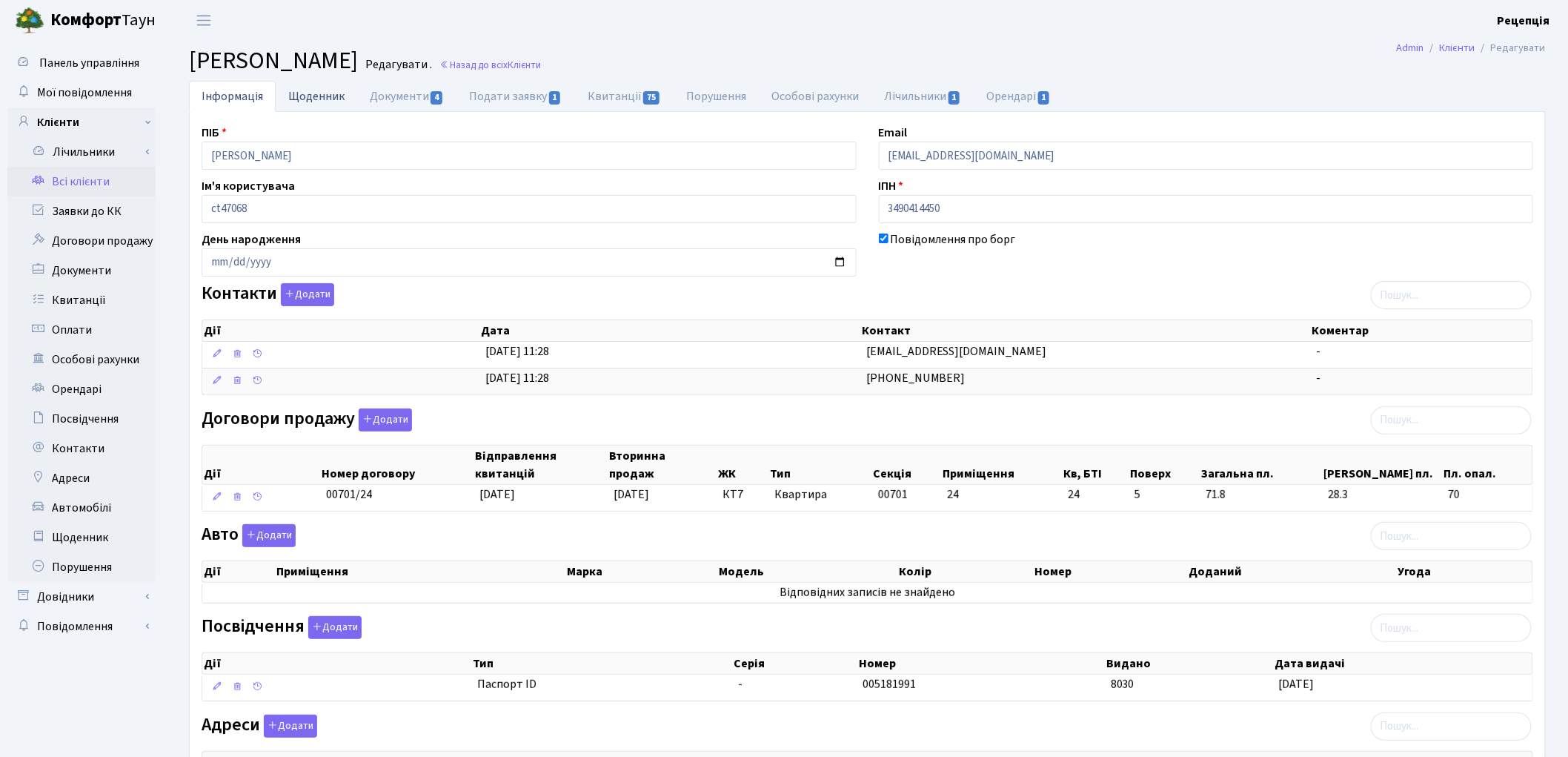
click at [297, 101] on link "Щоденник" at bounding box center [317, 96] width 82 height 30
select select "25"
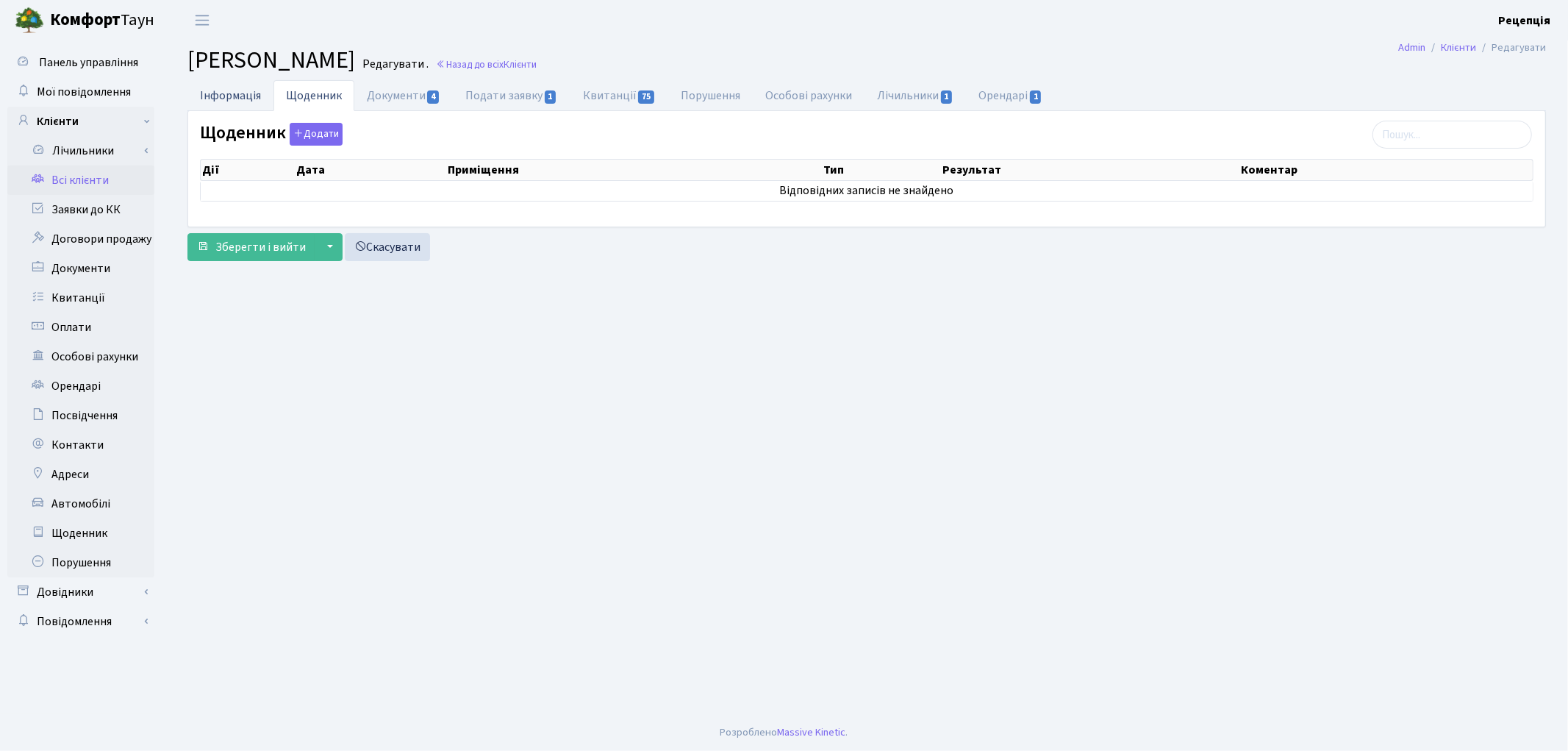
click at [231, 95] on link "Інформація" at bounding box center [231, 95] width 86 height 30
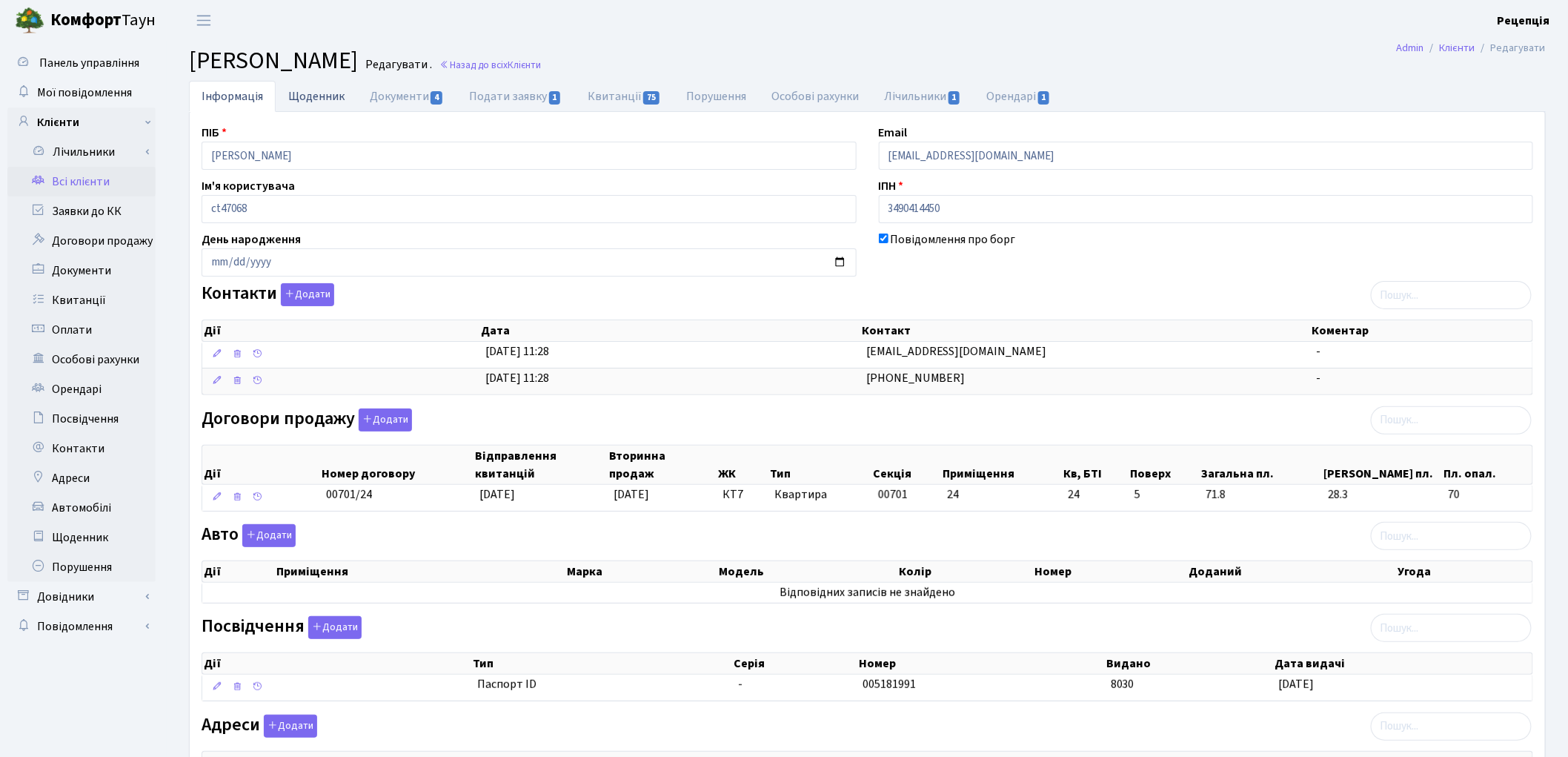
click at [308, 99] on link "Щоденник" at bounding box center [317, 96] width 82 height 30
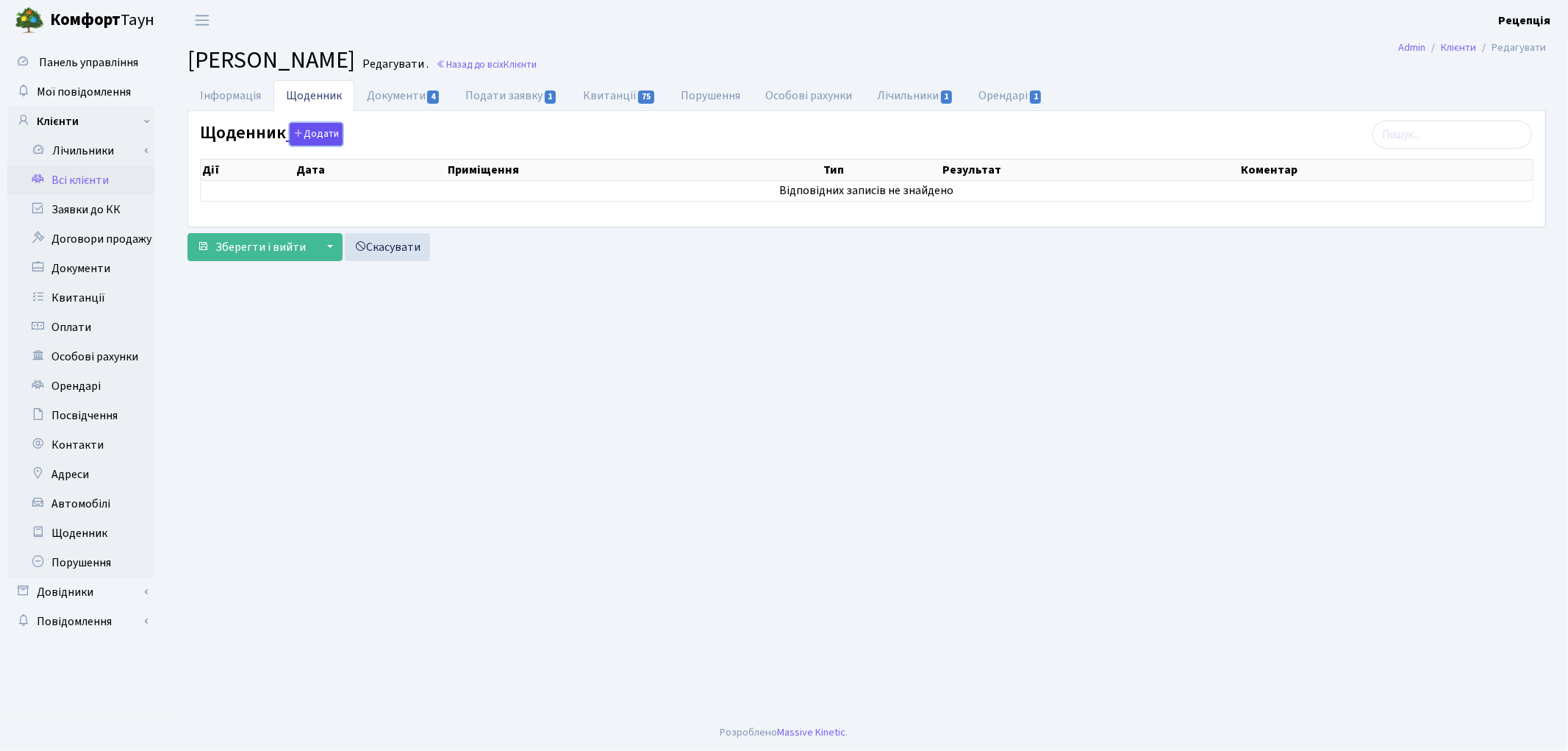
click at [316, 133] on button "Додати" at bounding box center [316, 134] width 53 height 23
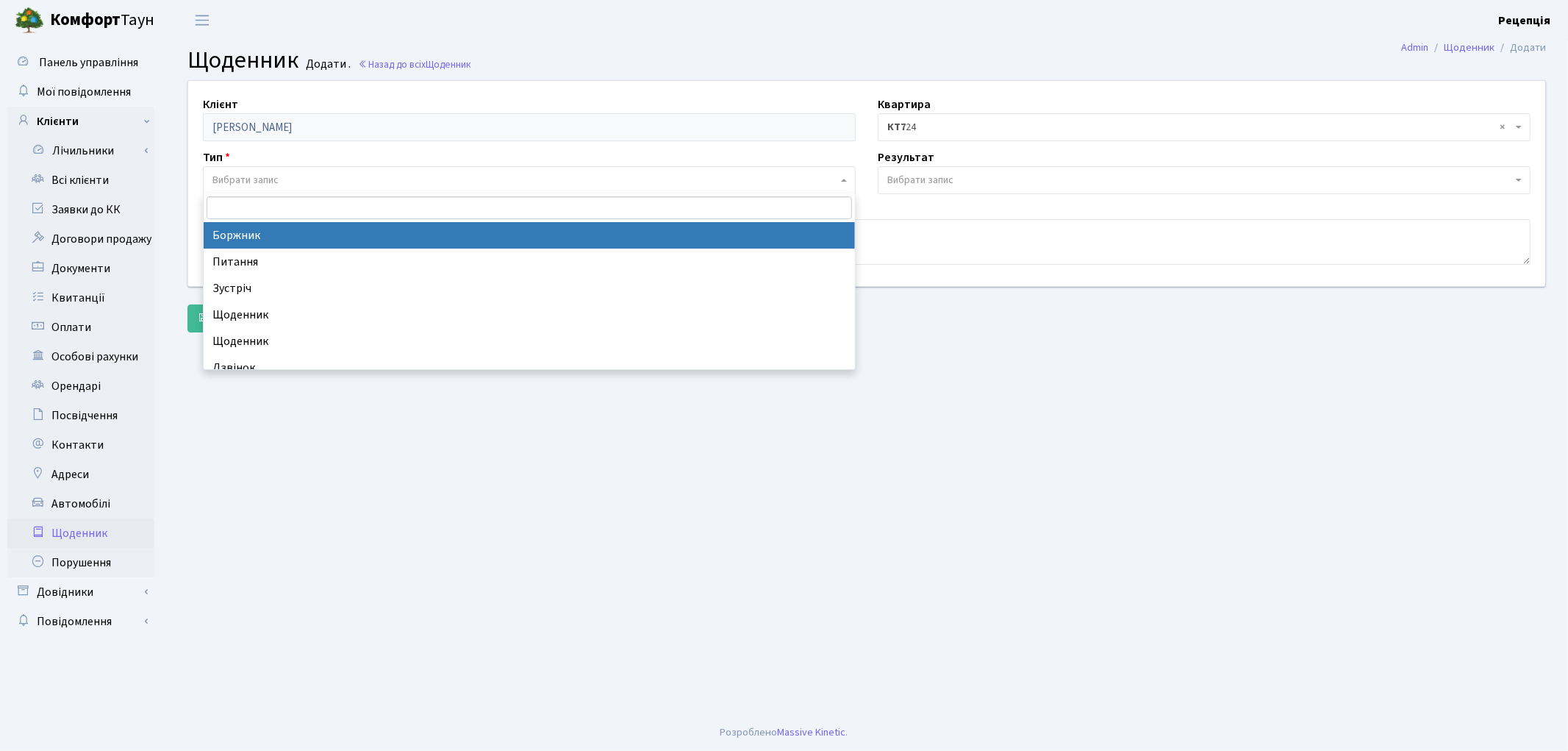
click at [254, 179] on span "Вибрати запис" at bounding box center [245, 180] width 66 height 14
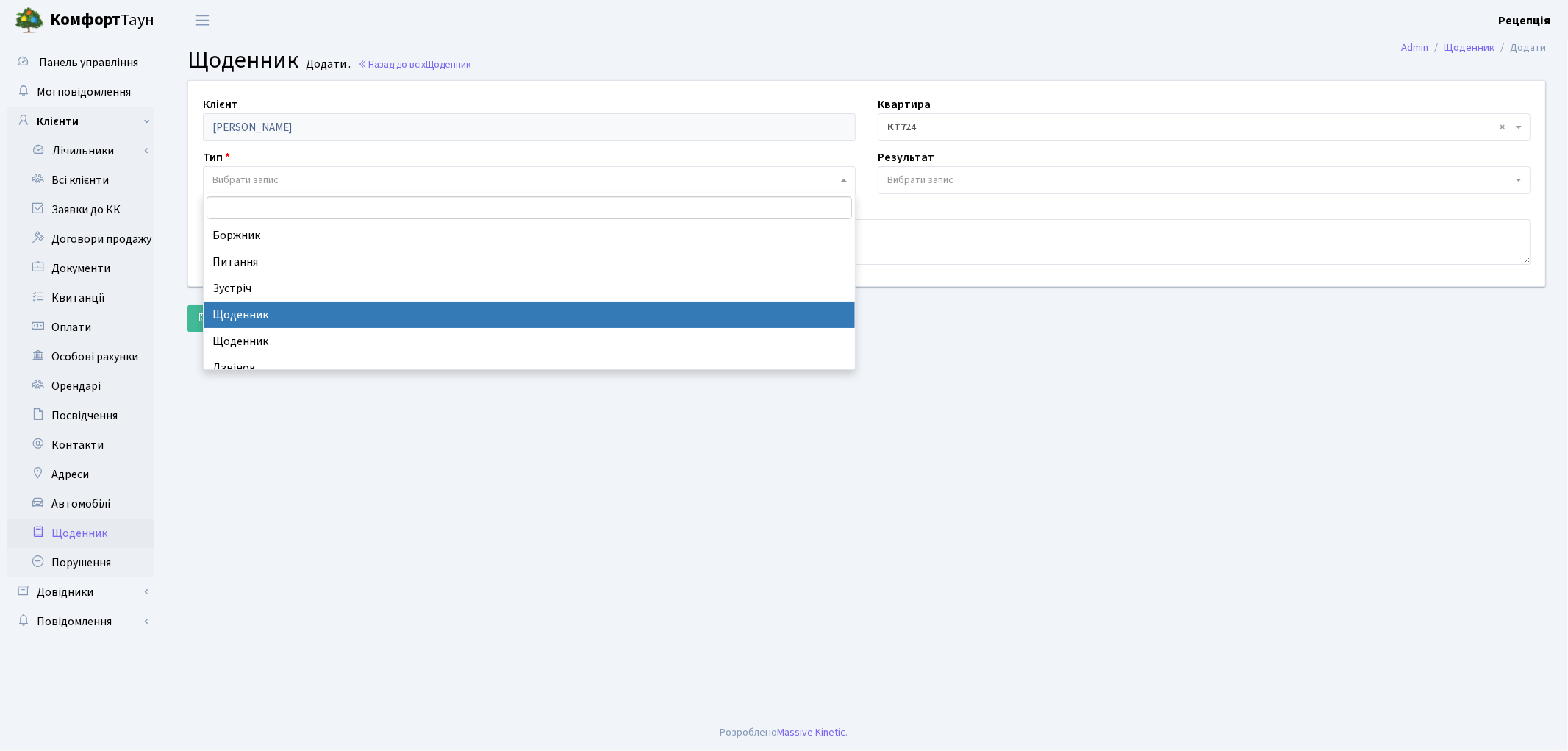
select select "11"
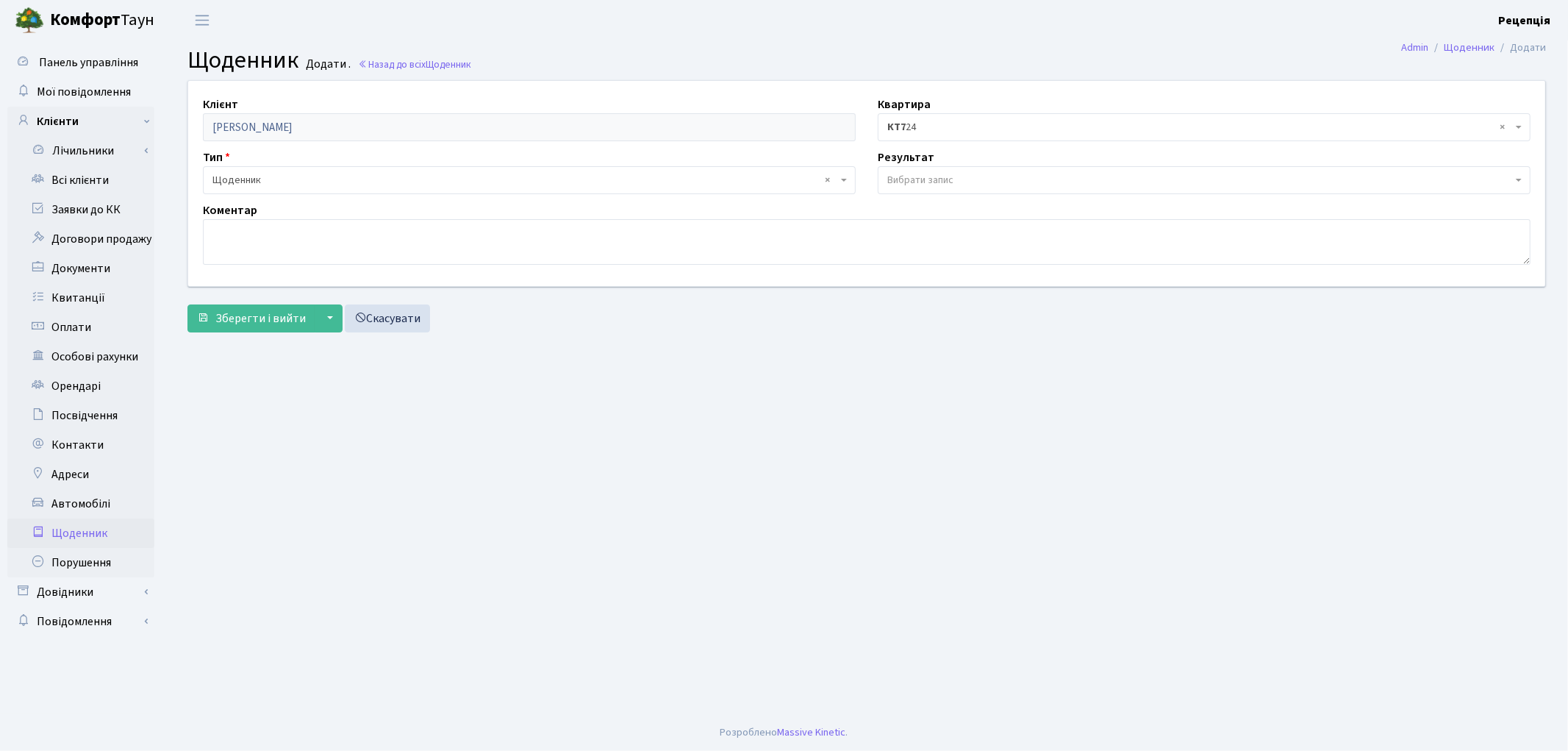
click at [912, 177] on span "Вибрати запис" at bounding box center [920, 180] width 66 height 14
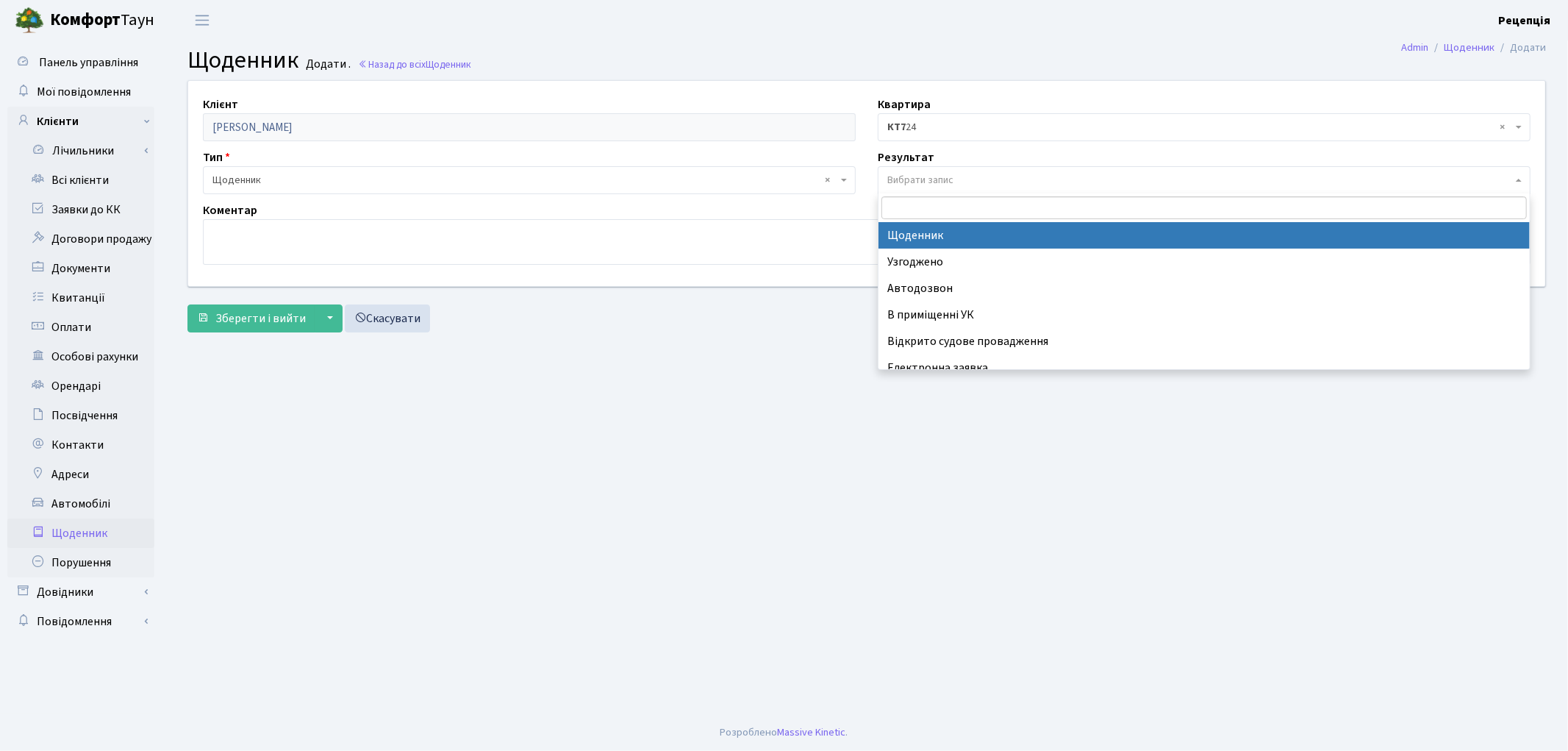
select select "14"
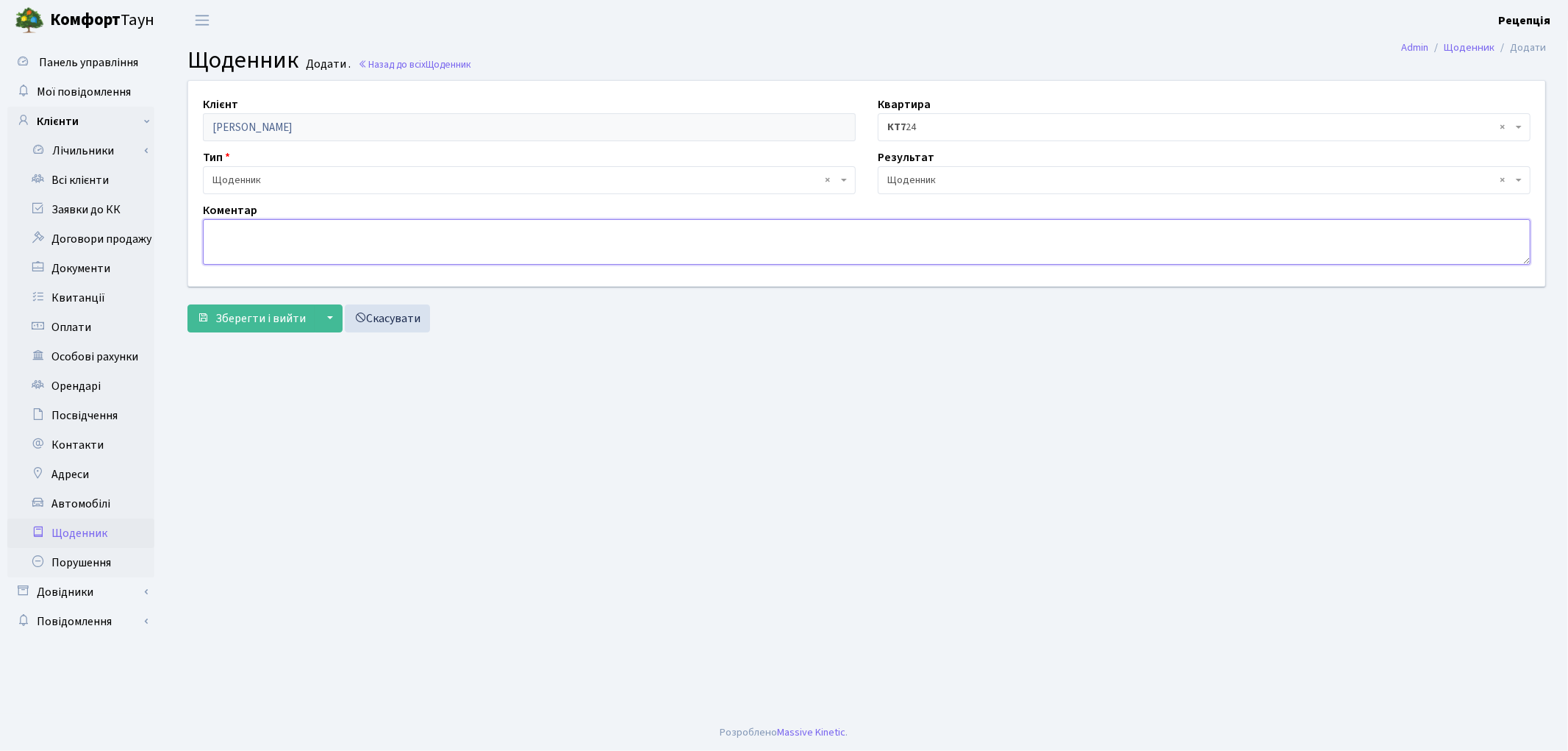
click at [371, 239] on textarea at bounding box center [866, 241] width 1327 height 45
click at [219, 231] on textarea "новий власник. Квартира в розсрочці на рік." at bounding box center [866, 241] width 1327 height 45
type textarea "Новий власник. Квартира в розсрочці на рік."
click at [247, 321] on span "Зберегти і вийти" at bounding box center [261, 318] width 91 height 16
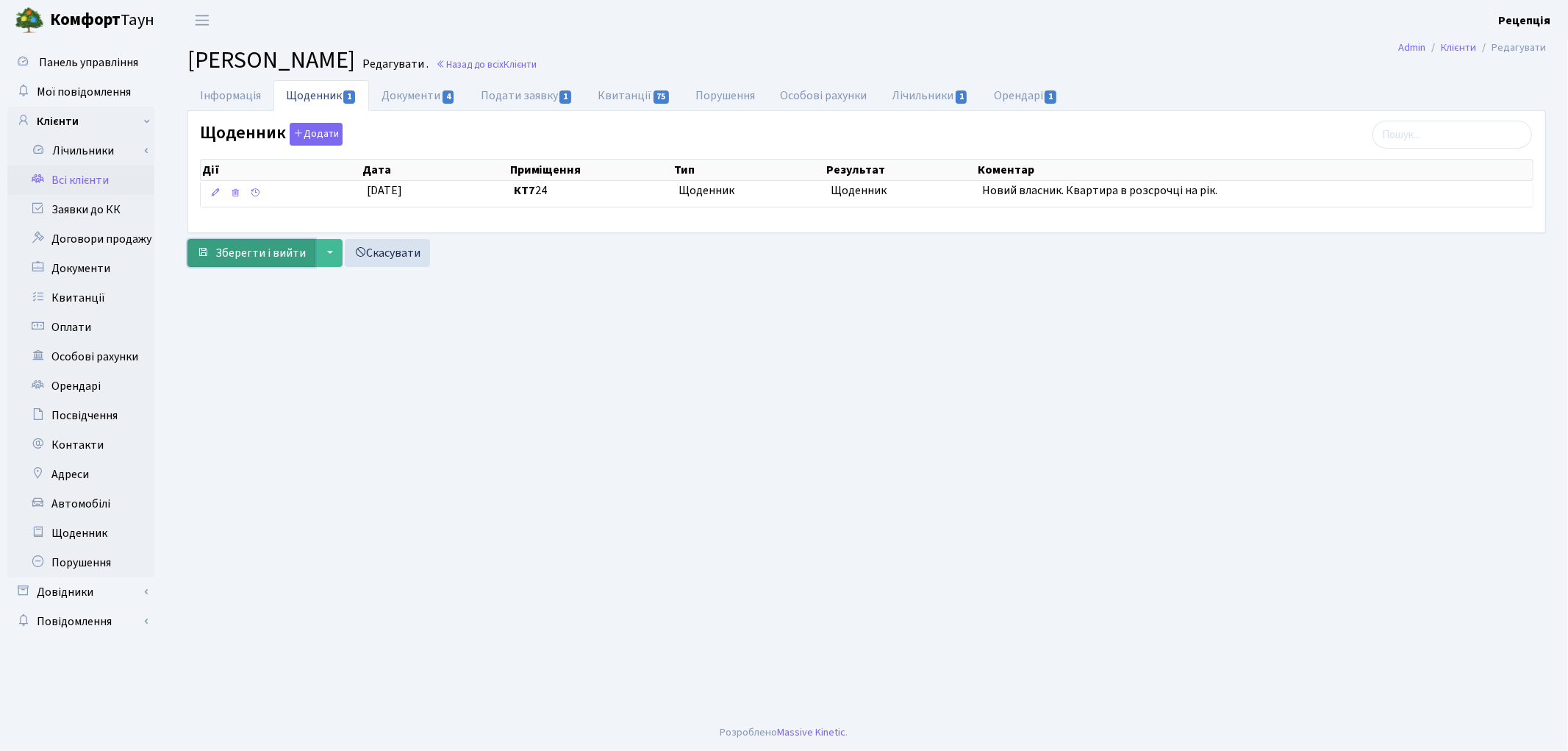
click at [239, 251] on span "Зберегти і вийти" at bounding box center [261, 253] width 91 height 16
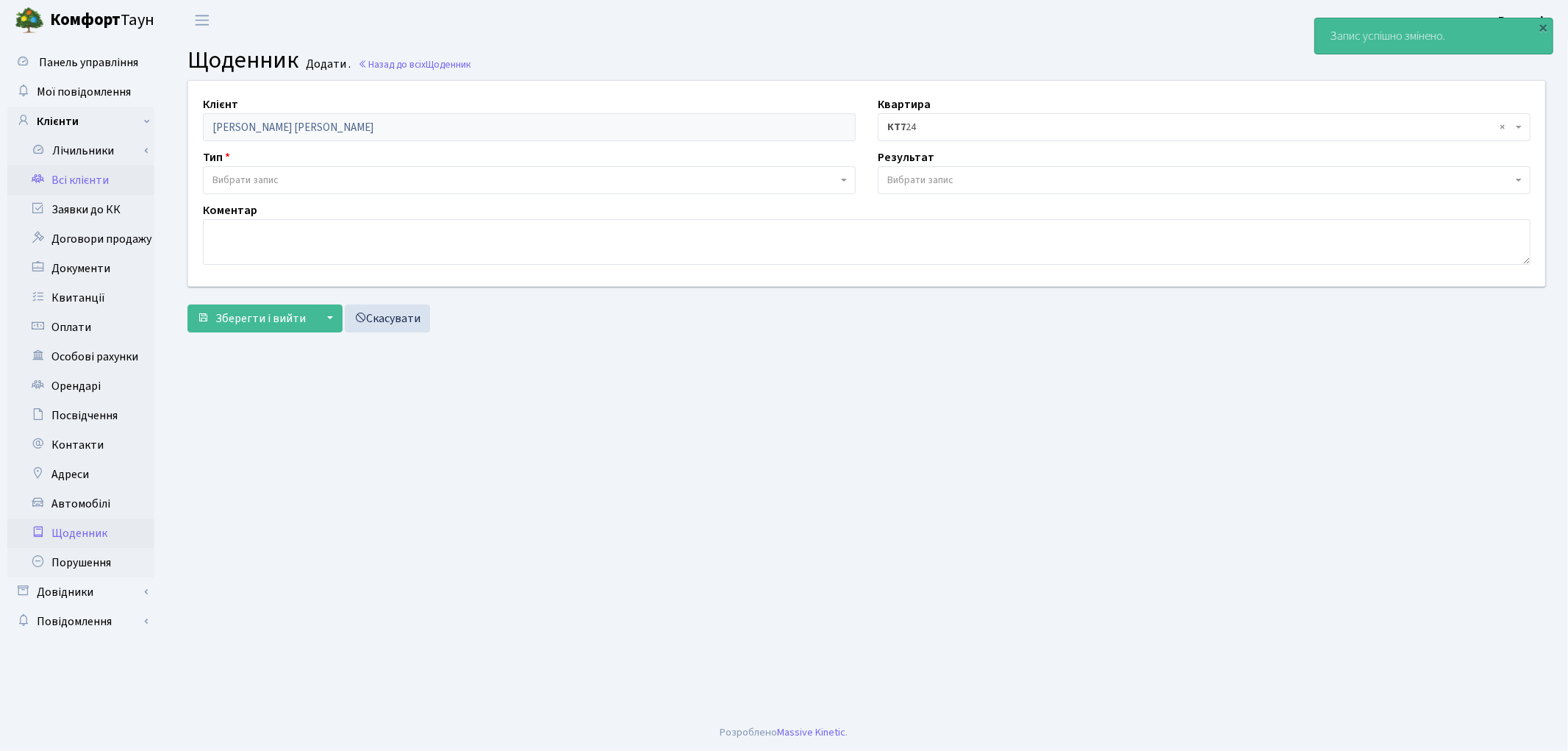
click at [97, 177] on link "Всі клієнти" at bounding box center [80, 180] width 147 height 29
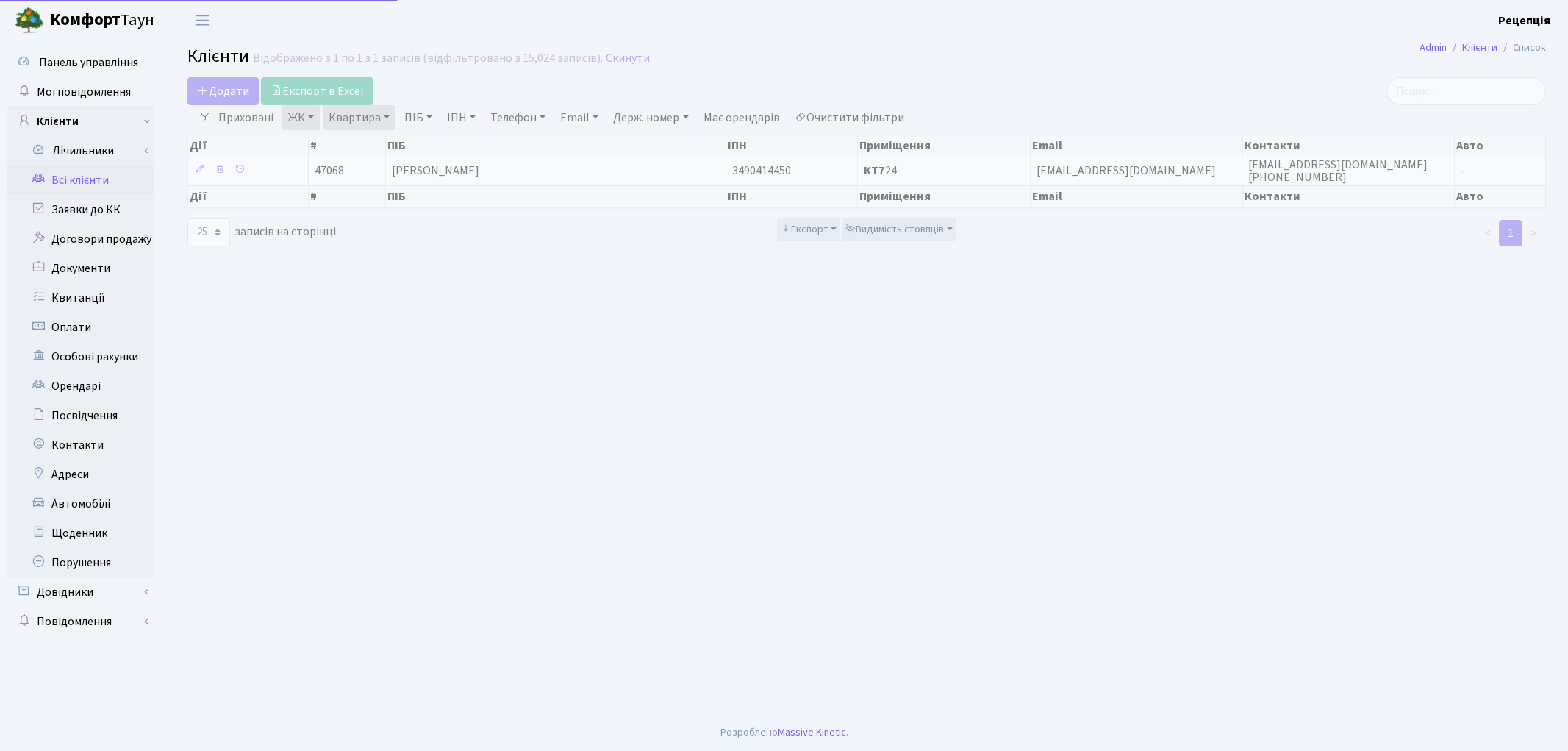
select select "25"
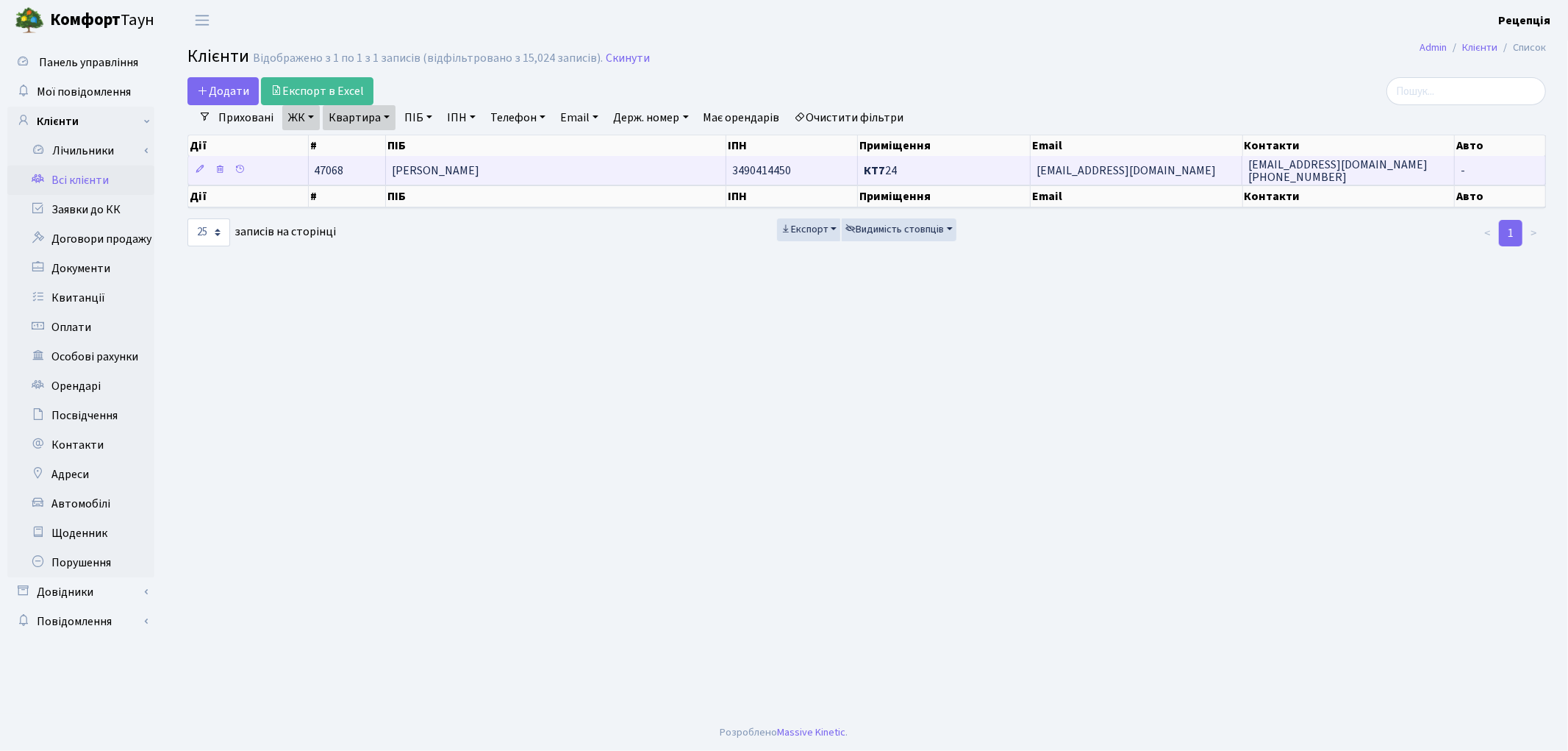
click at [446, 167] on span "[PERSON_NAME]" at bounding box center [436, 170] width 87 height 16
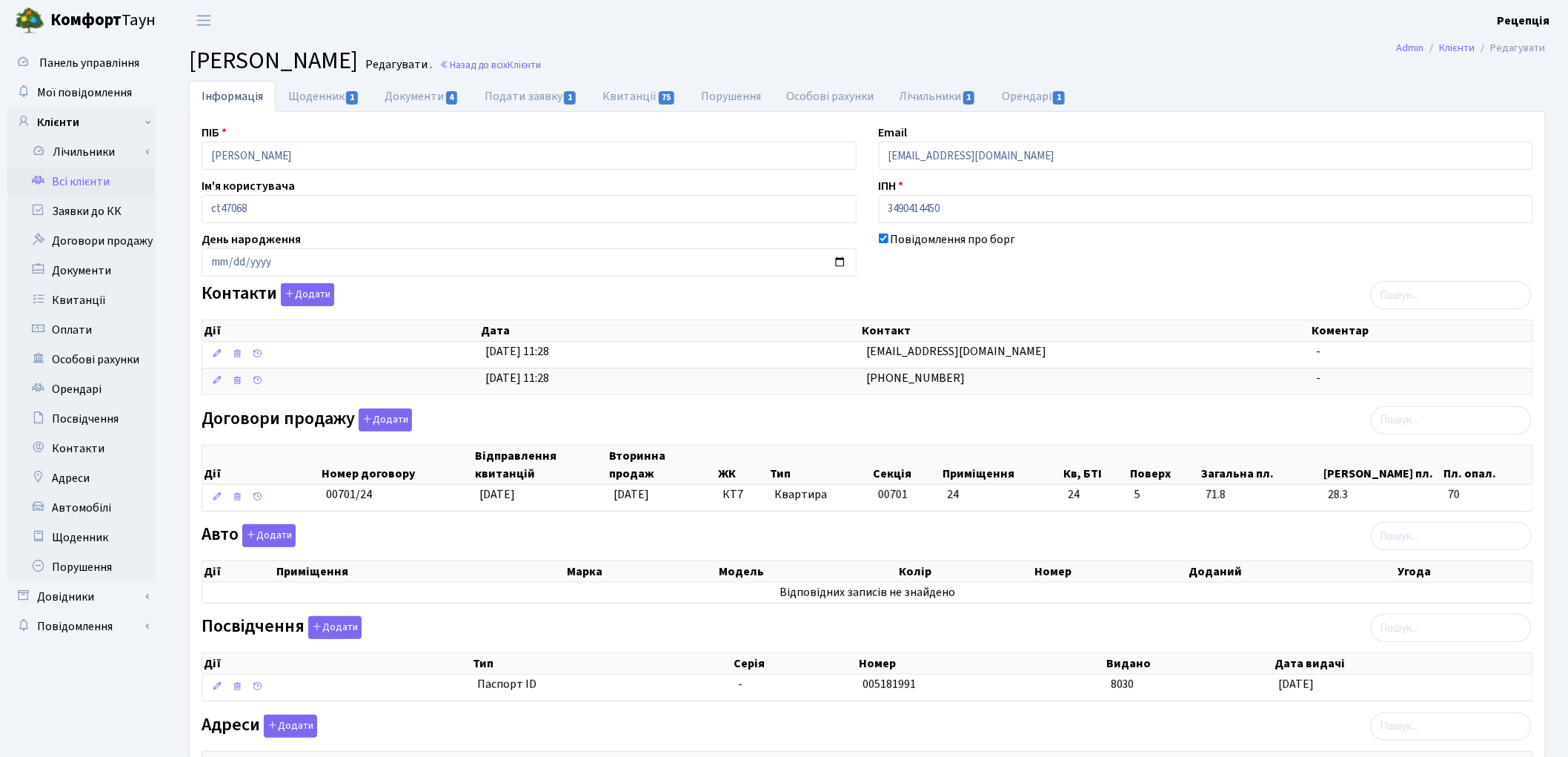
click at [107, 180] on link "Всі клієнти" at bounding box center [81, 181] width 148 height 30
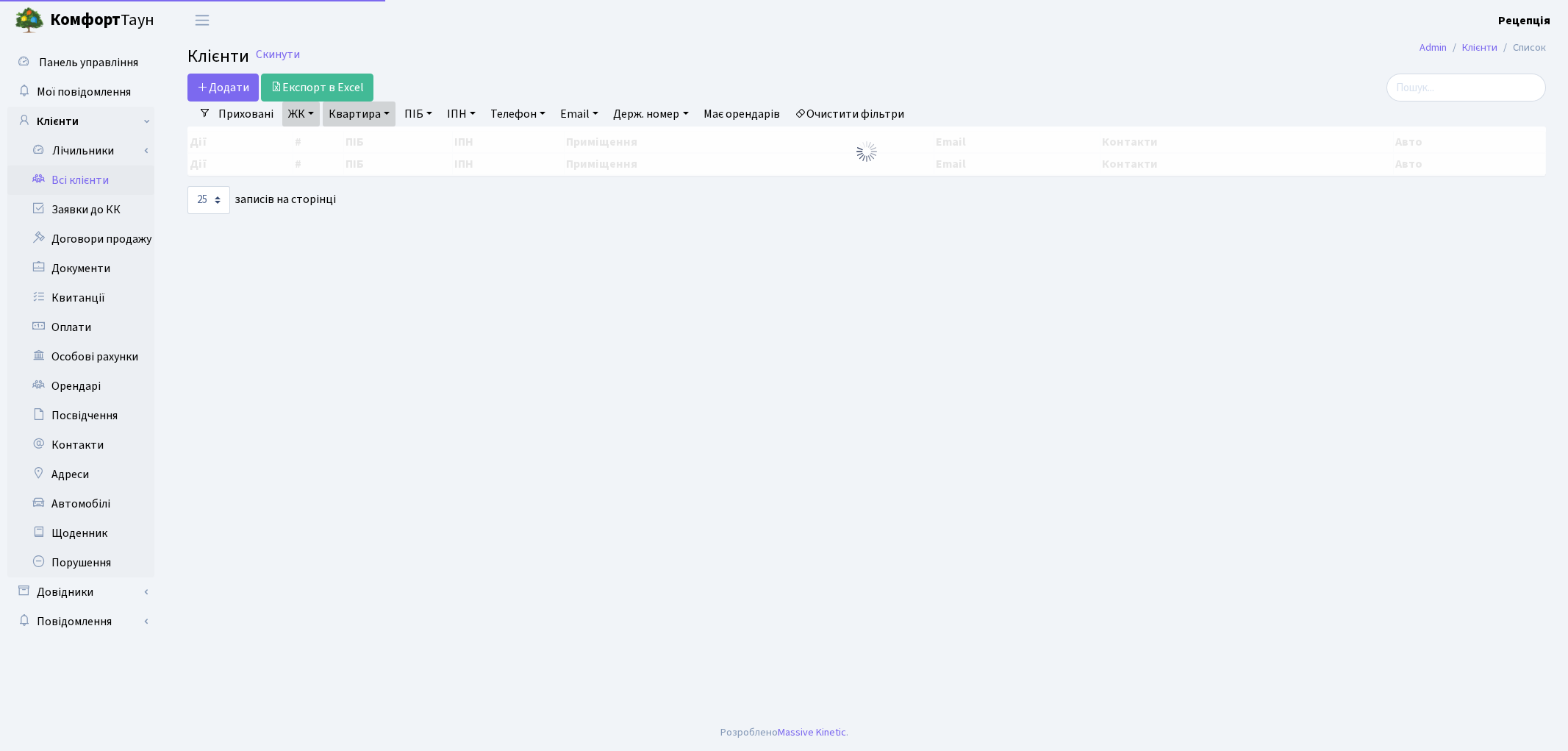
select select "25"
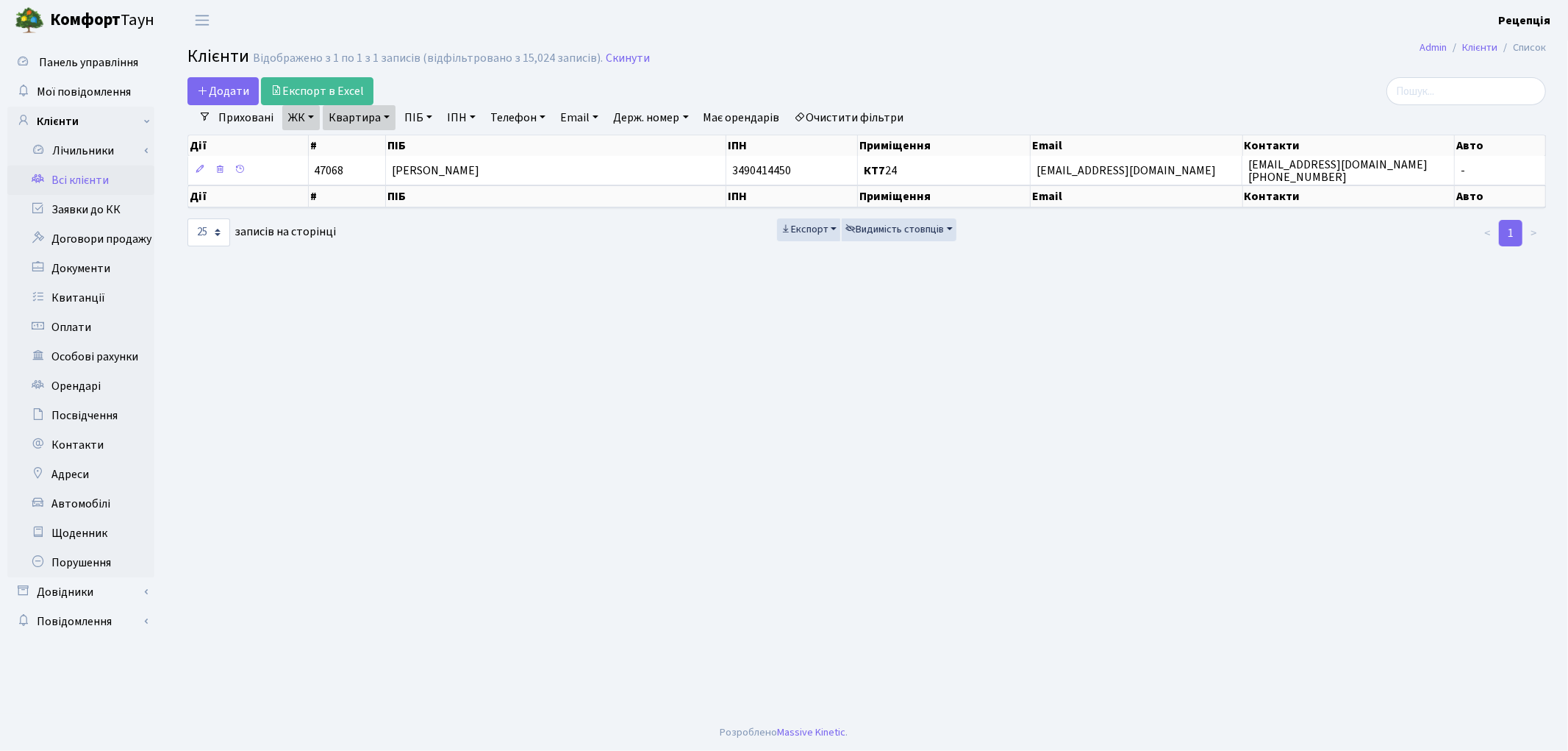
click at [843, 115] on link "Очистити фільтри" at bounding box center [849, 117] width 122 height 25
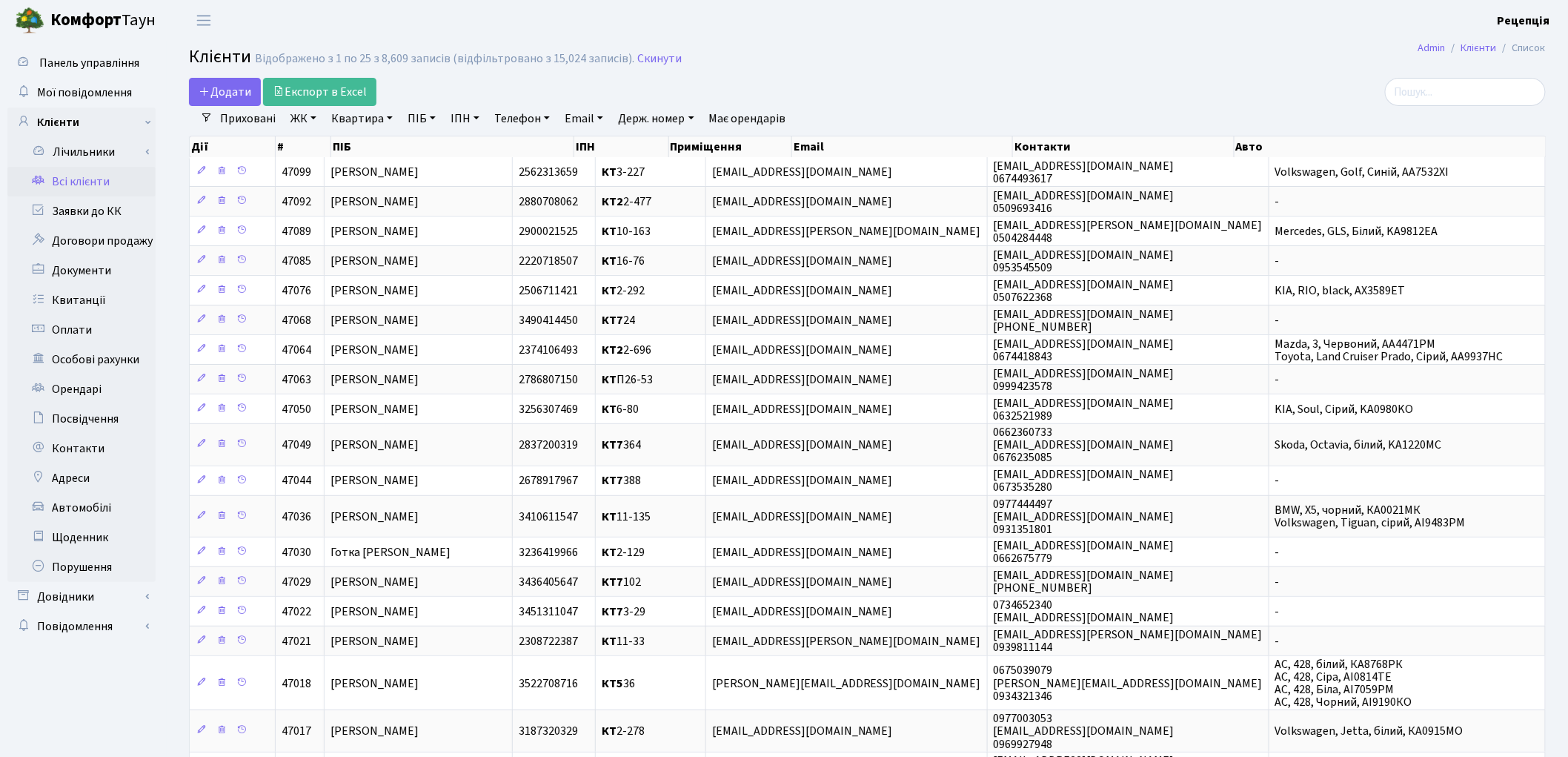
click at [676, 123] on link "Держ. номер" at bounding box center [655, 118] width 87 height 25
type input "1214"
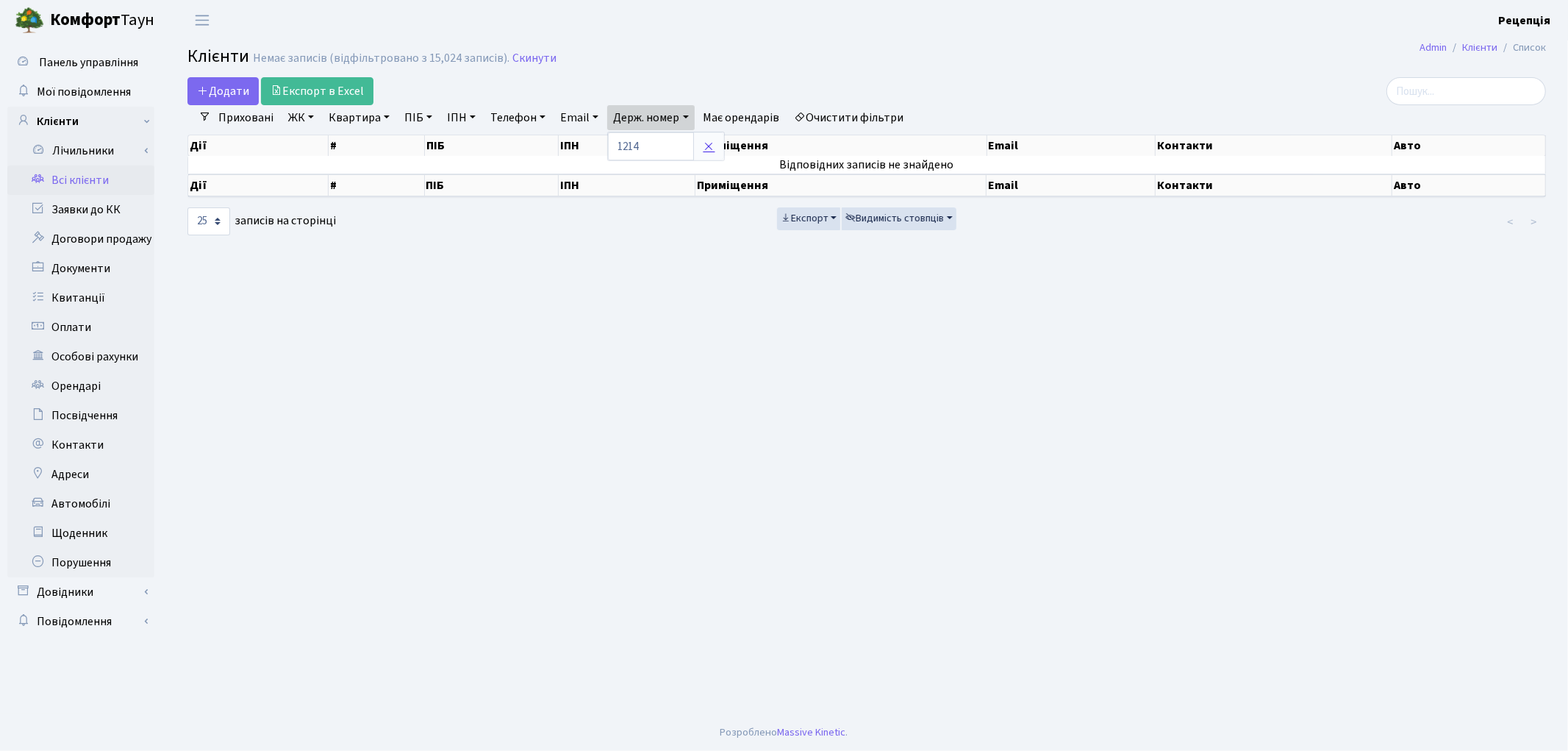
click at [714, 148] on icon at bounding box center [708, 146] width 12 height 12
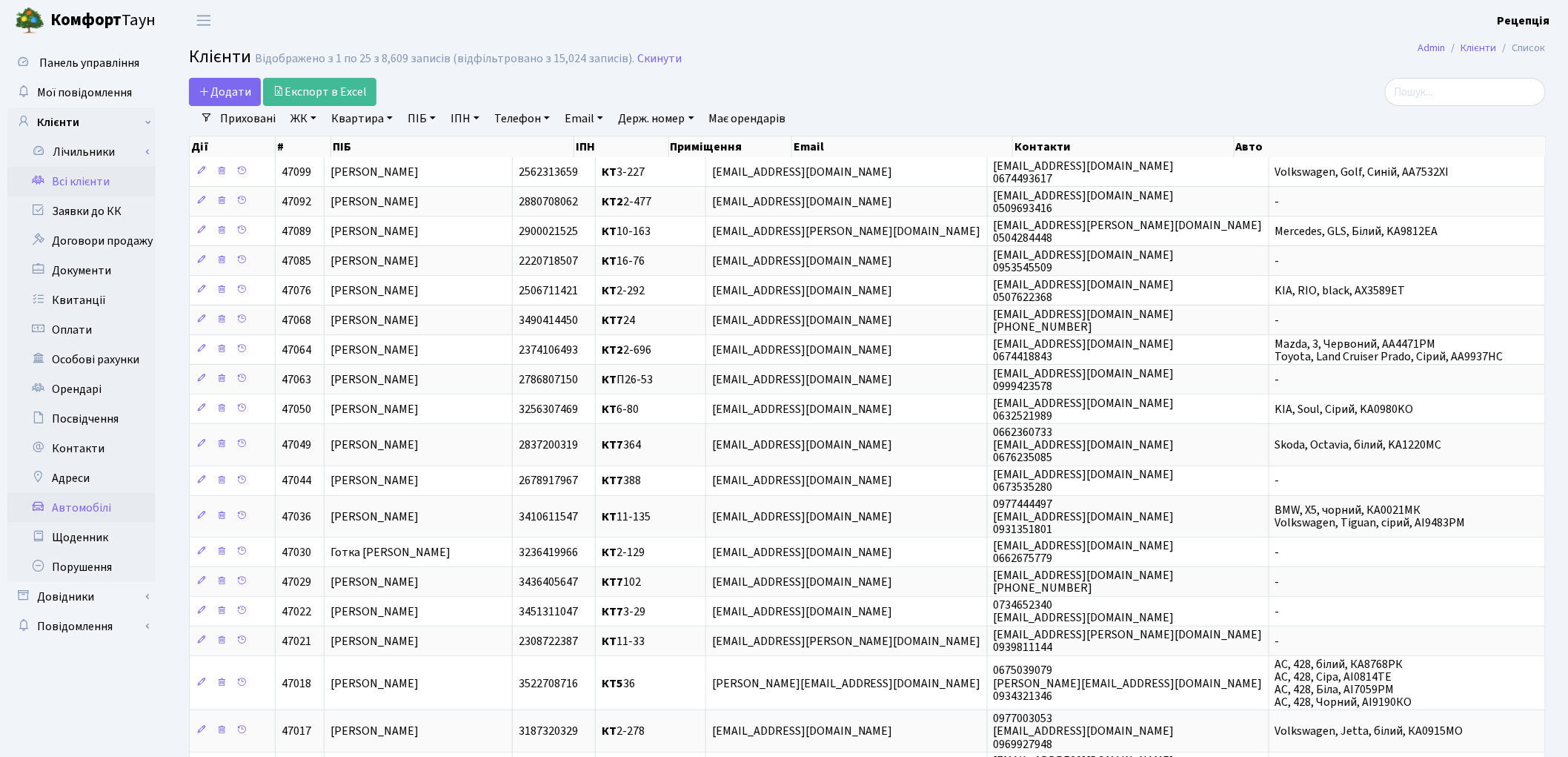
click at [115, 513] on link "Автомобілі" at bounding box center [81, 508] width 148 height 30
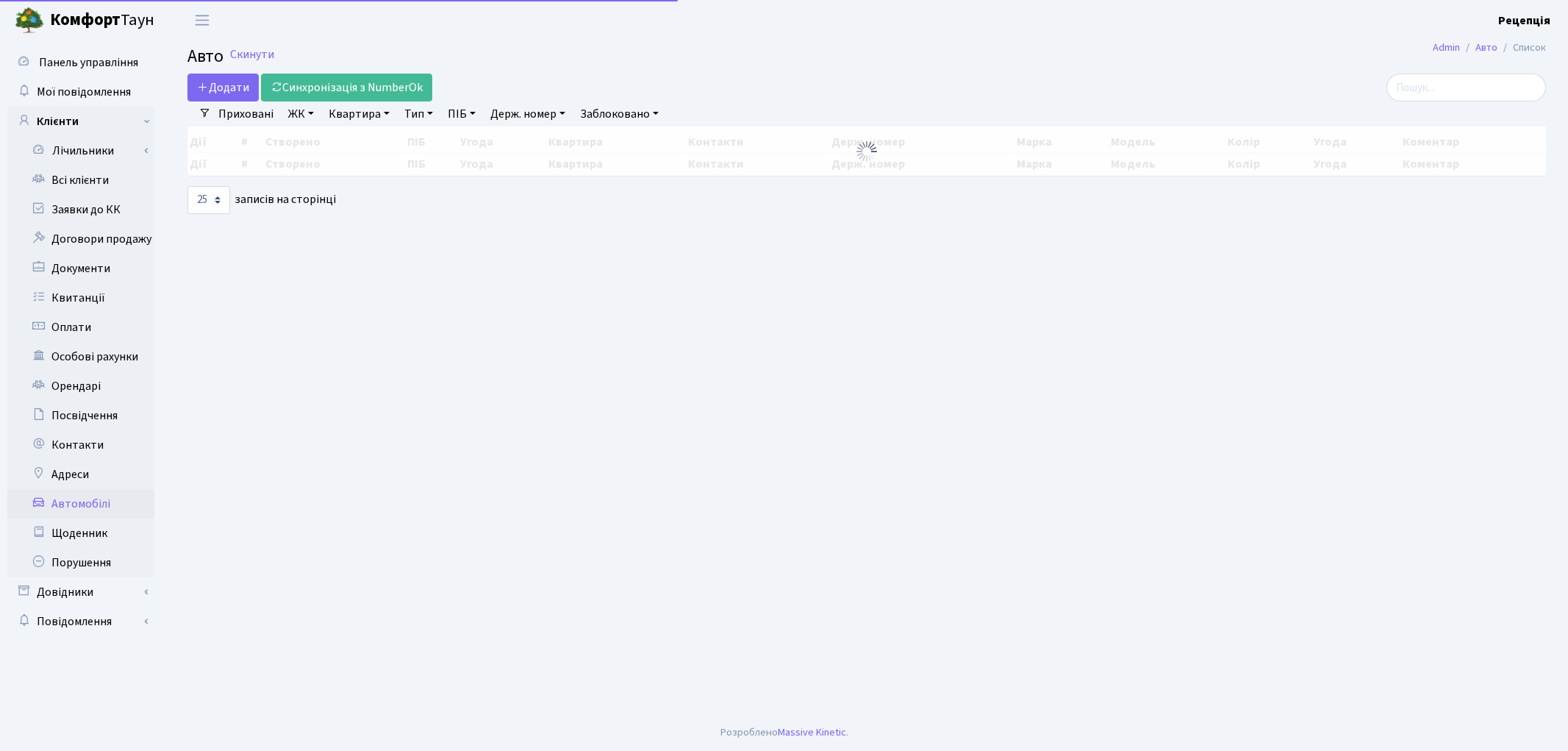
select select "25"
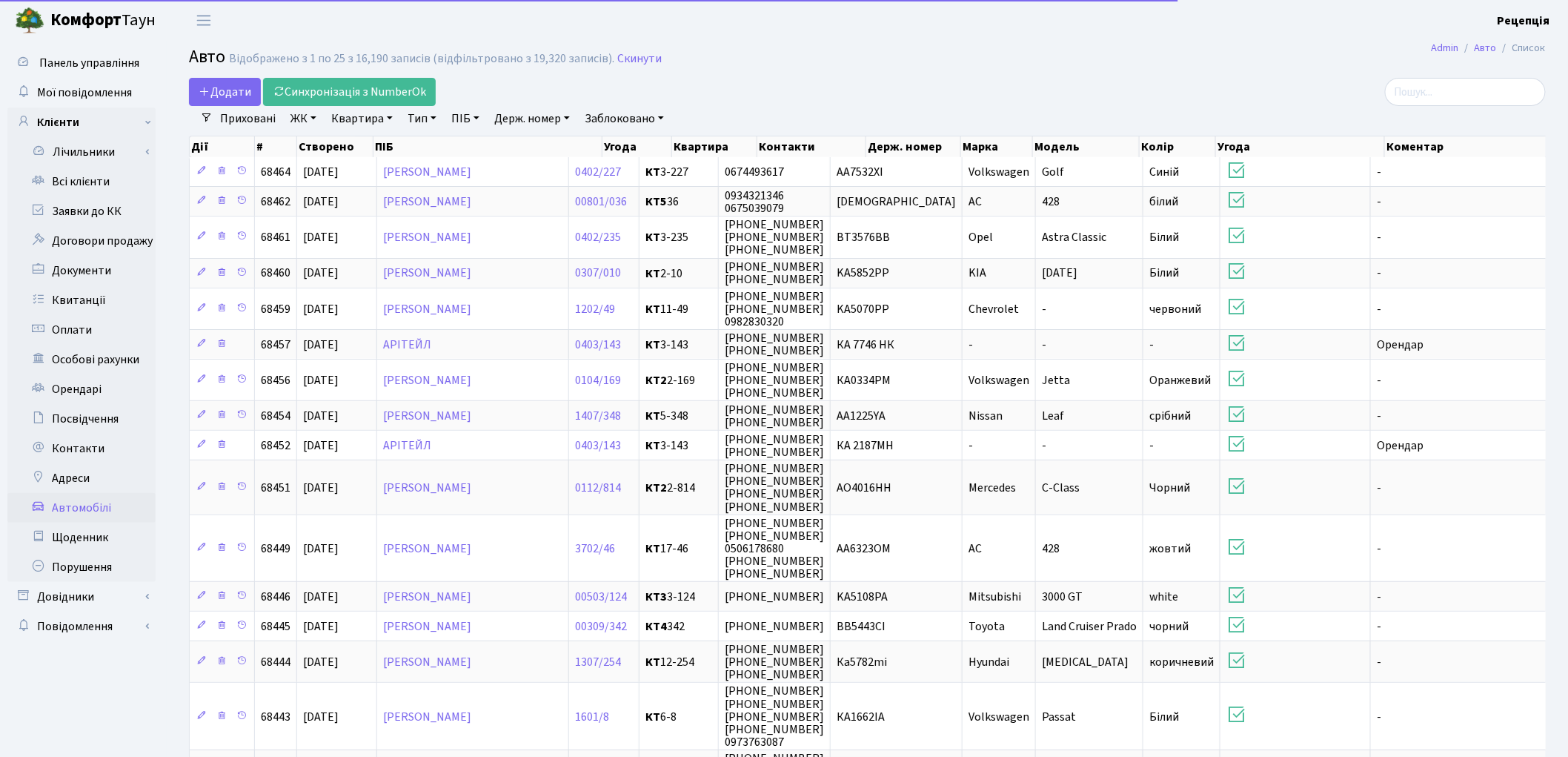
click at [538, 120] on link "Держ. номер" at bounding box center [531, 118] width 87 height 25
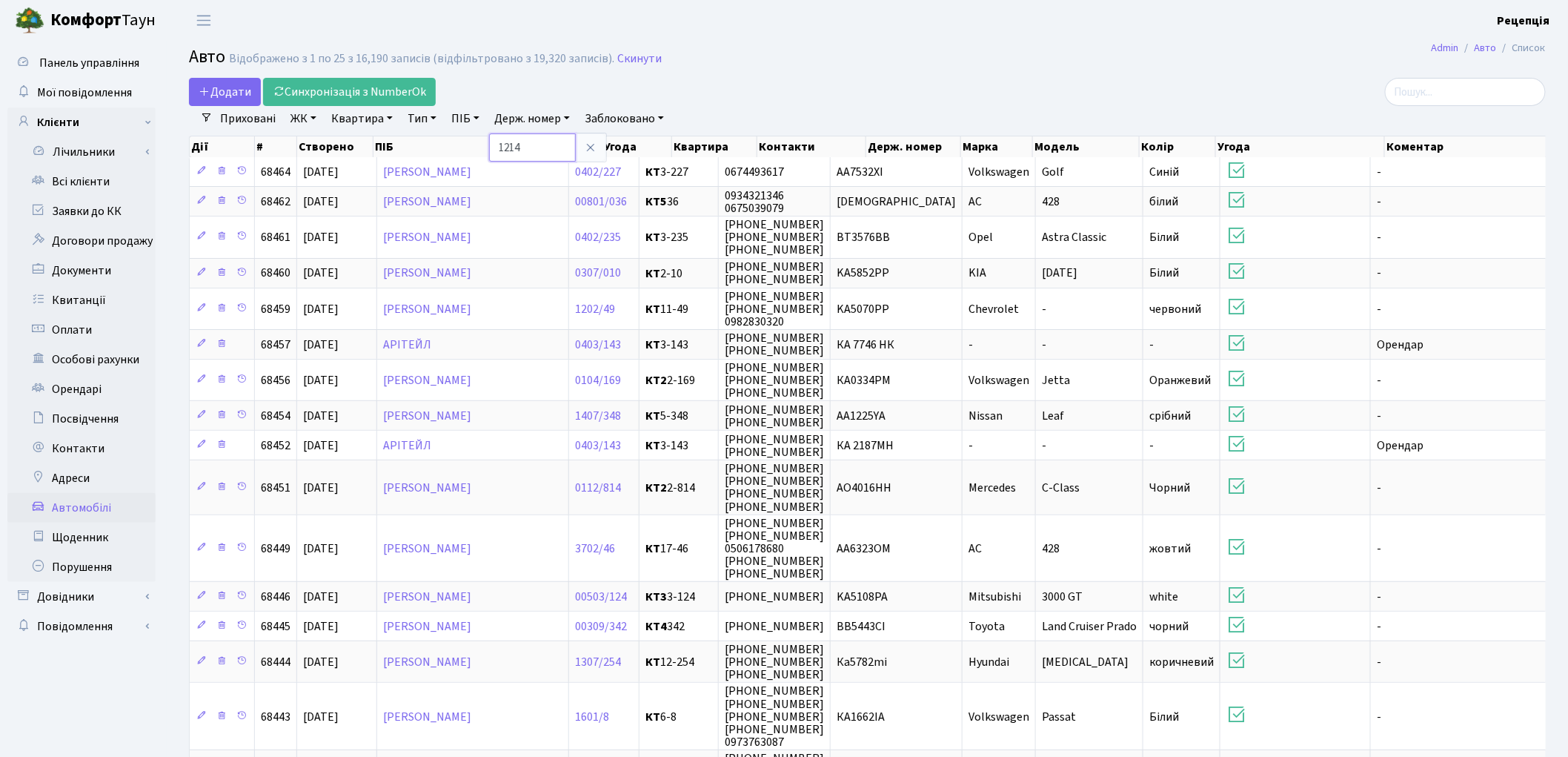
type input "1214"
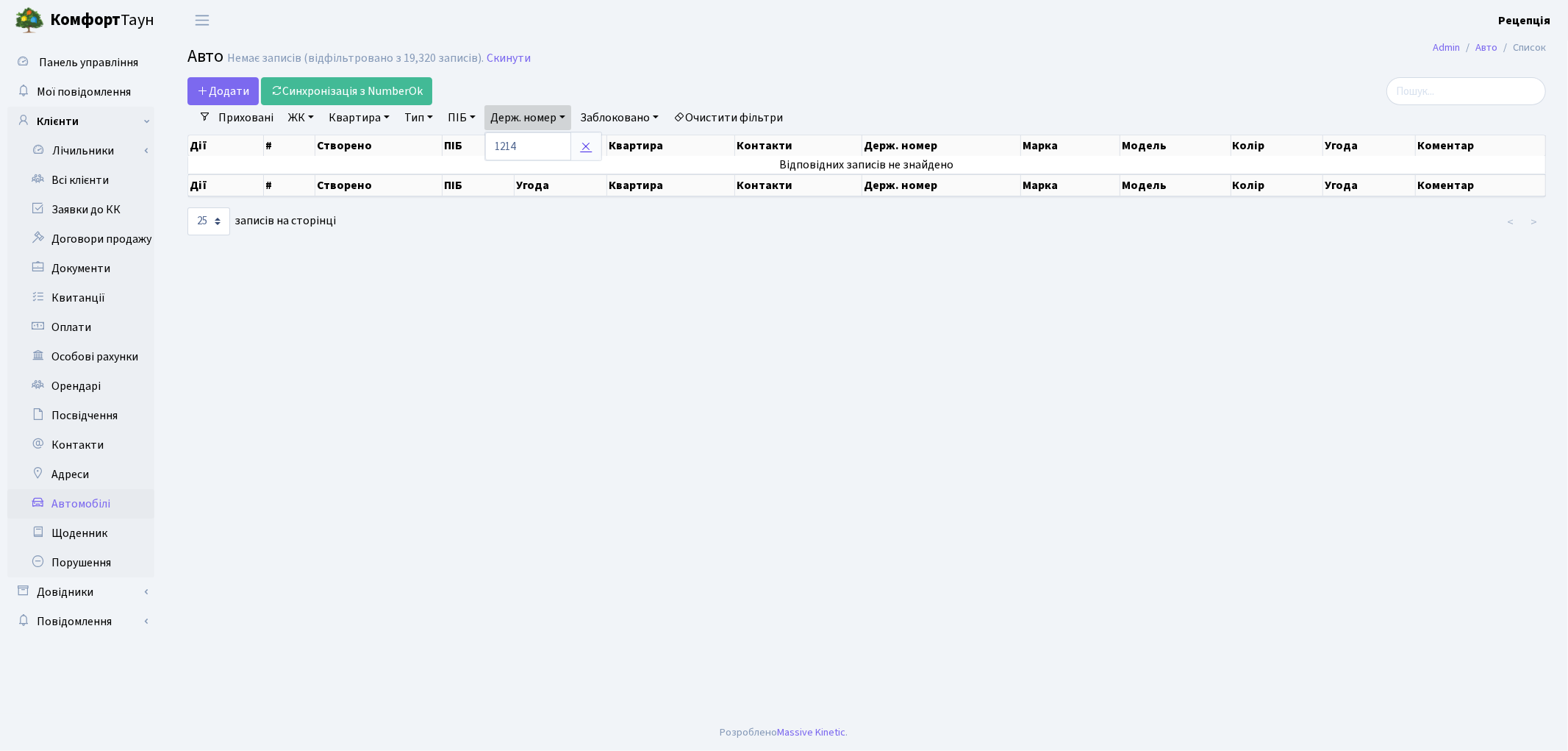
click at [592, 145] on icon at bounding box center [585, 146] width 12 height 12
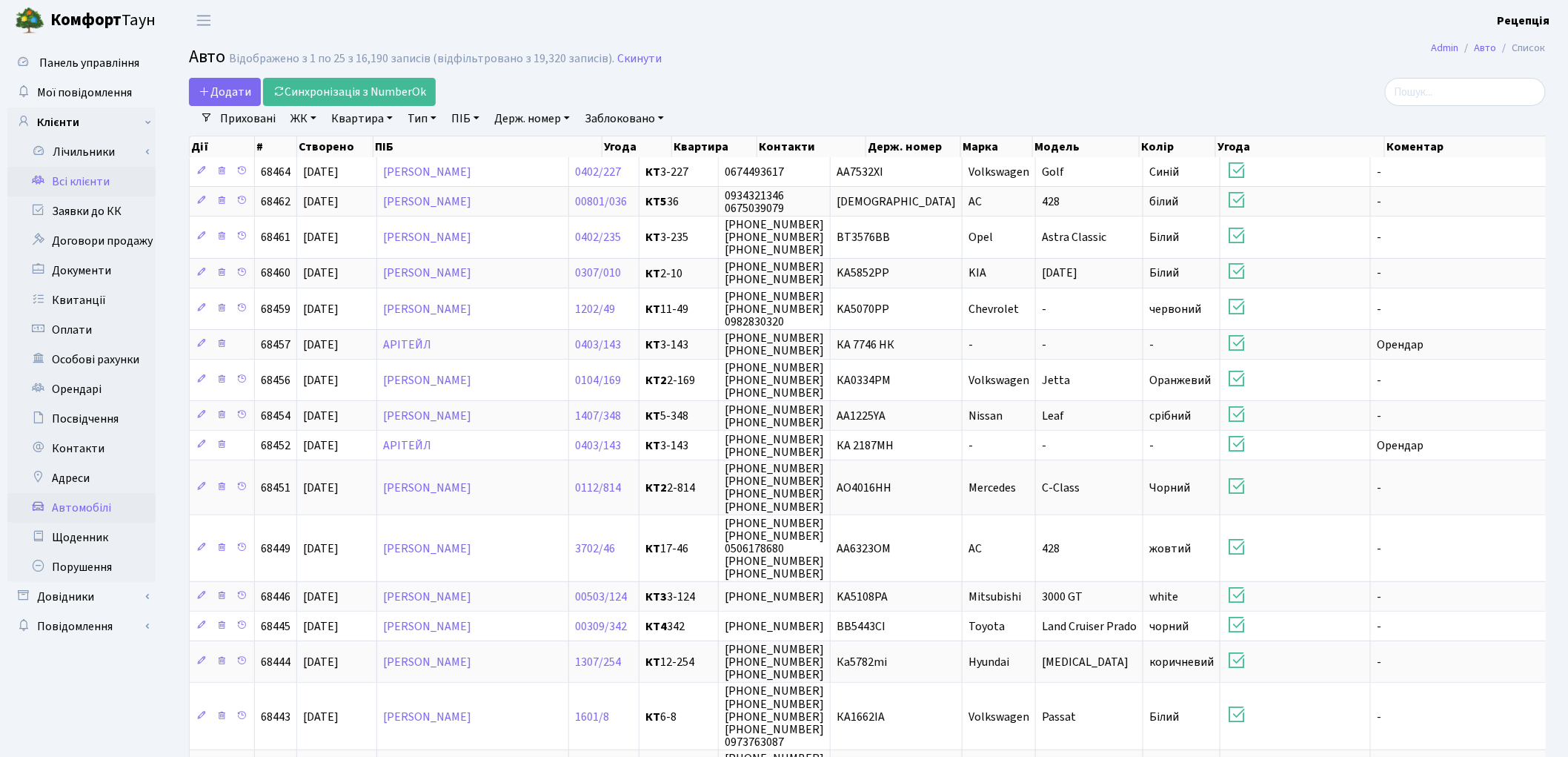
click at [87, 173] on link "Всі клієнти" at bounding box center [81, 181] width 148 height 30
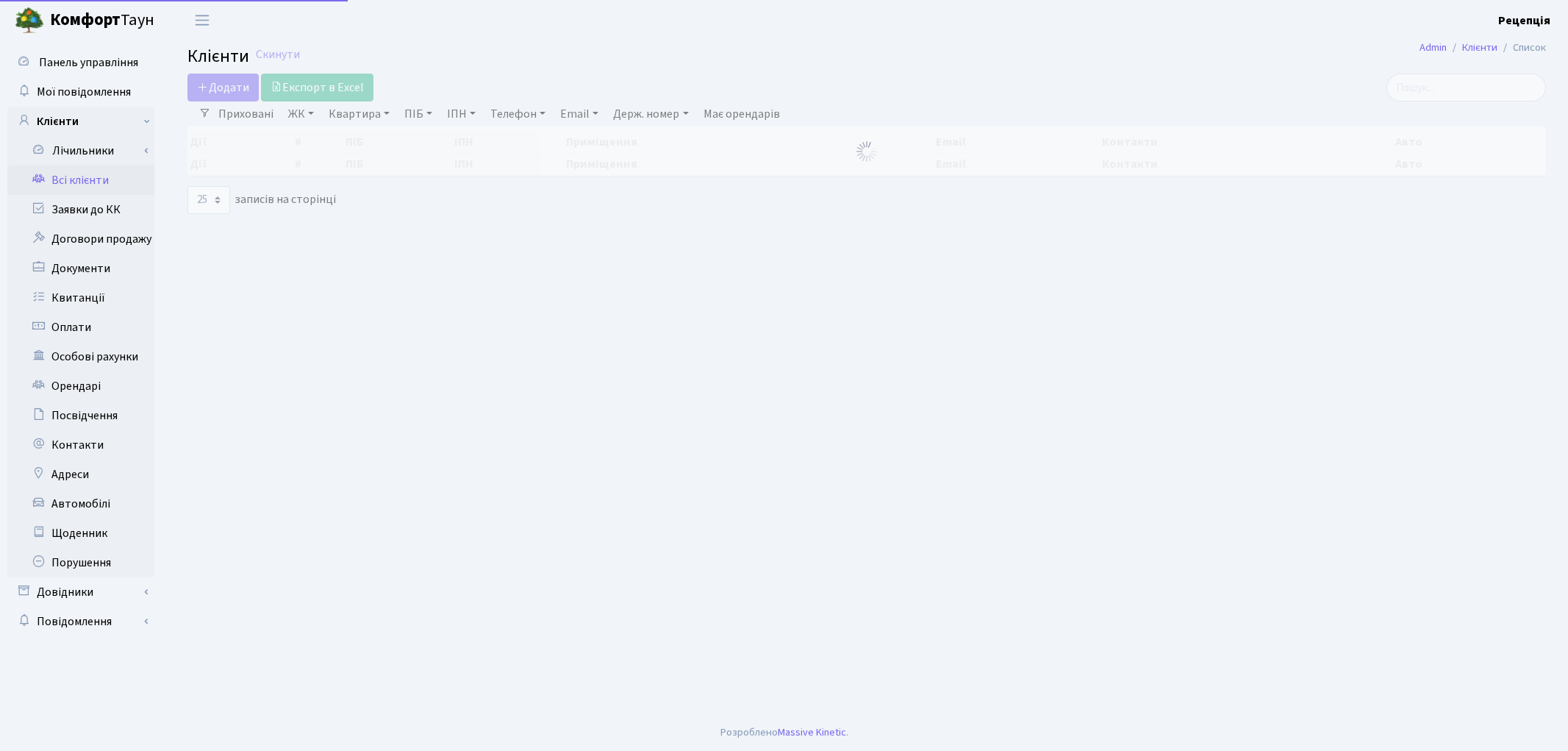
select select "25"
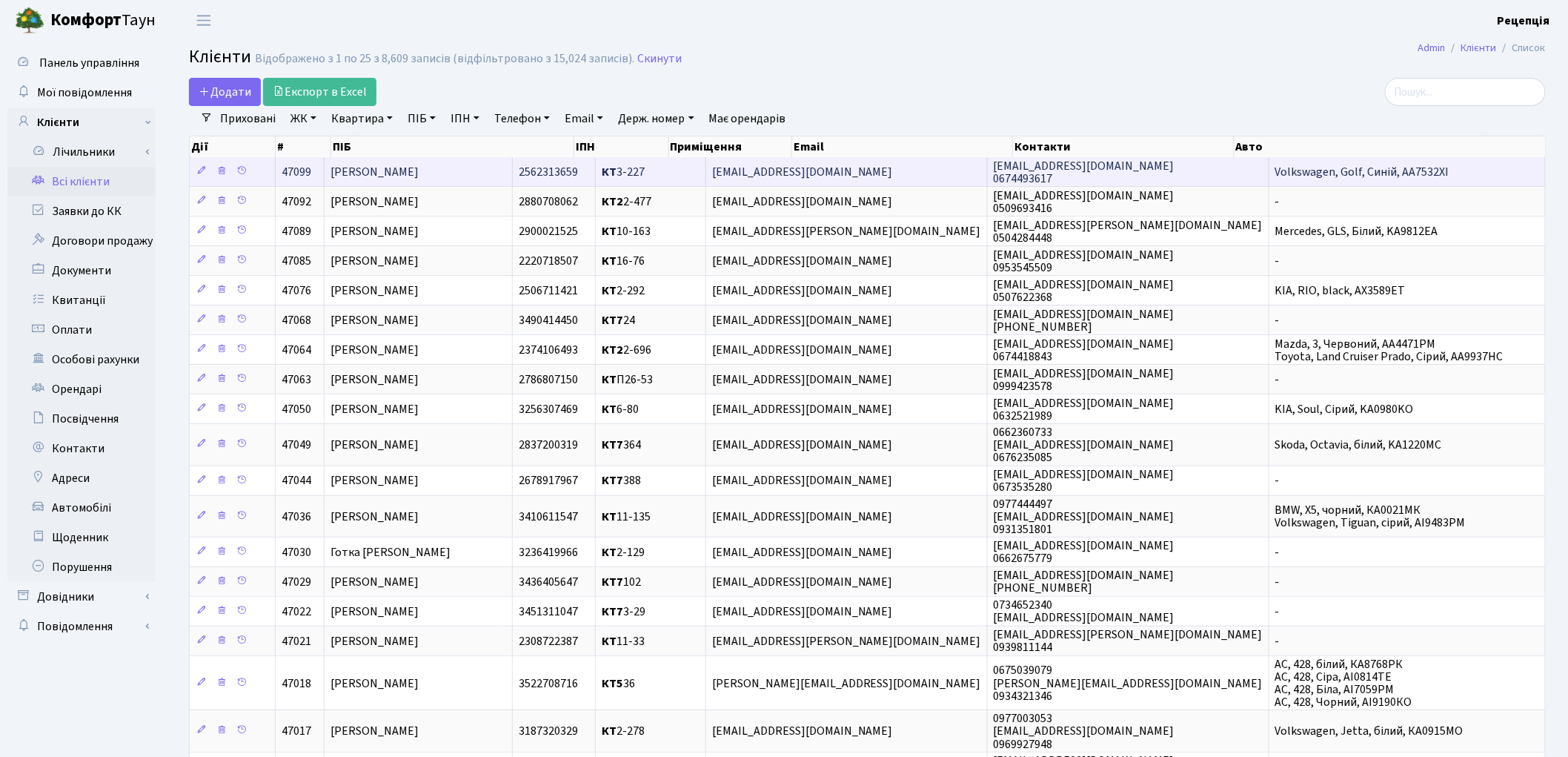
click at [418, 164] on span "[PERSON_NAME]" at bounding box center [374, 172] width 88 height 16
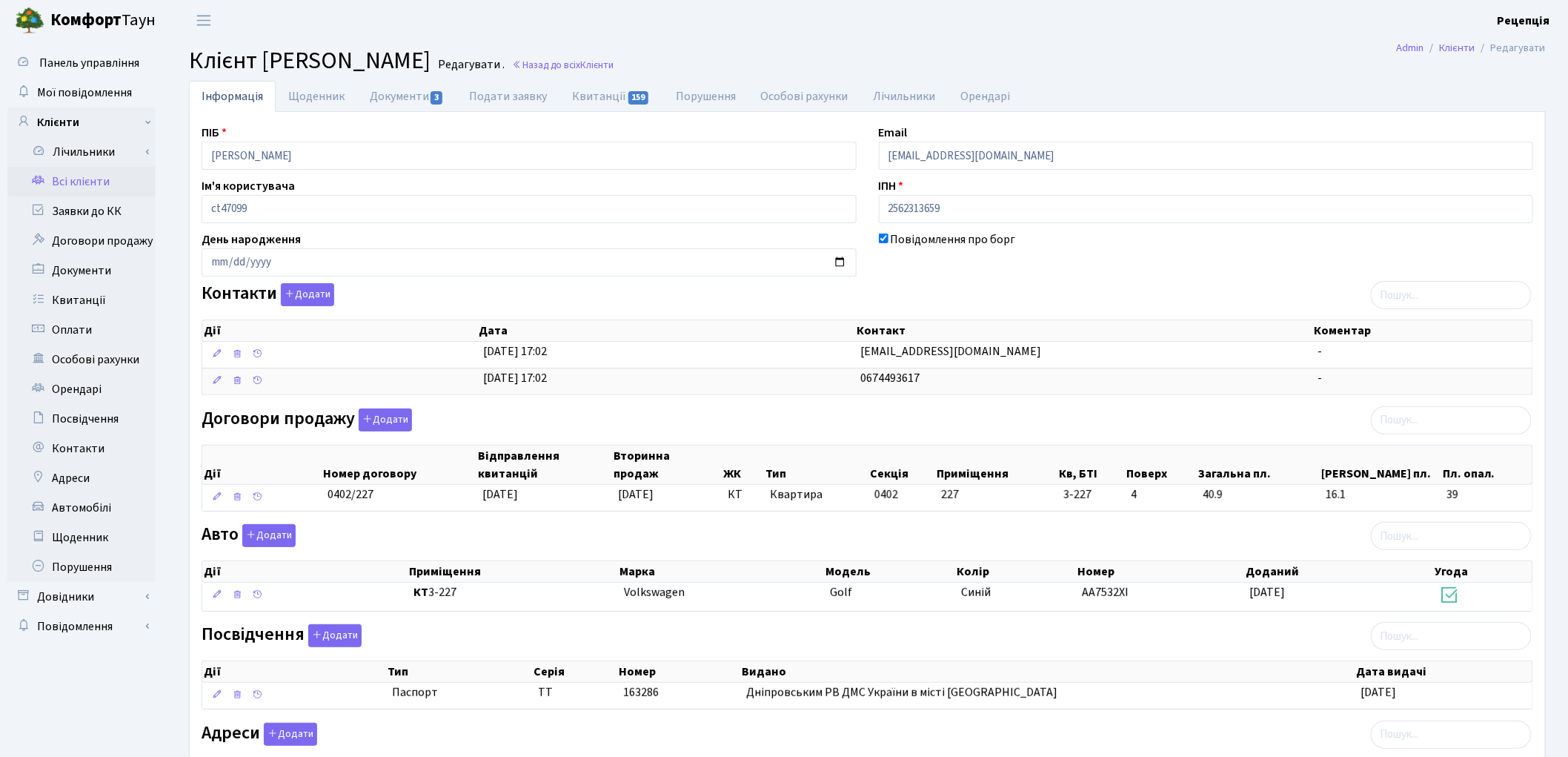
click at [91, 183] on link "Всі клієнти" at bounding box center [81, 181] width 148 height 30
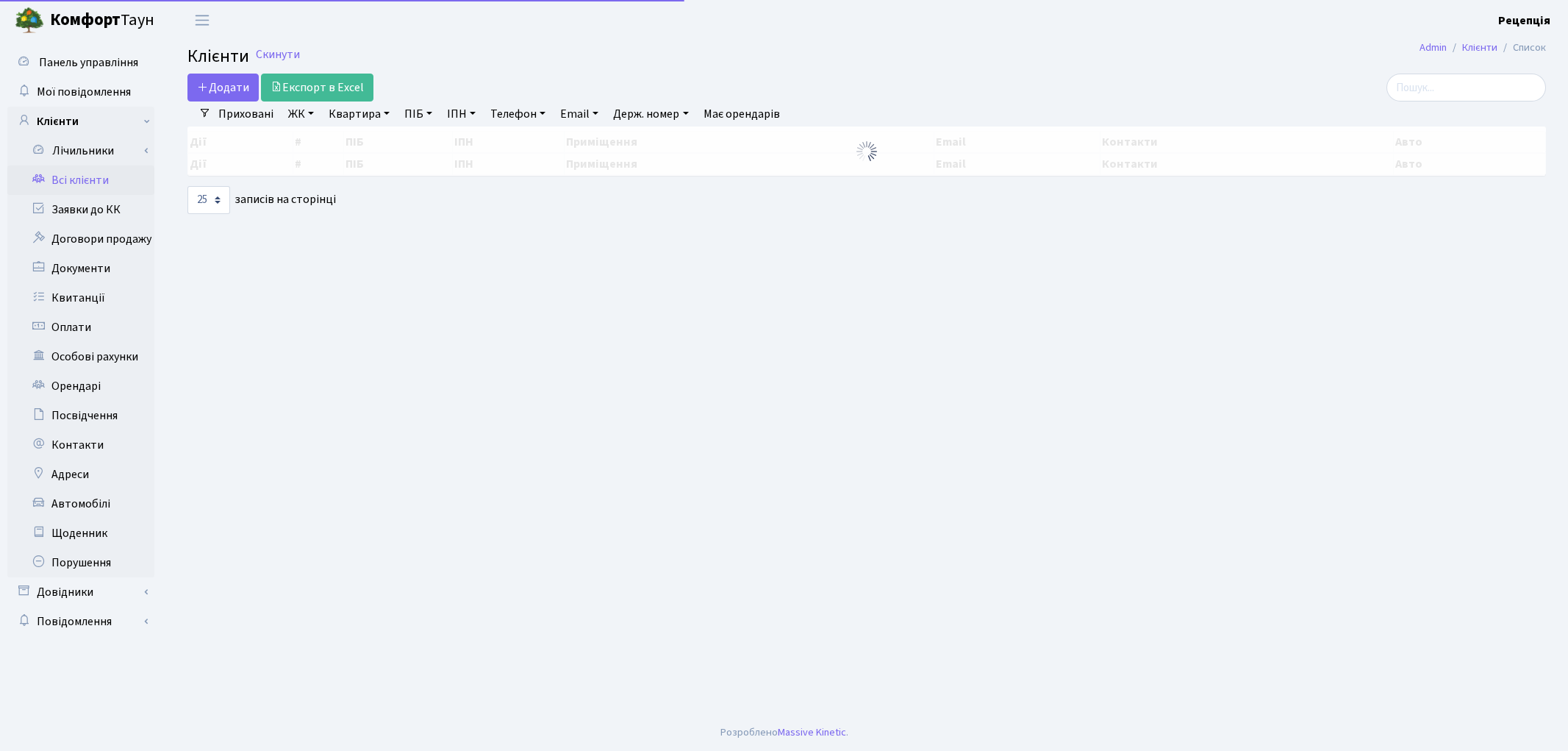
select select
select select "25"
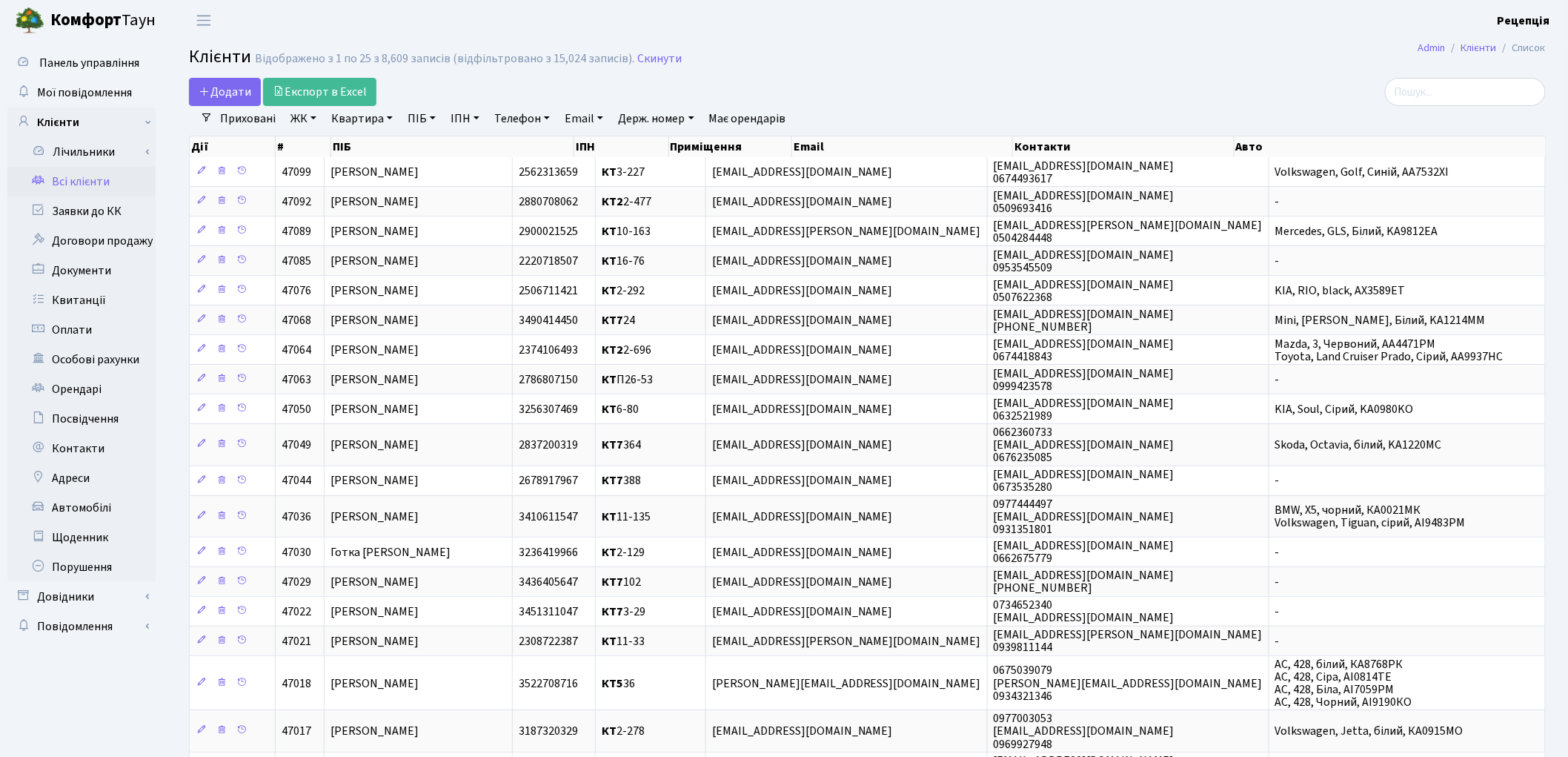
click at [306, 123] on link "ЖК" at bounding box center [303, 118] width 38 height 25
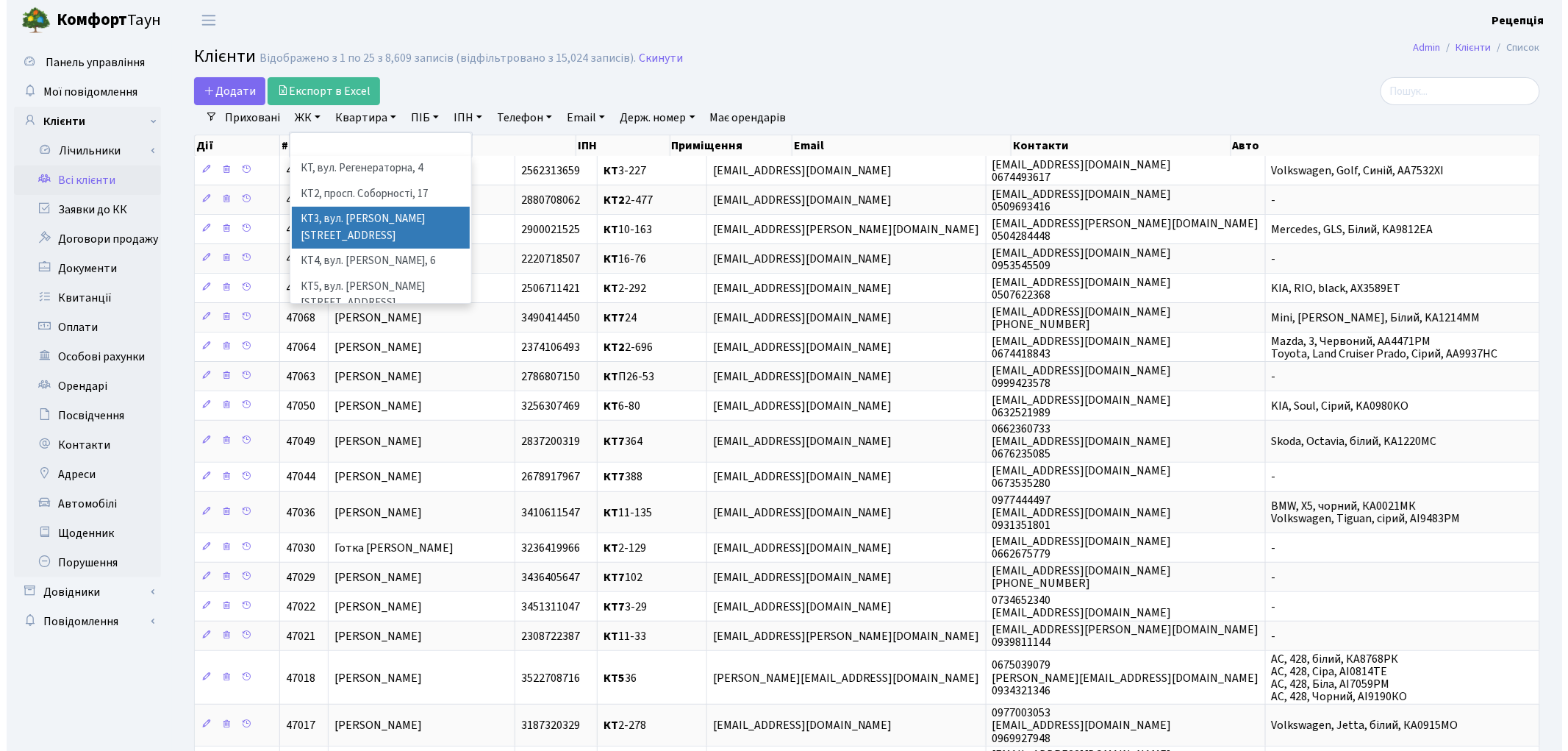
scroll to position [30, 0]
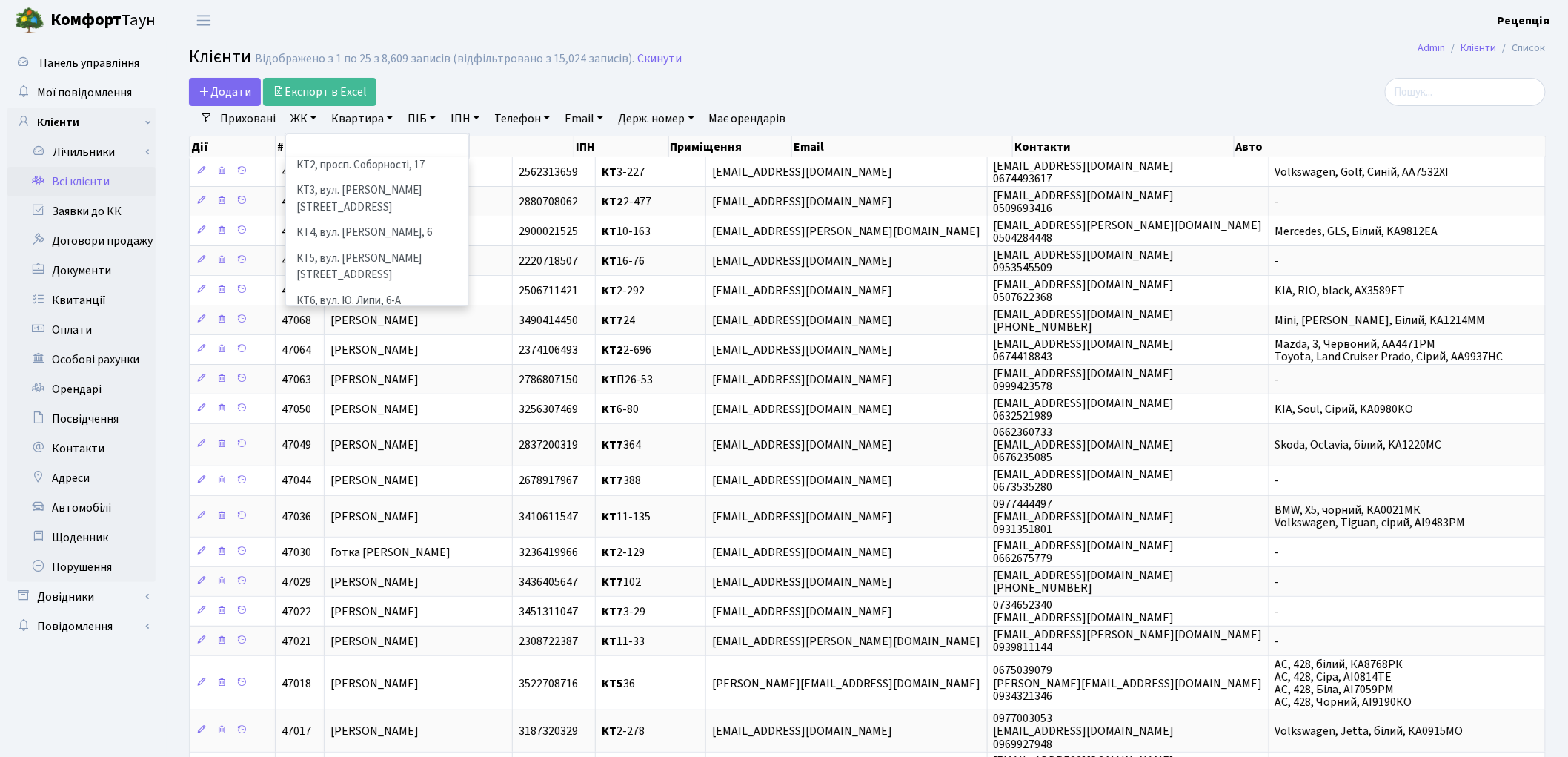
click at [394, 314] on li "КТ7, вул. [PERSON_NAME][STREET_ADDRESS]" at bounding box center [378, 334] width 180 height 43
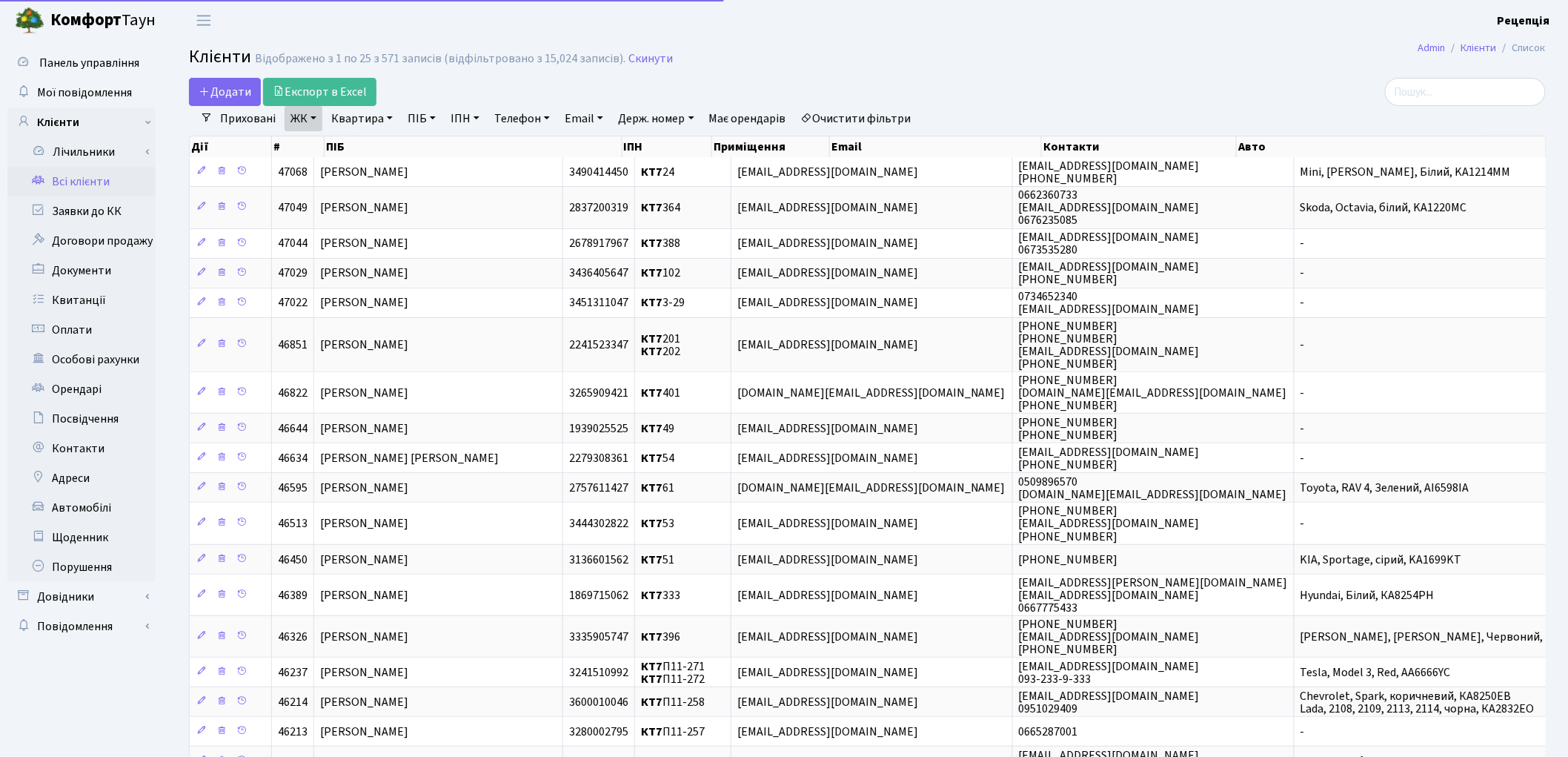
click at [365, 119] on link "Квартира" at bounding box center [362, 118] width 74 height 25
type input "24"
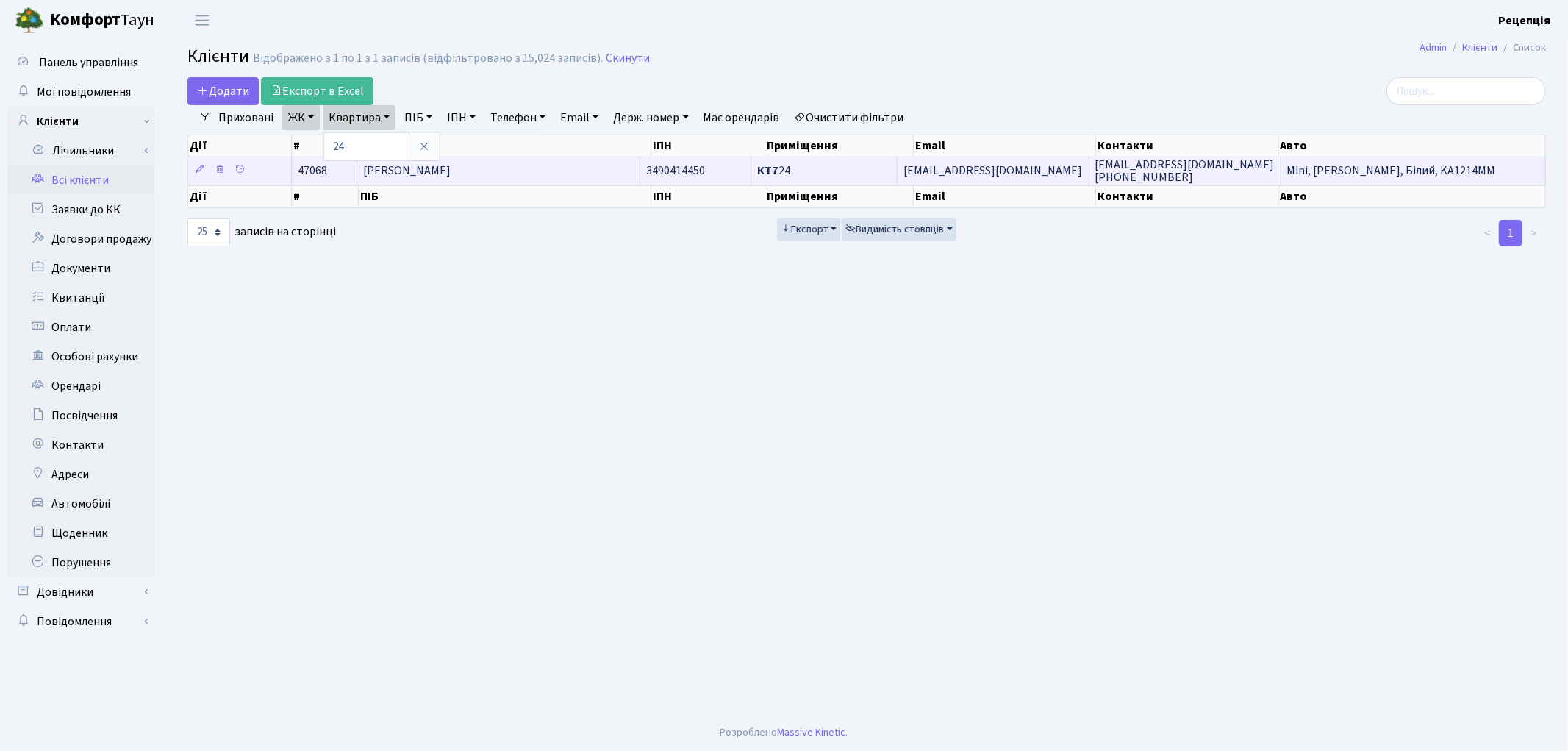
click at [451, 165] on span "Гравченко Владислав Денисович" at bounding box center [407, 170] width 87 height 16
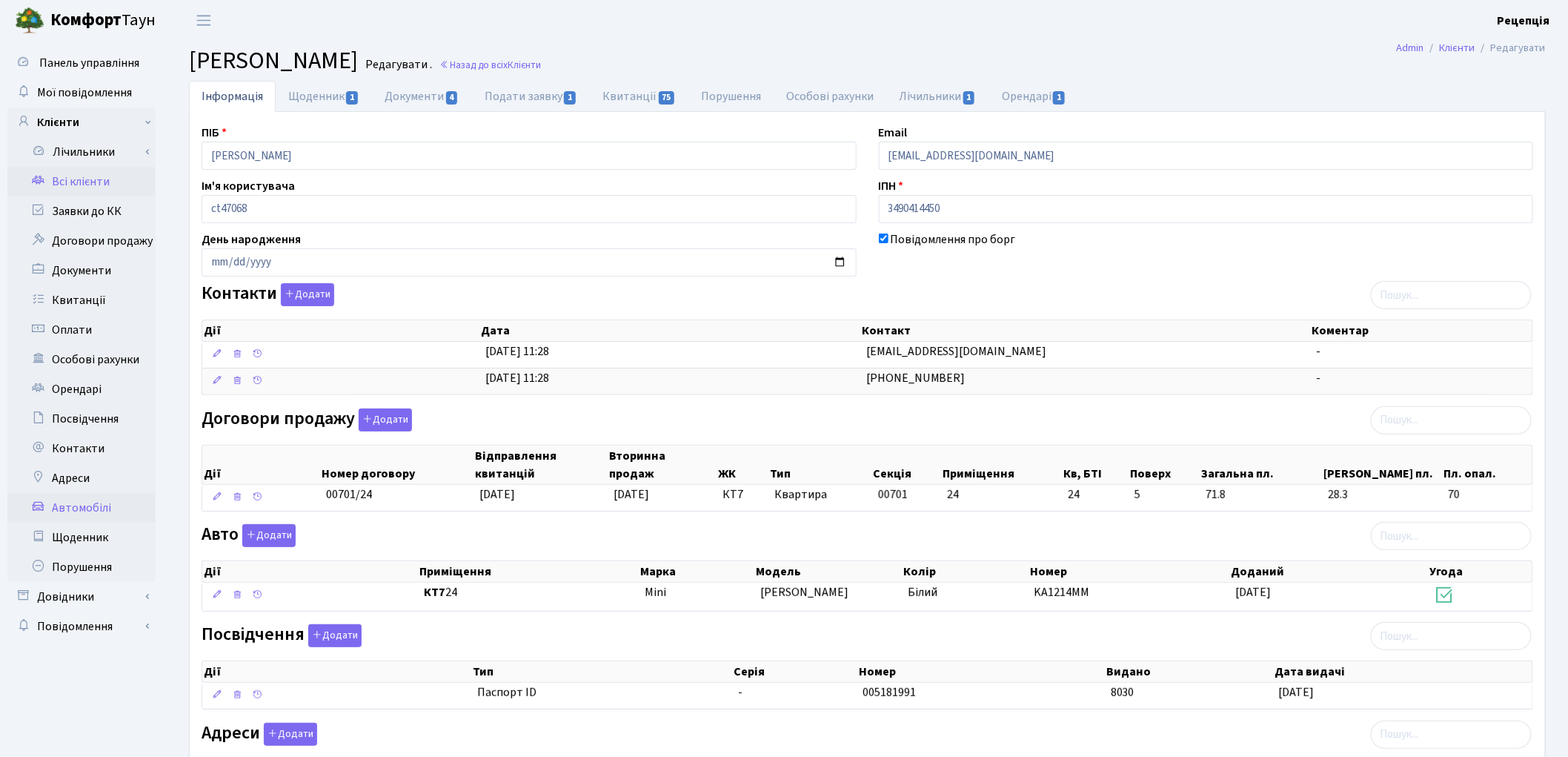
click at [82, 512] on link "Автомобілі" at bounding box center [81, 508] width 148 height 30
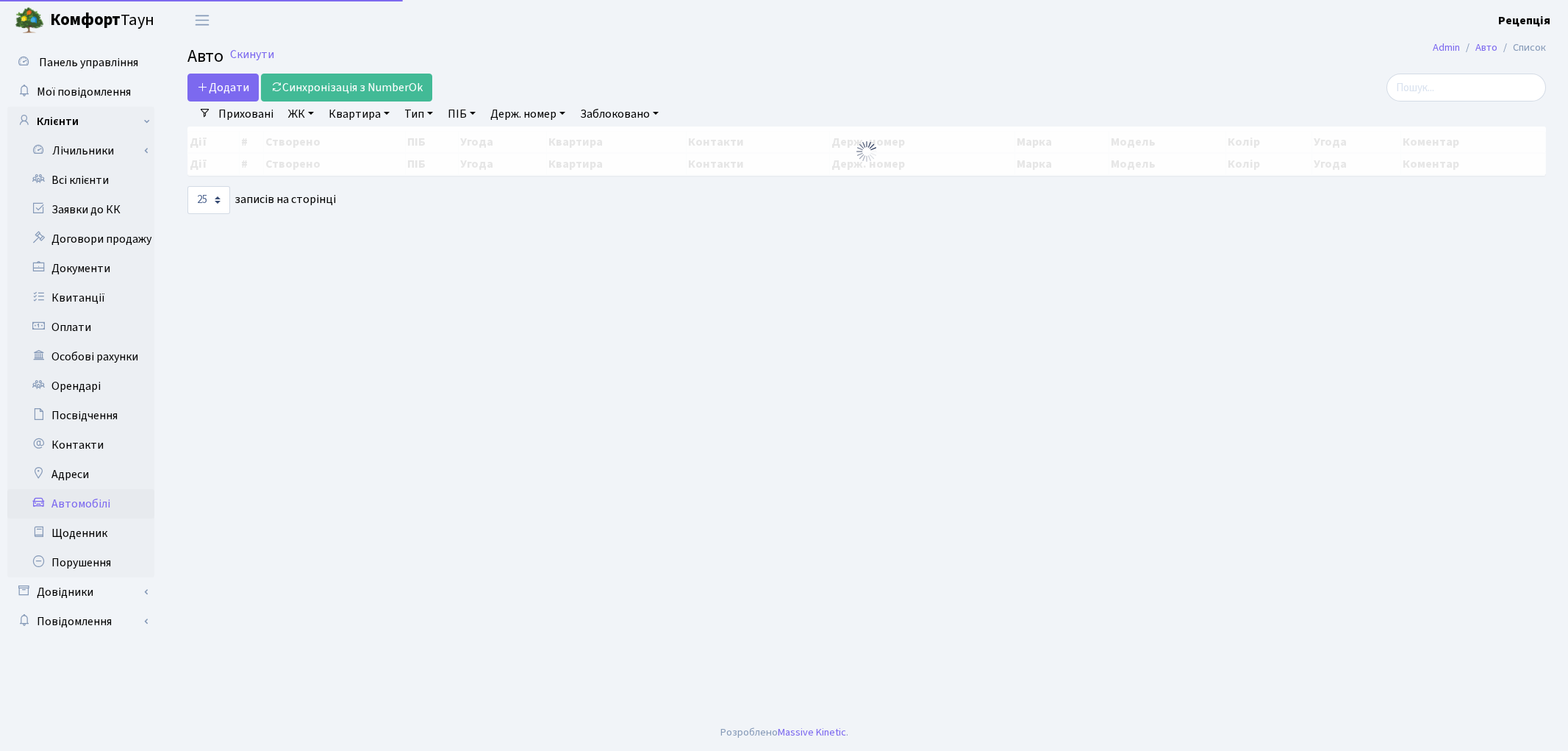
select select "25"
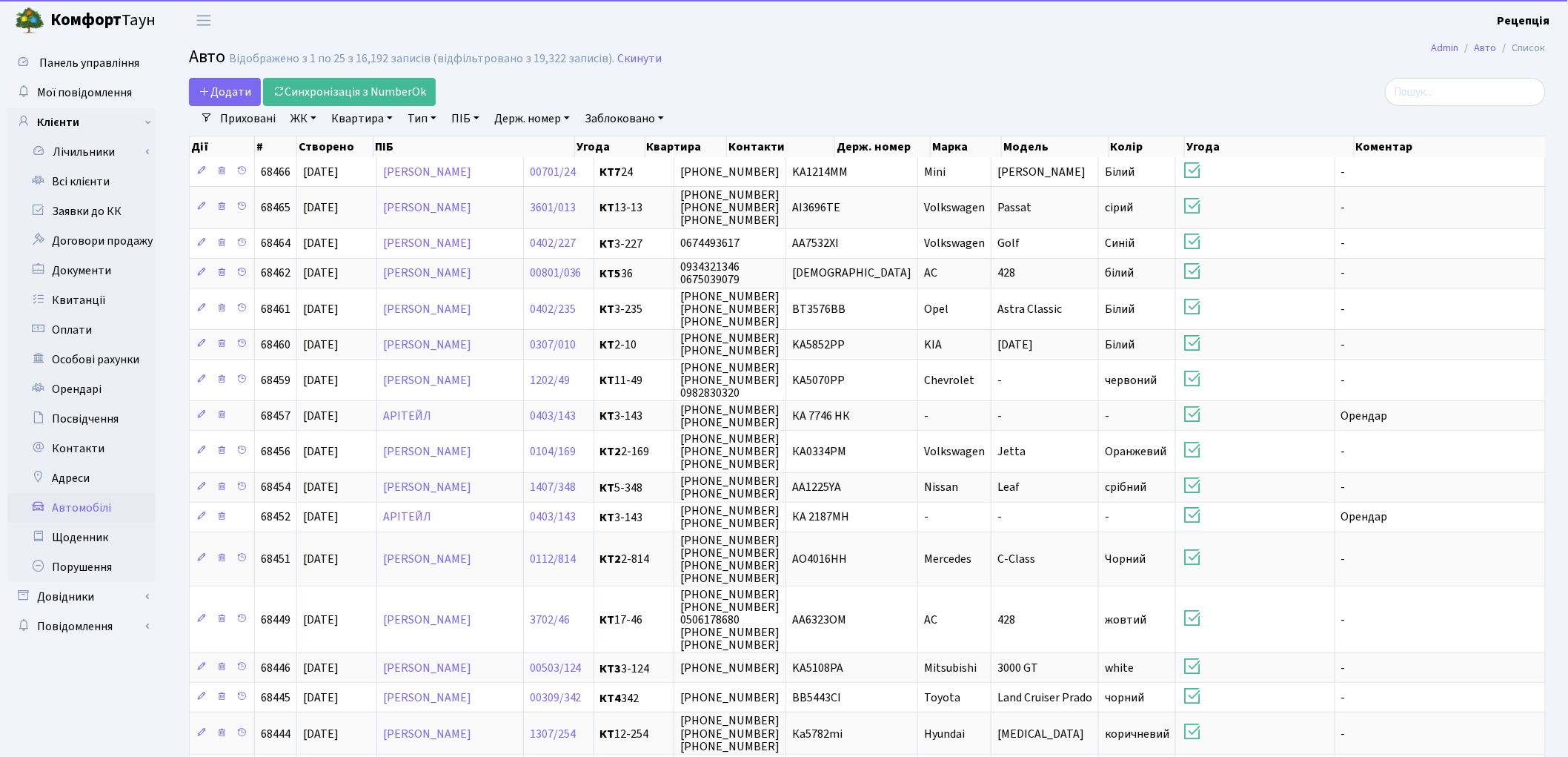
click at [538, 117] on link "Держ. номер" at bounding box center [531, 118] width 87 height 25
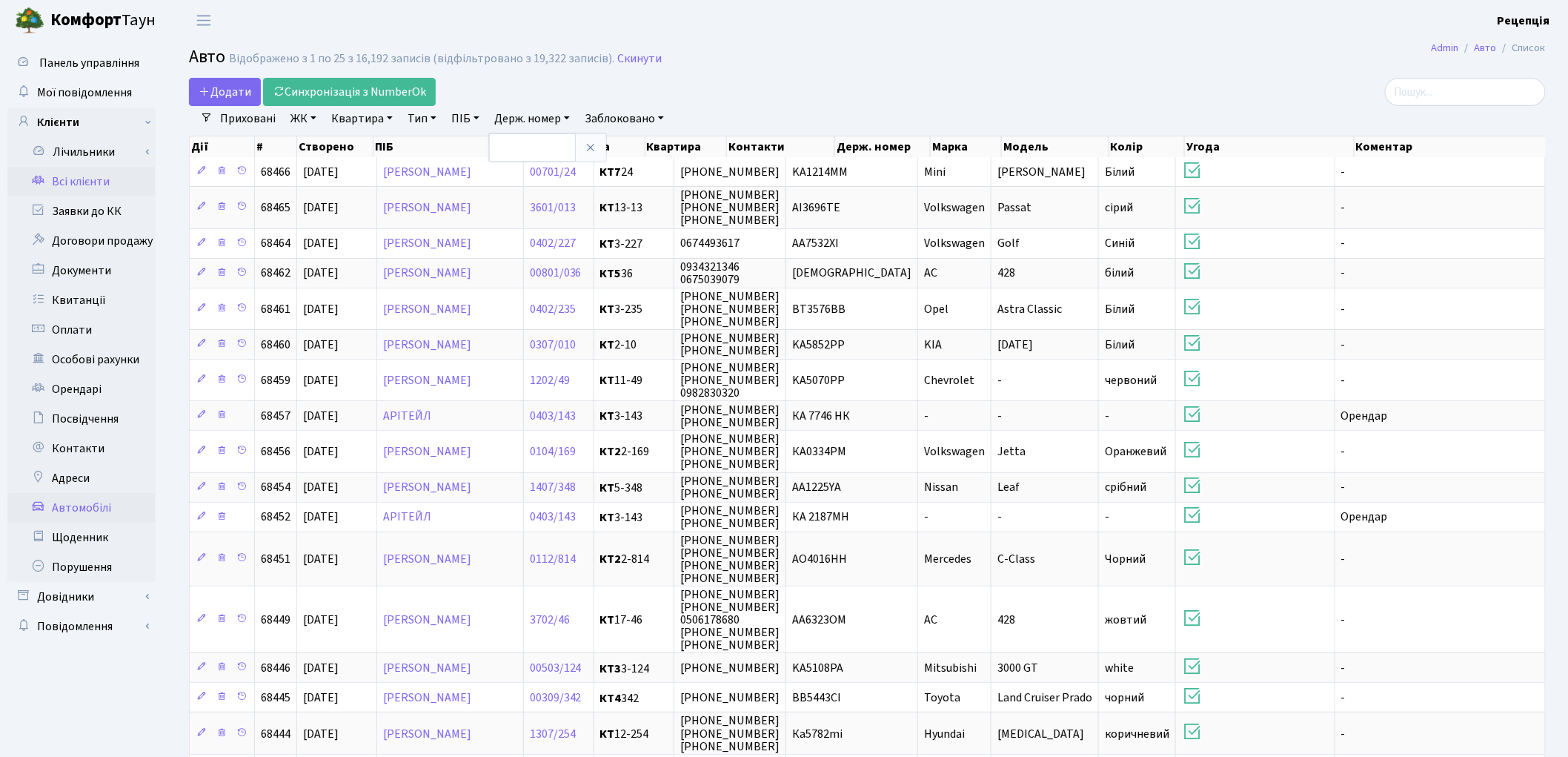
click at [72, 176] on link "Всі клієнти" at bounding box center [81, 181] width 148 height 30
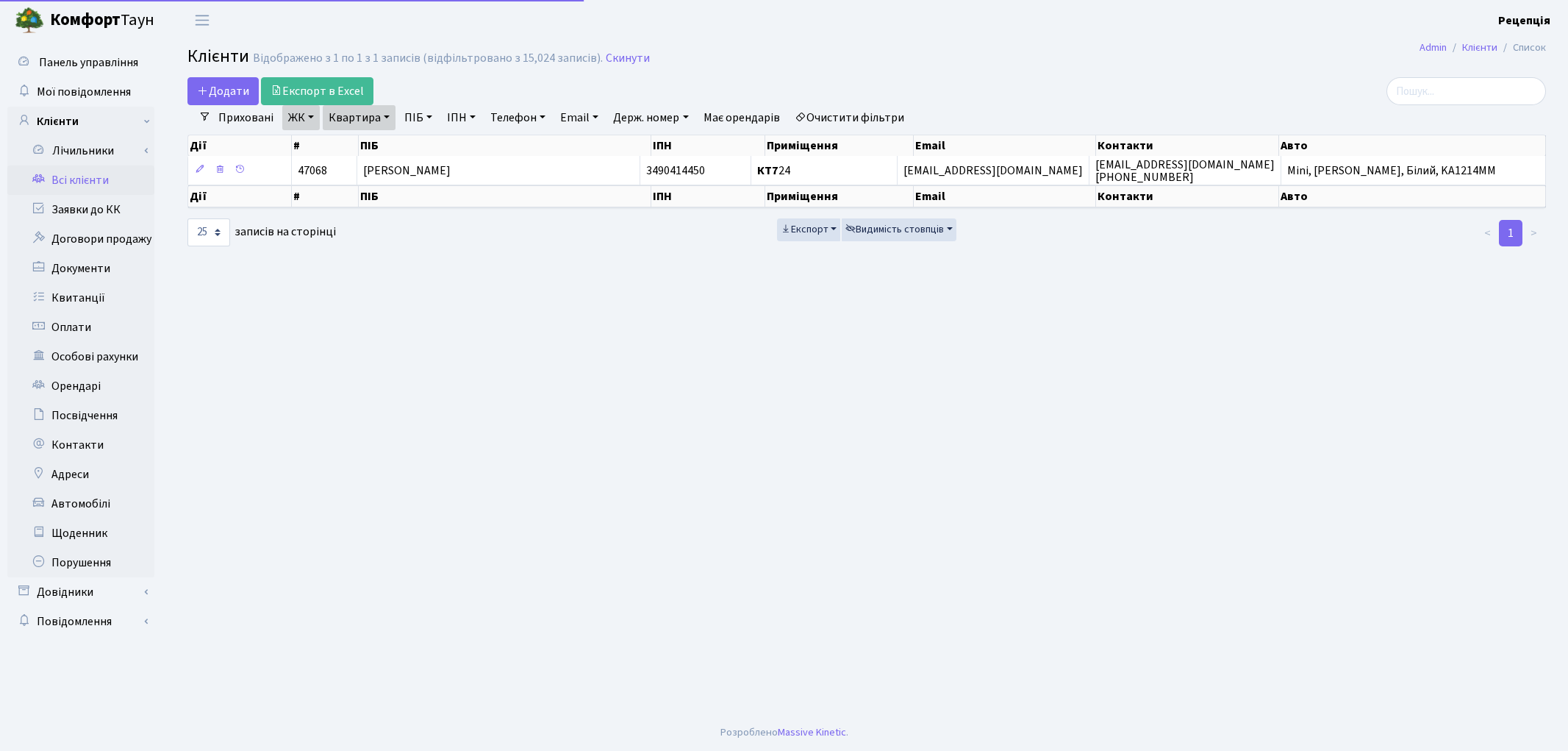
select select "25"
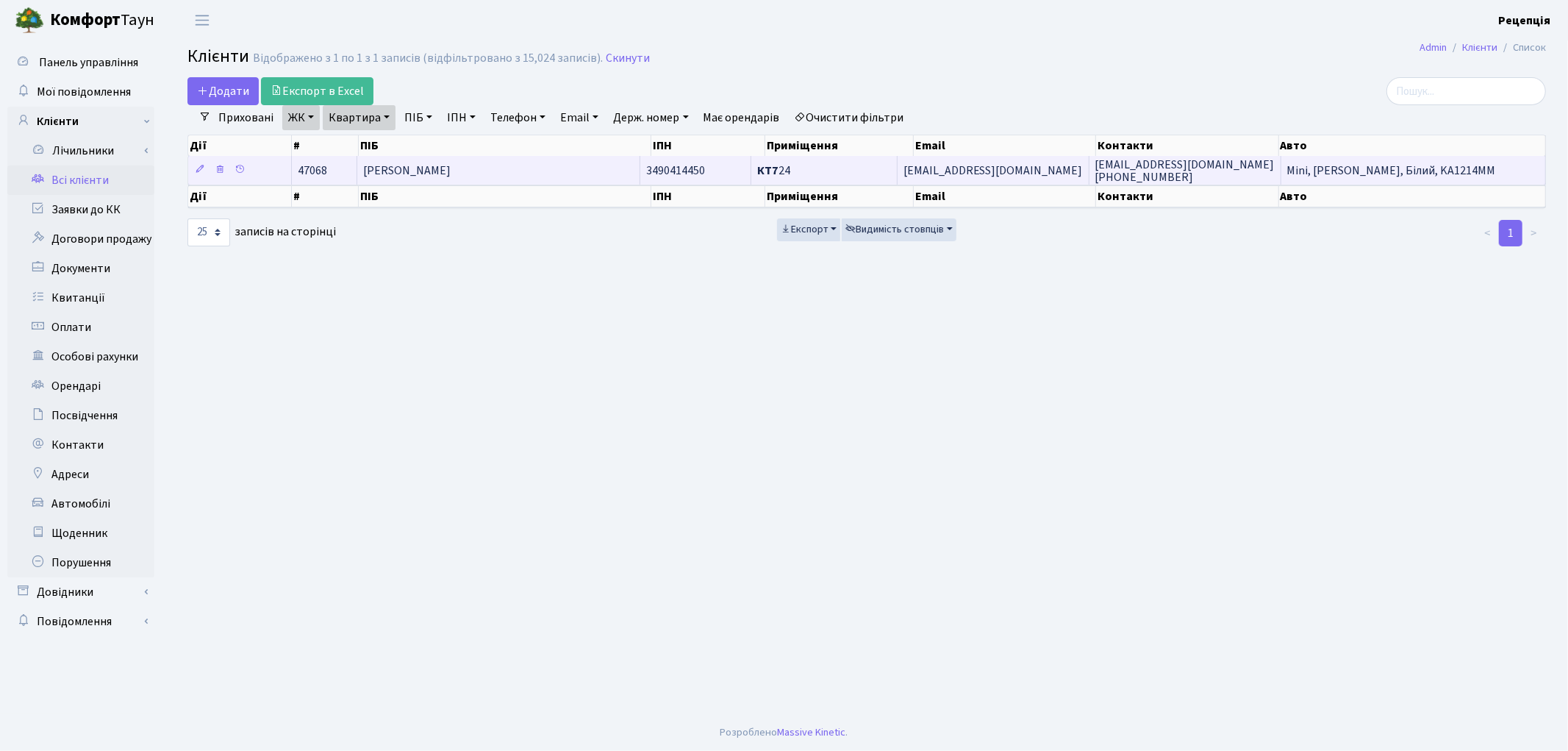
click at [451, 167] on span "[PERSON_NAME]" at bounding box center [407, 170] width 87 height 16
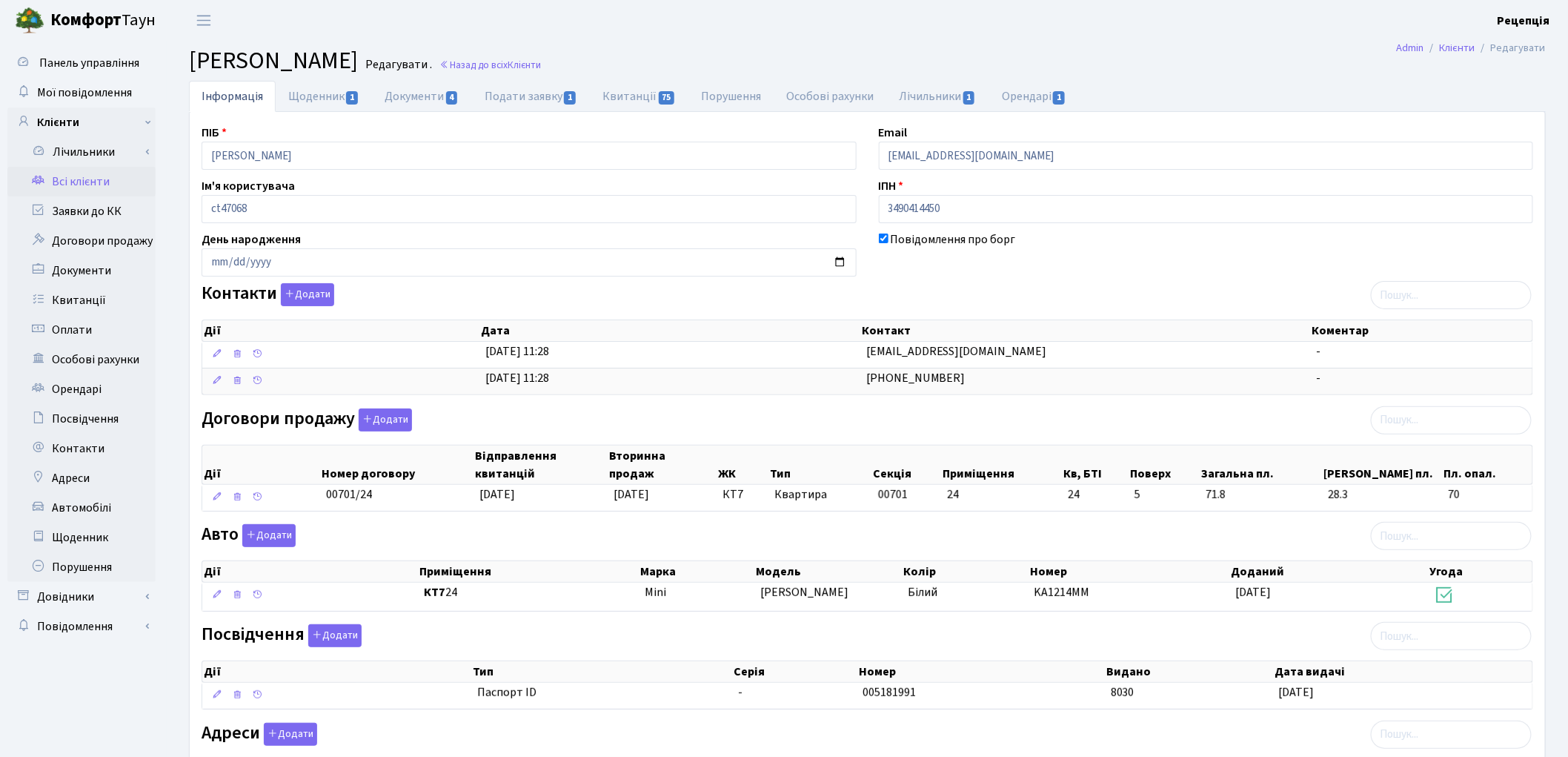
click at [83, 183] on link "Всі клієнти" at bounding box center [81, 181] width 148 height 30
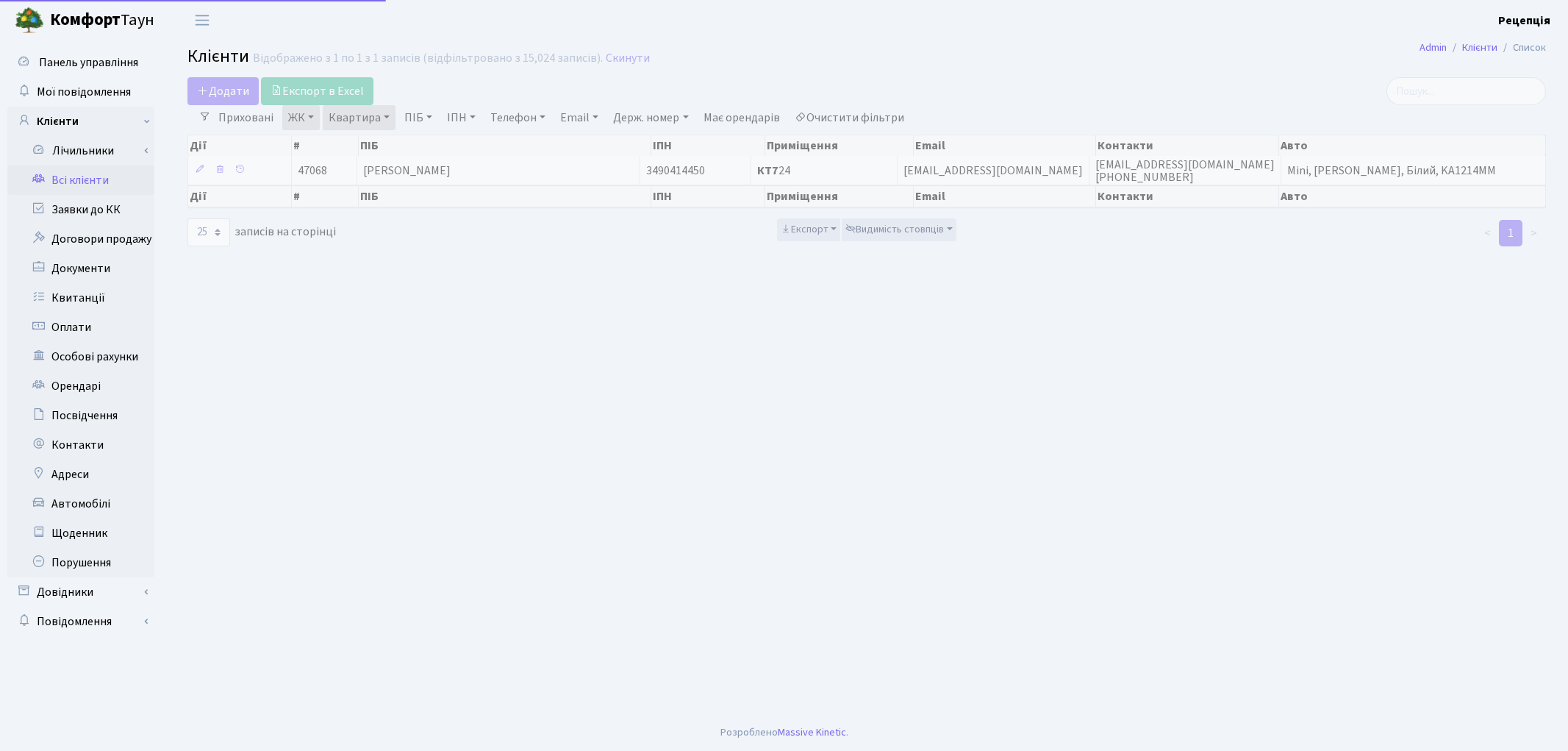
select select "25"
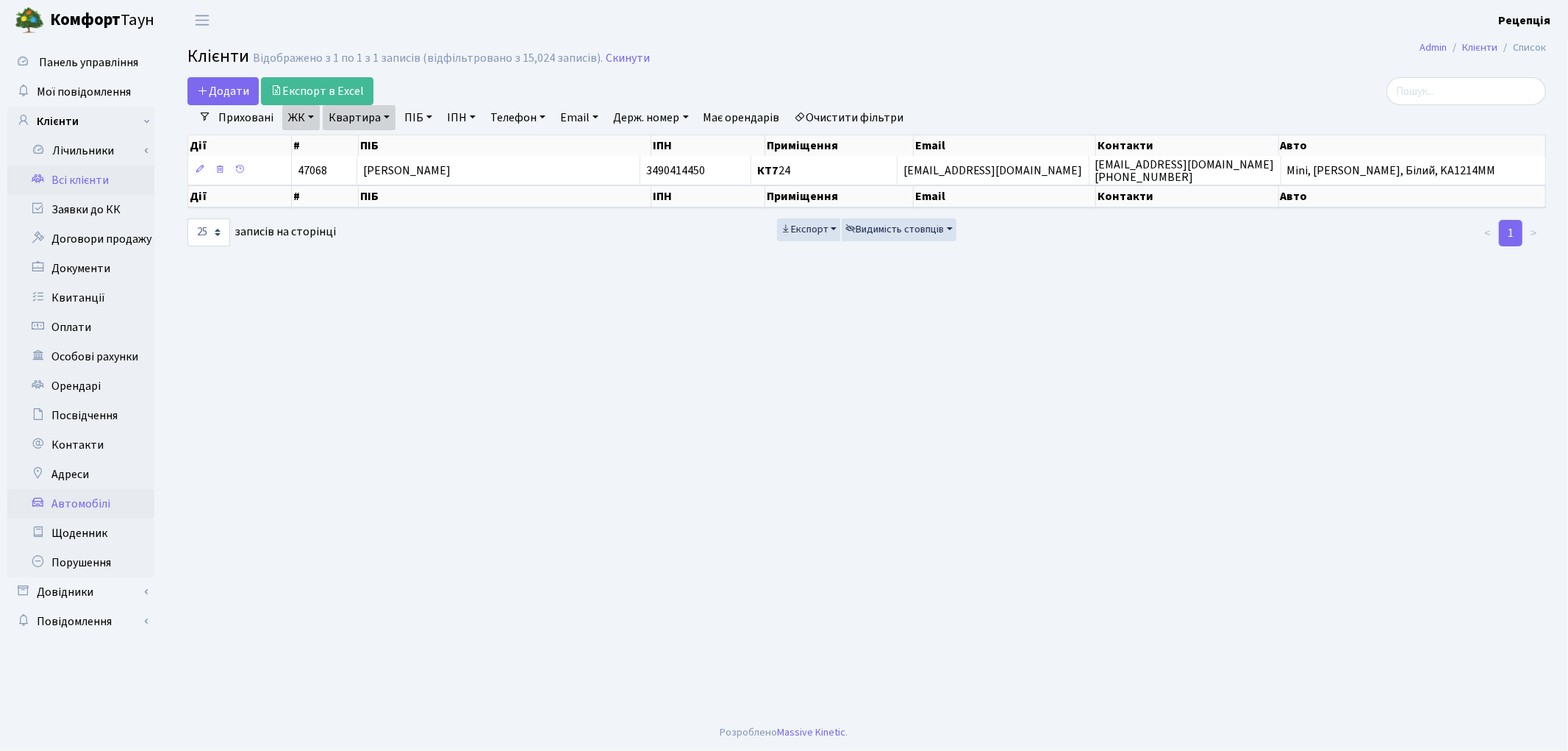
click at [84, 497] on link "Автомобілі" at bounding box center [80, 504] width 147 height 29
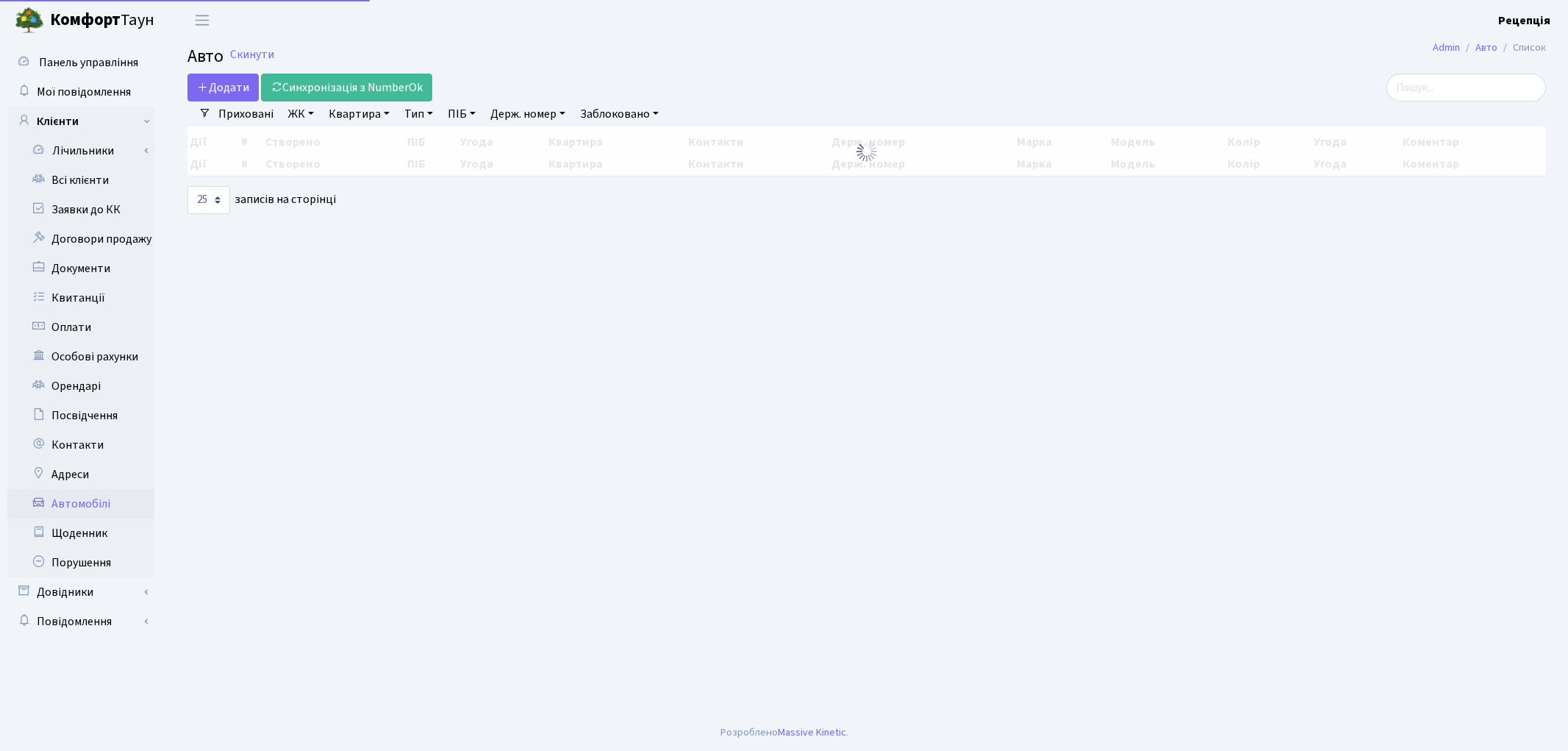
select select "25"
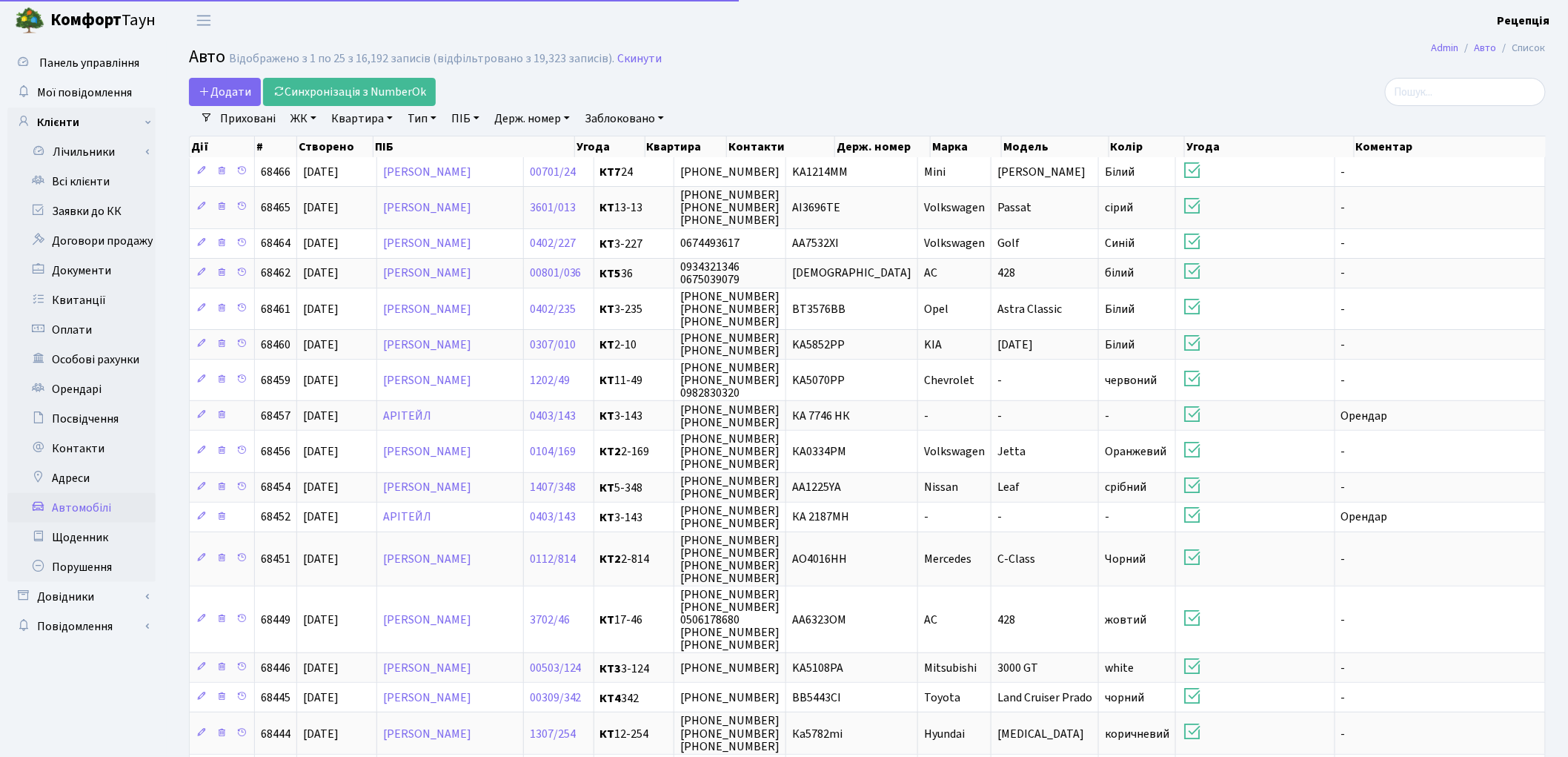
click at [534, 112] on link "Держ. номер" at bounding box center [531, 118] width 87 height 25
type input "2"
type input "2456"
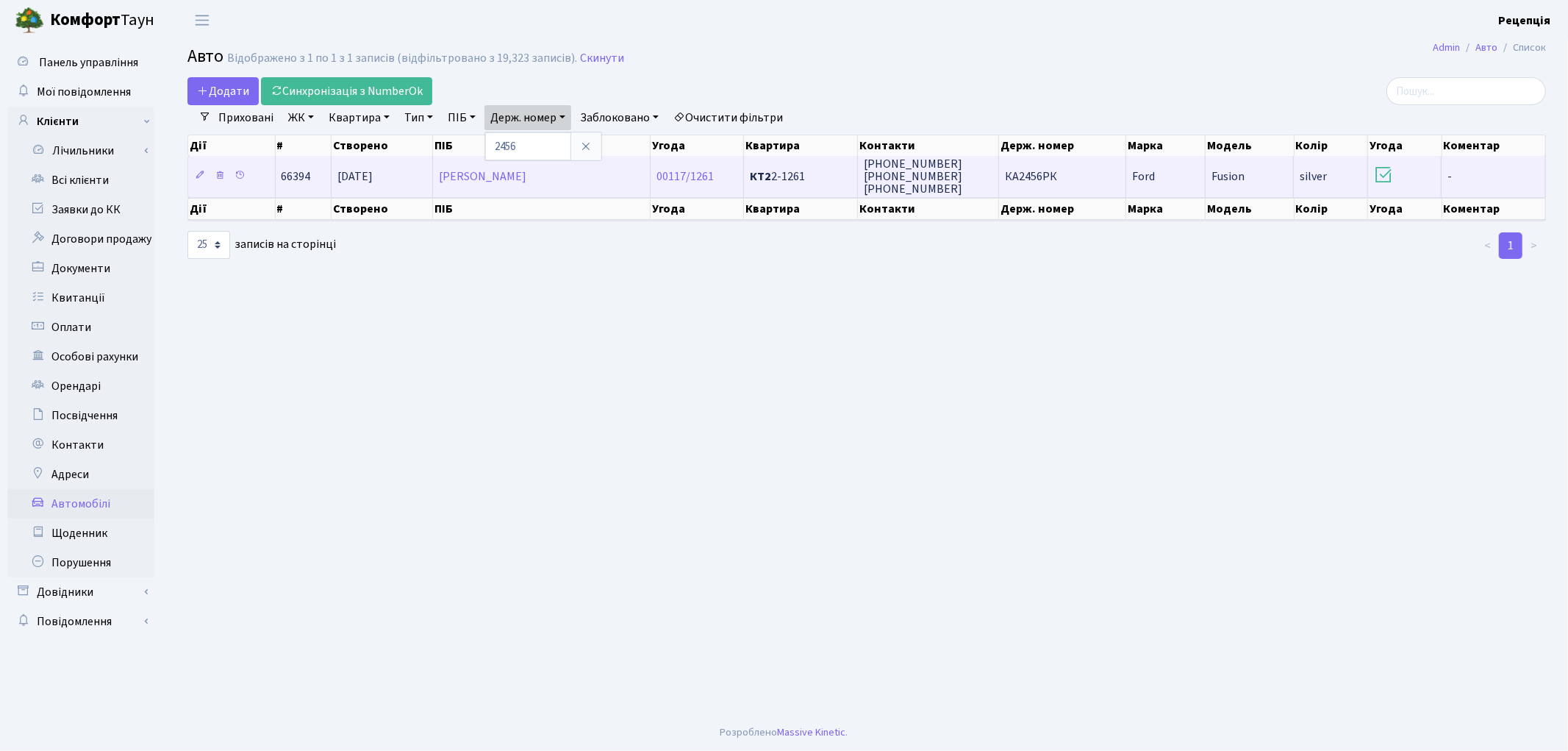
click at [1060, 181] on td "КА2456РК" at bounding box center [1062, 176] width 127 height 41
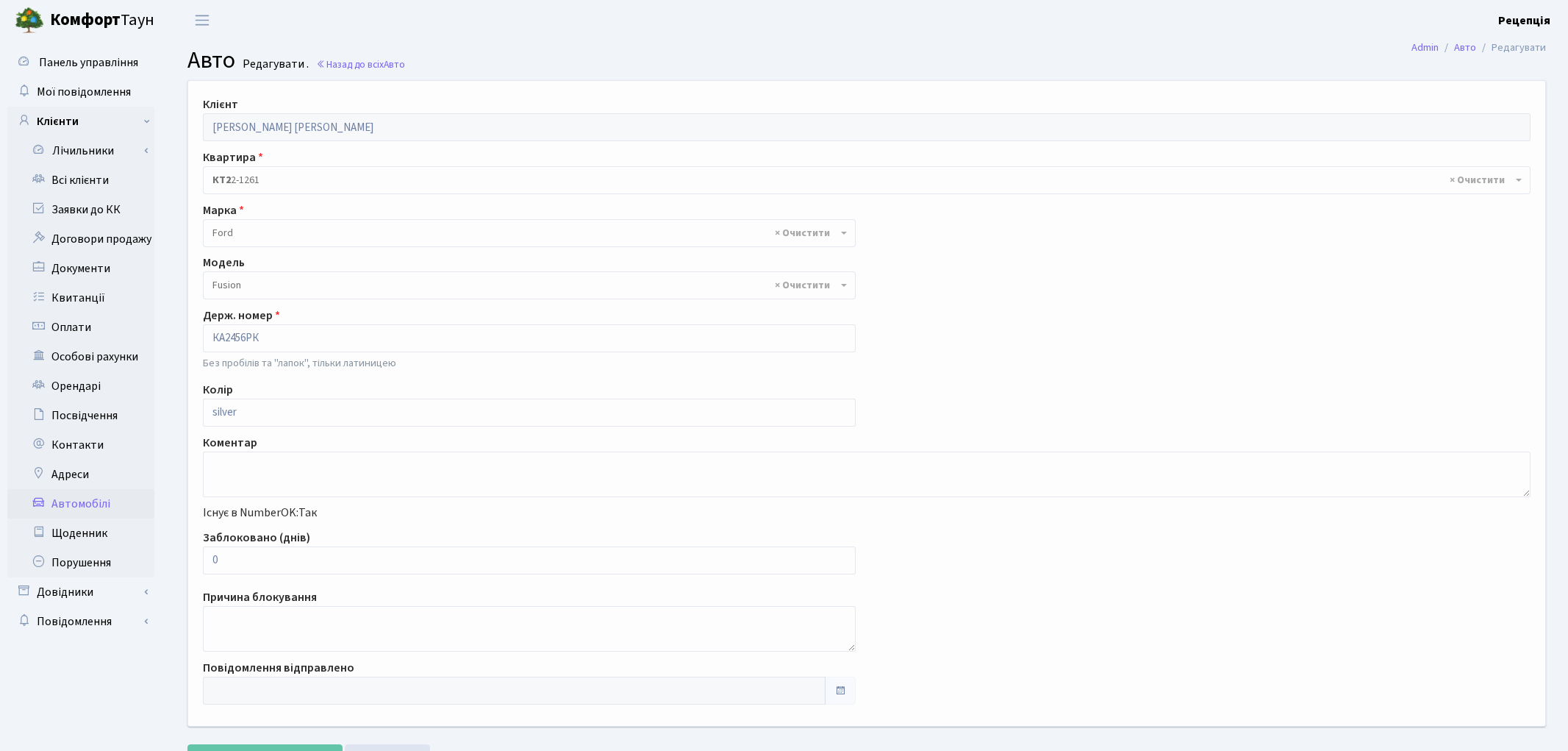
select select "784"
click at [41, 185] on link "Всі клієнти" at bounding box center [80, 180] width 147 height 29
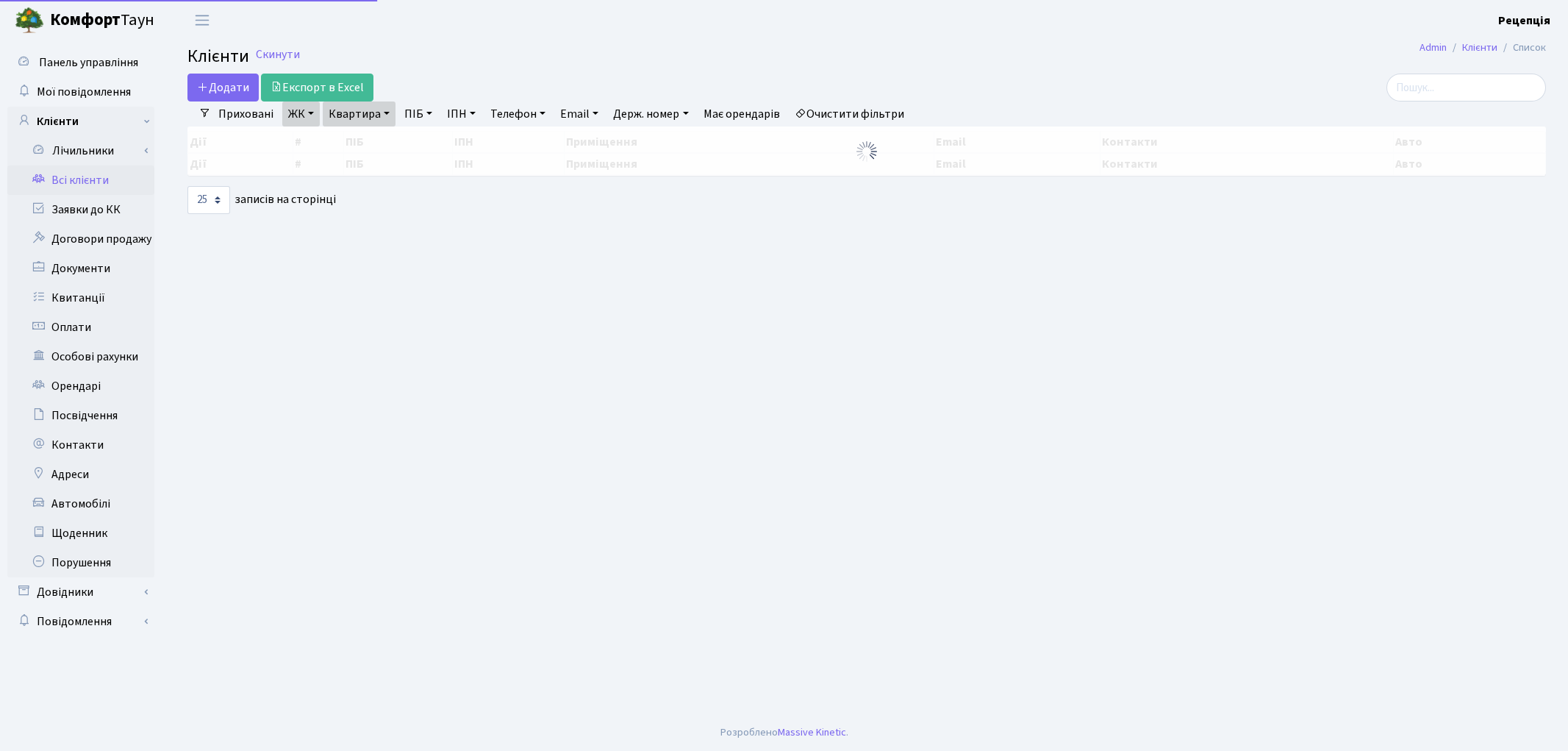
select select "25"
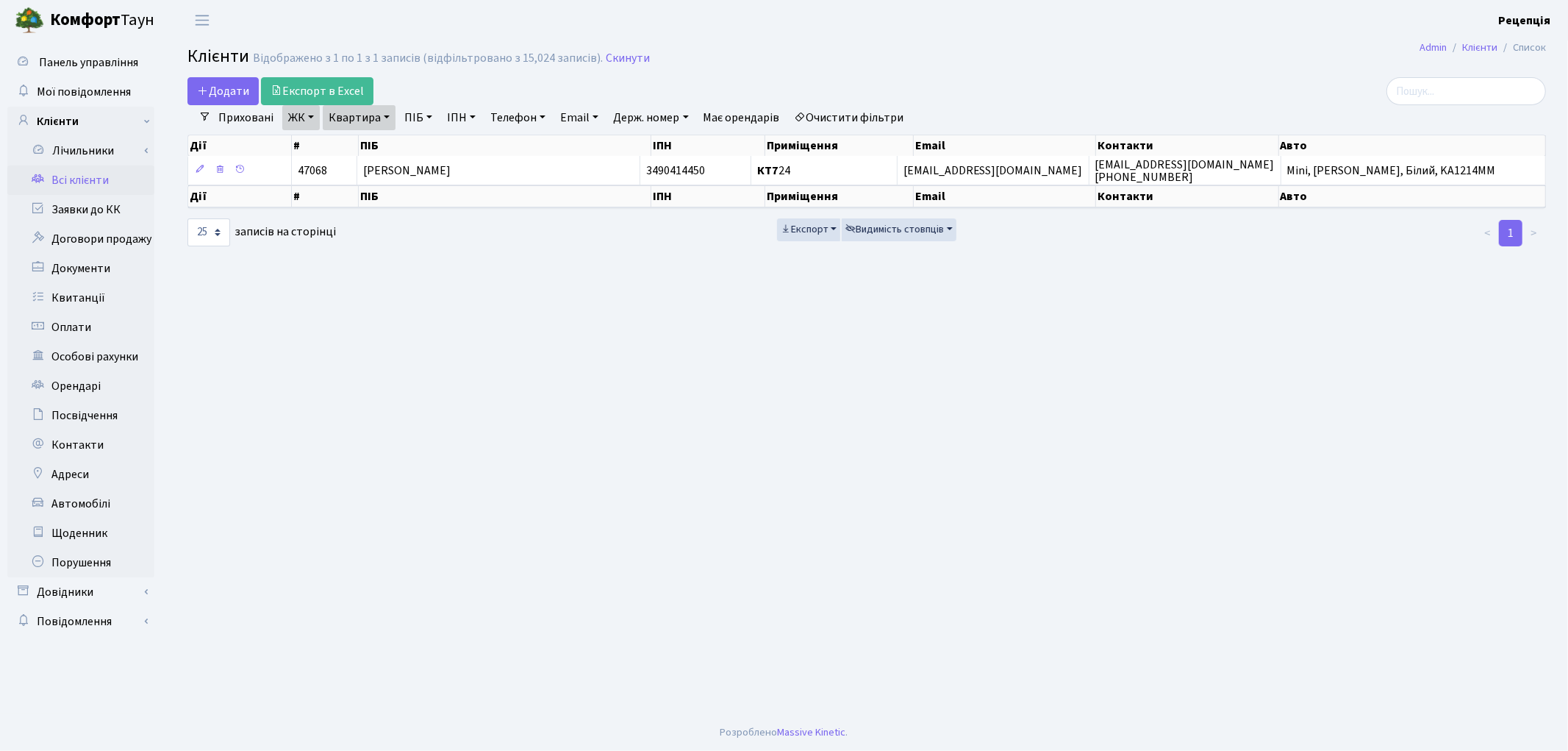
click at [879, 113] on link "Очистити фільтри" at bounding box center [849, 117] width 122 height 25
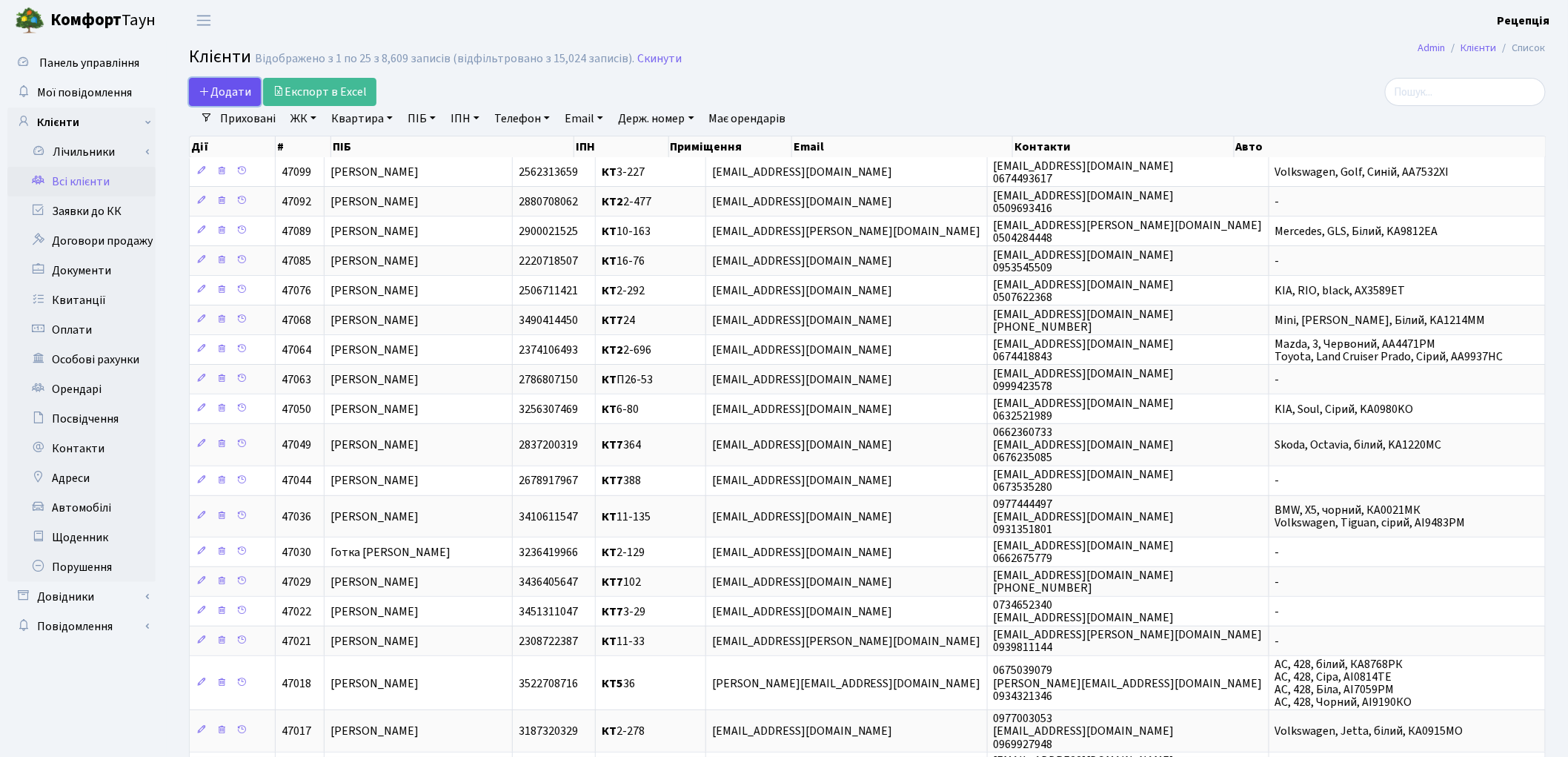
click at [213, 99] on span "Додати" at bounding box center [225, 91] width 53 height 16
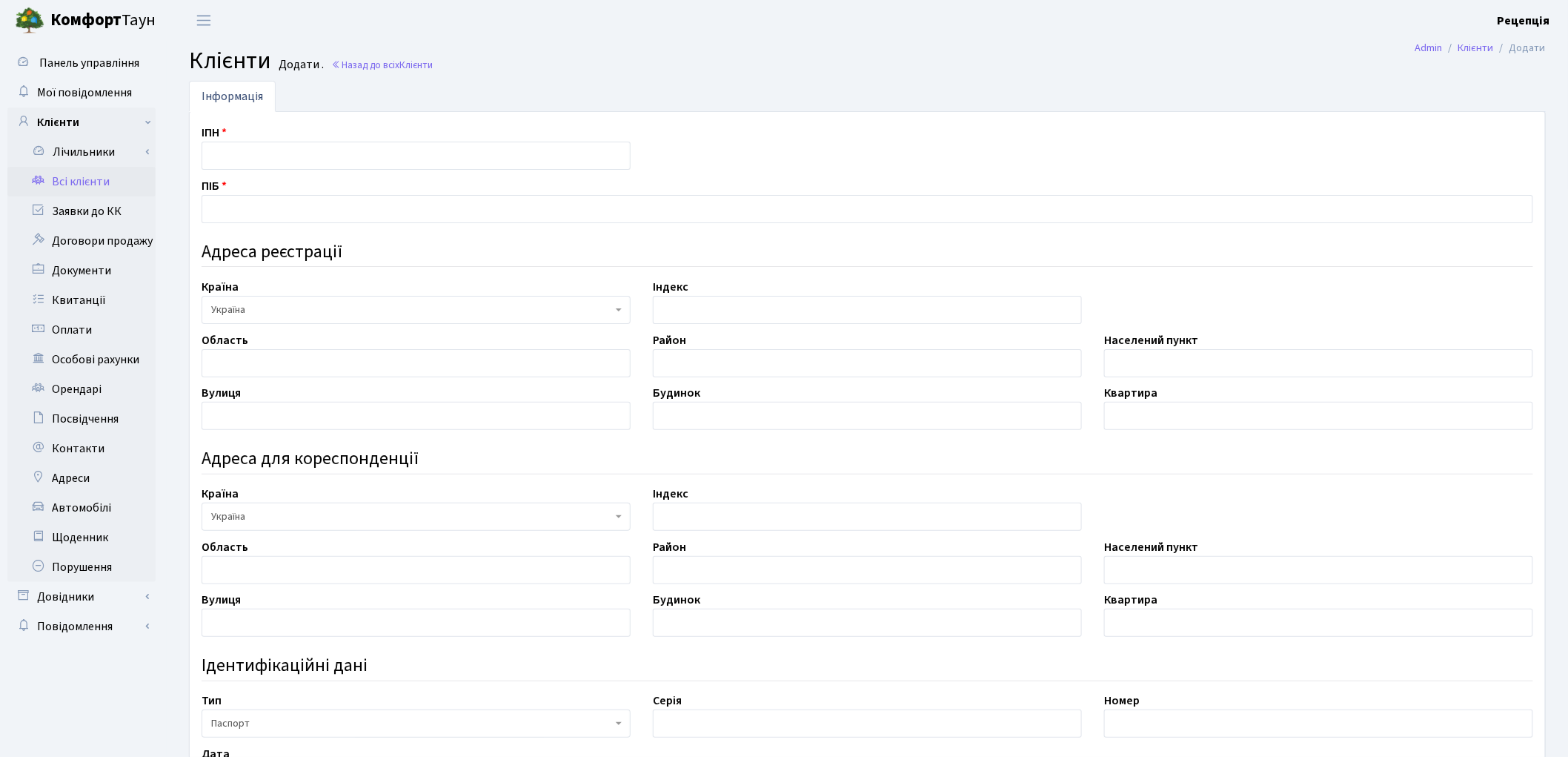
click at [83, 185] on link "Всі клієнти" at bounding box center [81, 181] width 148 height 30
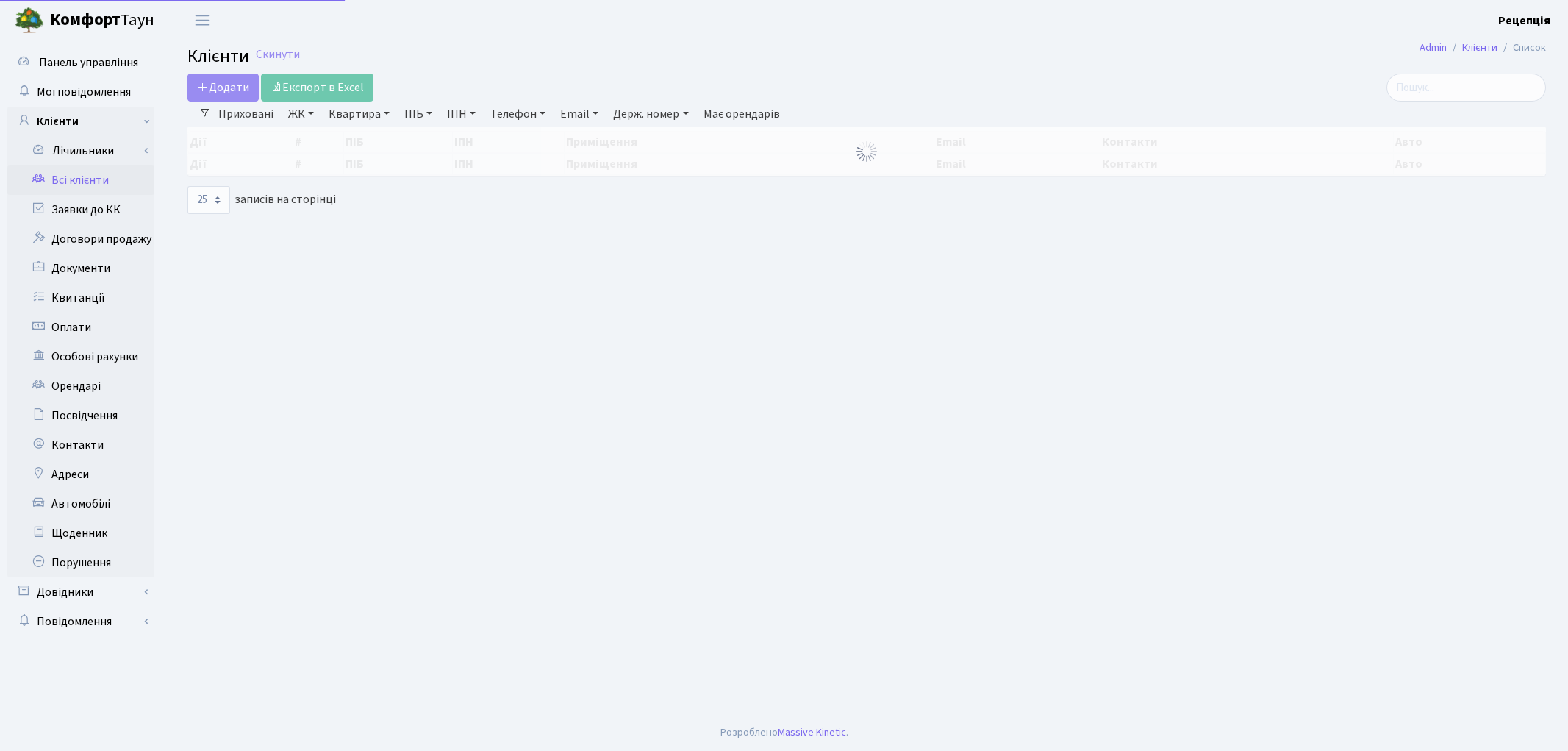
select select "25"
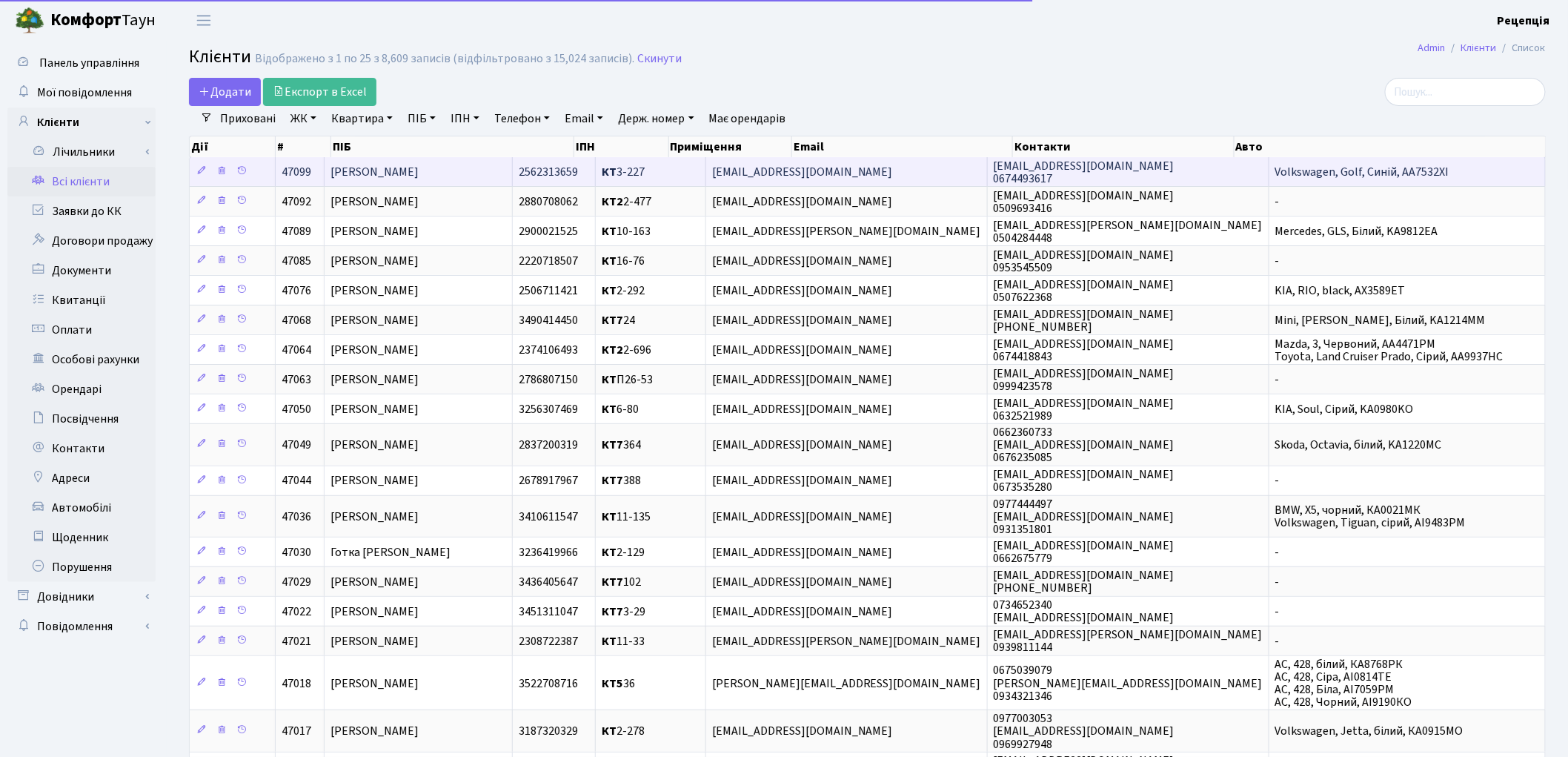
click at [448, 181] on td "[PERSON_NAME]" at bounding box center [418, 172] width 188 height 29
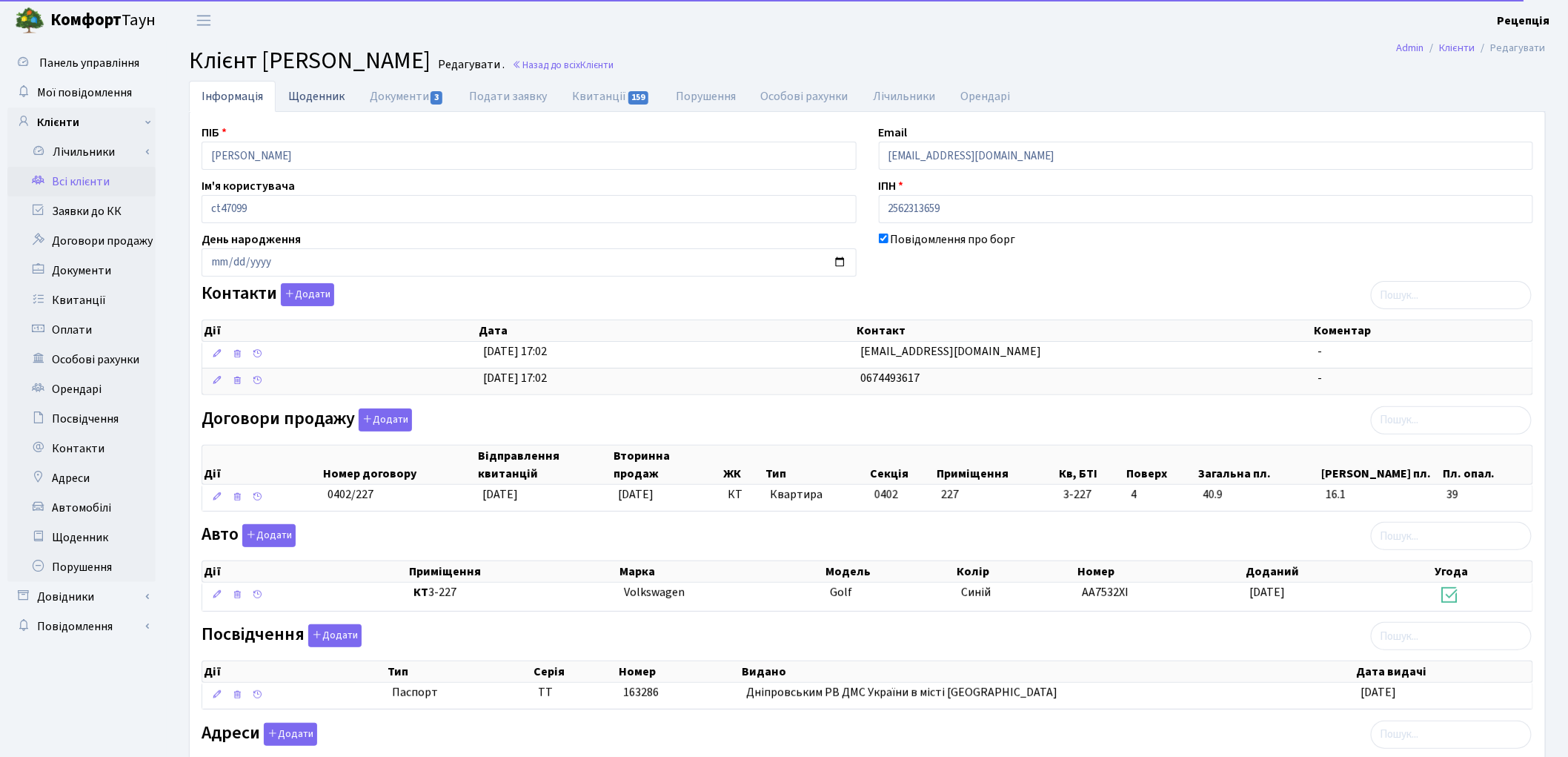
click at [298, 83] on link "Щоденник" at bounding box center [317, 96] width 82 height 30
select select "25"
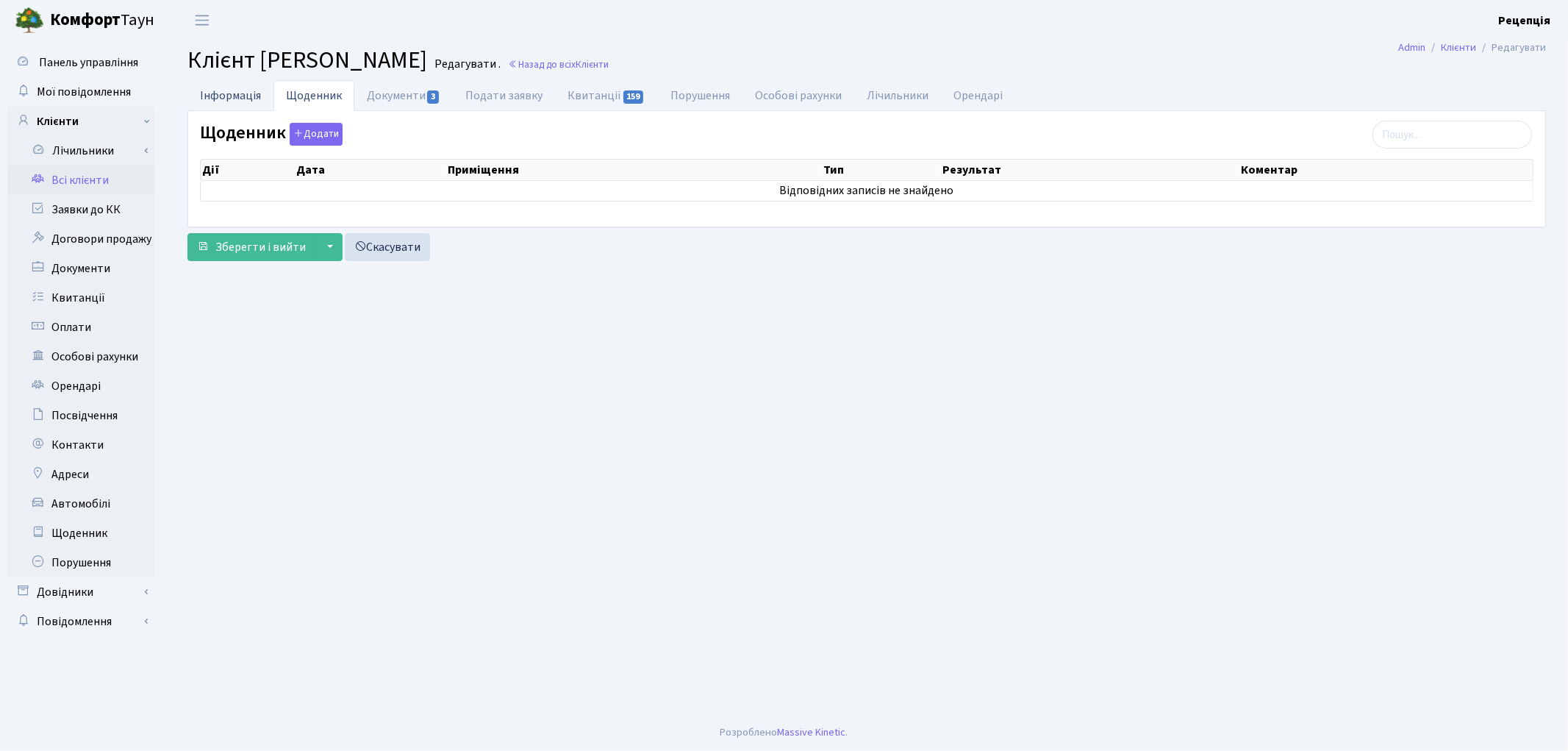
click at [204, 92] on link "Інформація" at bounding box center [231, 95] width 86 height 30
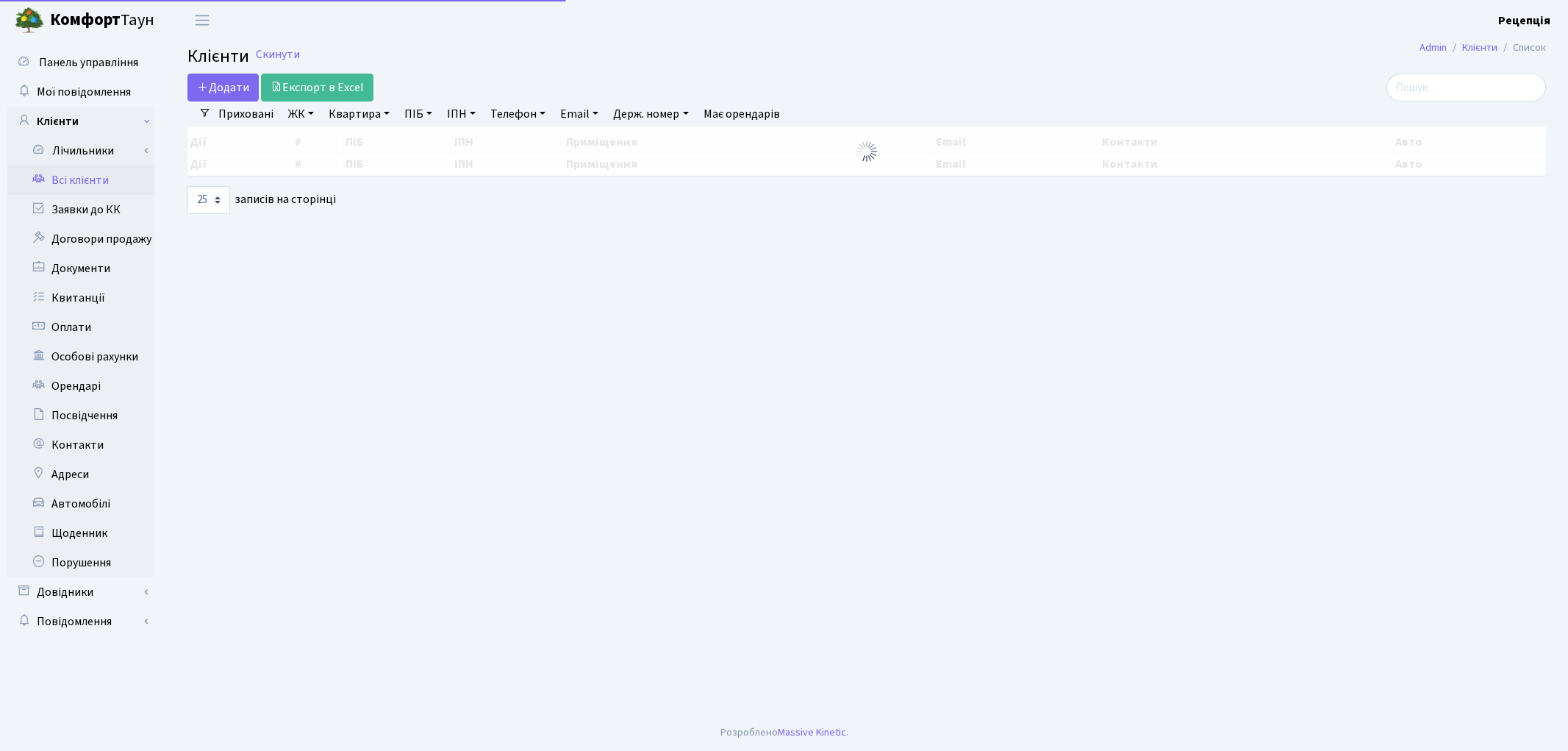
select select "25"
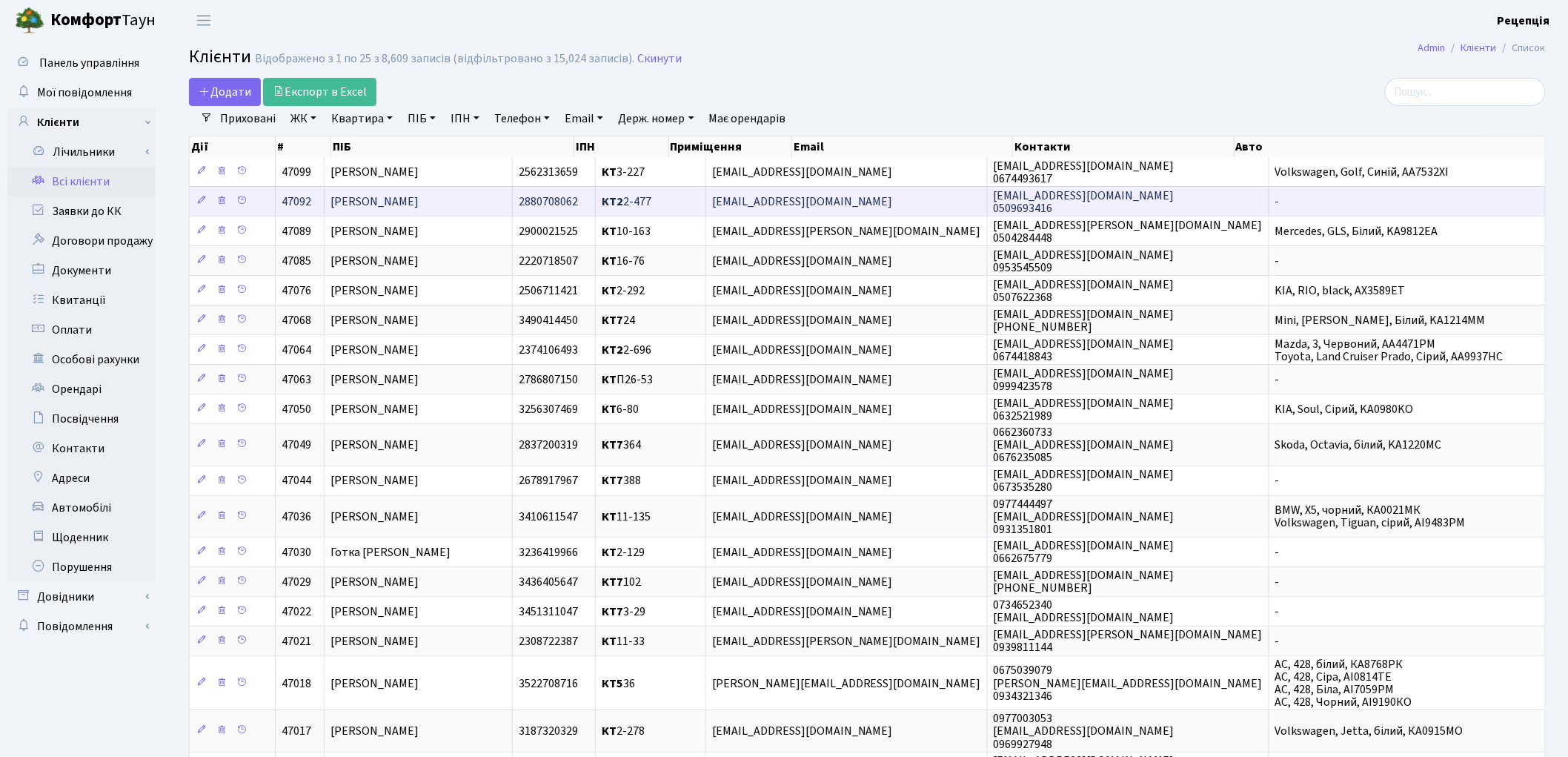
click at [418, 198] on span "[PERSON_NAME]" at bounding box center [374, 201] width 88 height 16
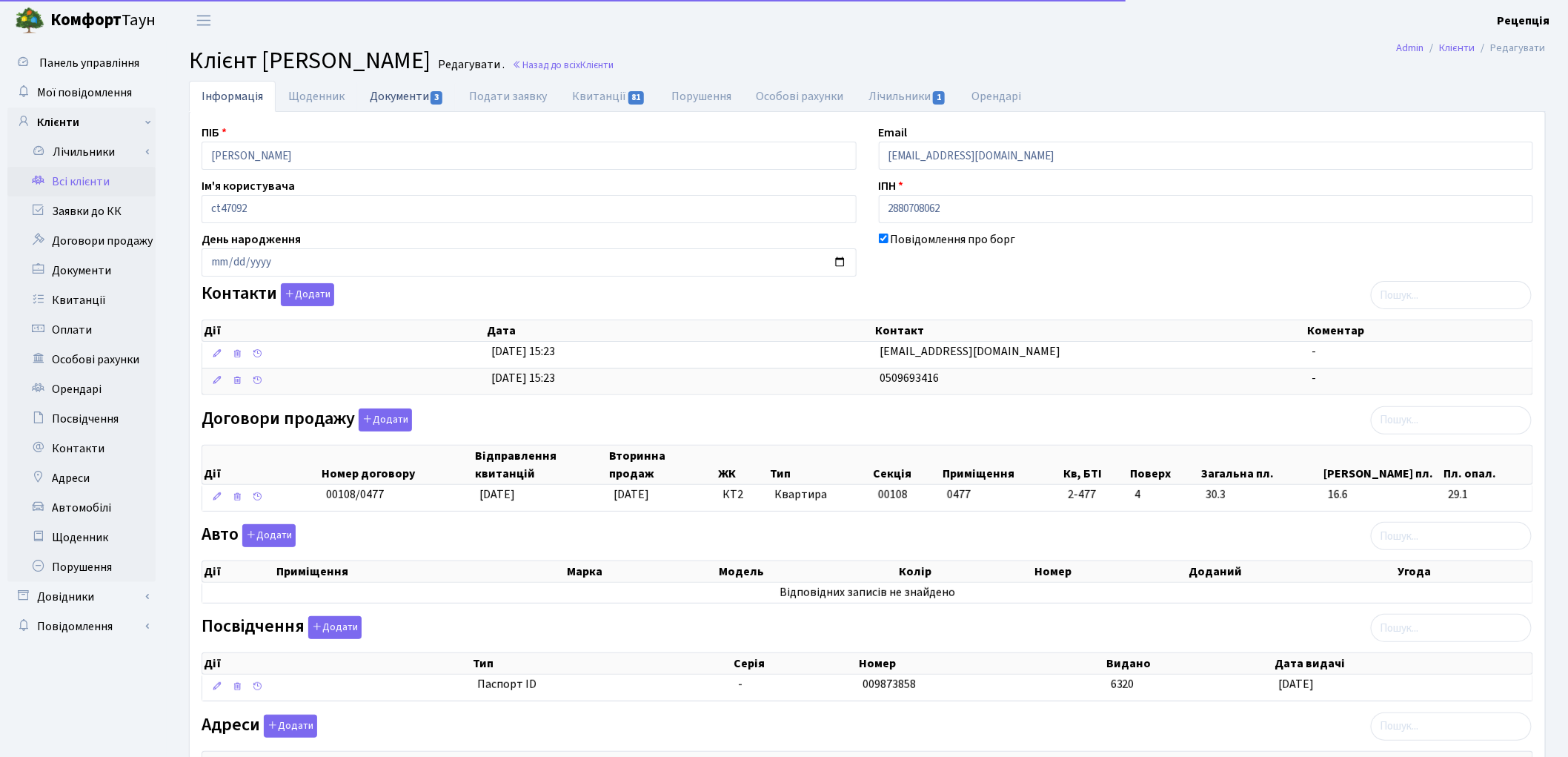
click at [372, 106] on link "Документи 3" at bounding box center [407, 96] width 99 height 30
select select "25"
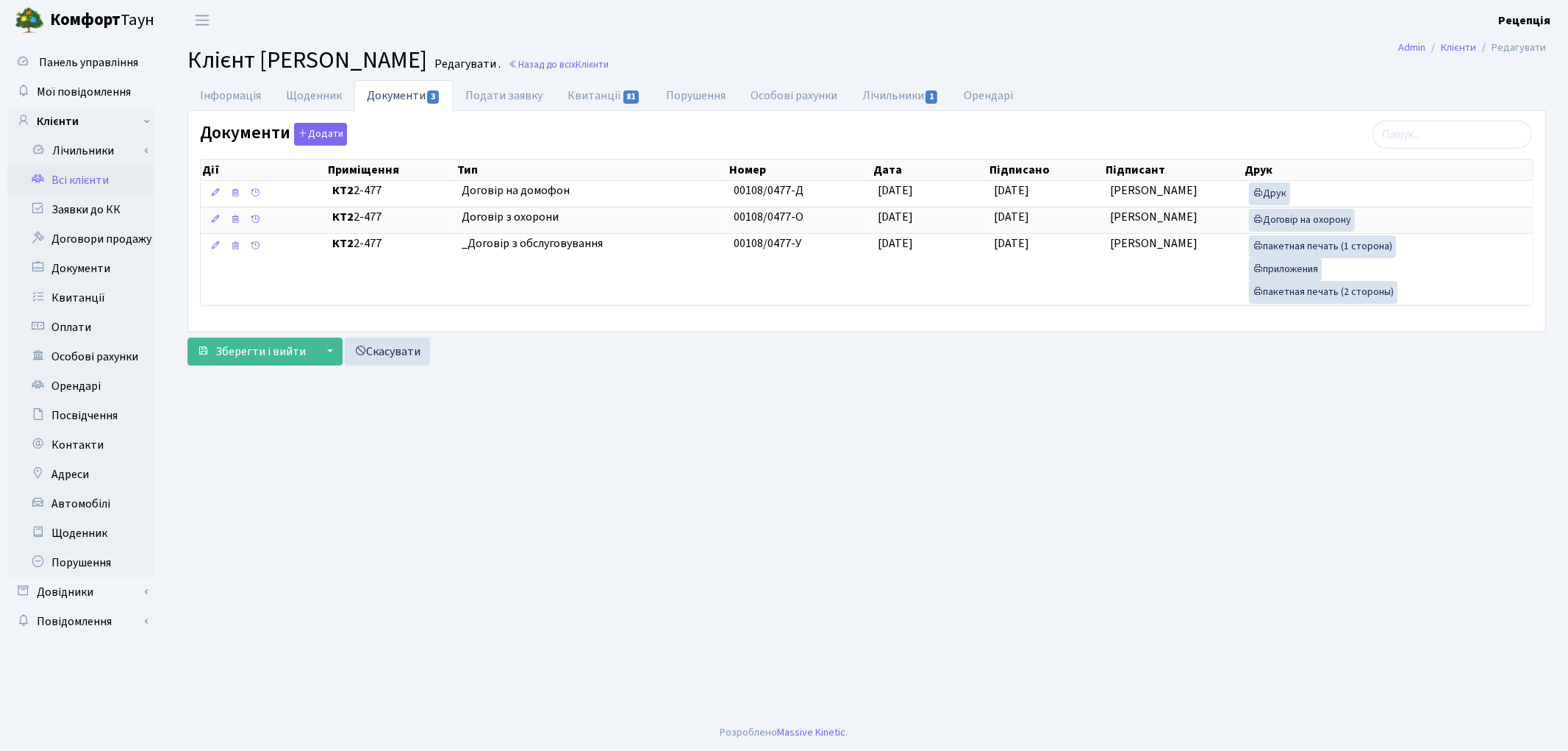
click at [103, 180] on link "Всі клієнти" at bounding box center [80, 180] width 147 height 29
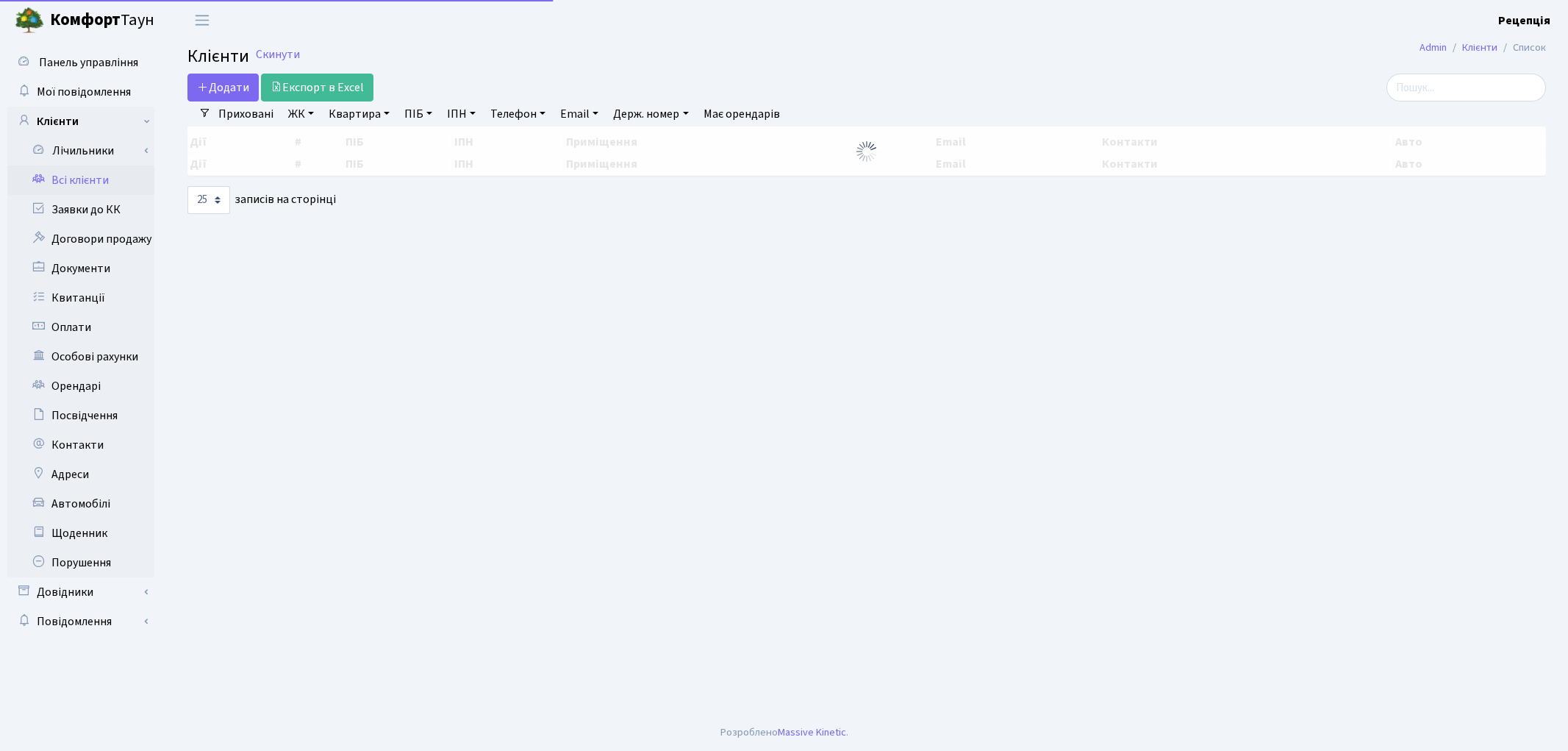
select select "25"
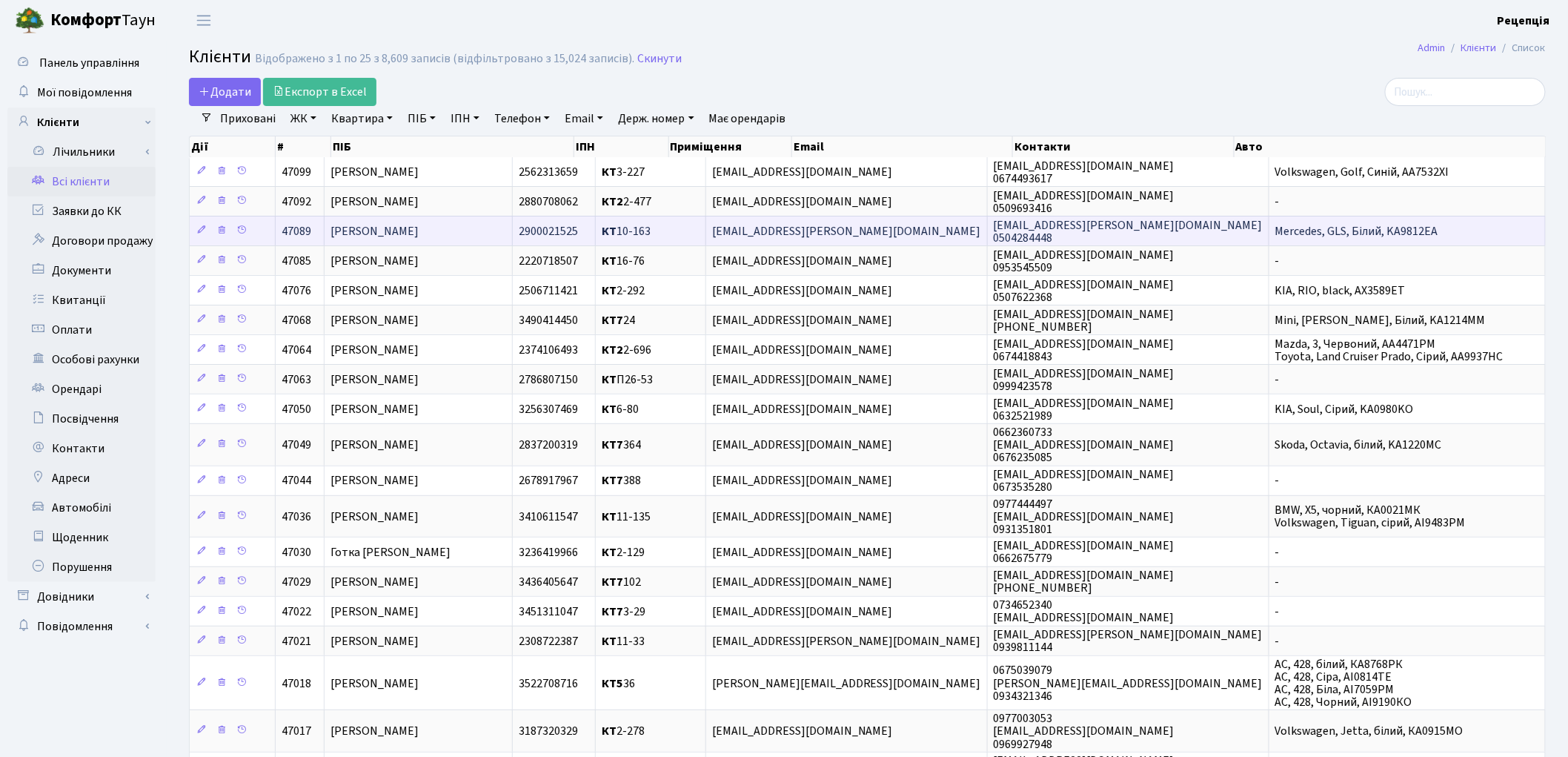
click at [406, 233] on span "[PERSON_NAME]" at bounding box center [374, 231] width 88 height 16
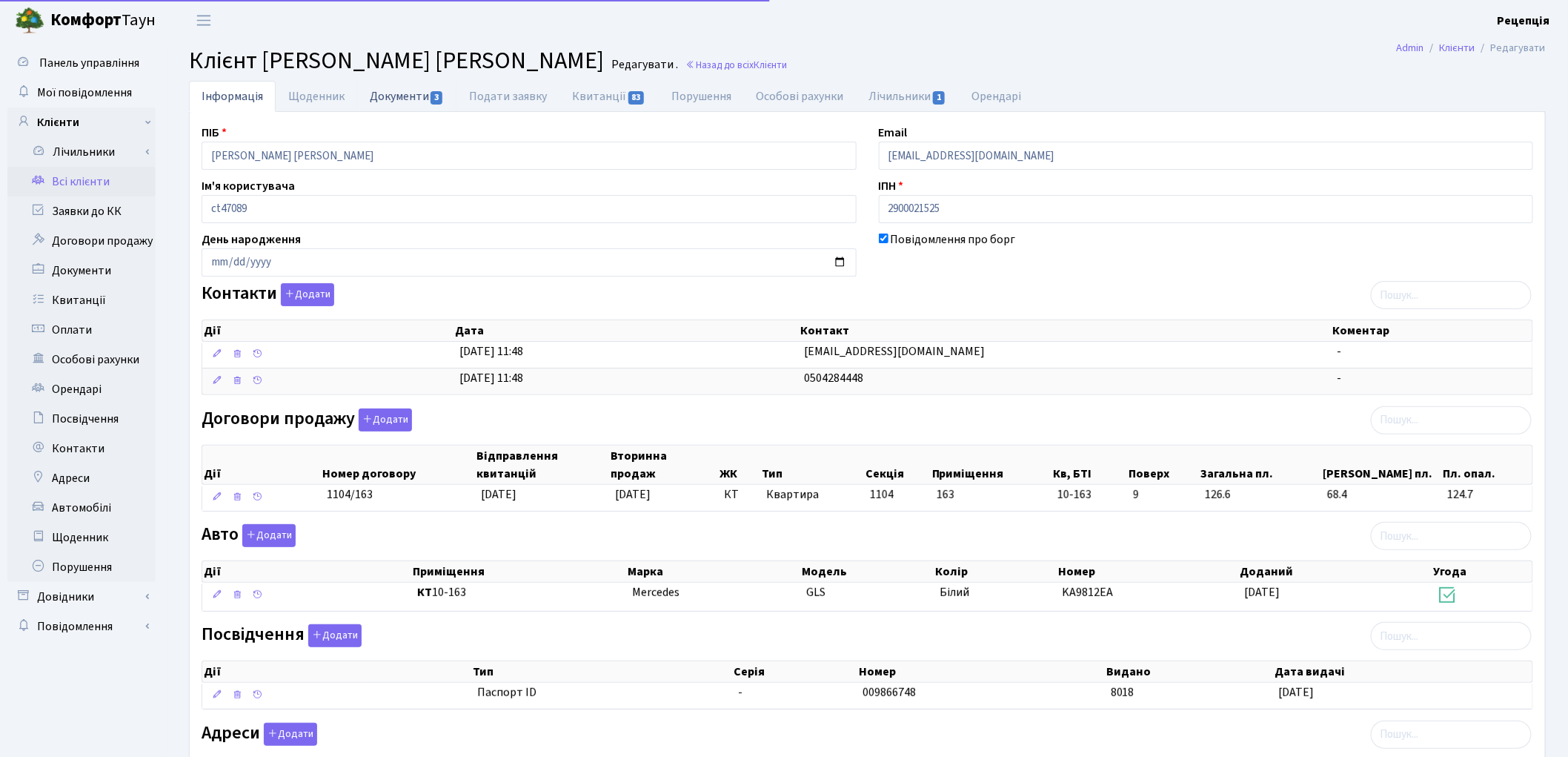
click at [406, 97] on link "Документи 3" at bounding box center [407, 96] width 99 height 30
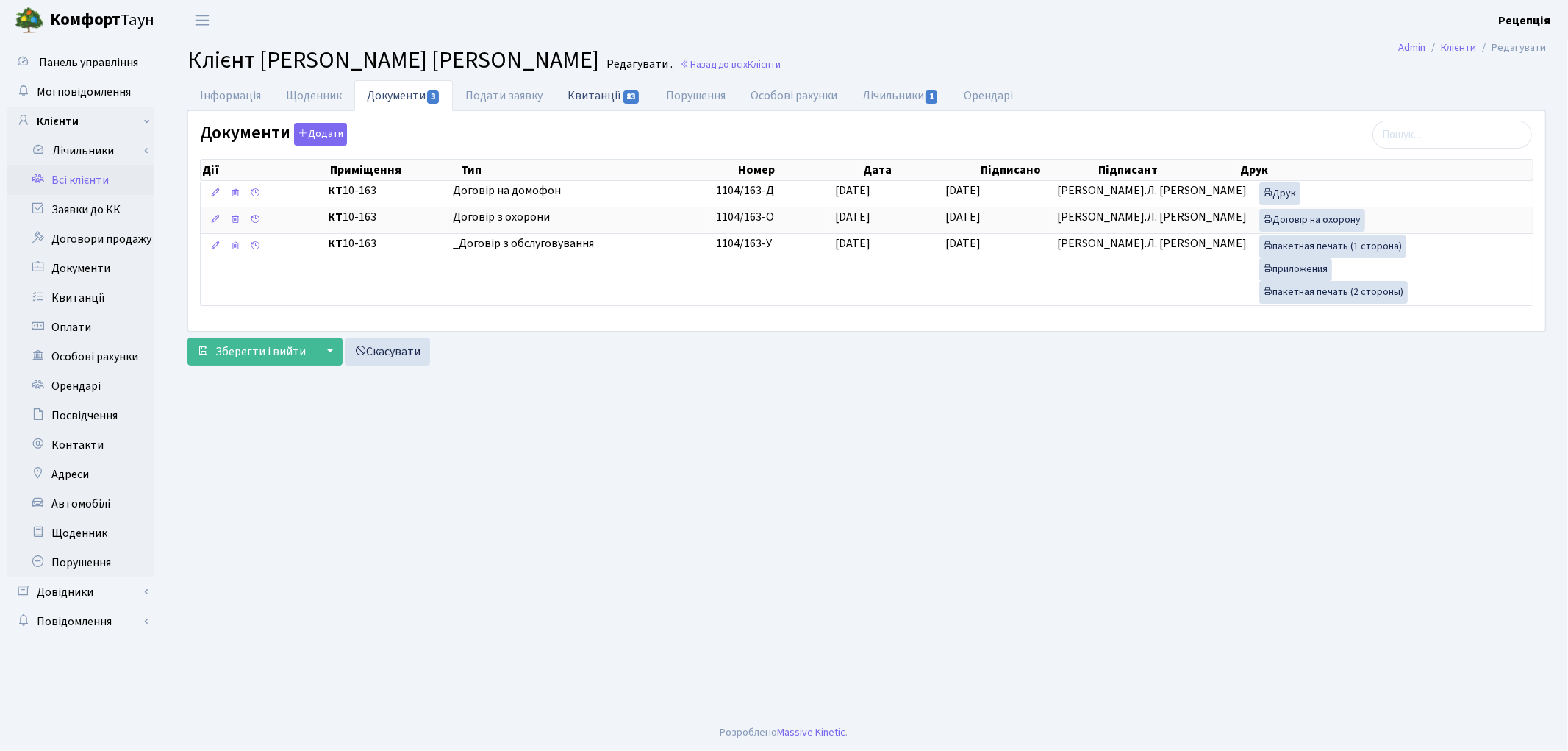
click at [613, 99] on link "Квитанції 83" at bounding box center [604, 95] width 98 height 30
select select "25"
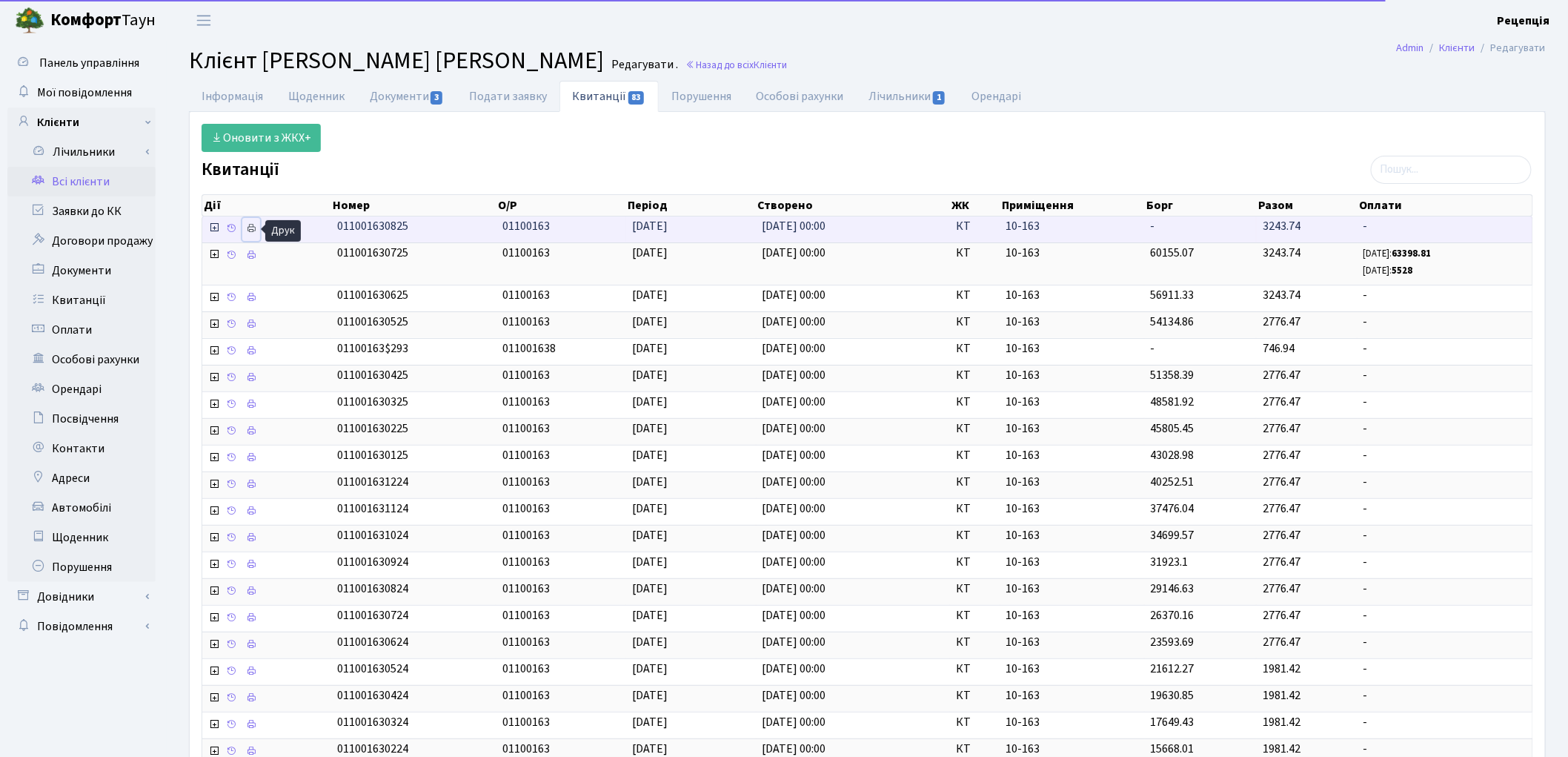
click at [258, 225] on link at bounding box center [251, 229] width 18 height 23
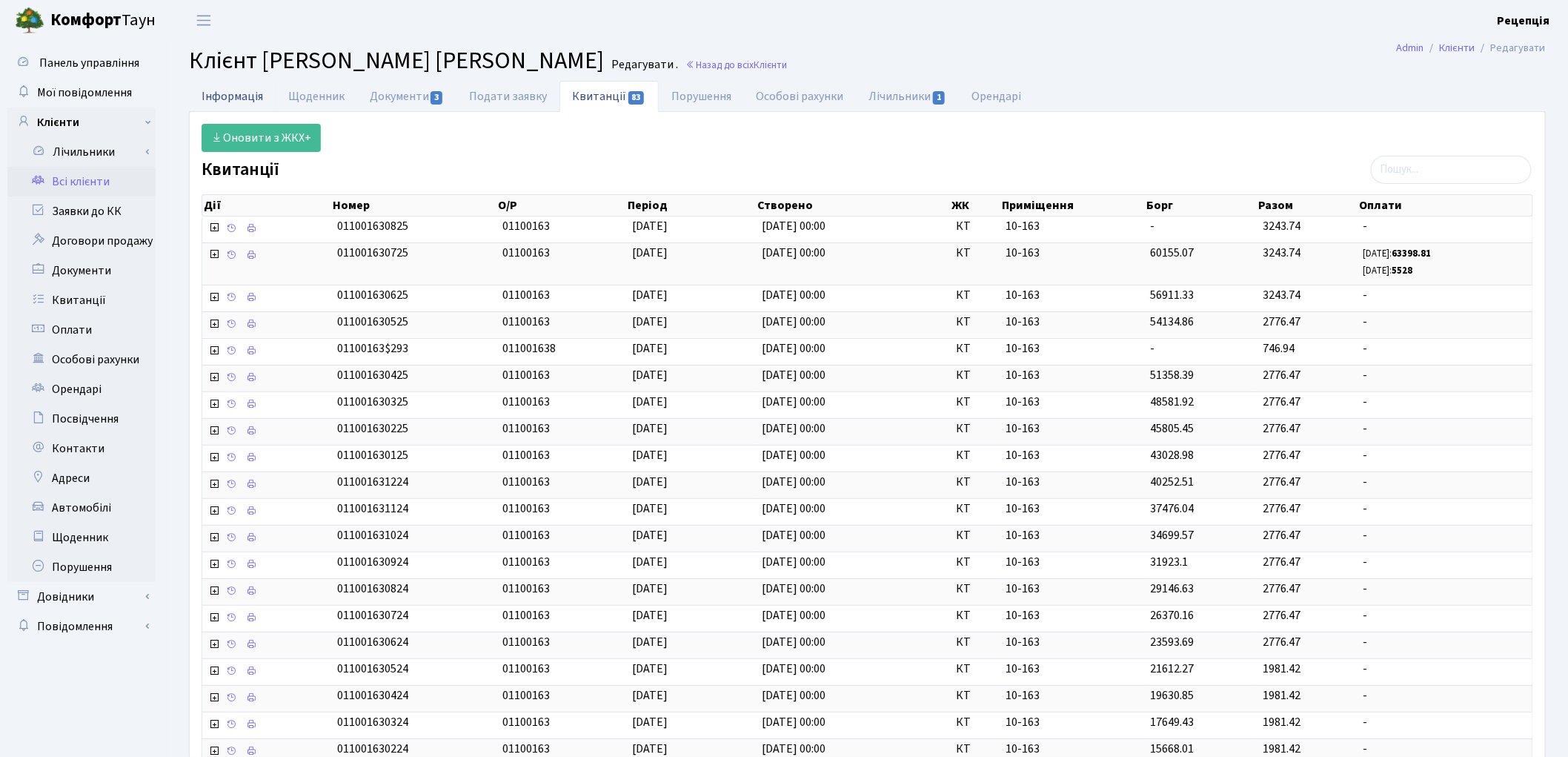
click at [231, 97] on link "Інформація" at bounding box center [232, 96] width 87 height 30
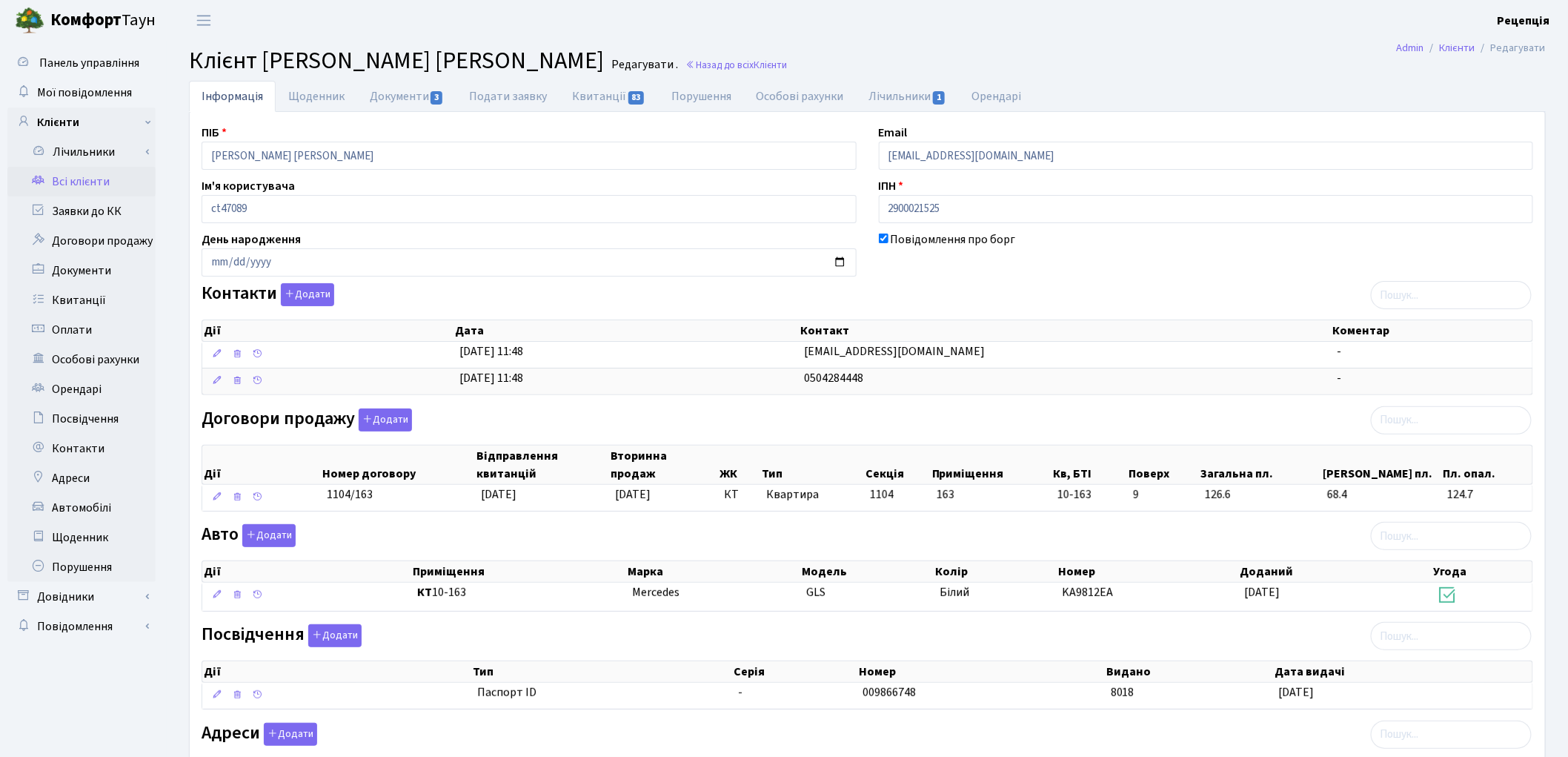
click at [76, 189] on link "Всі клієнти" at bounding box center [81, 181] width 148 height 30
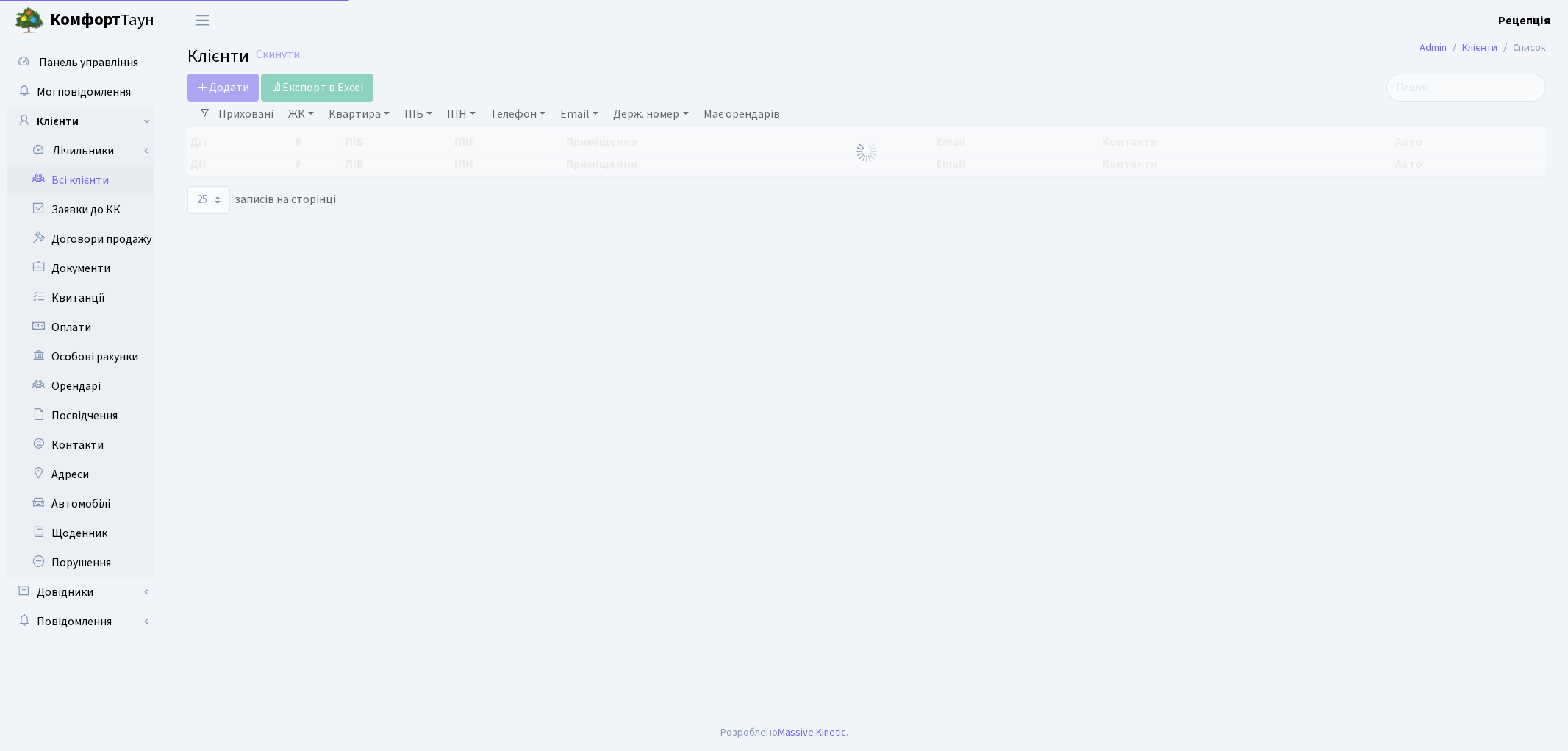
select select "25"
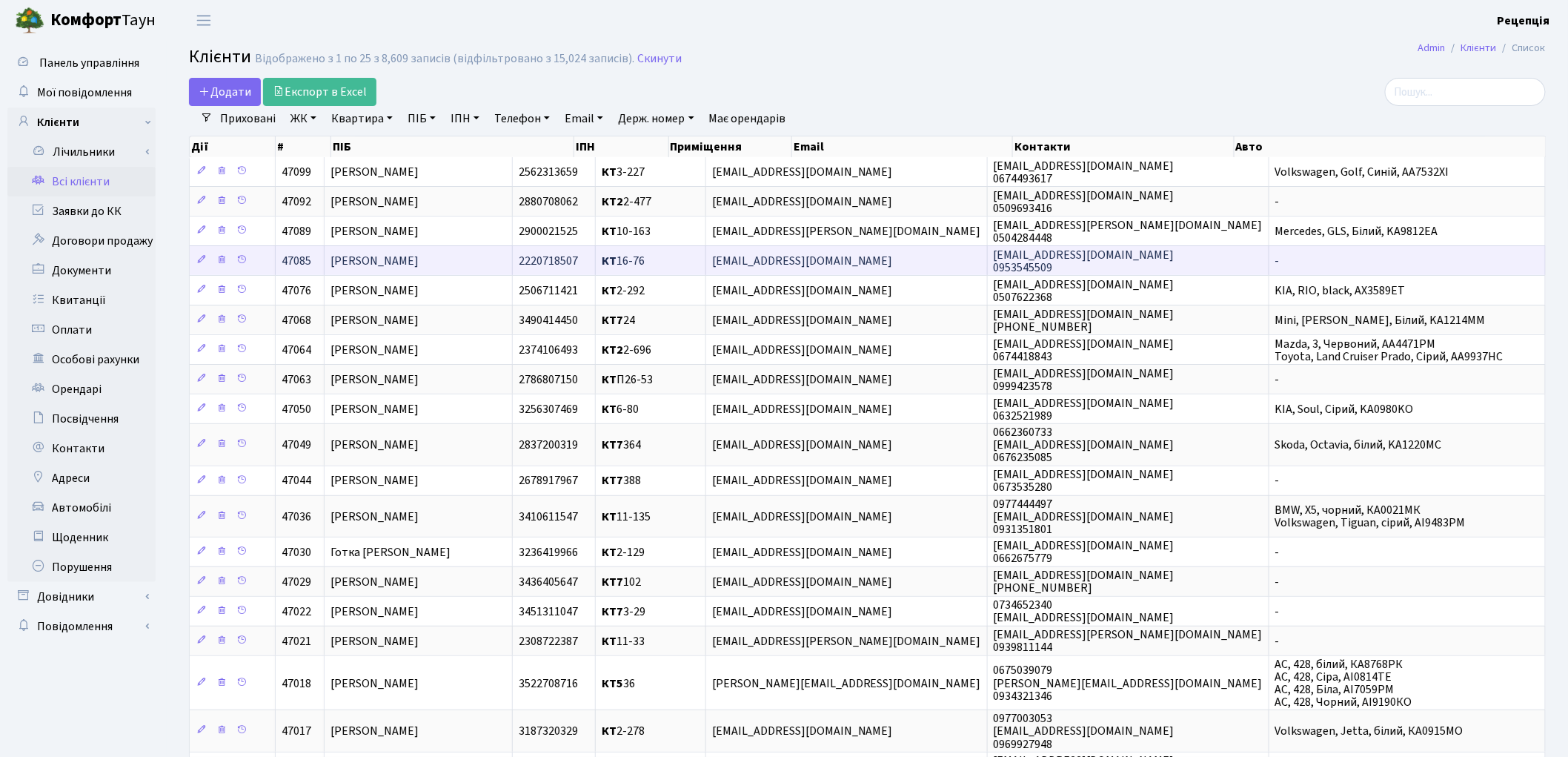
click at [398, 265] on span "[PERSON_NAME]" at bounding box center [374, 261] width 88 height 16
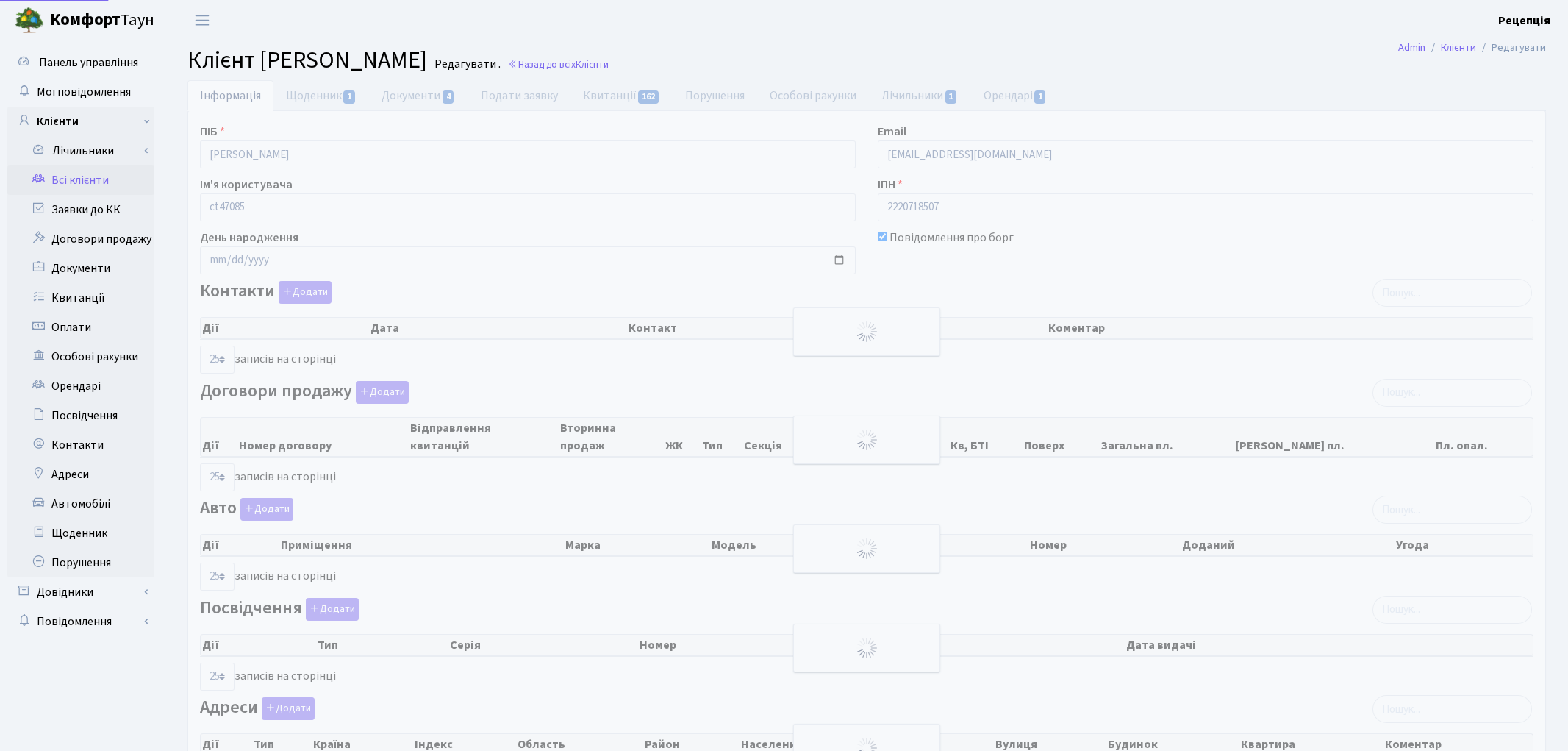
select select "25"
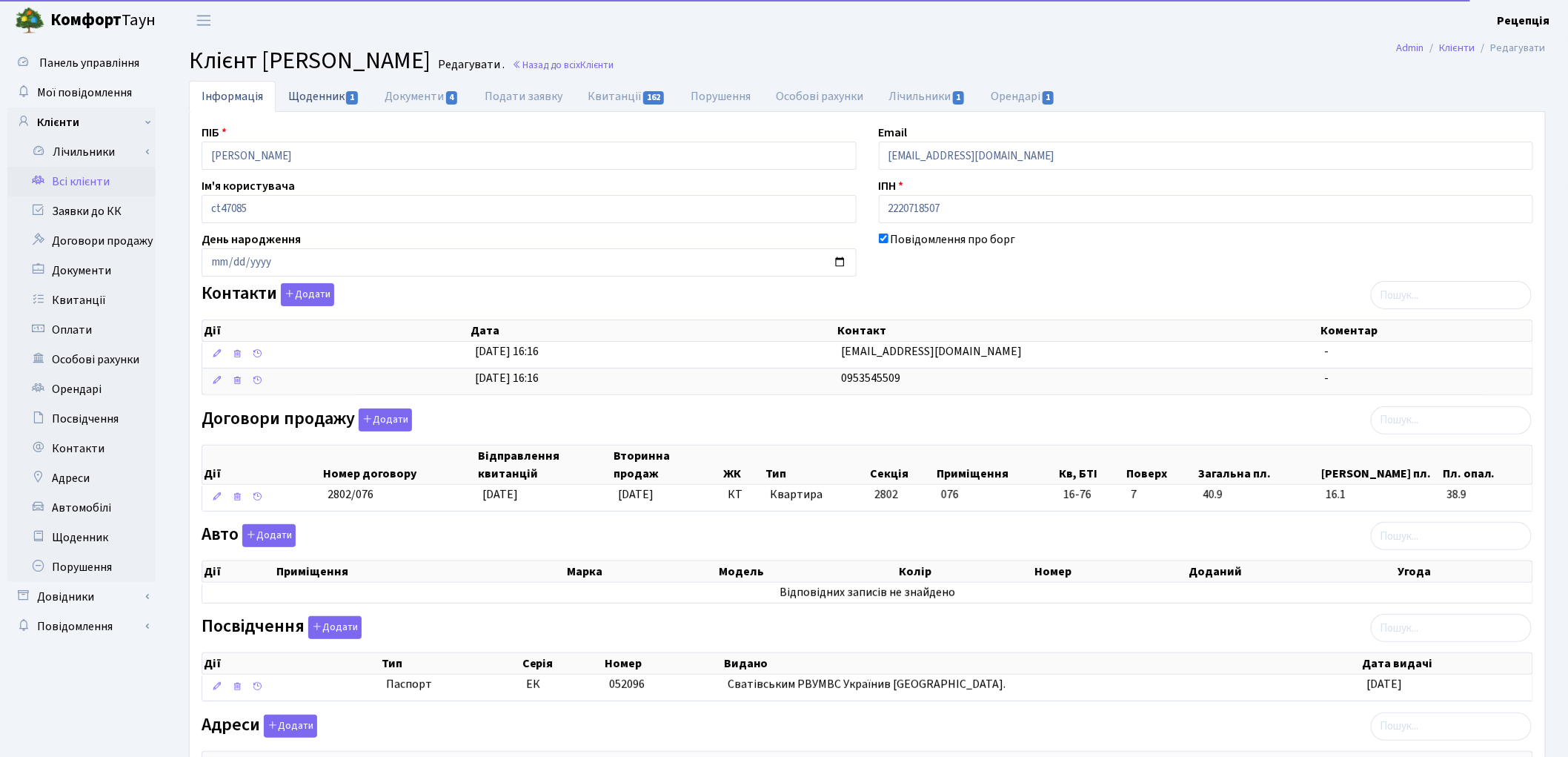
click at [324, 99] on link "Щоденник 1" at bounding box center [324, 96] width 96 height 30
select select "25"
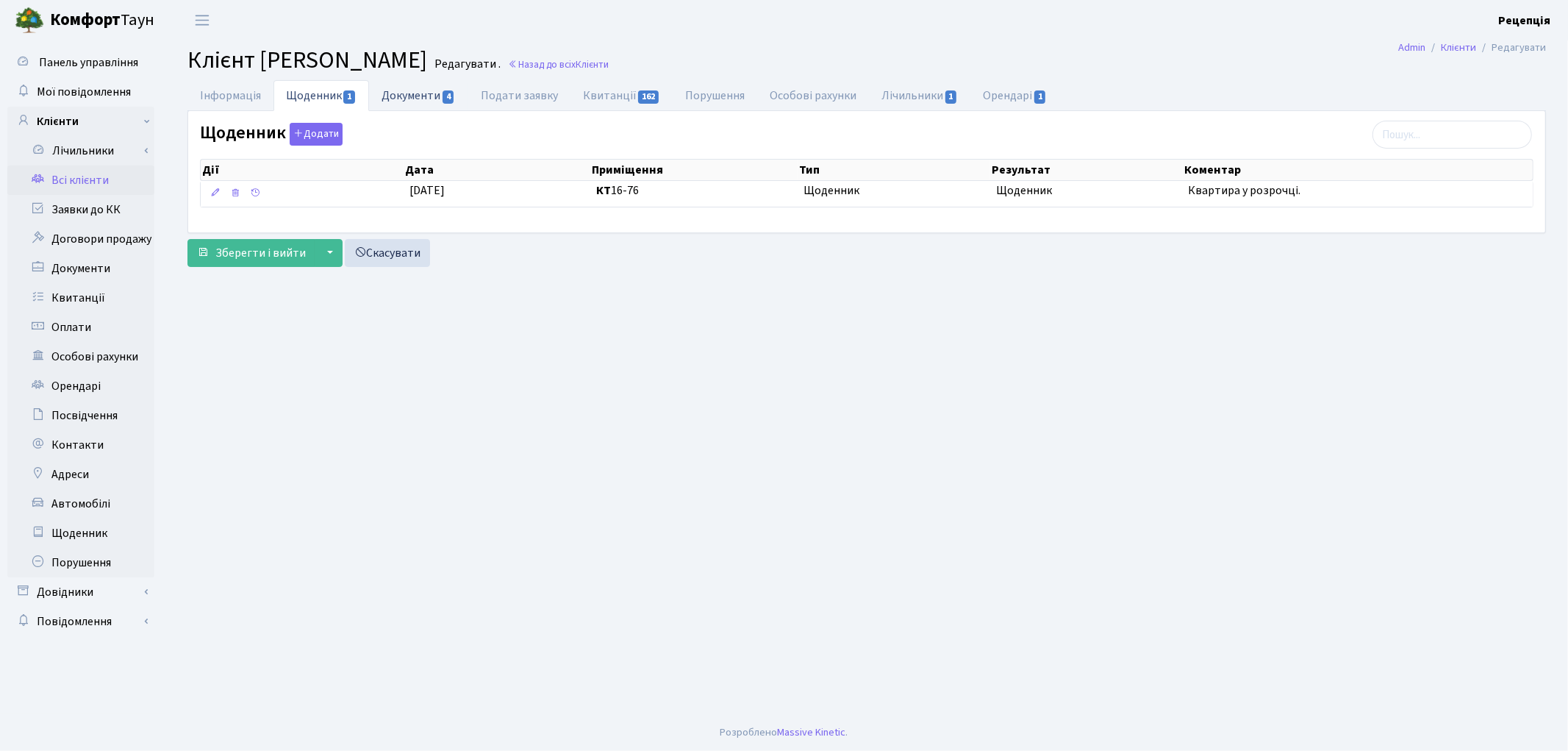
click at [420, 92] on link "Документи 4" at bounding box center [418, 95] width 99 height 30
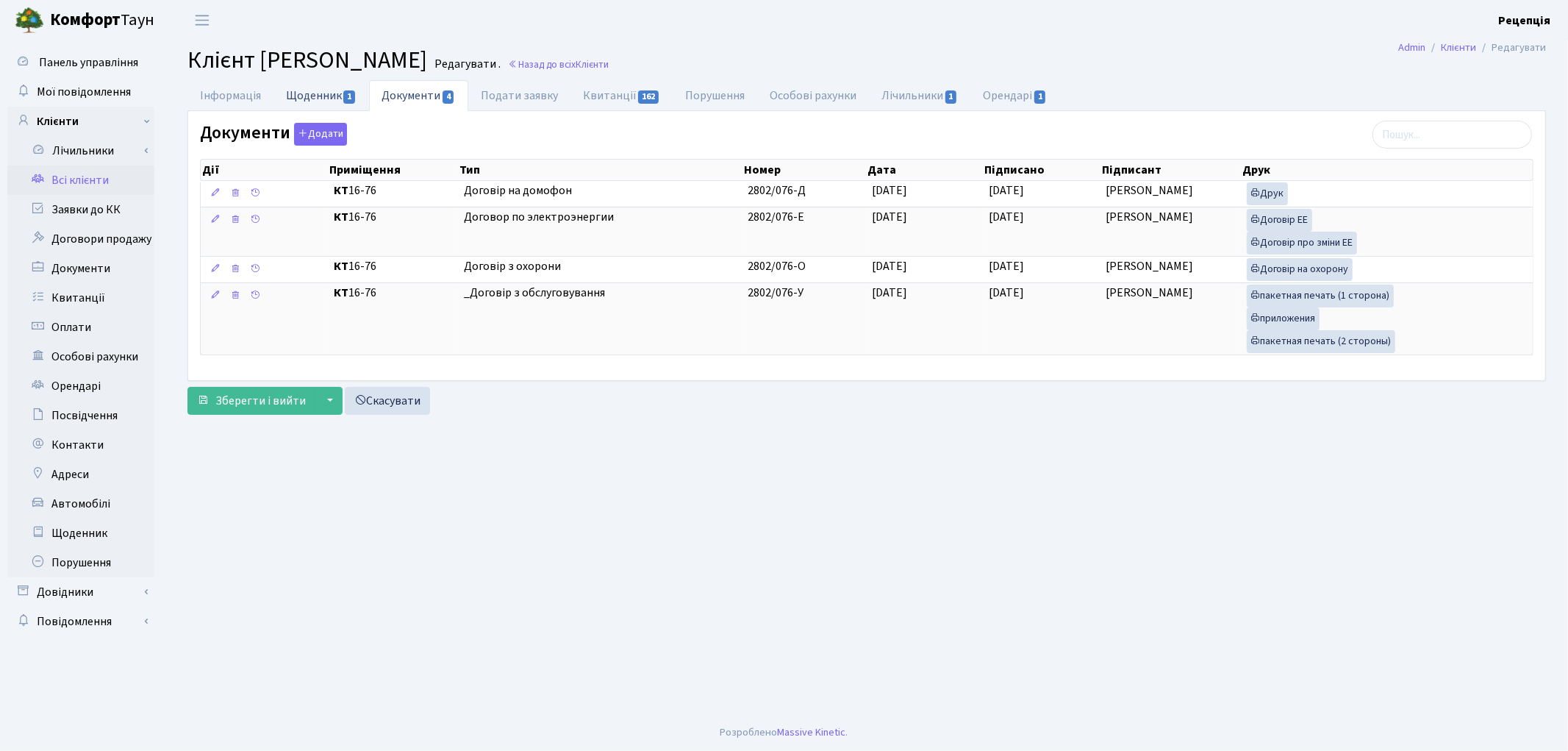
click at [311, 91] on link "Щоденник 1" at bounding box center [321, 95] width 95 height 30
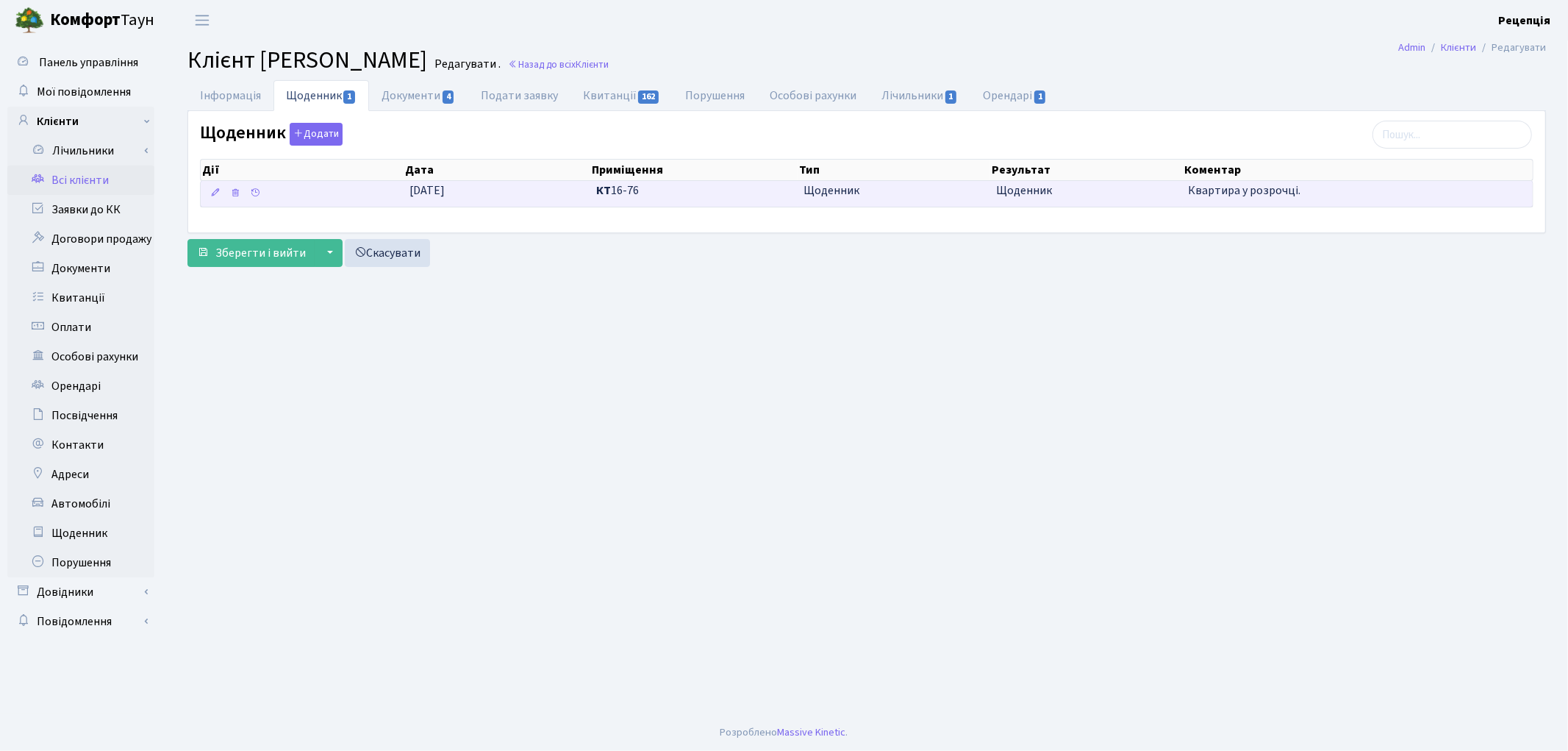
click at [759, 189] on span "КТ 16-76" at bounding box center [694, 190] width 196 height 17
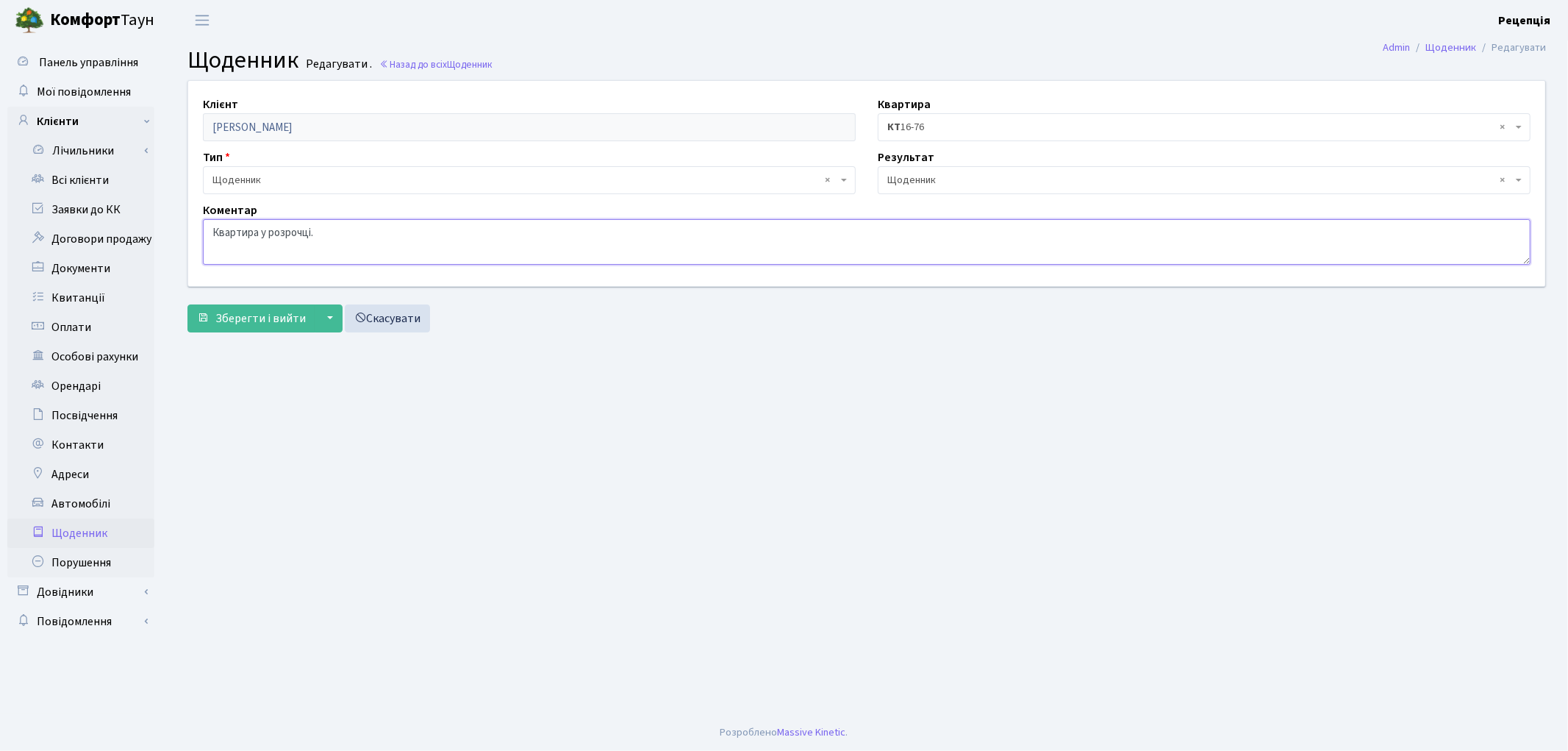
click at [210, 236] on textarea "Квартира у розрочці." at bounding box center [866, 241] width 1327 height 45
type textarea "Новий власник. Квартира у розрочці."
click at [229, 317] on span "Зберегти і вийти" at bounding box center [261, 318] width 91 height 16
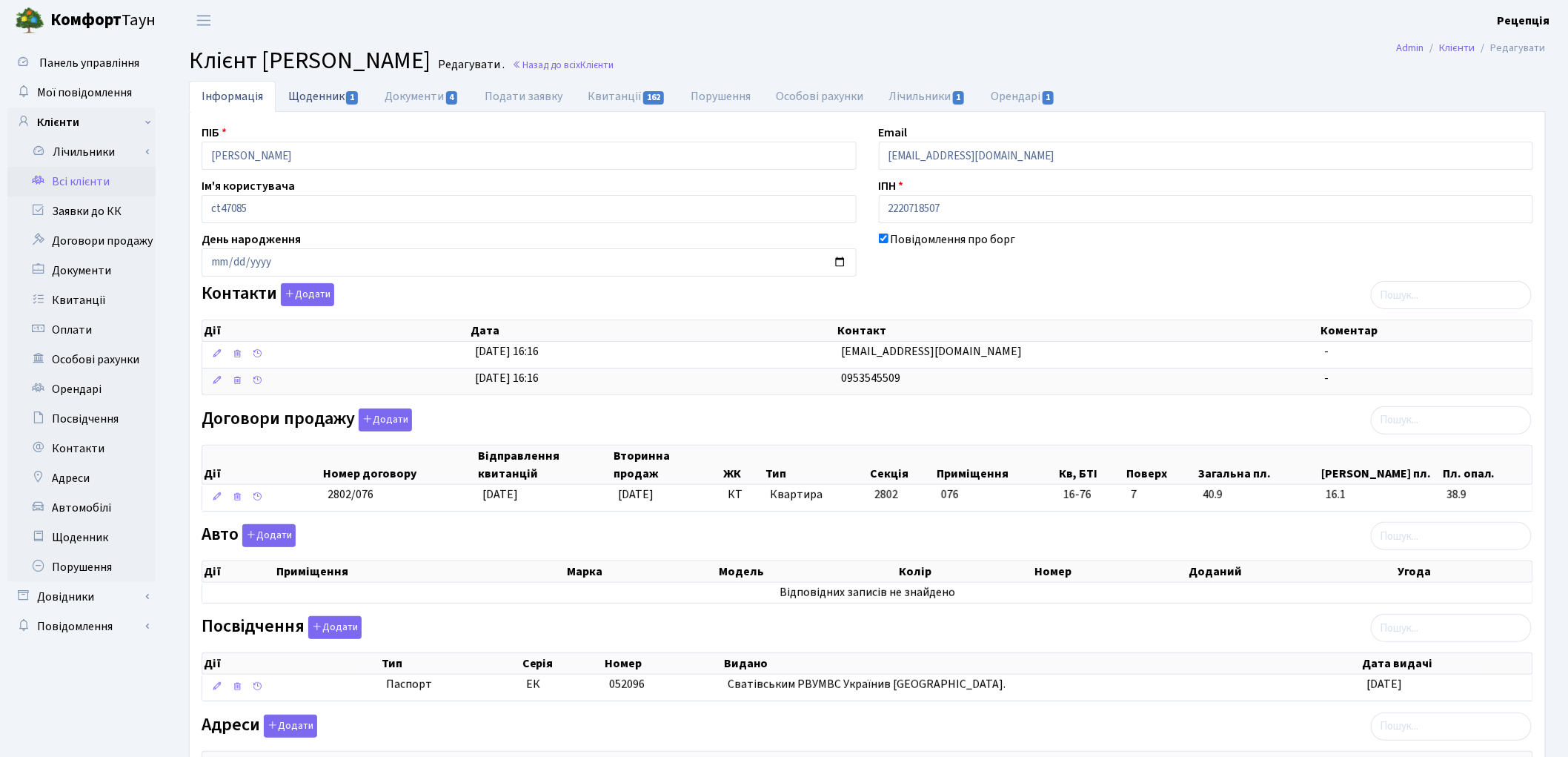
click at [346, 103] on link "Щоденник 1" at bounding box center [324, 96] width 96 height 30
select select "25"
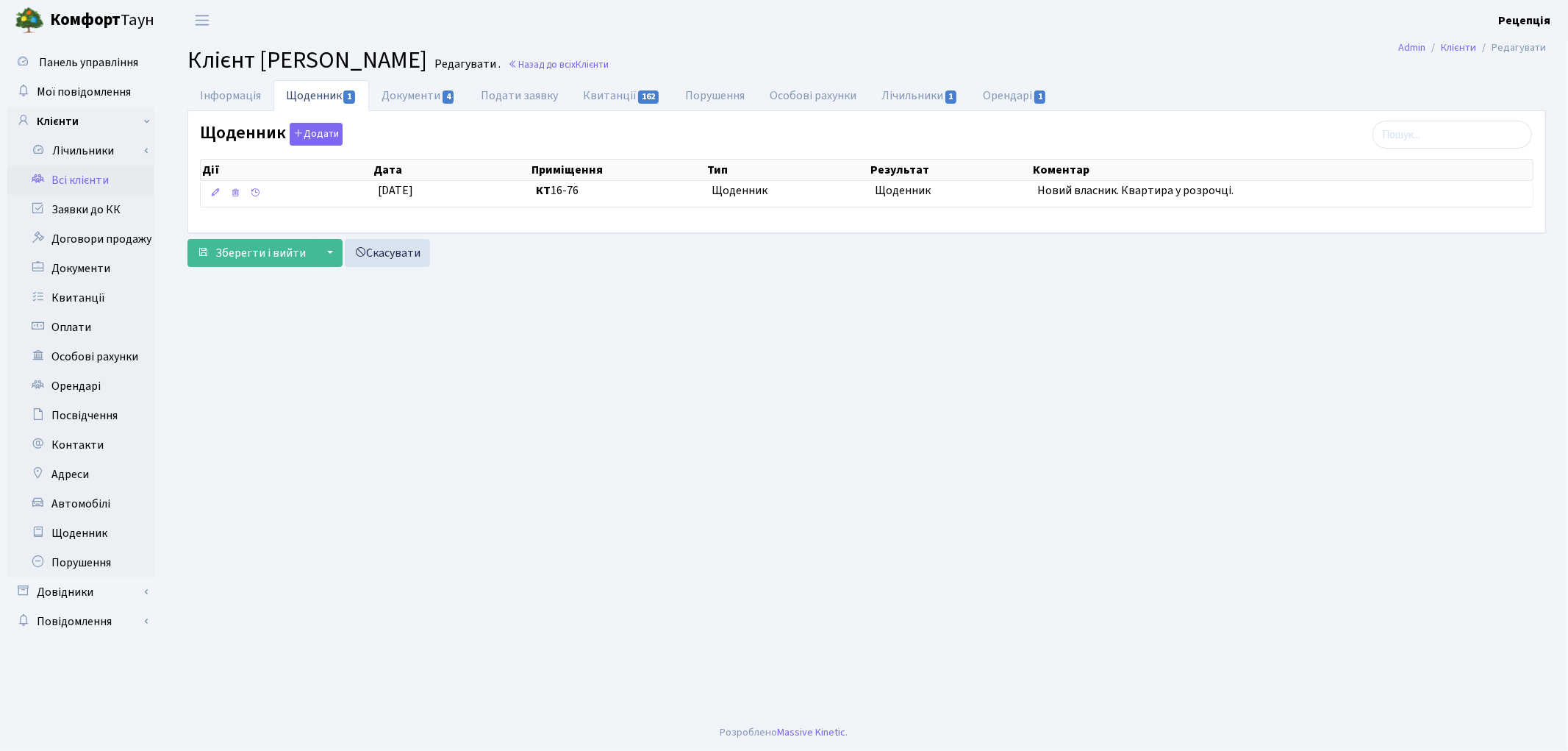
click at [93, 178] on link "Всі клієнти" at bounding box center [80, 180] width 147 height 29
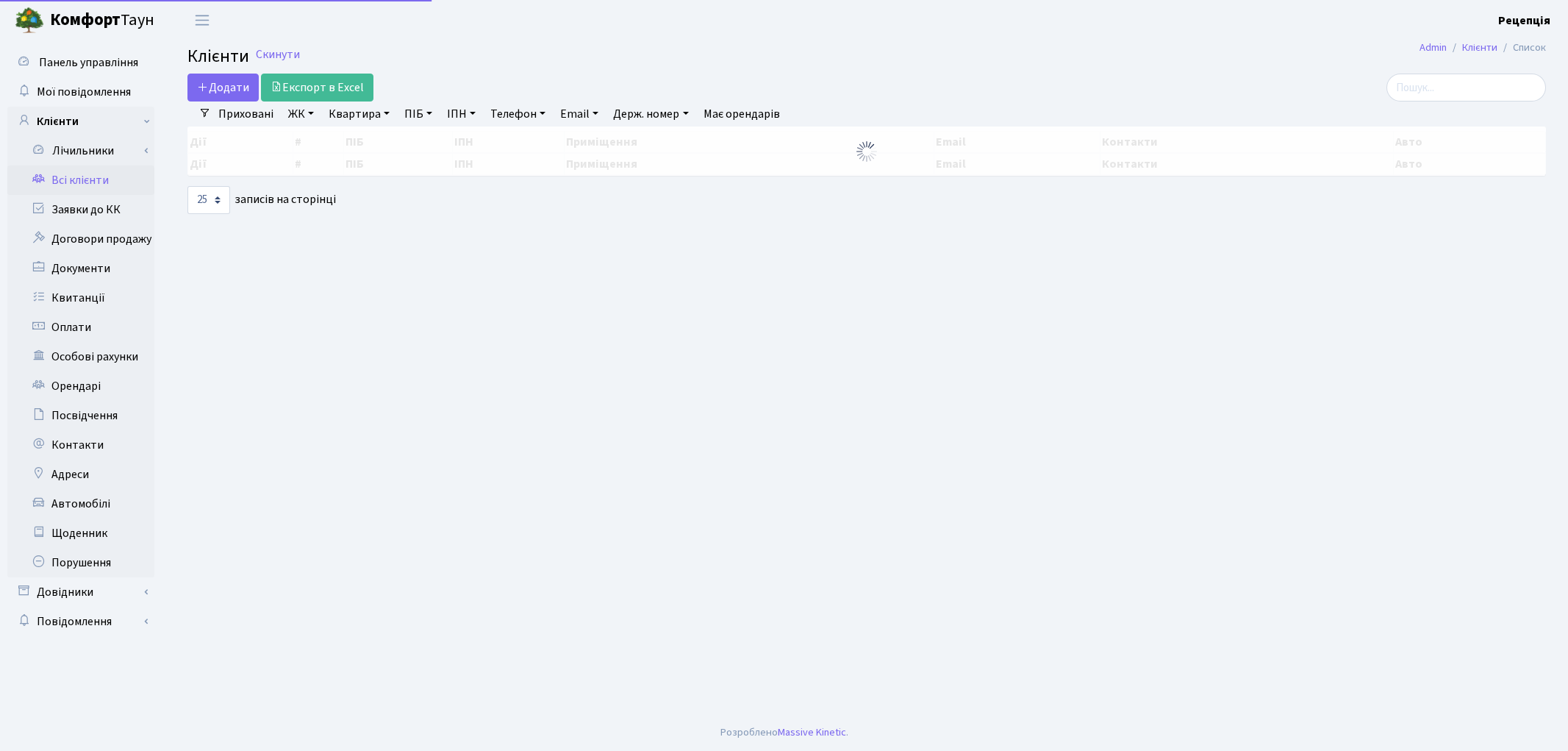
select select "25"
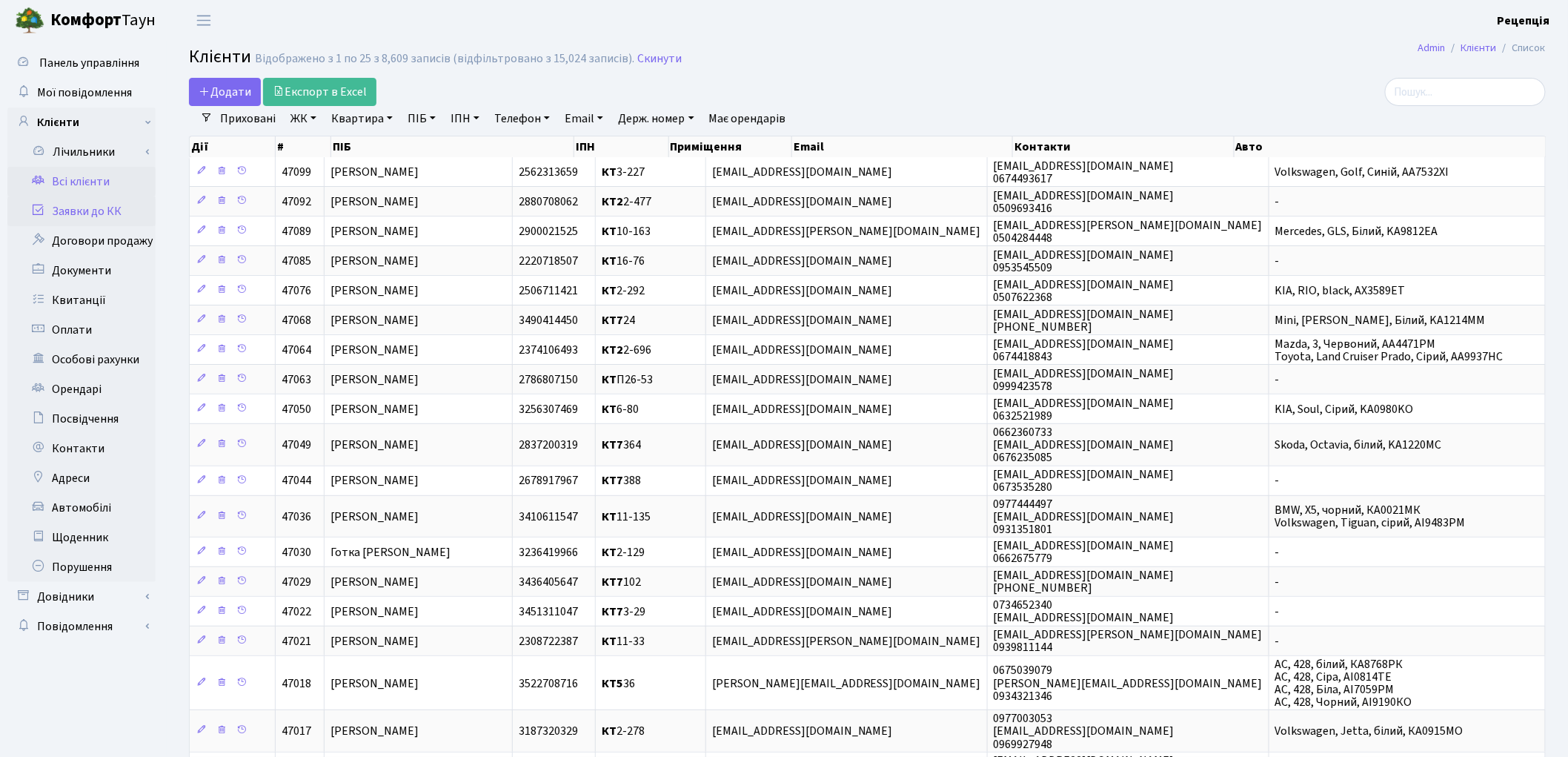
click at [128, 203] on link "Заявки до КК" at bounding box center [81, 211] width 148 height 30
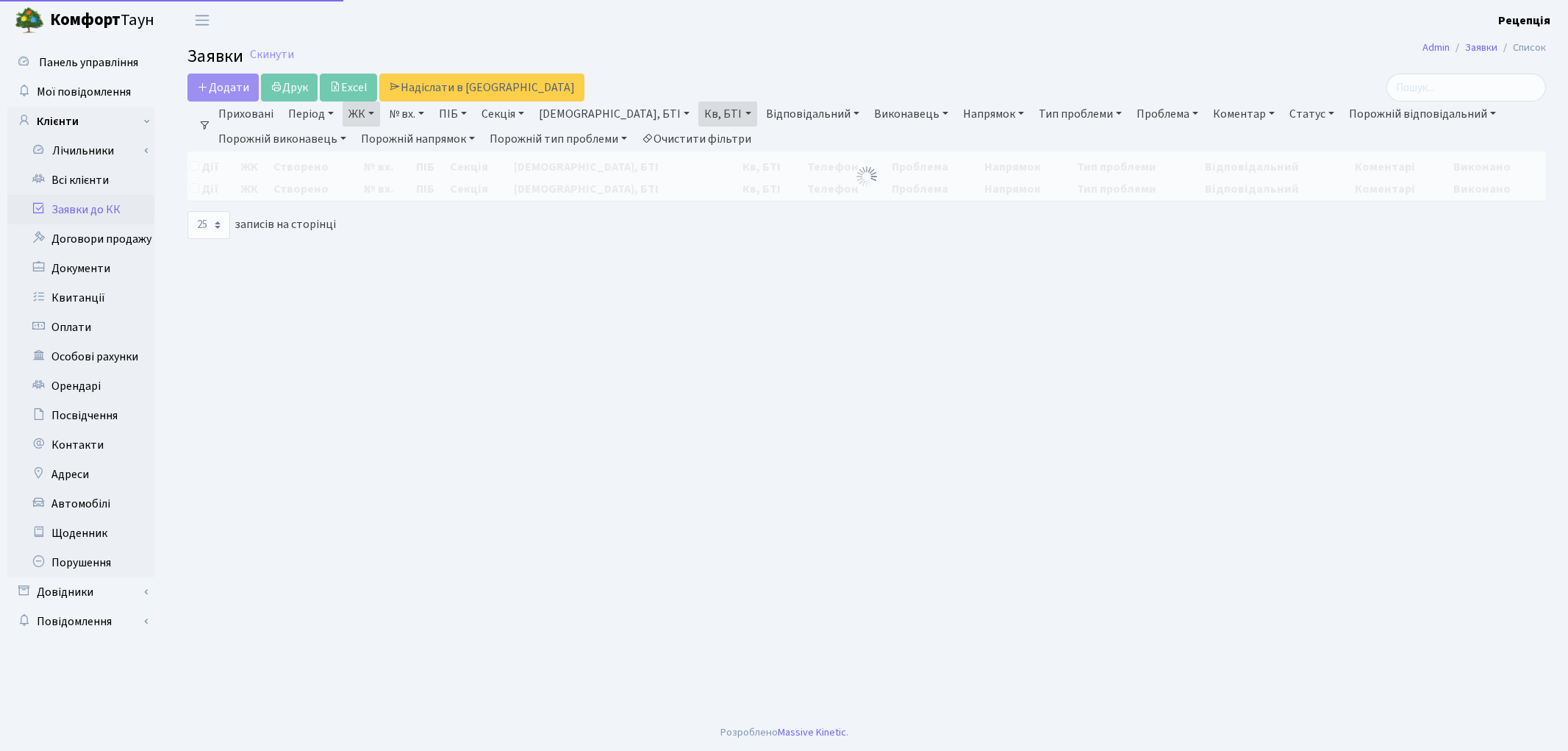
select select "25"
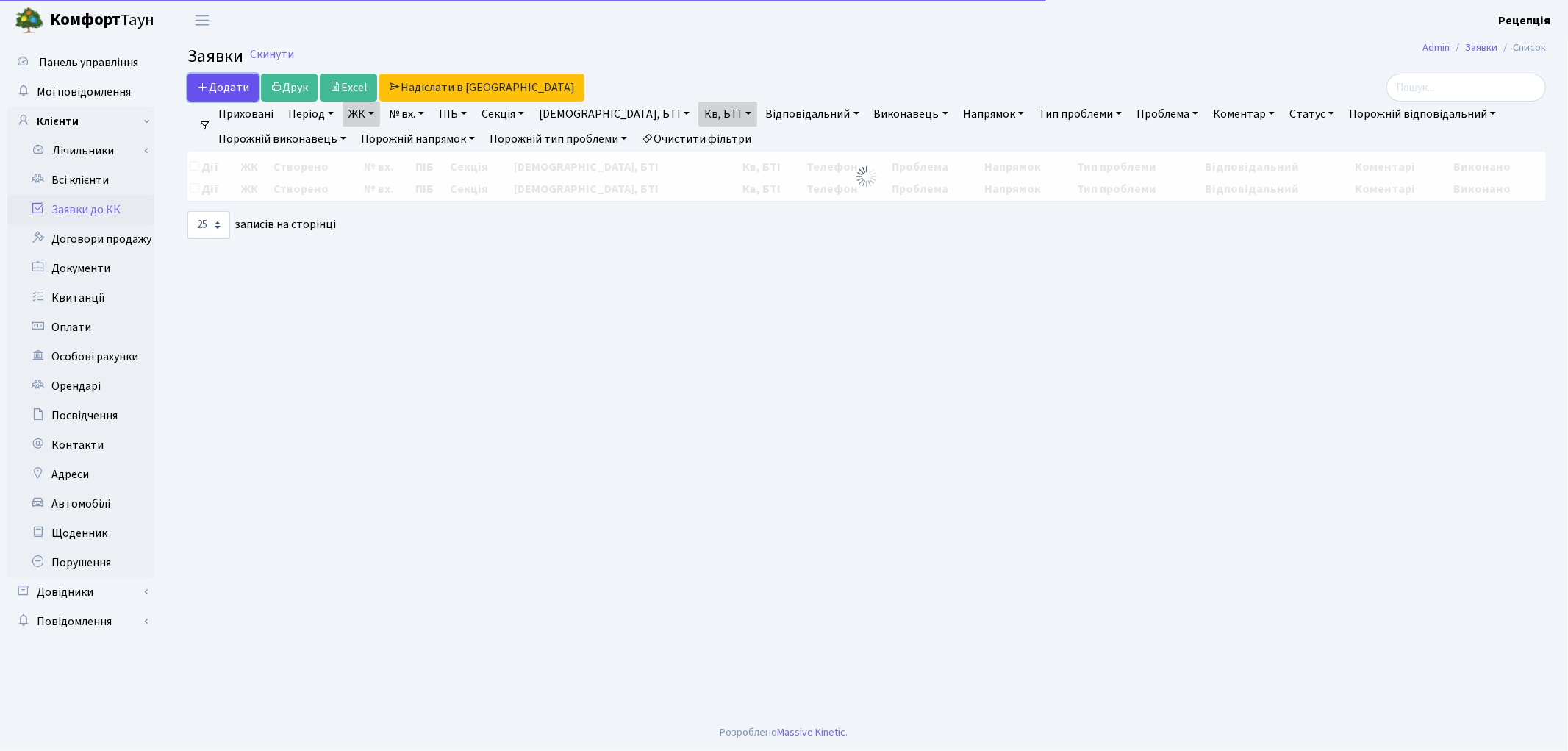
click at [227, 84] on span "Додати" at bounding box center [223, 88] width 52 height 16
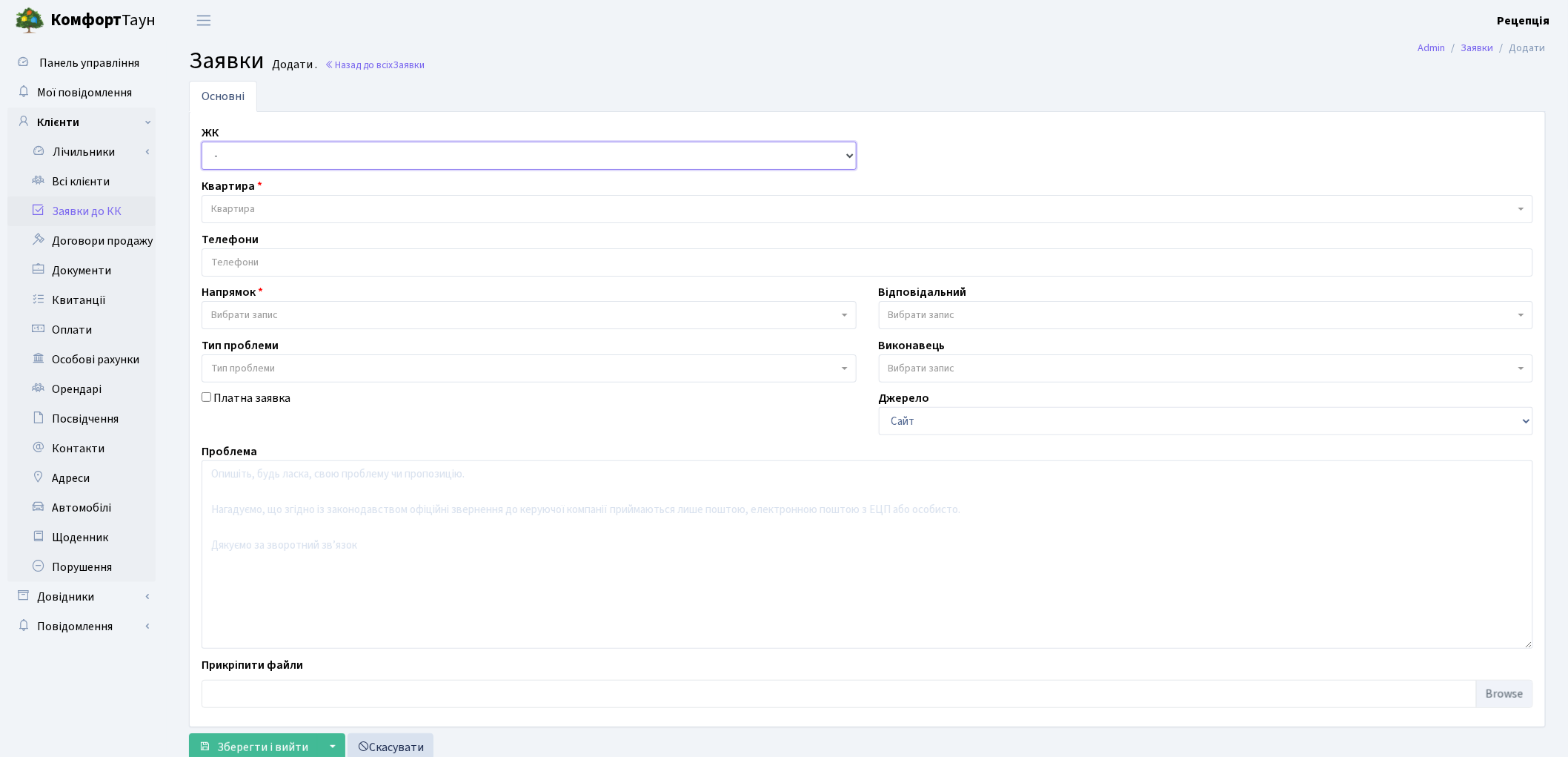
click at [261, 160] on select "- КТ, вул. Регенераторна, 4 КТ2, просп. [STREET_ADDRESS] [STREET_ADDRESS] [PERS…" at bounding box center [528, 156] width 655 height 28
select select "271"
click at [201, 142] on select "- КТ, вул. Регенераторна, 4 КТ2, просп. [STREET_ADDRESS] [STREET_ADDRESS] [PERS…" at bounding box center [528, 156] width 655 height 28
select select
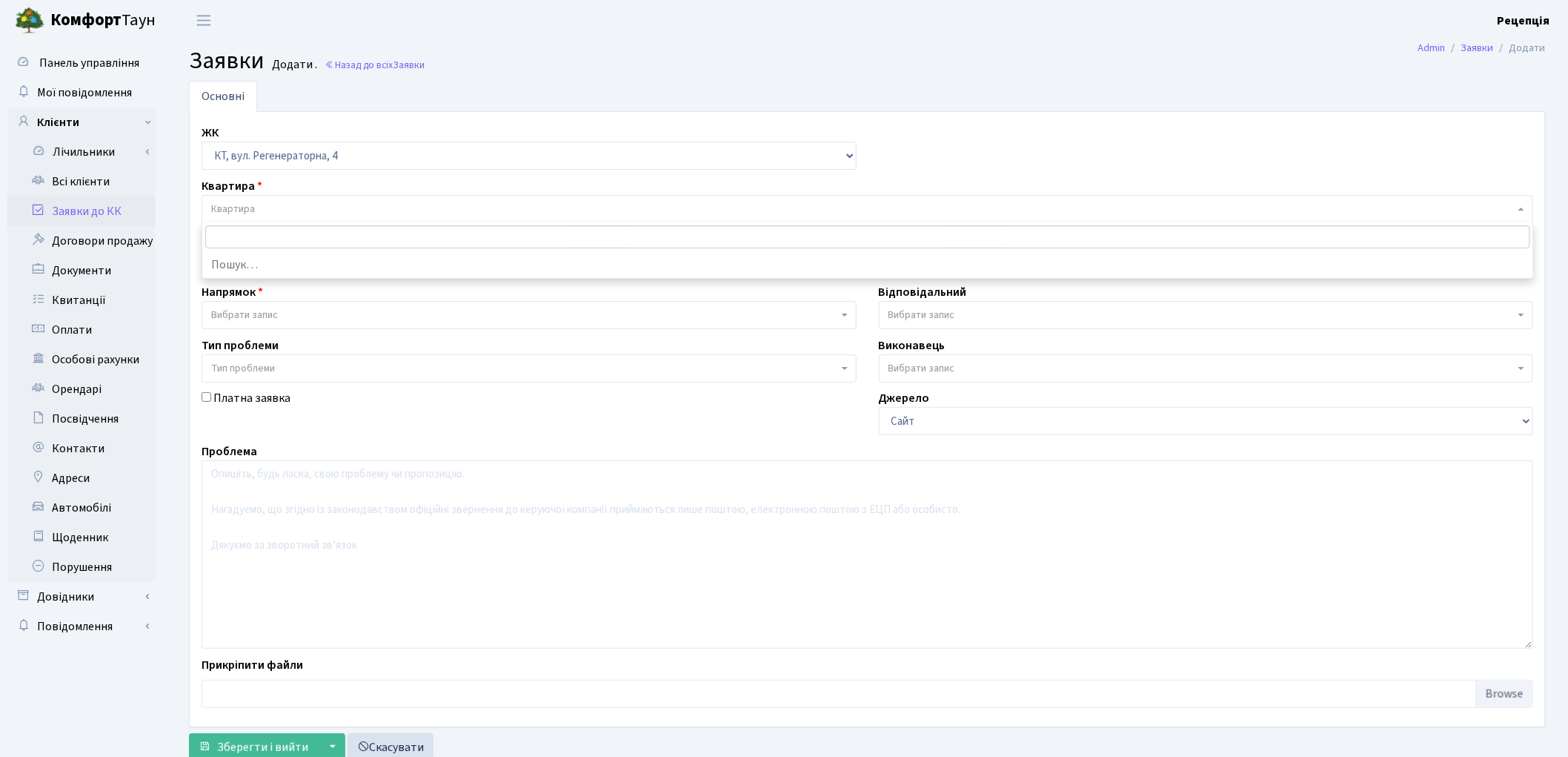
click at [269, 200] on span "Квартира" at bounding box center [867, 208] width 1332 height 28
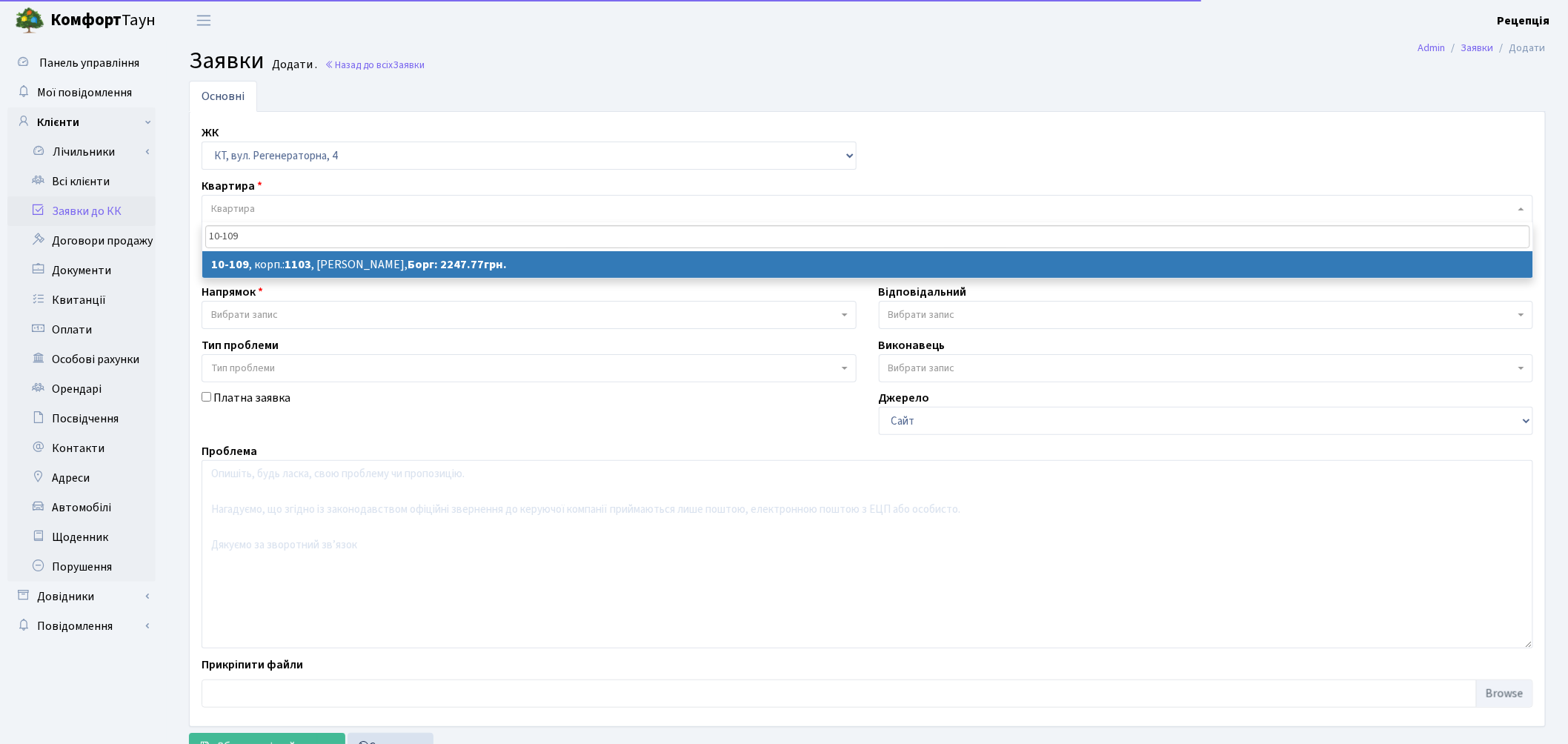
type input "10-109"
select select
select select "6678"
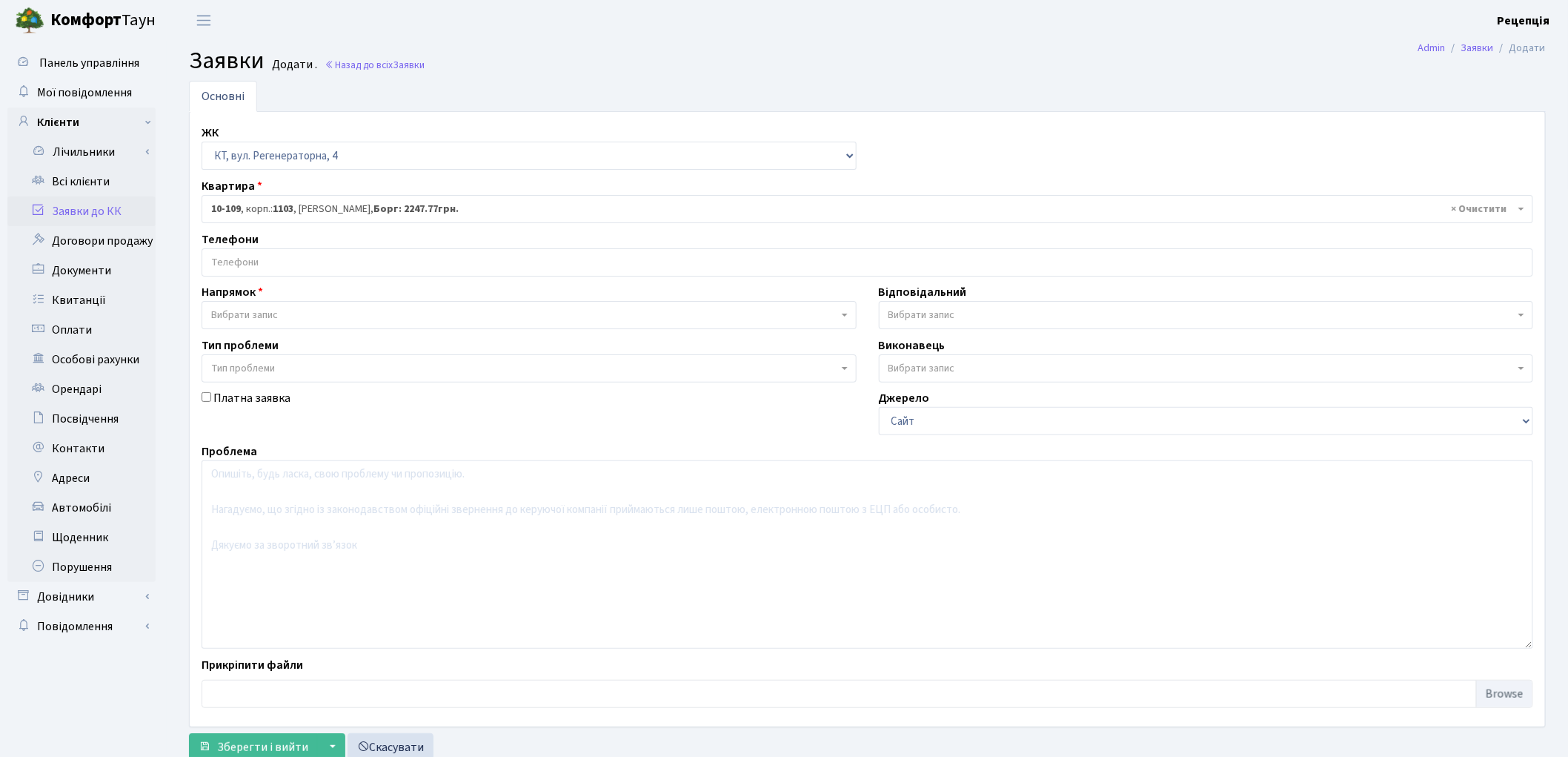
click at [269, 260] on input "search" at bounding box center [867, 262] width 1330 height 26
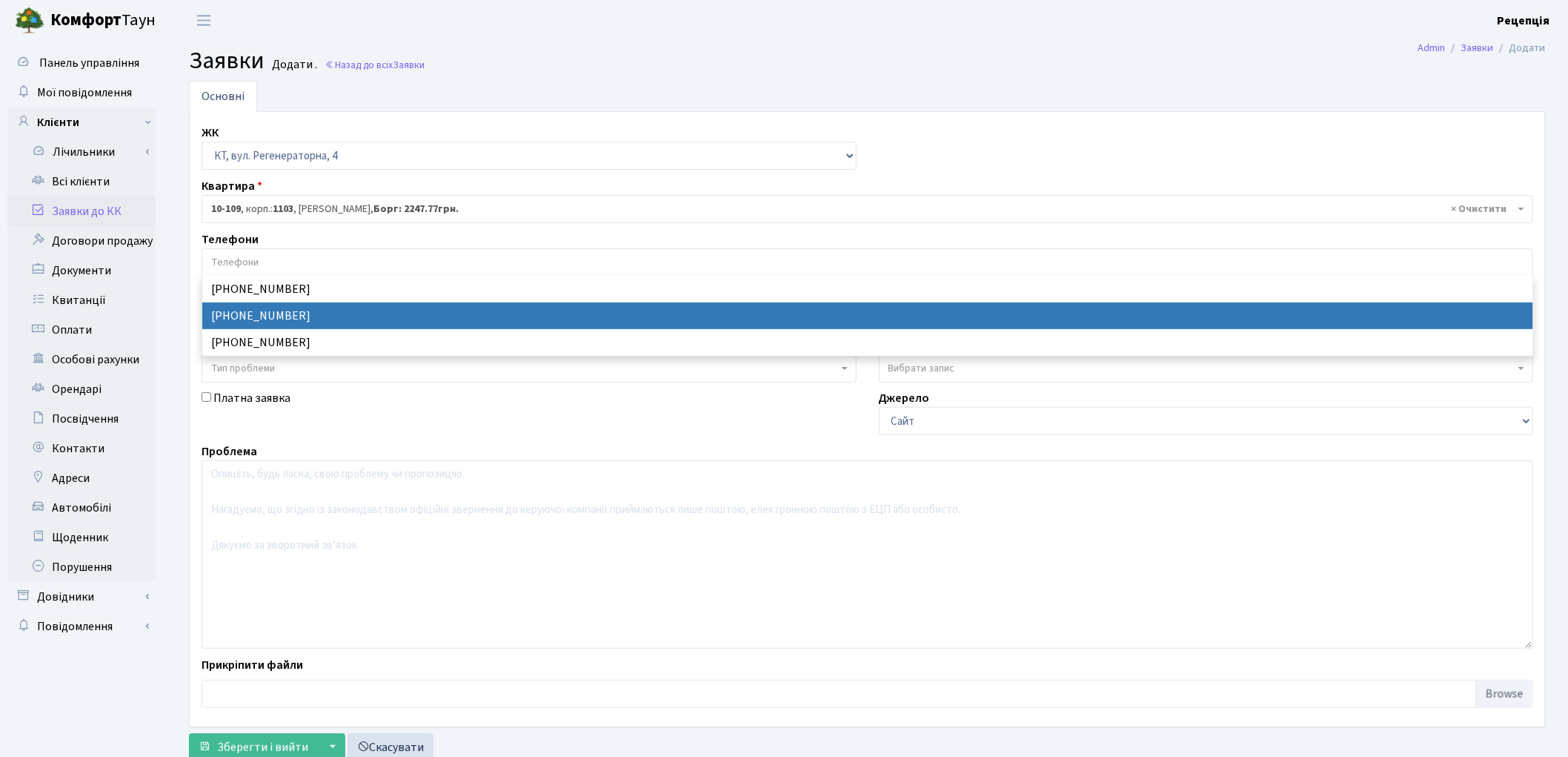
select select "34459"
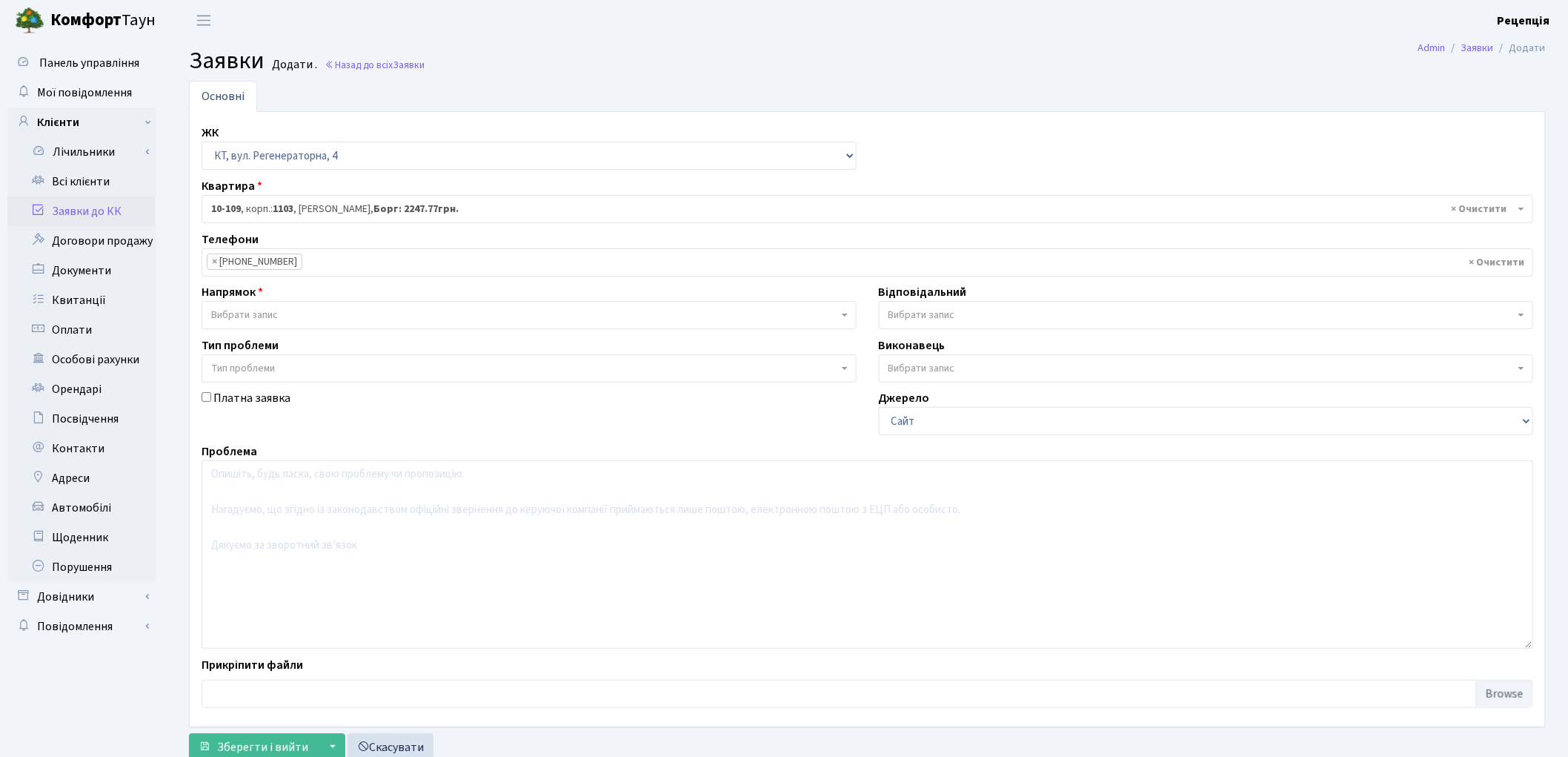
click at [261, 311] on span "Вибрати запис" at bounding box center [244, 315] width 67 height 14
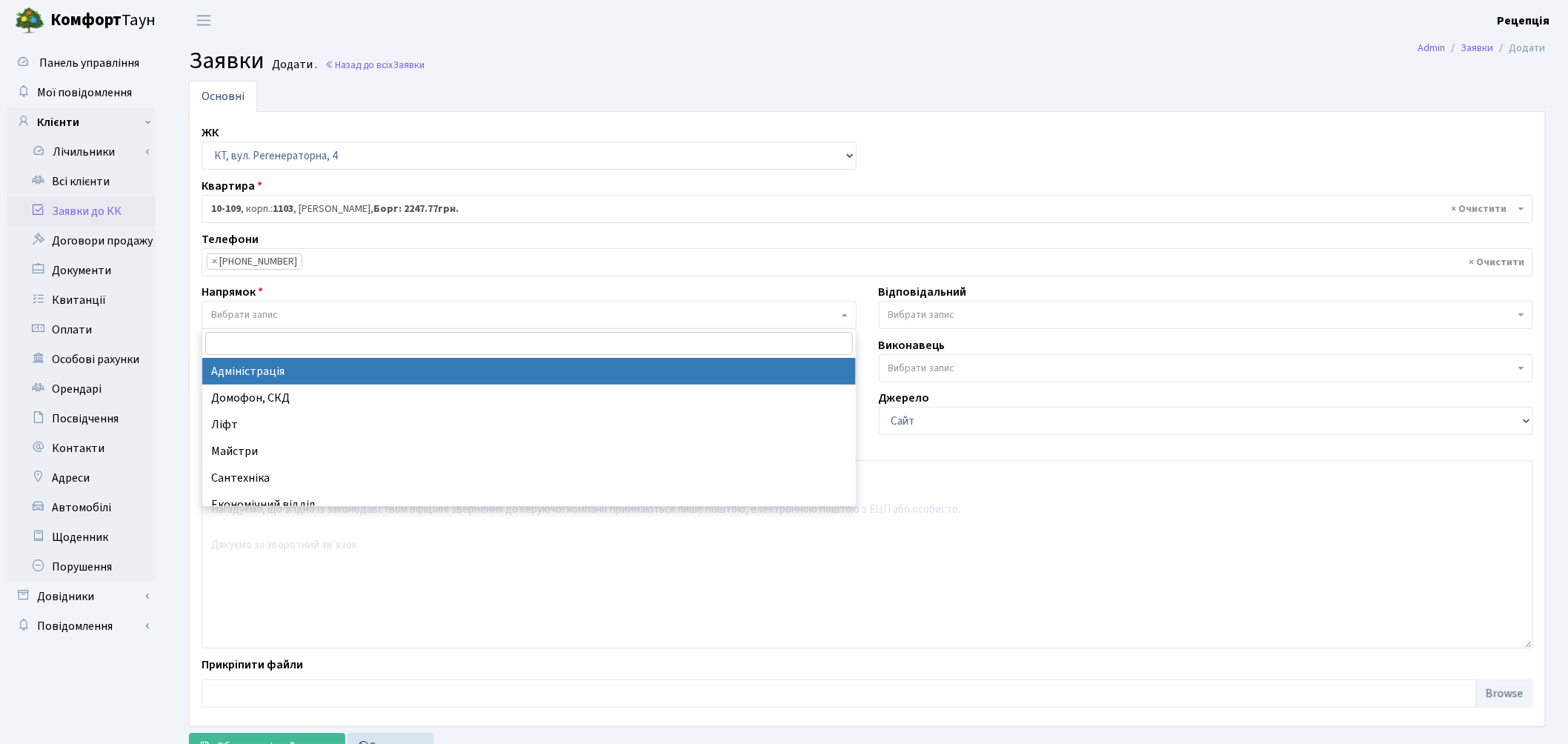
select select "5"
select select
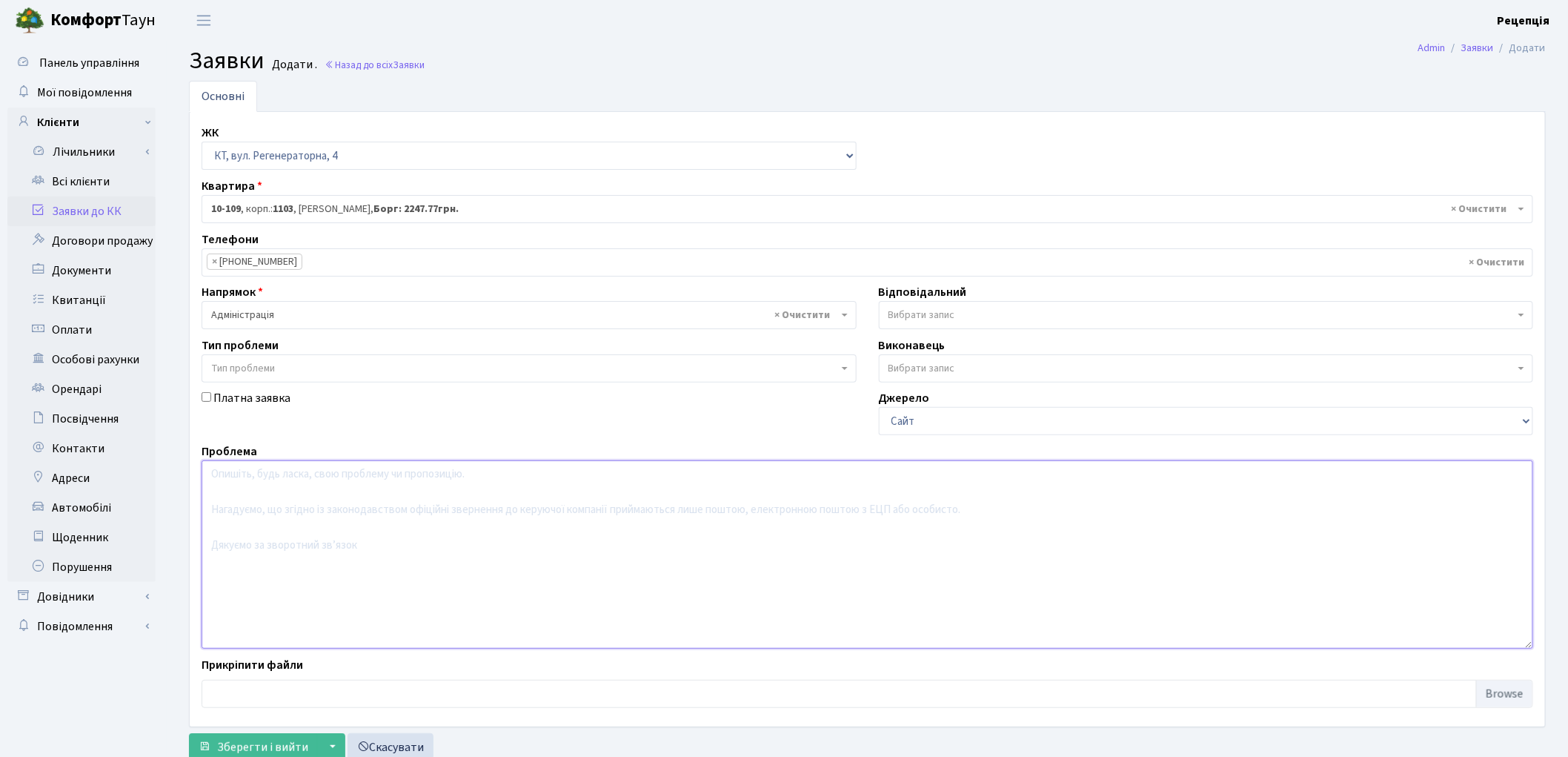
click at [283, 498] on textarea at bounding box center [867, 554] width 1332 height 188
type textarea "Надати дозвіл на підключення розетки на паркомісце П26-60 вул. Регенераторна, 4."
click at [261, 745] on span "Зберегти і вийти" at bounding box center [263, 747] width 91 height 16
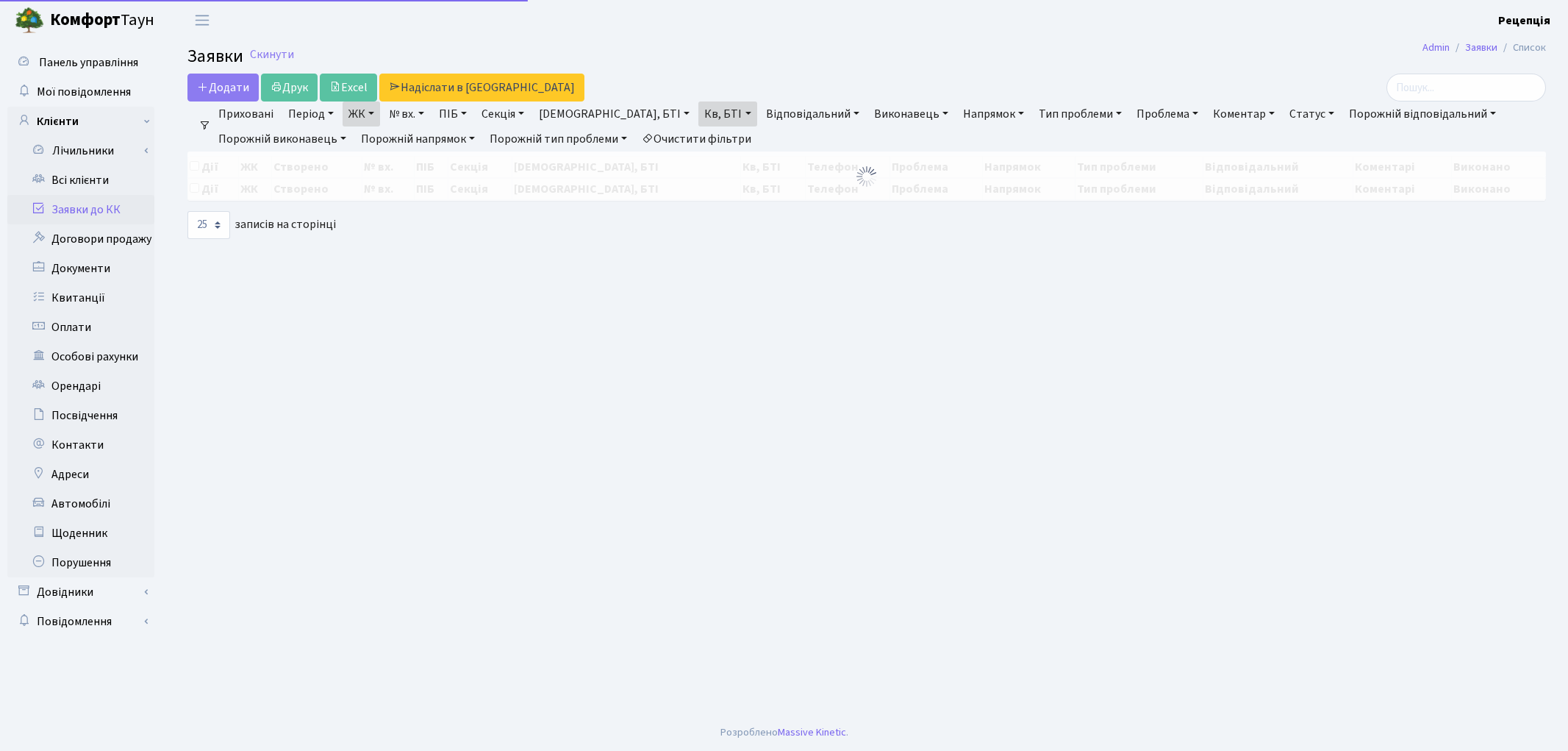
select select "25"
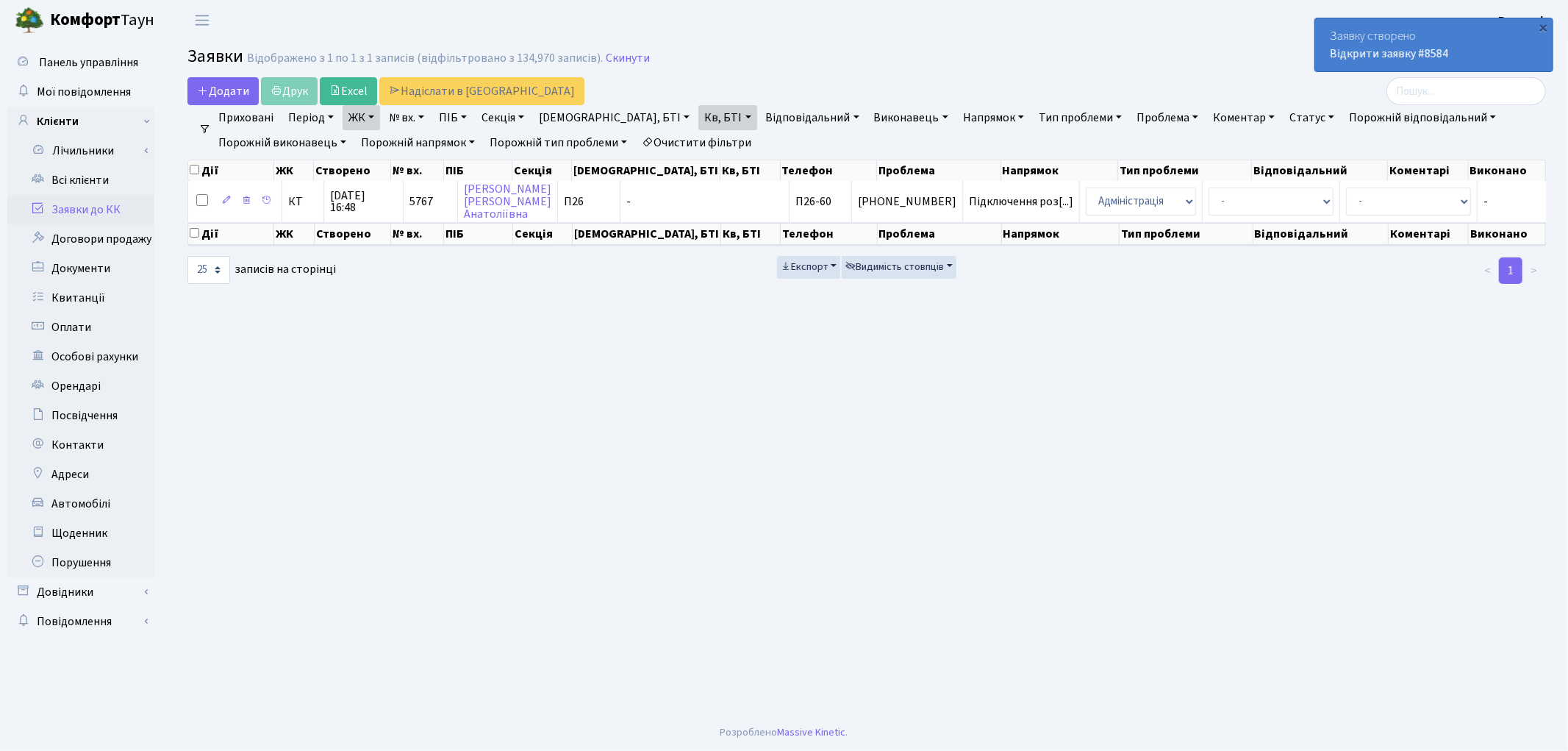
click at [707, 142] on link "Очистити фільтри" at bounding box center [697, 142] width 122 height 25
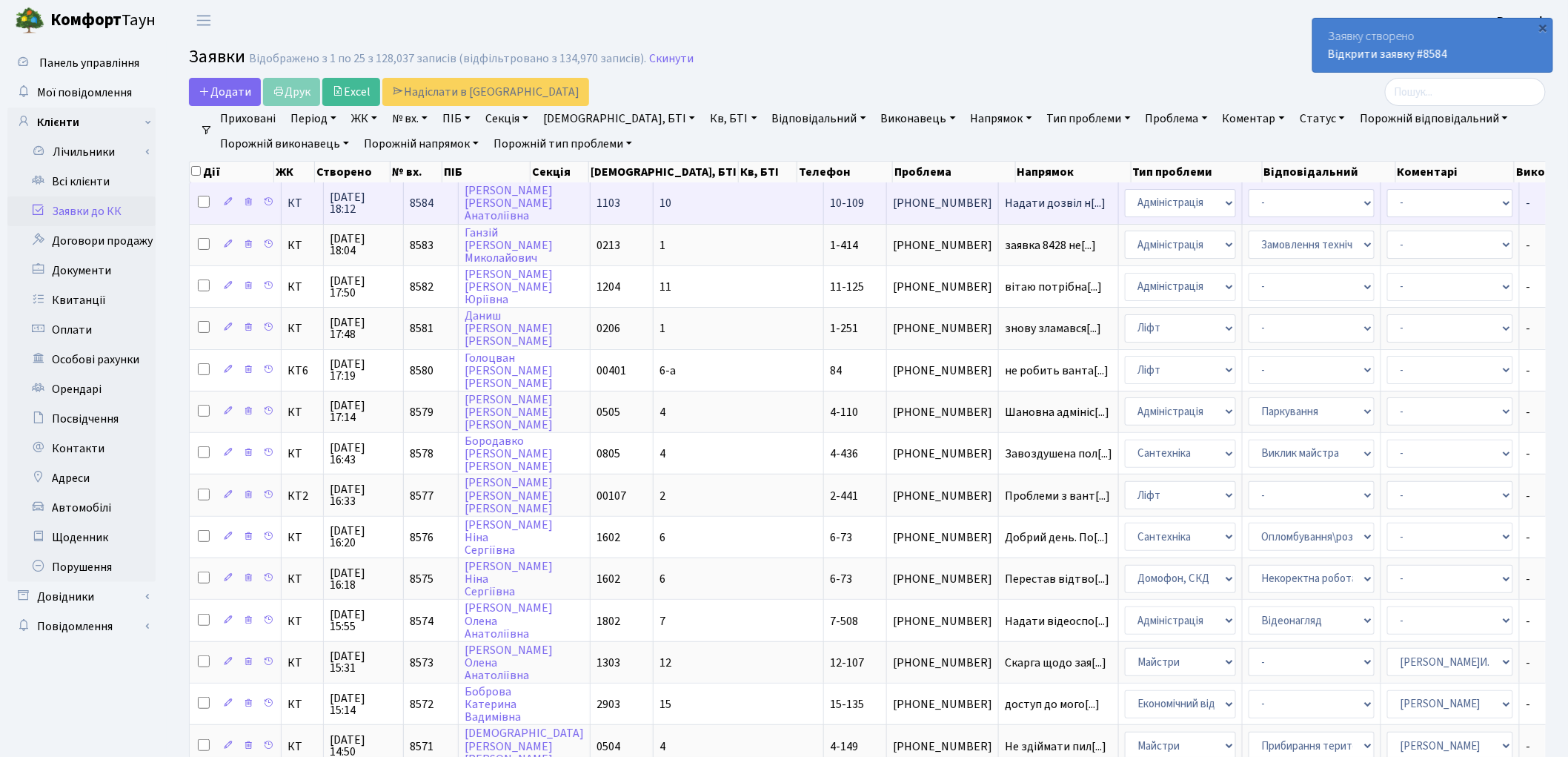
click at [653, 203] on td "10" at bounding box center [738, 202] width 171 height 41
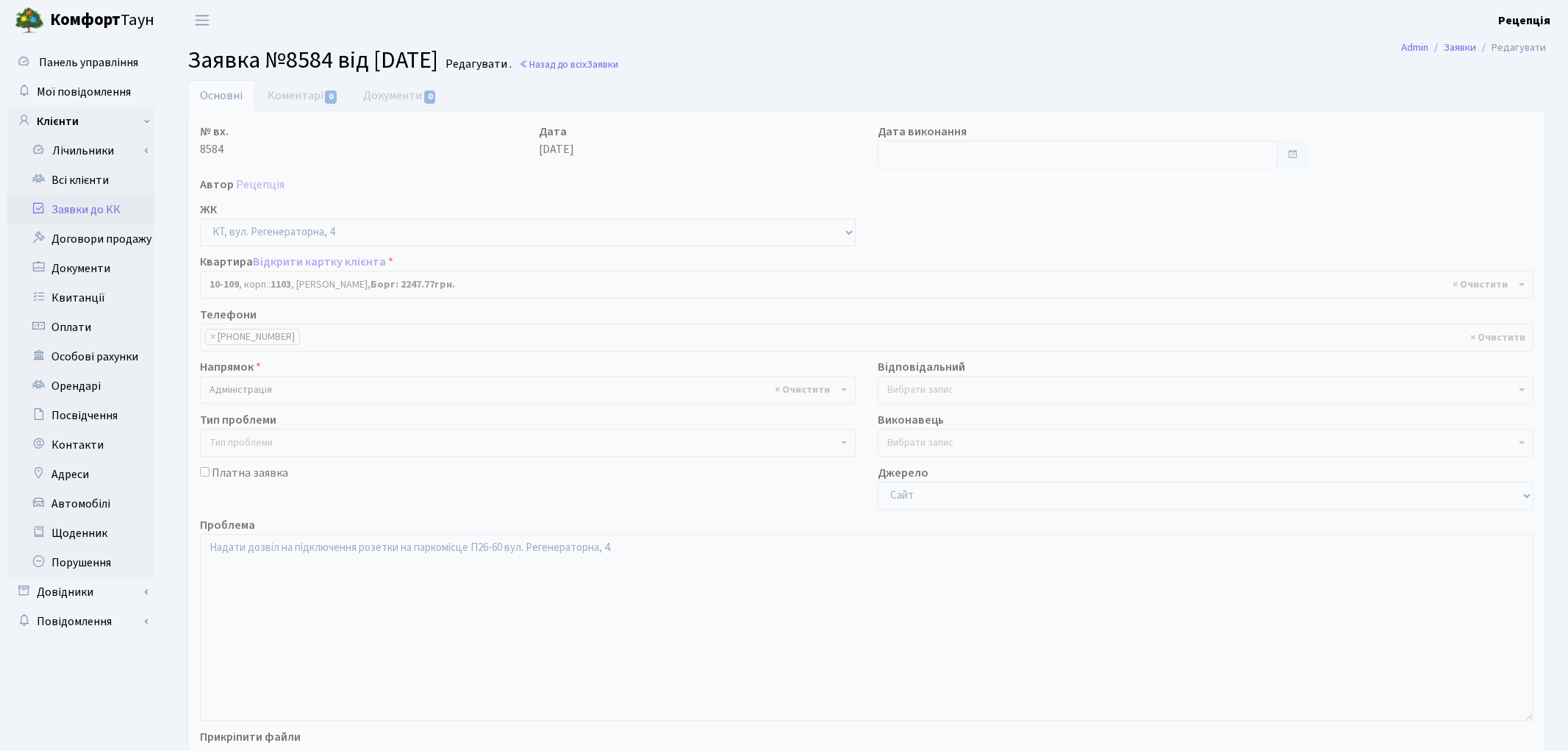
select select "6678"
click at [386, 95] on link "Документи 0" at bounding box center [400, 95] width 99 height 30
select select "25"
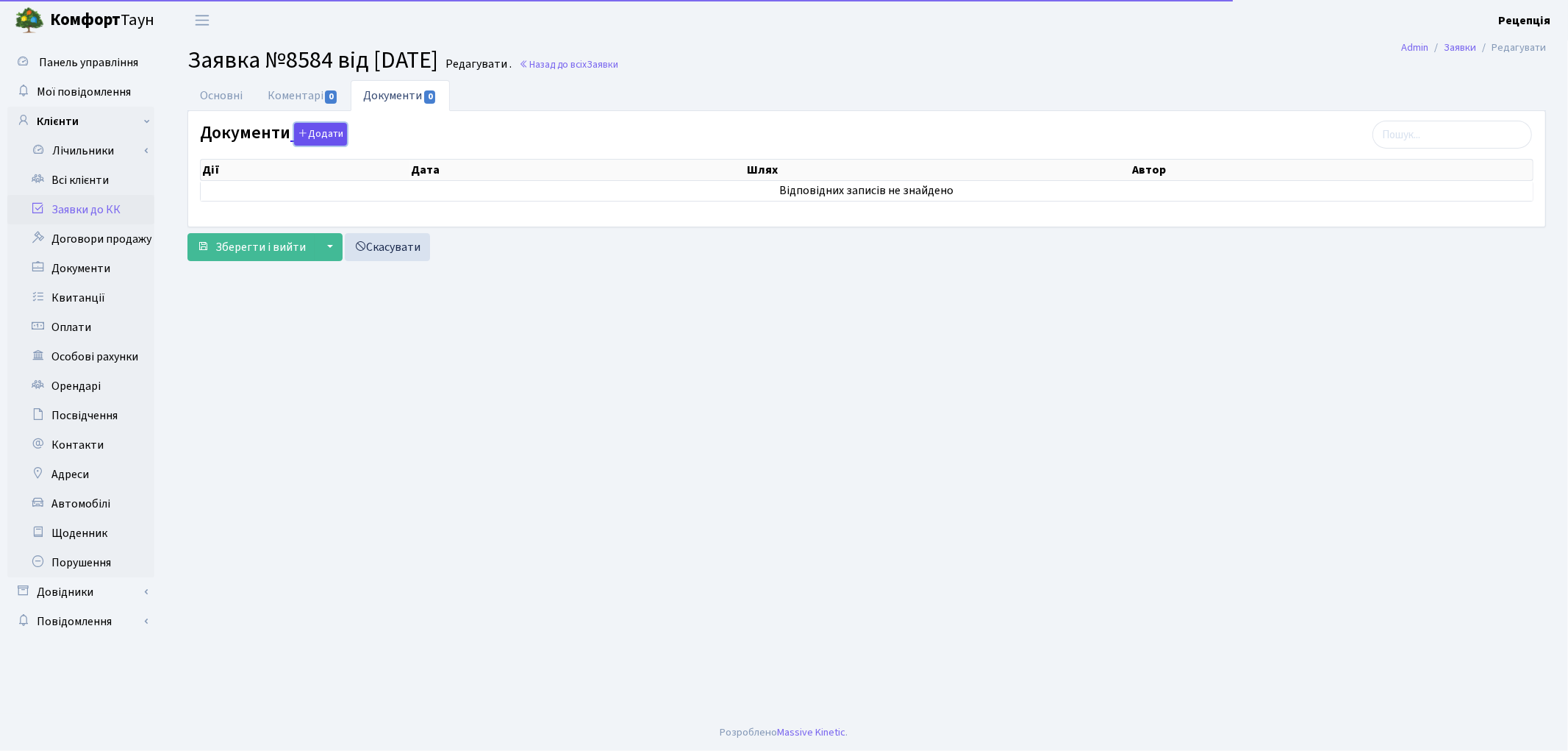
click at [333, 133] on button "Додати" at bounding box center [320, 134] width 53 height 23
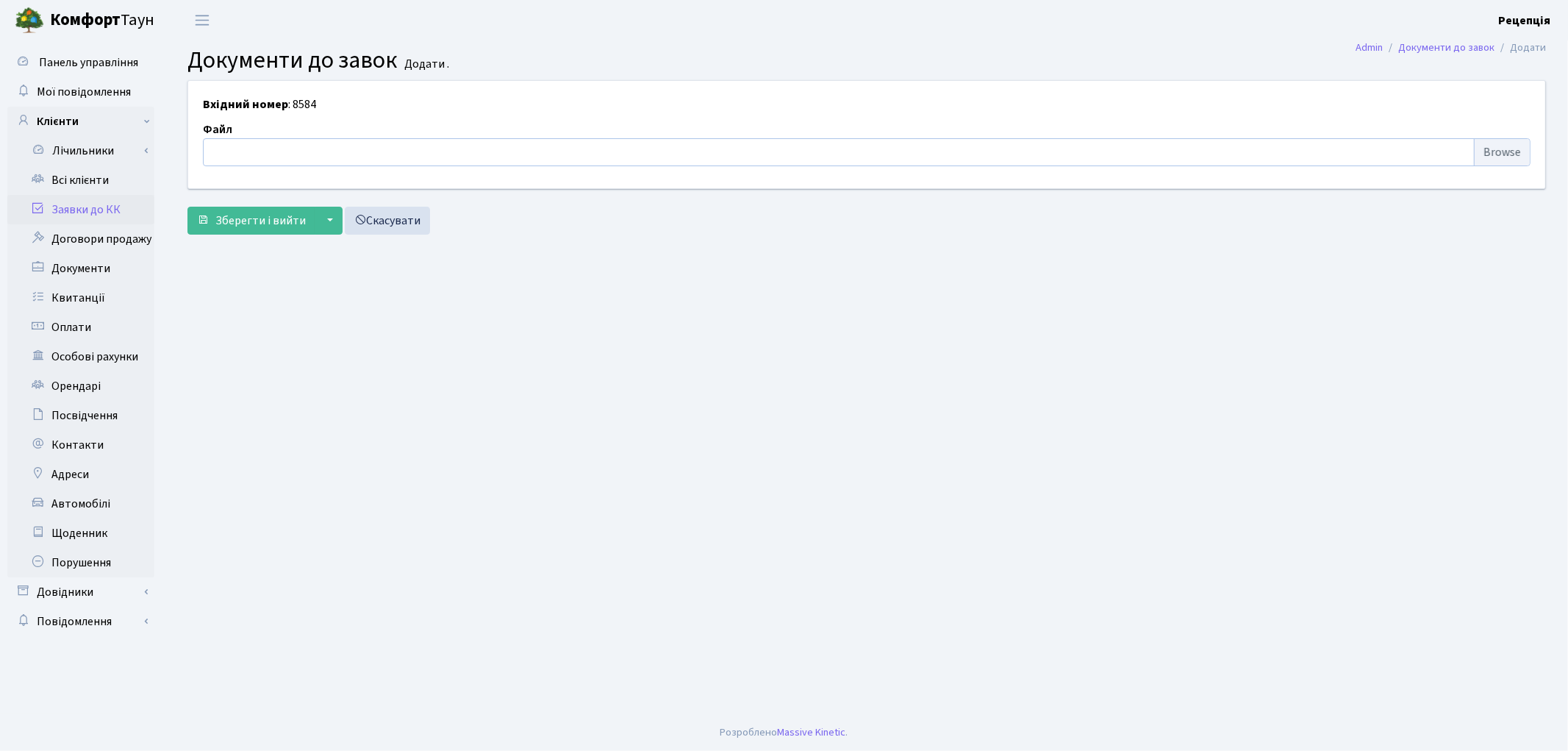
click at [1488, 147] on input "file" at bounding box center [866, 152] width 1327 height 28
type input "C:\fakepath\сканирование0744.pdf"
click at [267, 220] on span "Зберегти і вийти" at bounding box center [261, 220] width 91 height 16
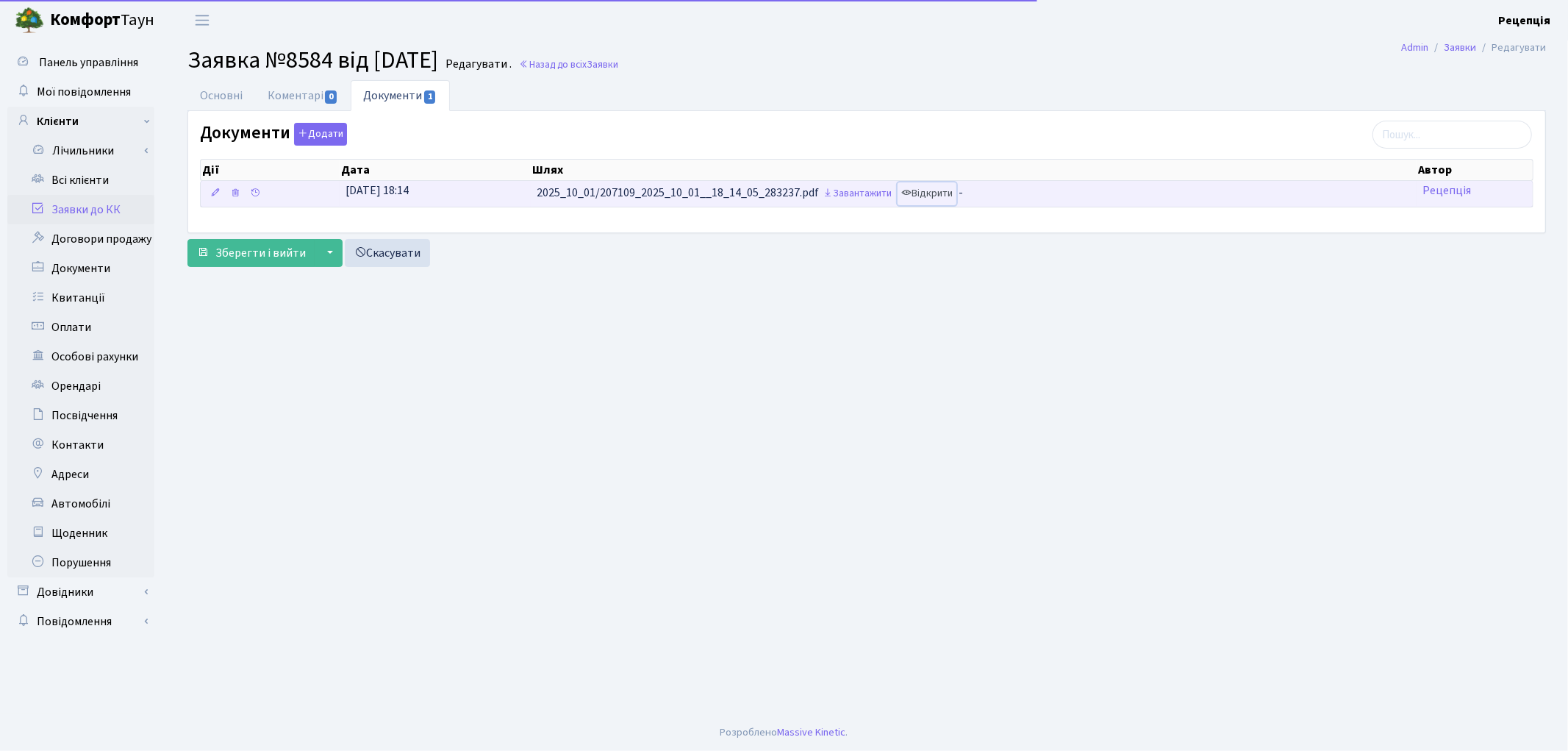
click at [933, 192] on link "Відкрити" at bounding box center [927, 193] width 59 height 23
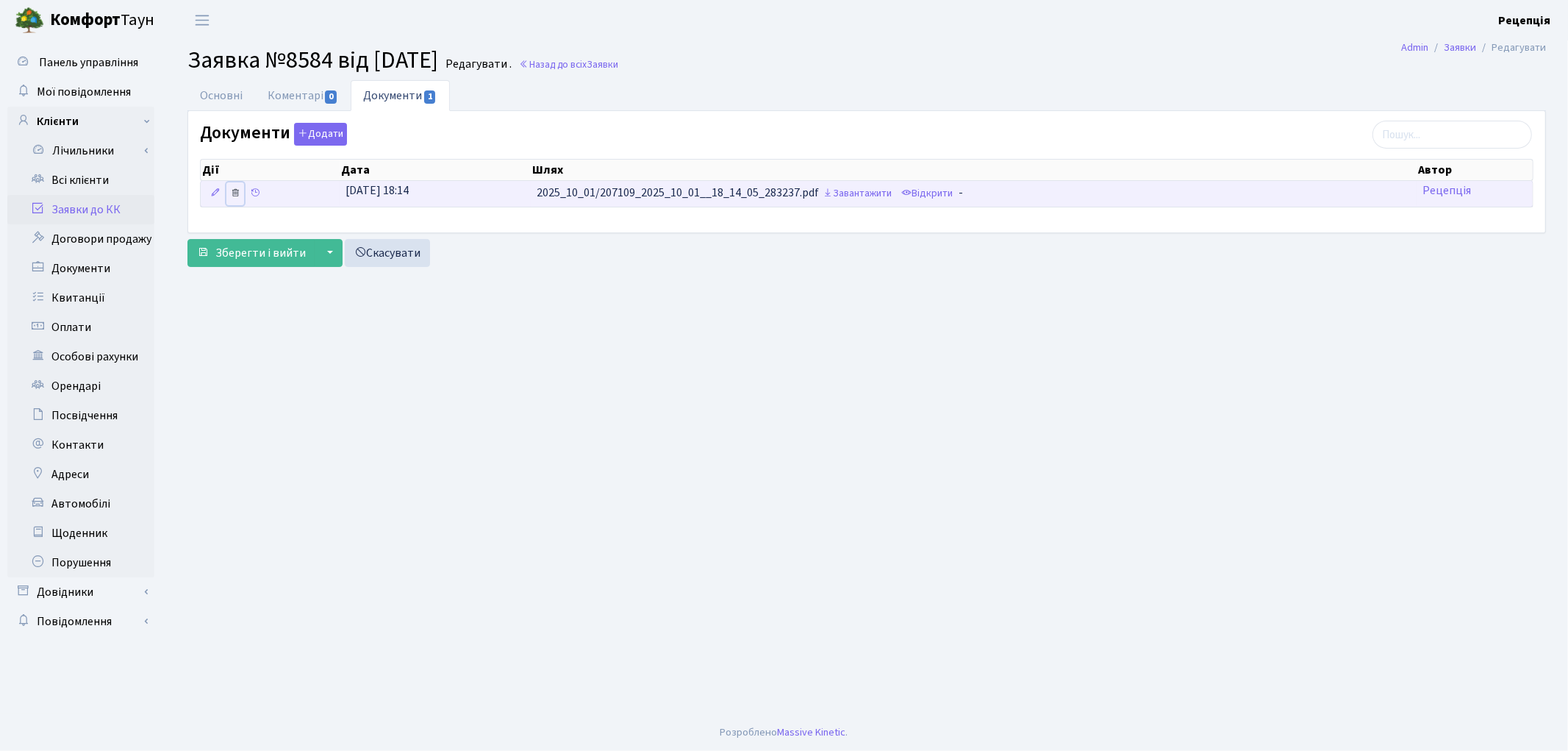
click at [234, 187] on link at bounding box center [235, 193] width 17 height 23
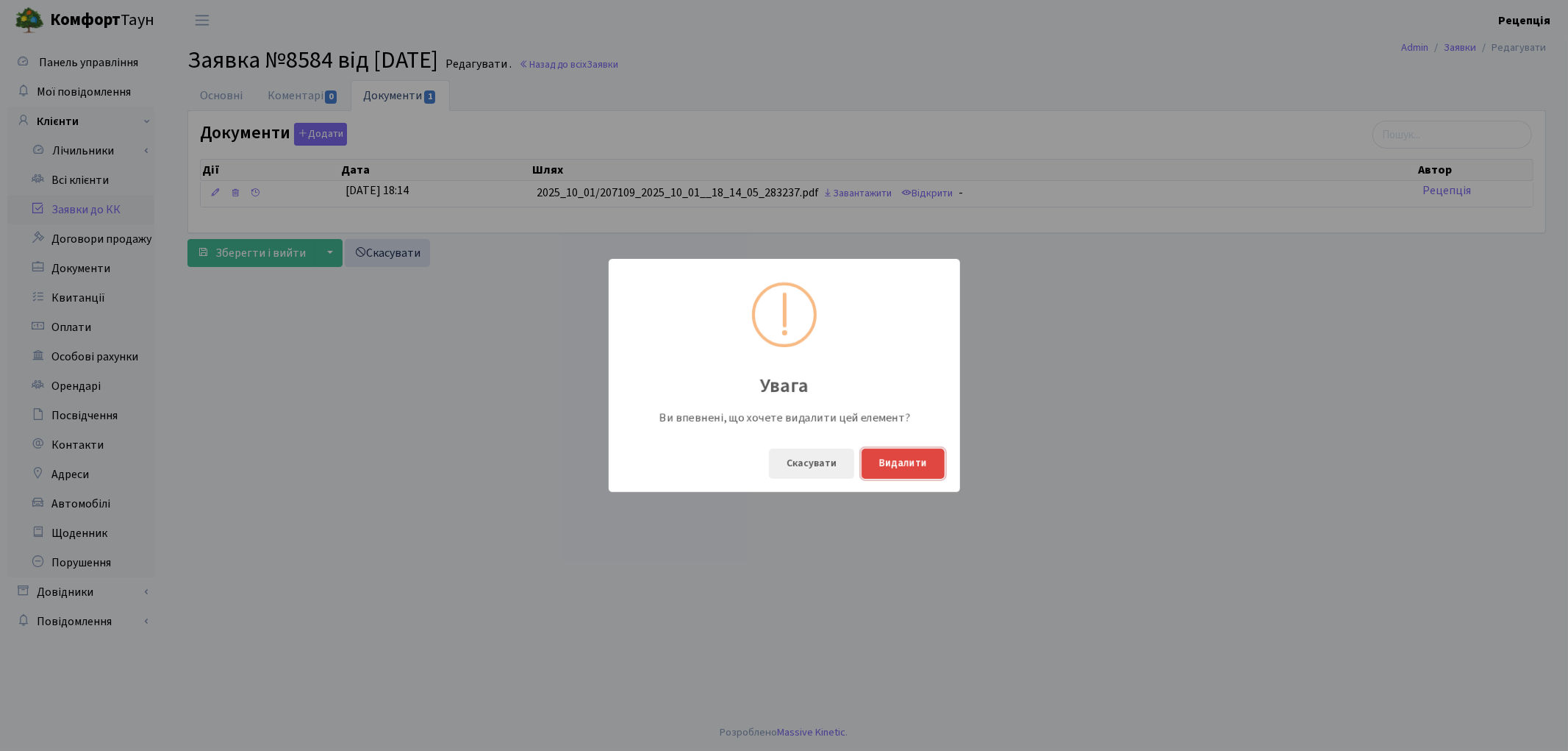
click at [899, 471] on button "Видалити" at bounding box center [902, 464] width 83 height 30
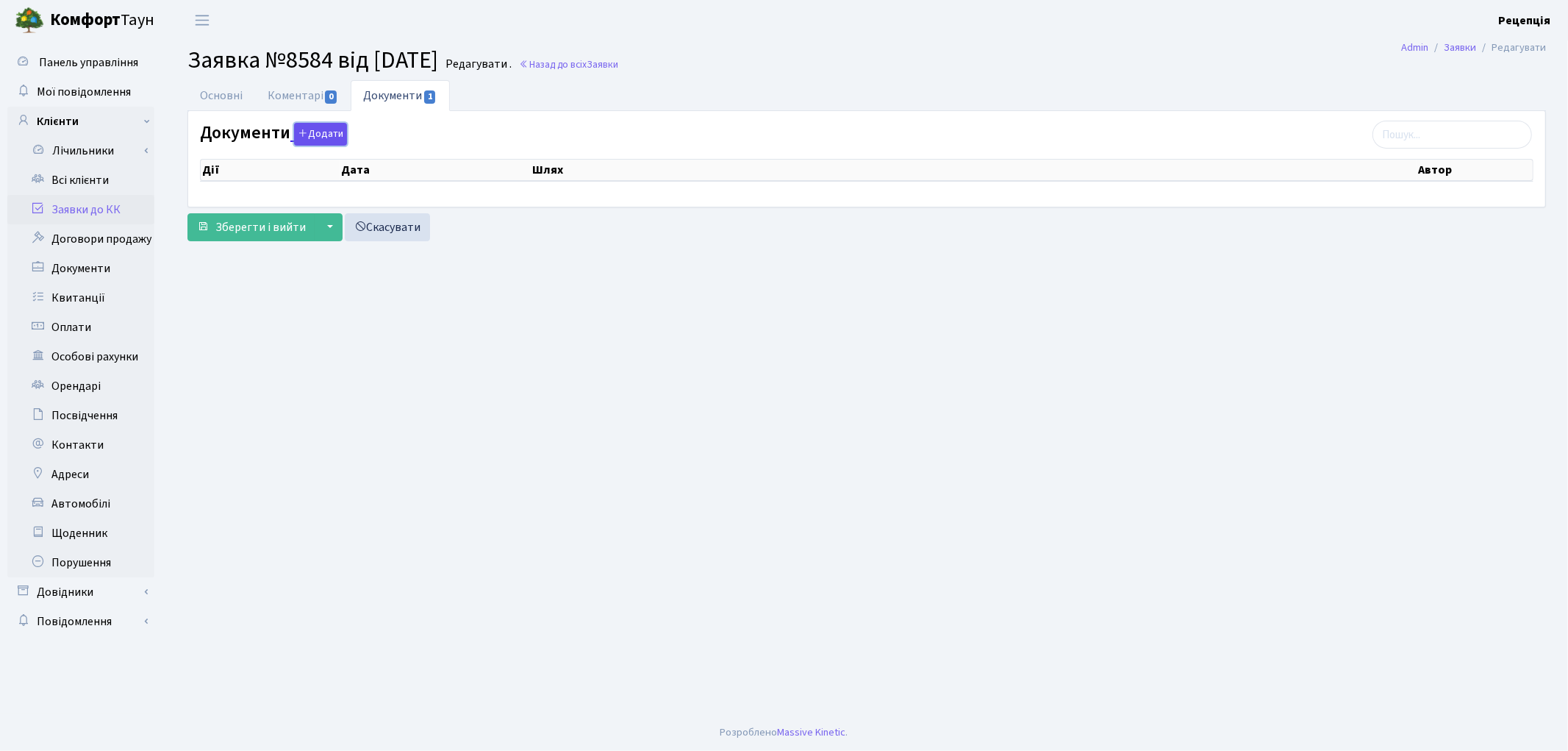
click at [336, 135] on button "Додати" at bounding box center [320, 134] width 53 height 23
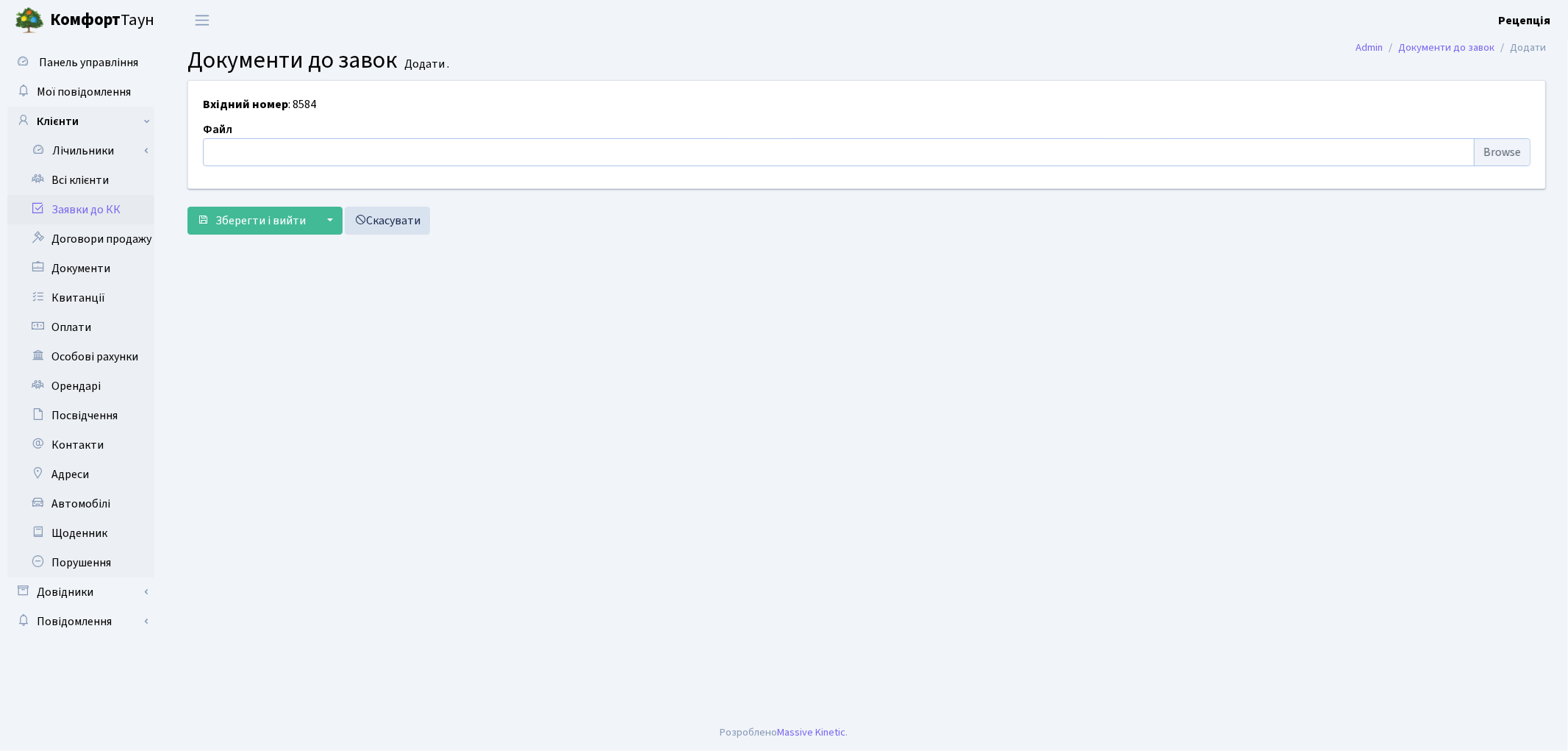
click at [1495, 150] on input "file" at bounding box center [866, 152] width 1327 height 28
type input "C:\fakepath\сканирование0745.pdf"
click at [272, 222] on span "Зберегти і вийти" at bounding box center [261, 220] width 91 height 16
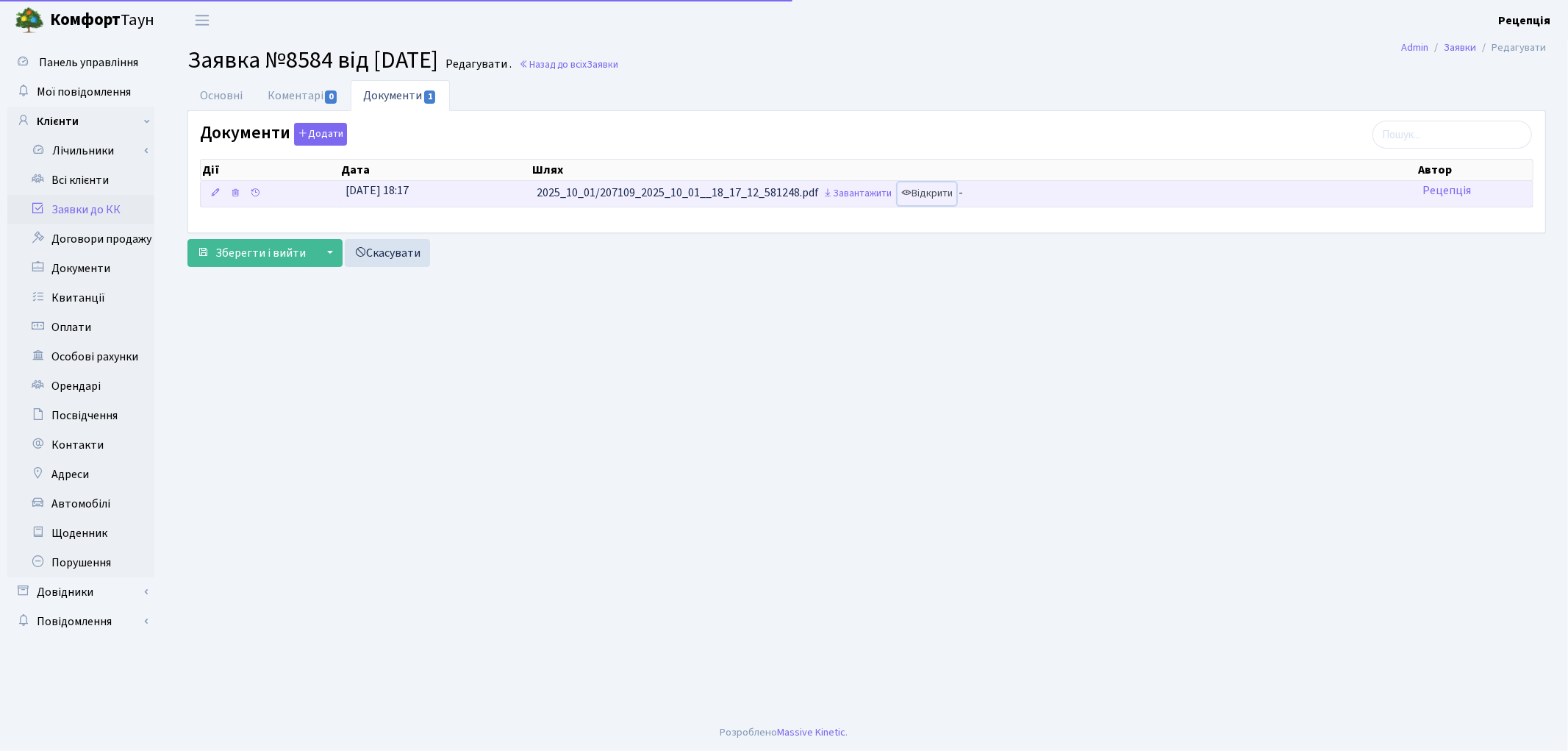
click at [954, 193] on link "Відкрити" at bounding box center [927, 193] width 59 height 23
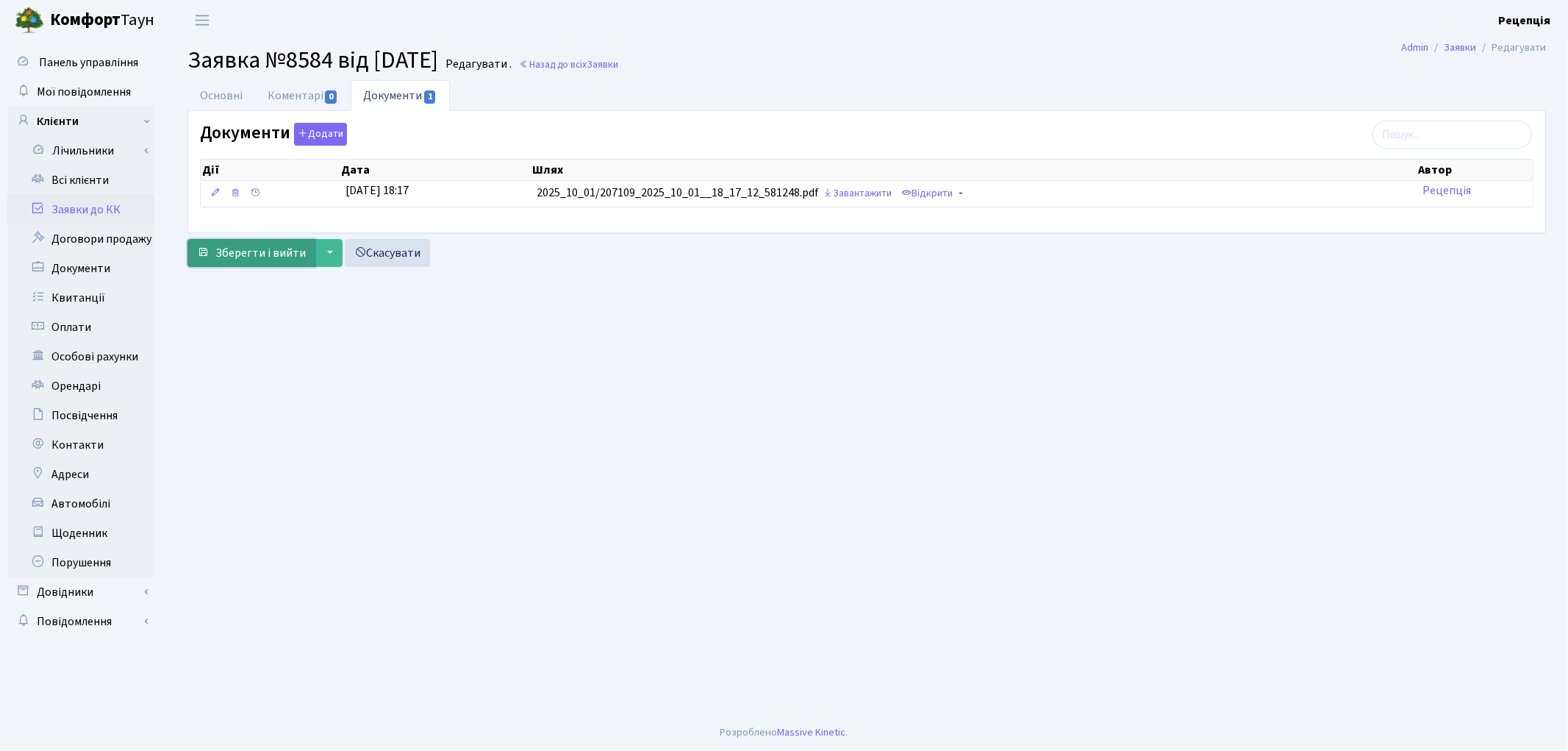
click at [263, 251] on span "Зберегти і вийти" at bounding box center [261, 253] width 91 height 16
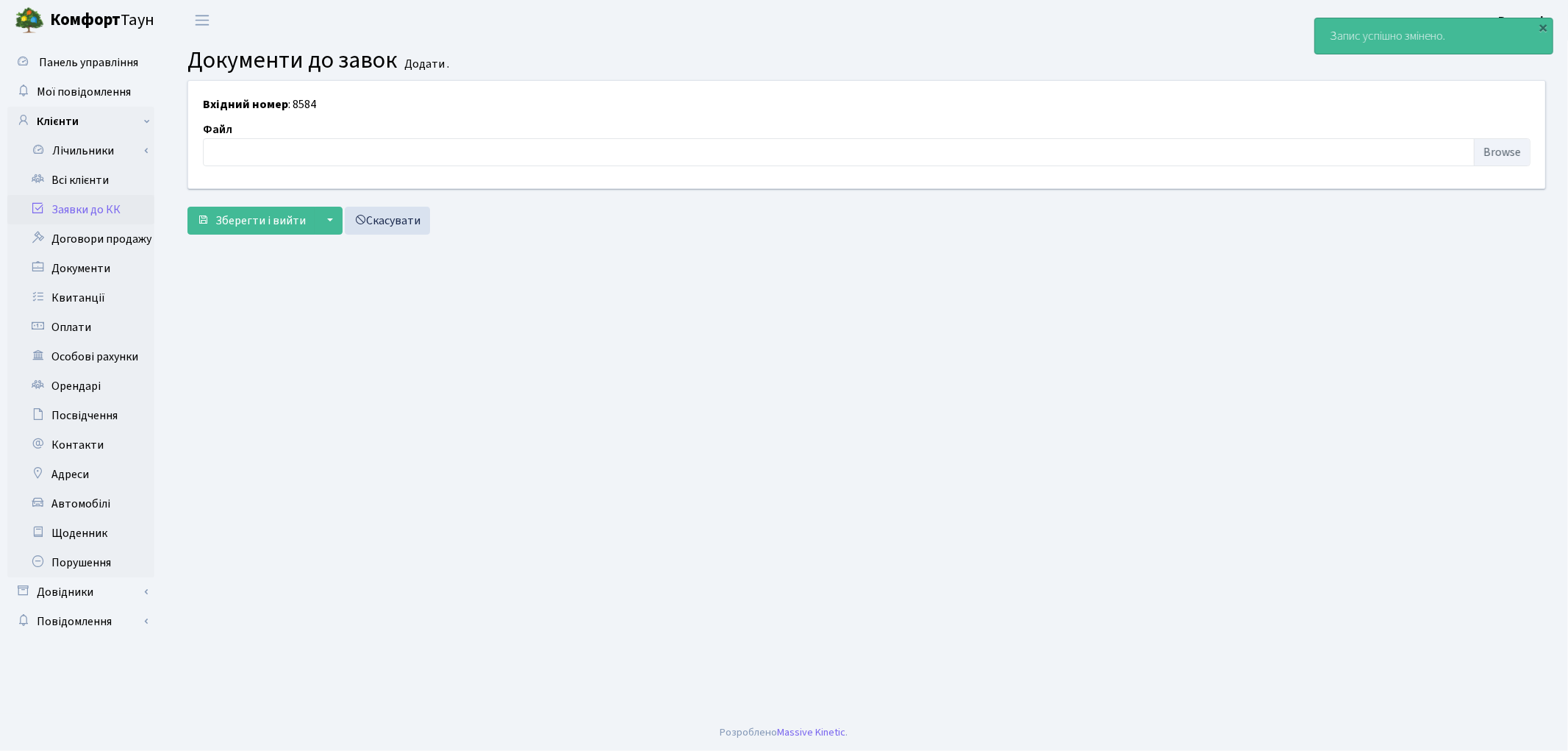
click at [104, 211] on link "Заявки до КК" at bounding box center [80, 209] width 147 height 29
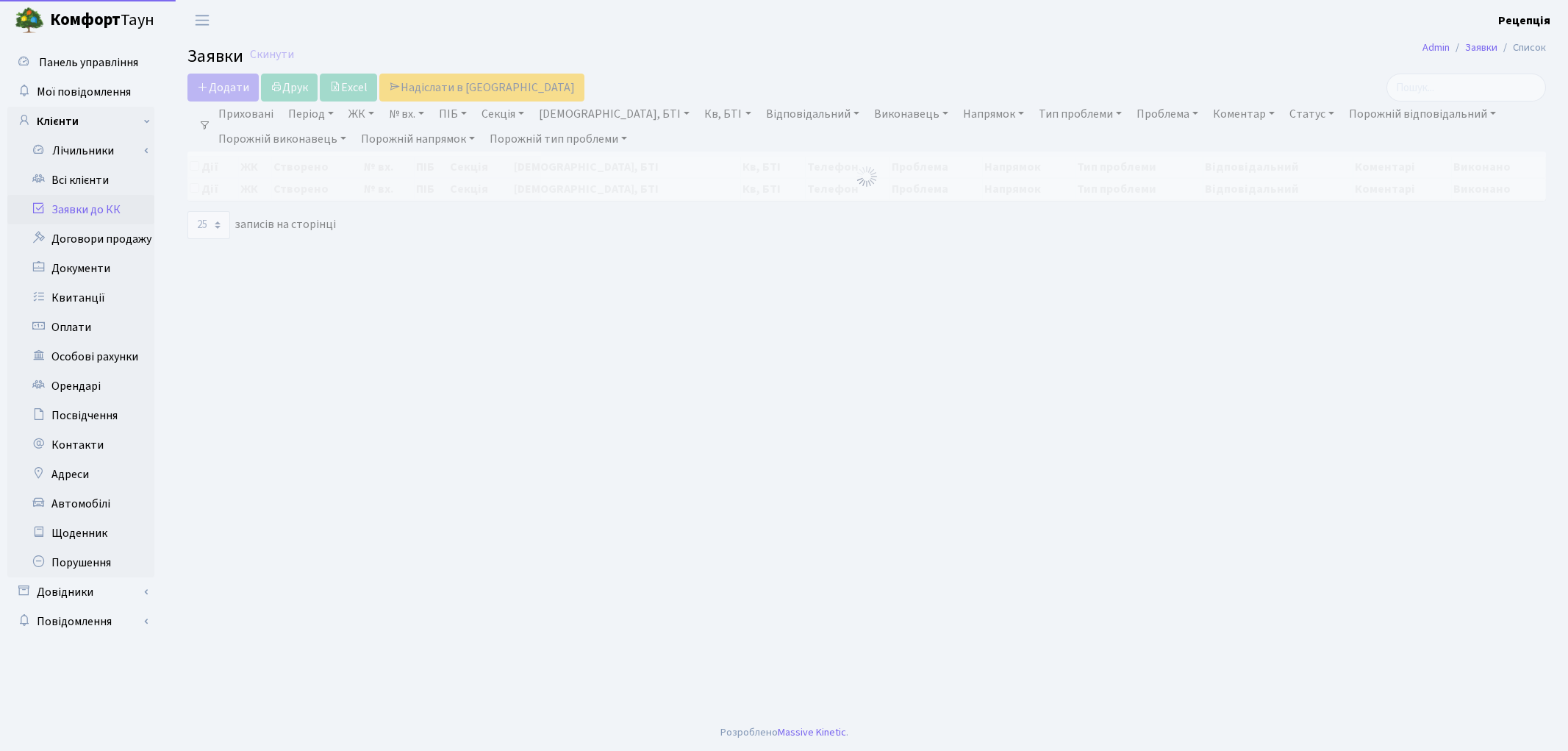
select select "25"
